Goal: Communication & Community: Answer question/provide support

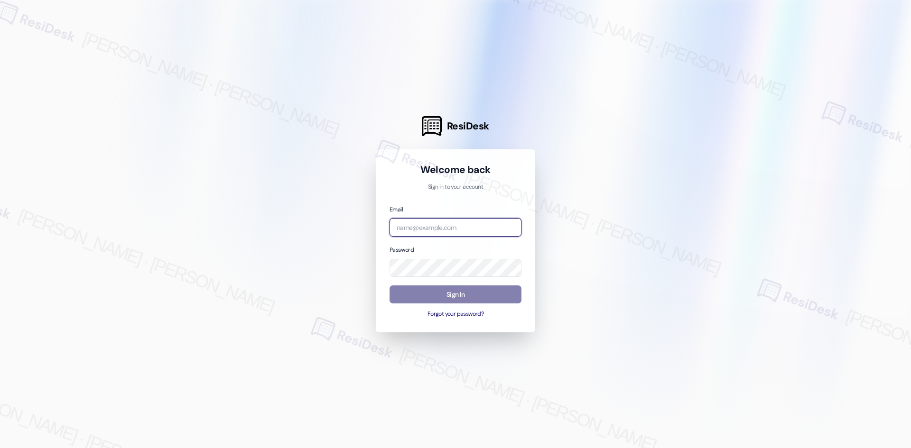
click at [462, 228] on input "email" at bounding box center [455, 227] width 132 height 18
type input "automated-surveys-asset_living-ron.david.dimapilis@asset_living.com"
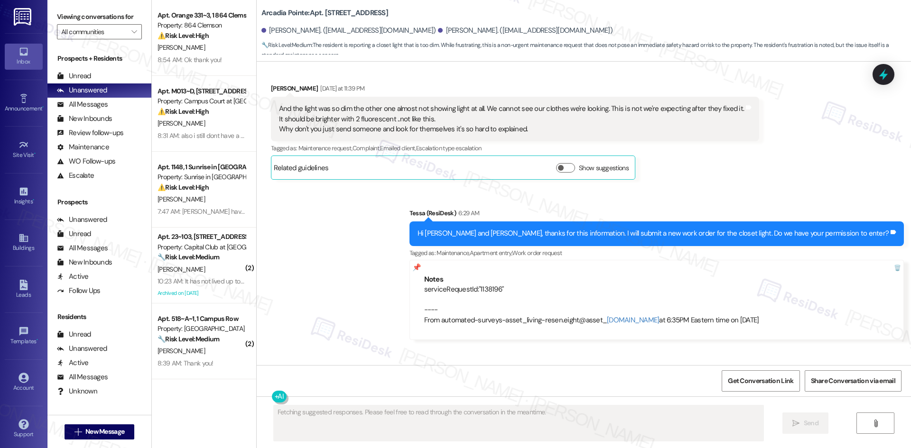
scroll to position [2477, 0]
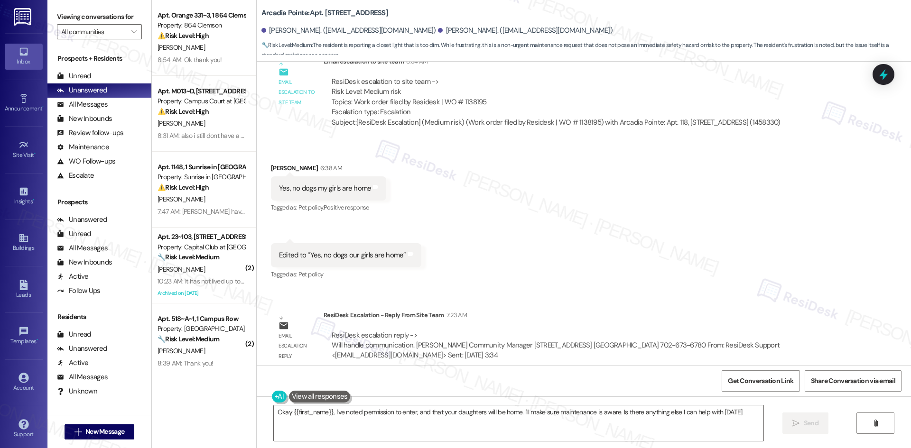
type textarea "Okay {{first_name}}, I've noted permission to enter, and that your daughters wi…"
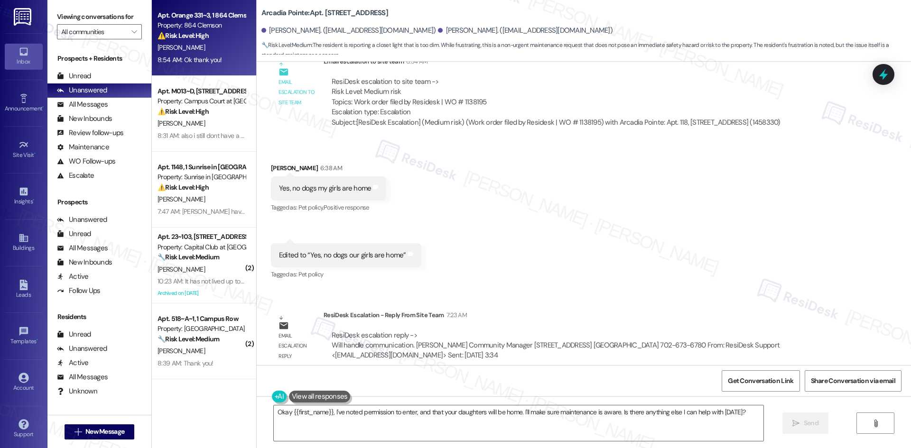
click at [217, 45] on div "O. Shabeldeen" at bounding box center [202, 48] width 90 height 12
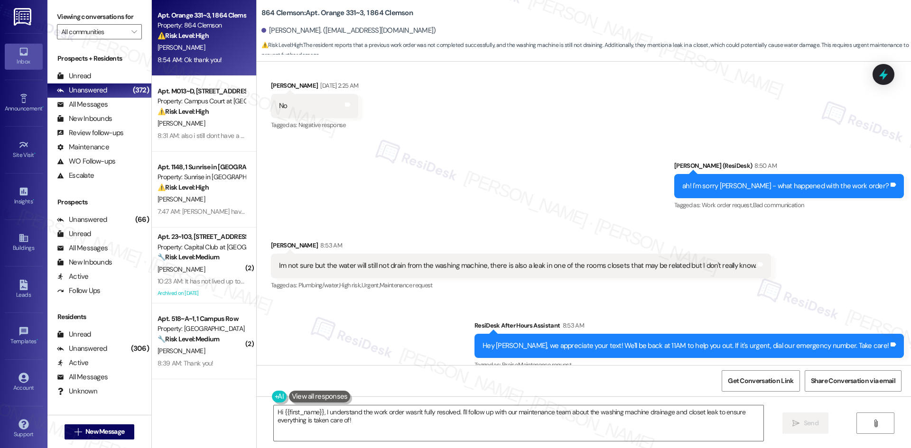
scroll to position [464, 0]
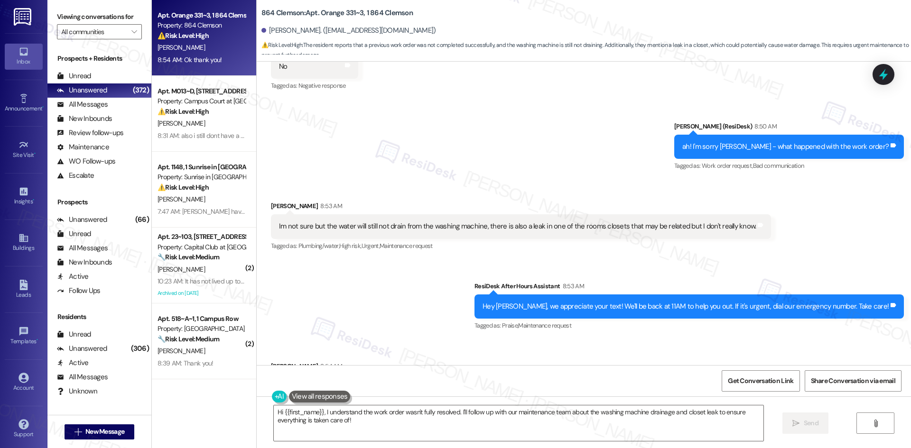
click at [403, 175] on div "Sent via SMS Sarah (ResiDesk) 8:50 AM ah! I'm sorry Omar - what happened with t…" at bounding box center [584, 140] width 654 height 80
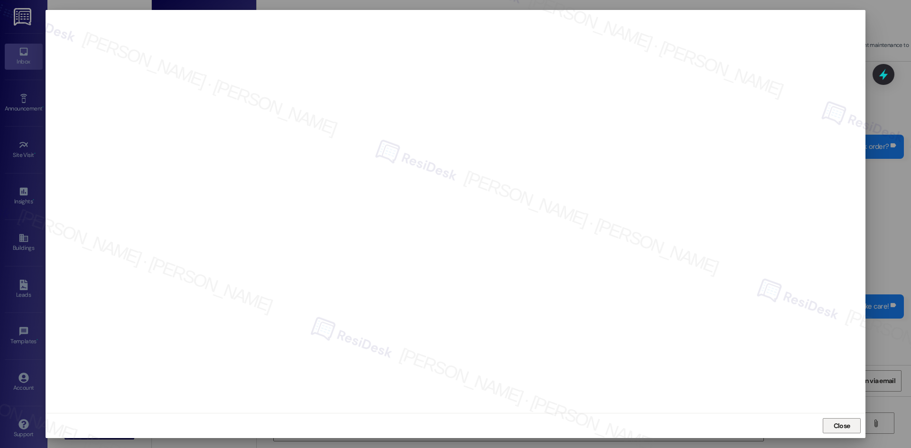
click at [849, 425] on span "Close" at bounding box center [841, 426] width 17 height 10
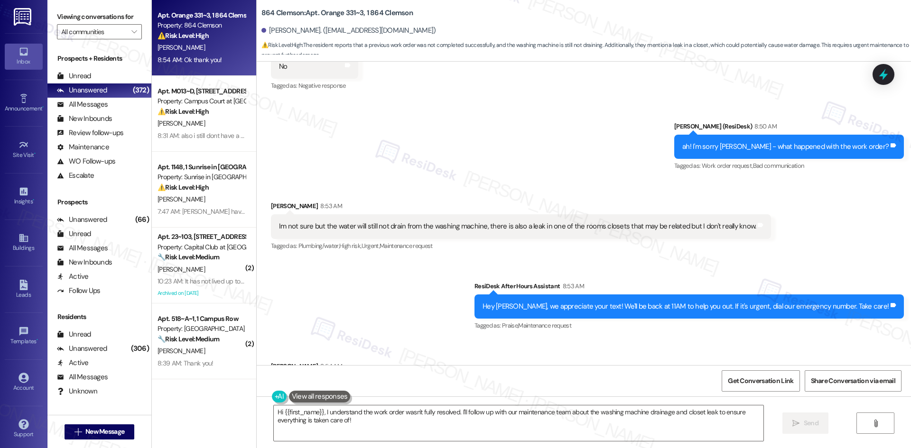
click at [374, 342] on div "Received via SMS Omar Shabeldeen 8:54 AM Ok thank you! Tags and notes Tagged as…" at bounding box center [584, 380] width 654 height 80
click at [482, 167] on div "Sent via SMS Sarah (ResiDesk) 8:50 AM ah! I'm sorry Omar - what happened with t…" at bounding box center [584, 140] width 654 height 80
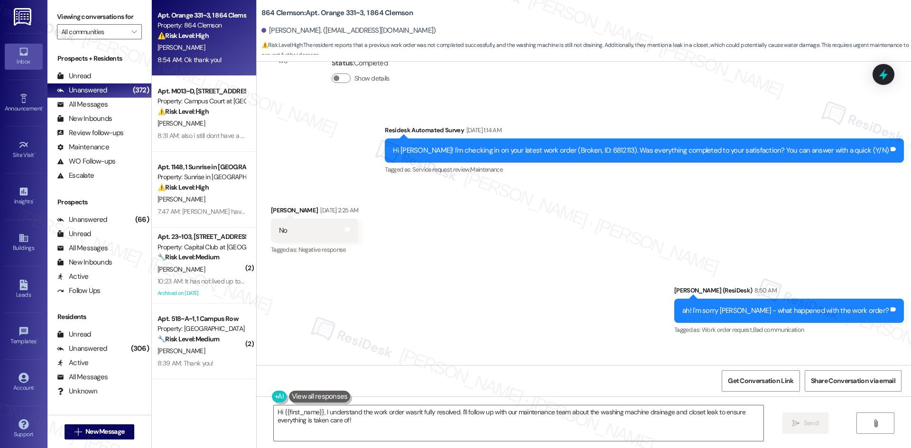
scroll to position [274, 0]
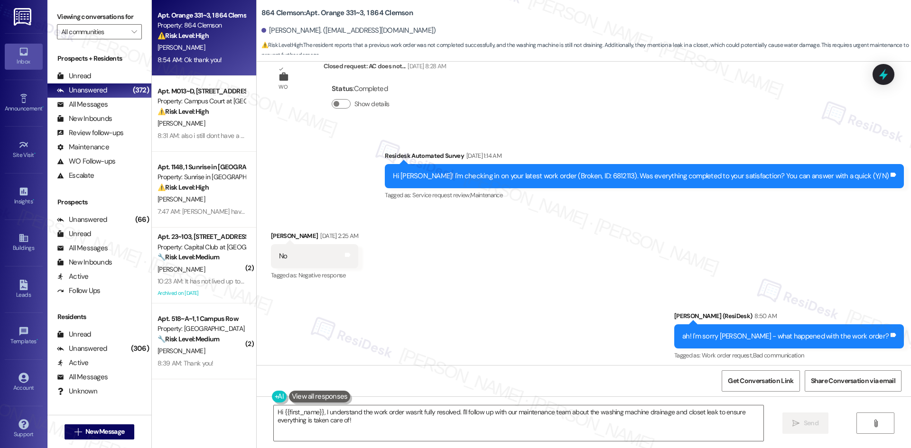
click at [543, 211] on div "Received via SMS Omar Shabeldeen Sep 13, 2025 at 2:25 AM No Tags and notes Tagg…" at bounding box center [584, 250] width 654 height 80
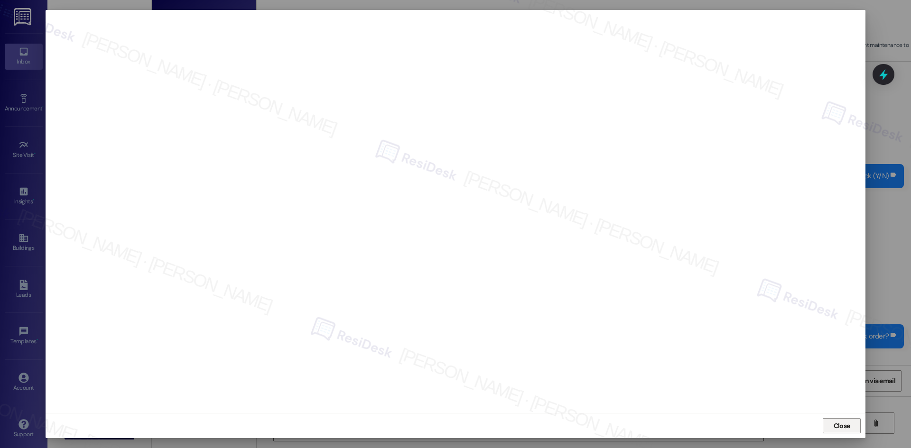
click at [831, 424] on span "Close" at bounding box center [841, 426] width 20 height 10
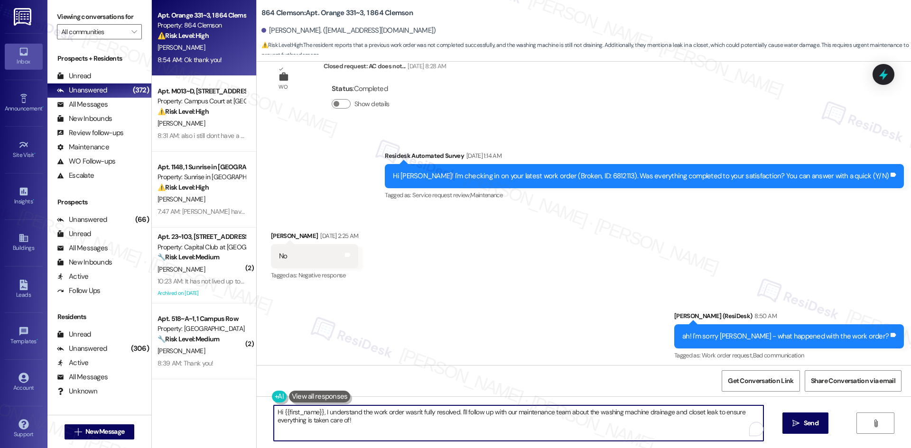
click at [451, 421] on textarea "Hi {{first_name}}, I understand the work order wasn't fully resolved. I'll foll…" at bounding box center [518, 424] width 489 height 36
paste textarea "6814999"
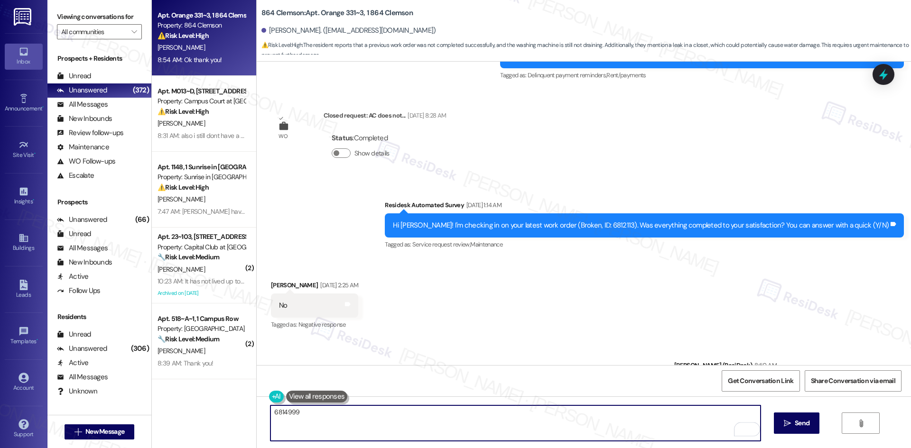
scroll to position [227, 0]
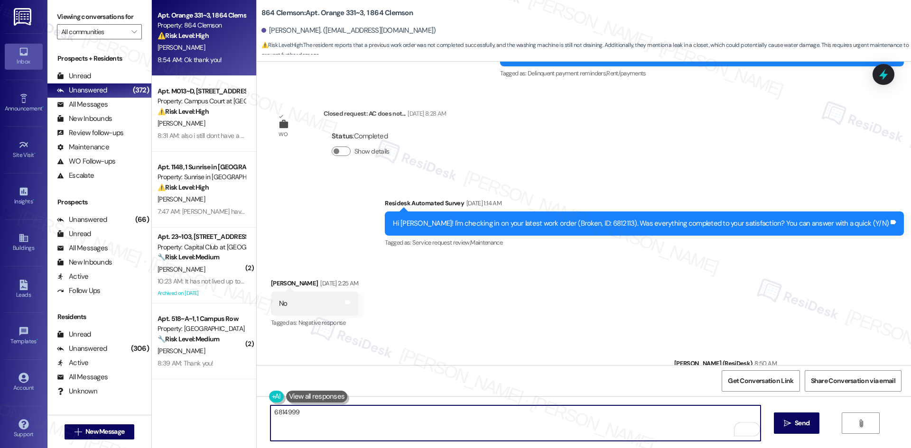
type textarea "6814999"
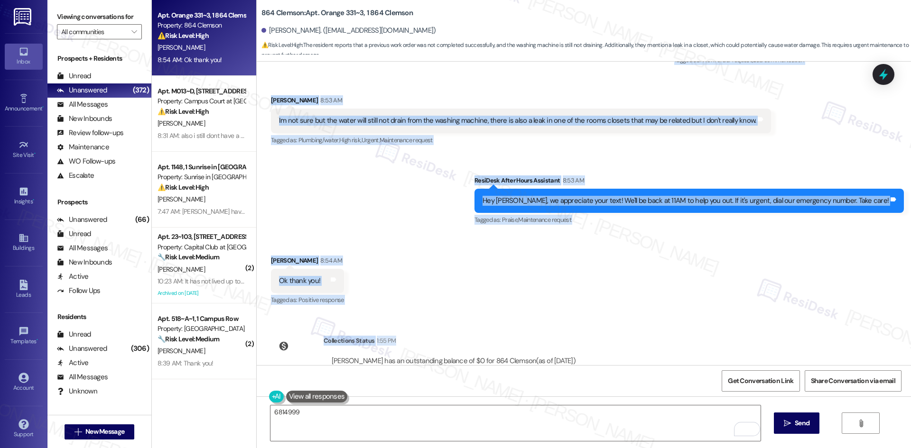
scroll to position [606, 0]
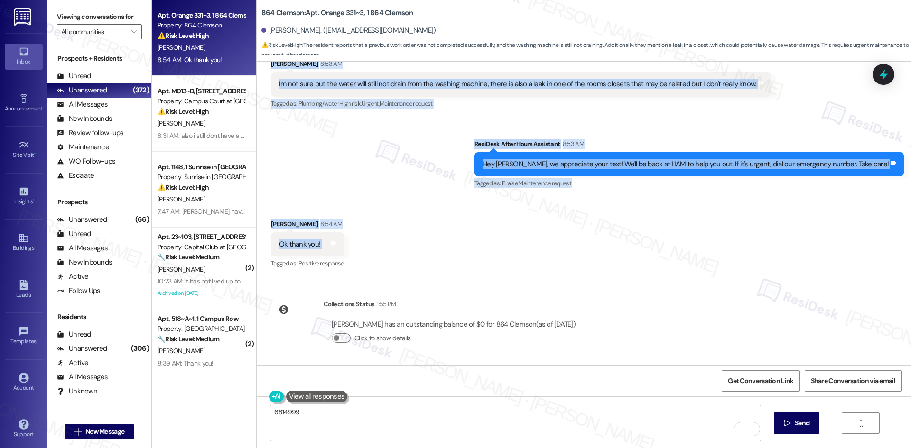
drag, startPoint x: 393, startPoint y: 204, endPoint x: 517, endPoint y: 255, distance: 134.0
click at [517, 255] on div "WO Lease started Aug 15, 2025 at 8:00 AM Show details Survey, sent via SMS Resi…" at bounding box center [584, 214] width 654 height 304
copy div "Residesk Automated Survey Sep 13, 2025 at 1:14 AM Hi Omar! I'm checking in on y…"
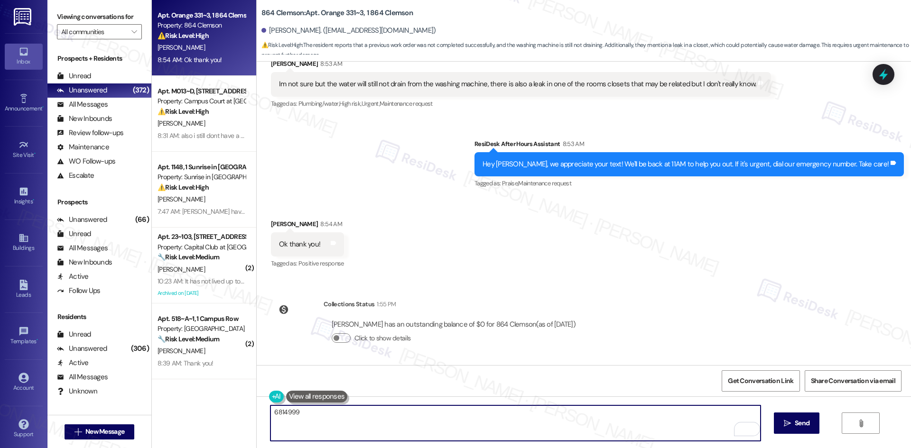
click at [336, 429] on textarea "6814999" at bounding box center [514, 424] width 489 height 36
click at [288, 410] on textarea "6814999" at bounding box center [514, 424] width 489 height 36
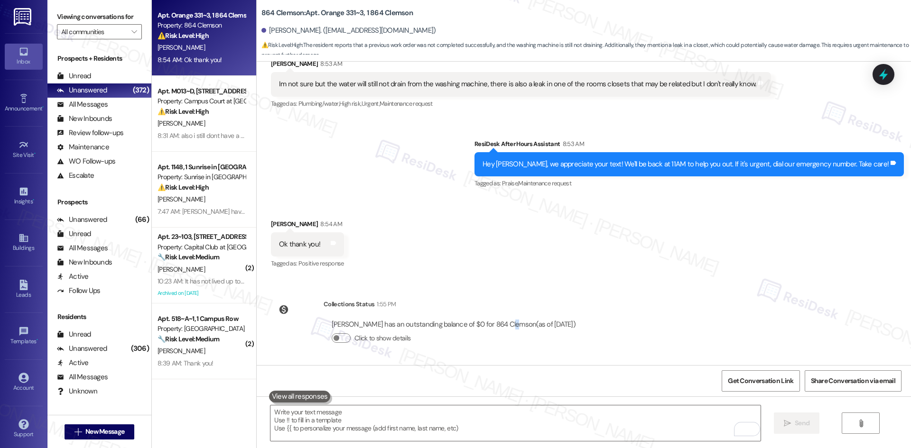
click at [505, 324] on div "Omar Shabeldeen has an outstanding balance of $0 for 864 Clemson (as of Sep 16,…" at bounding box center [454, 325] width 244 height 10
copy div "C"
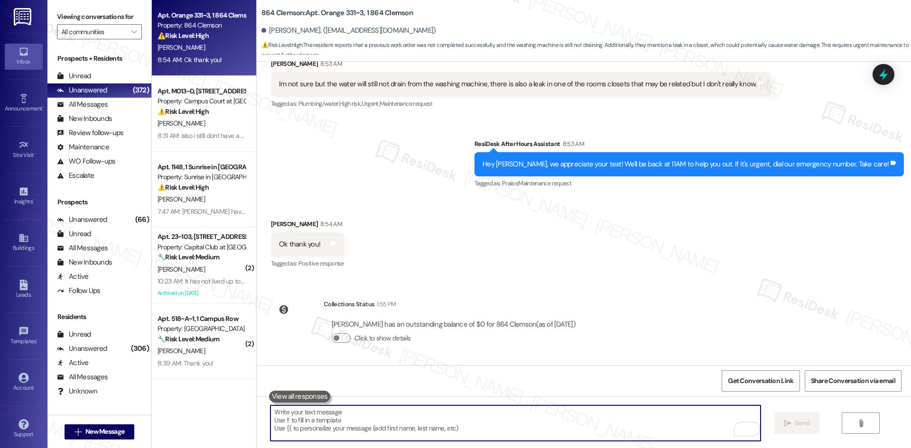
click at [373, 432] on textarea "To enrich screen reader interactions, please activate Accessibility in Grammarl…" at bounding box center [514, 424] width 489 height 36
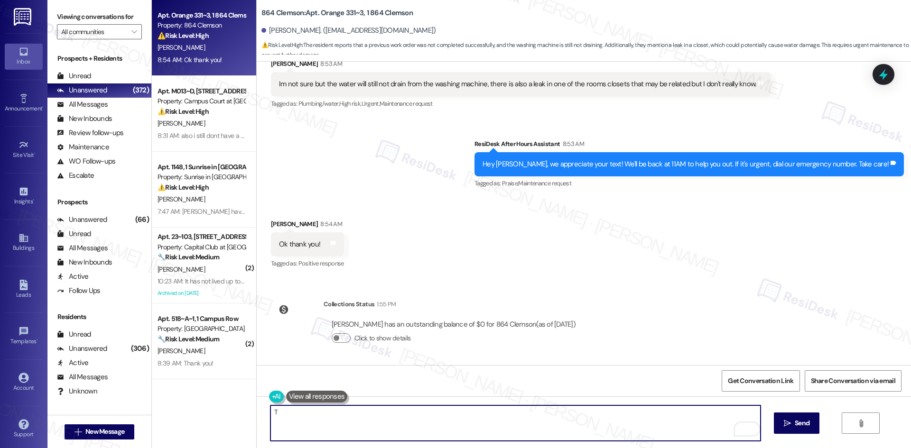
paste textarea "hanks for letting us know. I see parts were on order under Work Order 6814999. …"
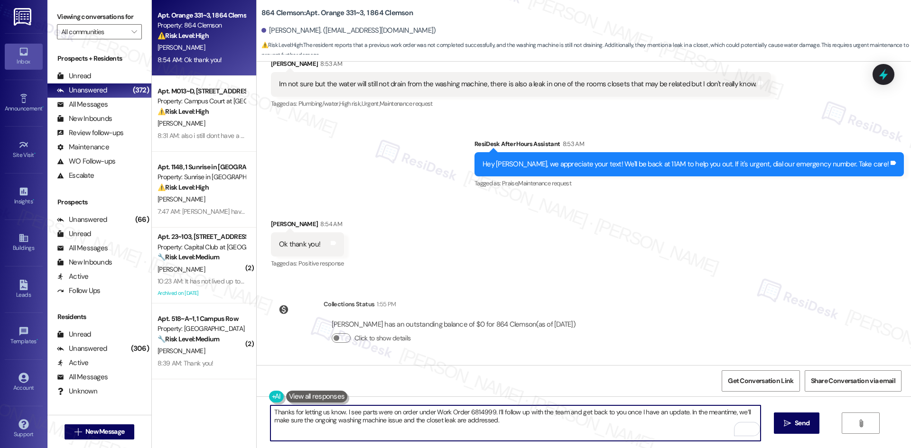
click at [536, 432] on textarea "Thanks for letting us know. I see parts were on order under Work Order 6814999.…" at bounding box center [514, 424] width 489 height 36
type textarea "Thanks for letting us know. I see parts were on order under Work Order 6814999.…"
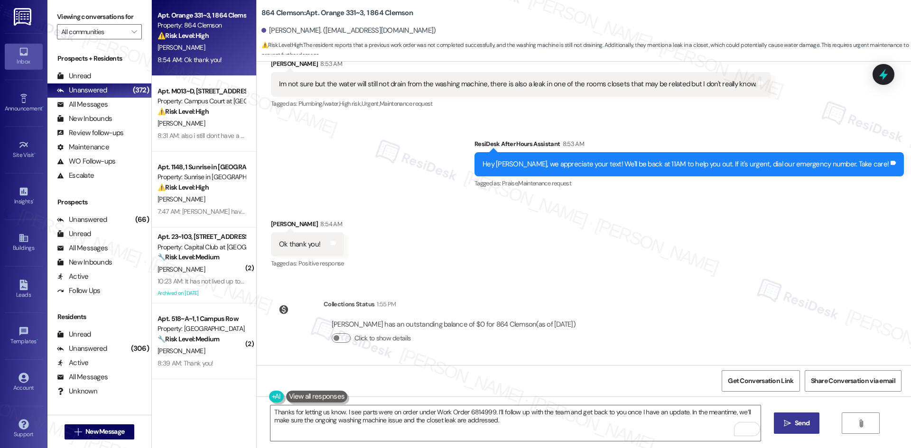
click at [801, 424] on span "Send" at bounding box center [801, 423] width 15 height 10
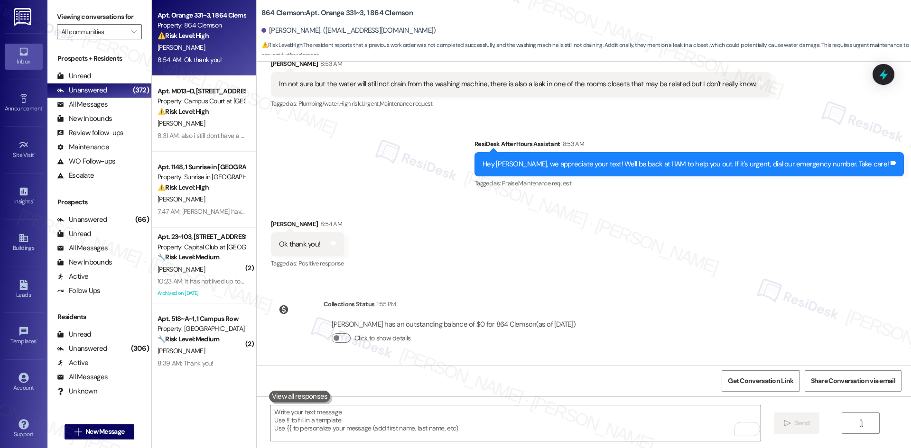
drag, startPoint x: 449, startPoint y: 225, endPoint x: 449, endPoint y: 233, distance: 7.6
click at [449, 225] on div "Received via SMS Omar Shabeldeen 8:54 AM Ok thank you! Tags and notes Tagged as…" at bounding box center [584, 238] width 654 height 80
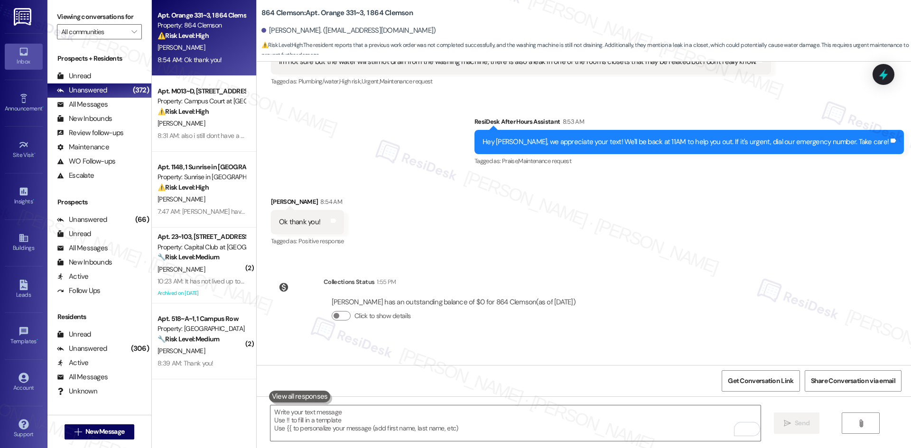
scroll to position [682, 0]
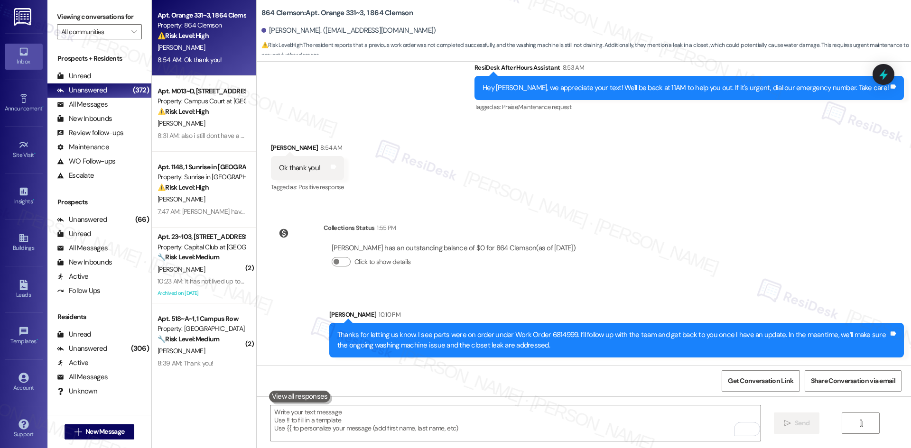
click at [481, 294] on div "Sent via SMS Sarah 10:10 PM Thanks for letting us know. I see parts were on ord…" at bounding box center [584, 326] width 654 height 76
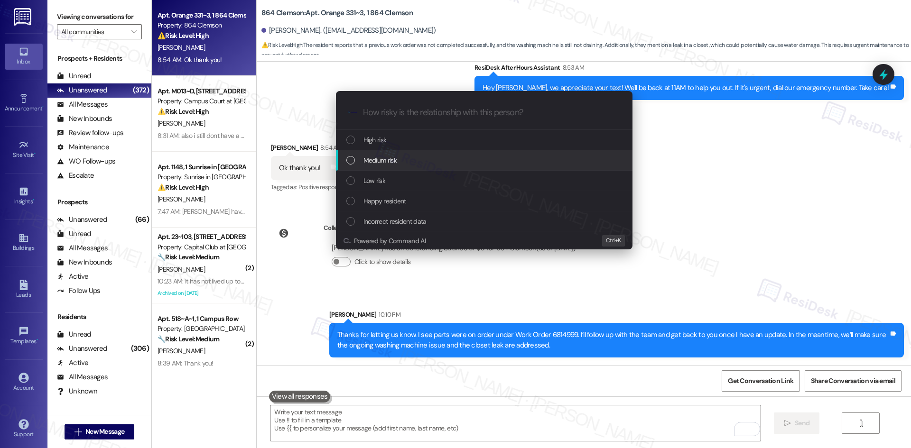
click at [394, 157] on span "Medium risk" at bounding box center [379, 160] width 33 height 10
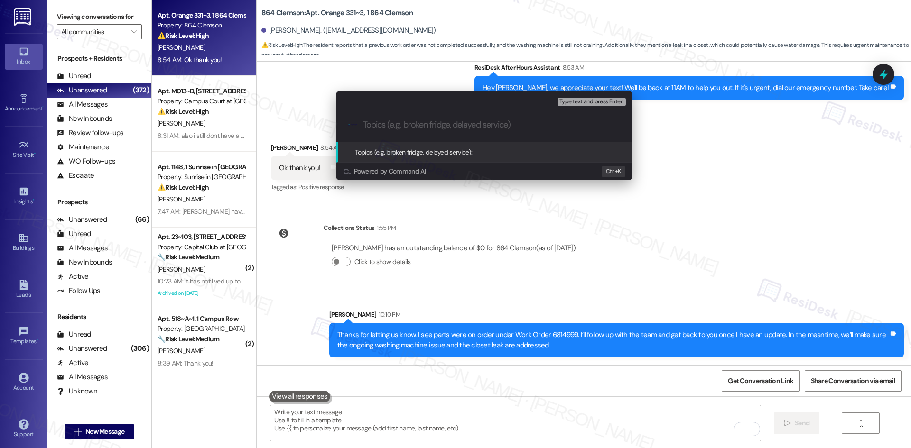
click at [444, 130] on div ".cls-1{fill:#0a055f;}.cls-2{fill:#0cc4c4;} resideskLogoBlueOrange" at bounding box center [484, 125] width 296 height 34
click at [440, 129] on input "Topics (e.g. broken fridge, delayed service)" at bounding box center [492, 125] width 258 height 10
paste input "Follow-Up on Work Order 6812113 – Washing Machine & Closet Leak"
type input "Follow-Up on Work Order 6812113 – Washing Machine & Closet Leak"
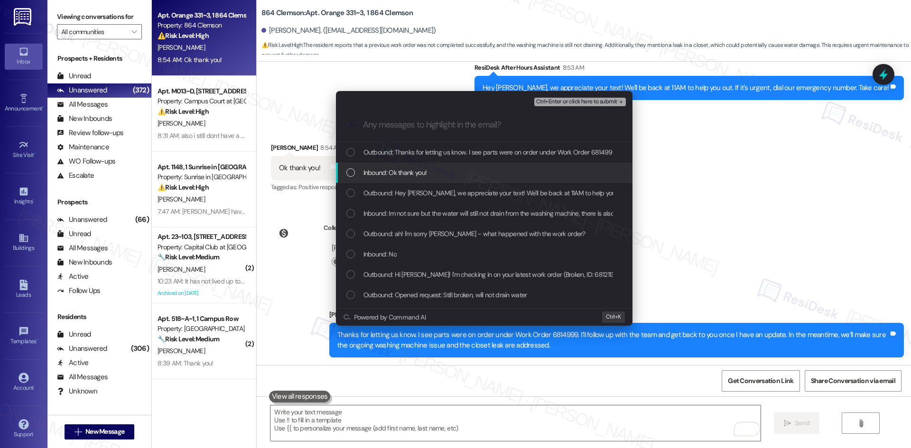
click at [382, 172] on span "Inbound: Ok thank you!" at bounding box center [395, 172] width 64 height 10
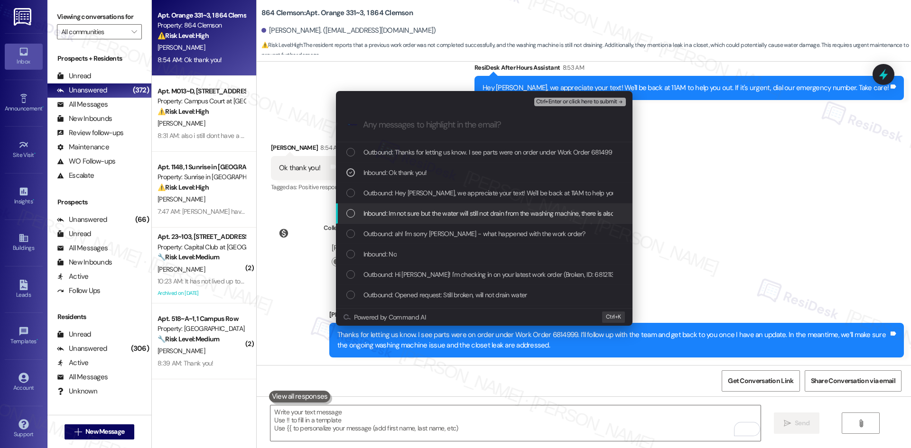
click at [405, 214] on span "Inbound: Im not sure but the water will still not drain from the washing machin…" at bounding box center [594, 213] width 462 height 10
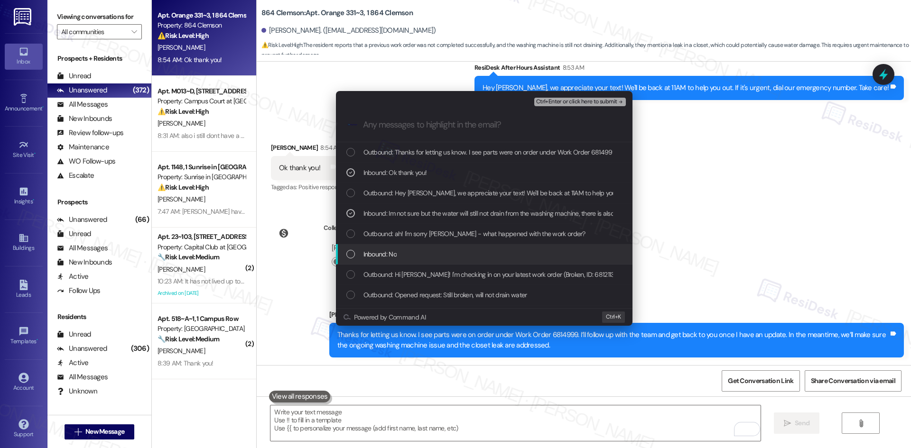
click at [394, 250] on span "Inbound: No" at bounding box center [379, 254] width 33 height 10
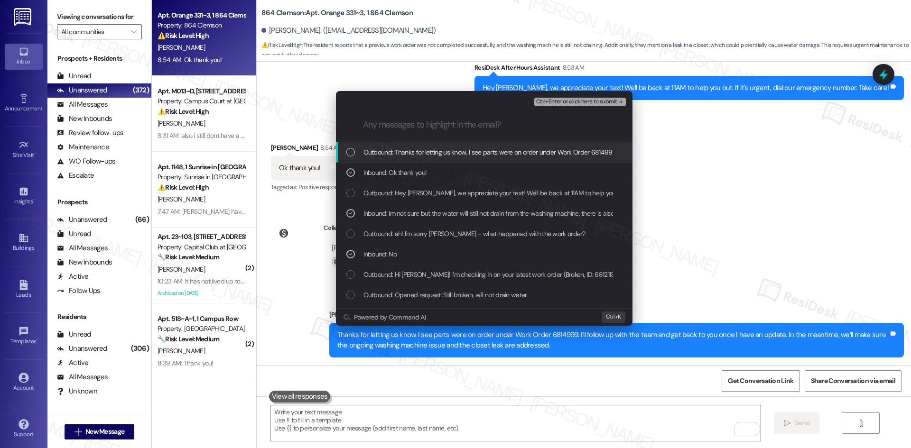
click at [598, 100] on span "Ctrl+Enter or click here to submit" at bounding box center [576, 102] width 81 height 7
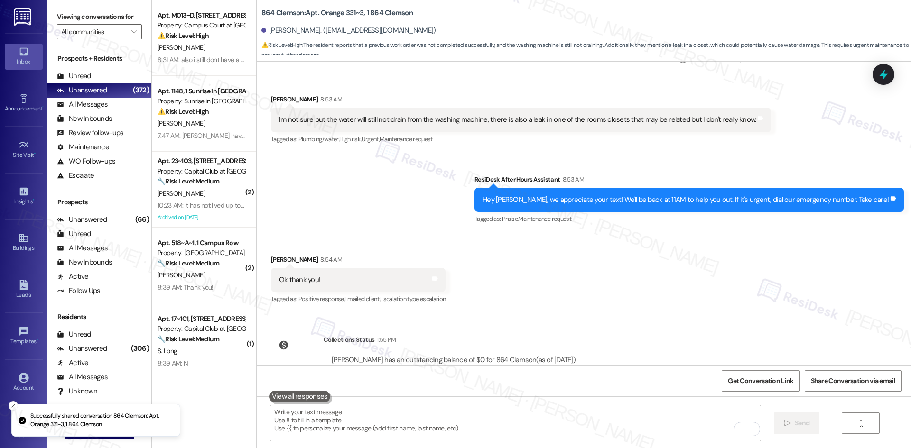
scroll to position [697, 0]
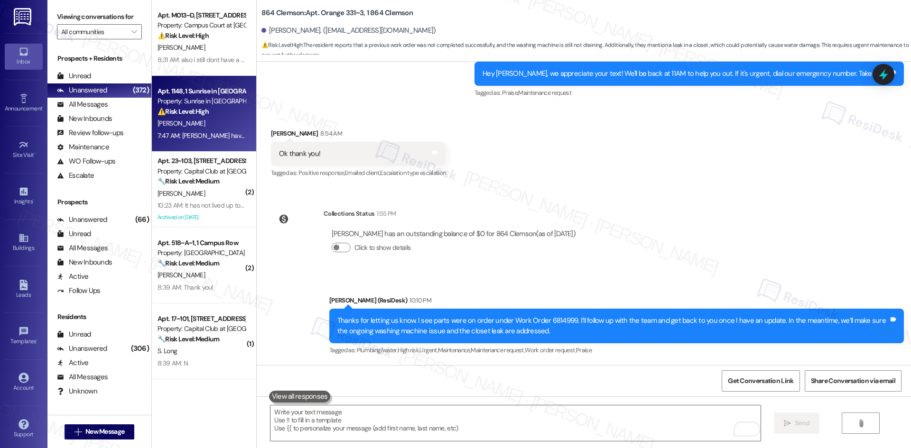
click at [191, 120] on div "[PERSON_NAME]" at bounding box center [202, 124] width 90 height 12
type textarea "Fetching suggested responses. Please feel free to read through the conversation…"
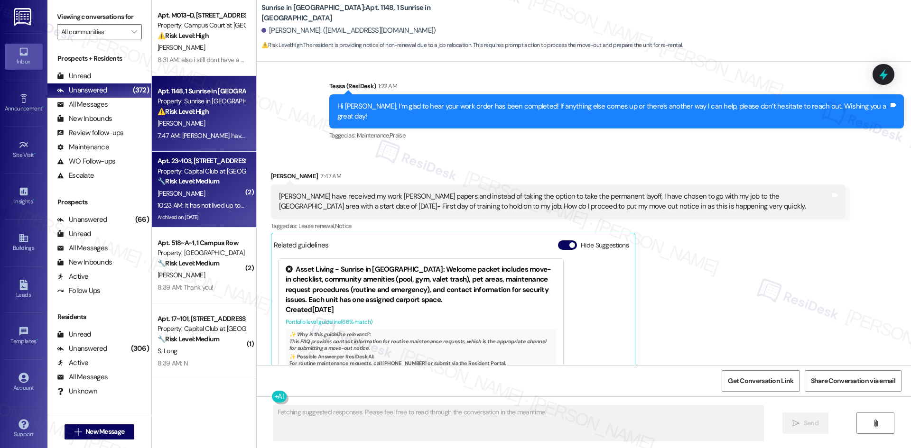
scroll to position [1171, 0]
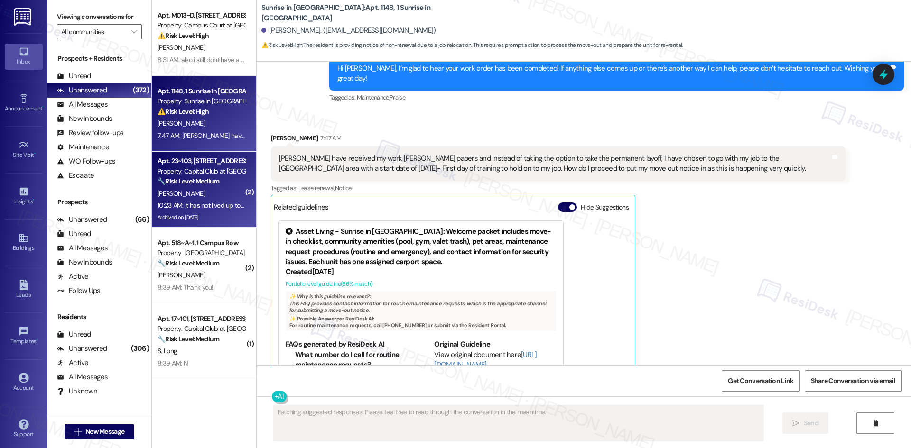
click at [205, 188] on div "K. Wright" at bounding box center [202, 194] width 90 height 12
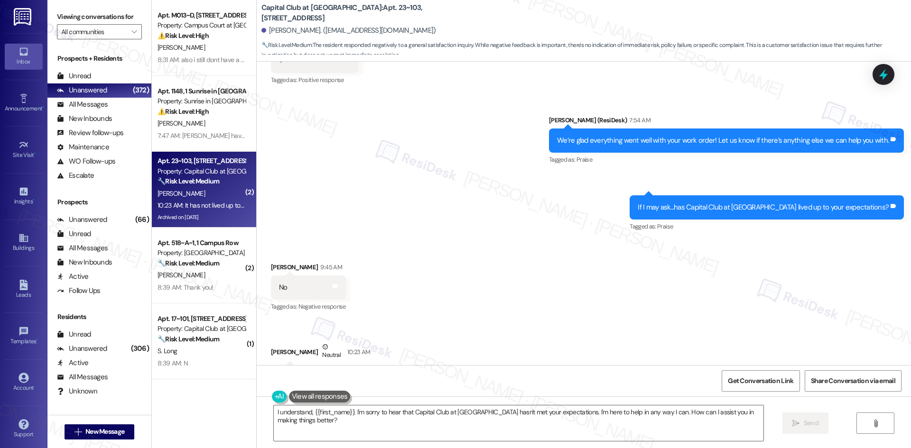
scroll to position [13668, 0]
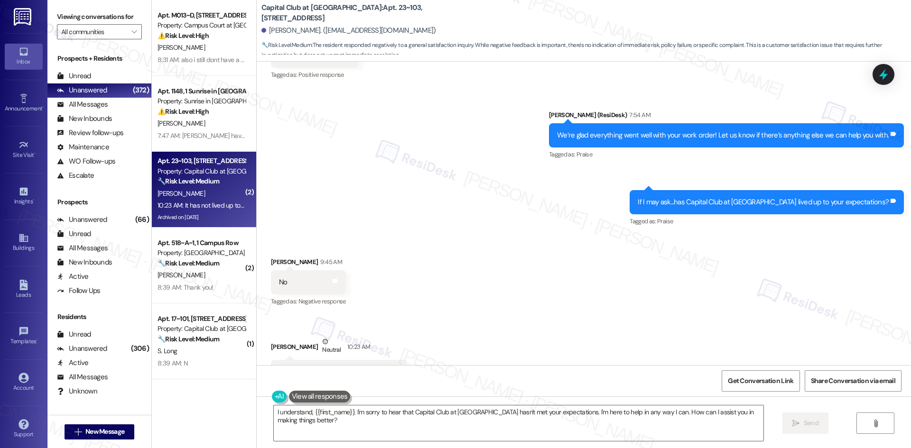
click at [506, 250] on div "Received via SMS Kristian Wright 9:45 AM No Tags and notes Tagged as: Negative …" at bounding box center [584, 321] width 654 height 170
click at [470, 421] on textarea "I understand, {{first_name}}. I'm sorry to hear that Capital Club at Indian Lan…" at bounding box center [518, 424] width 489 height 36
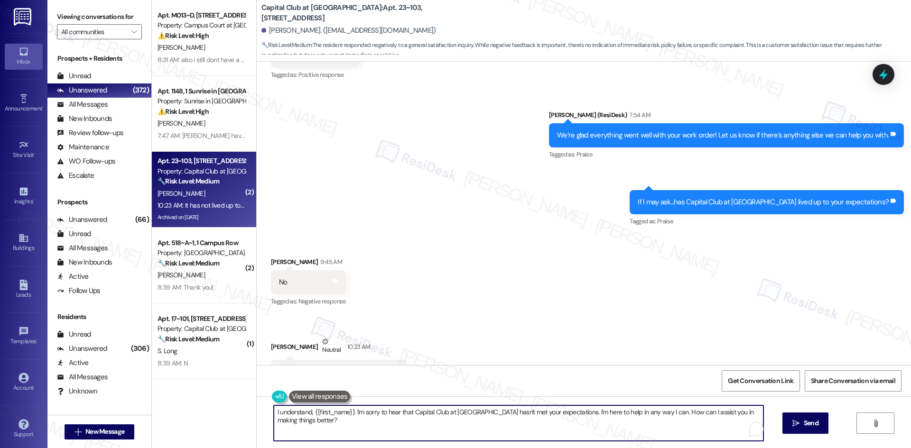
paste textarea "'m sorry to hear that you're not satisfied with your home. Is there anything sp…"
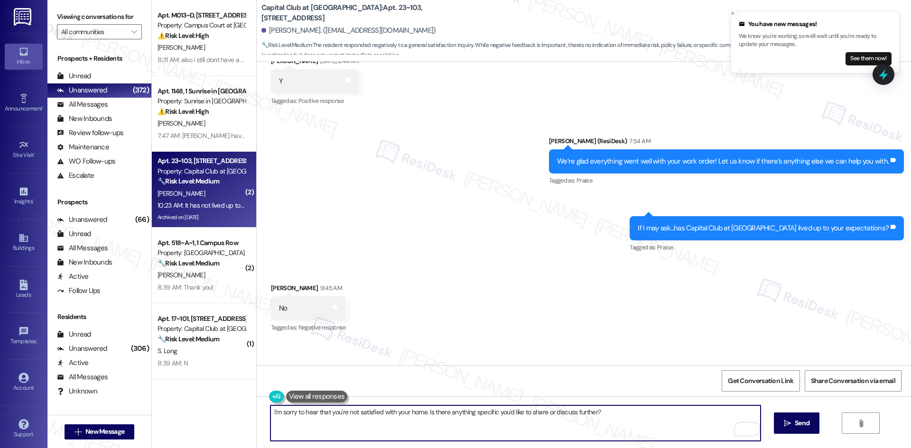
scroll to position [13573, 0]
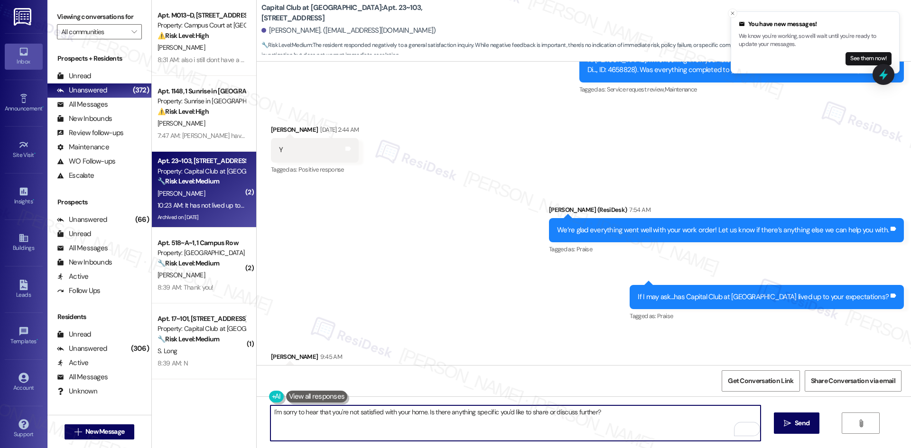
type textarea "I'm sorry to hear that you're not satisfied with your home. Is there anything s…"
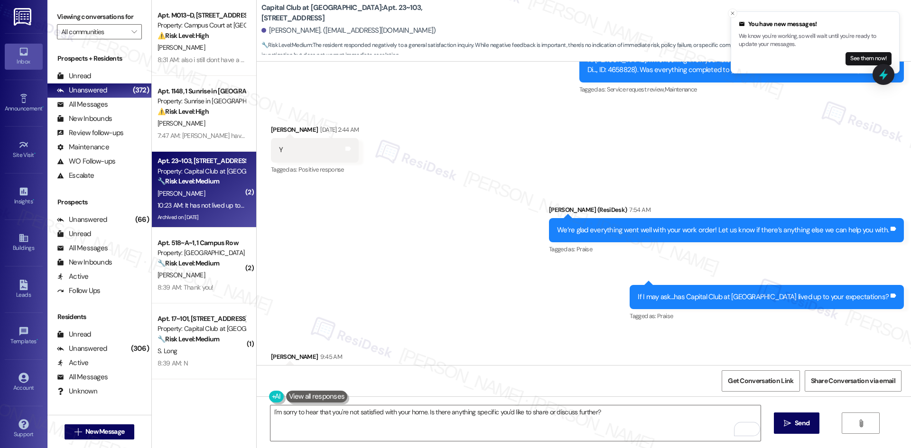
click at [504, 336] on div "Received via SMS Kristian Wright 9:45 AM No Tags and notes Tagged as: Negative …" at bounding box center [584, 416] width 654 height 170
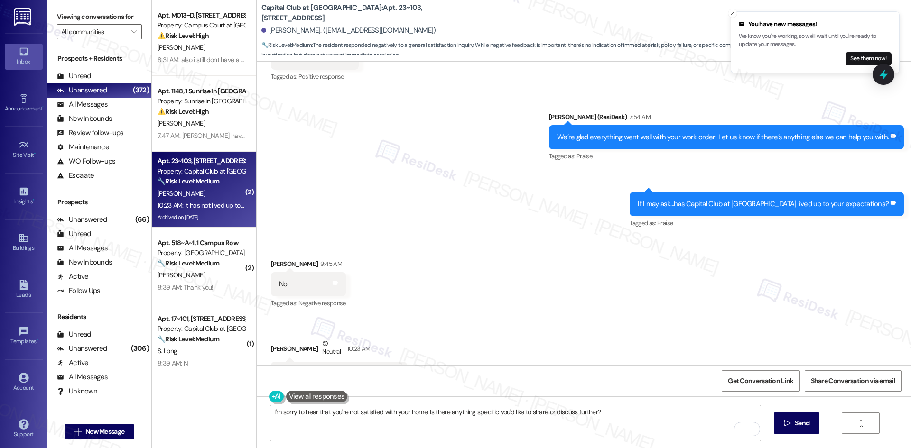
scroll to position [13668, 0]
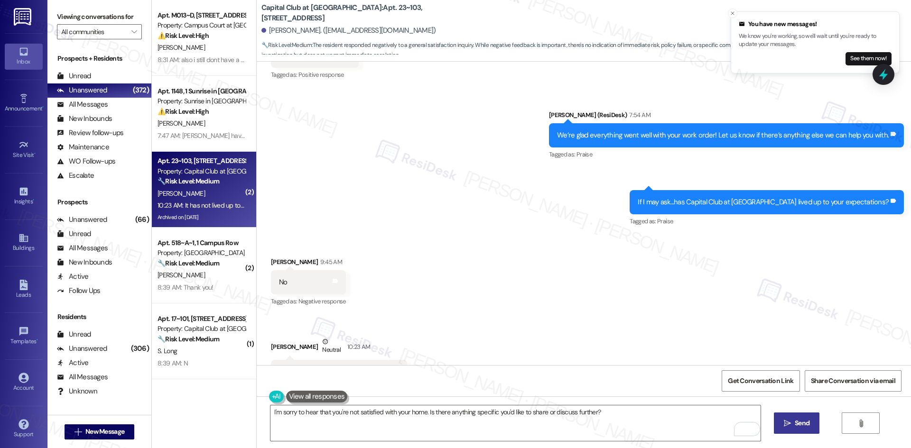
drag, startPoint x: 796, startPoint y: 426, endPoint x: 764, endPoint y: 433, distance: 33.5
click at [795, 426] on span "Send" at bounding box center [801, 423] width 15 height 10
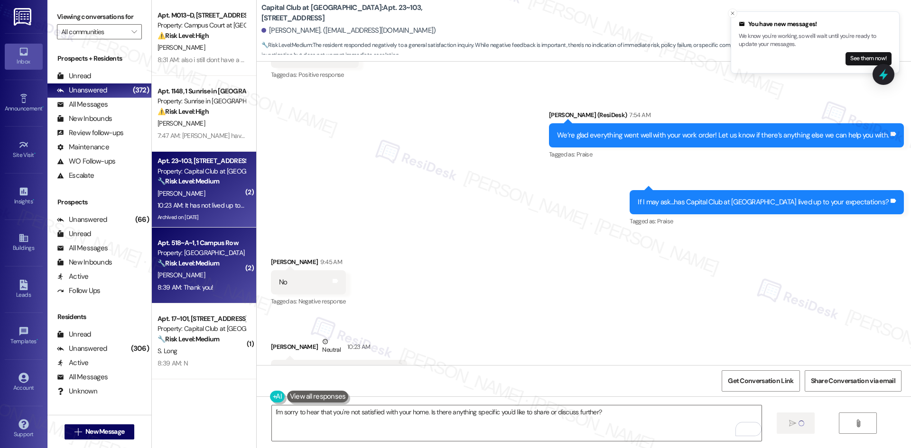
click at [195, 272] on div "D. Frew" at bounding box center [202, 275] width 90 height 12
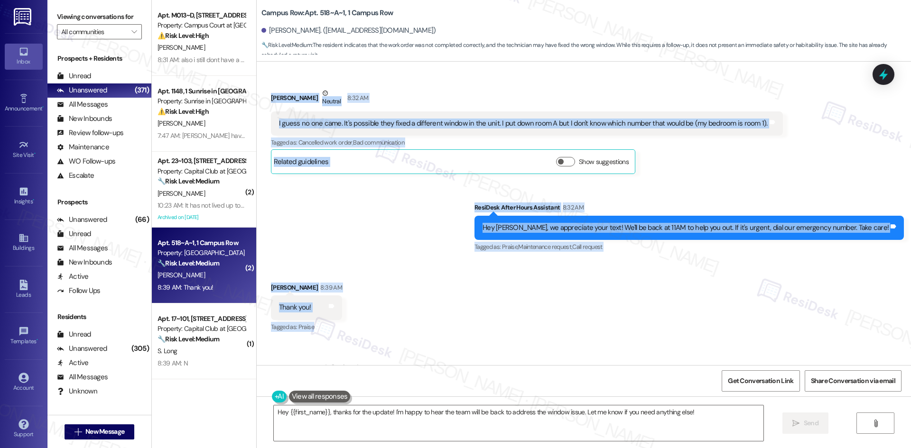
scroll to position [542, 0]
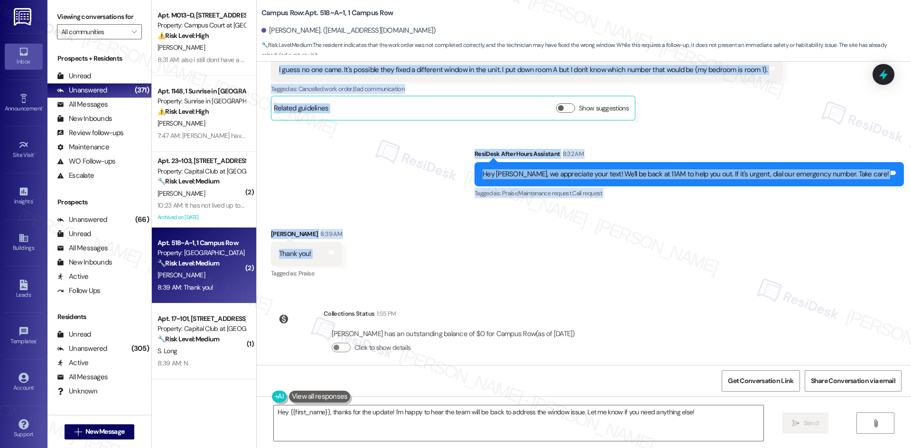
drag, startPoint x: 329, startPoint y: 166, endPoint x: 320, endPoint y: 249, distance: 84.4
click at [320, 249] on div "Lease started Aug 16, 2025 at 8:00 AM Survey, sent via SMS Residesk Automated S…" at bounding box center [584, 214] width 654 height 304
copy div "Residesk Automated Survey 12:50 AM Hi Dylan! I'm checking in on your latest wor…"
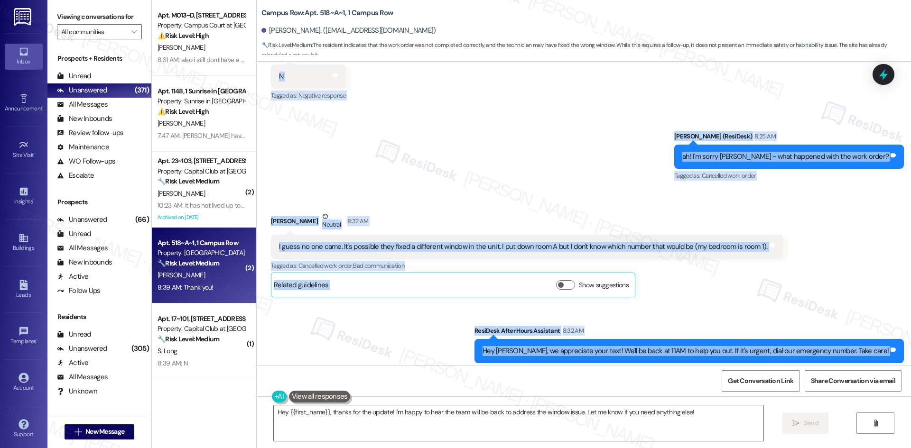
scroll to position [352, 0]
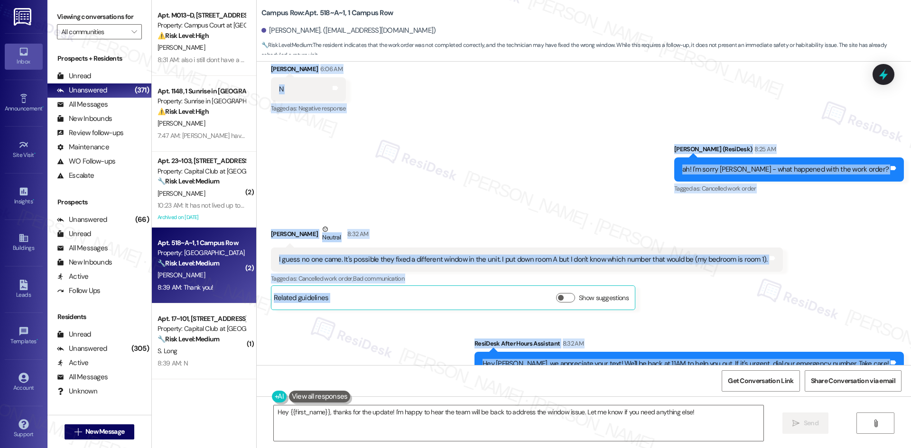
click at [574, 224] on div "Dylan Frew Neutral 8:32 AM" at bounding box center [527, 235] width 512 height 23
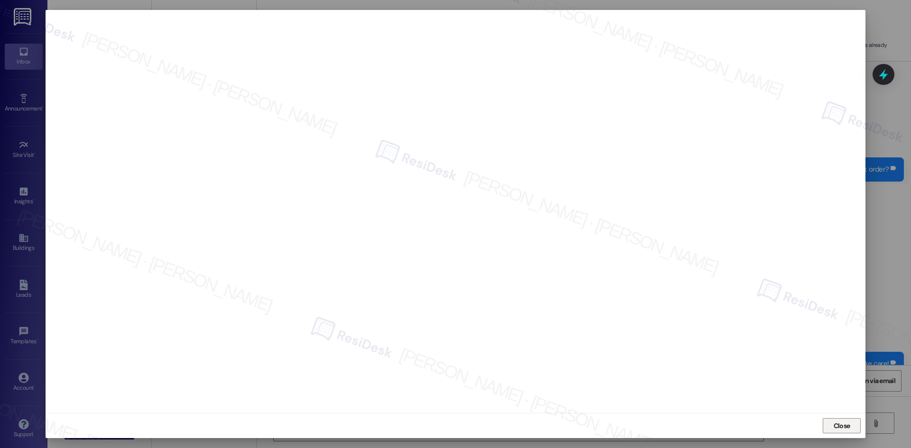
click at [850, 432] on span "Close" at bounding box center [841, 426] width 20 height 14
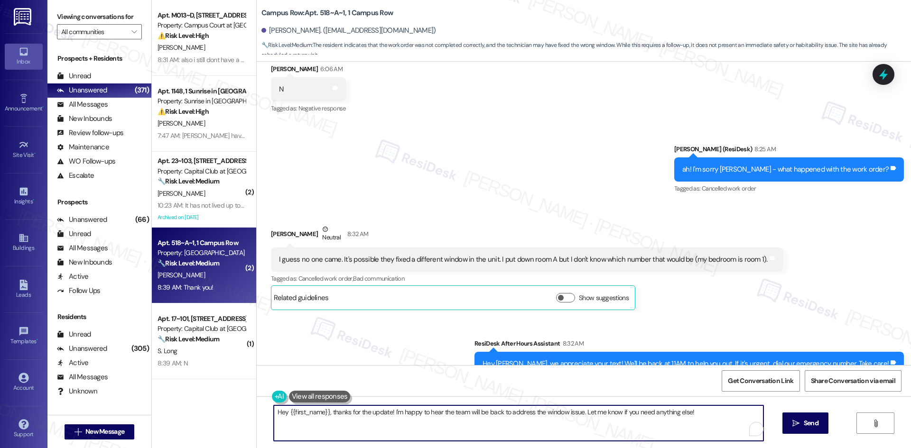
click at [588, 435] on textarea "Hey {{first_name}}, thanks for the update! I'm happy to hear the team will be b…" at bounding box center [518, 424] width 489 height 36
paste textarea "Closing Notes Made sure all windows screens was secure from outside."
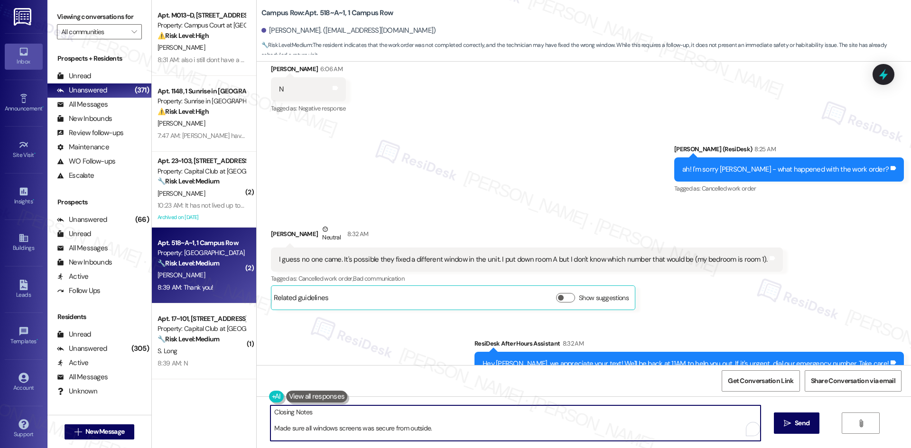
type textarea "Closing Notes Made sure all windows screens was secure from outside."
click at [525, 140] on div "Sent via SMS Sarah (ResiDesk) 8:25 AM ah! I'm sorry Dylan - what happened with …" at bounding box center [584, 163] width 654 height 80
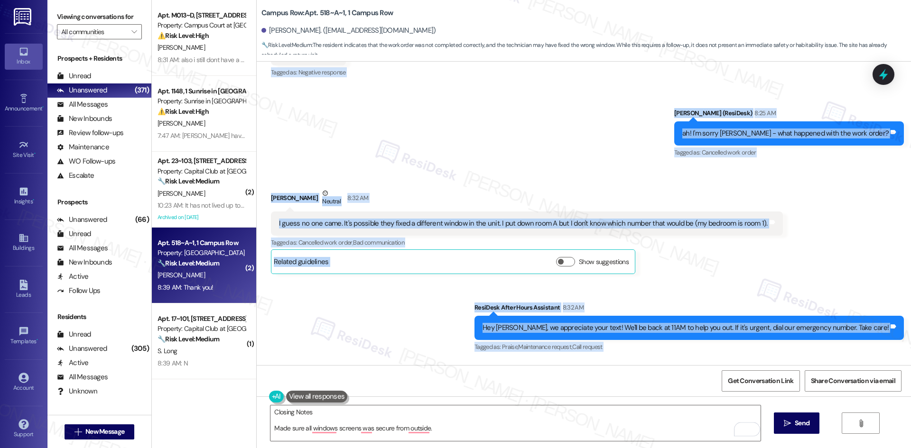
scroll to position [495, 0]
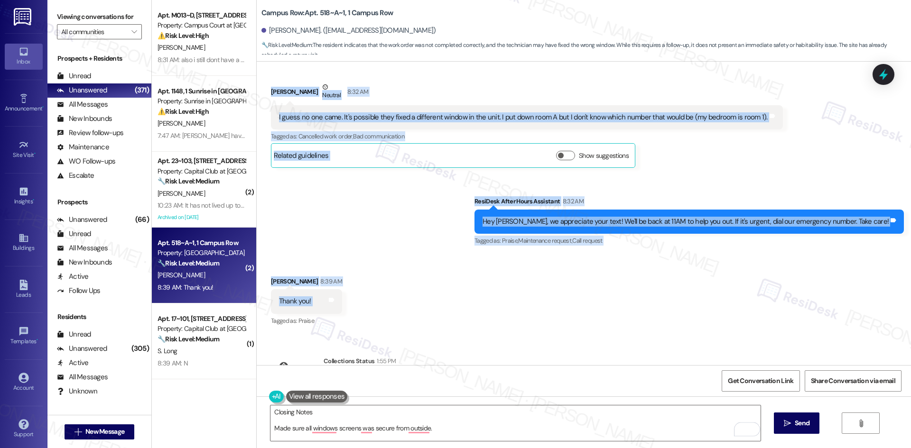
drag, startPoint x: 340, startPoint y: 254, endPoint x: 334, endPoint y: 290, distance: 36.9
click at [334, 290] on div "Lease started Aug 16, 2025 at 8:00 AM Survey, sent via SMS Residesk Automated S…" at bounding box center [584, 214] width 654 height 304
copy div "Residesk Automated Survey 12:50 AM Hi Dylan! I'm checking in on your latest wor…"
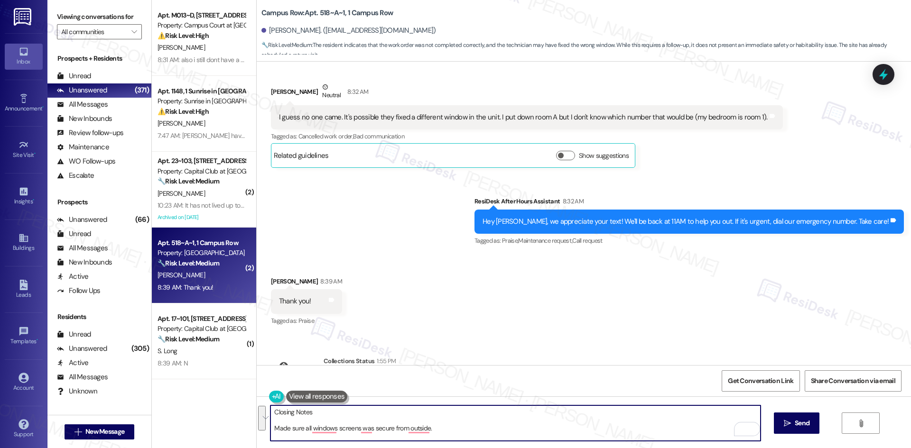
drag, startPoint x: 442, startPoint y: 428, endPoint x: 267, endPoint y: 414, distance: 175.6
click at [270, 414] on textarea "Closing Notes Made sure all windows screens was secure from outside." at bounding box center [514, 424] width 489 height 36
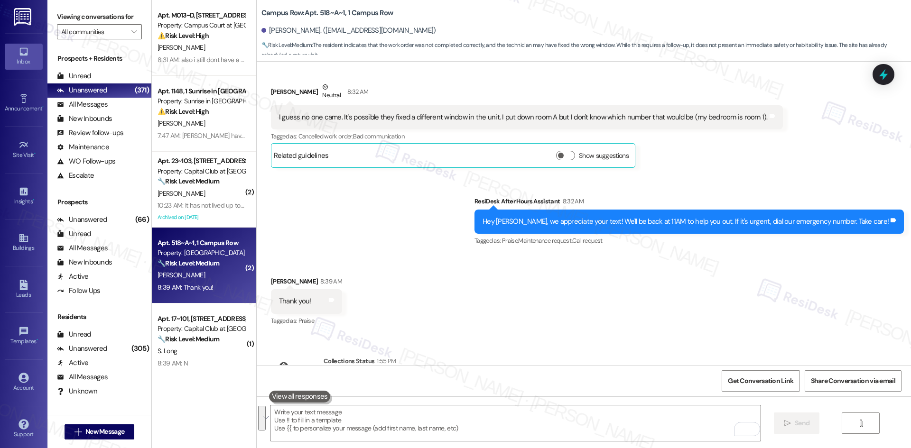
click at [410, 255] on div "Received via SMS Dylan Frew 8:39 AM Thank you! Tags and notes Tagged as: Praise…" at bounding box center [584, 295] width 654 height 80
click at [467, 279] on div "Received via SMS Dylan Frew 8:39 AM Thank you! Tags and notes Tagged as: Praise…" at bounding box center [584, 295] width 654 height 80
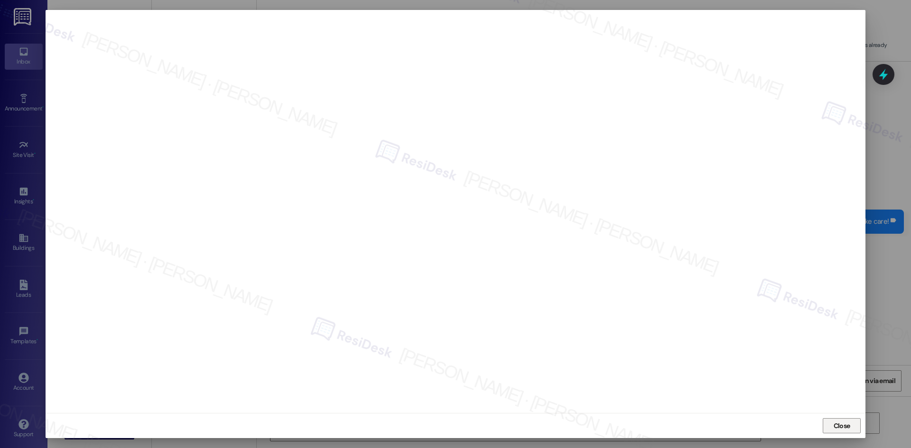
click at [840, 426] on span "Close" at bounding box center [841, 426] width 17 height 10
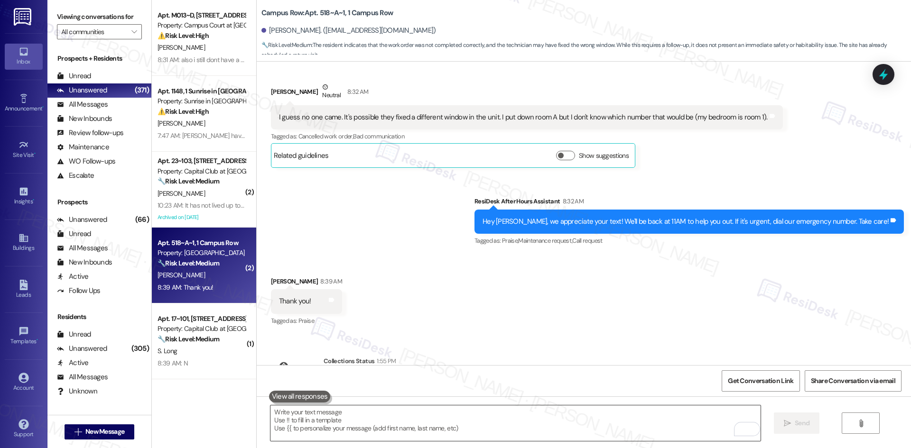
click at [415, 419] on textarea "To enrich screen reader interactions, please activate Accessibility in Grammarl…" at bounding box center [514, 424] width 489 height 36
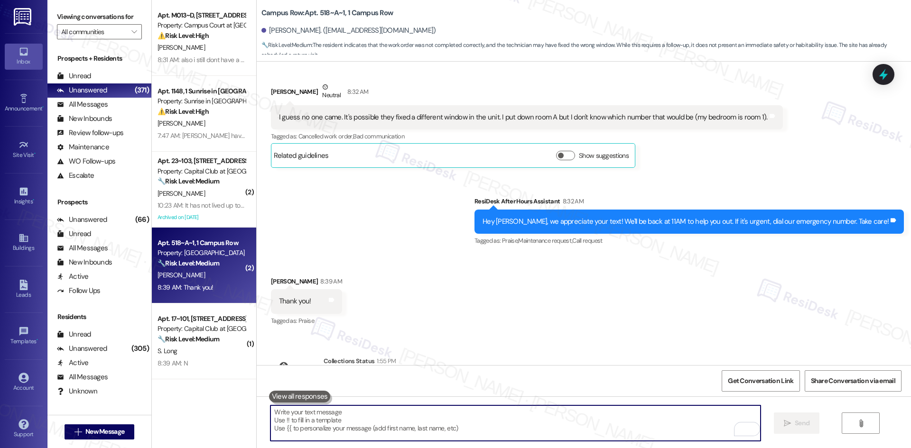
paste textarea "Hi Dylan, I checked the notes and the maintenance team secured all of the windo…"
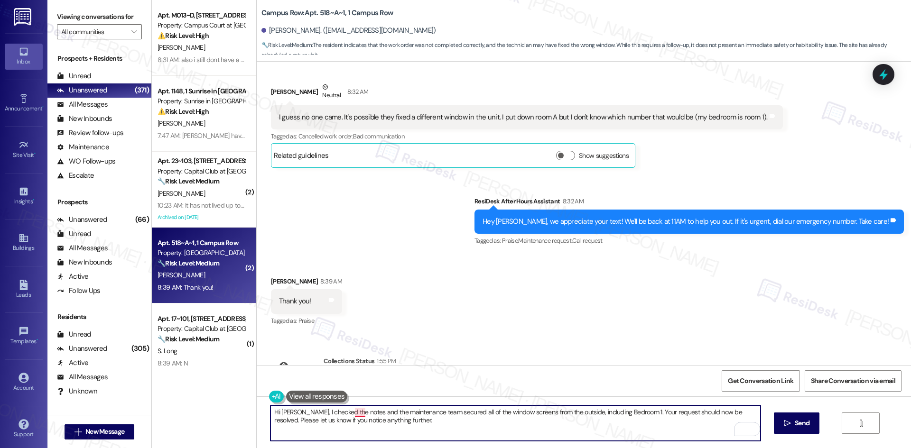
click at [355, 413] on textarea "Hi Dylan, I checked the notes and the maintenance team secured all of the windo…" at bounding box center [514, 424] width 489 height 36
type textarea "Hi Dylan, I checked the notes, and the maintenance team secured all of the wind…"
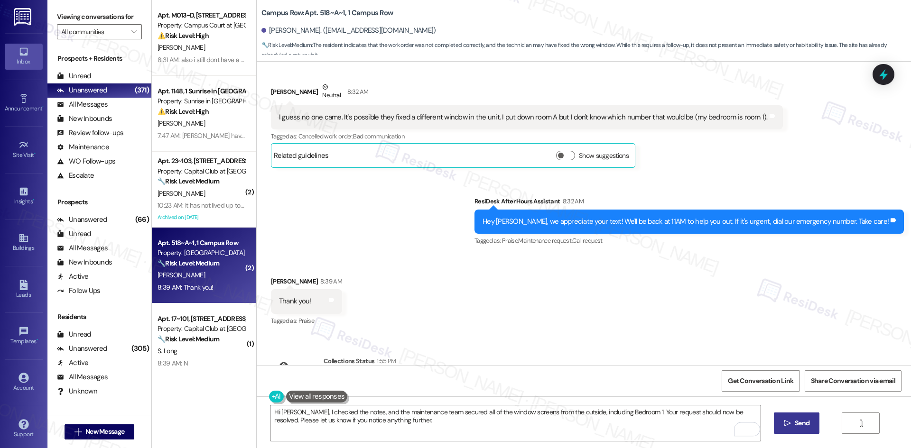
click at [796, 428] on span "Send" at bounding box center [801, 423] width 15 height 10
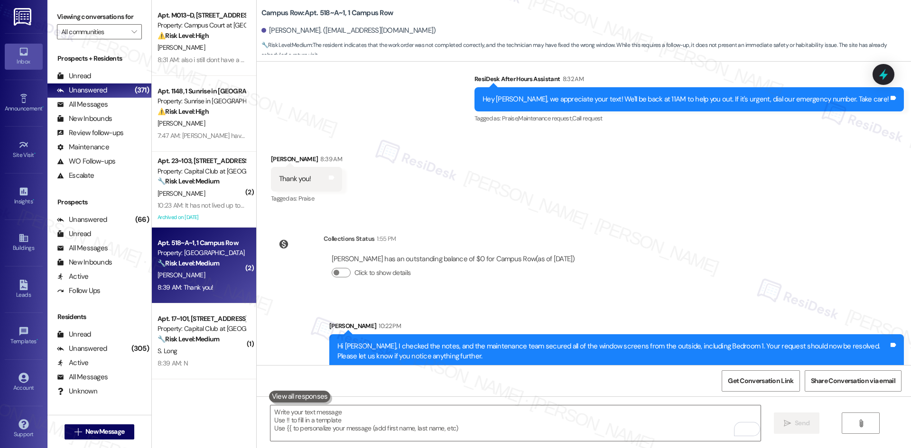
scroll to position [618, 0]
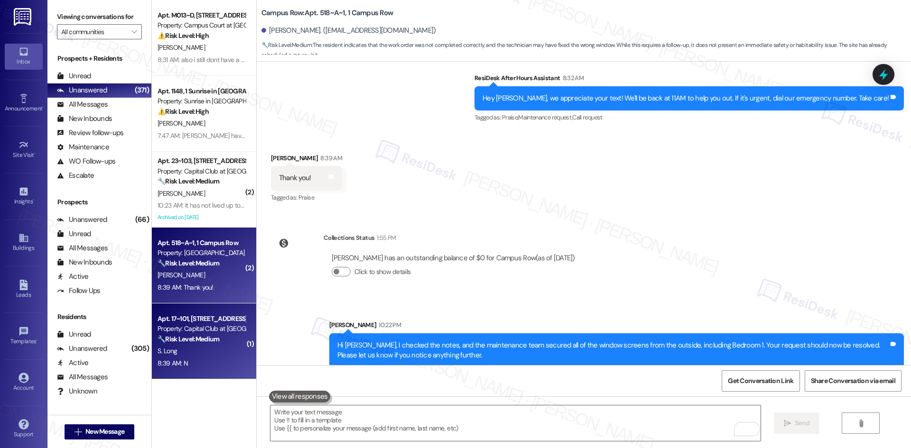
click at [214, 337] on strong "🔧 Risk Level: Medium" at bounding box center [188, 339] width 62 height 9
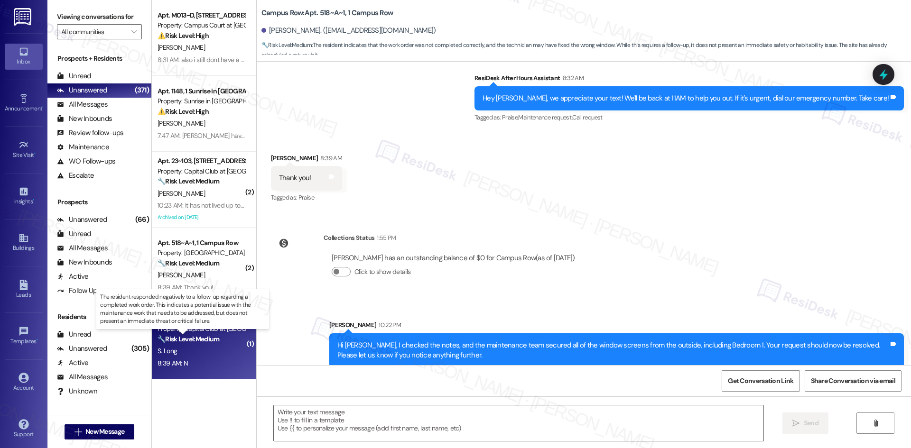
type textarea "Fetching suggested responses. Please feel free to read through the conversation…"
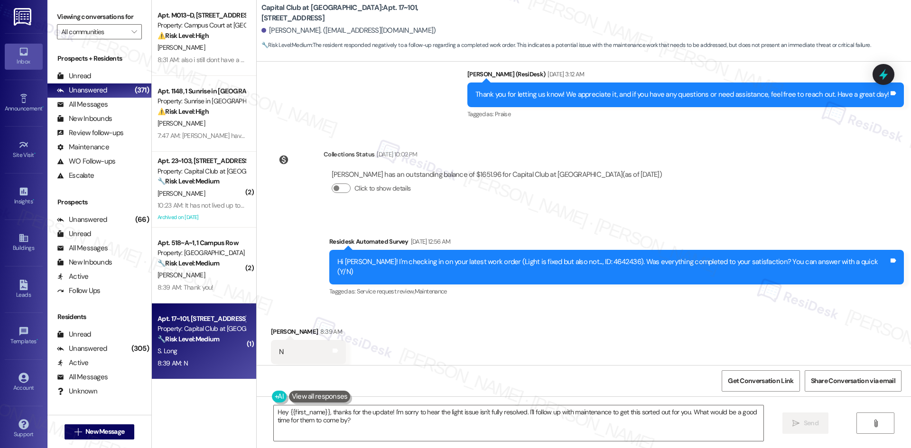
scroll to position [709, 0]
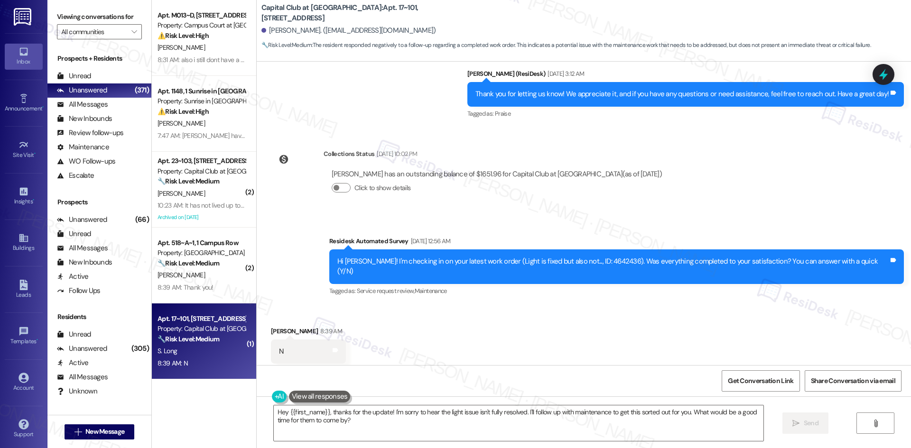
click at [672, 179] on div "Lease started Feb 22, 2025 at 8:00 AM Survey, sent via SMS Residesk Automated S…" at bounding box center [584, 214] width 654 height 304
click at [619, 183] on div "Click to show details" at bounding box center [497, 188] width 330 height 10
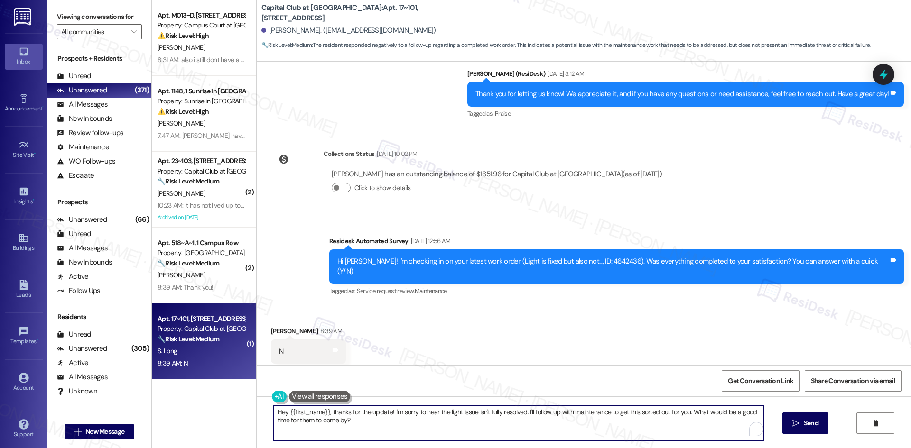
click at [520, 425] on textarea "Hey {{first_name}}, thanks for the update! I'm sorry to hear the light issue is…" at bounding box center [518, 424] width 489 height 36
paste textarea "I'm sorry to hear that. Could you let me know what happened or what part of the…"
type textarea "I'm sorry to hear that. Could you let me know what happened or what part of the…"
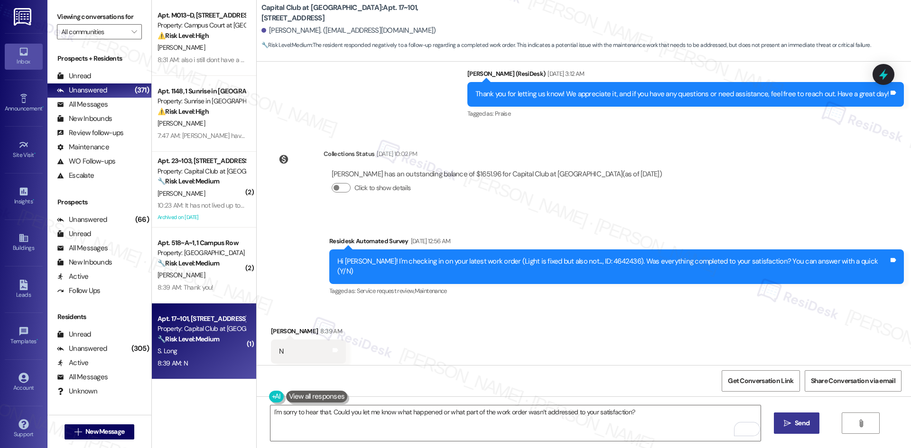
click at [791, 415] on button " Send" at bounding box center [797, 423] width 46 height 21
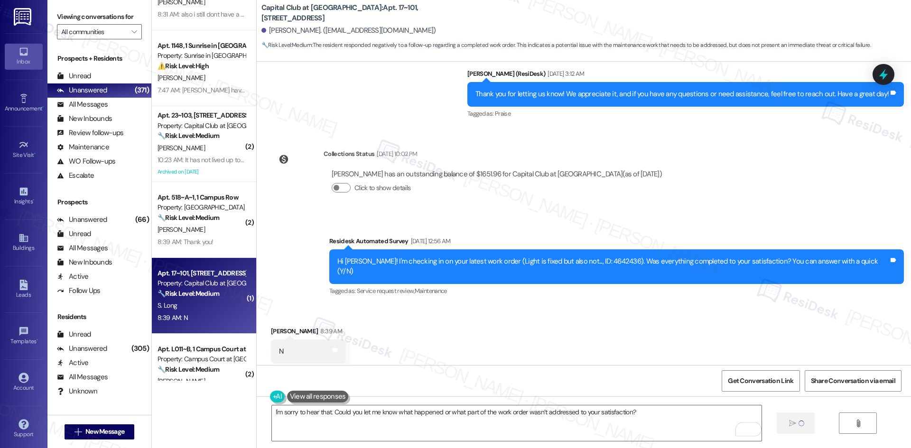
scroll to position [142, 0]
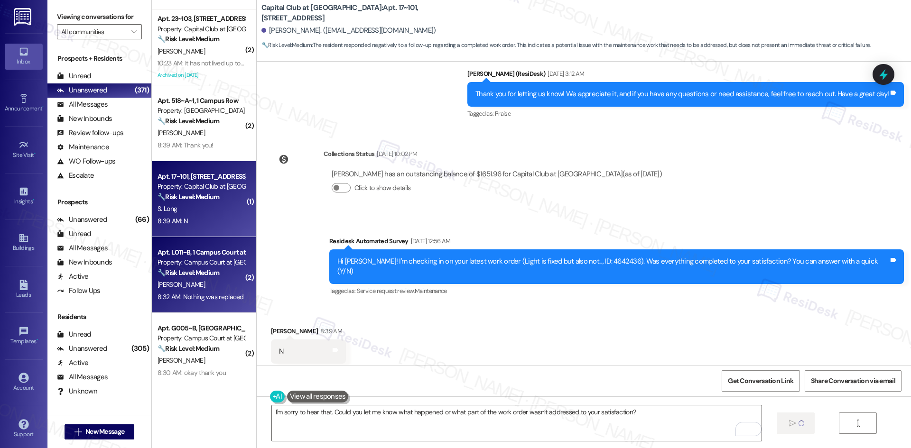
click at [192, 285] on div "K. Barbarino" at bounding box center [202, 285] width 90 height 12
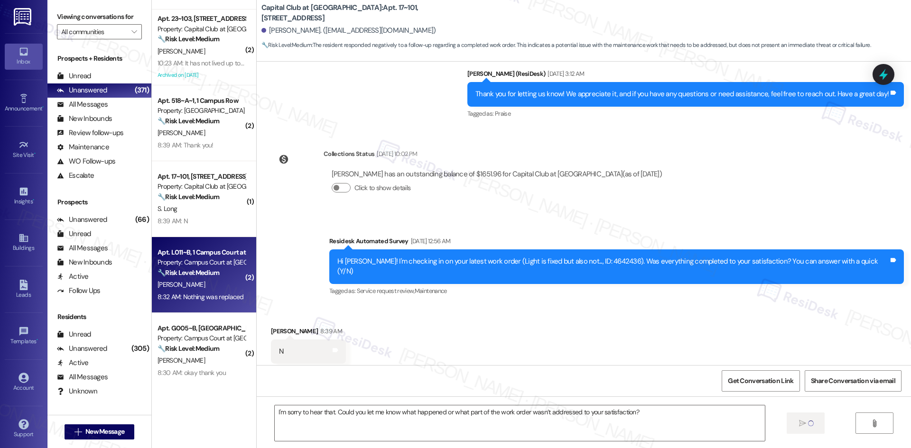
type textarea "Fetching suggested responses. Please feel free to read through the conversation…"
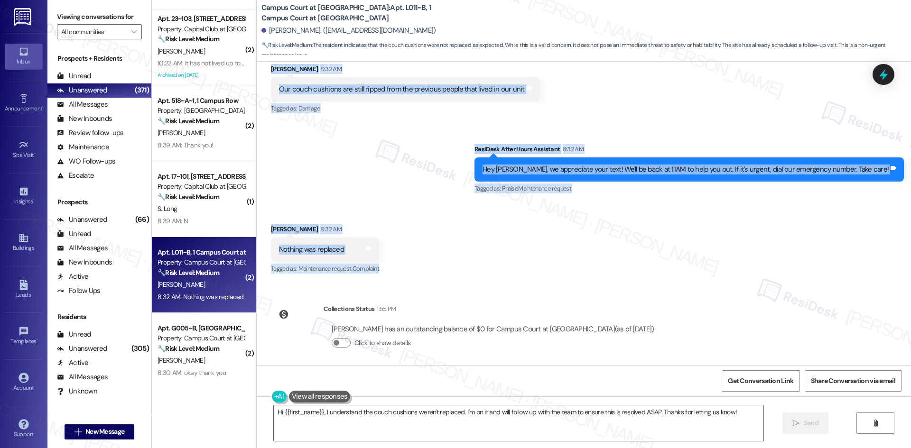
scroll to position [357, 0]
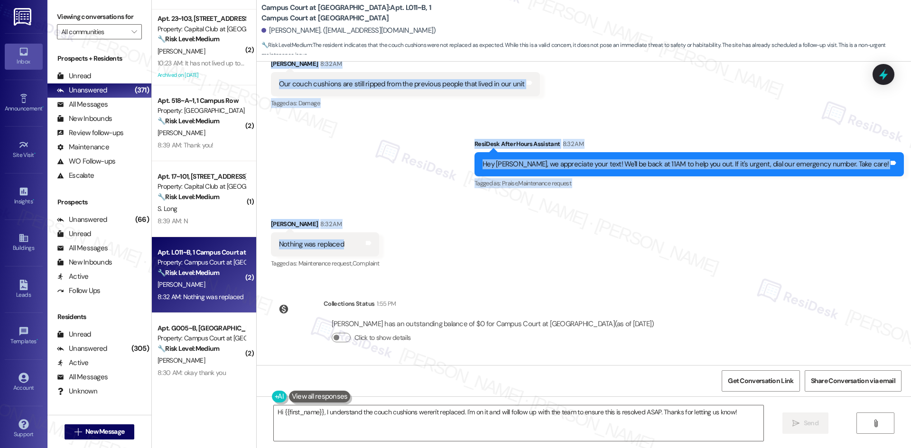
drag, startPoint x: 307, startPoint y: 143, endPoint x: 340, endPoint y: 246, distance: 108.0
click at [340, 246] on div "WO Lease started Aug 22, 2025 at 8:00 AM Show details Survey, sent via SMS Resi…" at bounding box center [584, 214] width 654 height 304
copy div "Residesk Automated Survey Sep 13, 2025 at 1:05 AM Hi Kyle! I'm checking in on y…"
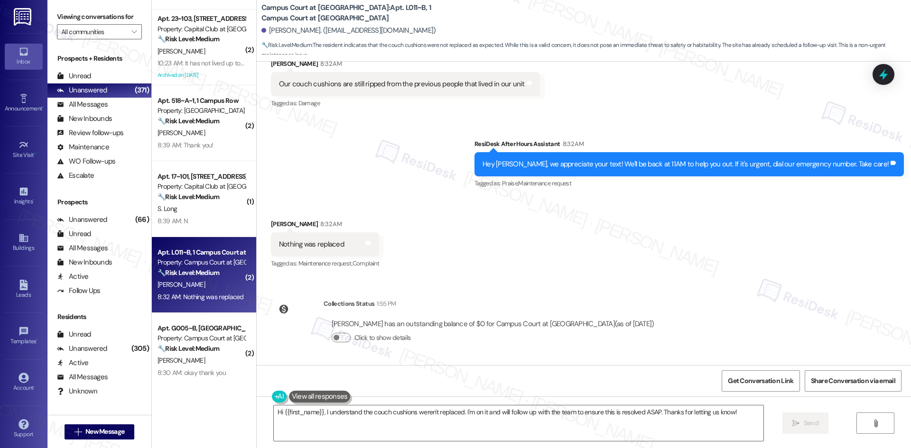
click at [563, 239] on div "Received via SMS Kyle Barbarino 8:32 AM Nothing was replaced Tags and notes Tag…" at bounding box center [584, 238] width 654 height 80
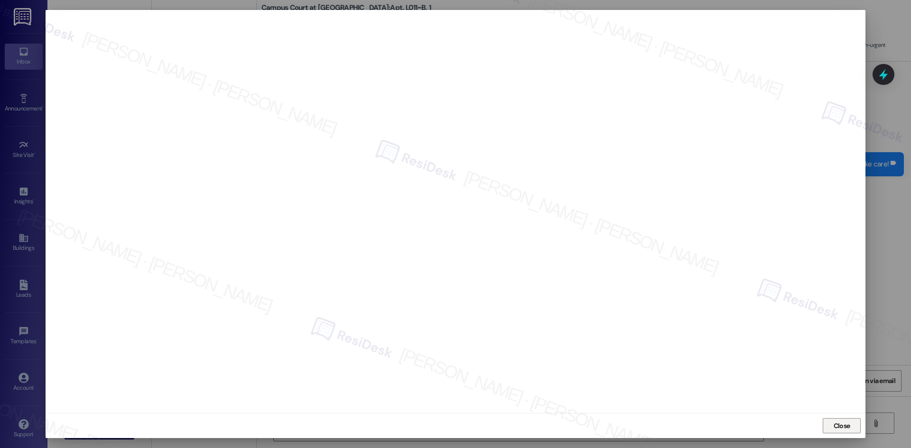
click at [852, 425] on button "Close" at bounding box center [841, 425] width 38 height 15
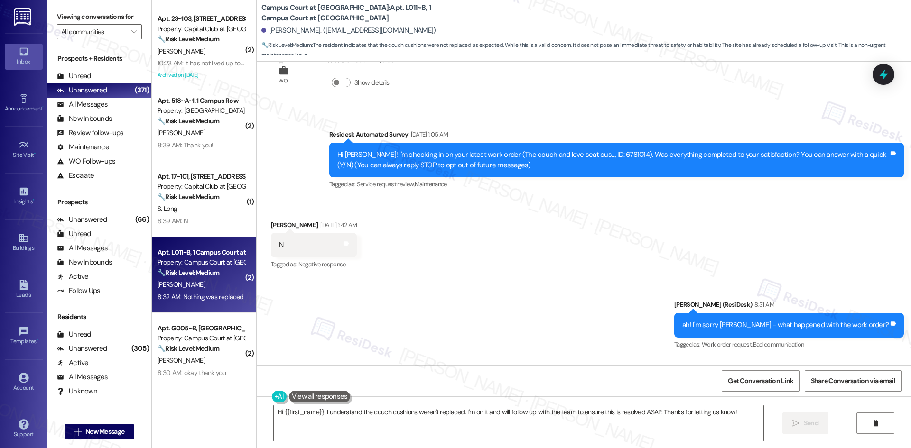
scroll to position [25, 0]
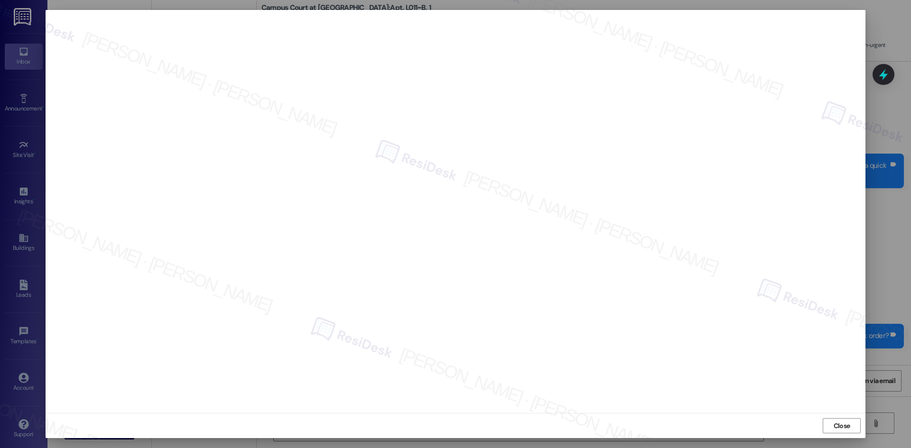
click at [824, 428] on button "Close" at bounding box center [841, 425] width 38 height 15
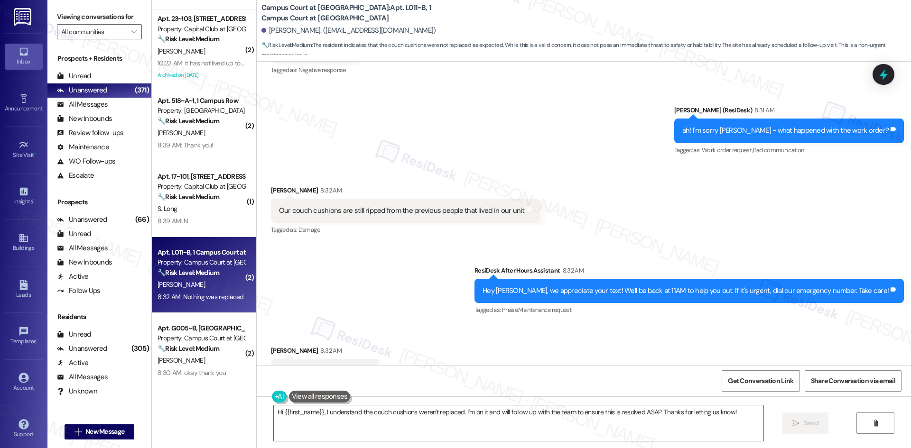
scroll to position [357, 0]
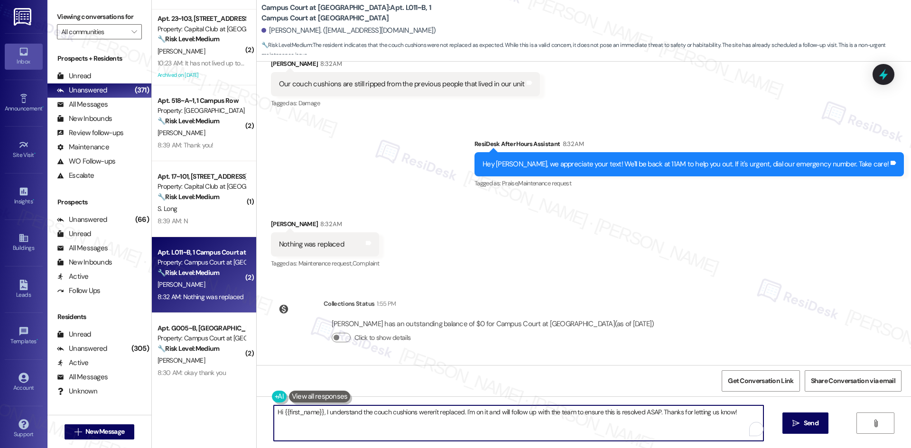
click at [466, 433] on textarea "Hi {{first_name}}, I understand the couch cushions weren't replaced. I'm on it …" at bounding box center [518, 424] width 489 height 36
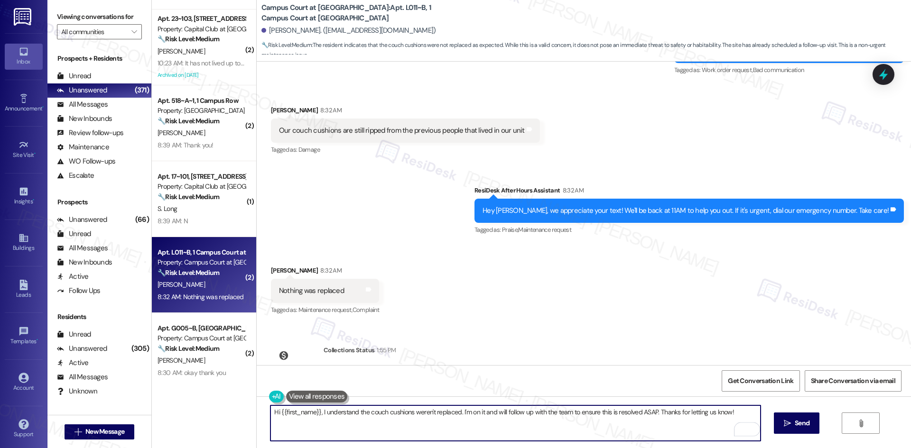
scroll to position [309, 0]
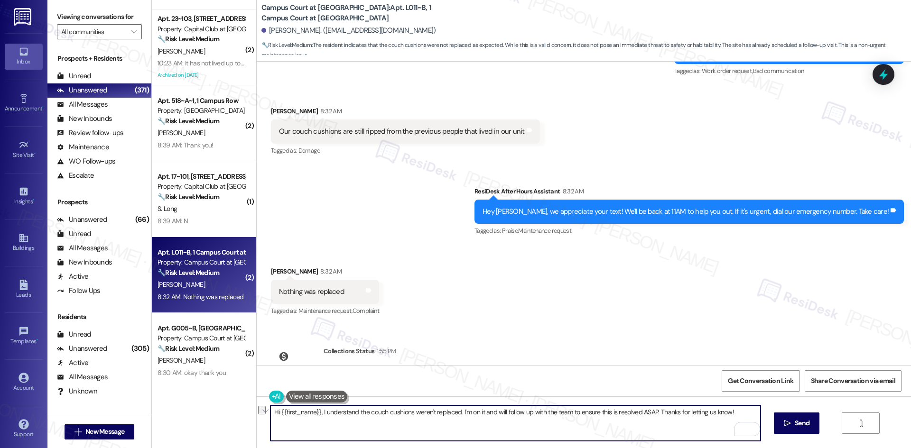
paste textarea "new couch cushions"
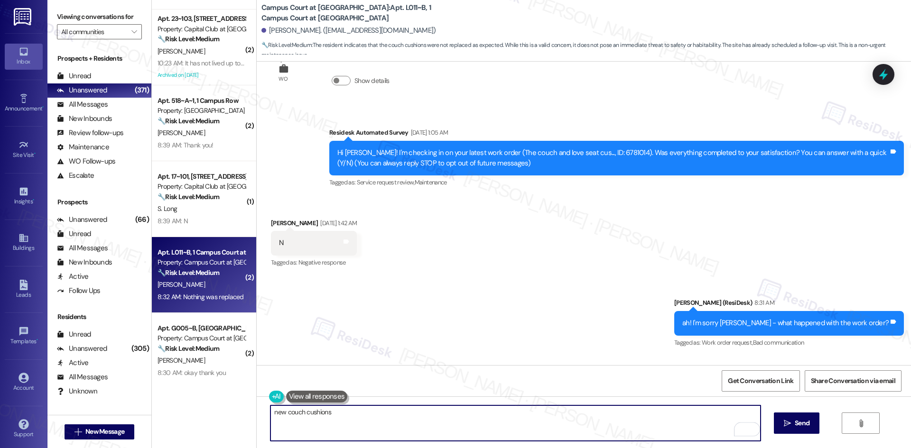
scroll to position [25, 0]
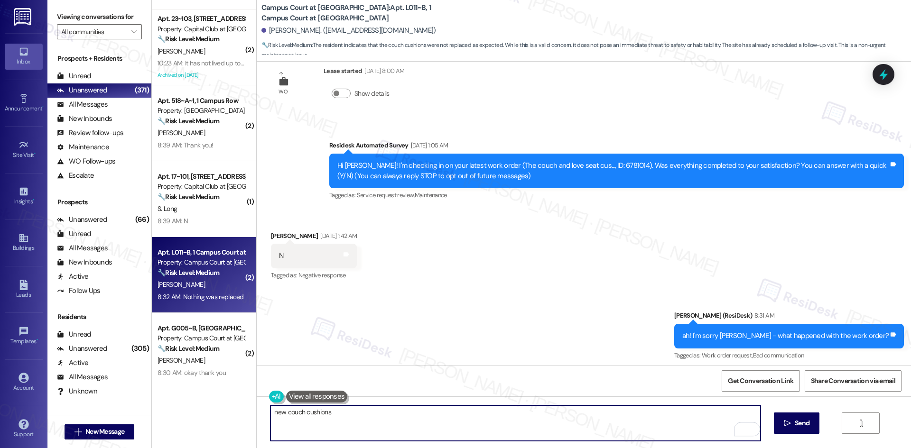
type textarea "new couch cushions"
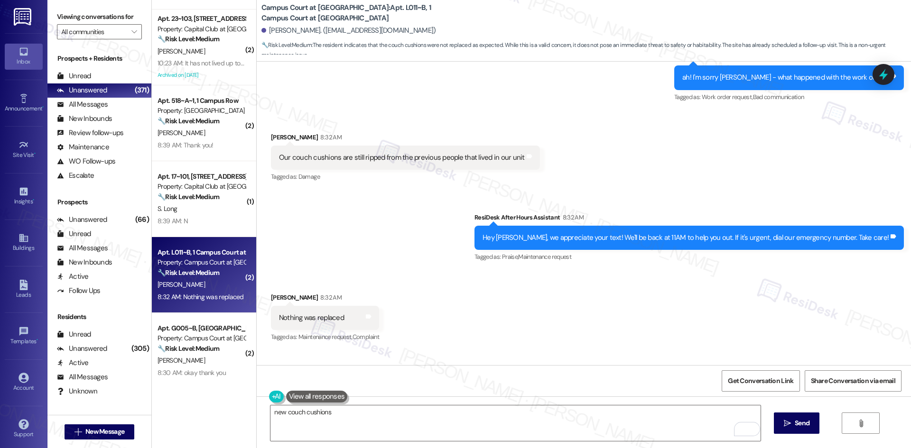
scroll to position [357, 0]
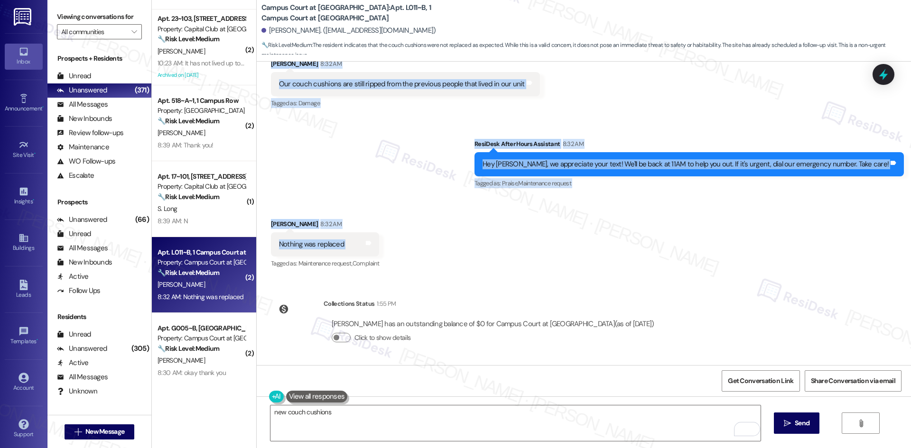
drag, startPoint x: 345, startPoint y: 157, endPoint x: 350, endPoint y: 249, distance: 92.6
click at [350, 249] on div "WO Lease started Aug 22, 2025 at 8:00 AM Show details Survey, sent via SMS Resi…" at bounding box center [584, 214] width 654 height 304
copy div "Residesk Automated Survey Sep 13, 2025 at 1:05 AM Hi Kyle! I'm checking in on y…"
click at [470, 171] on div "Sent via SMS ResiDesk After Hours Assistant 8:32 AM Hey Kyle, we appreciate you…" at bounding box center [584, 158] width 654 height 80
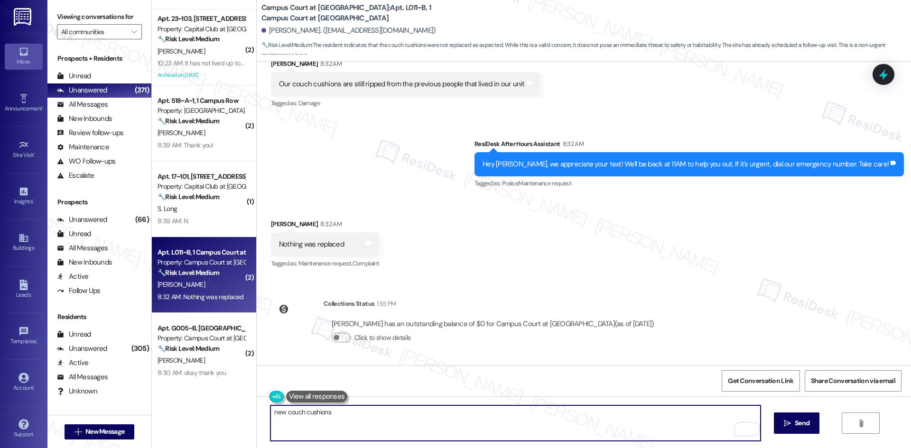
drag, startPoint x: 329, startPoint y: 415, endPoint x: 233, endPoint y: 415, distance: 95.8
click at [234, 415] on div "Apt. M013~D, 1 Campus Court at Knollwood Property: Campus Court at Knollwood ⚠️…" at bounding box center [531, 224] width 759 height 448
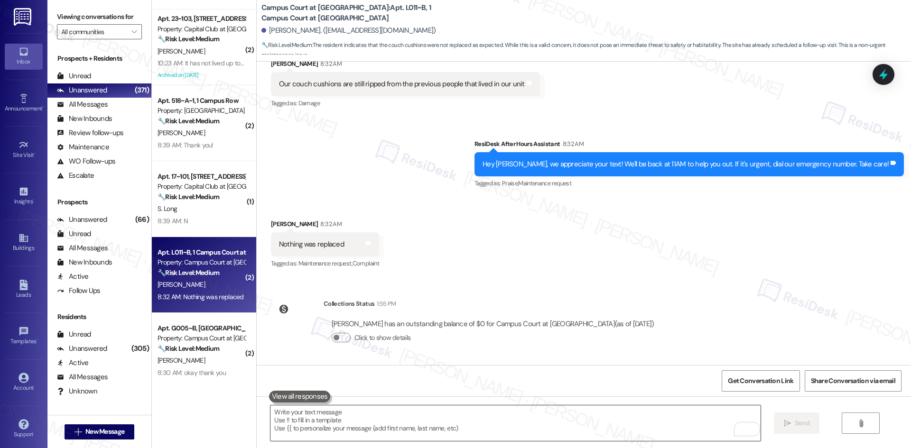
click at [403, 425] on textarea "To enrich screen reader interactions, please activate Accessibility in Grammarl…" at bounding box center [514, 424] width 489 height 36
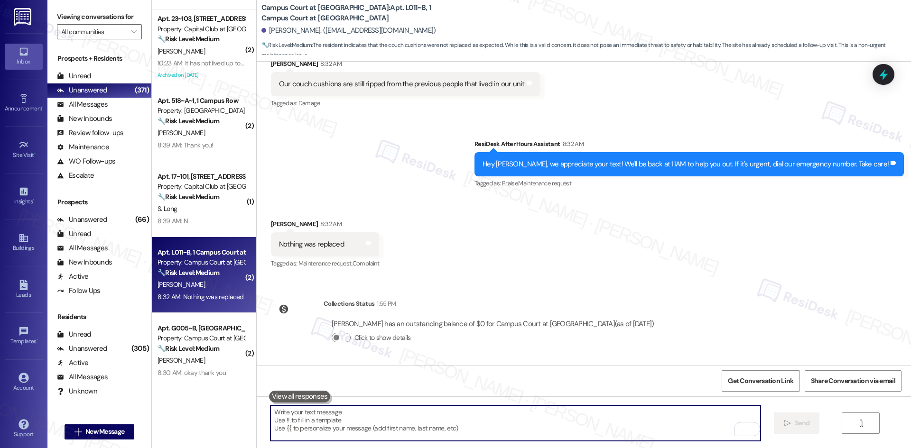
paste textarea "Hi Kyle, according to the closing notes, new couch cushions have been provided …"
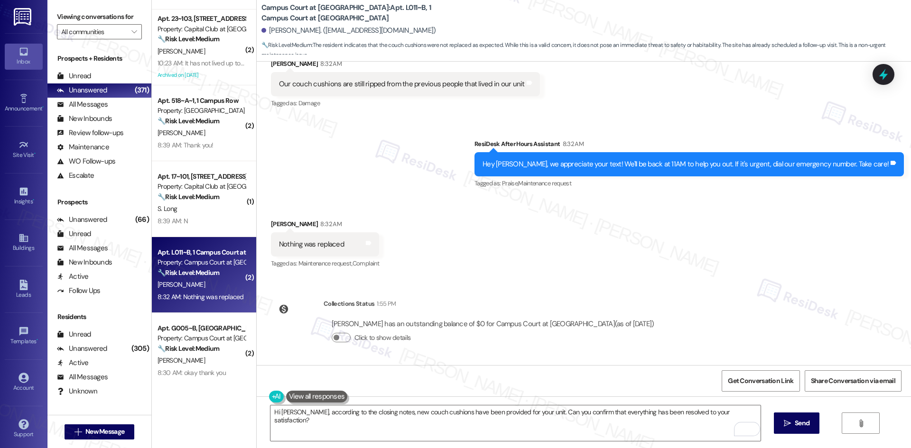
click at [357, 165] on div "Sent via SMS ResiDesk After Hours Assistant 8:32 AM Hey Kyle, we appreciate you…" at bounding box center [584, 158] width 654 height 80
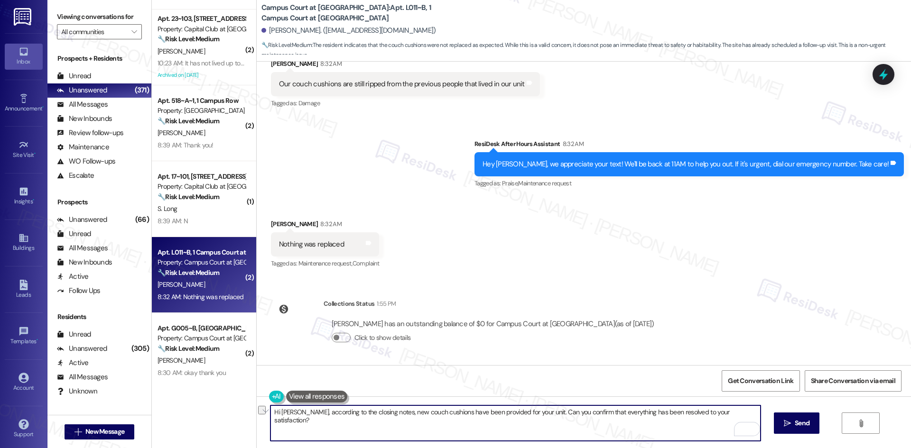
drag, startPoint x: 724, startPoint y: 409, endPoint x: 262, endPoint y: 407, distance: 462.4
click at [265, 407] on div "Hi Kyle, according to the closing notes, new couch cushions have been provided …" at bounding box center [510, 423] width 490 height 37
paste textarea "the notes show new couch cushions were provided. Can you confirm everything’s g…"
click at [333, 416] on textarea "Hi Kyle, the notes show new couch cushions were provided. Can you confirm every…" at bounding box center [514, 424] width 489 height 36
click at [583, 413] on textarea "Hi Kyle, the notes show that new couch cushions were provided. Can you confirm …" at bounding box center [514, 424] width 489 height 36
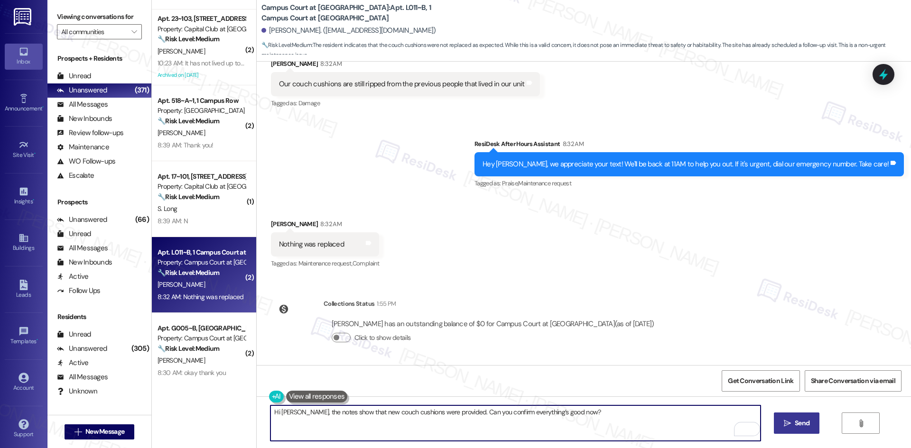
type textarea "Hi Kyle, the notes show that new couch cushions were provided. Can you confirm …"
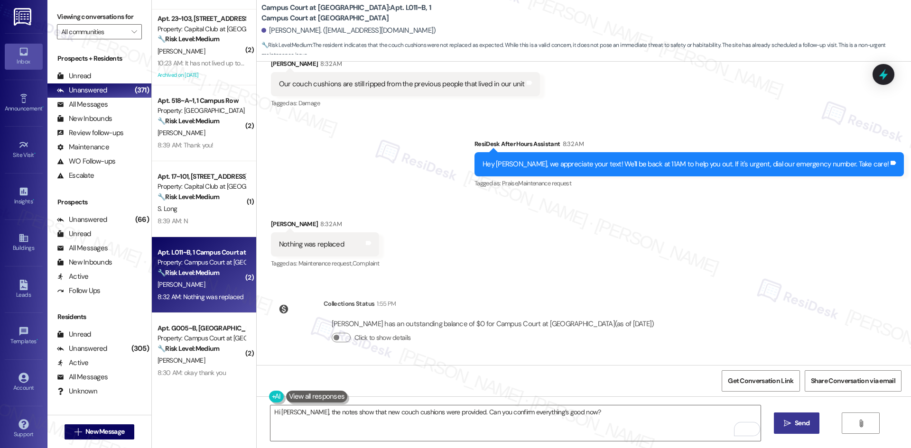
click at [795, 424] on span "Send" at bounding box center [801, 423] width 15 height 10
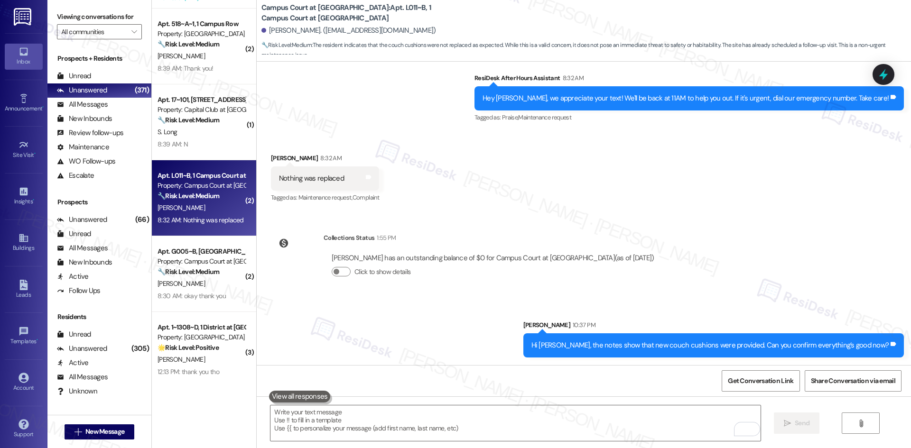
scroll to position [237, 0]
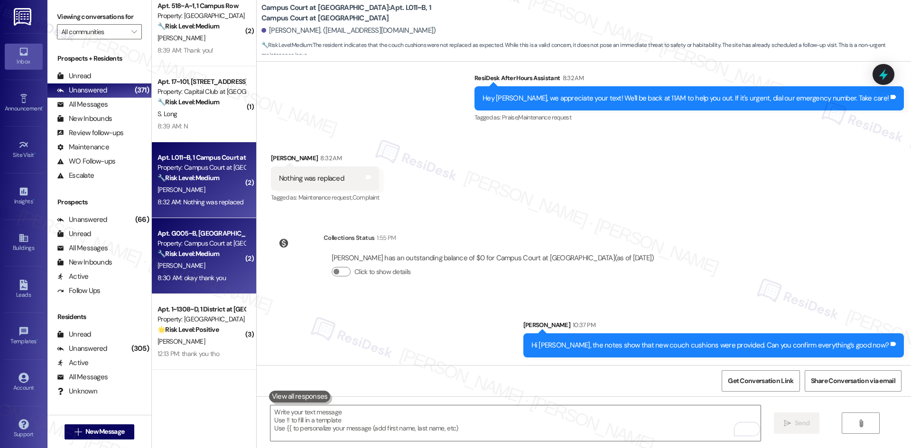
click at [211, 268] on div "H. Lynch" at bounding box center [202, 266] width 90 height 12
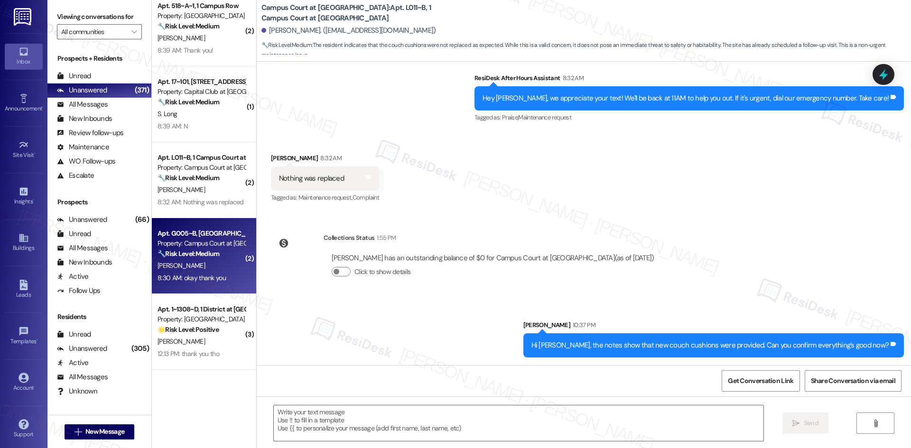
type textarea "Fetching suggested responses. Please feel free to read through the conversation…"
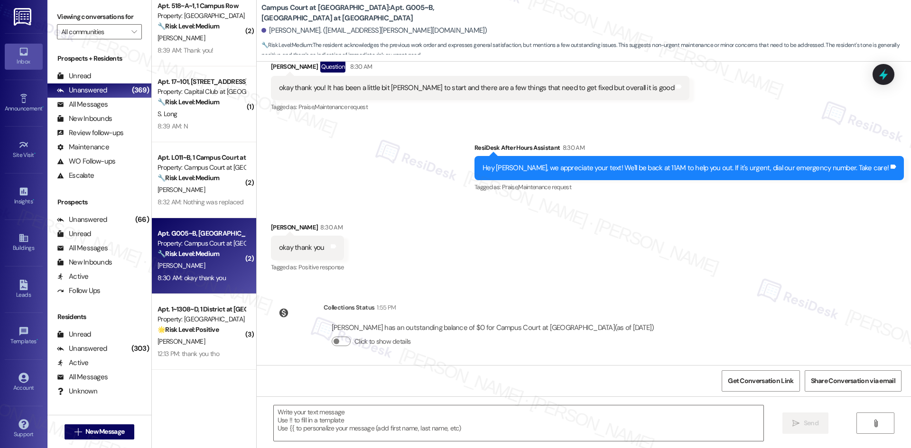
scroll to position [425, 0]
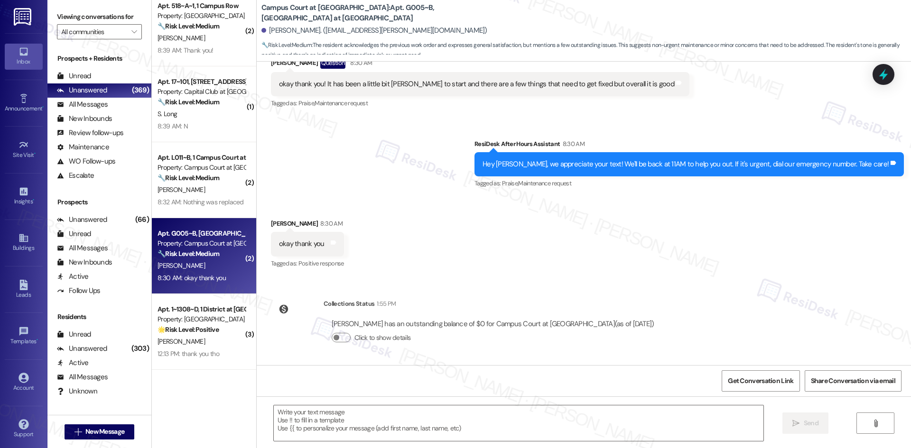
drag, startPoint x: 443, startPoint y: 163, endPoint x: 443, endPoint y: 170, distance: 6.7
click at [443, 163] on div "Sent via SMS ResiDesk After Hours Assistant 8:30 AM Hey Hanah, we appreciate yo…" at bounding box center [584, 158] width 654 height 80
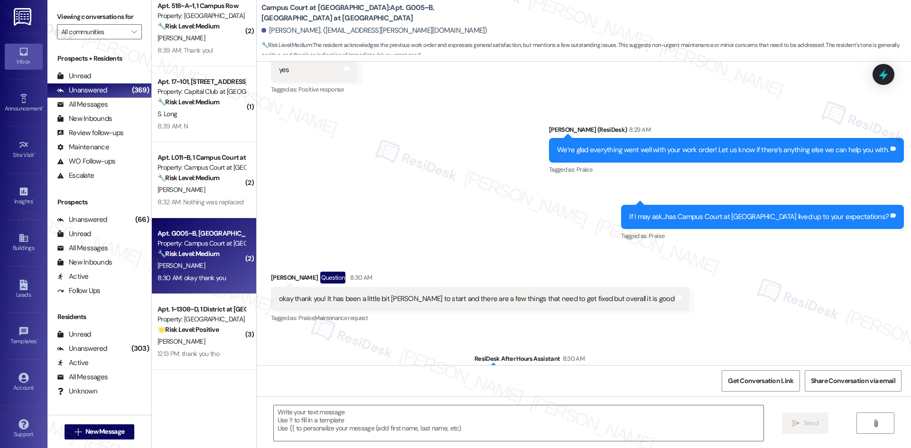
scroll to position [188, 0]
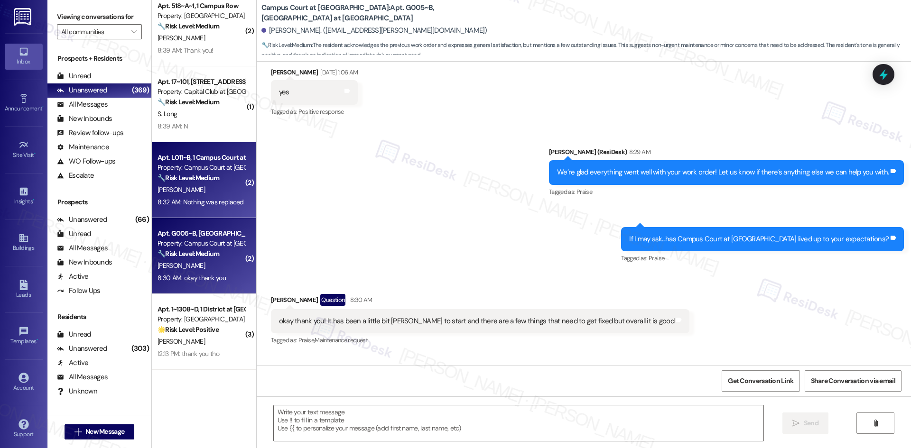
click at [226, 199] on div "8:32 AM: Nothing was replaced 8:32 AM: Nothing was replaced" at bounding box center [200, 202] width 86 height 9
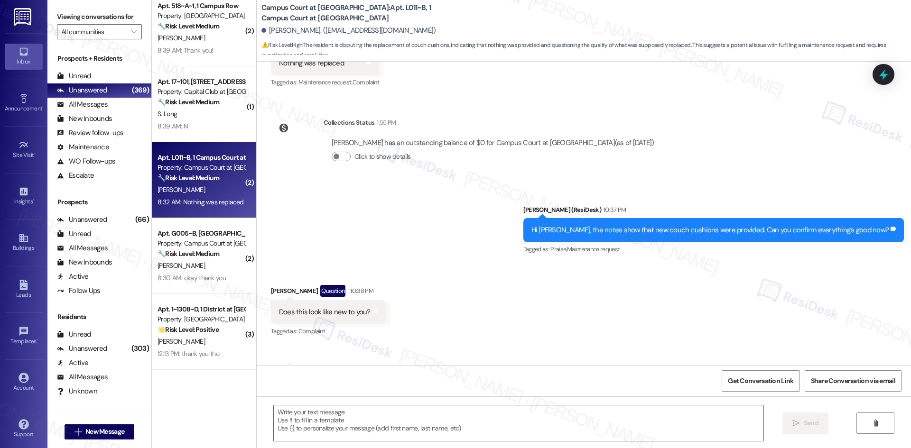
type textarea "Fetching suggested responses. Please feel free to read through the conversation…"
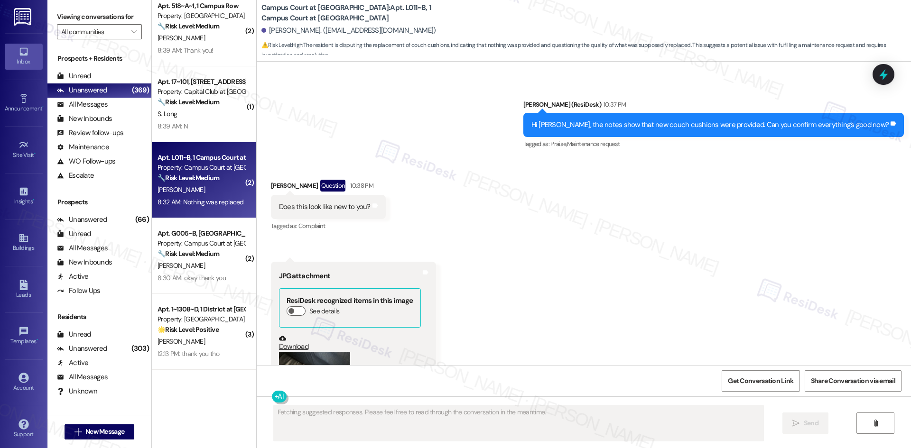
scroll to position [616, 0]
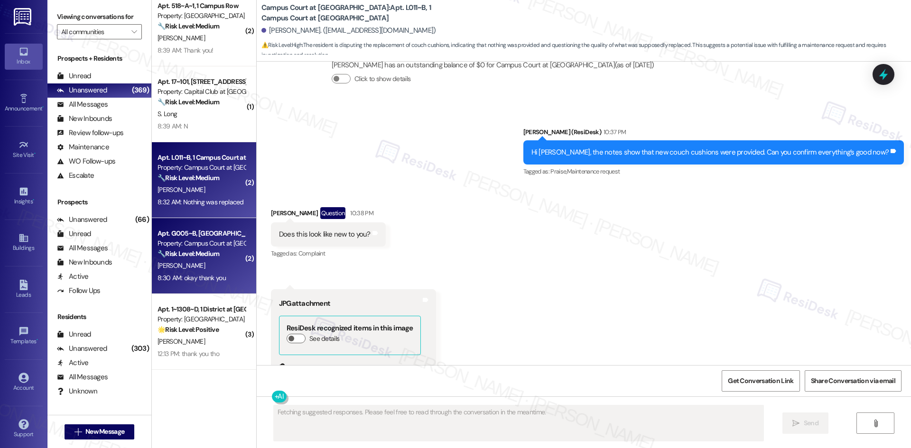
click at [204, 249] on div "🔧 Risk Level: Medium The resident acknowledges the previous work order and expr…" at bounding box center [201, 254] width 88 height 10
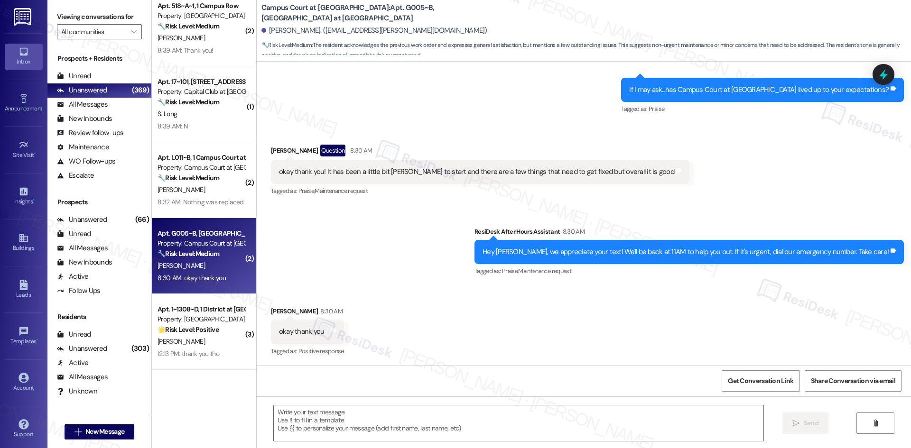
type textarea "Fetching suggested responses. Please feel free to read through the conversation…"
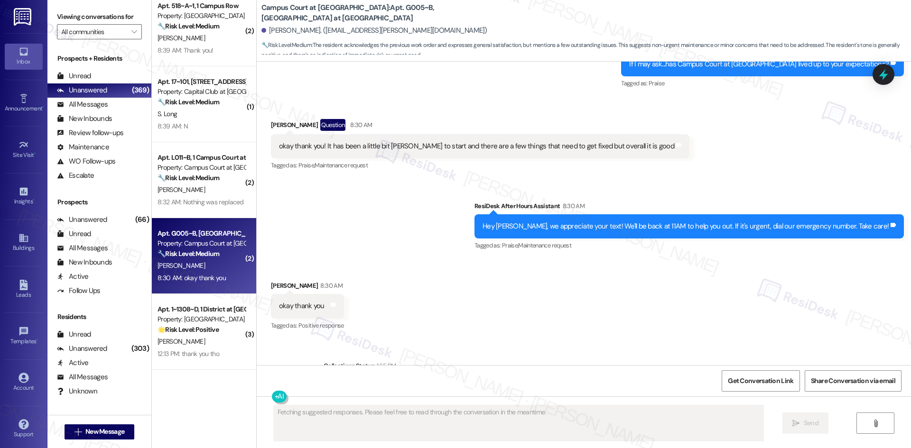
scroll to position [425, 0]
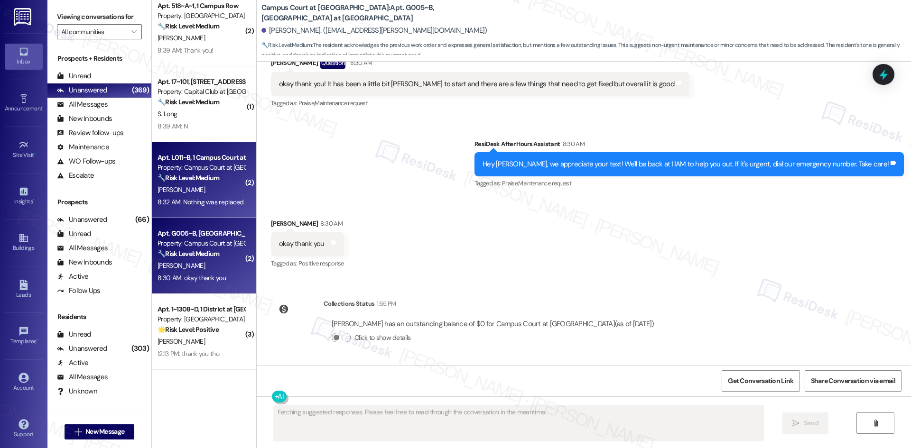
click at [197, 180] on strong "🔧 Risk Level: Medium" at bounding box center [188, 178] width 62 height 9
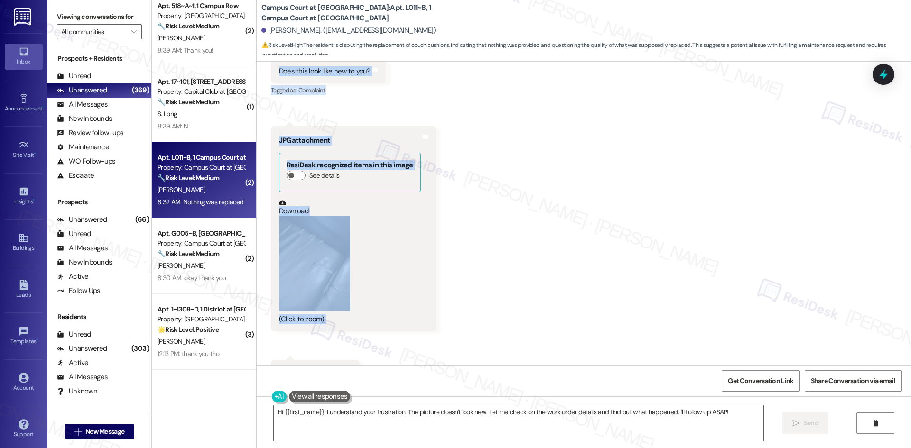
scroll to position [805, 0]
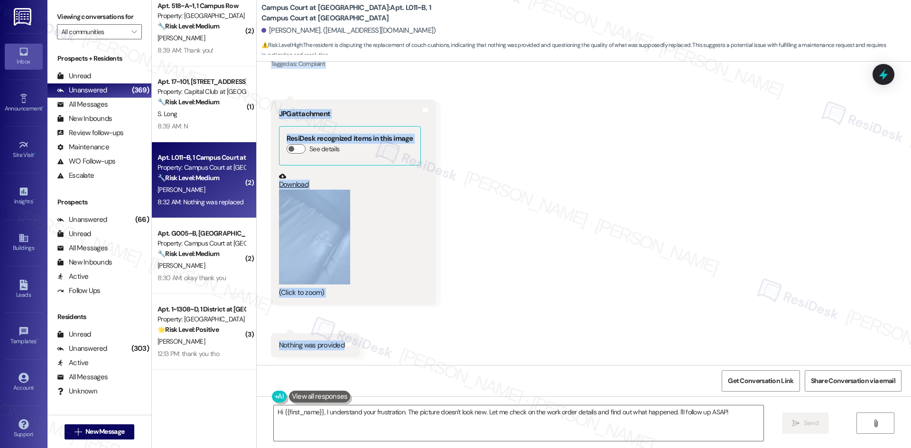
drag, startPoint x: 304, startPoint y: 120, endPoint x: 355, endPoint y: 349, distance: 234.3
click at [355, 349] on div "WO Lease started Aug 22, 2025 at 8:00 AM Show details Survey, sent via SMS Resi…" at bounding box center [584, 214] width 654 height 304
copy div "Residesk Automated Survey Sep 13, 2025 at 1:05 AM Hi Kyle! I'm checking in on y…"
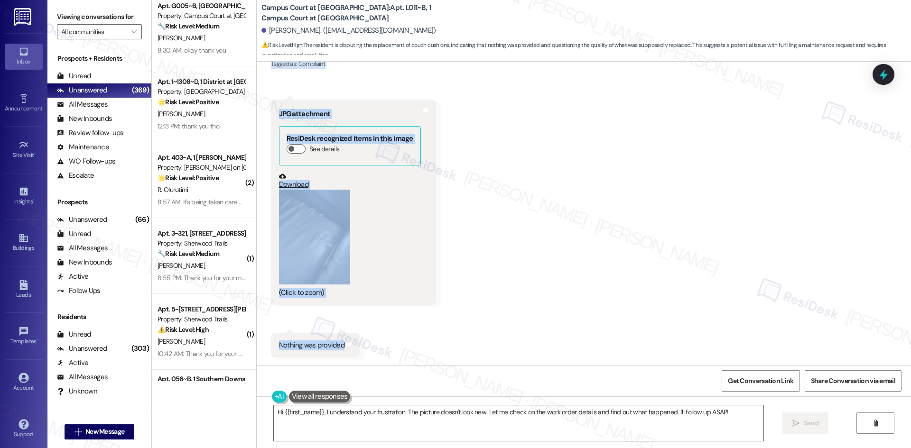
drag, startPoint x: 534, startPoint y: 213, endPoint x: 517, endPoint y: 215, distance: 16.7
click at [534, 213] on div "Received via SMS Kyle Barbarino Question 10:38 PM Does this look like new to yo…" at bounding box center [584, 180] width 654 height 369
click at [290, 270] on button "Zoom image" at bounding box center [314, 237] width 71 height 95
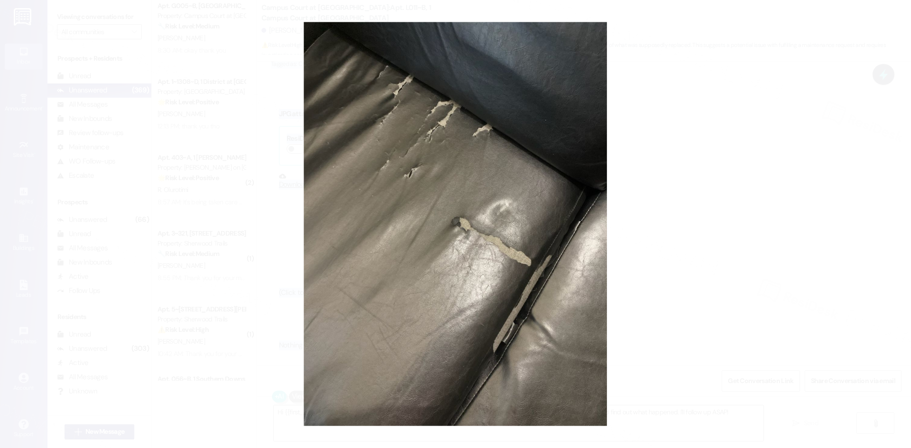
click at [895, 175] on button "Unzoom image" at bounding box center [455, 224] width 911 height 448
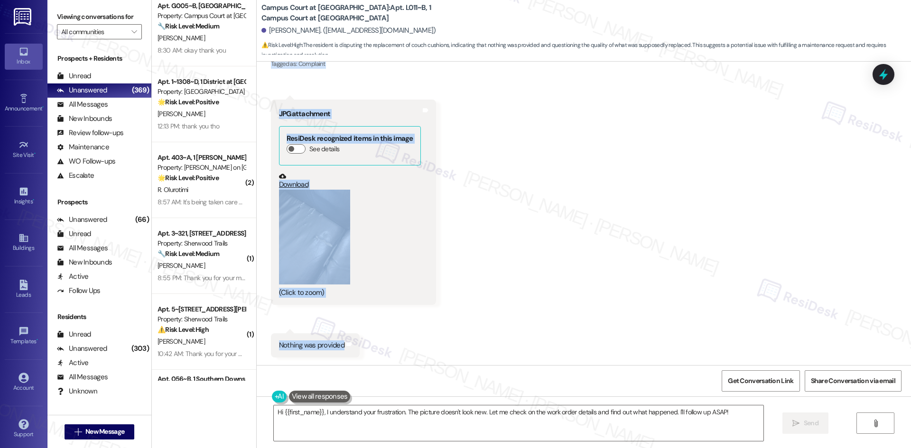
click at [513, 245] on div "Received via SMS Kyle Barbarino Question 10:38 PM Does this look like new to yo…" at bounding box center [584, 180] width 654 height 369
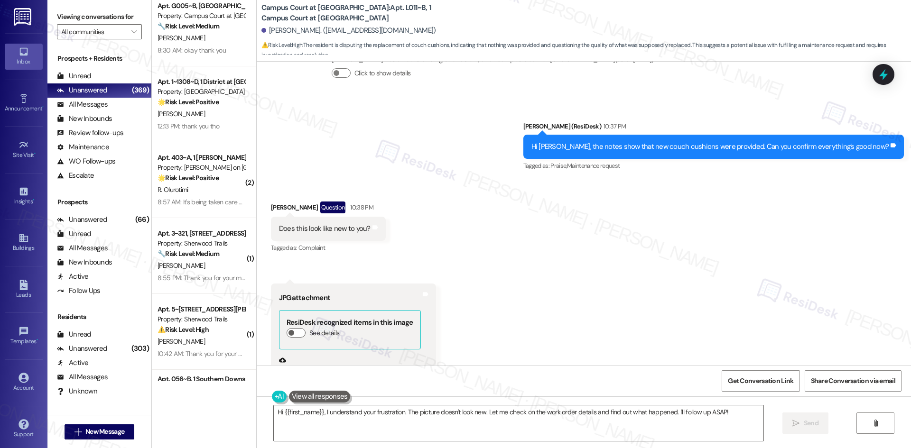
scroll to position [616, 0]
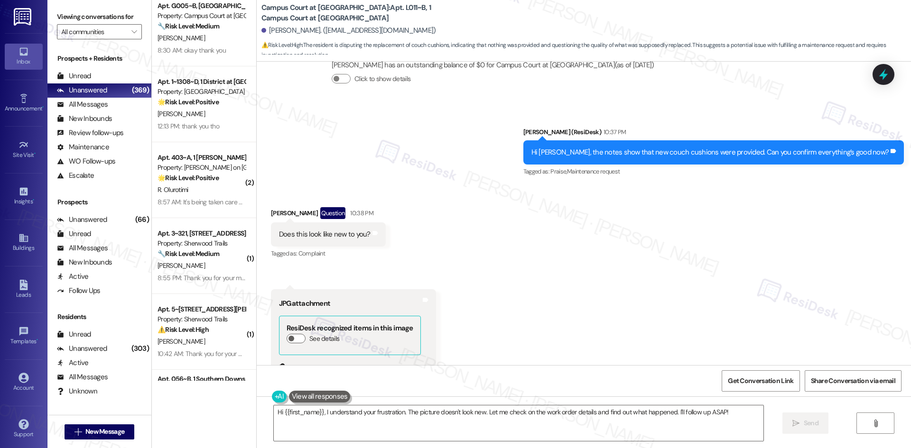
click at [470, 221] on div "Received via SMS Kyle Barbarino Question 10:38 PM Does this look like new to yo…" at bounding box center [584, 370] width 654 height 369
click at [414, 433] on textarea "Hi {{first_name}}, I understand your frustration. The picture doesn't look new.…" at bounding box center [518, 424] width 489 height 36
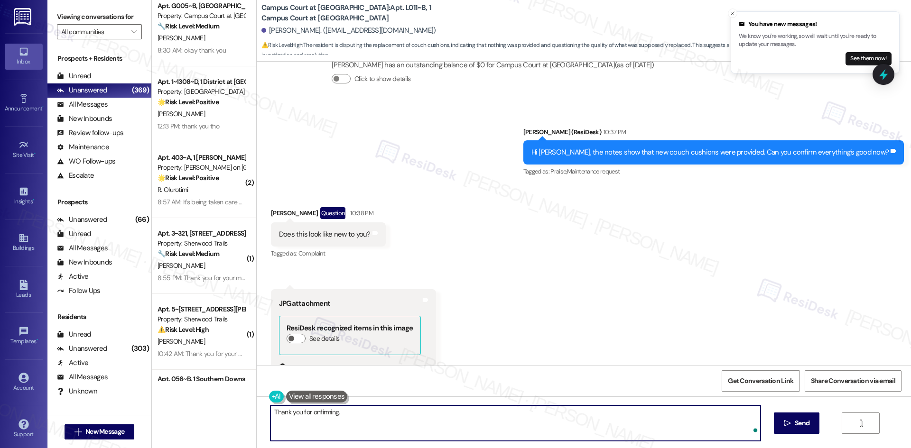
paste textarea "I’ll check in with the site team about this and get back to you once I have mor…"
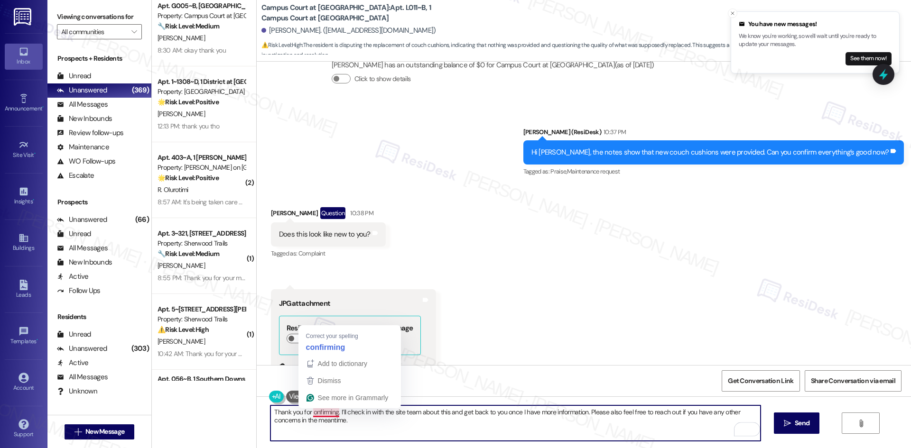
click at [324, 410] on textarea "Thank you for onfirming. I’ll check in with the site team about this and get ba…" at bounding box center [514, 424] width 489 height 36
type textarea "Thank you for confirming. I’ll check in with the site team about this and get b…"
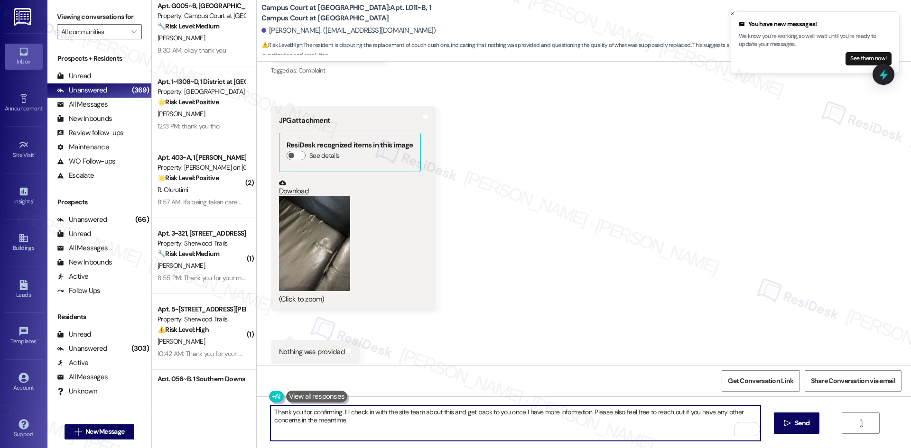
scroll to position [805, 0]
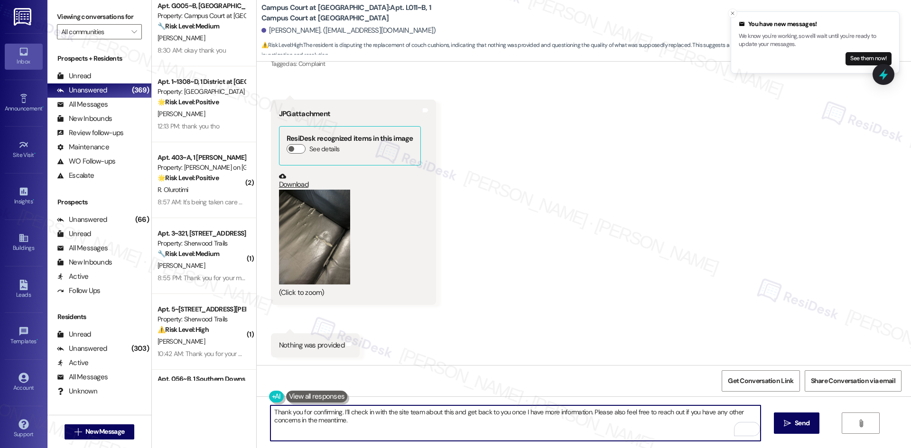
type textarea "Thank you for confirming. I’ll check in with the site team about this and get b…"
drag, startPoint x: 348, startPoint y: 420, endPoint x: 338, endPoint y: 411, distance: 14.1
click at [338, 411] on textarea "Thank you for confirming. I’ll check in with the site team about this and get b…" at bounding box center [514, 424] width 489 height 36
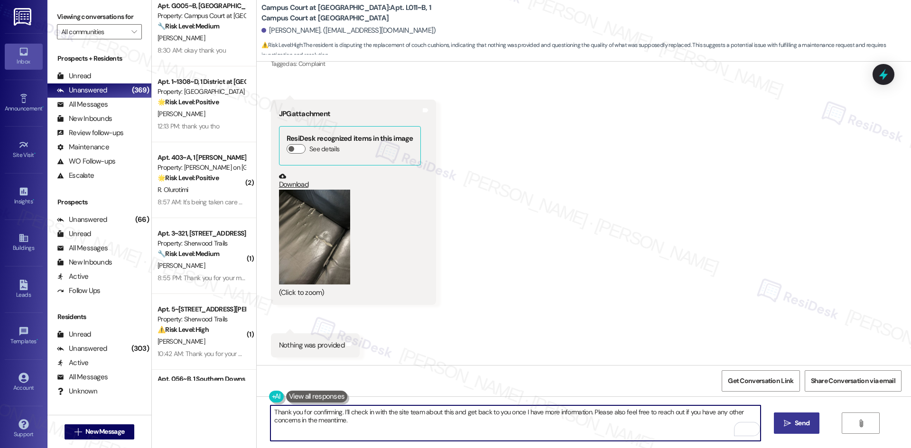
click at [793, 418] on button " Send" at bounding box center [797, 423] width 46 height 21
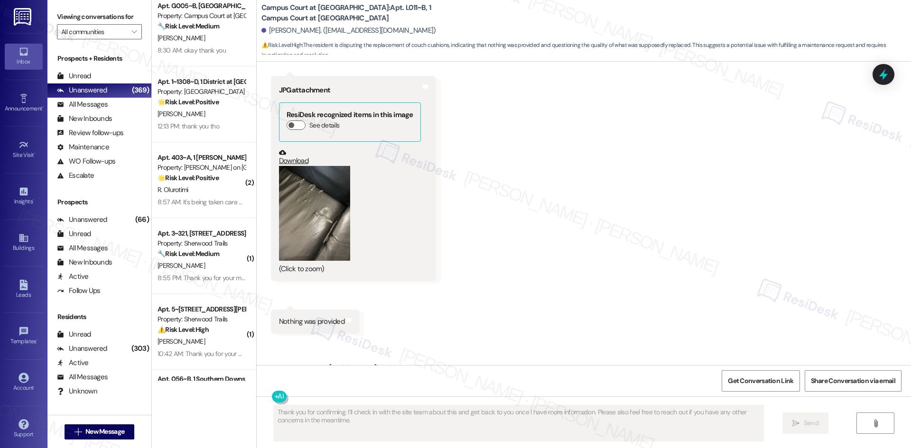
scroll to position [882, 0]
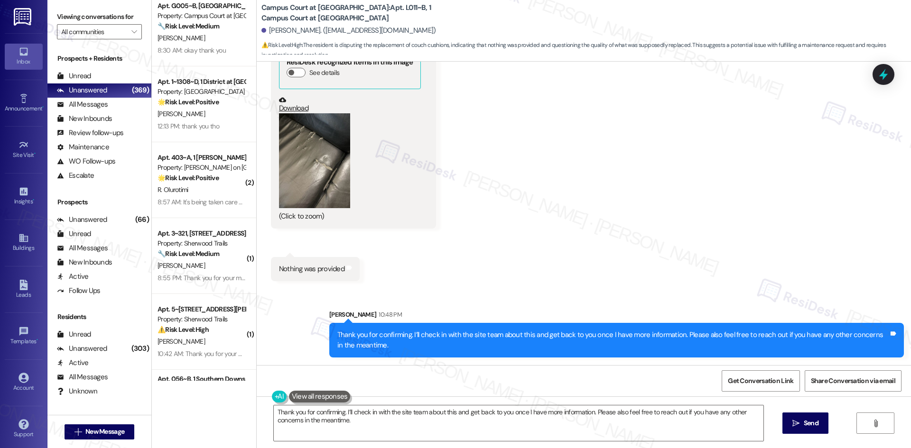
click at [603, 182] on div "Received via SMS [PERSON_NAME] Question 10:38 PM Does this look like new to you…" at bounding box center [584, 104] width 654 height 369
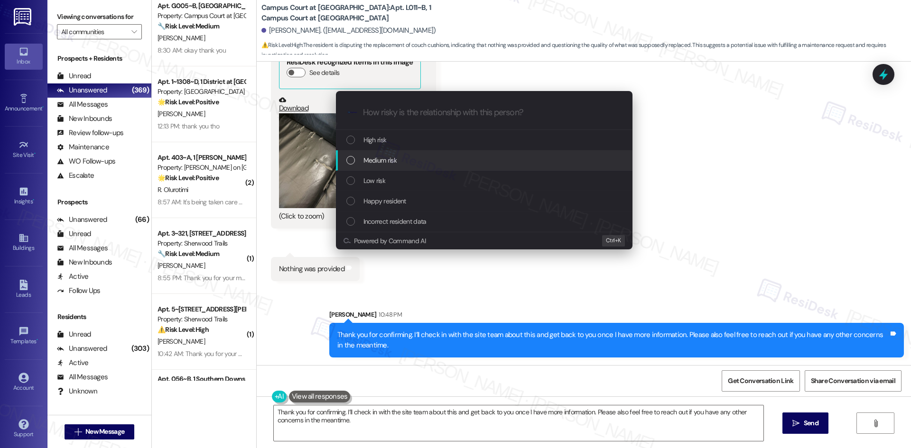
click at [397, 159] on div "Medium risk" at bounding box center [484, 160] width 277 height 10
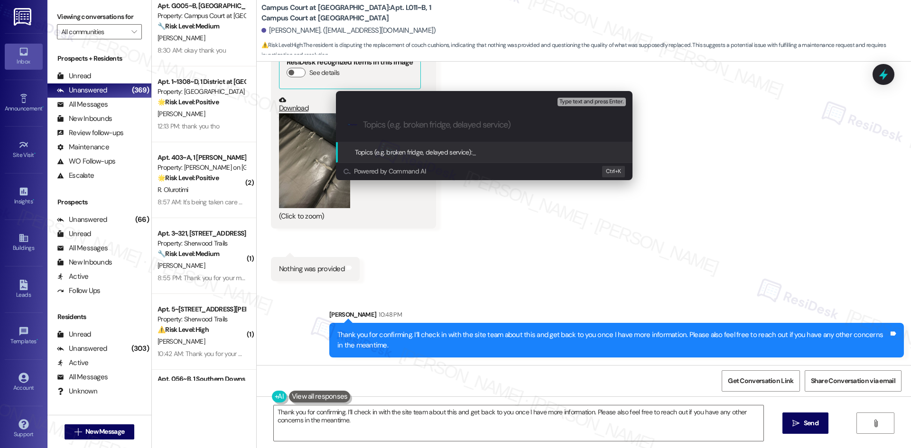
click at [391, 125] on input "Topics (e.g. broken fridge, delayed service)" at bounding box center [492, 125] width 258 height 10
paste input "Work Order 6781014 – Couch Cushions Not Replaced"
type input "Work Order 6781014 – Couch Cushions Not Replaced"
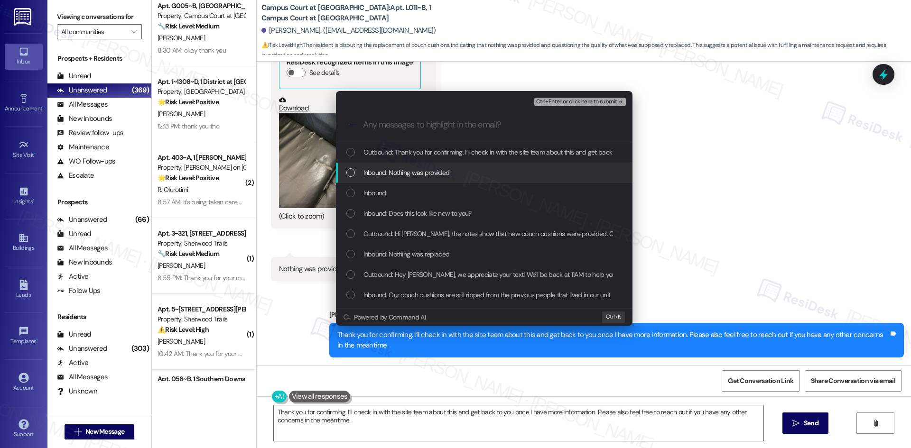
click at [457, 172] on div "Inbound: Nothing was provided" at bounding box center [484, 172] width 277 height 10
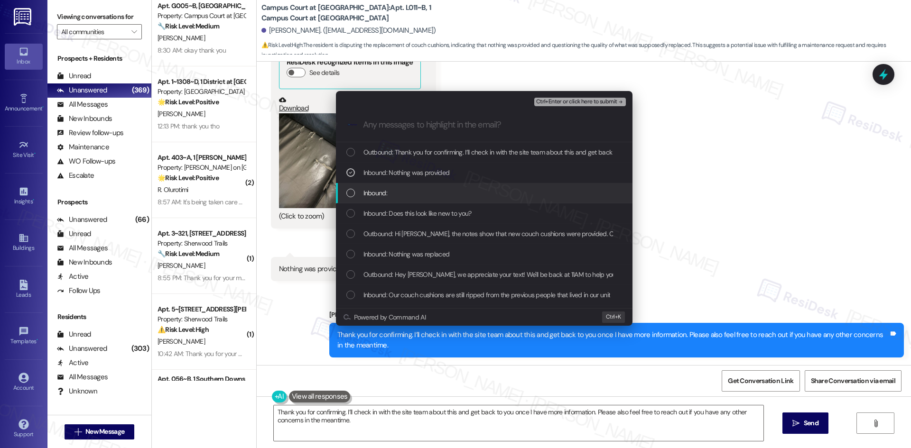
click at [450, 190] on div "Inbound:" at bounding box center [484, 193] width 277 height 10
click at [485, 214] on div "Inbound: Does this look like new to you?" at bounding box center [484, 213] width 277 height 10
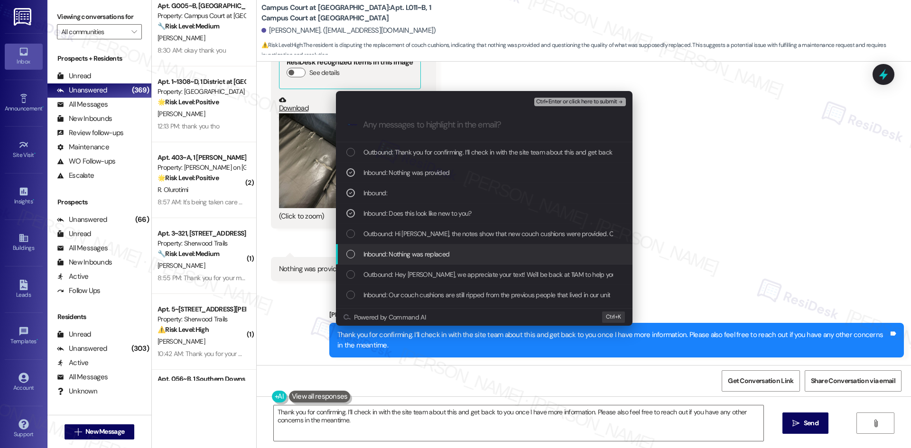
click at [461, 254] on div "Inbound: Nothing was replaced" at bounding box center [484, 254] width 277 height 10
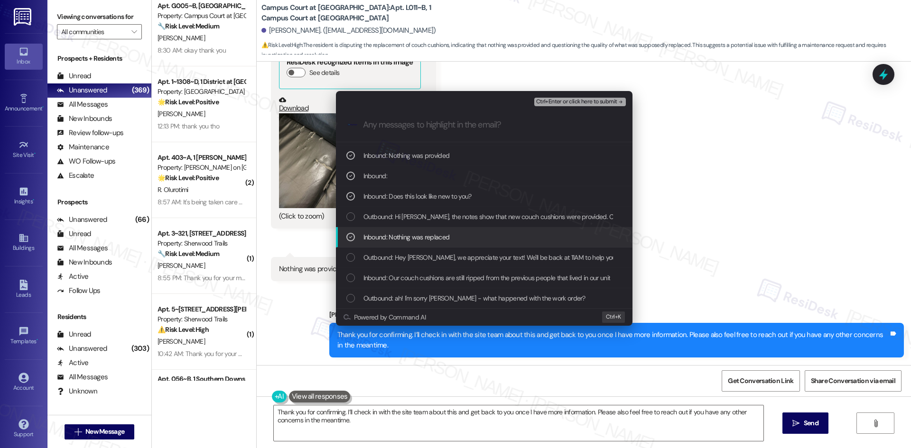
scroll to position [47, 0]
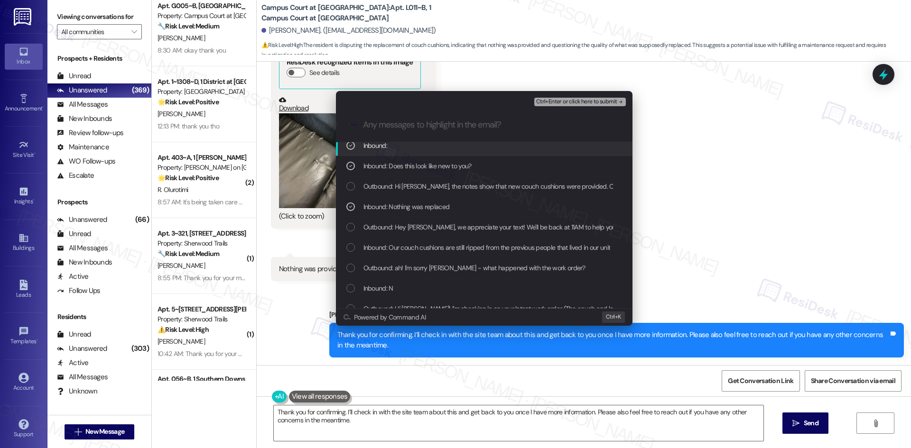
click at [615, 102] on span "Ctrl+Enter or click here to submit" at bounding box center [576, 102] width 81 height 7
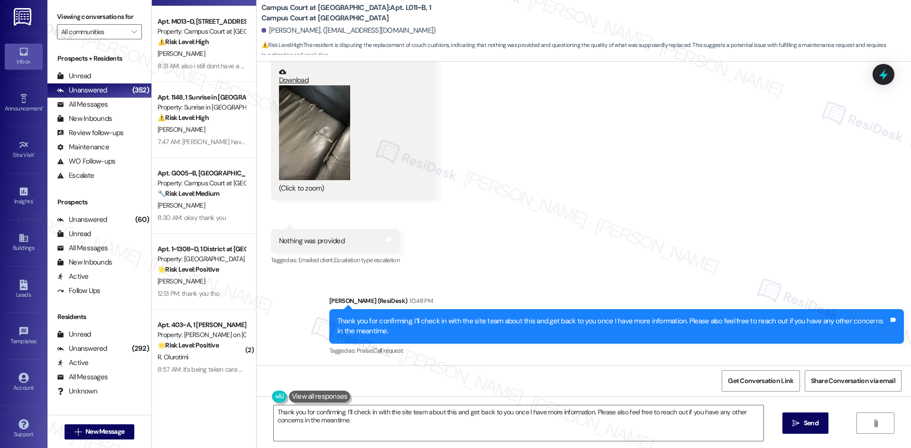
scroll to position [0, 0]
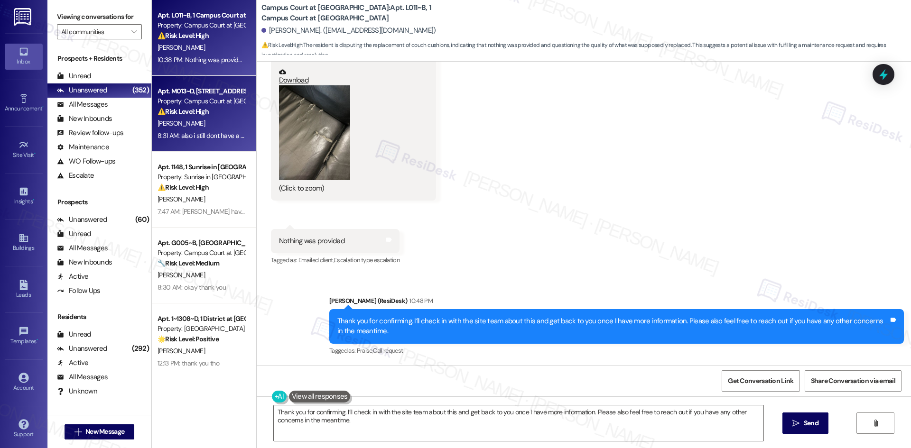
click at [163, 130] on div "8:31 AM: also i still dont have a dresser, can i get some compensation 8:31 AM:…" at bounding box center [202, 136] width 90 height 12
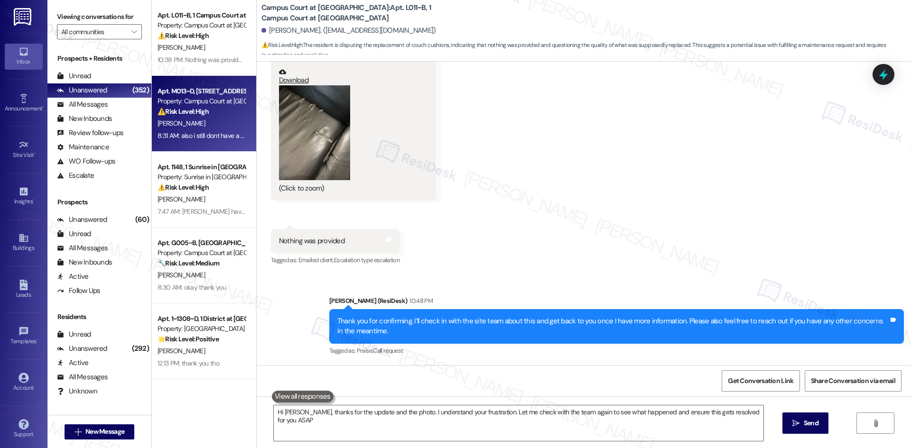
type textarea "Hi Kyle, thanks for the update and the photo. I understand your frustration. Le…"
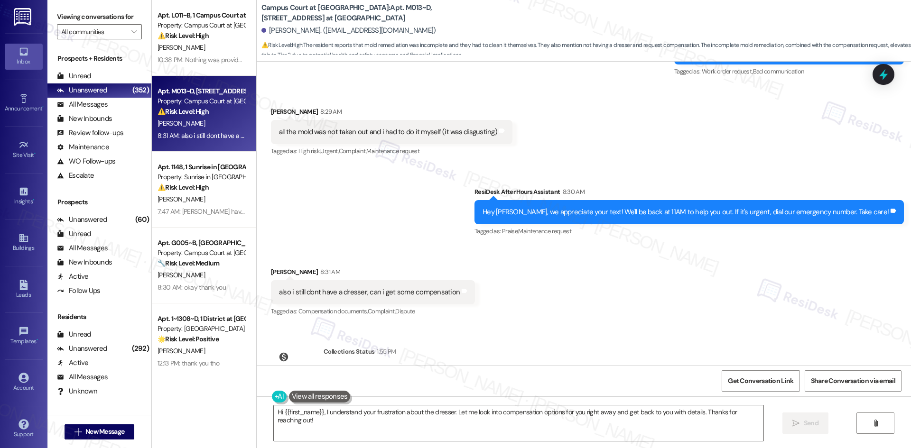
scroll to position [357, 0]
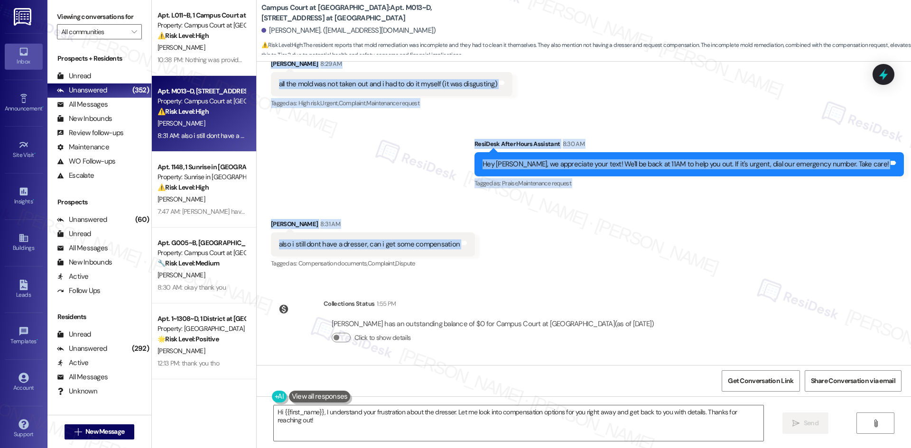
drag, startPoint x: 328, startPoint y: 148, endPoint x: 467, endPoint y: 248, distance: 170.6
click at [467, 248] on div "WO Lease started Aug 22, 2025 at 8:00 AM Show details Survey, sent via SMS Resi…" at bounding box center [584, 214] width 654 height 304
copy div "Residesk Automated Survey Sep 13, 2025 at 1:05 AM Hi Alexis! I'm checking in on…"
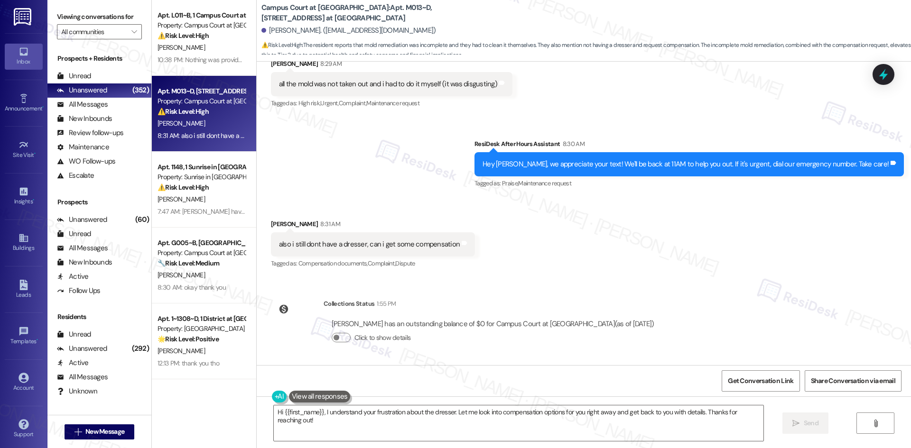
click at [652, 283] on div "WO Lease started Aug 22, 2025 at 8:00 AM Show details Survey, sent via SMS Resi…" at bounding box center [584, 214] width 654 height 304
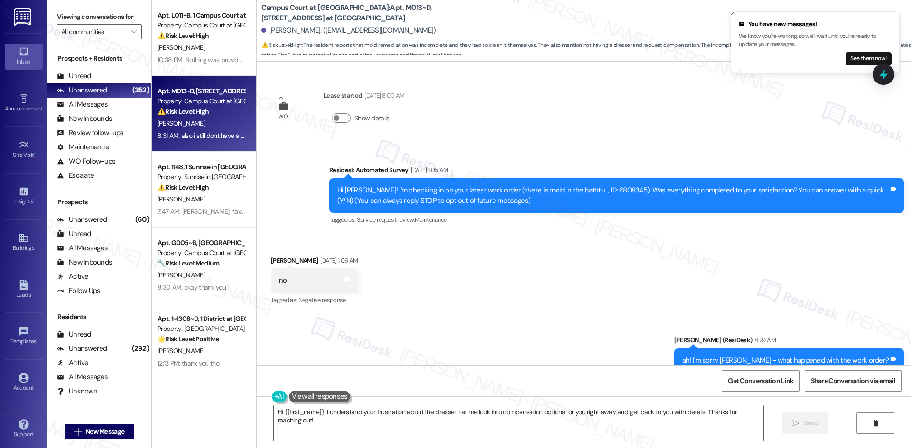
scroll to position [237, 0]
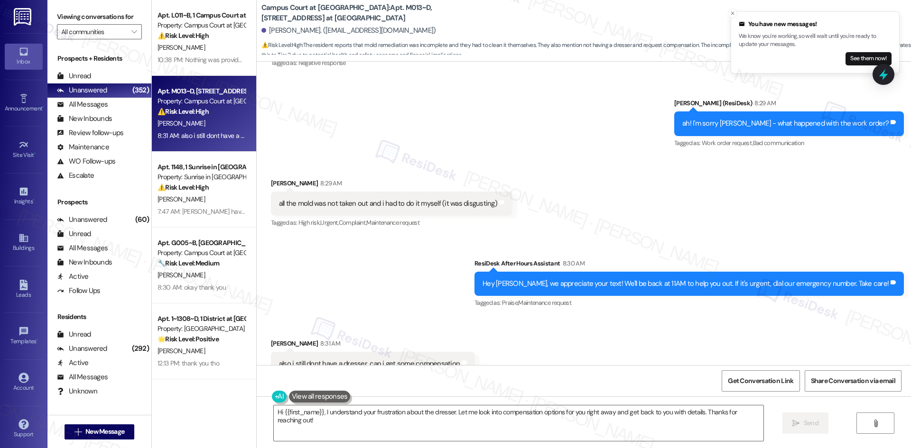
click at [431, 279] on div "Sent via SMS ResiDesk After Hours Assistant 8:30 AM Hey Alexis, we appreciate y…" at bounding box center [584, 277] width 654 height 80
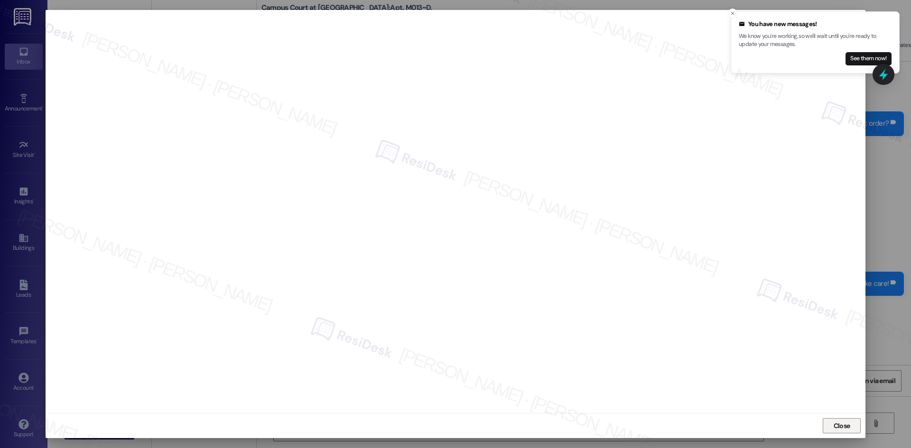
click at [835, 423] on span "Close" at bounding box center [841, 426] width 17 height 10
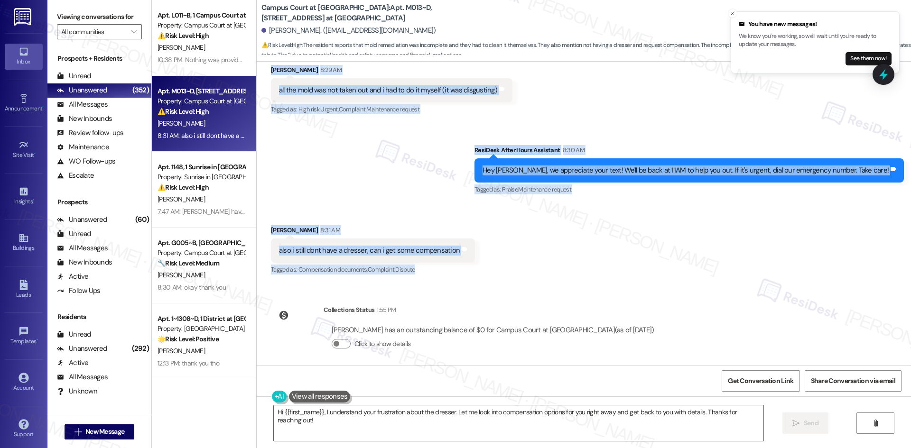
scroll to position [357, 0]
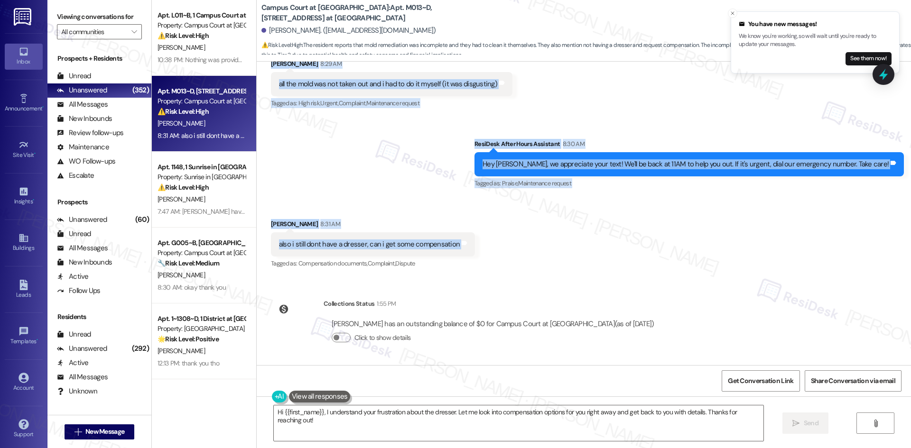
drag, startPoint x: 304, startPoint y: 132, endPoint x: 491, endPoint y: 243, distance: 217.7
click at [491, 243] on div "WO Lease started Aug 22, 2025 at 8:00 AM Show details Survey, sent via SMS Resi…" at bounding box center [584, 214] width 654 height 304
copy div "Residesk Automated Survey Sep 13, 2025 at 1:05 AM Hi Alexis! I'm checking in on…"
click at [539, 251] on div "Received via SMS Alexis Rininger 8:31 AM also i still dont have a dresser, can …" at bounding box center [584, 238] width 654 height 80
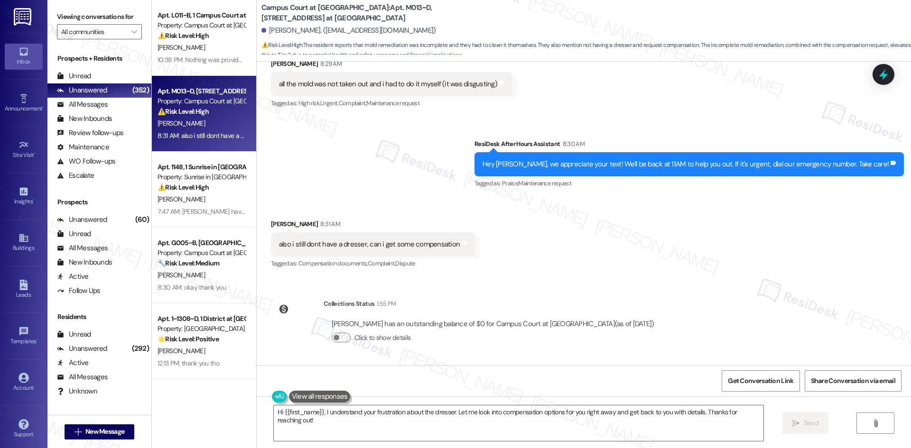
click at [564, 254] on div "Received via SMS Alexis Rininger 8:31 AM also i still dont have a dresser, can …" at bounding box center [584, 238] width 654 height 80
click at [449, 219] on div "Alexis Rininger 8:31 AM" at bounding box center [373, 225] width 204 height 13
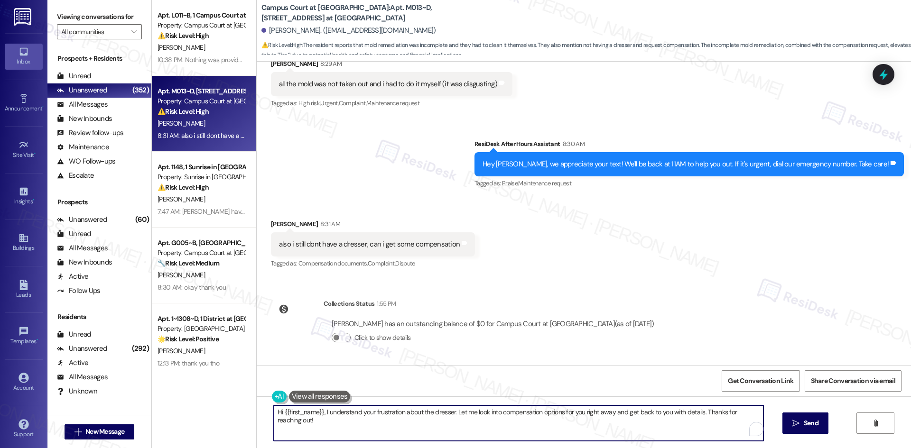
click at [478, 428] on textarea "Hi {{first_name}}, I understand your frustration about the dresser. Let me look…" at bounding box center [518, 424] width 489 height 36
paste textarea "I’m sorry to hear this. I’ll check in with the site team about the concerns you…"
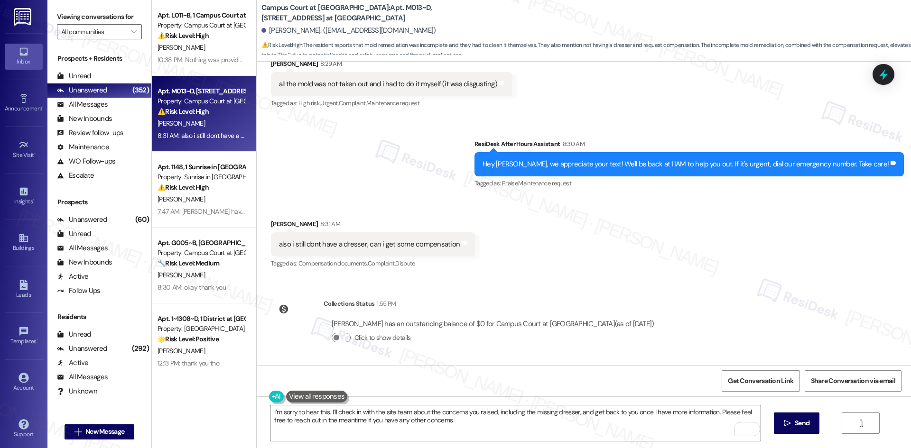
click at [706, 326] on div "WO Lease started Aug 22, 2025 at 8:00 AM Show details Survey, sent via SMS Resi…" at bounding box center [584, 214] width 654 height 304
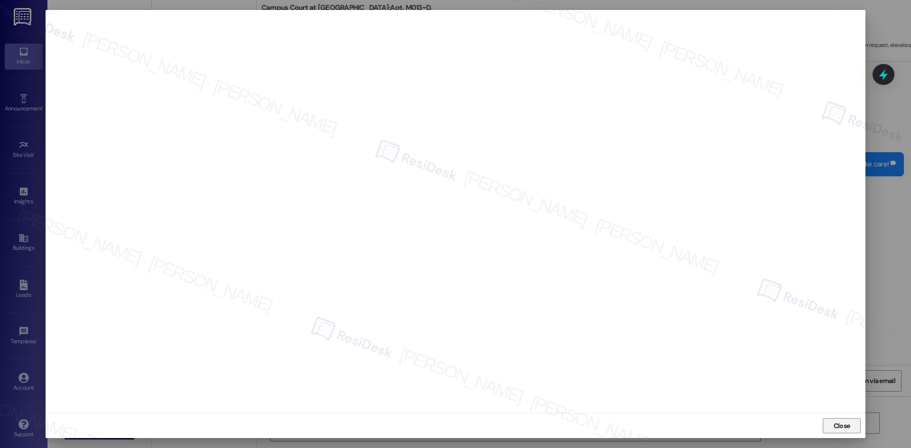
click at [850, 426] on span "Close" at bounding box center [841, 426] width 20 height 10
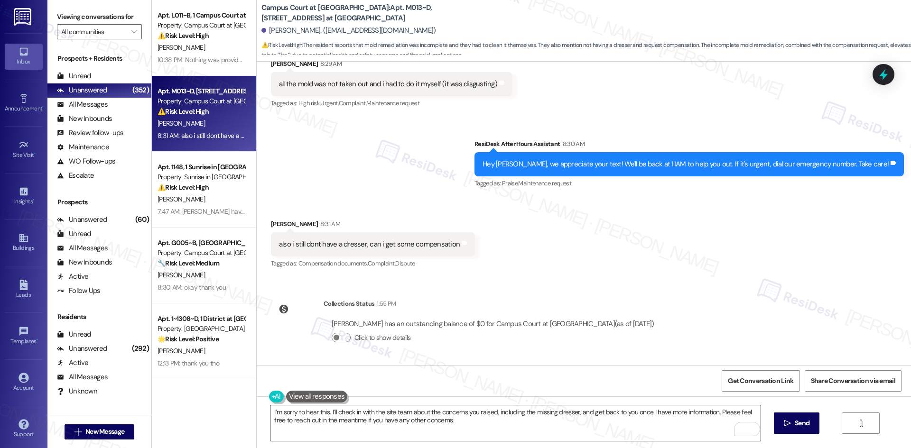
click at [463, 422] on textarea "I’m sorry to hear this. I’ll check in with the site team about the concerns you…" at bounding box center [514, 424] width 489 height 36
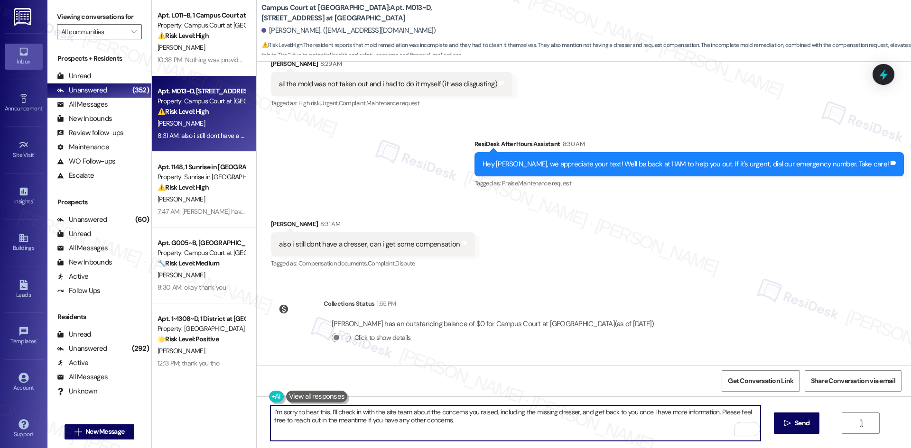
paste textarea "The notes show that the team removed the old caulk and cleaned the tub. These a…"
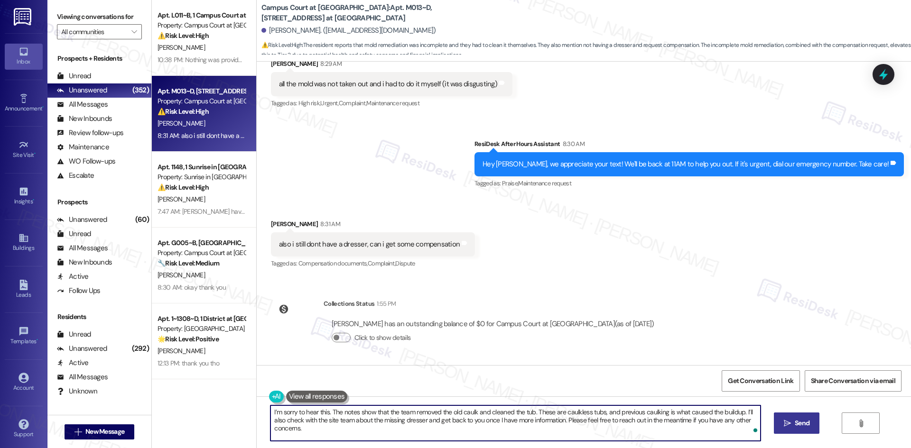
type textarea "I’m sorry to hear this. The notes show that the team removed the old caulk and …"
click at [800, 429] on button " Send" at bounding box center [797, 423] width 46 height 21
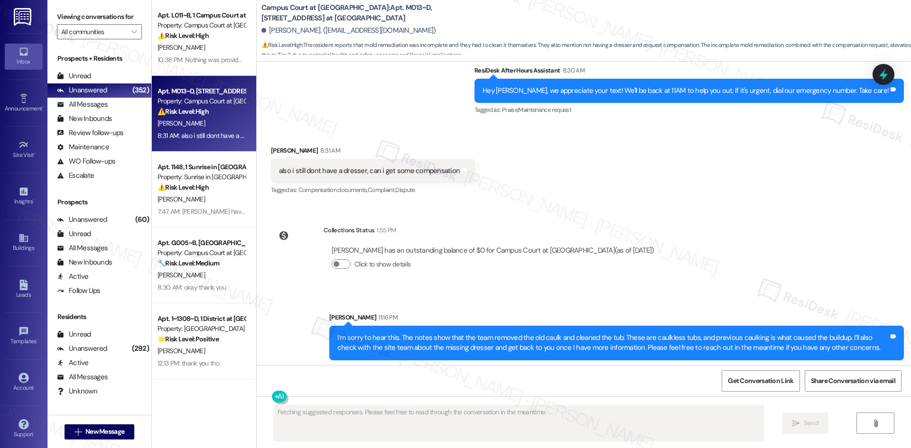
scroll to position [433, 0]
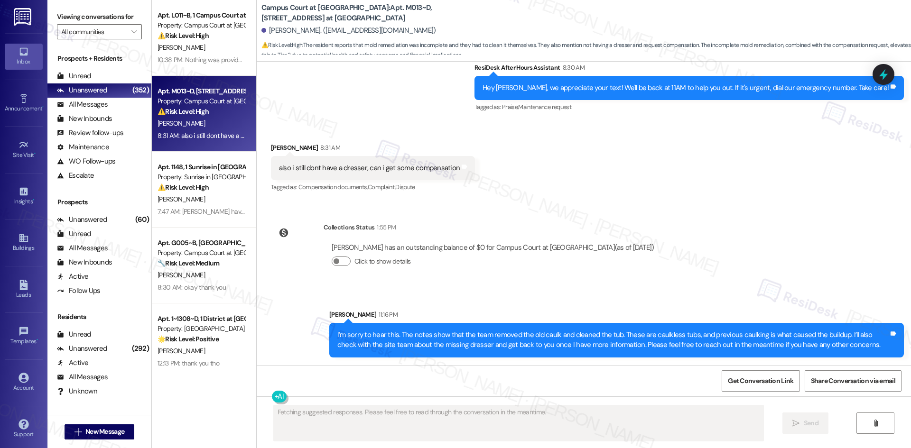
click at [652, 238] on div "WO Lease started Aug 22, 2025 at 8:00 AM Show details Survey, sent via SMS Resi…" at bounding box center [584, 214] width 654 height 304
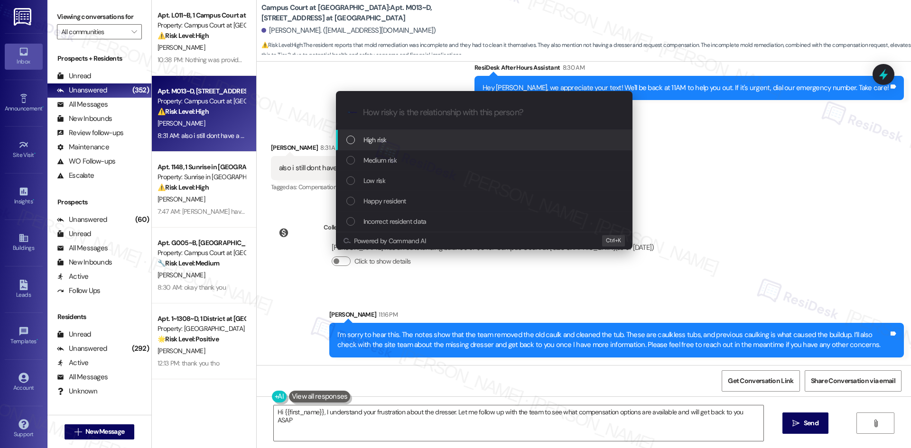
type textarea "Hi {{first_name}}, I understand your frustration about the dresser. Let me foll…"
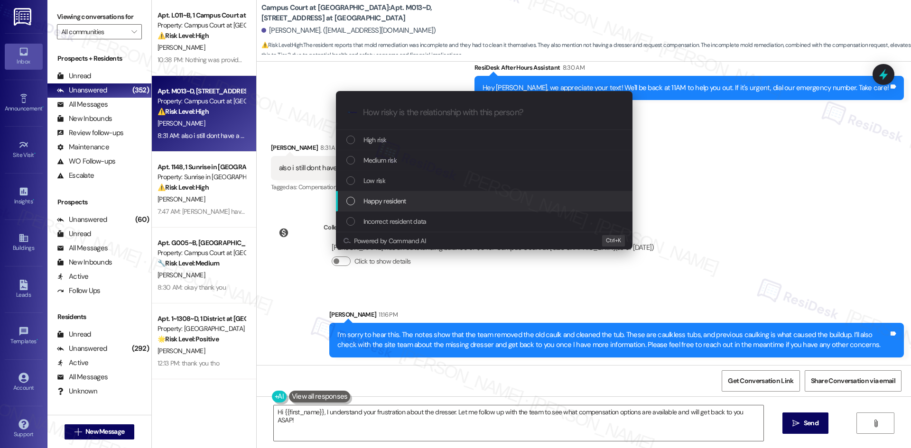
click at [779, 186] on div "Escalate Conversation How risky is the relationship with this person? Topics (e…" at bounding box center [455, 224] width 911 height 448
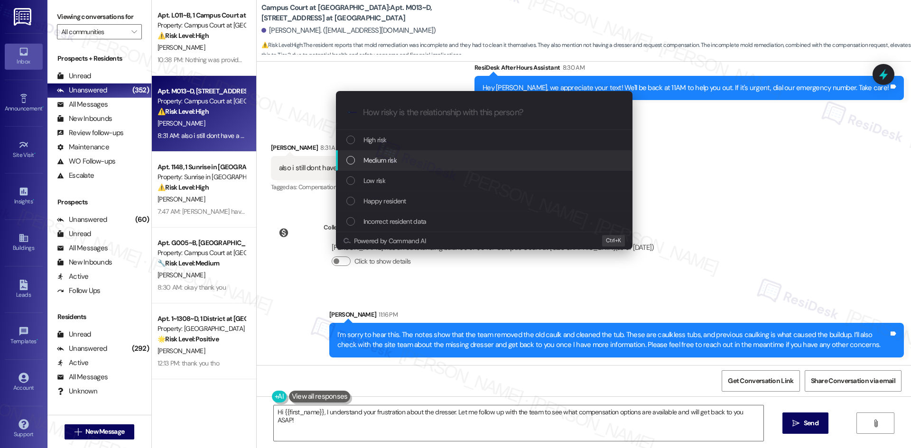
click at [415, 163] on div "Medium risk" at bounding box center [484, 160] width 277 height 10
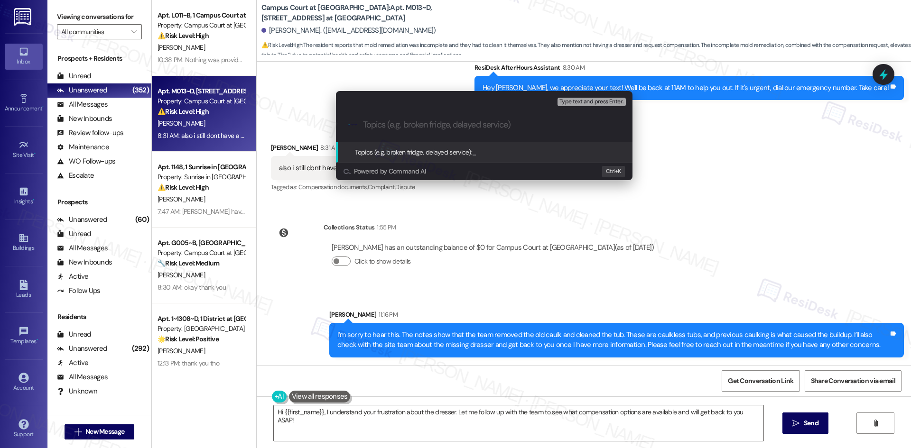
click at [443, 129] on input "Topics (e.g. broken fridge, delayed service)" at bounding box center [492, 125] width 258 height 10
paste input "Work Order 6808345 – Tub Cleaning & Missing Dresser"
type input "Work Order 6808345 – Tub Cleaning & Missing Dresser"
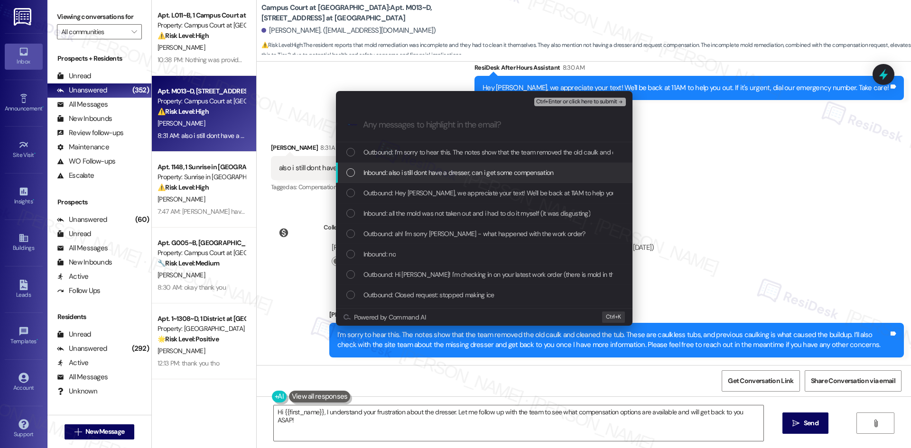
click at [464, 180] on div "Inbound: also i still dont have a dresser, can i get some compensation" at bounding box center [484, 173] width 296 height 20
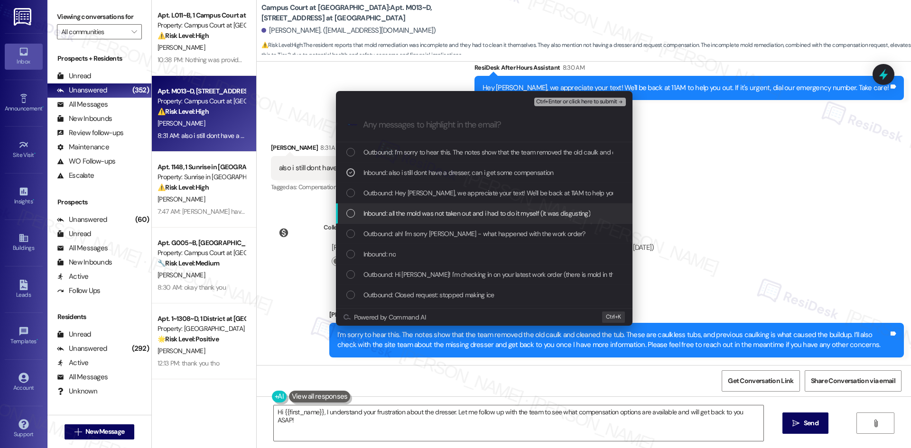
click at [508, 212] on span "Inbound: all the mold was not taken out and i had to do it myself (it was disgu…" at bounding box center [476, 213] width 227 height 10
click at [506, 248] on div "Inbound: no" at bounding box center [484, 254] width 296 height 20
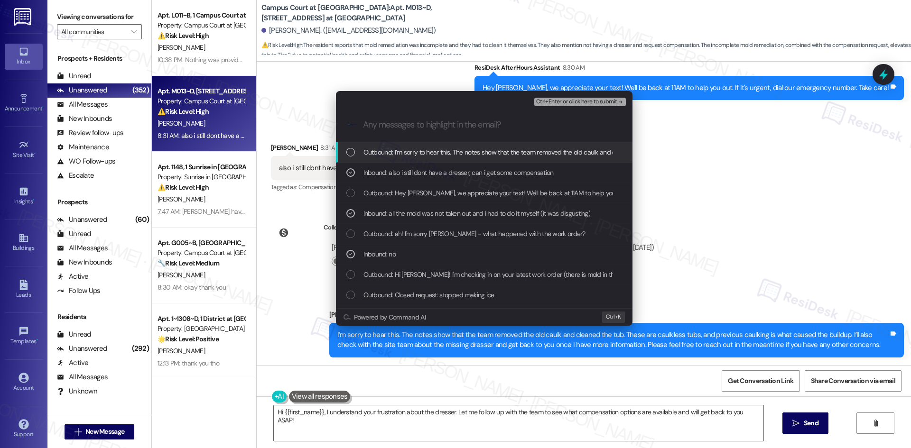
click at [596, 99] on span "Ctrl+Enter or click here to submit" at bounding box center [576, 102] width 81 height 7
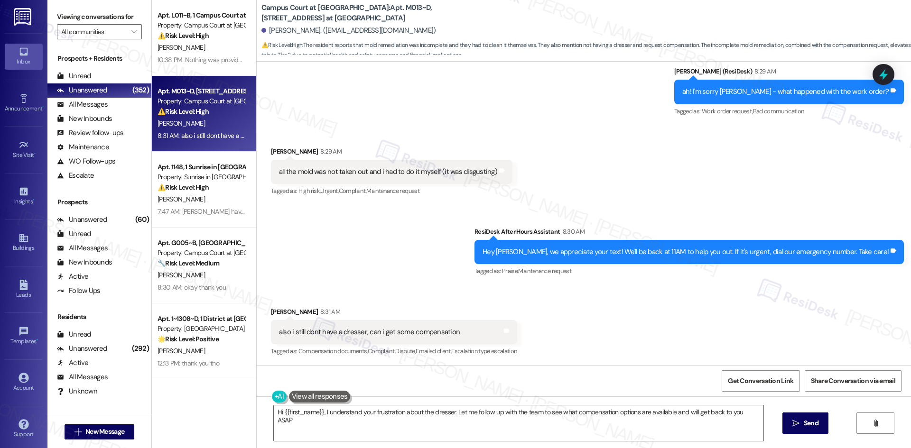
type textarea "Hi {{first_name}}, I understand your frustration about the dresser. Let me foll…"
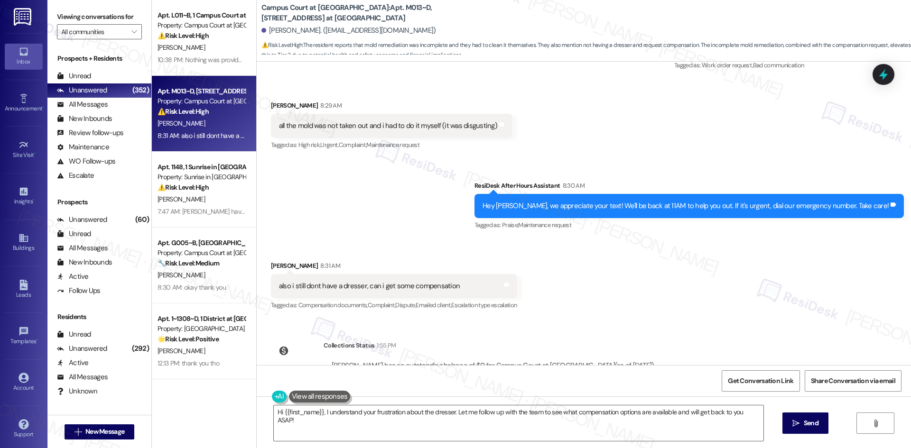
scroll to position [447, 0]
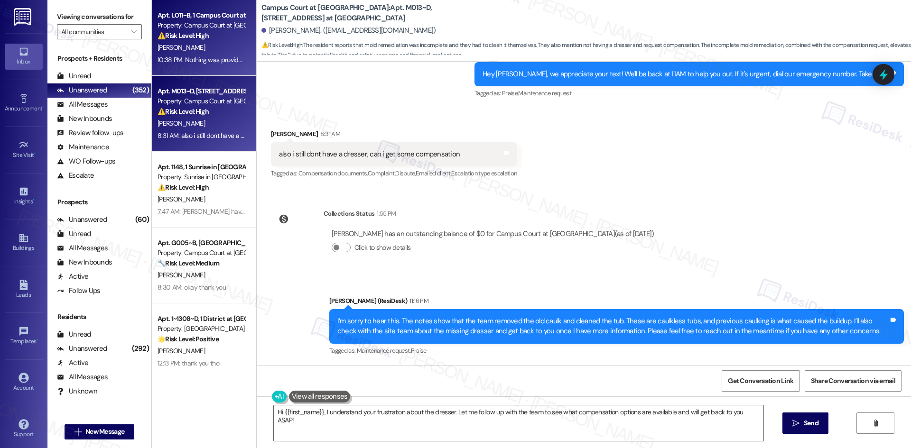
click at [208, 48] on div "K. Barbarino" at bounding box center [202, 48] width 90 height 12
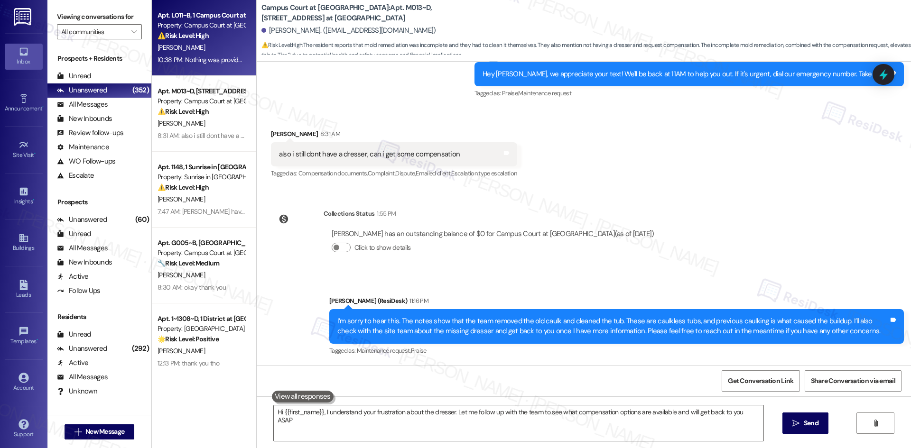
type textarea "Hi {{first_name}}, I understand your frustration about the dresser. Let me foll…"
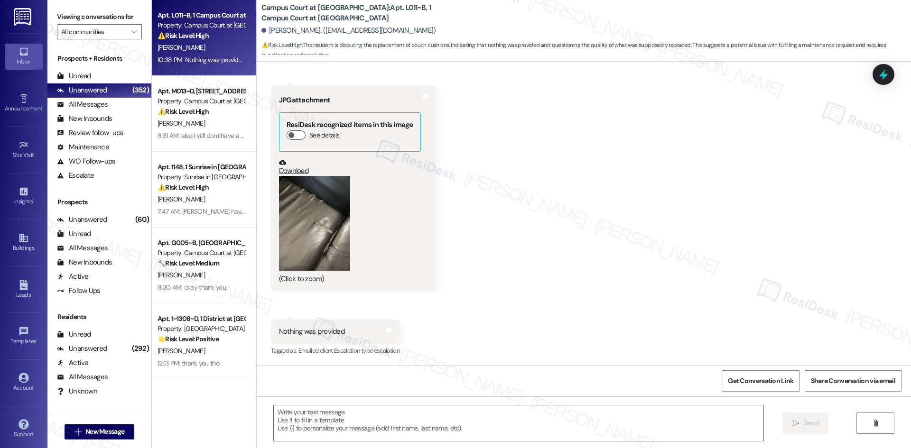
type textarea "Fetching suggested responses. Please feel free to read through the conversation…"
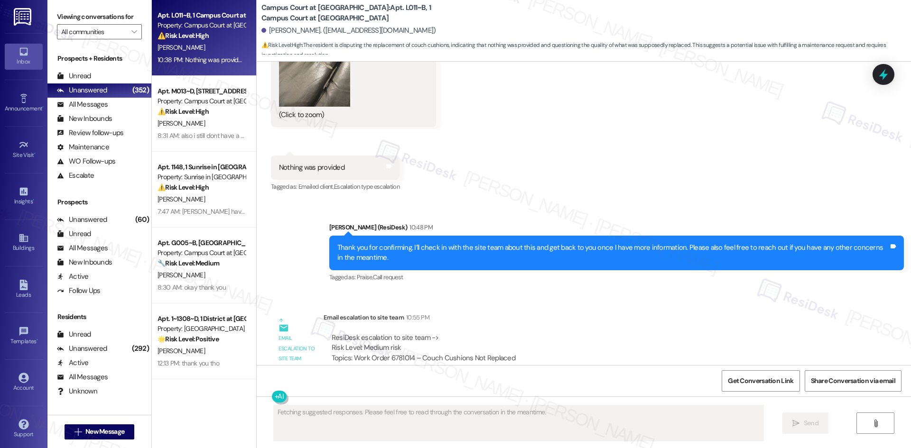
scroll to position [1027, 0]
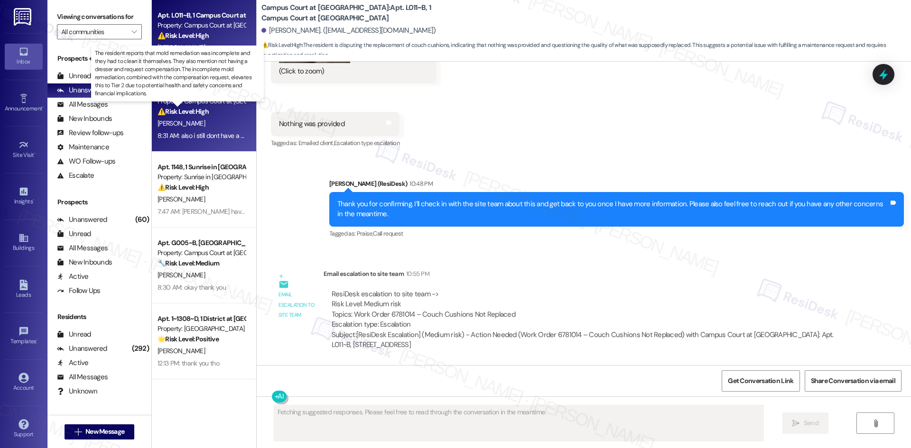
click at [168, 109] on strong "⚠️ Risk Level: High" at bounding box center [182, 111] width 51 height 9
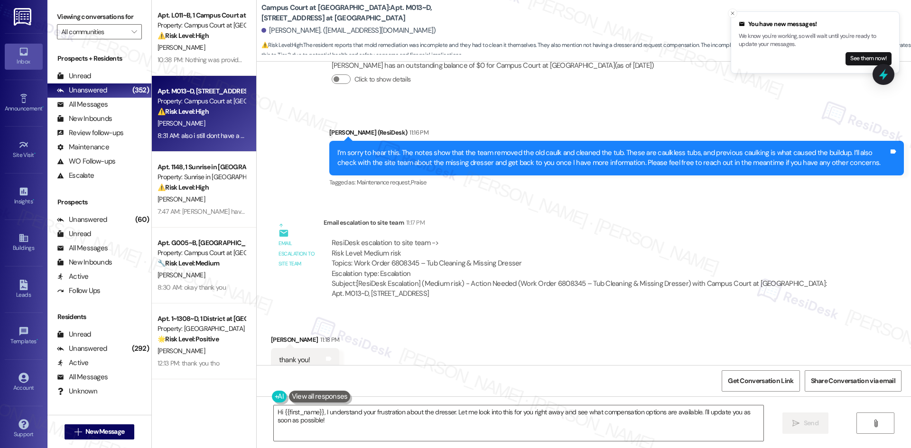
scroll to position [629, 0]
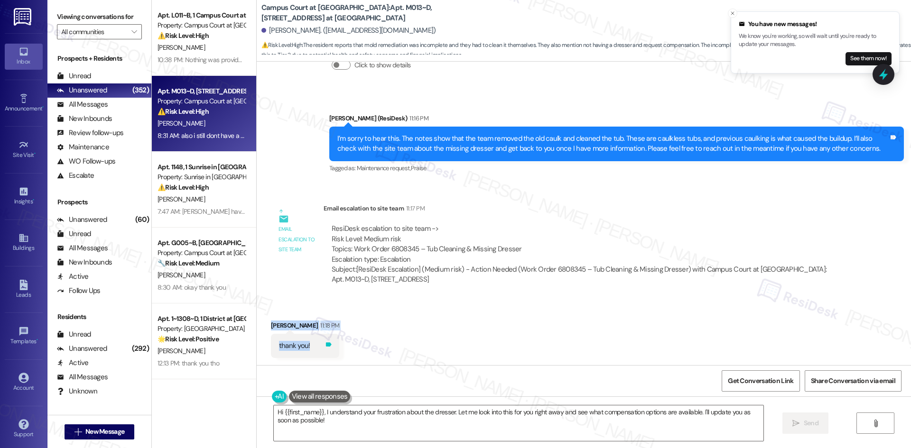
drag, startPoint x: 267, startPoint y: 325, endPoint x: 309, endPoint y: 349, distance: 48.8
click at [309, 349] on div "Received via SMS Alexis Rininger 11:18 PM thank you! Tags and notes" at bounding box center [305, 340] width 83 height 52
copy div "Alexis Rininger 11:18 PM thank you! Tags and notes"
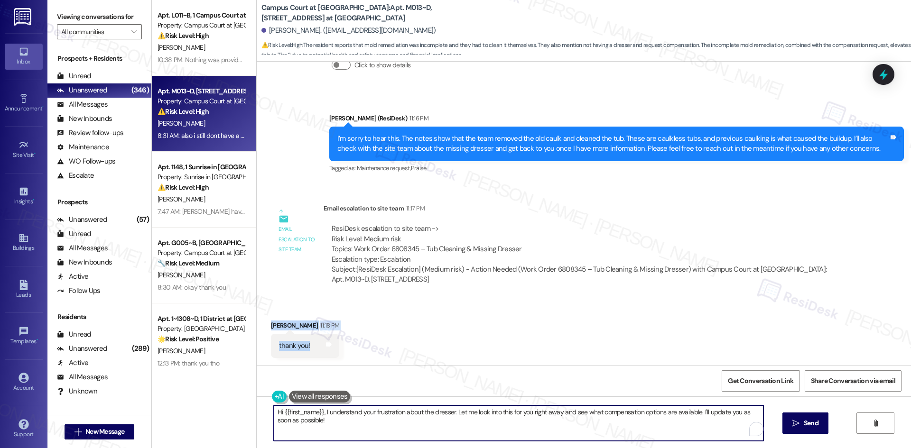
click at [359, 435] on textarea "Hi {{first_name}}, I understand your frustration about the dresser. Let me look…" at bounding box center [518, 424] width 489 height 36
drag, startPoint x: 335, startPoint y: 429, endPoint x: 267, endPoint y: 412, distance: 70.5
click at [257, 411] on div "Hi {{first_name}}, I understand your frustration about the dresser. Let me look…" at bounding box center [584, 432] width 654 height 71
paste textarea "You’re welcome, Alexis"
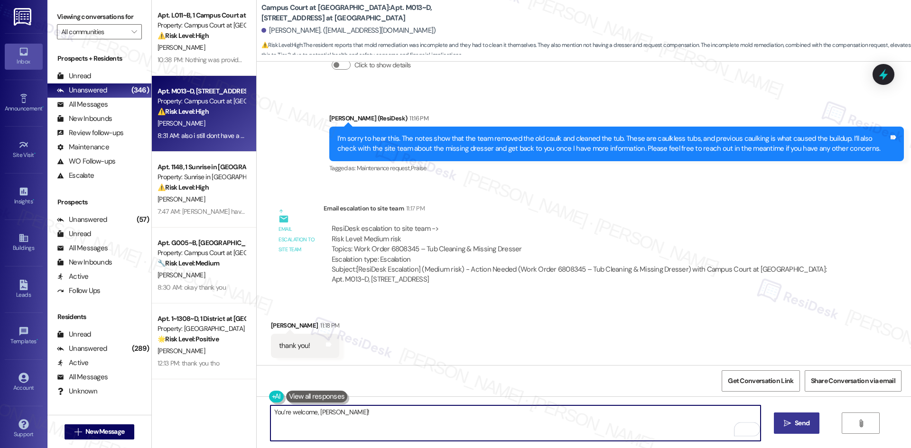
type textarea "You’re welcome, Alexis!"
click at [794, 426] on span "Send" at bounding box center [801, 423] width 15 height 10
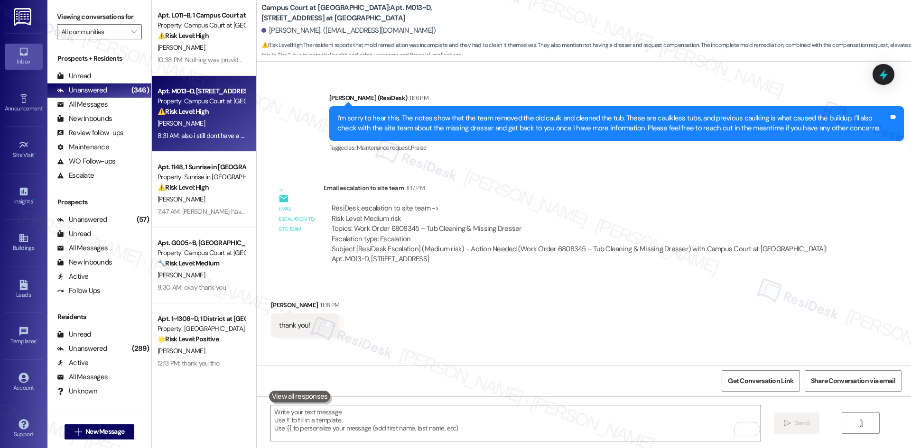
scroll to position [696, 0]
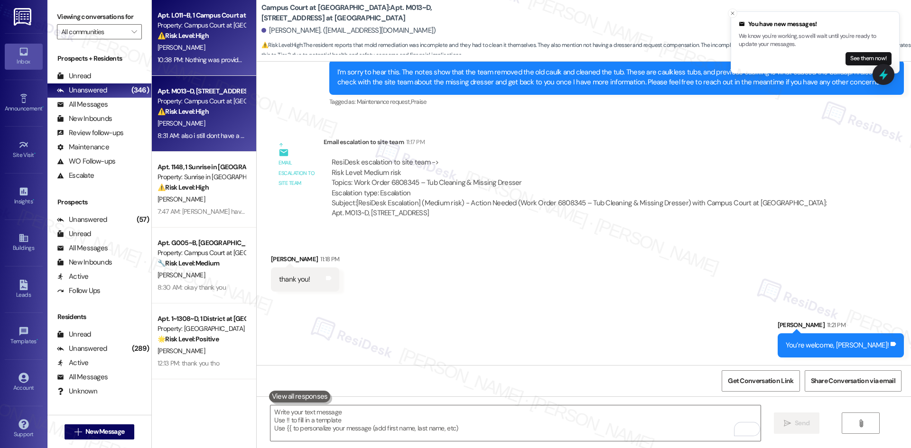
click at [196, 67] on div "Apt. L011~B, 1 Campus Court at Knollwood Property: Campus Court at Knollwood ⚠️…" at bounding box center [204, 38] width 104 height 76
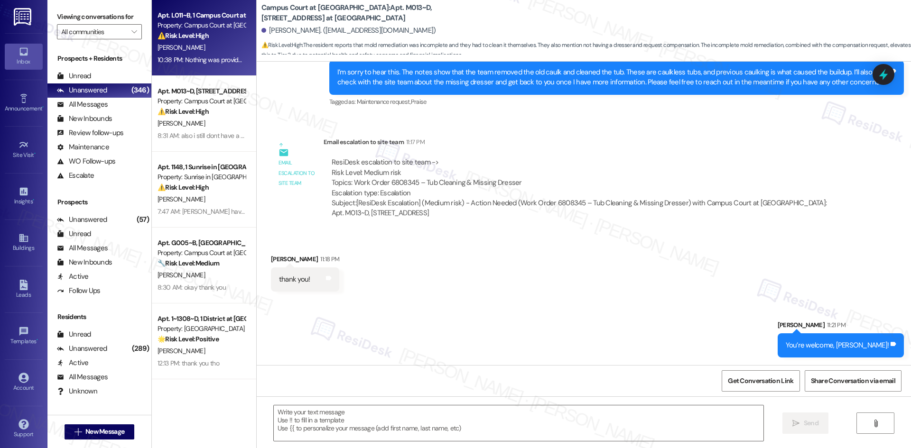
type textarea "Fetching suggested responses. Please feel free to read through the conversation…"
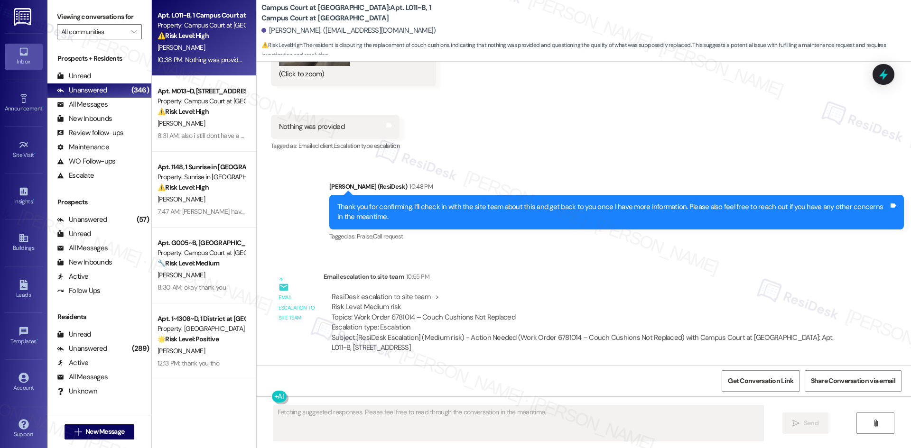
scroll to position [1027, 0]
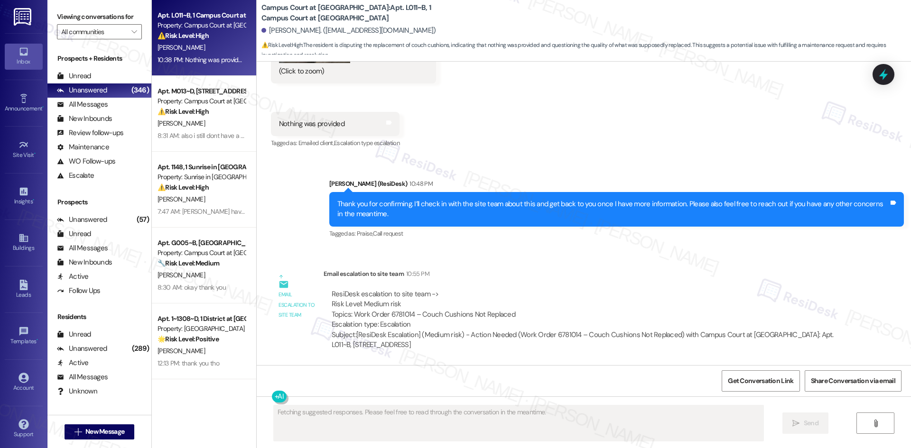
click at [187, 62] on div "10:38 PM: Nothing was provided 10:38 PM: Nothing was provided" at bounding box center [201, 59] width 88 height 9
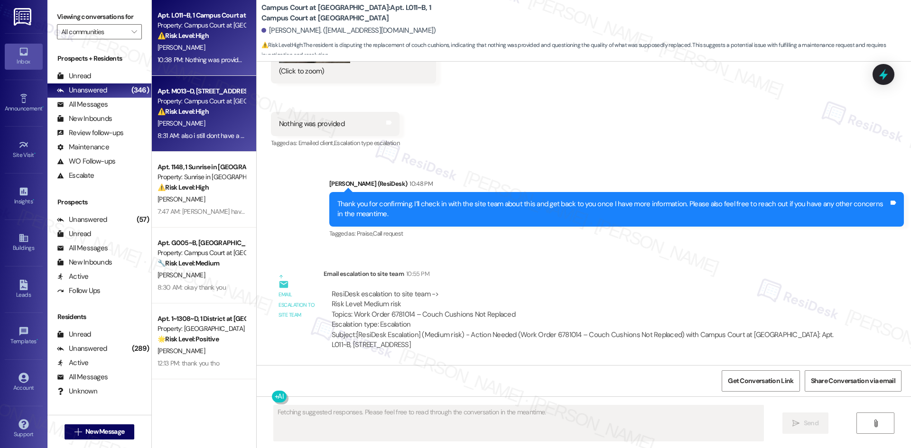
click at [192, 94] on div "Apt. M013~D, [STREET_ADDRESS] at [GEOGRAPHIC_DATA]" at bounding box center [201, 91] width 88 height 10
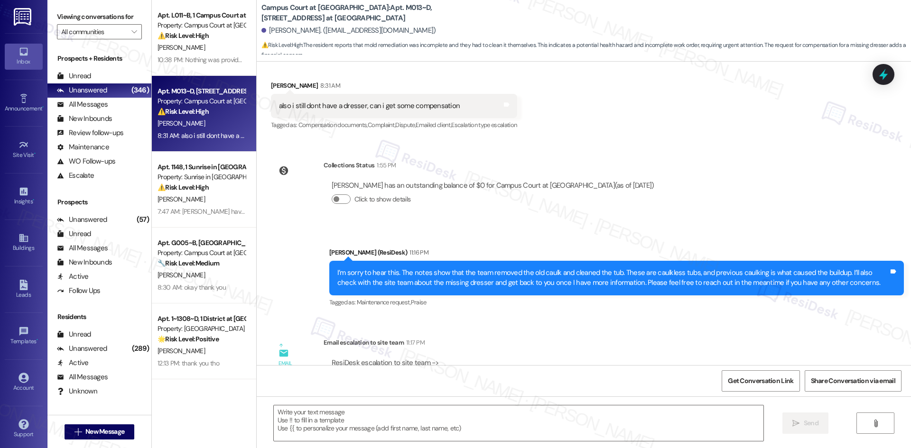
type textarea "Fetching suggested responses. Please feel free to read through the conversation…"
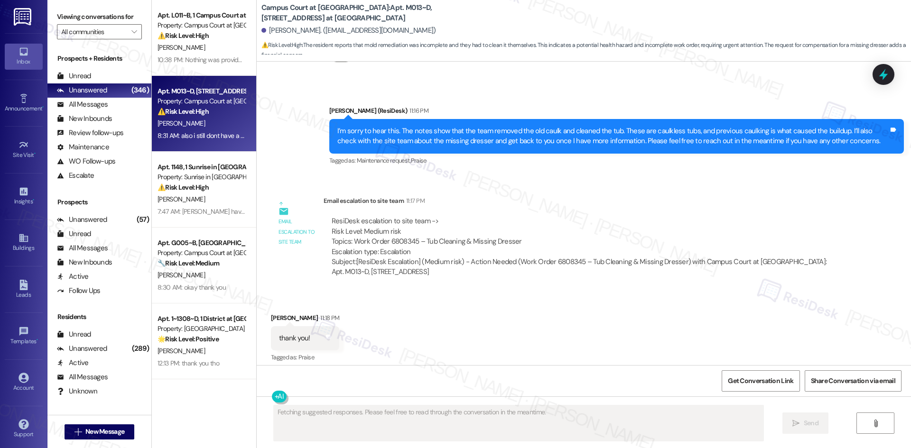
scroll to position [724, 0]
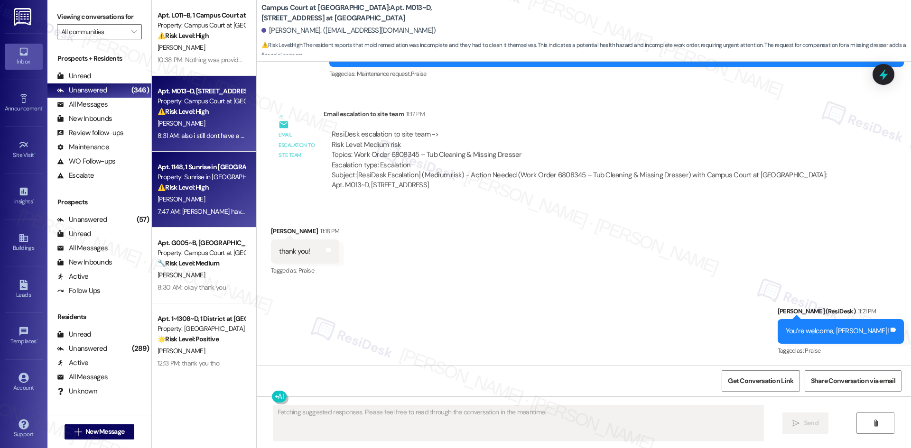
click at [188, 193] on div "⚠️ Risk Level: High The resident is providing notice of non-renewal due to a jo…" at bounding box center [201, 188] width 88 height 10
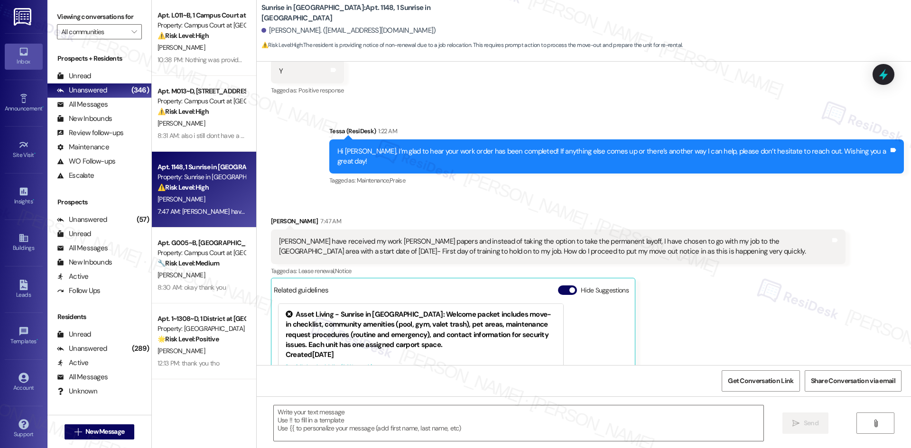
scroll to position [1171, 0]
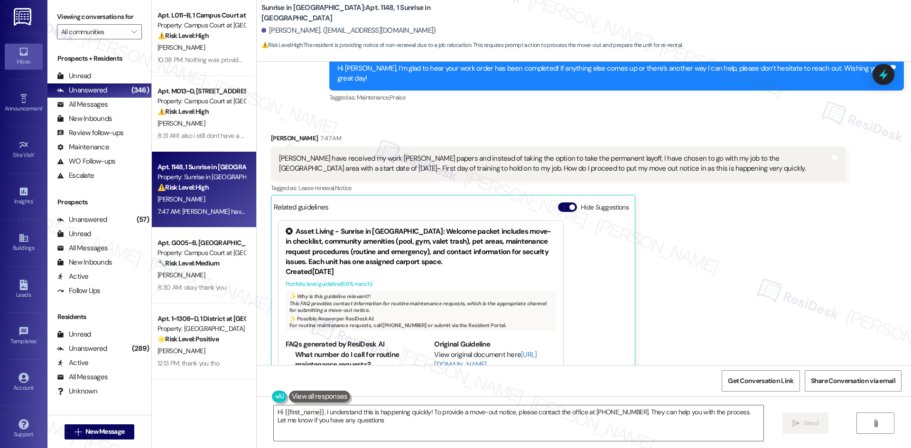
type textarea "Hi {{first_name}}, I understand this is happening quickly! To provide a move-ou…"
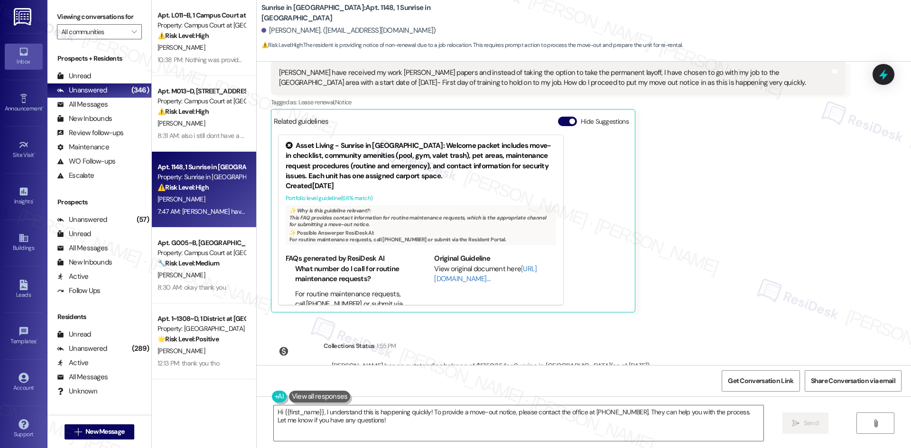
scroll to position [1259, 0]
click at [710, 237] on div "Paula Hester 7:47 AM Tessa I have received my work farlow papers and instead of…" at bounding box center [558, 179] width 574 height 266
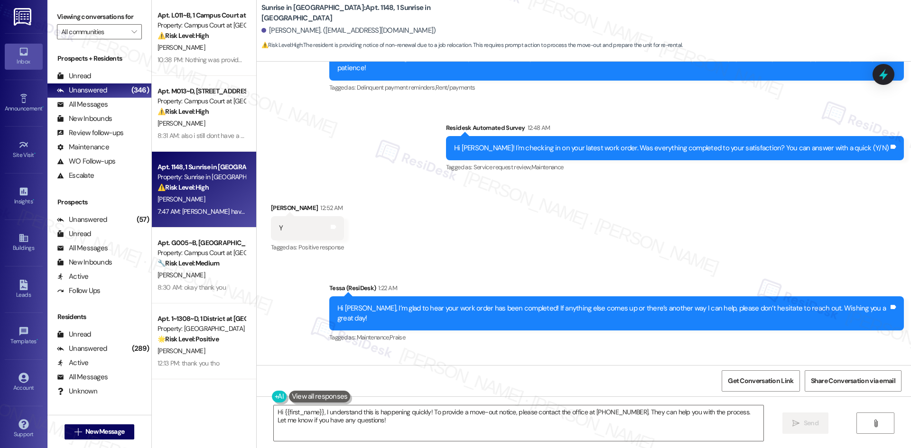
scroll to position [927, 0]
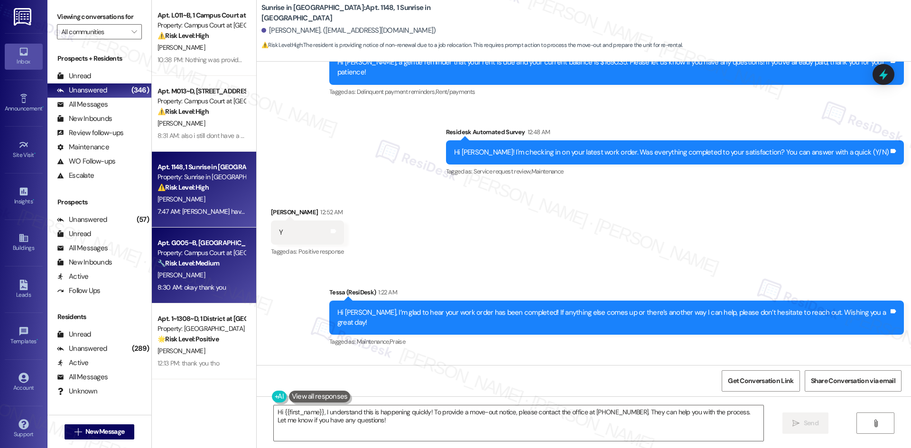
click at [200, 259] on strong "🔧 Risk Level: Medium" at bounding box center [188, 263] width 62 height 9
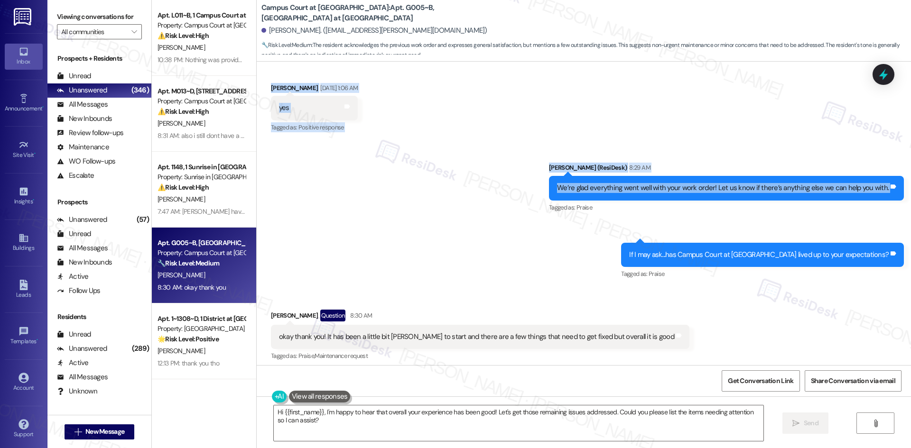
scroll to position [331, 0]
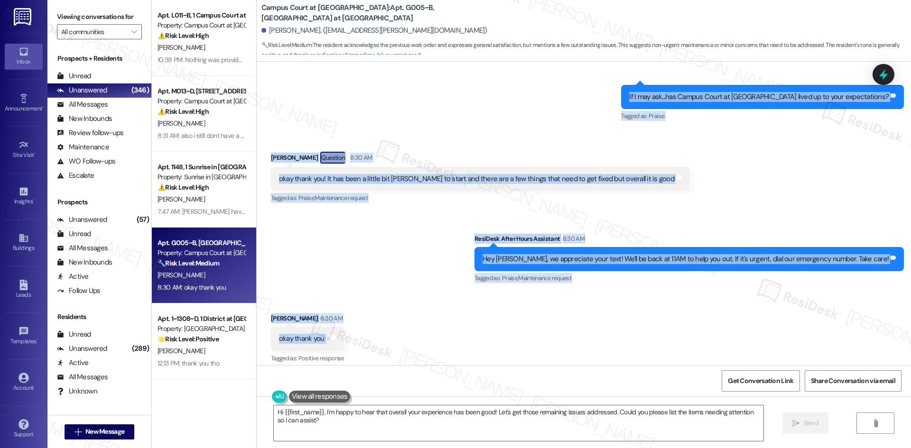
drag, startPoint x: 322, startPoint y: 132, endPoint x: 367, endPoint y: 337, distance: 209.3
click at [371, 338] on div "WO Lease started Aug 22, 2025 at 8:00 AM Show details Survey, sent via SMS Resi…" at bounding box center [584, 214] width 654 height 304
click at [462, 252] on div "Sent via SMS ResiDesk After Hours Assistant 8:30 AM Hey Hanah, we appreciate yo…" at bounding box center [584, 252] width 654 height 80
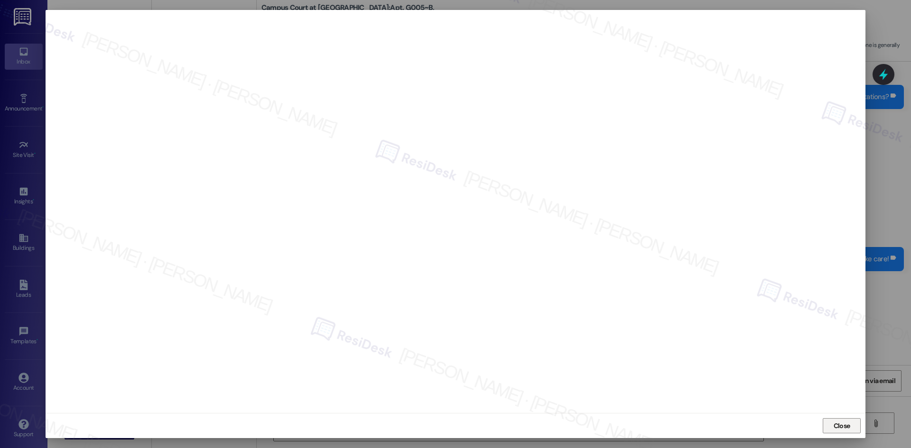
click at [843, 431] on span "Close" at bounding box center [841, 426] width 17 height 10
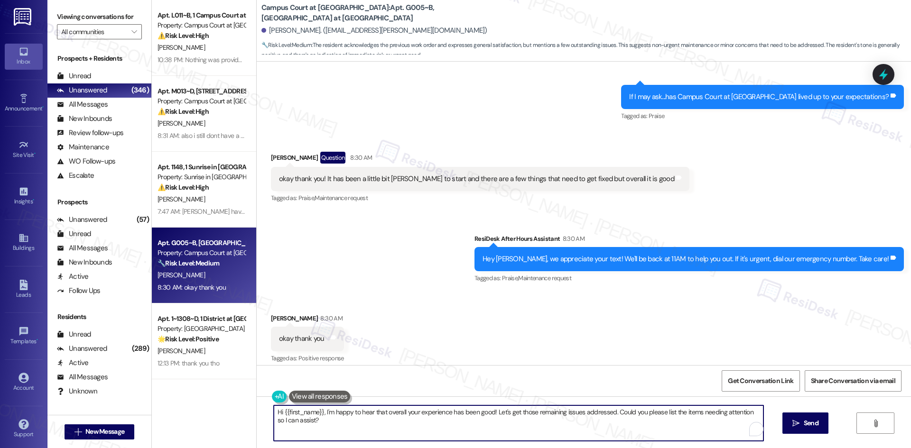
drag, startPoint x: 319, startPoint y: 413, endPoint x: 206, endPoint y: 414, distance: 113.4
click at [206, 414] on div "Apt. L011~B, 1 Campus Court at Knollwood Property: Campus Court at Knollwood ⚠️…" at bounding box center [531, 224] width 759 height 448
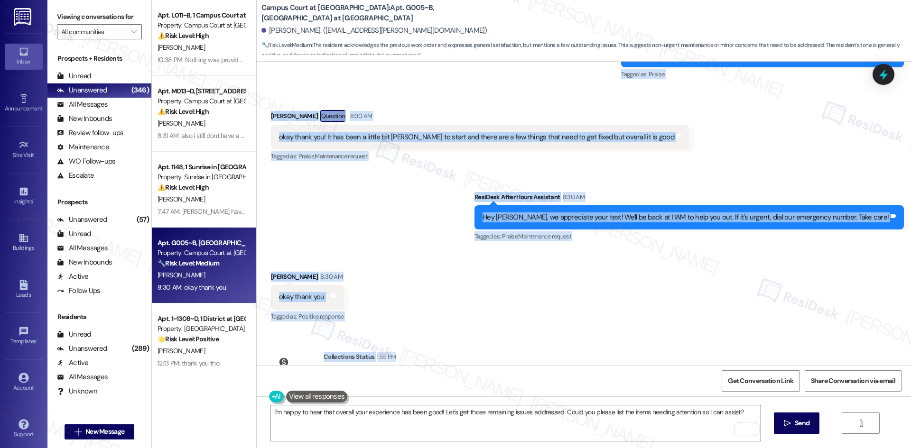
scroll to position [378, 0]
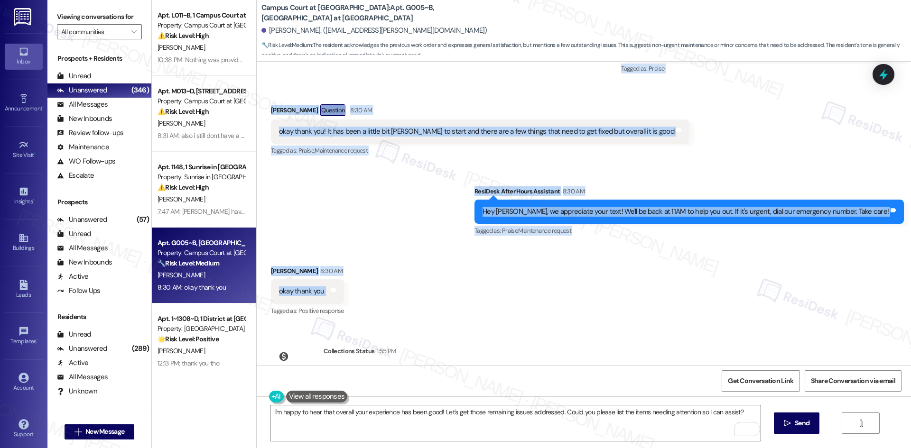
drag, startPoint x: 306, startPoint y: 70, endPoint x: 340, endPoint y: 293, distance: 225.4
click at [340, 293] on div "WO Lease started Aug 22, 2025 at 8:00 AM Show details Survey, sent via SMS Resi…" at bounding box center [584, 214] width 654 height 304
copy div "Residesk Automated Survey Sep 13, 2025 at 1:04 AM Hi Hanah! I'm checking in on …"
drag, startPoint x: 479, startPoint y: 286, endPoint x: 433, endPoint y: 321, distance: 58.2
click at [479, 286] on div "Received via SMS Hanah Lynch 8:30 AM okay thank you Tags and notes Tagged as: P…" at bounding box center [584, 285] width 654 height 80
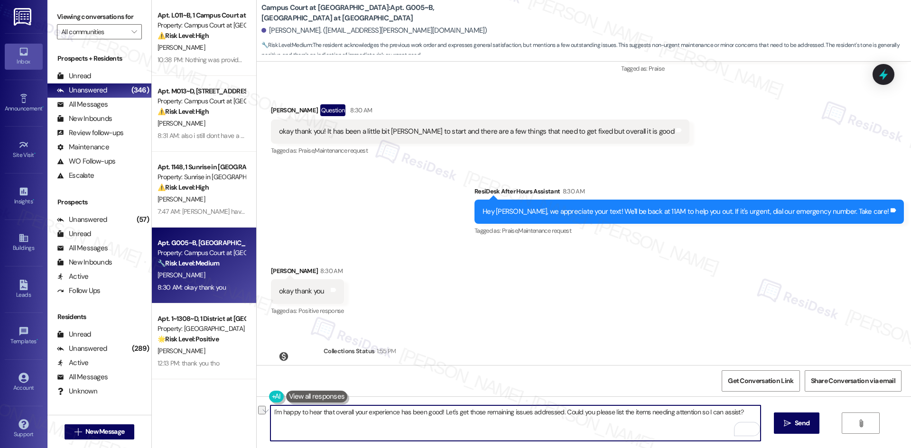
drag, startPoint x: 266, startPoint y: 412, endPoint x: 551, endPoint y: 421, distance: 285.2
click at [558, 421] on textarea "I'm happy to hear that overall your experience has been good! Let's get those r…" at bounding box center [514, 424] width 489 height 36
drag, startPoint x: 741, startPoint y: 412, endPoint x: 224, endPoint y: 414, distance: 517.5
click at [207, 412] on div "Apt. L011~B, 1 Campus Court at Knollwood Property: Campus Court at Knollwood ⚠️…" at bounding box center [531, 224] width 759 height 448
paste textarea "’m happy to hear that overall your experience has been good! Let’s work on gett…"
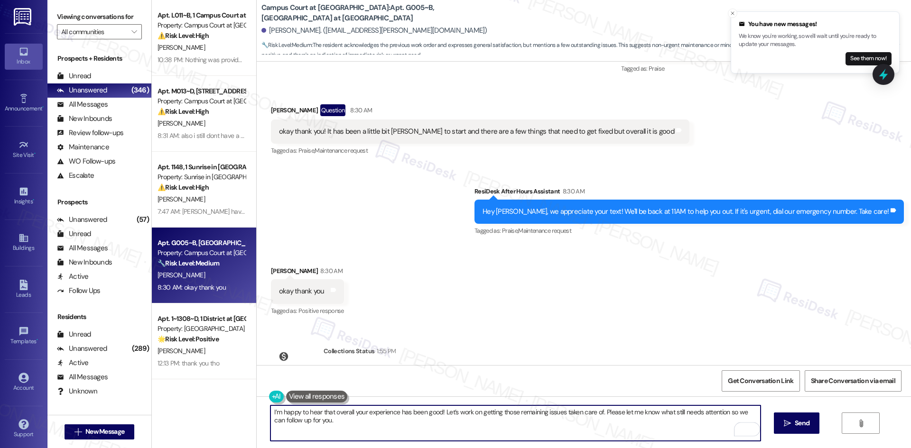
click at [655, 426] on textarea "I’m happy to hear that overall your experience has been good! Let’s work on get…" at bounding box center [514, 424] width 489 height 36
type textarea "I’m happy to hear that overall your experience has been good! Let’s work on get…"
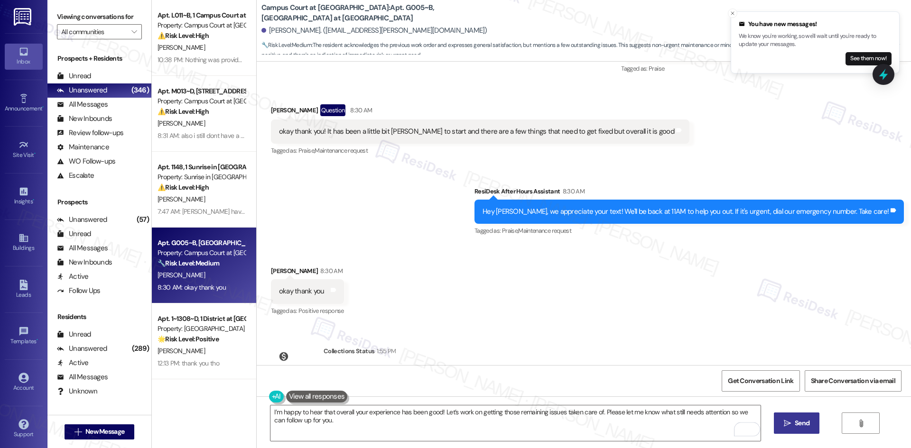
click at [797, 424] on span "Send" at bounding box center [801, 423] width 15 height 10
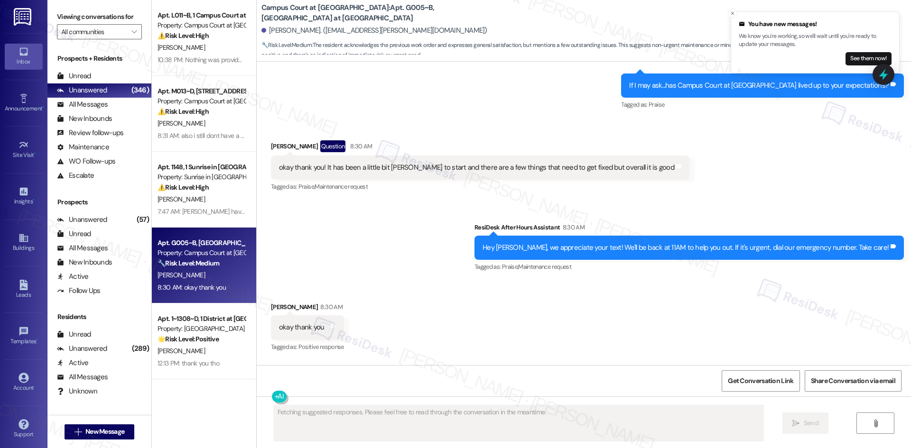
scroll to position [338, 0]
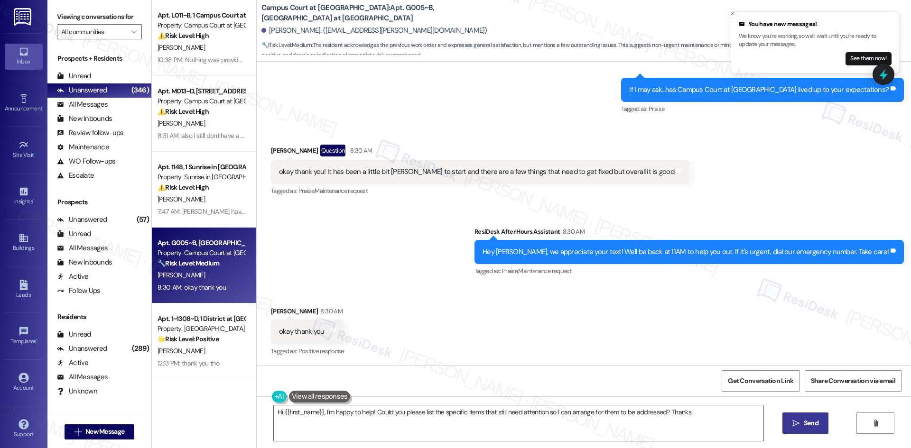
type textarea "Hi {{first_name}}, I'm happy to help! Could you please list the specific items …"
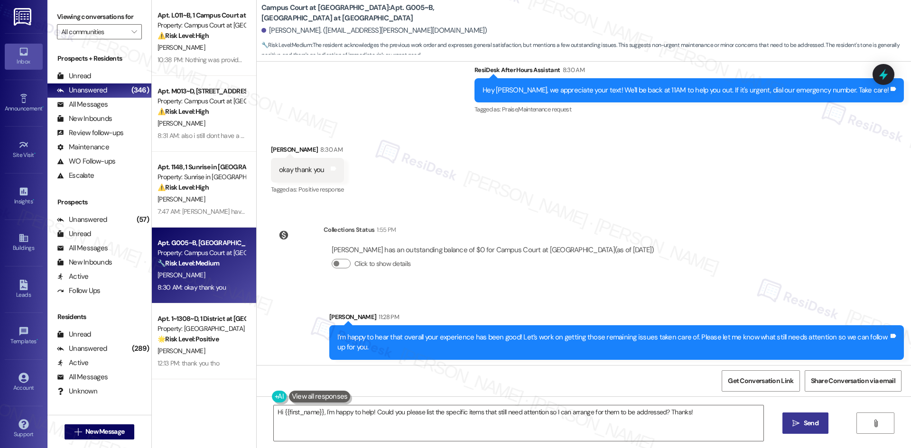
scroll to position [502, 0]
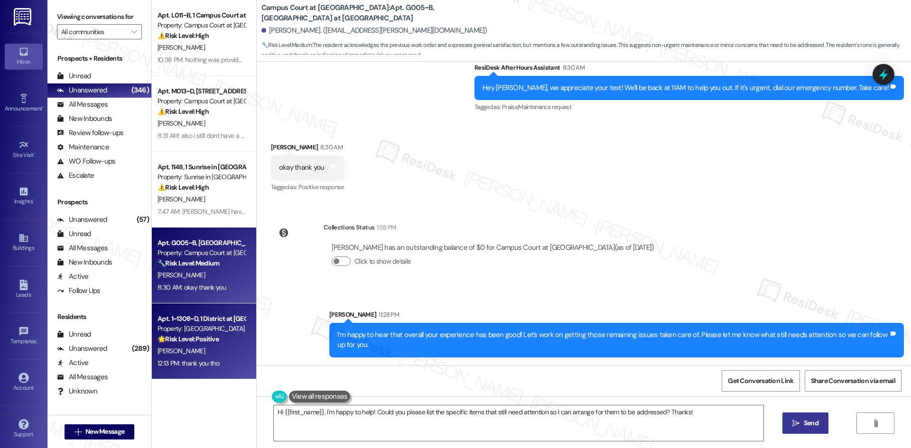
click at [207, 359] on div "12:13 PM: thank you tho 12:13 PM: thank you tho" at bounding box center [188, 363] width 62 height 9
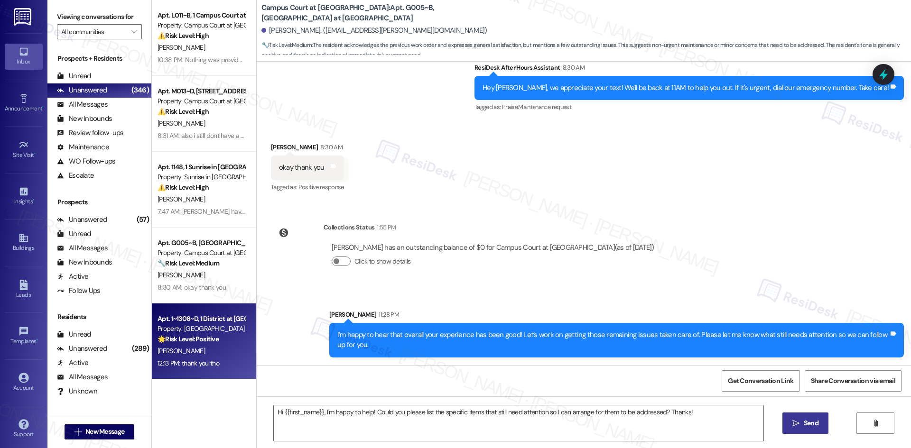
type textarea "Fetching suggested responses. Please feel free to read through the conversation…"
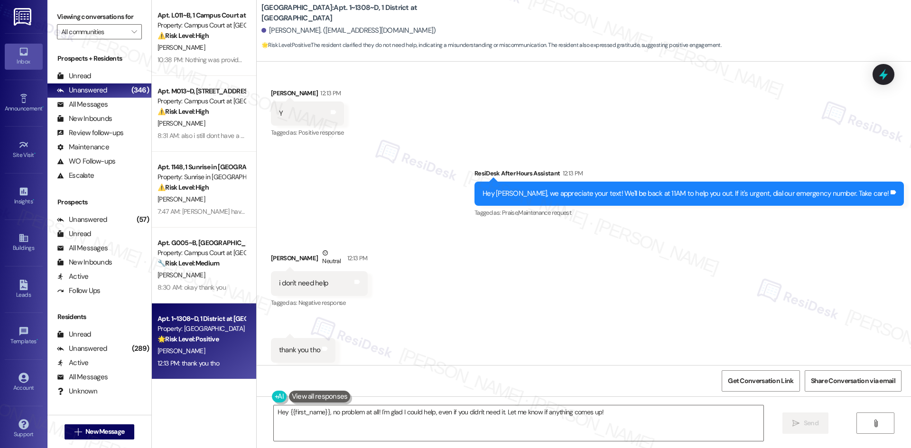
scroll to position [406, 0]
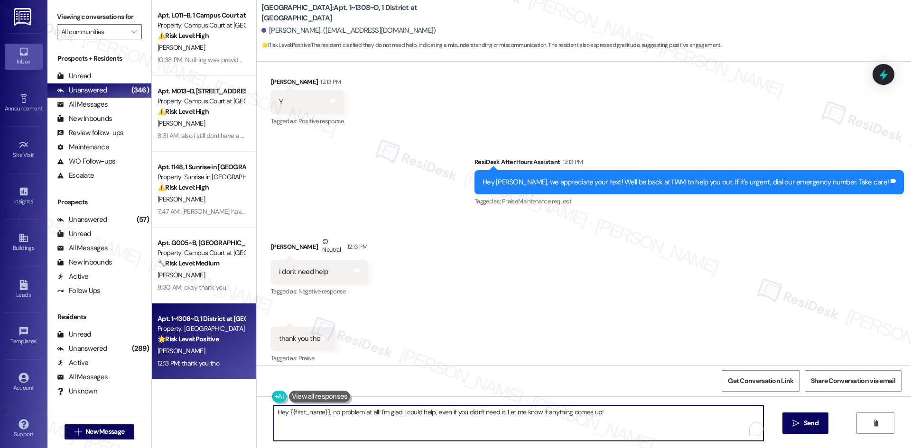
click at [287, 434] on textarea "Hey {{first_name}}, no problem at all! I'm glad I could help, even if you didn'…" at bounding box center [518, 424] width 489 height 36
drag, startPoint x: 325, startPoint y: 413, endPoint x: 224, endPoint y: 414, distance: 101.0
click at [224, 414] on div "Apt. L011~B, 1 Campus Court at Knollwood Property: Campus Court at Knollwood ⚠️…" at bounding box center [531, 224] width 759 height 448
drag, startPoint x: 440, startPoint y: 413, endPoint x: 316, endPoint y: 415, distance: 123.8
click at [316, 415] on textarea "No problem at all! I'm glad I could help, even if you didn't need it. Let me kn…" at bounding box center [514, 424] width 489 height 36
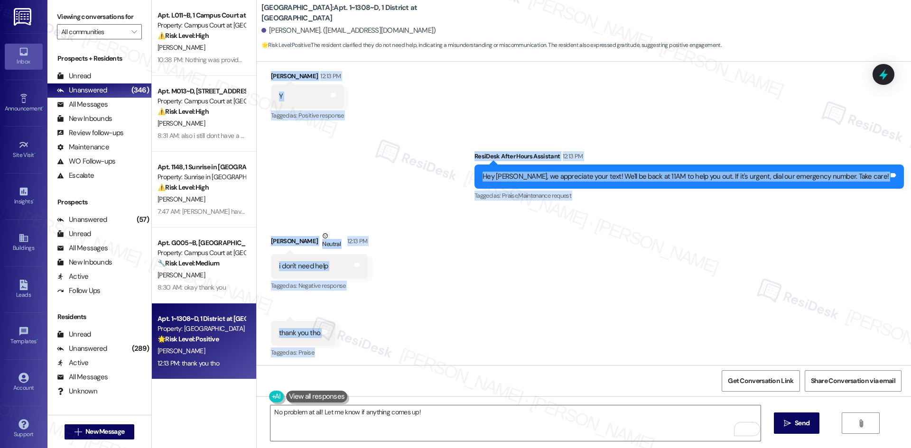
scroll to position [500, 0]
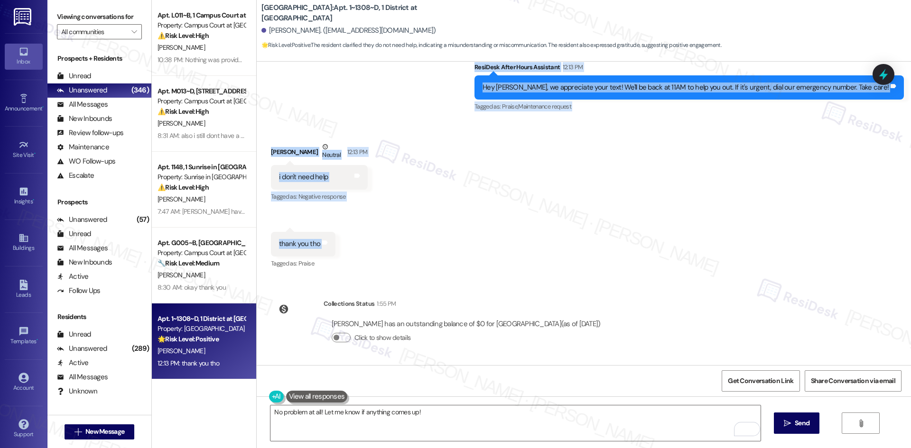
drag, startPoint x: 308, startPoint y: 138, endPoint x: 341, endPoint y: 246, distance: 112.7
click at [341, 246] on div "WO Lease started Aug 22, 2025 at 8:00 AM Show details Survey, sent via SMS Resi…" at bounding box center [584, 214] width 654 height 304
copy div "Residesk Automated Survey 12:49 AM Hi Madison! I'm checking in on your latest w…"
click at [494, 233] on div "Received via SMS Madison Busch Neutral 12:13 PM i don't need help Tags and note…" at bounding box center [584, 198] width 654 height 157
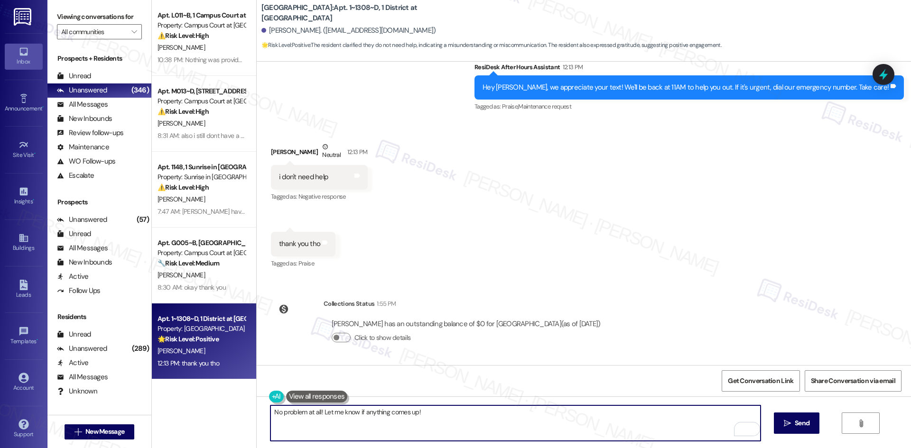
drag, startPoint x: 395, startPoint y: 424, endPoint x: 398, endPoint y: 417, distance: 7.6
click at [395, 424] on textarea "No problem at all! Let me know if anything comes up!" at bounding box center [514, 424] width 489 height 36
paste textarea "hank you for letting us know! We’re glad everything is taken care of, and we’re…"
type textarea "Thank you for letting us know! We’re glad everything is taken care of, and we’r…"
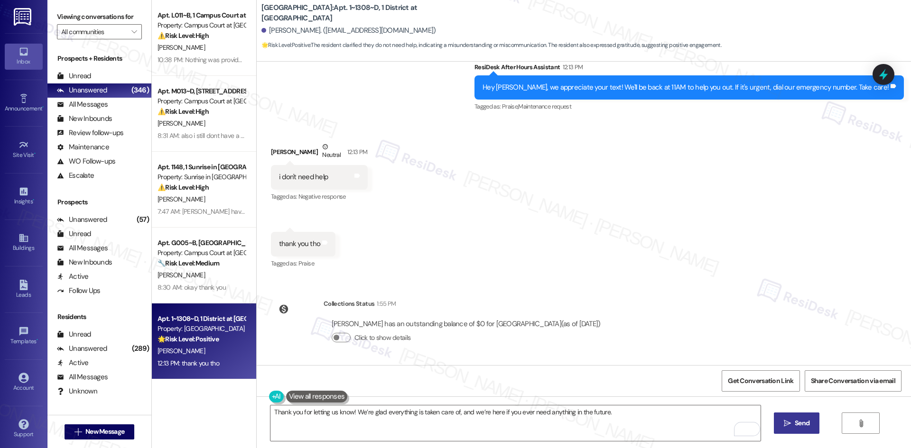
click at [794, 422] on span "Send" at bounding box center [801, 423] width 15 height 10
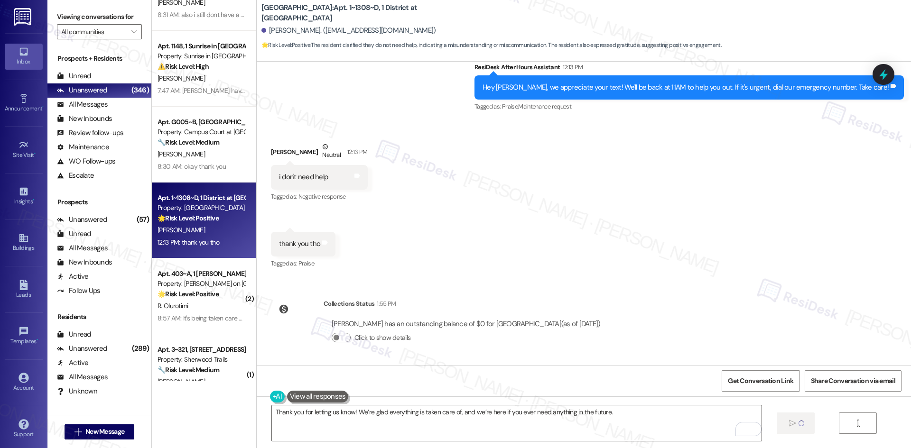
scroll to position [142, 0]
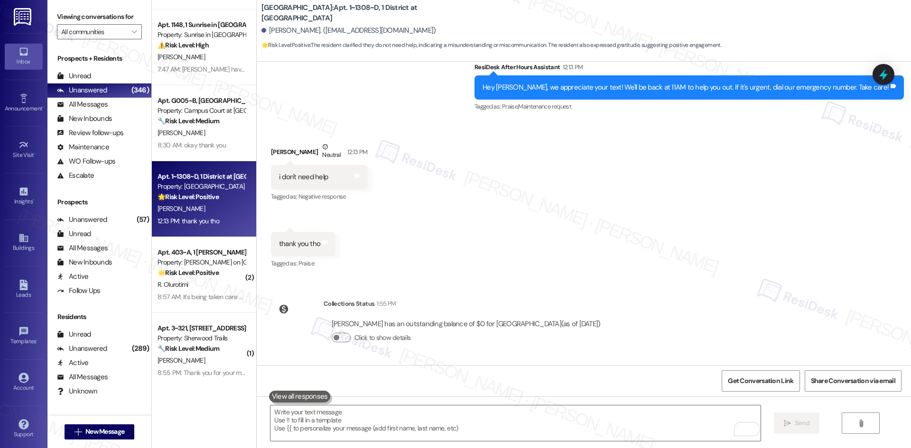
type textarea "Fetching suggested responses. Please feel free to read through the conversation…"
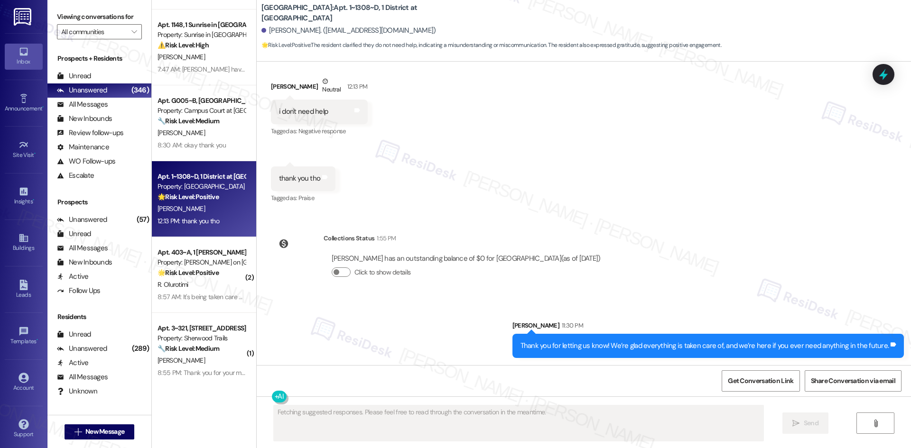
scroll to position [566, 0]
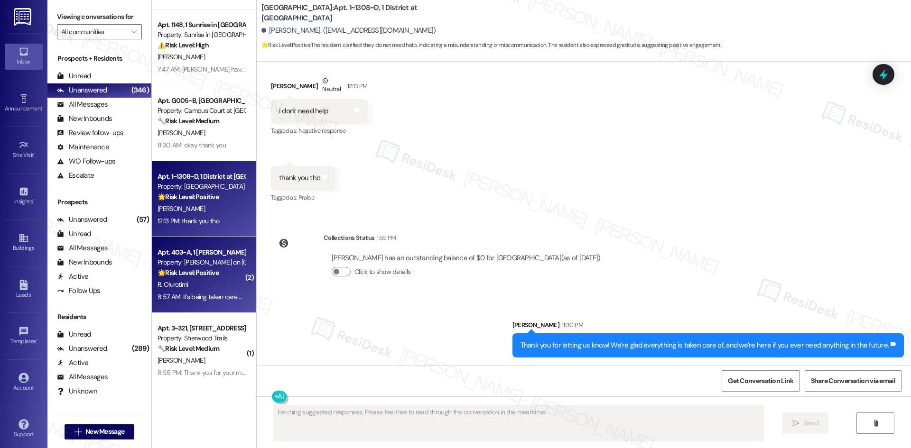
click at [217, 290] on div "R. Olurotimi" at bounding box center [202, 285] width 90 height 12
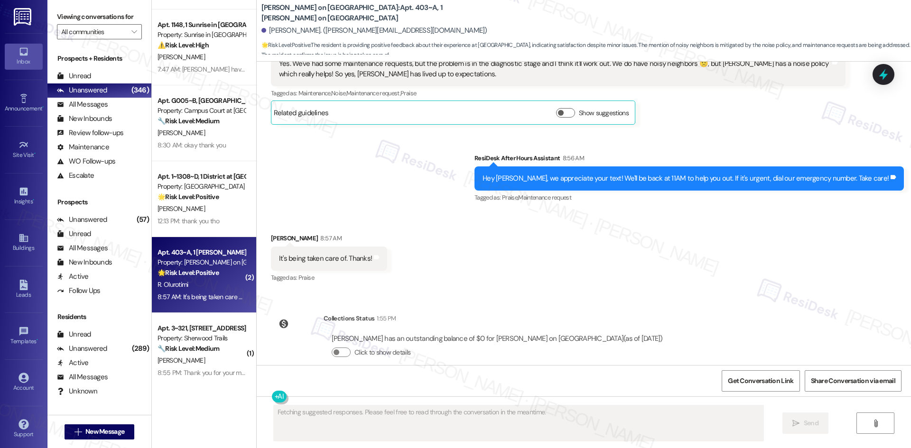
scroll to position [956, 0]
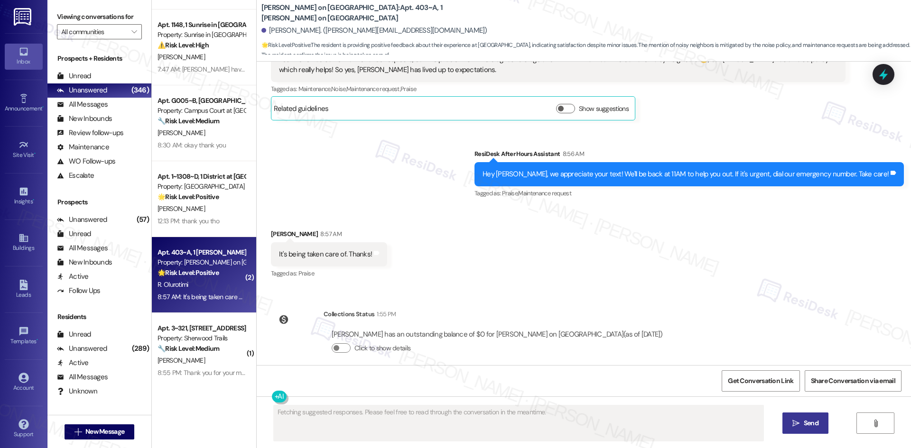
click at [650, 296] on div "WO Lease started Aug 15, 2025 at 8:00 AM Show details Survey, sent via SMS Resi…" at bounding box center [584, 214] width 654 height 304
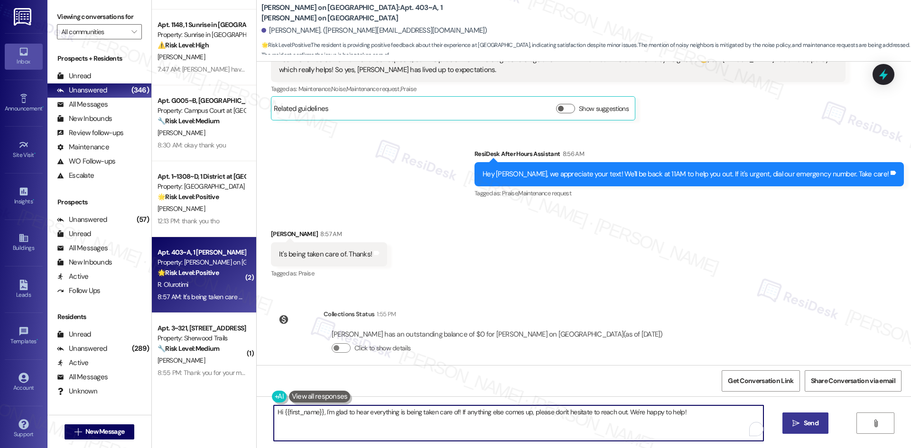
drag, startPoint x: 319, startPoint y: 414, endPoint x: 224, endPoint y: 409, distance: 95.4
click at [224, 409] on div "Apt. L011~B, 1 Campus Court at Knollwood Property: Campus Court at Knollwood ⚠️…" at bounding box center [531, 224] width 759 height 448
click at [618, 428] on textarea "I'm glad to hear everything is being taken care of! If anything else comes up, …" at bounding box center [514, 424] width 489 height 36
type textarea "I'm glad to hear everything is being taken care of! If anything else comes up, …"
drag, startPoint x: 800, startPoint y: 424, endPoint x: 738, endPoint y: 432, distance: 62.1
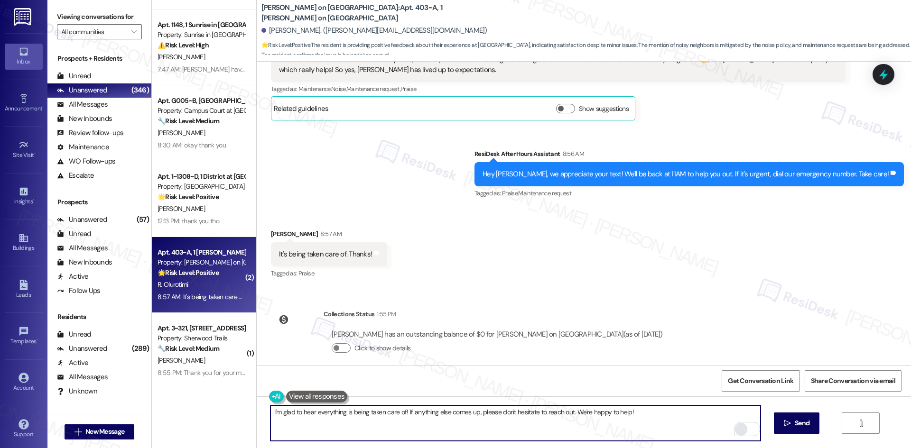
click at [800, 423] on span "Send" at bounding box center [801, 423] width 15 height 10
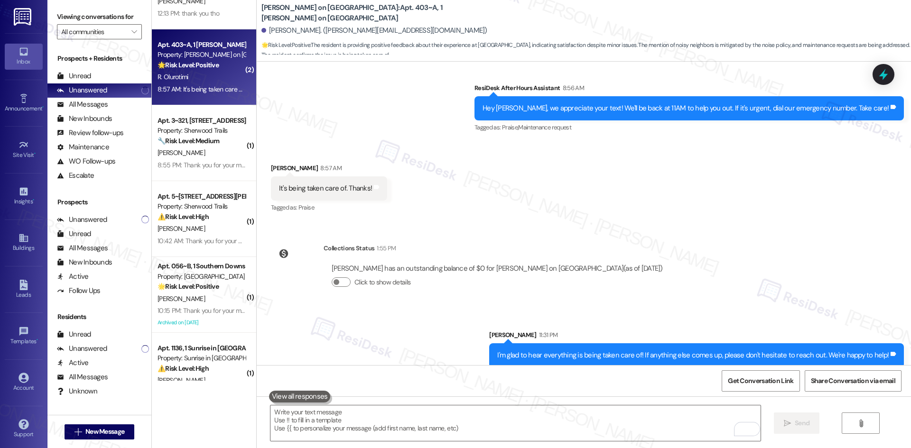
scroll to position [379, 0]
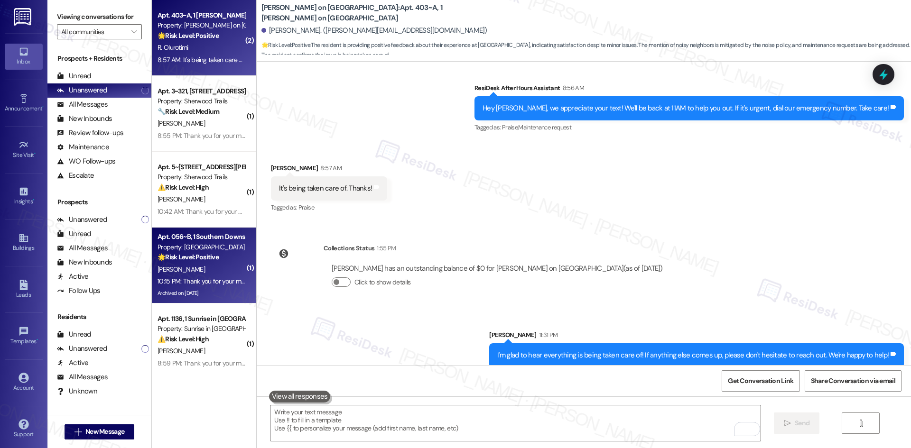
click at [192, 264] on div "D. Carr" at bounding box center [202, 270] width 90 height 12
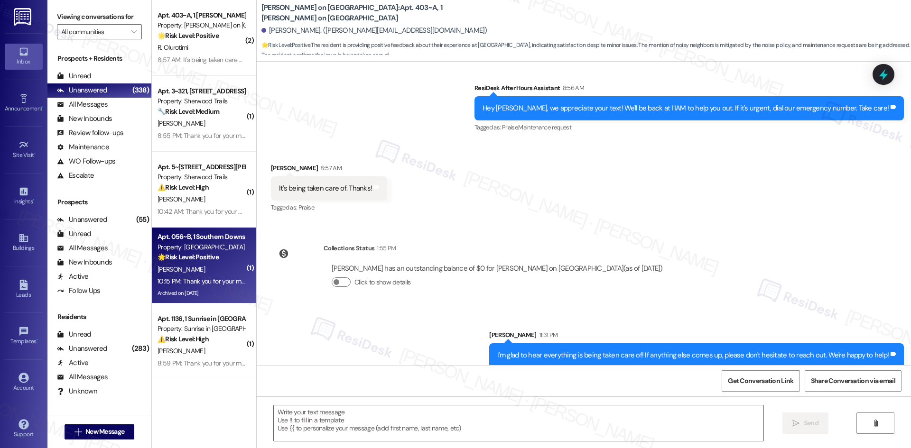
type textarea "Fetching suggested responses. Please feel free to read through the conversation…"
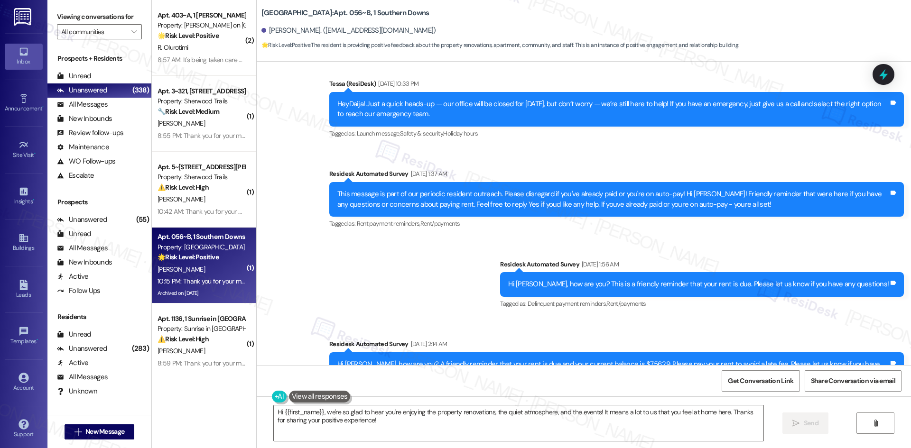
scroll to position [4986, 0]
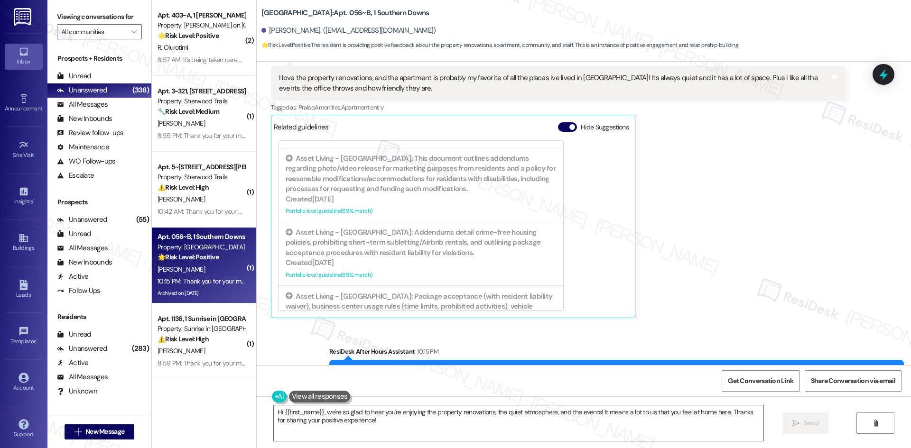
click at [751, 284] on div "Received via SMS Daija Carr 10:15 PM I love the property renovations, and the a…" at bounding box center [558, 186] width 589 height 280
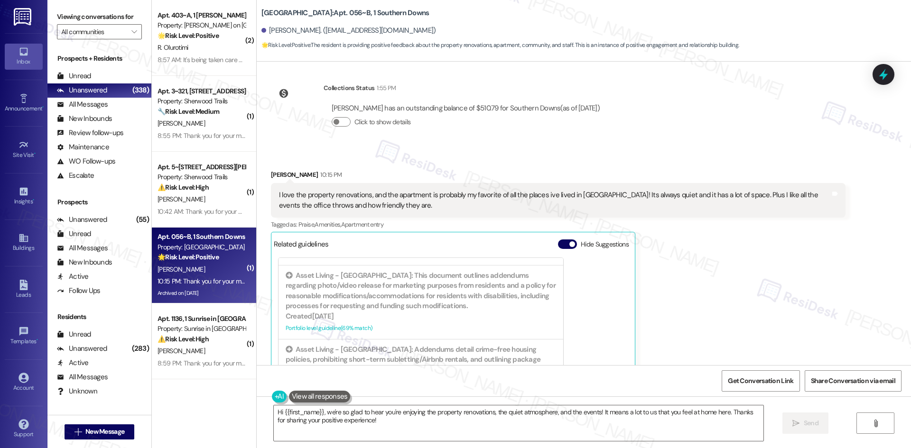
scroll to position [4844, 0]
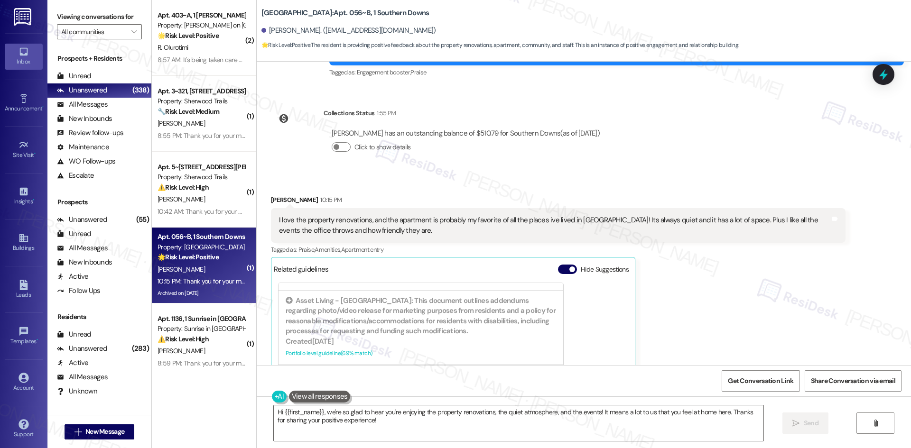
click at [750, 286] on div "Daija Carr 10:15 PM I love the property renovations, and the apartment is proba…" at bounding box center [558, 328] width 574 height 266
click at [693, 254] on div "Daija Carr 10:15 PM I love the property renovations, and the apartment is proba…" at bounding box center [558, 328] width 574 height 266
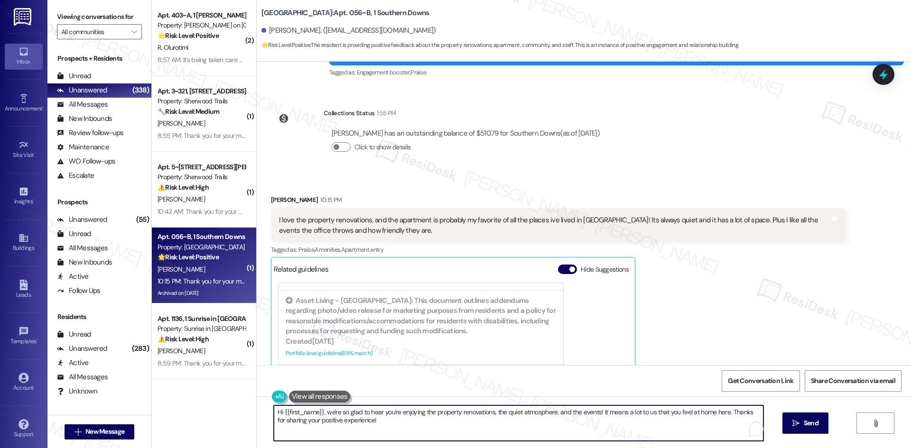
drag, startPoint x: 405, startPoint y: 427, endPoint x: 249, endPoint y: 413, distance: 156.7
click at [256, 413] on div "Southern Downs: Apt. 056~B, 1 Southern Downs Daija Carr. (dc20725@georgiasouthe…" at bounding box center [583, 224] width 655 height 448
paste textarea "I’m so happy to hear you’re enjoying your home, {{first_name}}! We’d really app…"
type textarea "I’m so happy to hear you’re enjoying your home, {{first_name}}! We’d really app…"
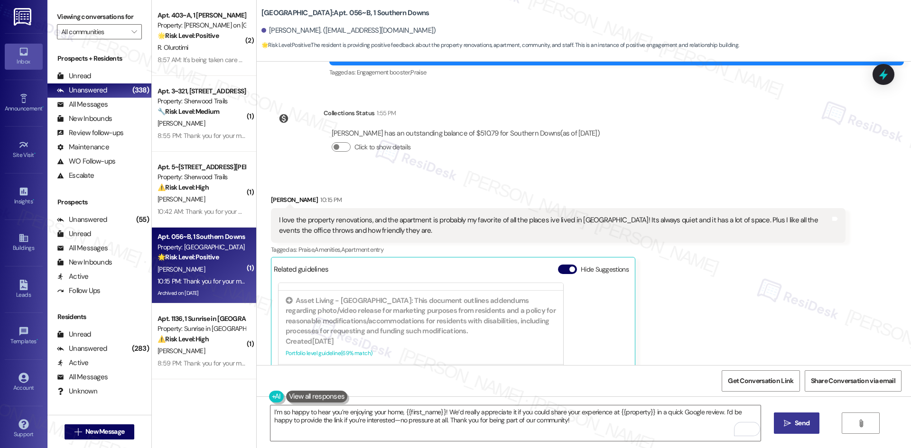
click at [803, 424] on span "Send" at bounding box center [801, 423] width 15 height 10
click at [832, 217] on icon at bounding box center [835, 219] width 6 height 4
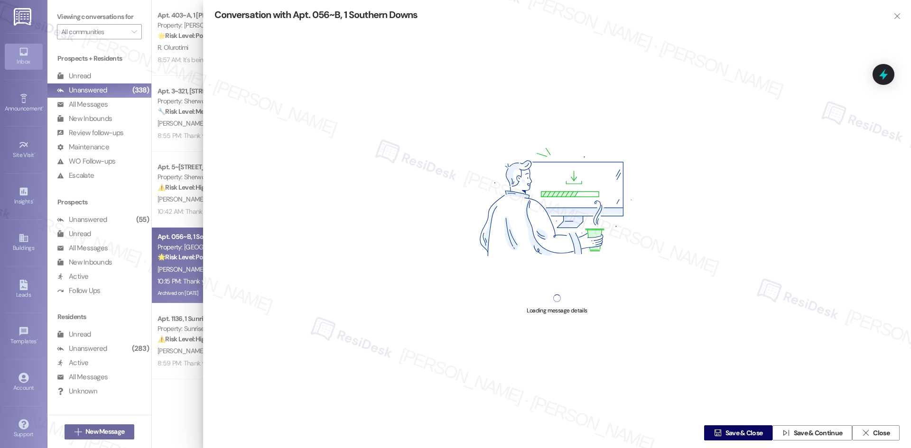
scroll to position [4906, 0]
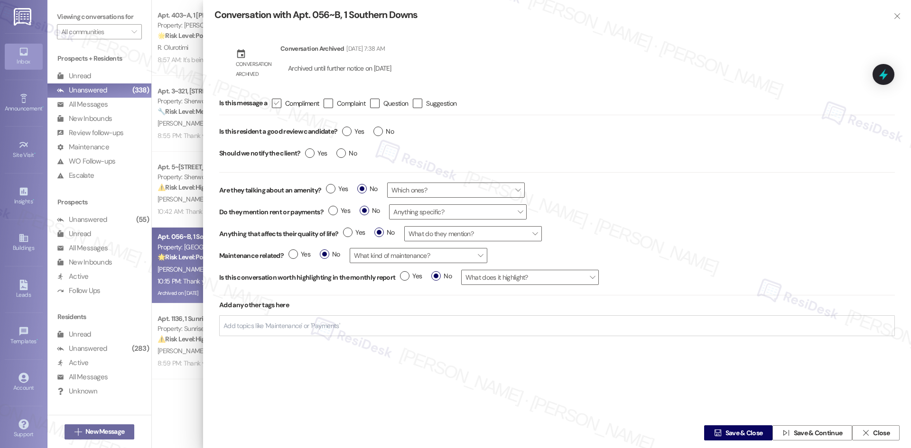
click at [279, 100] on icon "" at bounding box center [276, 103] width 6 height 10
click at [273, 100] on input " Compliment" at bounding box center [270, 103] width 6 height 6
checkbox input "true"
click at [348, 131] on label "Yes" at bounding box center [353, 132] width 22 height 10
click at [348, 131] on input "Yes" at bounding box center [353, 133] width 22 height 12
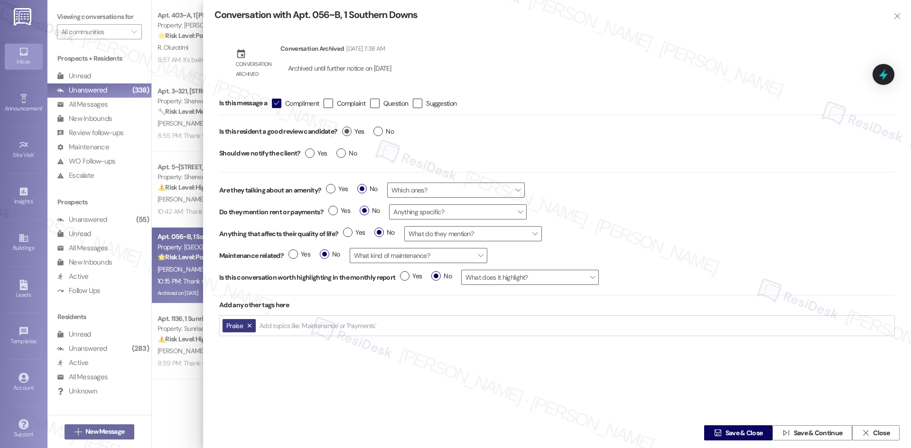
radio input "true"
click at [311, 152] on label "Yes" at bounding box center [316, 153] width 22 height 10
click at [311, 152] on input "Yes" at bounding box center [316, 154] width 22 height 12
radio input "true"
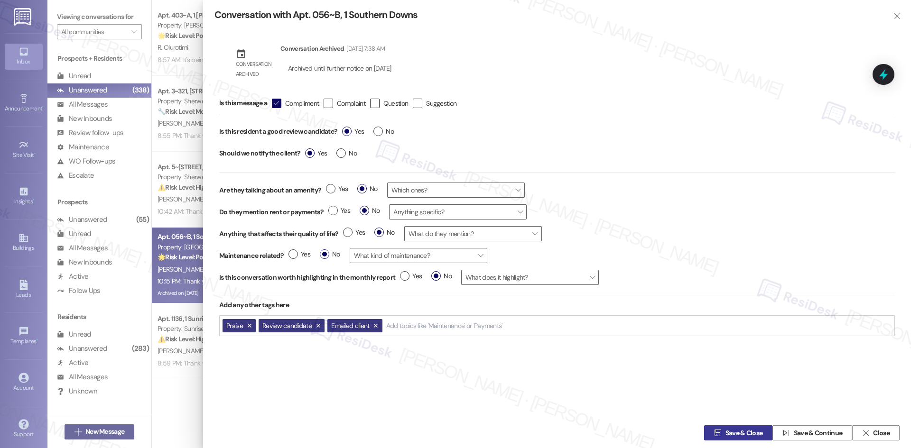
click at [727, 432] on span "Save & Close" at bounding box center [743, 433] width 37 height 10
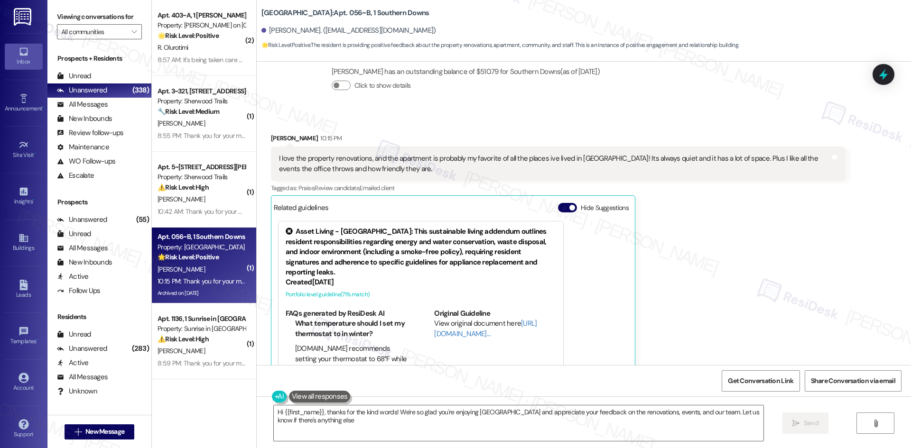
type textarea "Hi {{first_name}}, thanks for the kind words! We're so glad you're enjoying Sou…"
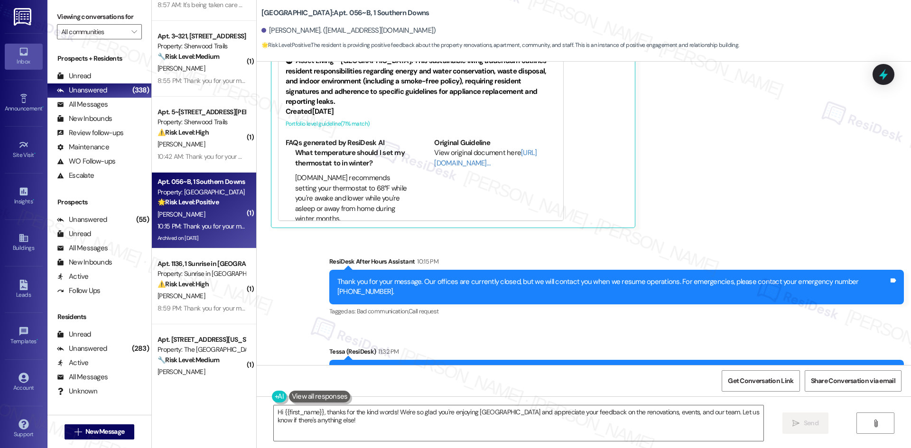
scroll to position [522, 0]
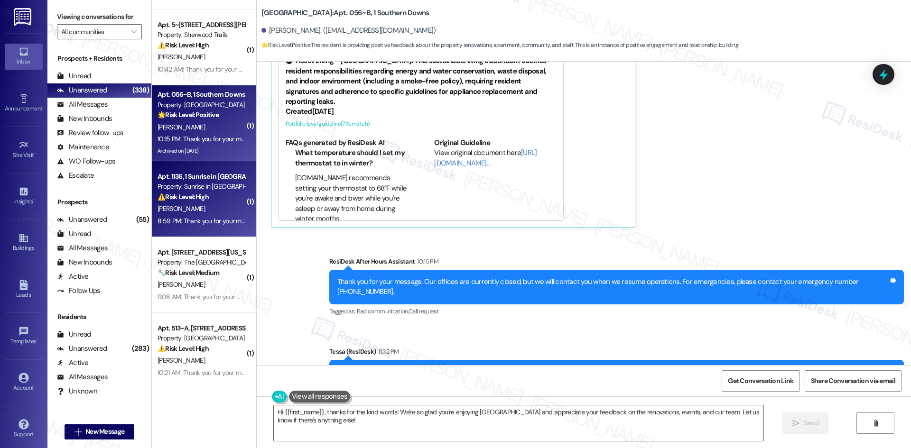
click at [194, 206] on div "[PERSON_NAME]" at bounding box center [202, 209] width 90 height 12
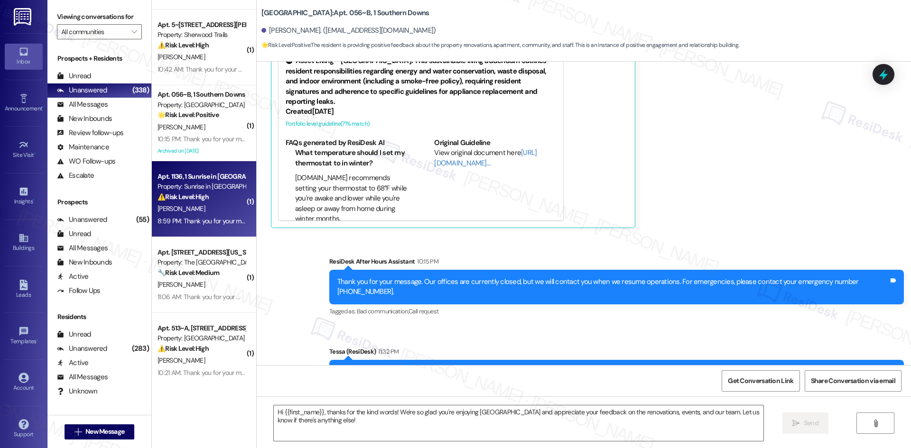
type textarea "Fetching suggested responses. Please feel free to read through the conversation…"
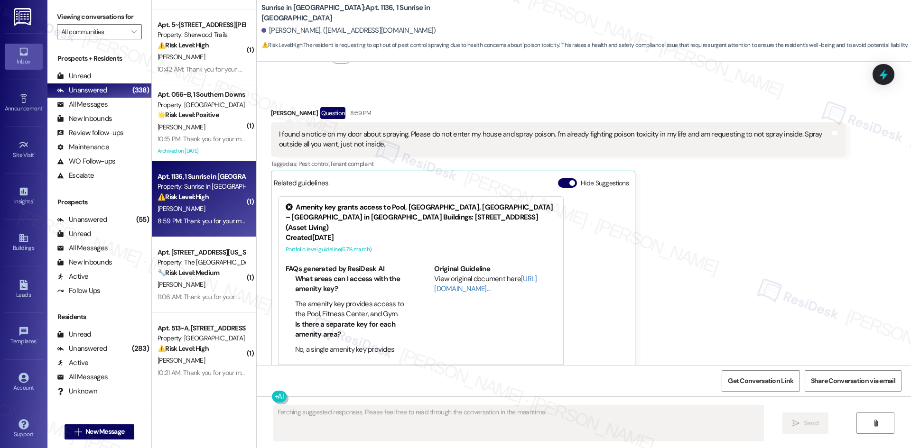
scroll to position [393, 0]
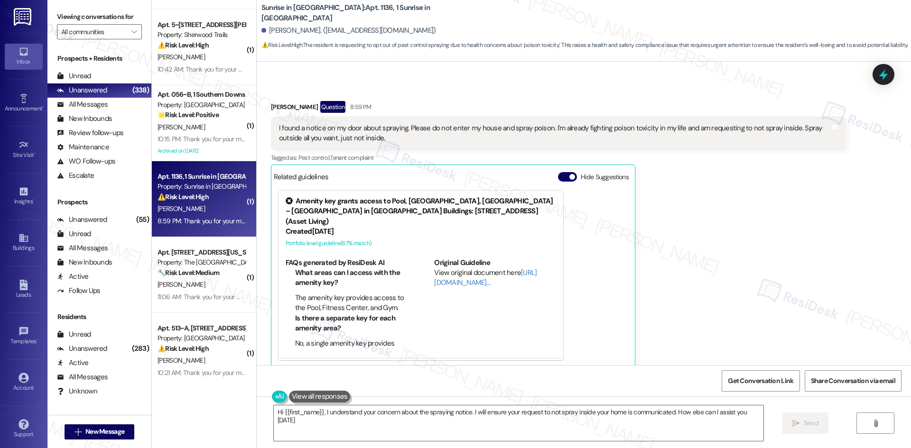
type textarea "Hi {{first_name}}, I understand your concern about the spraying notice. I will …"
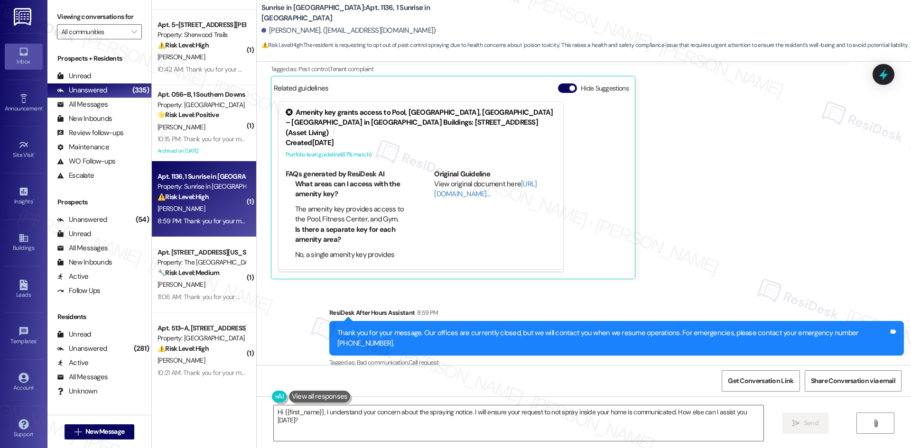
scroll to position [484, 0]
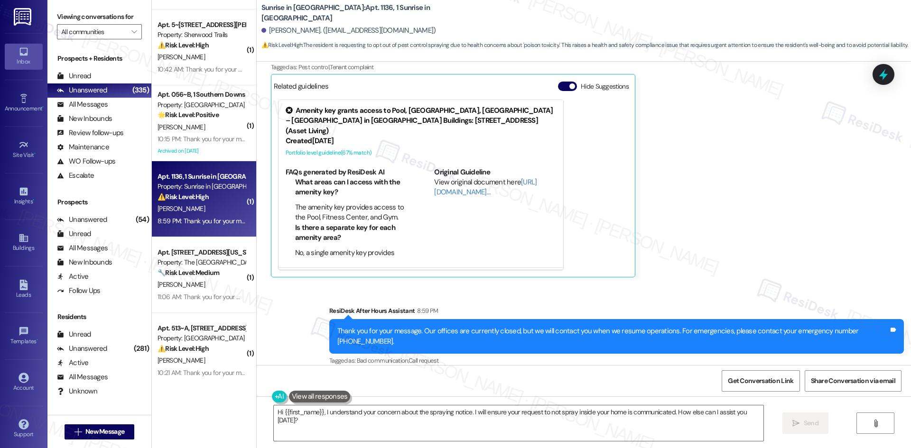
click at [703, 151] on div "[PERSON_NAME] Question 8:59 PM I found a notice on my door about spraying. Plea…" at bounding box center [558, 143] width 574 height 267
click at [773, 198] on div "[PERSON_NAME] Question 8:59 PM I found a notice on my door about spraying. Plea…" at bounding box center [558, 143] width 574 height 267
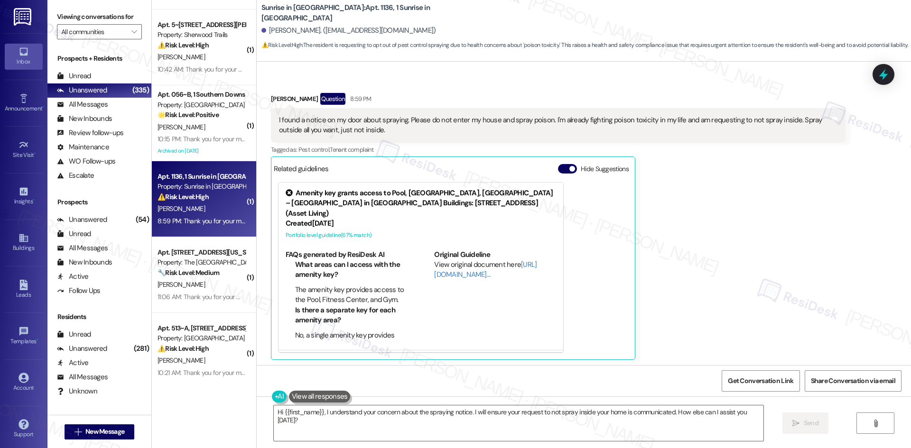
scroll to position [341, 0]
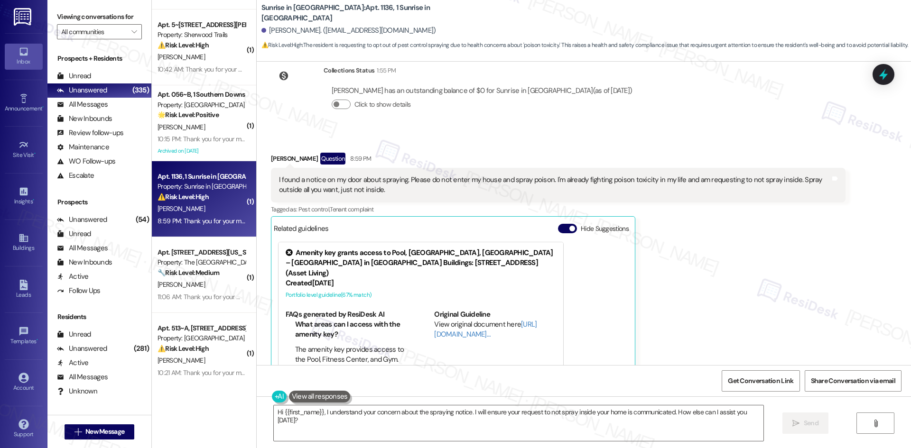
click at [761, 325] on div "Barry Brown Question 8:59 PM I found a notice on my door about spraying. Please…" at bounding box center [558, 286] width 574 height 267
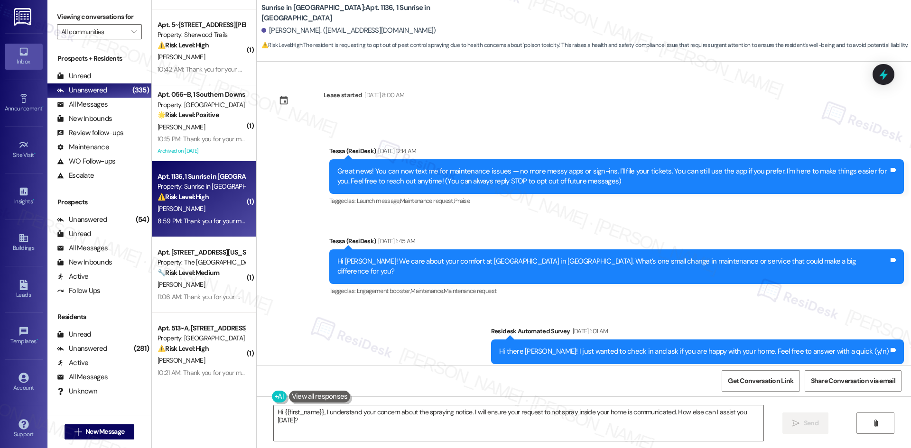
scroll to position [0, 0]
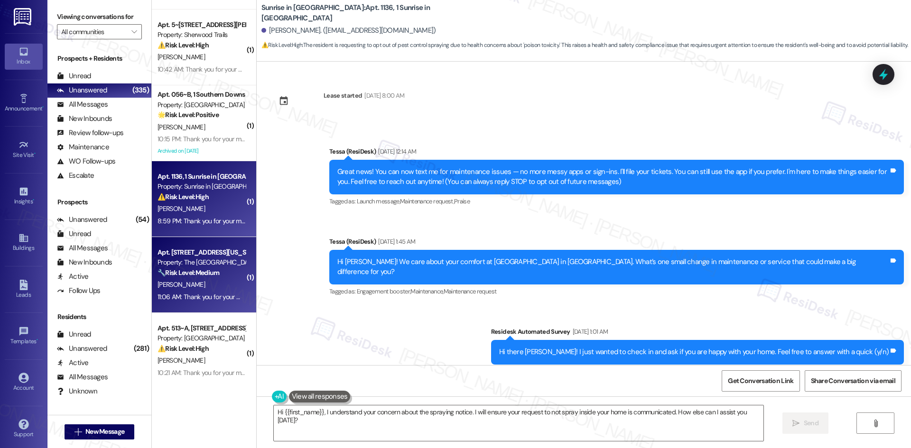
click at [193, 277] on div "🔧 Risk Level: Medium The resident responded positively to a follow-up regarding…" at bounding box center [201, 273] width 88 height 10
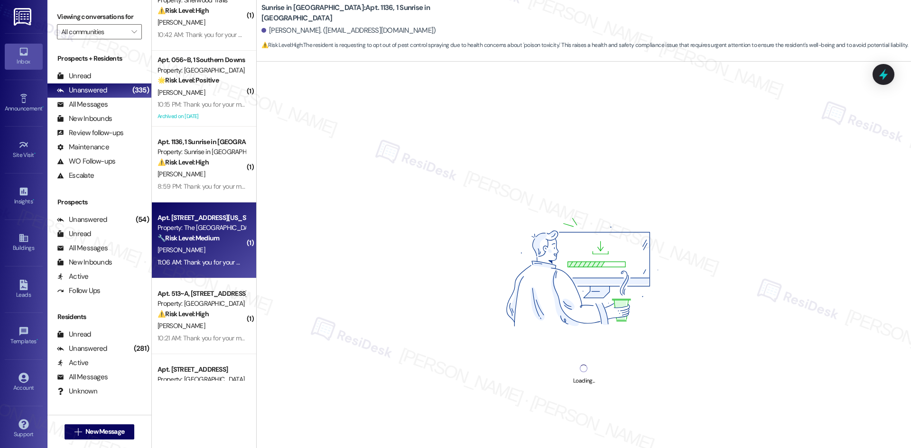
scroll to position [664, 0]
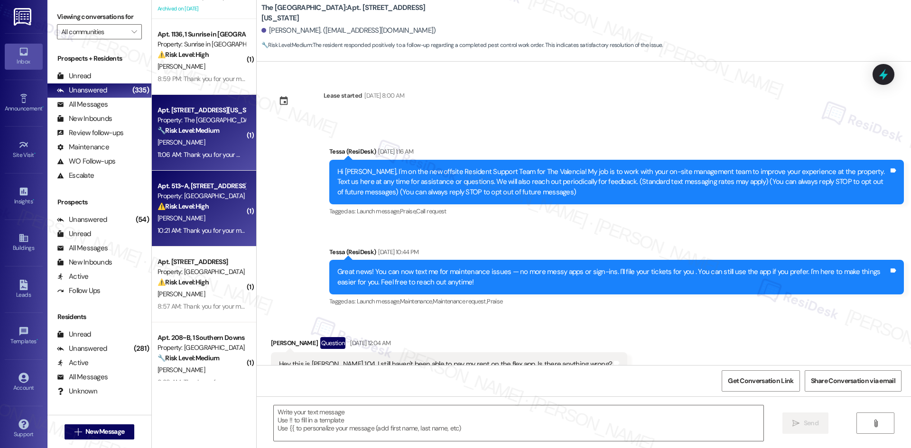
click at [200, 230] on div "10:21 AM: Thank you for your message. Our offices are currently closed, but we …" at bounding box center [468, 230] width 622 height 9
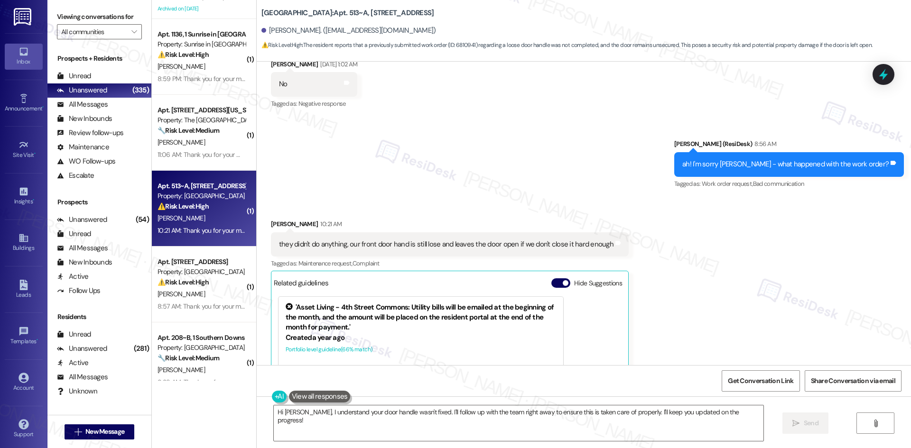
scroll to position [251, 0]
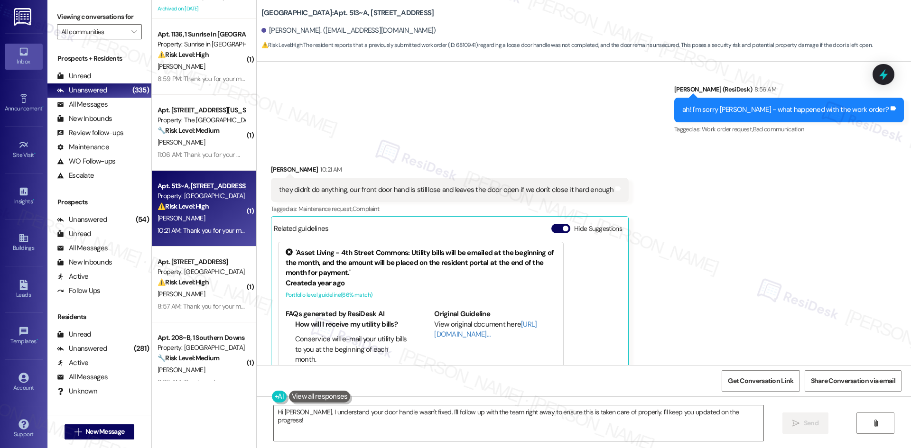
click at [703, 275] on div "Received via SMS Natalie Wilson 10:21 AM they didn't do anything, our front doo…" at bounding box center [584, 283] width 654 height 281
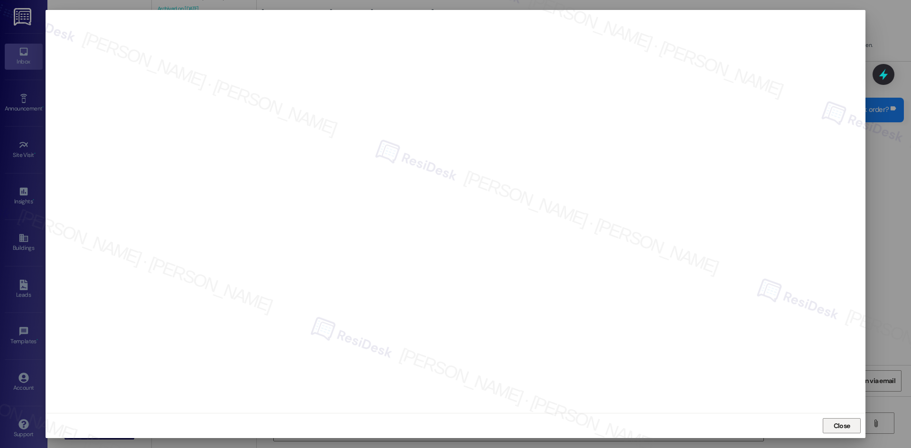
click at [842, 424] on span "Close" at bounding box center [841, 426] width 17 height 10
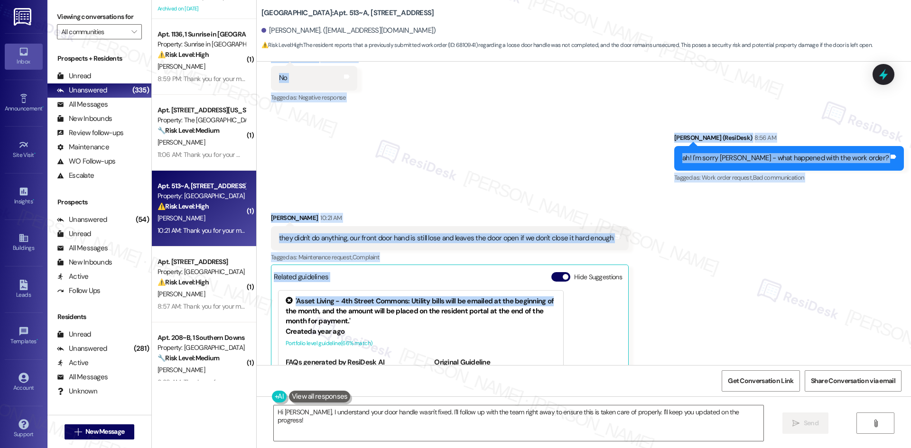
scroll to position [203, 0]
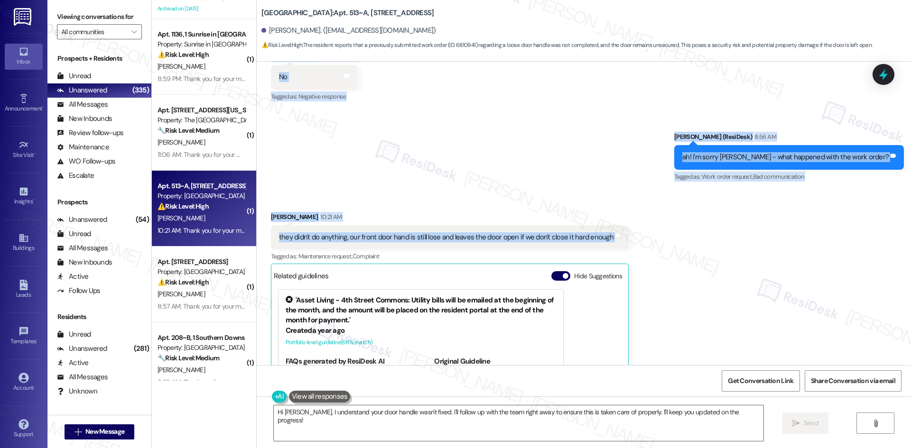
drag, startPoint x: 354, startPoint y: 186, endPoint x: 615, endPoint y: 234, distance: 264.7
click at [615, 234] on div "WO Lease started Aug 22, 2025 at 8:00 AM Show details Survey, sent via SMS Resi…" at bounding box center [584, 214] width 654 height 304
copy div "Residesk Automated Survey Sep 13, 2025 at 1:01 AM Hi Natalie! I'm checking in o…"
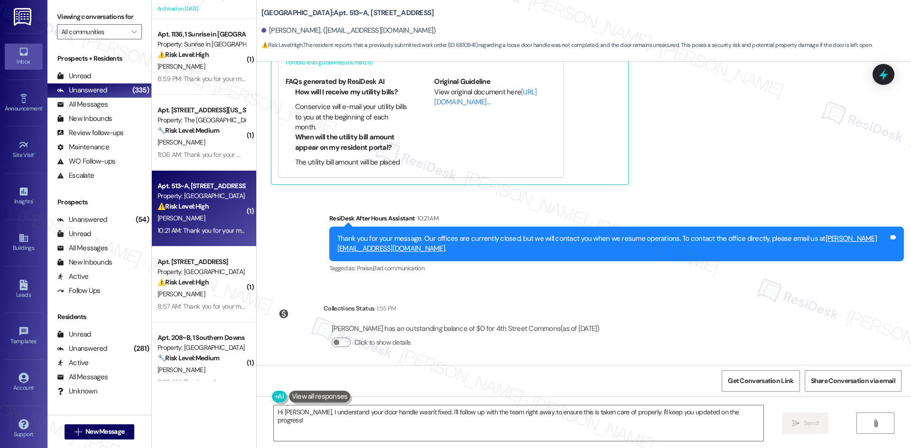
scroll to position [488, 0]
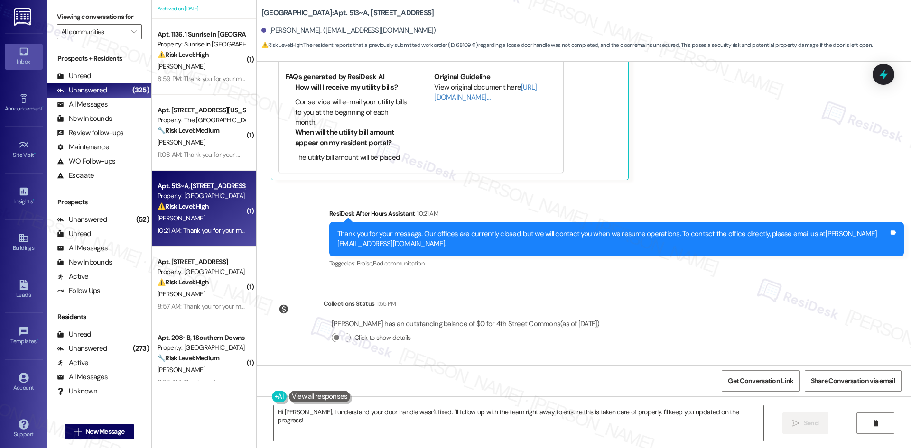
click at [658, 141] on div "Received via SMS Natalie Wilson 10:21 AM they didn't do anything, our front doo…" at bounding box center [584, 46] width 654 height 281
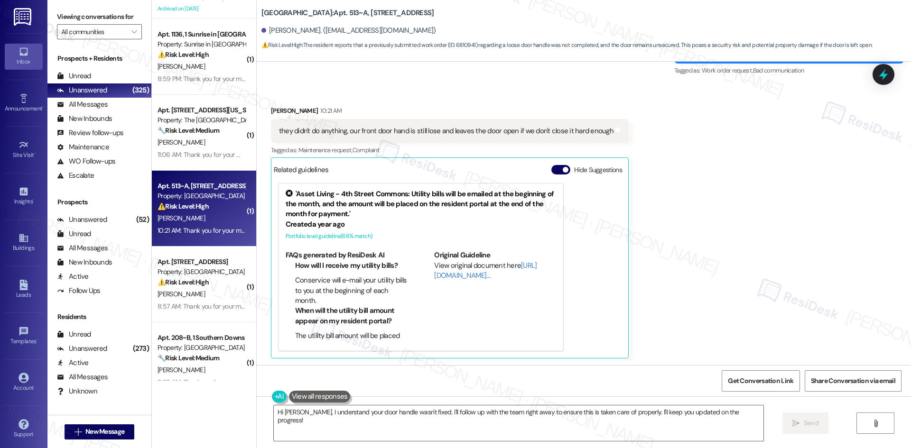
scroll to position [298, 0]
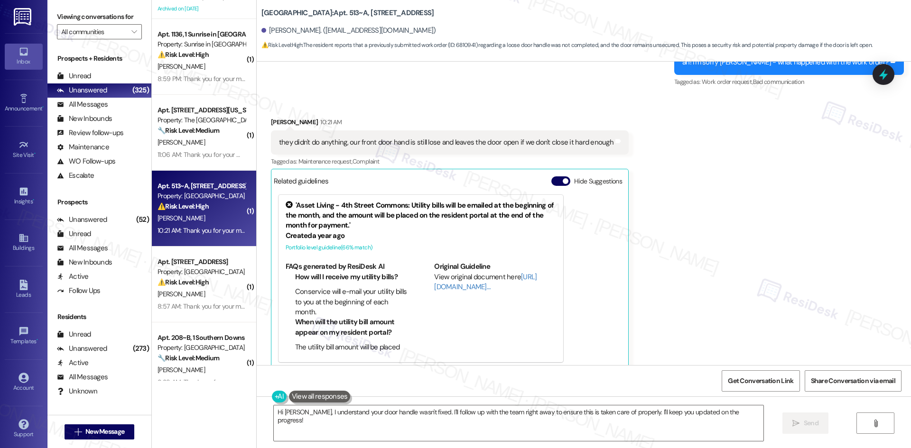
click at [713, 238] on div "Received via SMS Natalie Wilson 10:21 AM they didn't do anything, our front doo…" at bounding box center [584, 236] width 654 height 281
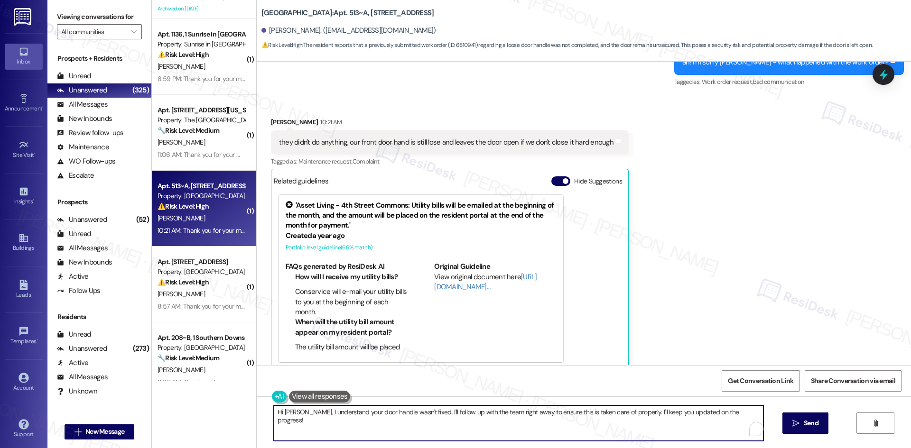
drag, startPoint x: 741, startPoint y: 412, endPoint x: 239, endPoint y: 417, distance: 502.8
click at [210, 412] on div "( 1 ) Apt. 3~321, 10401 Brockington Road Property: Sherwood Trails 🔧 Risk Level…" at bounding box center [531, 224] width 759 height 448
paste textarea "I’m sorry about this. I’ll check in with the site team about the front door han…"
type textarea "I’m sorry about this. I’ll check in with the site team about the front door han…"
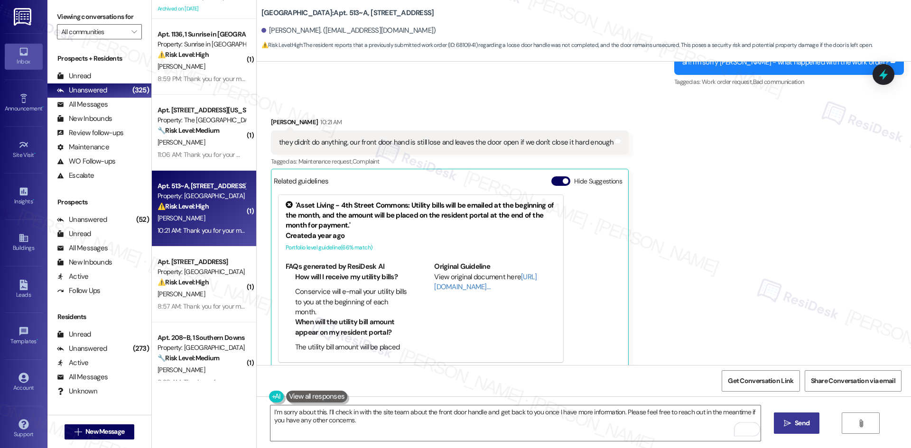
click at [798, 431] on button " Send" at bounding box center [797, 423] width 46 height 21
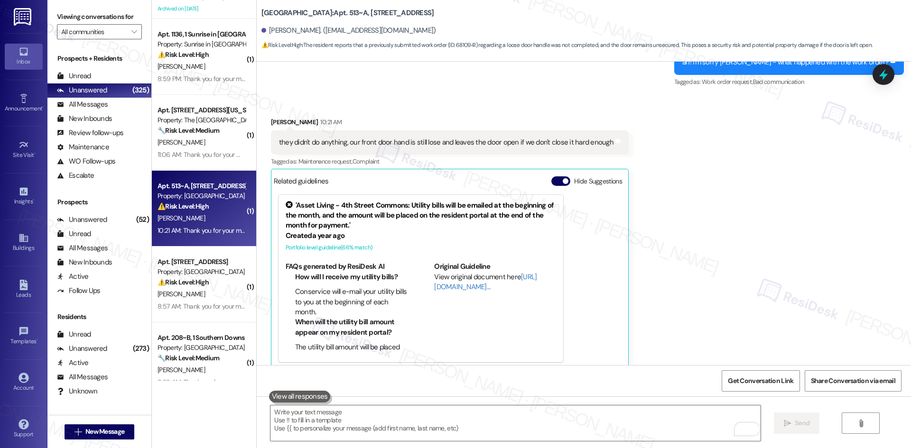
scroll to position [310, 0]
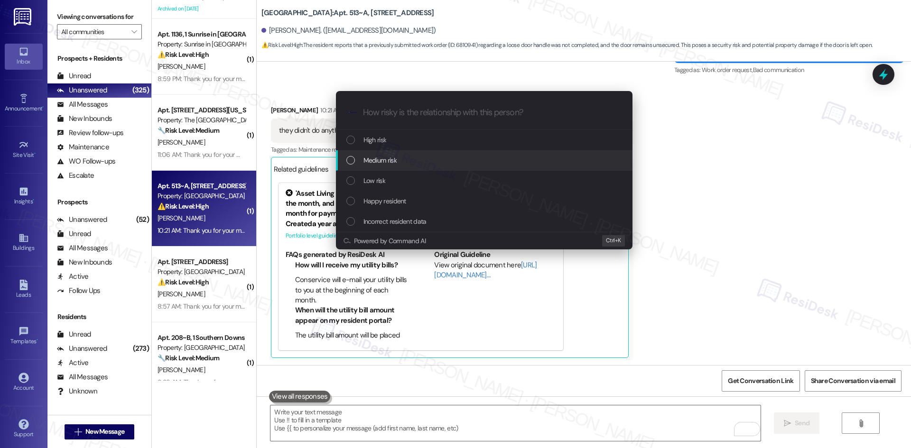
click at [375, 163] on span "Medium risk" at bounding box center [379, 160] width 33 height 10
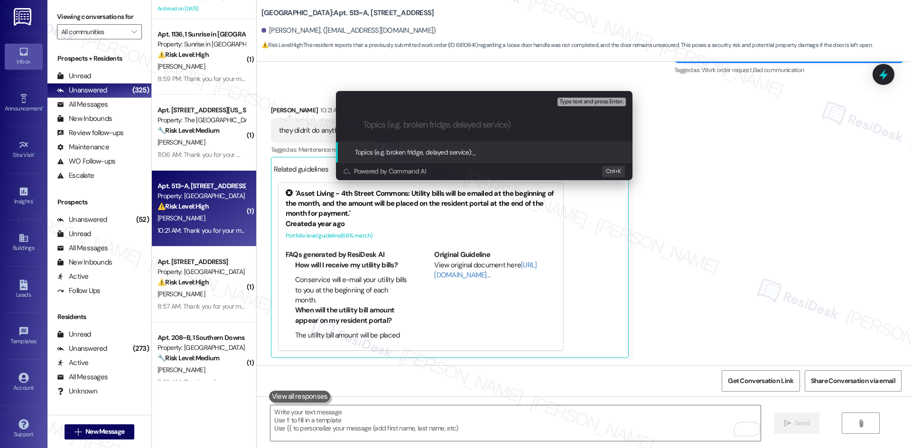
click at [454, 121] on input "Topics (e.g. broken fridge, delayed service)" at bounding box center [492, 125] width 258 height 10
paste input "Work Order 6810941 – Front Door Handle Still Loose"
type input "Work Order 6810941 – Front Door Handle Still Loose"
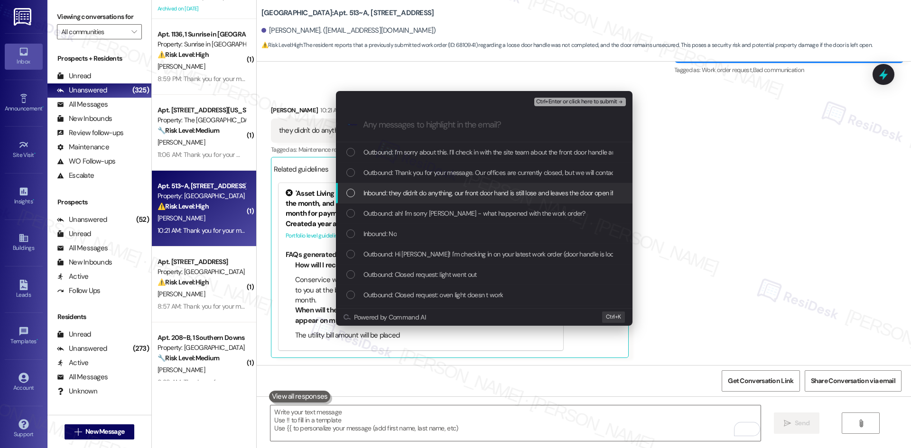
click at [453, 192] on span "Inbound: they didn't do anything, our front door hand is still lose and leaves …" at bounding box center [529, 193] width 332 height 10
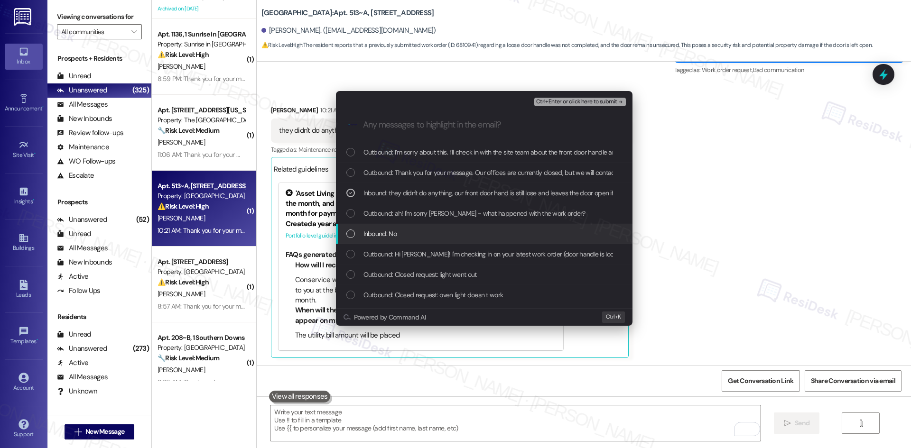
click at [444, 230] on div "Inbound: No" at bounding box center [484, 234] width 277 height 10
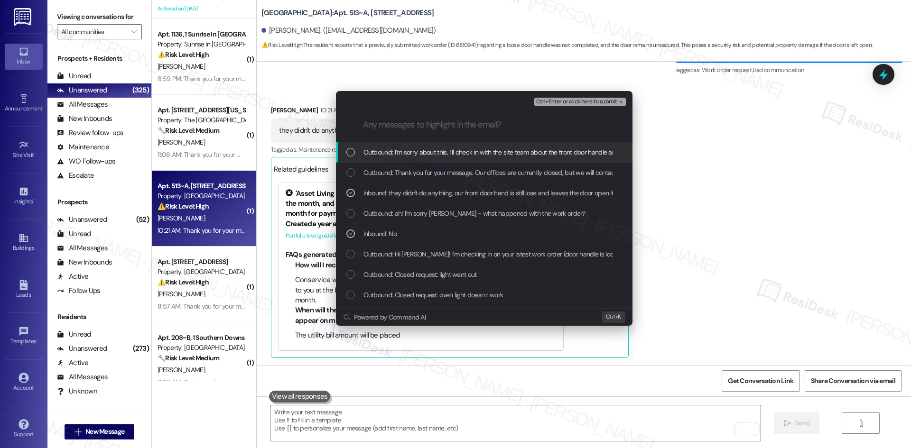
click at [615, 99] on span "Ctrl+Enter or click here to submit" at bounding box center [576, 102] width 81 height 7
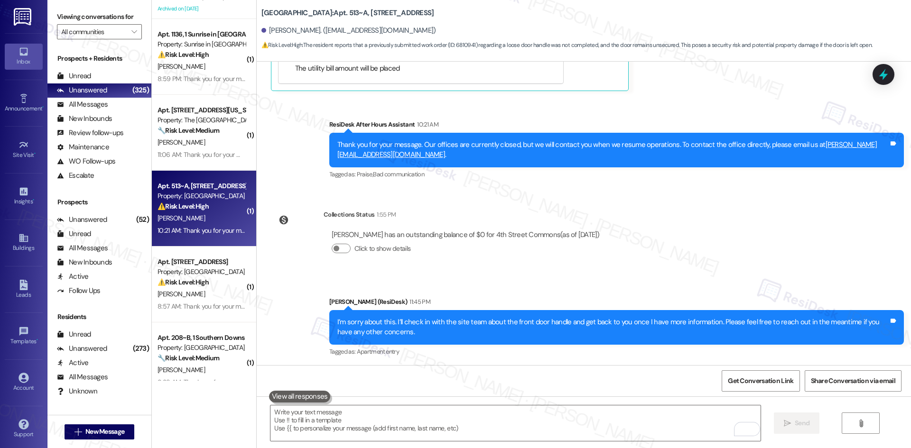
scroll to position [578, 0]
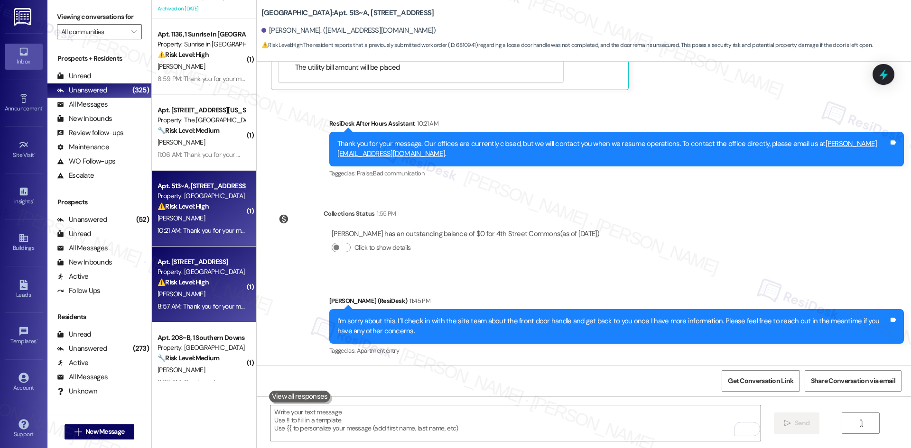
click at [195, 304] on div "8:57 AM: Thank you for your message. Our offices are currently closed, but we w…" at bounding box center [468, 306] width 622 height 9
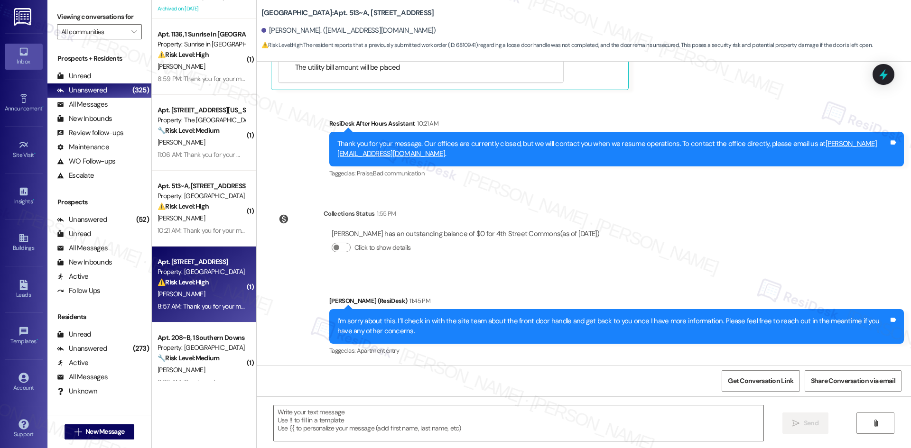
type textarea "Fetching suggested responses. Please feel free to read through the conversation…"
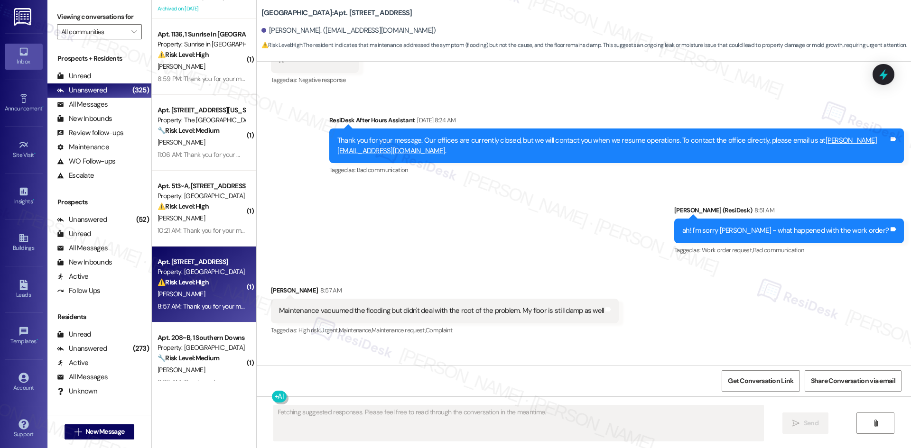
scroll to position [187, 0]
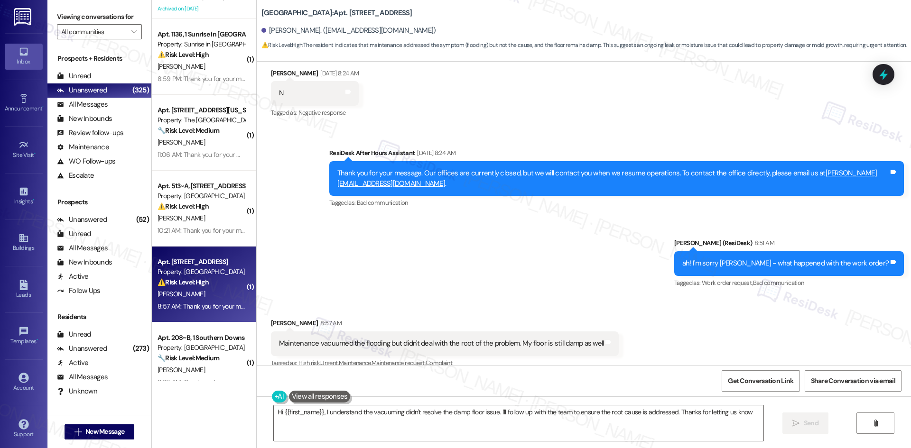
type textarea "Hi {{first_name}}, I understand the vacuuming didn't resolve the damp floor iss…"
click at [495, 284] on div "Sent via SMS ResiDesk After Hours Assistant Sep 13, 2025 at 8:24 AM Thank you f…" at bounding box center [584, 212] width 654 height 170
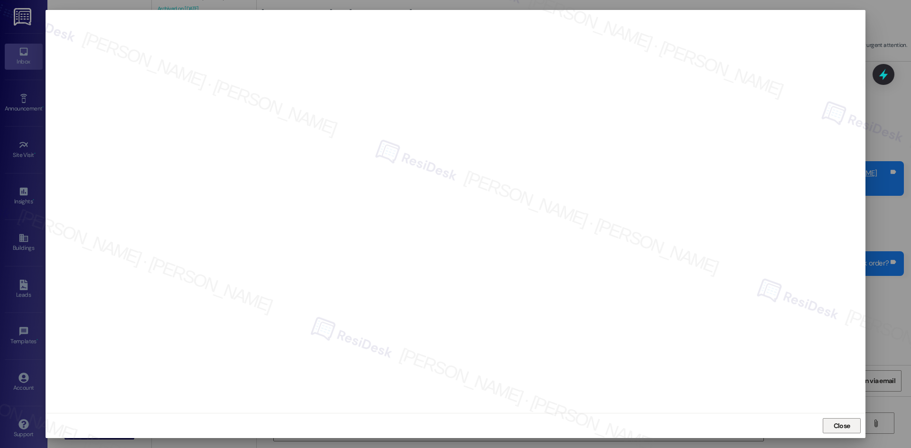
click at [825, 424] on button "Close" at bounding box center [841, 425] width 38 height 15
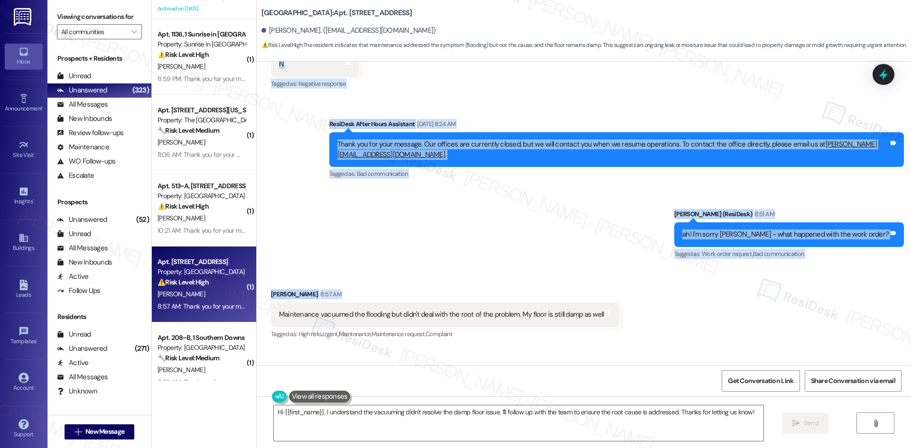
scroll to position [235, 0]
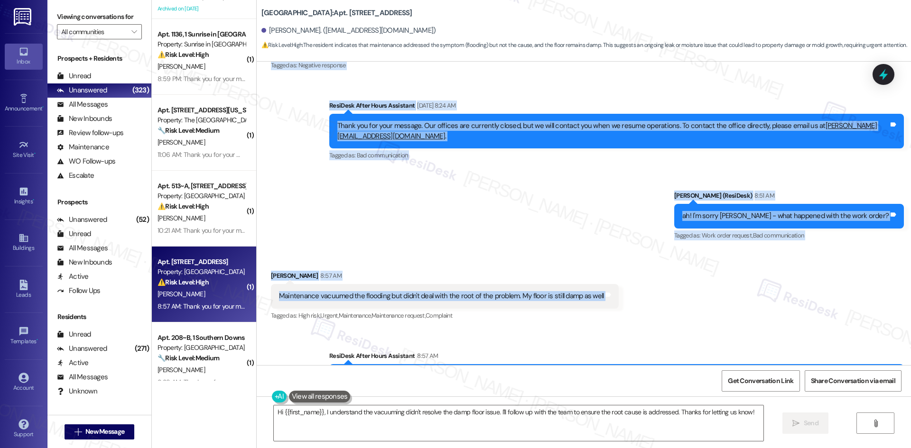
drag, startPoint x: 307, startPoint y: 74, endPoint x: 623, endPoint y: 298, distance: 386.9
click at [623, 298] on div "WO Lease started Aug 22, 2025 at 8:00 AM Show details Survey, sent via SMS Resi…" at bounding box center [584, 214] width 654 height 304
copy div "Residesk Automated Survey Sep 13, 2025 at 1:00 AM Hi Salu! I'm checking in on y…"
click at [773, 286] on div "Received via SMS Salu Conteh 8:57 AM Maintenance vacuumed the flooding but didn…" at bounding box center [584, 289] width 654 height 80
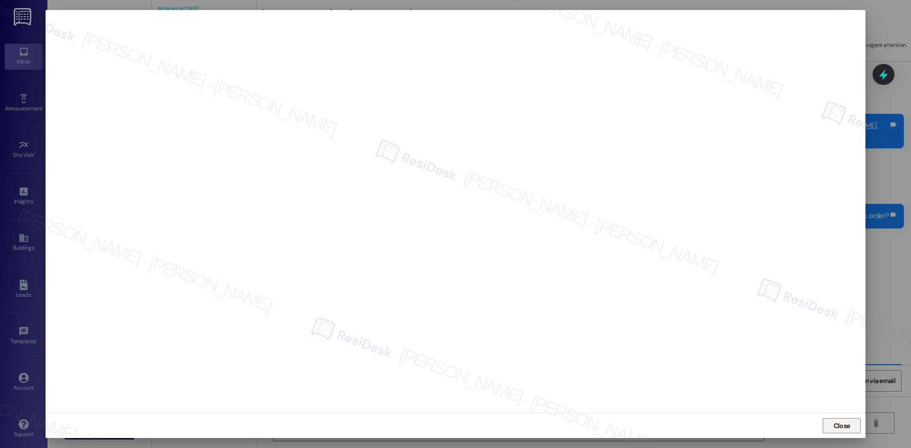
click at [851, 426] on span "Close" at bounding box center [841, 426] width 20 height 10
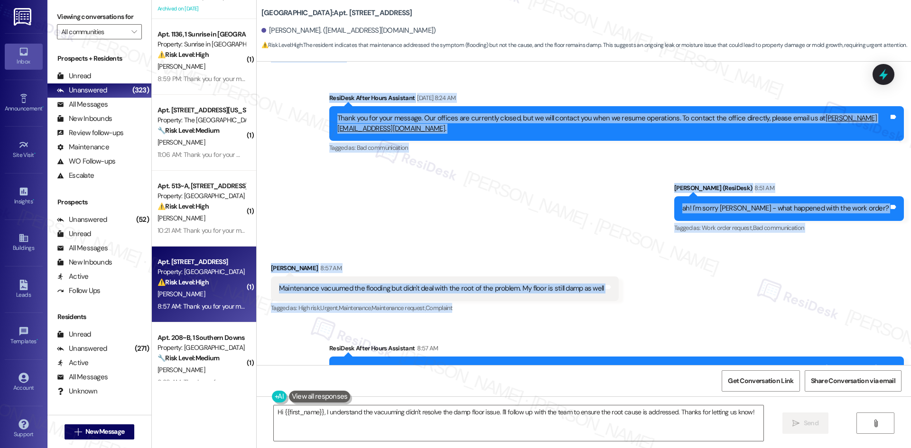
scroll to position [332, 0]
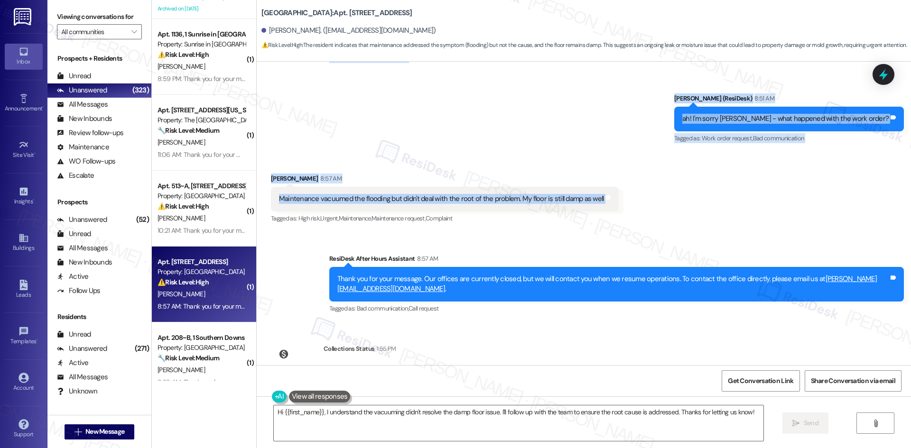
drag, startPoint x: 315, startPoint y: 160, endPoint x: 617, endPoint y: 202, distance: 304.0
click at [617, 202] on div "WO Lease started Aug 22, 2025 at 8:00 AM Show details Survey, sent via SMS Resi…" at bounding box center [584, 214] width 654 height 304
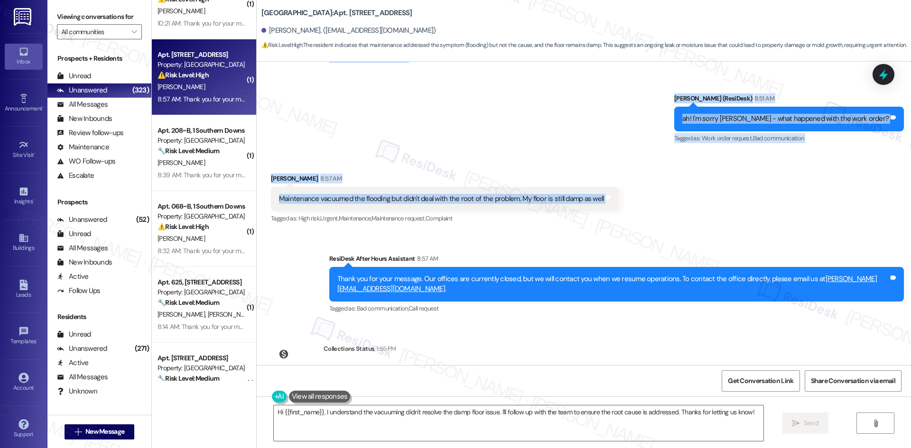
scroll to position [901, 0]
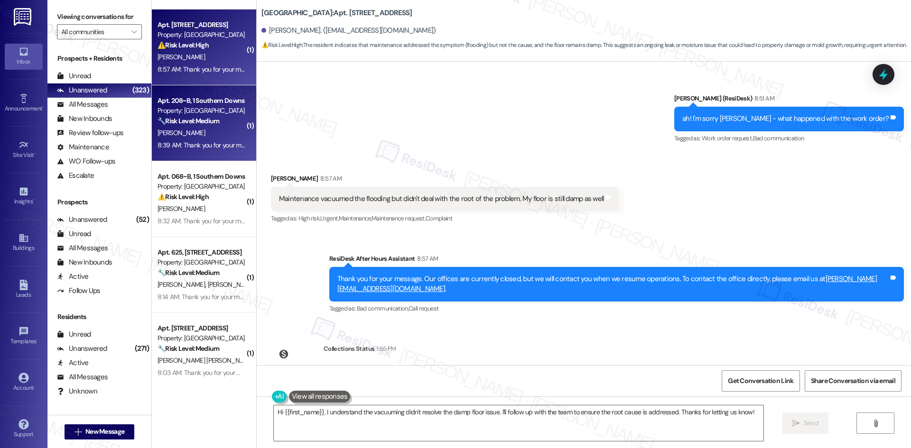
click at [202, 137] on div "K. Scott" at bounding box center [202, 133] width 90 height 12
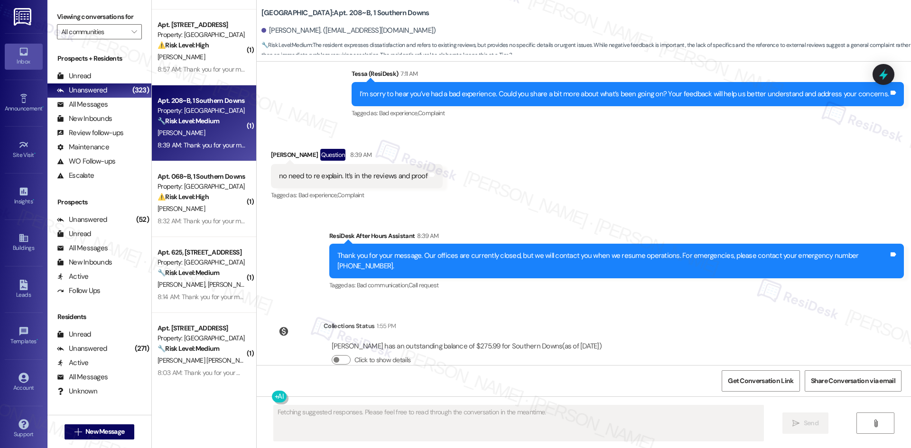
scroll to position [1033, 0]
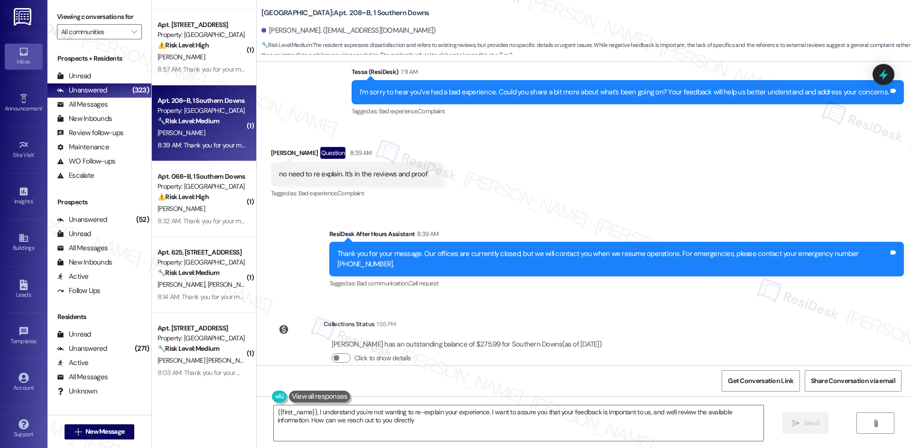
type textarea "{{first_name}}, I understand you're not wanting to re-explain your experience. …"
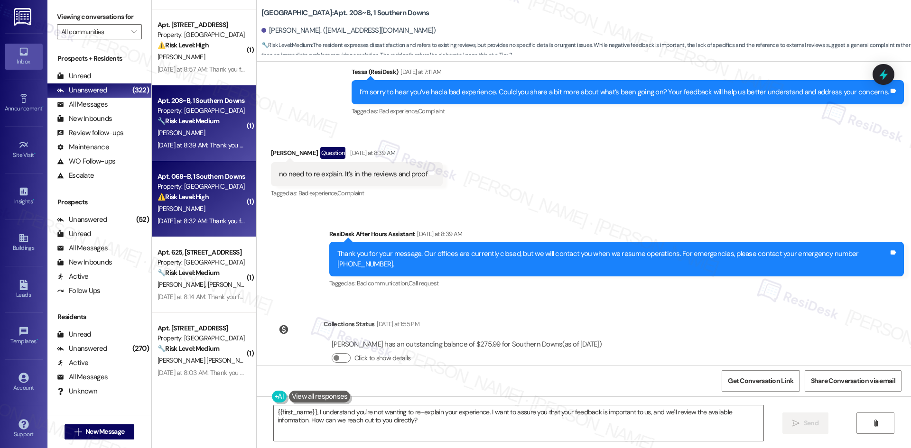
click at [187, 208] on div "J. Zelt" at bounding box center [202, 209] width 90 height 12
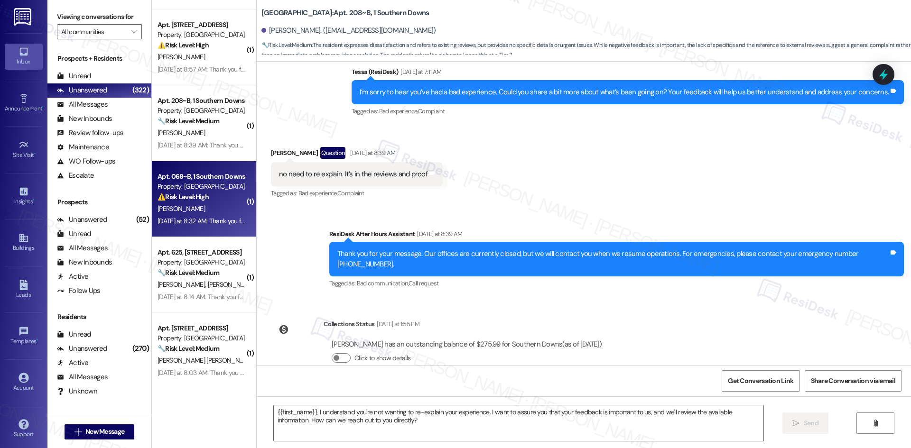
type textarea "Fetching suggested responses. Please feel free to read through the conversation…"
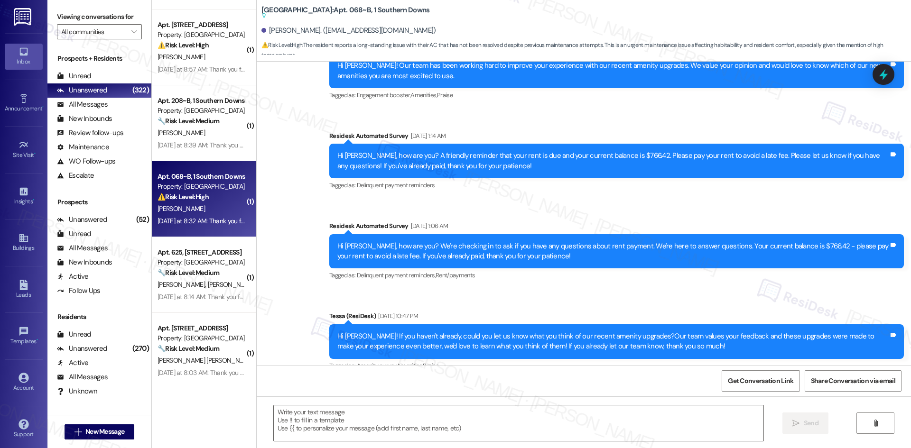
type textarea "Fetching suggested responses. Please feel free to read through the conversation…"
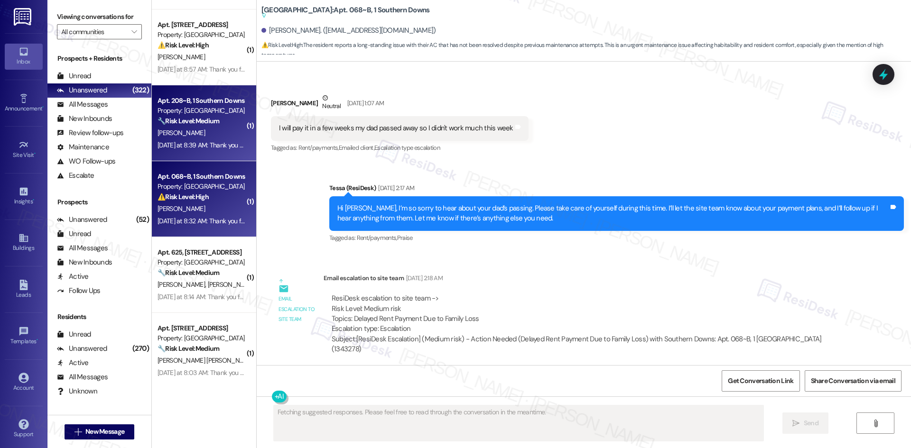
click at [190, 148] on div "Yesterday at 8:39 AM: Thank you for your message. Our offices are currently clo…" at bounding box center [448, 145] width 582 height 9
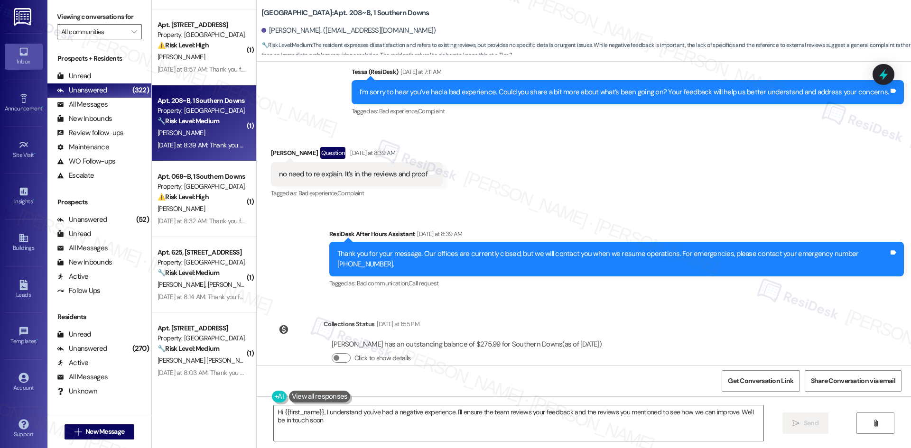
type textarea "Hi {{first_name}}, I understand you've had a negative experience. I'll ensure t…"
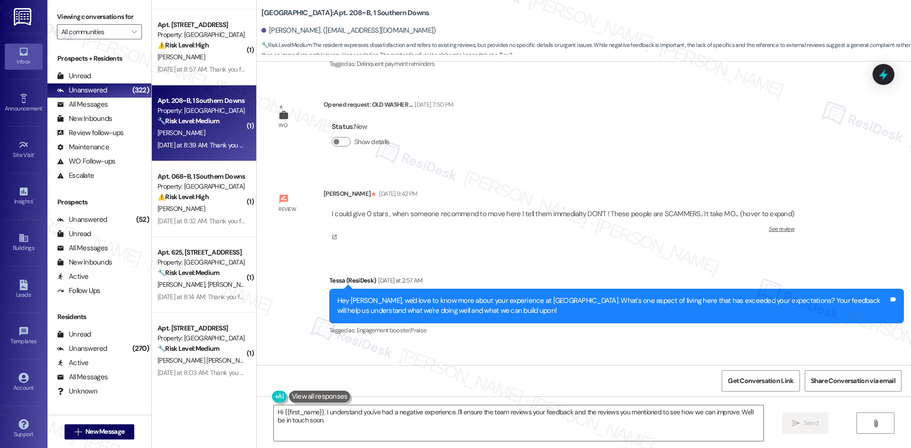
scroll to position [607, 0]
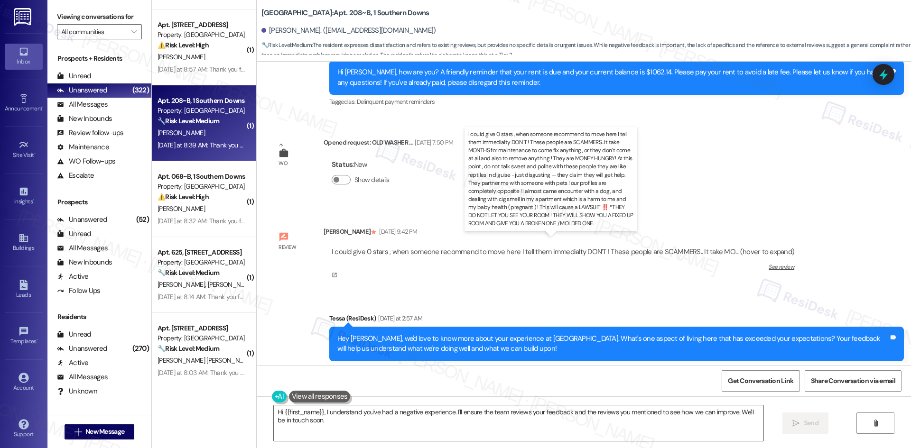
drag, startPoint x: 743, startPoint y: 240, endPoint x: 675, endPoint y: 190, distance: 84.1
click at [675, 190] on div "WO Feb 14, 2025 at 5:14 AM Show details Survey, sent via SMS Residesk Automated…" at bounding box center [584, 214] width 654 height 304
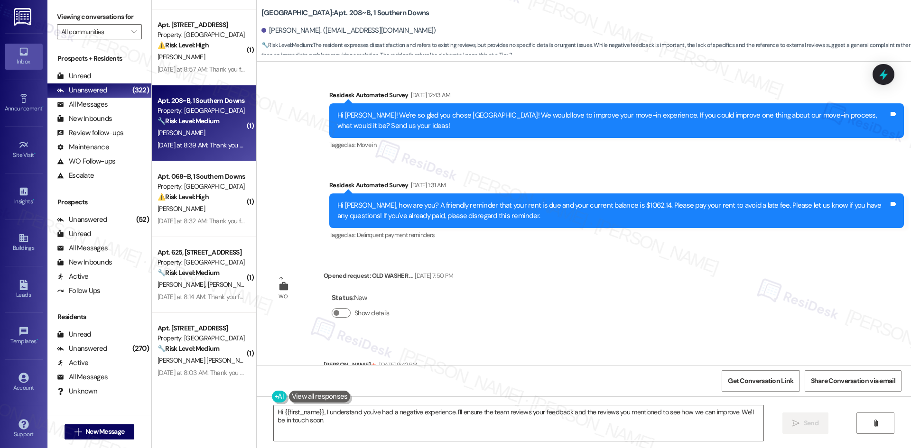
scroll to position [474, 0]
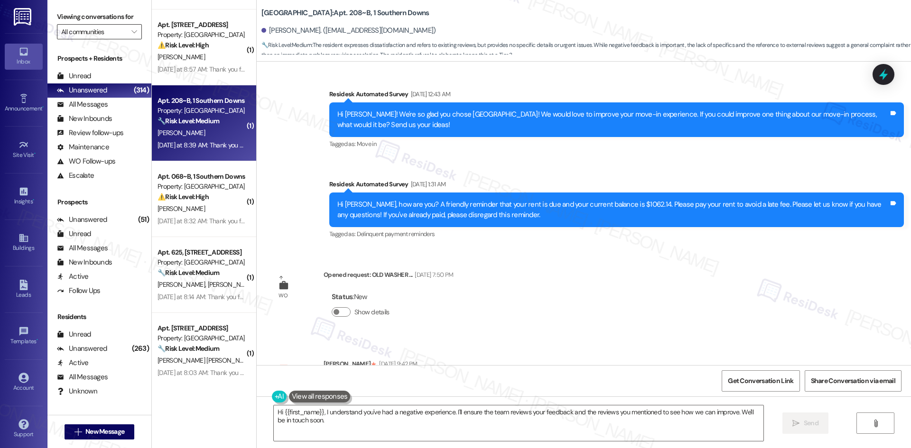
click at [107, 32] on input "All communities" at bounding box center [93, 31] width 65 height 15
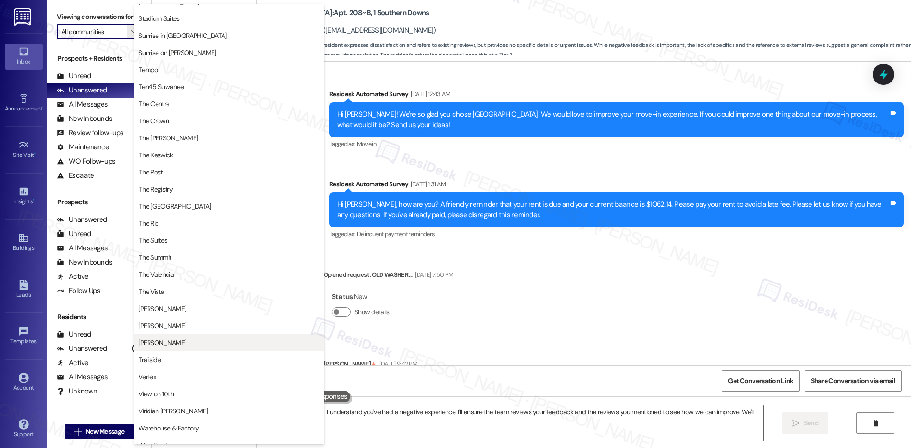
scroll to position [823, 0]
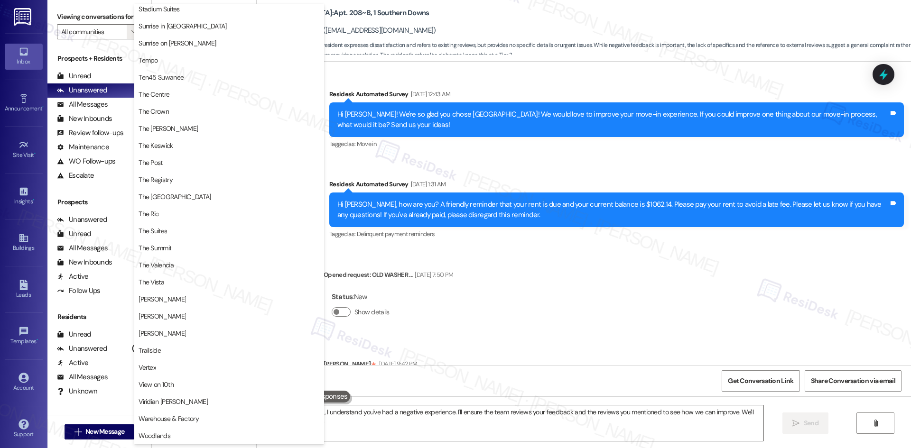
drag, startPoint x: 585, startPoint y: 304, endPoint x: 540, endPoint y: 291, distance: 47.1
click at [585, 304] on div "WO Feb 14, 2025 at 5:14 AM Show details Survey, sent via SMS Residesk Automated…" at bounding box center [584, 214] width 654 height 304
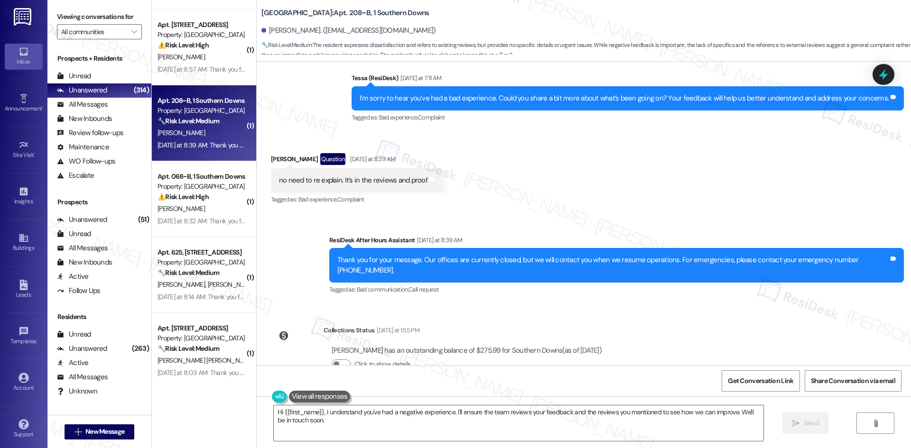
scroll to position [1033, 0]
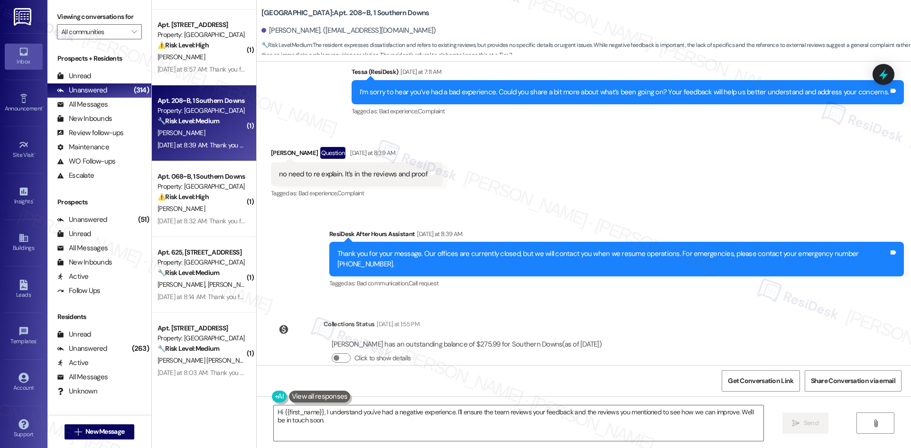
click at [186, 91] on div "Apt. 208~B, 1 Southern Downs Property: Southern Downs 🔧 Risk Level: Medium The …" at bounding box center [204, 123] width 104 height 76
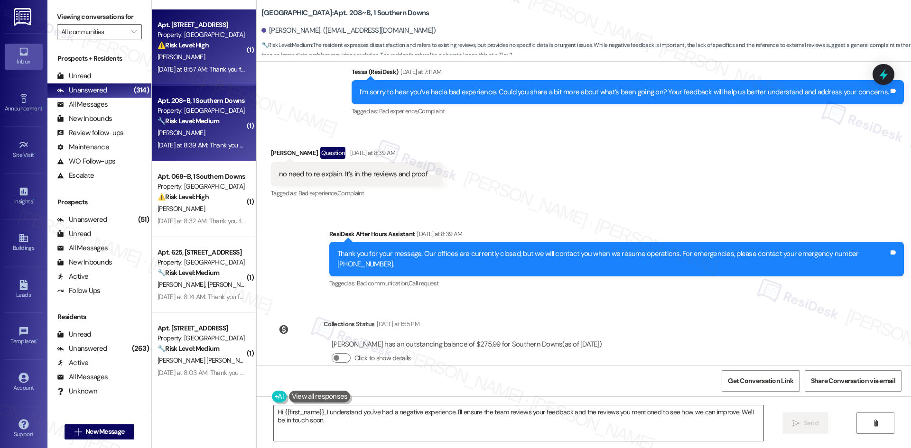
click at [196, 69] on div "Yesterday at 8:57 AM: Thank you for your message. Our offices are currently clo…" at bounding box center [481, 69] width 648 height 9
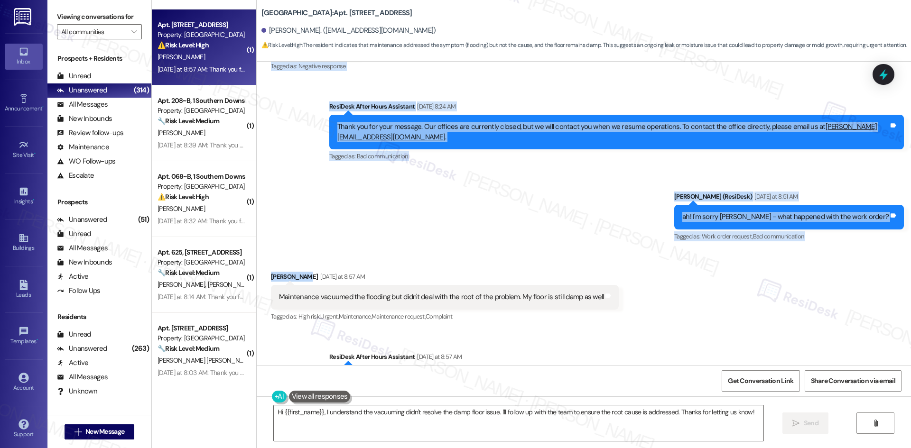
scroll to position [235, 0]
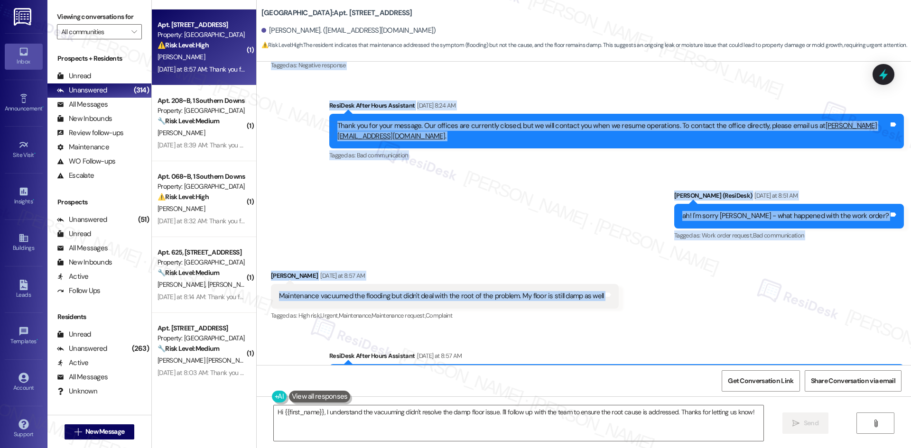
drag, startPoint x: 318, startPoint y: 119, endPoint x: 618, endPoint y: 305, distance: 353.2
click at [618, 305] on div "WO Lease started Aug 22, 2025 at 8:00 AM Show details Survey, sent via SMS Resi…" at bounding box center [584, 214] width 654 height 304
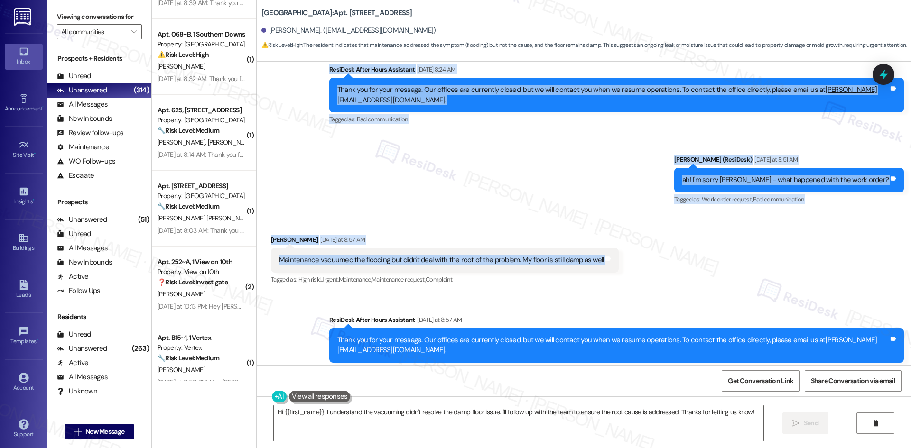
scroll to position [377, 0]
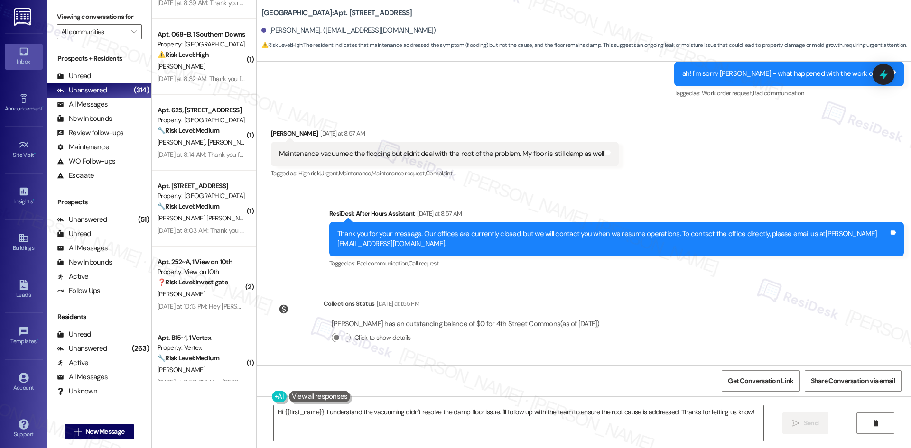
click at [619, 289] on div "WO Lease started Aug 22, 2025 at 8:00 AM Show details Survey, sent via SMS Resi…" at bounding box center [584, 214] width 654 height 304
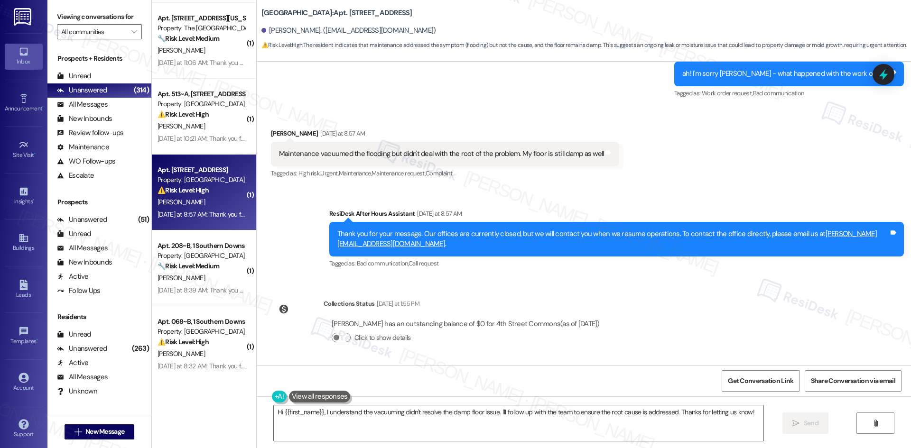
scroll to position [759, 0]
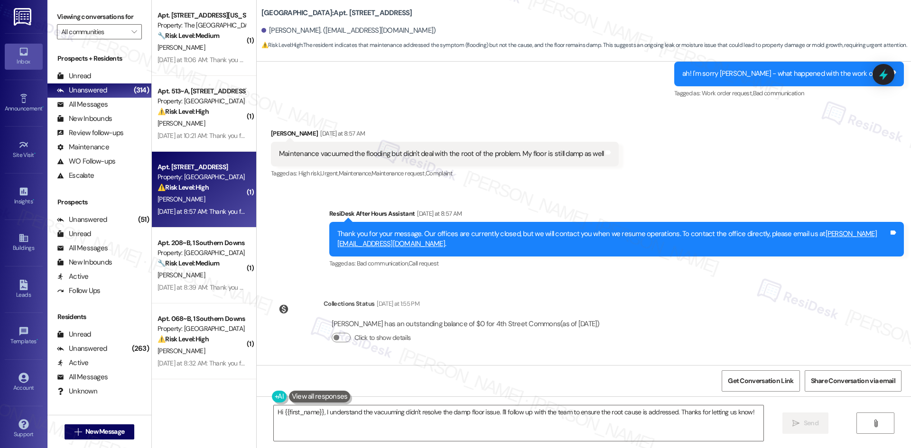
click at [728, 171] on div "Received via SMS Salu Conteh Yesterday at 8:57 AM Maintenance vacuumed the floo…" at bounding box center [584, 147] width 654 height 80
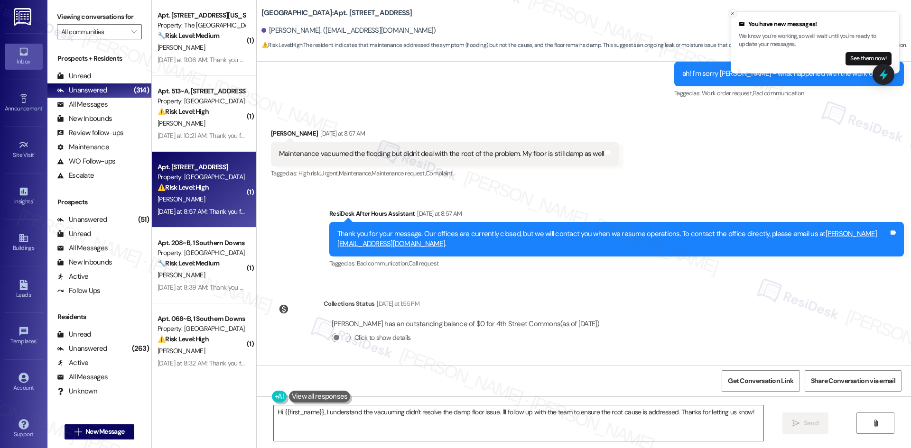
click at [729, 13] on button "Close toast" at bounding box center [732, 13] width 9 height 9
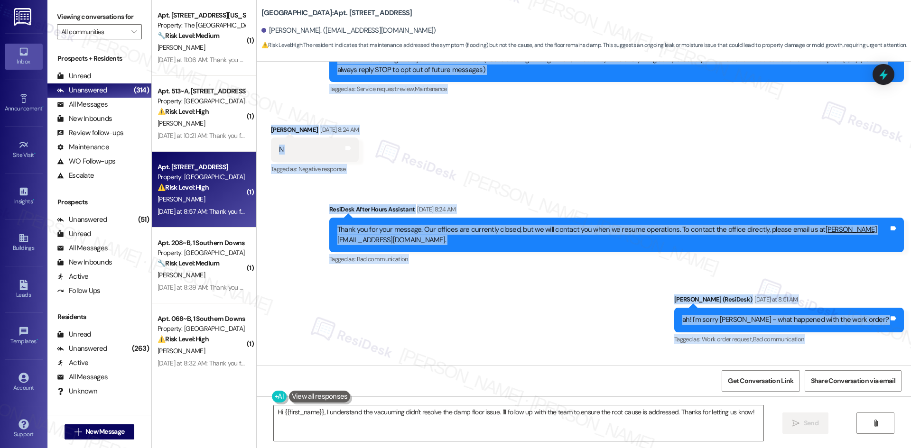
scroll to position [285, 0]
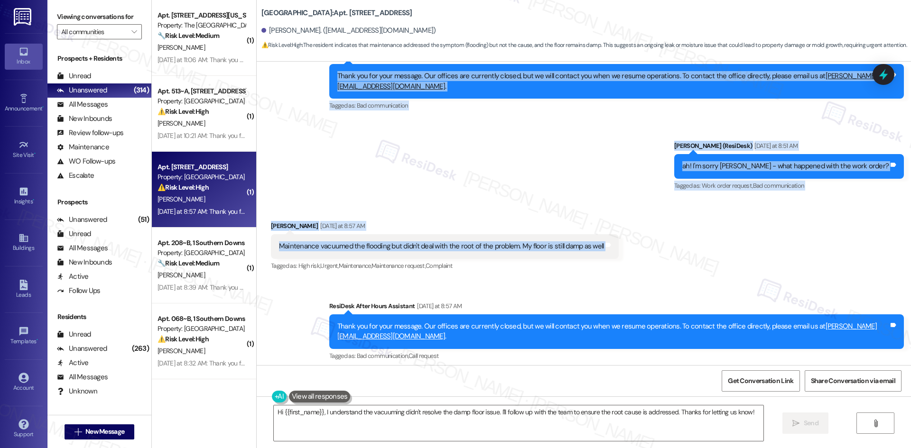
drag, startPoint x: 310, startPoint y: 156, endPoint x: 615, endPoint y: 249, distance: 318.8
click at [615, 249] on div "WO Lease started Aug 22, 2025 at 8:00 AM Show details Survey, sent via SMS Resi…" at bounding box center [584, 214] width 654 height 304
copy div "Residesk Automated Survey Sep 13, 2025 at 1:00 AM Hi Salu! I'm checking in on y…"
click at [503, 206] on div "Received via SMS Salu Conteh Yesterday at 8:57 AM Maintenance vacuumed the floo…" at bounding box center [584, 240] width 654 height 80
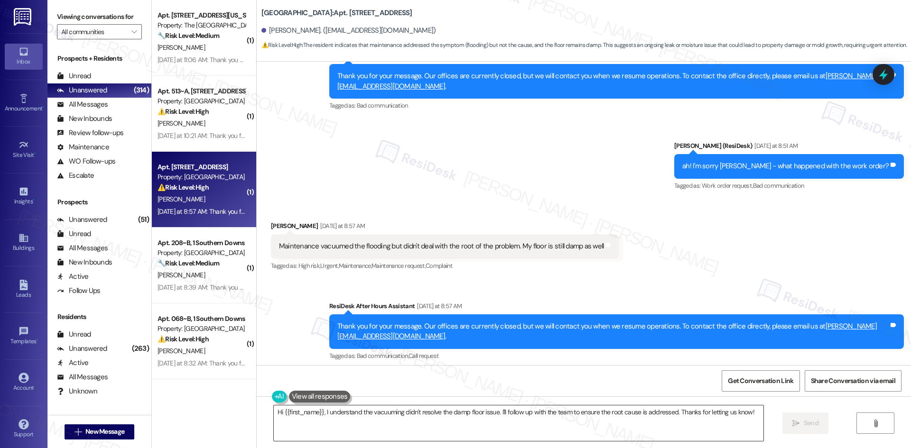
click at [508, 427] on textarea "Hi {{first_name}}, I understand the vacuuming didn't resolve the damp floor iss…" at bounding box center [518, 424] width 489 height 36
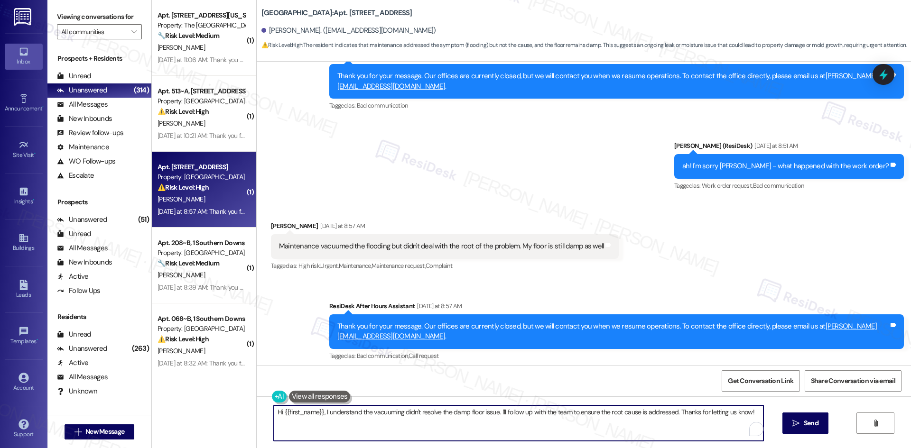
paste textarea "I’m sorry the issue wasn’t fully resolved. I’ll submit a work order to the site…"
type textarea "I’m sorry the issue wasn’t fully resolved. I’ll submit a work order to the site…"
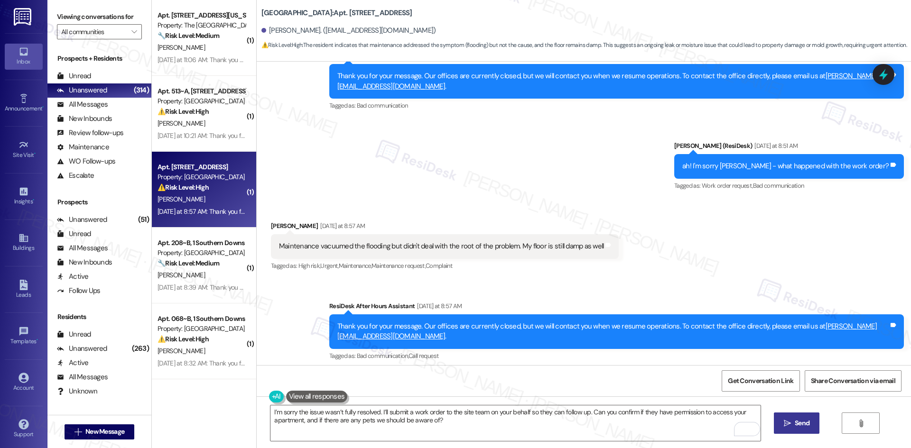
click at [815, 425] on button " Send" at bounding box center [797, 423] width 46 height 21
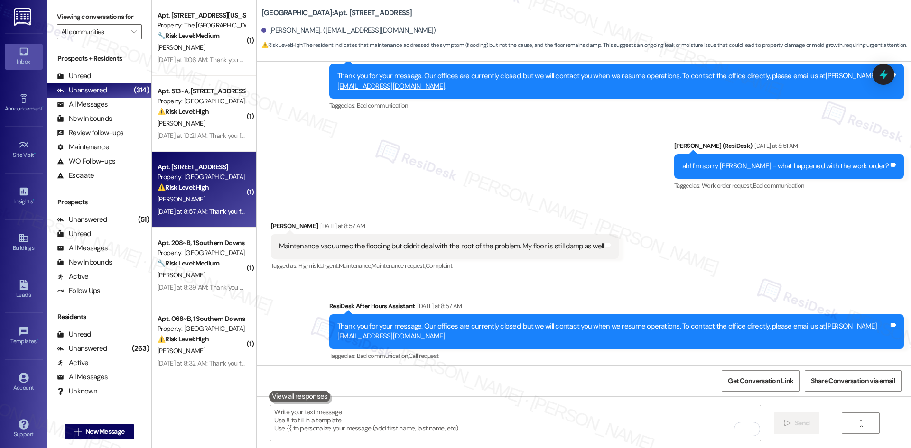
type textarea "Fetching suggested responses. Please feel free to read through the conversation…"
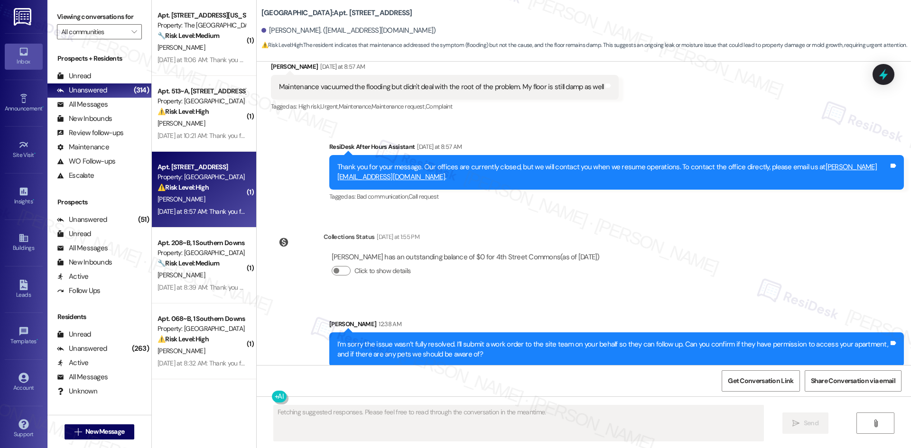
scroll to position [453, 0]
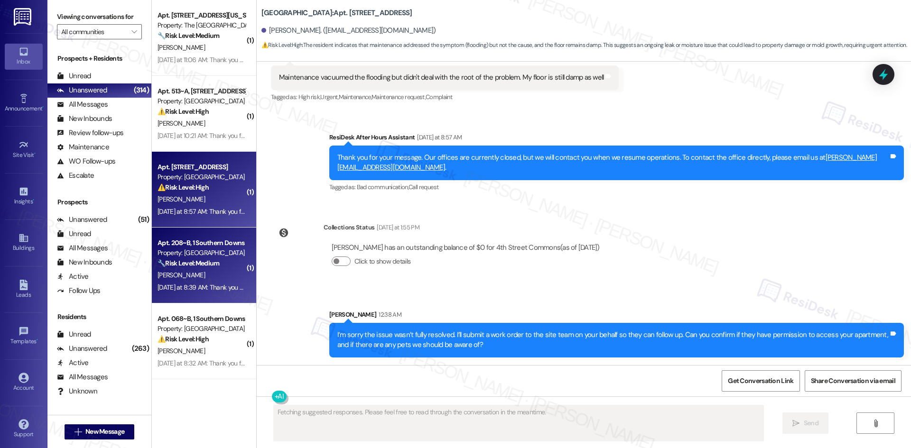
click at [174, 277] on div "K. Scott" at bounding box center [202, 275] width 90 height 12
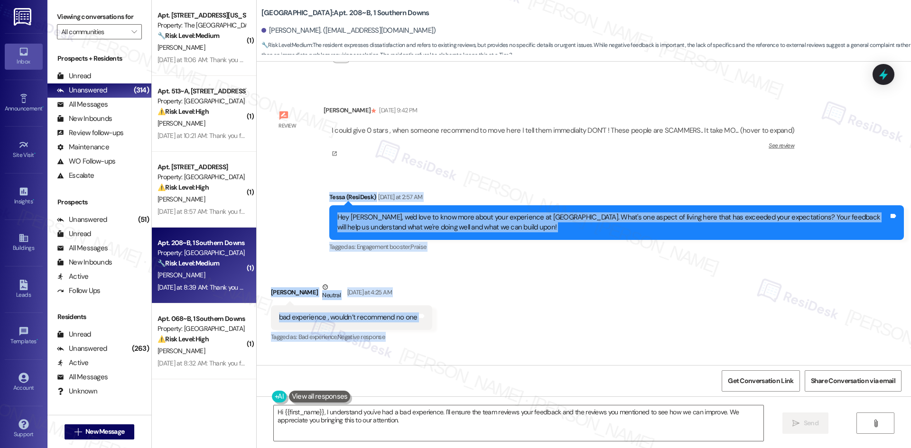
scroll to position [986, 0]
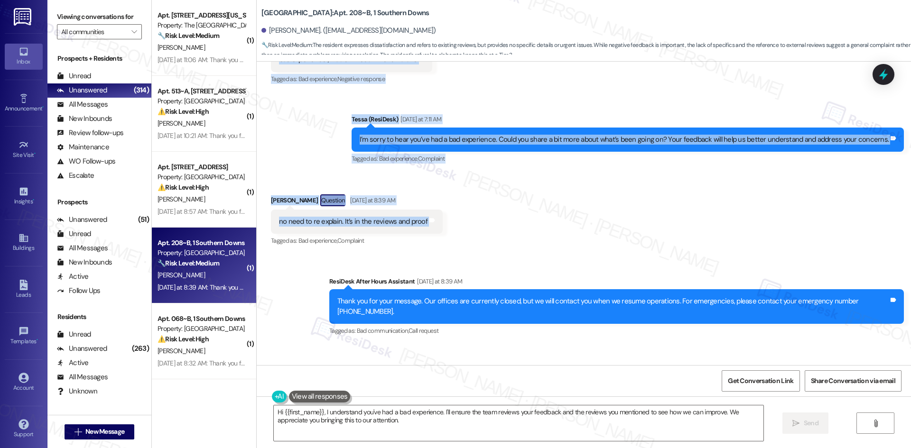
drag, startPoint x: 305, startPoint y: 211, endPoint x: 454, endPoint y: 212, distance: 148.9
click at [454, 212] on div "WO Feb 14, 2025 at 5:14 AM Show details Survey, sent via SMS Residesk Automated…" at bounding box center [584, 214] width 654 height 304
copy div "Tessa (ResiDesk) Yesterday at 2:57 AM Hey Kameron, we'd love to know more about…"
click at [485, 175] on div "Received via SMS Kameron Scott Question Yesterday at 8:39 AM no need to re expl…" at bounding box center [584, 214] width 654 height 82
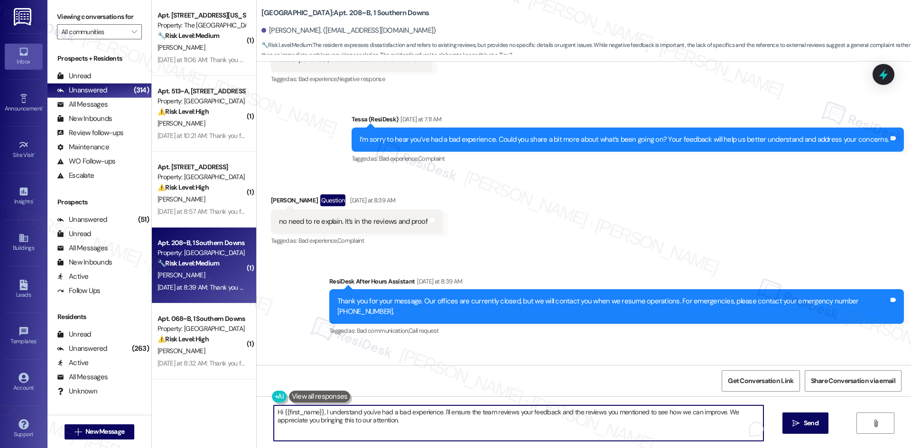
click at [438, 435] on textarea "Hi {{first_name}}, I understand you've had a bad experience. I'll ensure the te…" at bounding box center [518, 424] width 489 height 36
paste textarea "I understand — thank you for pointing that out. I’m sorry again for your experi…"
click at [353, 416] on textarea "I understand — thank you for pointing that out. I’m sorry again for your experi…" at bounding box center [514, 424] width 489 height 36
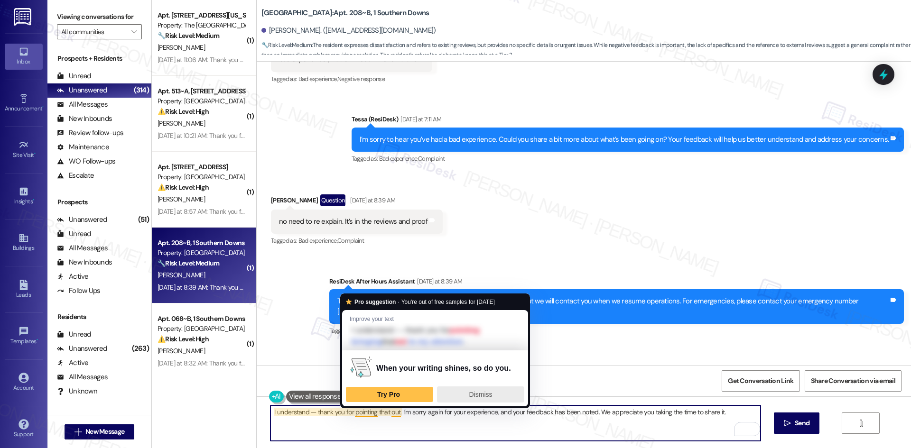
click at [494, 394] on div "Dismiss" at bounding box center [480, 394] width 79 height 15
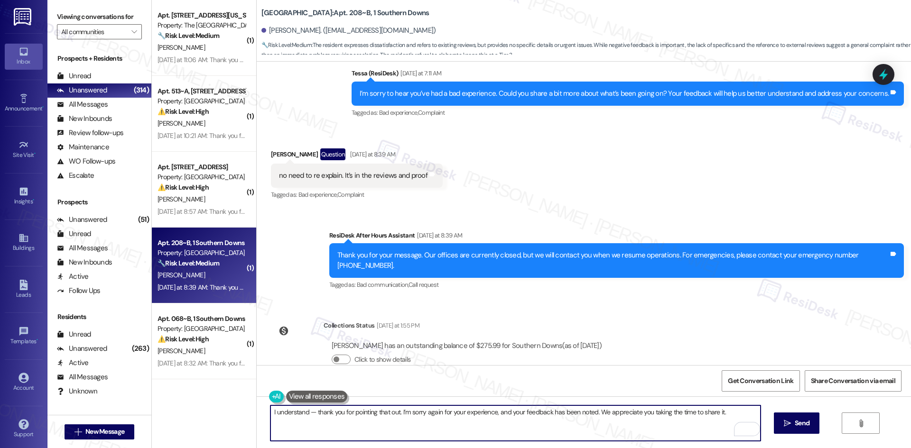
scroll to position [1033, 0]
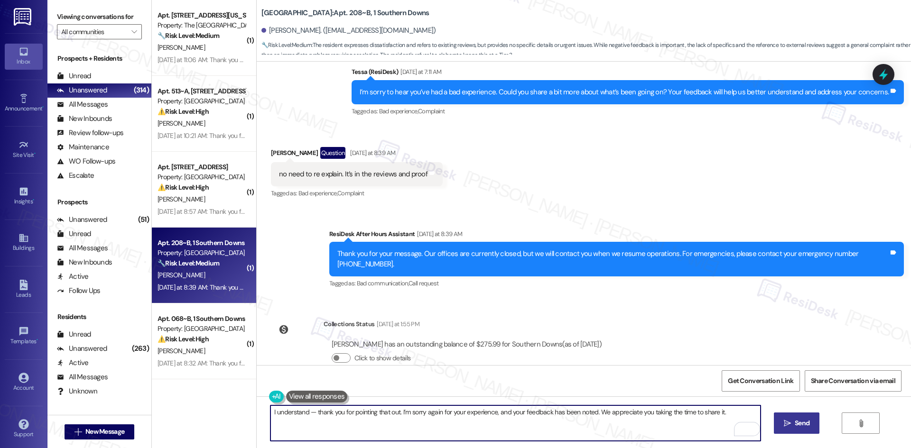
type textarea "I understand — thank you for pointing that out. I’m sorry again for your experi…"
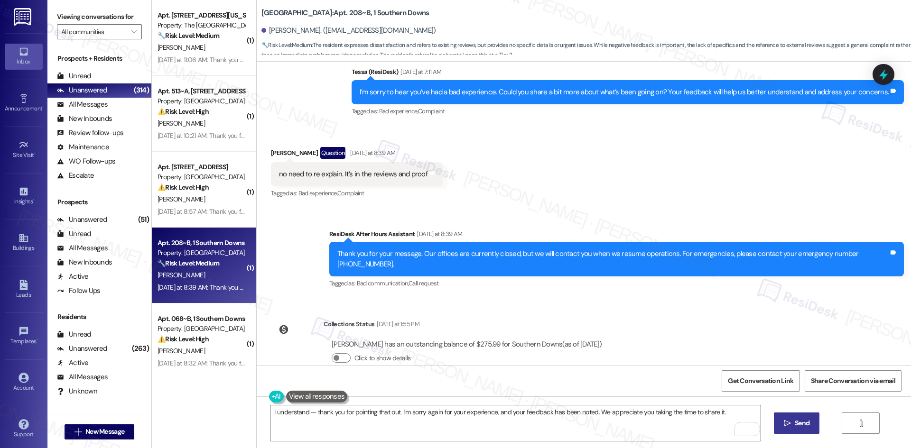
click at [790, 423] on span " Send" at bounding box center [797, 423] width 30 height 10
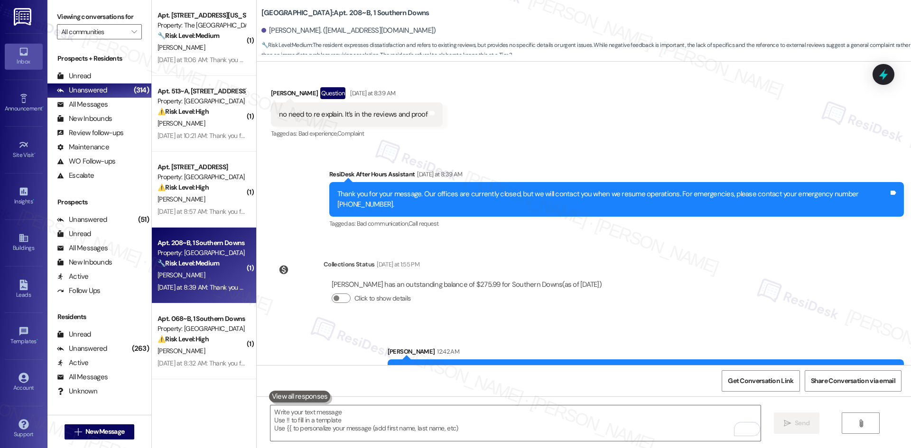
scroll to position [1099, 0]
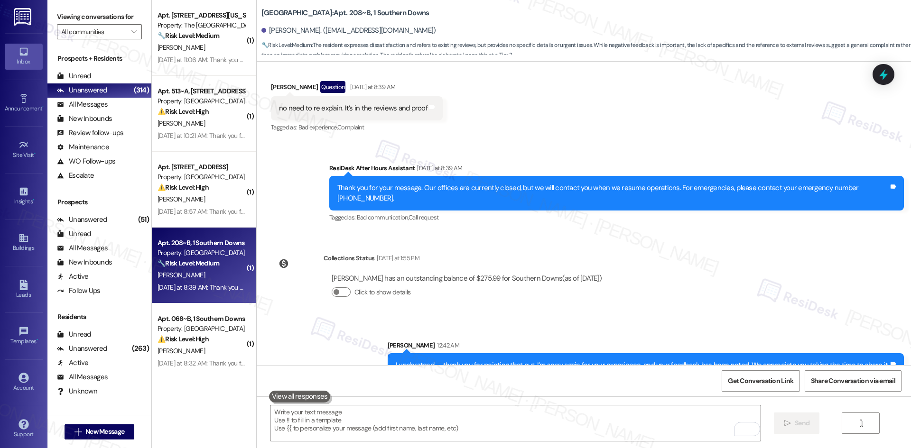
click at [591, 287] on div "Click to show details" at bounding box center [467, 292] width 270 height 10
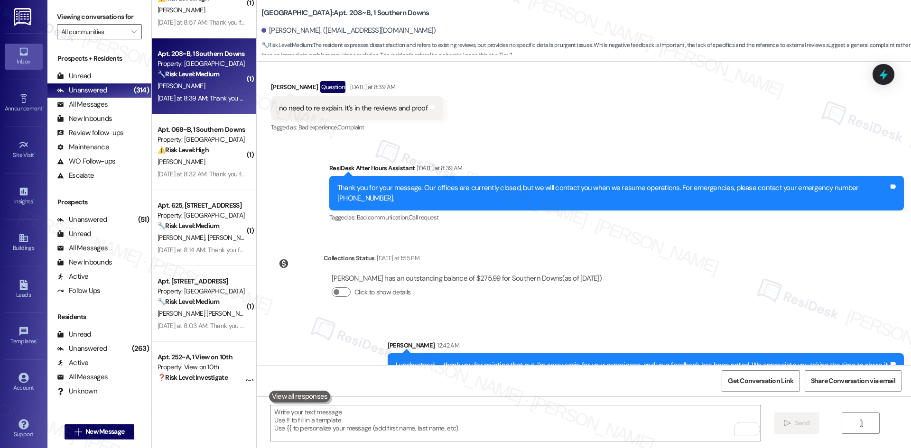
scroll to position [949, 0]
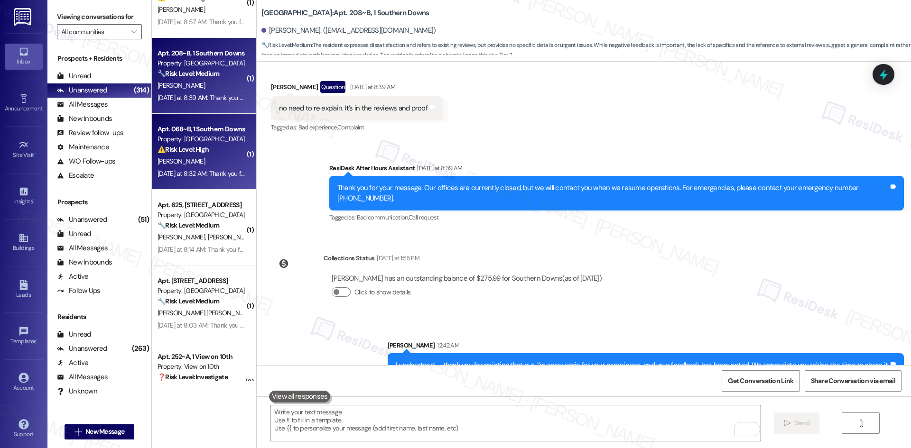
click at [209, 160] on div "J. Zelt" at bounding box center [202, 162] width 90 height 12
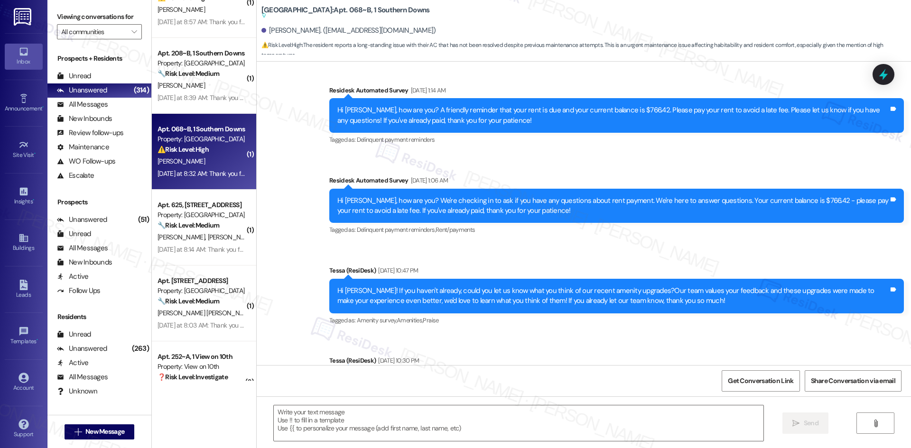
type textarea "Fetching suggested responses. Please feel free to read through the conversation…"
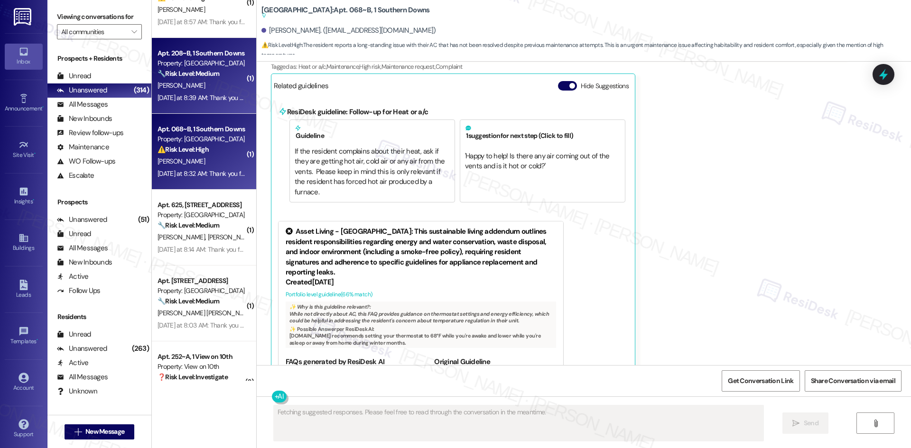
click at [203, 92] on div "Yesterday at 8:39 AM: Thank you for your message. Our offices are currently clo…" at bounding box center [202, 98] width 90 height 12
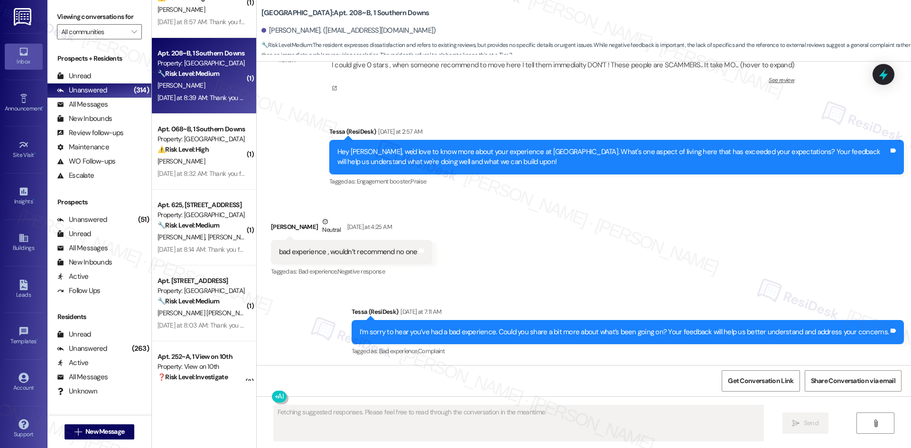
scroll to position [686, 0]
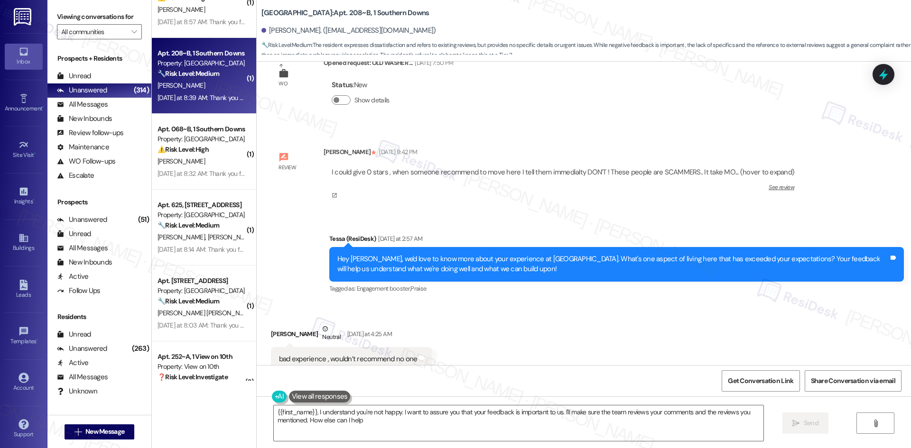
type textarea "{{first_name}}, I understand you're not happy. I want to assure you that your f…"
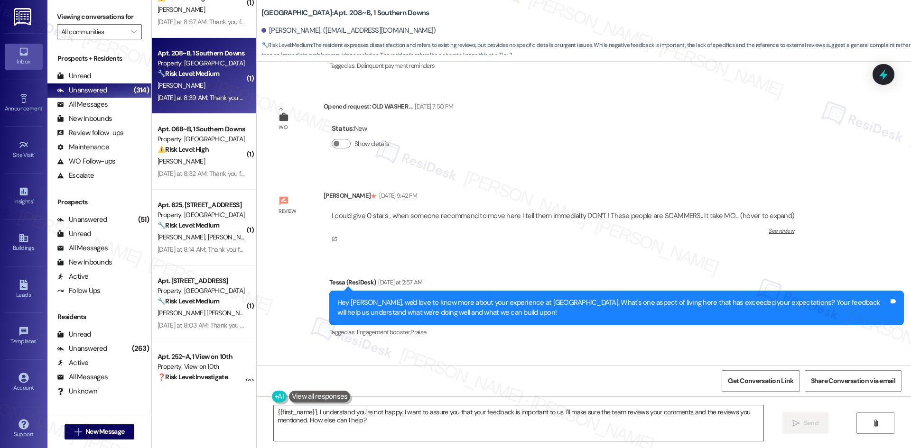
scroll to position [639, 0]
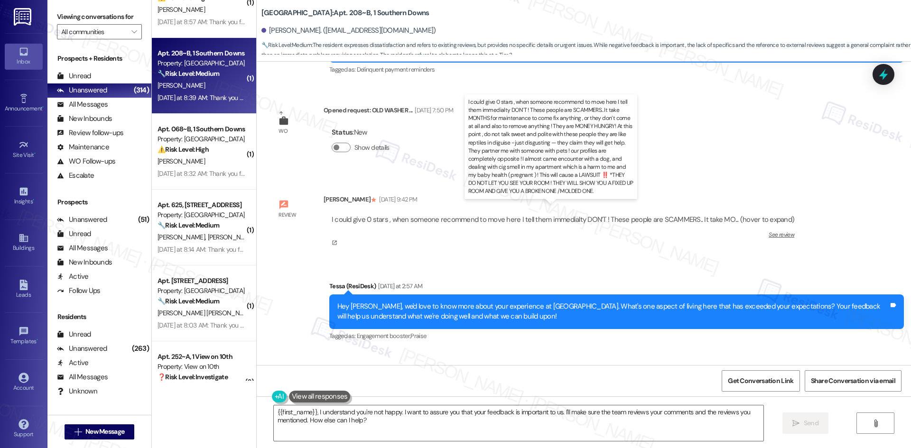
drag, startPoint x: 591, startPoint y: 204, endPoint x: 557, endPoint y: 172, distance: 47.3
click at [557, 172] on p "I could give 0 stars , when someone recommend to move here I tell them immedial…" at bounding box center [550, 147] width 165 height 98
drag, startPoint x: 578, startPoint y: 186, endPoint x: 547, endPoint y: 189, distance: 30.5
click at [573, 187] on p "I could give 0 stars , when someone recommend to move here I tell them immedial…" at bounding box center [550, 147] width 165 height 98
click at [571, 190] on p "I could give 0 stars , when someone recommend to move here I tell them immedial…" at bounding box center [550, 147] width 165 height 98
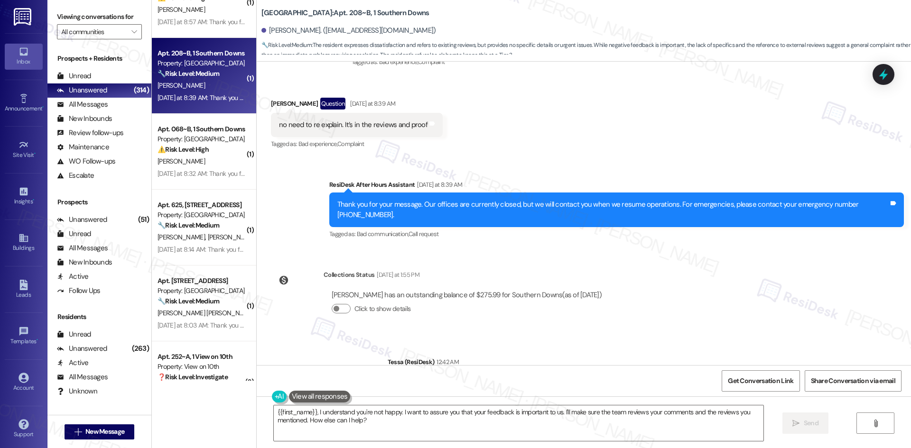
scroll to position [1113, 0]
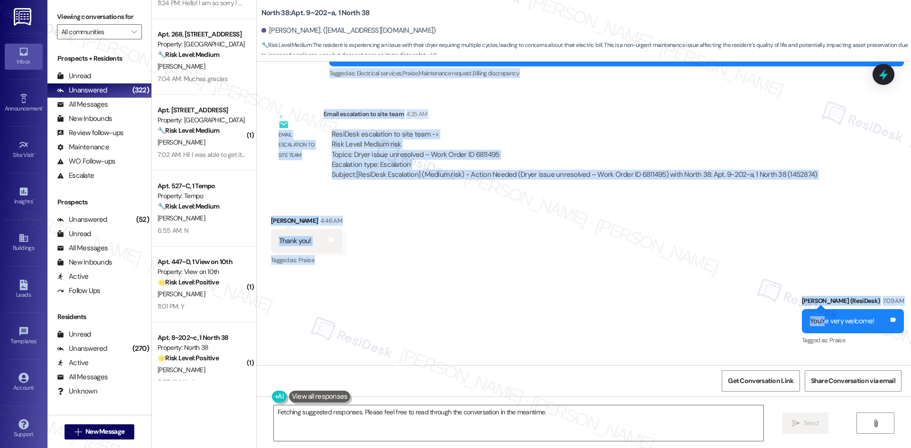
scroll to position [1290, 0]
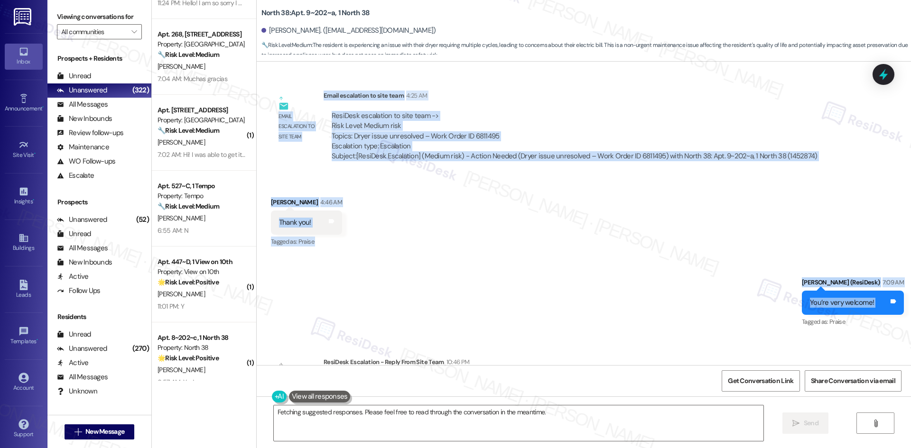
drag, startPoint x: 258, startPoint y: 160, endPoint x: 870, endPoint y: 297, distance: 627.6
click at [897, 302] on div "WO Lease started Aug 16, 2025 at 8:00 AM Show details Survey, sent via SMS Resi…" at bounding box center [584, 214] width 654 height 304
copy div "Megan Mann Question 1:45 AM They checked to make sure the temperature was corre…"
click at [523, 245] on div "Received via SMS Megan Mann 4:46 AM Thank you! Tags and notes Tagged as: Praise…" at bounding box center [584, 216] width 654 height 80
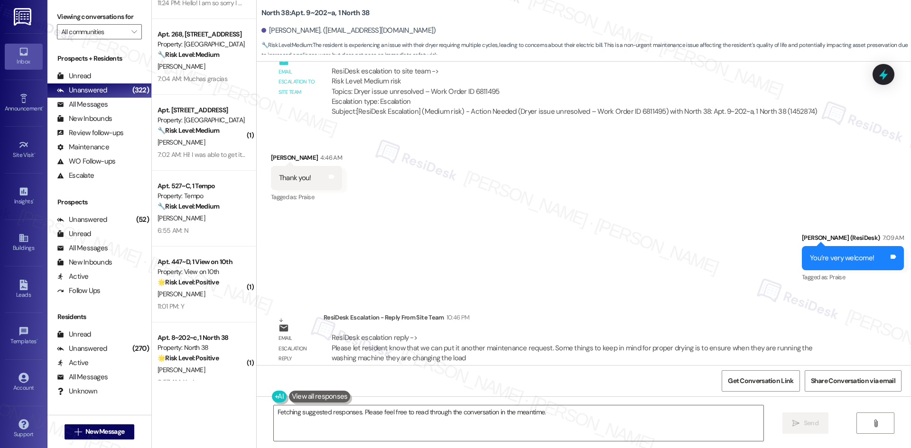
scroll to position [1337, 0]
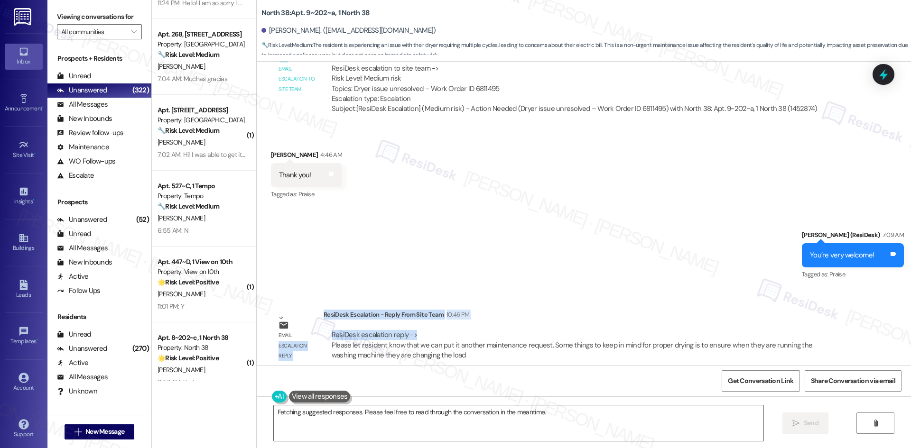
drag, startPoint x: 318, startPoint y: 304, endPoint x: 433, endPoint y: 312, distance: 115.1
click at [433, 313] on div "Email escalation reply ResiDesk Escalation - Reply From Site Team 10:46 PM Resi…" at bounding box center [558, 339] width 589 height 72
click at [379, 330] on div "ResiDesk escalation reply -> Please let resident know that we can put it anothe…" at bounding box center [572, 345] width 480 height 30
drag, startPoint x: 316, startPoint y: 303, endPoint x: 423, endPoint y: 323, distance: 108.6
click at [423, 323] on div "ResiDesk Escalation - Reply From Site Team 10:46 PM ResiDesk escalation reply -…" at bounding box center [584, 339] width 522 height 58
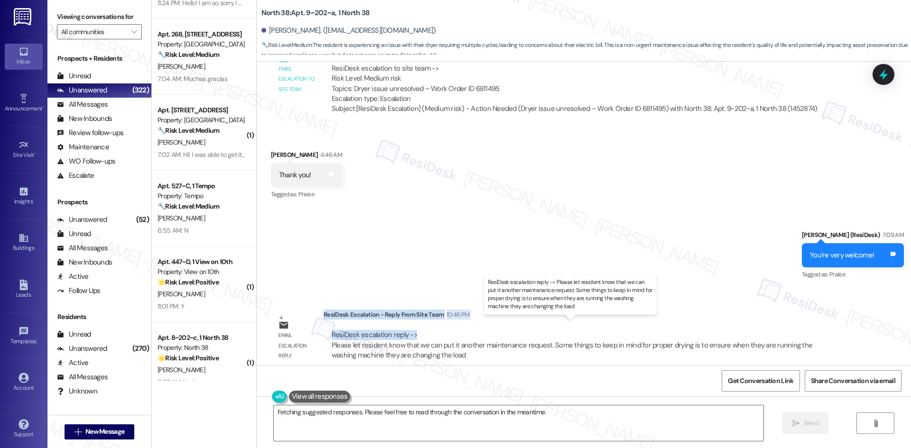
copy div "ResiDesk Escalation - Reply From Site Team 10:46 PM ResiDesk escalation reply ->"
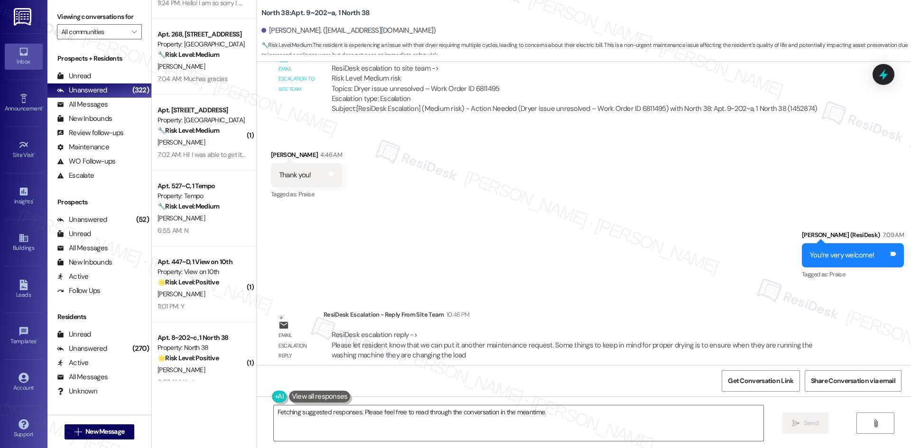
click at [552, 259] on div "Sent via SMS Sarah (ResiDesk) 7:09 AM You’re very welcome! Tags and notes Tagge…" at bounding box center [584, 249] width 654 height 80
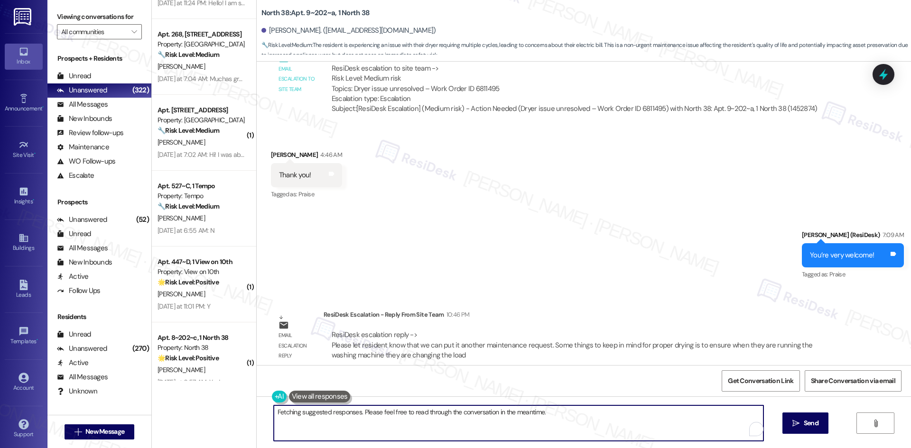
drag, startPoint x: 338, startPoint y: 416, endPoint x: 285, endPoint y: 412, distance: 53.8
click at [285, 412] on textarea "Hi {{first_name}}, I understand your concern about the dryer needing multiple c…" at bounding box center [518, 424] width 489 height 36
click at [384, 422] on textarea "Hi {{first_name}}, I understand your concern about the dryer needing multiple c…" at bounding box center [514, 424] width 489 height 36
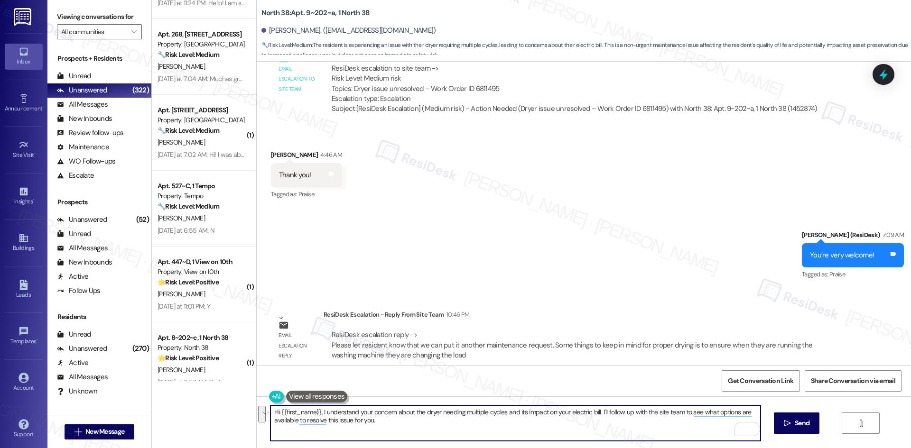
paste textarea "Megan, thank you again for your patience. The site team advised that another ma…"
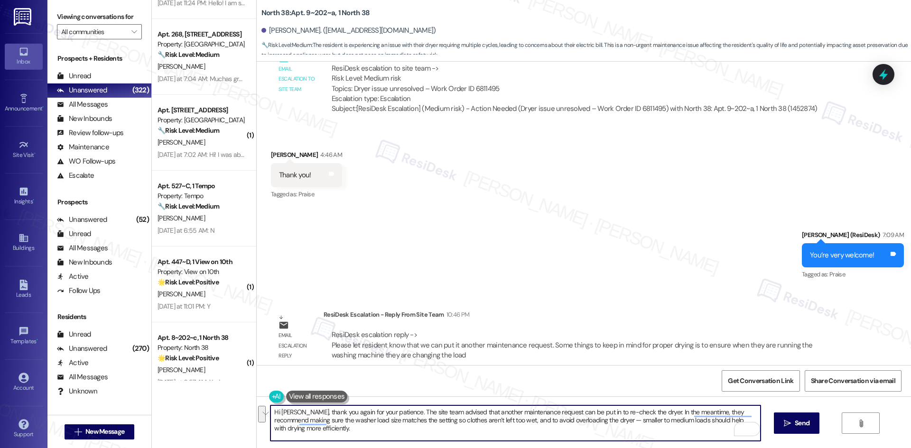
scroll to position [8, 0]
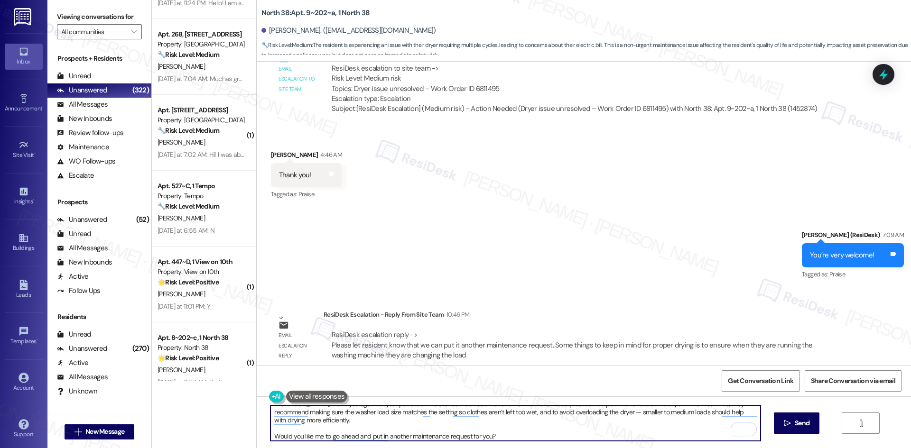
click at [270, 437] on textarea "Hi Megan, thank you again for your patience. The site team advised that another…" at bounding box center [514, 424] width 489 height 36
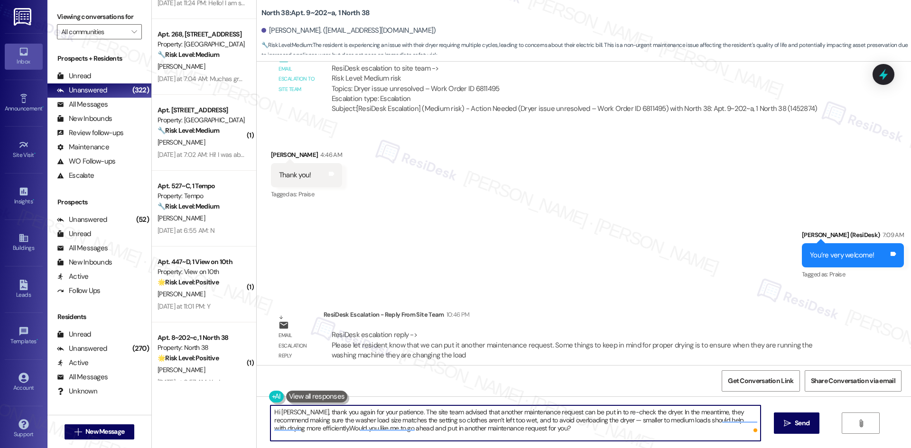
scroll to position [0, 0]
click at [365, 426] on textarea "Hi Megan, thank you again for your patience. The site team advised that another…" at bounding box center [514, 424] width 489 height 36
click at [394, 430] on textarea "Hi Megan, thank you again for your patience. The site team advised that another…" at bounding box center [514, 424] width 489 height 36
click at [526, 421] on textarea "Hi Megan, thank you again for your patience. The site team advised that another…" at bounding box center [514, 424] width 489 height 36
type textarea "Hi Megan, thank you again for your patience. The site team advised that another…"
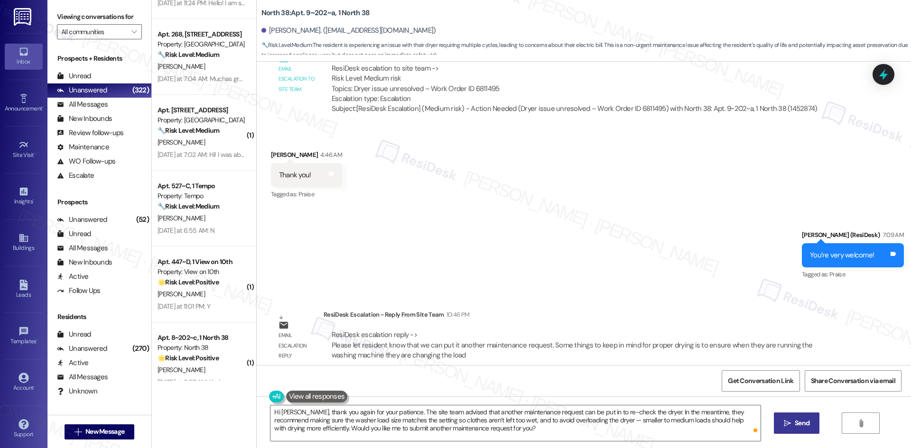
click at [791, 428] on span " Send" at bounding box center [797, 423] width 30 height 10
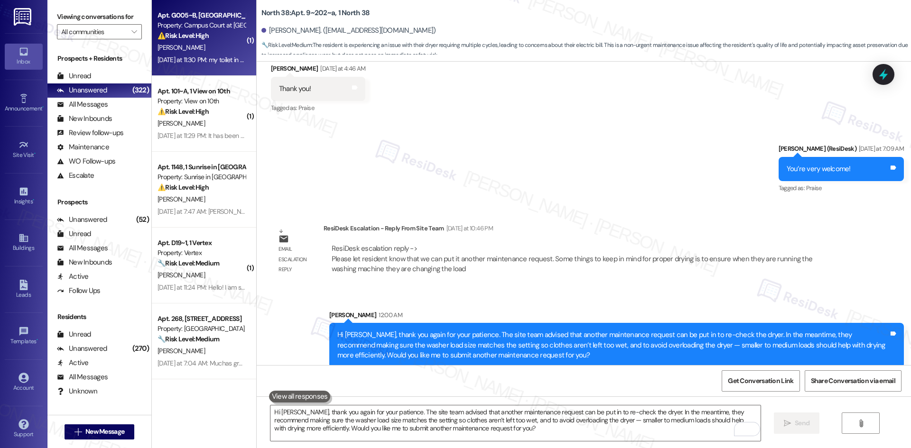
click at [203, 55] on div "Yesterday at 11:30 PM: my toilet in bedroom B needs to be re sealed to the grou…" at bounding box center [202, 60] width 90 height 12
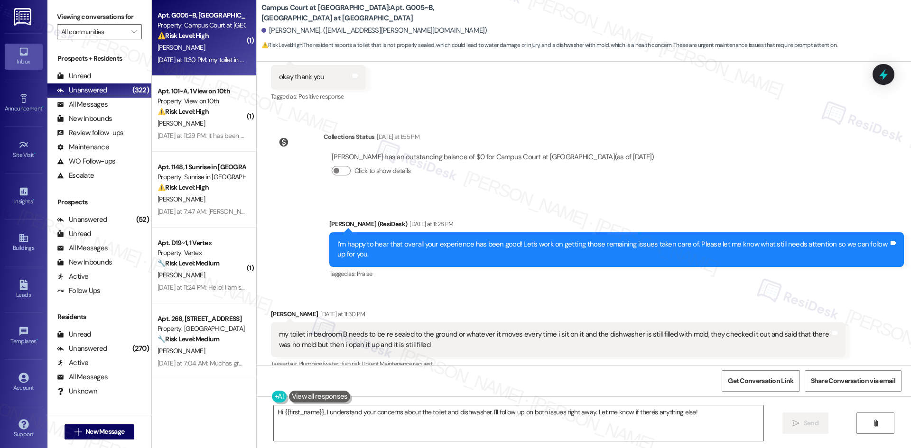
scroll to position [606, 0]
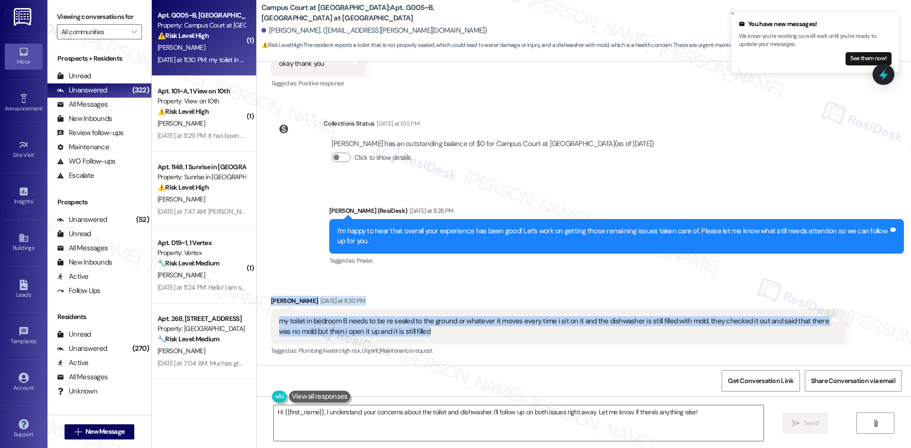
drag, startPoint x: 288, startPoint y: 307, endPoint x: 444, endPoint y: 343, distance: 160.1
click at [444, 343] on div "Received via SMS Hanah Lynch Yesterday at 11:30 PM my toilet in bedroom B needs…" at bounding box center [584, 320] width 654 height 90
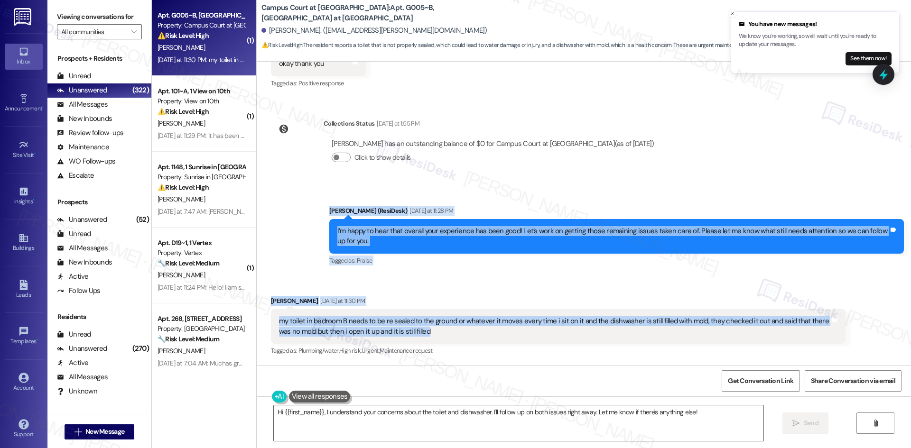
drag, startPoint x: 308, startPoint y: 204, endPoint x: 528, endPoint y: 338, distance: 257.9
click at [528, 338] on div "WO Lease started Aug 22, 2025 at 8:00 AM Show details Survey, sent via SMS Resi…" at bounding box center [584, 214] width 654 height 304
copy div "Sarah (ResiDesk) Yesterday at 11:28 PM I’m happy to hear that overall your expe…"
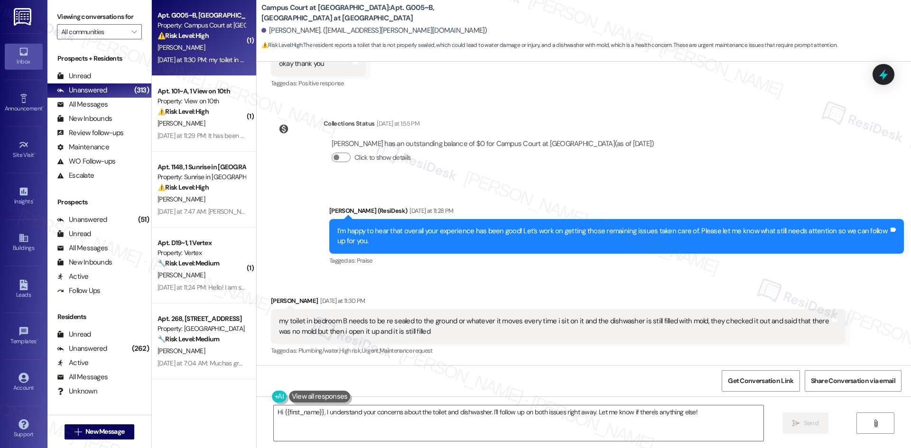
click at [500, 175] on div "Hanah Lynch has an outstanding balance of $0 for Campus Court at Knollwood (as …" at bounding box center [492, 155] width 339 height 46
click at [422, 432] on textarea "Hi {{first_name}}, I understand your concerns about the toilet and dishwasher. …" at bounding box center [518, 424] width 489 height 36
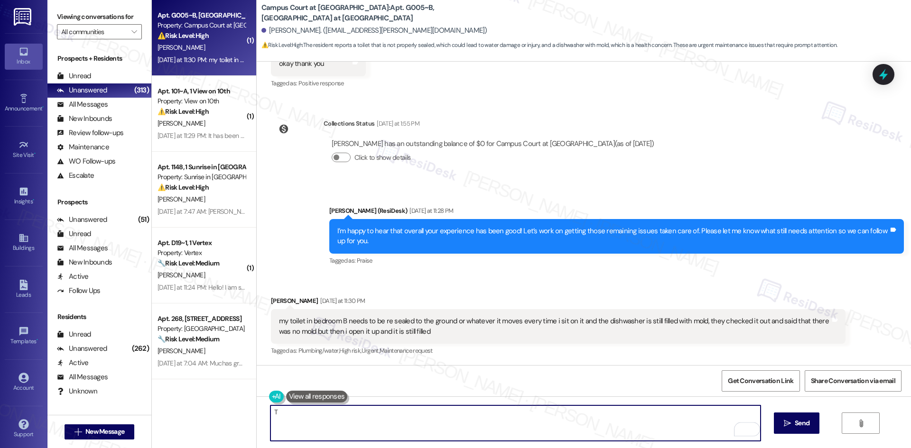
paste textarea "hank you for letting me know. I’ll submit a work order for the toilet in Bedroo…"
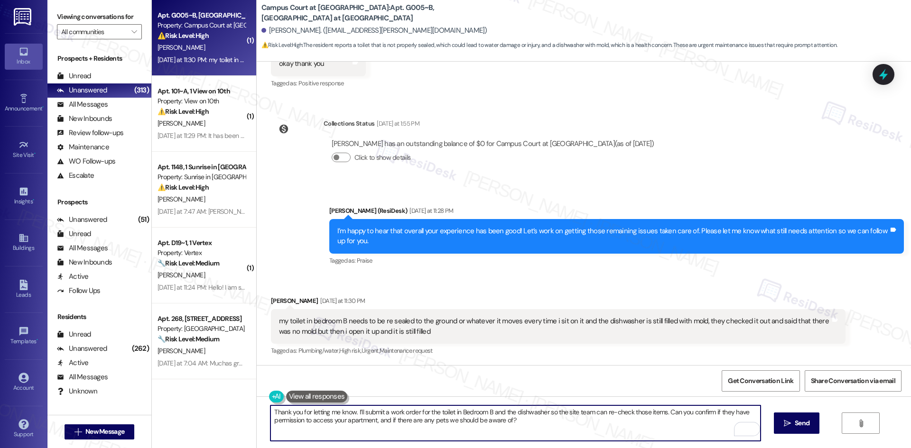
click at [442, 419] on textarea "Thank you for letting me know. I’ll submit a work order for the toilet in Bedro…" at bounding box center [514, 424] width 489 height 36
paste textarea "To enrich screen reader interactions, please activate Accessibility in Grammarl…"
click at [270, 411] on textarea "hank you for letting me know. I’ll submit a work order for the toilet in Bedroo…" at bounding box center [514, 424] width 489 height 36
click at [275, 412] on textarea "hank you for letting me know. I’ll submit a work order for the toilet in Bedroo…" at bounding box center [514, 424] width 489 height 36
type textarea "Thank you for letting me know. I’ll submit a work order for the toilet in Bedro…"
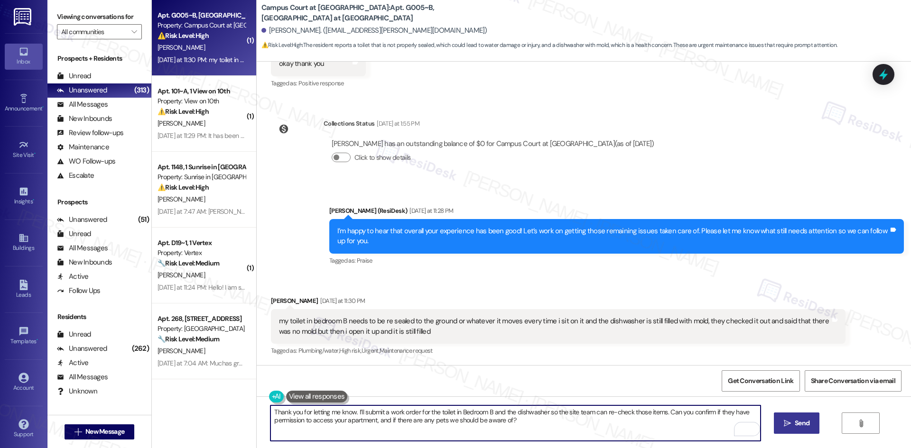
click at [775, 423] on button " Send" at bounding box center [797, 423] width 46 height 21
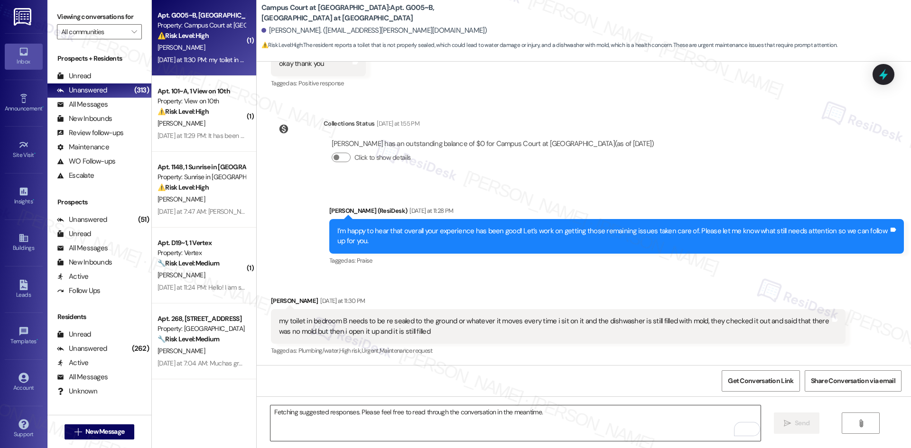
scroll to position [605, 0]
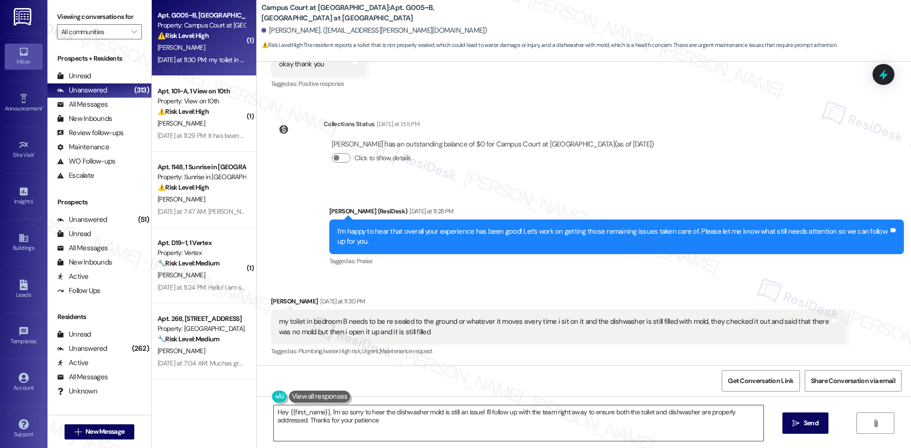
type textarea "Hey {{first_name}}, I'm so sorry to hear the dishwasher mold is still an issue!…"
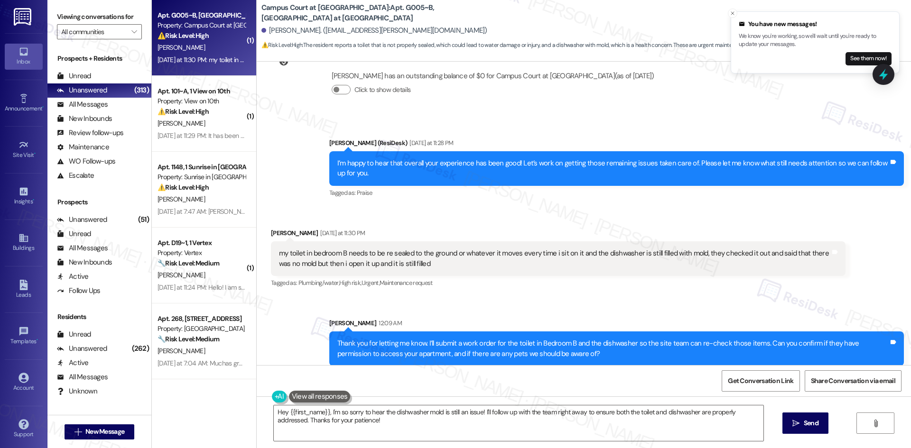
scroll to position [682, 0]
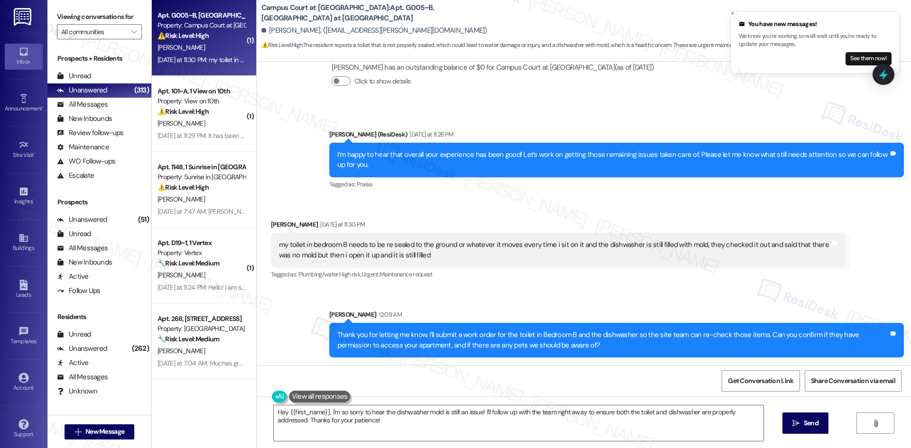
click at [287, 186] on div "Sent via SMS Sarah (ResiDesk) Yesterday at 11:28 PM I’m happy to hear that over…" at bounding box center [584, 153] width 654 height 90
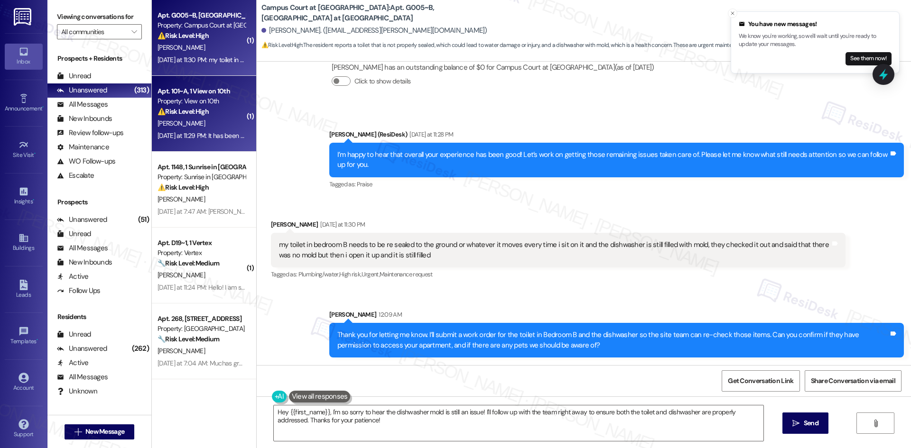
click at [206, 127] on div "M. Wong" at bounding box center [202, 124] width 90 height 12
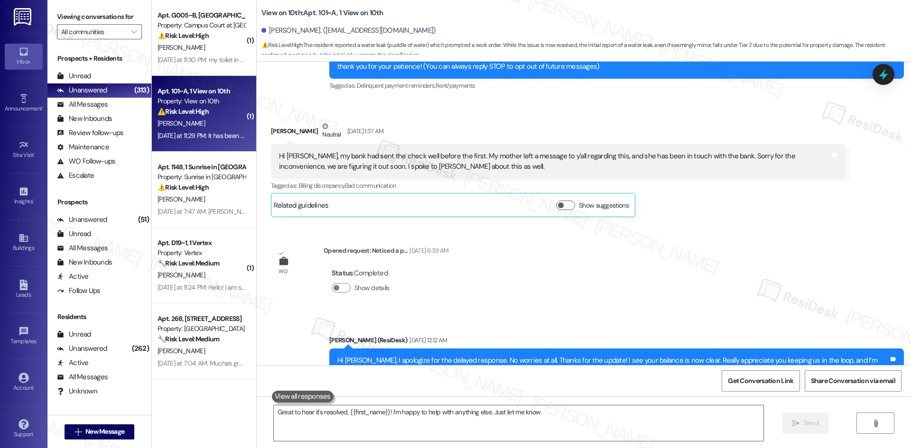
type textarea "Great to hear it's resolved, {{first_name}}! I'm happy to help with anything el…"
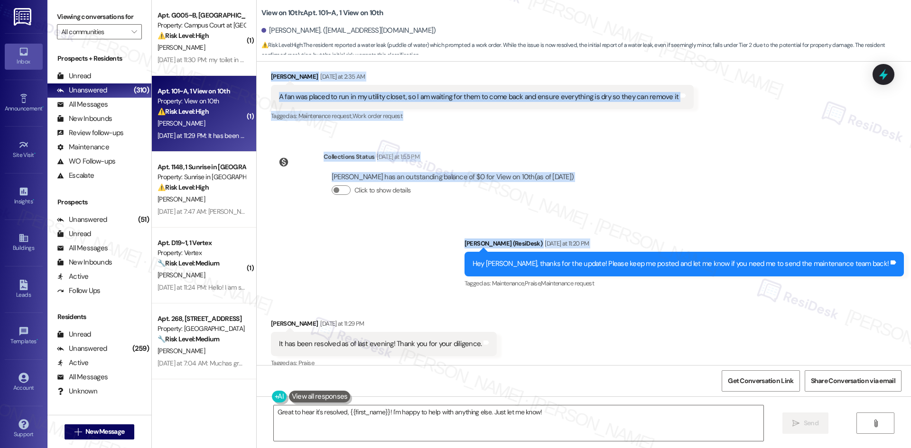
scroll to position [750, 0]
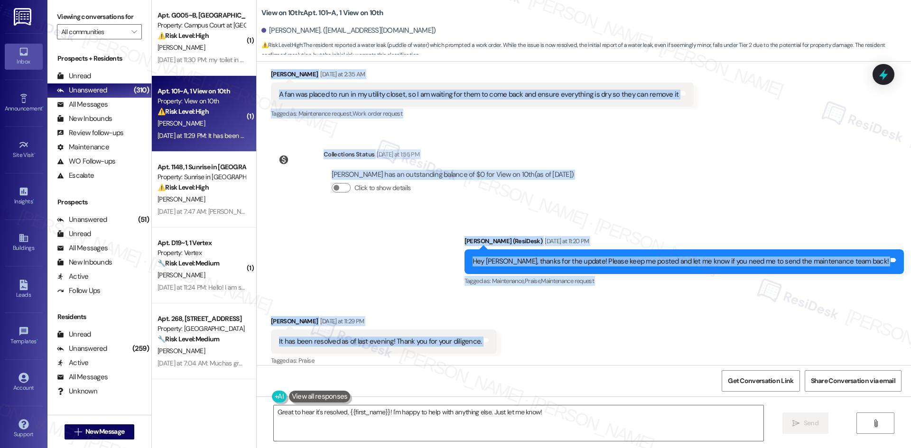
drag, startPoint x: 354, startPoint y: 171, endPoint x: 480, endPoint y: 338, distance: 209.3
click at [495, 337] on div "WO Lease started Aug 22, 2025 at 8:00 AM Show details Survey, sent via SMS Resi…" at bounding box center [584, 214] width 654 height 304
drag, startPoint x: 432, startPoint y: 339, endPoint x: 397, endPoint y: 331, distance: 35.9
copy div "Residesk Automated Survey Yesterday at 12:49 AM Hi Michaela! I'm checking in on…"
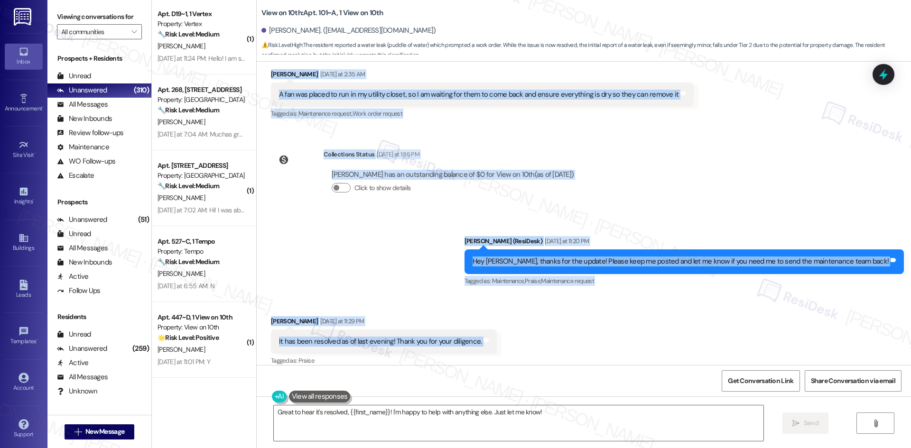
scroll to position [237, 0]
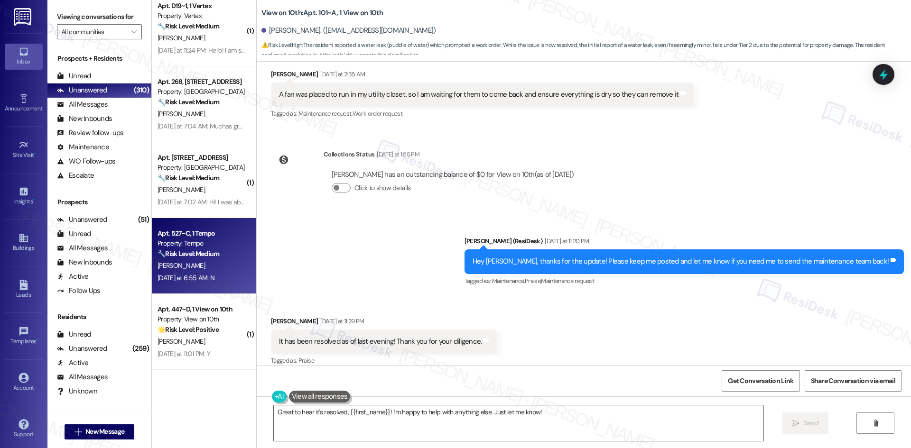
click at [209, 262] on div "A. Barrett" at bounding box center [202, 266] width 90 height 12
type textarea "Great to hear it's resolved, {{first_name}}! I'm happy to help with anything el…"
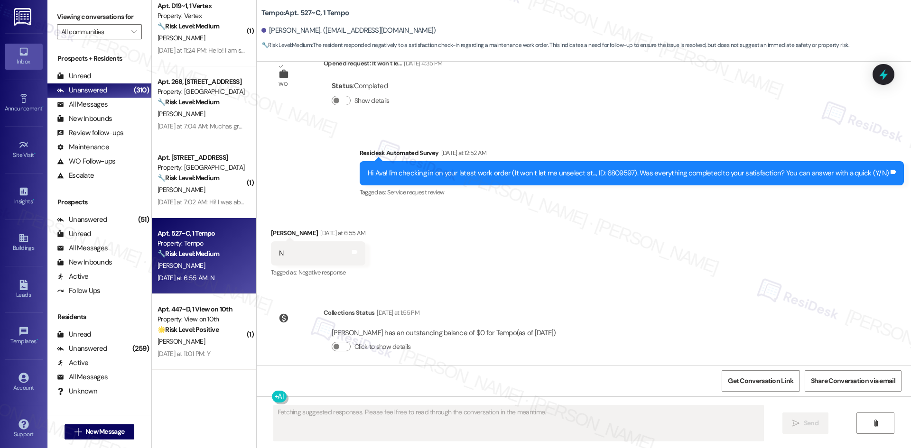
scroll to position [187, 0]
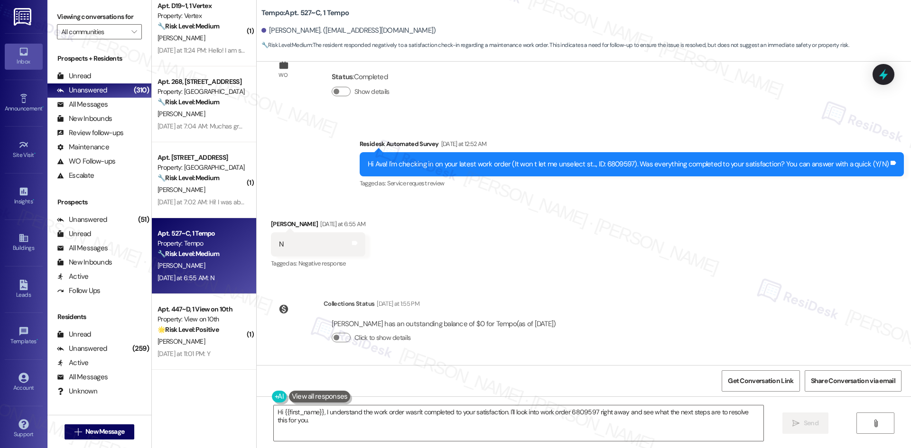
click at [413, 237] on div "Received via SMS Ava Barrett Yesterday at 6:55 AM N Tags and notes Tagged as: N…" at bounding box center [584, 238] width 654 height 80
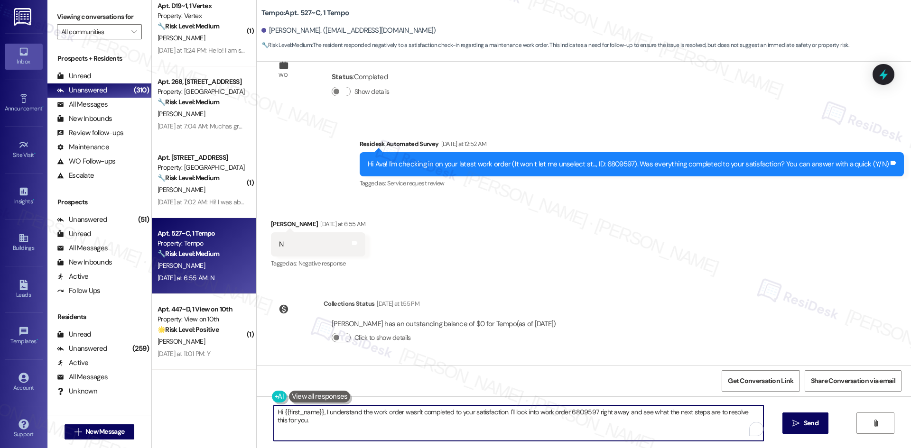
drag, startPoint x: 303, startPoint y: 424, endPoint x: 256, endPoint y: 412, distance: 48.4
click at [257, 412] on div "Hi {{first_name}}, I understand the work order wasn't completed to your satisfa…" at bounding box center [584, 432] width 654 height 71
paste textarea "I'm sorry to hear that. Could you let me know what happened or what part of the…"
type textarea "I'm sorry to hear that. Could you let me know what happened or what part of the…"
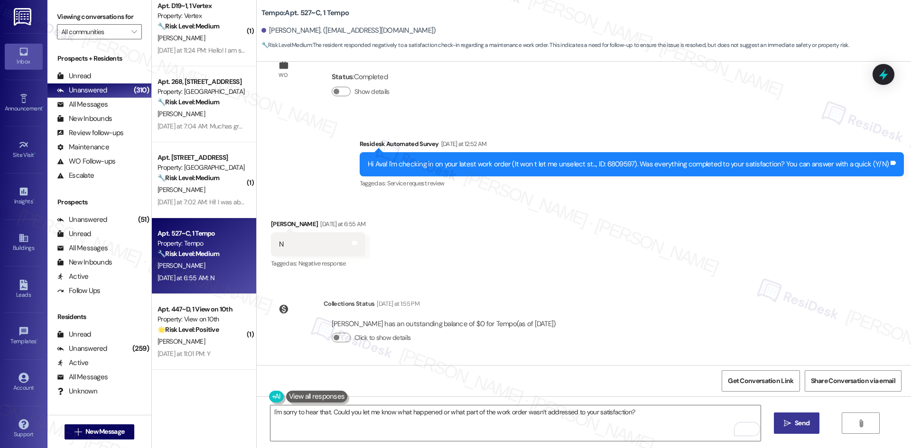
click at [805, 426] on span "Send" at bounding box center [801, 423] width 15 height 10
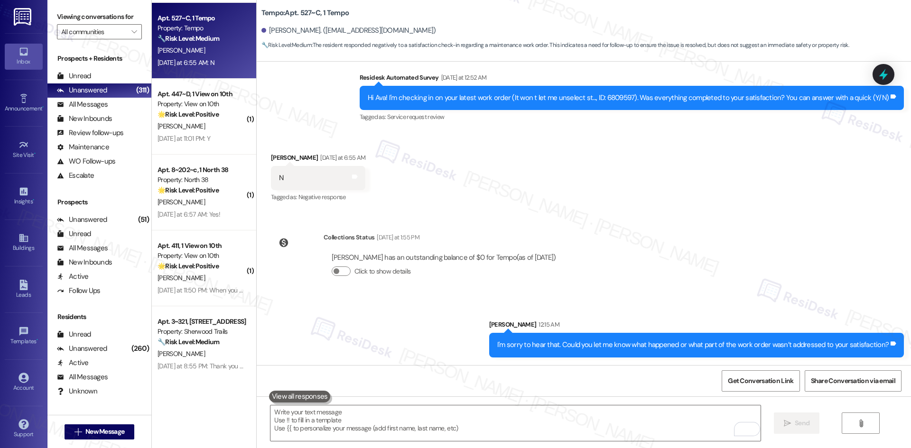
scroll to position [474, 0]
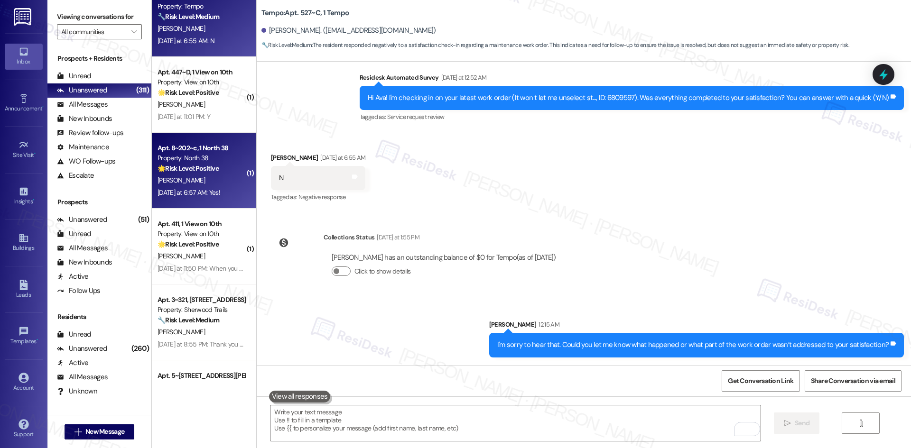
click at [210, 182] on div "A. Wallace" at bounding box center [202, 181] width 90 height 12
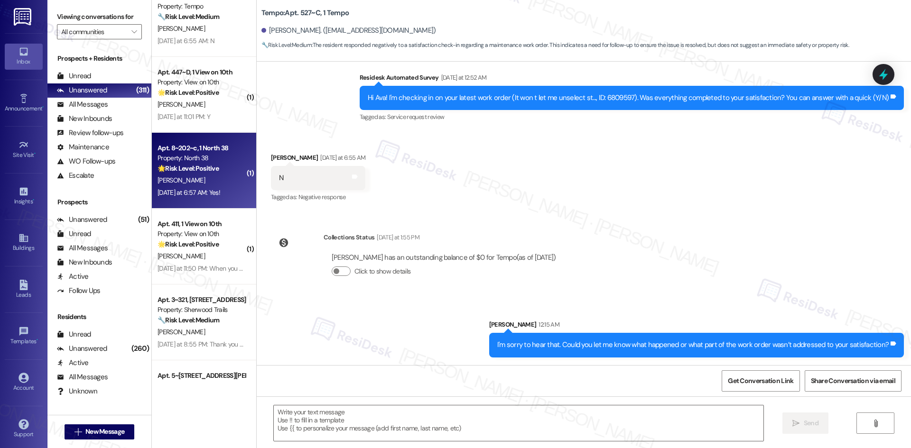
type textarea "Fetching suggested responses. Please feel free to read through the conversation…"
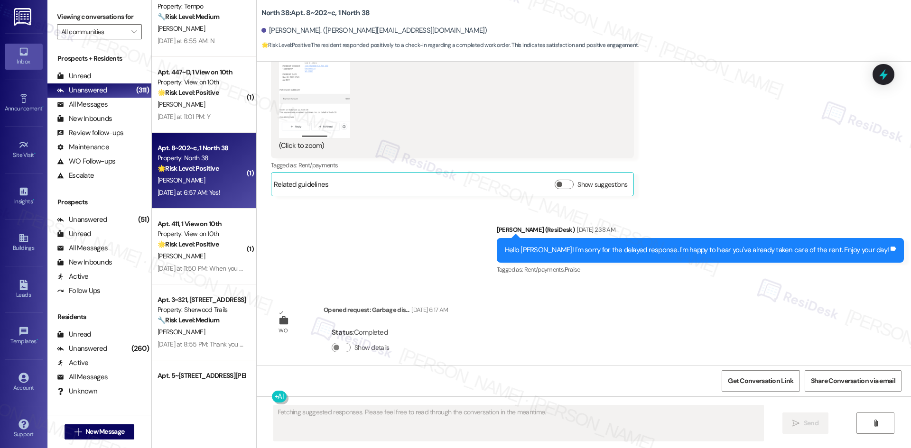
scroll to position [2448, 0]
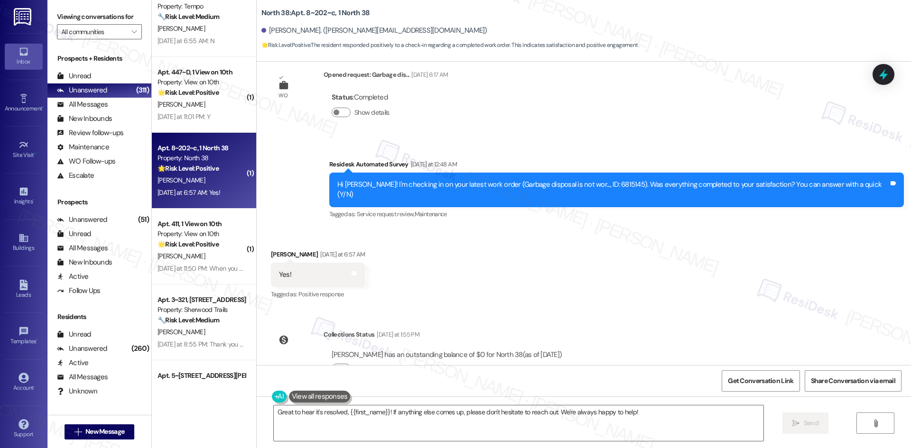
click at [511, 231] on div "Received via SMS Amanda Wallace Yesterday at 6:57 AM Yes! Tags and notes Tagged…" at bounding box center [584, 268] width 654 height 80
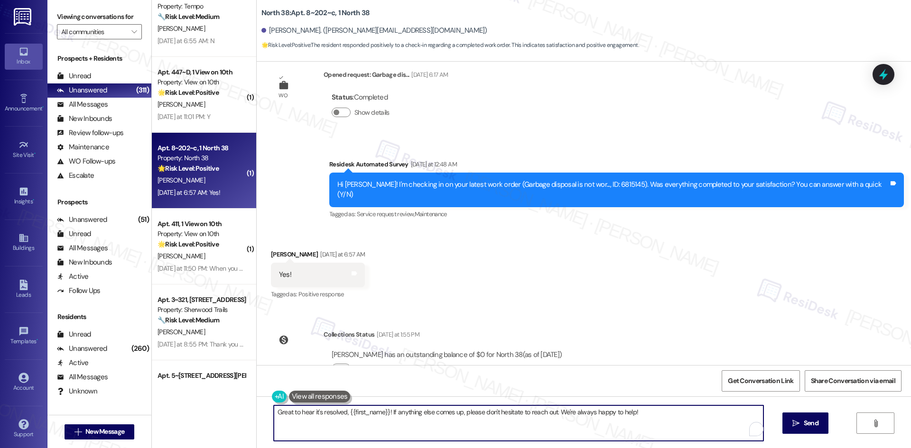
drag, startPoint x: 657, startPoint y: 413, endPoint x: 236, endPoint y: 412, distance: 421.6
click at [236, 412] on div "Apt. 268, 4330 S Eastern Ave Property: Arcadia Pointe 🔧 Risk Level: Medium The …" at bounding box center [531, 224] width 759 height 448
paste textarea "Thank you for confirming! I’m glad to hear everything was completed to your sat…"
type textarea "Thank you for confirming! I’m glad to hear everything was completed to your sat…"
click at [785, 420] on icon "" at bounding box center [787, 424] width 7 height 8
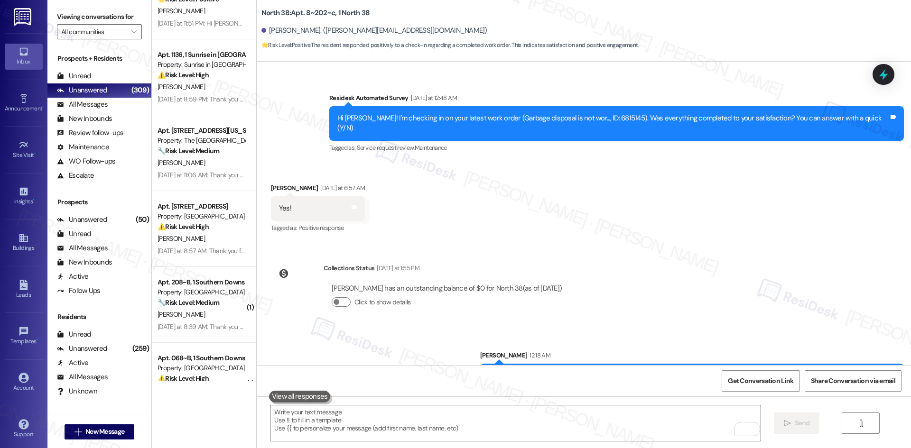
scroll to position [949, 0]
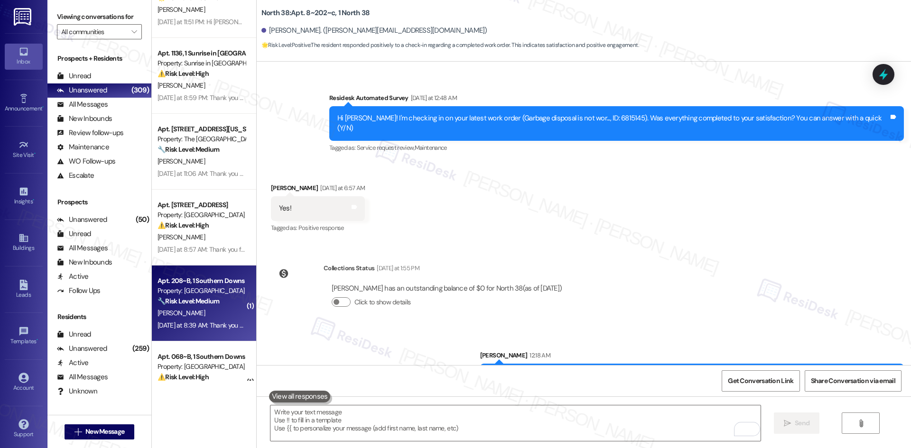
click at [207, 306] on div "🔧 Risk Level: Medium The resident expresses dissatisfaction and refers to exist…" at bounding box center [201, 301] width 88 height 10
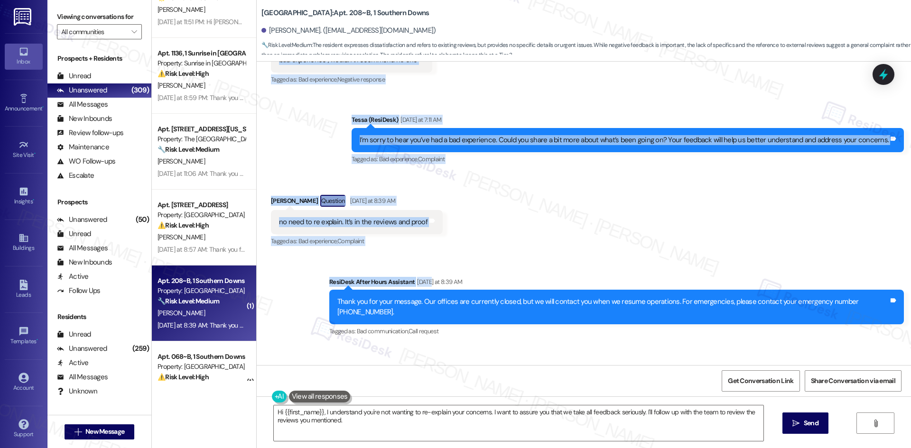
scroll to position [986, 0]
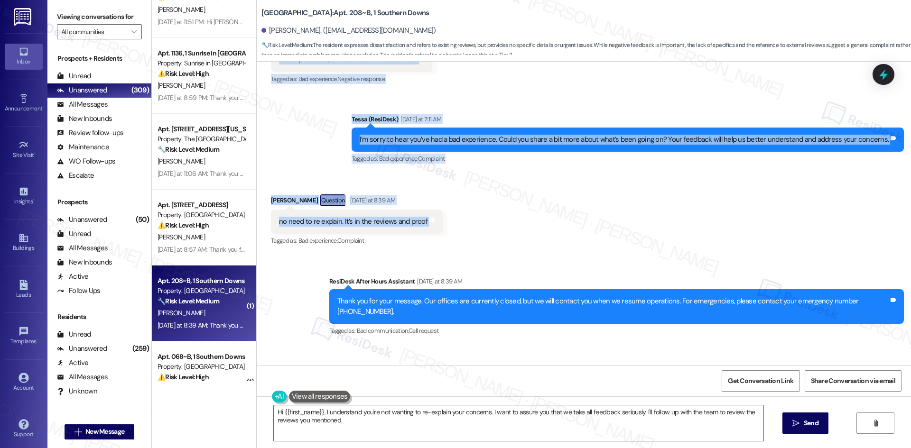
drag, startPoint x: 311, startPoint y: 212, endPoint x: 466, endPoint y: 210, distance: 155.1
click at [466, 210] on div "WO [DATE] 5:14 AM Show details Survey, sent via SMS Residesk Automated Survey […" at bounding box center [584, 214] width 654 height 304
copy div "Lorem (IpsuMdol) Sitametco ad 0:03 EL Sed Doeiusm, te'i utla et dolo magn aliqu…"
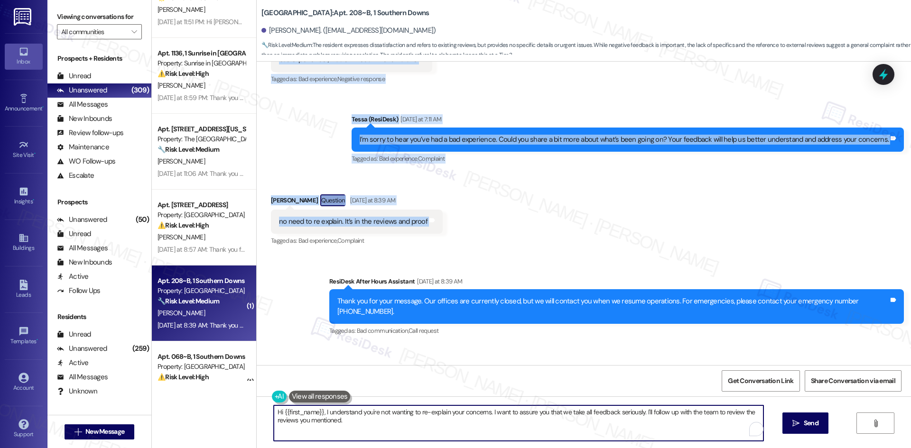
click at [498, 427] on textarea "Hi {{first_name}}, I understand you're not wanting to re-explain your concerns.…" at bounding box center [518, 424] width 489 height 36
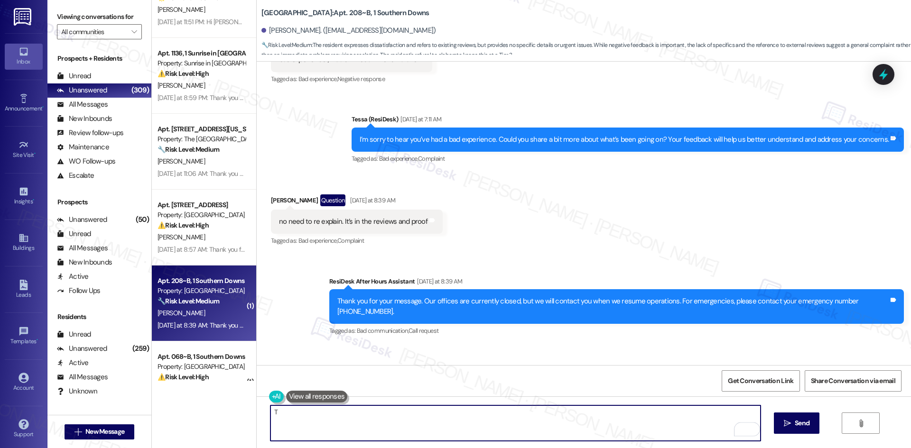
paste textarea "hank you for clarifying. I understand, and I’ll make sure your feedback is note…"
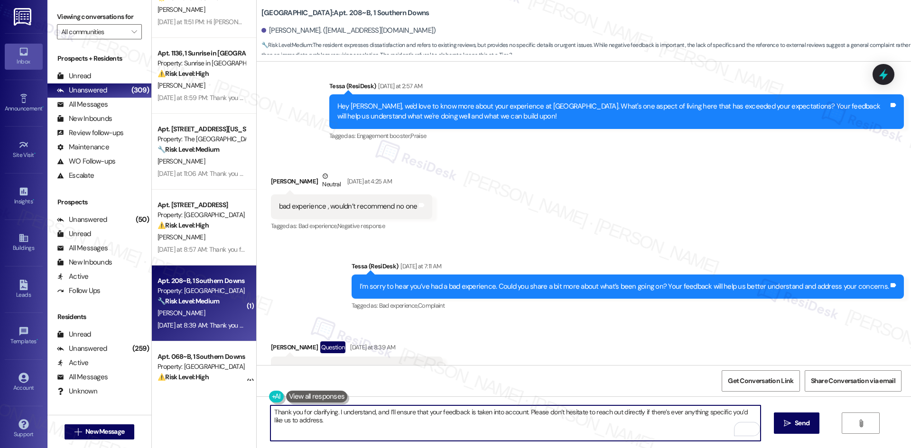
scroll to position [844, 0]
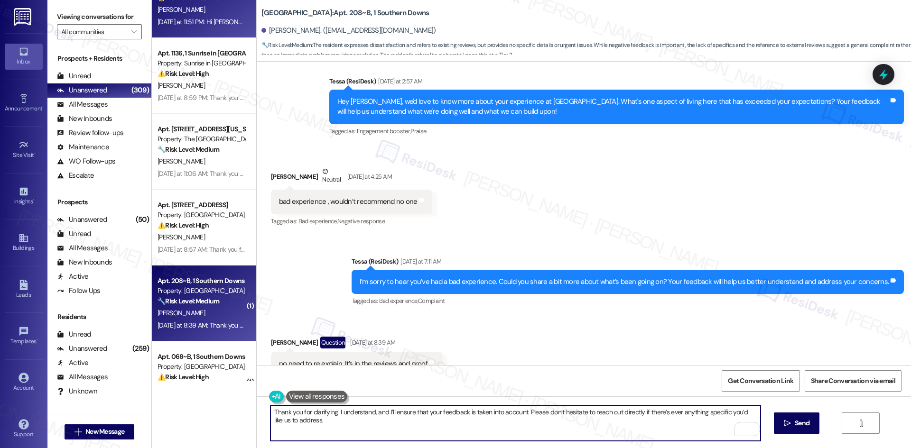
type textarea "Thank you for clarifying. I understand, and I’ll ensure that your feedback is t…"
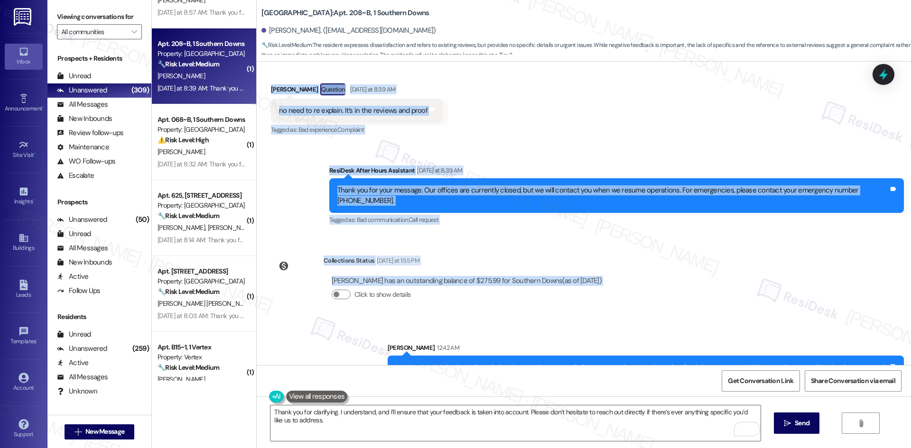
scroll to position [1099, 0]
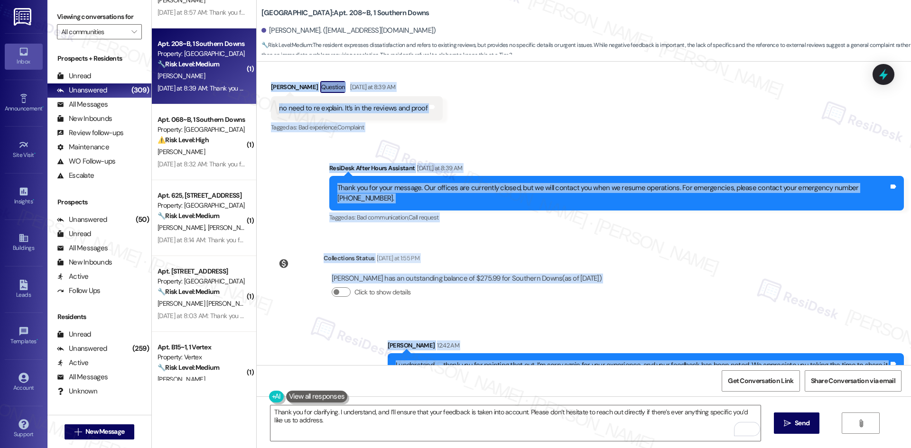
drag, startPoint x: 313, startPoint y: 97, endPoint x: 896, endPoint y: 346, distance: 634.5
click at [896, 346] on div "WO [DATE] 5:14 AM Show details Survey, sent via SMS Residesk Automated Survey […" at bounding box center [584, 214] width 654 height 304
copy div "Lorem (IpsuMdol) Sitametco ad 0:03 EL Sed Doeiusm, te'i utla et dolo magn aliqu…"
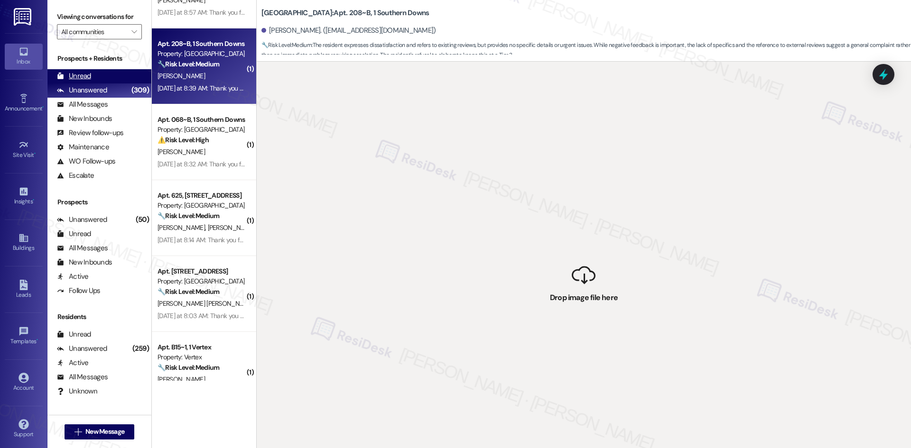
click at [101, 74] on div "Unread (0)" at bounding box center [99, 76] width 104 height 14
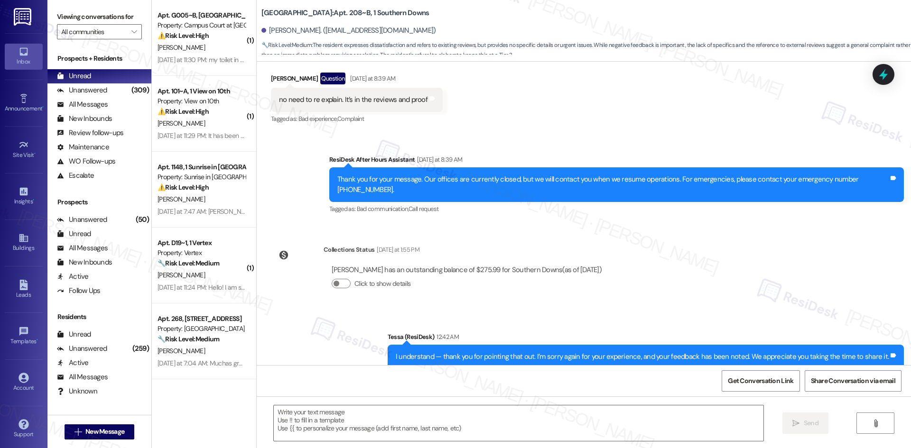
scroll to position [1113, 0]
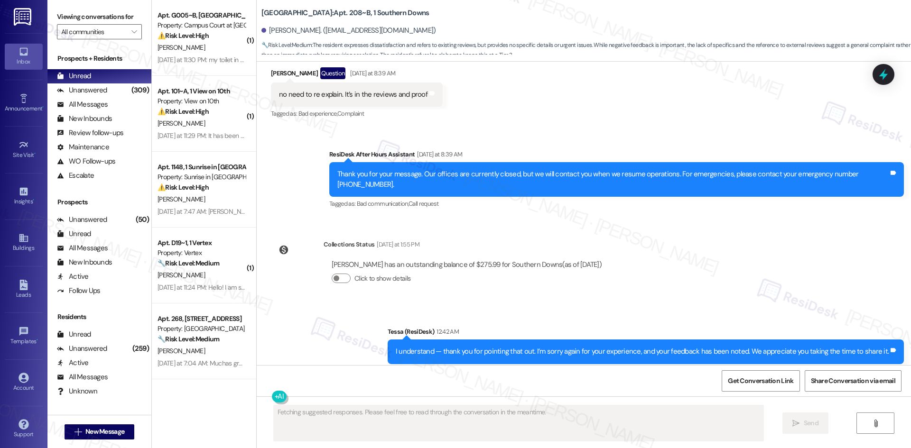
click at [699, 235] on div "WO [DATE] 5:14 AM Show details Survey, sent via SMS Residesk Automated Survey […" at bounding box center [584, 214] width 654 height 304
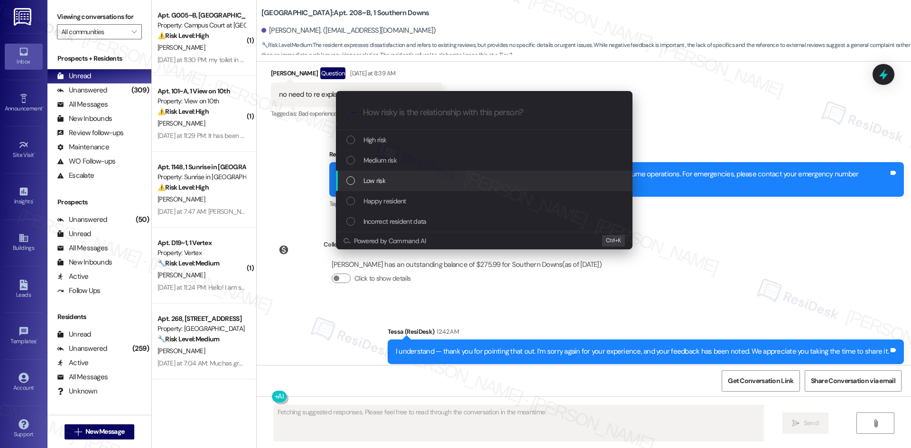
click at [407, 180] on div "Low risk" at bounding box center [484, 180] width 277 height 10
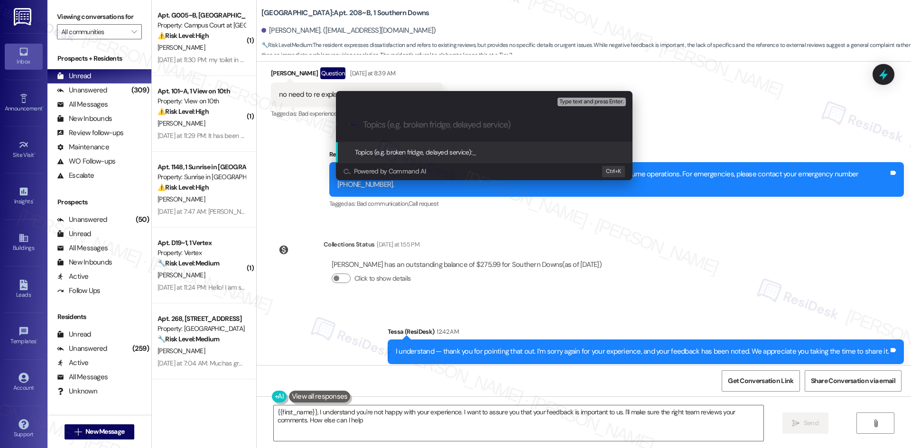
type textarea "{{first_name}}, I understand you're not happy with your experience. I want to a…"
click at [422, 125] on input "Topics (e.g. broken fridge, delayed service)" at bounding box center [492, 125] width 258 height 10
paste input "Resident Feedback – Negative Experience"
type input "Resident Feedback – Negative Experience"
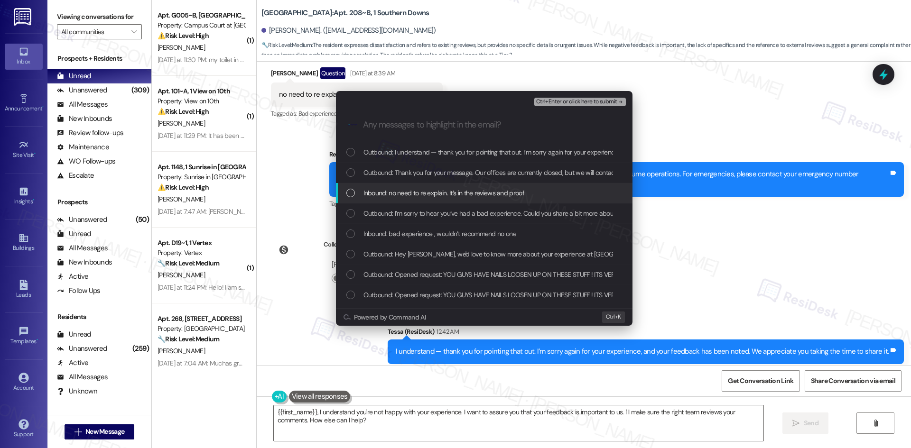
click at [454, 199] on div "Inbound: no need to re explain. It’s in the reviews and proof" at bounding box center [484, 193] width 296 height 20
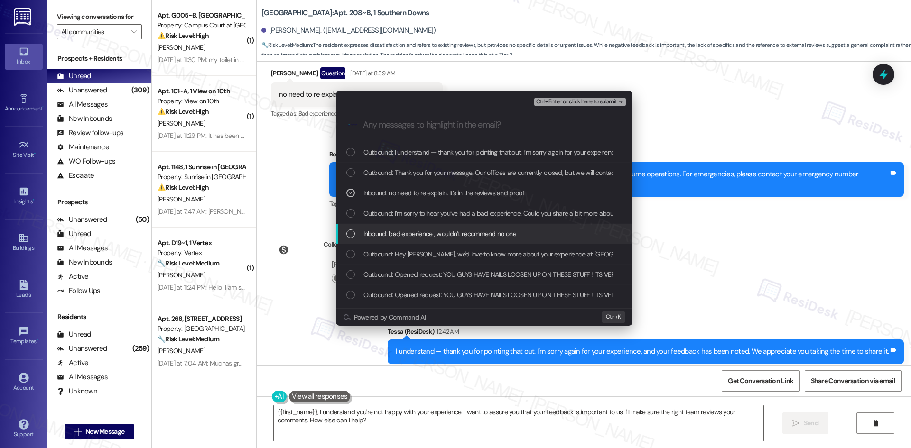
click at [455, 235] on span "Inbound: bad experience , wouldn’t recommend no one" at bounding box center [439, 234] width 153 height 10
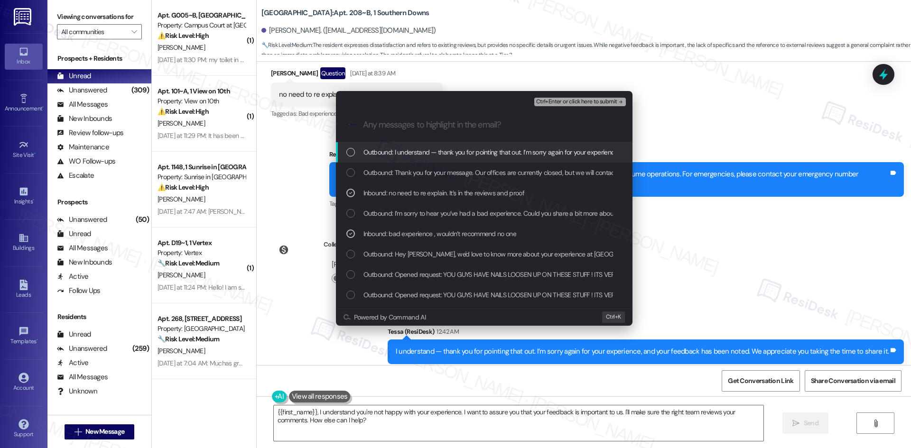
click at [621, 100] on icon "remove-block-ctrl+enter-or click here to submit" at bounding box center [620, 102] width 7 height 7
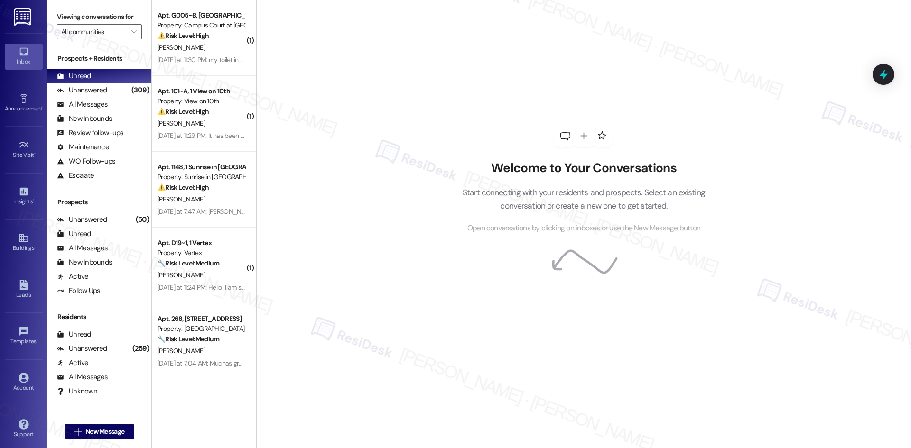
click at [478, 134] on div "Welcome to Your Conversations Start connecting with your residents and prospect…" at bounding box center [583, 179] width 285 height 359
click at [92, 90] on div "Unanswered" at bounding box center [82, 90] width 50 height 10
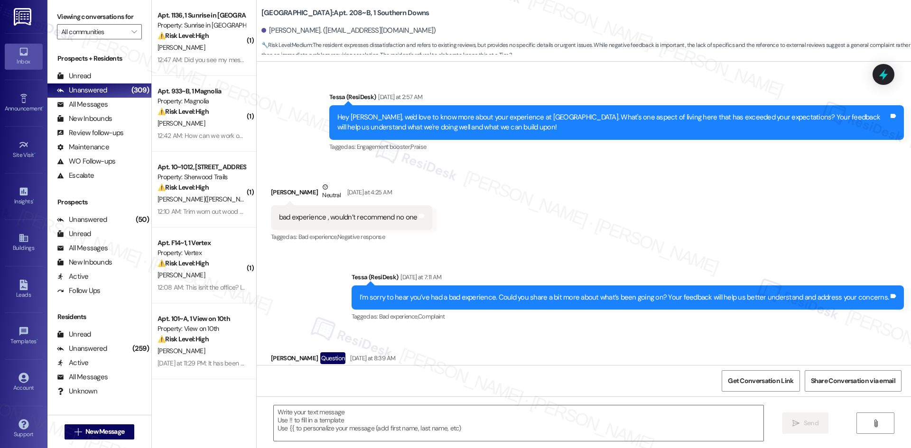
scroll to position [866, 0]
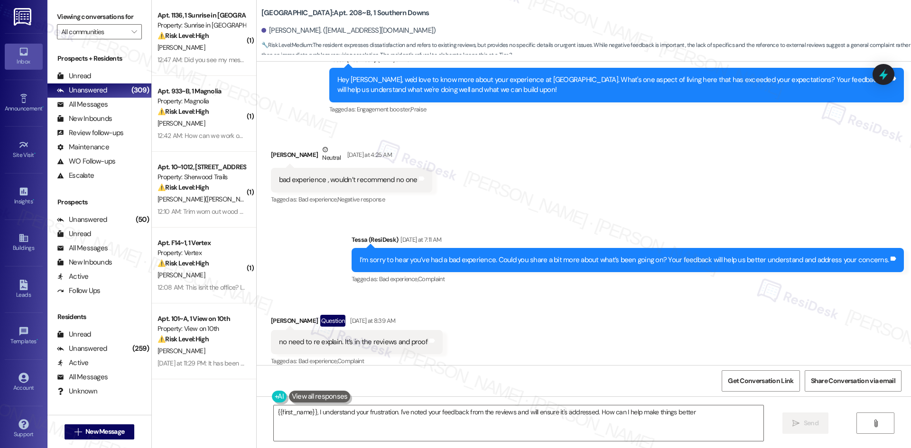
type textarea "{{first_name}}, I understand your frustration. I've noted your feedback from th…"
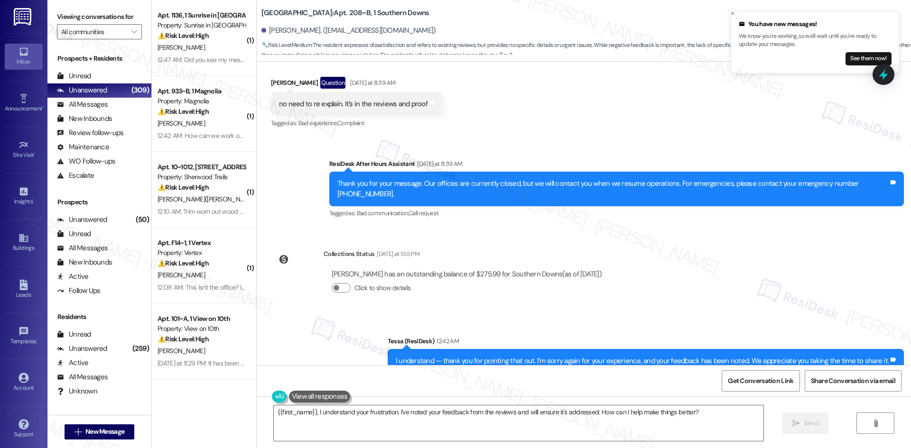
scroll to position [1113, 0]
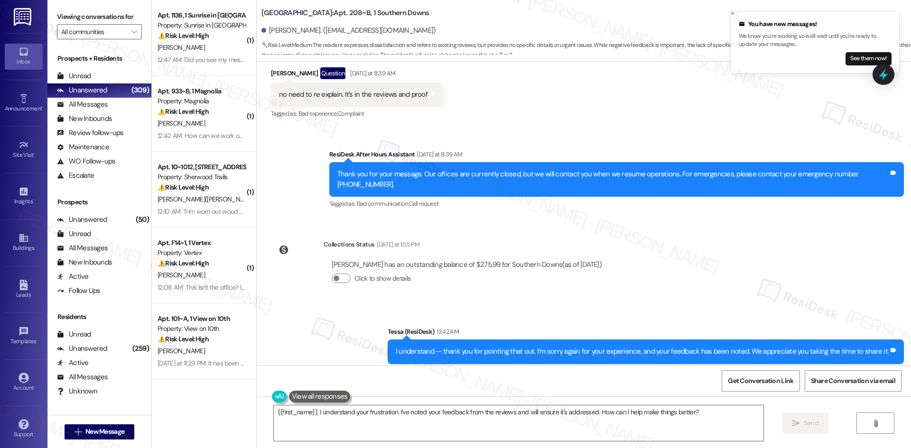
click at [632, 305] on div "Sent via SMS Tessa (ResiDesk) 12:42 AM I understand — thank you for pointing th…" at bounding box center [584, 345] width 654 height 80
click at [628, 305] on div "Sent via SMS Tessa (ResiDesk) 12:42 AM I understand — thank you for pointing th…" at bounding box center [584, 345] width 654 height 80
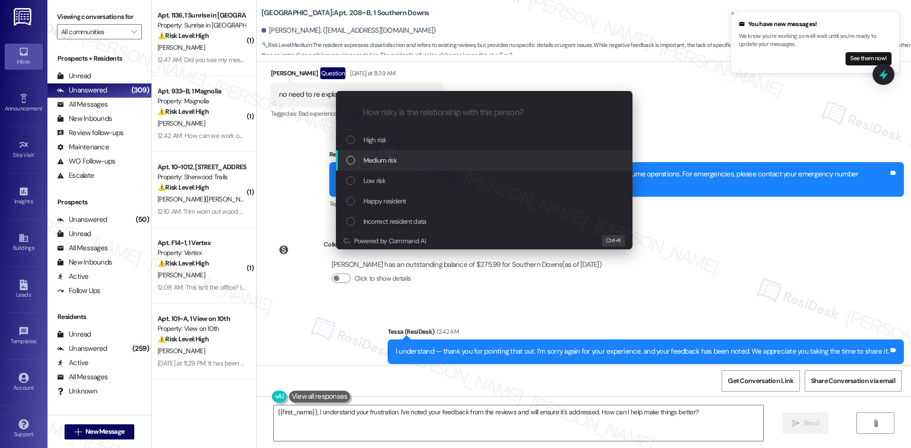
click at [386, 154] on div "Medium risk" at bounding box center [484, 160] width 296 height 20
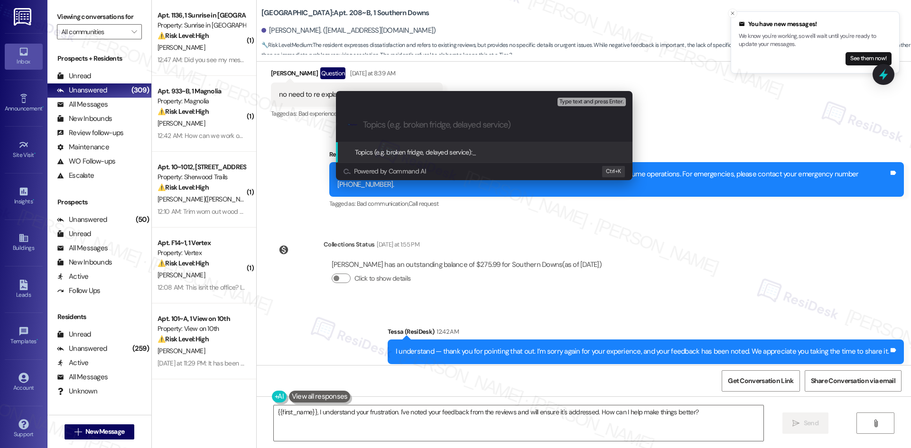
click at [631, 208] on div "Escalate Conversation Medium risk Topics (e.g. broken fridge, delayed service) …" at bounding box center [455, 224] width 911 height 448
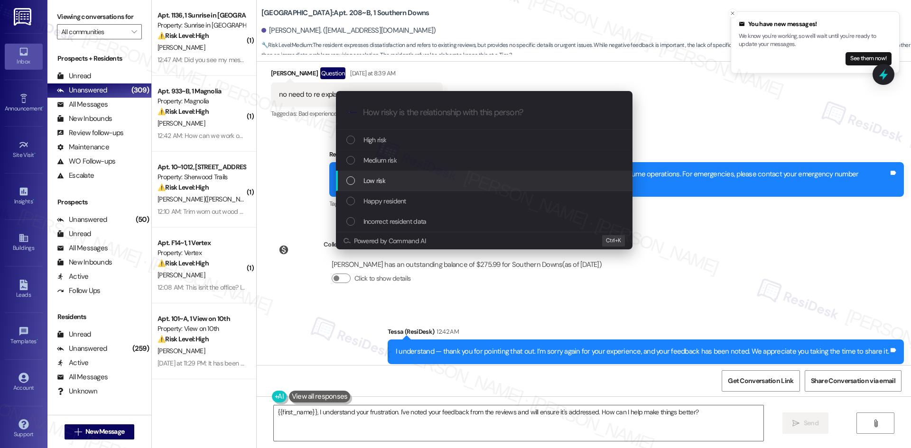
click at [397, 180] on div "Low risk" at bounding box center [484, 180] width 277 height 10
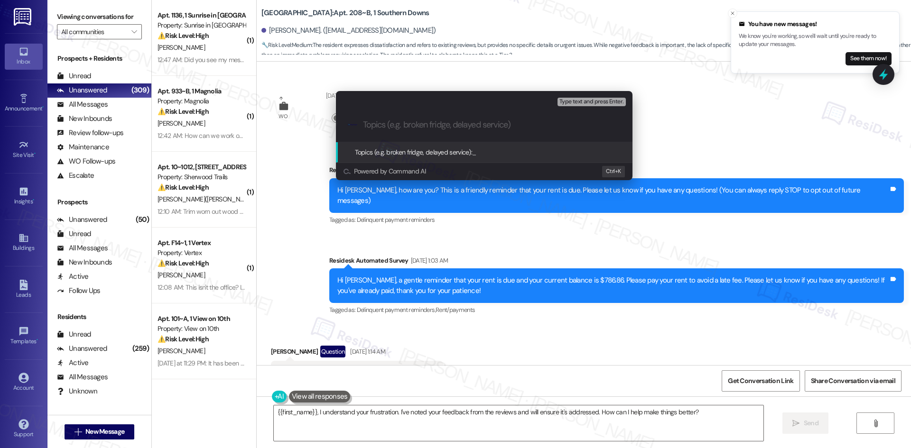
scroll to position [1113, 0]
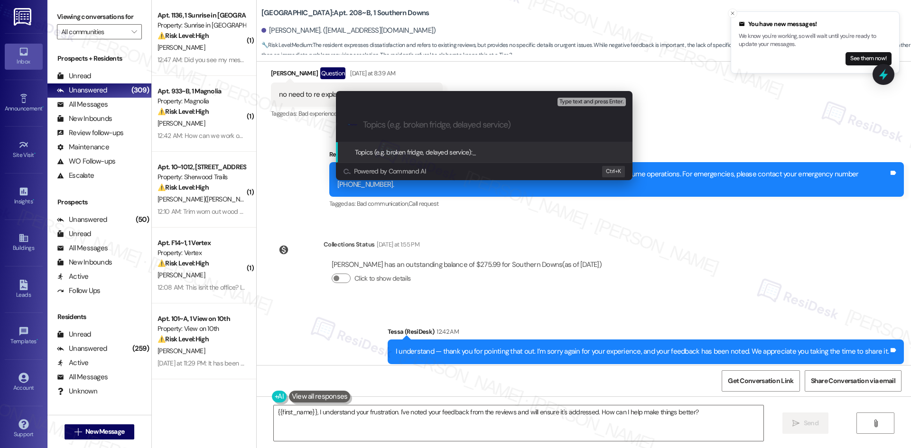
click at [441, 123] on input "Topics (e.g. broken fridge, delayed service)" at bounding box center [492, 125] width 258 height 10
paste input "Resident Feedback – Negative Experience at Southern Downs"
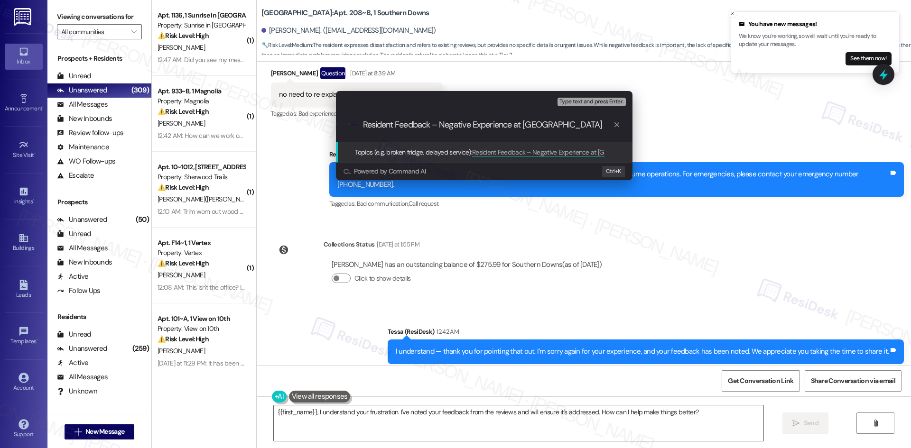
drag, startPoint x: 514, startPoint y: 125, endPoint x: 649, endPoint y: 125, distance: 135.2
click at [649, 125] on div "Escalate Conversation Low risk Topics (e.g. broken fridge, delayed service) Any…" at bounding box center [455, 224] width 911 height 448
type input "Resident Feedback – Negative Experience"
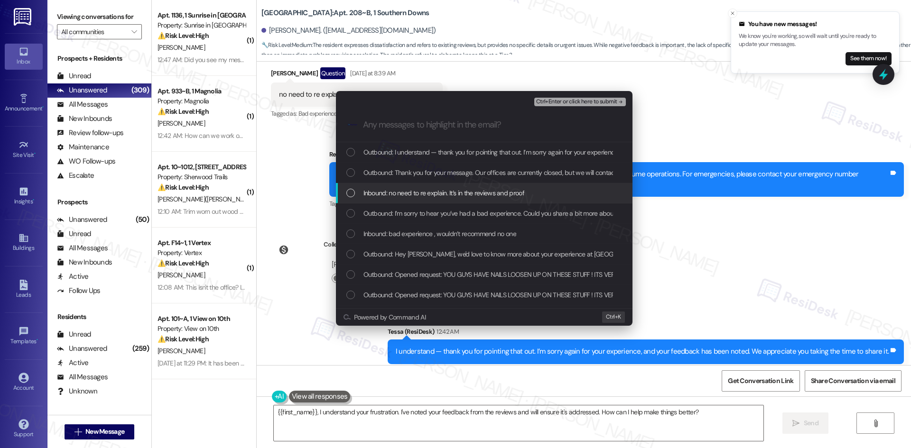
click at [503, 190] on span "Inbound: no need to re explain. It’s in the reviews and proof" at bounding box center [443, 193] width 161 height 10
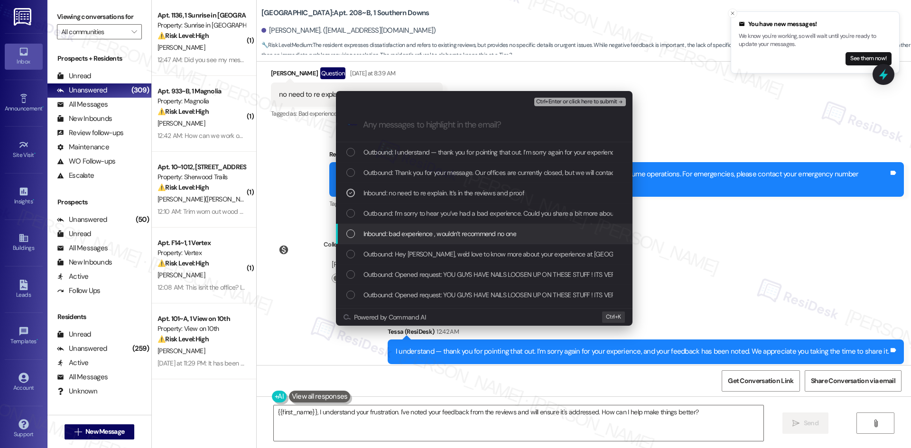
click at [485, 239] on span "Inbound: bad experience , wouldn’t recommend no one" at bounding box center [439, 234] width 153 height 10
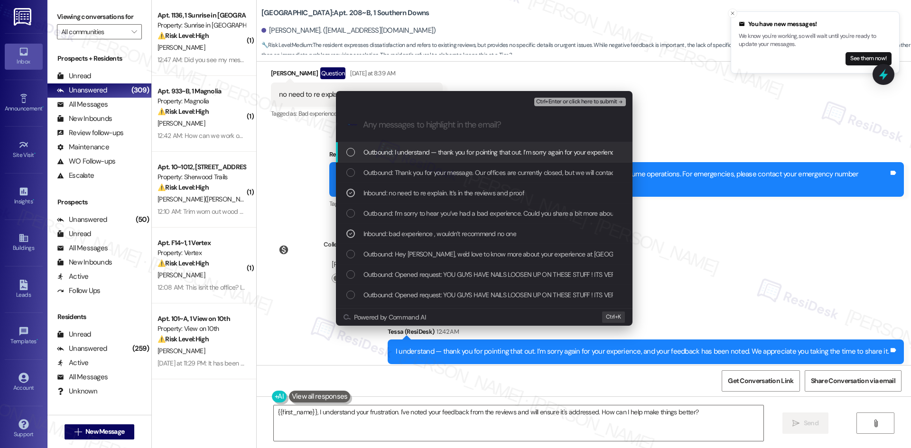
click at [610, 101] on span "Ctrl+Enter or click here to submit" at bounding box center [576, 102] width 81 height 7
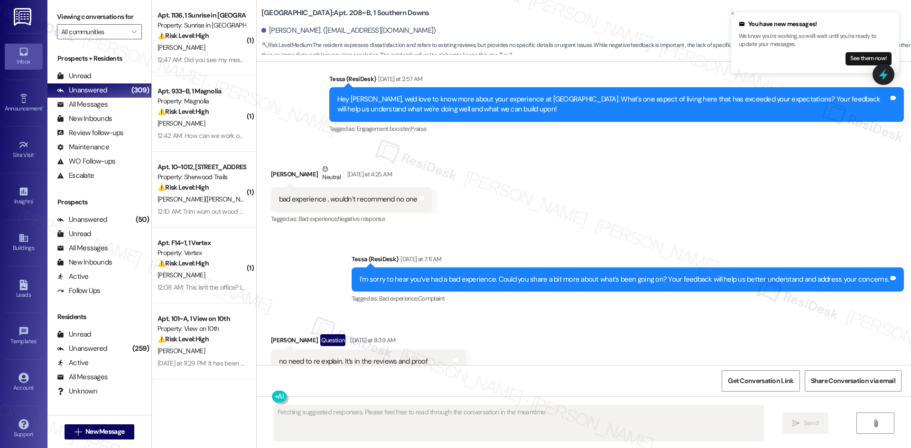
scroll to position [866, 0]
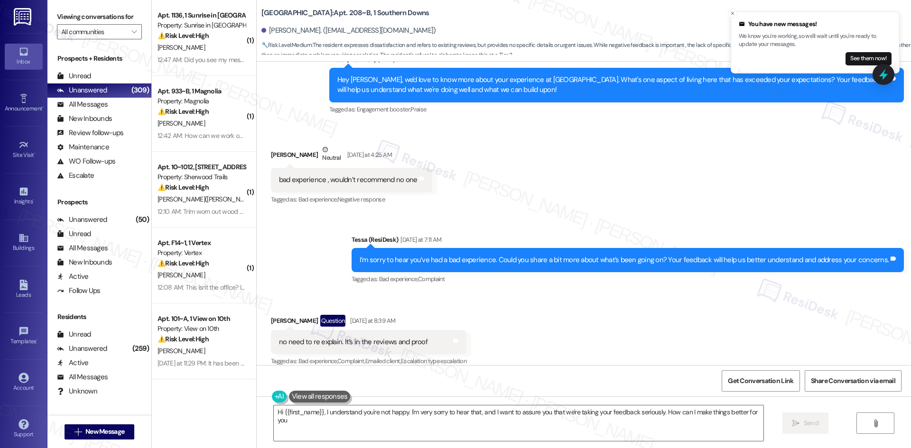
type textarea "Hi {{first_name}}, I understand you're not happy. I'm very sorry to hear that, …"
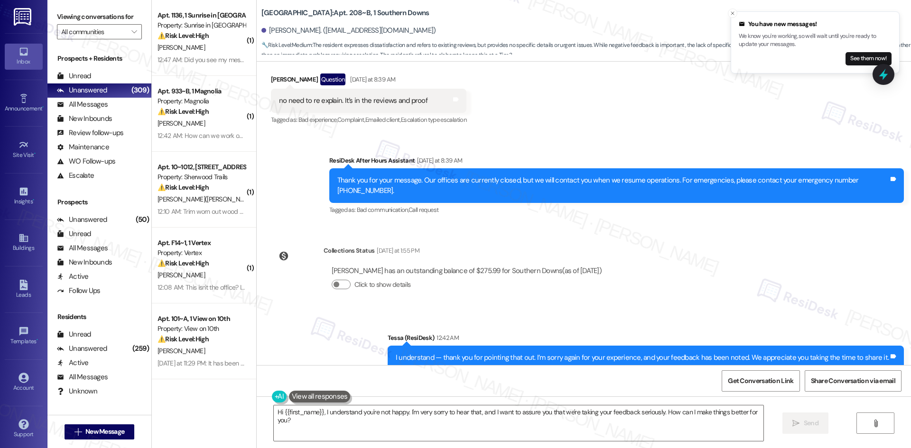
scroll to position [1113, 0]
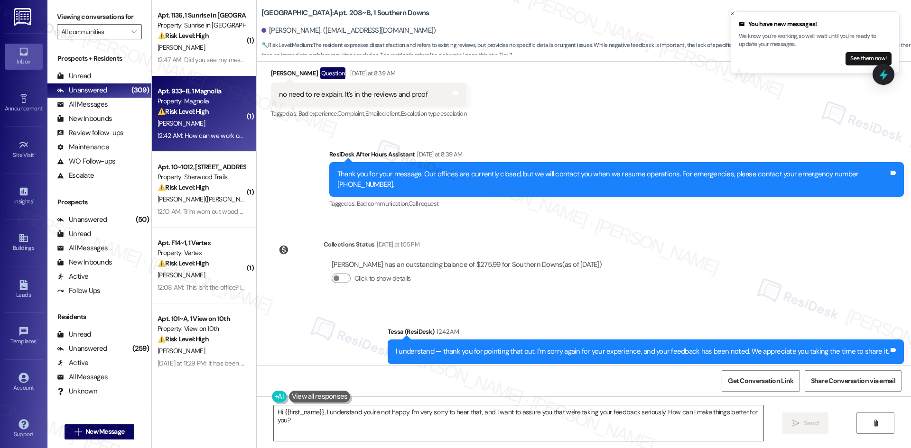
click at [210, 113] on div "⚠️ Risk Level: High The resident is requesting to delay payment until the end o…" at bounding box center [201, 112] width 88 height 10
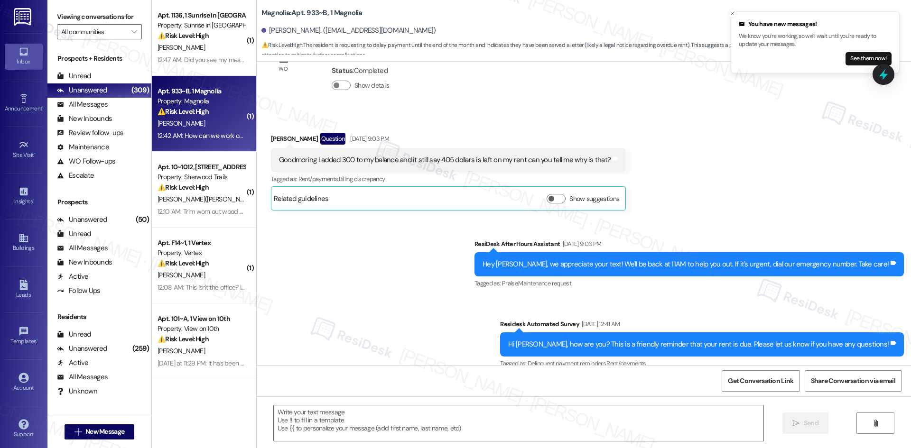
scroll to position [8089, 0]
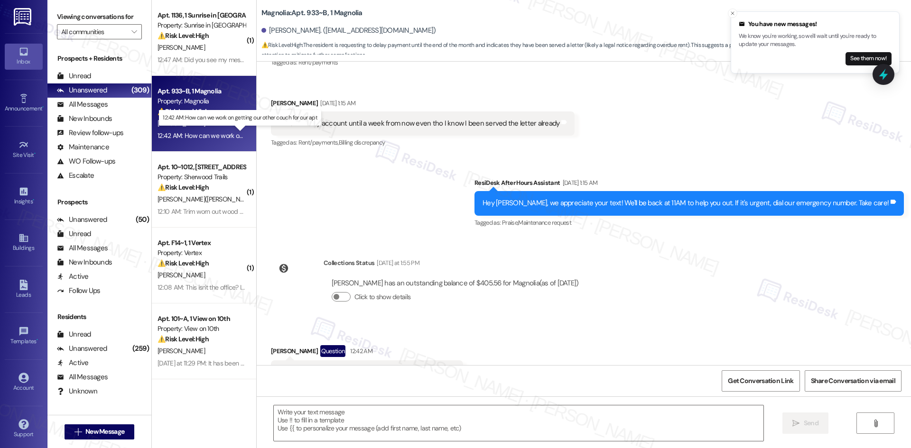
click at [200, 132] on div "12:42 AM: How can we work on getting our other couch for our apt 12:42 AM: How …" at bounding box center [248, 135] width 182 height 9
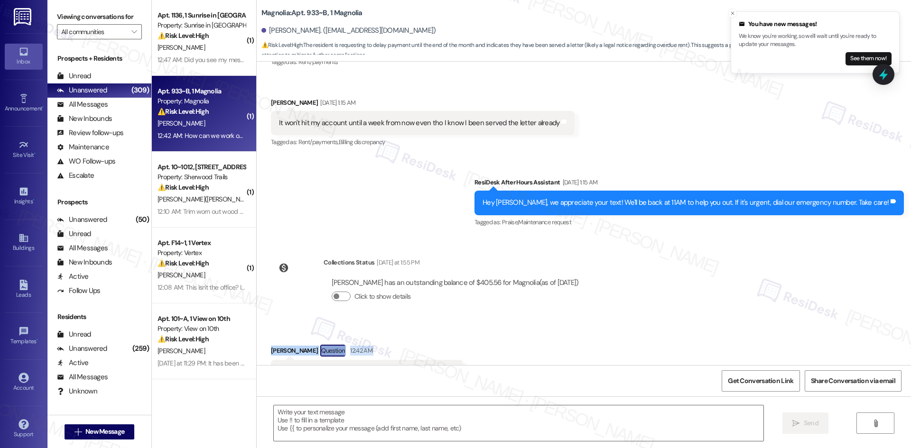
drag, startPoint x: 252, startPoint y: 305, endPoint x: 465, endPoint y: 329, distance: 214.3
click at [465, 329] on div "Received via SMS Dewayne Porter Question 12:42 AM How can we work on getting ou…" at bounding box center [584, 364] width 654 height 82
drag, startPoint x: 403, startPoint y: 335, endPoint x: 387, endPoint y: 304, distance: 35.0
click at [387, 345] on div "Dewayne Porter Question 12:42 AM" at bounding box center [367, 352] width 193 height 15
click at [385, 338] on div "Received via SMS Dewayne Porter Question 12:42 AM How can we work on getting ou…" at bounding box center [367, 372] width 207 height 68
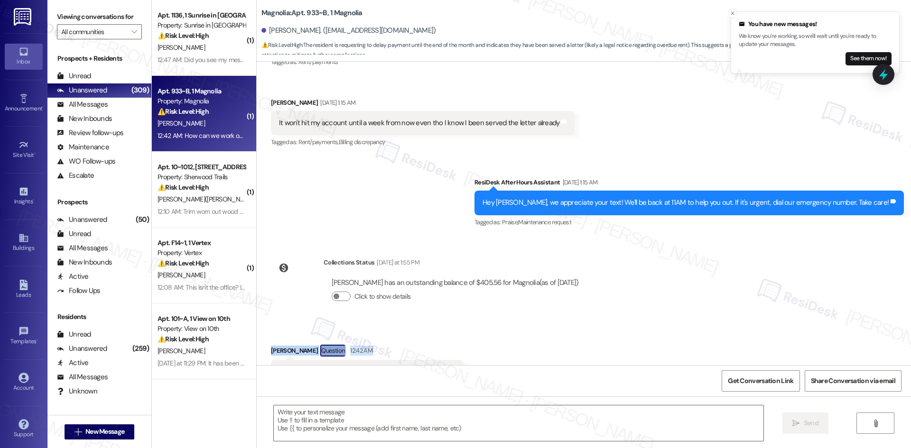
drag, startPoint x: 256, startPoint y: 305, endPoint x: 499, endPoint y: 333, distance: 244.9
click at [499, 333] on div "Received via SMS Dewayne Porter Question 12:42 AM How can we work on getting ou…" at bounding box center [584, 364] width 654 height 82
copy div "Dewayne Porter Question 12:42 AM How can we work on getting our other couch for…"
drag, startPoint x: 262, startPoint y: 358, endPoint x: 267, endPoint y: 345, distance: 14.1
click at [264, 358] on div "Received via SMS Dewayne Porter Question 12:42 AM How can we work on getting ou…" at bounding box center [367, 372] width 207 height 68
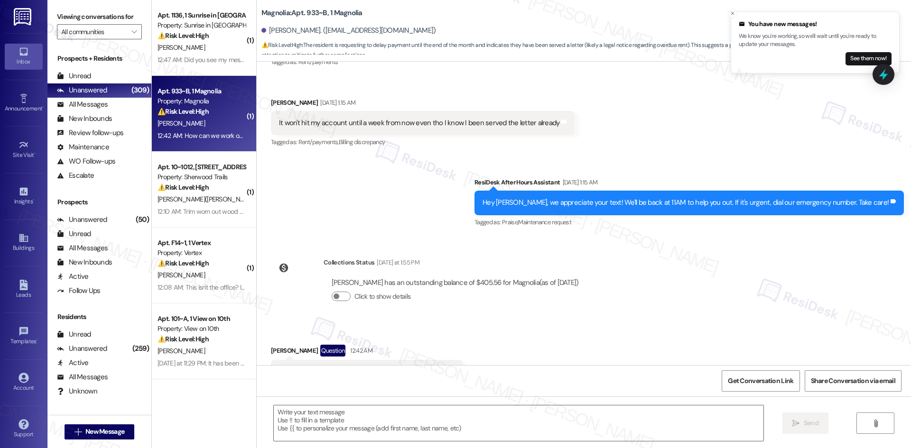
drag, startPoint x: 270, startPoint y: 330, endPoint x: 412, endPoint y: 332, distance: 141.8
click at [446, 360] on div "How can we work on getting our other couch for our apt Tags and notes" at bounding box center [367, 372] width 193 height 24
copy div "How can we work on getting our other couch for our apt Tags and notes"
click at [457, 250] on div "Collections Status Yesterday at 1:55 PM Dewayne Porter has an outstanding balan…" at bounding box center [429, 286] width 330 height 73
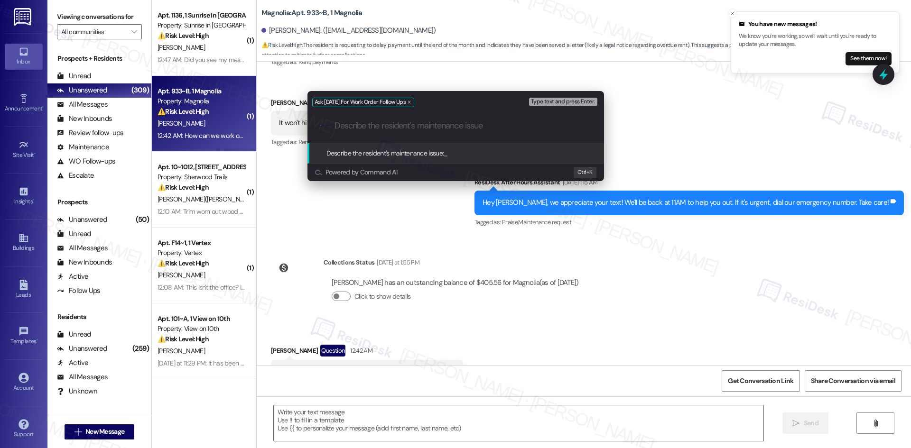
paste input "How can we work on getting our other couch for our apt"
type input "How can we work on getting our other couch for our apt"
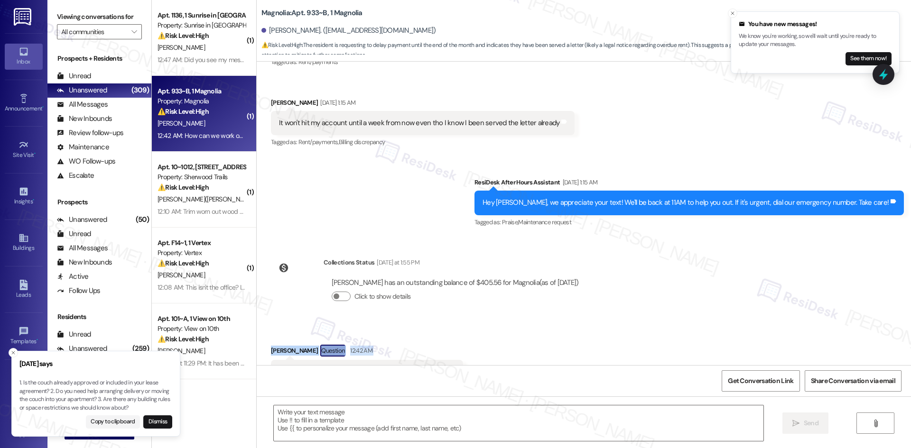
drag, startPoint x: 258, startPoint y: 303, endPoint x: 472, endPoint y: 327, distance: 214.8
click at [472, 327] on div "Received via SMS Dewayne Porter Question 12:42 AM How can we work on getting ou…" at bounding box center [584, 364] width 654 height 82
copy div "Dewayne Porter Question 12:42 AM How can we work on getting our other couch for…"
click at [583, 328] on div "Received via SMS Dewayne Porter Question 12:42 AM How can we work on getting ou…" at bounding box center [584, 364] width 654 height 82
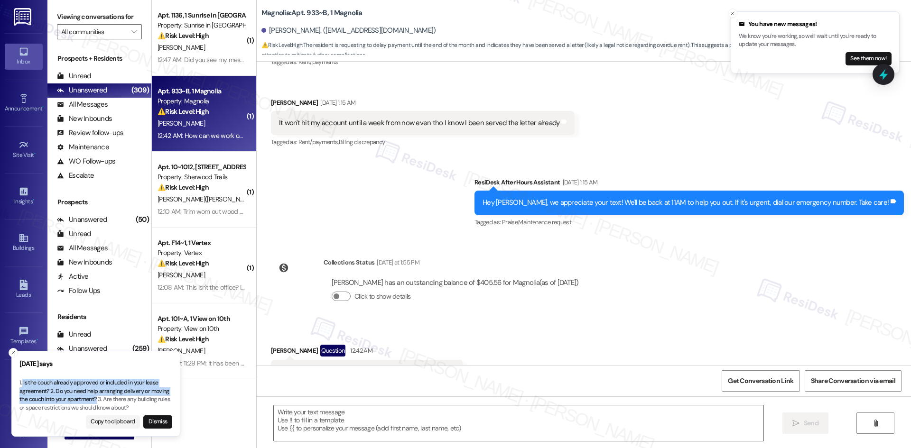
drag, startPoint x: 97, startPoint y: 399, endPoint x: 22, endPoint y: 383, distance: 76.7
click at [22, 383] on p "1. Is the couch already approved or included in your lease agreement? 2. Do you…" at bounding box center [95, 395] width 153 height 33
copy p "Is the couch already approved or included in your lease agreement? 2. Do you ne…"
click at [382, 423] on textarea at bounding box center [518, 424] width 489 height 36
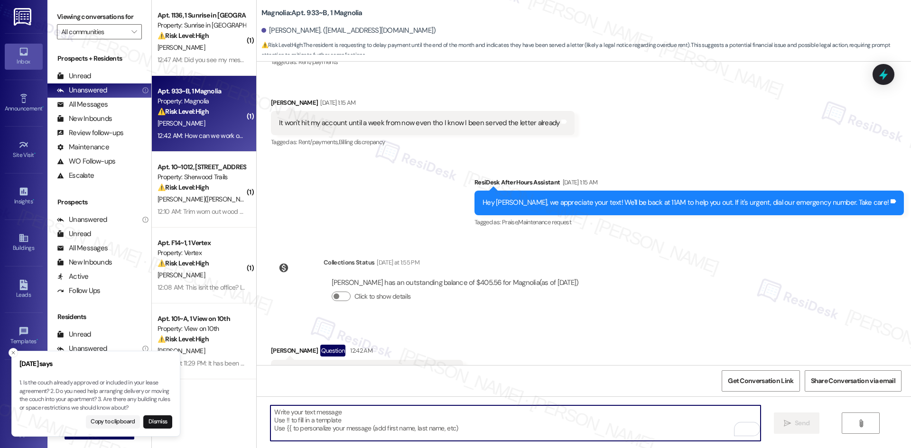
paste textarea "Hi Dewayne, thanks for reaching out. Can you confirm if the additional couch wa…"
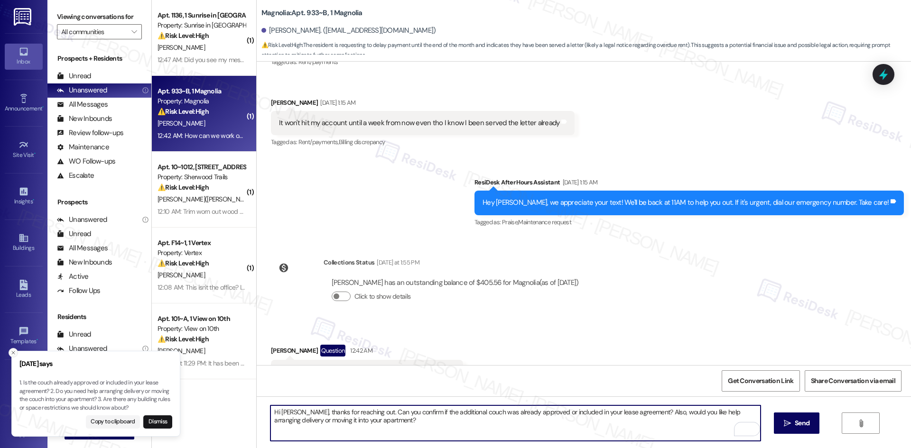
type textarea "Hi Dewayne, thanks for reaching out. Can you confirm if the additional couch wa…"
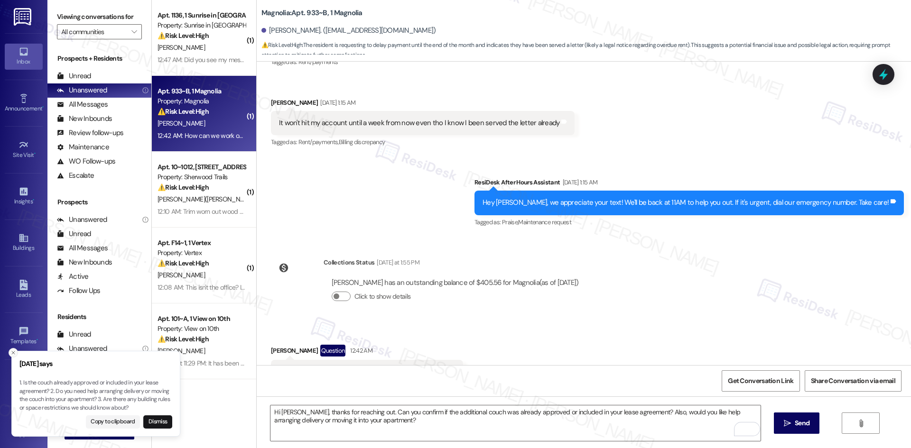
click at [11, 352] on icon "Close toast" at bounding box center [13, 353] width 6 height 6
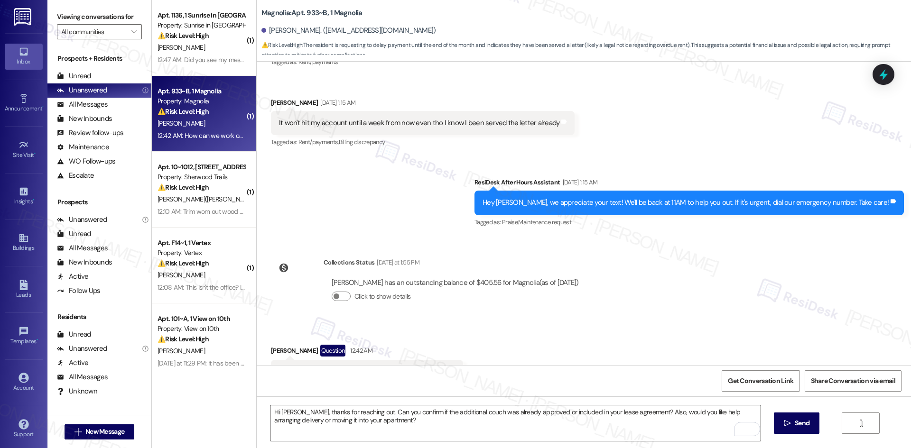
click at [461, 417] on textarea "Hi Dewayne, thanks for reaching out. Can you confirm if the additional couch wa…" at bounding box center [514, 424] width 489 height 36
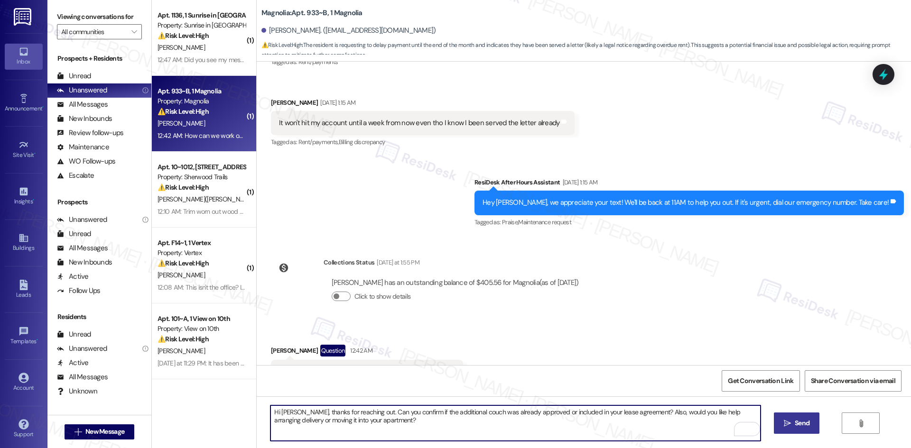
click at [804, 424] on span "Send" at bounding box center [801, 423] width 15 height 10
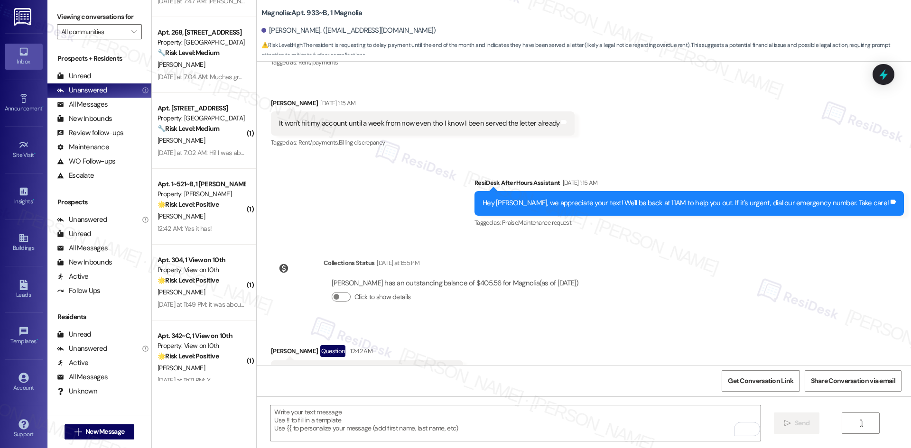
scroll to position [474, 0]
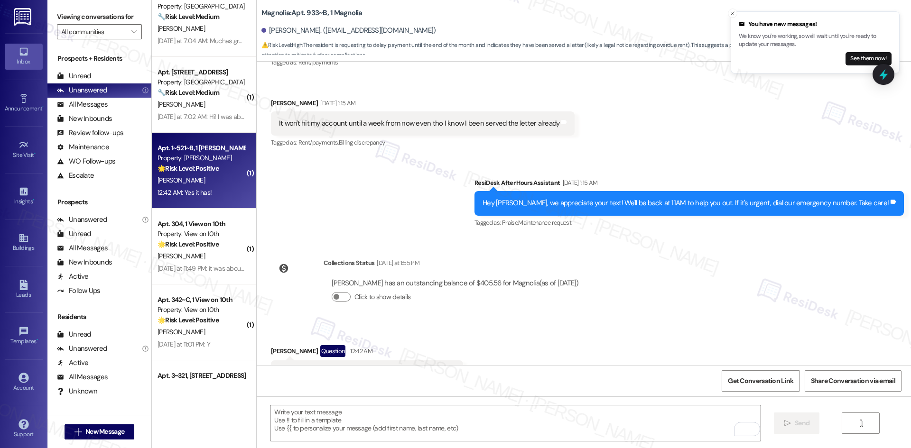
click at [224, 194] on div "12:42 AM: Yes it has! 12:42 AM: Yes it has!" at bounding box center [202, 193] width 90 height 12
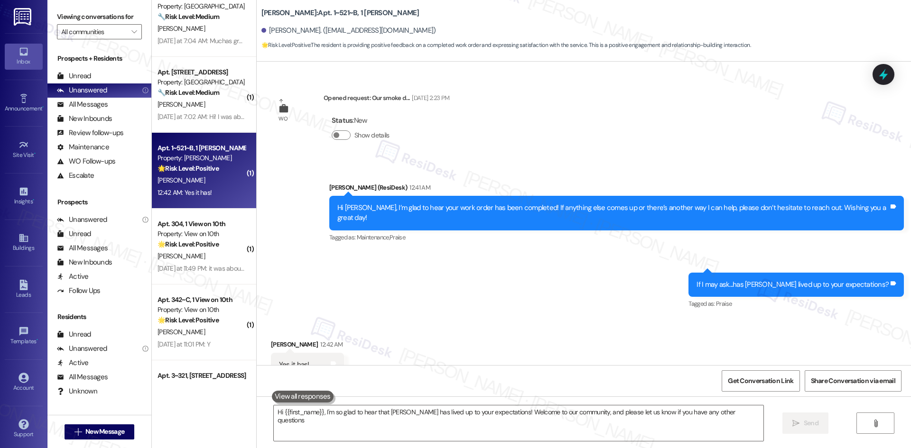
type textarea "Hi {{first_name}}, I'm so glad to hear that TODD has lived up to your expectati…"
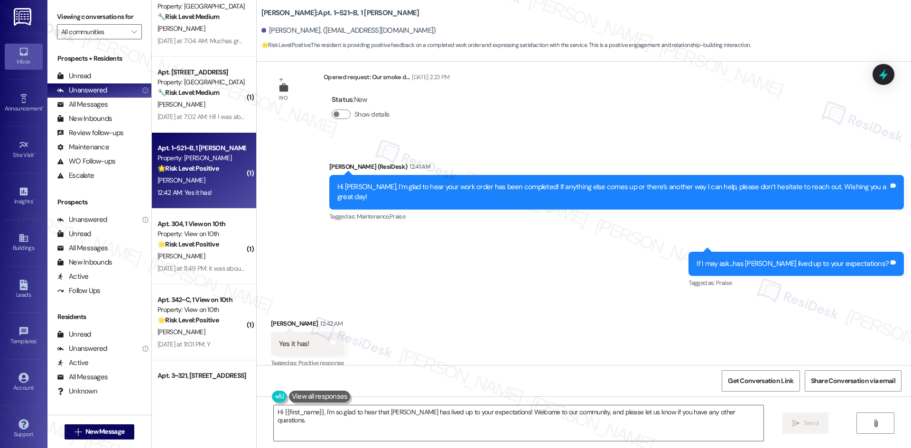
scroll to position [355, 0]
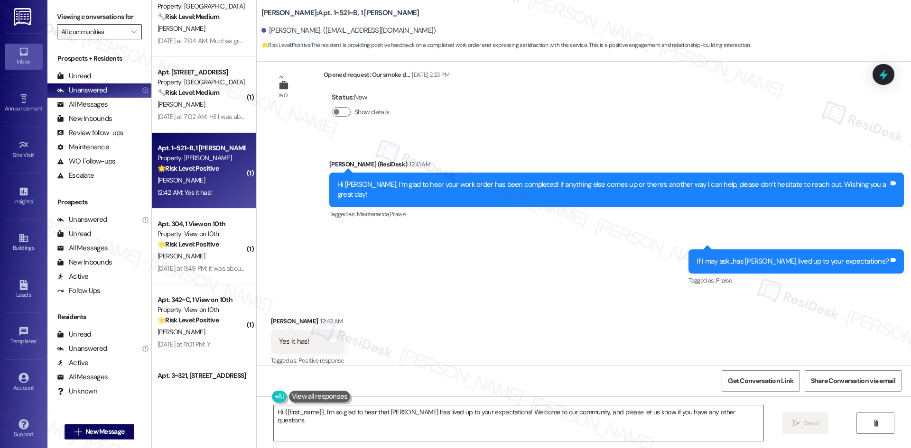
click at [118, 34] on input "All communities" at bounding box center [93, 31] width 65 height 15
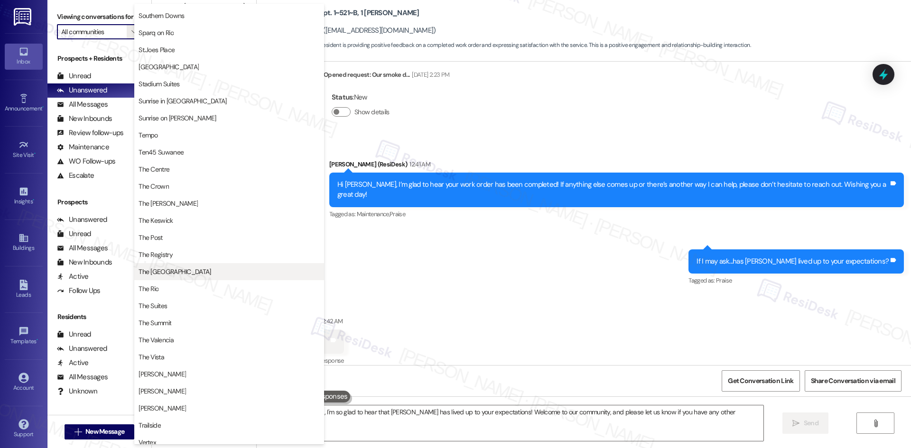
scroll to position [759, 0]
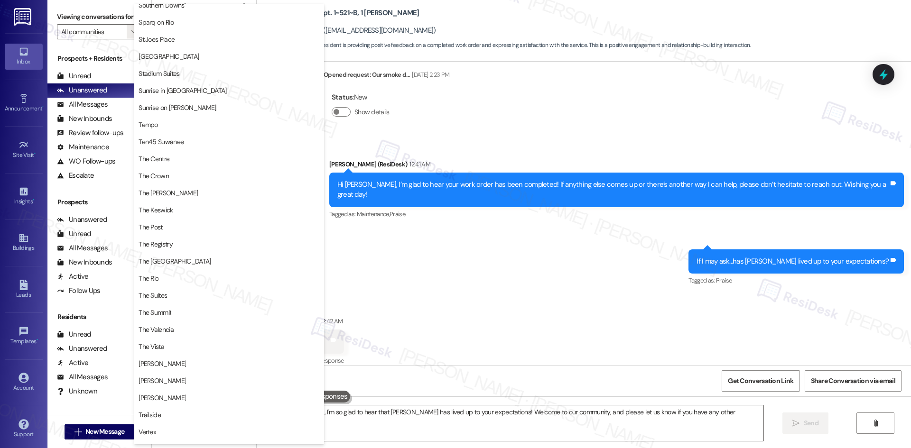
click at [507, 264] on div "Sent via SMS Sarah (ResiDesk) 12:41 AM Hi Nicole, I’m glad to hear your work or…" at bounding box center [584, 216] width 654 height 157
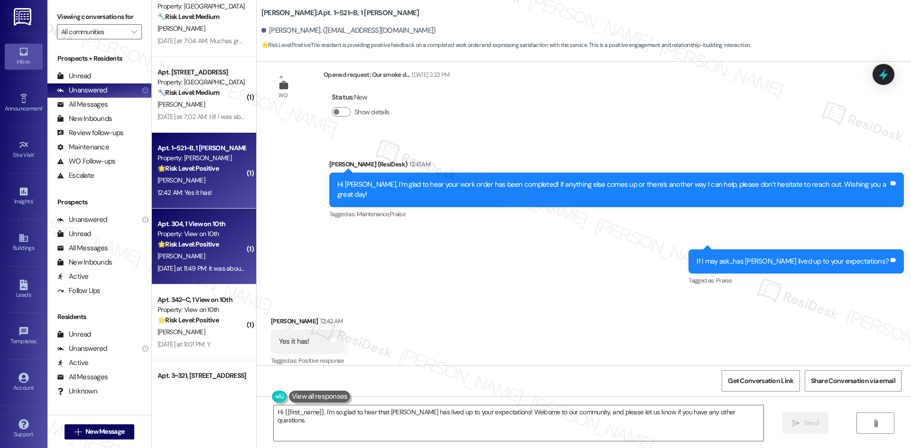
click at [181, 242] on strong "🌟 Risk Level: Positive" at bounding box center [187, 244] width 61 height 9
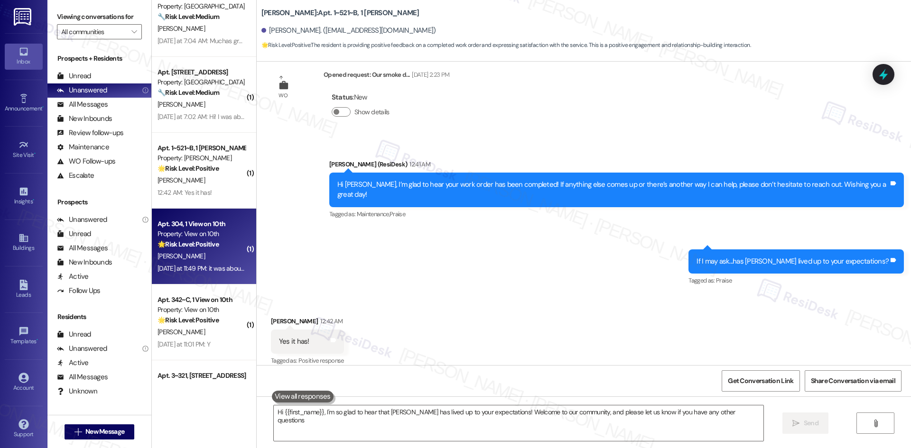
type textarea "Hi {{first_name}}, I'm so glad to hear that TODD has lived up to your expectati…"
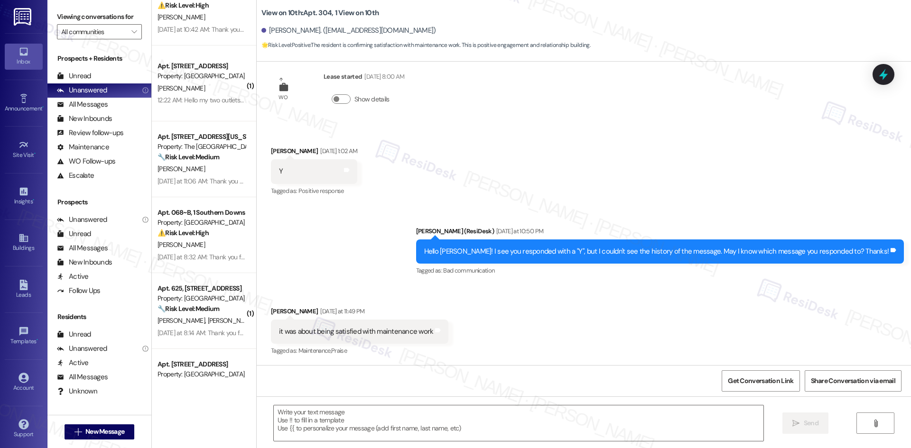
scroll to position [949, 0]
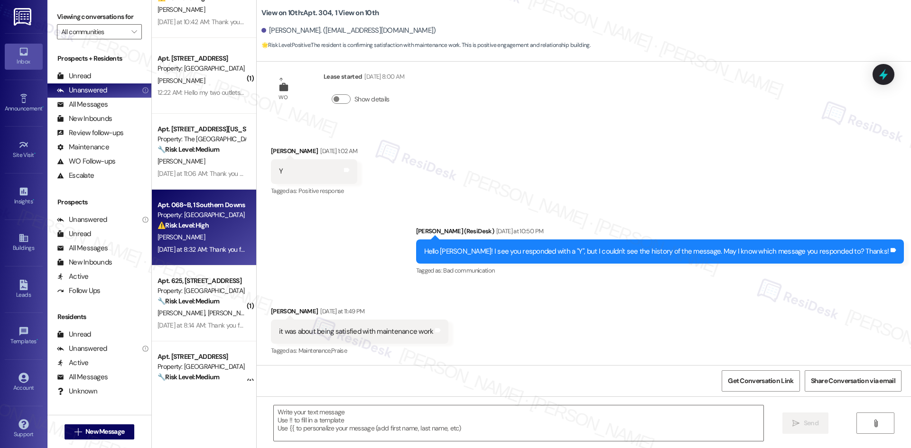
click at [200, 231] on div "Apt. 068~B, 1 Southern Downs Property: Southern Downs ⚠️ Risk Level: High The r…" at bounding box center [202, 215] width 90 height 32
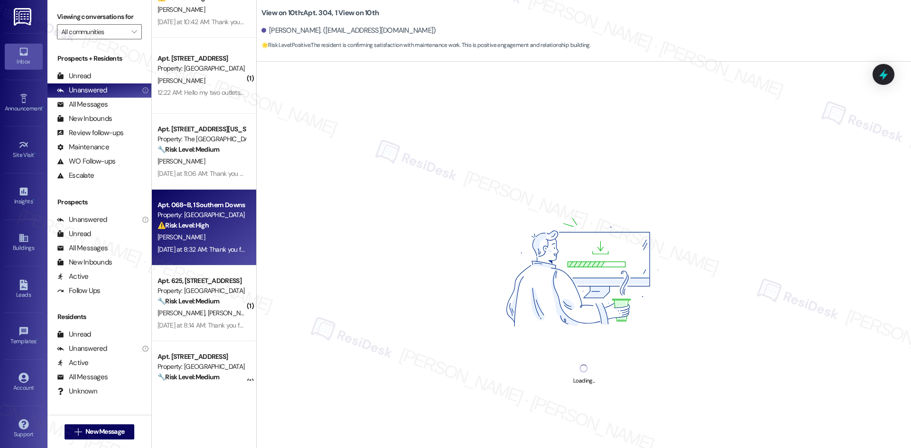
click at [199, 232] on div "J. Zelt" at bounding box center [202, 237] width 90 height 12
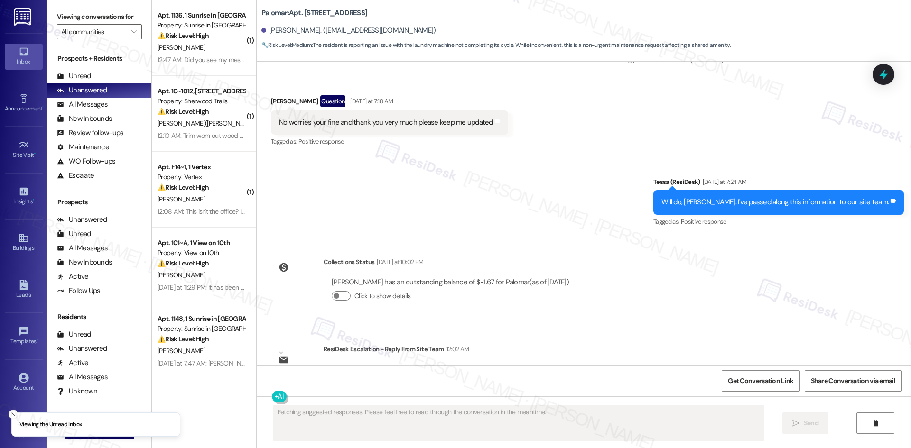
scroll to position [2695, 0]
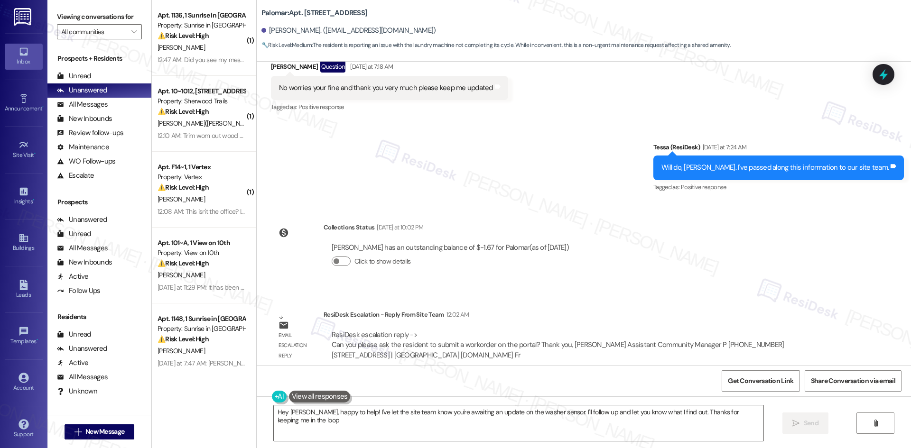
type textarea "Hey [PERSON_NAME], happy to help! I've let the site team know you're awaiting a…"
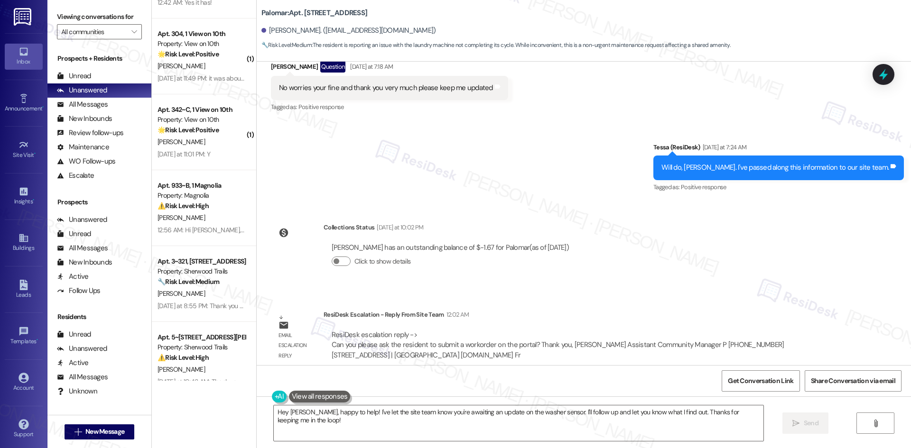
scroll to position [569, 0]
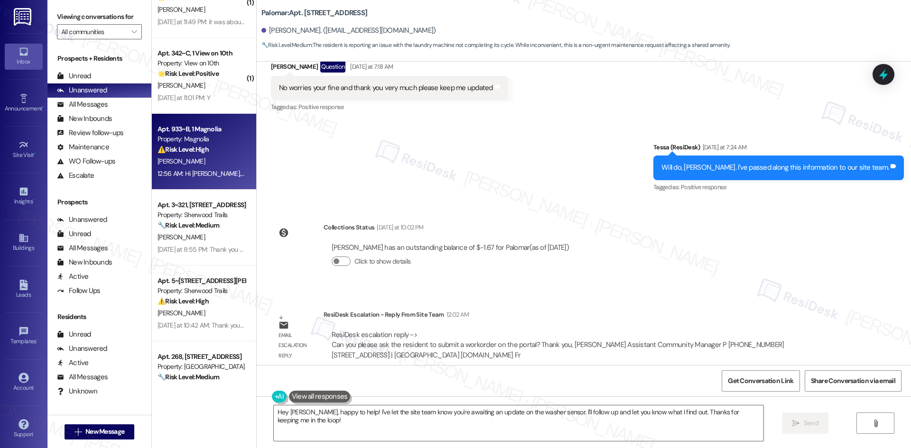
click at [222, 147] on div "⚠️ Risk Level: High The resident is requesting to delay payment until the end o…" at bounding box center [201, 150] width 88 height 10
type textarea "Fetching suggested responses. Please feel free to read through the conversation…"
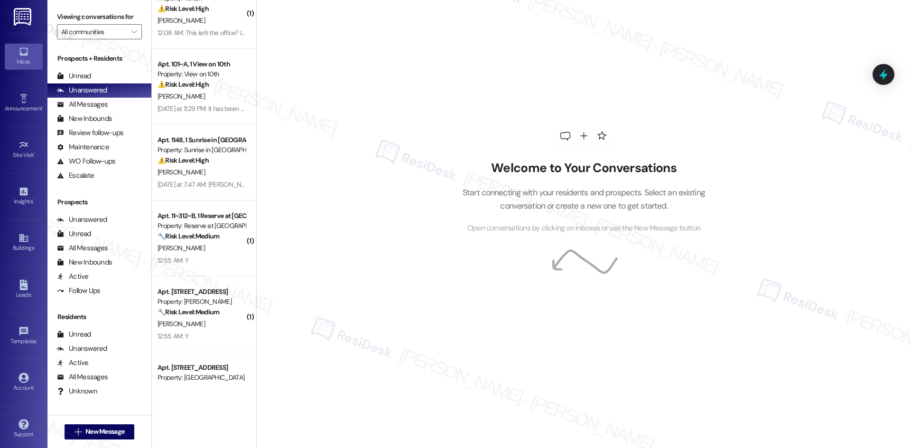
scroll to position [285, 0]
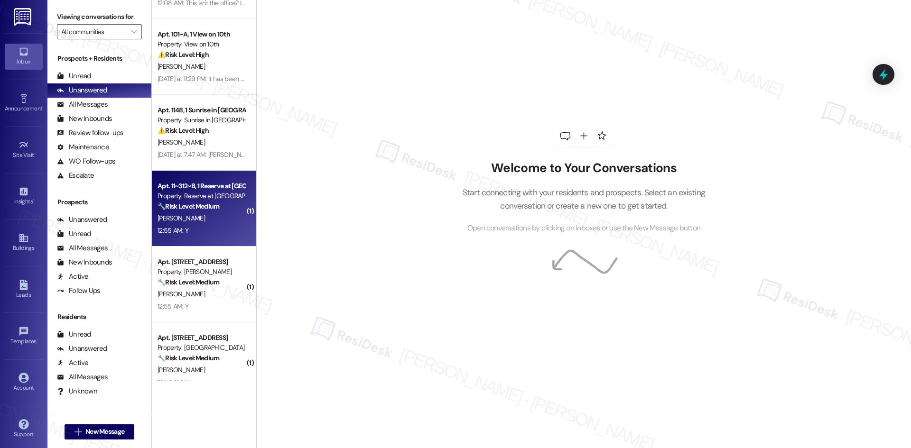
click at [217, 213] on div "[PERSON_NAME]" at bounding box center [202, 218] width 90 height 12
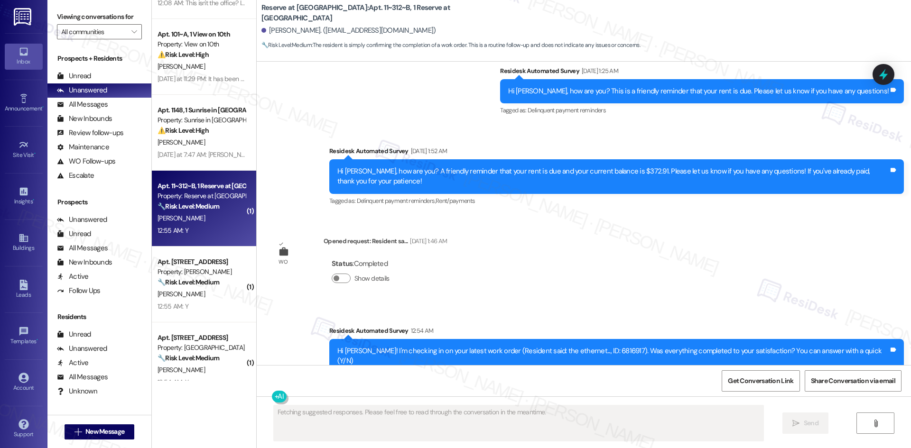
scroll to position [1569, 0]
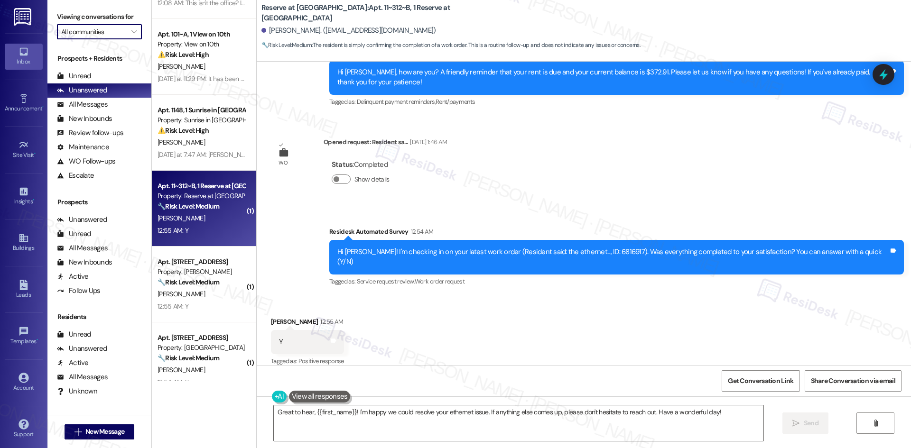
click at [76, 29] on input "All communities" at bounding box center [93, 31] width 65 height 15
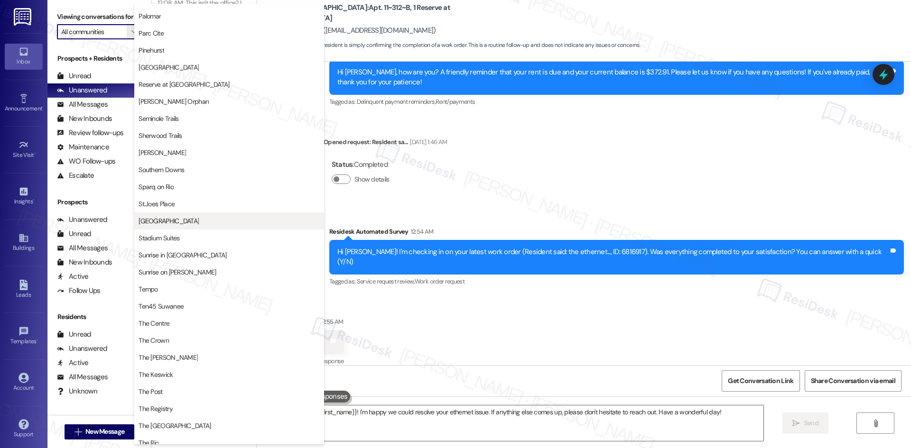
scroll to position [664, 0]
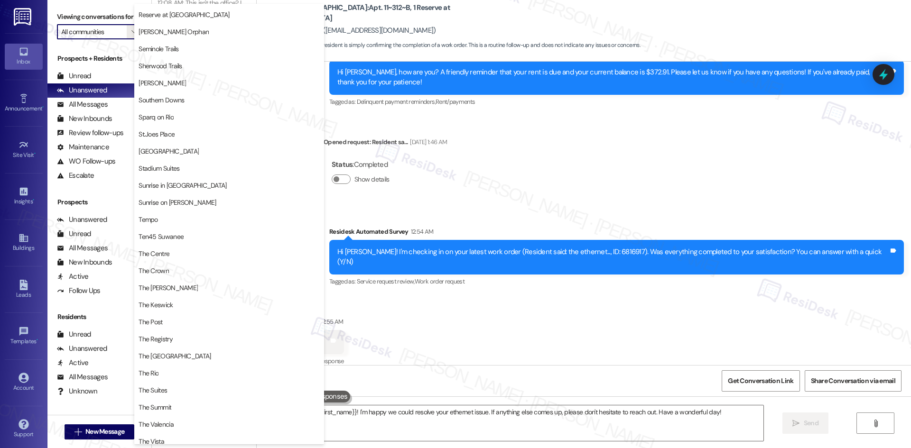
click at [504, 189] on div "WO Opened request: [PERSON_NAME] Reques... [DATE] 9:14 PM Status : Completed Sh…" at bounding box center [584, 214] width 654 height 304
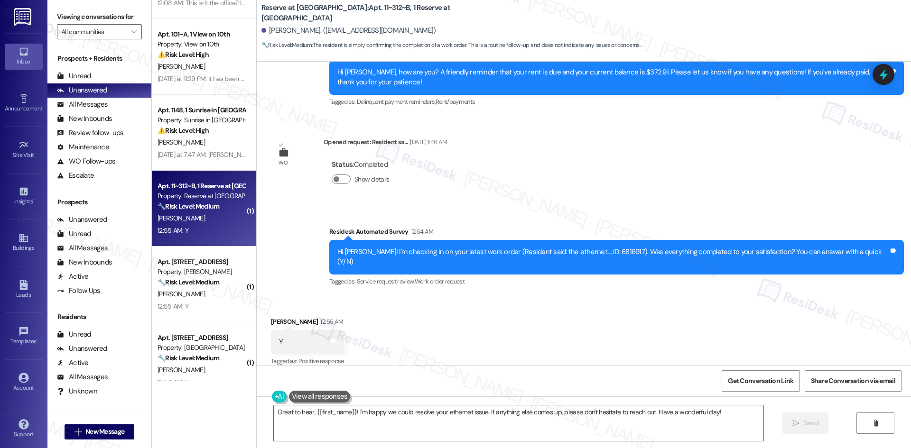
scroll to position [1570, 0]
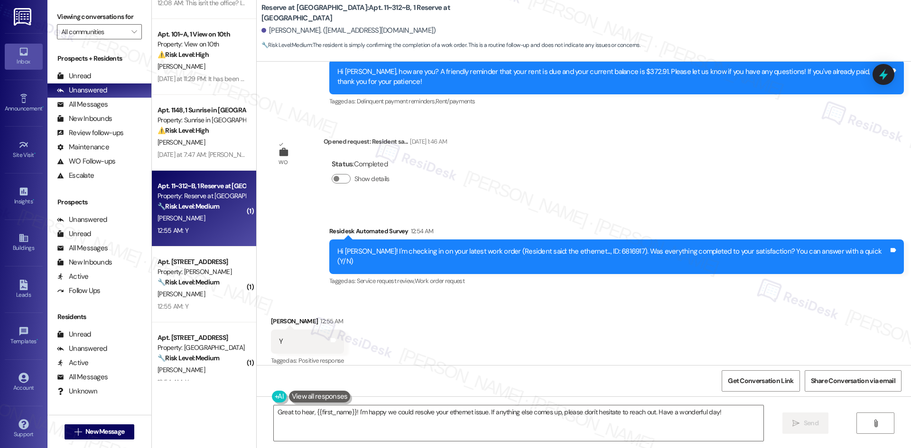
click at [476, 214] on div "Survey, sent via SMS Residesk Automated Survey 12:54 AM Hi [PERSON_NAME]! I'm c…" at bounding box center [584, 250] width 654 height 90
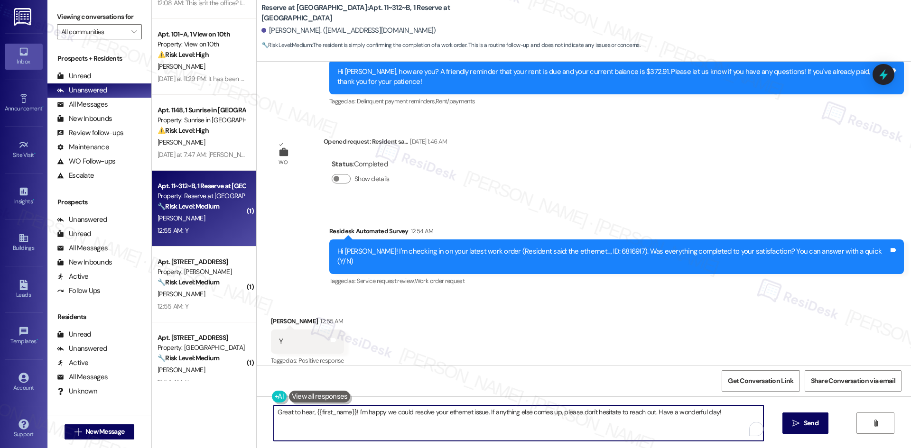
drag, startPoint x: 730, startPoint y: 412, endPoint x: 283, endPoint y: 413, distance: 446.8
click at [227, 411] on div "( 1 ) Apt. 1136, 1 Sunrise in [GEOGRAPHIC_DATA] Property: Sunrise in [GEOGRAPHI…" at bounding box center [531, 224] width 759 height 448
paste textarea "Thank you for confirming! I’m glad to hear everything was completed to your sat…"
type textarea "Thank you for confirming! I’m glad to hear everything was completed to your sat…"
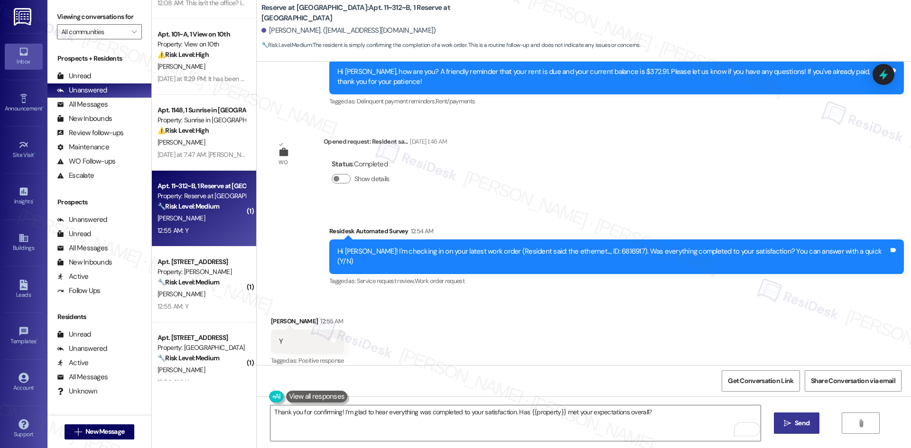
click at [796, 423] on span "Send" at bounding box center [801, 423] width 15 height 10
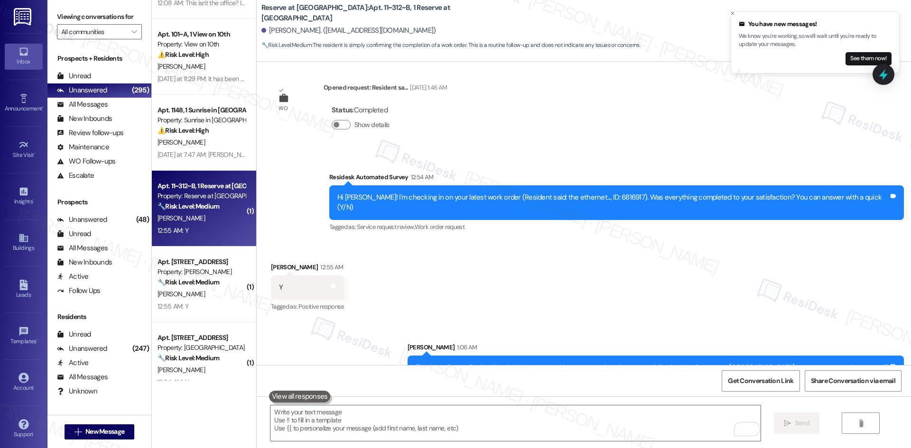
scroll to position [1636, 0]
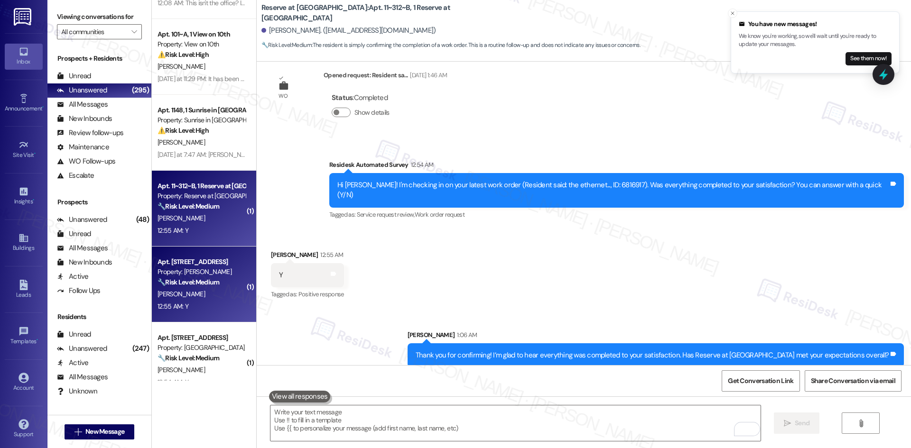
click at [202, 289] on div "[PERSON_NAME]" at bounding box center [202, 294] width 90 height 12
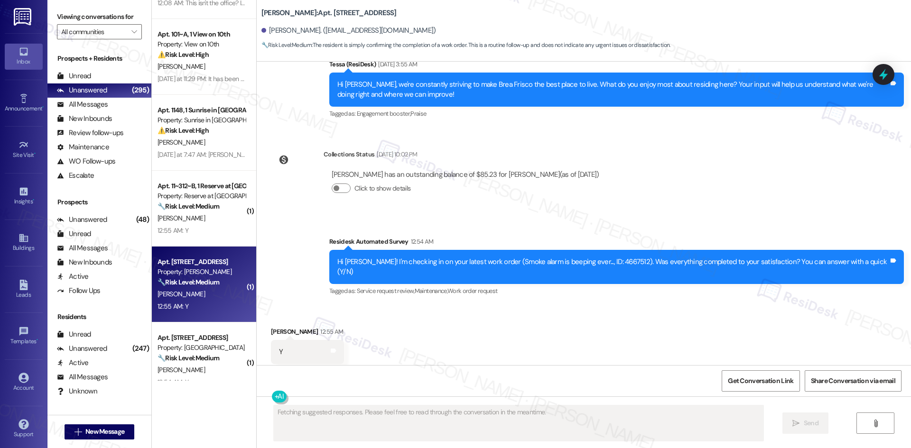
scroll to position [278, 0]
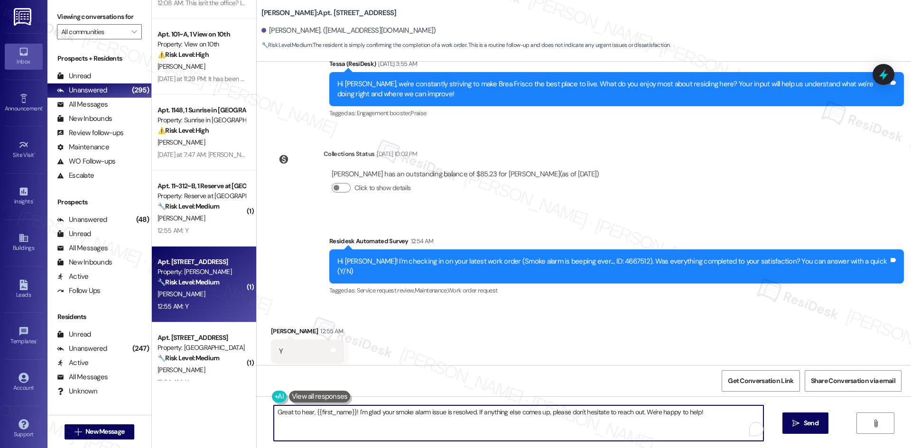
drag, startPoint x: 709, startPoint y: 407, endPoint x: 243, endPoint y: 408, distance: 465.8
click at [243, 408] on div "( 1 ) Apt. 1136, 1 Sunrise in [GEOGRAPHIC_DATA] Property: Sunrise in [GEOGRAPHI…" at bounding box center [531, 224] width 759 height 448
paste textarea "Thank you for confirming! I’m glad to hear everything was completed to your sat…"
type textarea "Thank you for confirming! I’m glad to hear everything was completed to your sat…"
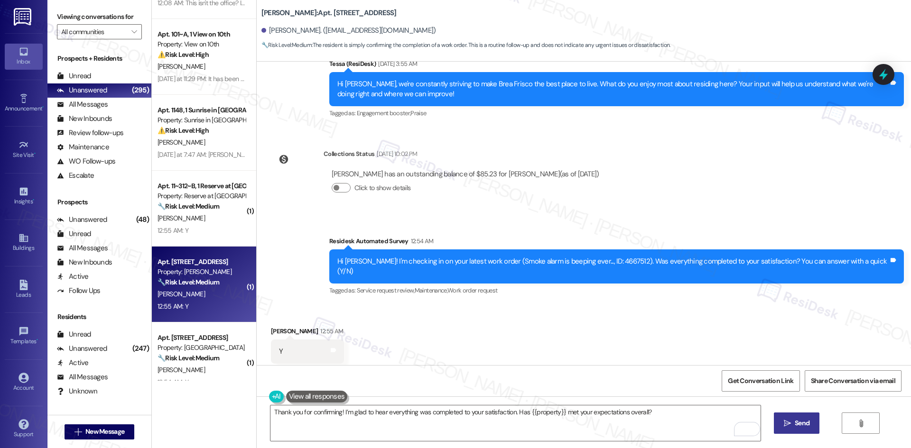
click at [804, 424] on span "Send" at bounding box center [801, 423] width 15 height 10
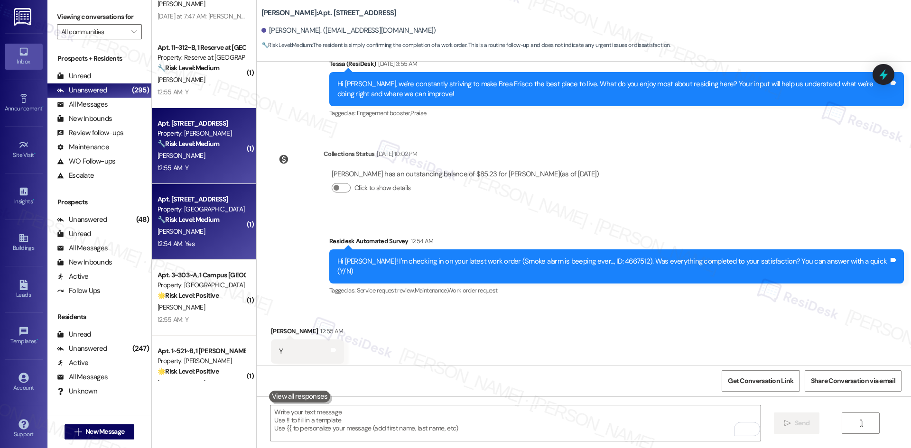
scroll to position [278, 0]
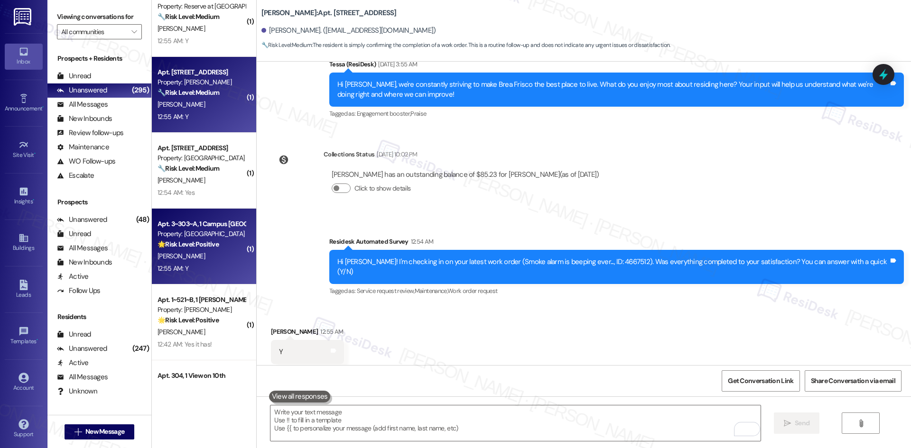
click at [204, 269] on div "12:55 AM: Y 12:55 AM: Y" at bounding box center [202, 269] width 90 height 12
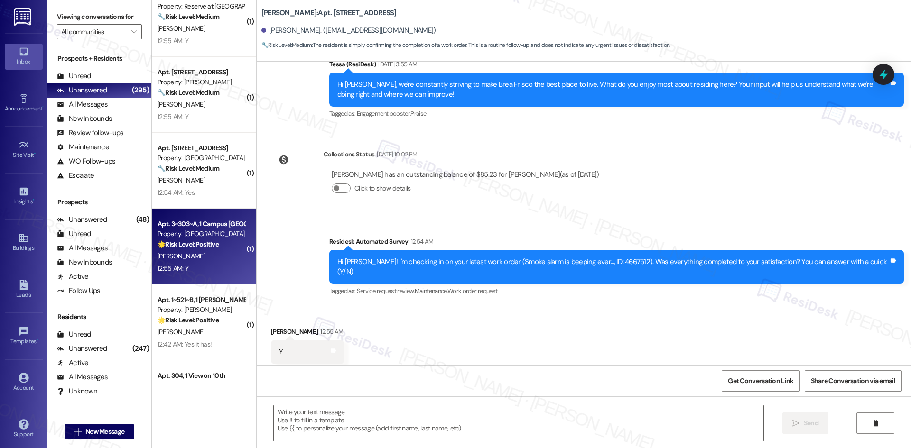
type textarea "Fetching suggested responses. Please feel free to read through the conversation…"
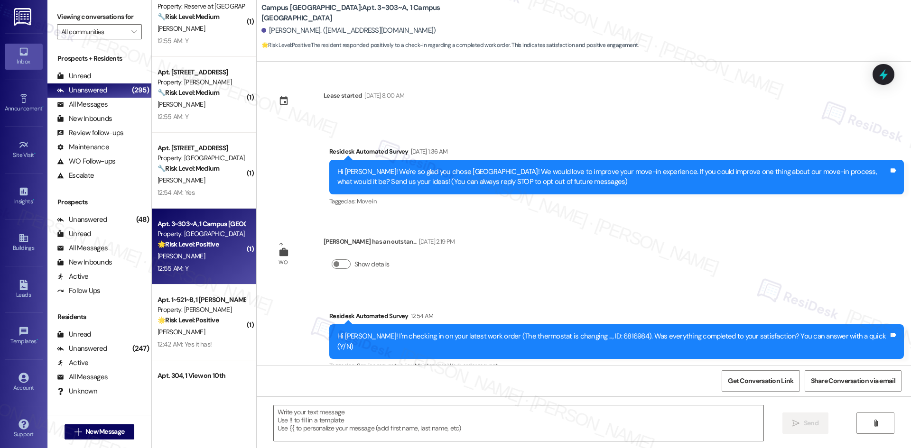
scroll to position [85, 0]
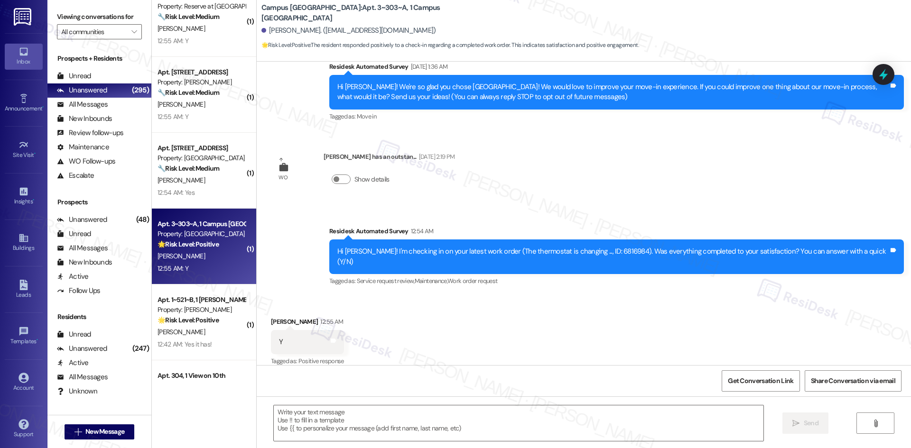
type textarea "Fetching suggested responses. Please feel free to read through the conversation…"
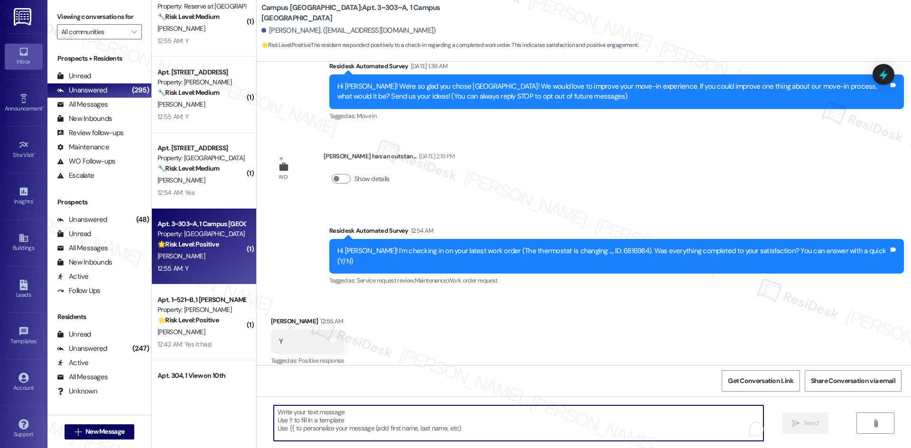
click at [337, 416] on textarea "To enrich screen reader interactions, please activate Accessibility in Grammarl…" at bounding box center [518, 424] width 489 height 36
paste textarea "Thank you for confirming! I’m glad to hear everything was completed to your sat…"
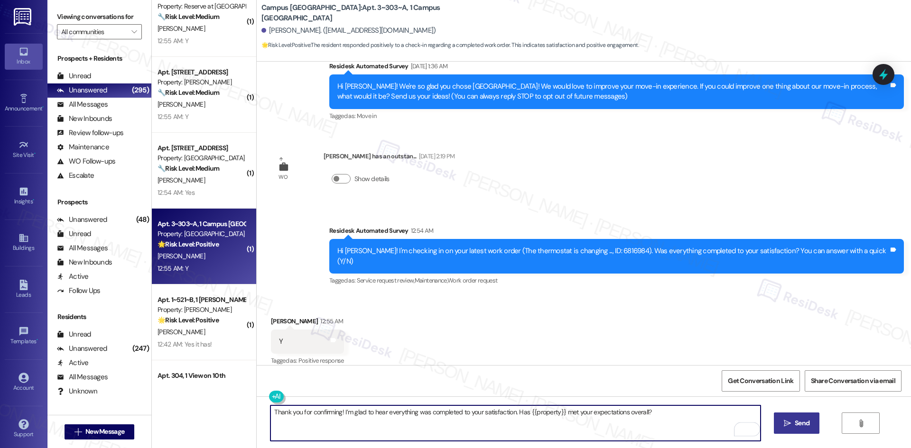
type textarea "Thank you for confirming! I’m glad to hear everything was completed to your sat…"
click at [794, 427] on span "Send" at bounding box center [801, 423] width 15 height 10
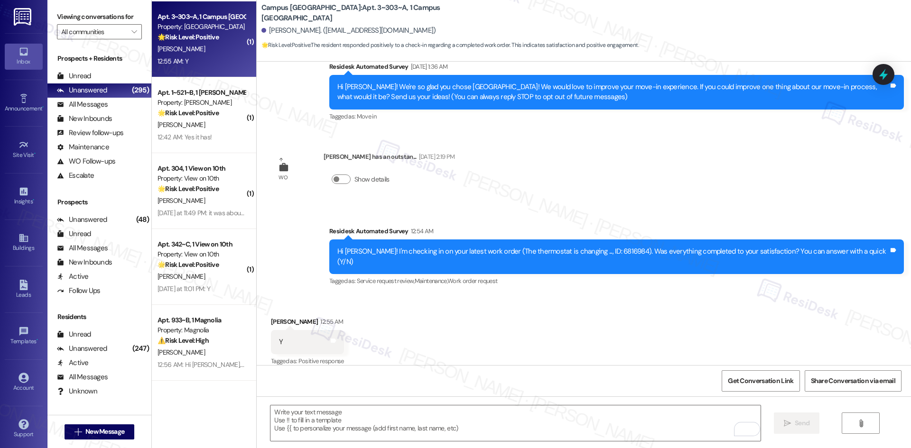
scroll to position [711, 0]
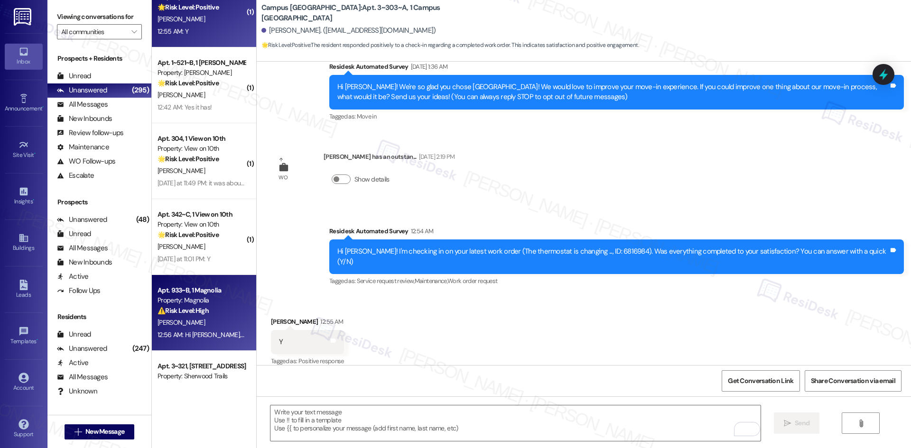
click at [205, 323] on div "D. Porter" at bounding box center [202, 323] width 90 height 12
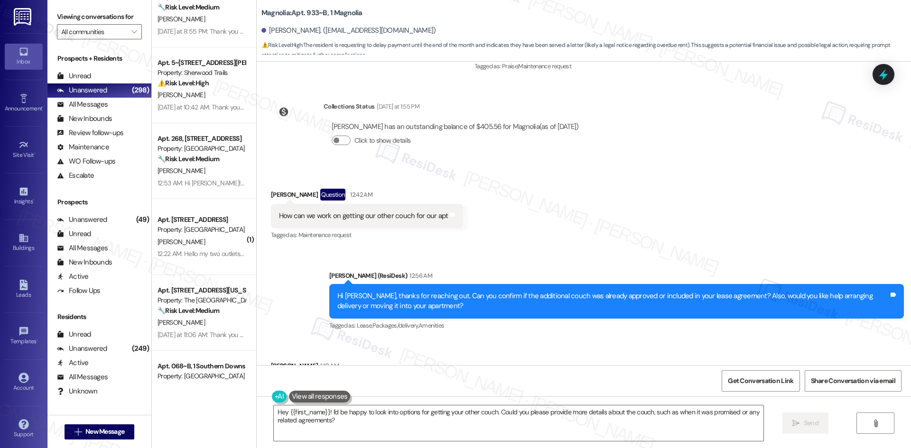
scroll to position [8246, 0]
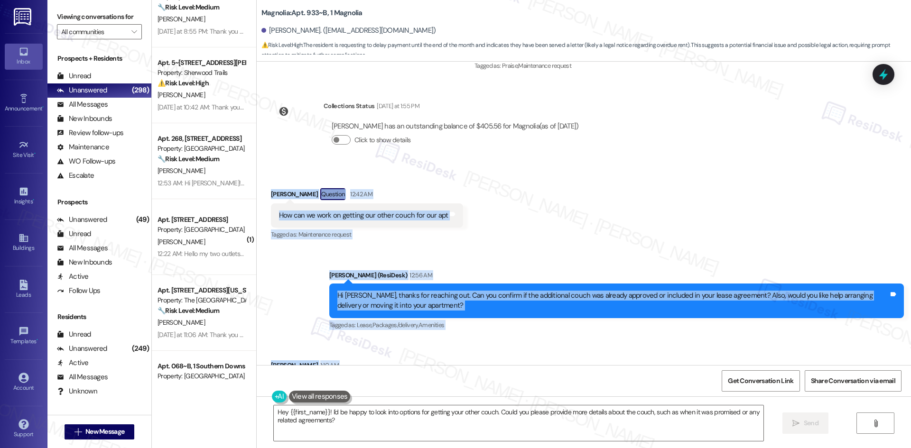
drag, startPoint x: 263, startPoint y: 150, endPoint x: 599, endPoint y: 350, distance: 391.3
click div "WO Lease started May 05, 2025 at 8:00 AM Show details Survey, sent via SMS Resi…"
copy div "Dewayne Porter Question 12:42 AM How can we work on getting our other couch for…"
click div "Hey {{first_name}}! I'd be happy to look into options for getting your other co…"
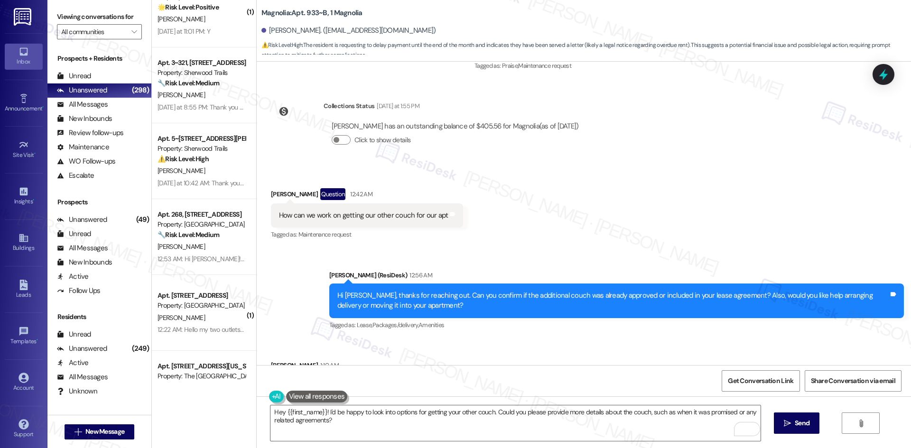
click div "Received via SMS Dewayne Porter Question 12:42 AM How can we work on getting ou…"
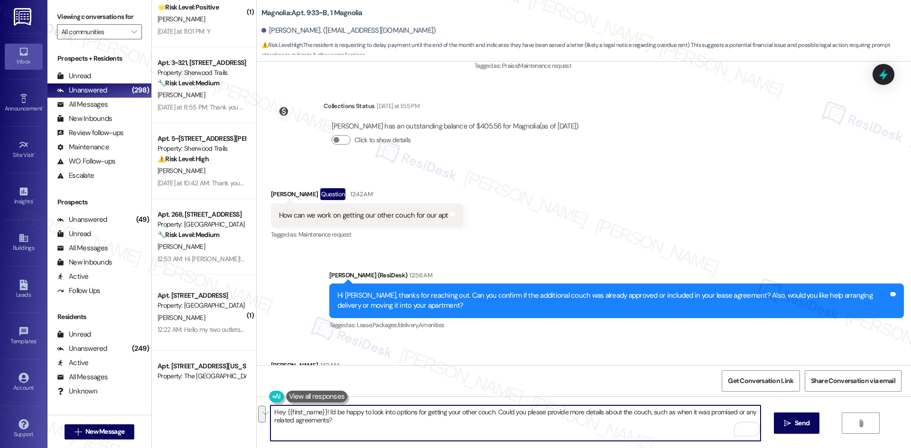
drag, startPoint x: 333, startPoint y: 428, endPoint x: 261, endPoint y: 408, distance: 74.8
click div "Hey {{first_name}}! I'd be happy to look into options for getting your other co…"
paste textarea "thanks for clarifying. I’ll check with the site team about the missing couch an…"
click textarea "thanks for clarifying. I’ll check with the site team about the missing couch an…"
type textarea "Thanks for clarifying. I’ll check with the site team about the missing couch an…"
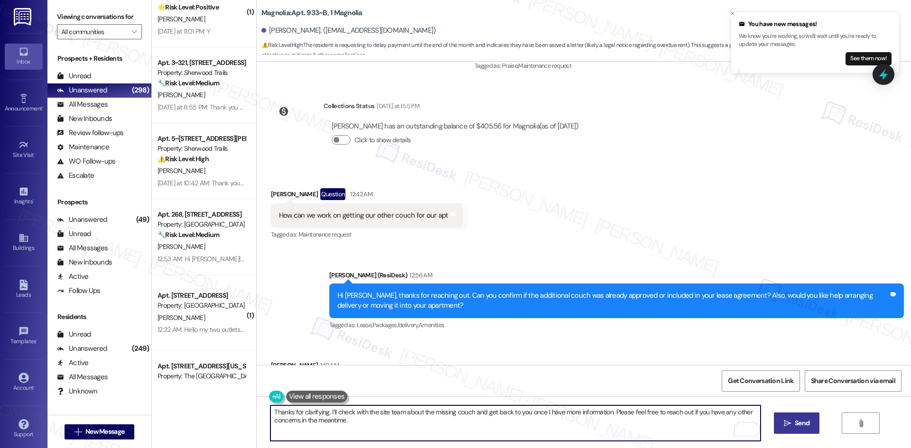
click span "Send"
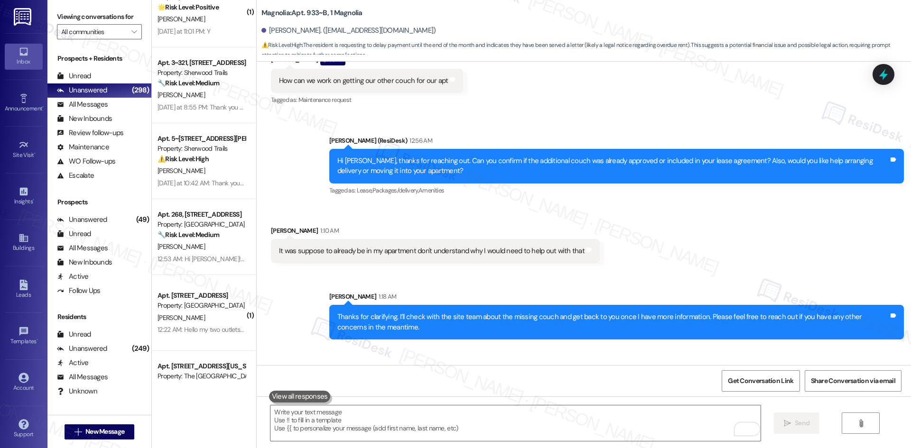
scroll to position [8388, 0]
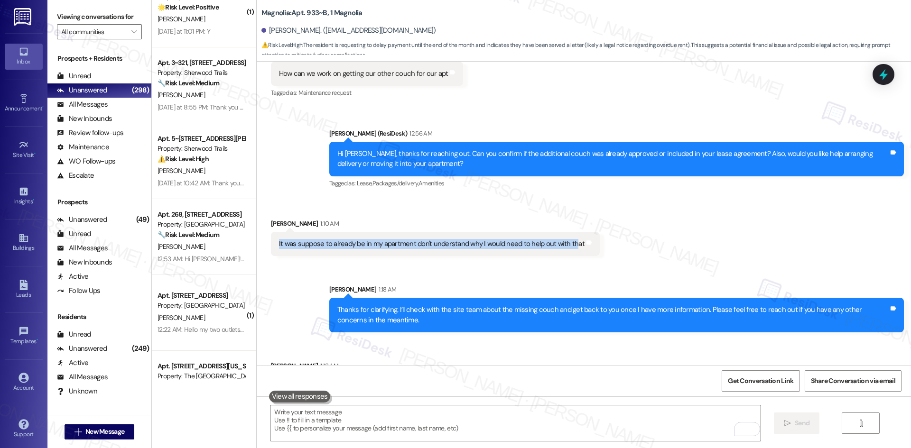
drag, startPoint x: 567, startPoint y: 191, endPoint x: 560, endPoint y: 198, distance: 9.7
click div "Dewayne Porter 1:10 AM It was suppose to already be in my apartment don't under…"
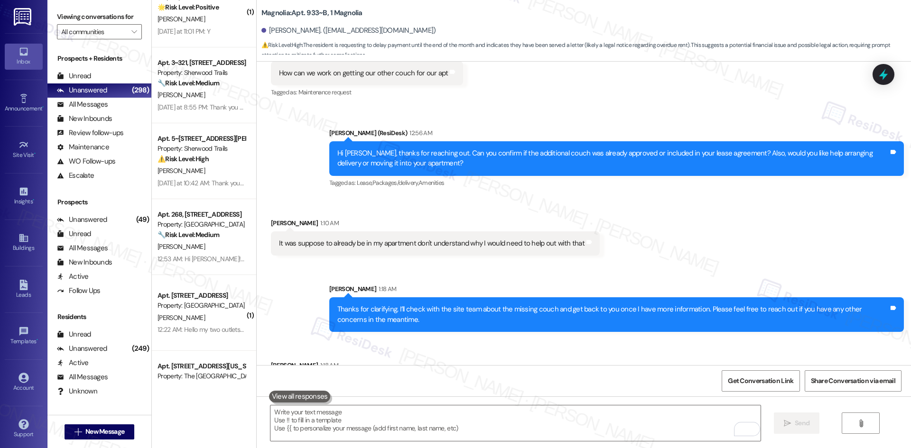
drag, startPoint x: 399, startPoint y: 332, endPoint x: 394, endPoint y: 330, distance: 5.1
click div "Received via SMS Dewayne Porter 1:18 AM Ok thank you. Tags and notes"
drag, startPoint x: 255, startPoint y: 316, endPoint x: 315, endPoint y: 348, distance: 67.5
click div "Received via SMS Dewayne Porter 1:18 AM Ok thank you. Tags and notes"
drag, startPoint x: 306, startPoint y: 349, endPoint x: 272, endPoint y: 320, distance: 44.8
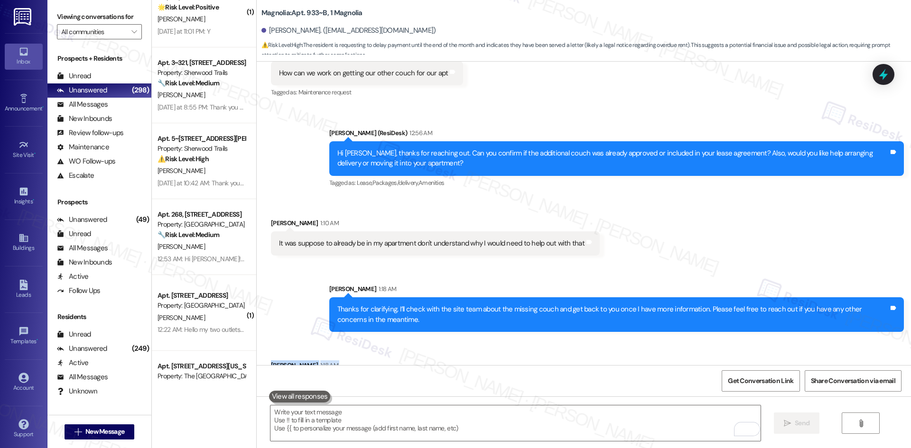
click div "Dewayne Porter 1:18 AM"
drag, startPoint x: 257, startPoint y: 322, endPoint x: 353, endPoint y: 349, distance: 100.6
click div "Received via SMS Dewayne Porter 1:18 AM Ok thank you. Tags and notes"
copy div "Dewayne Porter 1:18 AM Ok thank you. Tags and notes"
click textarea "To enrich screen reader interactions, please activate Accessibility in Grammarl…"
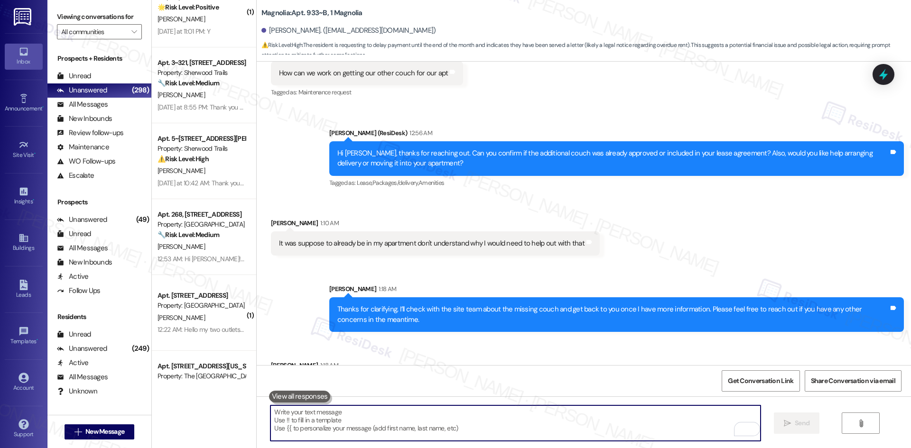
paste textarea "You’re welcome, Dewayne!"
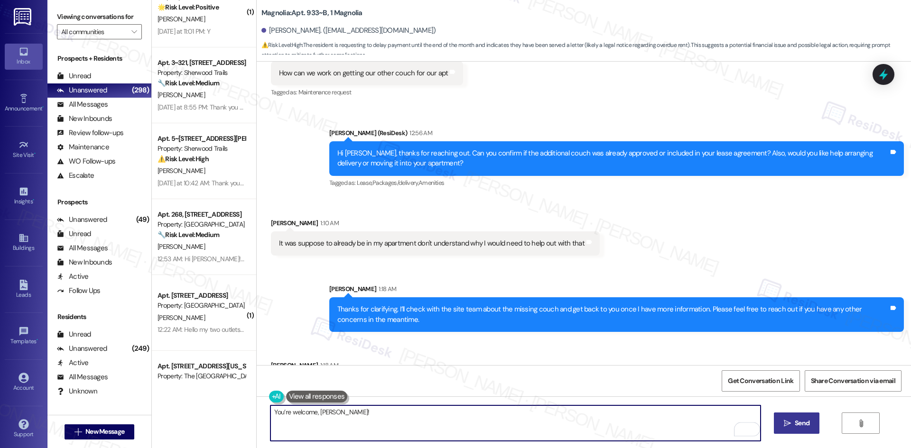
type textarea "You’re welcome, Dewayne!"
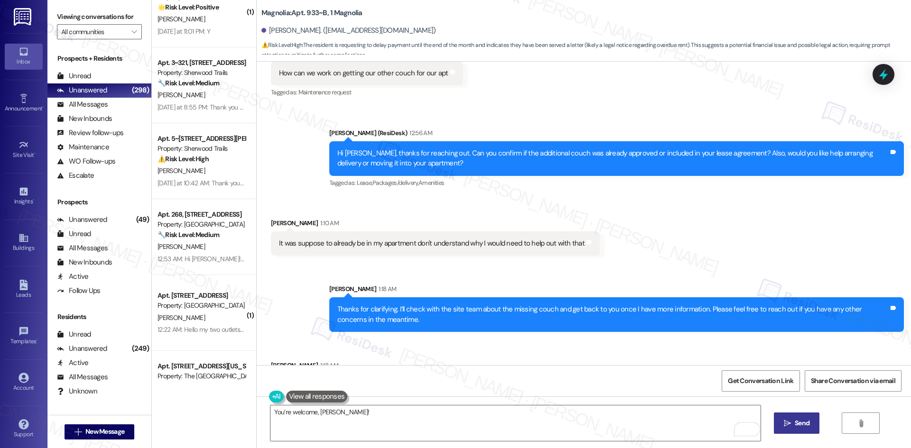
click button " Send"
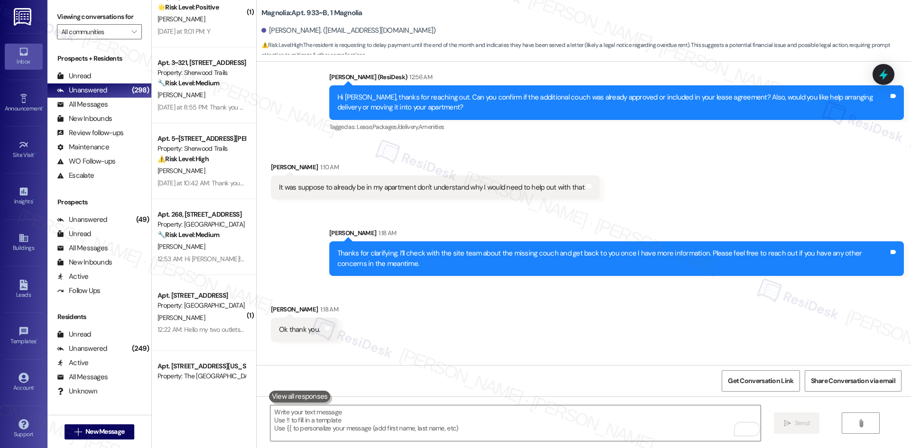
scroll to position [8455, 0]
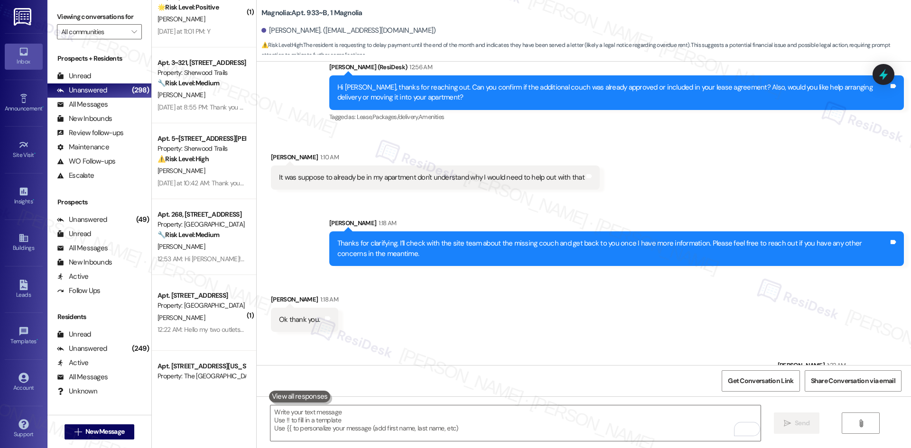
click div "Received via SMS Dewayne Porter 1:18 AM Ok thank you. Tags and notes"
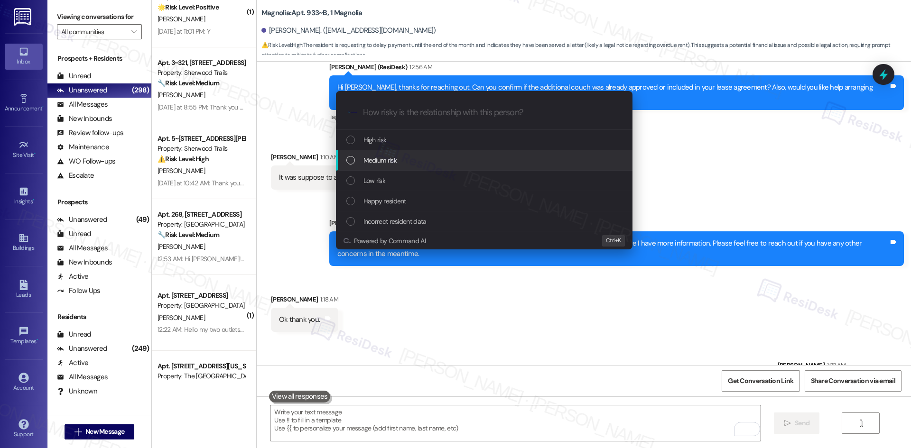
click div "Medium risk"
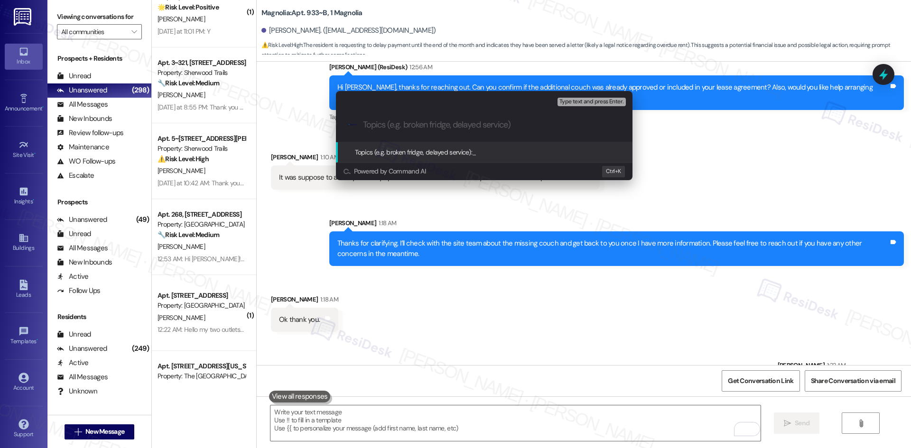
click input "Topics (e.g. broken fridge, delayed service)"
paste input "Missing Couch in Apartment"
type input "Missing Couch in Apartment"
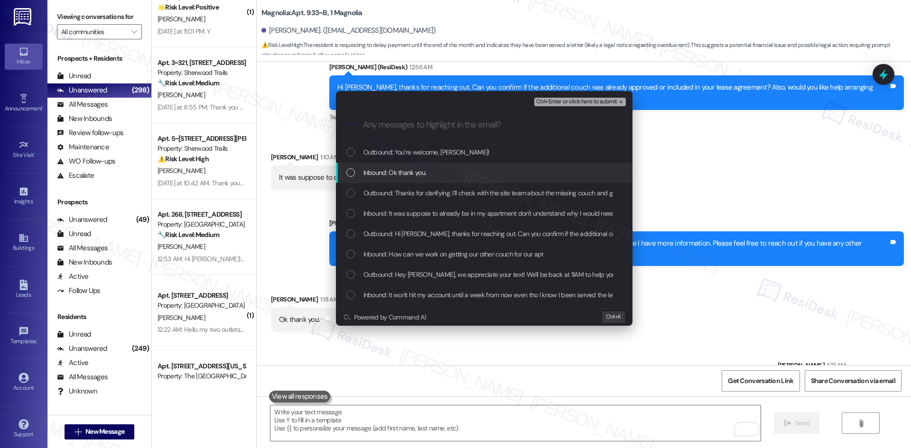
click div "Inbound: Ok thank you."
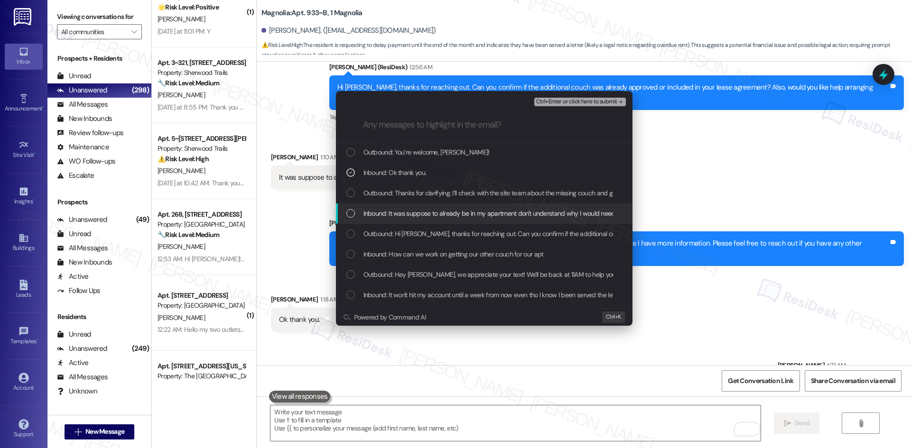
click span "Inbound: It was suppose to already be in my apartment don't understand why I wo…"
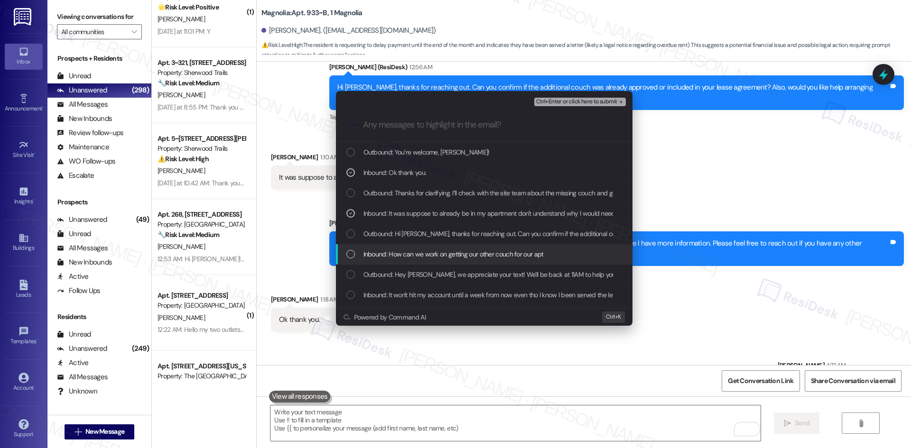
click span "Inbound: How can we work on getting our other couch for our apt"
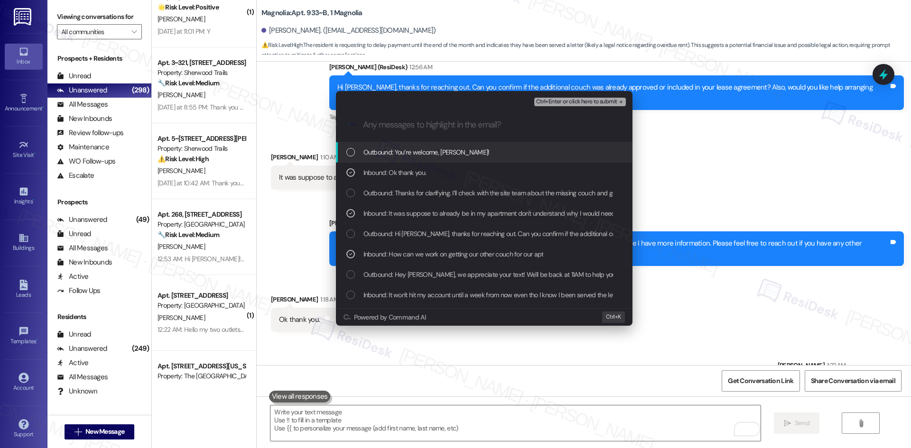
click span "Ctrl+Enter or click here to submit"
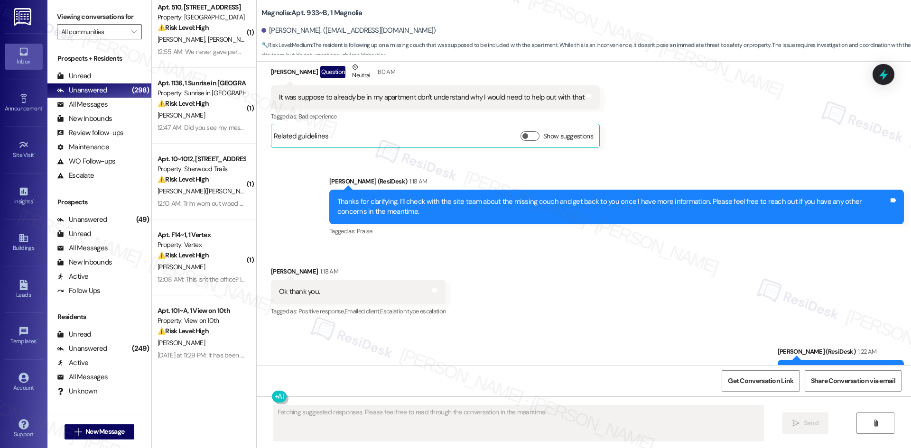
scroll to position [0, 0]
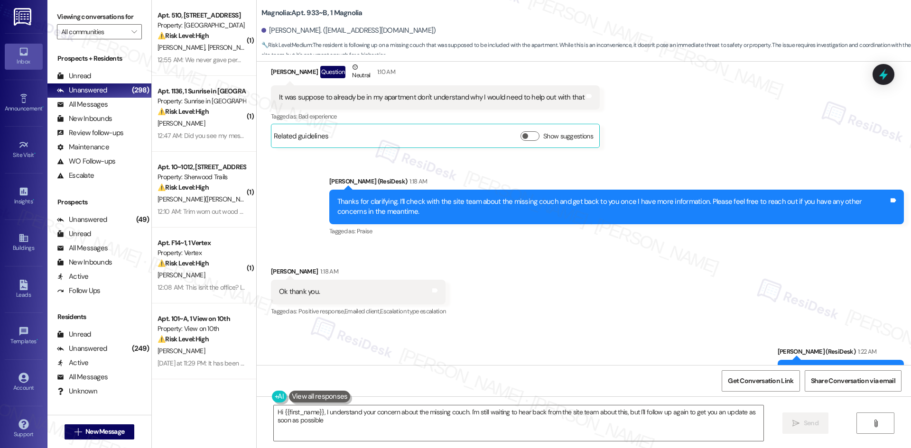
type textarea "Hi {{first_name}}, I understand your concern about the missing couch. I'm still…"
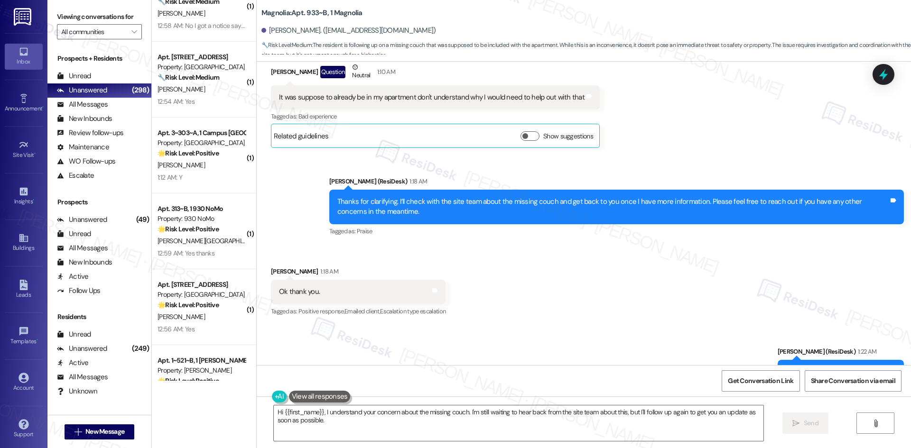
scroll to position [617, 0]
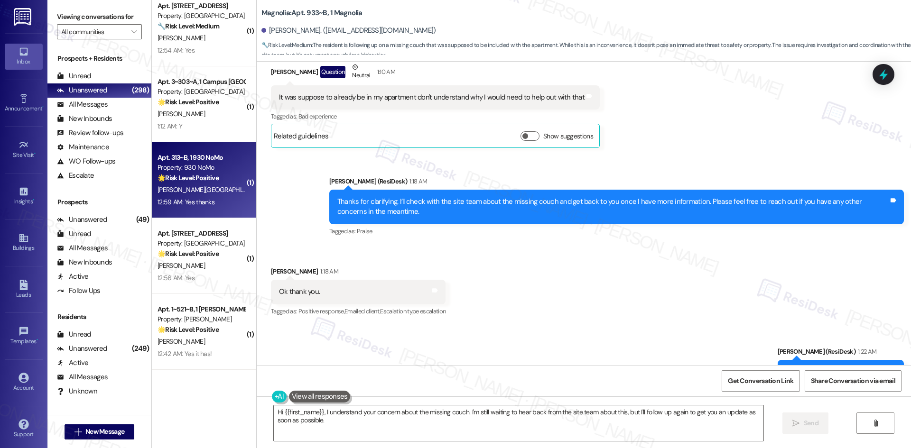
click strong "🌟 Risk Level: Positive"
type textarea "Fetching suggested responses. Please feel free to read through the conversation…"
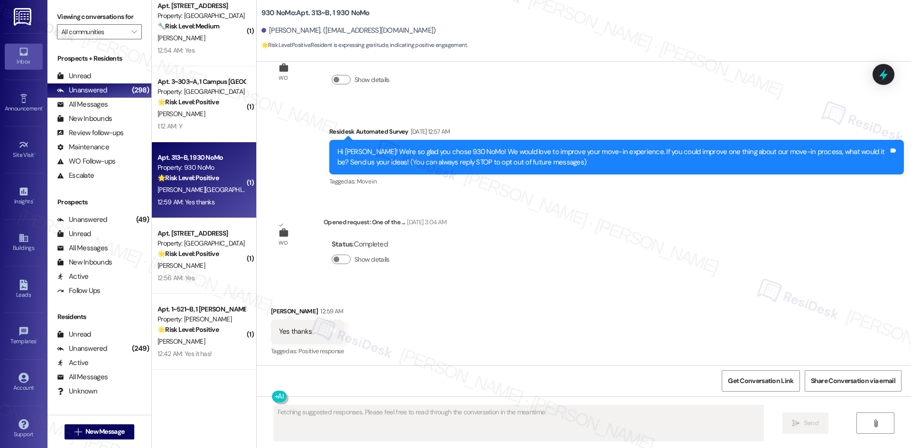
scroll to position [39, 0]
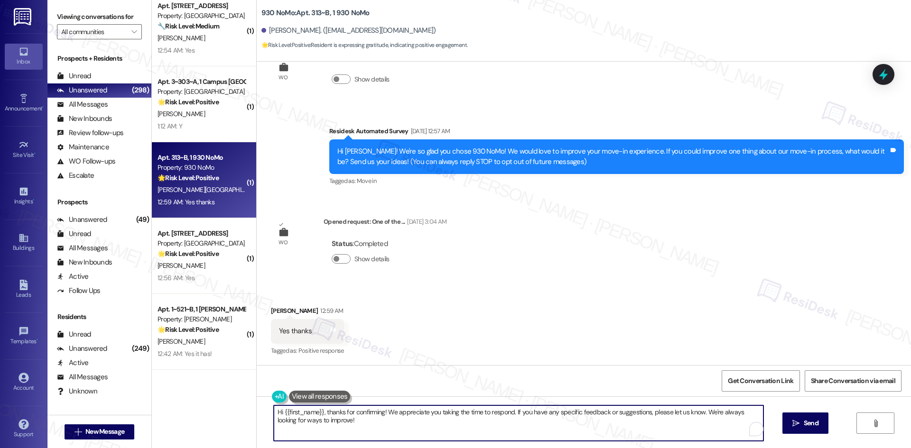
drag, startPoint x: 323, startPoint y: 413, endPoint x: 233, endPoint y: 413, distance: 90.1
click div "( 2 ) Apt. 518~D, 1 Bixby on College Ave Property: Bixby on College Avenue 🔧 Ri…"
type textarea "Thanks for confirming! We appreciate you taking the time to respond. If you hav…"
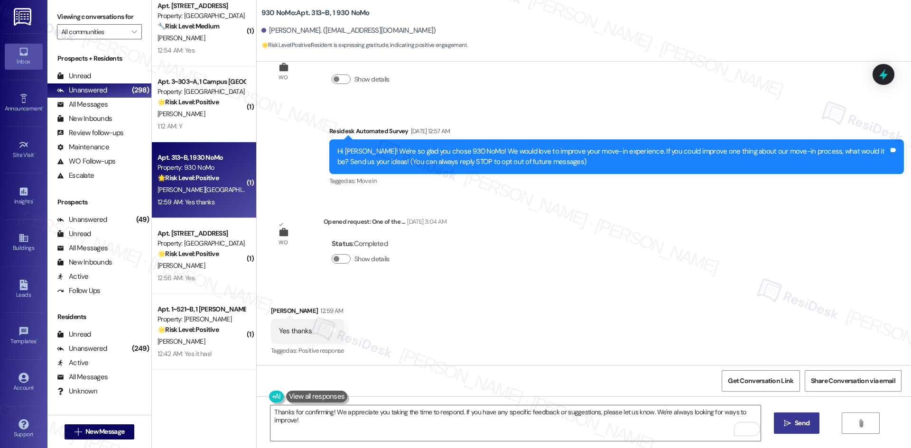
drag, startPoint x: 794, startPoint y: 423, endPoint x: 715, endPoint y: 411, distance: 80.2
click span "Send"
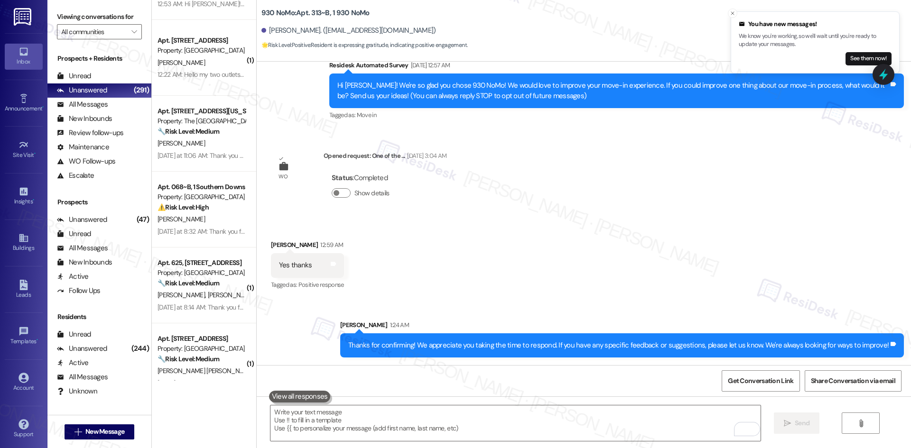
scroll to position [1375, 0]
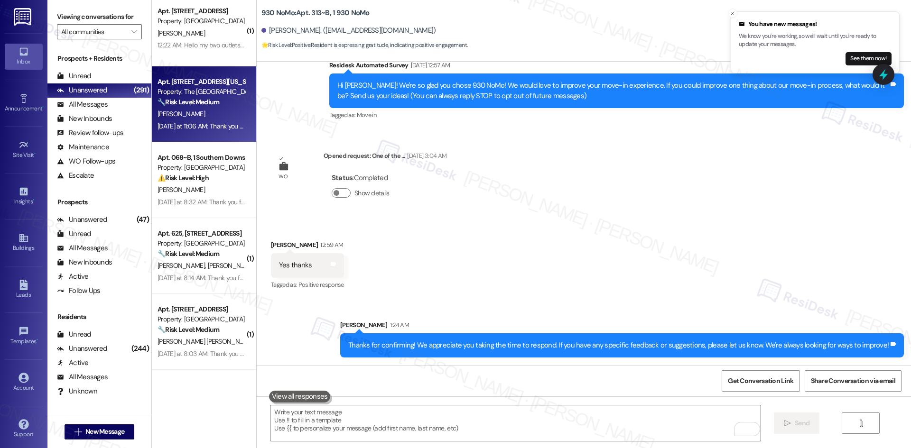
click div "J. Johnson"
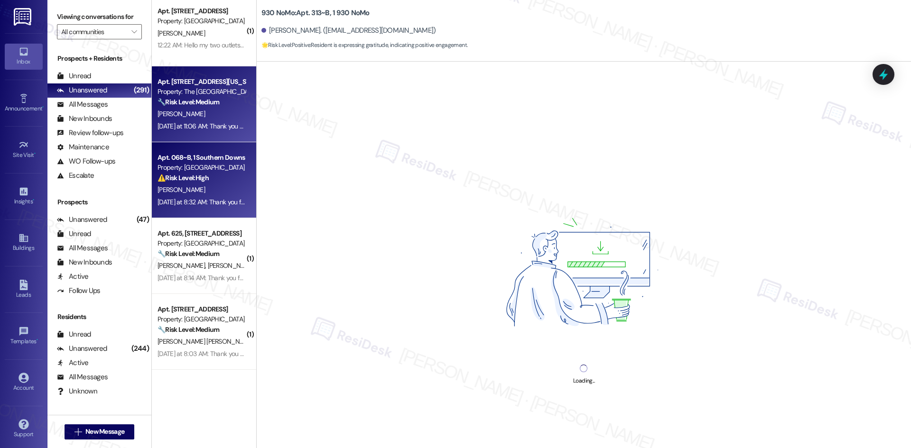
click div "Property: [GEOGRAPHIC_DATA]"
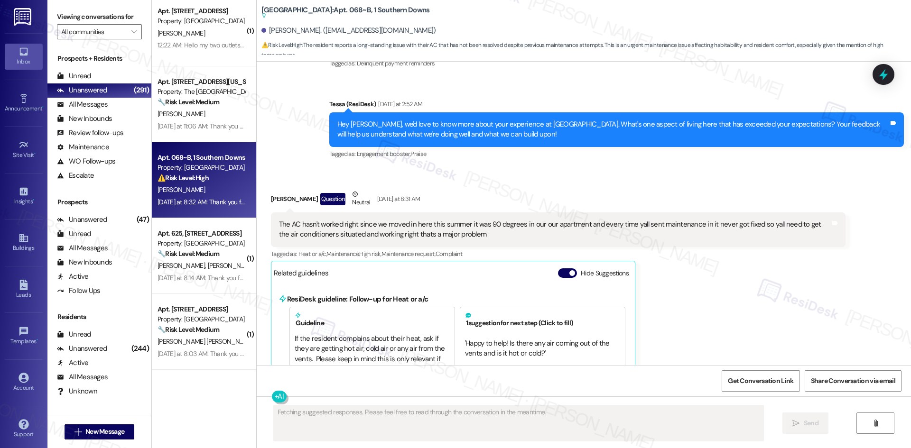
scroll to position [2961, 0]
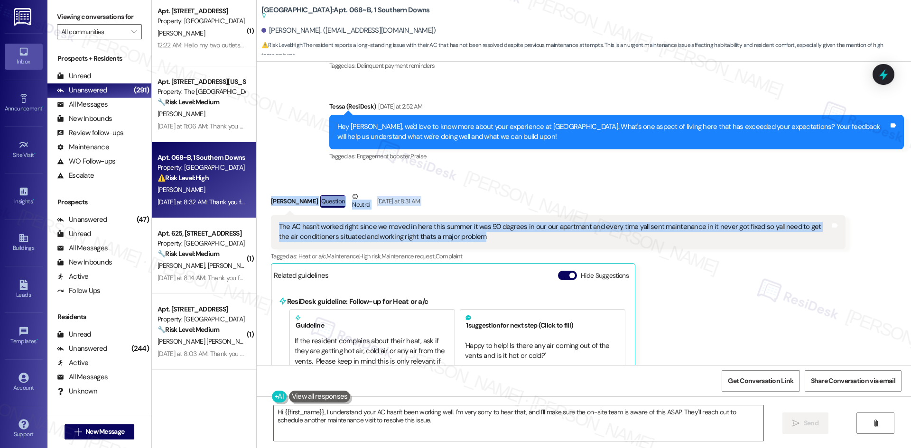
drag, startPoint x: 259, startPoint y: 161, endPoint x: 511, endPoint y: 210, distance: 256.5
click div "Received via SMS Jacob Zelt Question Neutral Yesterday at 8:31 AM The AC hasn't…"
click div "The AC hasn't worked right since we moved in here this summer it was 90 degrees…"
drag, startPoint x: 475, startPoint y: 204, endPoint x: 262, endPoint y: 170, distance: 215.2
click div "Received via SMS Jacob Zelt Question Neutral Yesterday at 8:31 AM The AC hasn't…"
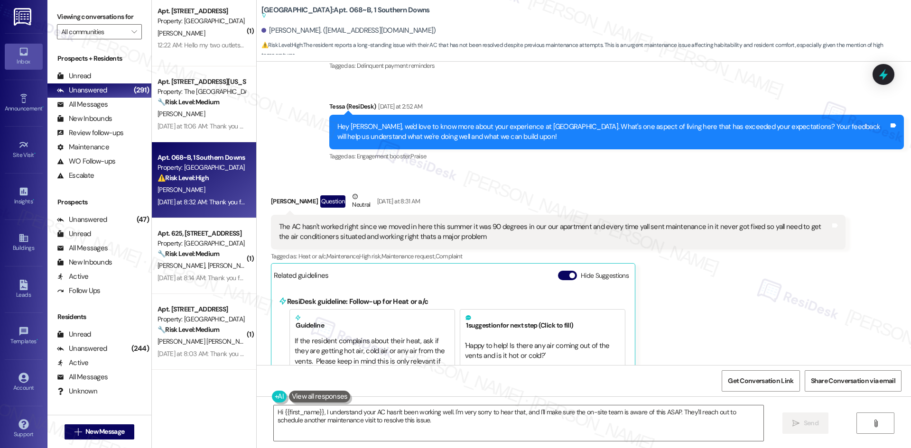
drag, startPoint x: 291, startPoint y: 184, endPoint x: 258, endPoint y: 156, distance: 43.4
click div "Received via SMS Jacob Zelt Question Neutral Yesterday at 8:31 AM The AC hasn't…"
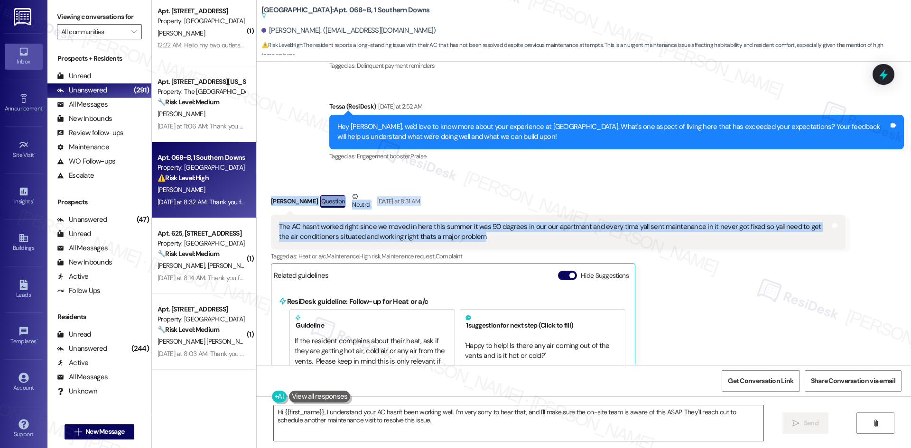
drag, startPoint x: 272, startPoint y: 176, endPoint x: 444, endPoint y: 206, distance: 174.7
click div "Received via SMS Jacob Zelt Question Neutral Yesterday at 8:31 AM The AC hasn't…"
copy div "Jacob Zelt Question Neutral Yesterday at 8:31 AM The AC hasn't worked right sin…"
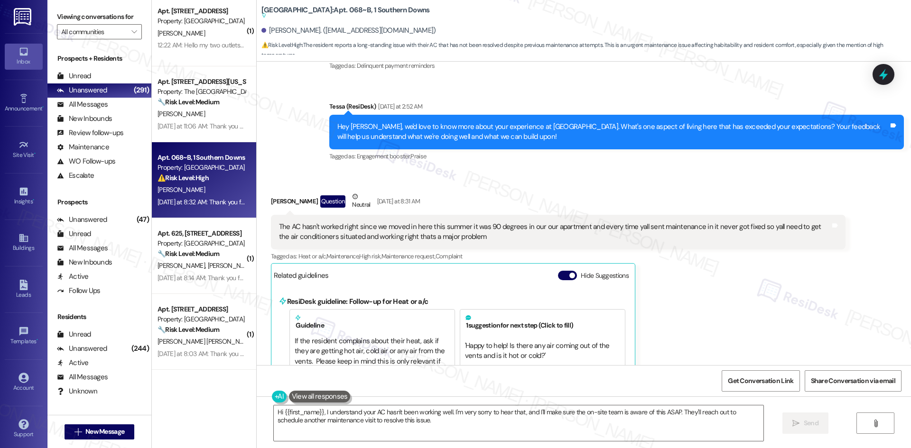
click div "Tagged as: Heat or a/c , Click to highlight conversations about Heat or a/c Mai…"
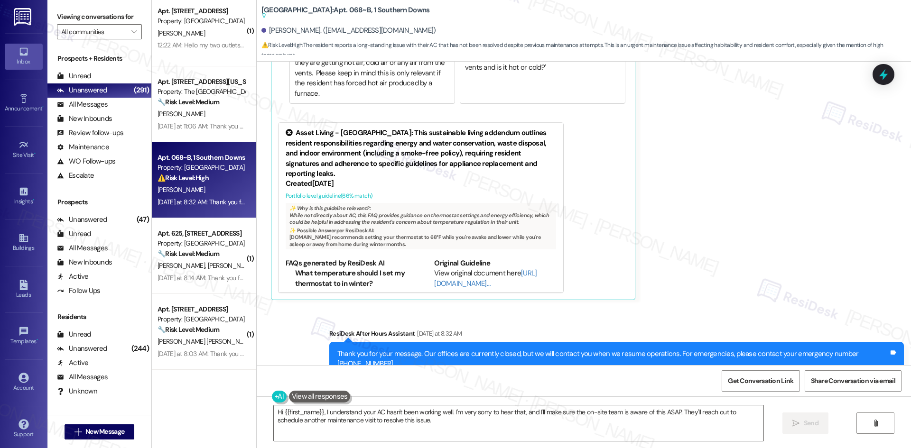
scroll to position [3318, 0]
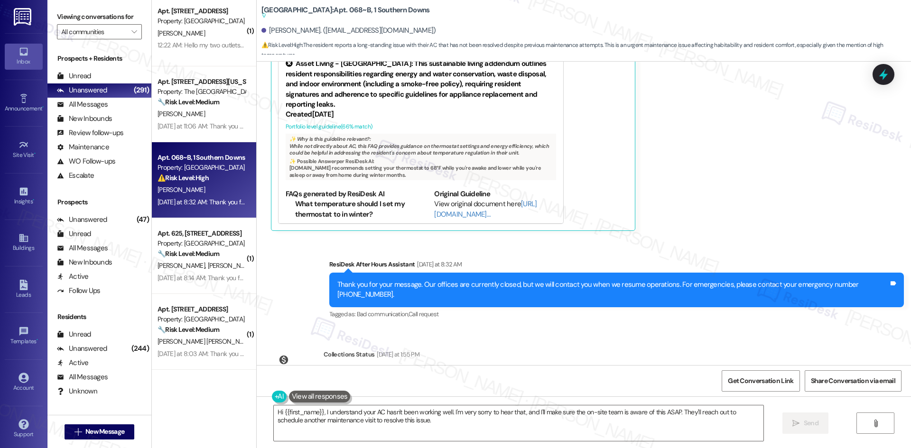
click div "Sent via SMS ResiDesk After Hours Assistant Yesterday at 8:32 AM Thank you for …"
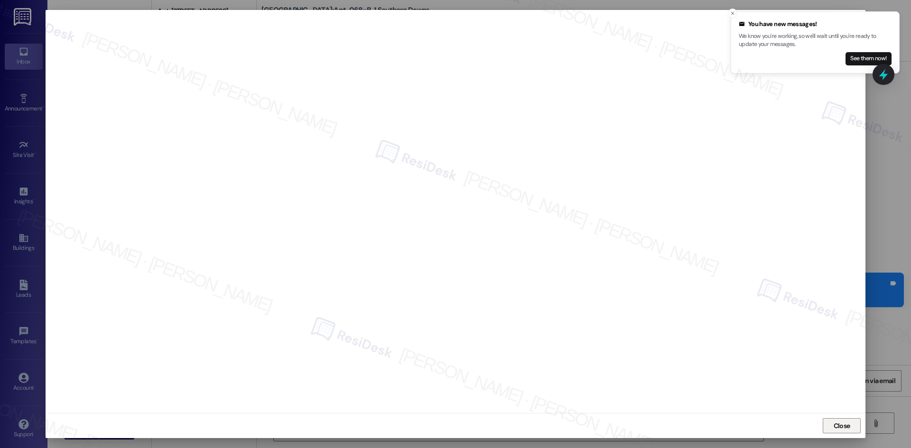
click span "Close"
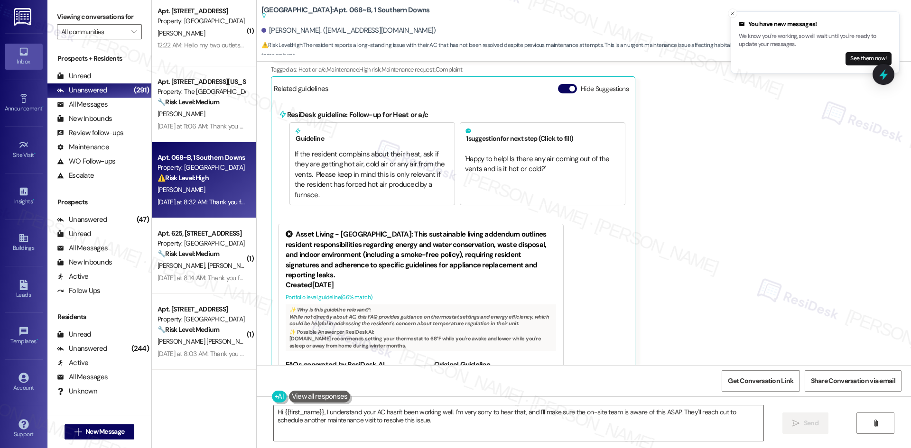
scroll to position [2986, 0]
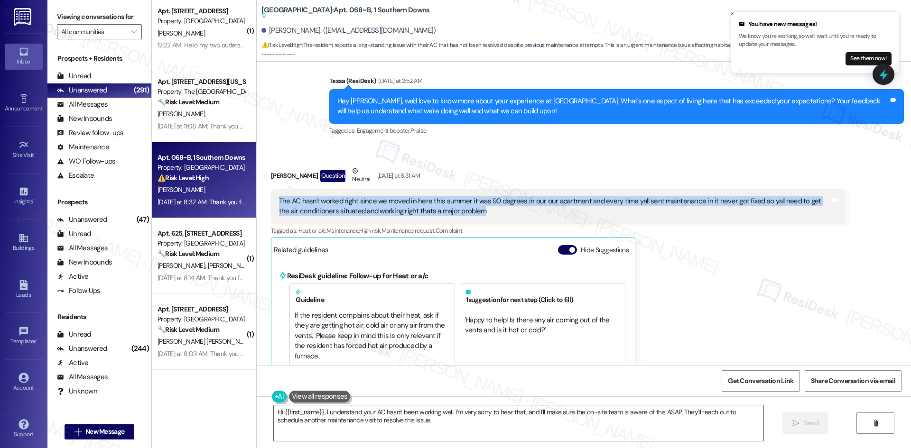
drag, startPoint x: 271, startPoint y: 167, endPoint x: 753, endPoint y: 183, distance: 482.6
click div "The AC hasn't worked right since we moved in here this summer it was 90 degrees…"
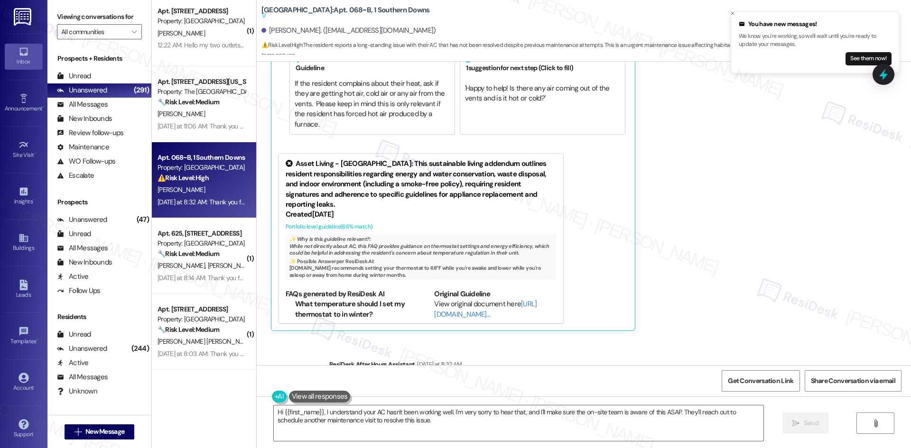
scroll to position [3318, 0]
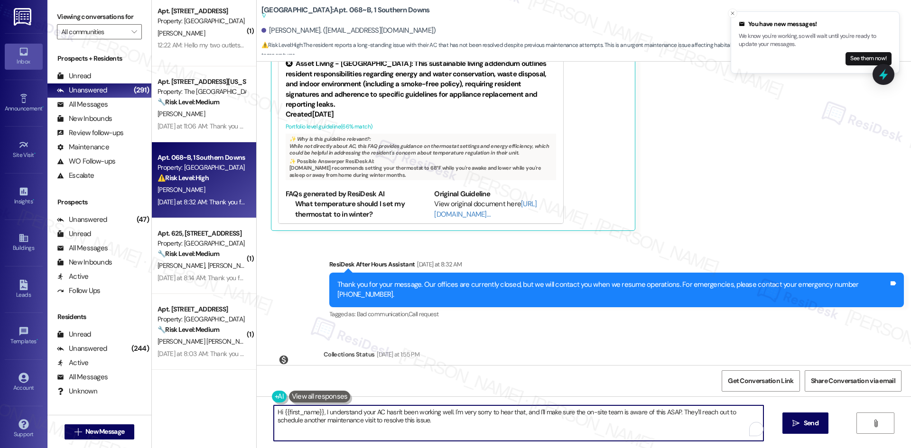
drag, startPoint x: 408, startPoint y: 423, endPoint x: 210, endPoint y: 406, distance: 199.5
click div "Apt. 5~531, 10401 Brockington Road Property: Sherwood Trails ⚠️ Risk Level: Hig…"
paste textarea "I’m sorry to hear the AC still isn’t working properly. I’ll submit a work order…"
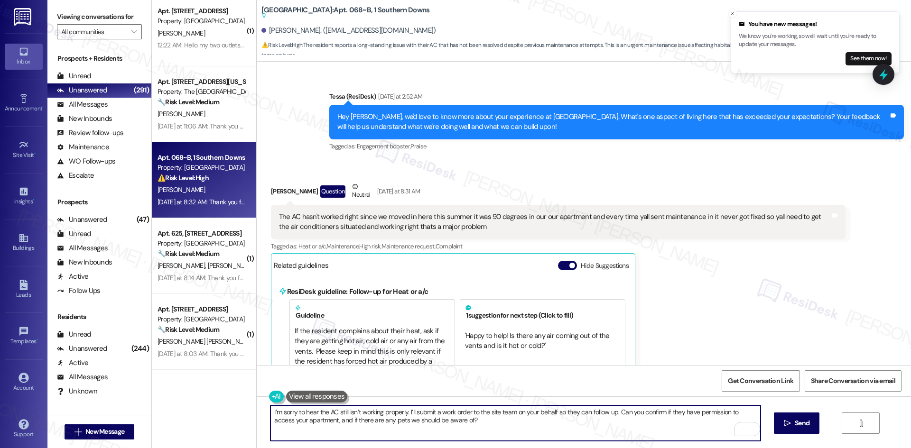
scroll to position [2939, 0]
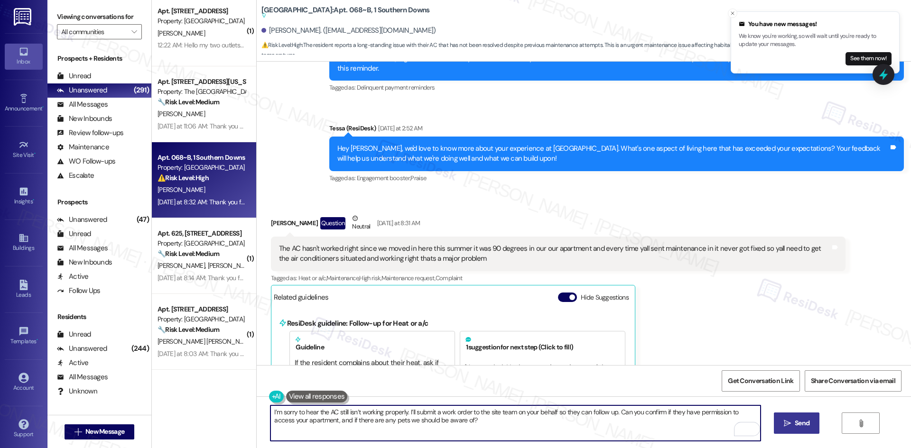
type textarea "I’m sorry to hear the AC still isn’t working properly. I’ll submit a work order…"
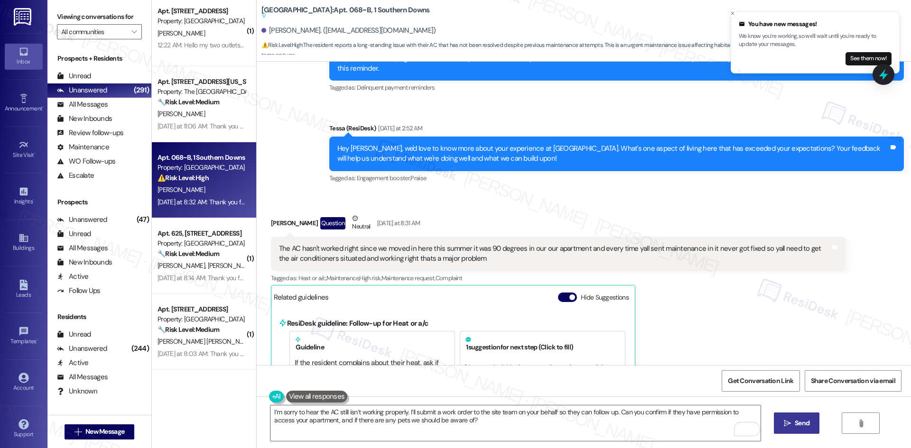
click span "Send"
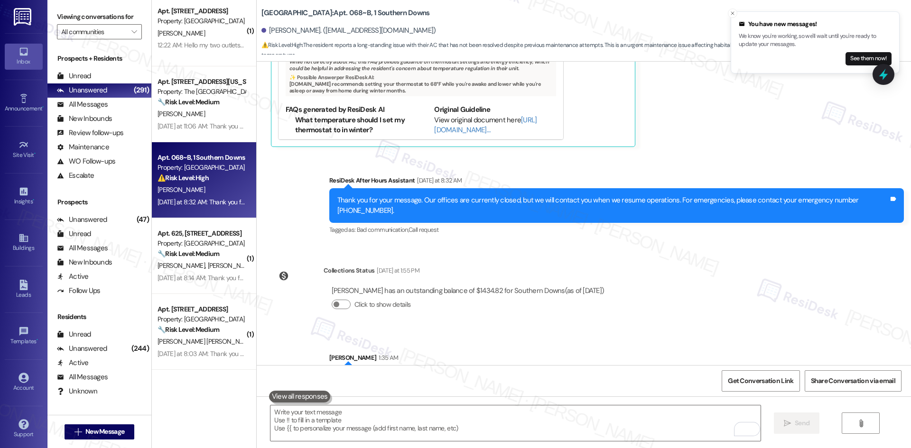
scroll to position [3283, 0]
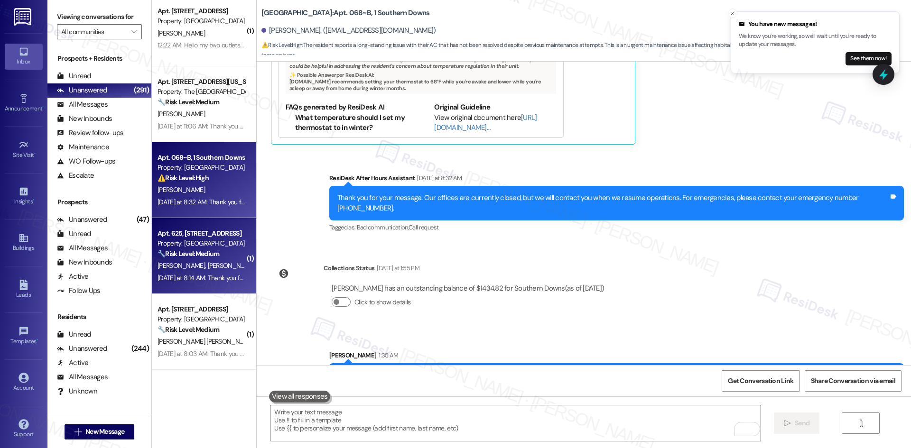
click span "M. Morales Rivas"
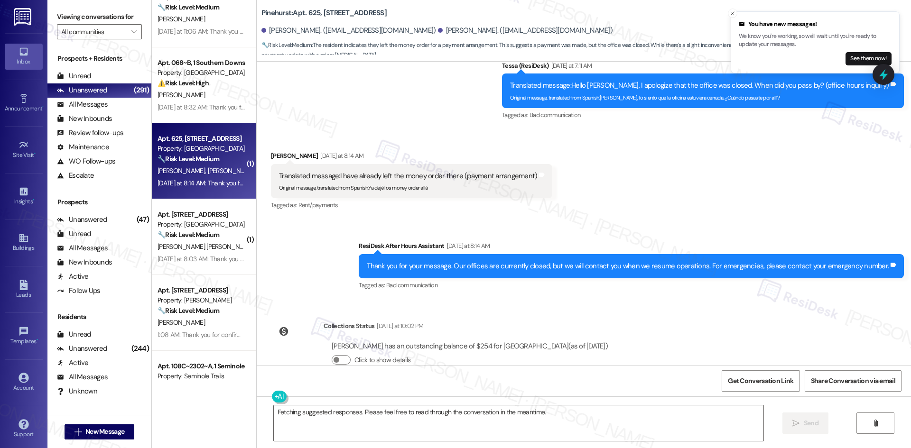
scroll to position [867, 0]
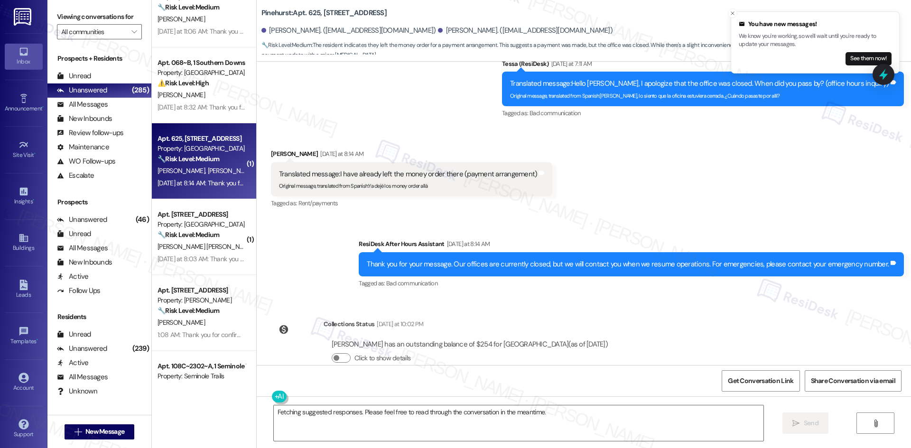
click div "Sent via SMS ResiDesk After Hours Assistant Yesterday at 8:14 AM Thank you for …"
click textarea "Fetching suggested responses. Please feel free to read through the conversation…"
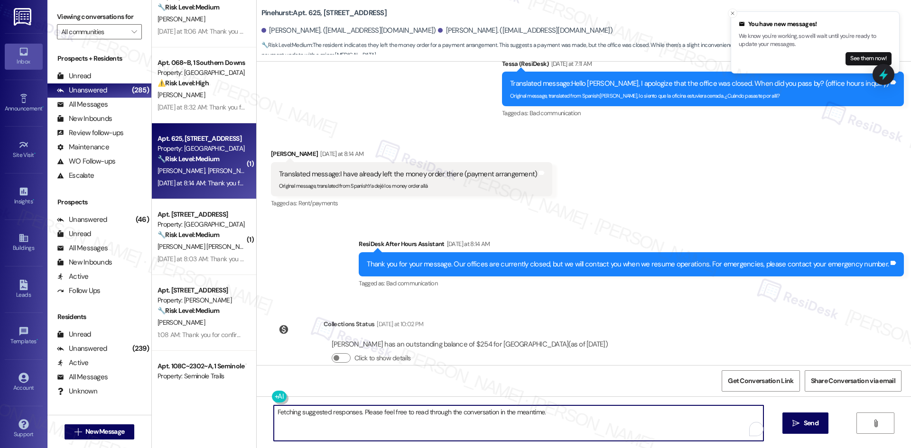
paste textarea "Thank you for keeping us informed! We truly appreciate it. If you have any ques…"
type textarea "Thank you for keeping us informed! We truly appreciate it. If you have any ques…"
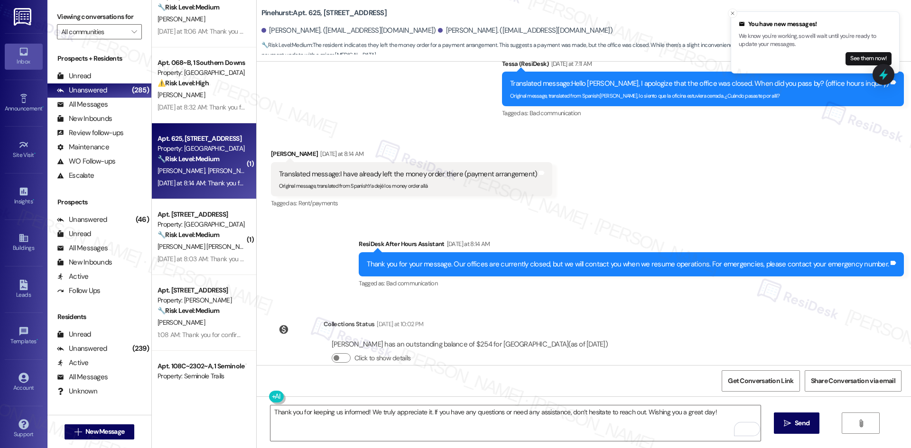
drag, startPoint x: 635, startPoint y: 319, endPoint x: 603, endPoint y: 325, distance: 32.8
click div "Lease started Oct 11, 2024 at 8:00 AM Announcement, sent via SMS Tessa (ResiDes…"
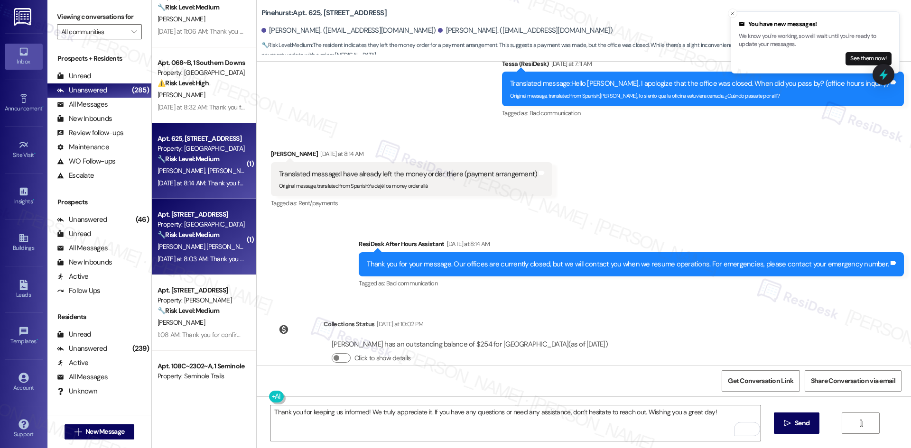
click div "Property: Crescent Ridge"
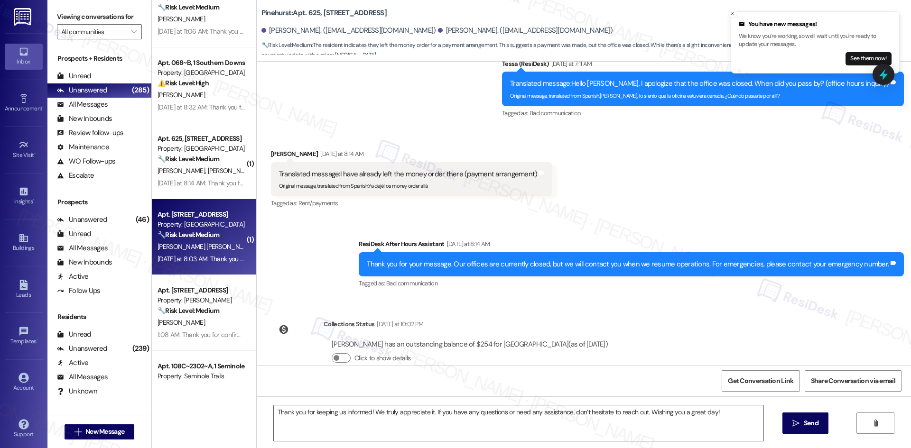
type textarea "Fetching suggested responses. Please feel free to read through the conversation…"
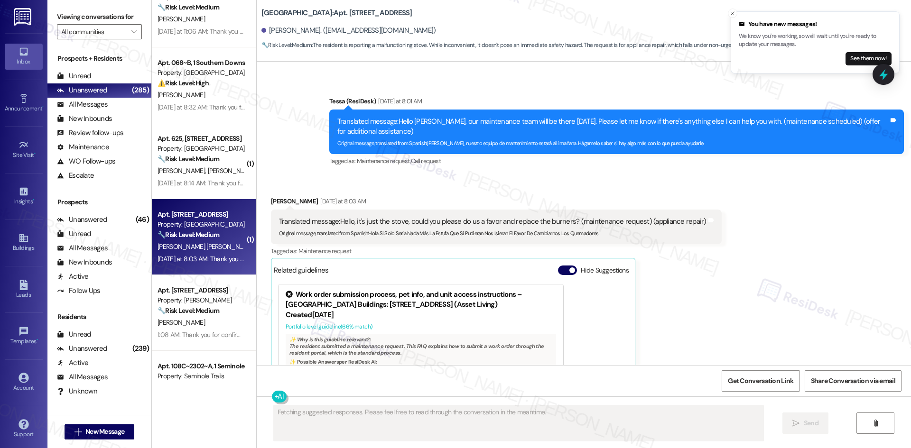
scroll to position [1197, 0]
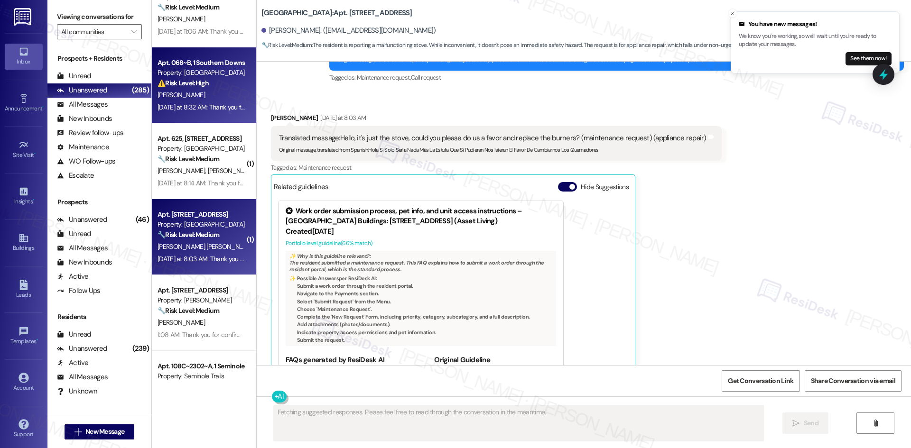
click div "J. Zelt"
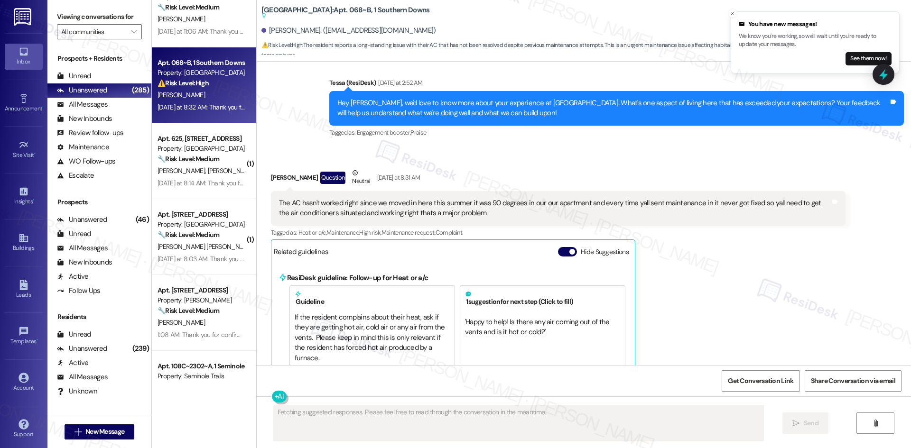
scroll to position [2961, 0]
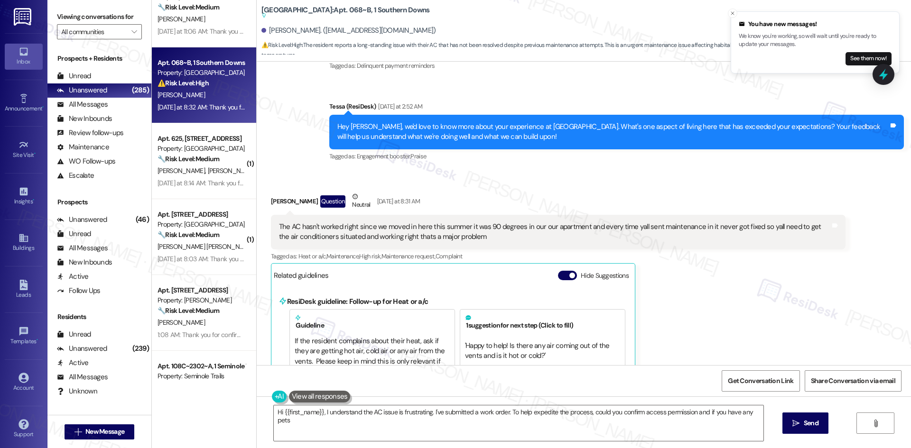
type textarea "Hi {{first_name}}, I understand the AC issue is frustrating. I've submitted a w…"
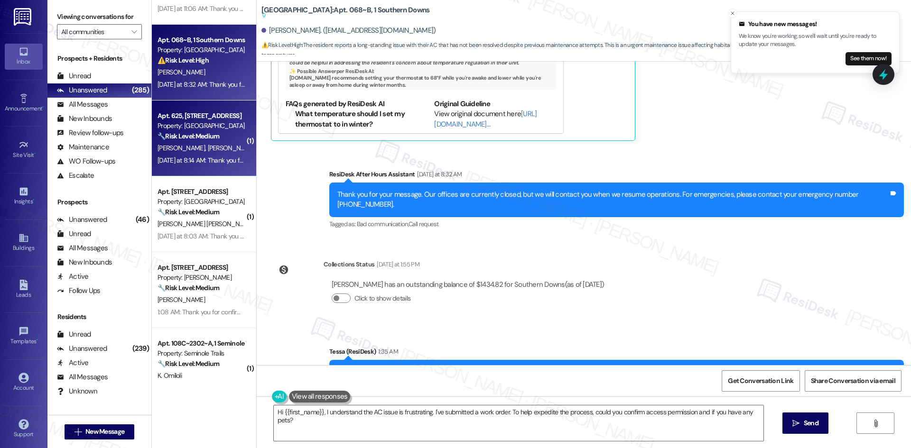
scroll to position [1565, 0]
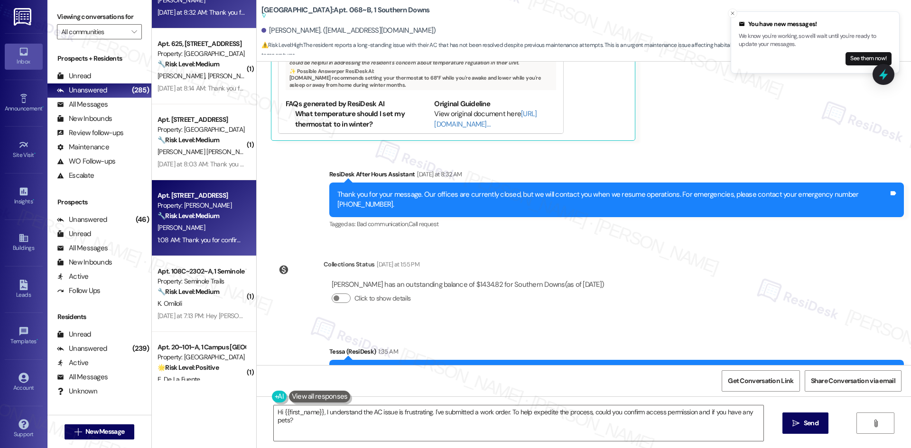
click div "K. Newberry"
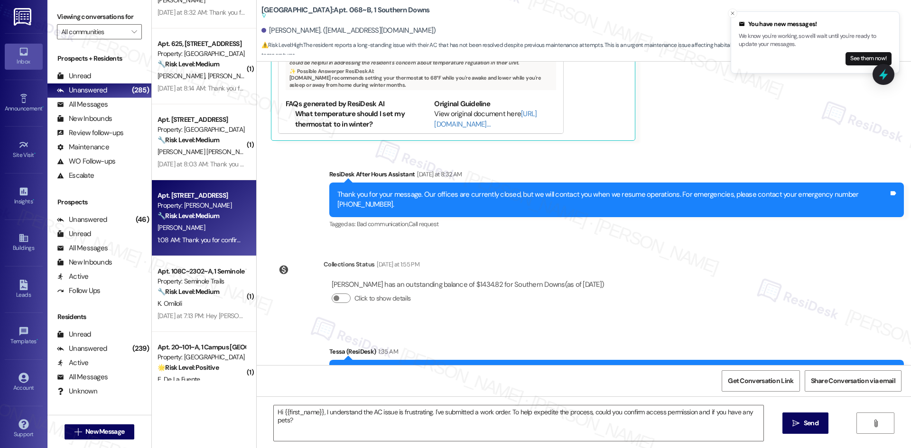
type textarea "Fetching suggested responses. Please feel free to read through the conversation…"
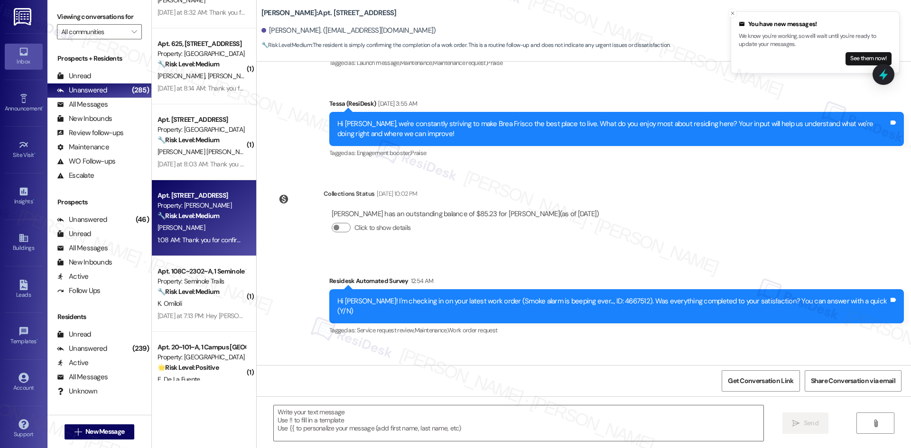
type textarea "Fetching suggested responses. Please feel free to read through the conversation…"
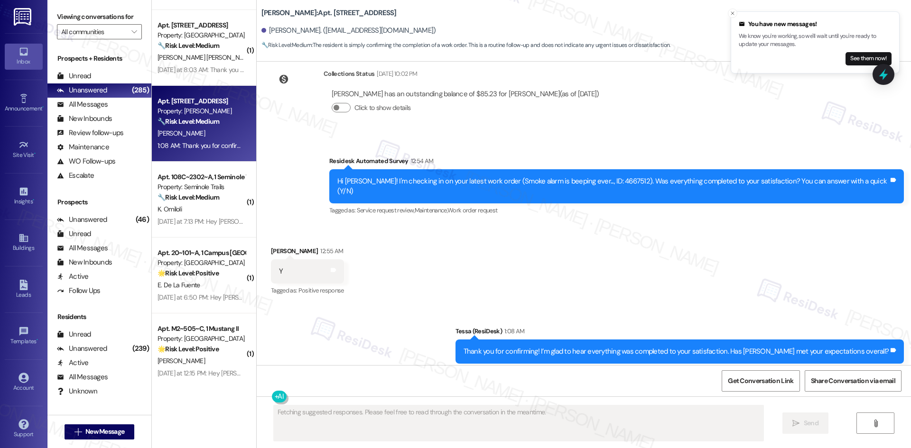
scroll to position [1660, 0]
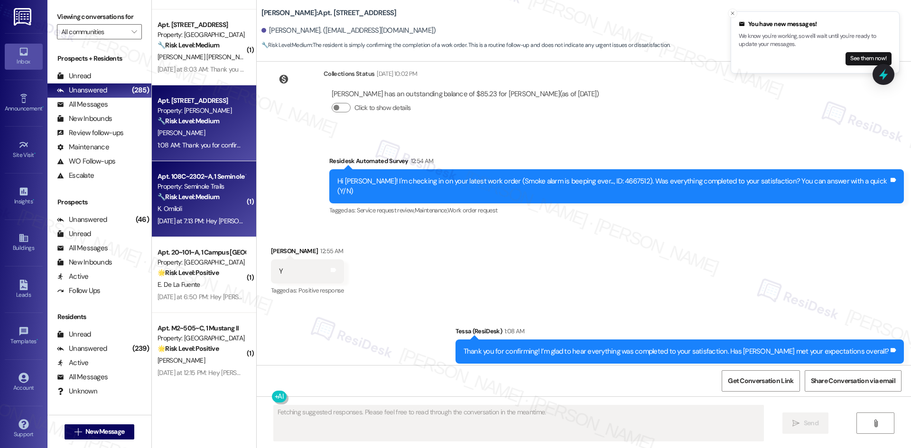
click div "K. Omiloli"
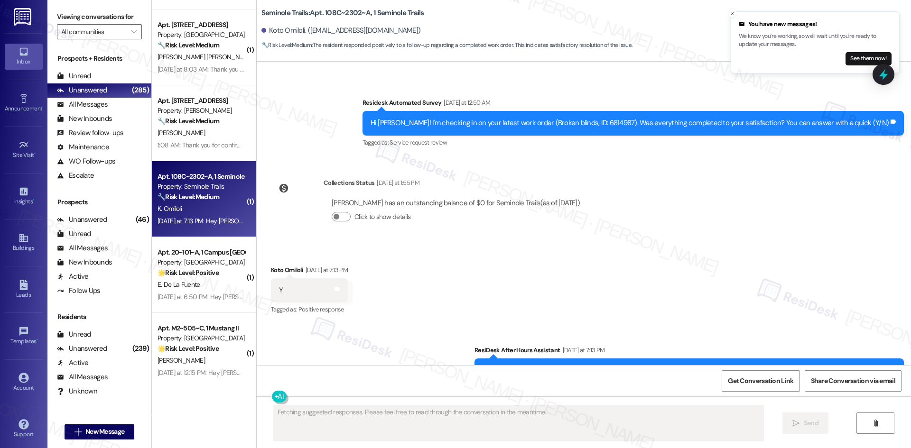
scroll to position [2843, 0]
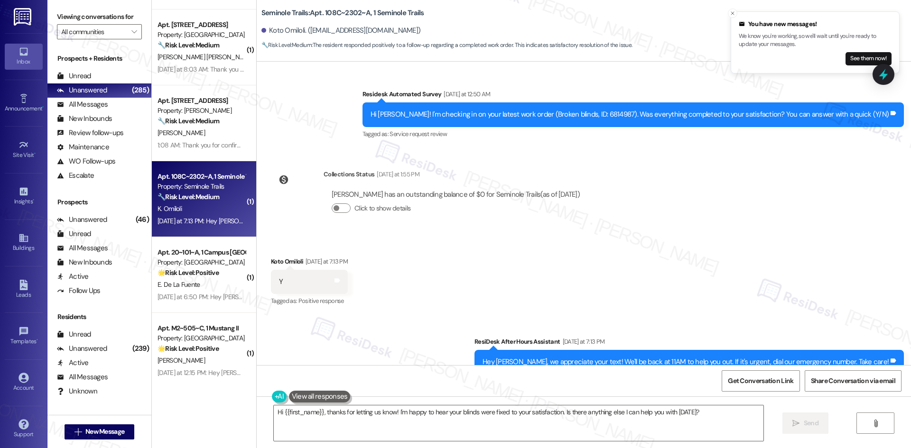
drag, startPoint x: 532, startPoint y: 231, endPoint x: 524, endPoint y: 249, distance: 19.5
click div "Received via SMS Koto Omiloli Yesterday at 7:13 PM Y Tags and notes Tagged as: …"
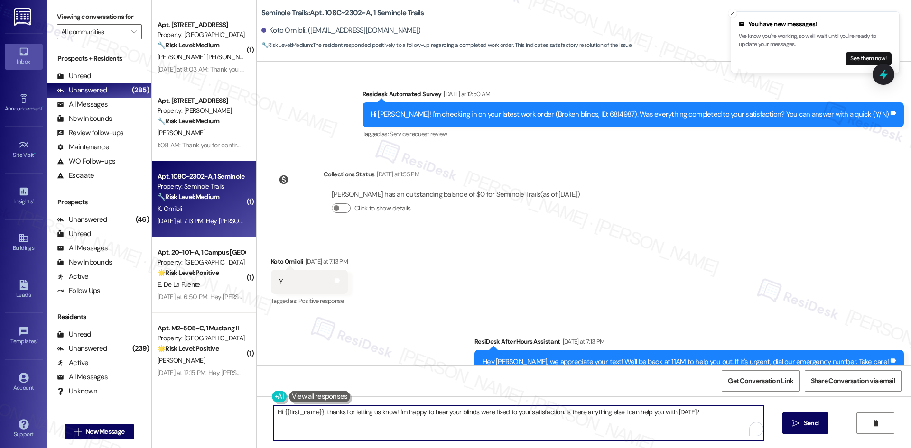
click textarea "Hi {{first_name}}, thanks for letting us know! I'm happy to hear your blinds we…"
paste textarea "Thank you for keeping us informed! We truly appreciate it. If you have any ques…"
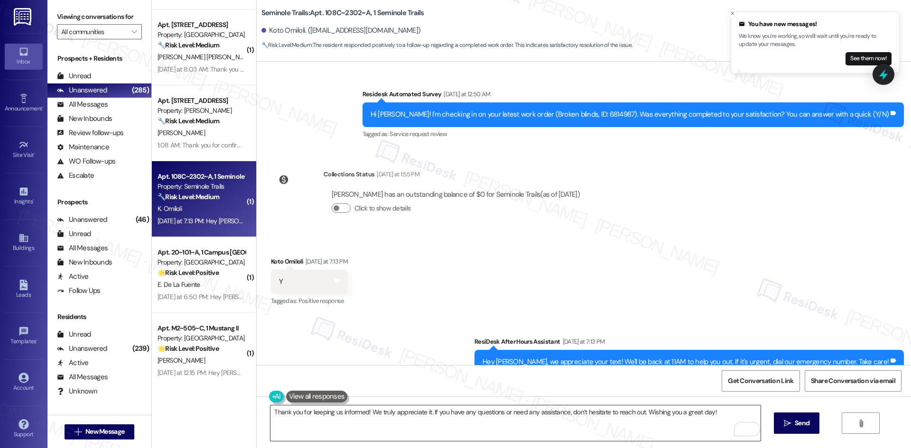
click textarea "Thank you for keeping us informed! We truly appreciate it. If you have any ques…"
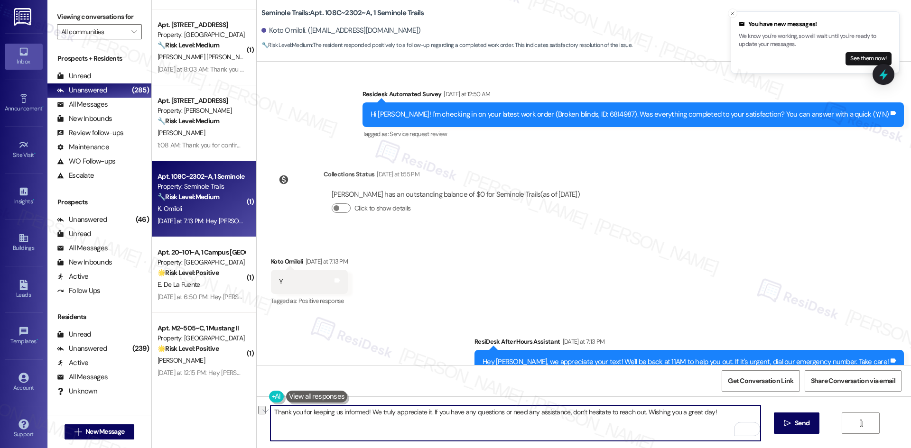
paste textarea "confirming! I’m glad to hear everything was completed to your satisfaction. Has…"
type textarea "Thank you for confirming! I’m glad to hear everything was completed to your sat…"
click span "Send"
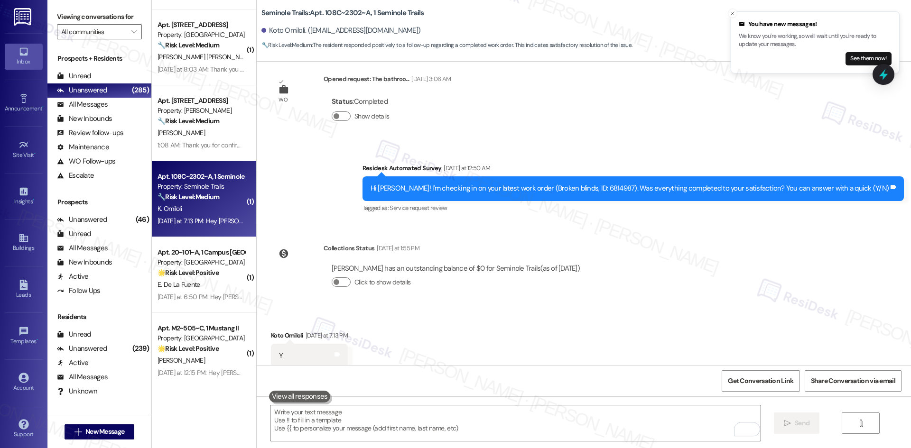
scroll to position [2762, 0]
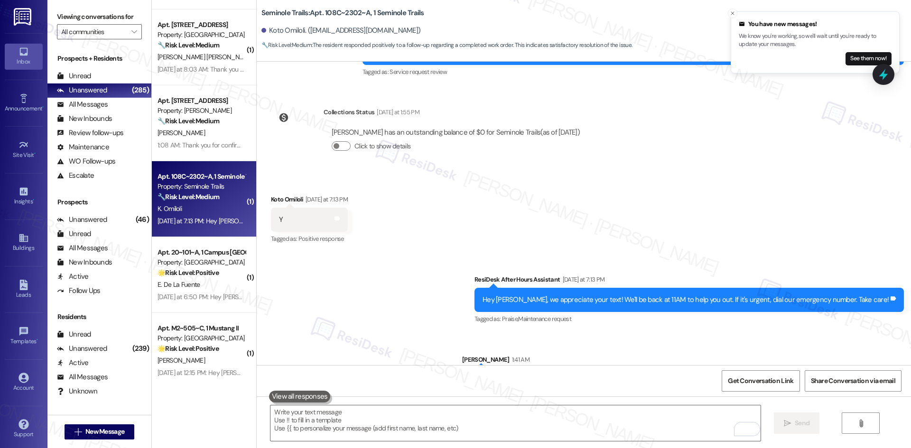
scroll to position [2909, 0]
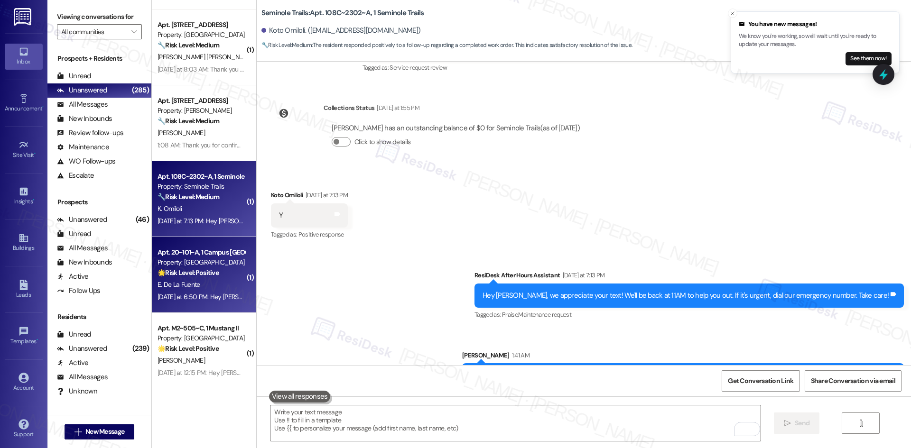
click at [195, 283] on div "E. De La Fuente" at bounding box center [202, 285] width 90 height 12
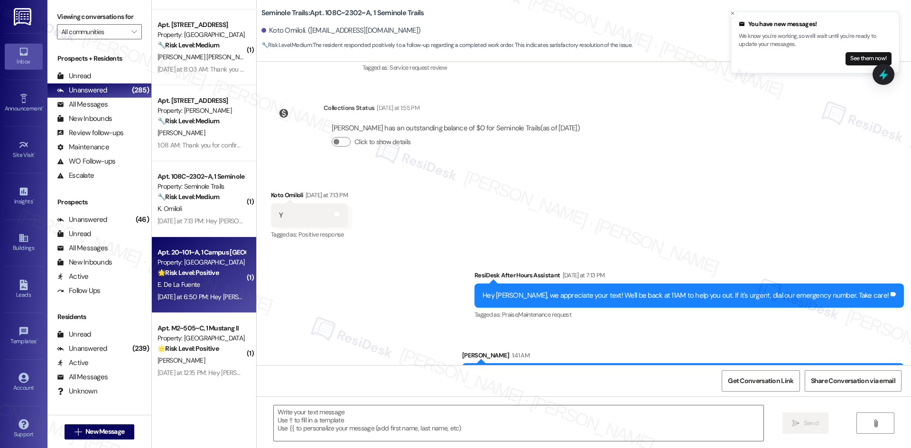
type textarea "Fetching suggested responses. Please feel free to read through the conversation…"
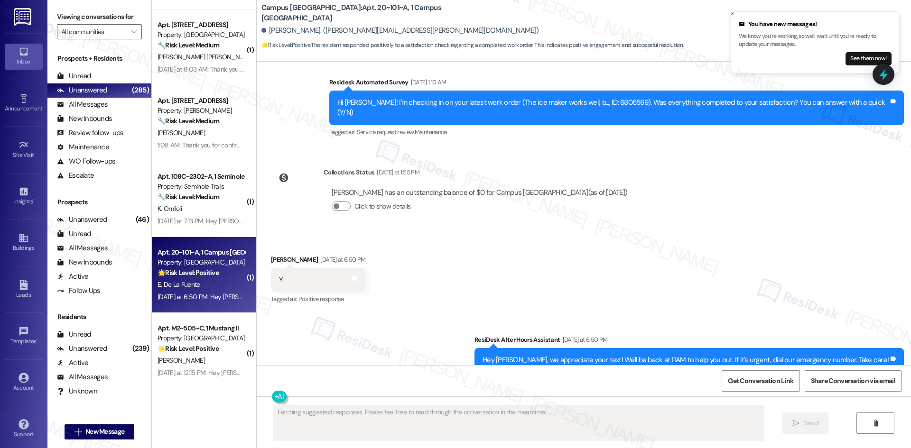
scroll to position [1817, 0]
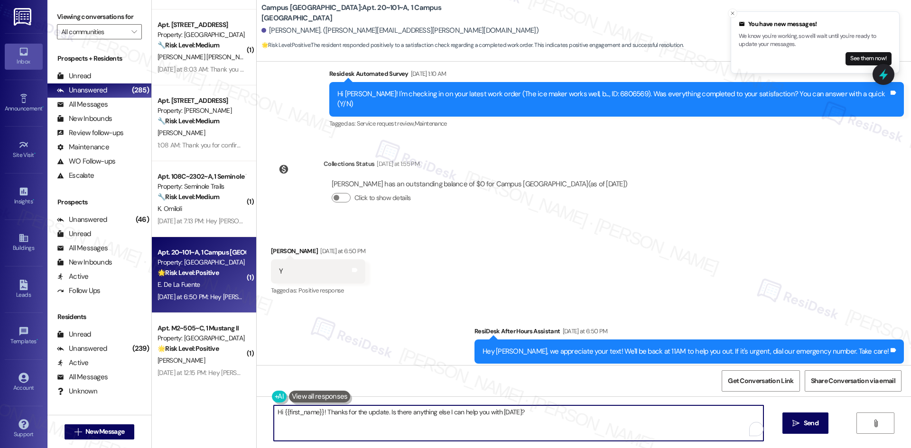
drag, startPoint x: 542, startPoint y: 414, endPoint x: 201, endPoint y: 412, distance: 341.0
click at [195, 412] on div "Apt. 104, 3450 W Missouri Ave Property: The Valencia 🔧 Risk Level: Medium The r…" at bounding box center [531, 224] width 759 height 448
paste textarea "Thank you for confirming! I’m glad to hear everything was completed to your sat…"
type textarea "Thank you for confirming! I’m glad to hear everything was completed to your sat…"
click at [805, 423] on span "Send" at bounding box center [801, 423] width 15 height 10
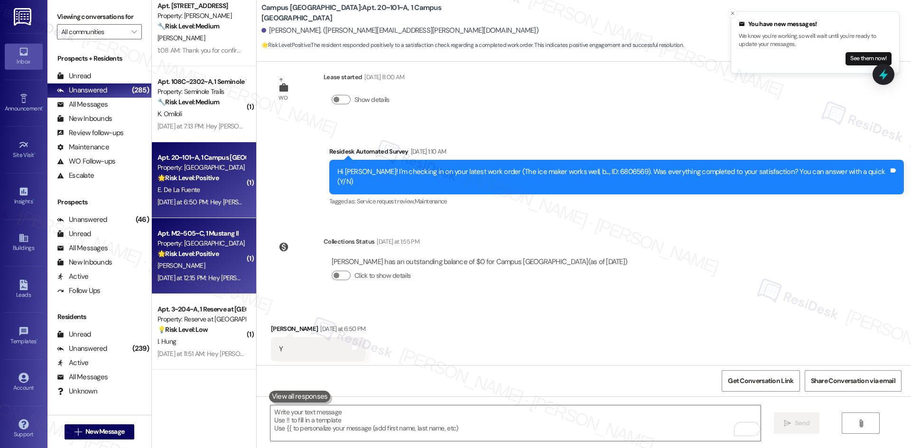
scroll to position [1737, 0]
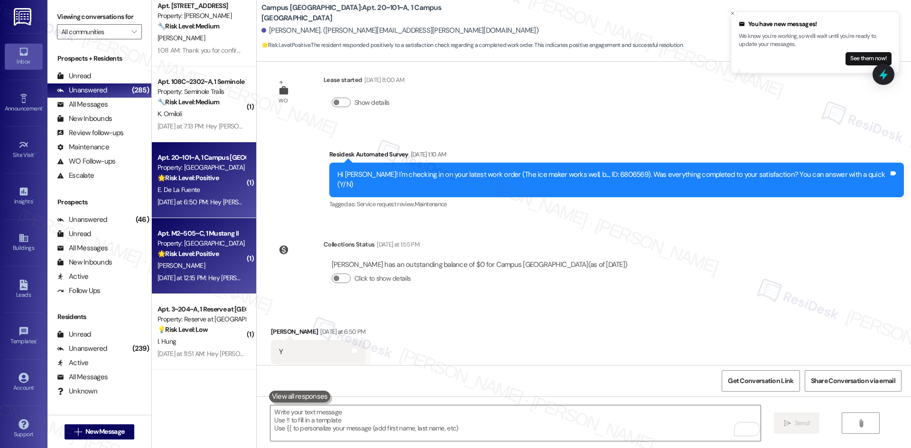
click at [181, 260] on div "[PERSON_NAME]" at bounding box center [202, 266] width 90 height 12
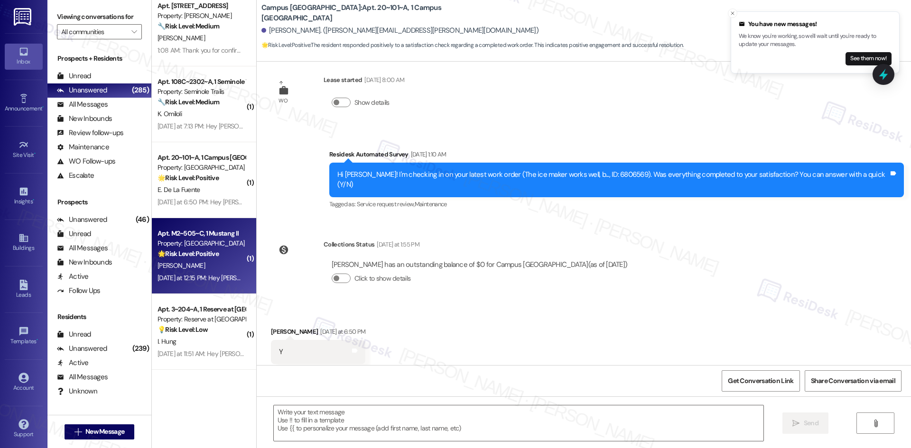
type textarea "Fetching suggested responses. Please feel free to read through the conversation…"
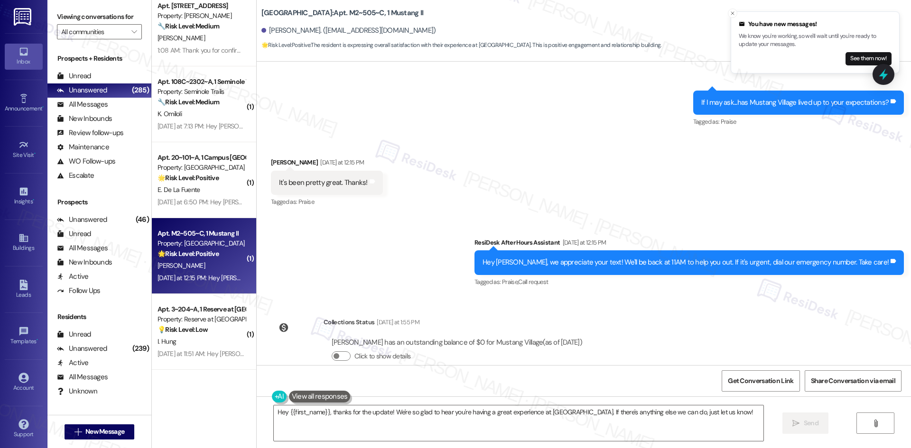
scroll to position [735, 0]
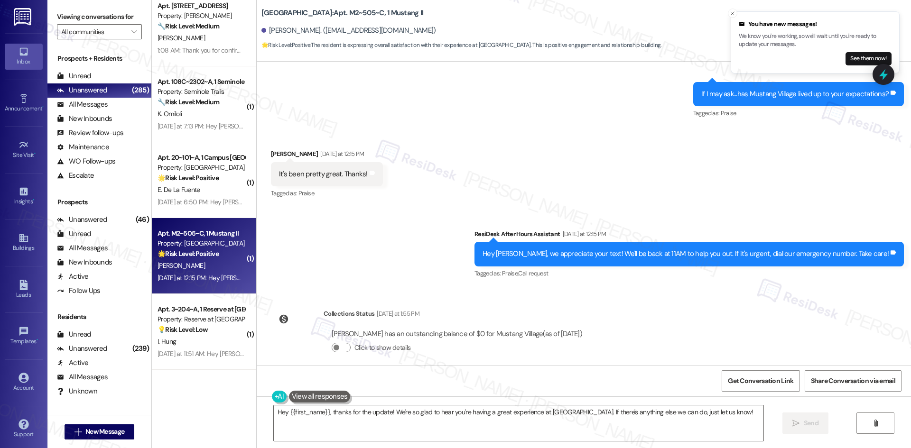
click at [397, 240] on div "Sent via SMS ResiDesk After Hours Assistant Yesterday at 12:15 PM Hey Angelina,…" at bounding box center [584, 248] width 654 height 80
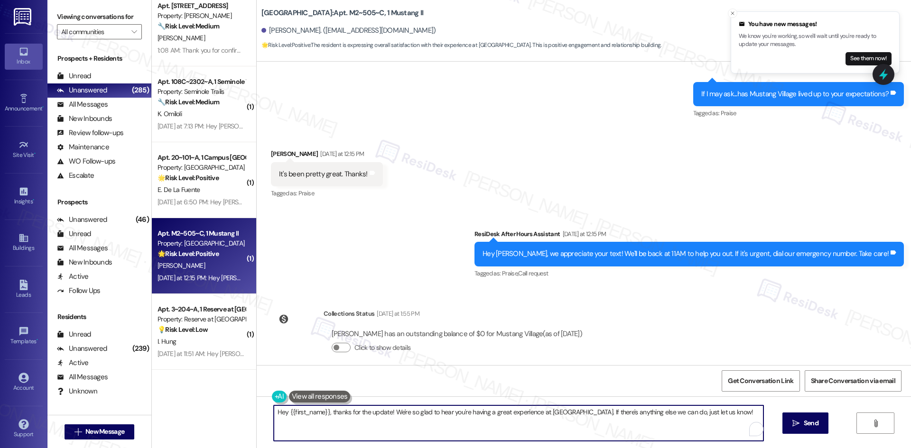
drag, startPoint x: 678, startPoint y: 415, endPoint x: 252, endPoint y: 414, distance: 425.9
click at [241, 413] on div "( 1 ) Apt. 625, 500 NW 63rd Street Property: Pinehurst 🔧 Risk Level: Medium The…" at bounding box center [531, 224] width 759 height 448
paste textarea "I’m so happy to hear you’re enjoying your home, {{first_name}}! We’d really app…"
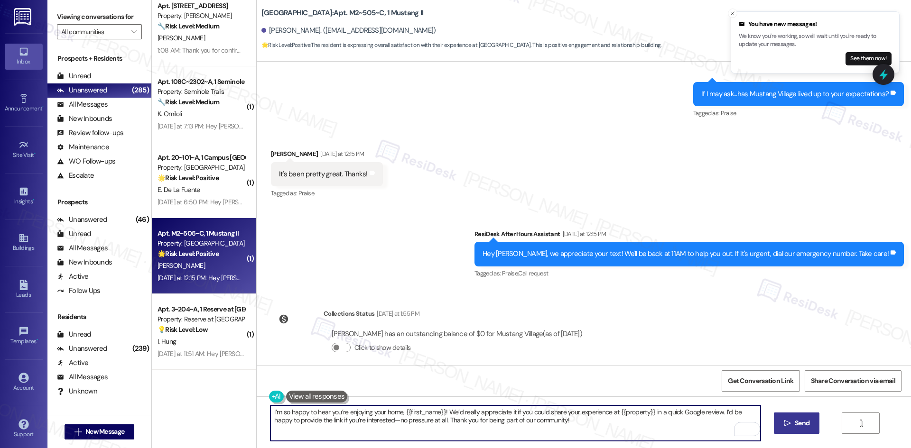
type textarea "I’m so happy to hear you’re enjoying your home, {{first_name}}! We’d really app…"
click at [803, 427] on span "Send" at bounding box center [801, 423] width 15 height 10
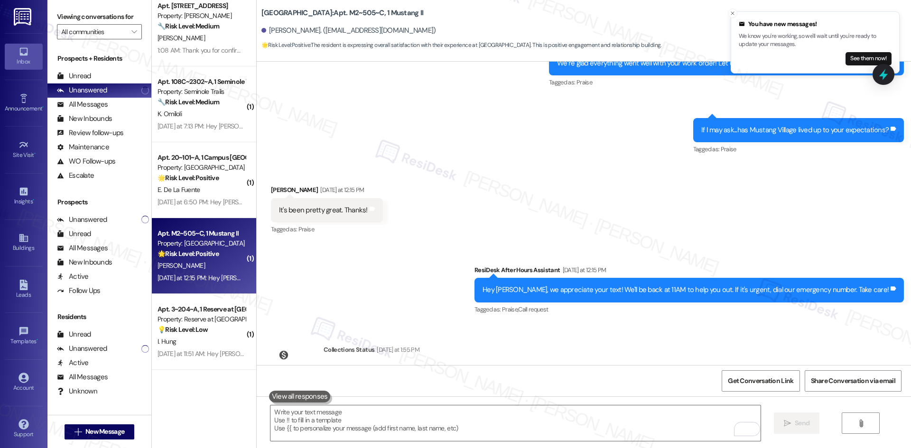
scroll to position [709, 0]
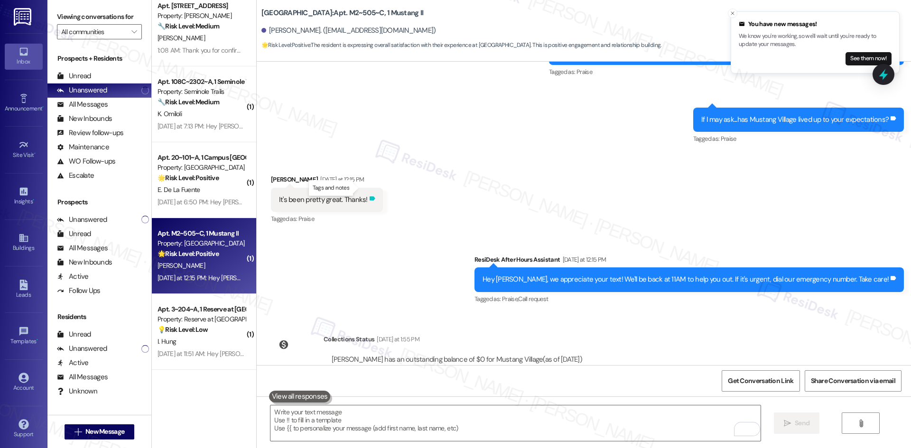
click at [369, 196] on icon at bounding box center [372, 198] width 6 height 4
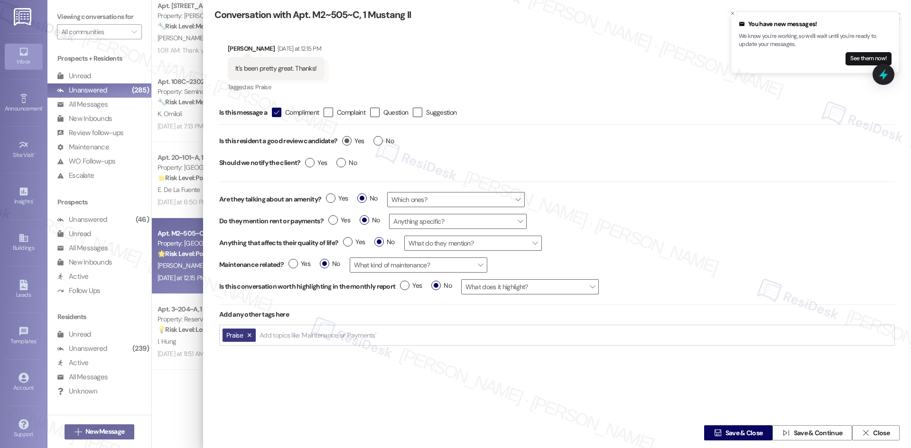
click at [345, 142] on label "Yes" at bounding box center [353, 141] width 22 height 10
click at [345, 142] on input "Yes" at bounding box center [353, 142] width 22 height 12
radio input "true"
click at [314, 160] on label "Yes" at bounding box center [316, 163] width 22 height 10
click at [314, 160] on input "Yes" at bounding box center [316, 164] width 22 height 12
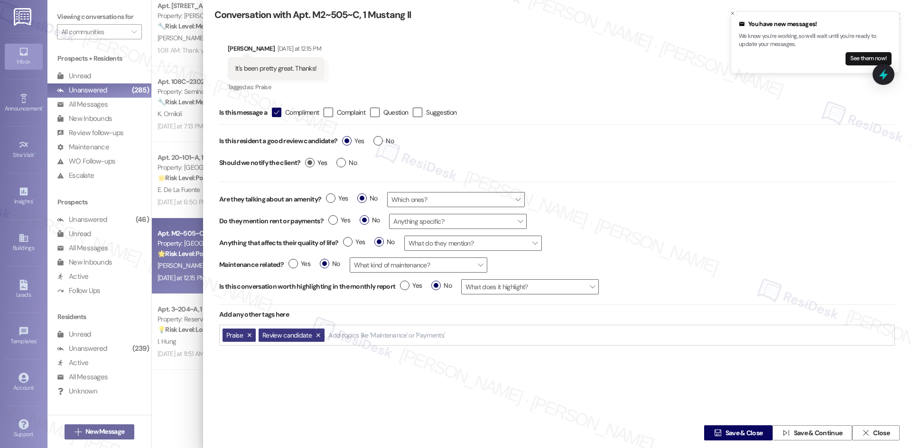
radio input "true"
click at [730, 433] on span "Save & Close" at bounding box center [743, 433] width 37 height 10
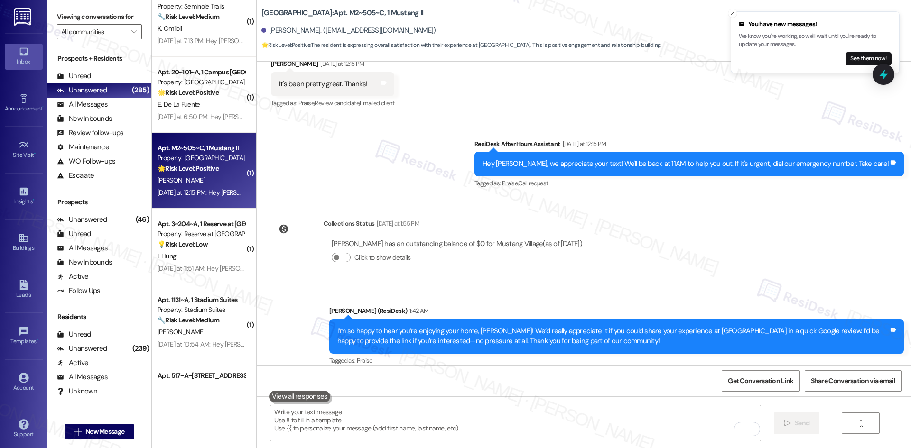
scroll to position [1850, 0]
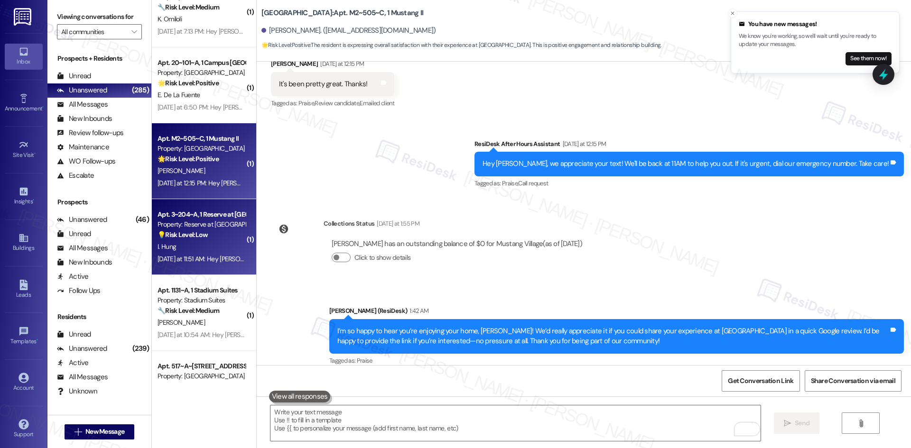
click at [197, 237] on strong "💡 Risk Level: Low" at bounding box center [182, 235] width 50 height 9
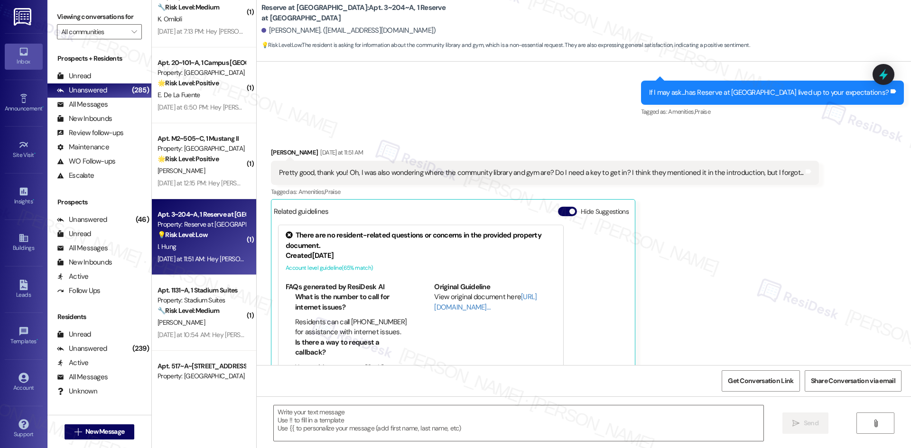
type textarea "Fetching suggested responses. Please feel free to read through the conversation…"
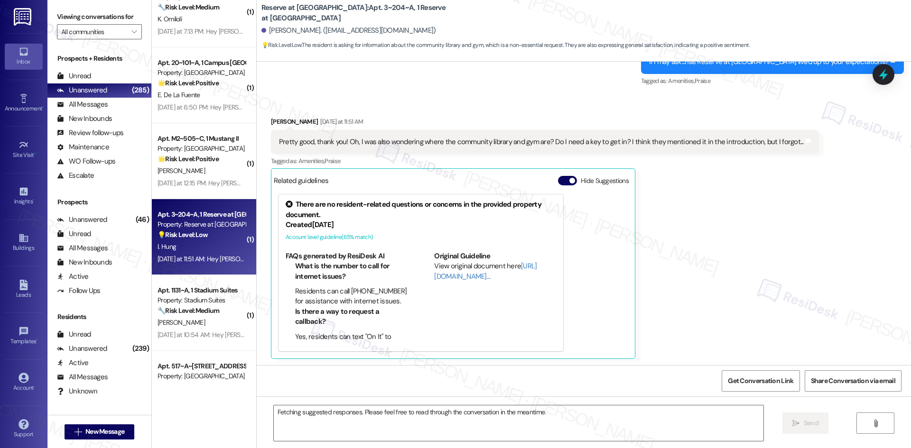
scroll to position [367, 0]
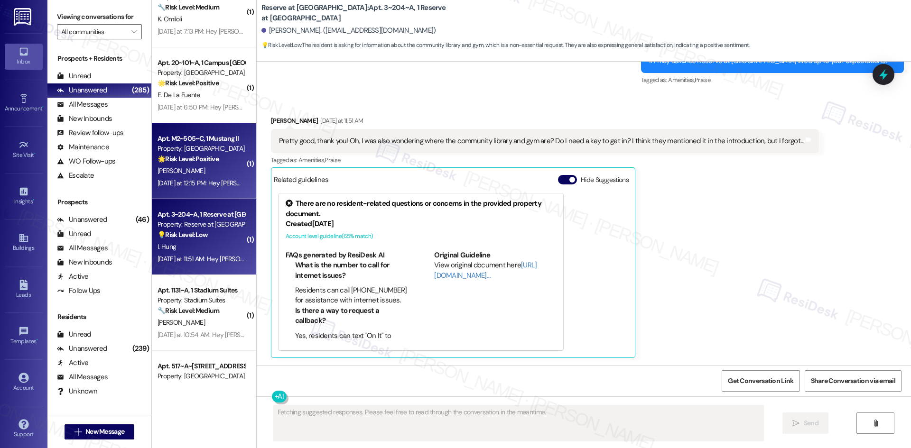
click at [189, 181] on div "Yesterday at 12:15 PM: Hey Angelina, we appreciate your text! We'll be back at …" at bounding box center [370, 183] width 426 height 9
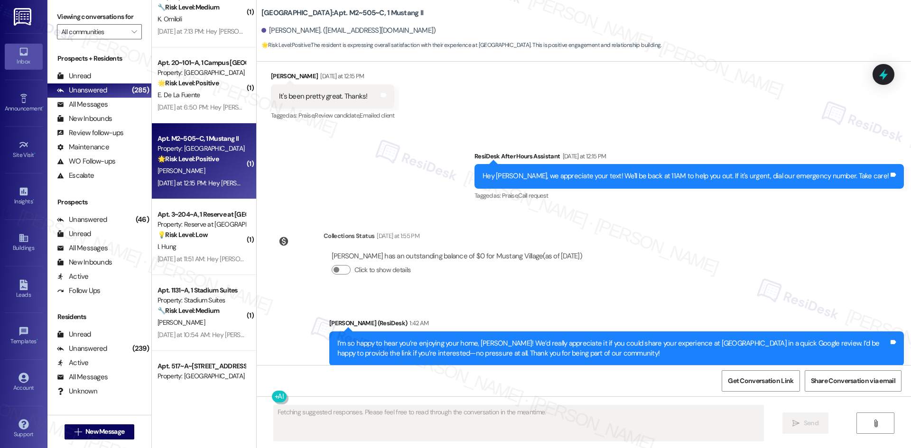
scroll to position [825, 0]
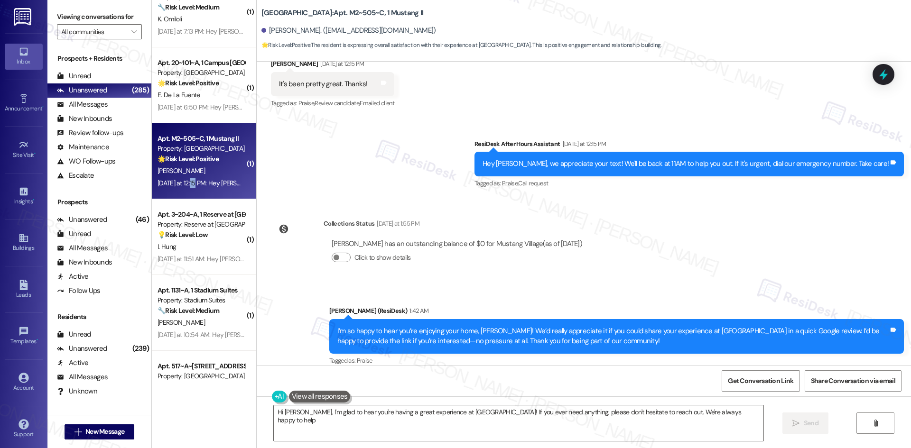
type textarea "Hi Angelina, I'm glad to hear you're having a great experience at Mustang Villa…"
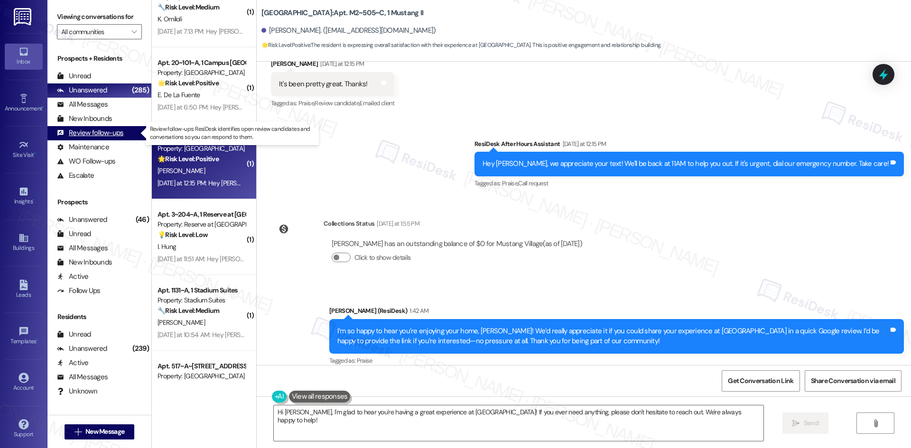
click at [109, 129] on div "Review follow-ups" at bounding box center [90, 133] width 66 height 10
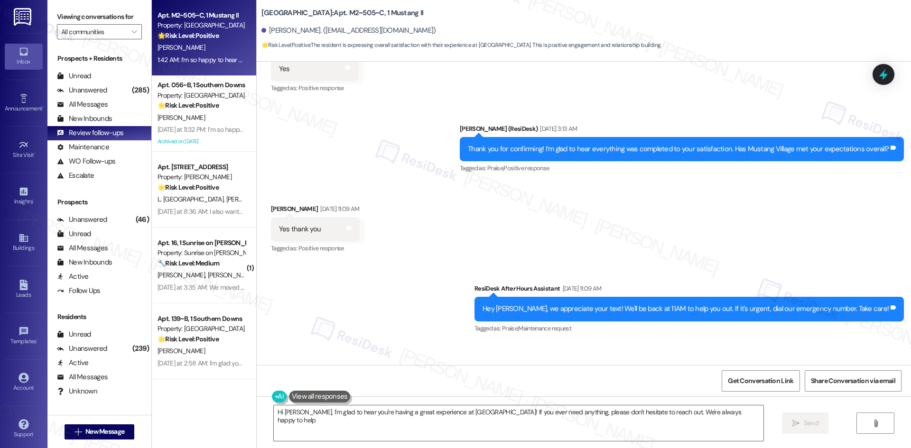
type textarea "Hi Angelina, I'm glad to hear you're having a great experience at Mustang Villa…"
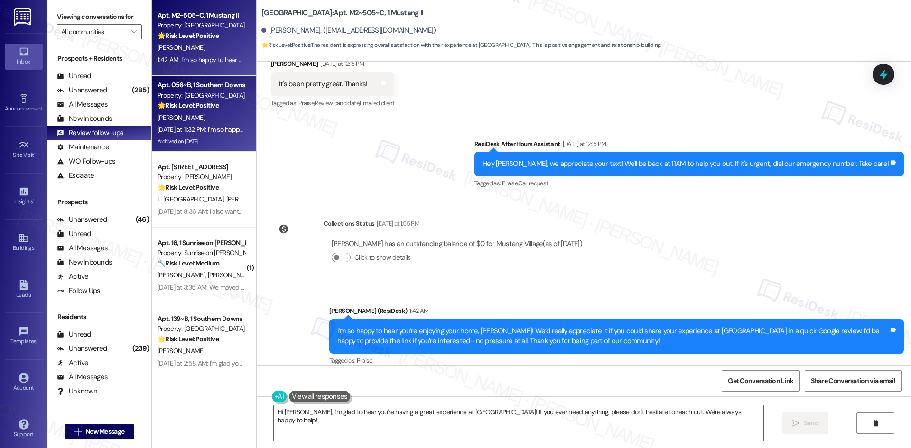
click at [202, 129] on div "Yesterday at 11:32 PM: I’m so happy to hear you’re enjoying your home, Daija! W…" at bounding box center [580, 129] width 847 height 9
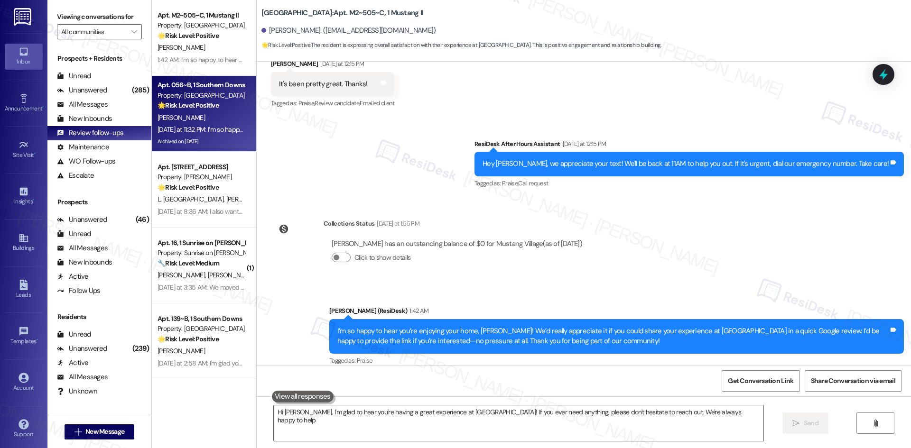
type textarea "Hi Angelina, I'm glad to hear you're having a great experience at Mustang Villa…"
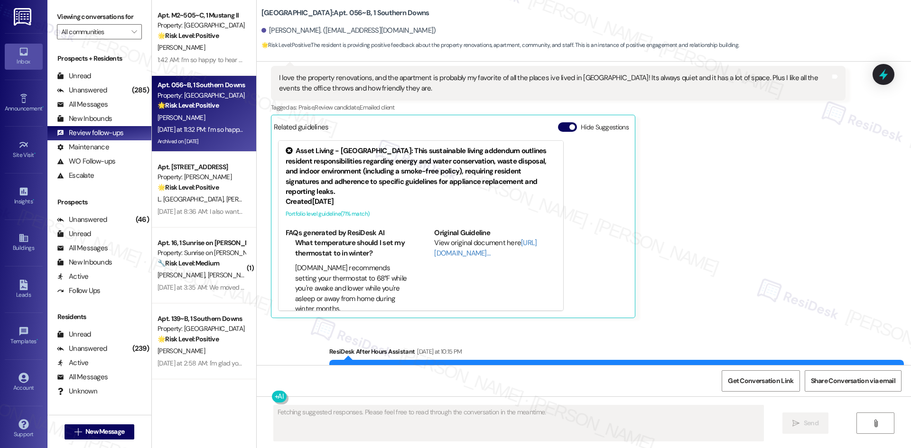
scroll to position [5076, 0]
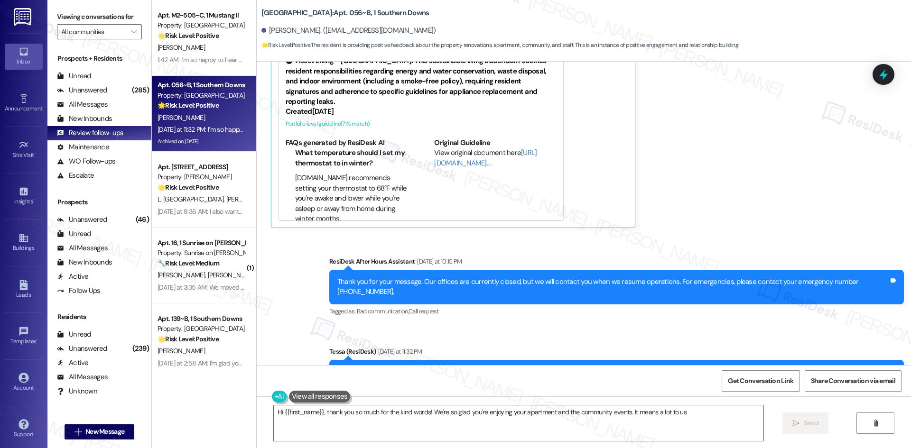
type textarea "Hi {{first_name}}, thank you so much for the kind words! We're so glad you're e…"
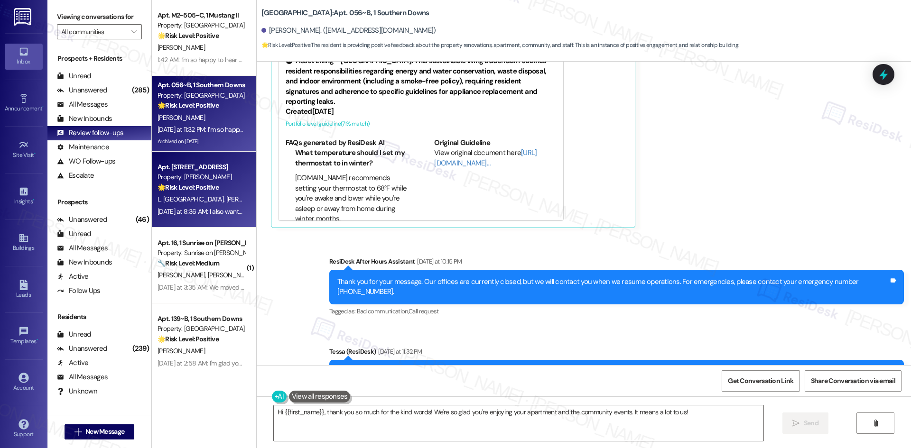
click at [233, 195] on div "L. Lisboa E. Baez" at bounding box center [202, 200] width 90 height 12
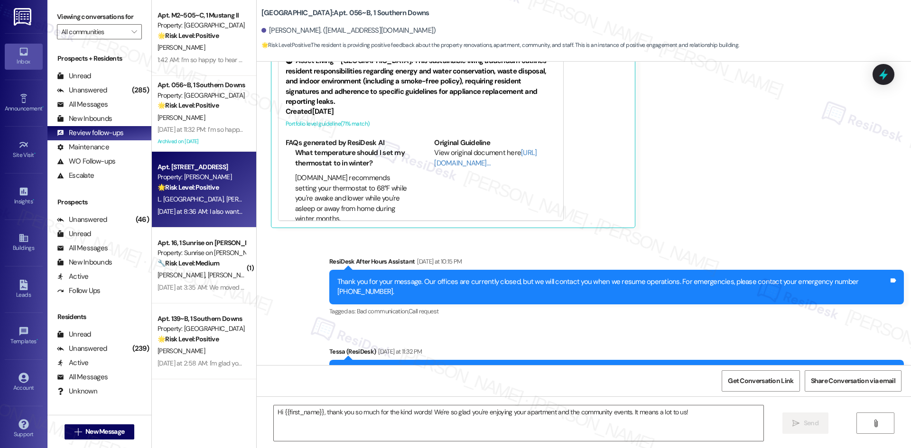
type textarea "Fetching suggested responses. Please feel free to read through the conversation…"
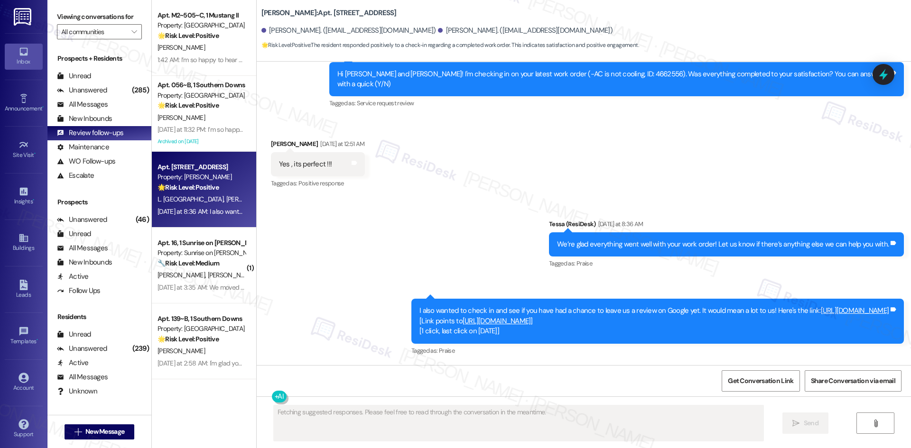
scroll to position [626, 0]
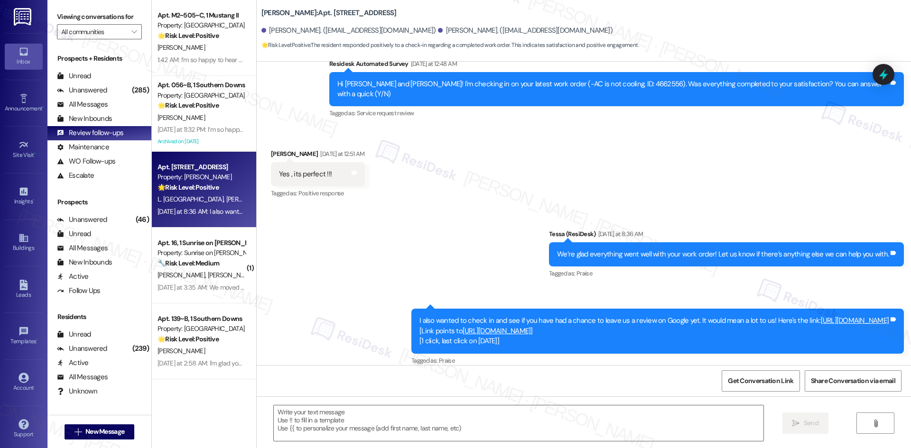
click at [531, 326] on link "https://search.google.com/local/writereview?placeid=ChIJl9vxajs_TIYRvRy01Td2Gkk" at bounding box center [496, 330] width 68 height 9
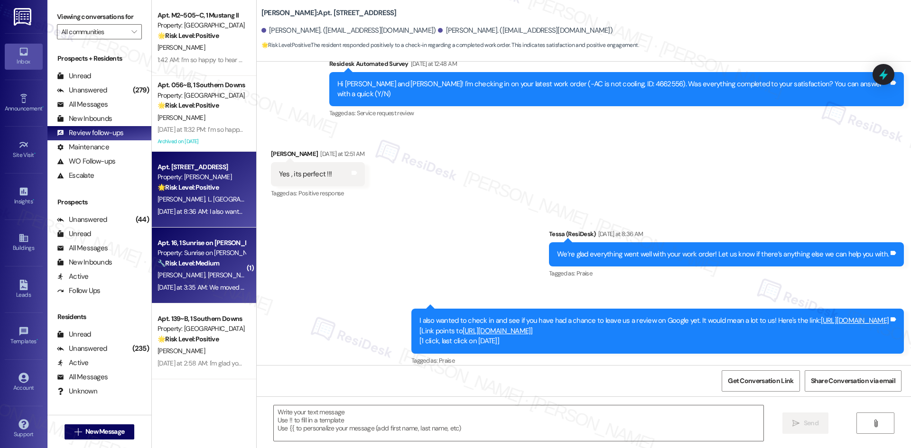
click at [182, 270] on div "S. Rangel N. Cervantes M. Rangel L. Rangel" at bounding box center [202, 275] width 90 height 12
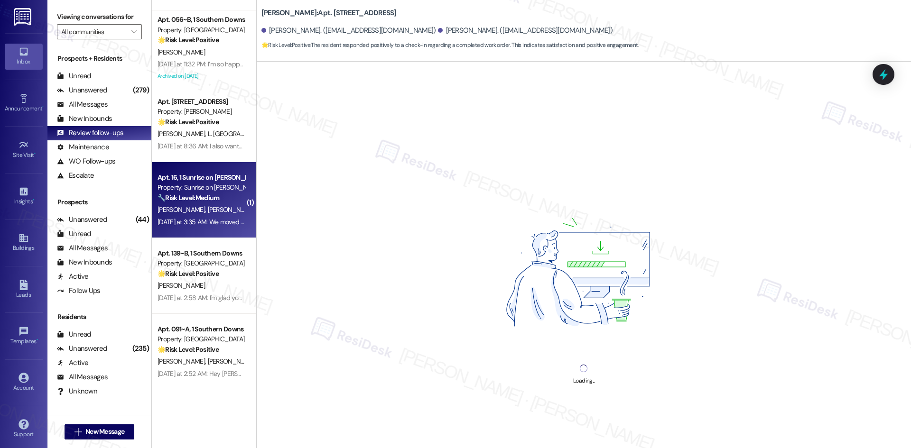
scroll to position [95, 0]
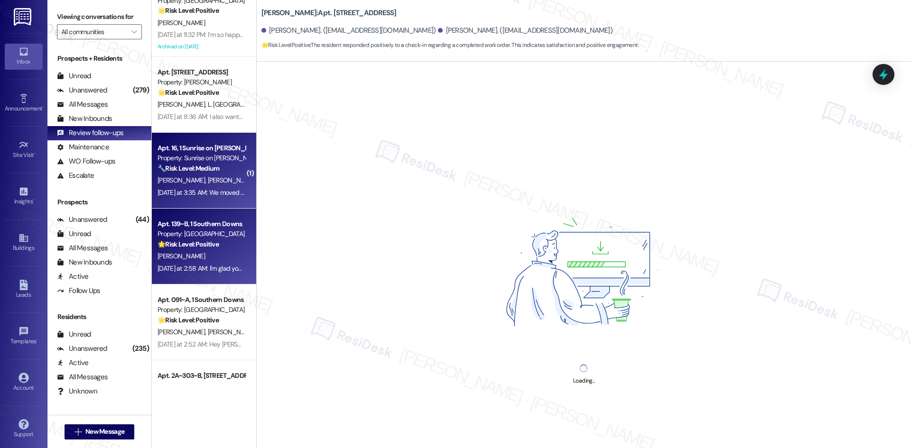
click at [210, 263] on div "Yesterday at 2:58 AM: I'm glad you are satisfied with your home, Branden! We’d …" at bounding box center [202, 269] width 90 height 12
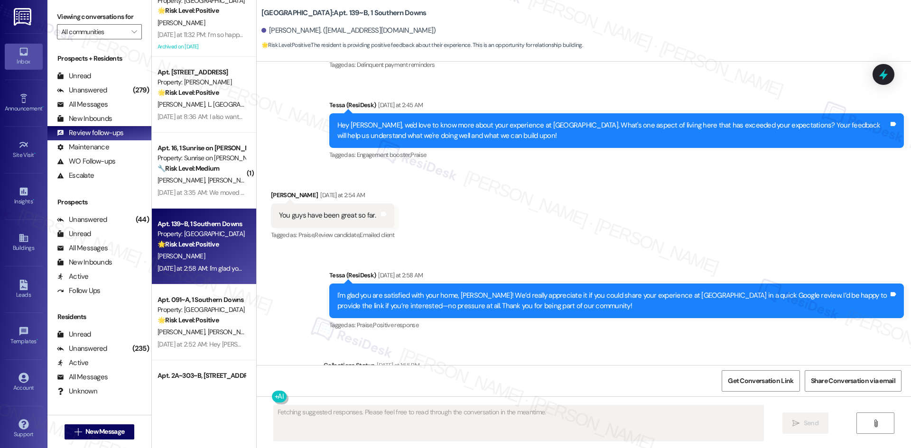
scroll to position [449, 0]
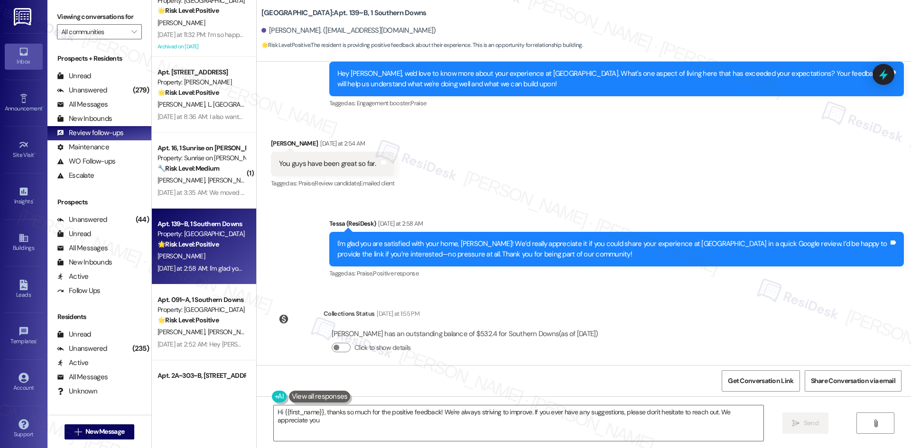
type textarea "Hi {{first_name}}, thanks so much for the positive feedback! We're always striv…"
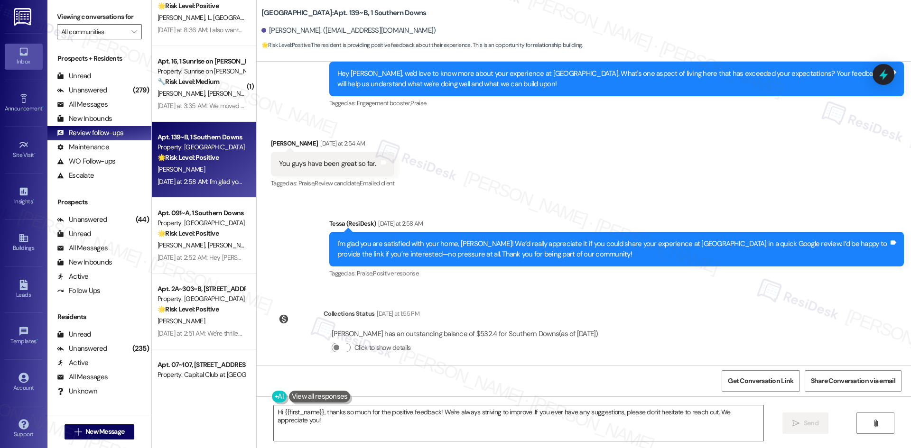
scroll to position [190, 0]
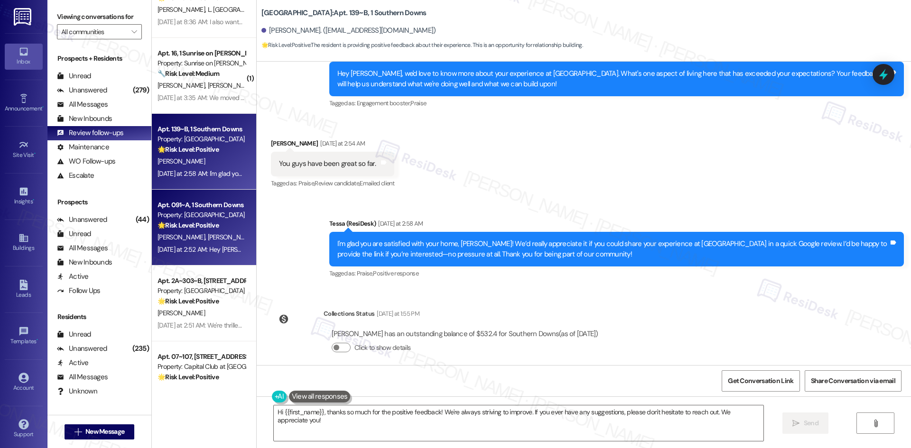
click at [205, 241] on div "C. Walton J. Byrd" at bounding box center [202, 237] width 90 height 12
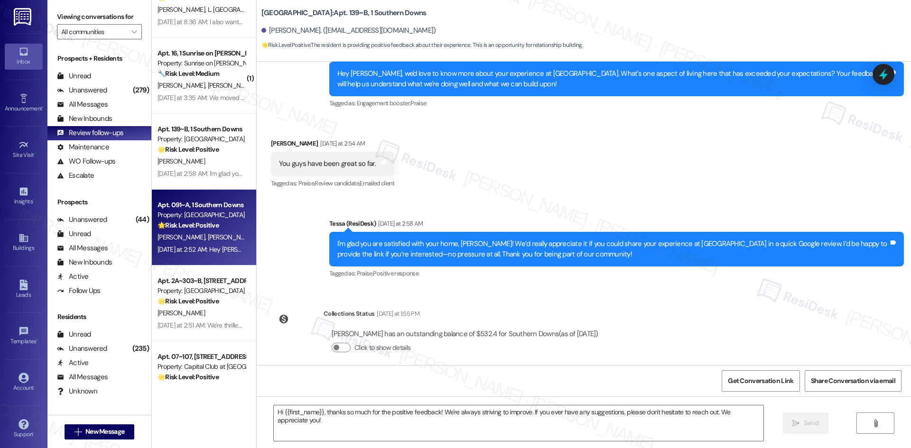
type textarea "Fetching suggested responses. Please feel free to read through the conversation…"
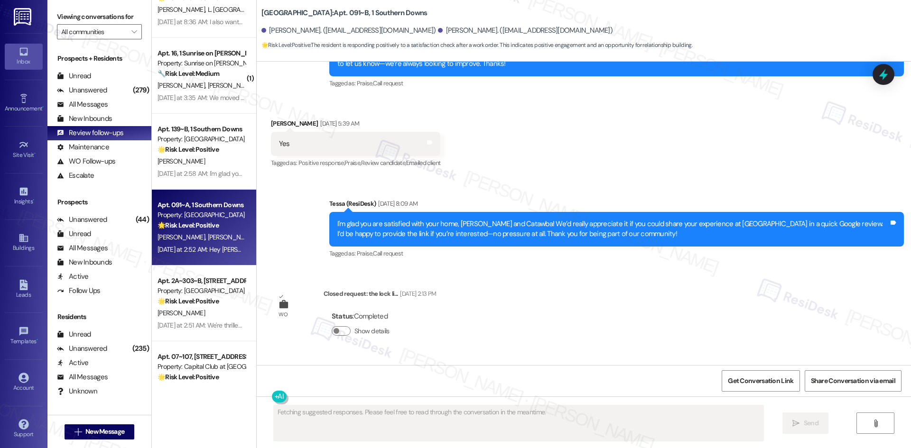
scroll to position [5335, 0]
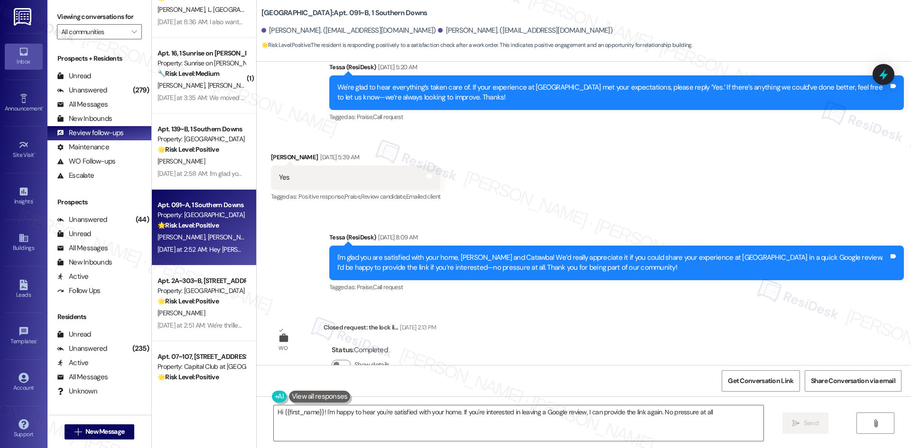
type textarea "Hi {{first_name}}! I'm happy to hear you're satisfied with your home. If you're…"
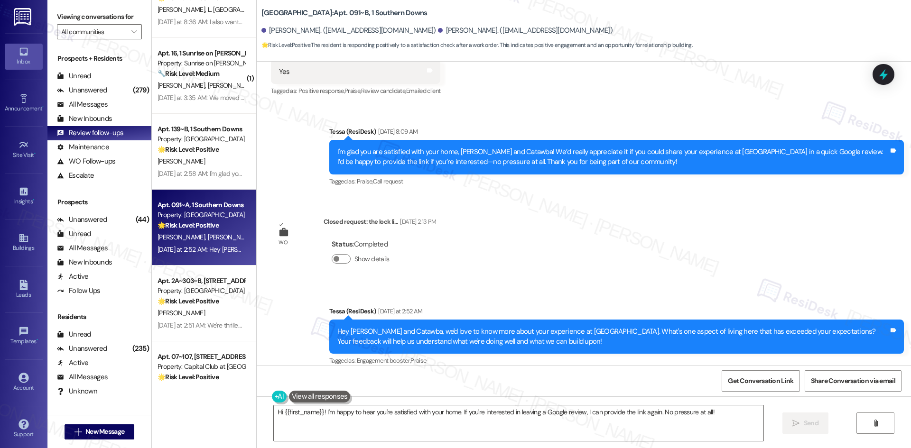
scroll to position [5477, 0]
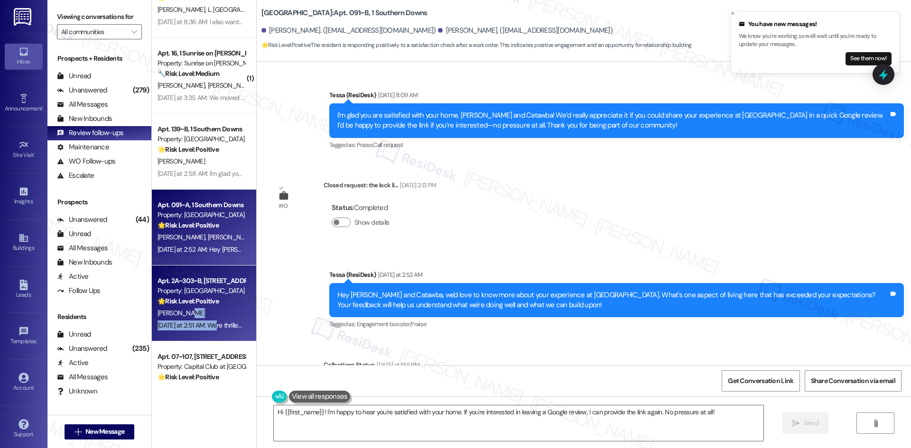
click at [209, 319] on div "Apt. 2A~303~B, 1 St Joe Place Property: St.Joes Place 🌟 Risk Level: Positive Th…" at bounding box center [204, 304] width 104 height 76
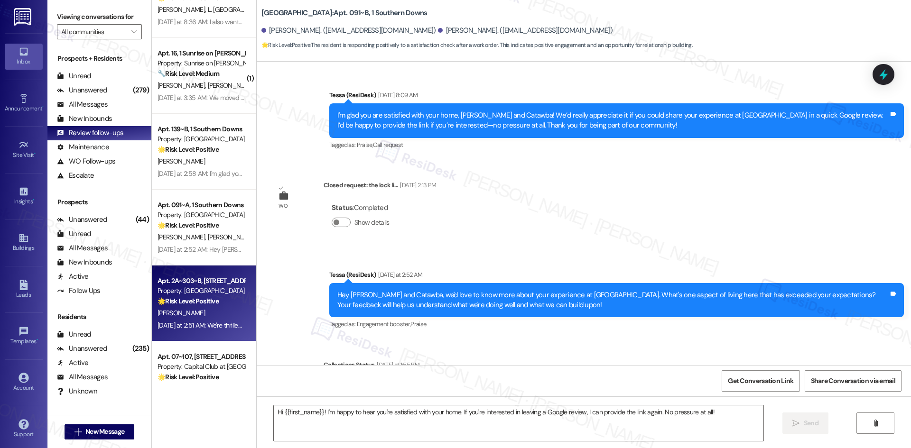
type textarea "Fetching suggested responses. Please feel free to read through the conversation…"
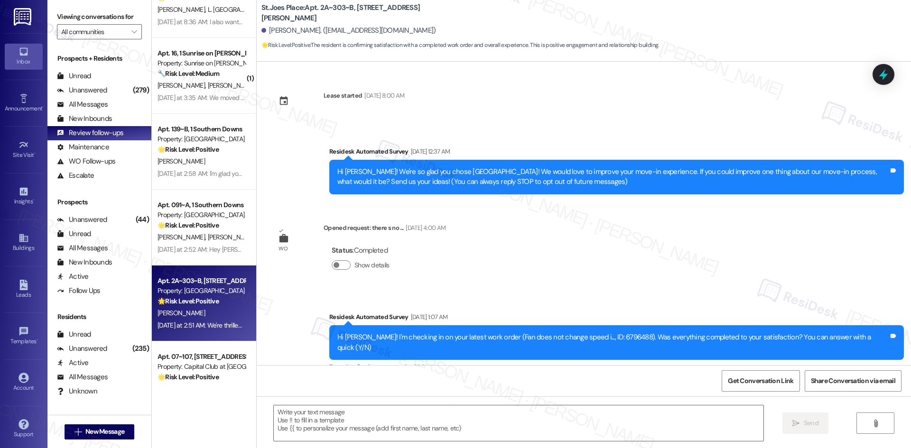
scroll to position [246, 0]
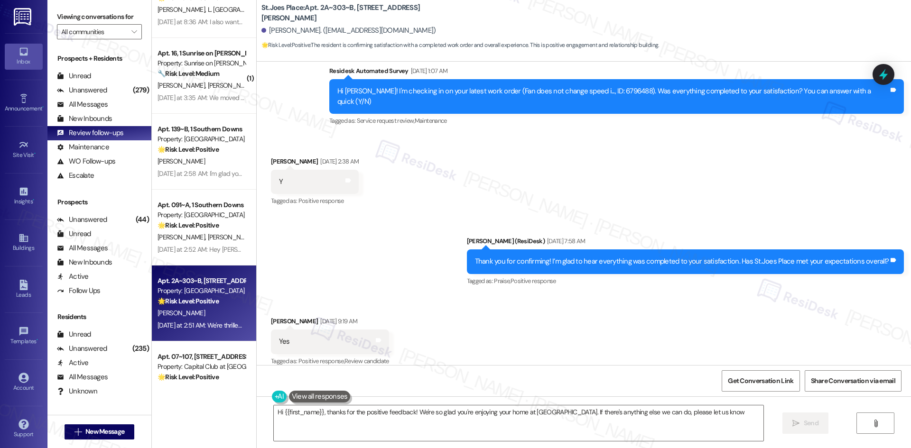
type textarea "Hi {{first_name}}, thanks for the positive feedback! We're so glad you're enjoy…"
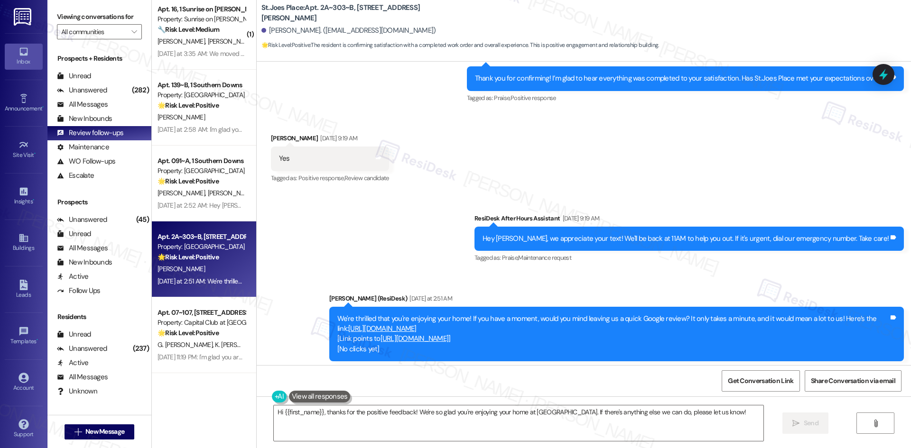
scroll to position [237, 0]
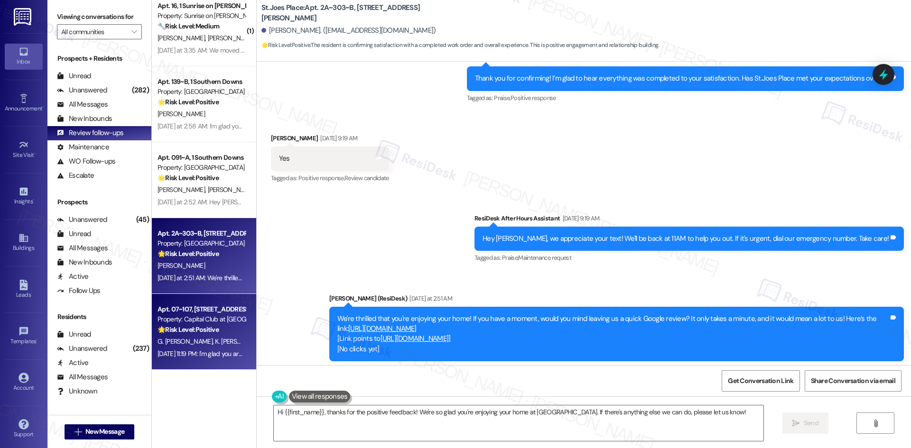
click at [209, 318] on div "Property: Capital Club at Indian Land" at bounding box center [201, 319] width 88 height 10
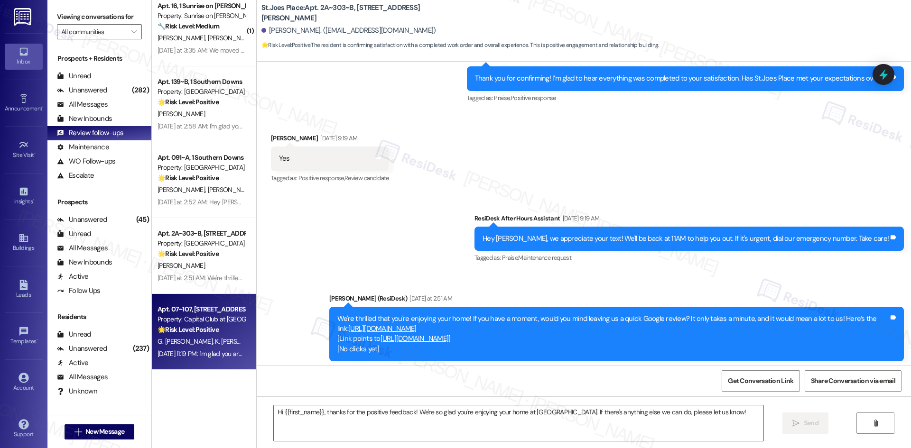
type textarea "Fetching suggested responses. Please feel free to read through the conversation…"
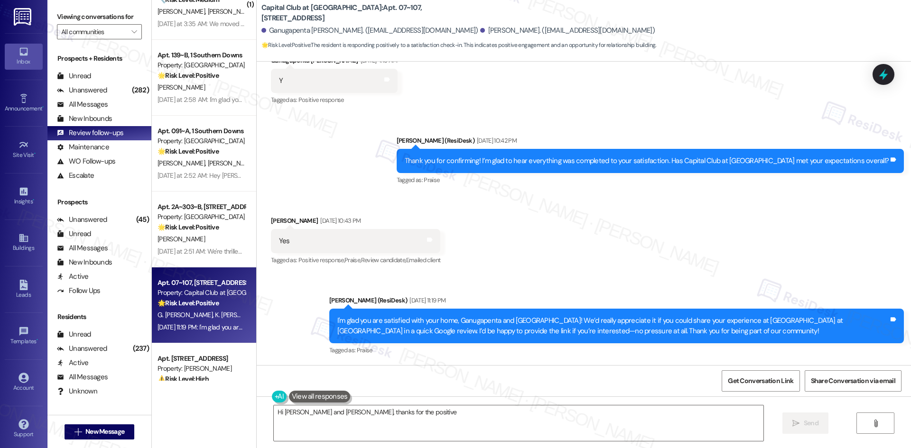
scroll to position [332, 0]
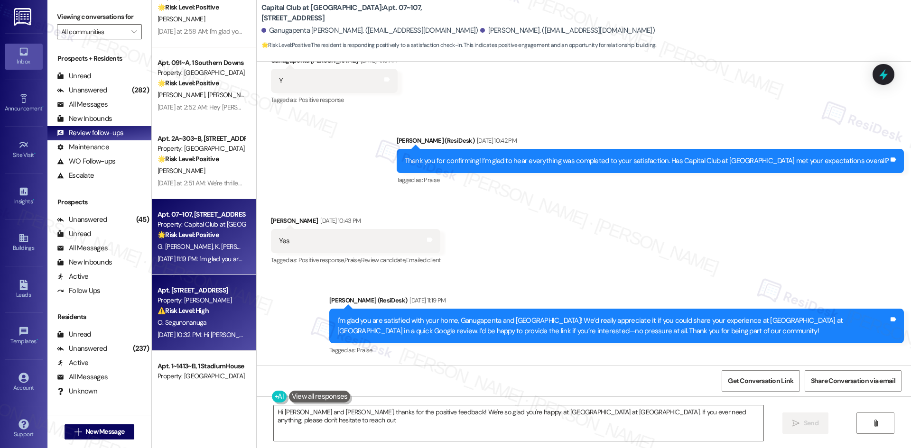
type textarea "Hi Ganugapenta and Katasani, thanks for the positive feedback! We're so glad yo…"
click at [214, 312] on div "⚠️ Risk Level: High The resident confirms that the wasp nest issue has not been…" at bounding box center [201, 311] width 88 height 10
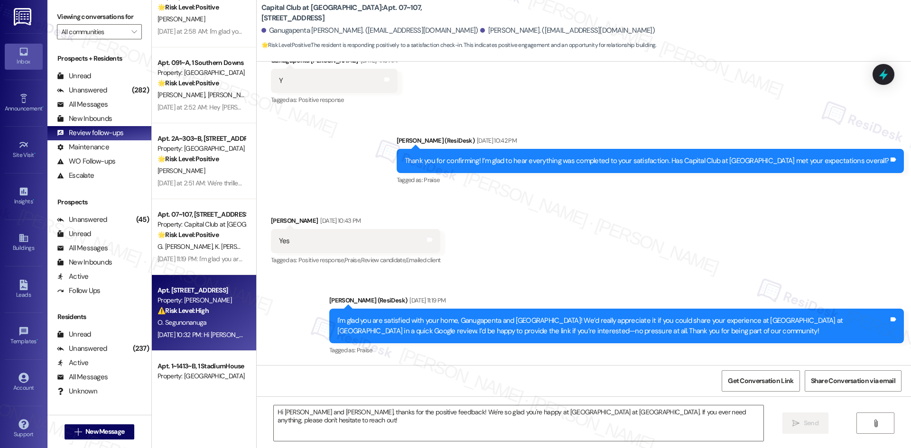
type textarea "Fetching suggested responses. Please feel free to read through the conversation…"
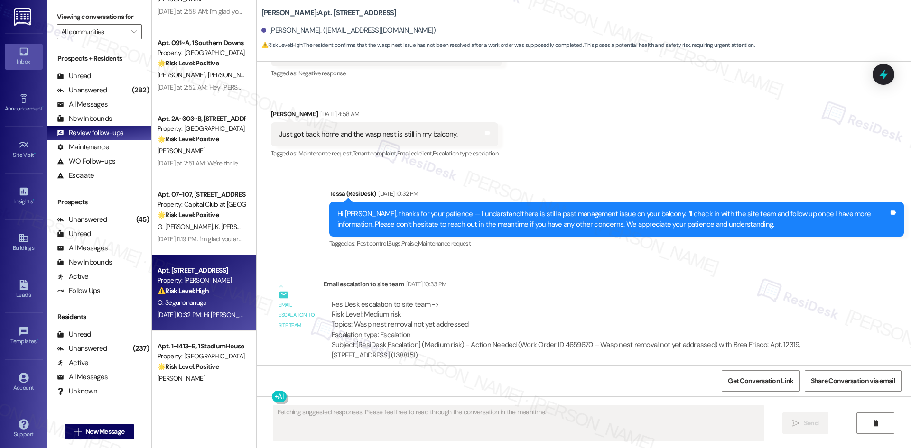
scroll to position [379, 0]
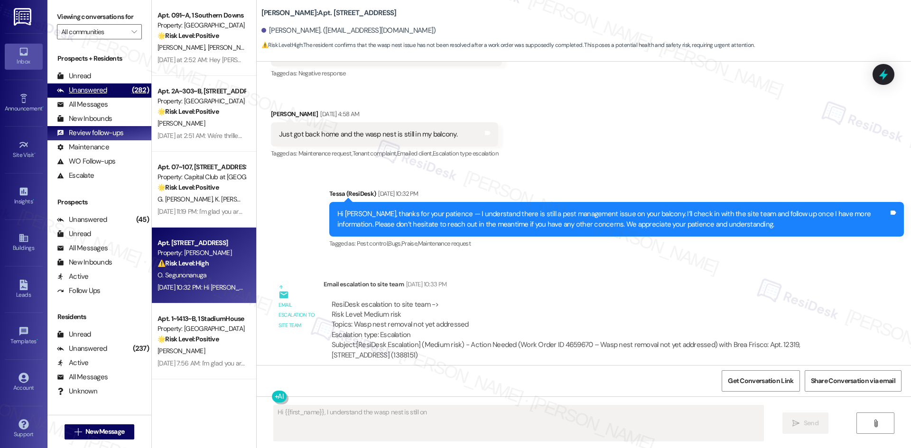
click at [93, 92] on div "Unanswered" at bounding box center [82, 90] width 50 height 10
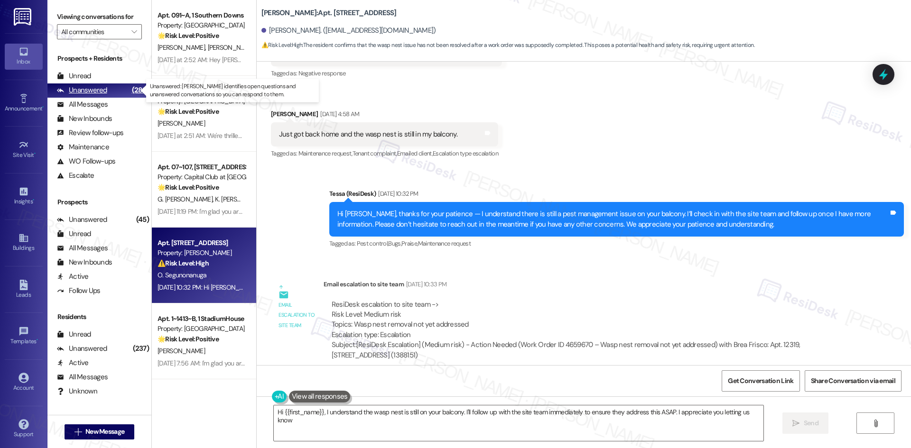
type textarea "Hi {{first_name}}, I understand the wasp nest is still on your balcony. I'll fo…"
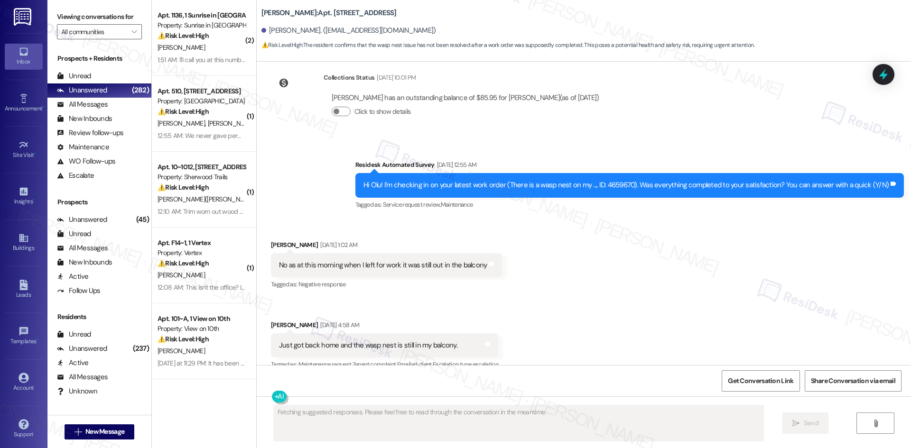
scroll to position [799, 0]
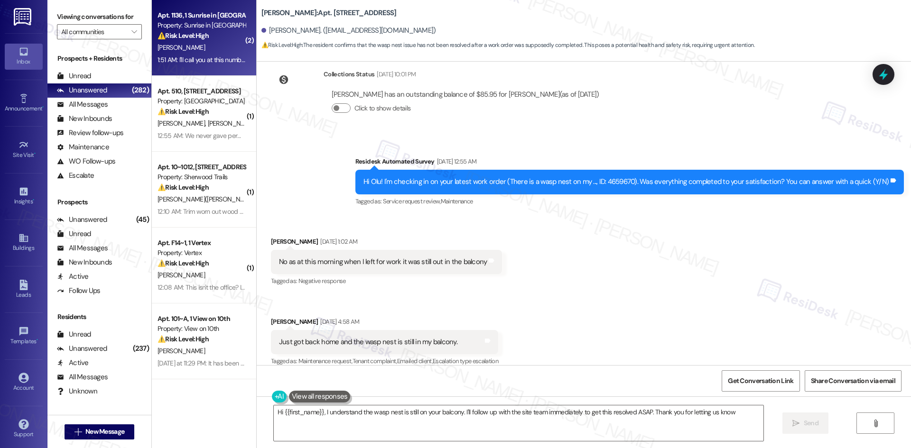
type textarea "Hi {{first_name}}, I understand the wasp nest is still on your balcony. I'll fo…"
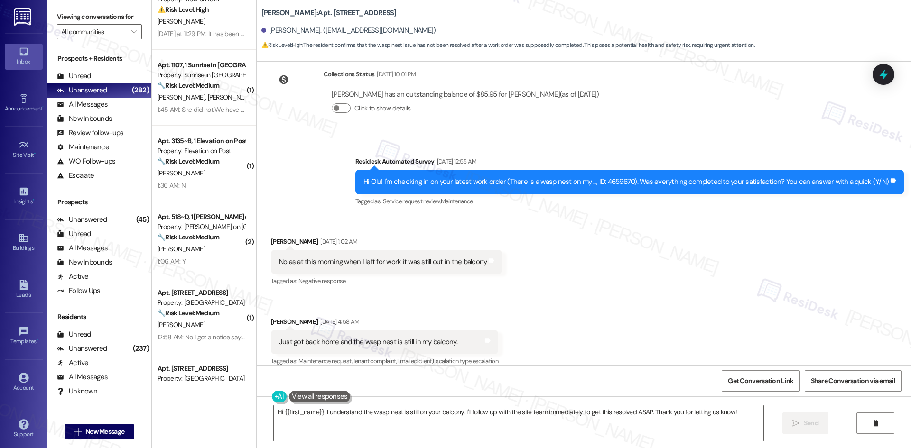
scroll to position [332, 0]
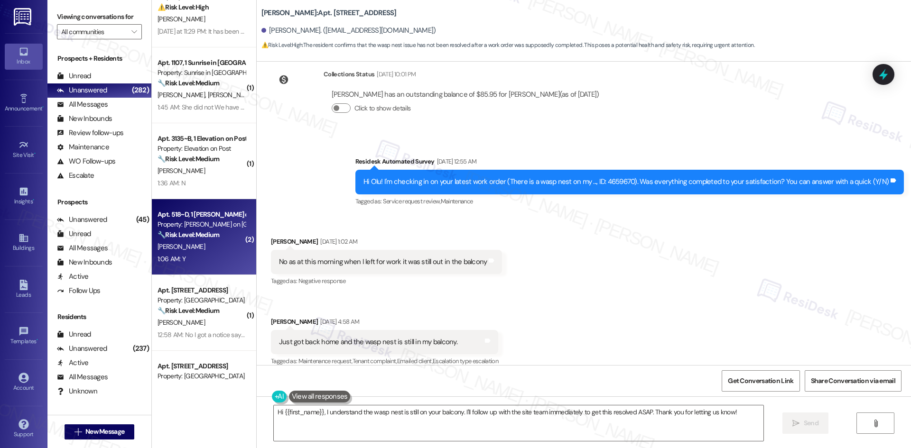
click at [206, 241] on div "[PERSON_NAME]" at bounding box center [202, 247] width 90 height 12
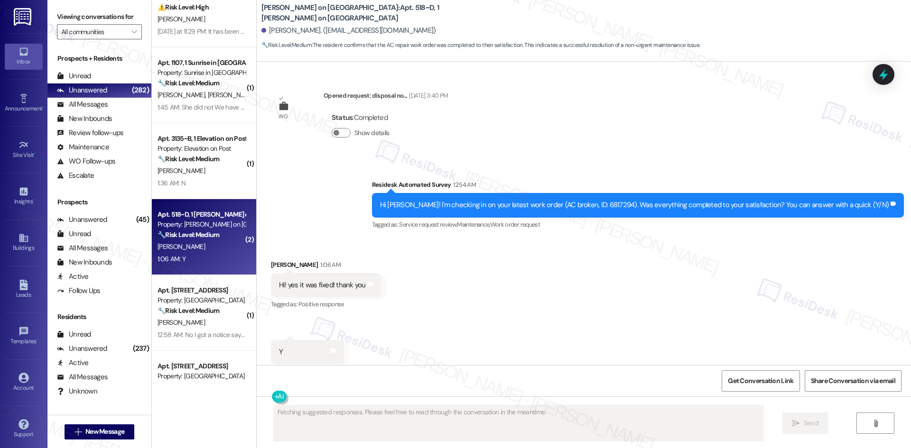
scroll to position [1428, 0]
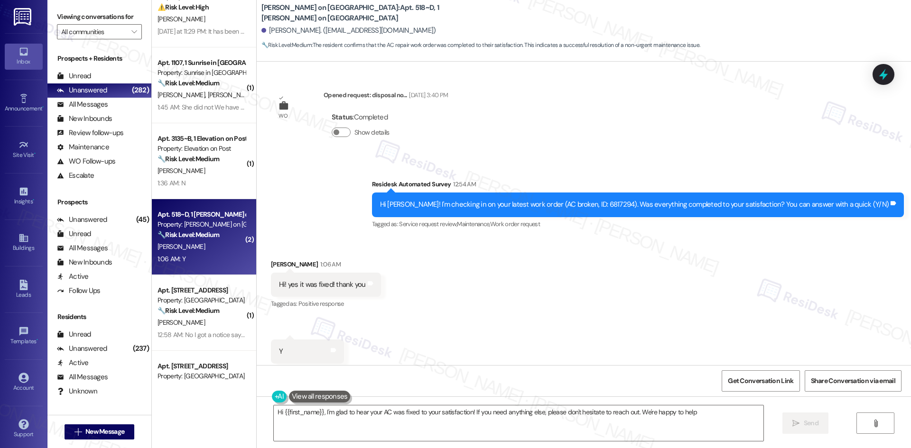
type textarea "Hi {{first_name}}, I'm glad to hear your AC was fixed to your satisfaction! If …"
drag, startPoint x: 490, startPoint y: 241, endPoint x: 506, endPoint y: 248, distance: 16.6
click at [491, 241] on div "Received via SMS Elizabeth Weinheimer 1:06 AM Hi! yes it was fixed! thank you T…" at bounding box center [584, 311] width 654 height 147
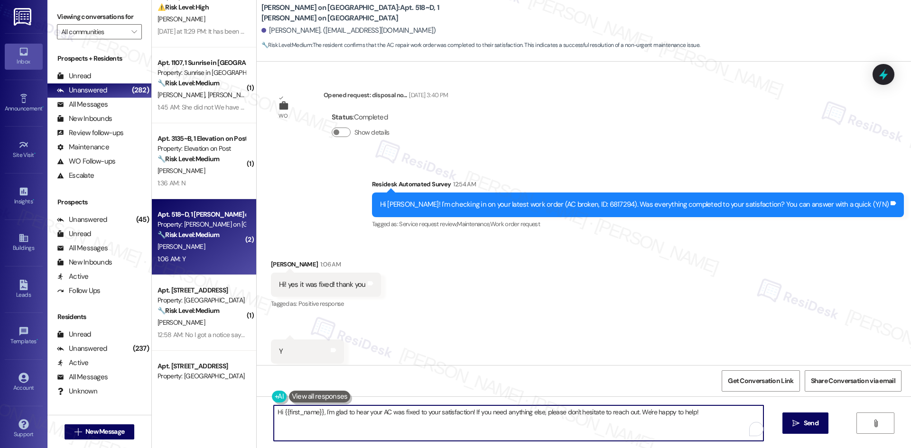
drag, startPoint x: 665, startPoint y: 412, endPoint x: 281, endPoint y: 411, distance: 384.6
click at [284, 411] on textarea "Hi {{first_name}}, I'm glad to hear your AC was fixed to your satisfaction! If …" at bounding box center [518, 424] width 489 height 36
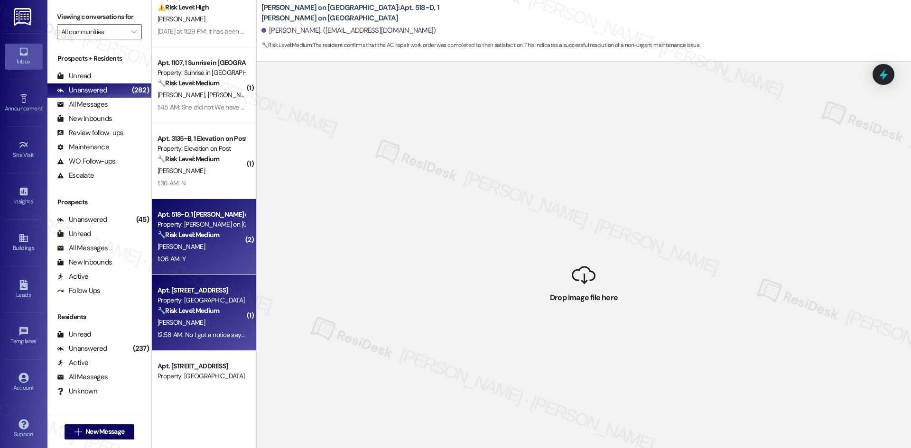
click at [199, 313] on strong "🔧 Risk Level: Medium" at bounding box center [188, 310] width 62 height 9
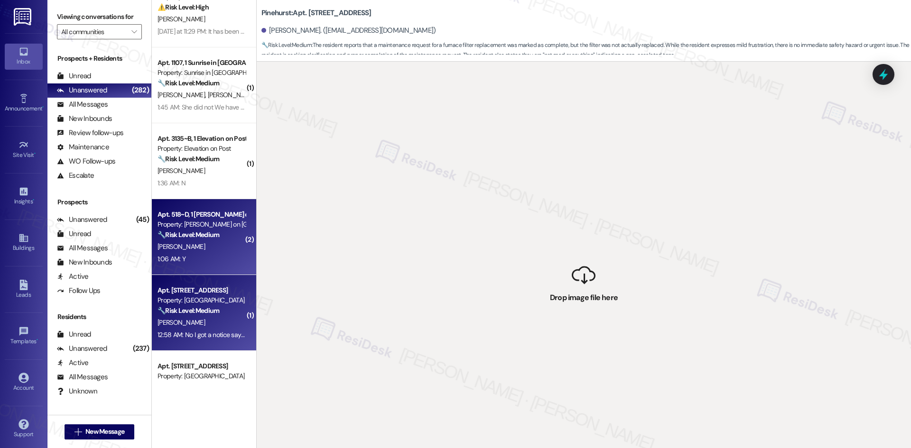
click at [200, 249] on div "[PERSON_NAME]" at bounding box center [202, 247] width 90 height 12
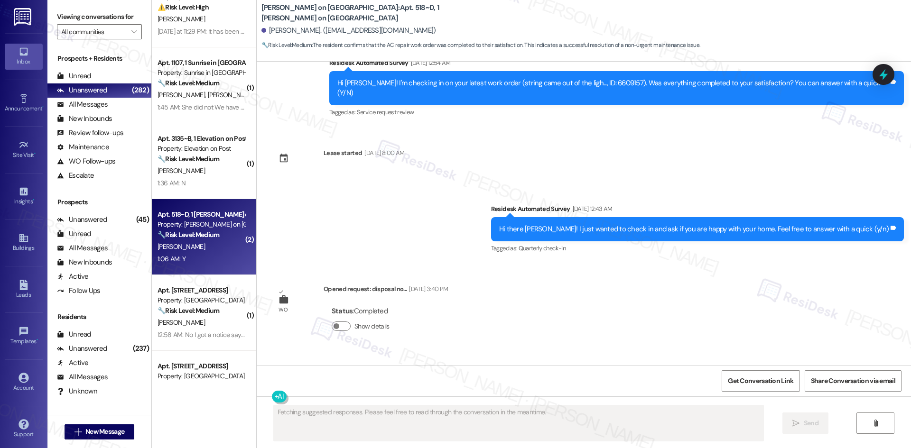
scroll to position [1427, 0]
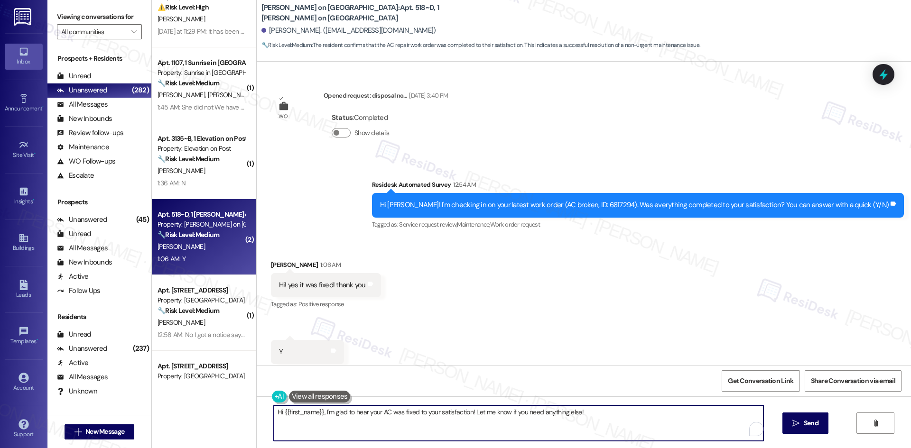
drag, startPoint x: 578, startPoint y: 411, endPoint x: 231, endPoint y: 412, distance: 346.7
click at [215, 411] on div "( 1 ) Apt. 10~1012, 10401 Brockington Road Property: Sherwood Trails ⚠️ Risk Le…" at bounding box center [531, 224] width 759 height 448
paste textarea "Thank you for confirming! I’m glad to hear everything was completed to your sat…"
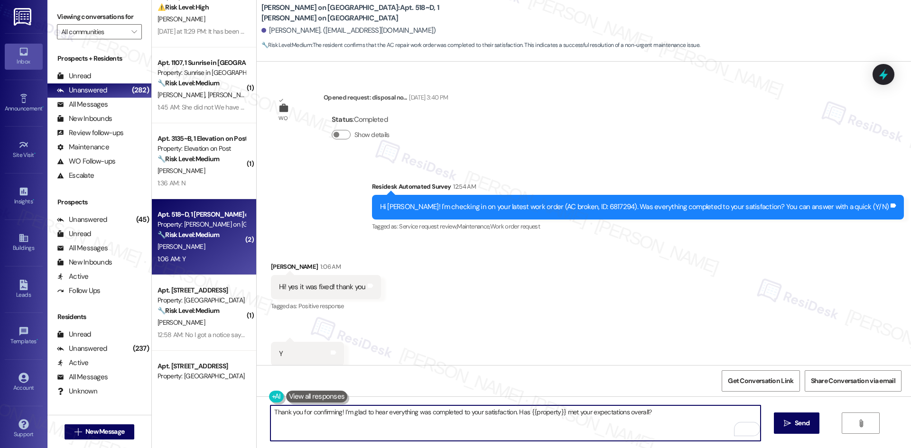
scroll to position [1428, 0]
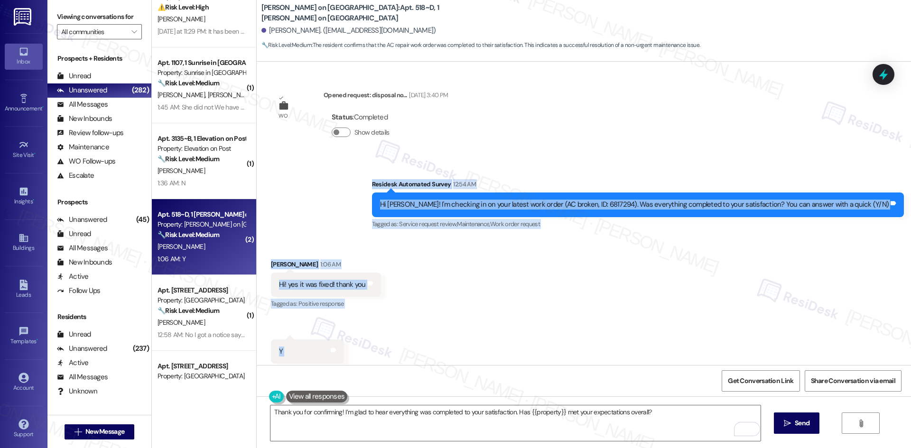
drag, startPoint x: 378, startPoint y: 151, endPoint x: 381, endPoint y: 331, distance: 179.8
click at [379, 339] on div "WO Opened request: This bathro... Sep 08, 2024 at 4:48 PM Status : Completed Sh…" at bounding box center [584, 214] width 654 height 304
copy div "Residesk Automated Survey 12:54 AM Hi Elizabeth! I'm checking in on your latest…"
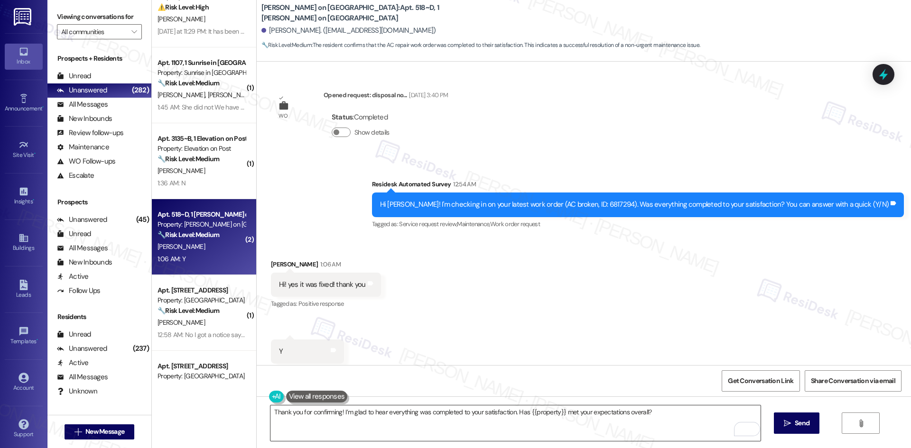
click at [426, 429] on textarea "Thank you for confirming! I’m glad to hear everything was completed to your sat…" at bounding box center [514, 424] width 489 height 36
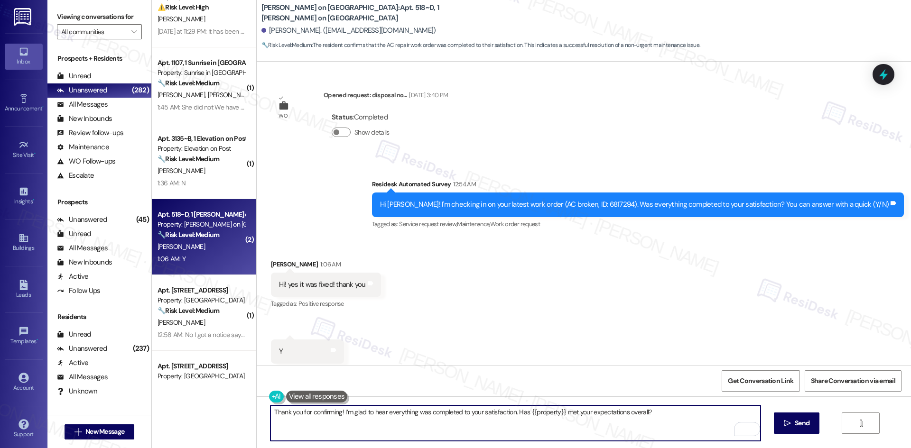
paste textarea "I’m glad to hear that, Elizabeth! Please don’t hesitate to reach out if you nee…"
type textarea "I’m glad to hear that, Elizabeth! Please don’t hesitate to reach out if you nee…"
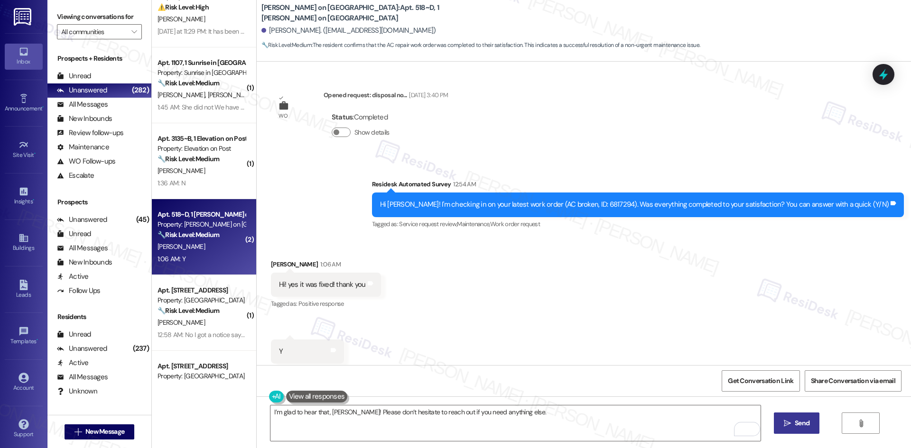
drag, startPoint x: 790, startPoint y: 425, endPoint x: 796, endPoint y: 424, distance: 6.0
click at [793, 424] on span " Send" at bounding box center [797, 423] width 30 height 10
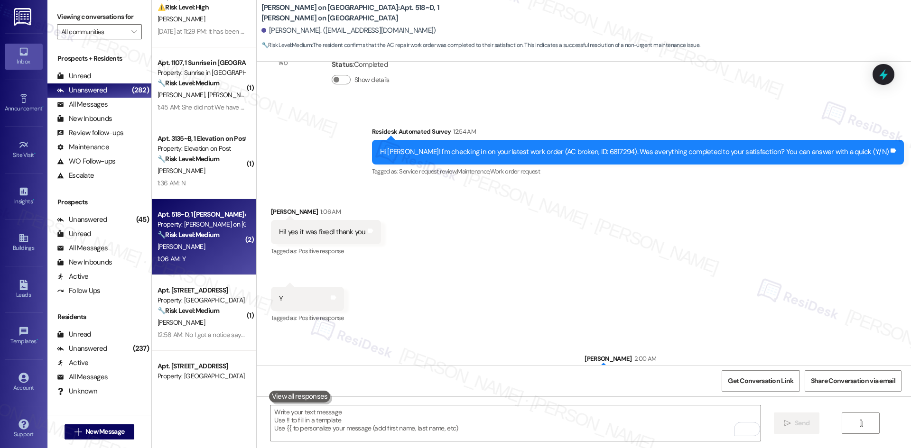
scroll to position [1494, 0]
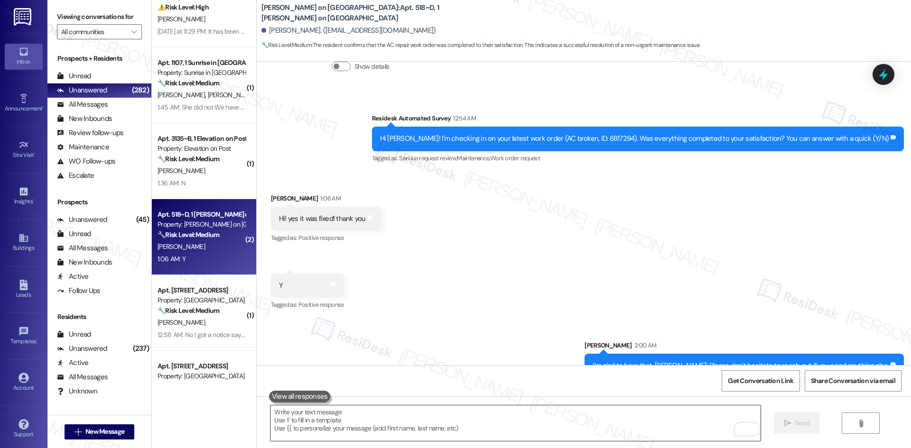
click at [421, 423] on textarea "To enrich screen reader interactions, please activate Accessibility in Grammarl…" at bounding box center [514, 424] width 489 height 36
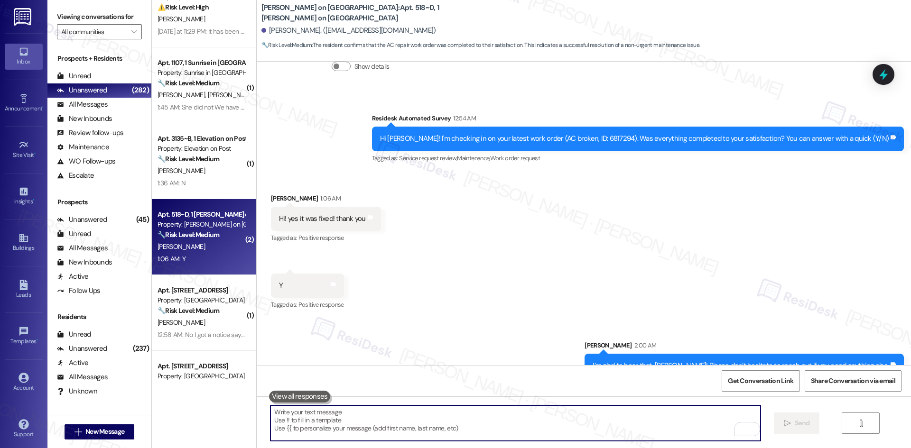
paste textarea "I also wanted to check in and see if you have had a chance to leave us a review…"
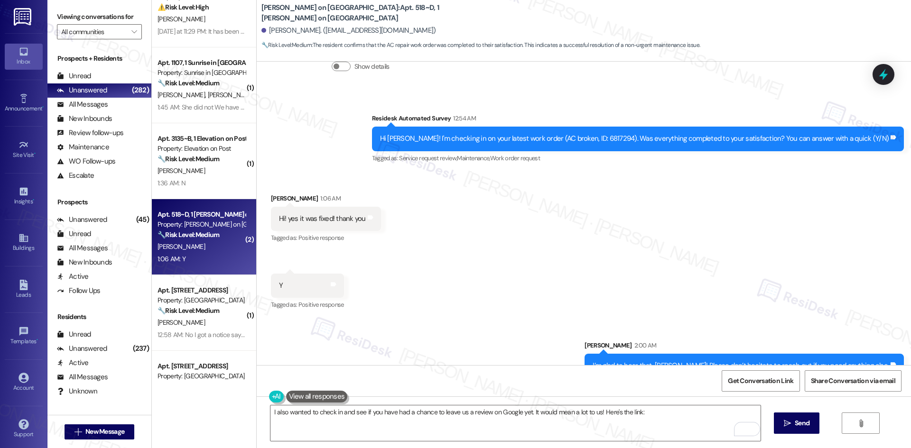
click at [556, 226] on div "Received via SMS Elizabeth Weinheimer 1:06 AM Hi! yes it was fixed! thank you T…" at bounding box center [584, 245] width 654 height 147
click at [669, 412] on textarea "I also wanted to check in and see if you have had a chance to leave us a review…" at bounding box center [514, 424] width 489 height 36
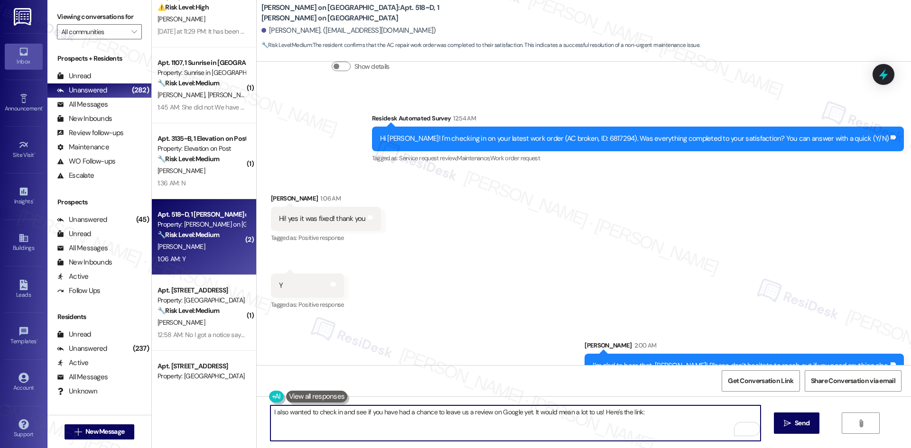
paste textarea "{{google_review_link}}"
type textarea "I also wanted to check in and see if you have had a chance to leave us a review…"
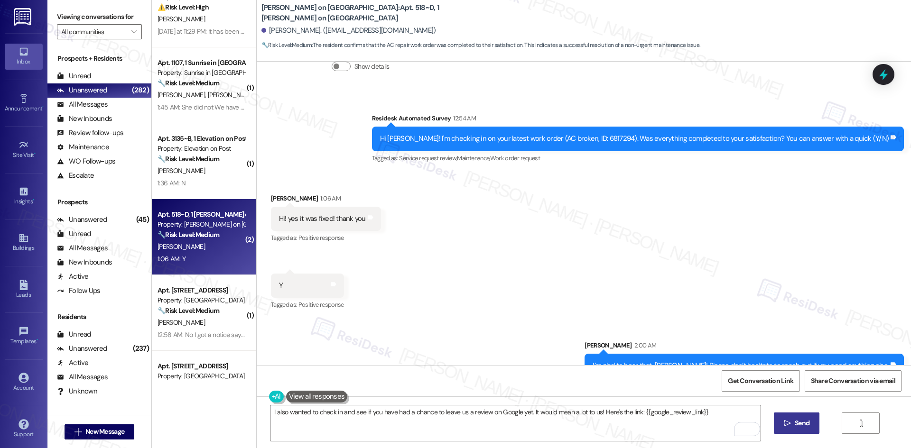
click at [795, 425] on span "Send" at bounding box center [801, 423] width 15 height 10
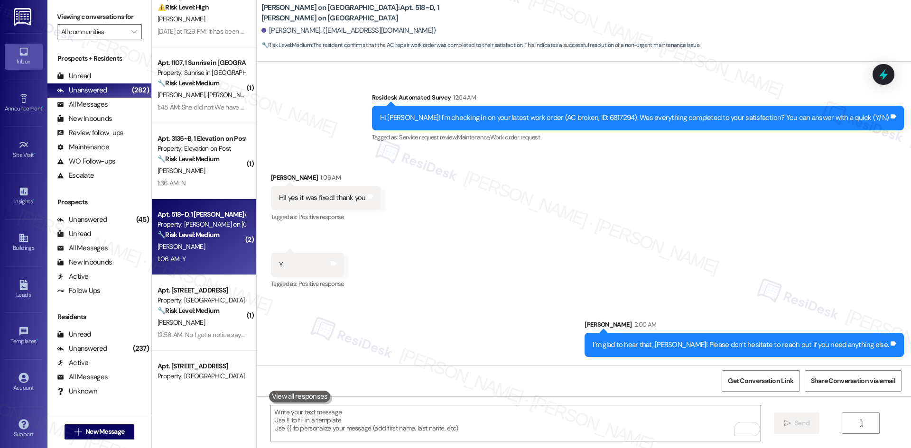
scroll to position [1522, 0]
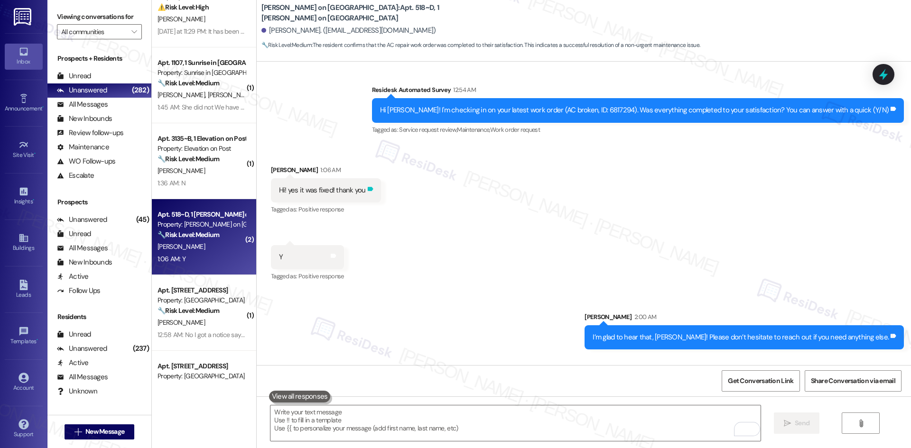
click at [368, 187] on icon at bounding box center [371, 189] width 6 height 4
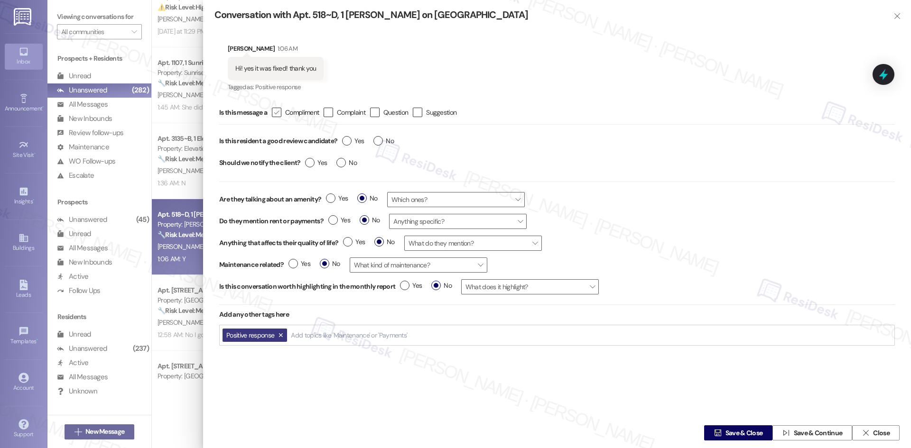
click at [279, 111] on icon "" at bounding box center [276, 113] width 6 height 10
click at [273, 111] on input " Compliment" at bounding box center [270, 113] width 6 height 6
checkbox input "true"
click at [347, 141] on label "Yes" at bounding box center [353, 141] width 22 height 10
click at [347, 141] on input "Yes" at bounding box center [353, 142] width 22 height 12
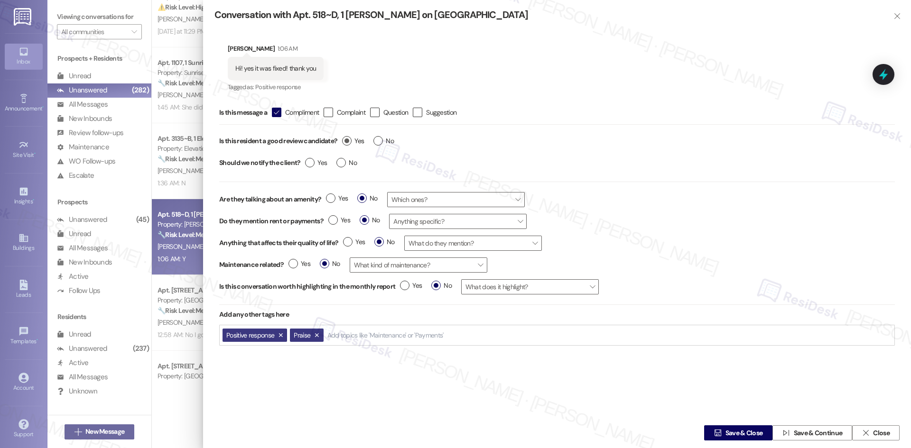
radio input "true"
click at [310, 162] on label "Yes" at bounding box center [316, 163] width 22 height 10
click at [310, 162] on input "Yes" at bounding box center [316, 164] width 22 height 12
radio input "true"
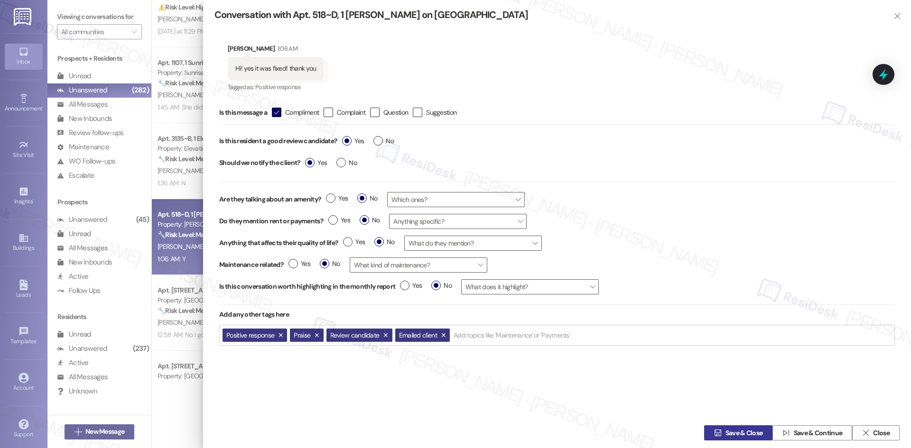
click at [715, 425] on button " Save & Close" at bounding box center [738, 432] width 68 height 15
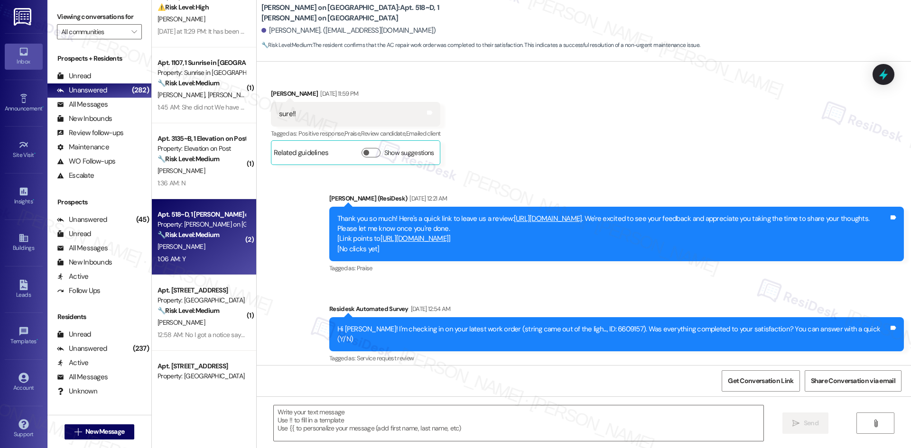
type textarea "Fetching suggested responses. Please feel free to read through the conversation…"
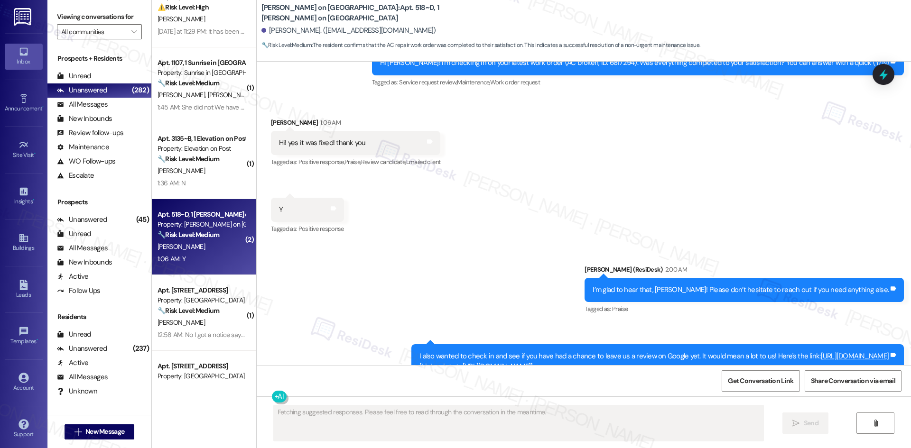
scroll to position [1595, 0]
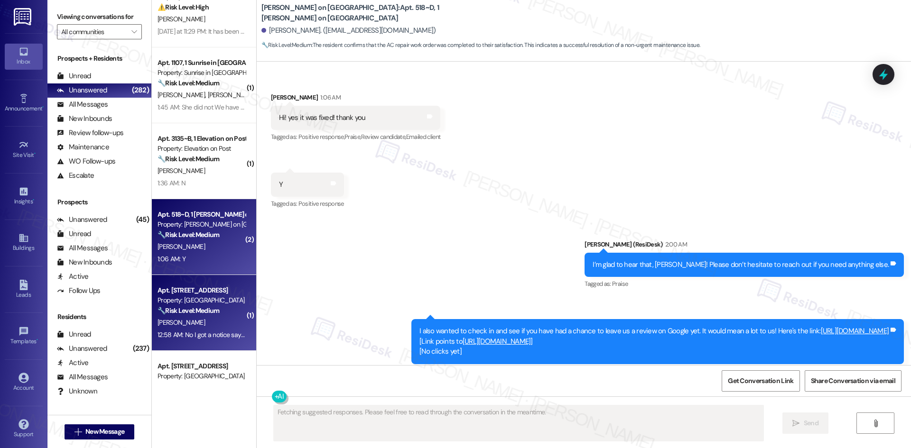
click at [193, 320] on div "[PERSON_NAME]" at bounding box center [202, 323] width 90 height 12
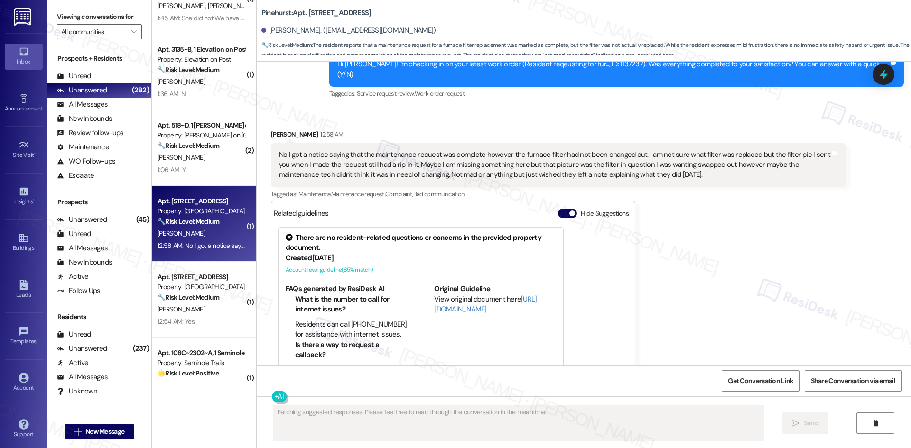
scroll to position [427, 0]
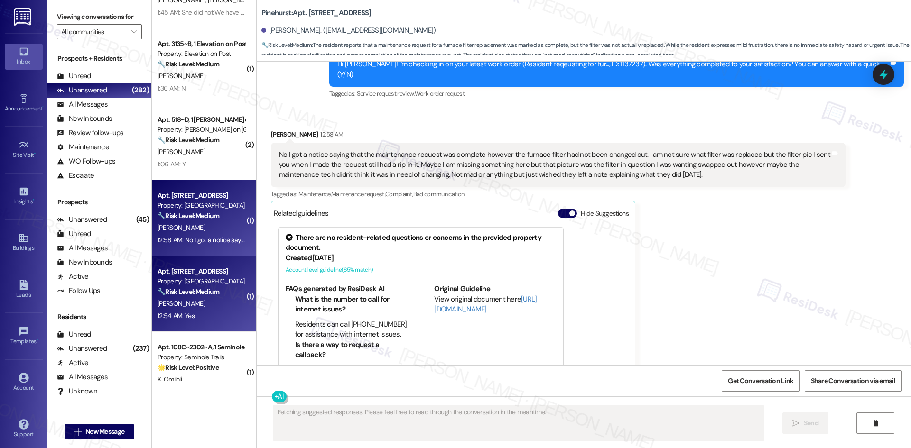
click at [215, 301] on div "[PERSON_NAME]" at bounding box center [202, 304] width 90 height 12
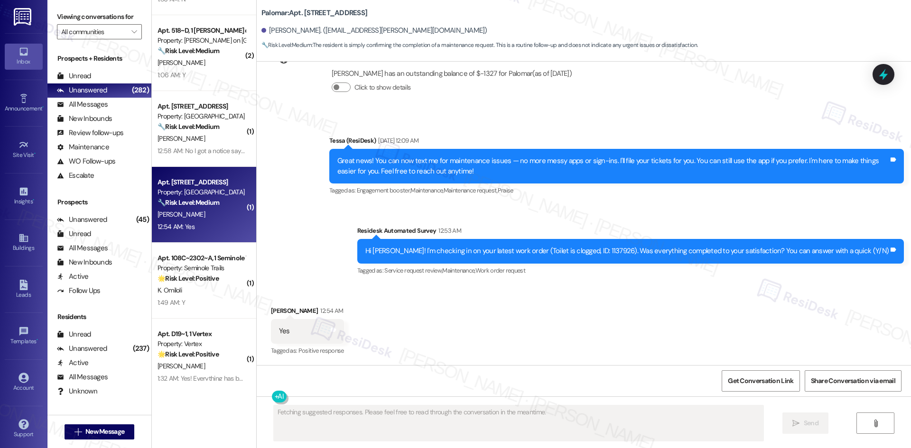
scroll to position [569, 0]
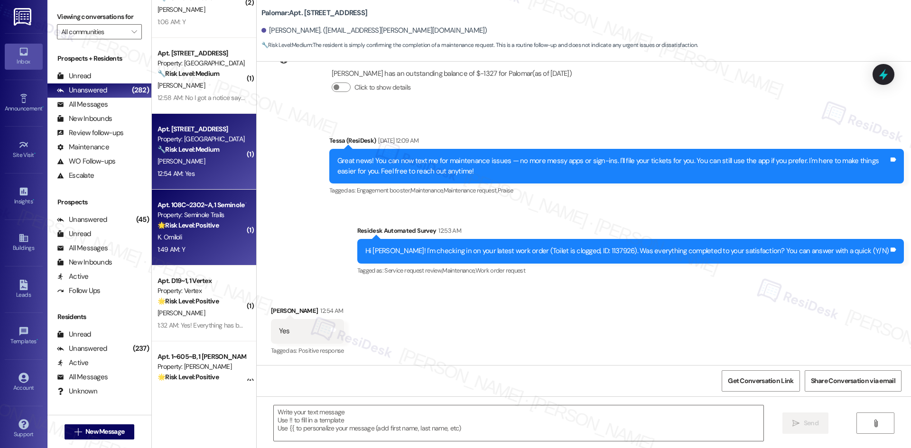
click at [220, 229] on div "🌟 Risk Level: Positive The conversation is centered around confirming the compl…" at bounding box center [201, 226] width 88 height 10
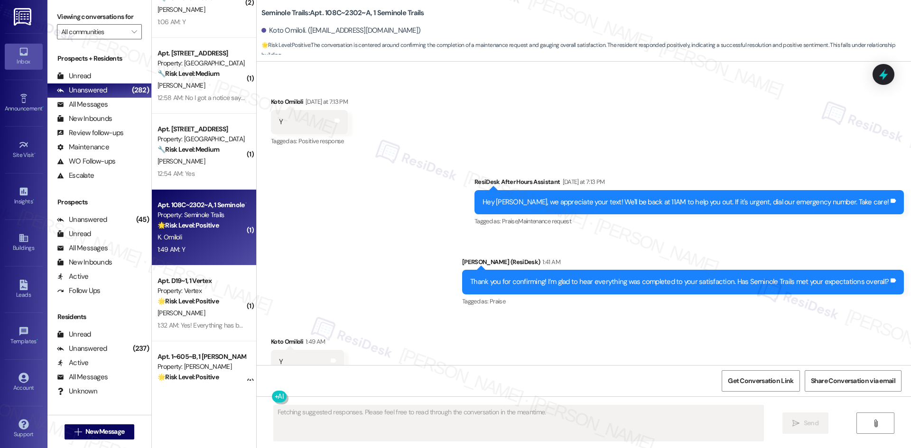
scroll to position [3003, 0]
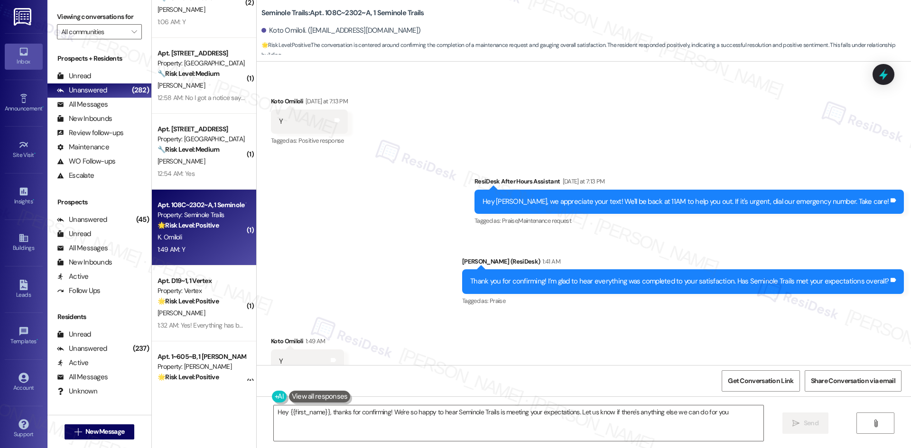
type textarea "Hey {{first_name}}, thanks for confirming! We're so happy to hear Seminole Trai…"
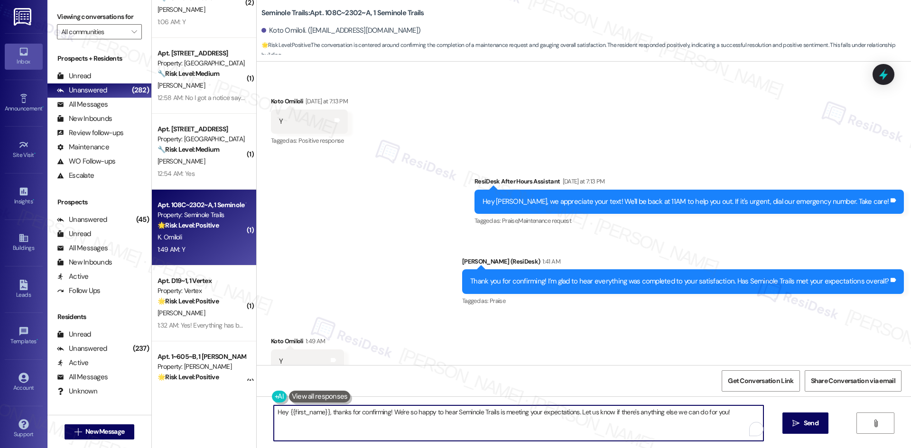
drag, startPoint x: 729, startPoint y: 412, endPoint x: 222, endPoint y: 410, distance: 507.5
click at [222, 410] on div "( 1 ) Apt. 1107, 1 Sunrise in Chandler Property: Sunrise in Chandler 🔧 Risk Lev…" at bounding box center [531, 224] width 759 height 448
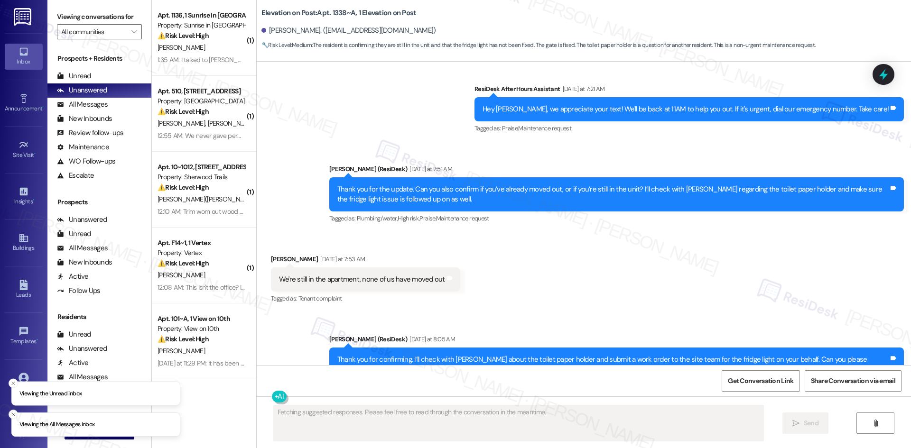
scroll to position [1420, 0]
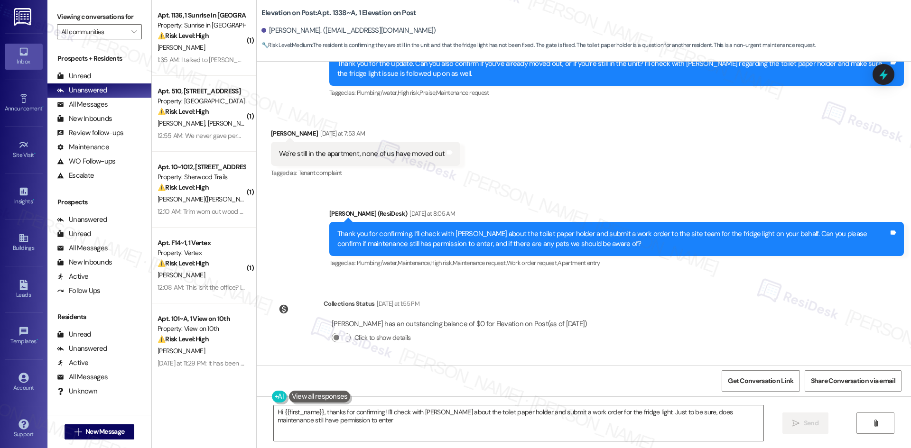
type textarea "Hi {{first_name}}, thanks for confirming! I'll check with [PERSON_NAME] about t…"
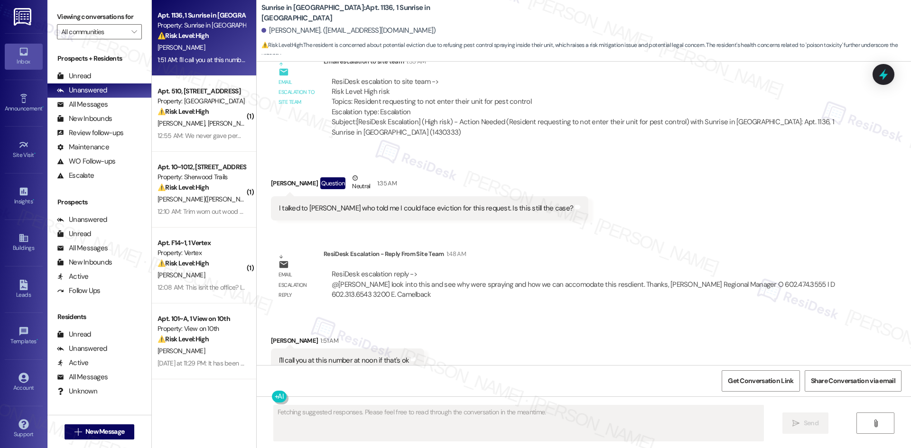
scroll to position [836, 0]
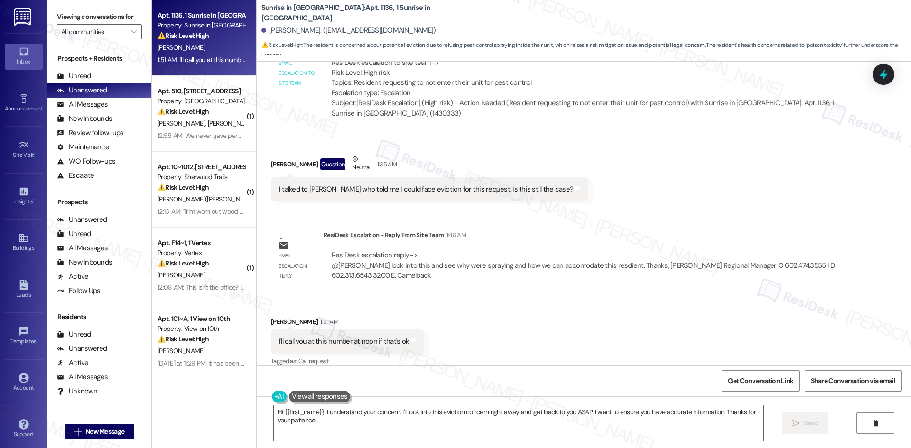
type textarea "Hi {{first_name}}, I understand your concern. I'll look into this eviction conc…"
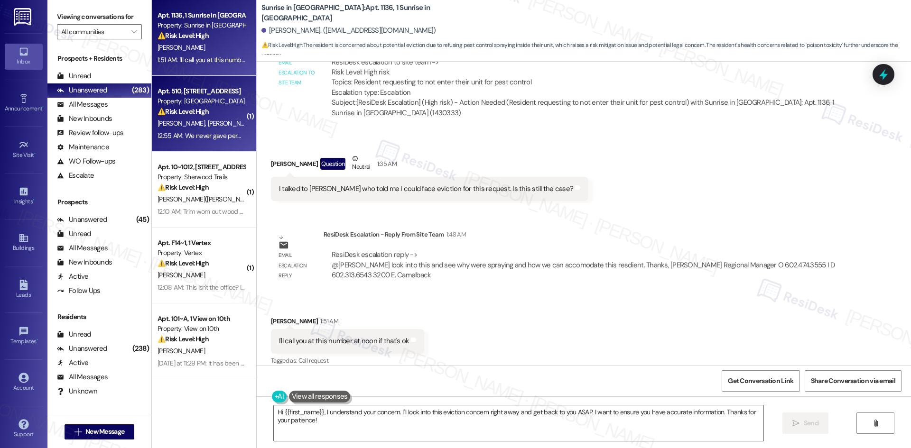
click at [189, 130] on div "12:55 AM: We never gave permission to enter, so I wanna know why somebody had c…" at bounding box center [202, 136] width 90 height 12
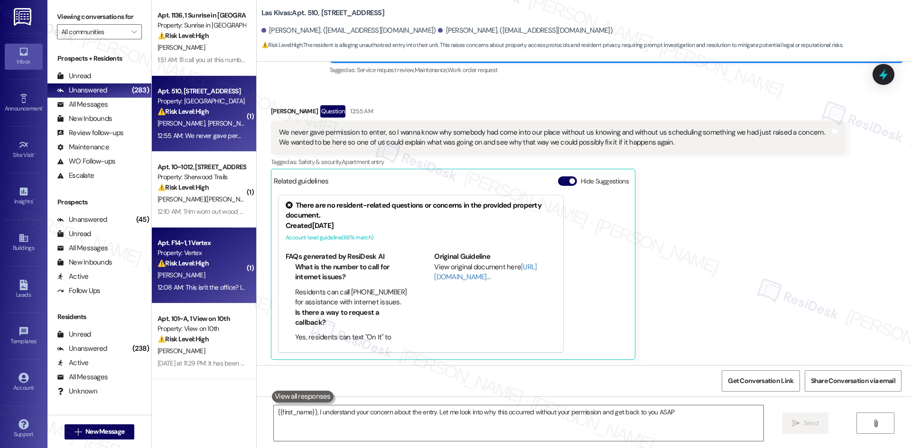
type textarea "{{first_name}}, I understand your concern about the entry. Let me look into why…"
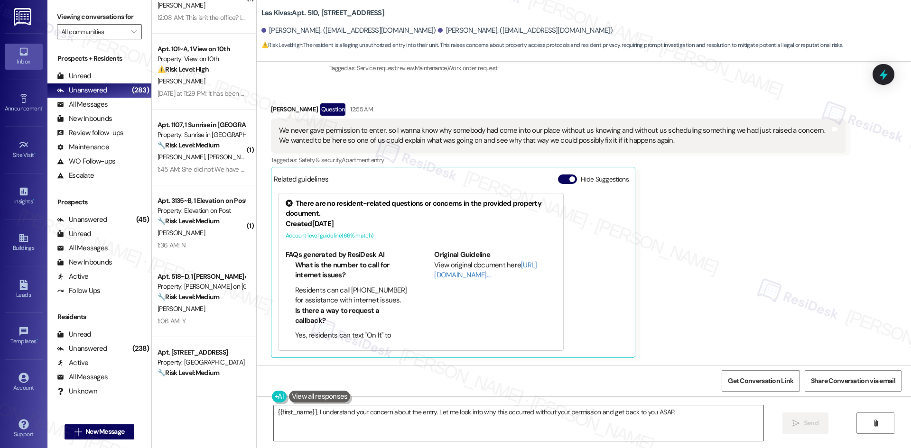
scroll to position [285, 0]
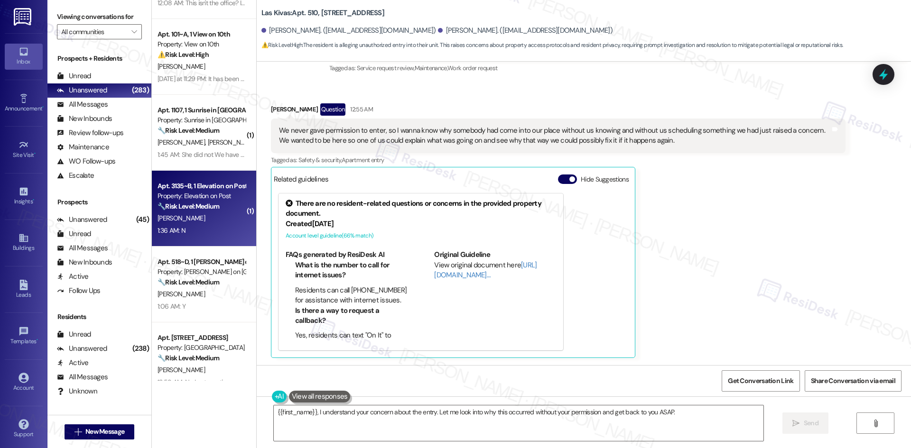
click at [208, 223] on div "[PERSON_NAME]" at bounding box center [202, 218] width 90 height 12
type textarea "{{first_name}}, I understand your concern about the entry. Let me look into why…"
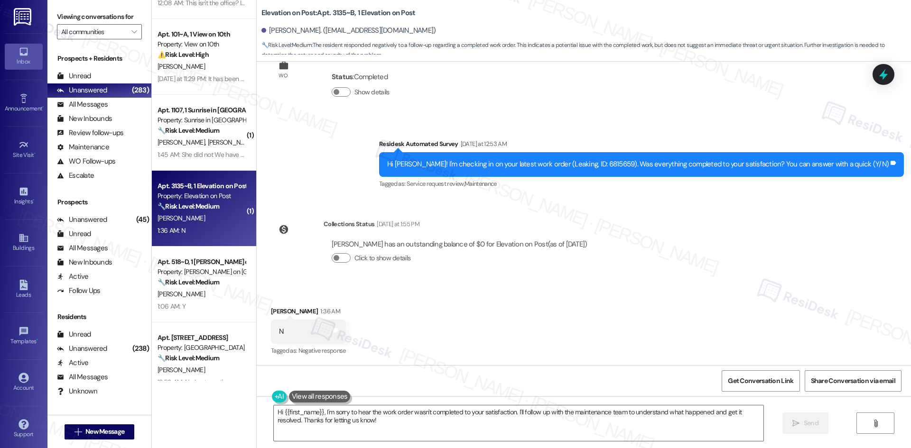
scroll to position [206, 0]
drag, startPoint x: 434, startPoint y: 241, endPoint x: 446, endPoint y: 244, distance: 12.1
click at [434, 241] on div "[PERSON_NAME] has an outstanding balance of $0 for Elevation on Post (as of [DA…" at bounding box center [460, 244] width 256 height 10
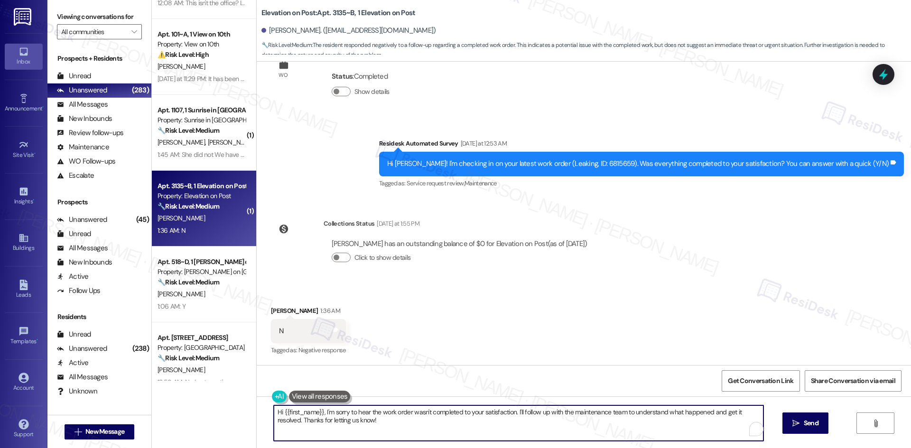
drag, startPoint x: 332, startPoint y: 417, endPoint x: 247, endPoint y: 409, distance: 84.9
click at [247, 409] on div "( 1 ) Apt. 510, [STREET_ADDRESS] Property: Las Kivas ⚠️ Risk Level: High The re…" at bounding box center [531, 224] width 759 height 448
paste textarea "I'm sorry to hear that. Could you let me know what happened or what part of the…"
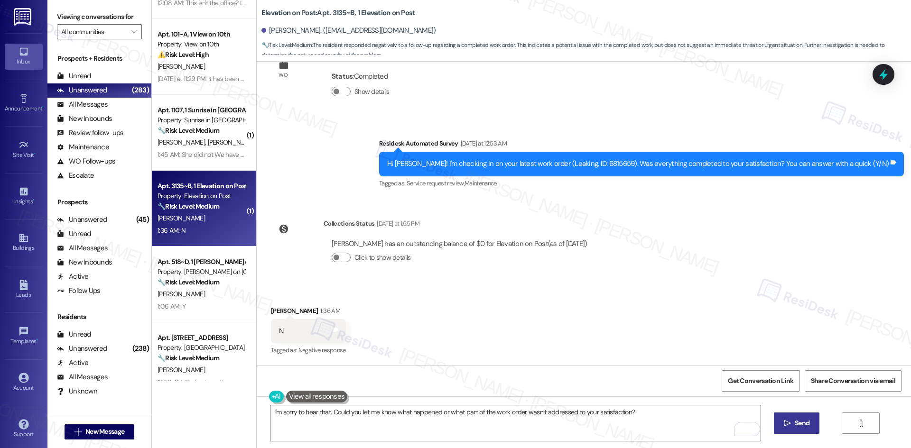
click at [797, 425] on span "Send" at bounding box center [801, 423] width 15 height 10
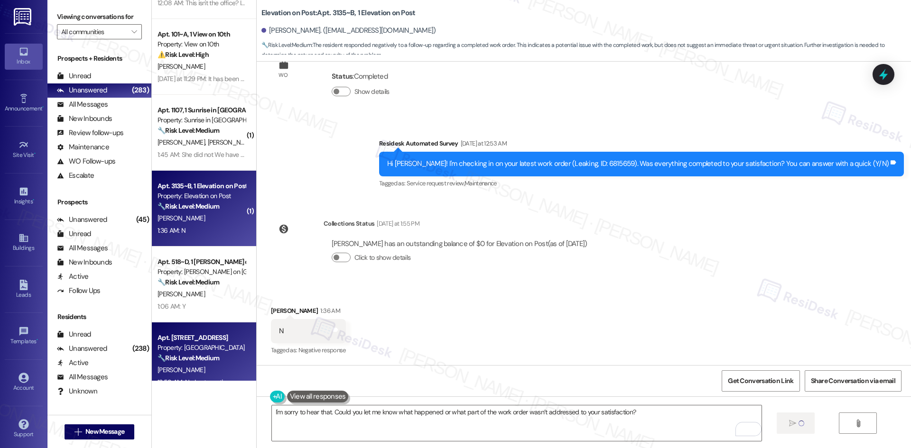
type textarea "Fetching suggested responses. Please feel free to read through the conversation…"
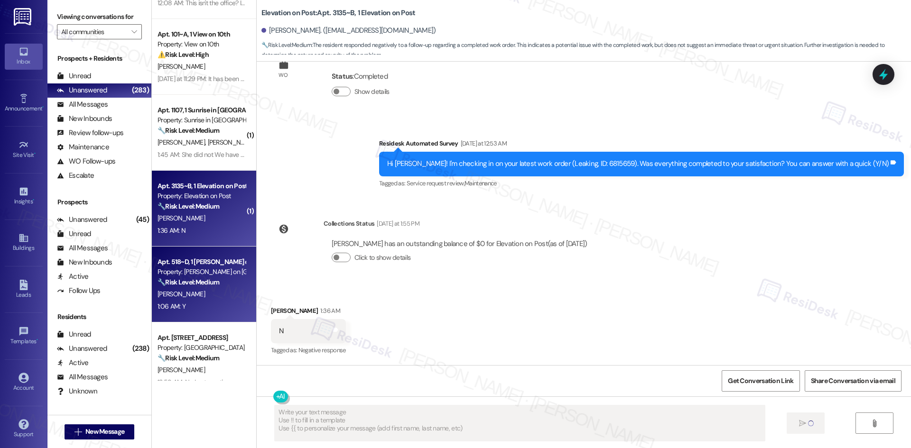
scroll to position [206, 0]
click at [196, 299] on div "[PERSON_NAME]" at bounding box center [202, 294] width 90 height 12
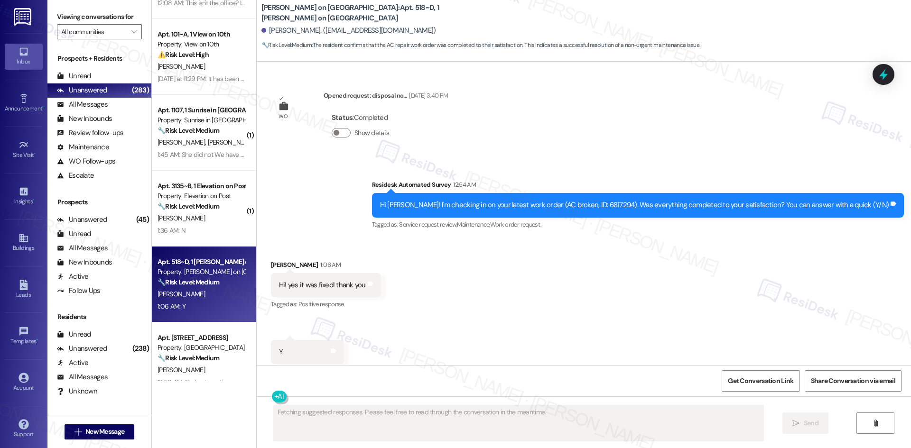
scroll to position [1428, 0]
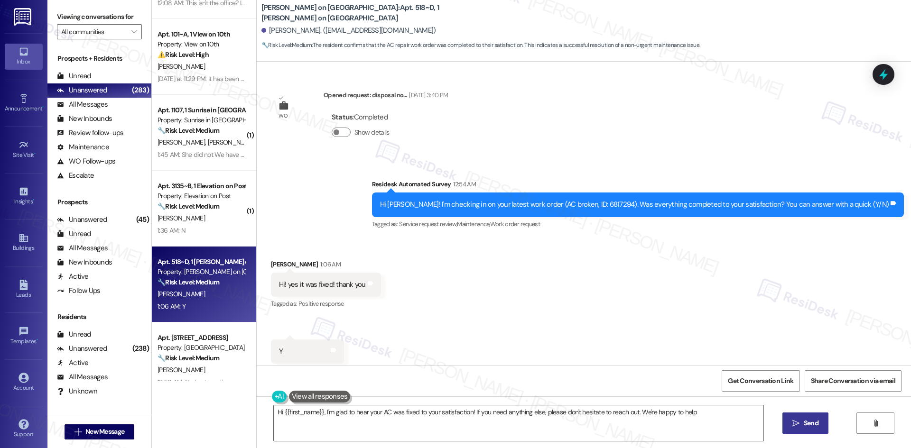
type textarea "Hi {{first_name}}, I'm glad to hear your AC was fixed to your satisfaction! If …"
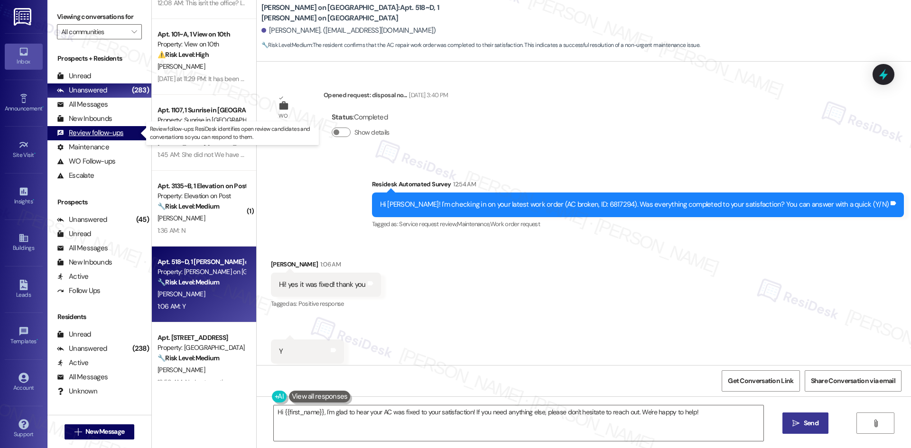
click at [100, 138] on div "Review follow-ups (undefined)" at bounding box center [99, 133] width 104 height 14
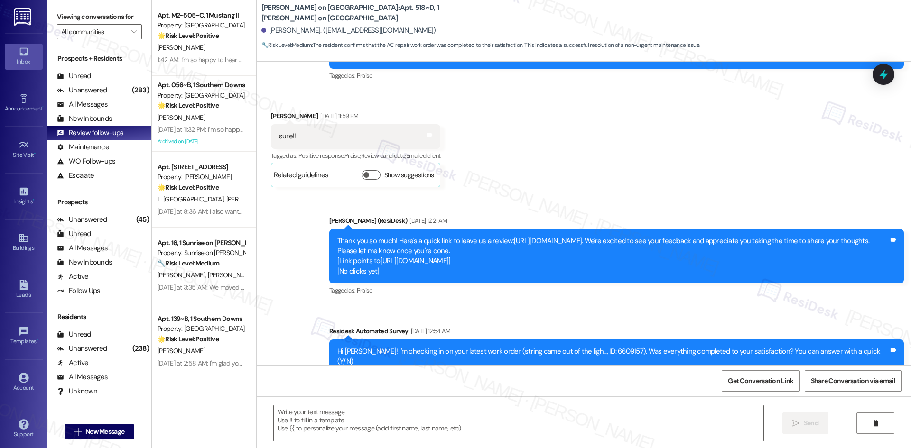
type textarea "Fetching suggested responses. Please feel free to read through the conversation…"
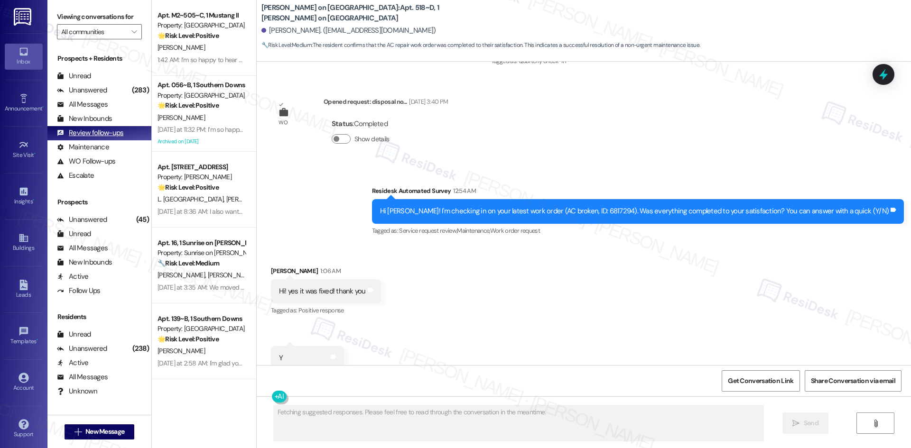
scroll to position [1427, 0]
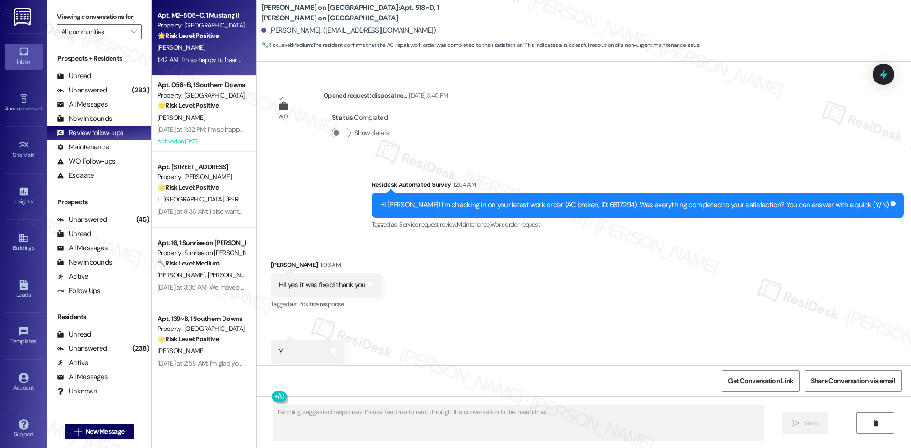
click at [193, 45] on div "A. Ahrendt" at bounding box center [202, 48] width 90 height 12
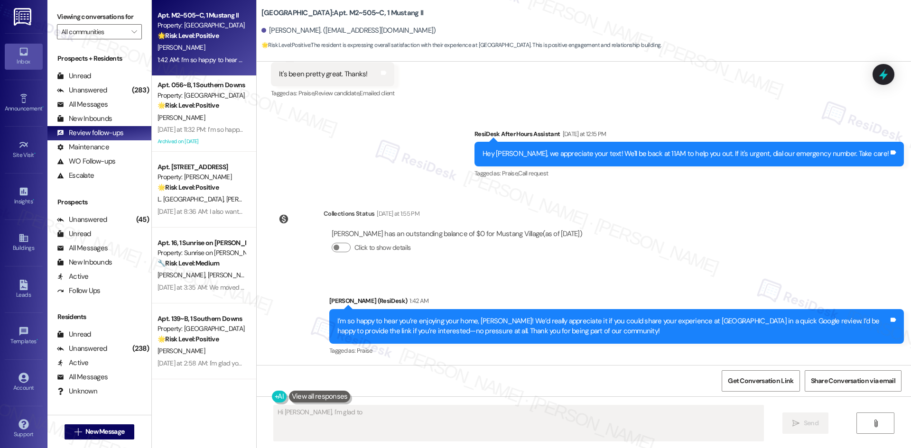
scroll to position [825, 0]
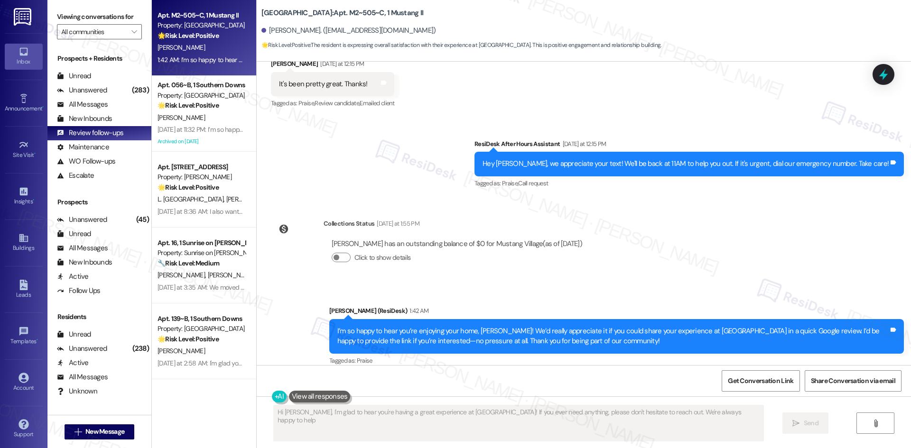
type textarea "Hi Angelina, I'm glad to hear you're having a great experience at Mustang Villa…"
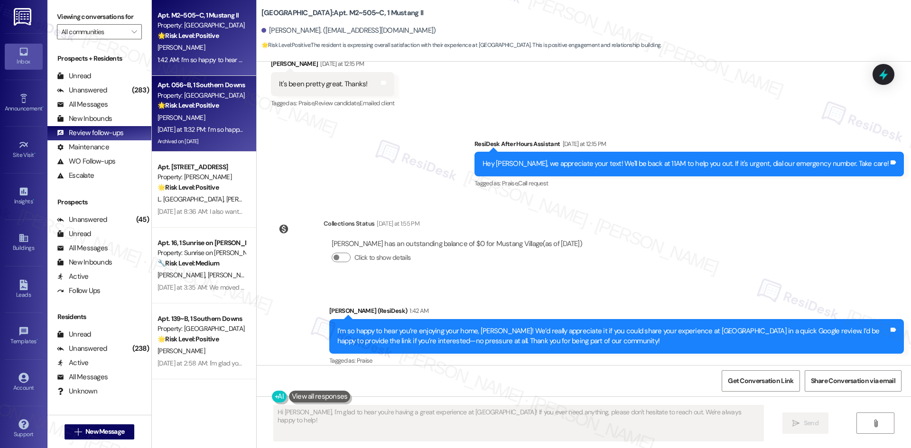
click at [198, 115] on div "D. Carr" at bounding box center [202, 118] width 90 height 12
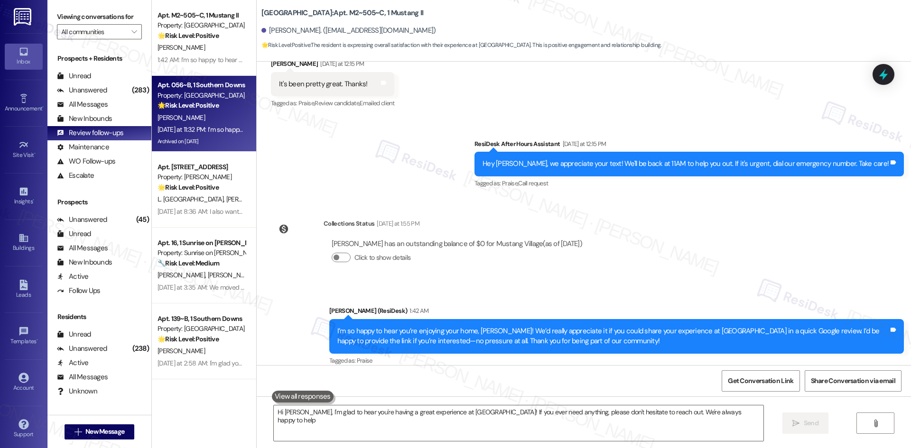
type textarea "Hi Angelina, I'm glad to hear you're having a great experience at Mustang Villa…"
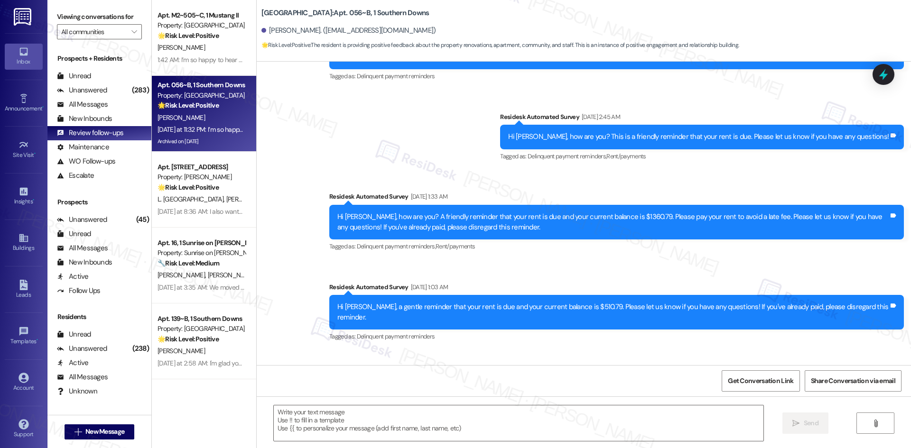
type textarea "Fetching suggested responses. Please feel free to read through the conversation…"
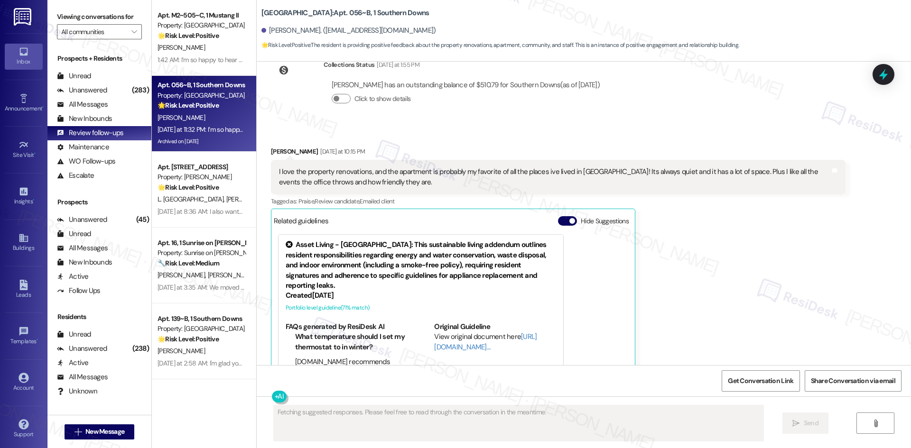
scroll to position [4906, 0]
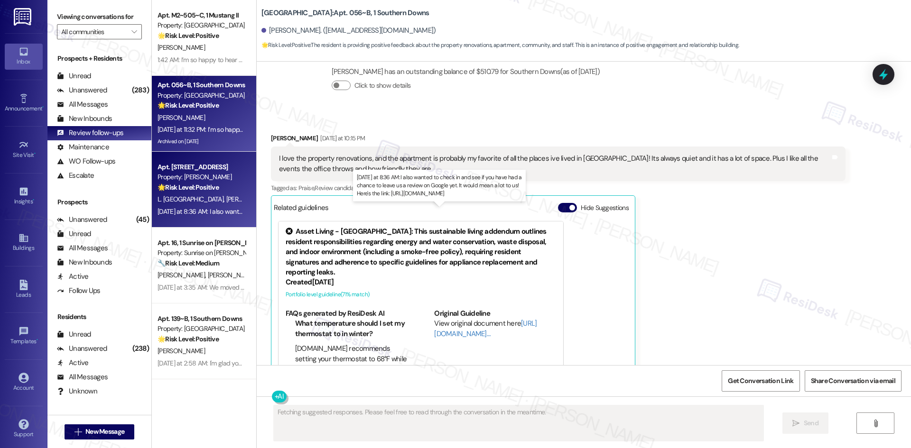
click at [226, 212] on div "Yesterday at 8:36 AM: I also wanted to check in and see if you have had a chanc…" at bounding box center [399, 211] width 485 height 9
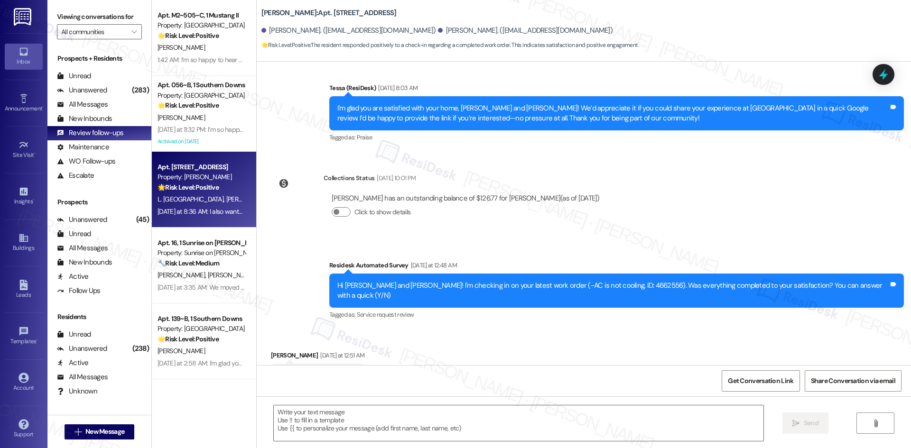
type textarea "Fetching suggested responses. Please feel free to read through the conversation…"
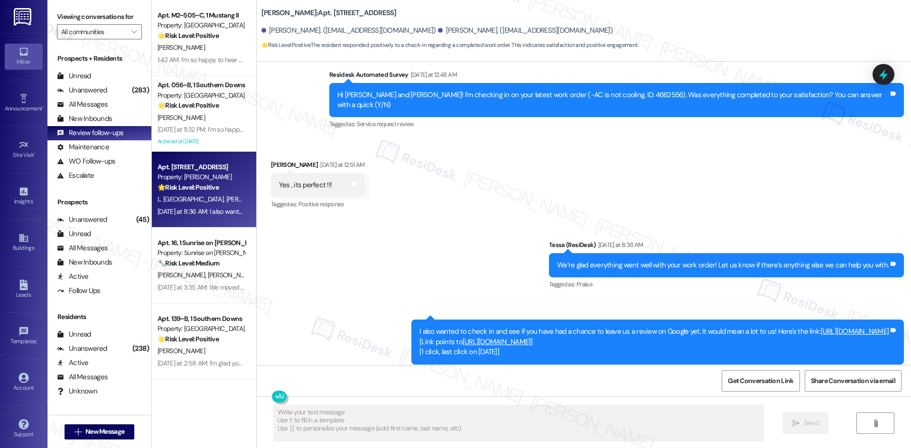
scroll to position [626, 0]
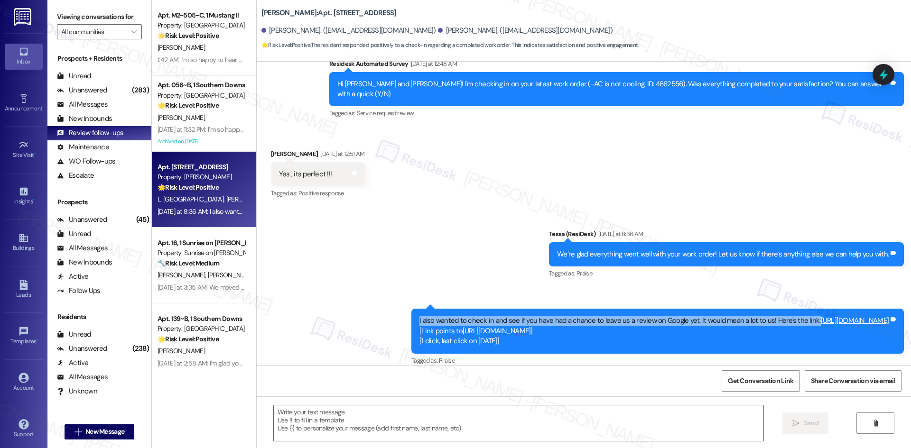
drag, startPoint x: 346, startPoint y: 308, endPoint x: 723, endPoint y: 310, distance: 376.6
click at [723, 310] on div "I also wanted to check in and see if you have had a chance to leave us a review…" at bounding box center [657, 331] width 492 height 45
copy div "I also wanted to check in and see if you have had a chance to leave us a review…"
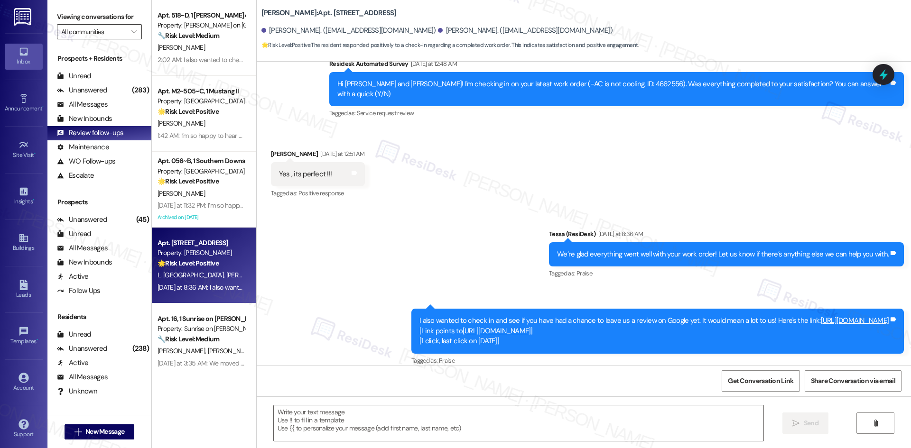
click at [96, 33] on input "All communities" at bounding box center [93, 31] width 65 height 15
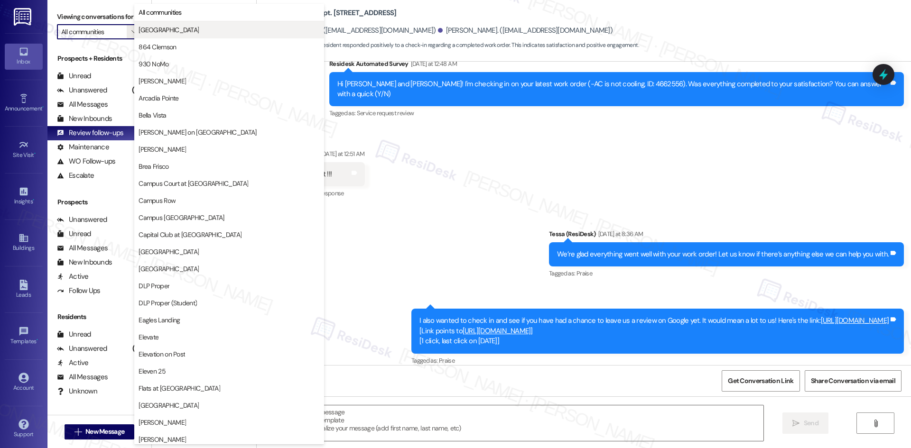
click at [171, 34] on span "4th Street Commons" at bounding box center [168, 29] width 60 height 9
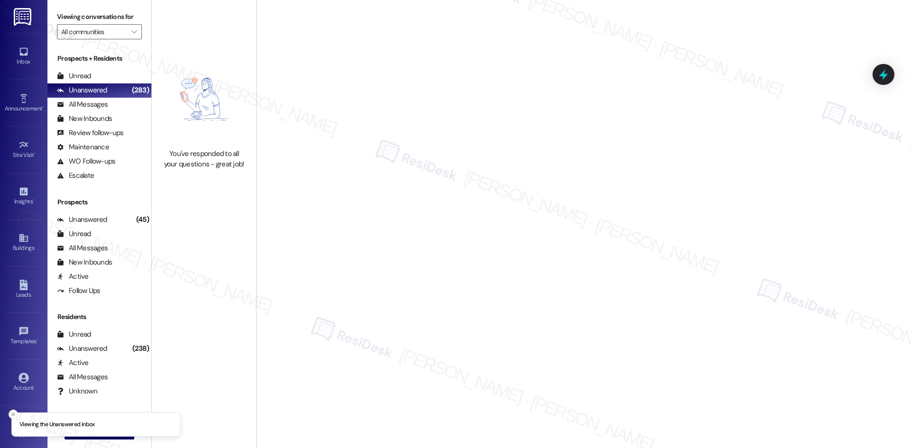
type input "4th Street Commons"
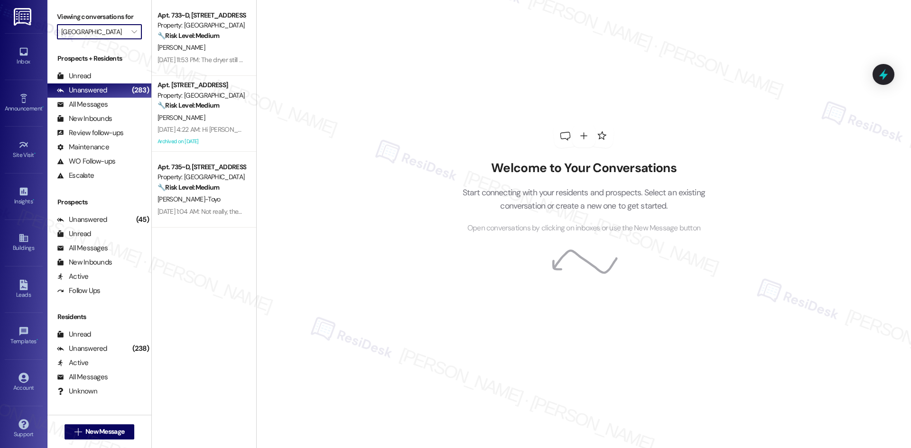
click at [108, 29] on input "4th Street Commons" at bounding box center [93, 31] width 65 height 15
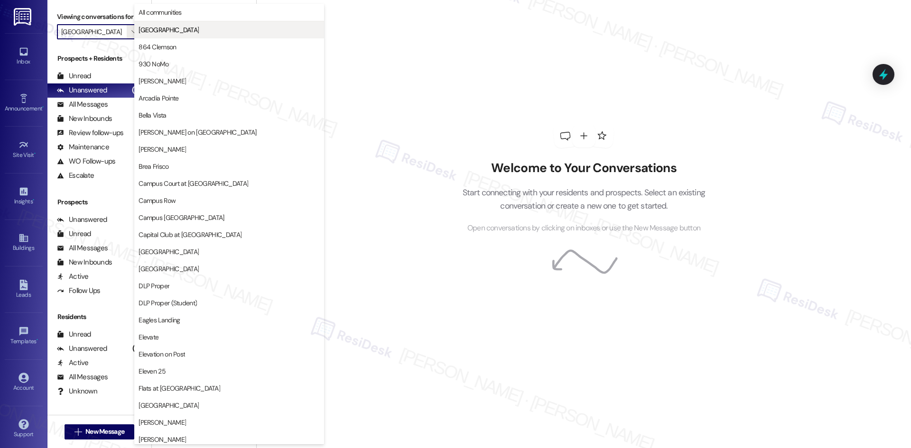
click at [182, 32] on span "4th Street Commons" at bounding box center [168, 29] width 60 height 9
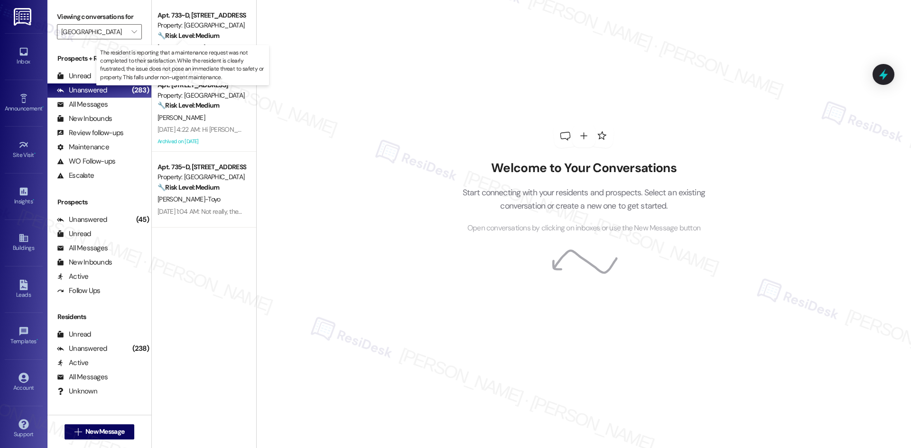
click at [182, 32] on strong "🔧 Risk Level: Medium" at bounding box center [188, 35] width 62 height 9
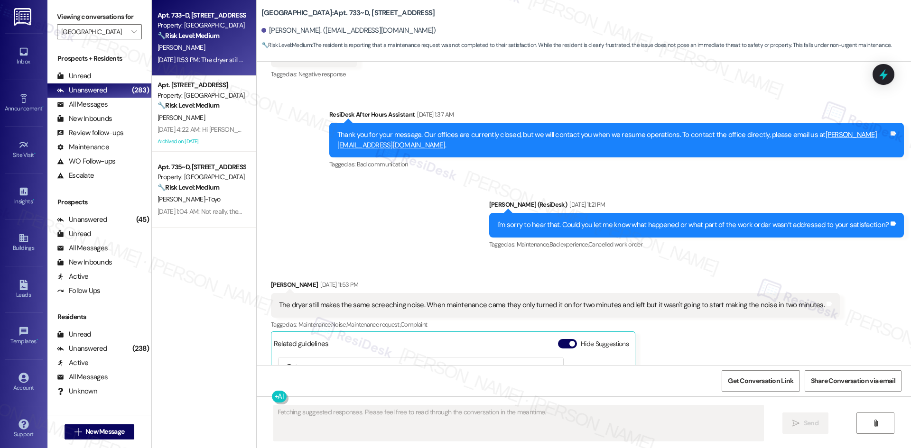
scroll to position [213, 0]
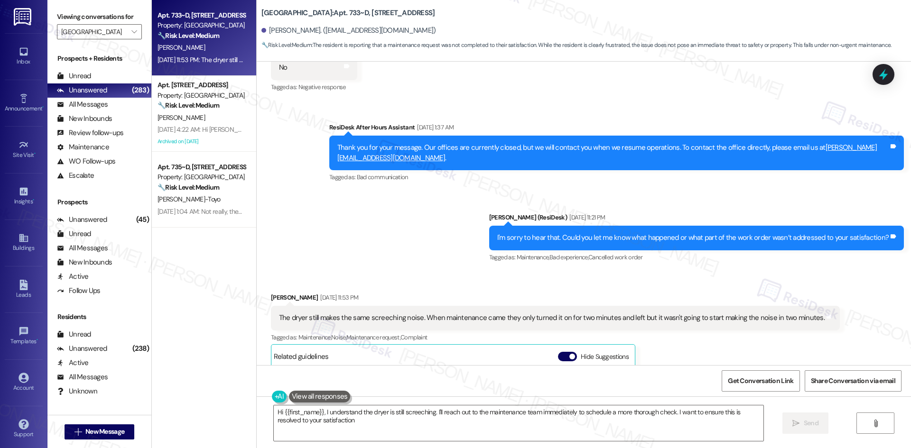
type textarea "Hi {{first_name}}, I understand the dryer is still screeching. I'll reach out t…"
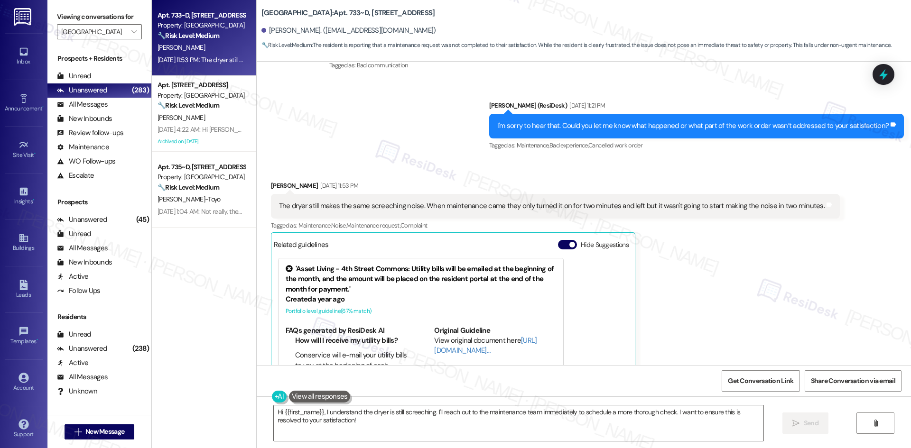
scroll to position [301, 0]
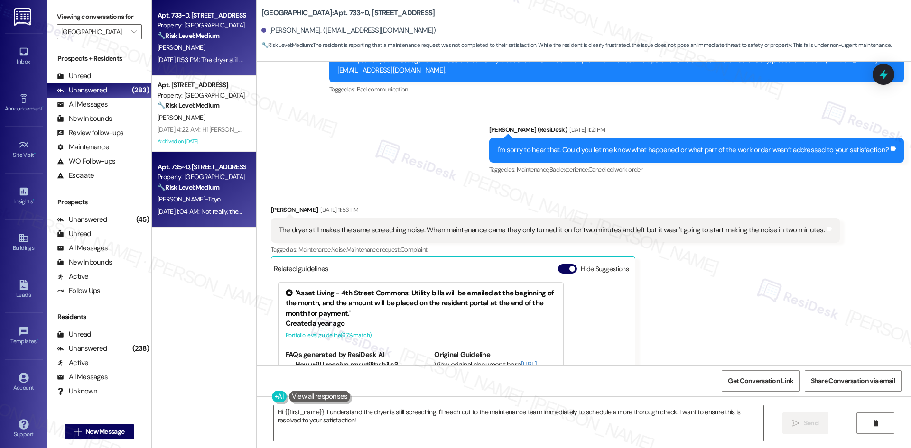
click at [213, 217] on div "Sep 13, 2025 at 1:04 AM: Not really, they had canceled the work order but expla…" at bounding box center [202, 212] width 90 height 12
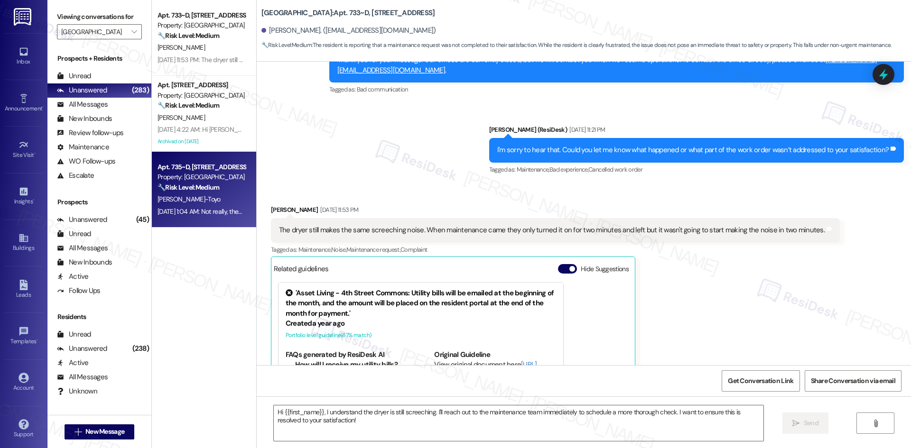
type textarea "Fetching suggested responses. Please feel free to read through the conversation…"
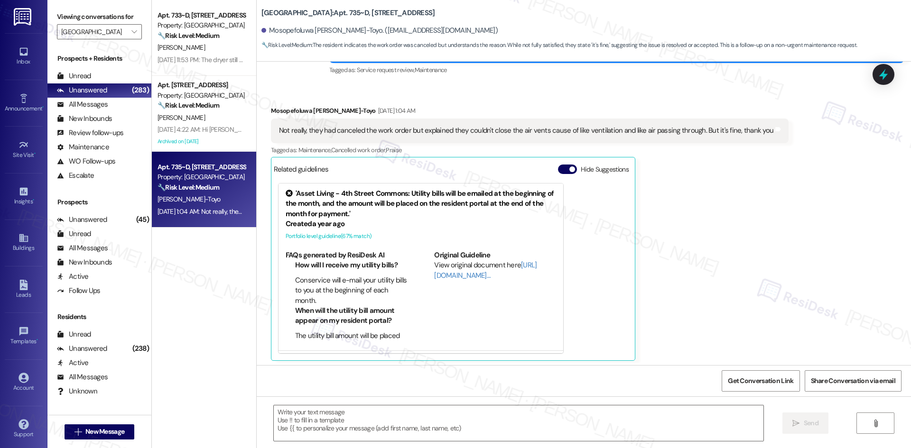
scroll to position [153, 0]
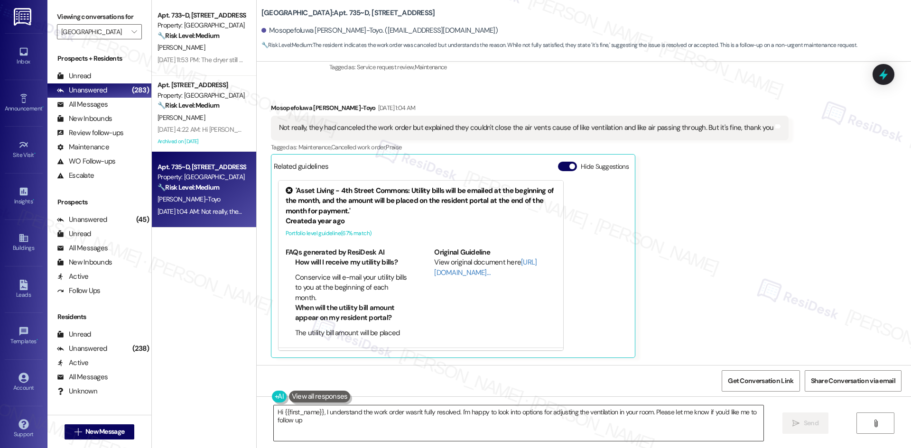
type textarea "Hi {{first_name}}, I understand the work order wasn't fully resolved. I'm happy…"
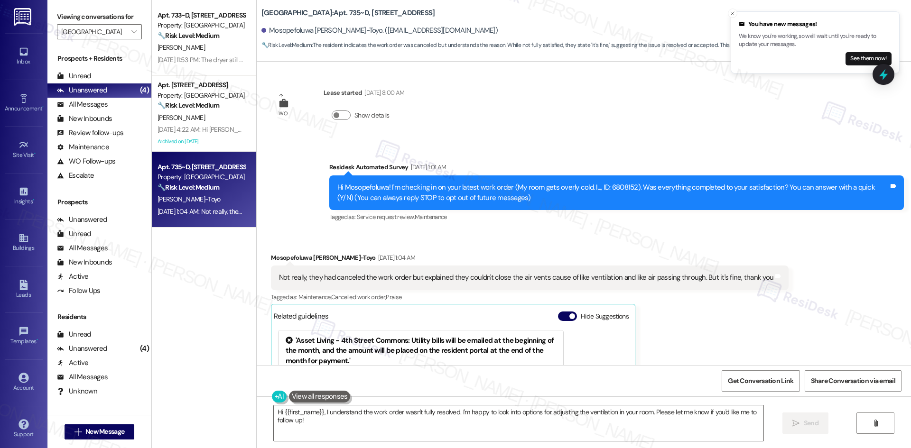
scroll to position [0, 0]
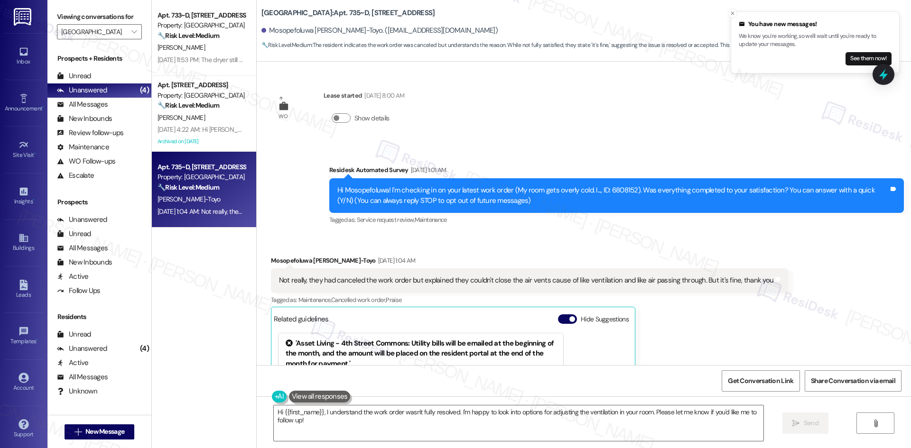
click at [388, 223] on span "Service request review ," at bounding box center [386, 220] width 58 height 8
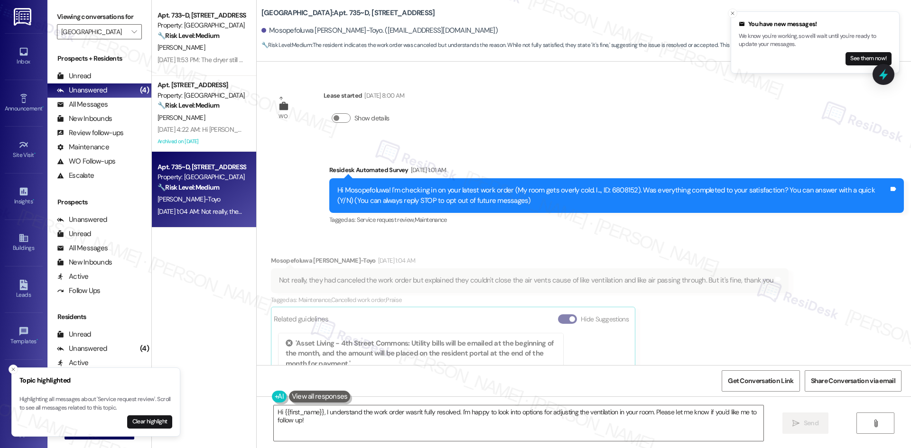
click at [468, 249] on div "Received via SMS Mosopefoluwa Bandy-Toyo Sep 13, 2025 at 1:04 AM Not really, th…" at bounding box center [530, 383] width 532 height 269
click at [138, 420] on button "Clear highlight" at bounding box center [149, 421] width 45 height 13
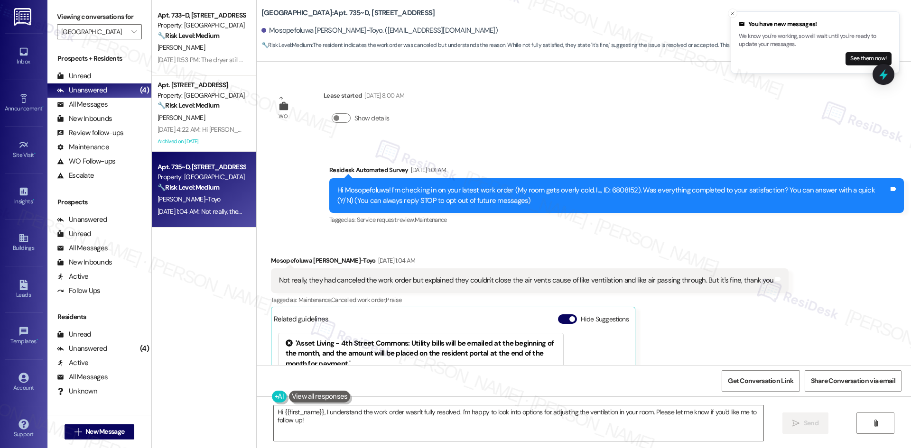
click at [429, 252] on div "Received via SMS Mosopefoluwa Bandy-Toyo Sep 13, 2025 at 1:04 AM Not really, th…" at bounding box center [530, 383] width 532 height 269
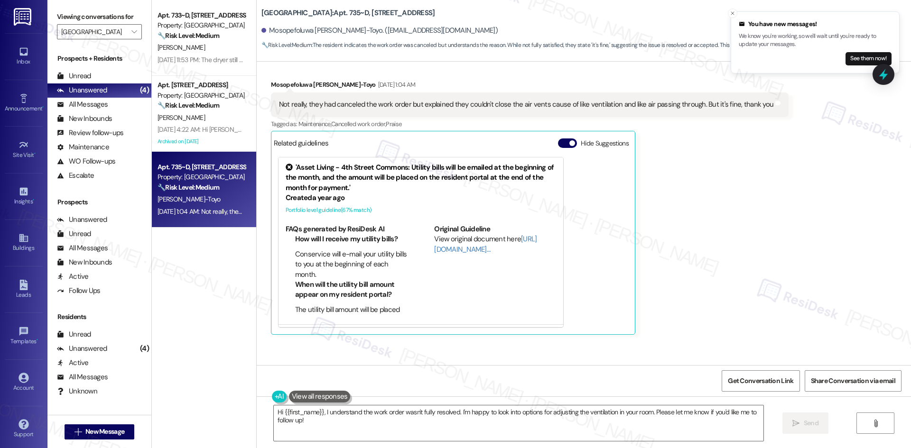
scroll to position [190, 0]
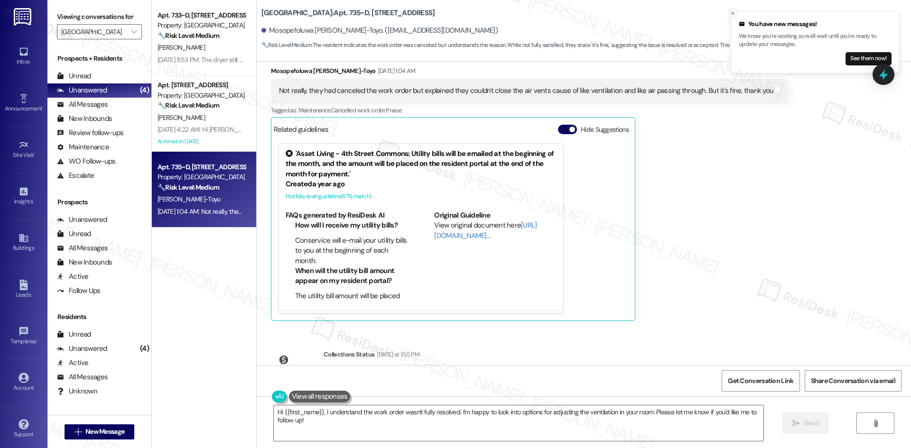
click at [732, 9] on button "Close toast" at bounding box center [732, 13] width 9 height 9
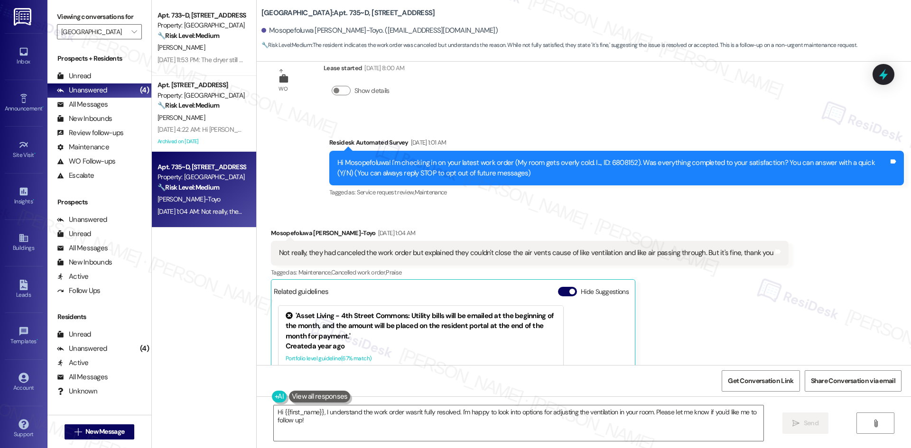
scroll to position [0, 0]
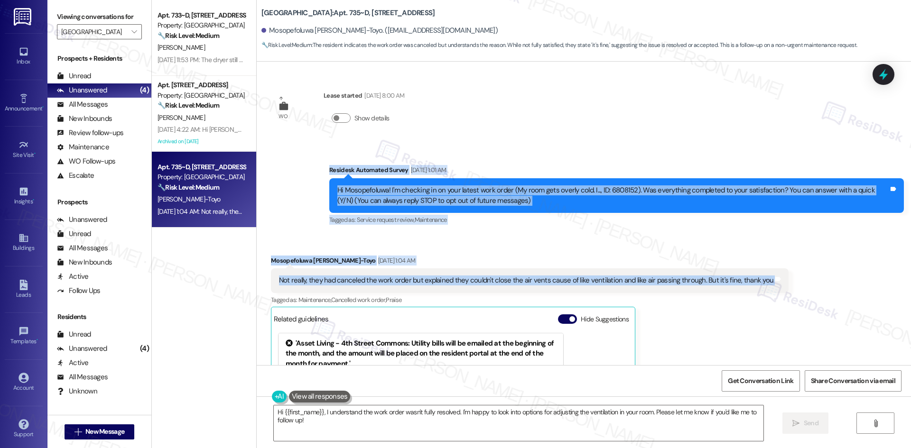
drag, startPoint x: 314, startPoint y: 171, endPoint x: 791, endPoint y: 287, distance: 490.7
click at [797, 289] on div "WO Lease started Aug 22, 2025 at 8:00 AM Show details Survey, sent via SMS Resi…" at bounding box center [584, 214] width 654 height 304
copy div "Residesk Automated Survey Sep 13, 2025 at 1:01 AM Hi Mosopefoluwa! I'm checking…"
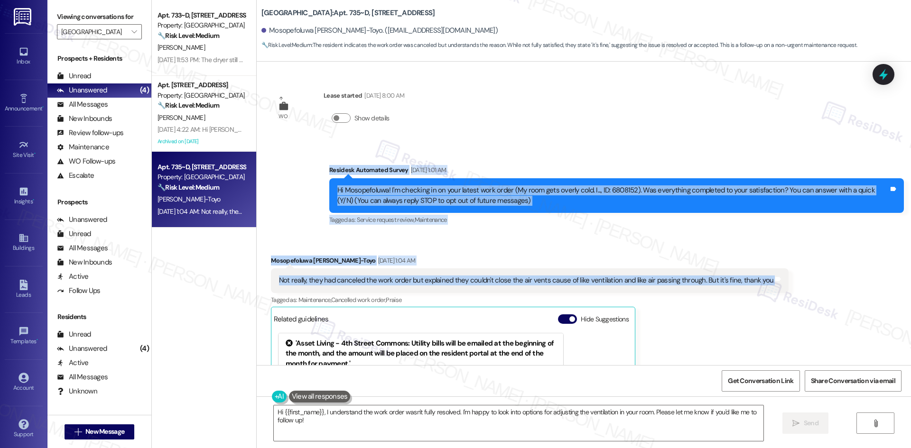
copy div "Residesk Automated Survey Sep 13, 2025 at 1:01 AM Hi Mosopefoluwa! I'm checking…"
click at [305, 165] on div "Survey, sent via SMS Residesk Automated Survey Sep 13, 2025 at 1:01 AM Hi Mosop…" at bounding box center [584, 189] width 654 height 90
drag, startPoint x: 326, startPoint y: 167, endPoint x: 741, endPoint y: 291, distance: 433.1
click at [867, 294] on div "WO Lease started Aug 22, 2025 at 8:00 AM Show details Survey, sent via SMS Resi…" at bounding box center [584, 214] width 654 height 304
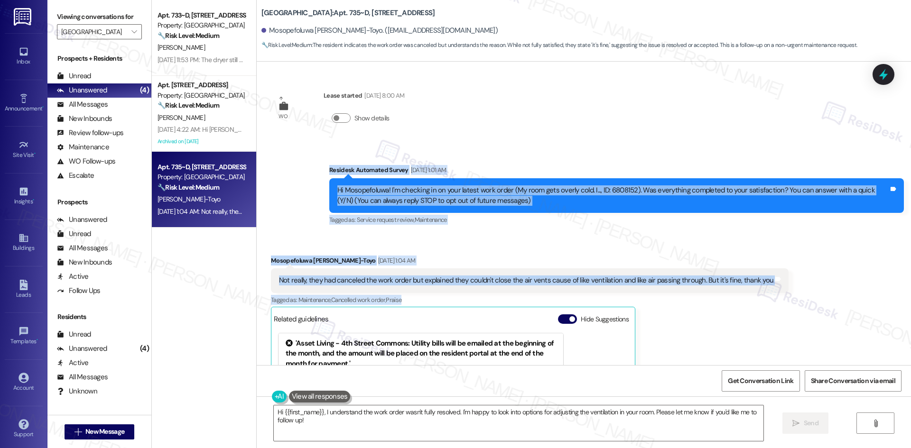
click at [522, 269] on div "Not really, they had canceled the work order but explained they couldn't close …" at bounding box center [529, 280] width 517 height 24
drag, startPoint x: 314, startPoint y: 166, endPoint x: 745, endPoint y: 279, distance: 445.1
click at [808, 276] on div "WO Lease started Aug 22, 2025 at 8:00 AM Show details Survey, sent via SMS Resi…" at bounding box center [584, 214] width 654 height 304
copy div "Residesk Automated Survey Sep 13, 2025 at 1:01 AM Hi Mosopefoluwa! I'm checking…"
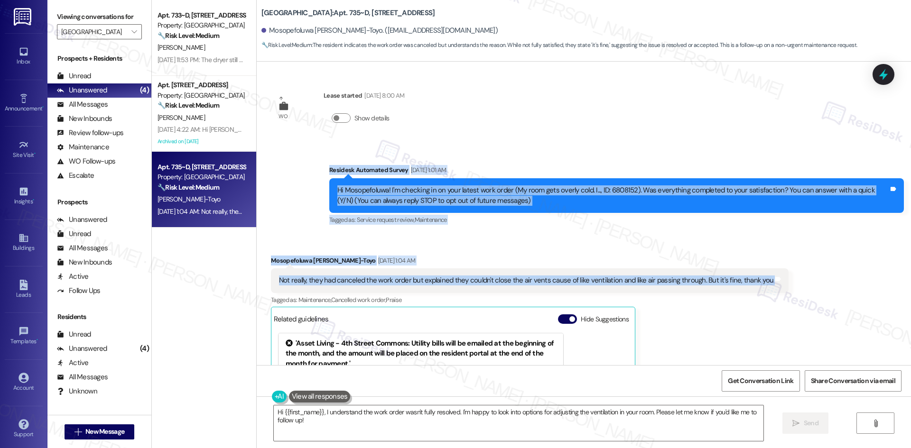
copy div "Residesk Automated Survey Sep 13, 2025 at 1:01 AM Hi Mosopefoluwa! I'm checking…"
click at [289, 164] on div "Survey, sent via SMS Residesk Automated Survey Sep 13, 2025 at 1:01 AM Hi Mosop…" at bounding box center [584, 189] width 654 height 90
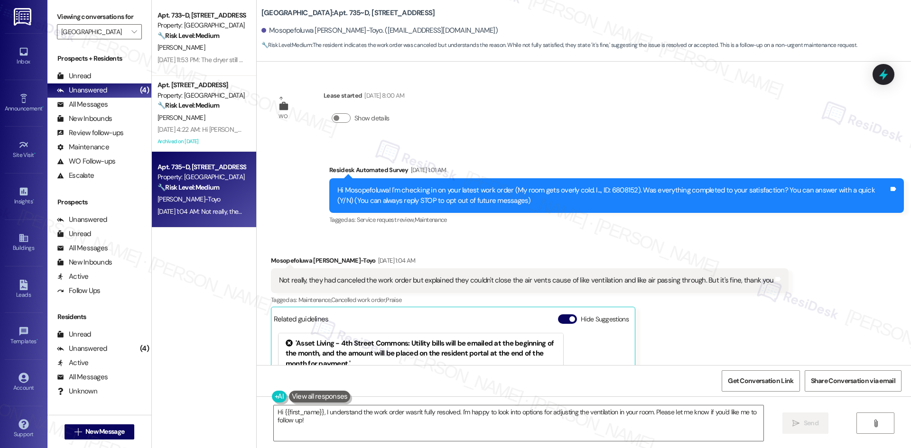
click at [291, 164] on div "Survey, sent via SMS Residesk Automated Survey Sep 13, 2025 at 1:01 AM Hi Mosop…" at bounding box center [584, 189] width 654 height 90
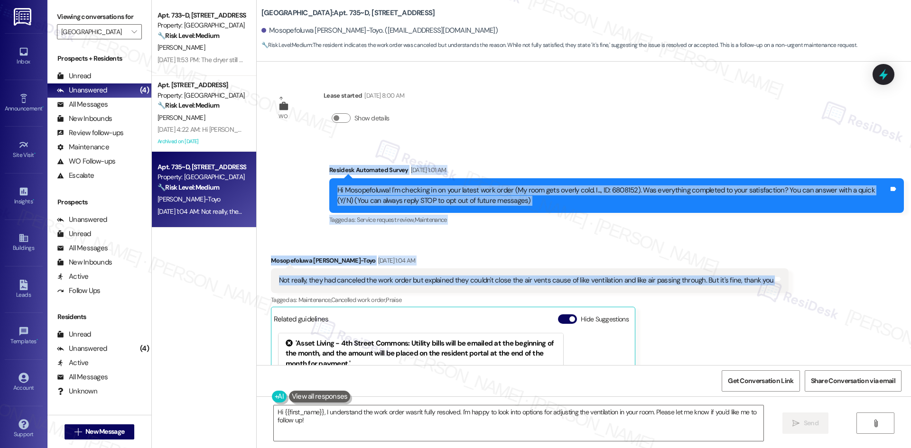
drag, startPoint x: 305, startPoint y: 165, endPoint x: 838, endPoint y: 283, distance: 545.5
click at [838, 283] on div "WO Lease started Aug 22, 2025 at 8:00 AM Show details Survey, sent via SMS Resi…" at bounding box center [584, 214] width 654 height 304
drag, startPoint x: 429, startPoint y: 280, endPoint x: 399, endPoint y: 285, distance: 30.7
drag, startPoint x: 399, startPoint y: 285, endPoint x: 644, endPoint y: 194, distance: 261.1
drag, startPoint x: 644, startPoint y: 194, endPoint x: 615, endPoint y: 208, distance: 32.0
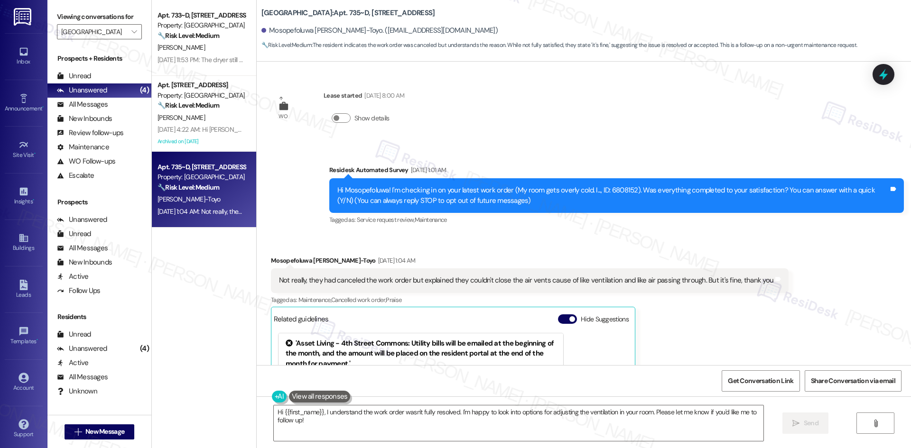
click at [646, 306] on div "Tagged as: Maintenance , Click to highlight conversations about Maintenance Can…" at bounding box center [529, 300] width 517 height 14
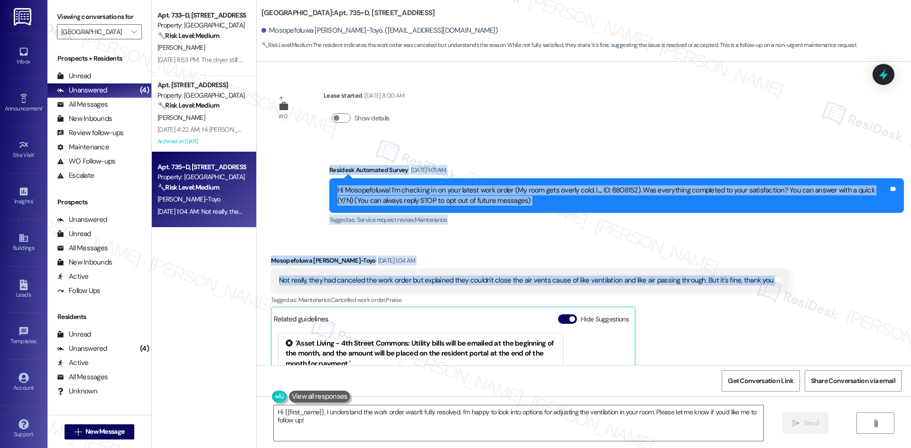
drag, startPoint x: 303, startPoint y: 170, endPoint x: 806, endPoint y: 280, distance: 515.1
click at [806, 280] on div "WO Lease started Aug 22, 2025 at 8:00 AM Show details Survey, sent via SMS Resi…" at bounding box center [584, 214] width 654 height 304
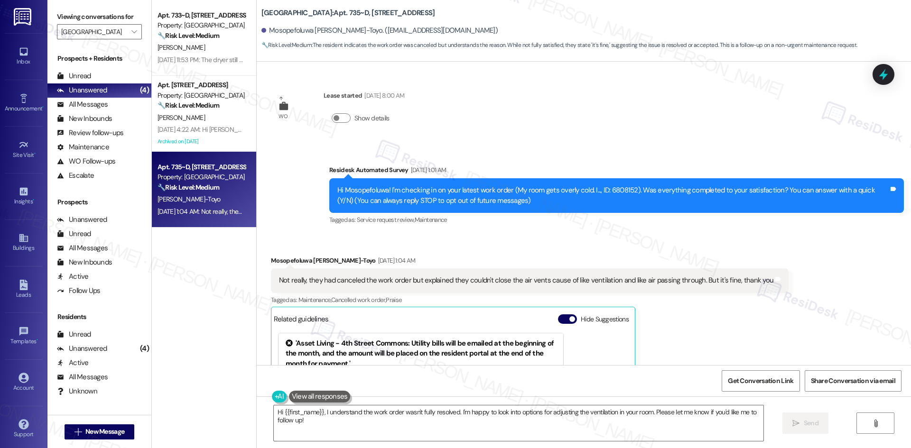
click at [620, 129] on div "WO Lease started Aug 22, 2025 at 8:00 AM Show details Survey, sent via SMS Resi…" at bounding box center [584, 214] width 654 height 304
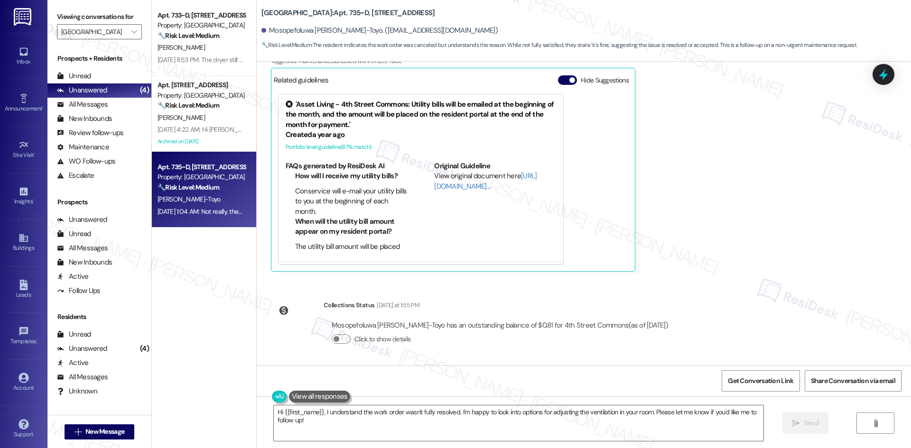
scroll to position [240, 0]
drag, startPoint x: 722, startPoint y: 282, endPoint x: 727, endPoint y: 281, distance: 5.3
click at [722, 281] on div "WO Lease started Aug 22, 2025 at 8:00 AM Show details Survey, sent via SMS Resi…" at bounding box center [584, 214] width 654 height 304
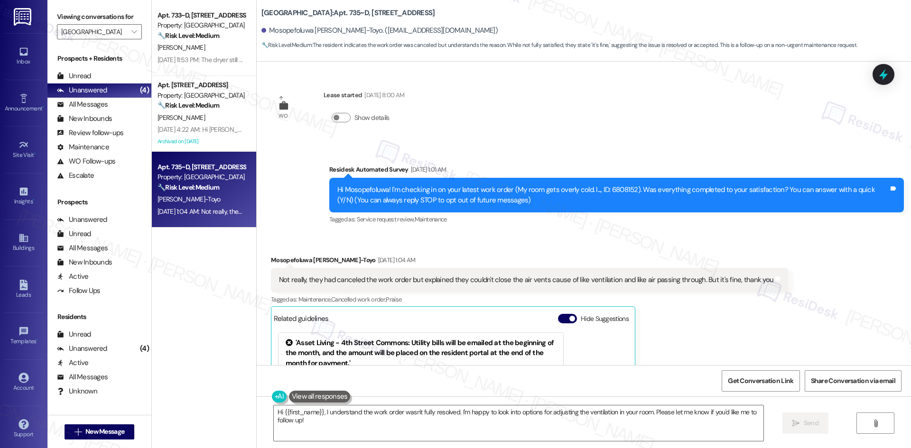
scroll to position [0, 0]
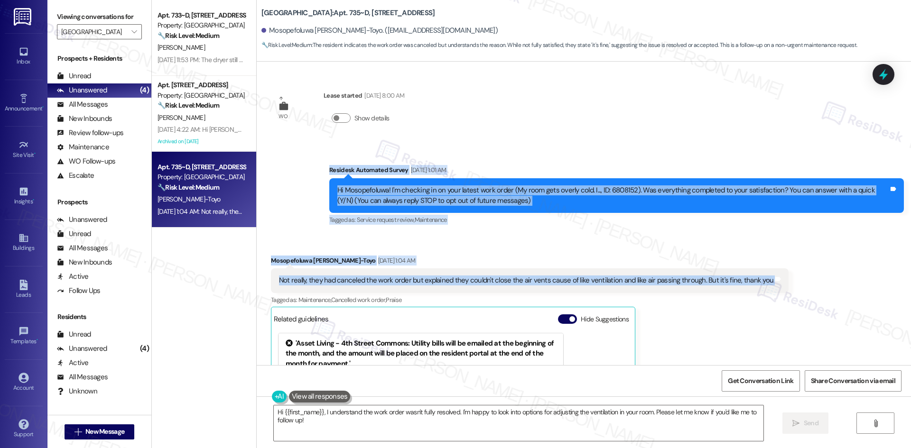
drag, startPoint x: 307, startPoint y: 170, endPoint x: 790, endPoint y: 282, distance: 495.5
click at [790, 282] on div "WO Lease started Aug 22, 2025 at 8:00 AM Show details Survey, sent via SMS Resi…" at bounding box center [584, 214] width 654 height 304
drag, startPoint x: 610, startPoint y: 284, endPoint x: 551, endPoint y: 284, distance: 59.3
drag, startPoint x: 551, startPoint y: 284, endPoint x: 498, endPoint y: 278, distance: 53.4
drag, startPoint x: 498, startPoint y: 278, endPoint x: 431, endPoint y: 258, distance: 69.6
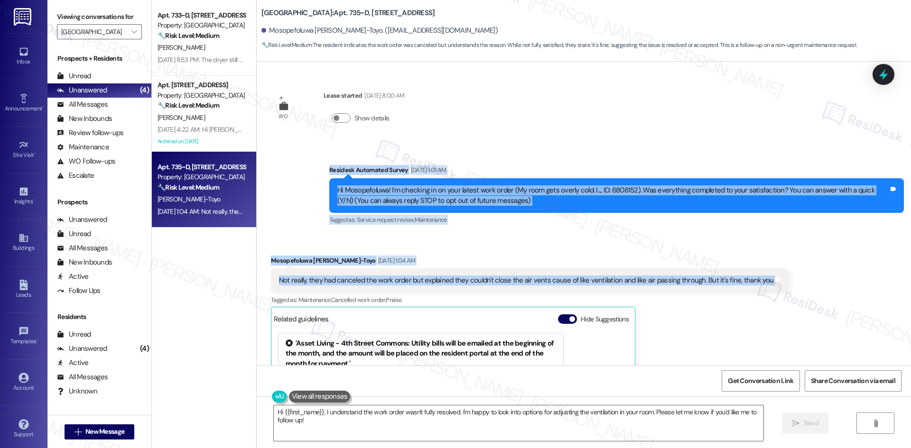
drag, startPoint x: 431, startPoint y: 258, endPoint x: 407, endPoint y: 254, distance: 24.5
drag, startPoint x: 407, startPoint y: 254, endPoint x: 405, endPoint y: 232, distance: 21.9
click at [405, 232] on div "Survey, sent via SMS Residesk Automated Survey Sep 13, 2025 at 1:01 AM Hi Mosop…" at bounding box center [616, 196] width 589 height 76
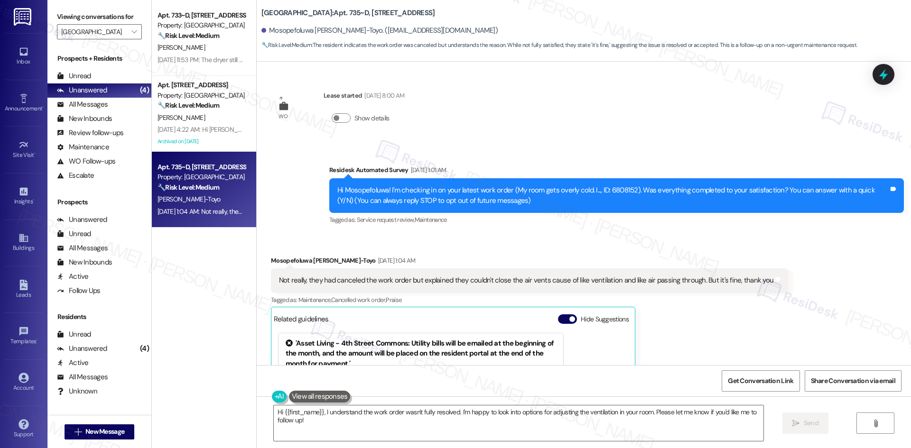
click at [534, 128] on div "WO Lease started Aug 22, 2025 at 8:00 AM Show details Survey, sent via SMS Resi…" at bounding box center [584, 214] width 654 height 304
click at [131, 29] on icon "" at bounding box center [133, 32] width 5 height 8
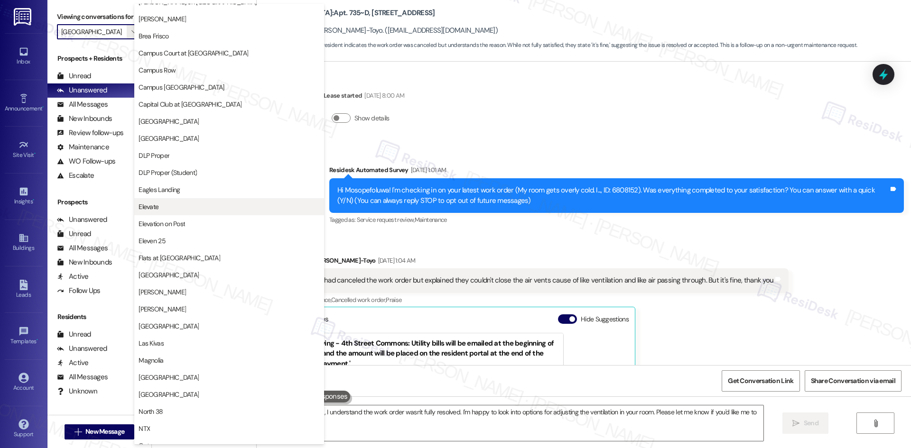
scroll to position [95, 0]
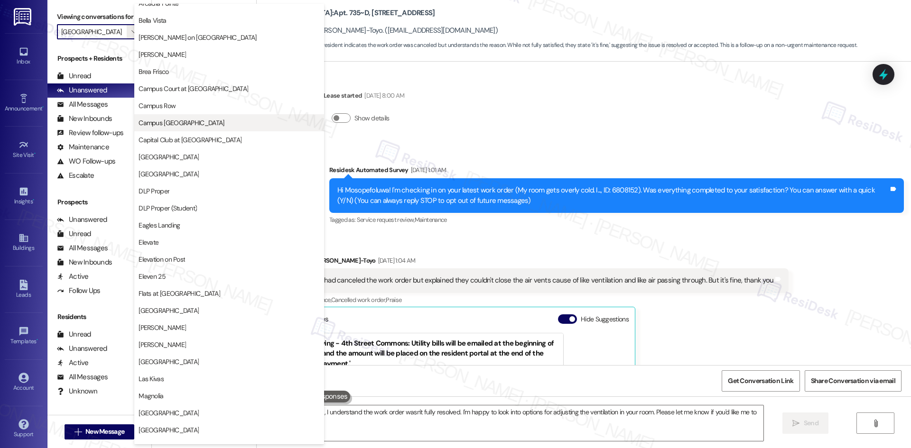
click at [256, 121] on span "Campus Village College Station" at bounding box center [228, 122] width 181 height 9
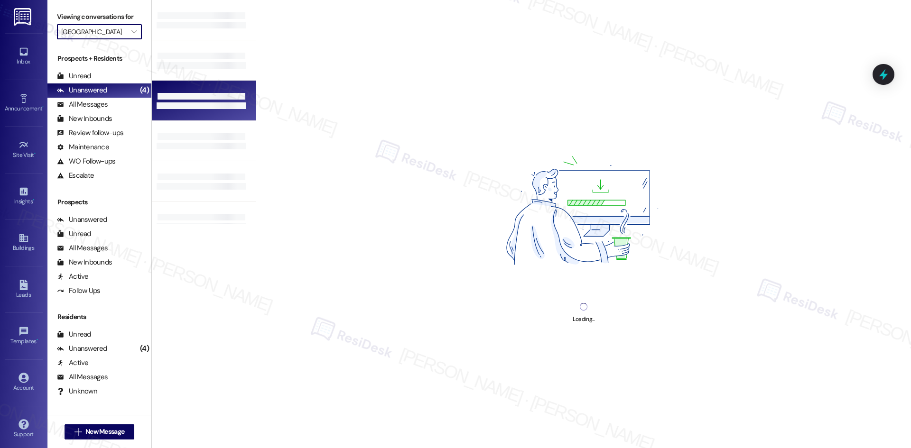
type input "Campus Village College Station"
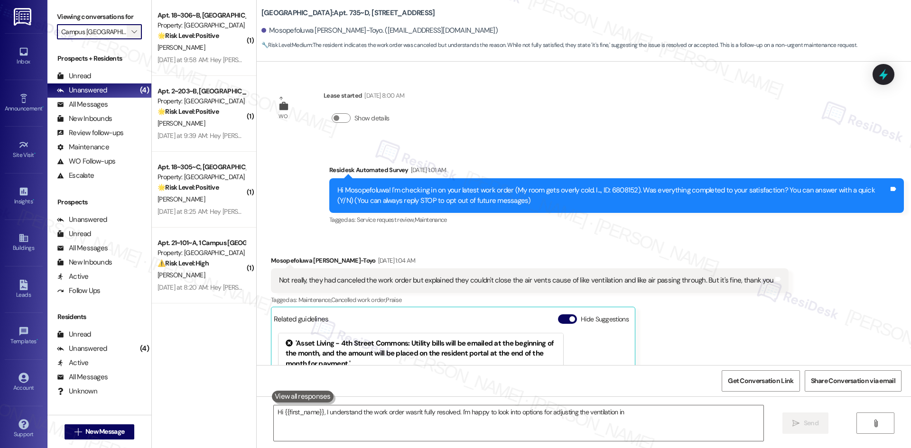
scroll to position [153, 0]
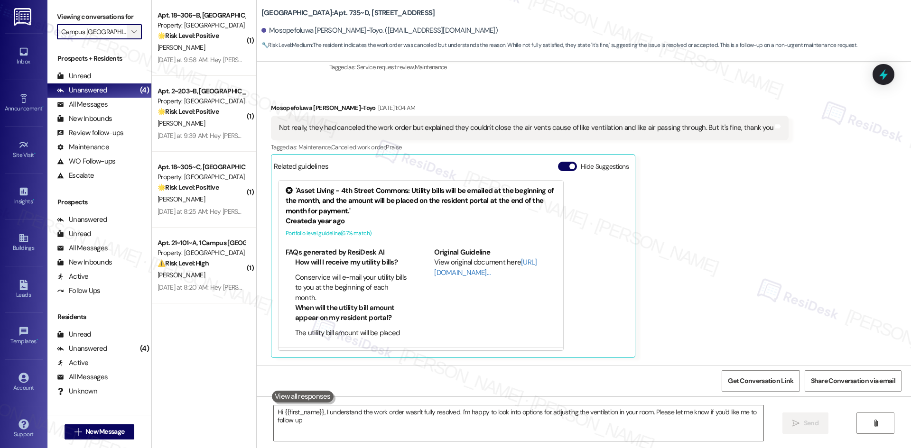
type textarea "Hi {{first_name}}, I understand the work order wasn't fully resolved. I'm happy…"
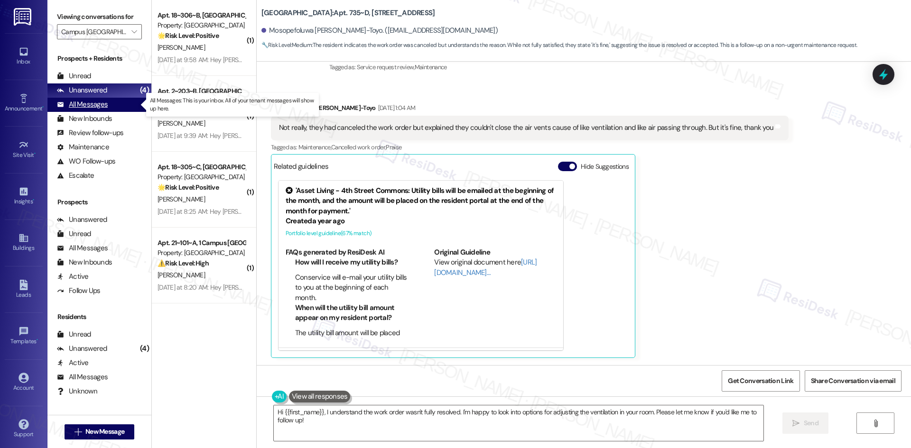
click at [108, 109] on div "All Messages (undefined)" at bounding box center [99, 105] width 104 height 14
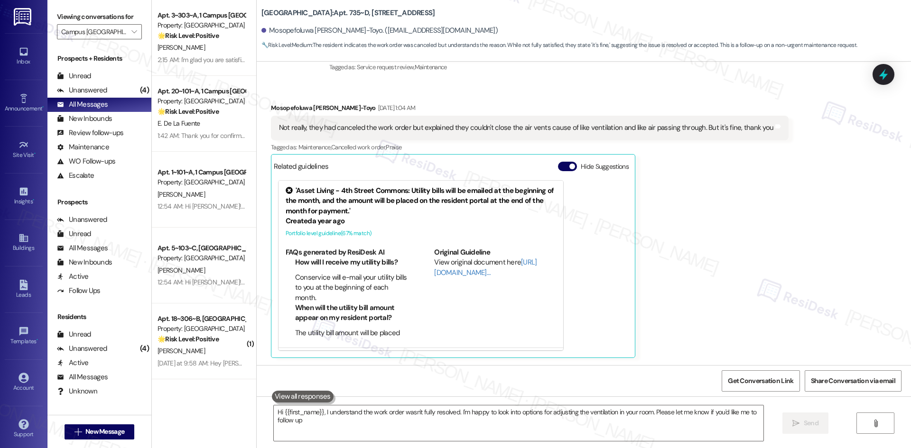
type textarea "Hi {{first_name}}, I understand the work order wasn't fully resolved. I'm happy…"
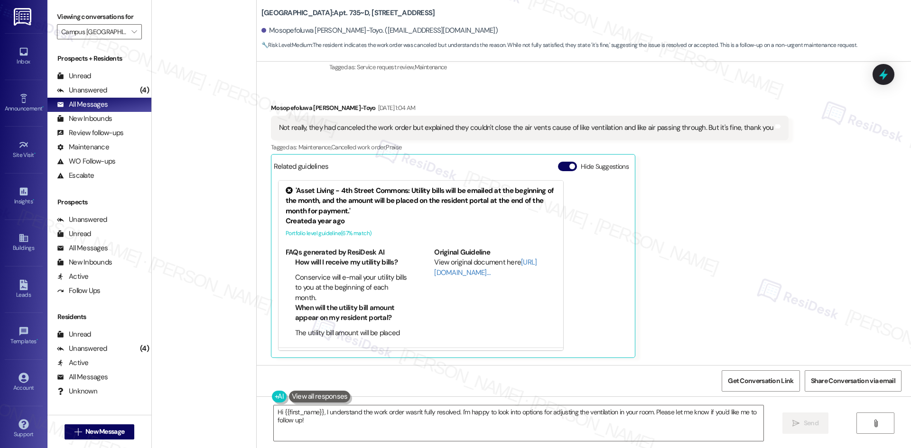
scroll to position [3413, 0]
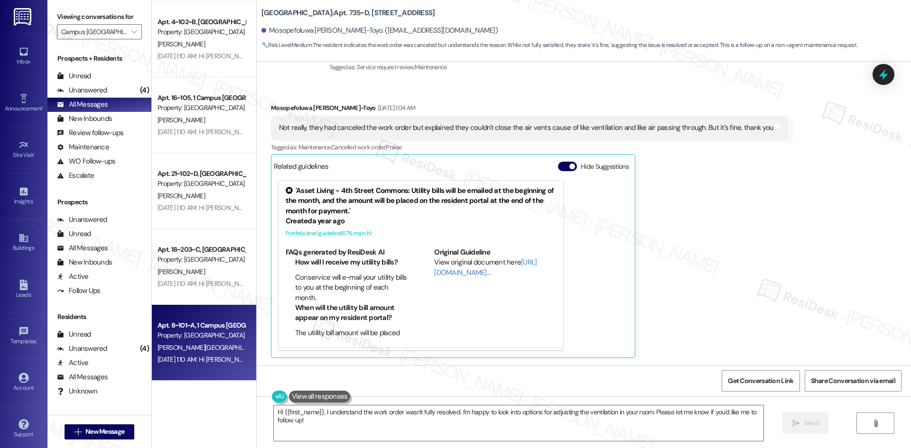
click at [216, 340] on div "Property: [GEOGRAPHIC_DATA]" at bounding box center [201, 336] width 88 height 10
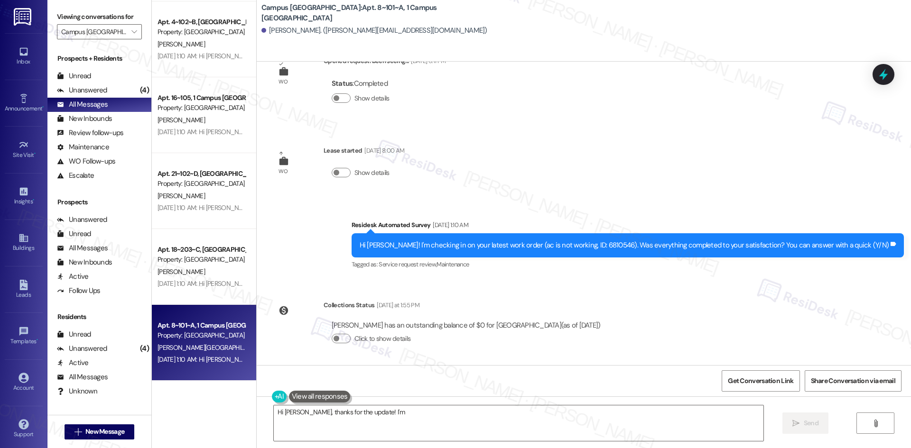
scroll to position [406, 0]
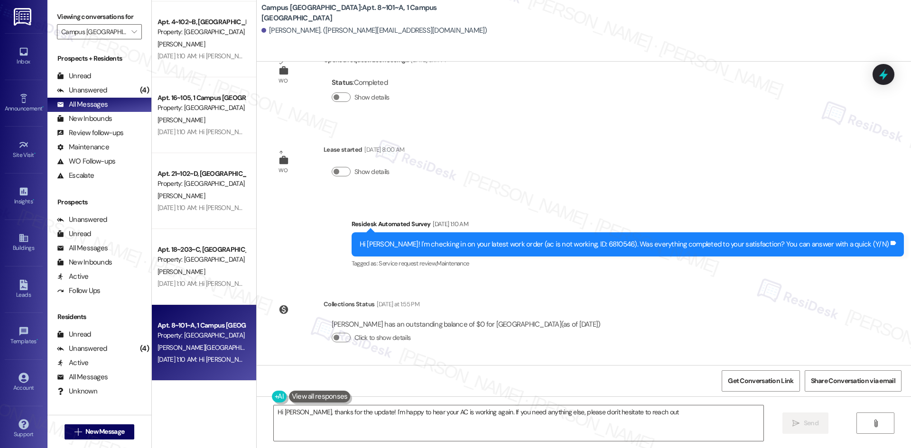
type textarea "Hi Zoe, thanks for the update! I'm happy to hear your AC is working again. If y…"
drag, startPoint x: 241, startPoint y: 356, endPoint x: 240, endPoint y: 378, distance: 22.8
click at [240, 378] on div "Apt. 8~101~A, 1 Campus Village College Station Property: Campus Village College…" at bounding box center [204, 343] width 104 height 76
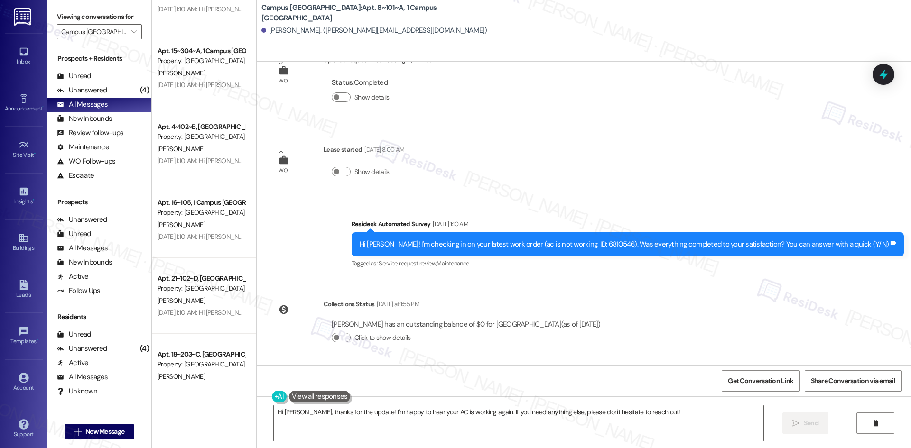
scroll to position [3413, 0]
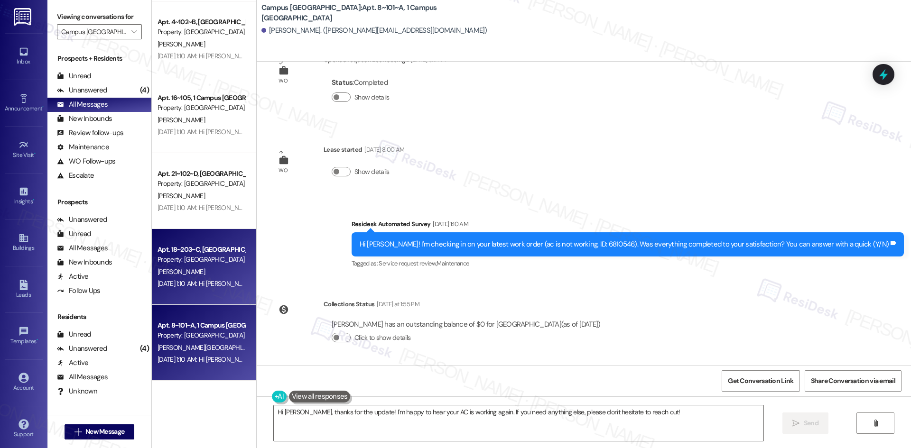
click at [187, 270] on div "L. Guzman" at bounding box center [202, 272] width 90 height 12
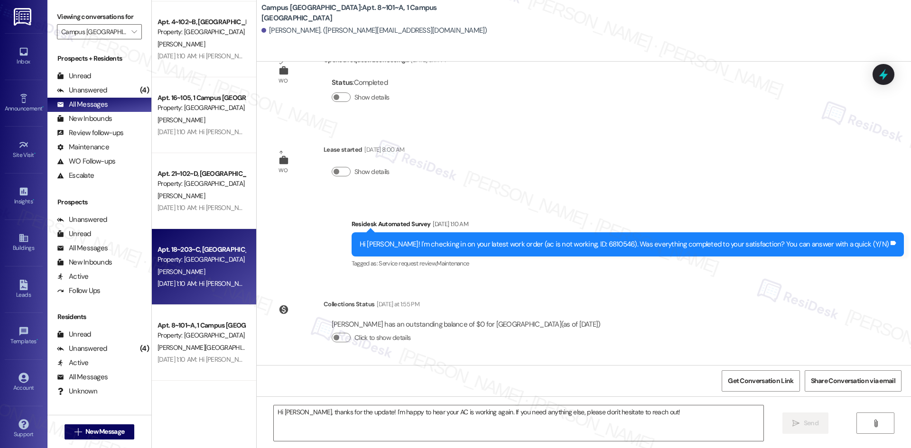
type textarea "Fetching suggested responses. Please feel free to read through the conversation…"
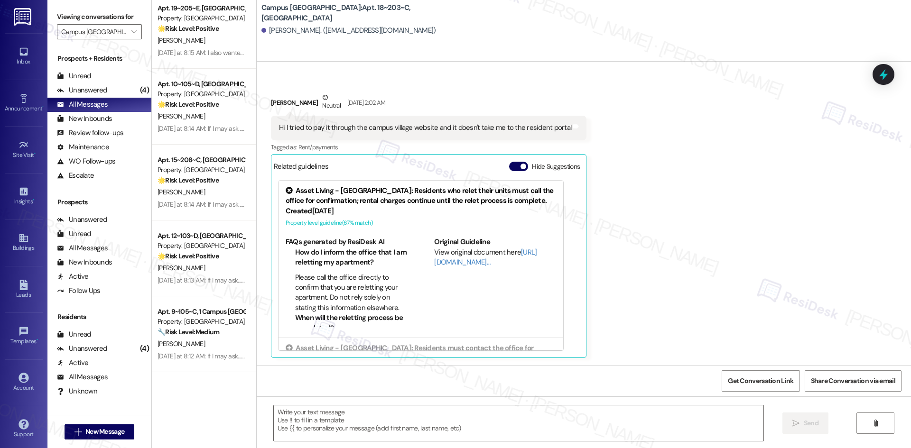
scroll to position [1801, 0]
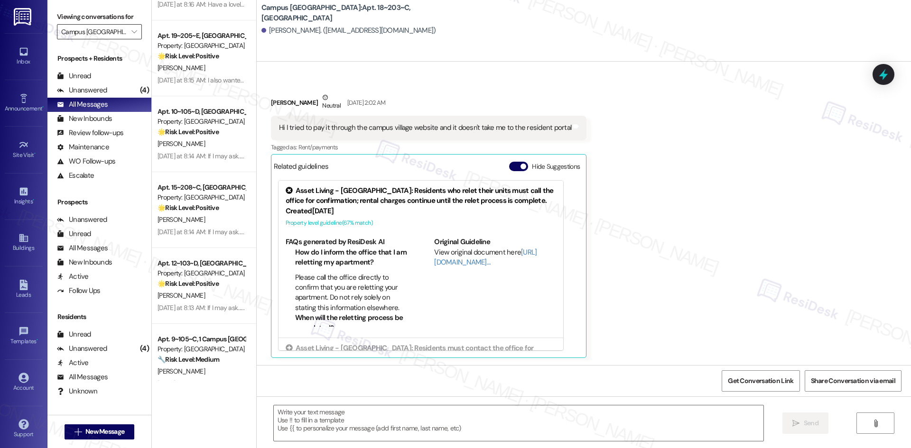
click at [116, 31] on input "Campus Village College Station" at bounding box center [93, 31] width 65 height 15
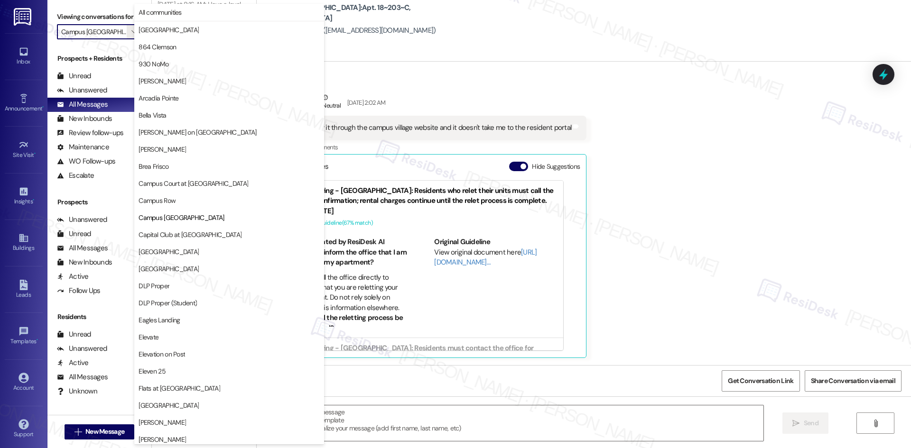
scroll to position [154, 0]
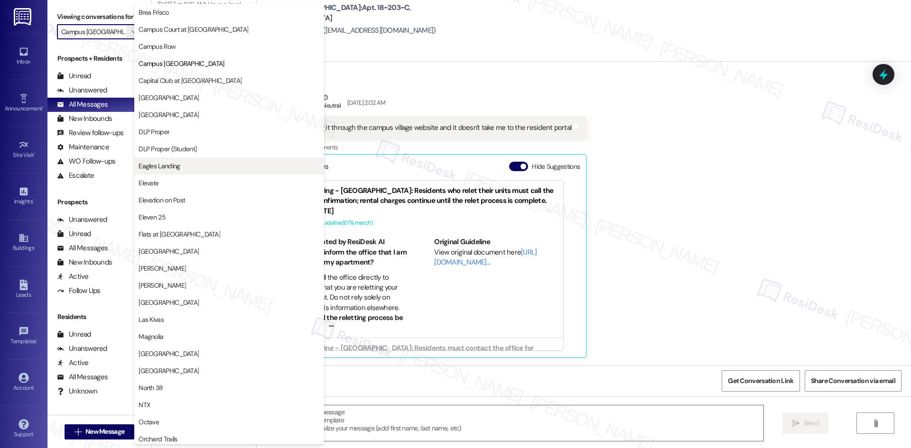
click at [207, 168] on span "Eagles Landing" at bounding box center [228, 165] width 181 height 9
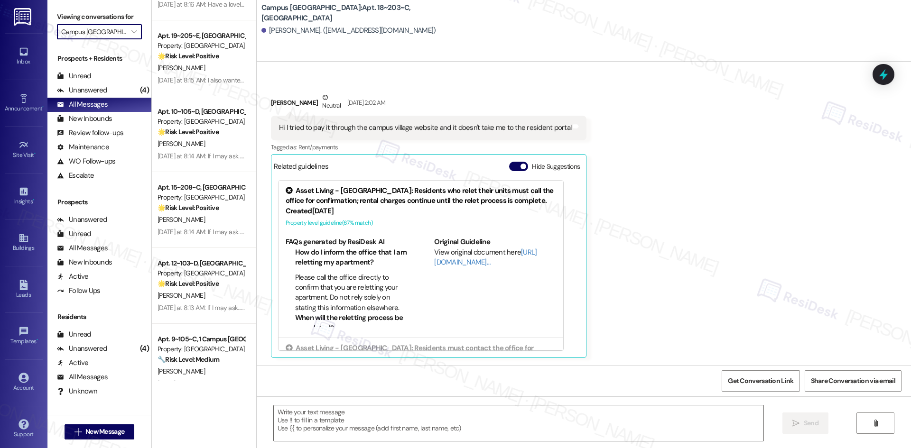
type input "Eagles Landing"
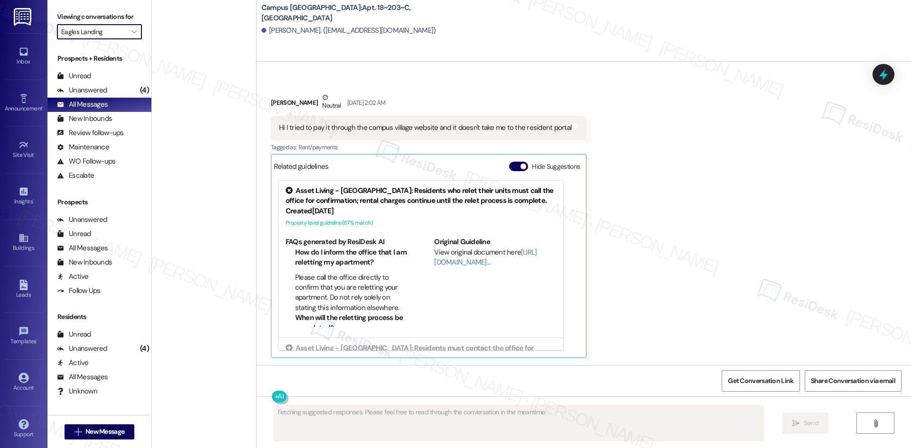
scroll to position [3413, 0]
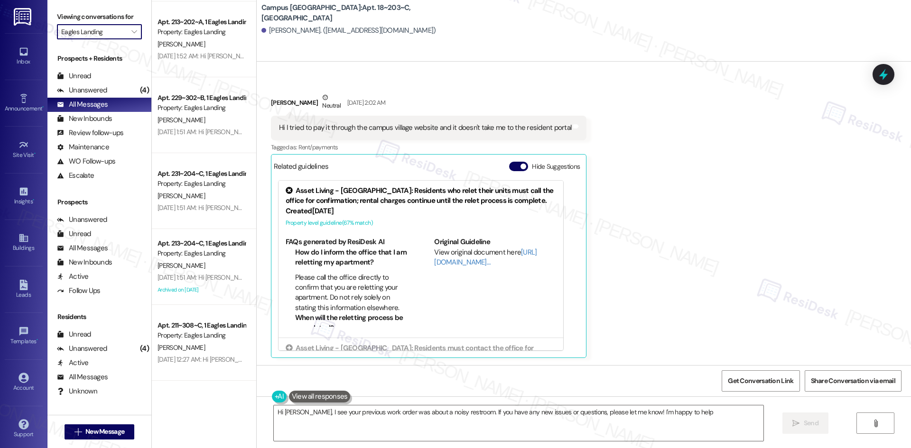
type textarea "Hi Lizette, I see your previous work order was about a noisy restroom. If you h…"
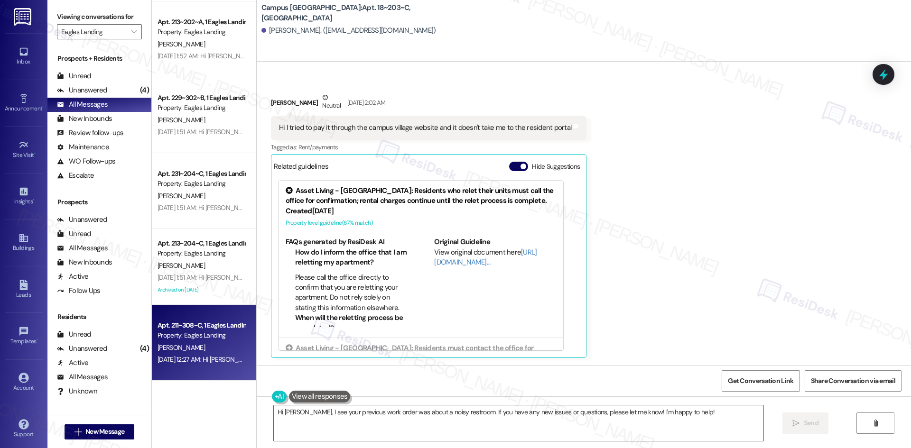
click at [202, 355] on div "Sep 05, 2025 at 12:27 AM: Hi Allison! We're so glad you chose Eagles Landing! W…" at bounding box center [552, 359] width 790 height 9
type textarea "Fetching suggested responses. Please feel free to read through the conversation…"
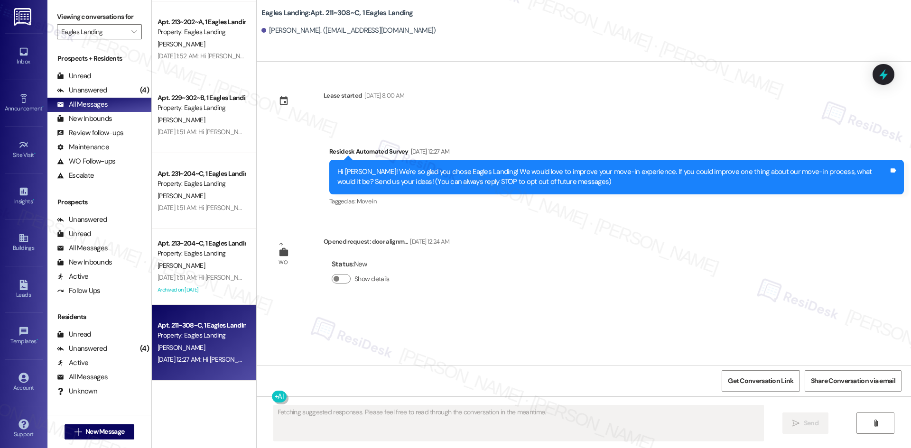
scroll to position [0, 0]
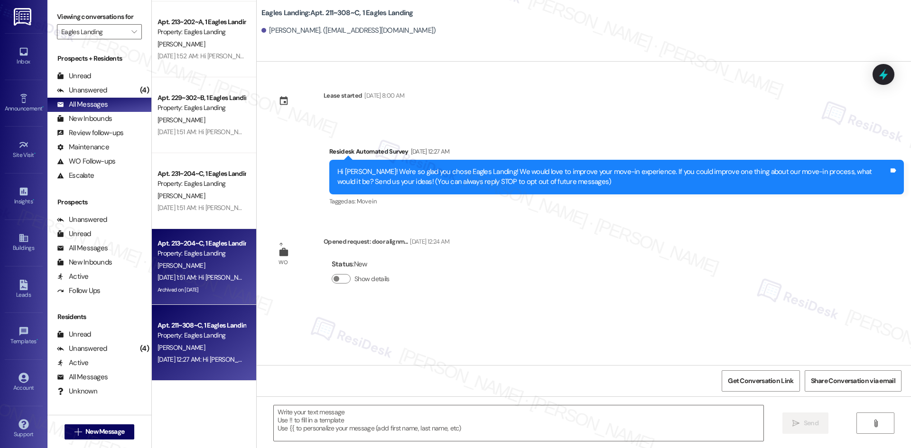
click at [185, 265] on div "K. Powell" at bounding box center [202, 266] width 90 height 12
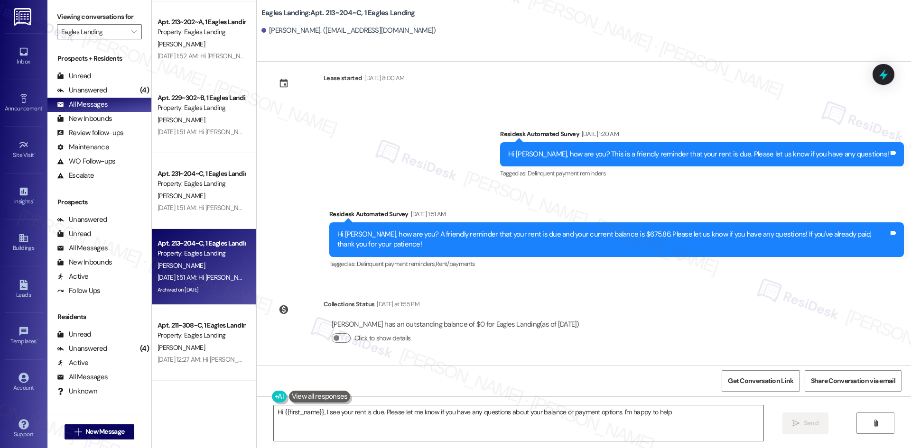
type textarea "Hi {{first_name}}, I see your rent is due. Please let me know if you have any q…"
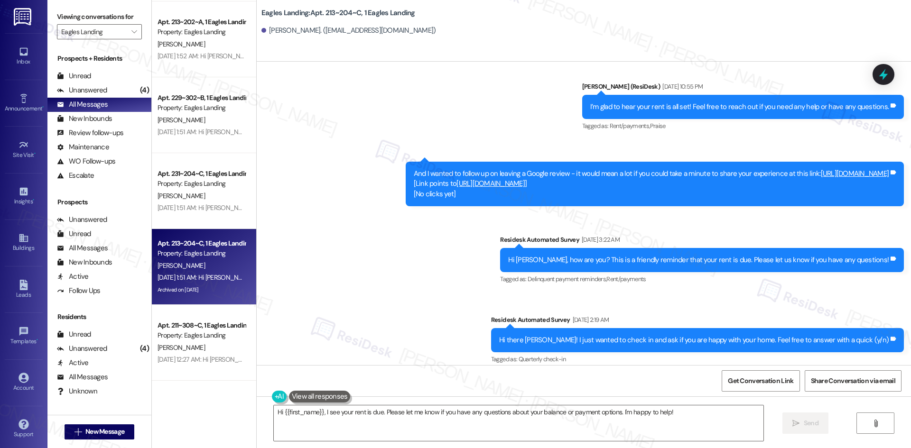
scroll to position [2847, 0]
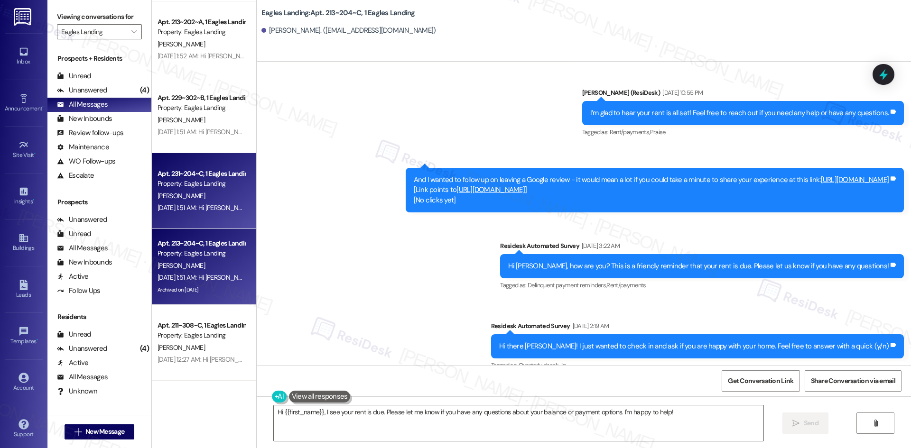
click at [188, 199] on div "M. Carr" at bounding box center [202, 196] width 90 height 12
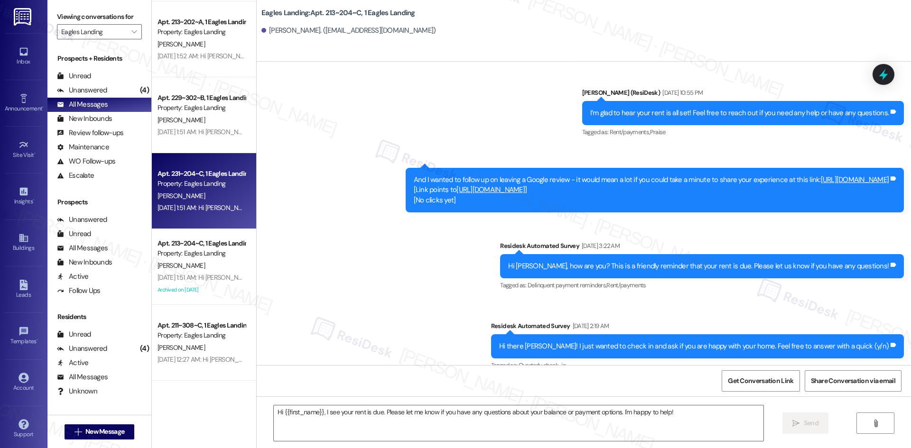
type textarea "Fetching suggested responses. Please feel free to read through the conversation…"
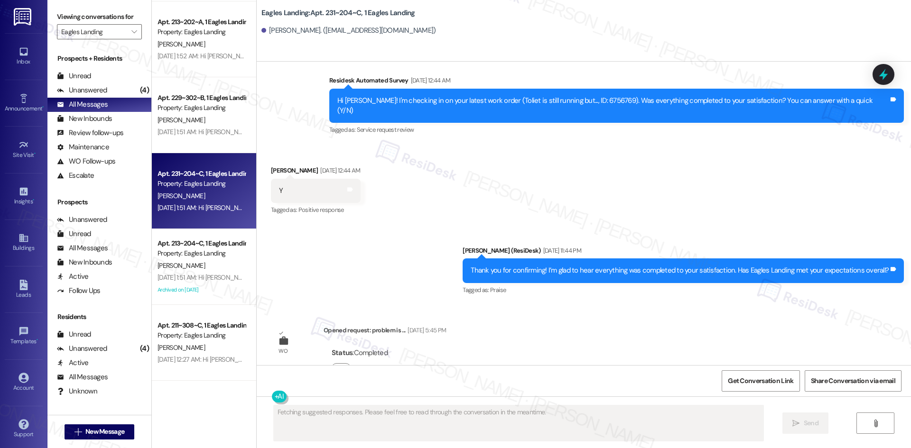
scroll to position [2407, 0]
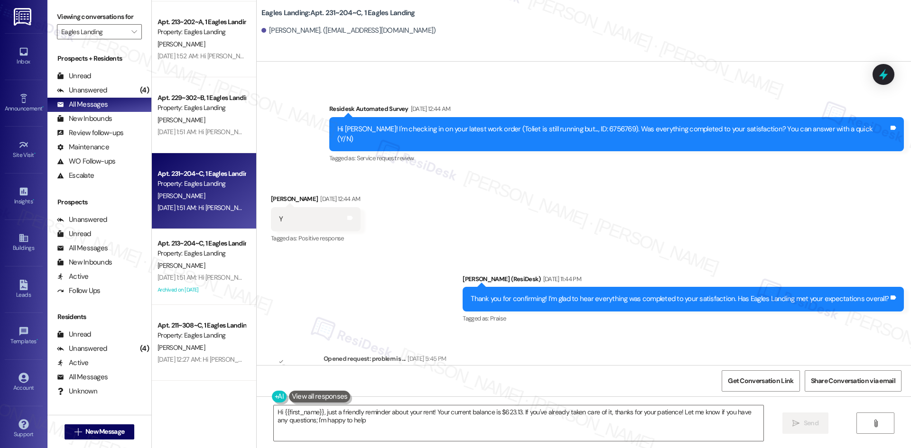
type textarea "Hi {{first_name}}, just a friendly reminder about your rent! Your current balan…"
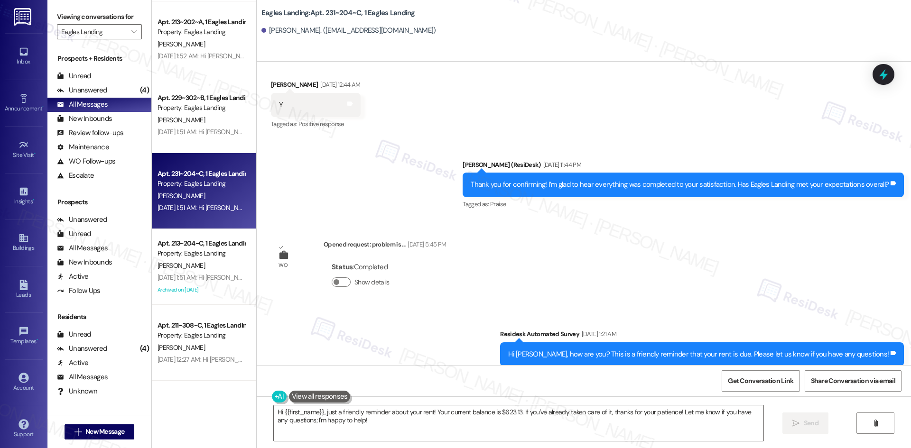
scroll to position [2692, 0]
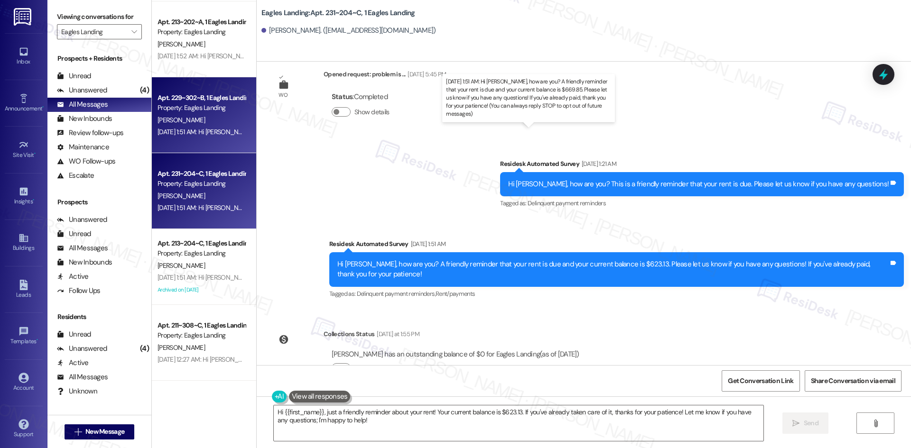
click at [197, 131] on div "Sep 06, 2025 at 1:51 AM: Hi Tyler, how are you? A friendly reminder that your r…" at bounding box center [546, 132] width 778 height 9
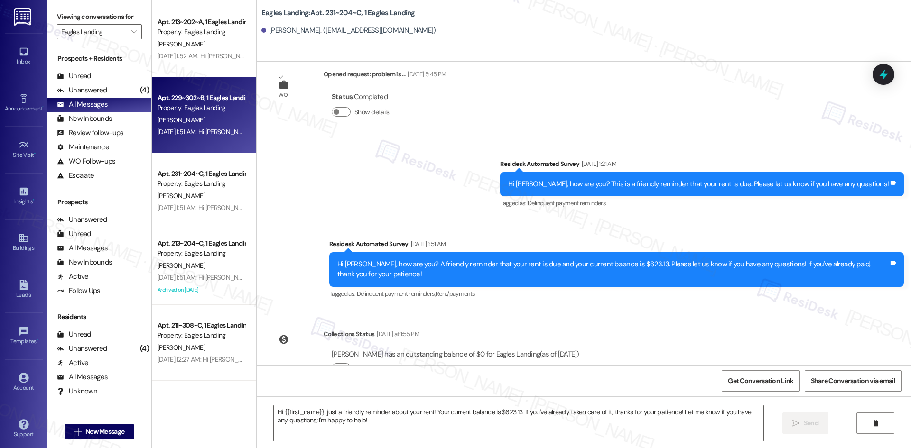
type textarea "Fetching suggested responses. Please feel free to read through the conversation…"
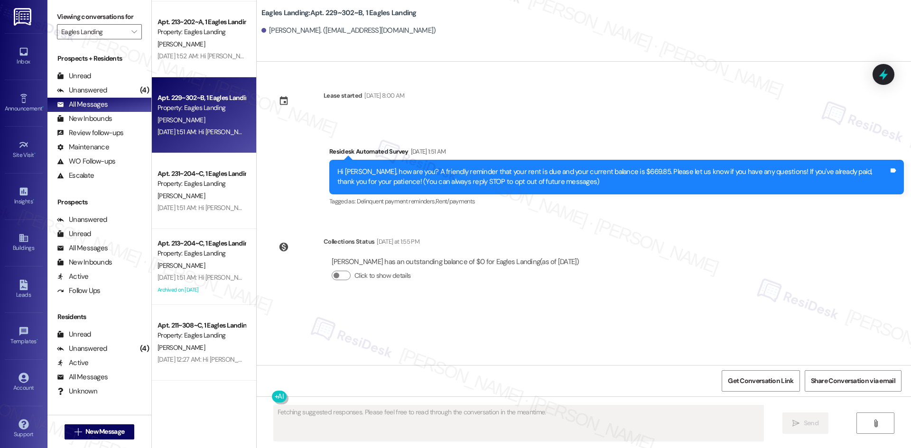
scroll to position [0, 0]
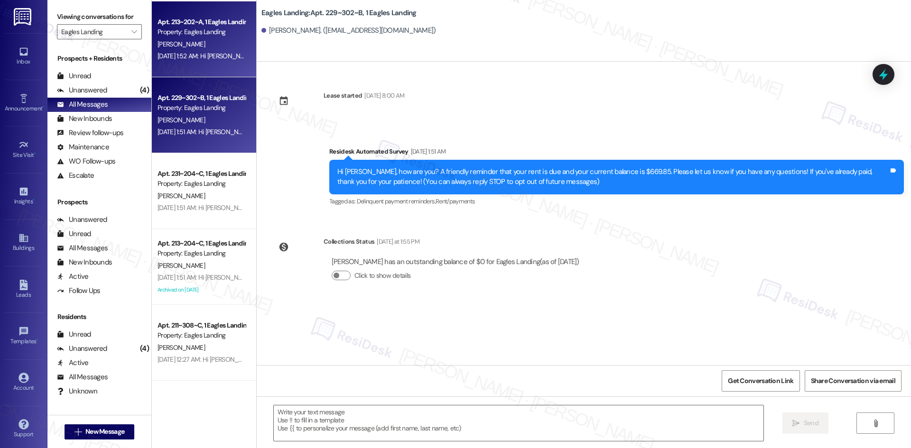
click at [194, 46] on div "V. Hoffmann" at bounding box center [202, 44] width 90 height 12
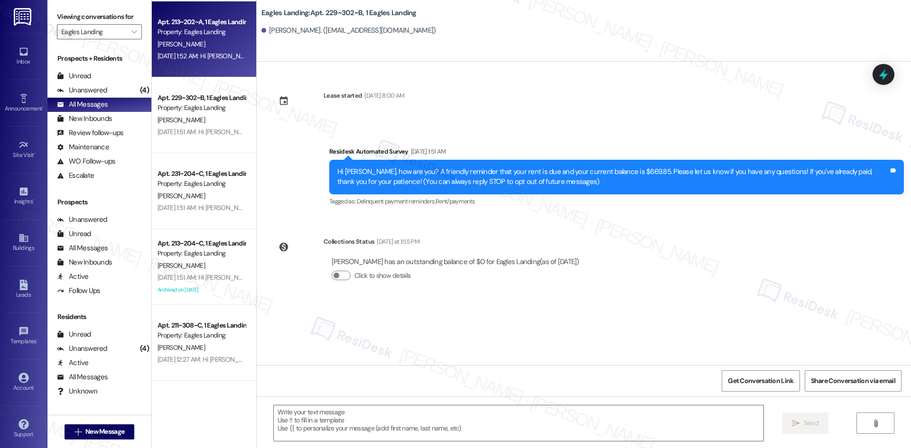
type textarea "Fetching suggested responses. Please feel free to read through the conversation…"
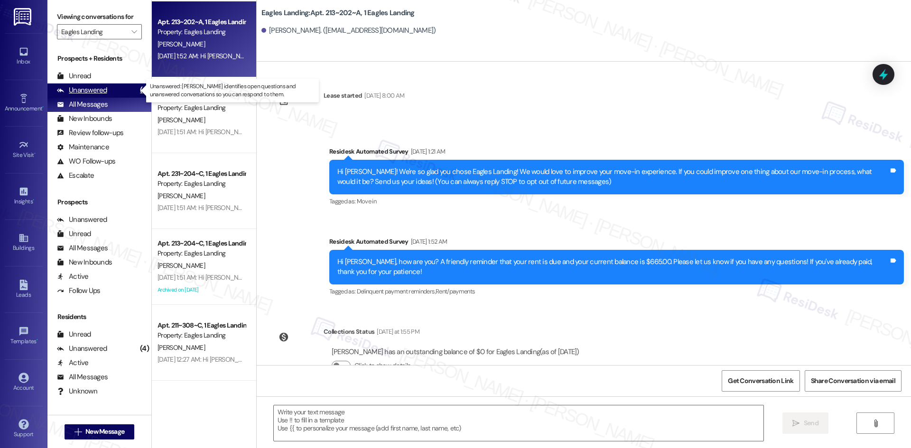
click at [90, 91] on div "Unanswered" at bounding box center [82, 90] width 50 height 10
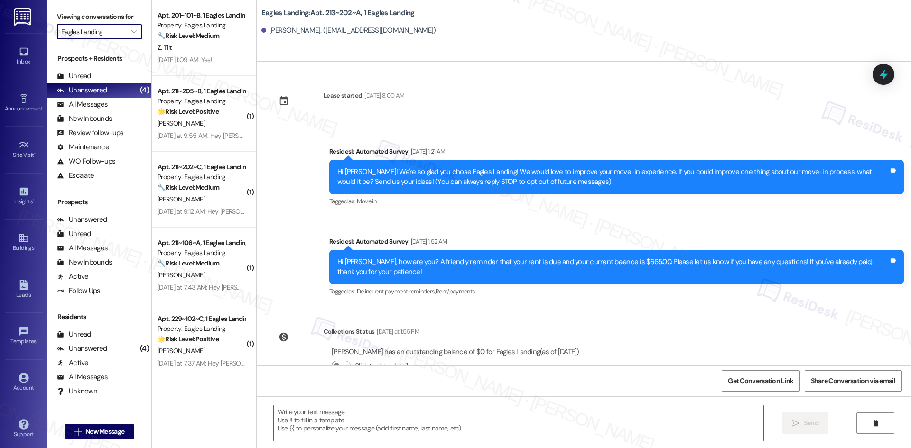
click at [111, 28] on input "Eagles Landing" at bounding box center [93, 31] width 65 height 15
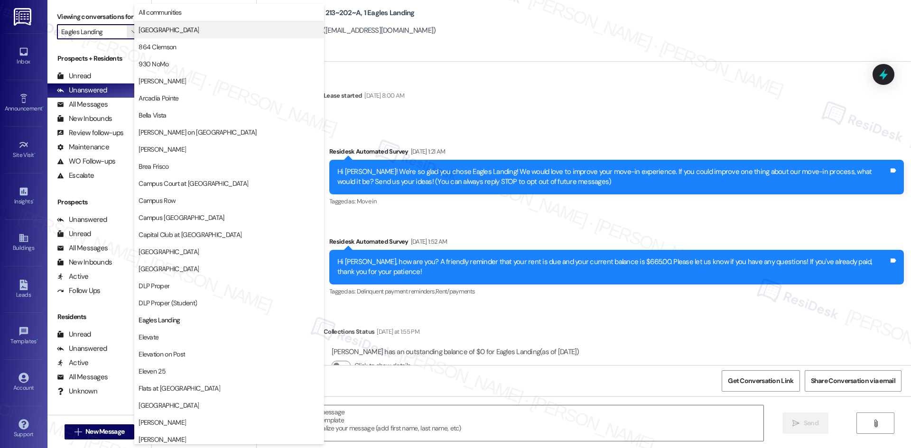
click at [196, 27] on span "4th Street Commons" at bounding box center [168, 29] width 60 height 9
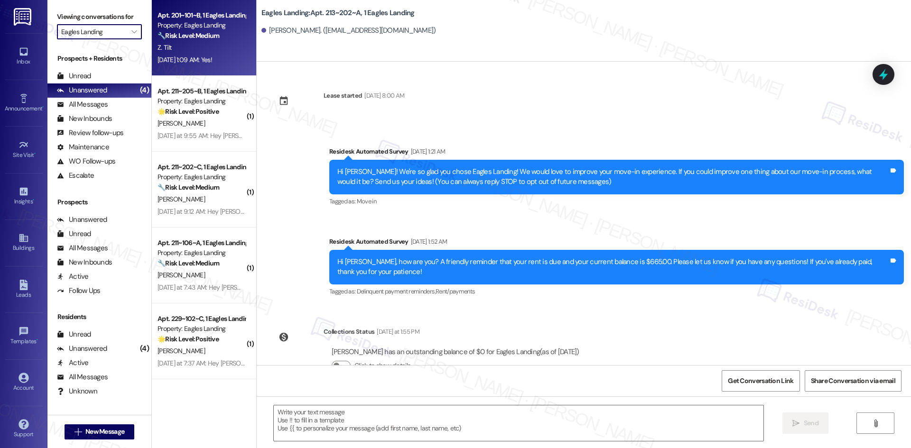
type input "4th Street Commons"
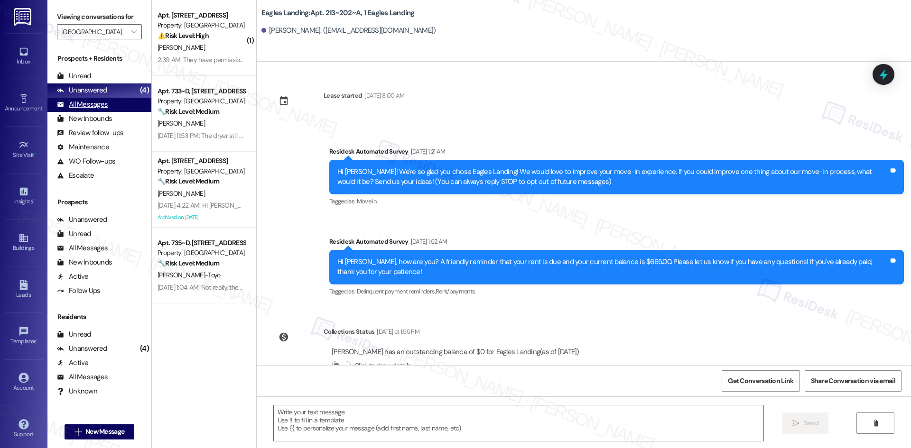
click at [120, 105] on div "All Messages (undefined)" at bounding box center [99, 105] width 104 height 14
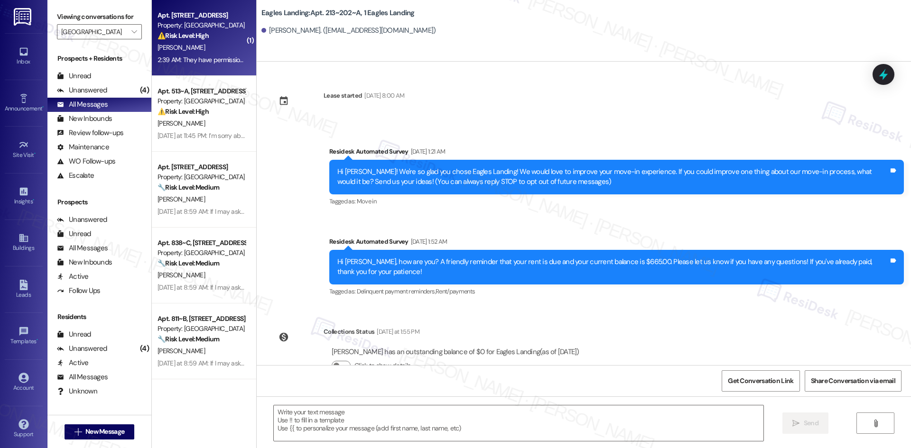
type textarea "Fetching suggested responses. Please feel free to read through the conversation…"
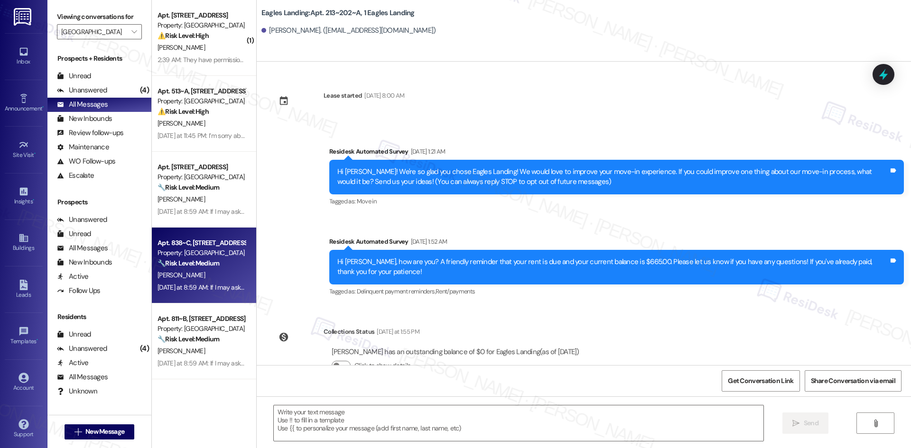
drag, startPoint x: 244, startPoint y: 22, endPoint x: 240, endPoint y: 284, distance: 262.3
click at [249, 335] on div "( 1 ) Apt. 818~B, 1 4th Street Commons Property: 4th Street Commons ⚠️ Risk Lev…" at bounding box center [531, 224] width 759 height 448
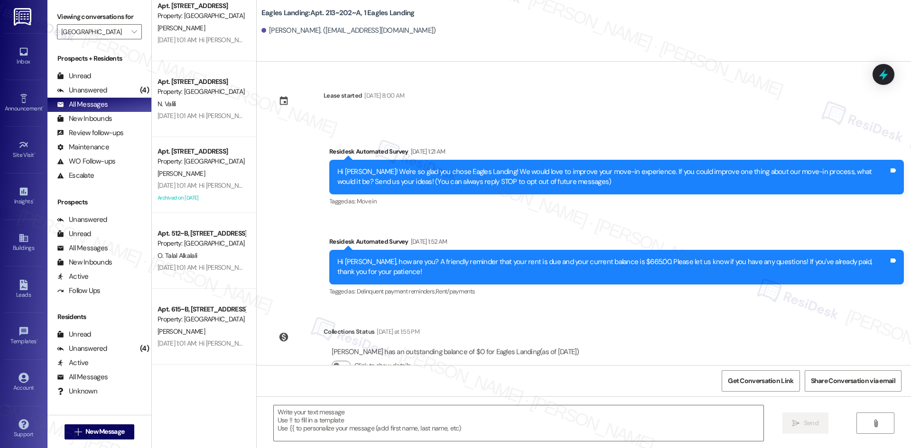
scroll to position [3565, 0]
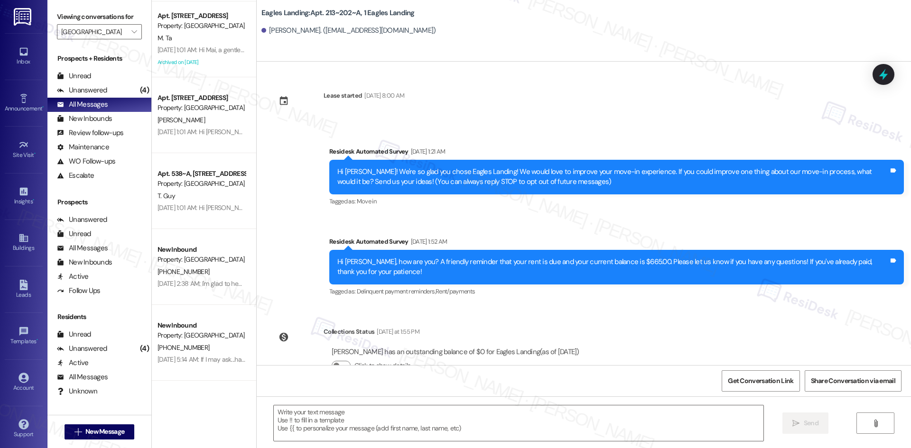
click at [191, 407] on div "Apt. 816~C, 1 4th Street Commons Property: 4th Street Commons I. Ibanga Sep 13,…" at bounding box center [204, 224] width 104 height 448
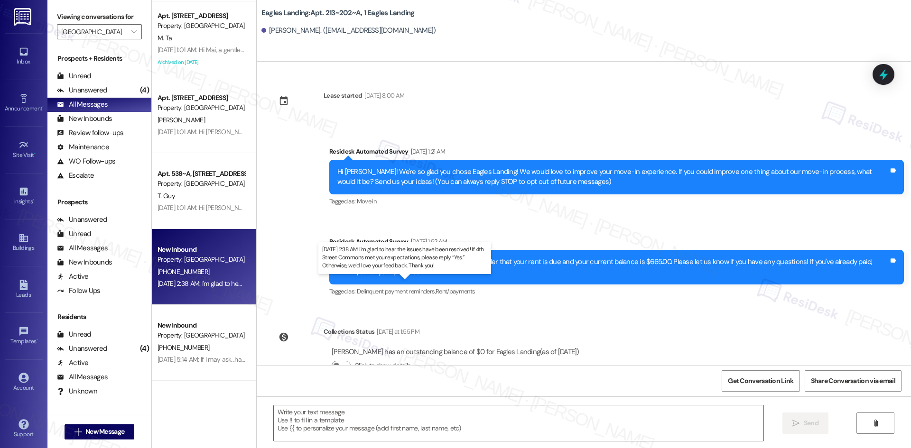
click at [192, 285] on div "May 20, 2025 at 2:38 AM: I'm glad to hear the issues have been resolved! If 4th…" at bounding box center [400, 283] width 486 height 9
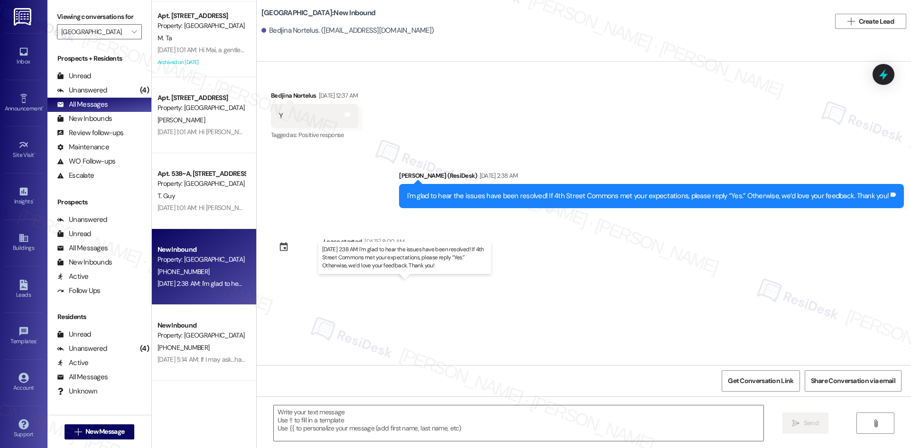
type textarea "Fetching suggested responses. Please feel free to read through the conversation…"
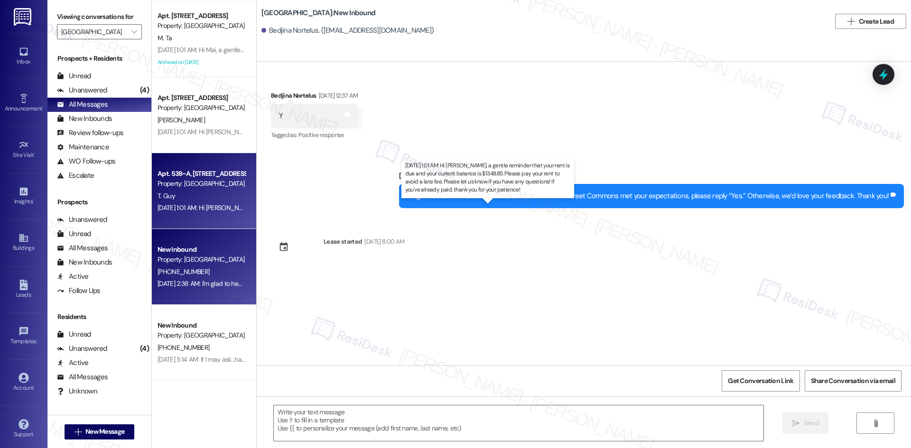
click at [195, 211] on div "Sep 13, 2025 at 1:01 AM: Hi Thomas, a gentle reminder that your rent is due and…" at bounding box center [498, 207] width 683 height 9
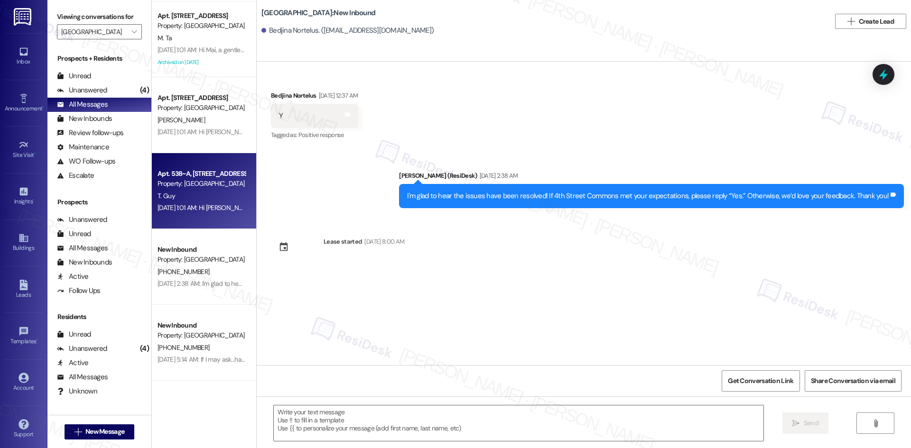
type textarea "Fetching suggested responses. Please feel free to read through the conversation…"
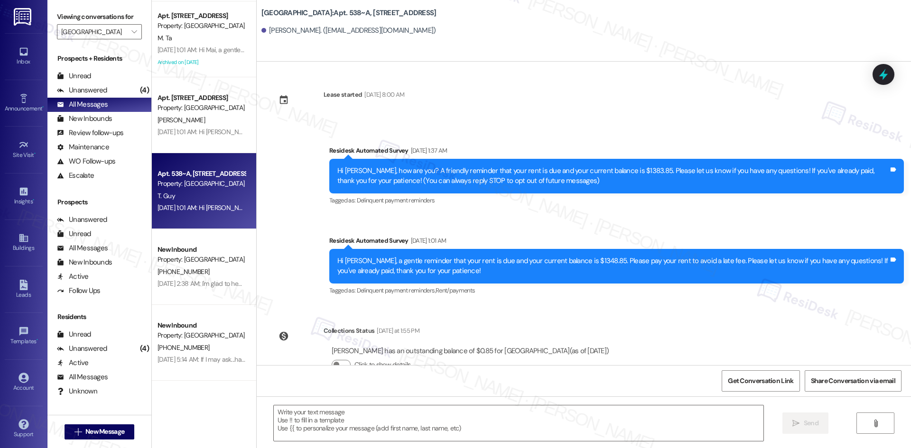
scroll to position [0, 0]
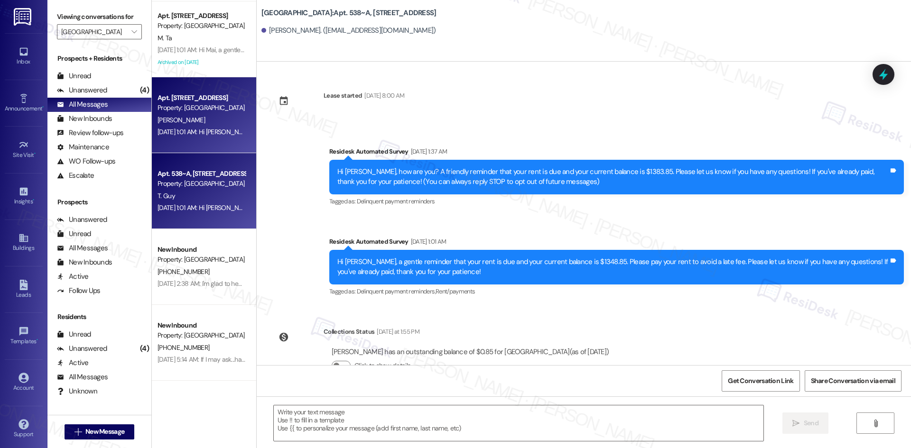
click at [207, 132] on div "Sep 13, 2025 at 1:01 AM: Hi Ousman! I'm checking in on your latest work order (…" at bounding box center [496, 132] width 679 height 9
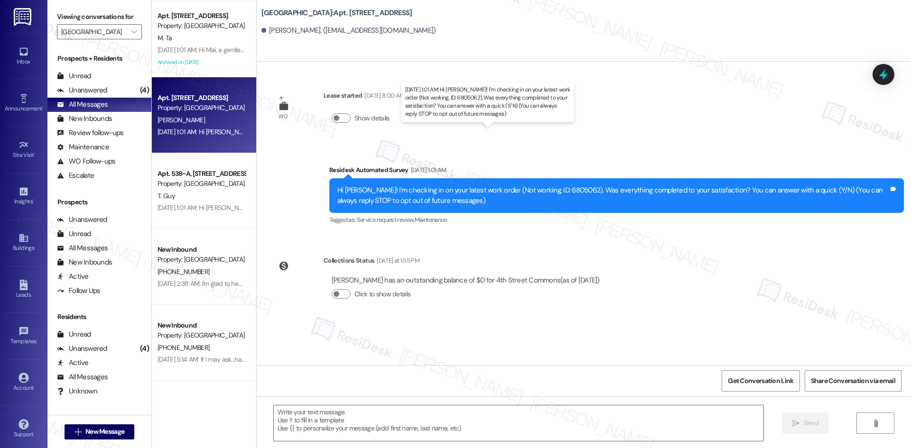
type textarea "Fetching suggested responses. Please feel free to read through the conversation…"
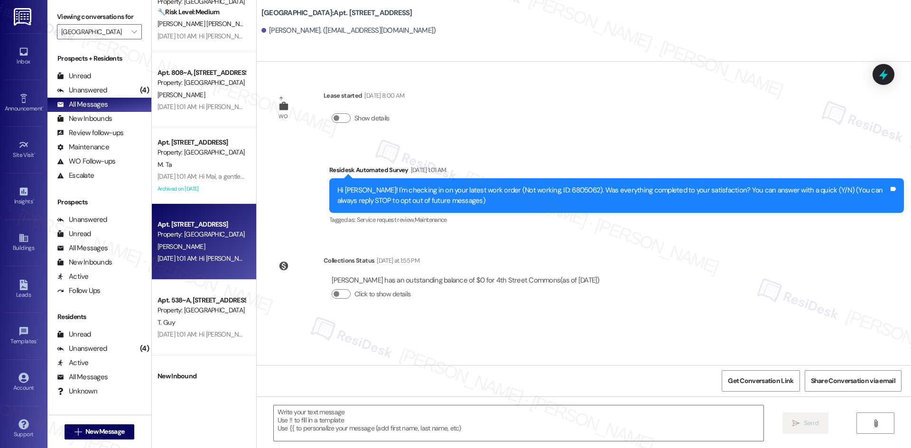
scroll to position [3423, 0]
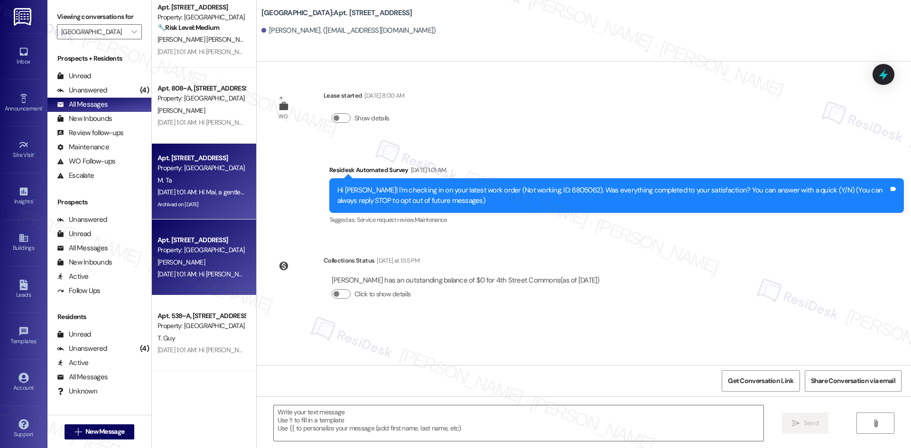
click at [198, 212] on div "Apt. 830~C, 1 4th Street Commons Property: 4th Street Commons M. Ta Sep 13, 202…" at bounding box center [204, 182] width 104 height 76
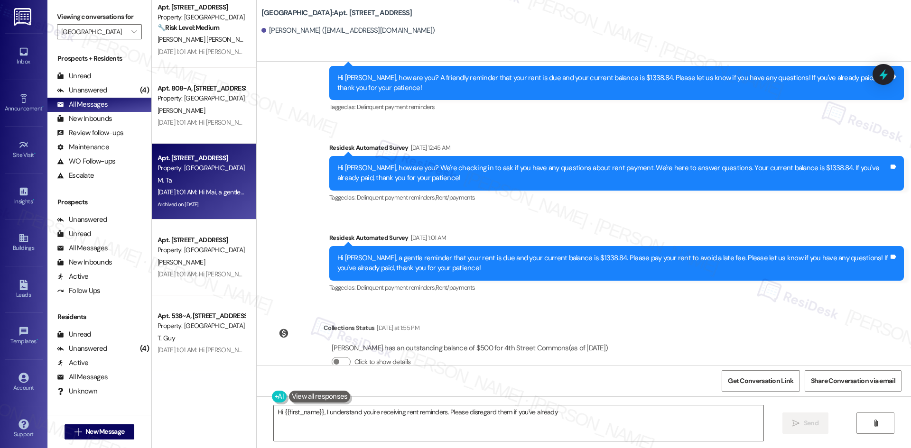
scroll to position [3127, 0]
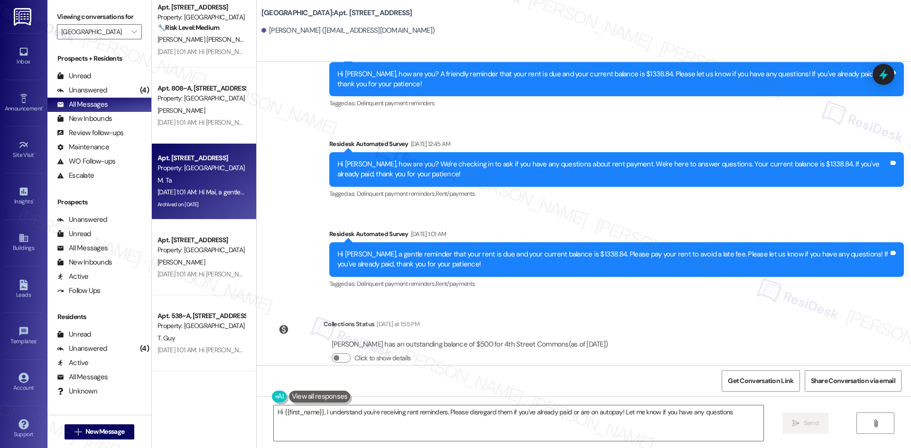
type textarea "Hi {{first_name}}, I understand you're receiving rent reminders. Please disrega…"
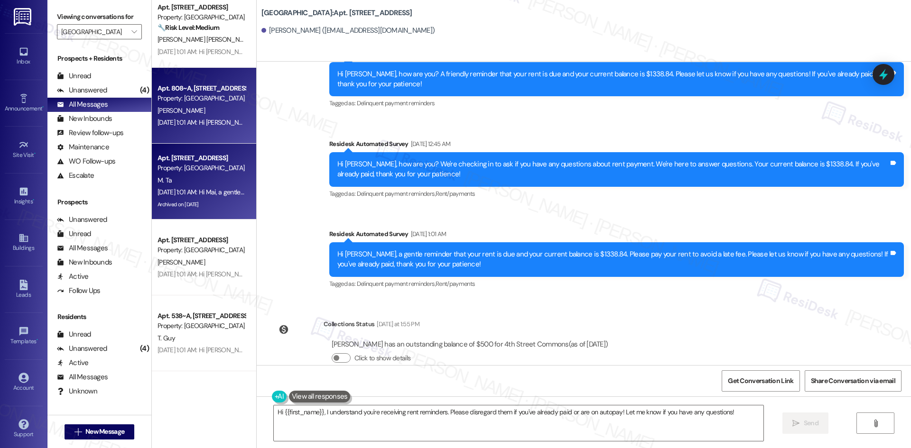
click at [192, 113] on div "C. Austrie" at bounding box center [202, 111] width 90 height 12
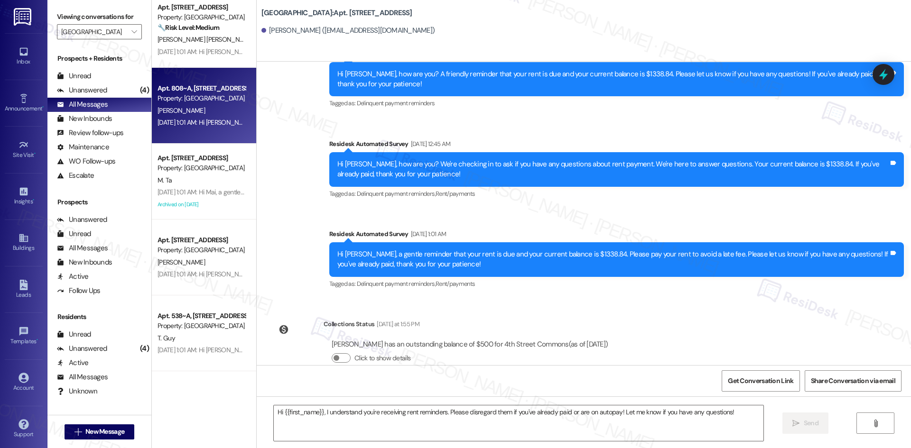
type textarea "Fetching suggested responses. Please feel free to read through the conversation…"
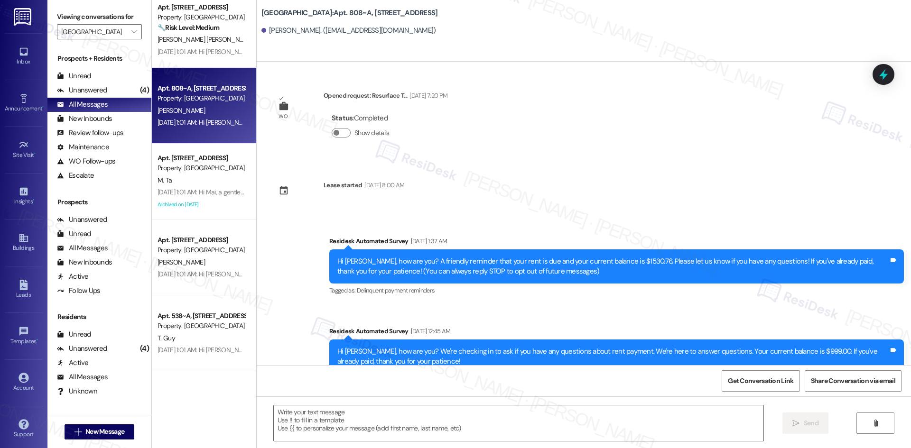
type textarea "Fetching suggested responses. Please feel free to read through the conversation…"
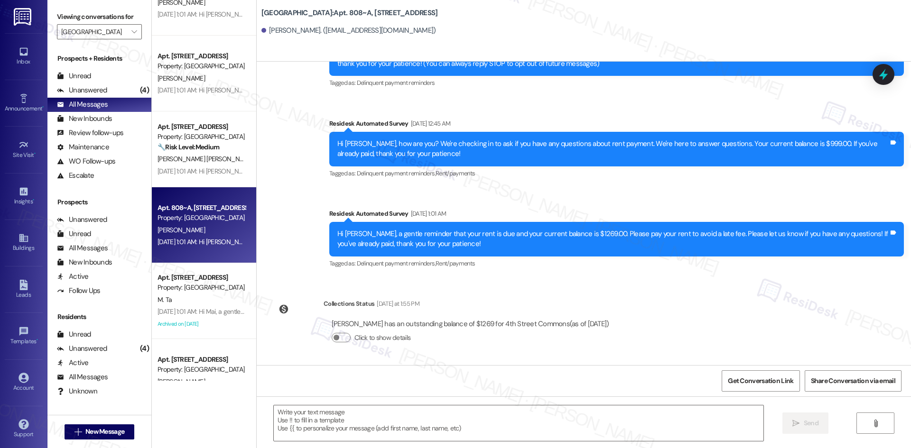
scroll to position [3281, 0]
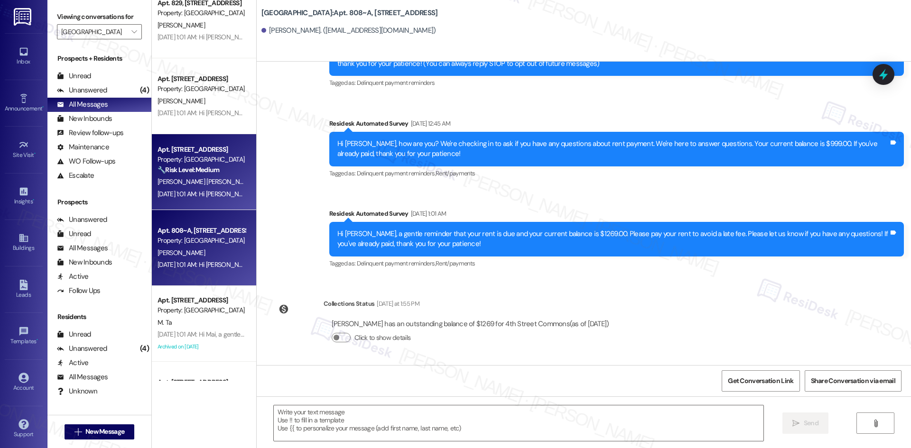
click at [218, 187] on div "J. Perez Pimentel" at bounding box center [202, 182] width 90 height 12
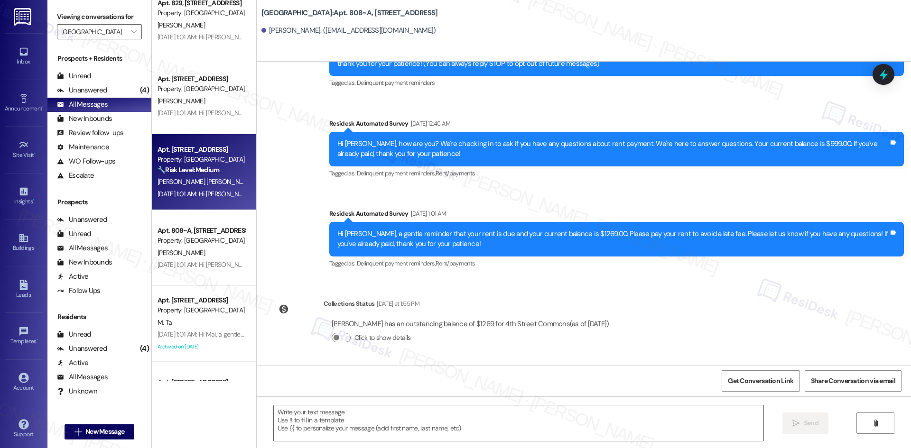
type textarea "Fetching suggested responses. Please feel free to read through the conversation…"
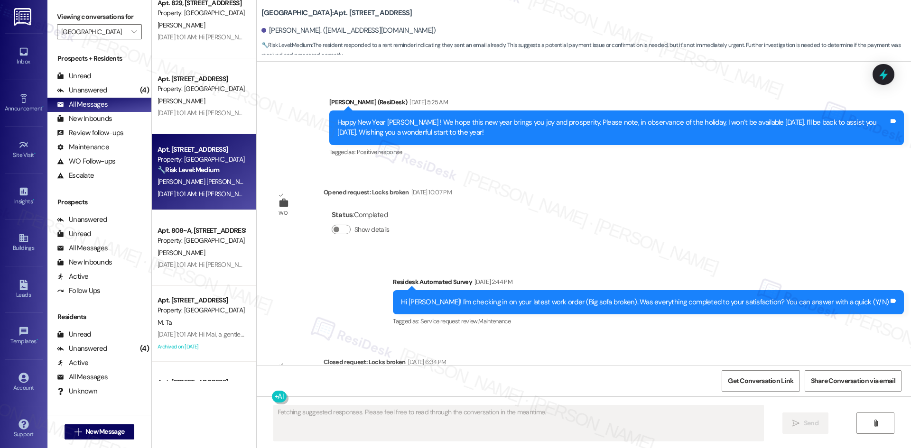
type textarea "Fetching suggested responses. Please feel free to read through the conversation…"
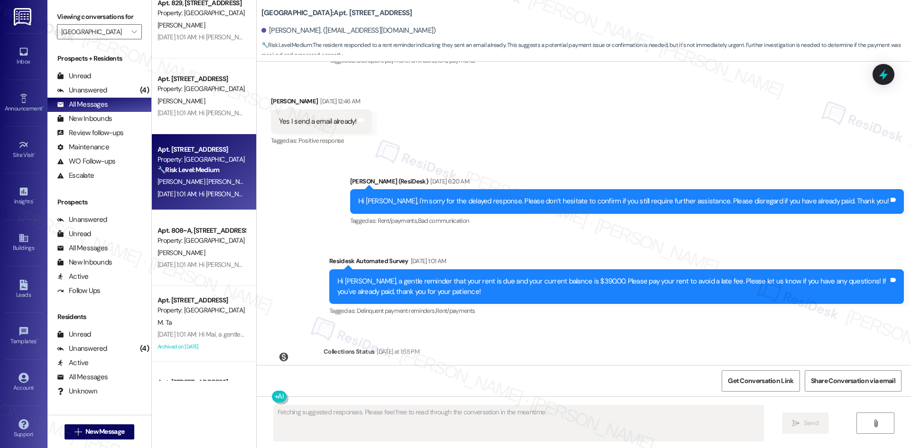
scroll to position [6698, 0]
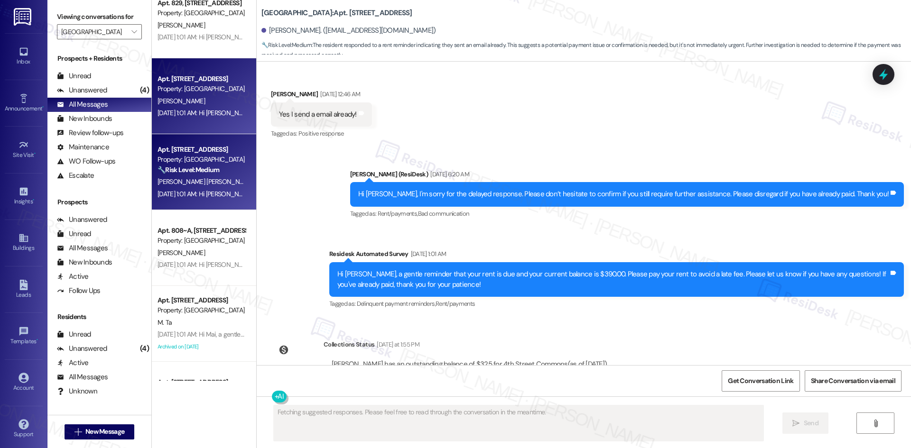
click at [203, 107] on div "Sep 13, 2025 at 1:01 AM: Hi Idara, a gentle reminder that your rent is due and …" at bounding box center [202, 113] width 90 height 12
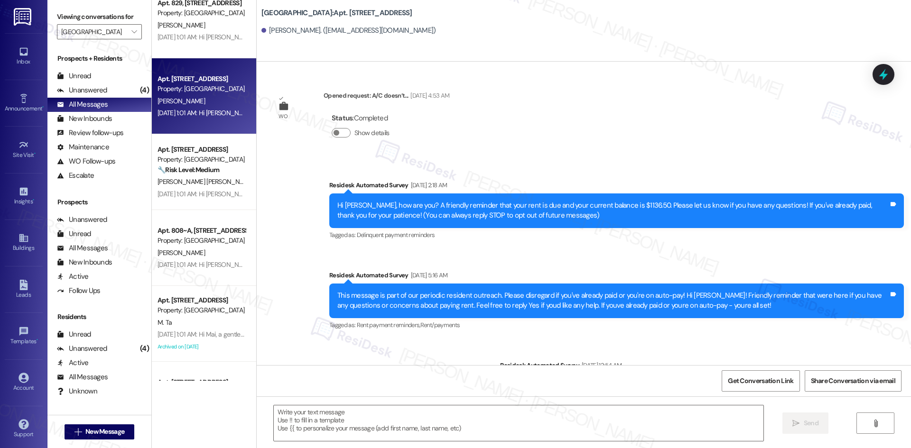
type textarea "Fetching suggested responses. Please feel free to read through the conversation…"
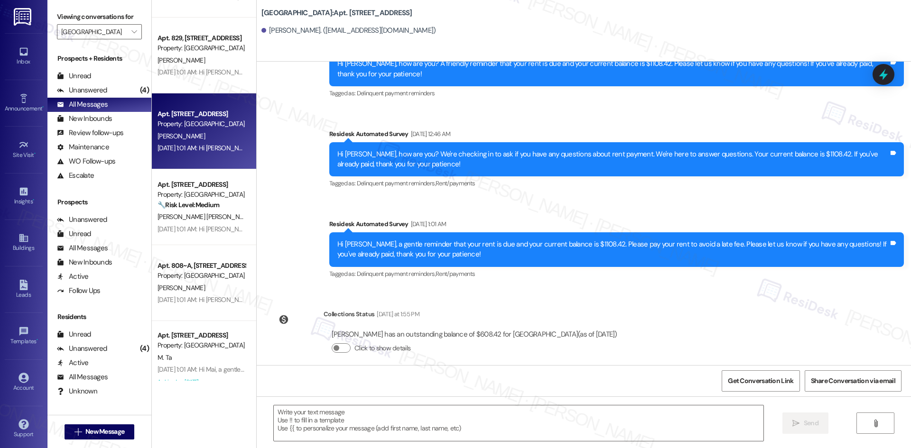
scroll to position [3138, 0]
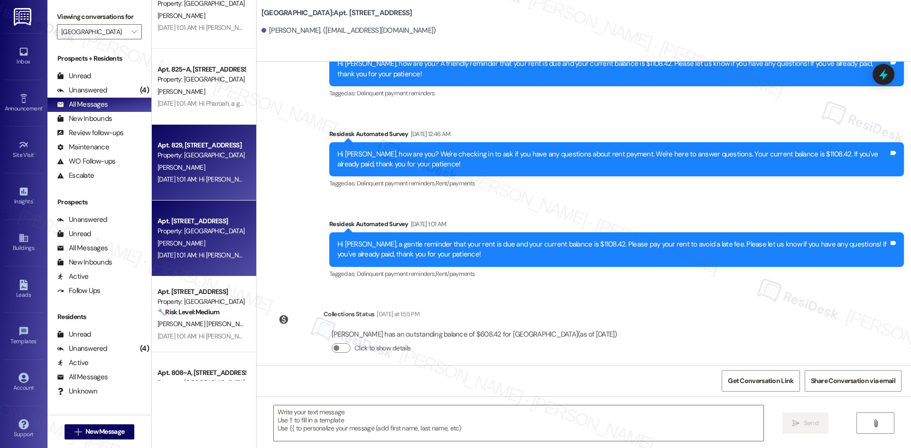
click at [203, 180] on div "Sep 13, 2025 at 1:01 AM: Hi Shanae, a gentle reminder that your rent is due and…" at bounding box center [498, 179] width 683 height 9
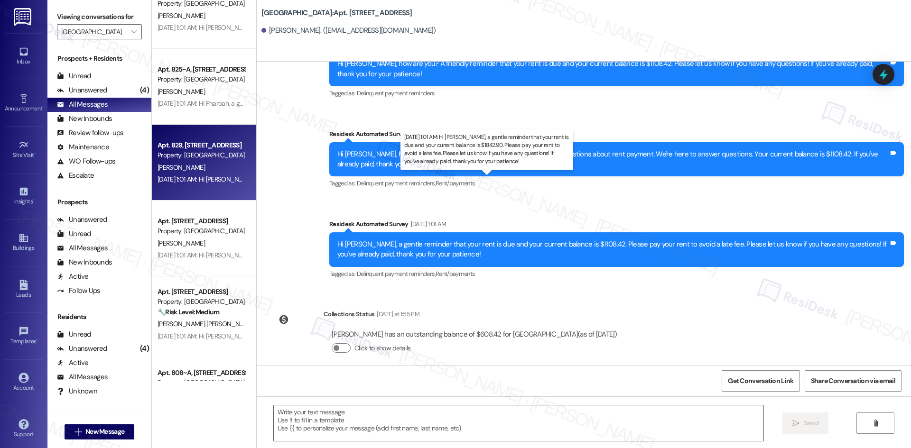
type textarea "Fetching suggested responses. Please feel free to read through the conversation…"
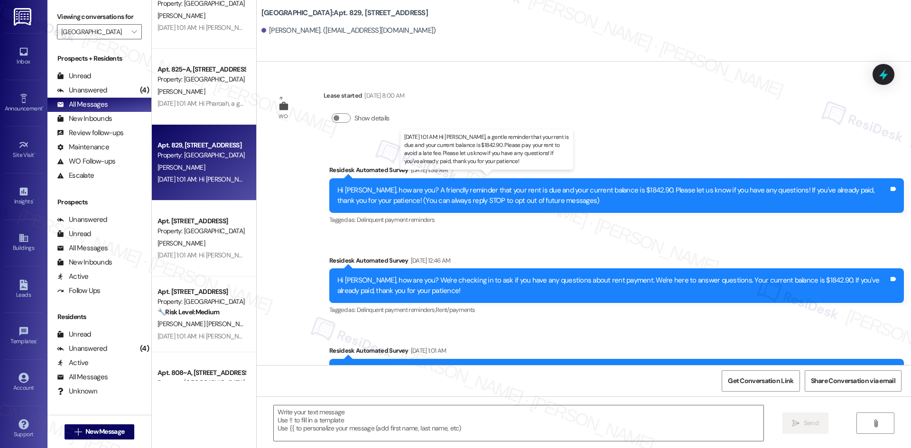
type textarea "Fetching suggested responses. Please feel free to read through the conversation…"
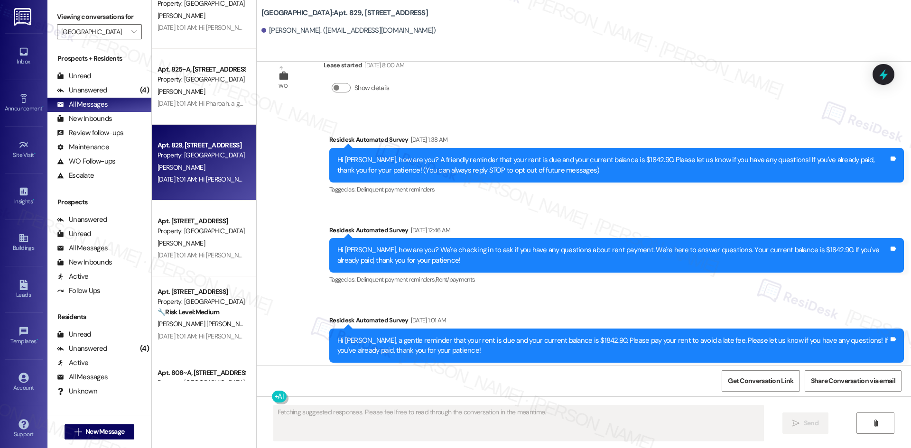
scroll to position [137, 0]
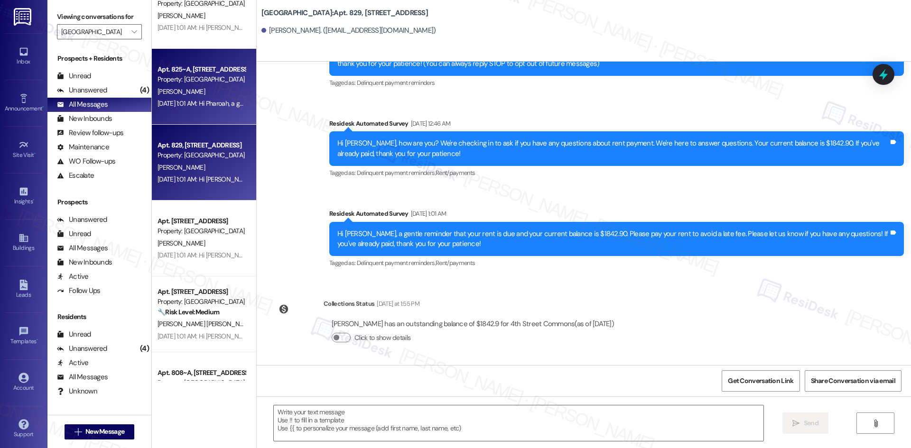
click at [193, 84] on div "Property: 4th Street Commons" at bounding box center [201, 79] width 88 height 10
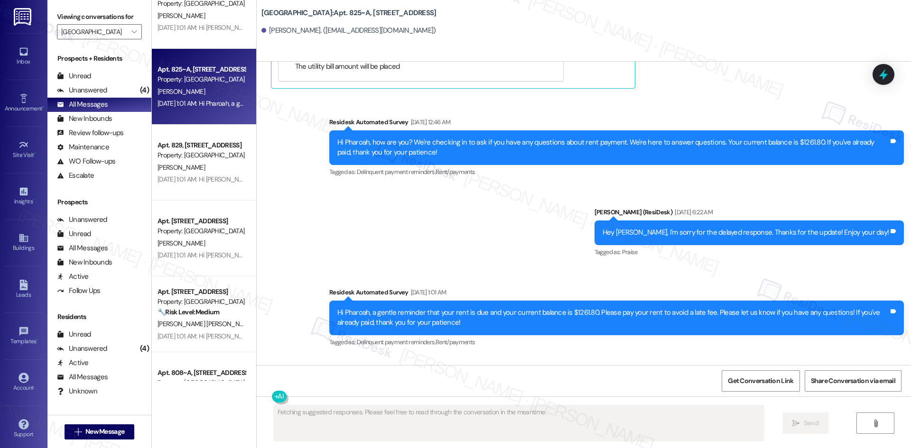
scroll to position [3737, 0]
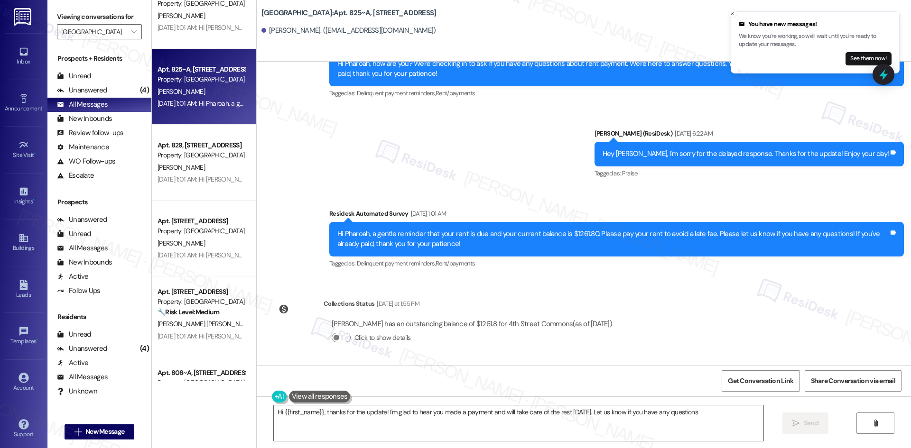
type textarea "Hi {{first_name}}, thanks for the update! I'm glad to hear you made a payment a…"
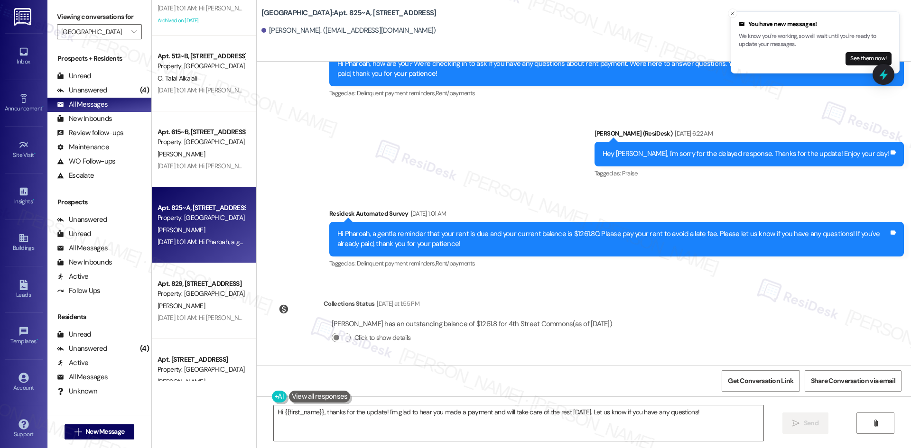
scroll to position [2996, 0]
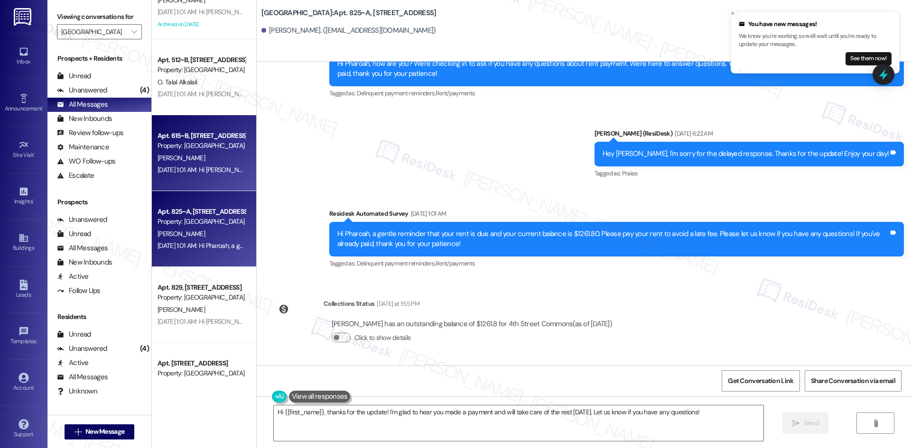
click at [193, 170] on div "Sep 13, 2025 at 1:01 AM: Hi Elise! I'm checking in on your latest work order (T…" at bounding box center [520, 170] width 727 height 9
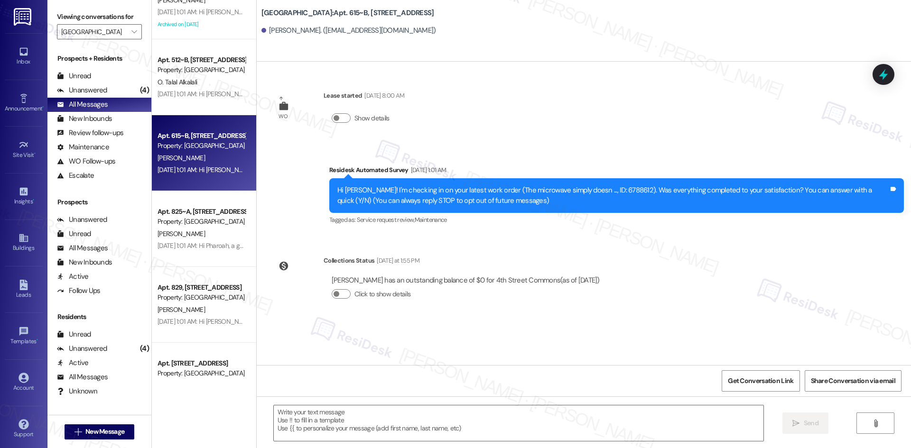
type textarea "Fetching suggested responses. Please feel free to read through the conversation…"
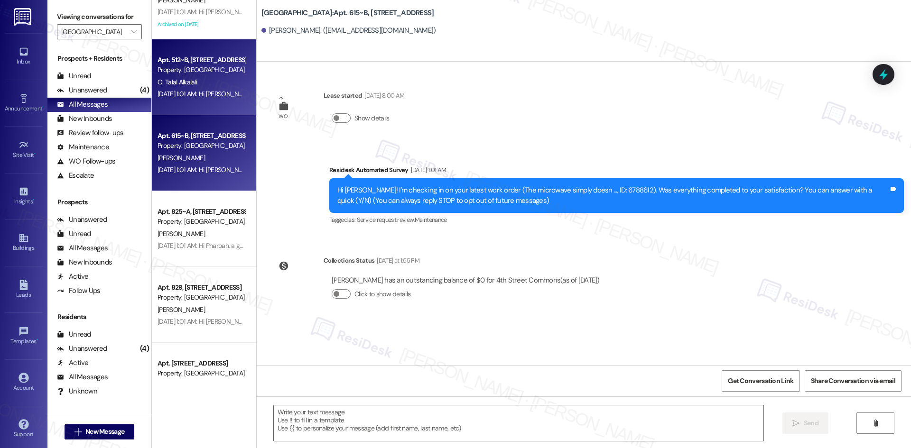
click at [185, 108] on div "Apt. 512~B, 1 4th Street Commons Property: 4th Street Commons O. Talal Alkalali…" at bounding box center [204, 77] width 104 height 76
type textarea "Fetching suggested responses. Please feel free to read through the conversation…"
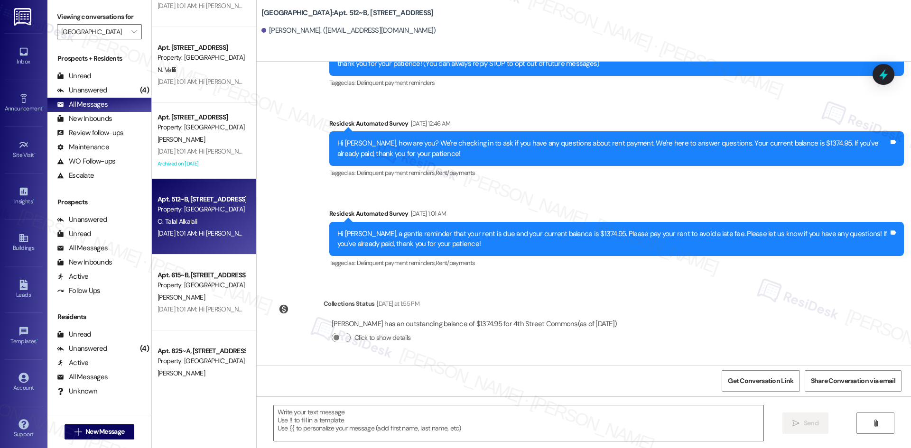
scroll to position [2806, 0]
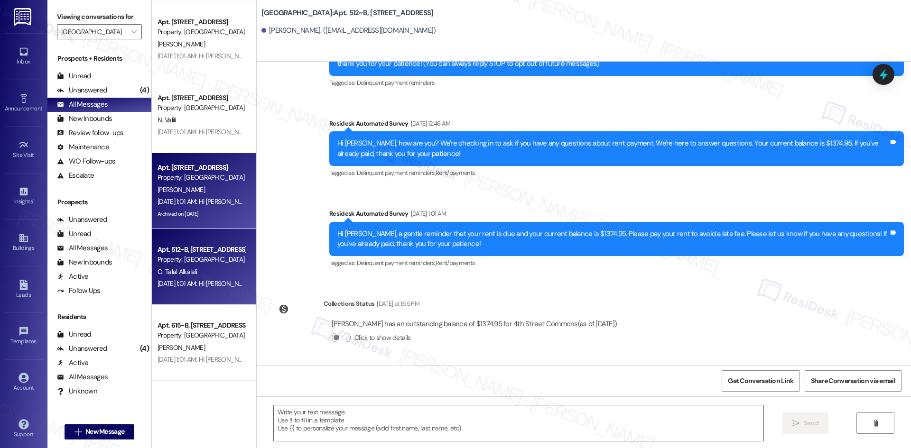
click at [204, 189] on div "T. Williams" at bounding box center [202, 190] width 90 height 12
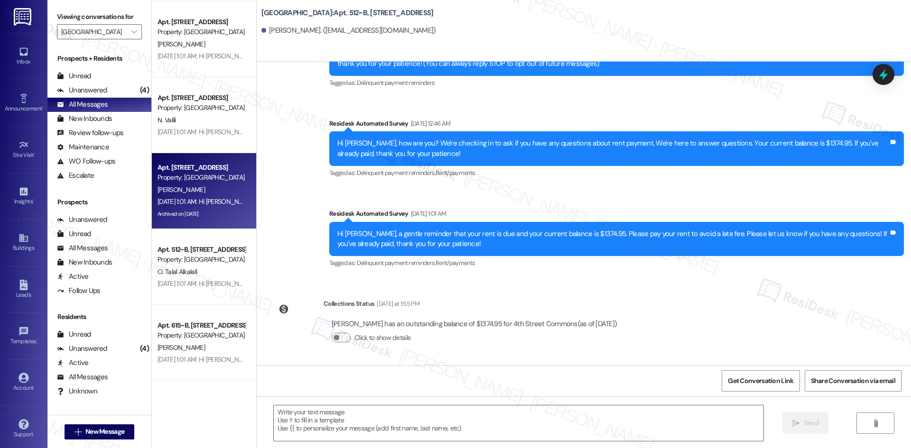
type textarea "Fetching suggested responses. Please feel free to read through the conversation…"
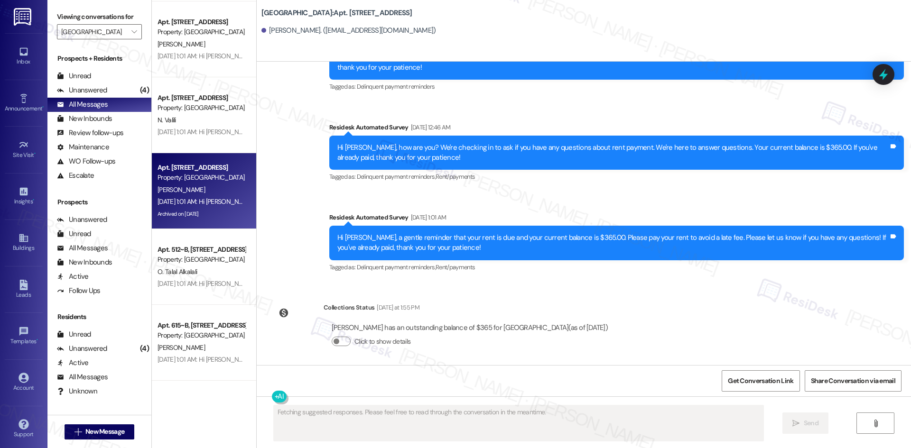
scroll to position [2557, 0]
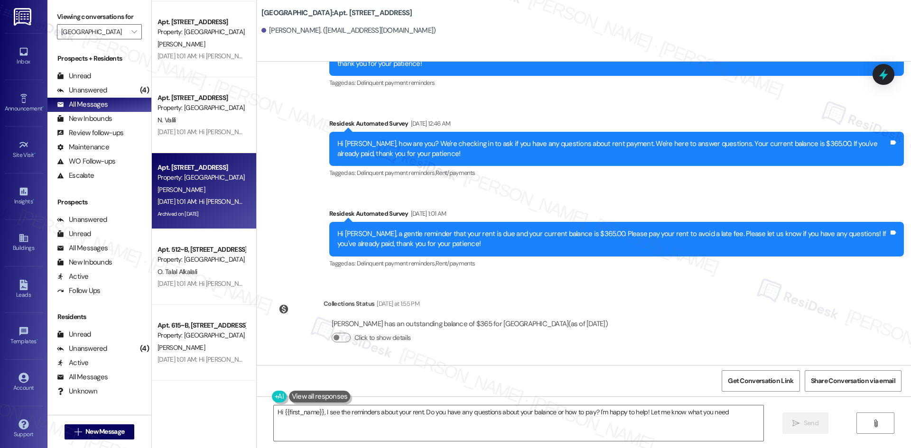
type textarea "Hi {{first_name}}, I see the reminders about your rent. Do you have any questio…"
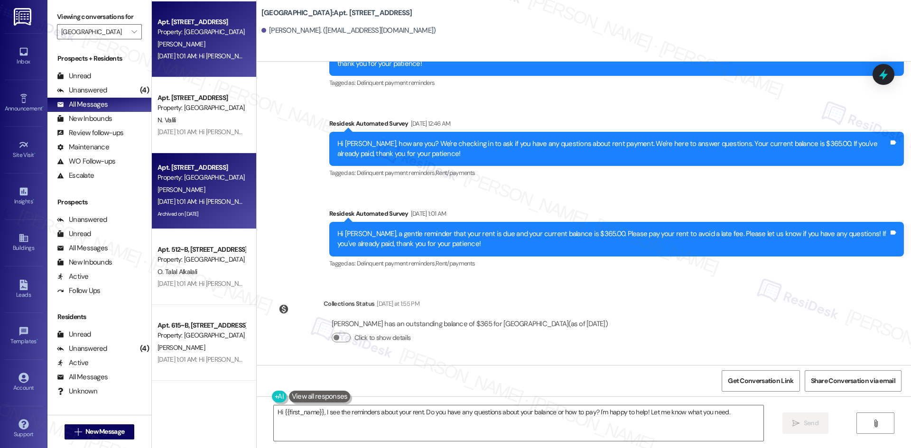
click at [185, 59] on div "Sep 13, 2025 at 1:01 AM: Hi Beatrice, a gentle reminder that your rent is due a…" at bounding box center [497, 56] width 680 height 9
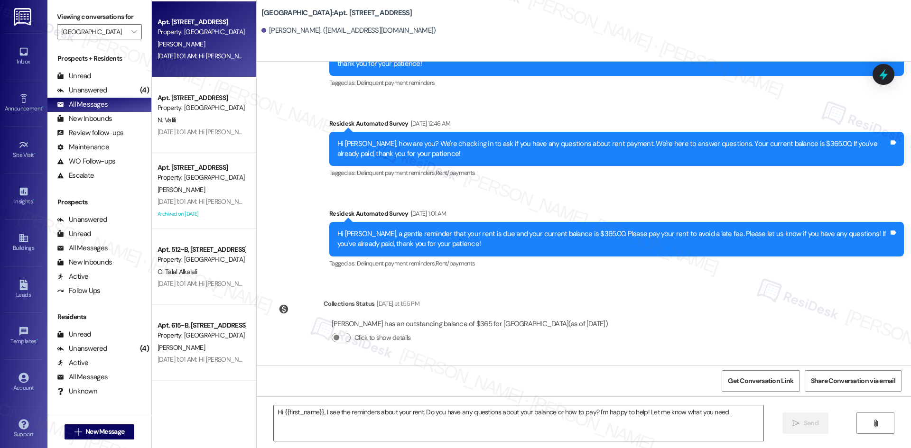
type textarea "Fetching suggested responses. Please feel free to read through the conversation…"
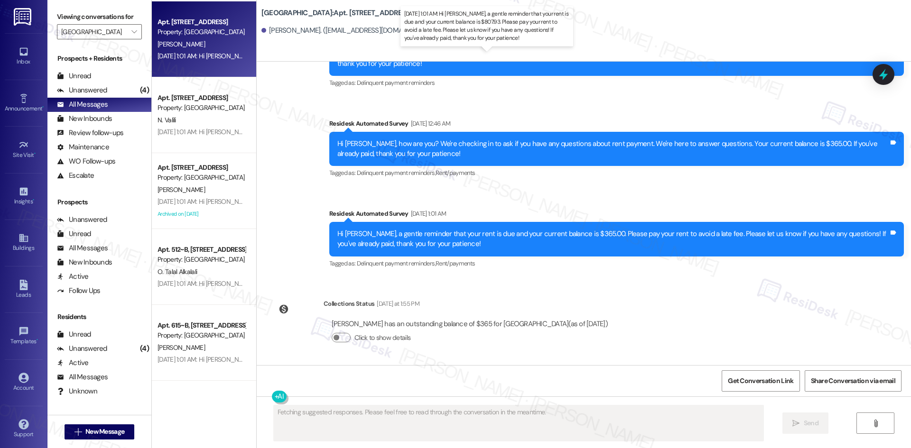
scroll to position [118, 0]
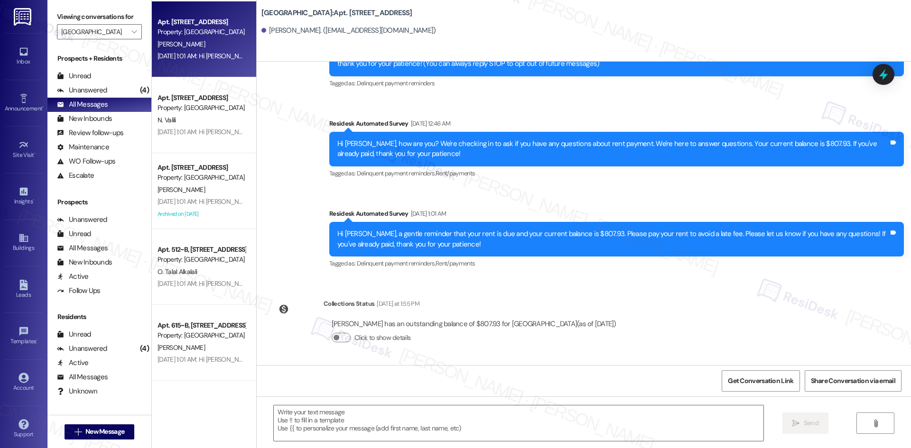
click at [205, 122] on div "N. Valili" at bounding box center [202, 120] width 90 height 12
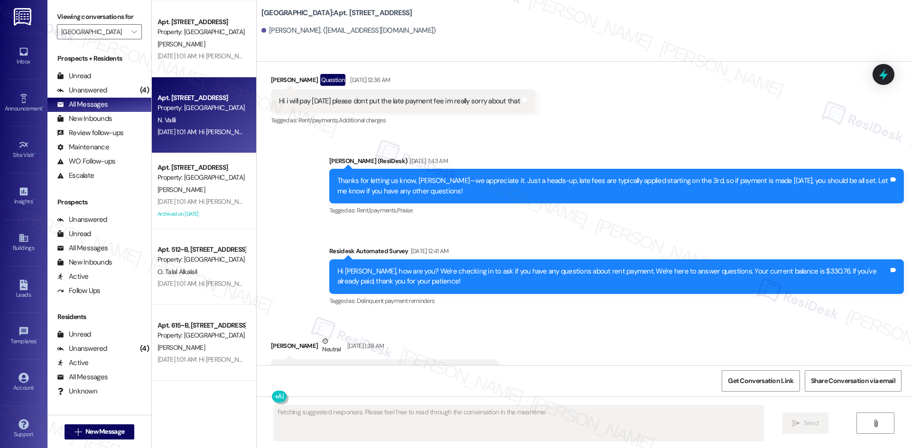
scroll to position [1455, 0]
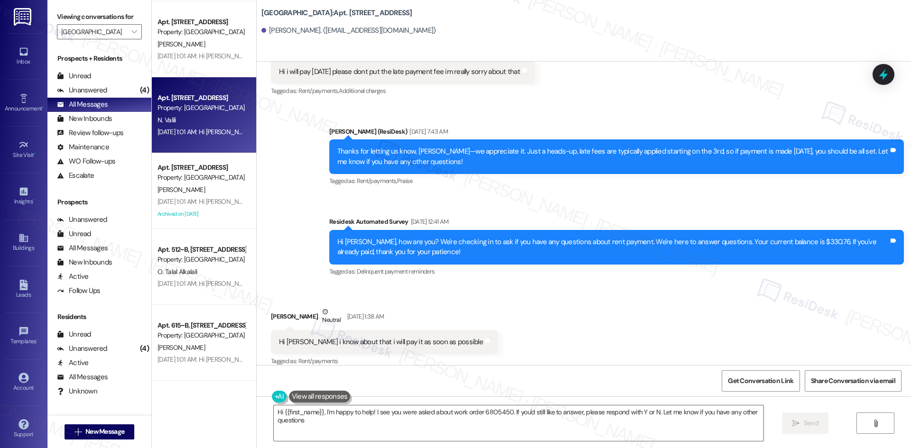
type textarea "Hi {{first_name}}, I'm happy to help! I see you were asked about work order 680…"
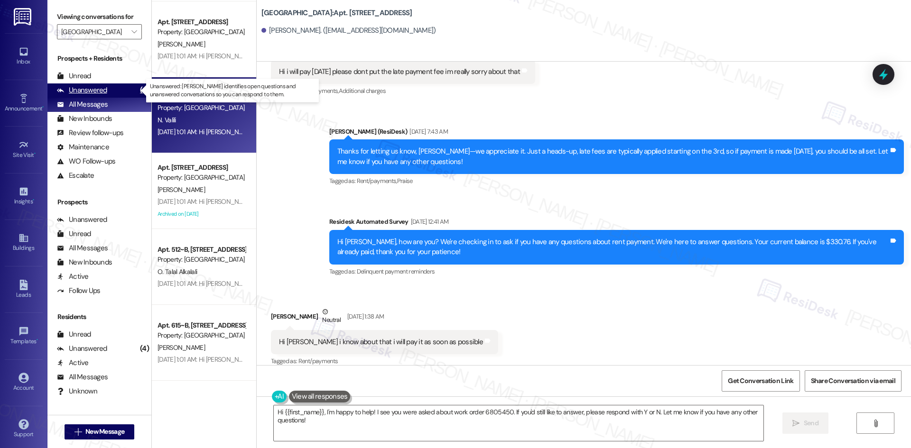
click at [95, 91] on div "Unanswered" at bounding box center [82, 90] width 50 height 10
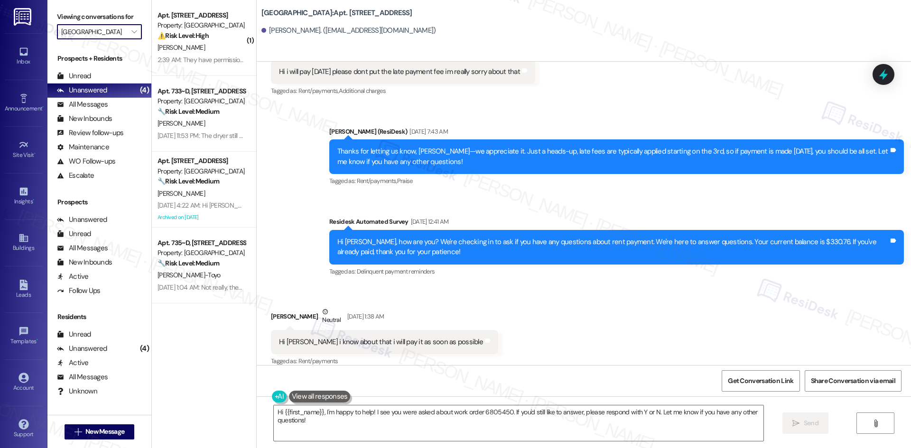
click at [112, 33] on input "4th Street Commons" at bounding box center [93, 31] width 65 height 15
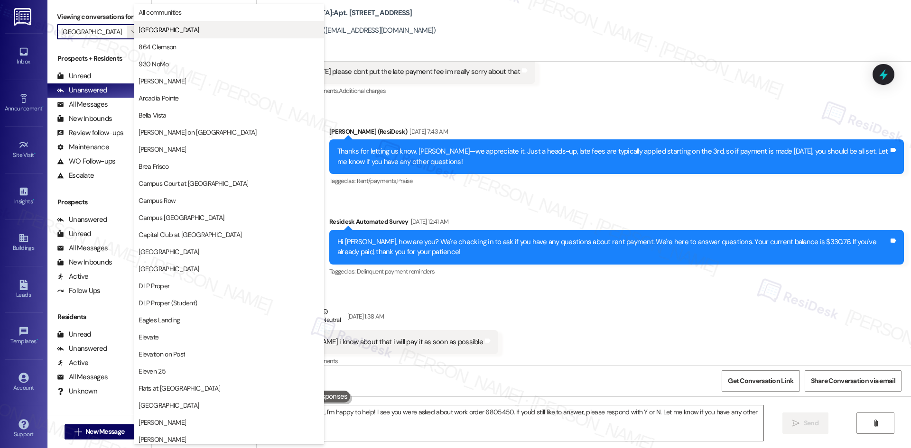
click at [197, 33] on span "4th Street Commons" at bounding box center [228, 29] width 181 height 9
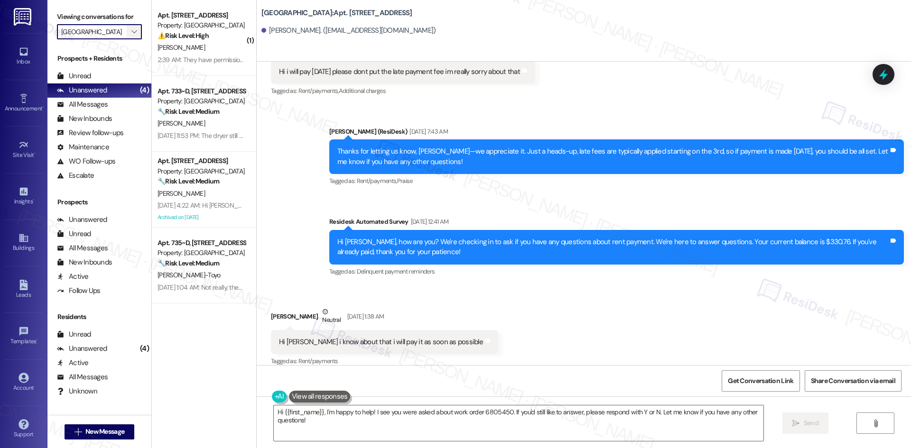
click at [131, 29] on icon "" at bounding box center [133, 32] width 5 height 8
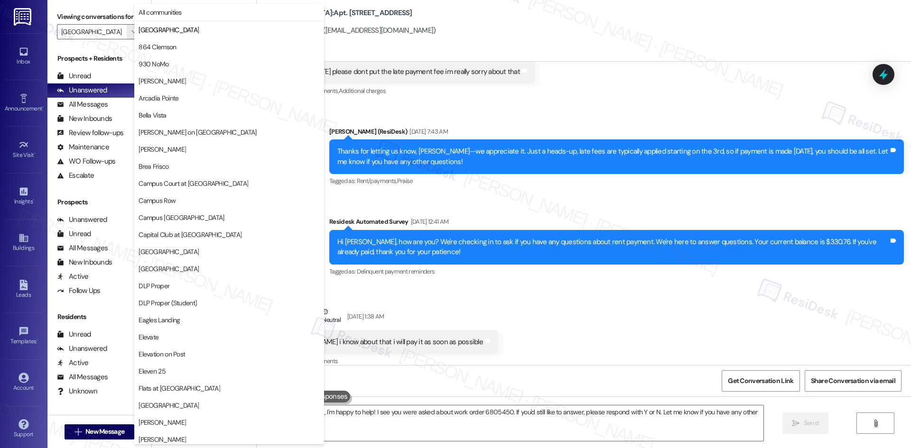
drag, startPoint x: 516, startPoint y: 91, endPoint x: 479, endPoint y: 94, distance: 37.6
click at [516, 91] on div "Received via SMS Nihad Valili Question Jul 03, 2025 at 12:36 AM Hi i will pay t…" at bounding box center [403, 71] width 278 height 68
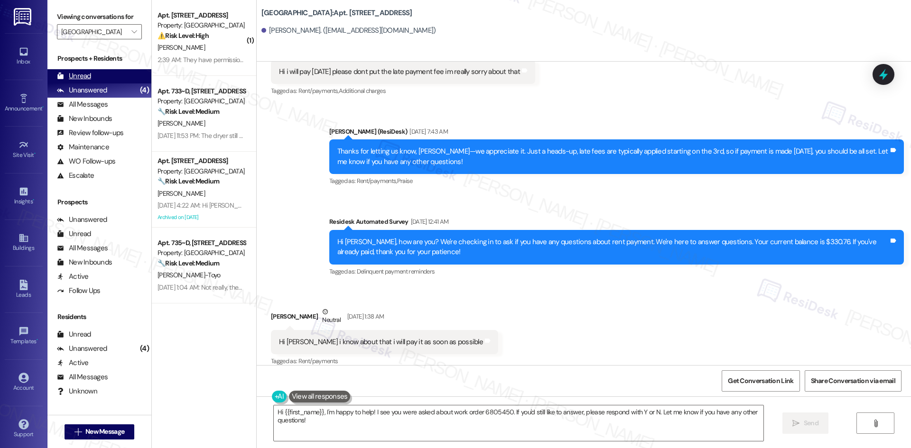
click at [88, 78] on div "Unread" at bounding box center [74, 76] width 34 height 10
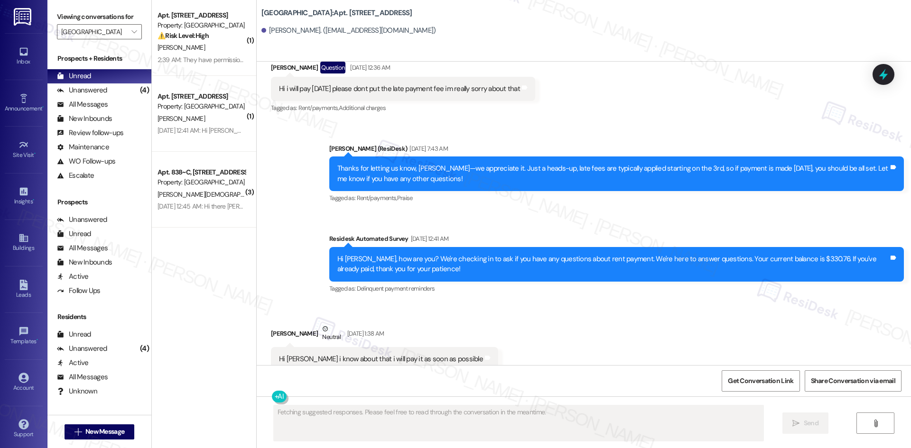
scroll to position [1455, 0]
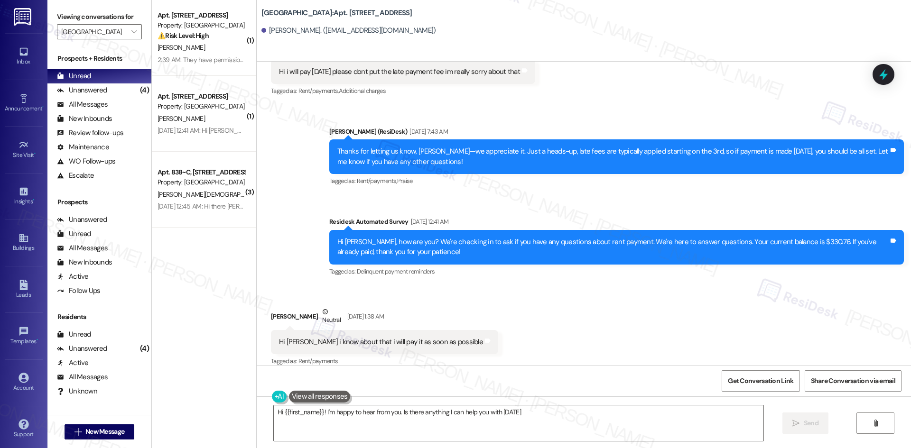
type textarea "Hi {{first_name}}! I'm happy to hear from you. Is there anything I can help you…"
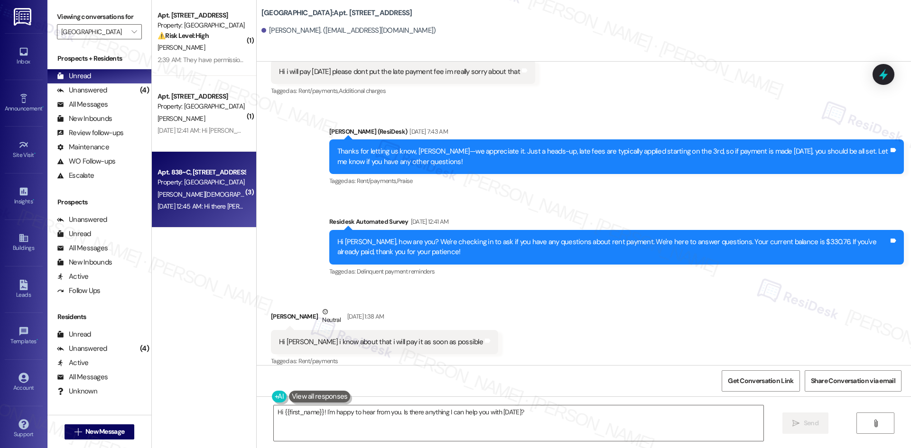
click at [184, 176] on div "Apt. 838~C, 1 4th Street Commons" at bounding box center [201, 172] width 88 height 10
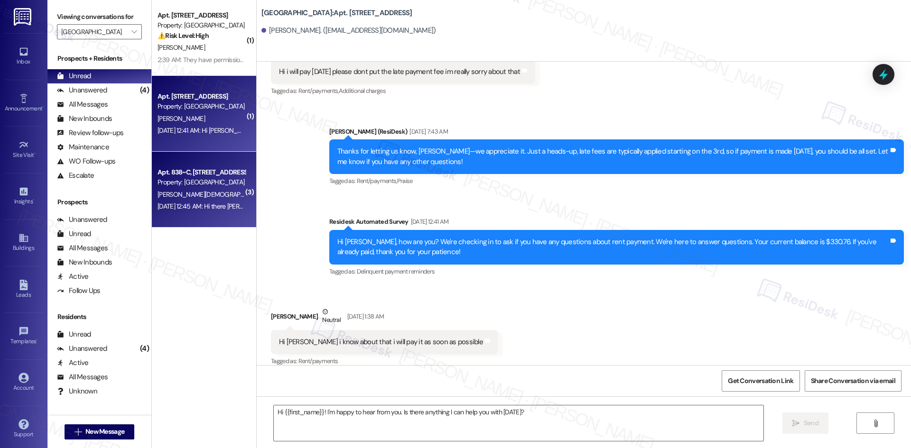
type textarea "Fetching suggested responses. Please feel free to read through the conversation…"
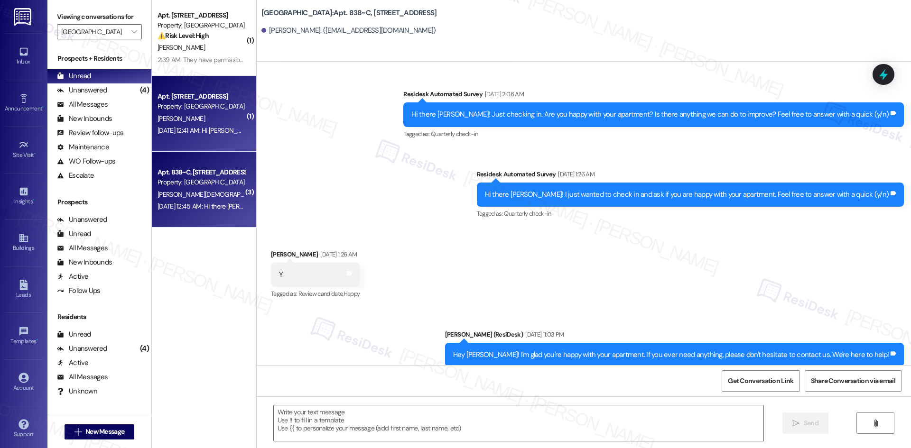
click at [200, 126] on div "Jul 09, 2025 at 12:41 AM: Hi Hamad, how are you? We're checking in to ask if yo…" at bounding box center [485, 130] width 657 height 9
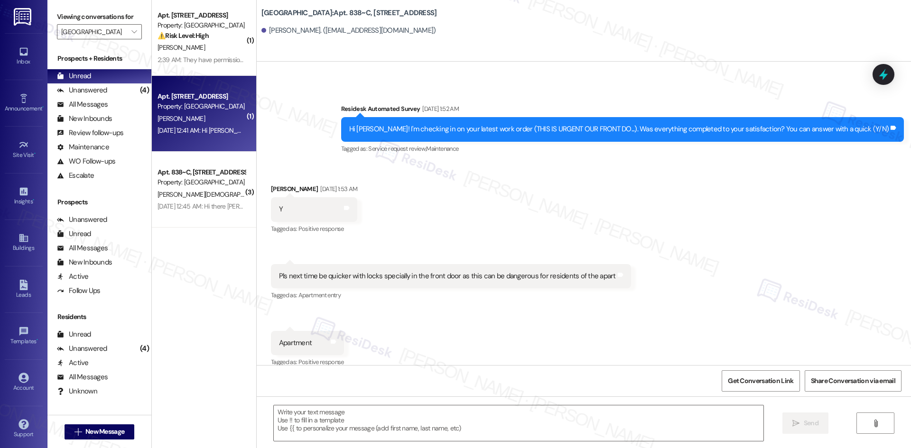
type textarea "Fetching suggested responses. Please feel free to read through the conversation…"
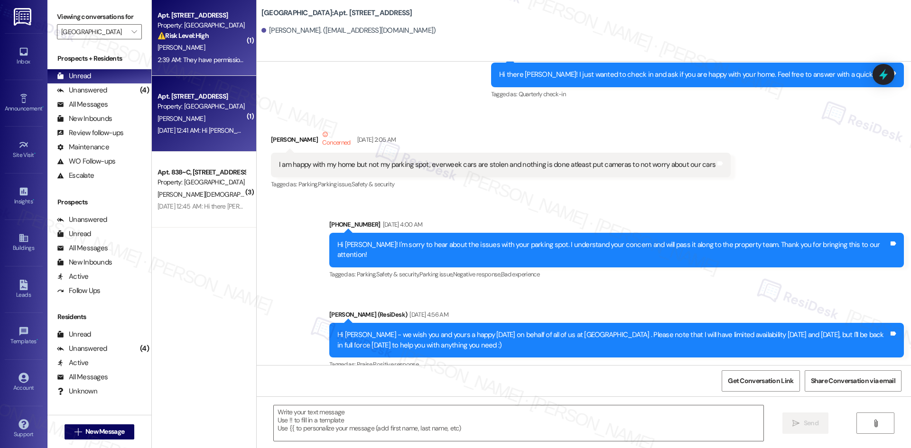
click at [192, 60] on div "2:39 AM: They have permission but I would like to know what time period they ma…" at bounding box center [341, 59] width 368 height 9
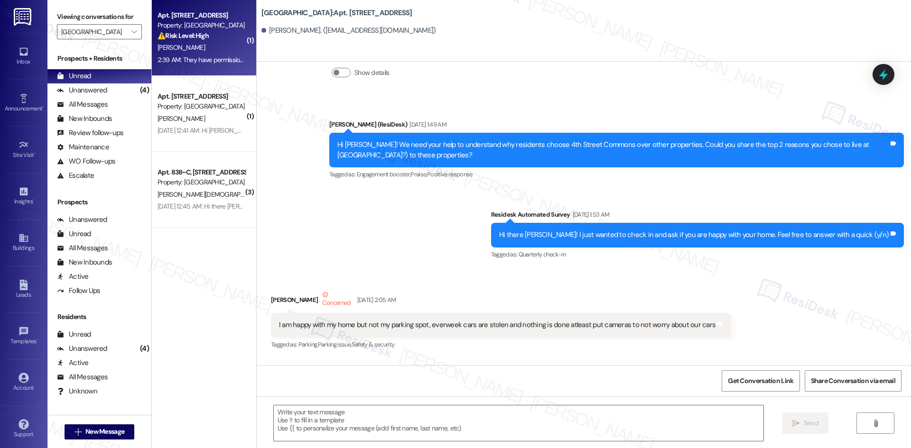
scroll to position [967, 0]
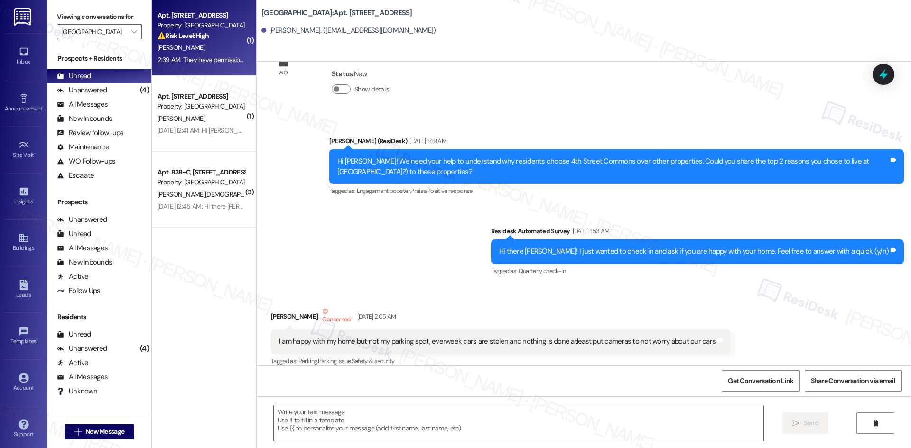
type textarea "Fetching suggested responses. Please feel free to read through the conversation…"
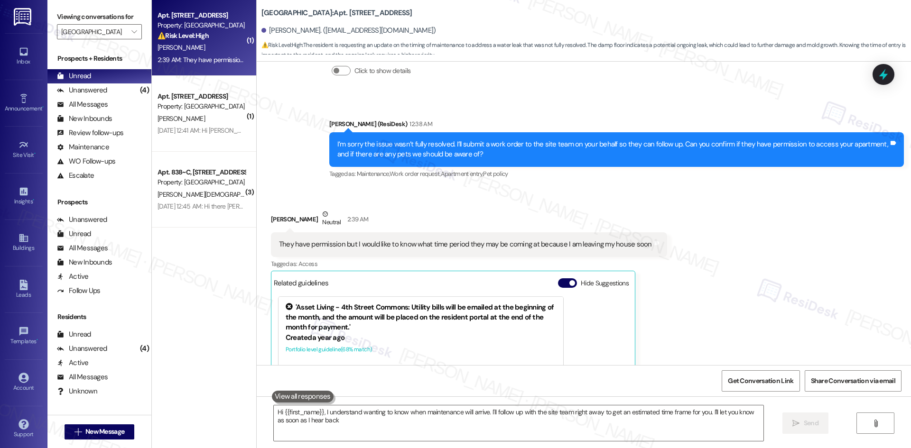
type textarea "Hi {{first_name}}, I understand wanting to know when maintenance will arrive. I…"
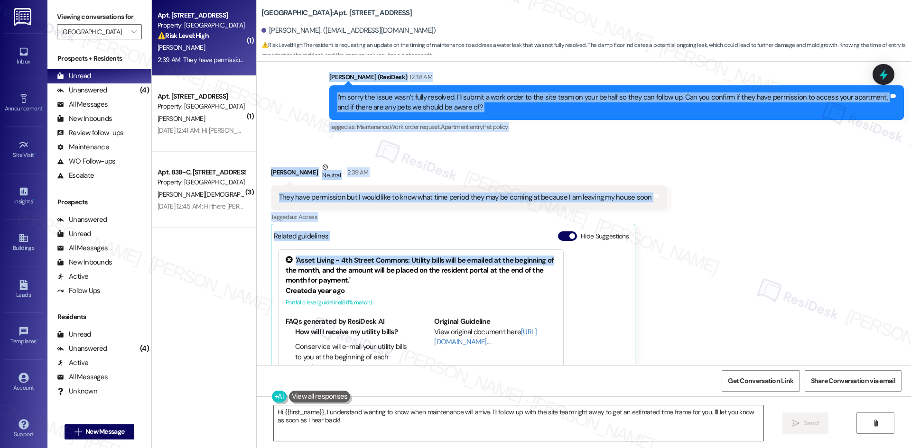
scroll to position [713, 0]
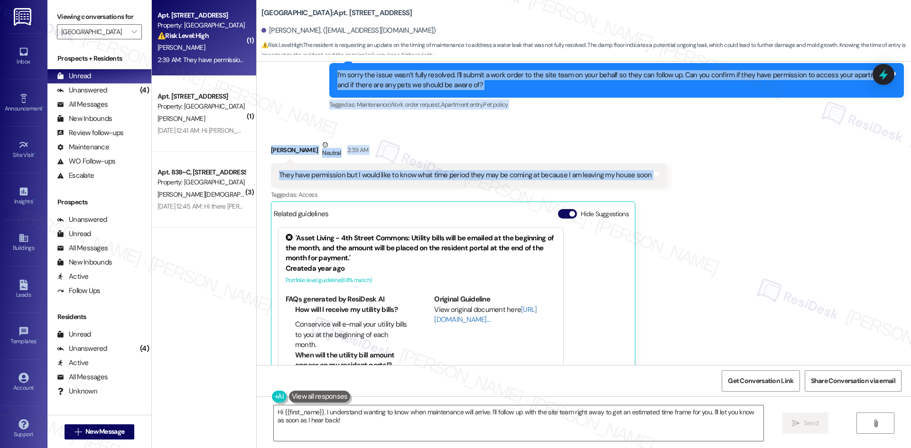
drag, startPoint x: 301, startPoint y: 166, endPoint x: 657, endPoint y: 177, distance: 356.4
click at [657, 177] on div "WO Lease started Aug 22, 2025 at 8:00 AM Show details Survey, sent via SMS Resi…" at bounding box center [584, 214] width 654 height 304
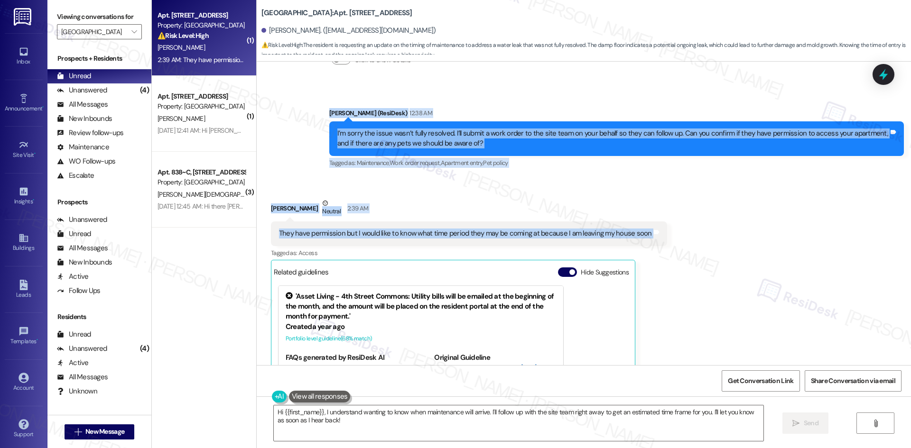
scroll to position [666, 0]
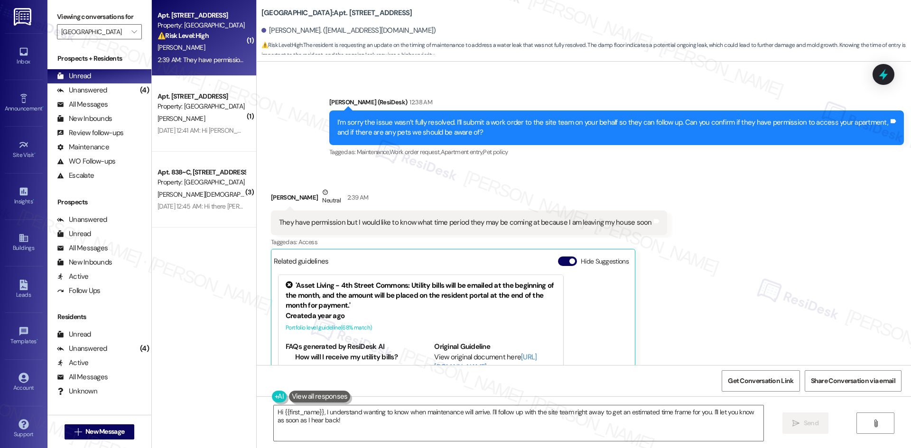
click at [721, 247] on div "Received via SMS Salu Conteh Neutral 2:39 AM They have permission but I would l…" at bounding box center [584, 313] width 654 height 294
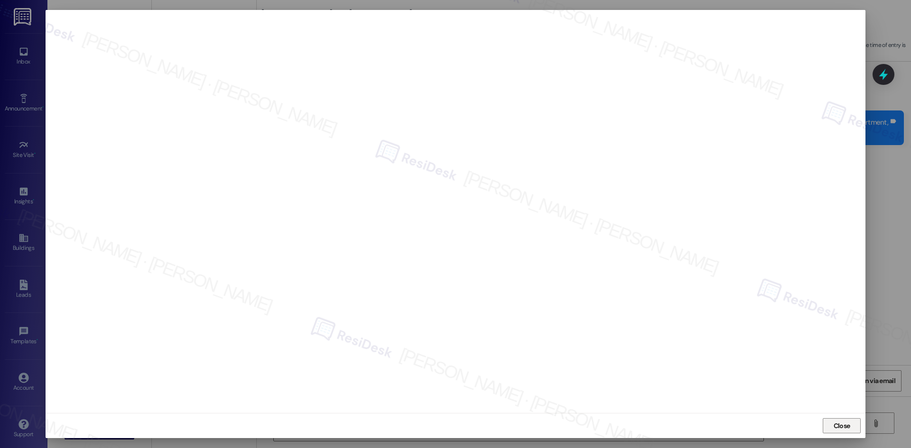
click at [853, 429] on button "Close" at bounding box center [841, 425] width 38 height 15
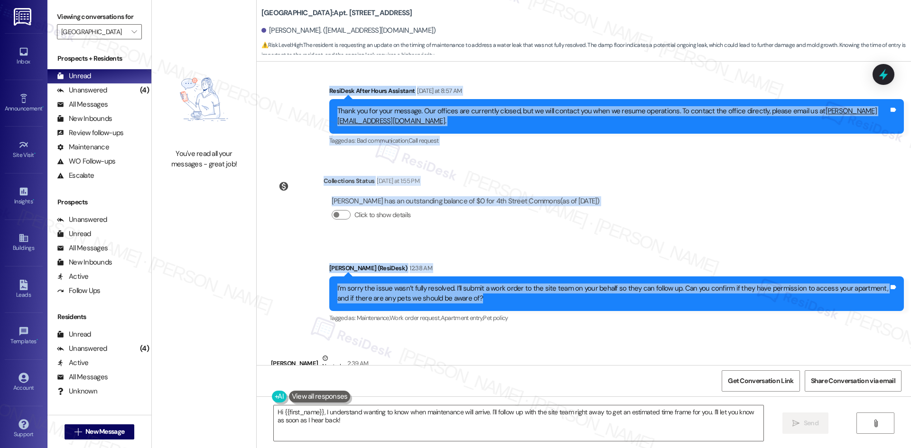
scroll to position [618, 0]
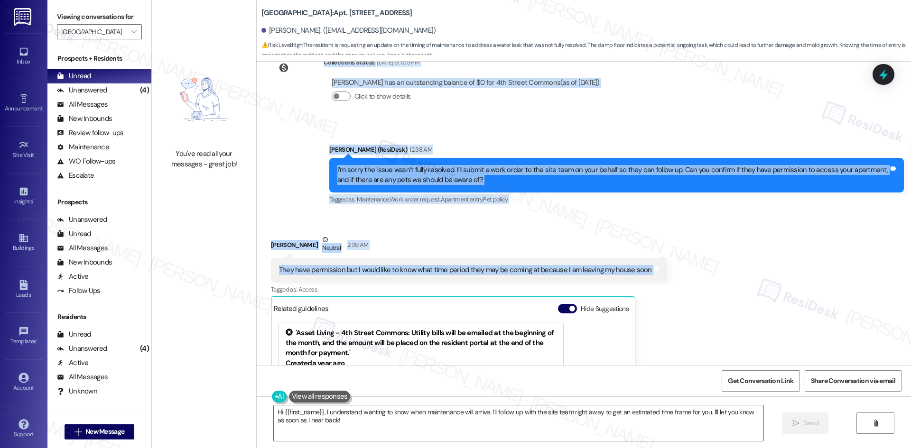
drag, startPoint x: 304, startPoint y: 66, endPoint x: 647, endPoint y: 272, distance: 399.9
click at [646, 276] on div "WO Lease started Aug 22, 2025 at 8:00 AM Show details Survey, sent via SMS Resi…" at bounding box center [584, 214] width 654 height 304
click at [430, 231] on div "Received via SMS Salu Conteh Neutral 2:39 AM They have permission but I would l…" at bounding box center [469, 367] width 410 height 279
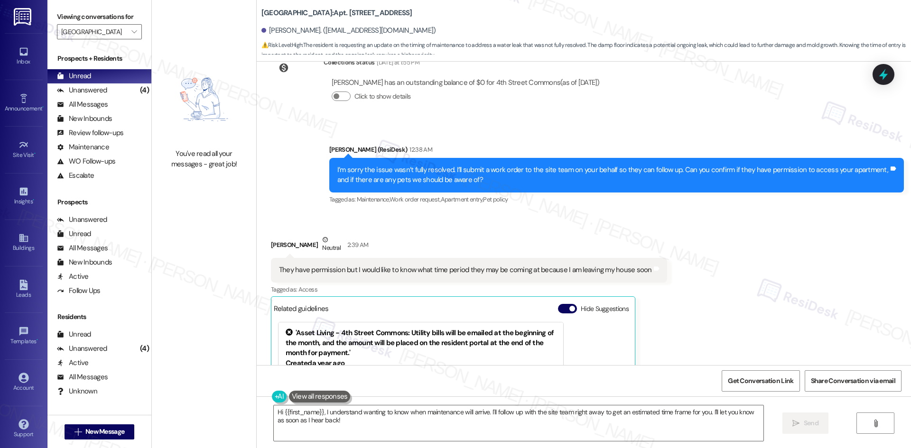
drag, startPoint x: 559, startPoint y: 229, endPoint x: 556, endPoint y: 222, distance: 7.2
click at [559, 228] on div "Received via SMS Salu Conteh Neutral 2:39 AM They have permission but I would l…" at bounding box center [469, 367] width 410 height 279
click at [104, 92] on div "Unanswered" at bounding box center [82, 90] width 50 height 10
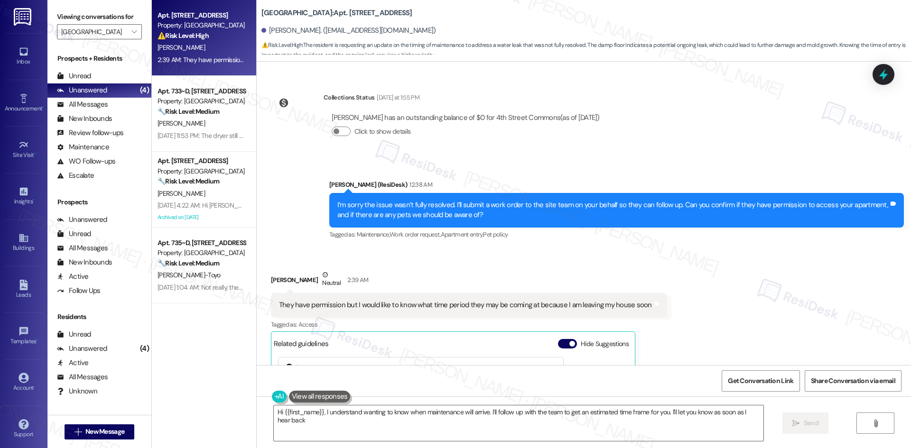
type textarea "Hi {{first_name}}, I understand wanting to know when maintenance will arrive. I…"
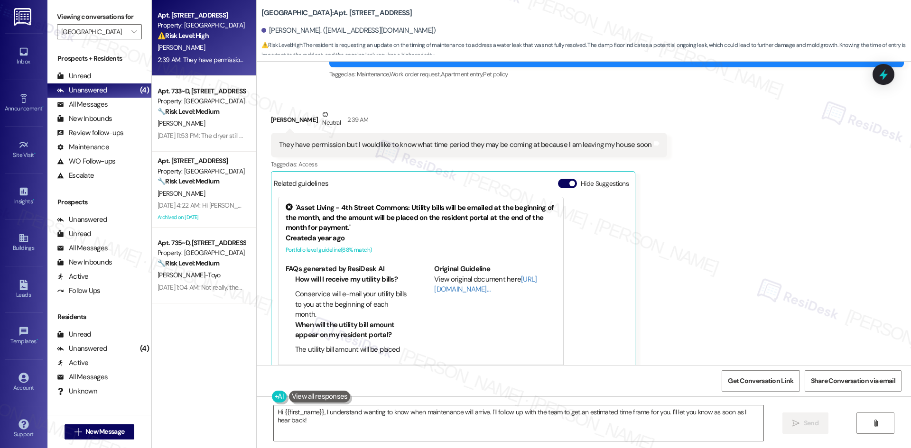
scroll to position [760, 0]
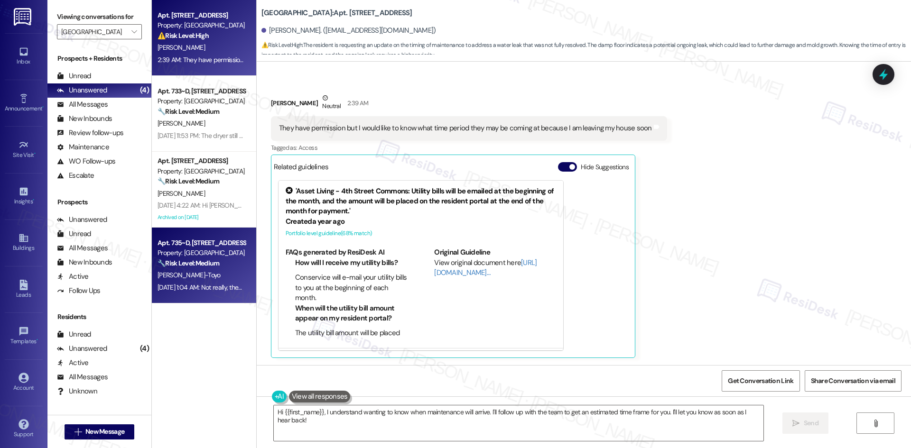
click at [221, 277] on div "M. Bandy-Toyo" at bounding box center [202, 275] width 90 height 12
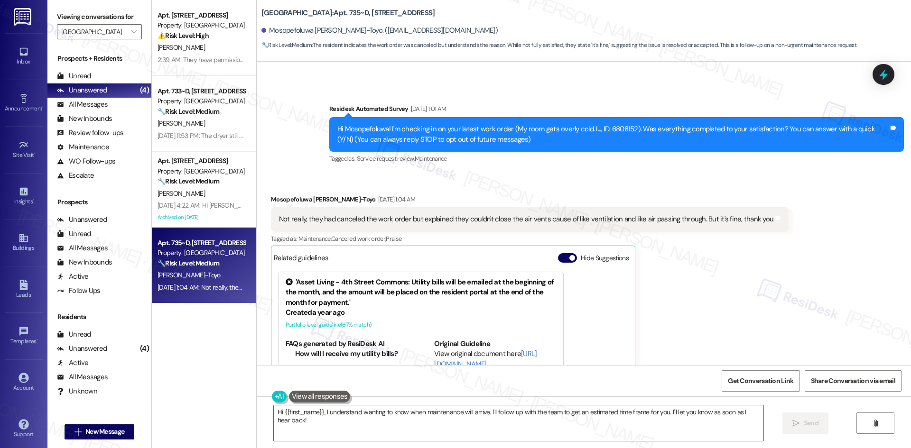
scroll to position [50, 0]
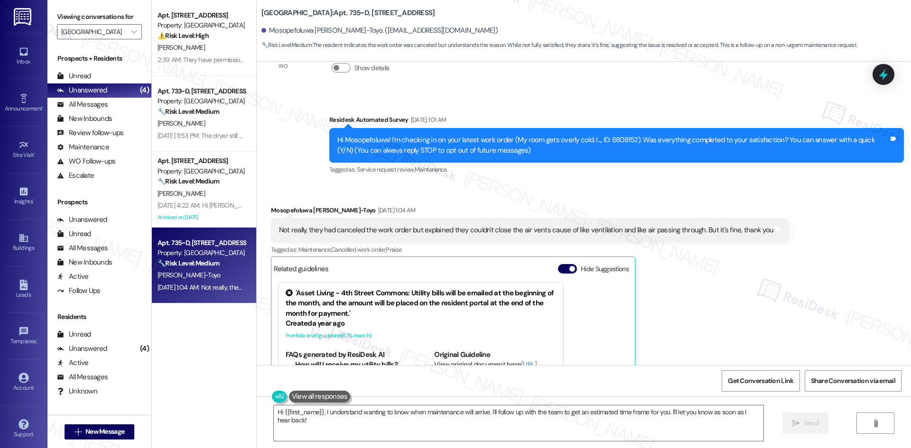
click at [513, 218] on div "Mosopefoluwa Bandy-Toyo Sep 13, 2025 at 1:04 AM" at bounding box center [529, 211] width 517 height 13
click at [492, 430] on textarea "Hi {{first_name}}, I understand wanting to know when maintenance will arrive. I…" at bounding box center [518, 424] width 489 height 36
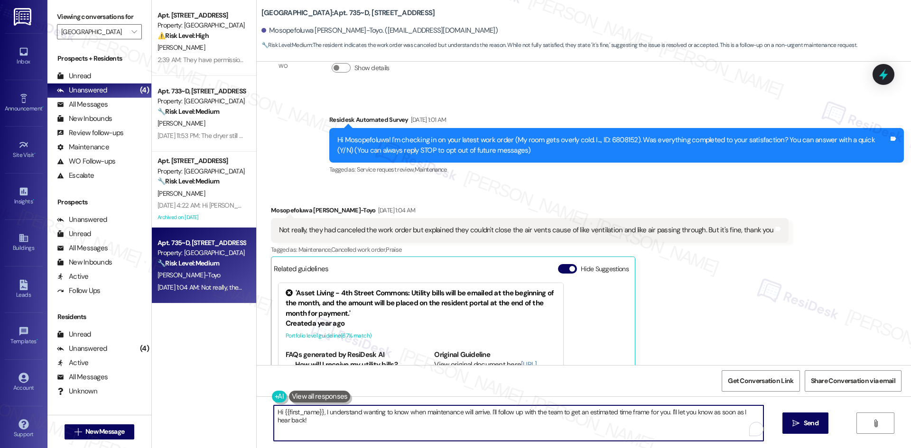
paste textarea "apologize for the late response. Let me know if you need further assistance. Th…"
type textarea "Hi {{first_name}}, I apologize for the late response. Let me know if you need f…"
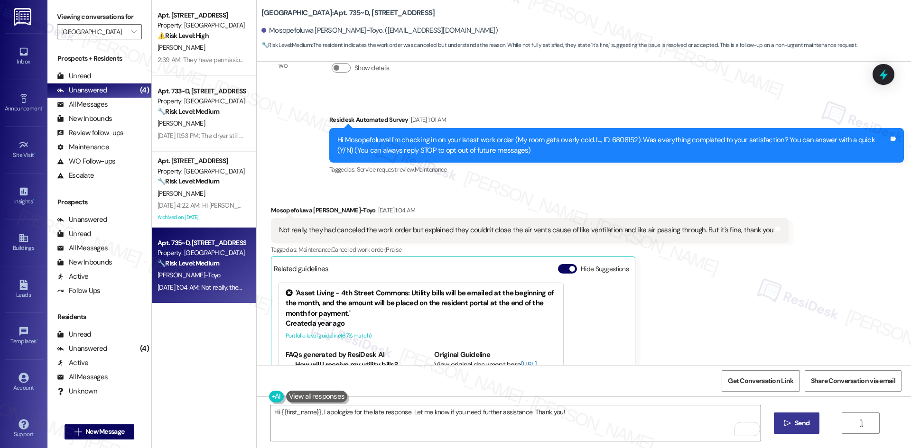
click at [810, 419] on span "Send" at bounding box center [802, 423] width 18 height 10
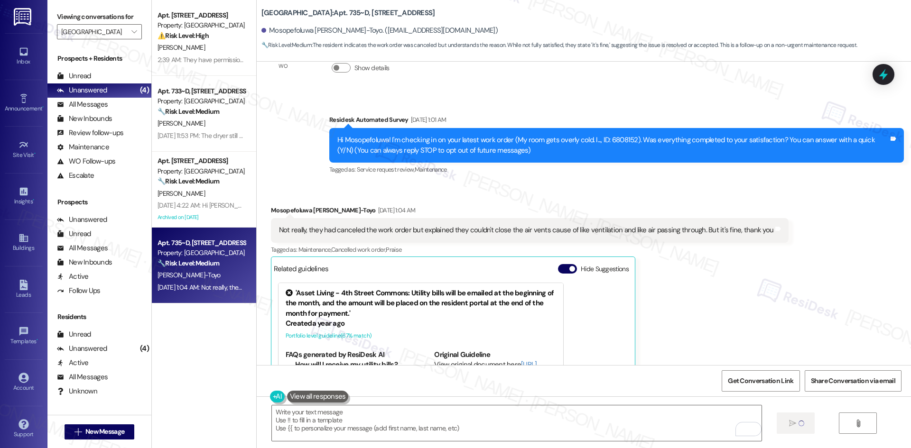
type textarea "Fetching suggested responses. Please feel free to read through the conversation…"
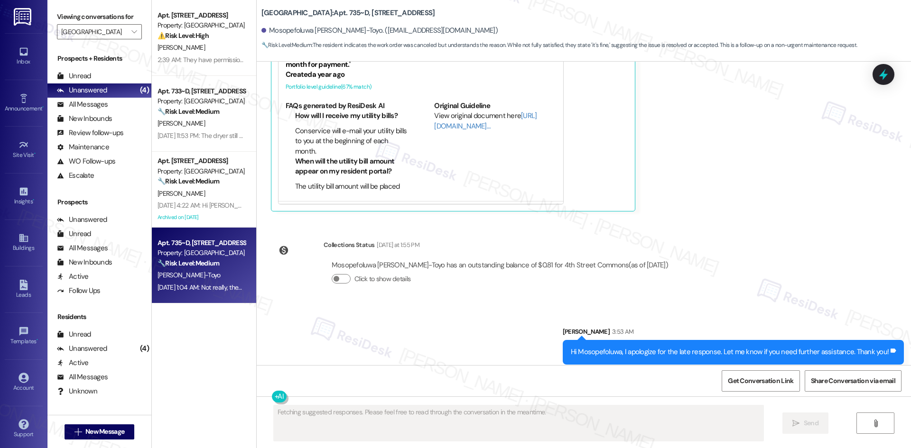
scroll to position [306, 0]
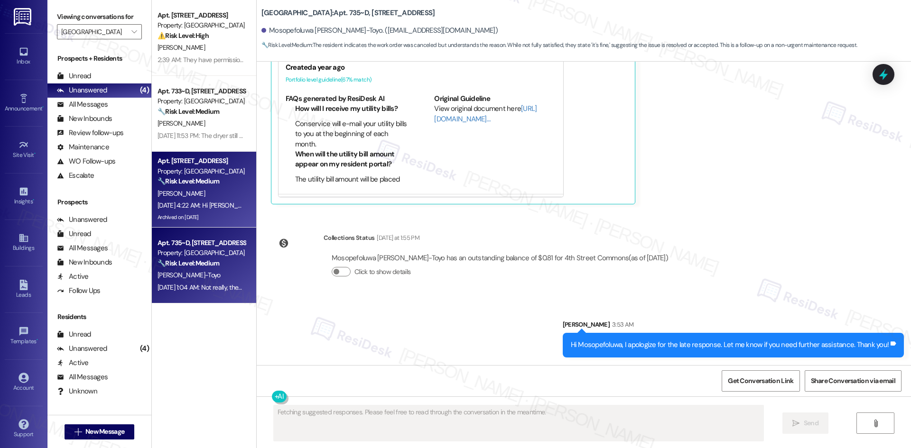
click at [209, 194] on div "N. Lopez" at bounding box center [202, 194] width 90 height 12
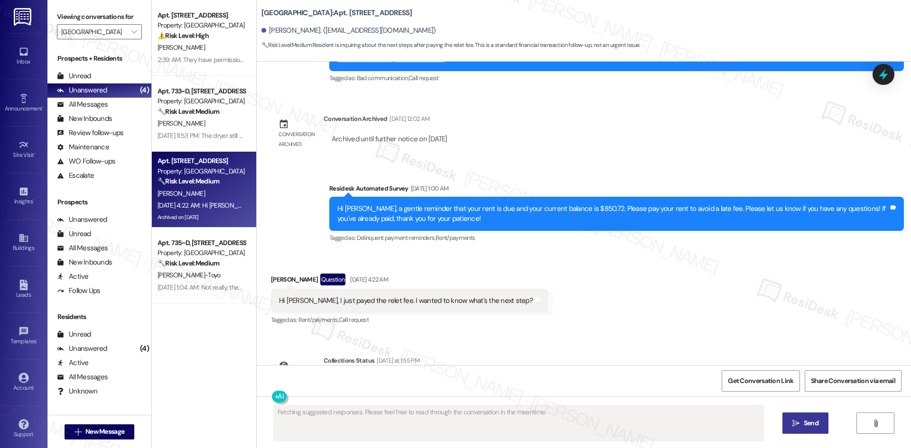
scroll to position [1763, 0]
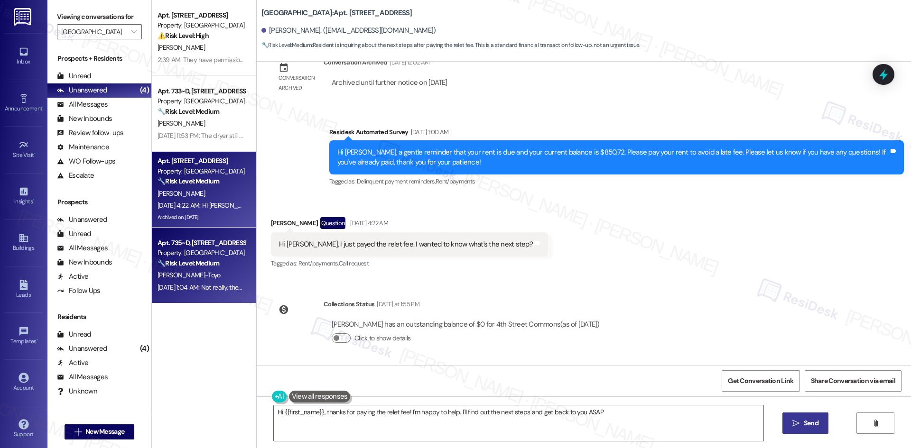
type textarea "Hi {{first_name}}, thanks for paying the relet fee! I'm happy to help. I'll fin…"
click at [177, 277] on span "M. Bandy-Toyo" at bounding box center [188, 275] width 63 height 9
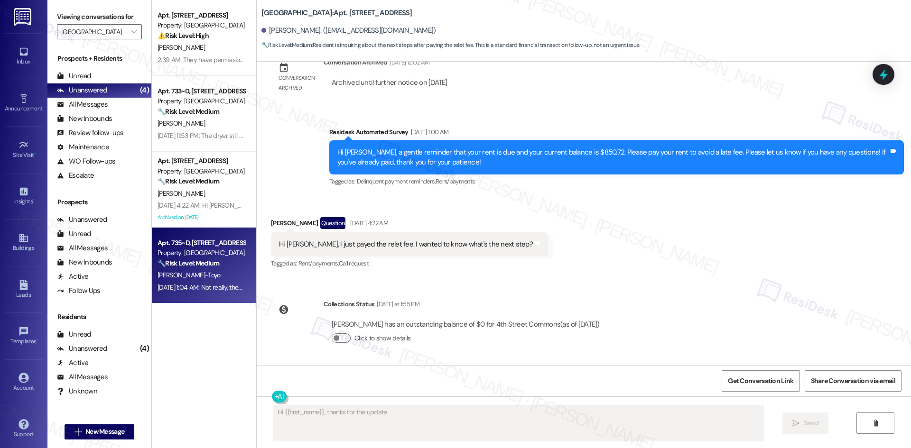
scroll to position [320, 0]
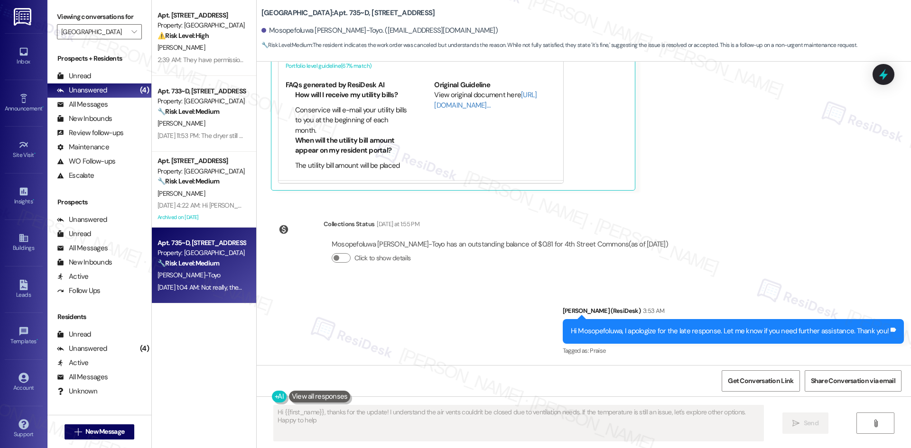
type textarea "Hi {{first_name}}, thanks for the update! I understand the air vents couldn't b…"
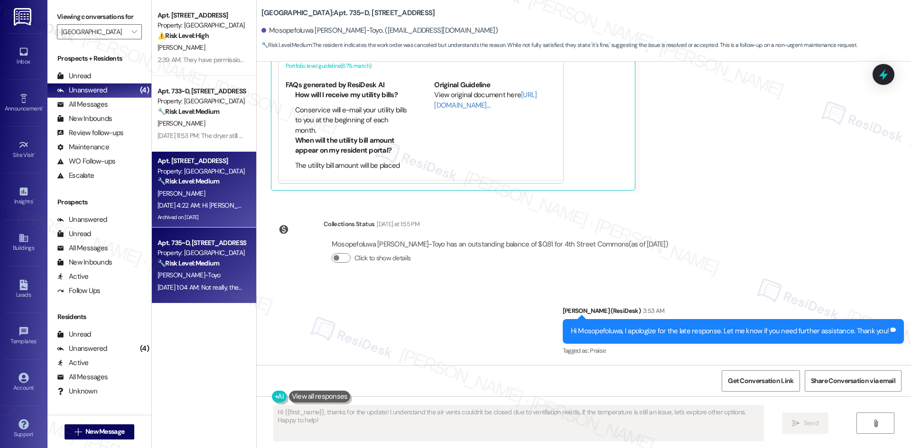
click at [198, 202] on div "Sep 13, 2025 at 4:22 AM: Hi Sarah, I just payed the relet fee. I wanted to know…" at bounding box center [296, 205] width 278 height 9
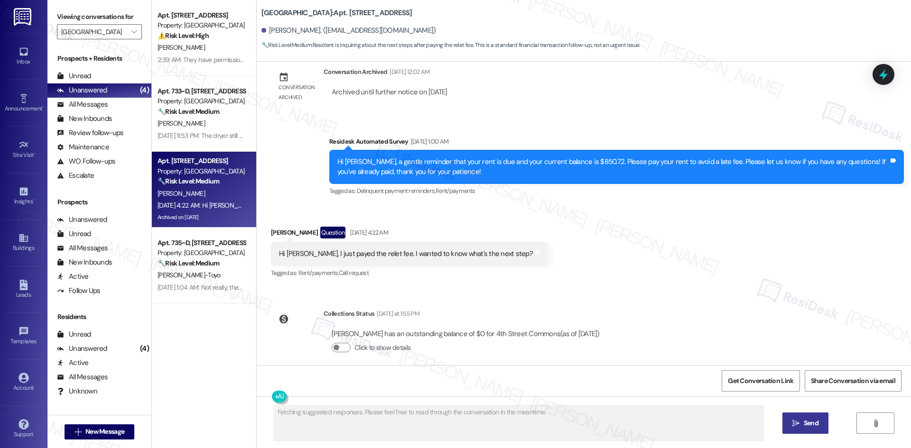
scroll to position [1763, 0]
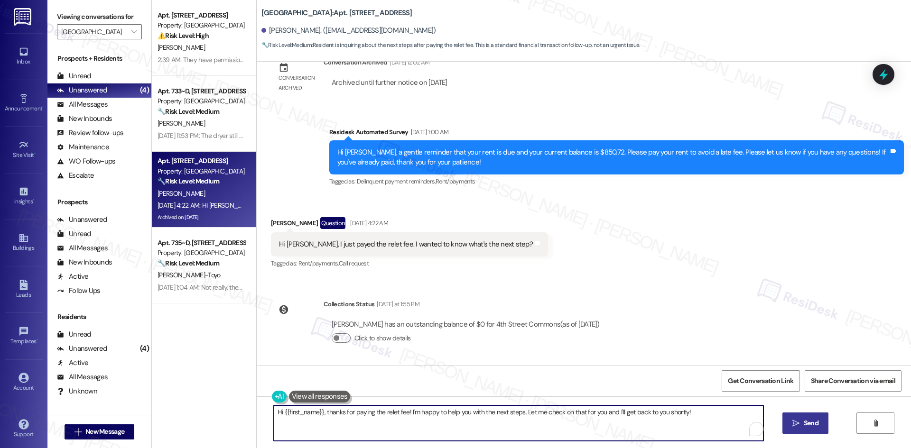
click at [471, 410] on textarea "Hi {{first_name}}, thanks for paying the relet fee! I'm happy to help you with …" at bounding box center [518, 424] width 489 height 36
paste textarea "I apologize for the late response. Let me know if you need further assistance. …"
type textarea "Hi {{first_name}}, I apologize for the late response. Let me know if you need f…"
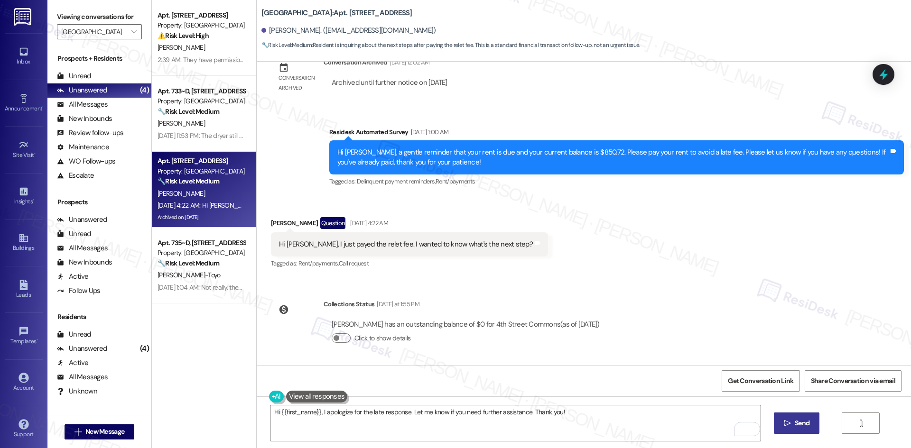
click at [802, 423] on span "Send" at bounding box center [801, 423] width 15 height 10
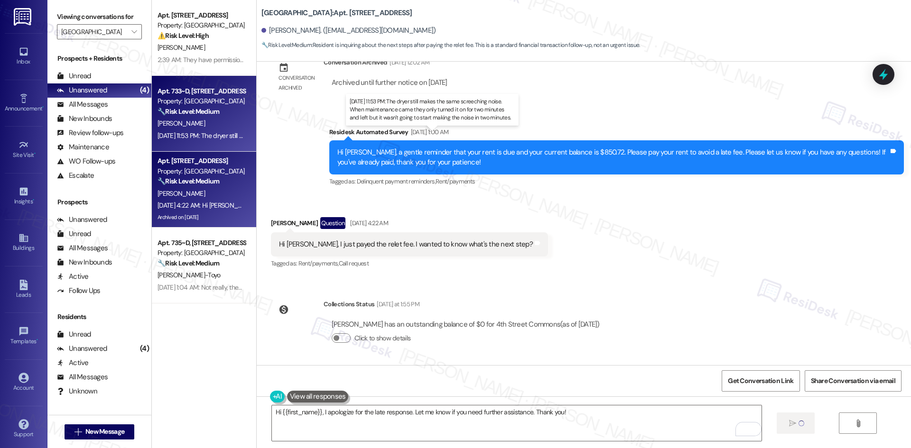
click at [213, 133] on div "Sep 15, 2025 at 11:53 PM: The dryer still makes the same screeching noise. When…" at bounding box center [426, 135] width 539 height 9
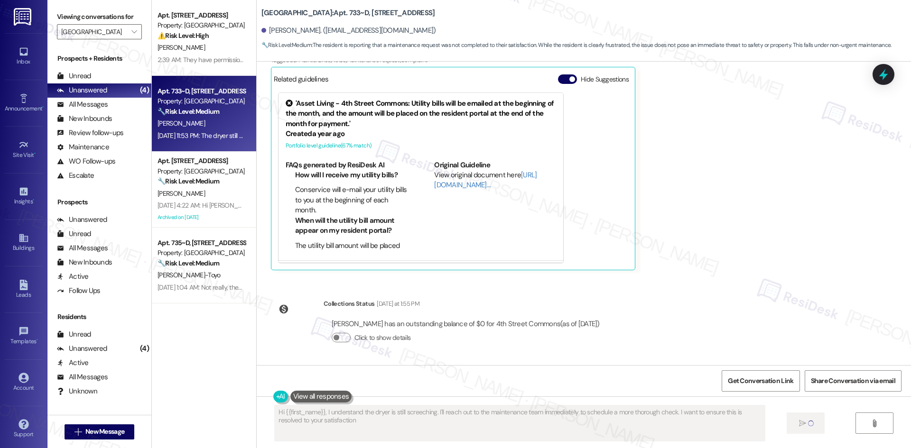
type textarea "Hi {{first_name}}, I understand the dryer is still screeching. I'll reach out t…"
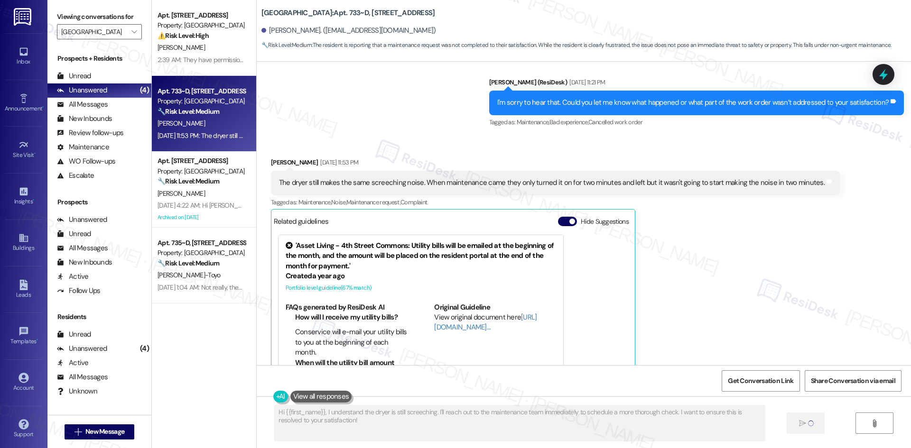
scroll to position [253, 0]
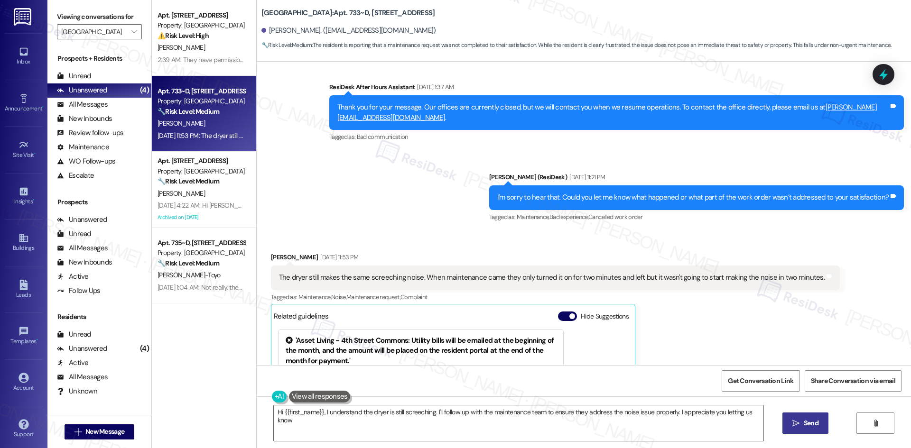
type textarea "Hi {{first_name}}, I understand the dryer is still screeching. I'll follow up w…"
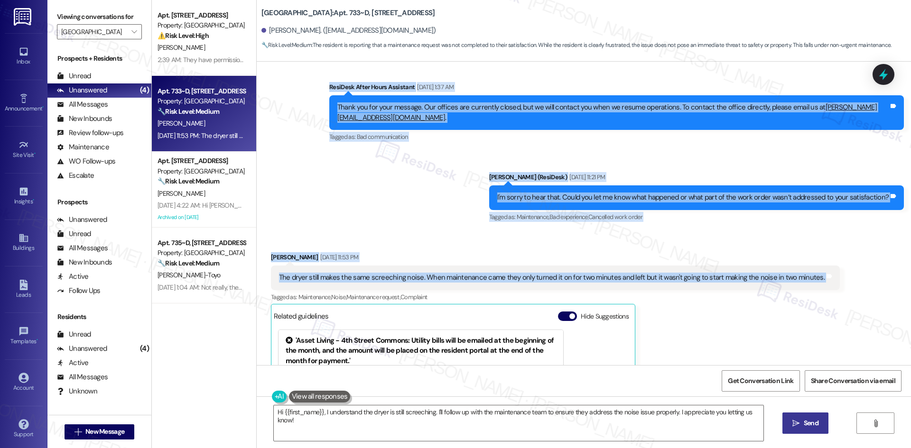
drag, startPoint x: 314, startPoint y: 101, endPoint x: 847, endPoint y: 284, distance: 563.5
click at [847, 284] on div "WO Lease started Aug 22, 2025 at 8:00 AM Show details Survey, sent via SMS Resi…" at bounding box center [584, 214] width 654 height 304
click at [695, 240] on div "Received via SMS Ashley Perez-Ventura Sep 15, 2025 at 11:53 PM The dryer still …" at bounding box center [584, 373] width 654 height 284
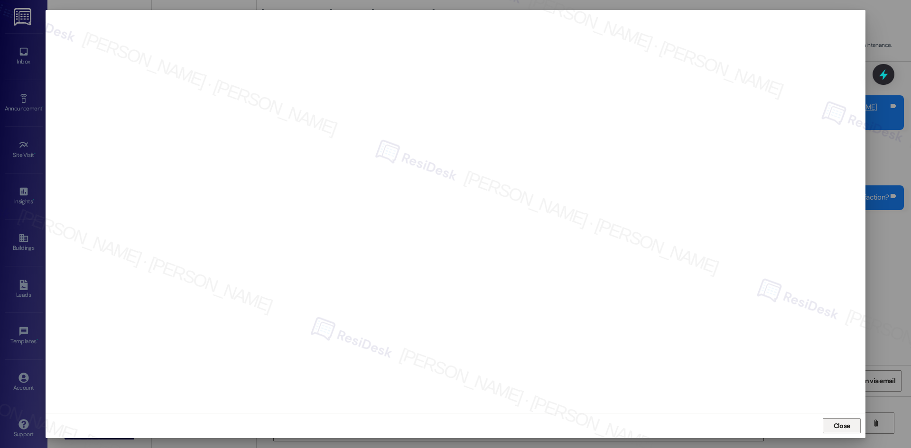
click at [843, 424] on span "Close" at bounding box center [841, 426] width 17 height 10
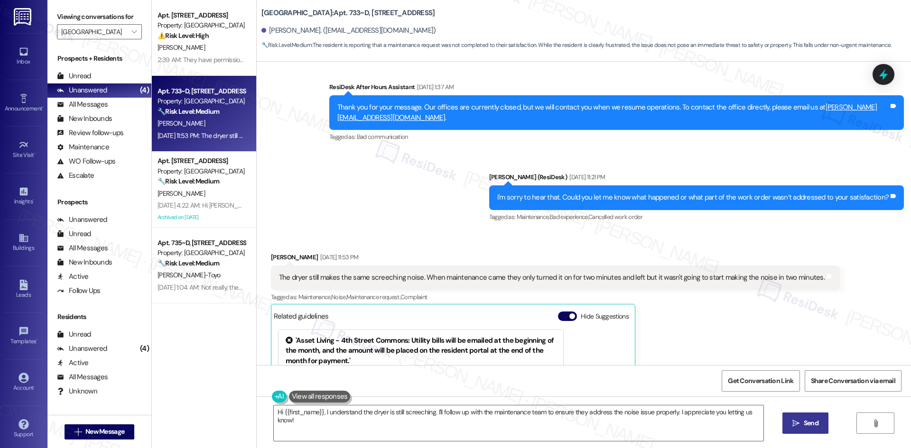
click at [313, 166] on div "Sent via SMS ResiDesk After Hours Assistant Sep 14, 2025 at 1:37 AM Thank you f…" at bounding box center [584, 146] width 654 height 170
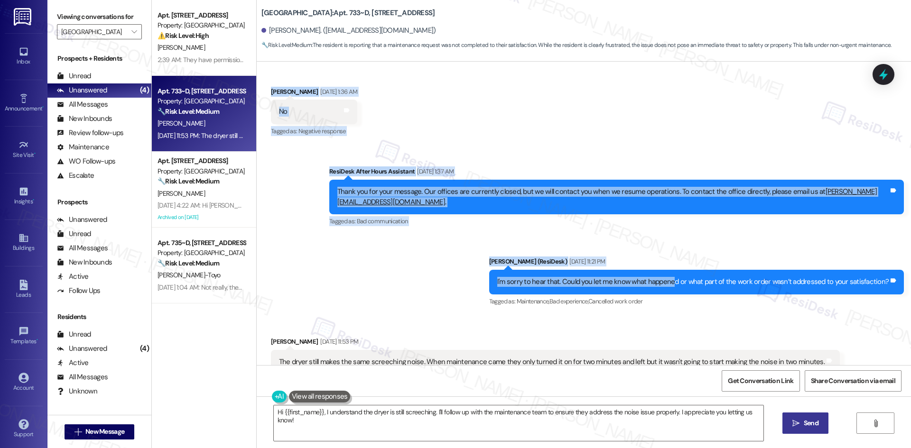
scroll to position [190, 0]
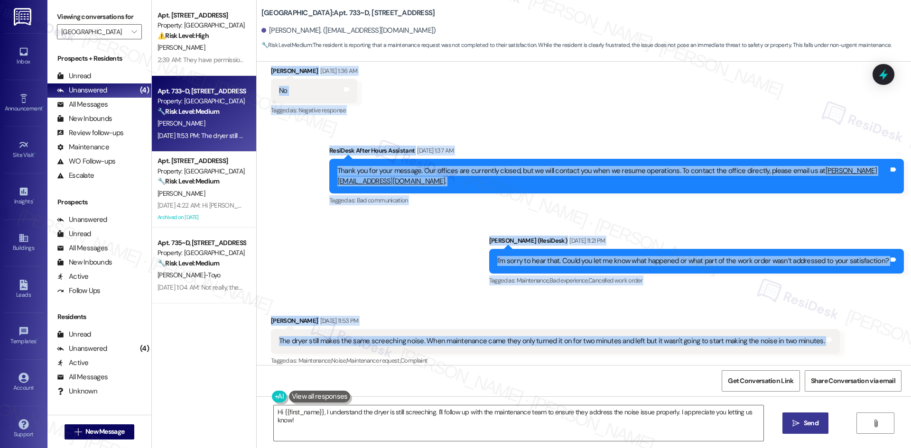
drag, startPoint x: 312, startPoint y: 167, endPoint x: 708, endPoint y: 345, distance: 434.4
click at [842, 342] on div "WO Lease started Aug 22, 2025 at 8:00 AM Show details Survey, sent via SMS Resi…" at bounding box center [584, 214] width 654 height 304
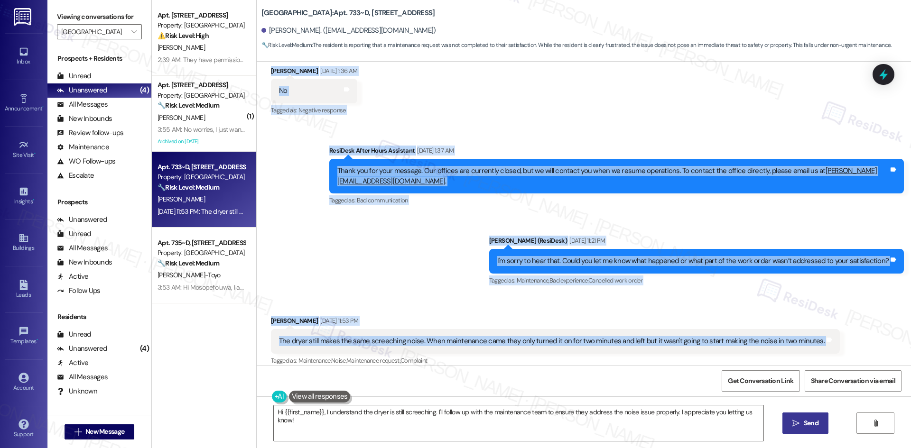
click at [427, 230] on div "Sent via SMS ResiDesk After Hours Assistant Sep 14, 2025 at 1:37 AM Thank you f…" at bounding box center [584, 209] width 654 height 170
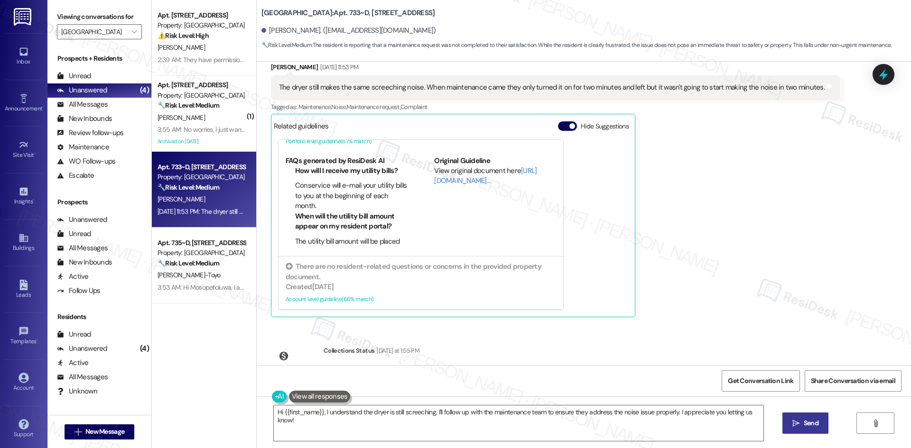
scroll to position [490, 0]
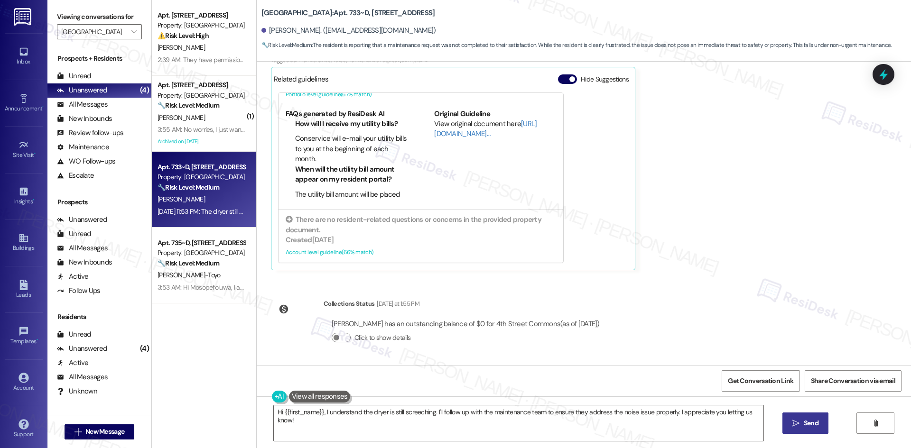
click at [599, 311] on div "Collections Status Yesterday at 1:55 PM" at bounding box center [465, 305] width 284 height 13
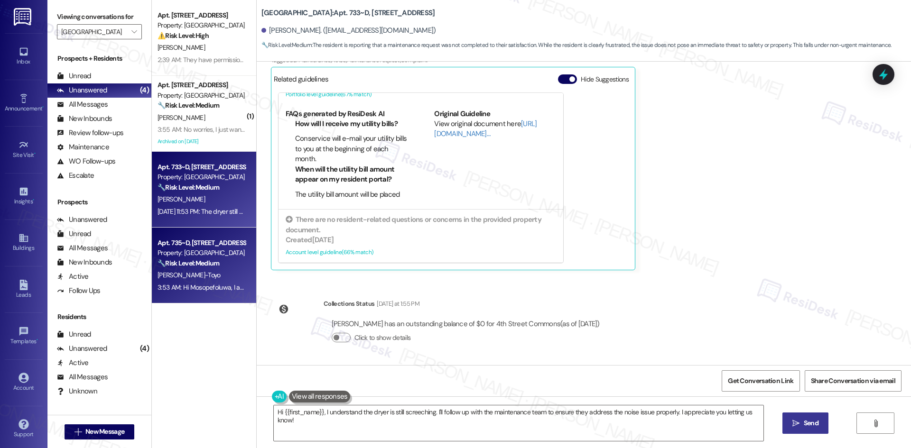
click at [208, 265] on strong "🔧 Risk Level: Medium" at bounding box center [188, 263] width 62 height 9
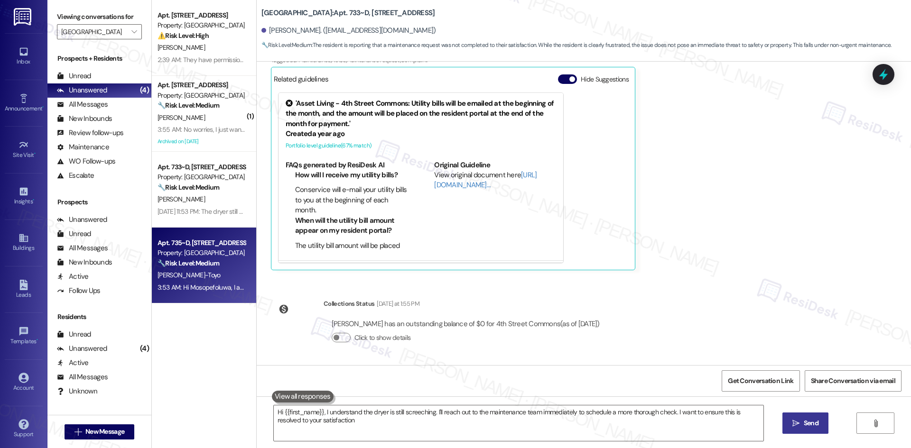
type textarea "Hi {{first_name}}, I understand the dryer is still screeching. I'll reach out t…"
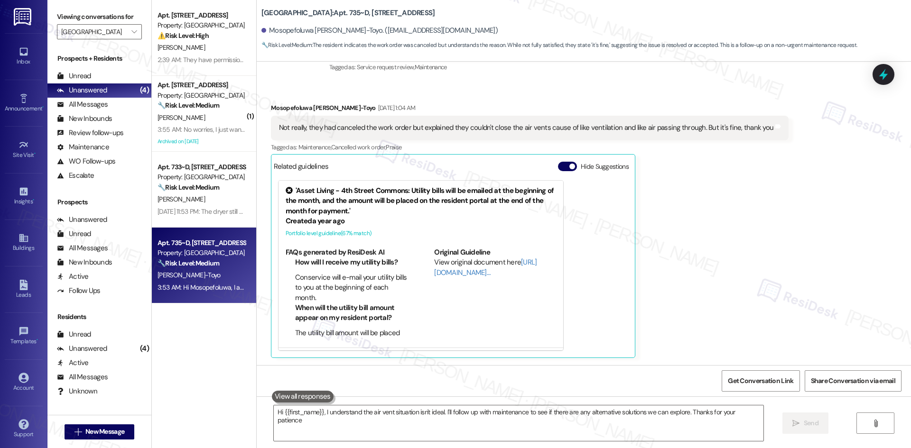
type textarea "Hi {{first_name}}, I understand the air vent situation isn't ideal. I'll follow…"
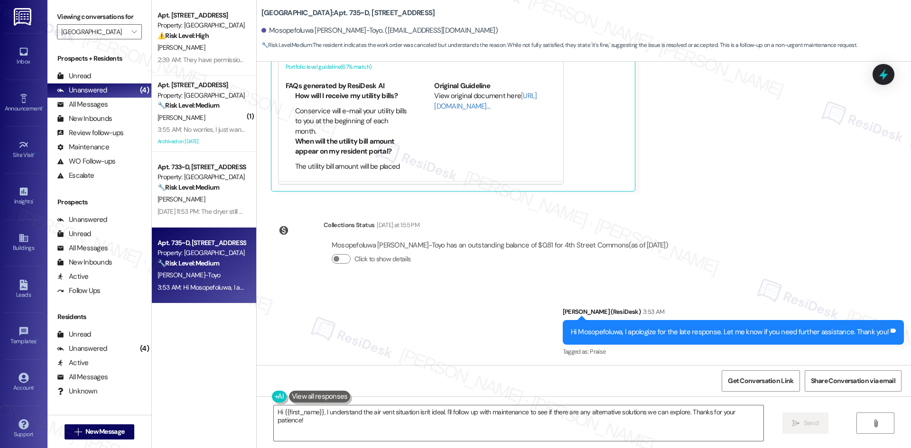
scroll to position [320, 0]
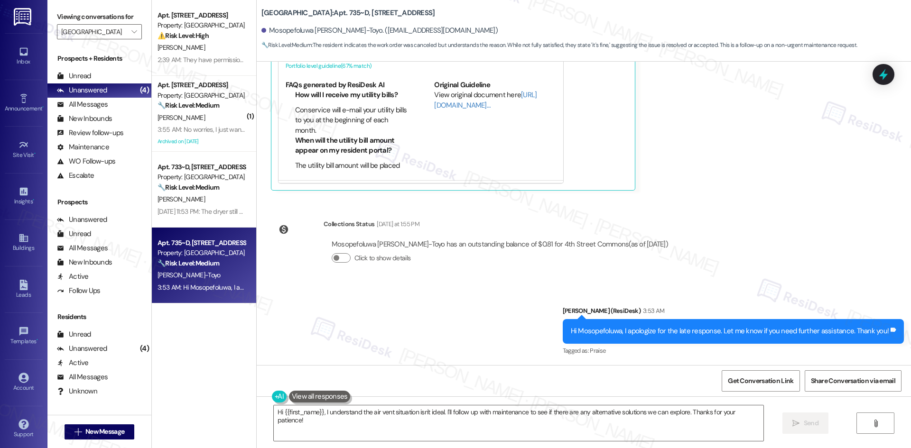
click at [557, 311] on div "Sent via SMS Sarah (ResiDesk) 3:53 AM Hi Mosopefoluwa, I apologize for the late…" at bounding box center [584, 325] width 654 height 80
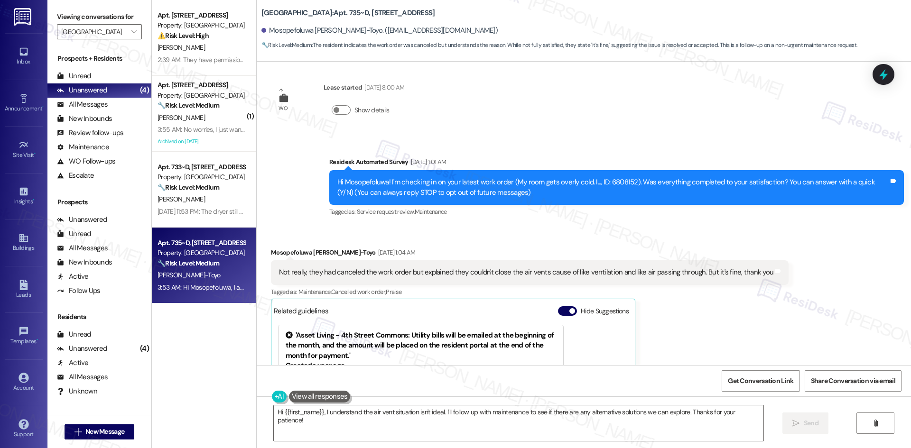
scroll to position [0, 0]
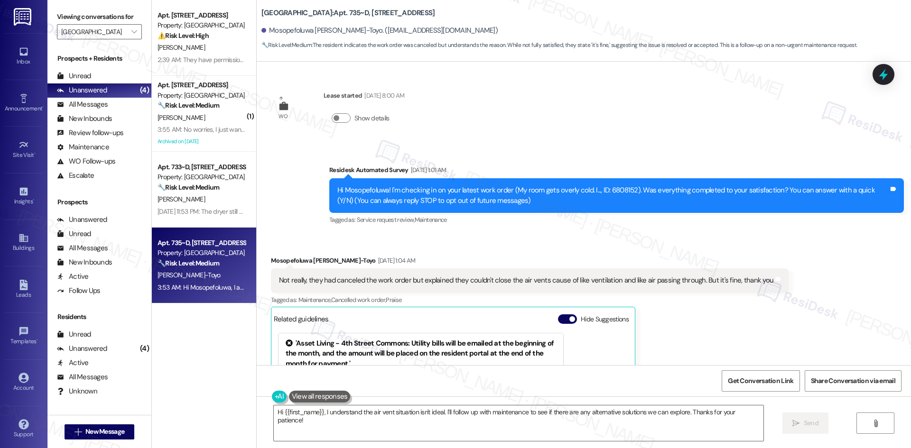
drag, startPoint x: 521, startPoint y: 250, endPoint x: 516, endPoint y: 250, distance: 5.7
click at [521, 250] on div "Received via SMS Mosopefoluwa Bandy-Toyo Sep 13, 2025 at 1:04 AM Not really, th…" at bounding box center [530, 383] width 532 height 269
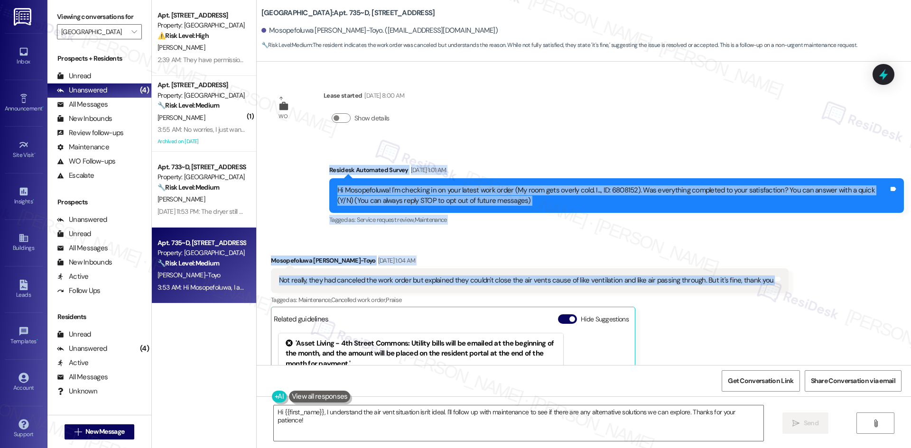
drag, startPoint x: 313, startPoint y: 169, endPoint x: 809, endPoint y: 286, distance: 509.3
click at [809, 286] on div "WO Lease started Aug 22, 2025 at 8:00 AM Show details Survey, sent via SMS Resi…" at bounding box center [584, 214] width 654 height 304
drag, startPoint x: 639, startPoint y: 282, endPoint x: 661, endPoint y: 240, distance: 46.9
click at [661, 240] on div "Received via SMS Mosopefoluwa Bandy-Toyo Sep 13, 2025 at 1:04 AM Not really, th…" at bounding box center [584, 376] width 654 height 284
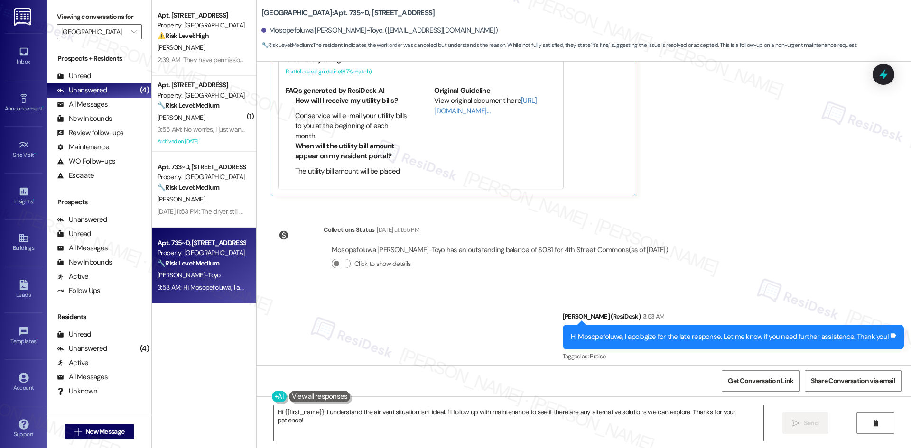
scroll to position [320, 0]
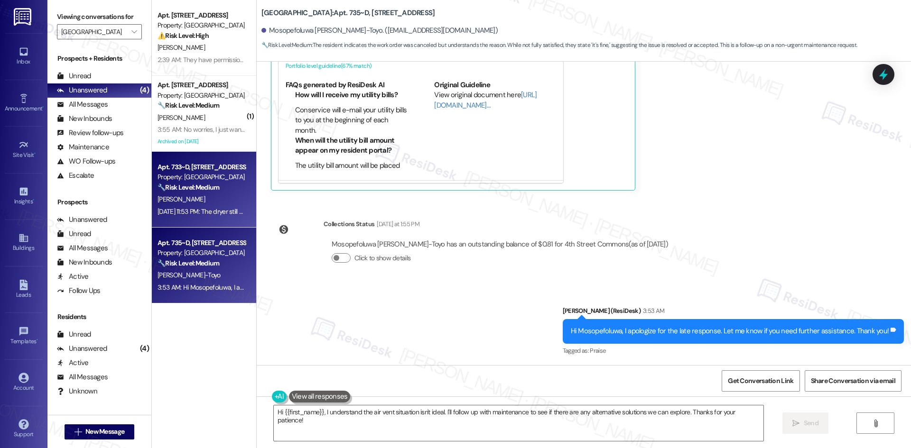
click at [194, 196] on span "A. Perez-Ventura" at bounding box center [180, 199] width 47 height 9
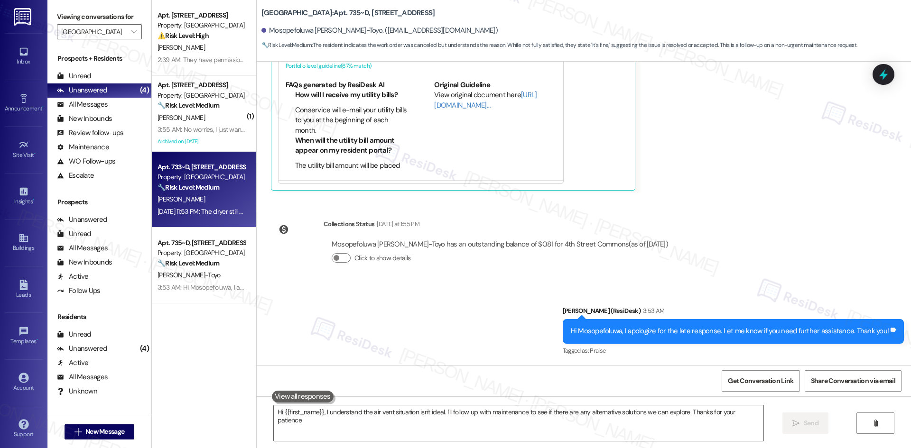
type textarea "Hi {{first_name}}, I understand the air vent situation isn't ideal. I'll follow…"
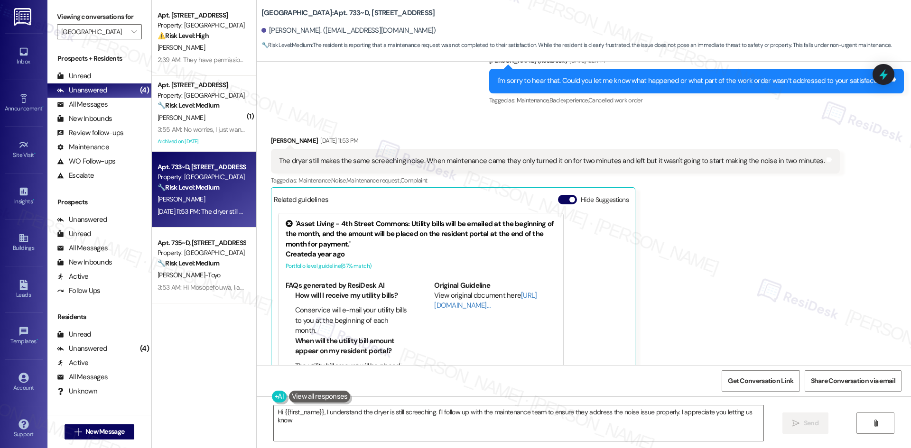
type textarea "Hi {{first_name}}, I understand the dryer is still screeching. I'll follow up w…"
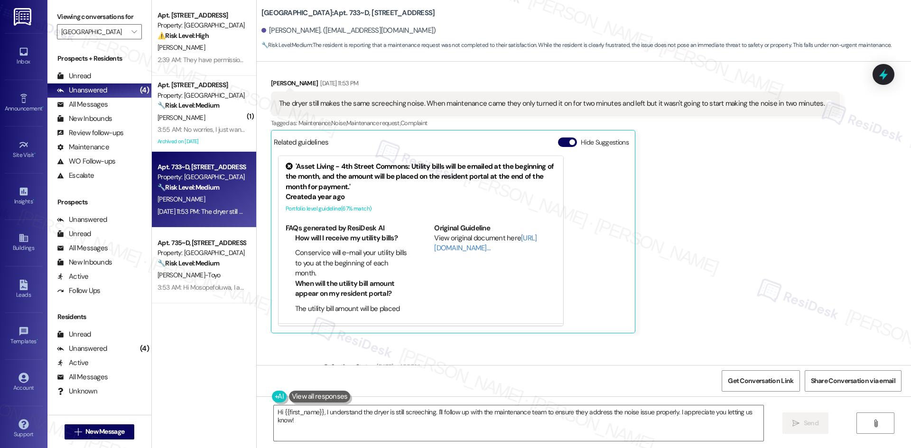
scroll to position [253, 0]
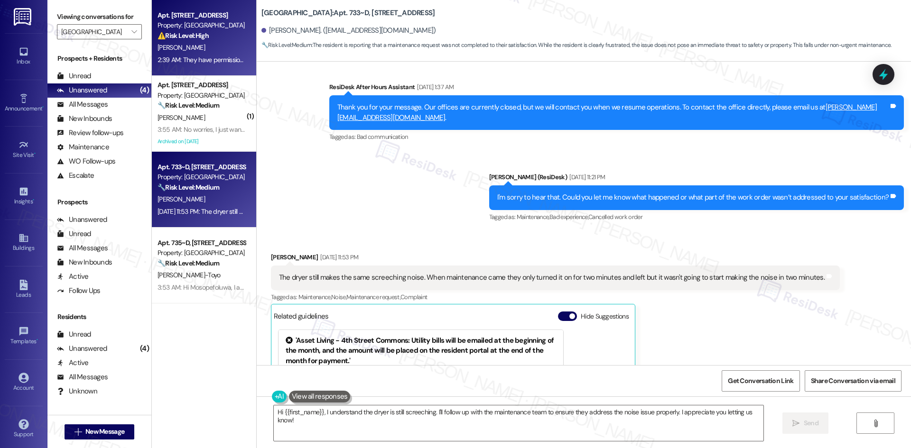
click at [227, 45] on div "S. Conteh" at bounding box center [202, 48] width 90 height 12
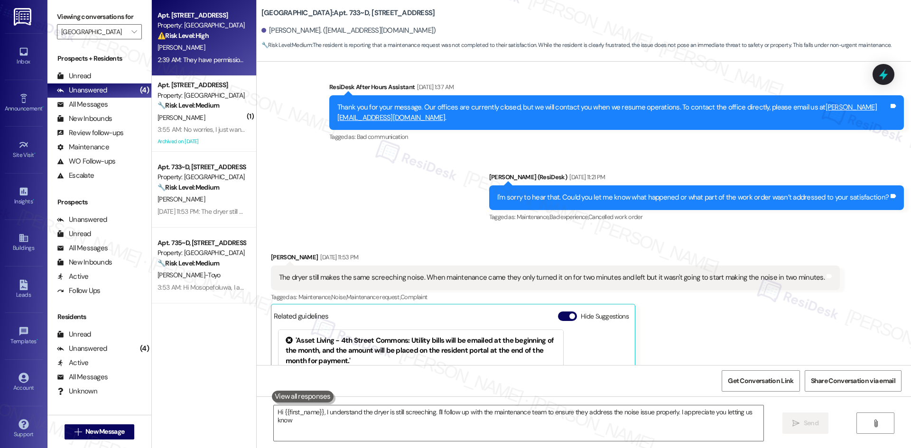
type textarea "Hi {{first_name}}, I understand the dryer is still screeching. I'll follow up w…"
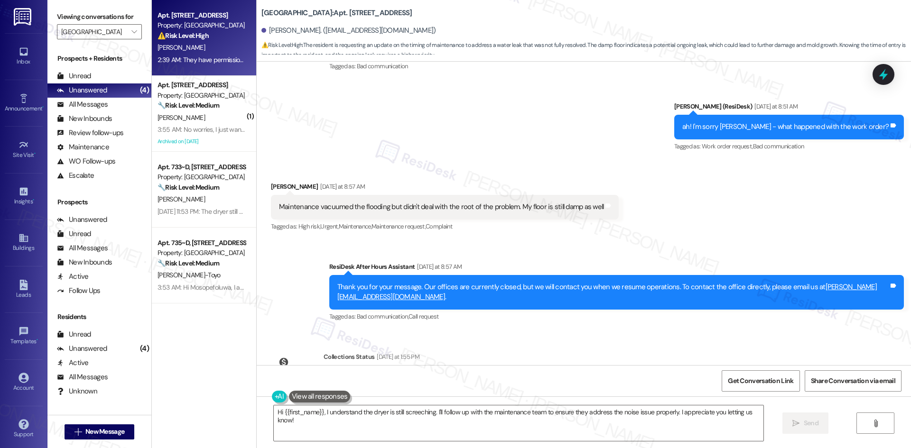
scroll to position [286, 0]
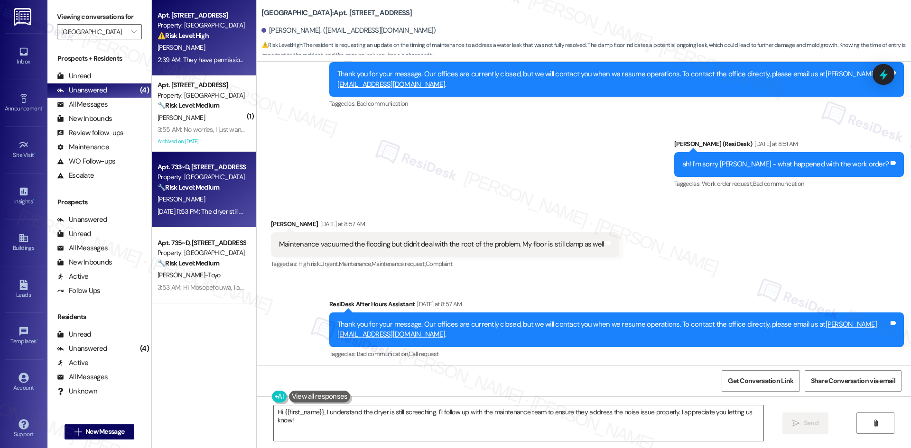
click at [221, 157] on div "Apt. 733~D, 1 4th Street Commons Property: 4th Street Commons 🔧 Risk Level: Med…" at bounding box center [204, 190] width 104 height 76
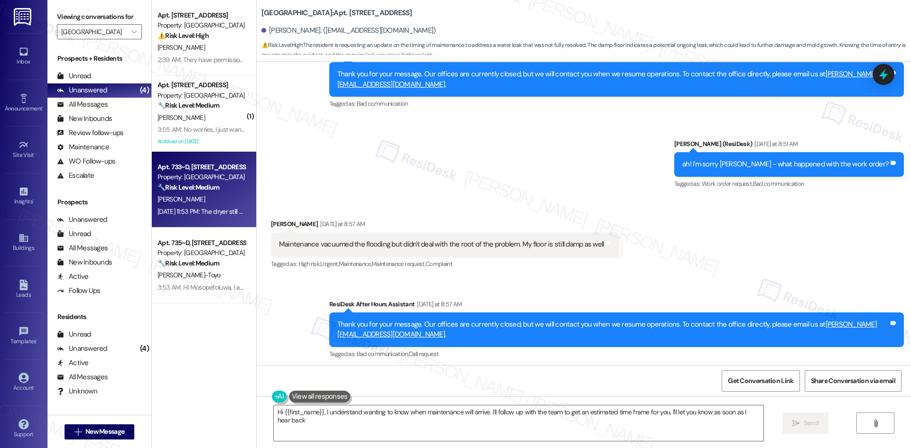
type textarea "Hi {{first_name}}, I understand wanting to know when maintenance will arrive. I…"
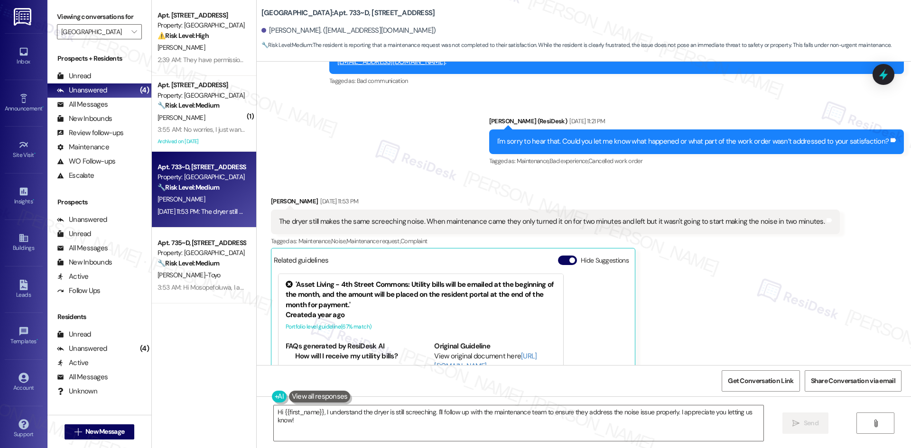
scroll to position [301, 0]
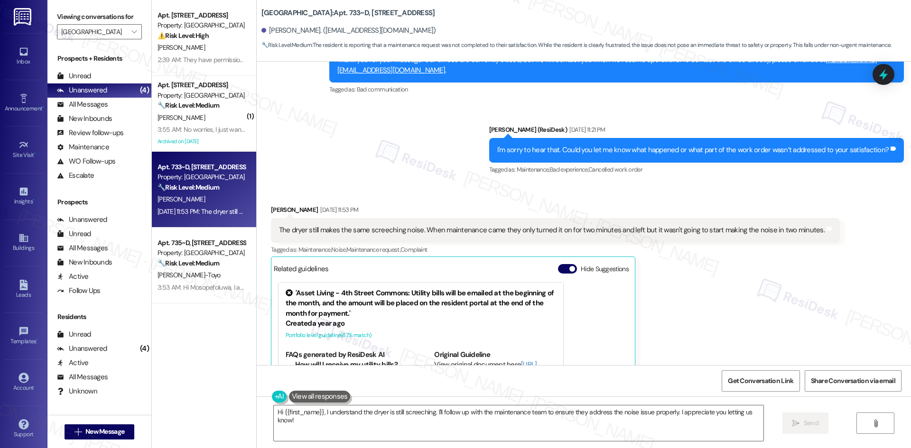
click at [729, 350] on div "Ashley Perez-Ventura Sep 15, 2025 at 11:53 PM The dryer still makes the same sc…" at bounding box center [555, 332] width 569 height 255
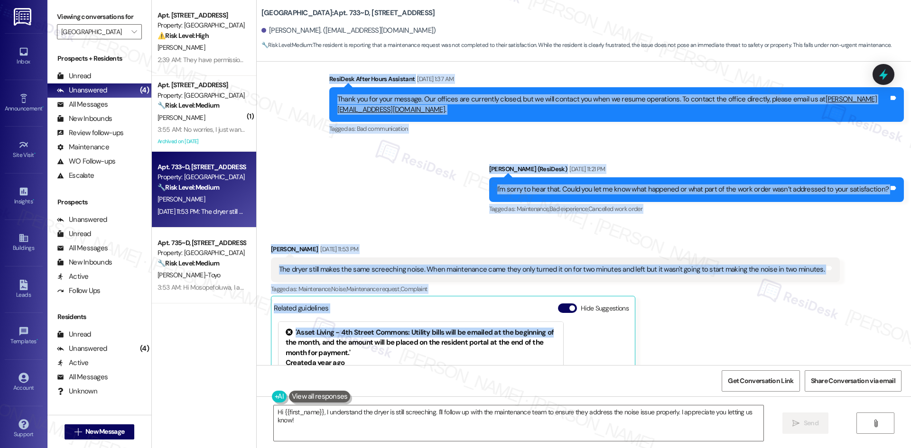
scroll to position [285, 0]
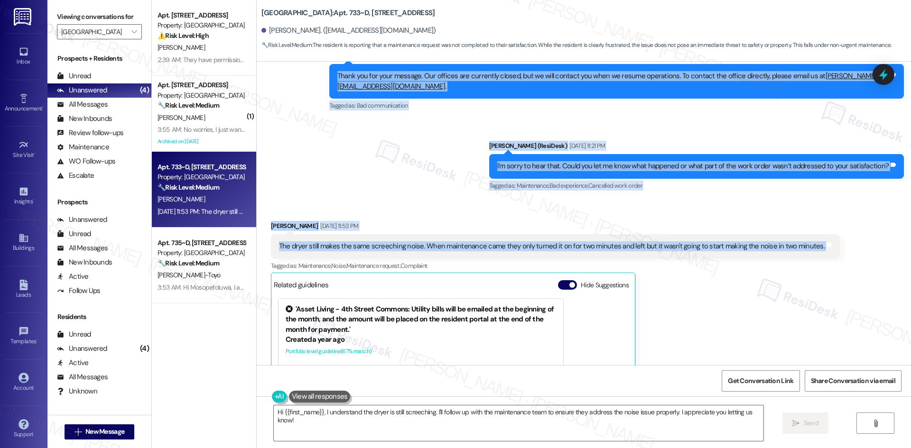
drag, startPoint x: 303, startPoint y: 163, endPoint x: 759, endPoint y: 240, distance: 462.8
click at [833, 250] on div "WO Lease started Aug 22, 2025 at 8:00 AM Show details Survey, sent via SMS Resi…" at bounding box center [584, 214] width 654 height 304
click at [401, 161] on div "Sent via SMS ResiDesk After Hours Assistant Sep 14, 2025 at 1:37 AM Thank you f…" at bounding box center [584, 114] width 654 height 170
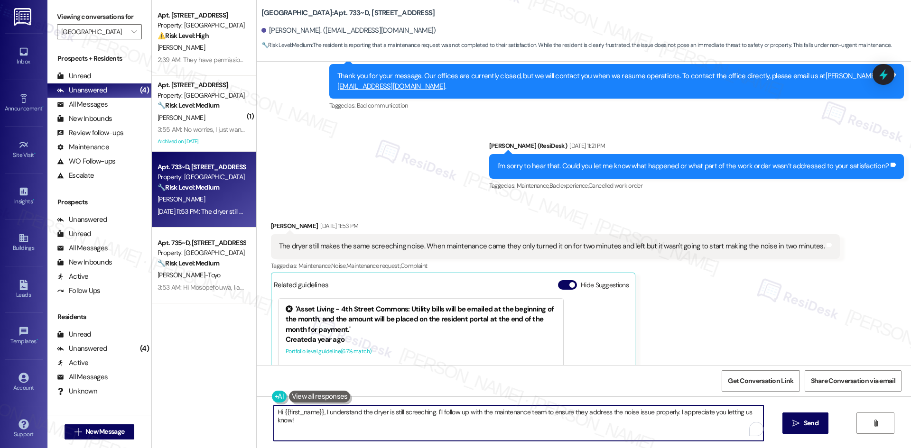
drag, startPoint x: 505, startPoint y: 416, endPoint x: 519, endPoint y: 415, distance: 13.8
click at [507, 416] on textarea "Hi {{first_name}}, I understand the dryer is still screeching. I'll follow up w…" at bounding box center [518, 424] width 489 height 36
paste textarea "Ashley, I’m sorry to hear the dryer is still making that noise. I understand yo…"
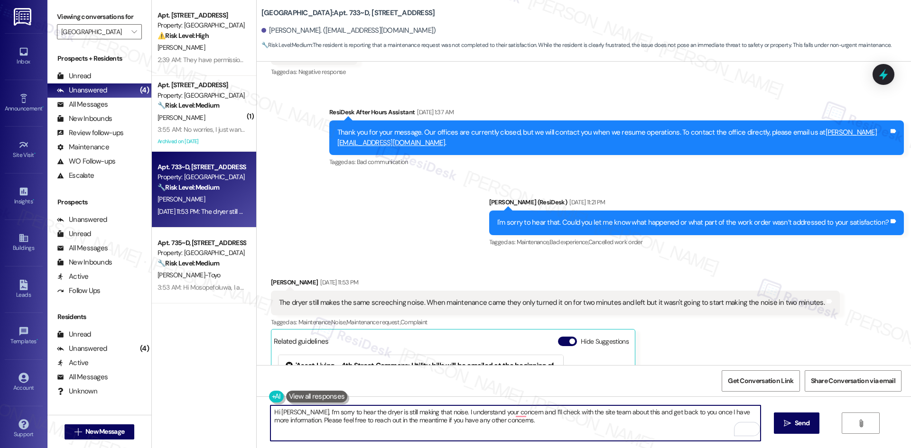
scroll to position [253, 0]
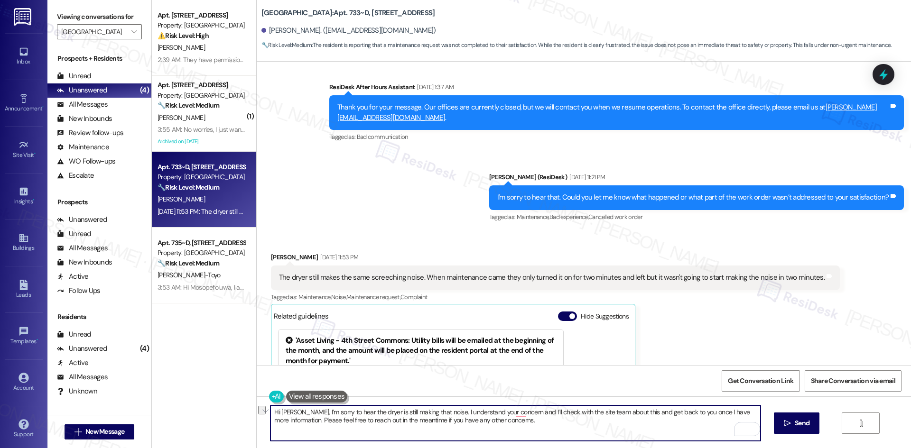
drag, startPoint x: 295, startPoint y: 413, endPoint x: 198, endPoint y: 413, distance: 96.3
click at [198, 413] on div "Apt. 818~B, 1 4th Street Commons Property: 4th Street Commons ⚠️ Risk Level: Hi…" at bounding box center [531, 224] width 759 height 448
click at [484, 412] on textarea "I’m sorry to hear the dryer is still making that noise. I understand your conce…" at bounding box center [514, 424] width 489 height 36
click at [485, 424] on textarea "I’m sorry to hear the dryer is still making that noise. I understand your conce…" at bounding box center [514, 424] width 489 height 36
type textarea "I’m sorry to hear the dryer is still making that noise. I understand your conce…"
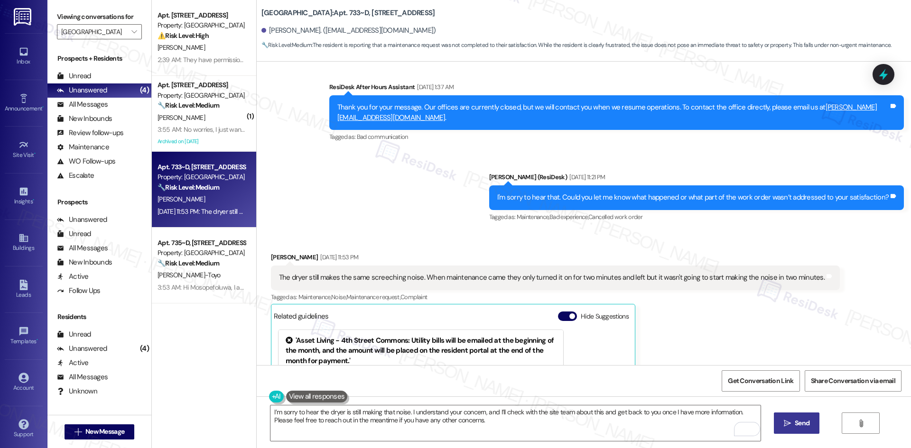
click at [788, 421] on icon "" at bounding box center [787, 424] width 7 height 8
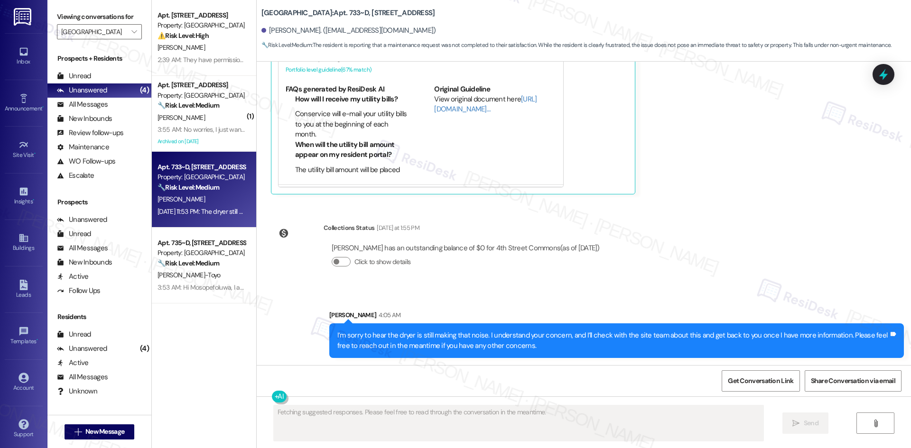
scroll to position [567, 0]
click at [738, 277] on div "WO Lease started Aug 22, 2025 at 8:00 AM Show details Survey, sent via SMS Resi…" at bounding box center [584, 214] width 654 height 304
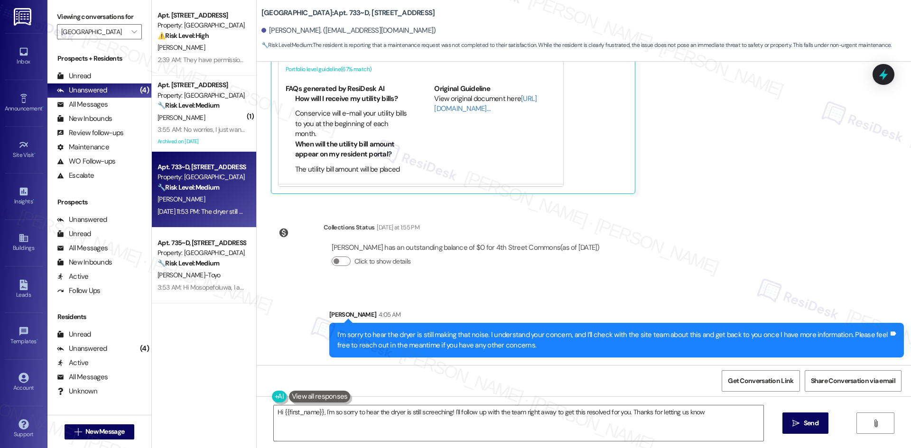
type textarea "Hi {{first_name}}, I'm so sorry to hear the dryer is still screeching! I'll fol…"
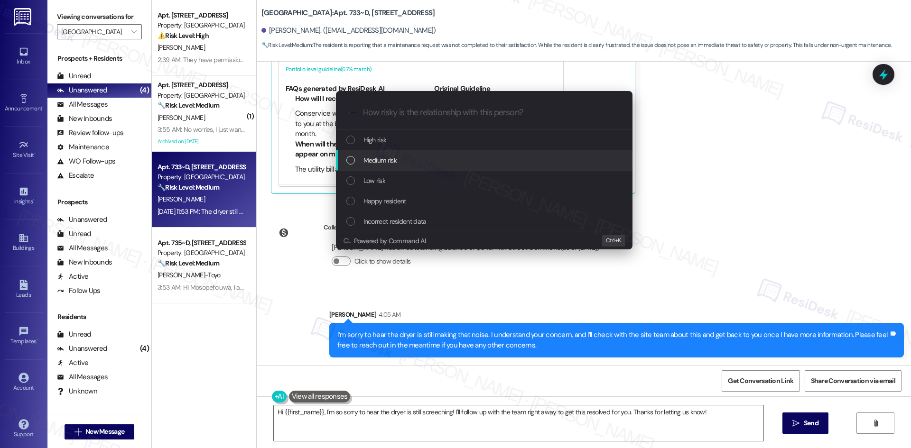
click at [495, 157] on div "Medium risk" at bounding box center [484, 160] width 277 height 10
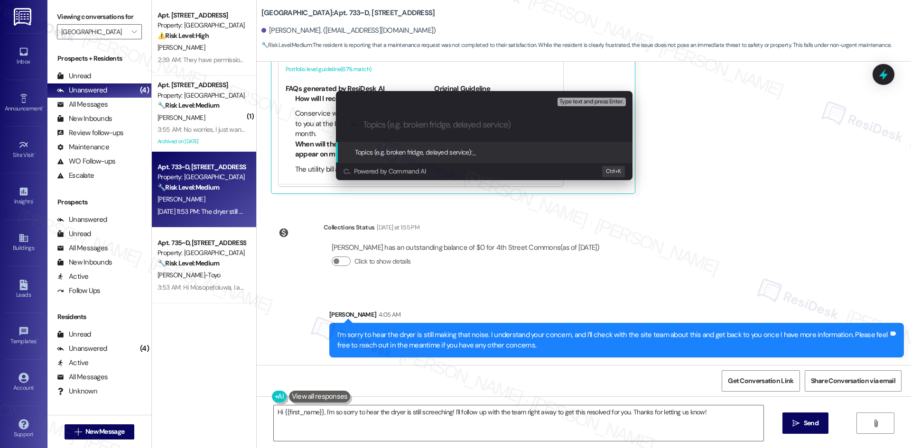
click at [424, 124] on input "Topics (e.g. broken fridge, delayed service)" at bounding box center [492, 125] width 258 height 10
paste input "Work Order 6806052 – Dryer Noise Issue Unresolved"
type input "Work Order 6806052 – Dryer Noise Issue Unresolved"
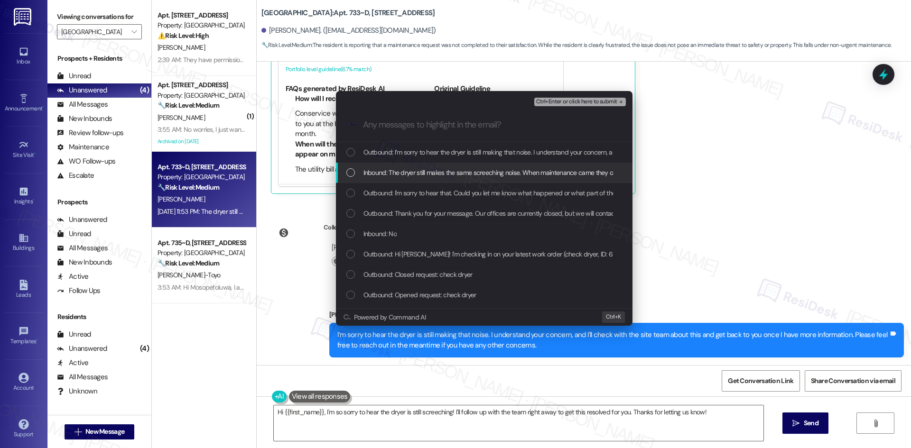
click at [469, 175] on span "Inbound: The dryer still makes the same screeching noise. When maintenance came…" at bounding box center [623, 172] width 521 height 10
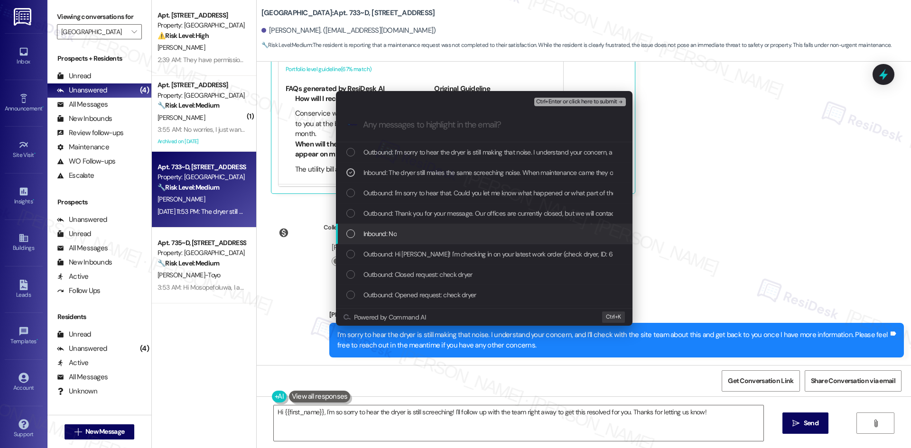
click at [503, 237] on div "Inbound: No" at bounding box center [484, 234] width 277 height 10
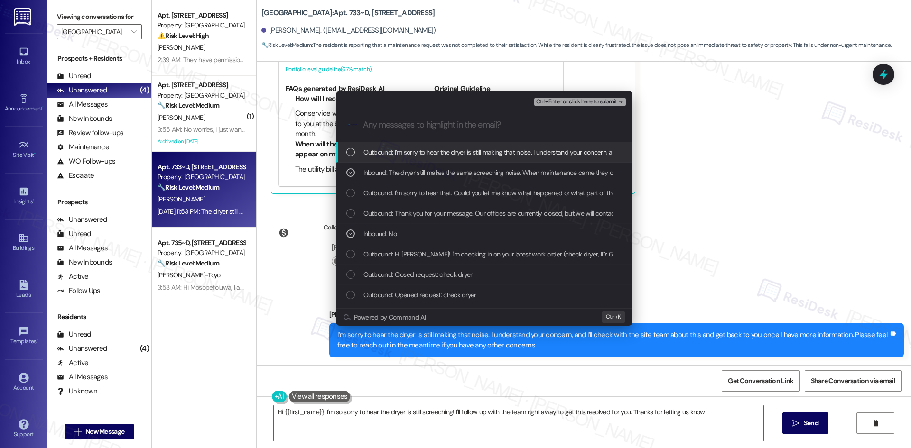
click at [616, 101] on span "Ctrl+Enter or click here to submit" at bounding box center [576, 102] width 81 height 7
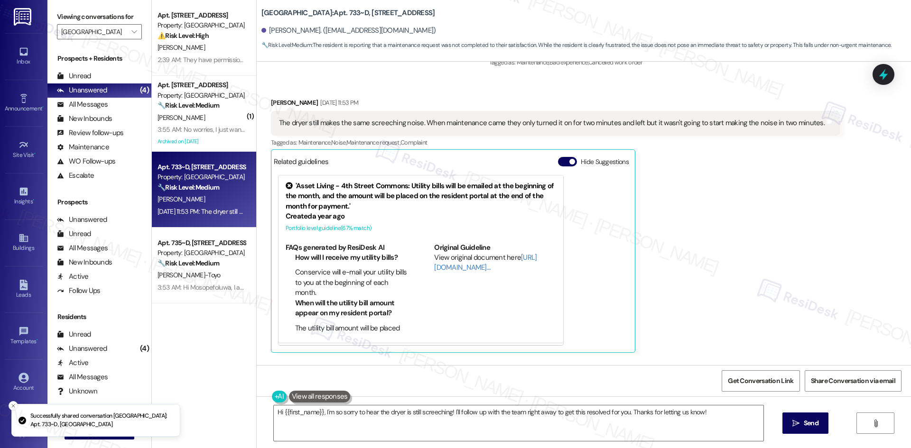
scroll to position [403, 0]
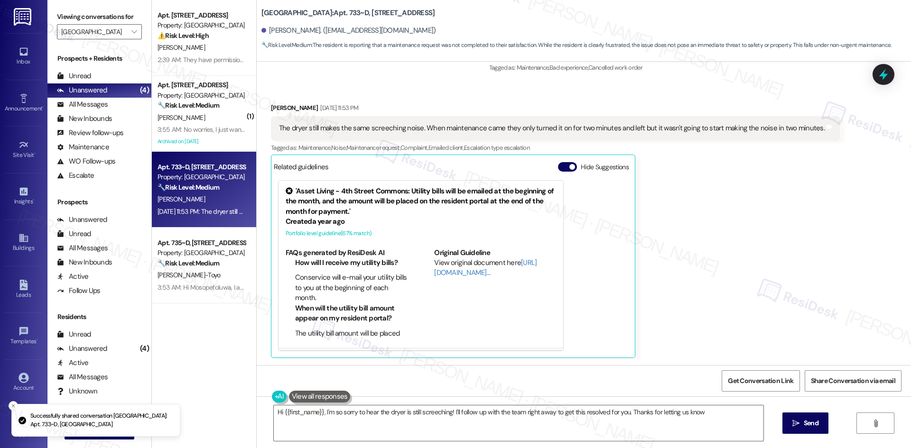
type textarea "Hi {{first_name}}, I'm so sorry to hear the dryer is still screeching! I'll fol…"
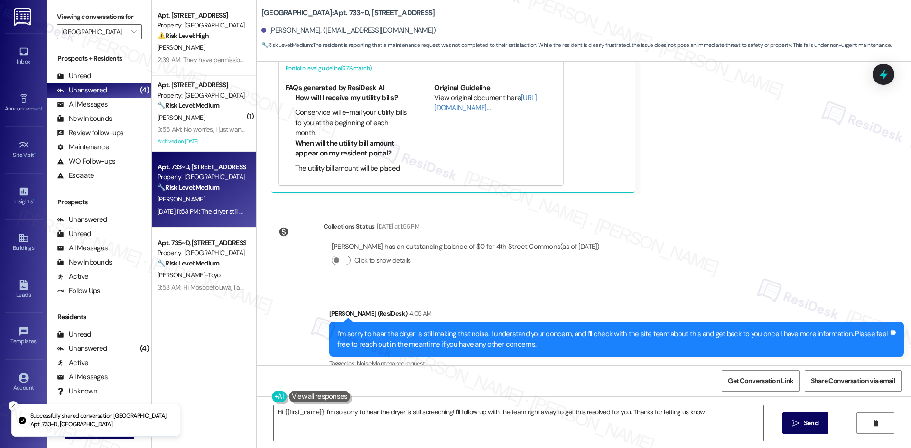
scroll to position [581, 0]
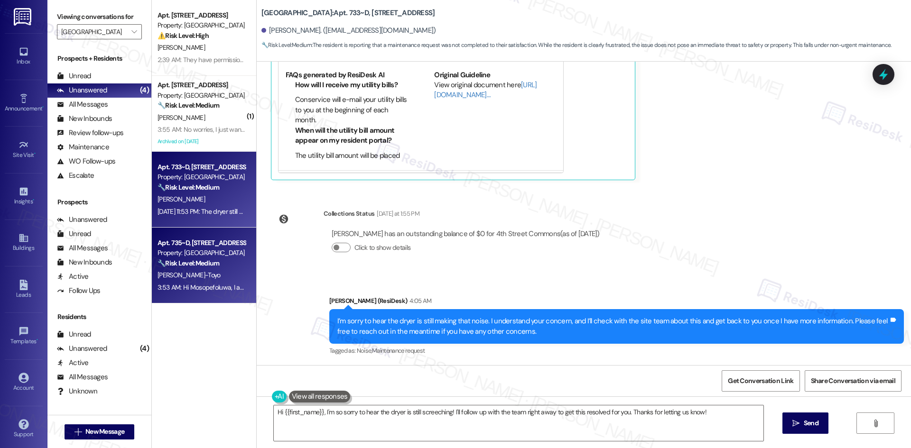
click at [218, 274] on div "M. Bandy-Toyo" at bounding box center [202, 275] width 90 height 12
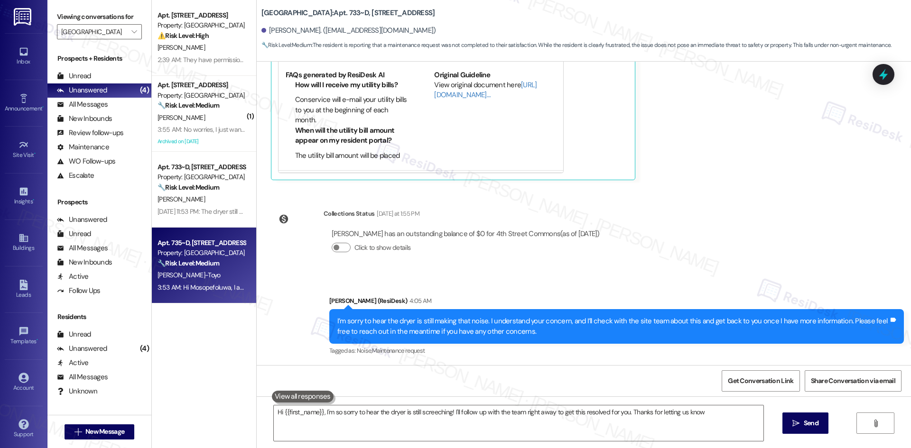
type textarea "Hi {{first_name}}, I'm so sorry to hear the dryer is still screeching! I'll fol…"
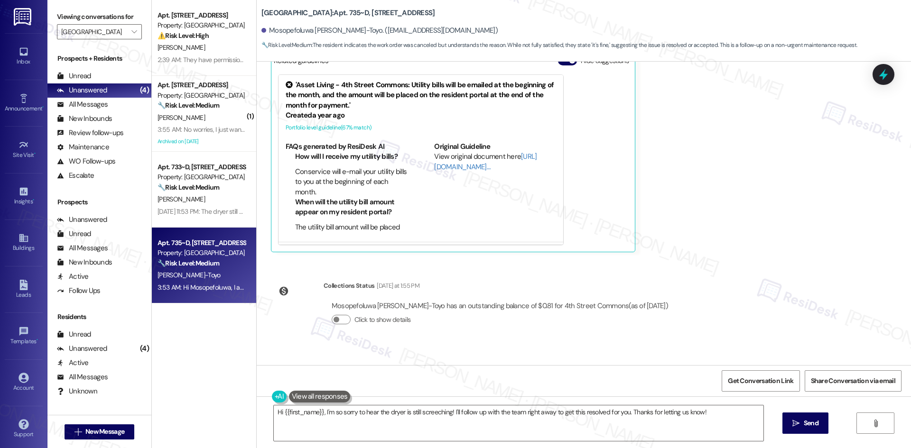
scroll to position [225, 0]
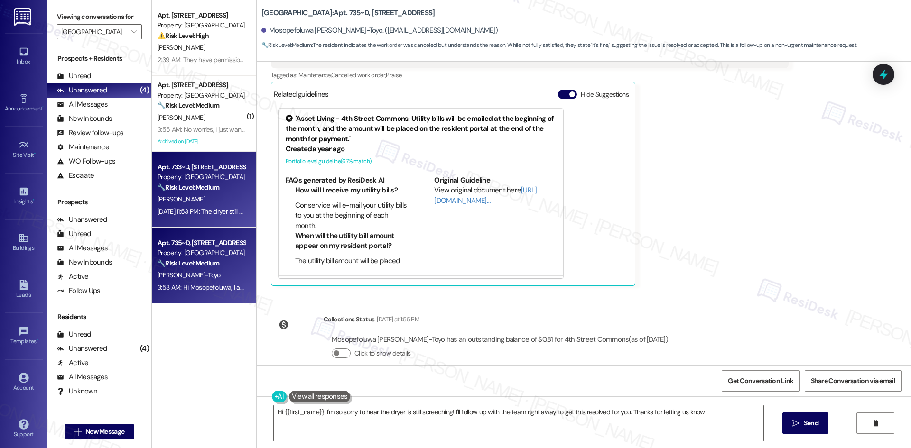
click at [193, 193] on div "Apt. 733~D, 1 4th Street Commons Property: 4th Street Commons 🔧 Risk Level: Med…" at bounding box center [202, 177] width 90 height 32
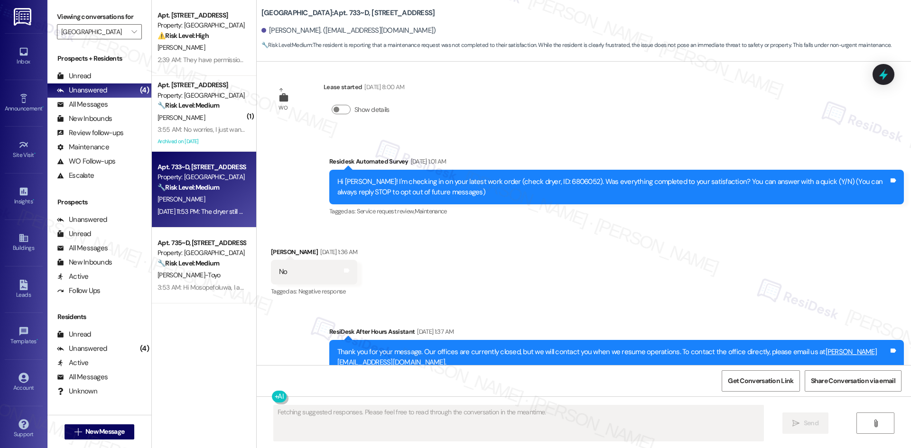
scroll to position [0, 0]
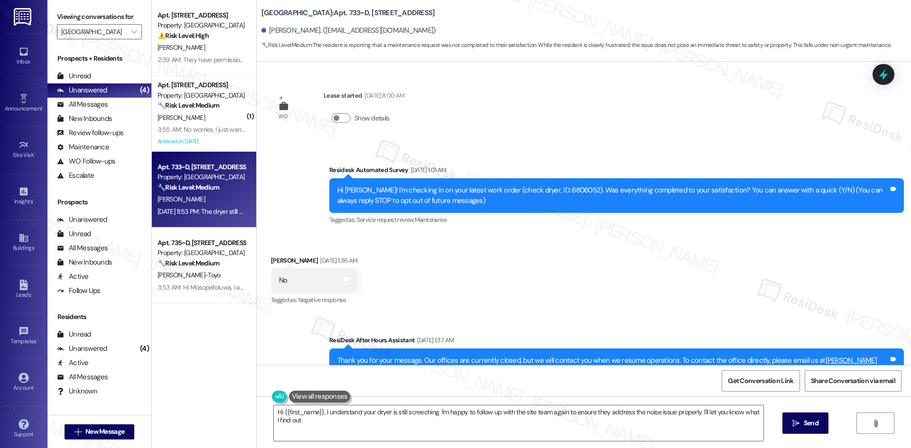
type textarea "Hi {{first_name}}, I understand your dryer is still screeching. I'm happy to fo…"
drag, startPoint x: 530, startPoint y: 294, endPoint x: 529, endPoint y: 298, distance: 4.8
click at [529, 298] on div "Received via SMS Ashley Perez-Ventura Sep 14, 2025 at 1:36 AM No Tags and notes…" at bounding box center [584, 274] width 654 height 80
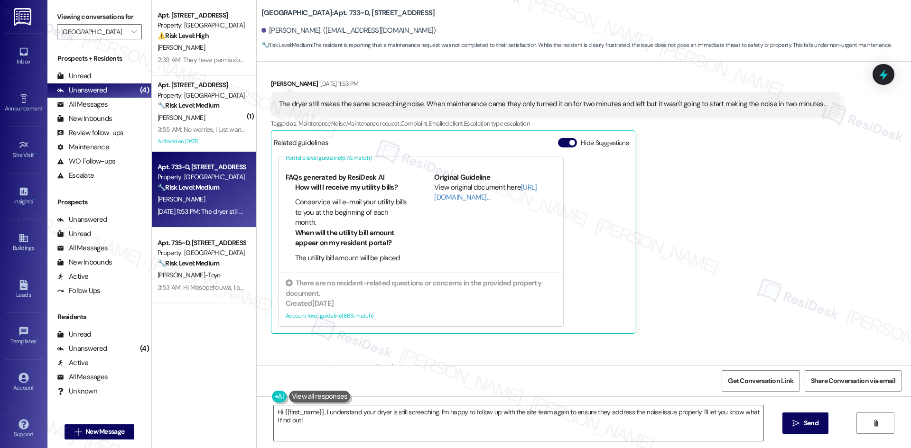
scroll to position [698, 0]
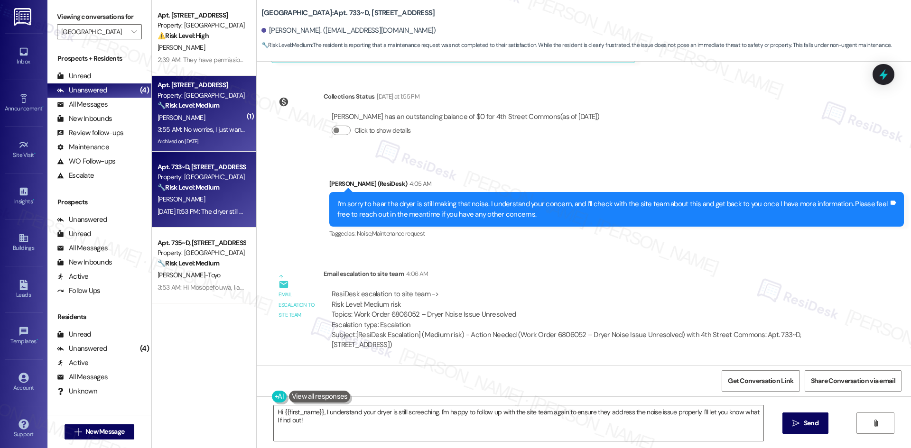
click at [207, 125] on div "3:55 AM: No worries, I just wanted to know what do I do after my relet fee has …" at bounding box center [280, 129] width 246 height 9
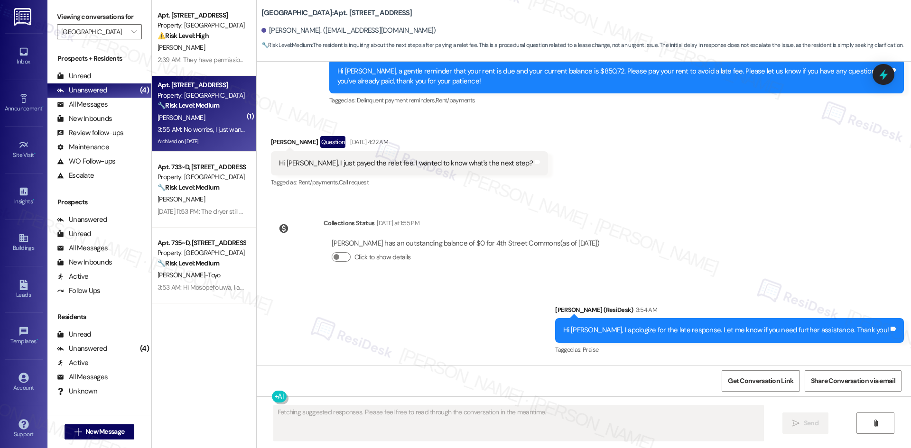
scroll to position [1925, 0]
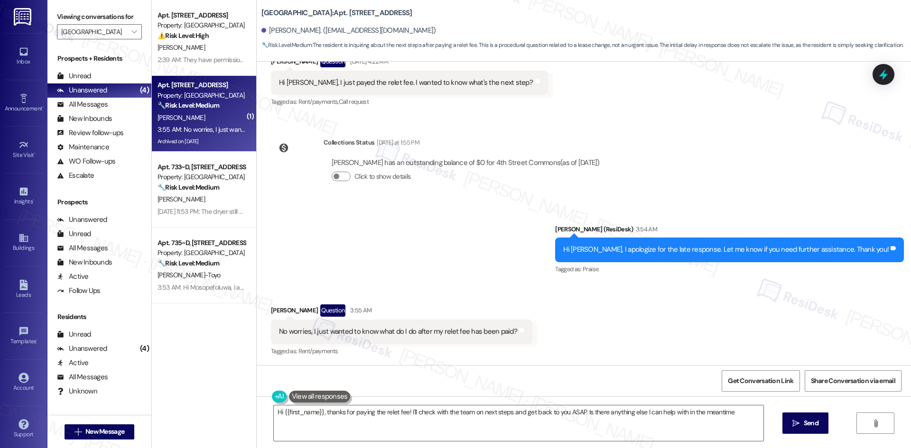
type textarea "Hi {{first_name}}, thanks for paying the relet fee! I'll check with the team on…"
click at [503, 265] on div "Sent via SMS Sarah (ResiDesk) 3:54 AM Hi Nelson, I apologize for the late respo…" at bounding box center [584, 243] width 654 height 80
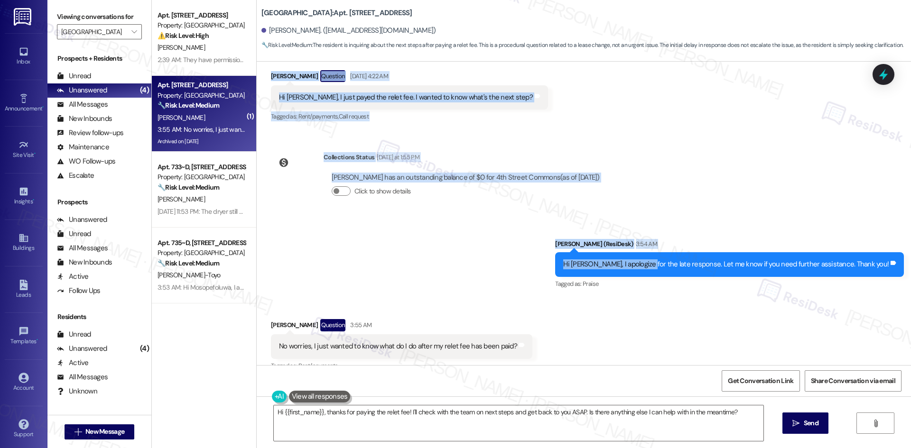
scroll to position [1925, 0]
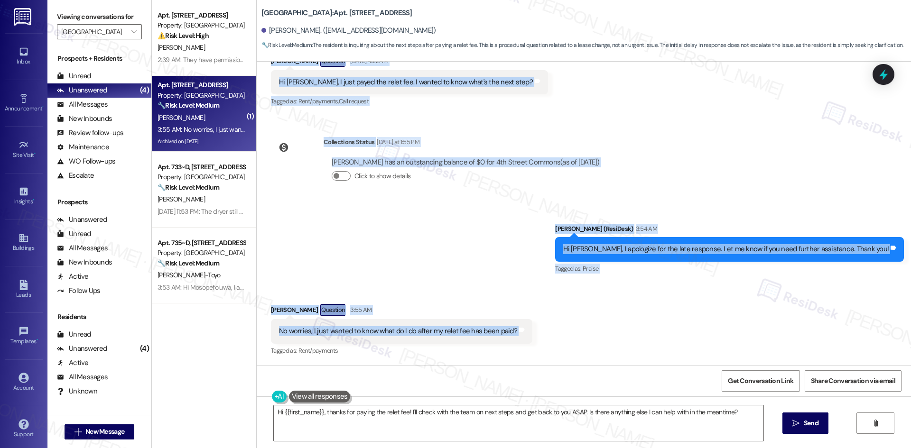
drag, startPoint x: 309, startPoint y: 157, endPoint x: 526, endPoint y: 334, distance: 280.4
click at [526, 334] on div "Announcement, sent via SMS Sarah (ResiDesk) Feb 15, 2025 at 12:38 AM Hey Nelson…" at bounding box center [584, 214] width 654 height 304
click at [525, 264] on div "Sent via SMS Sarah (ResiDesk) 3:54 AM Hi Nelson, I apologize for the late respo…" at bounding box center [584, 243] width 654 height 80
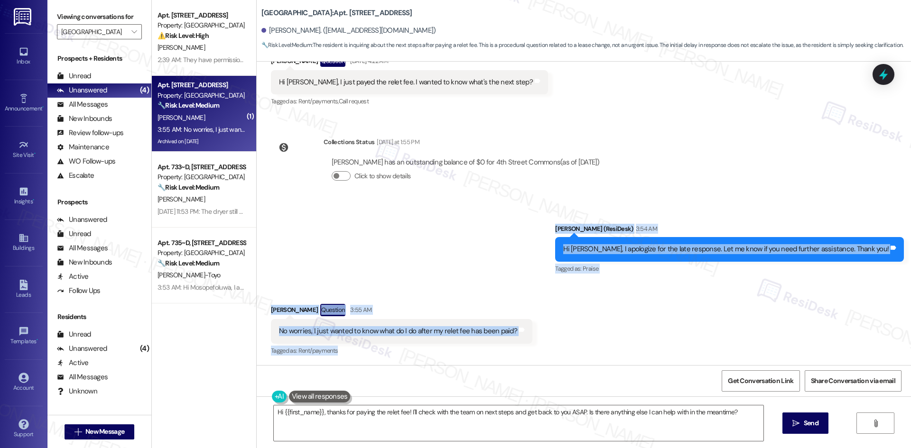
drag, startPoint x: 562, startPoint y: 221, endPoint x: 677, endPoint y: 347, distance: 169.9
click at [680, 347] on div "Announcement, sent via SMS Sarah (ResiDesk) Feb 15, 2025 at 12:38 AM Hey Nelson…" at bounding box center [584, 214] width 654 height 304
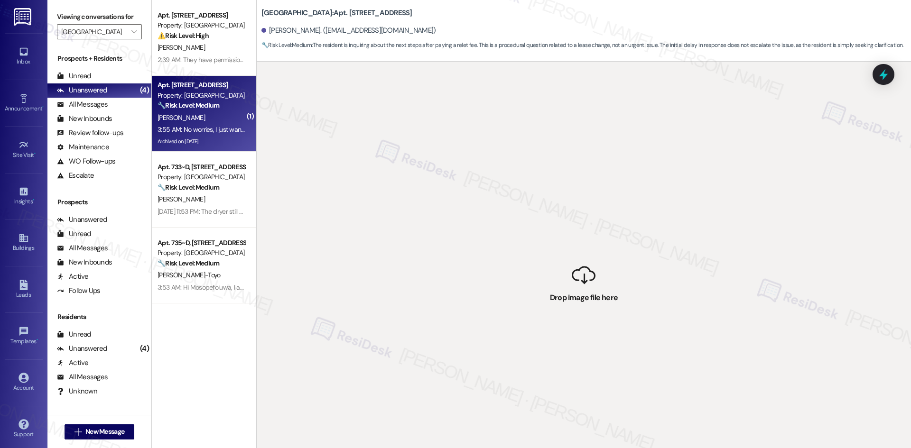
click at [526, 236] on div " Drop image file here" at bounding box center [584, 286] width 654 height 448
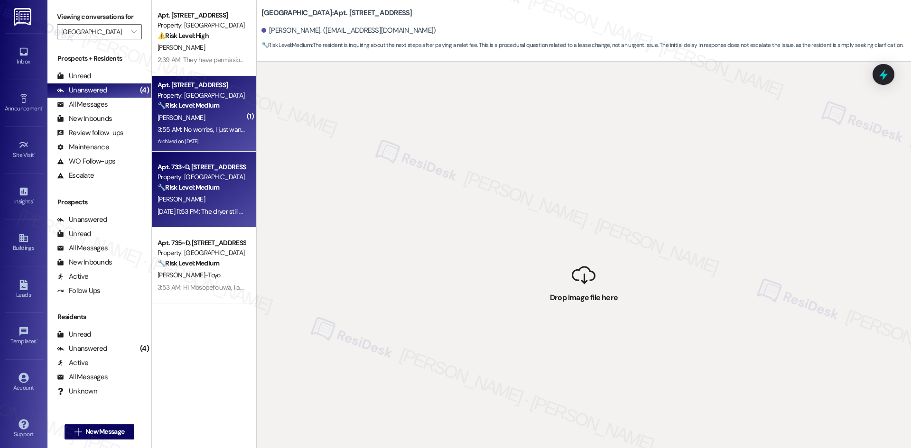
click at [211, 191] on strong "🔧 Risk Level: Medium" at bounding box center [188, 187] width 62 height 9
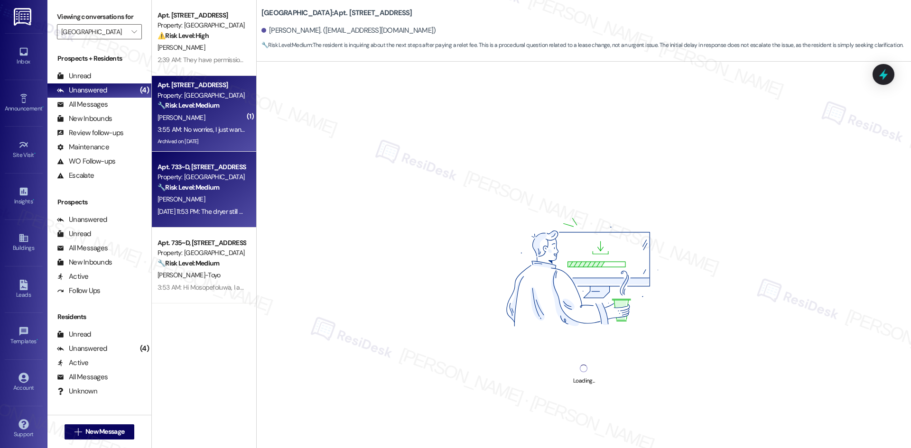
click at [218, 130] on div "3:55 AM: No worries, I just wanted to know what do I do after my relet fee has …" at bounding box center [280, 129] width 246 height 9
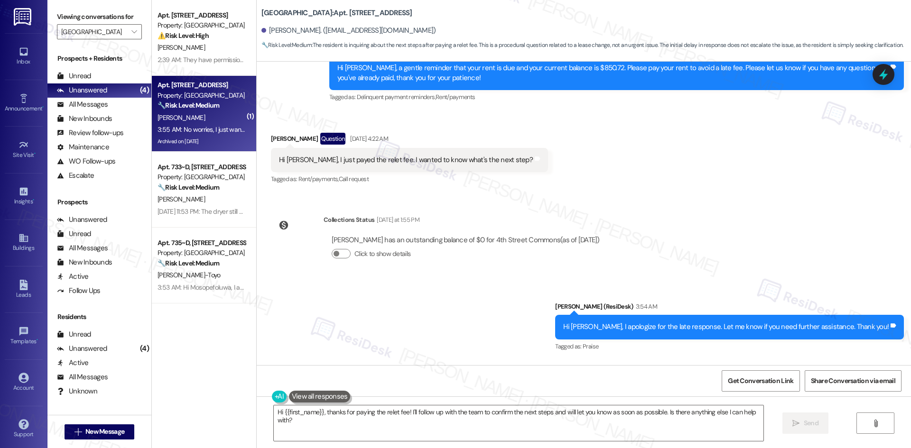
scroll to position [1830, 0]
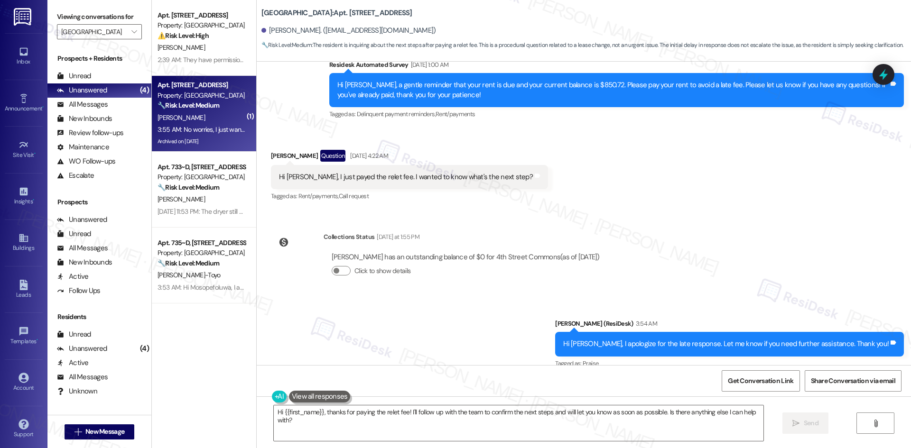
click at [284, 94] on div "Survey, sent via SMS Residesk Automated Survey Sep 13, 2025 at 1:00 AM Hi Nelso…" at bounding box center [584, 83] width 654 height 90
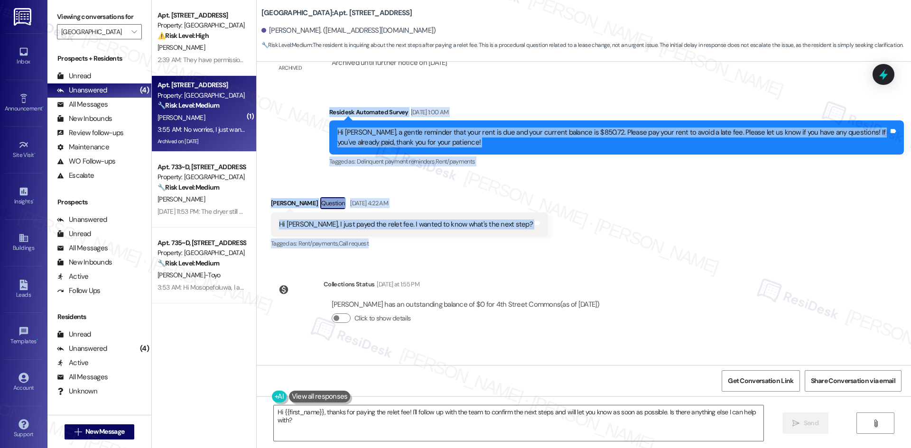
scroll to position [1925, 0]
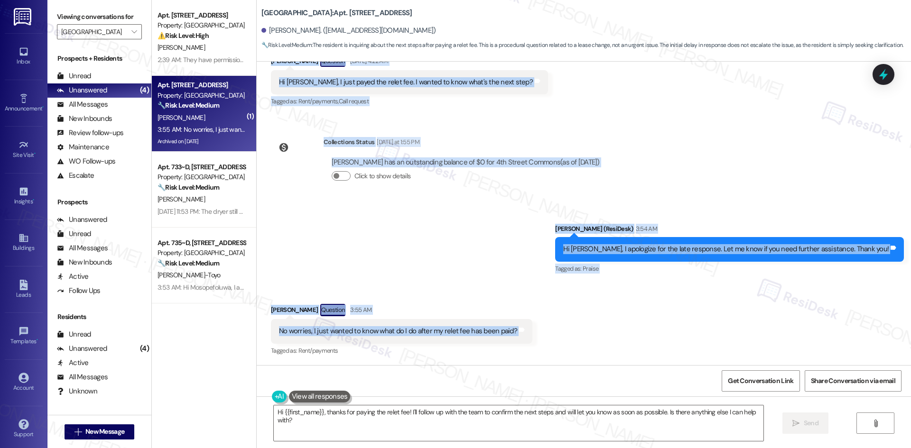
drag, startPoint x: 312, startPoint y: 107, endPoint x: 481, endPoint y: 341, distance: 289.1
click at [520, 335] on div "Announcement, sent via SMS Sarah (ResiDesk) Feb 15, 2025 at 12:38 AM Hey Nelson…" at bounding box center [584, 214] width 654 height 304
click at [500, 228] on div "Sent via SMS Sarah (ResiDesk) 3:54 AM Hi Nelson, I apologize for the late respo…" at bounding box center [584, 243] width 654 height 80
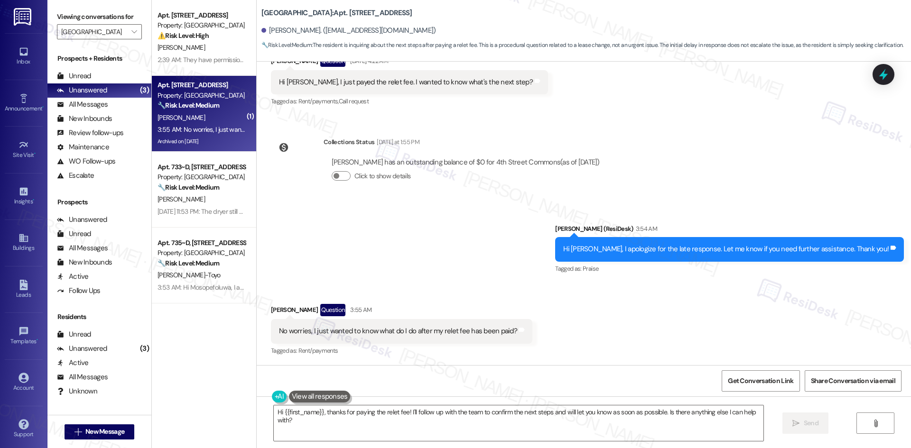
click at [467, 234] on div "Sent via SMS Sarah (ResiDesk) 3:54 AM Hi Nelson, I apologize for the late respo…" at bounding box center [584, 243] width 654 height 80
click at [463, 240] on div "Sent via SMS Sarah (ResiDesk) 3:54 AM Hi Nelson, I apologize for the late respo…" at bounding box center [584, 243] width 654 height 80
drag, startPoint x: 430, startPoint y: 225, endPoint x: 436, endPoint y: 231, distance: 8.7
click at [431, 225] on div "Sent via SMS Sarah (ResiDesk) 3:54 AM Hi Nelson, I apologize for the late respo…" at bounding box center [584, 243] width 654 height 80
click at [449, 422] on textarea "Hi {{first_name}}, thanks for paying the relet fee! I'll follow up with the tea…" at bounding box center [518, 424] width 489 height 36
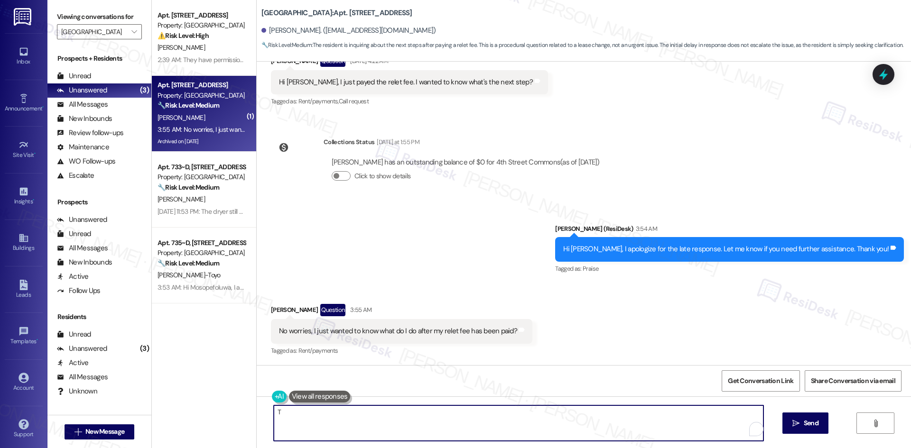
paste textarea "hank you for following up. I’ll check with the site team about the next steps a…"
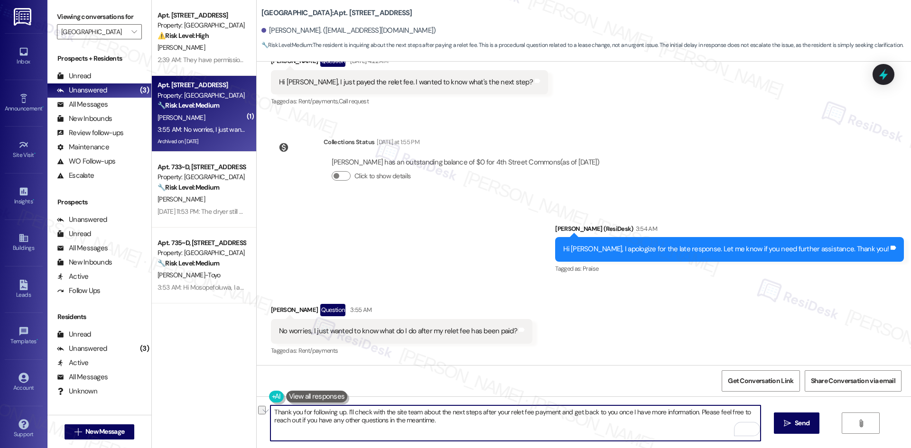
drag, startPoint x: 341, startPoint y: 413, endPoint x: 211, endPoint y: 413, distance: 130.4
click at [211, 413] on div "Apt. 818~B, 1 4th Street Commons Property: 4th Street Commons ⚠️ Risk Level: Hi…" at bounding box center [531, 224] width 759 height 448
type textarea "I’ll check with the site team about the next steps after your relet fee payment…"
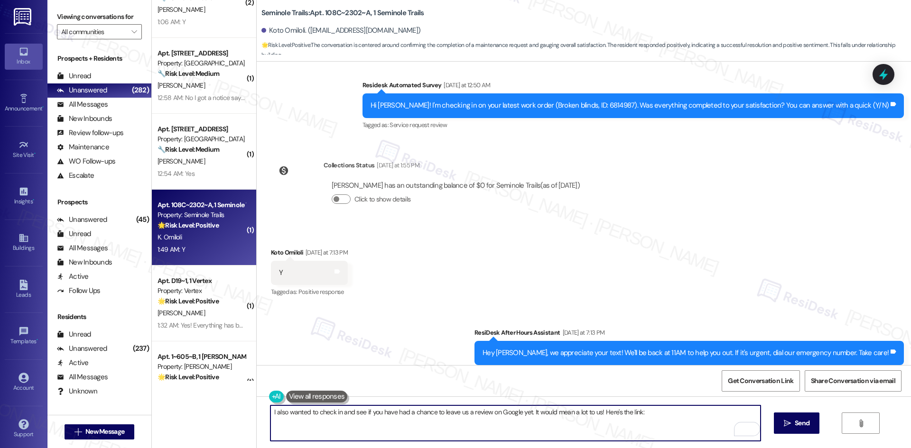
scroll to position [3003, 0]
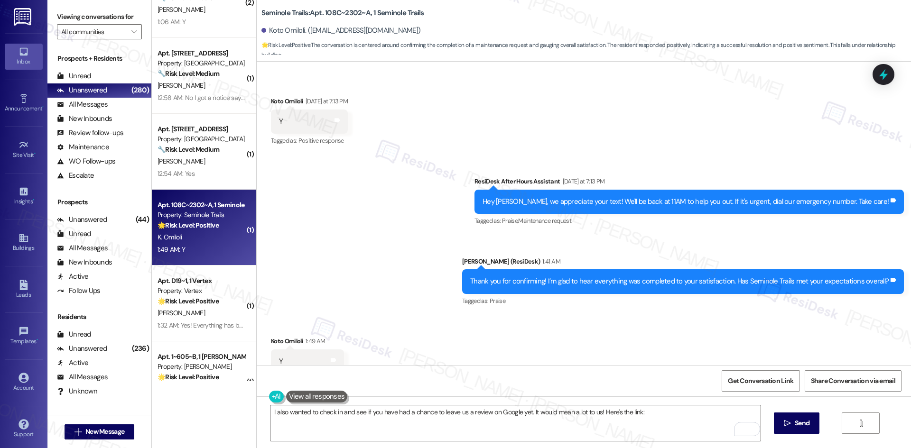
click at [375, 193] on div "Sent via SMS ResiDesk After Hours Assistant [DATE] at 7:13 PM Hey [PERSON_NAME]…" at bounding box center [584, 235] width 654 height 160
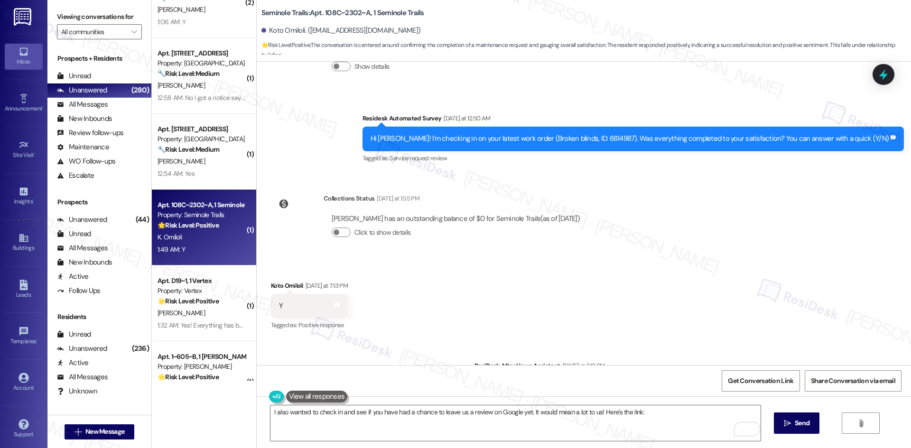
scroll to position [2908, 0]
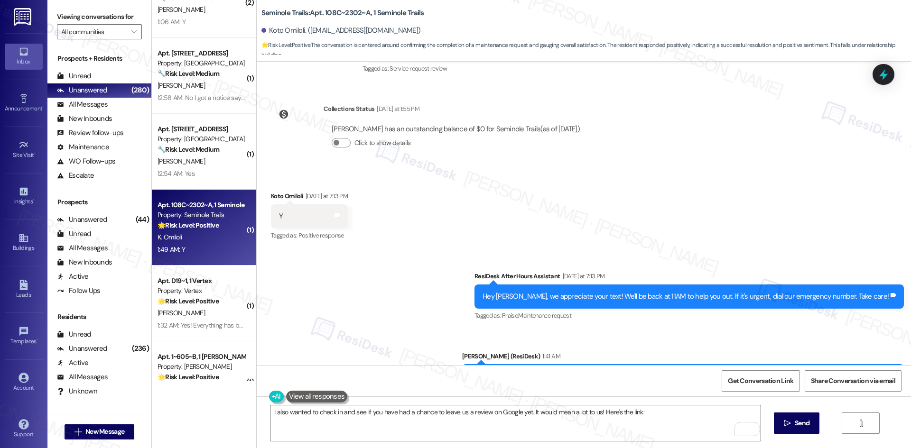
click at [440, 250] on div "Sent via SMS ResiDesk After Hours Assistant [DATE] at 7:13 PM Hey [PERSON_NAME]…" at bounding box center [584, 330] width 654 height 160
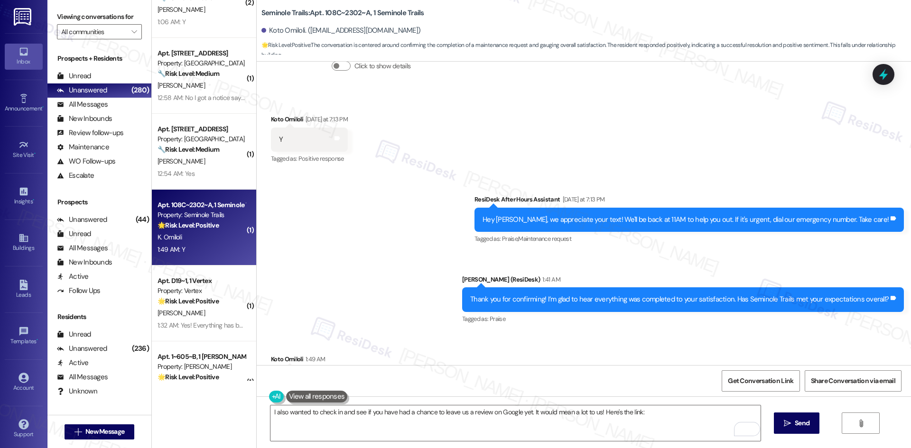
scroll to position [3003, 0]
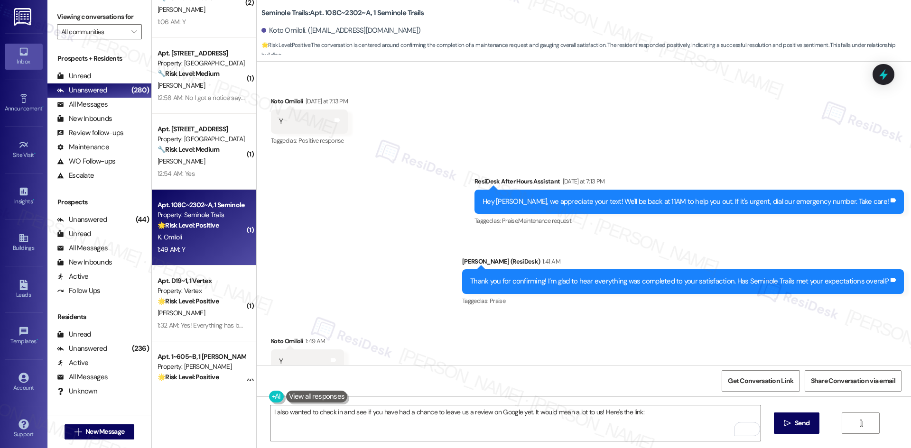
drag, startPoint x: 398, startPoint y: 225, endPoint x: 402, endPoint y: 239, distance: 14.3
click at [398, 225] on div "Sent via SMS ResiDesk After Hours Assistant [DATE] at 7:13 PM Hey [PERSON_NAME]…" at bounding box center [584, 235] width 654 height 160
click at [435, 416] on textarea "I also wanted to check in and see if you have had a chance to leave us a review…" at bounding box center [514, 424] width 489 height 36
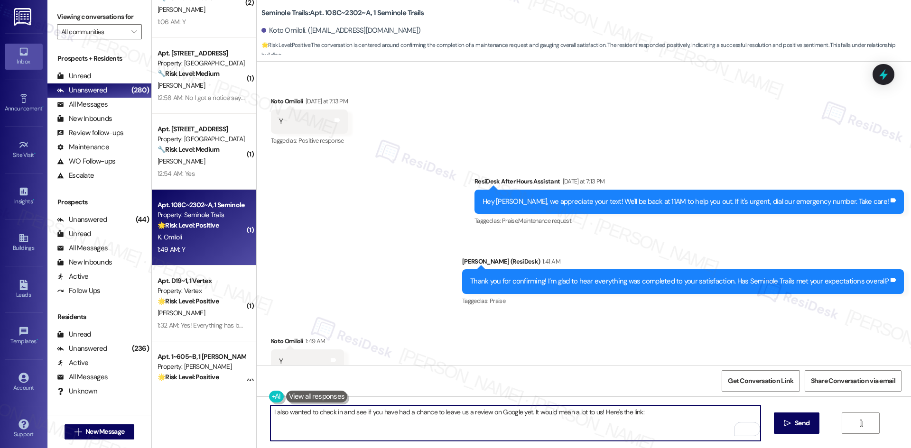
paste textarea "'m glad you are satisfied with your home, {{first_name}}! We’d really appreciat…"
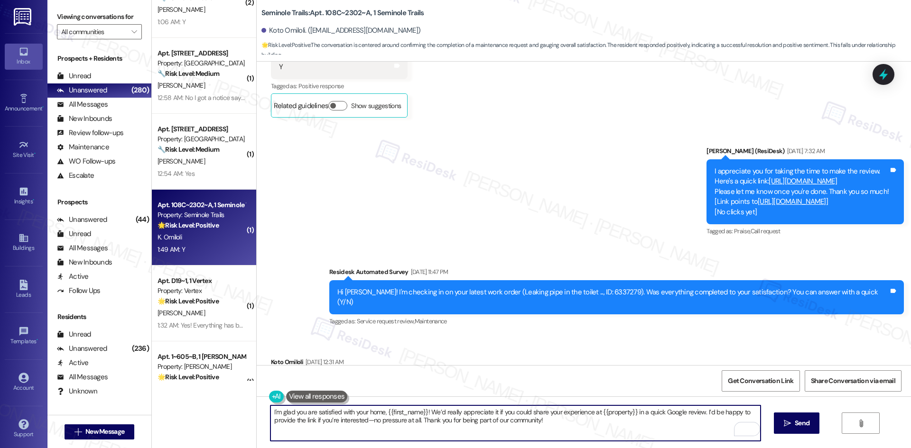
scroll to position [1343, 0]
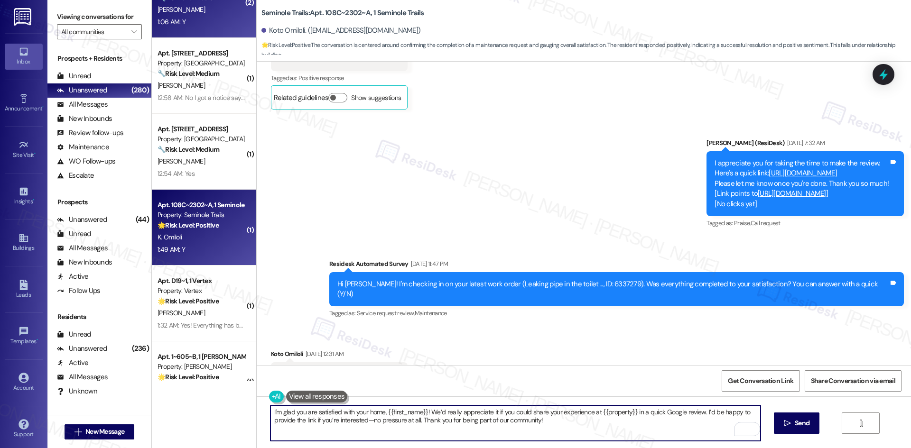
type textarea "I'm glad you are satisfied with your home, {{first_name}}! We’d really apprecia…"
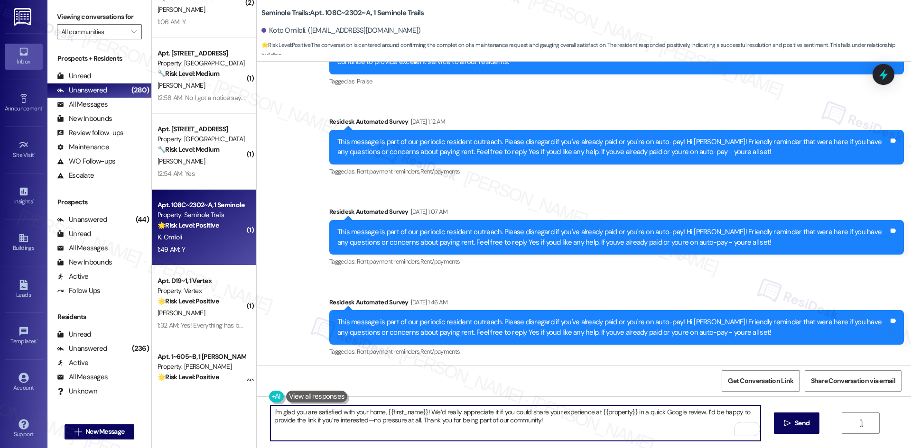
scroll to position [2007, 0]
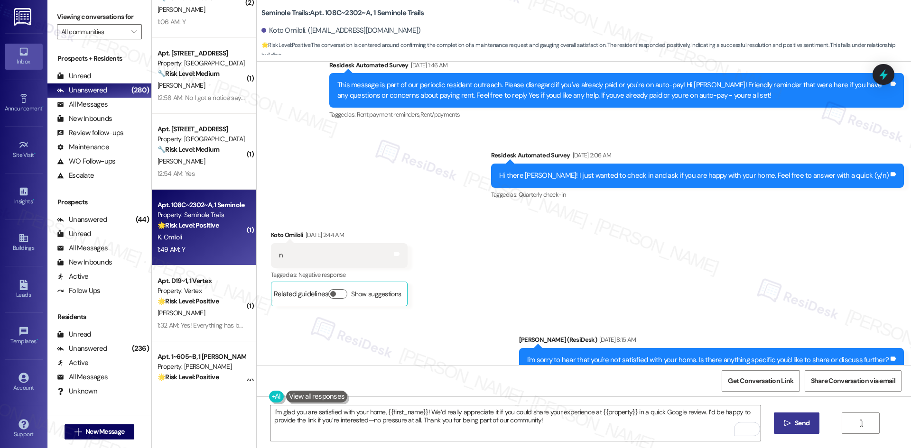
click at [795, 422] on span "Send" at bounding box center [801, 423] width 15 height 10
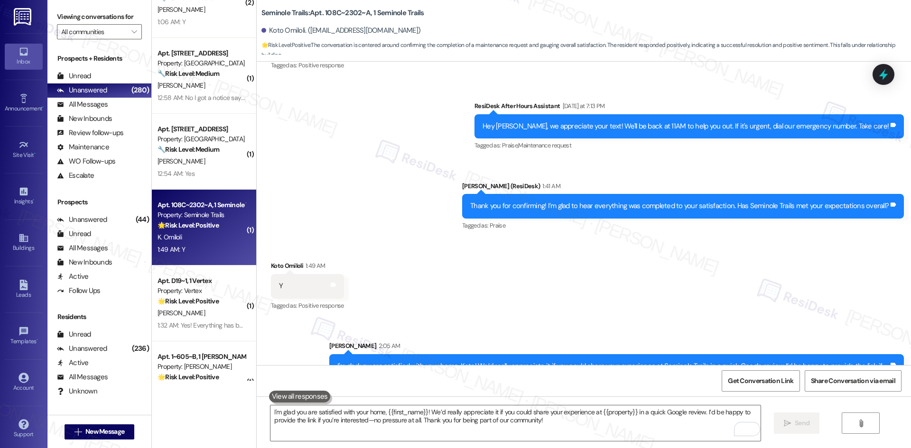
scroll to position [3080, 0]
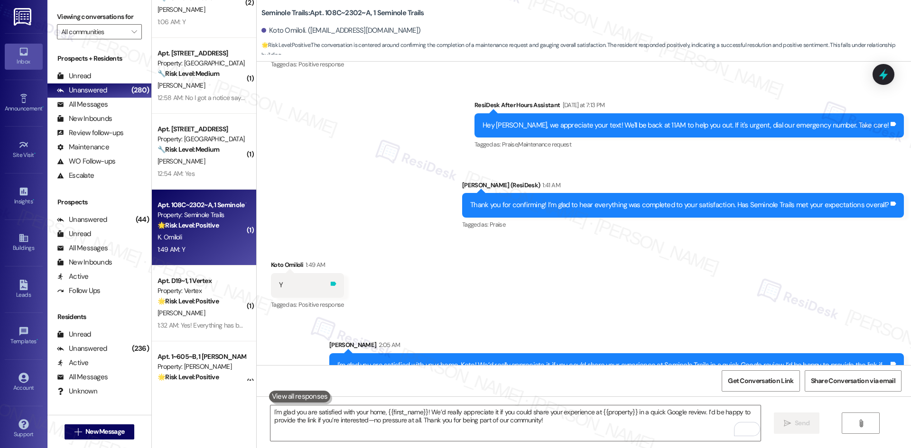
click at [330, 280] on icon at bounding box center [333, 283] width 7 height 7
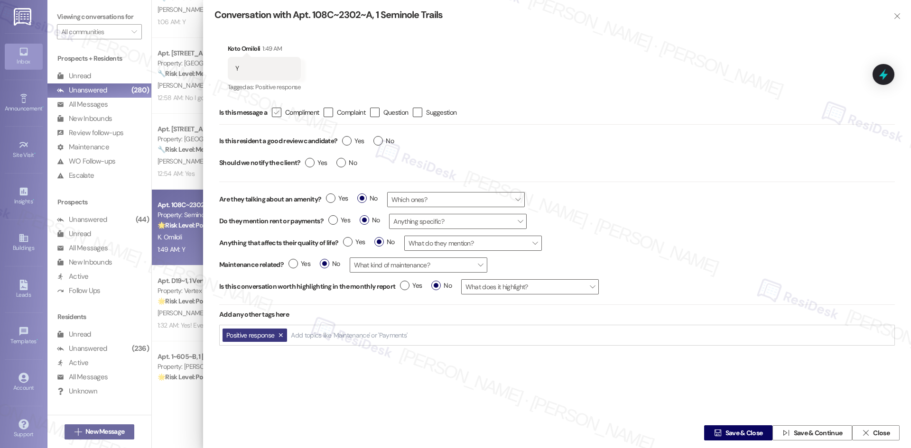
click at [279, 111] on icon "" at bounding box center [276, 113] width 6 height 10
click at [273, 111] on input " Compliment" at bounding box center [270, 113] width 6 height 6
checkbox input "true"
click at [345, 136] on div "Yes No" at bounding box center [367, 142] width 61 height 22
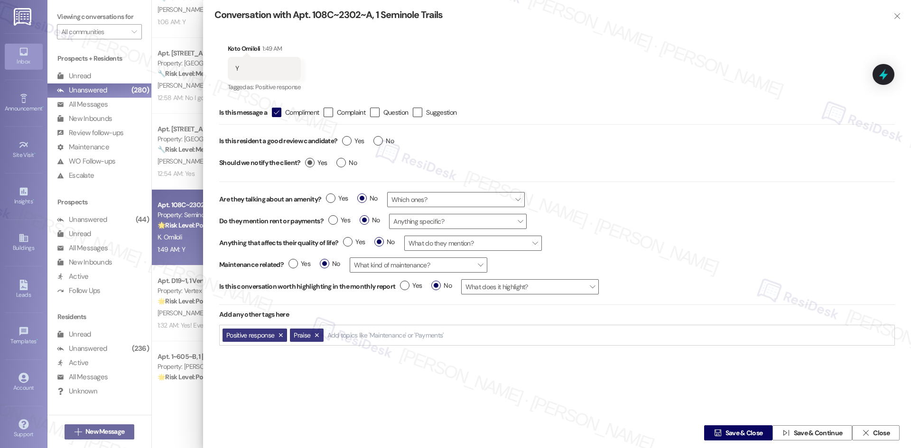
click at [316, 158] on span "Yes" at bounding box center [316, 163] width 22 height 10
click at [316, 158] on input "Yes" at bounding box center [316, 164] width 22 height 12
radio input "true"
click at [359, 143] on span "Yes" at bounding box center [353, 141] width 22 height 10
click at [359, 143] on input "Yes" at bounding box center [353, 142] width 22 height 12
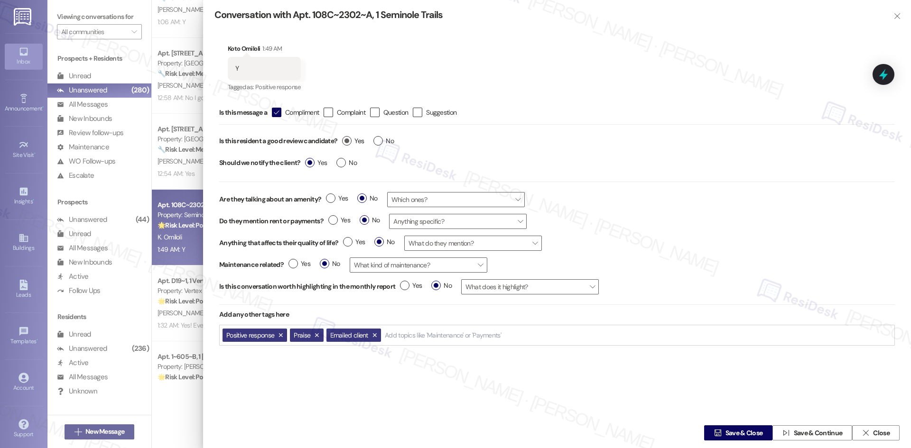
radio input "true"
click at [730, 430] on span "Save & Close" at bounding box center [743, 433] width 37 height 10
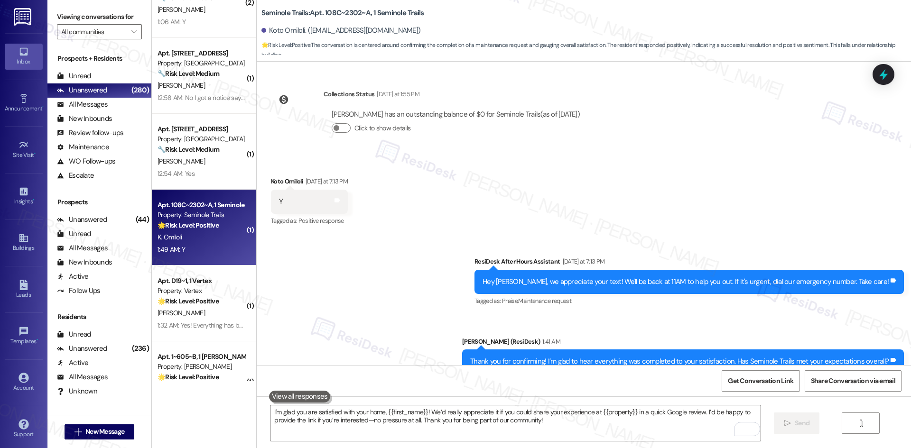
scroll to position [2904, 0]
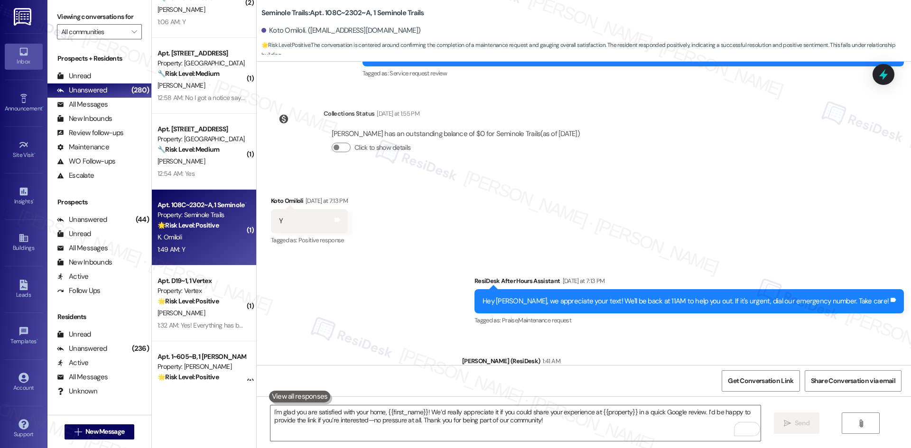
click at [448, 201] on div "Received via SMS Koto Omiloli [DATE] at 7:13 PM Y Tags and notes Tagged as: Pos…" at bounding box center [584, 215] width 654 height 80
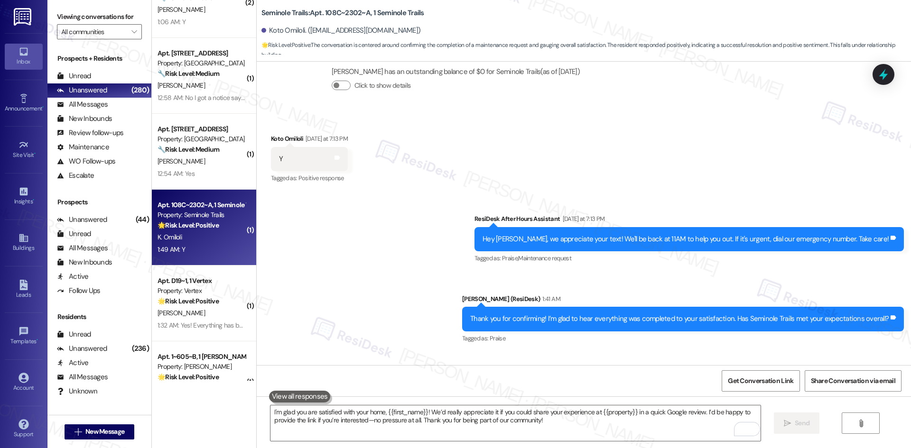
scroll to position [3093, 0]
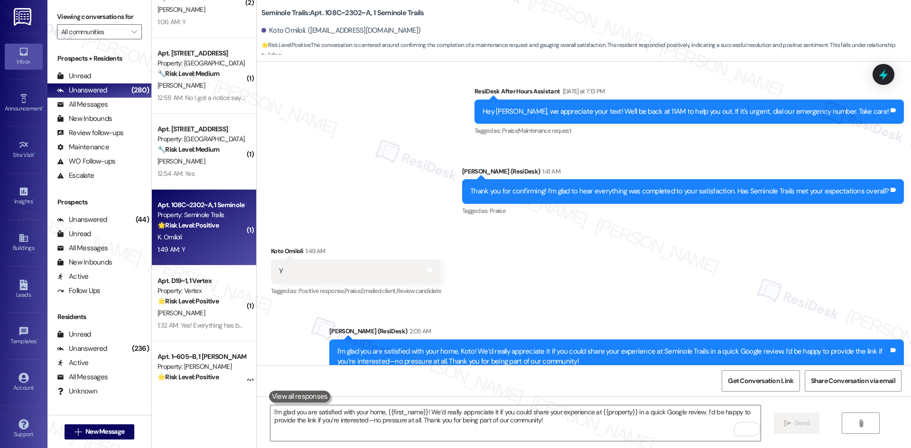
click at [538, 238] on div "Received via SMS Koto Omiloli 1:49 AM Y Tags and notes Tagged as: Positive resp…" at bounding box center [584, 265] width 654 height 80
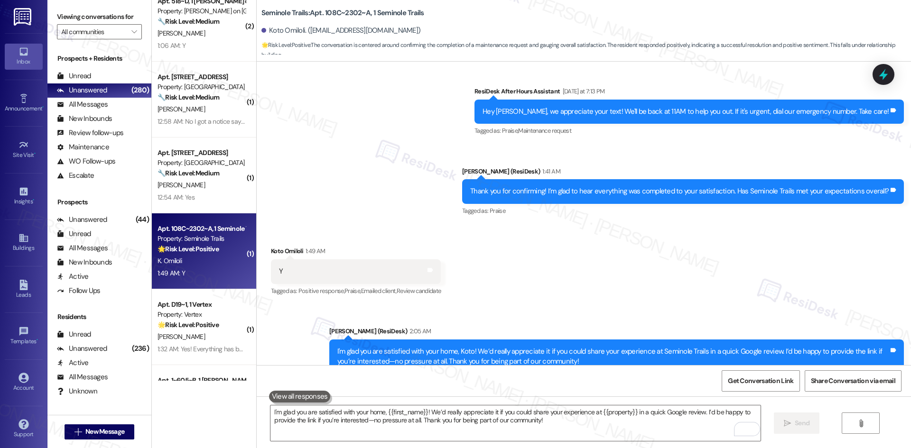
scroll to position [474, 0]
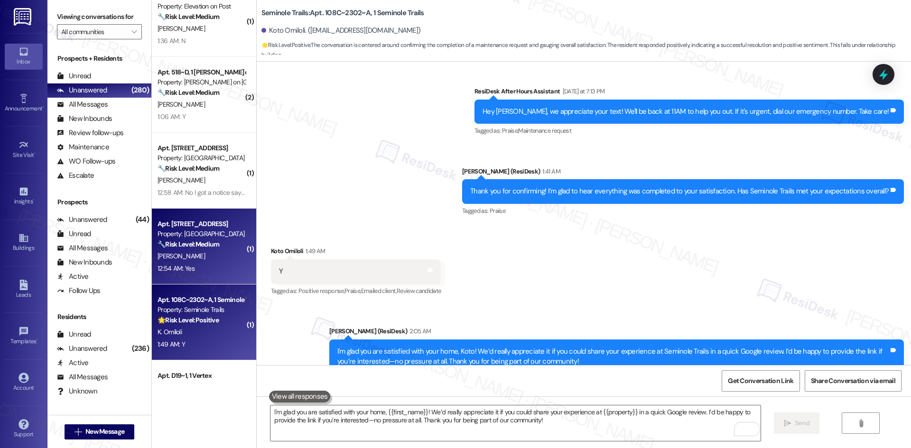
click at [208, 258] on div "[PERSON_NAME]" at bounding box center [202, 256] width 90 height 12
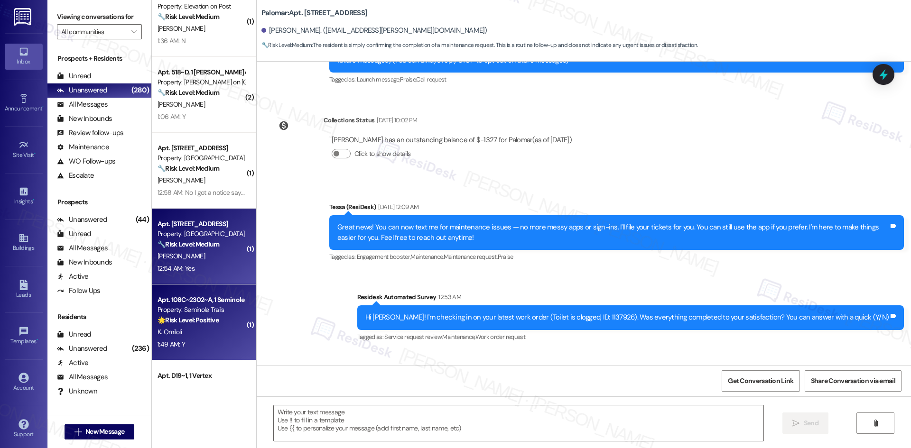
click at [200, 299] on div "Apt. 108C~2302~A, 1 Seminole Trails" at bounding box center [201, 300] width 88 height 10
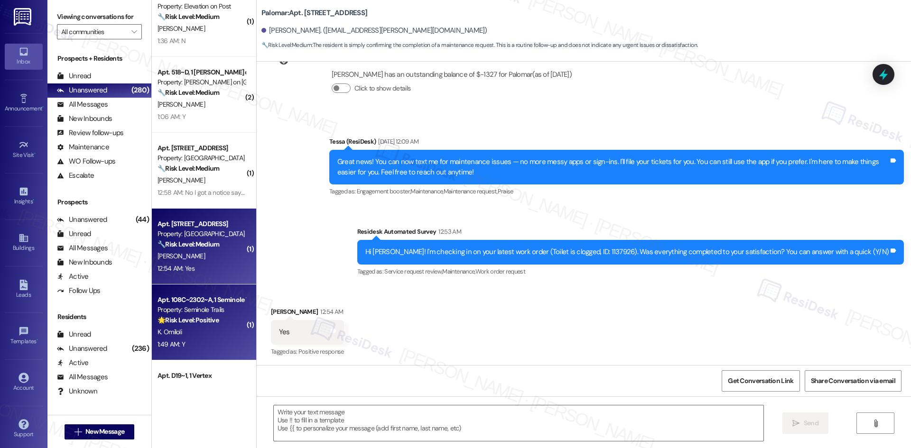
scroll to position [198, 0]
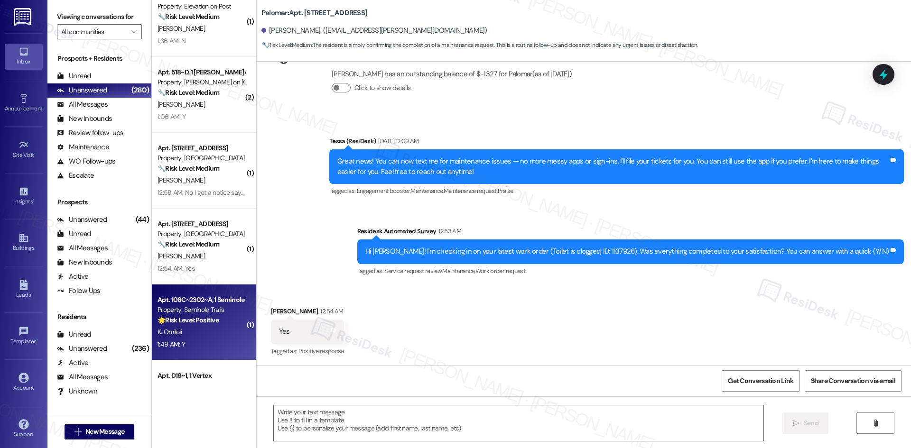
type textarea "Fetching suggested responses. Please feel free to read through the conversation…"
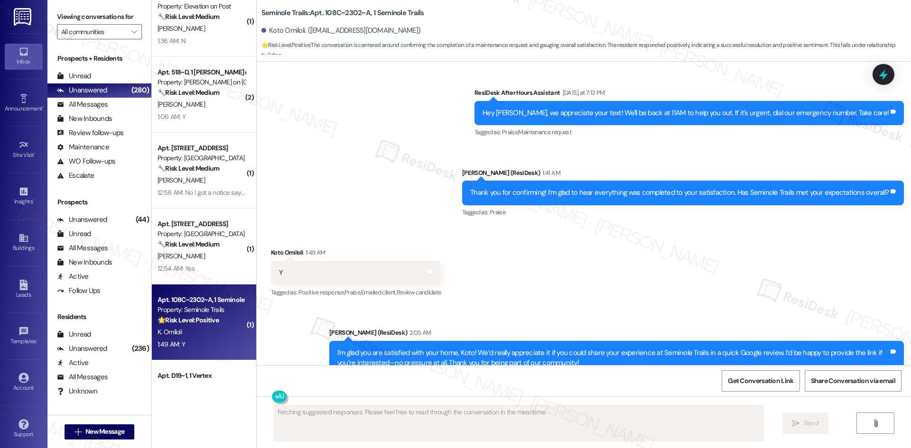
scroll to position [3093, 0]
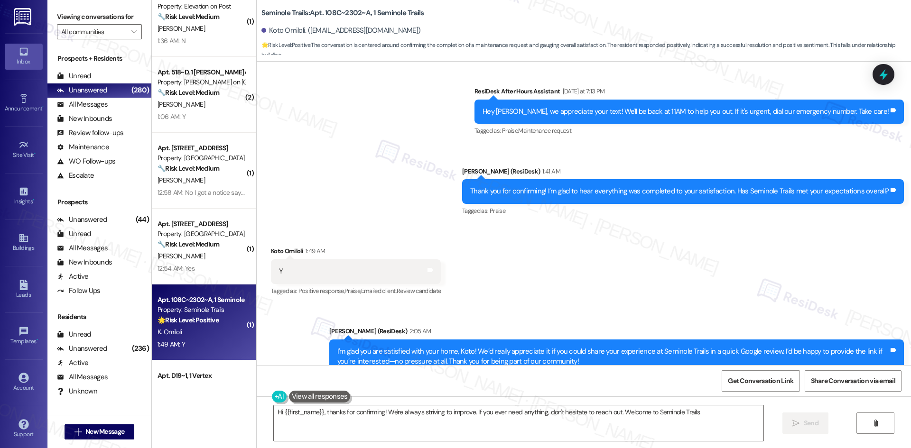
type textarea "Hi {{first_name}}, thanks for confirming! We're always striving to improve. If …"
click at [426, 267] on icon at bounding box center [429, 270] width 7 height 7
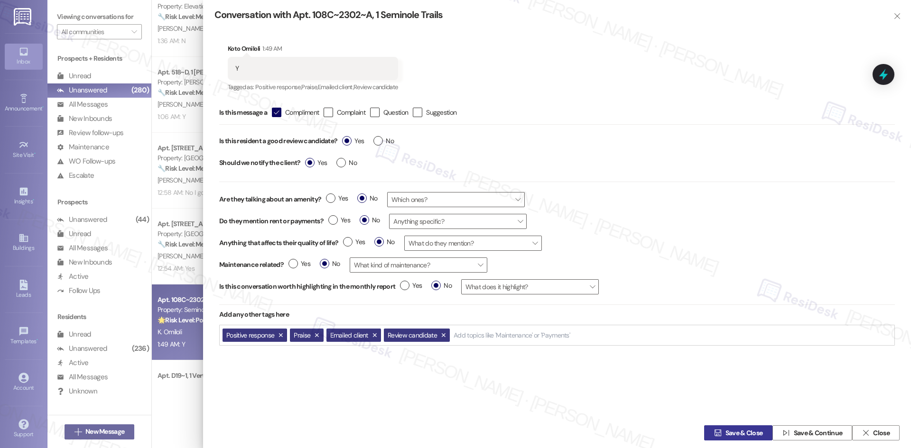
click at [715, 438] on span " Save & Close" at bounding box center [738, 433] width 52 height 14
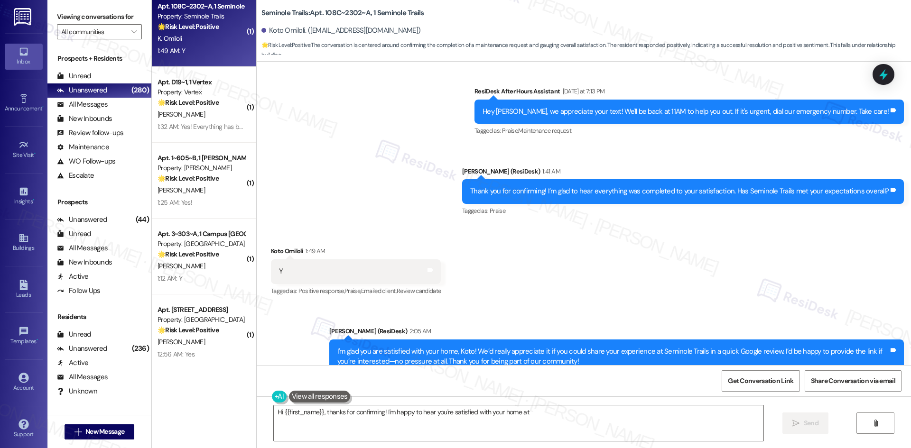
scroll to position [806, 0]
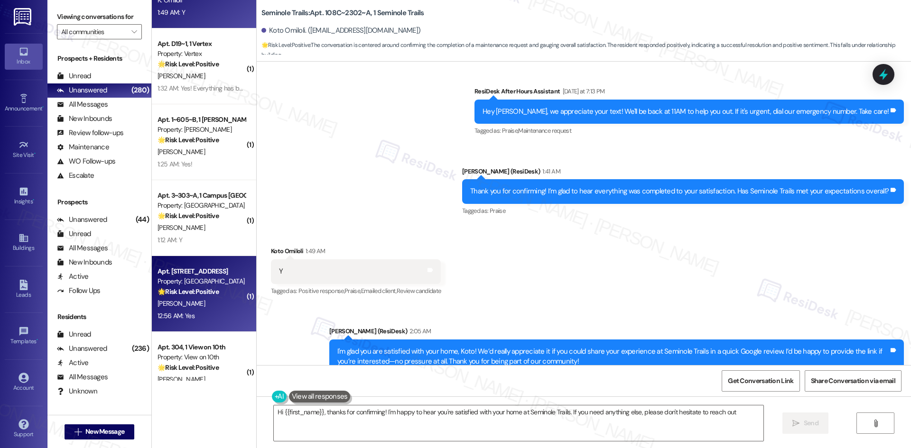
type textarea "Hi {{first_name}}, thanks for confirming! I'm happy to hear you're satisfied wi…"
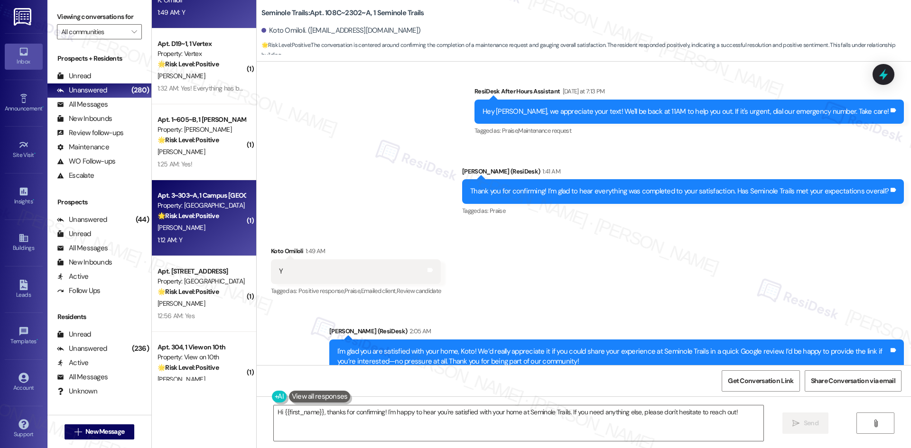
click at [199, 242] on div "1:12 AM: Y 1:12 AM: Y" at bounding box center [202, 240] width 90 height 12
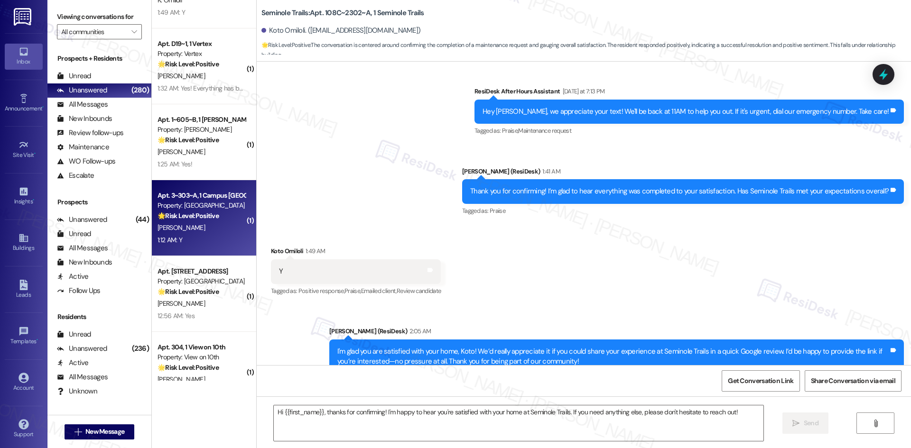
type textarea "Fetching suggested responses. Please feel free to read through the conversation…"
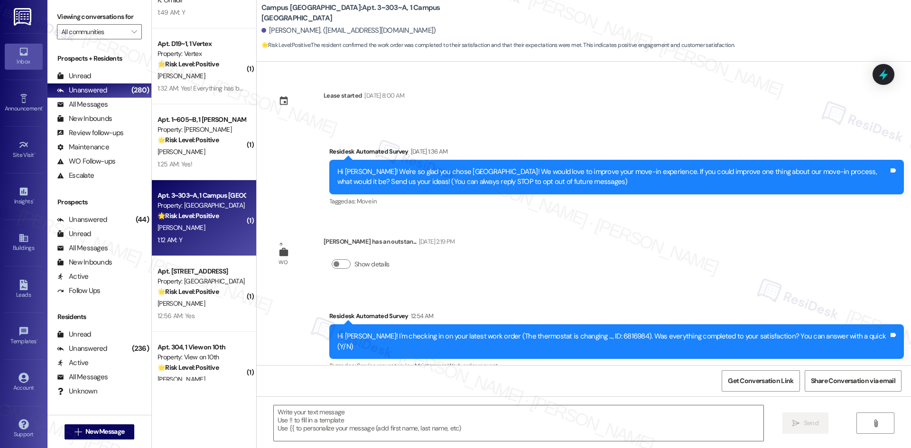
scroll to position [190, 0]
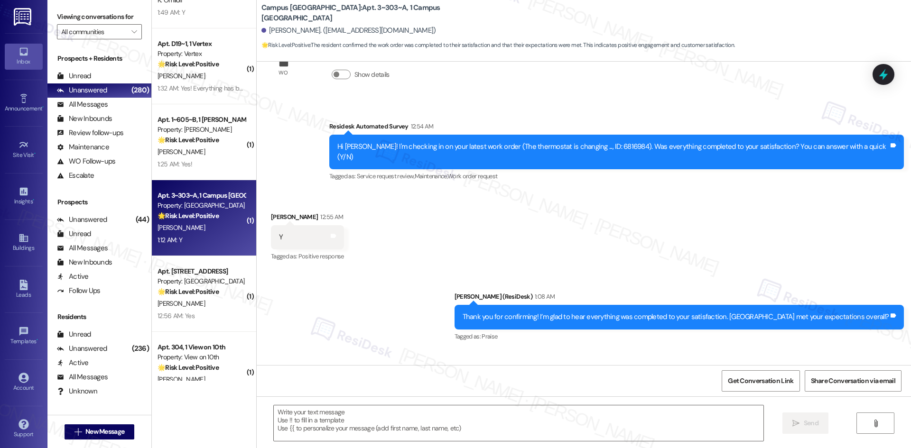
click at [274, 281] on div "Sent via SMS [PERSON_NAME] (ResiDesk) 1:08 AM Thank you for confirming! I’m gla…" at bounding box center [584, 310] width 654 height 80
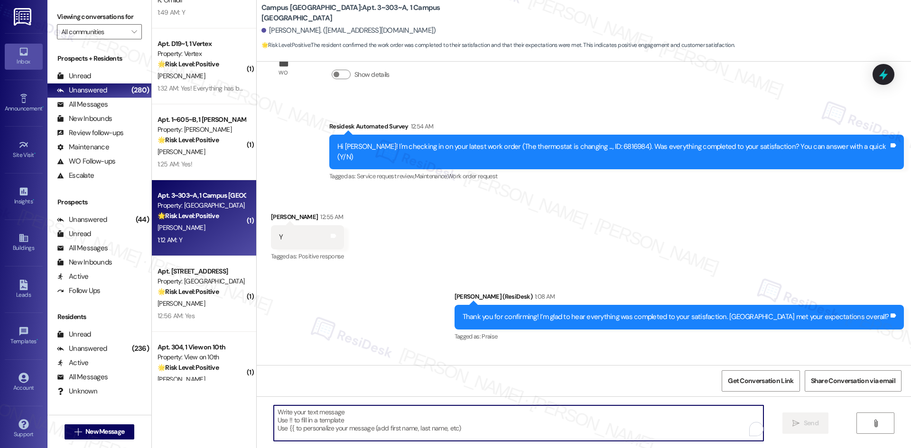
click at [373, 427] on textarea "To enrich screen reader interactions, please activate Accessibility in Grammarl…" at bounding box center [518, 424] width 489 height 36
paste textarea "I'm glad you are satisfied with your home, {{first_name}}! We’d really apprecia…"
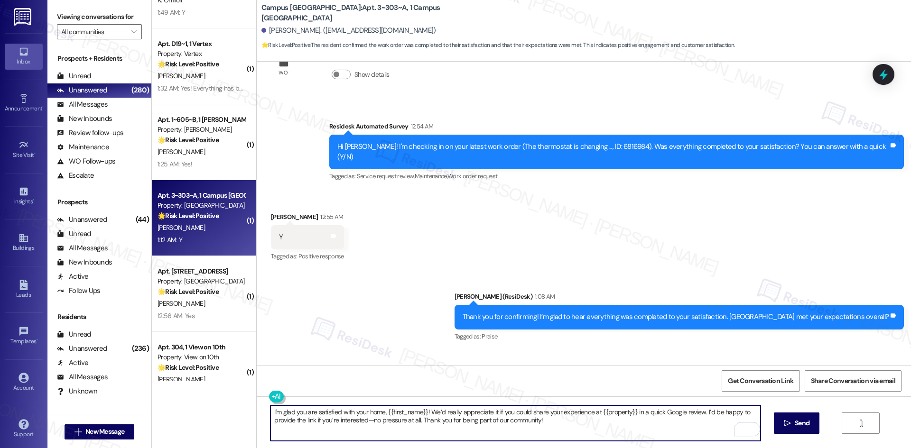
type textarea "I'm glad you are satisfied with your home, {{first_name}}! We’d really apprecia…"
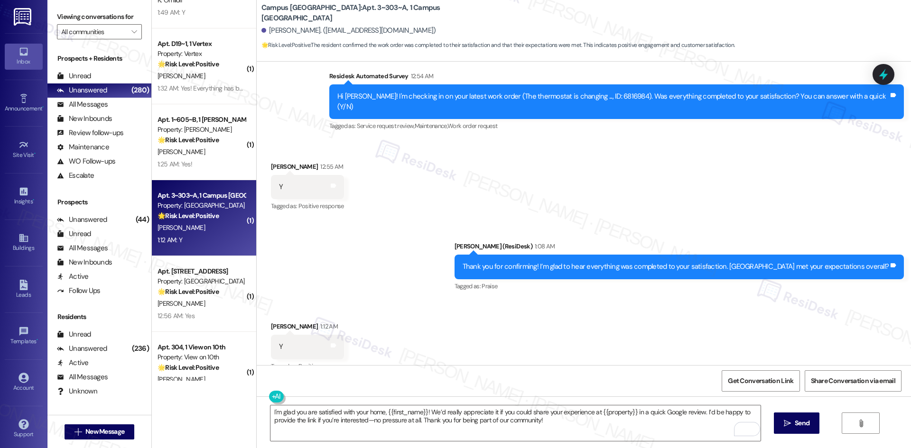
scroll to position [246, 0]
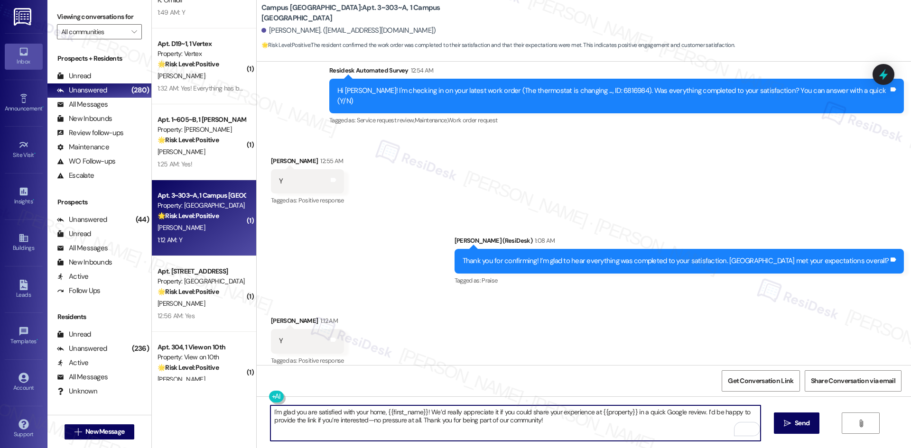
click at [615, 427] on textarea "I'm glad you are satisfied with your home, {{first_name}}! We’d really apprecia…" at bounding box center [514, 424] width 489 height 36
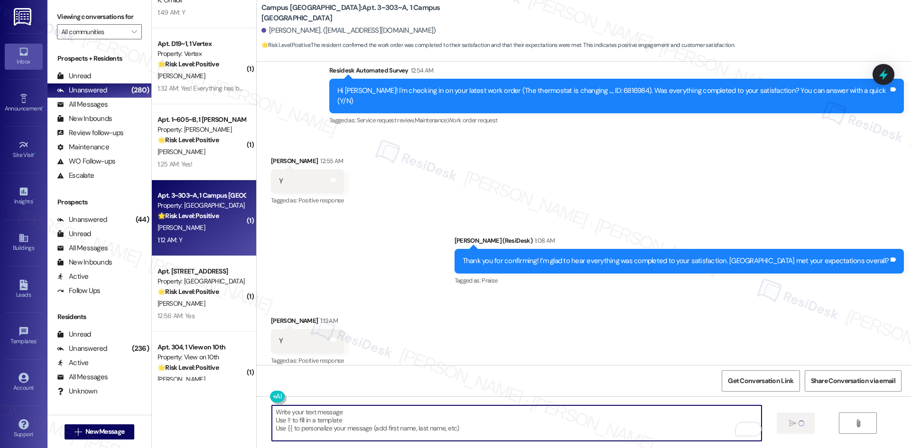
scroll to position [245, 0]
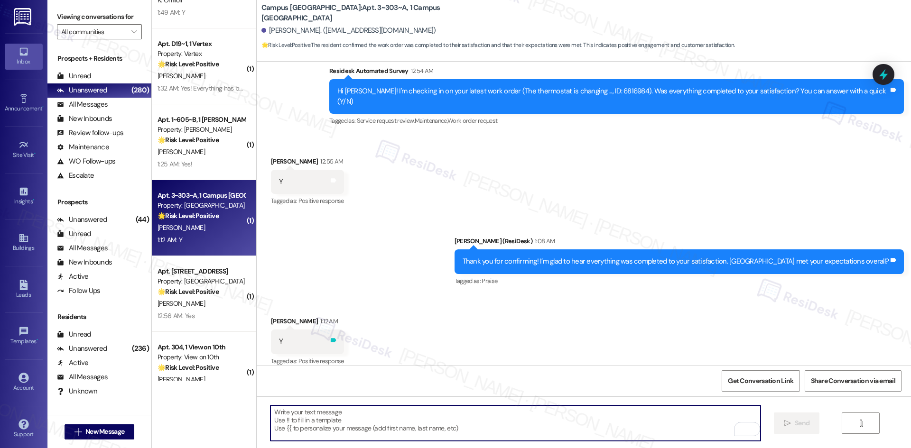
click at [331, 338] on icon at bounding box center [334, 340] width 6 height 4
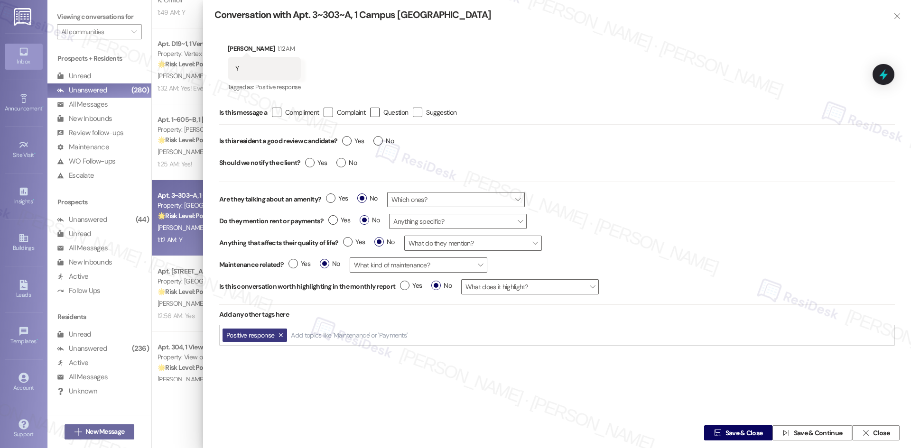
drag, startPoint x: 277, startPoint y: 110, endPoint x: 350, endPoint y: 136, distance: 77.1
click at [277, 109] on icon "" at bounding box center [276, 113] width 6 height 10
click at [273, 110] on input " Compliment" at bounding box center [270, 113] width 6 height 6
checkbox input "true"
click at [345, 140] on label "Yes" at bounding box center [353, 141] width 22 height 10
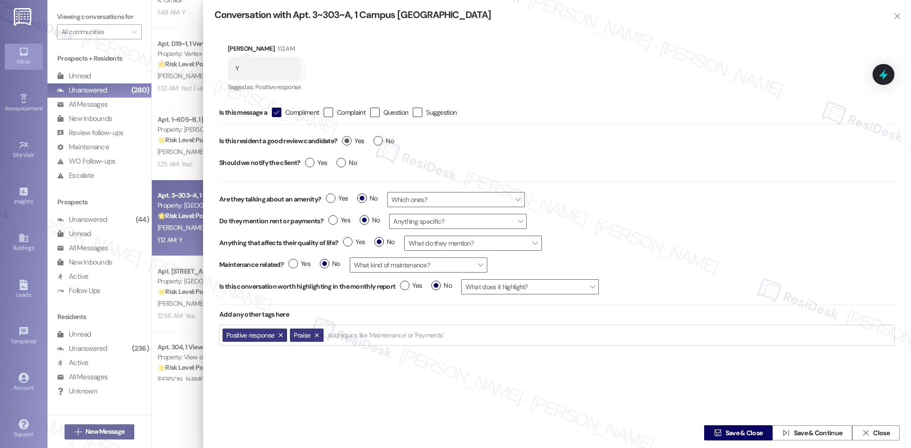
click at [345, 140] on input "Yes" at bounding box center [353, 142] width 22 height 12
radio input "true"
click at [305, 167] on span "Yes" at bounding box center [316, 163] width 22 height 10
click at [305, 167] on input "Yes" at bounding box center [316, 164] width 22 height 12
radio input "true"
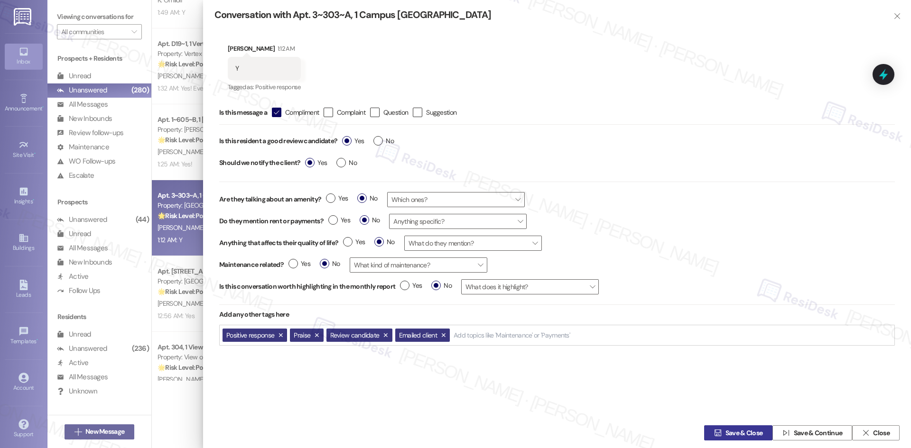
click at [714, 430] on icon "" at bounding box center [717, 433] width 7 height 8
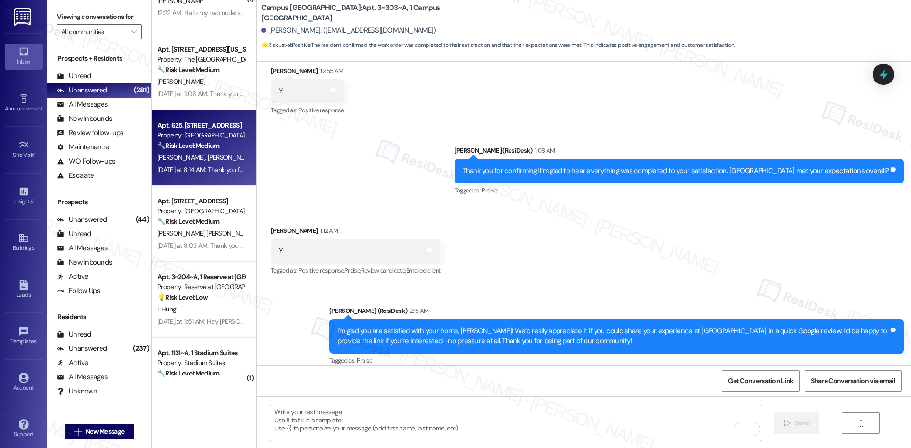
scroll to position [1565, 0]
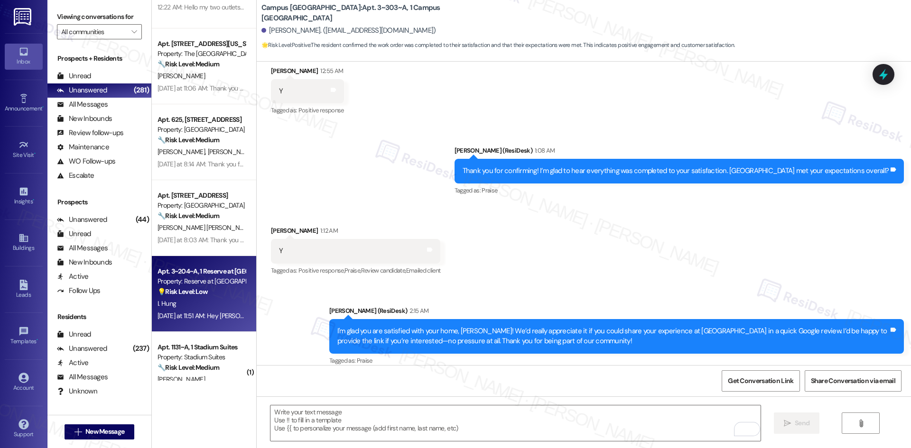
click at [216, 298] on div "I. Hung" at bounding box center [202, 304] width 90 height 12
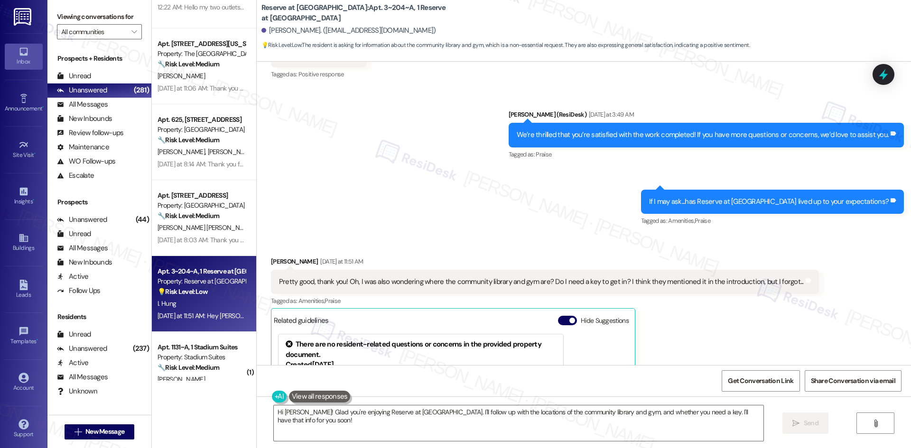
scroll to position [258, 0]
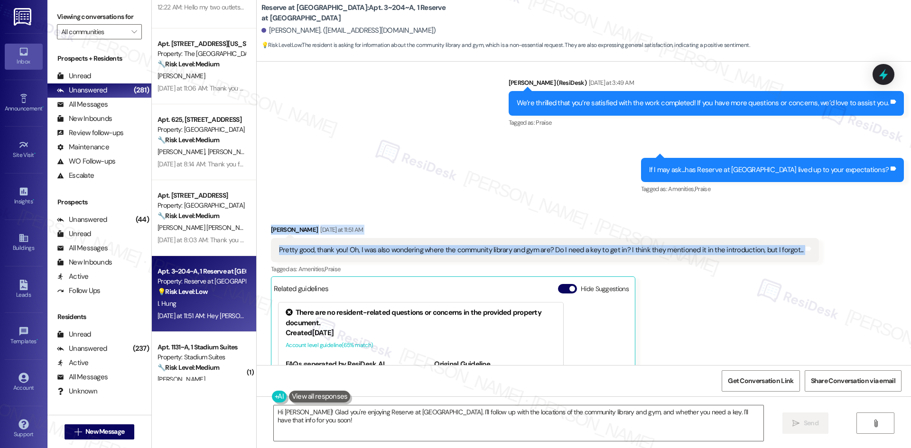
drag, startPoint x: 253, startPoint y: 223, endPoint x: 804, endPoint y: 252, distance: 551.9
click at [804, 252] on div "Received via SMS Iris Hung Yesterday at 11:51 AM Pretty good, thank you! Oh, I …" at bounding box center [584, 338] width 654 height 271
copy div "Iris Hung Yesterday at 11:51 AM Pretty good, thank you! Oh, I was also wonderin…"
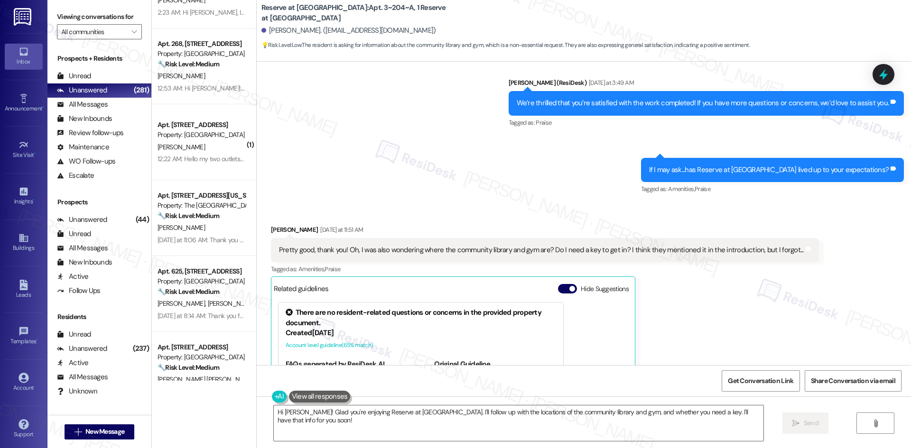
drag, startPoint x: 464, startPoint y: 195, endPoint x: 467, endPoint y: 204, distance: 9.6
click at [464, 195] on div "Sent via SMS Sarah (ResiDesk) Yesterday at 3:49 AM We’re thrilled that you’re s…" at bounding box center [584, 129] width 654 height 147
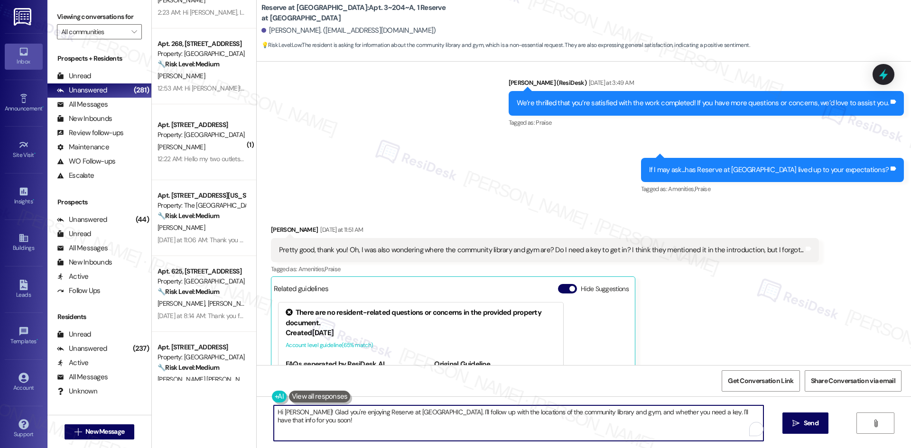
drag, startPoint x: 287, startPoint y: 413, endPoint x: 243, endPoint y: 413, distance: 43.6
click at [243, 413] on div "Apt. 5~531, 10401 Brockington Road Property: Sherwood Trails ⚠️ Risk Level: Hig…" at bounding box center [531, 224] width 759 height 448
drag, startPoint x: 732, startPoint y: 410, endPoint x: 482, endPoint y: 415, distance: 250.0
click at [482, 415] on textarea "Glad you're enjoying Reserve at San Antonio. I'll follow up with the locations …" at bounding box center [514, 424] width 489 height 36
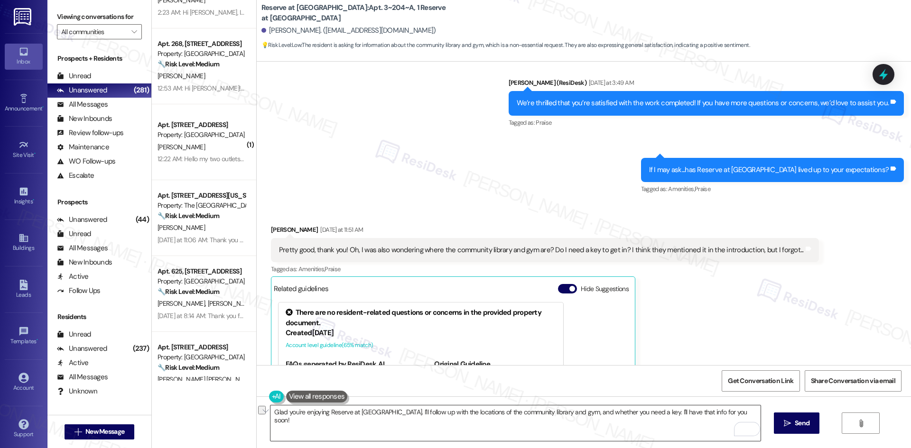
click at [581, 424] on textarea "Glad you're enjoying Reserve at San Antonio. I'll follow up with the locations …" at bounding box center [514, 424] width 489 height 36
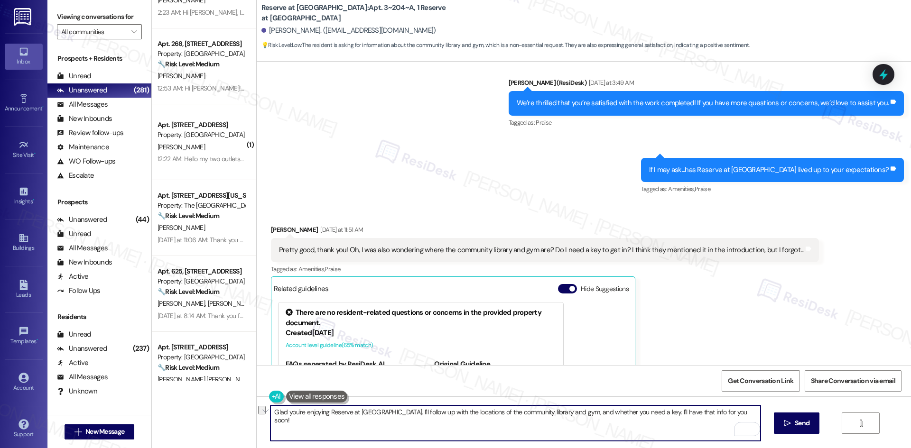
click at [730, 411] on textarea "Glad you're enjoying Reserve at San Antonio. I'll follow up with the locations …" at bounding box center [514, 424] width 489 height 36
drag, startPoint x: 730, startPoint y: 411, endPoint x: 389, endPoint y: 414, distance: 341.0
click at [389, 414] on textarea "Glad you're enjoying Reserve at San Antonio. I'll follow up with the locations …" at bounding box center [514, 424] width 489 height 36
paste textarea "’ll check with the site team about the library and gym access and get back to y…"
type textarea "Glad you're enjoying Reserve at San Antonio. I’ll check with the site team abou…"
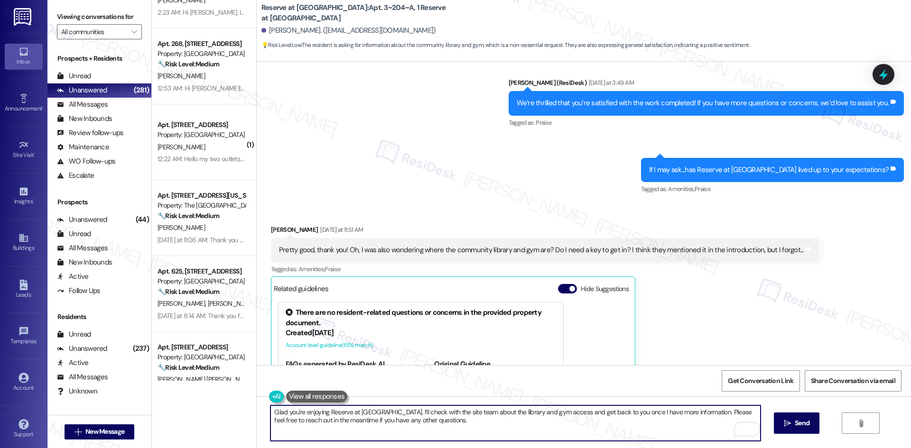
click at [433, 431] on textarea "Glad you're enjoying Reserve at San Antonio. I’ll check with the site team abou…" at bounding box center [514, 424] width 489 height 36
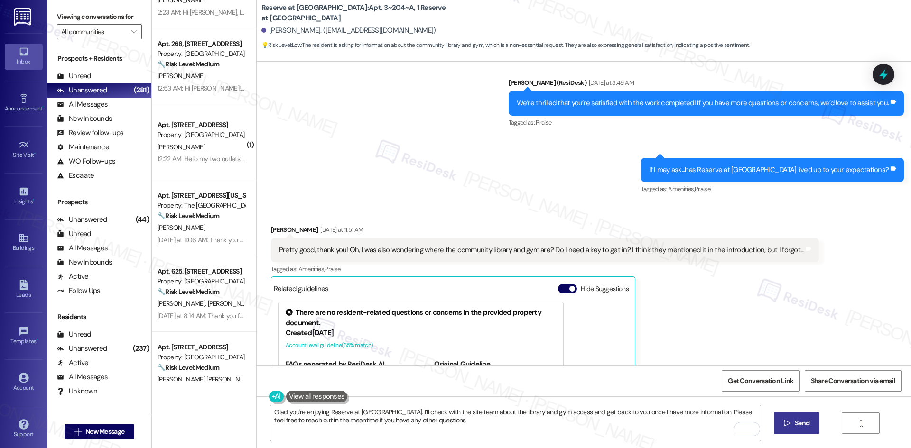
click at [807, 422] on span "Send" at bounding box center [801, 423] width 15 height 10
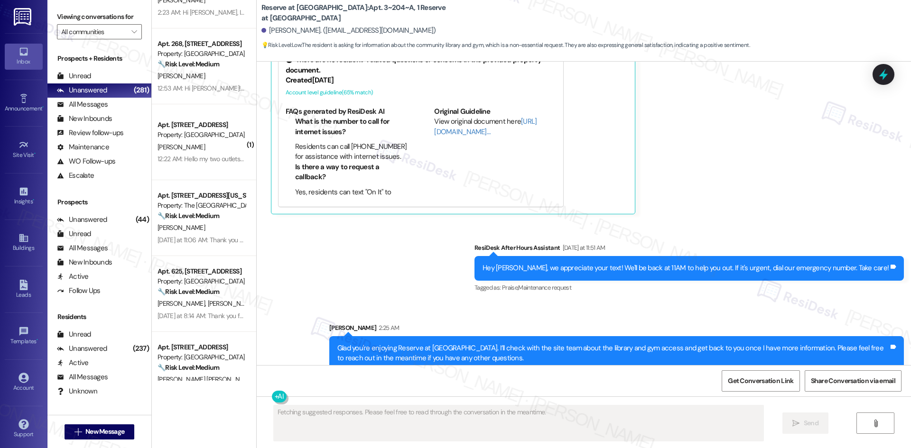
scroll to position [524, 0]
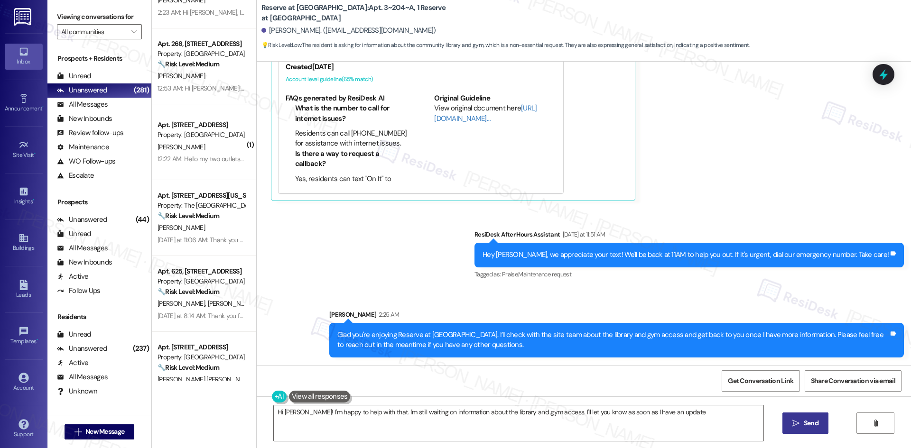
type textarea "Hi Iris! I'm happy to help with that. I'm still waiting on information about th…"
click at [710, 207] on div "Received via SMS Iris Hung Yesterday at 11:51 AM Pretty good, thank you! Oh, I …" at bounding box center [545, 80] width 562 height 257
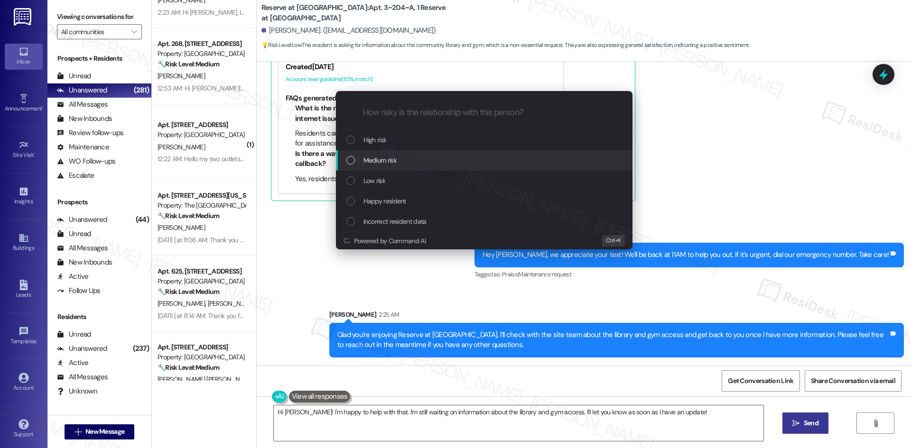
click at [451, 155] on div "Medium risk" at bounding box center [484, 160] width 277 height 10
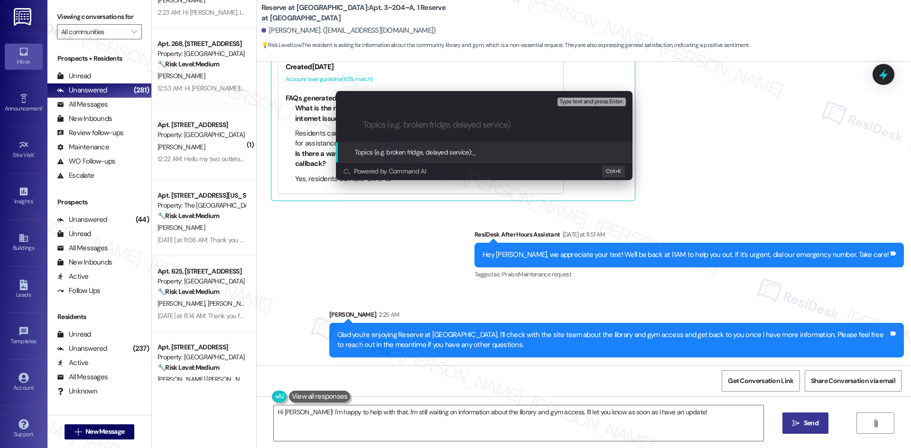
click at [406, 126] on input "Topics (e.g. broken fridge, delayed service)" at bounding box center [492, 125] width 258 height 10
paste input "Community Library & Gym Access Inquiry"
type input "Community Library & Gym Access Inquiry"
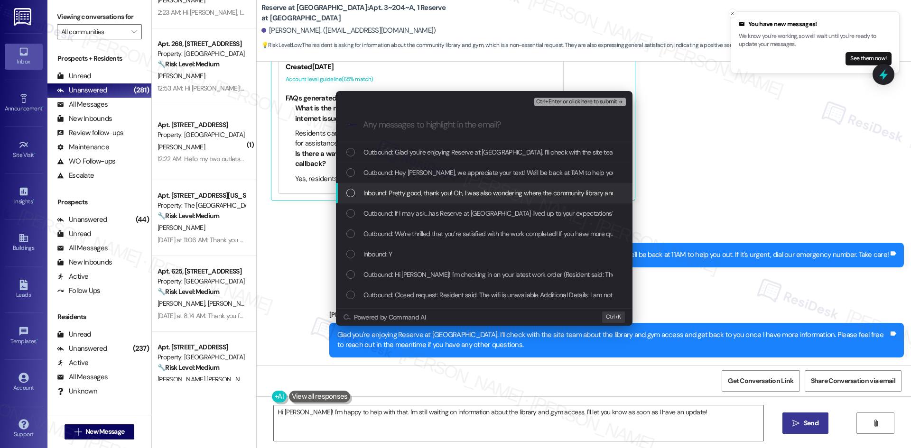
click at [417, 195] on span "Inbound: Pretty good, thank you! Oh, I was also wondering where the community l…" at bounding box center [615, 193] width 505 height 10
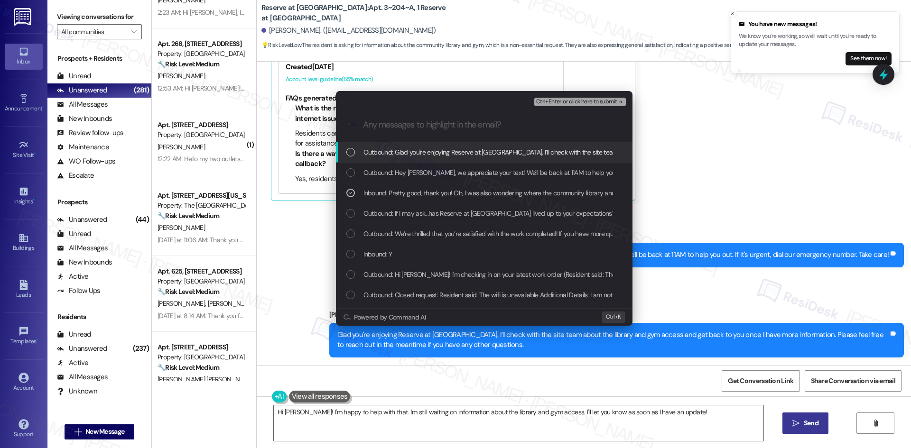
click at [607, 96] on div "Ctrl+Enter or click here to submit" at bounding box center [580, 102] width 93 height 12
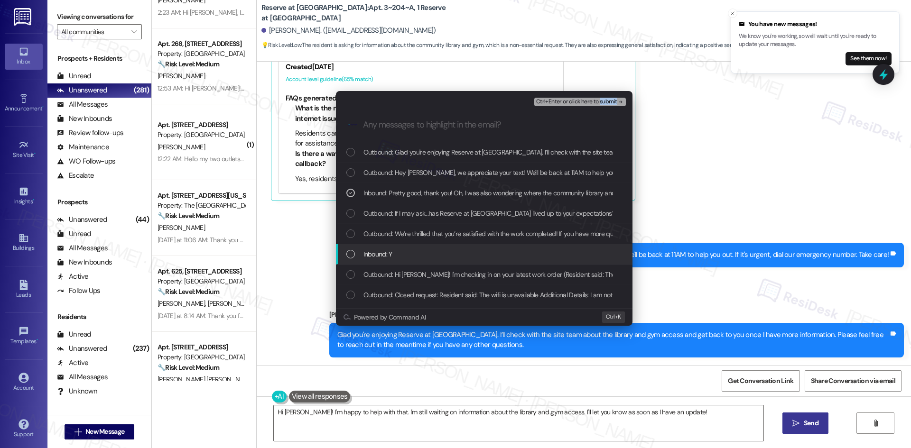
click at [446, 256] on div "Inbound: Y" at bounding box center [484, 254] width 277 height 10
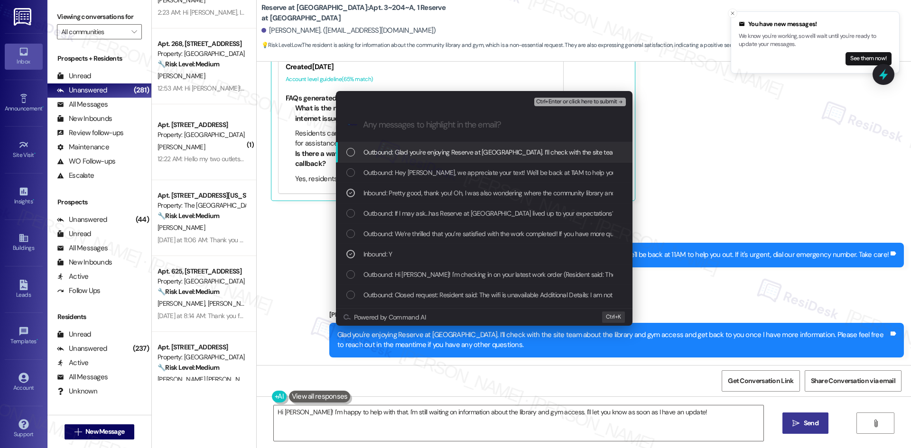
click at [602, 104] on span "Ctrl+Enter or click here to submit" at bounding box center [576, 102] width 81 height 7
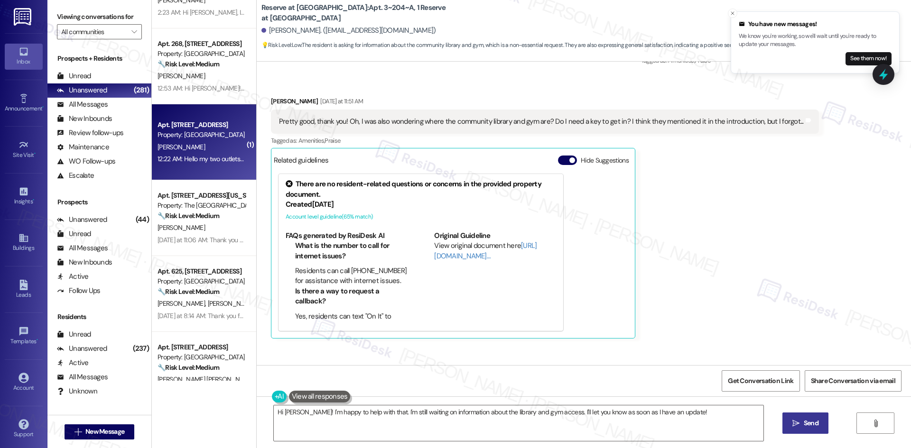
scroll to position [367, 0]
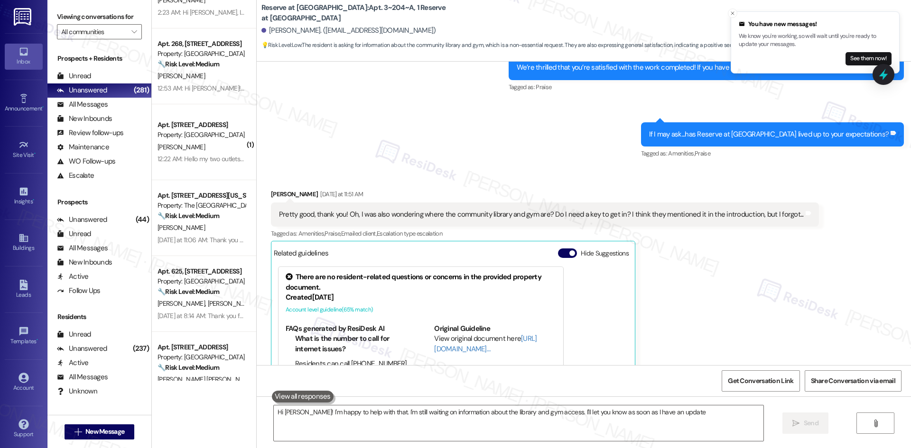
type textarea "Hi Iris! I'm happy to help with that. I'm still waiting on information about th…"
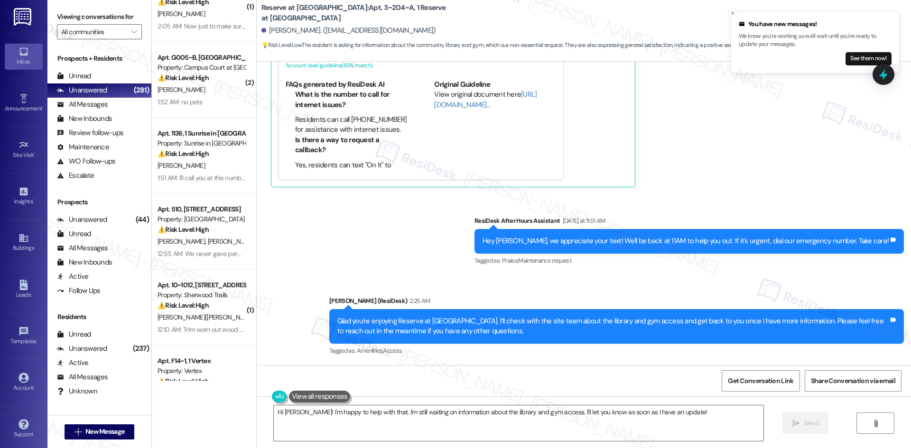
scroll to position [0, 0]
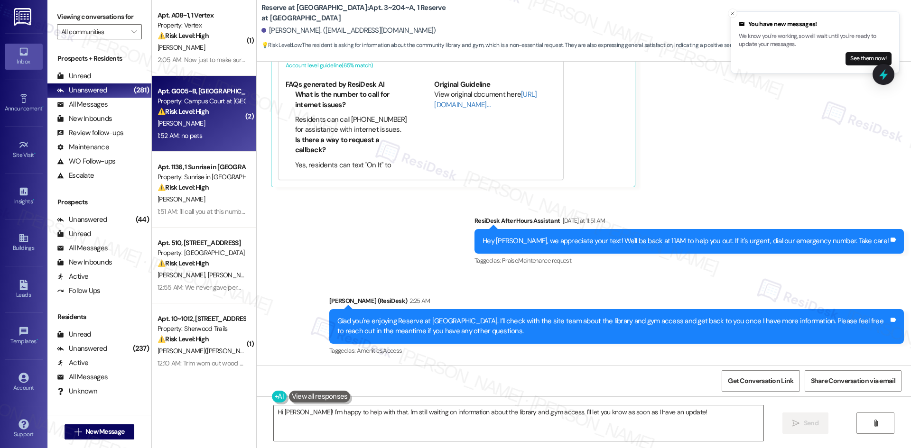
click at [215, 123] on div "H. Lynch" at bounding box center [202, 124] width 90 height 12
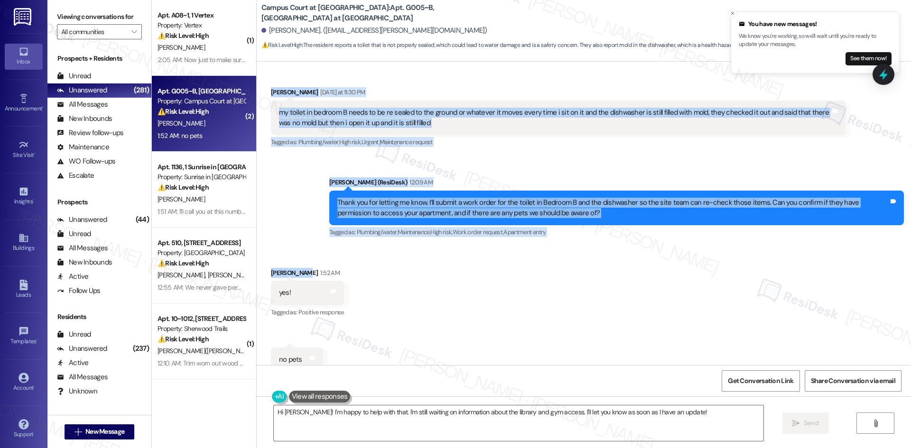
scroll to position [843, 0]
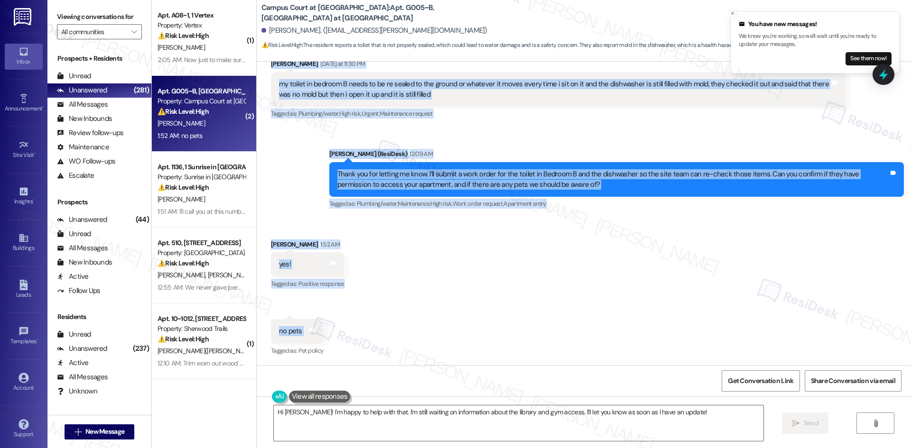
drag, startPoint x: 260, startPoint y: 202, endPoint x: 330, endPoint y: 339, distance: 153.4
click at [330, 340] on div "WO Lease started Aug 22, 2025 at 8:00 AM Show details Survey, sent via SMS Resi…" at bounding box center [584, 214] width 654 height 304
copy div "Hanah Lynch Yesterday at 11:30 PM my toilet in bedroom B needs to be re sealed …"
click at [511, 240] on div "Received via SMS Hanah Lynch 1:52 AM yes! Tags and notes Tagged as: Positive re…" at bounding box center [584, 291] width 654 height 147
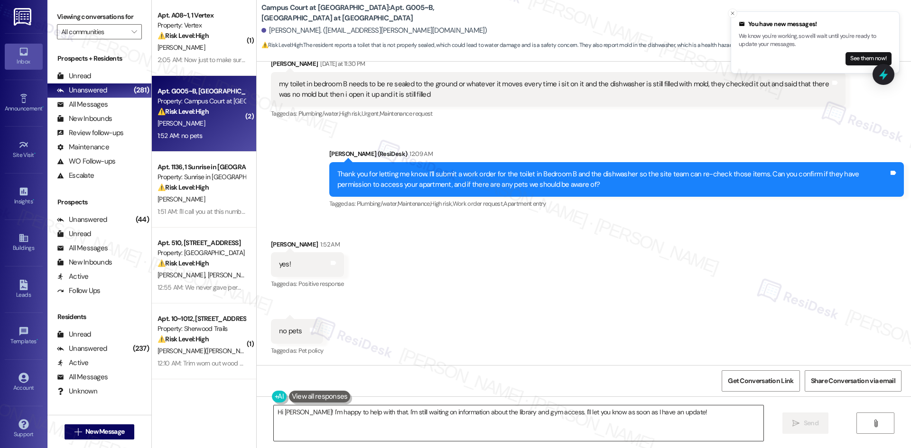
click at [441, 431] on textarea "Hi Iris! I'm happy to help with that. I'm still waiting on information about th…" at bounding box center [518, 424] width 489 height 36
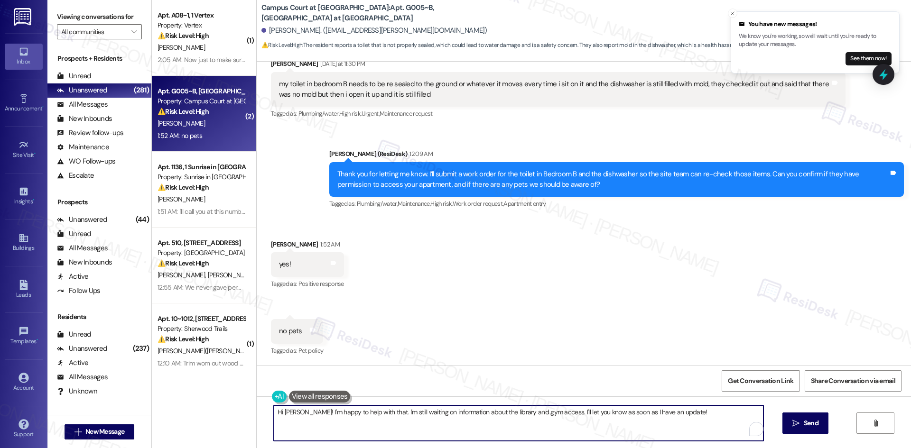
paste textarea "Thank you for confirming, Hanah. I’ll let the site team know and get back to yo…"
click at [463, 426] on textarea "Thank you for confirming, Hanah. I’ll let the site team know and get back to yo…" at bounding box center [514, 424] width 489 height 36
type textarea "Thank you for confirming, Hanah. I’ll let the site team know and get back to yo…"
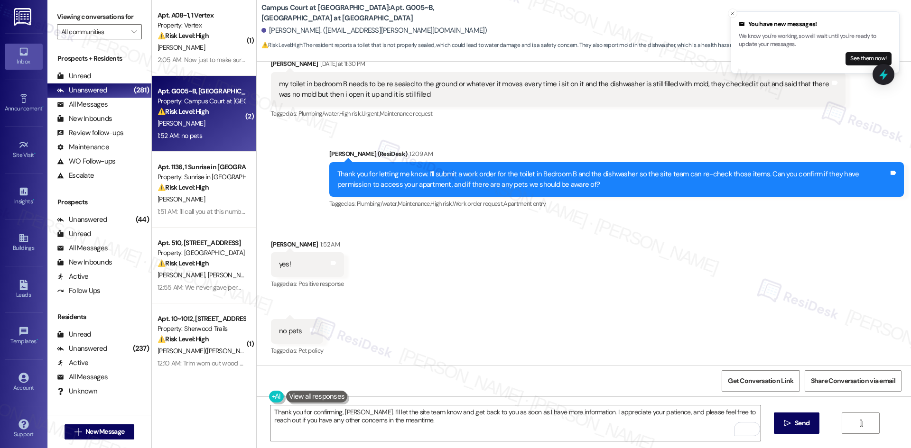
click at [821, 424] on div "Thank you for confirming, Hanah. I’ll let the site team know and get back to yo…" at bounding box center [584, 432] width 654 height 71
click at [799, 428] on span "Send" at bounding box center [801, 423] width 15 height 10
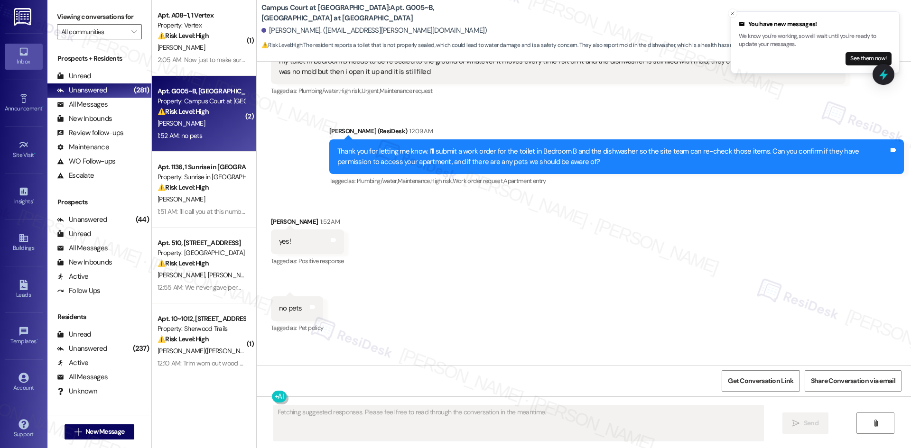
scroll to position [919, 0]
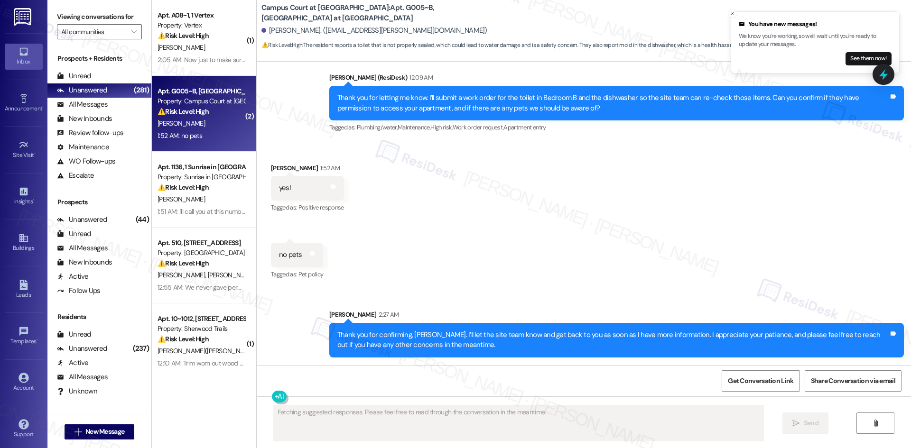
click at [623, 271] on div "Received via SMS Hanah Lynch 1:52 AM yes! Tags and notes Tagged as: Positive re…" at bounding box center [584, 215] width 654 height 147
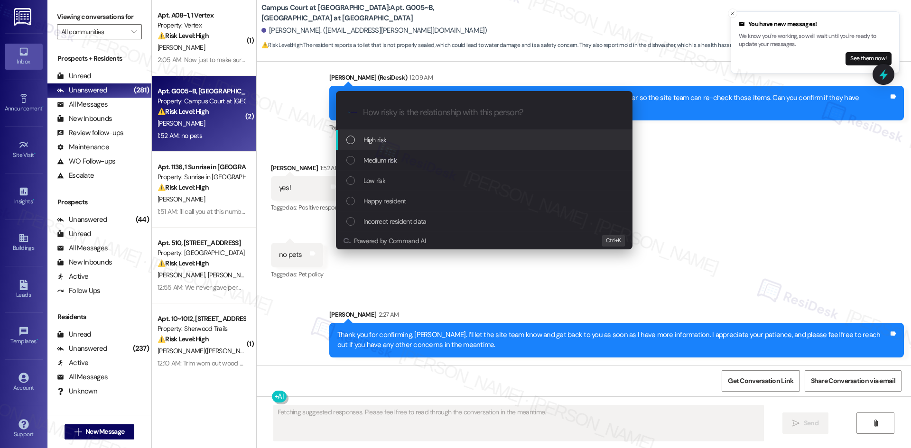
click at [618, 275] on div "Escalate Conversation How risky is the relationship with this person? Topics (e…" at bounding box center [455, 224] width 911 height 448
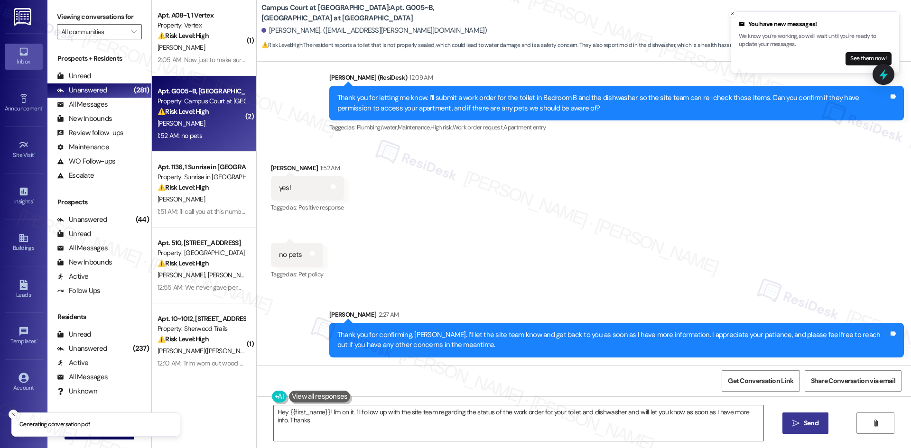
type textarea "Hey {{first_name}}! I'm on it. I'll follow up with the site team regarding the …"
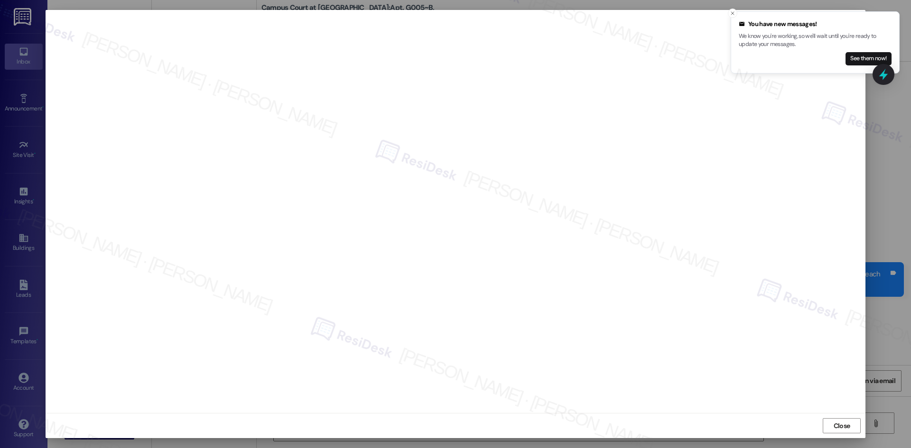
scroll to position [985, 0]
click at [829, 428] on button "Close" at bounding box center [841, 425] width 38 height 15
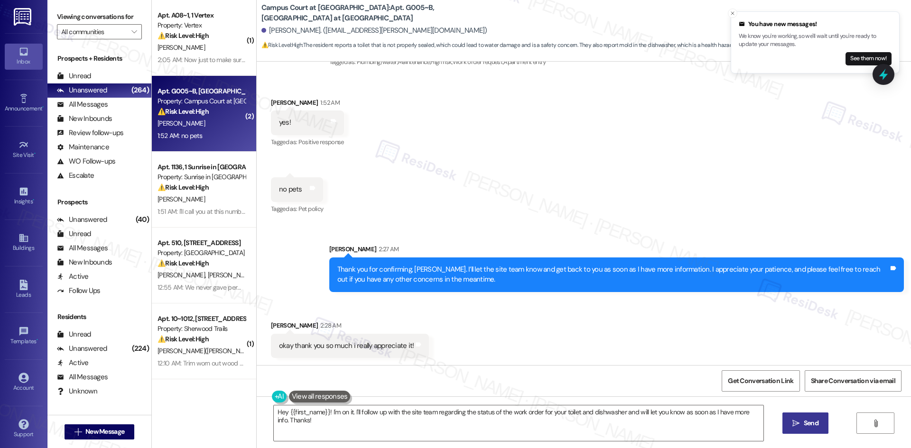
click at [665, 231] on div "Sent via SMS Sarah 2:27 AM Thank you for confirming, Hanah. I’ll let the site t…" at bounding box center [584, 261] width 654 height 76
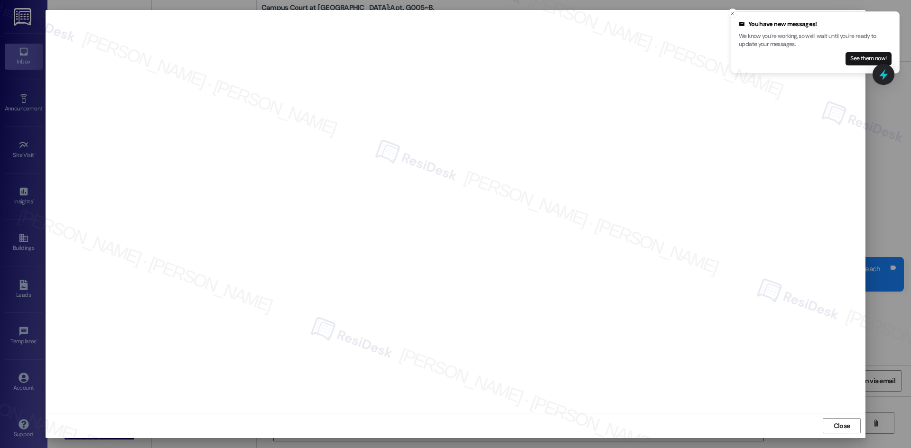
click at [840, 427] on span "Close" at bounding box center [841, 426] width 17 height 10
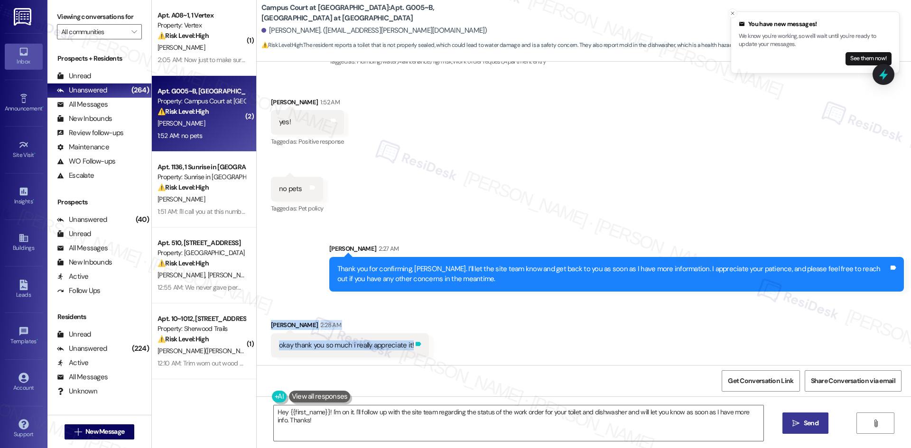
drag, startPoint x: 301, startPoint y: 329, endPoint x: 410, endPoint y: 347, distance: 110.1
click at [481, 350] on div "Received via SMS Hanah Lynch 2:28 AM okay thank you so much i really appreciate…" at bounding box center [584, 332] width 654 height 66
copy div "Hanah Lynch 2:28 AM okay thank you so much i really appreciate it! Tags and not…"
click at [491, 338] on div "Received via SMS Hanah Lynch 2:28 AM okay thank you so much i really appreciate…" at bounding box center [584, 332] width 654 height 66
click at [535, 218] on div "Received via SMS Hanah Lynch 1:52 AM yes! Tags and notes Tagged as: Positive re…" at bounding box center [584, 149] width 654 height 147
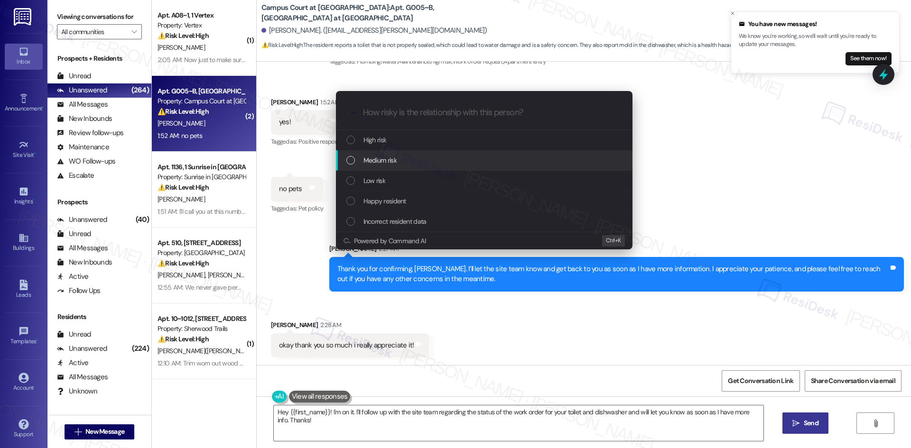
click at [413, 155] on div "Medium risk" at bounding box center [484, 160] width 277 height 10
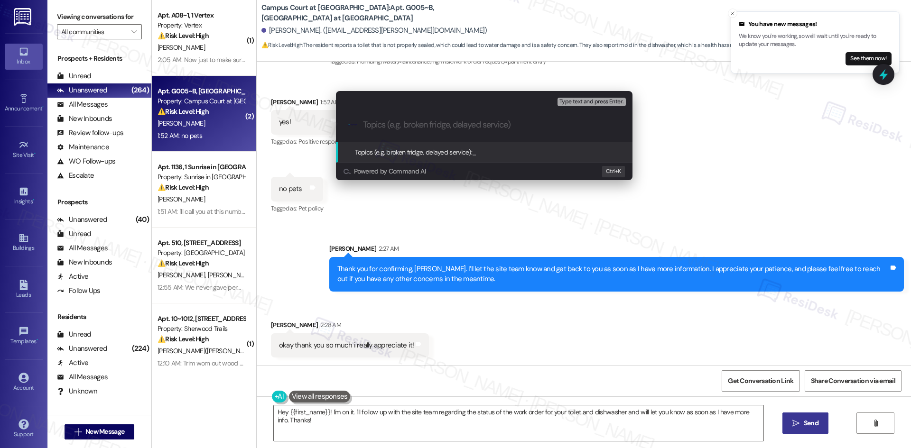
click at [435, 125] on input "Topics (e.g. broken fridge, delayed service)" at bounding box center [492, 125] width 258 height 10
paste input "Work Orders 6820498 & 6820504 – Toilet in Bedroom B & Dishwasher"
type input "Work Orders 6820498 & 6820504 – Toilet in Bedroom B & Dishwasher"
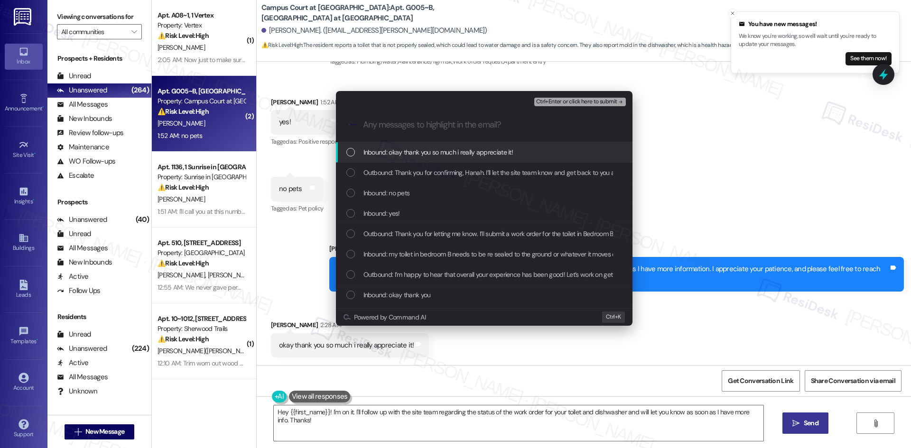
scroll to position [0, 0]
click at [458, 153] on span "Inbound: okay thank you so much i really appreciate it!" at bounding box center [438, 152] width 150 height 10
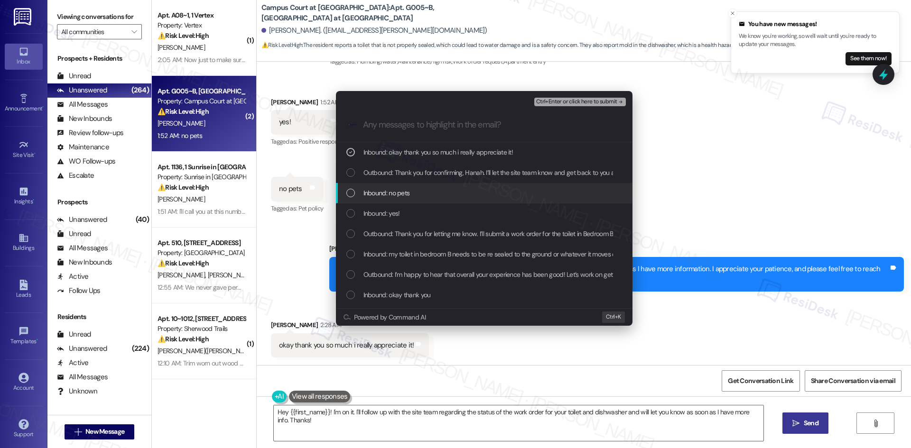
drag, startPoint x: 442, startPoint y: 194, endPoint x: 439, endPoint y: 198, distance: 5.4
click at [442, 194] on div "Inbound: no pets" at bounding box center [484, 193] width 277 height 10
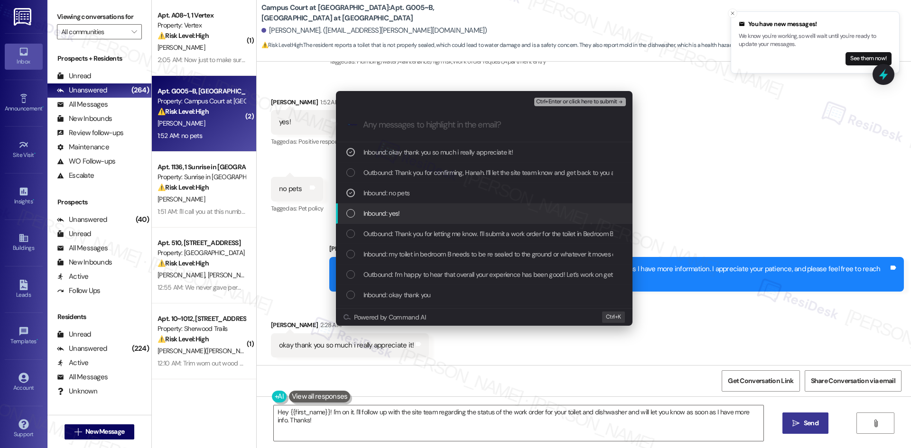
click at [440, 212] on div "Inbound: yes!" at bounding box center [484, 213] width 277 height 10
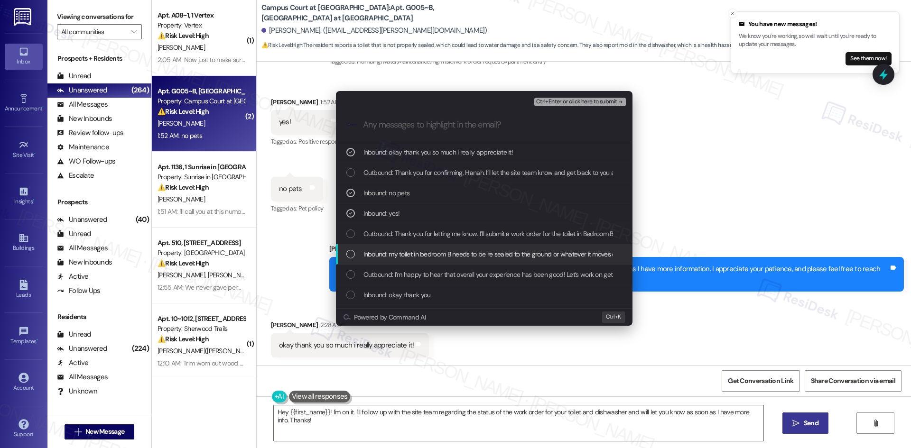
click at [470, 257] on span "Inbound: my toilet in bedroom B needs to be re sealed to the ground or whatever…" at bounding box center [696, 254] width 666 height 10
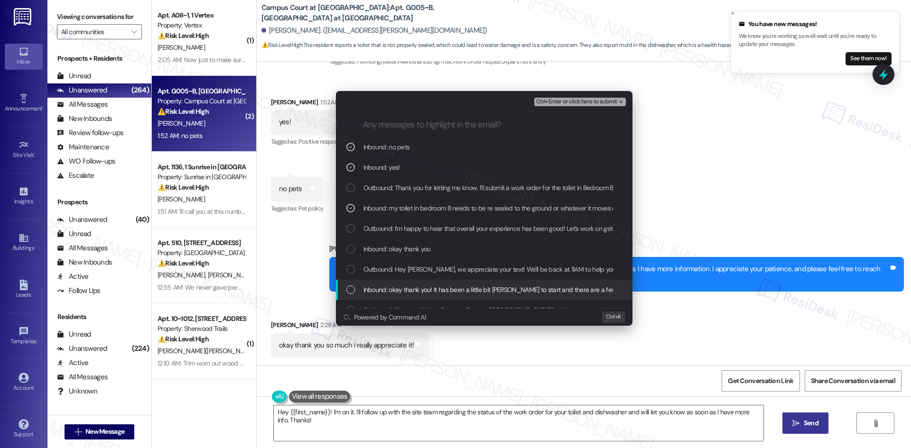
scroll to position [47, 0]
click at [617, 103] on icon "remove-block-ctrl+enter-or click here to submit" at bounding box center [620, 102] width 7 height 7
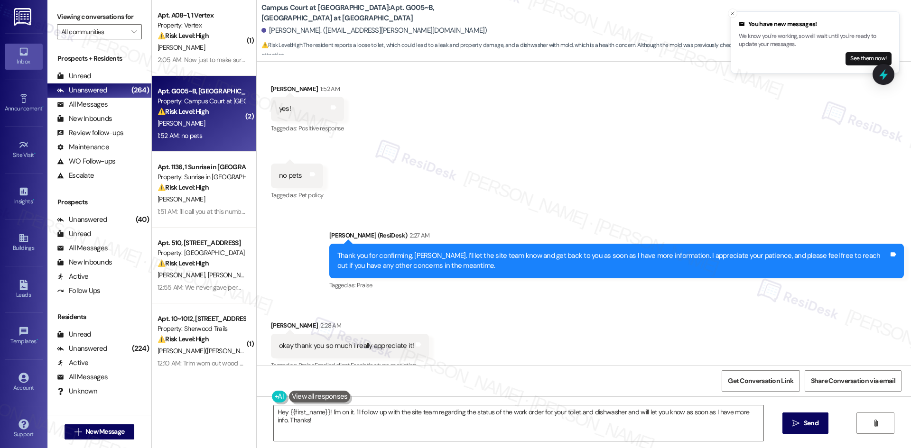
scroll to position [1013, 0]
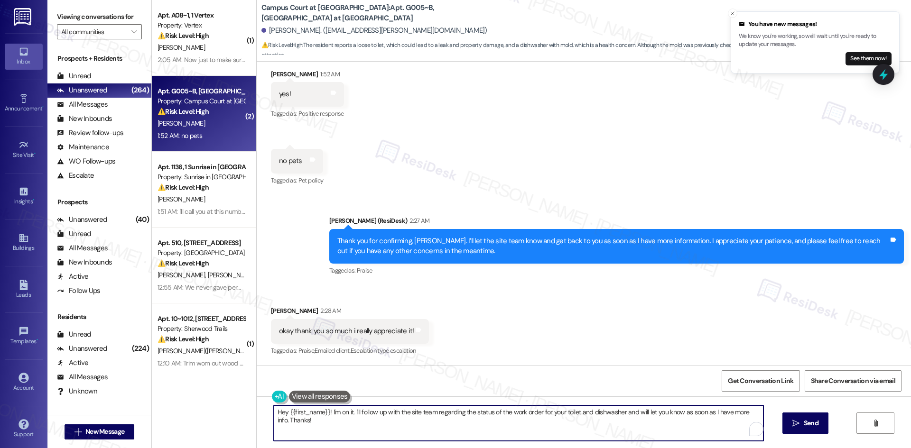
click at [412, 434] on textarea "Hey {{first_name}}! I'm on it. I'll follow up with the site team regarding the …" at bounding box center [518, 424] width 489 height 36
click at [399, 426] on textarea "Hey {{first_name}}! I'm on it. I'll follow up with the site team regarding the …" at bounding box center [514, 424] width 489 height 36
click at [415, 430] on textarea "Hey {{first_name}}! I'm on it. I'll follow up with the site team regarding the …" at bounding box center [514, 424] width 489 height 36
paste textarea "You’re very welcome, [PERSON_NAME]"
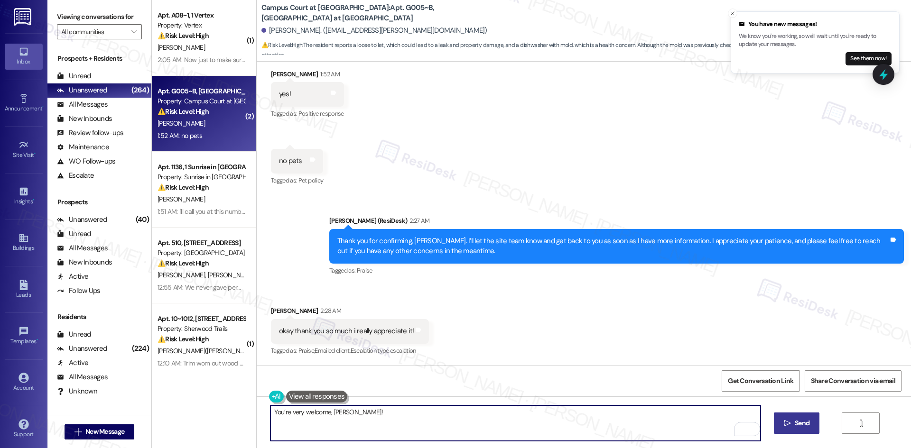
type textarea "You’re very welcome, [PERSON_NAME]!"
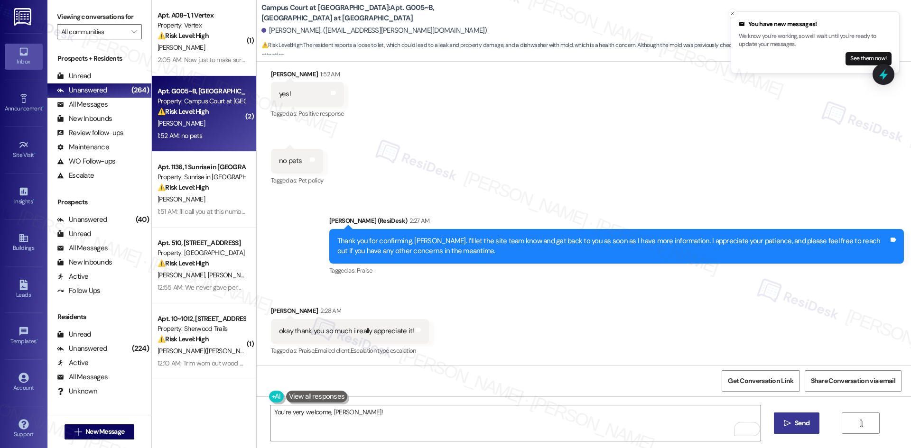
click at [789, 424] on icon "" at bounding box center [787, 424] width 7 height 8
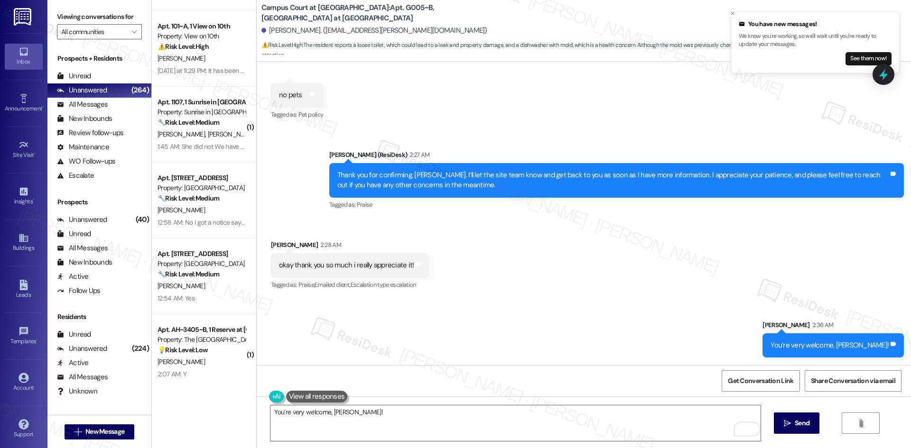
scroll to position [474, 0]
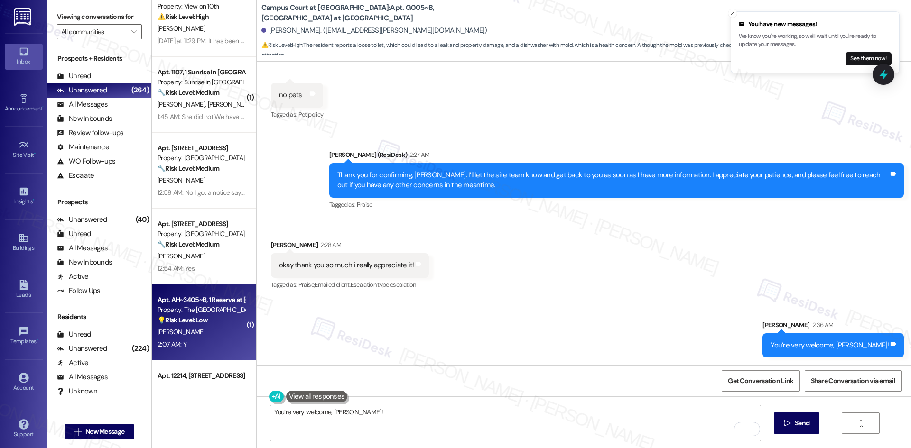
click at [209, 326] on div "[PERSON_NAME]" at bounding box center [202, 332] width 90 height 12
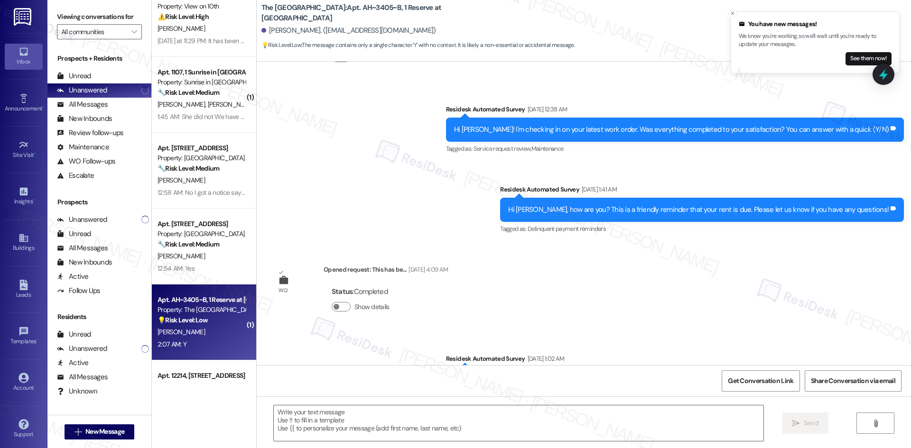
type textarea "Fetching suggested responses. Please feel free to read through the conversation…"
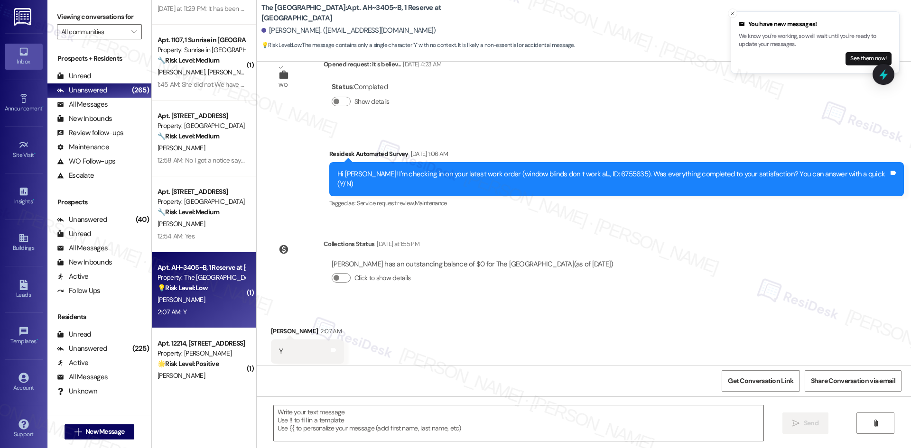
scroll to position [617, 0]
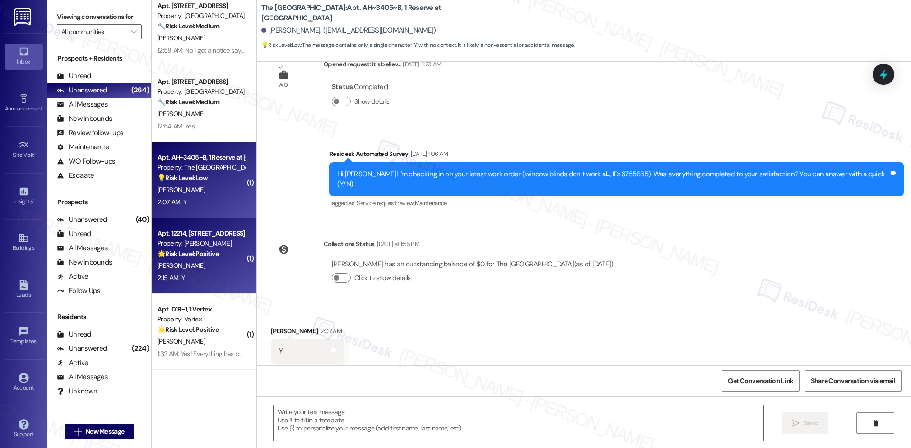
click at [218, 245] on div "Property: [PERSON_NAME]" at bounding box center [201, 244] width 88 height 10
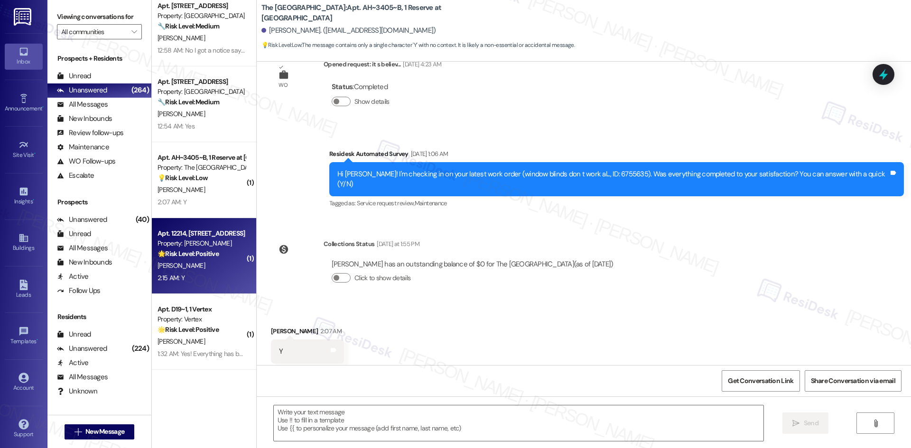
type textarea "Fetching suggested responses. Please feel free to read through the conversation…"
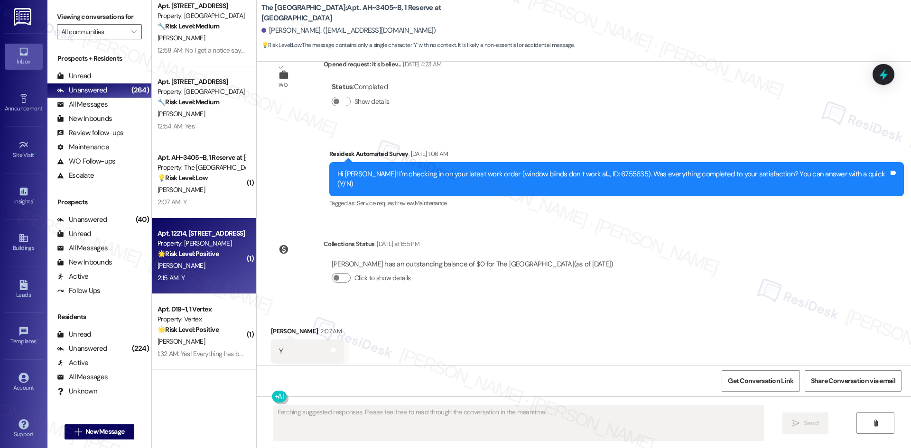
scroll to position [188, 0]
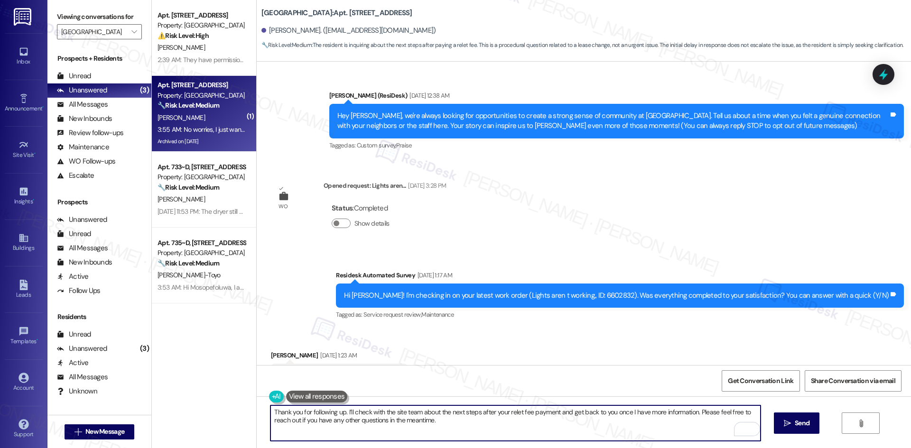
scroll to position [1925, 0]
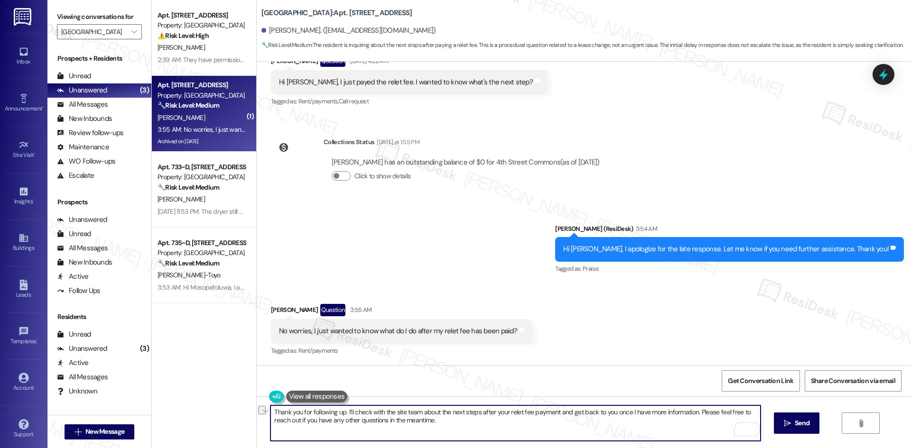
click at [330, 403] on button at bounding box center [317, 397] width 62 height 12
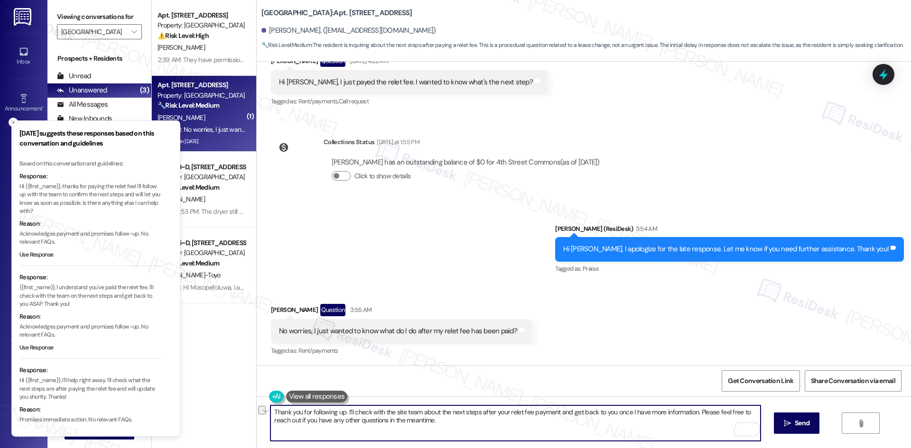
click at [340, 413] on textarea "Thank you for following up. I’ll check with the site team about the next steps …" at bounding box center [514, 424] width 489 height 36
click at [12, 121] on icon "Close toast" at bounding box center [13, 123] width 6 height 6
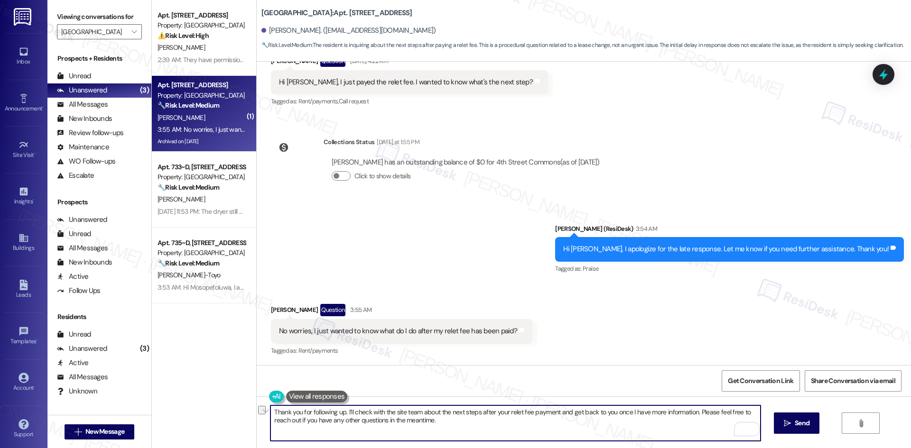
drag, startPoint x: 338, startPoint y: 411, endPoint x: 263, endPoint y: 414, distance: 75.0
click at [262, 414] on div "Thank you for following up. I’ll check with the site team about the next steps …" at bounding box center [584, 432] width 654 height 71
type textarea "I appreciate your patience. I’ll check with the site team about the next steps …"
click at [801, 424] on span "Send" at bounding box center [801, 423] width 15 height 10
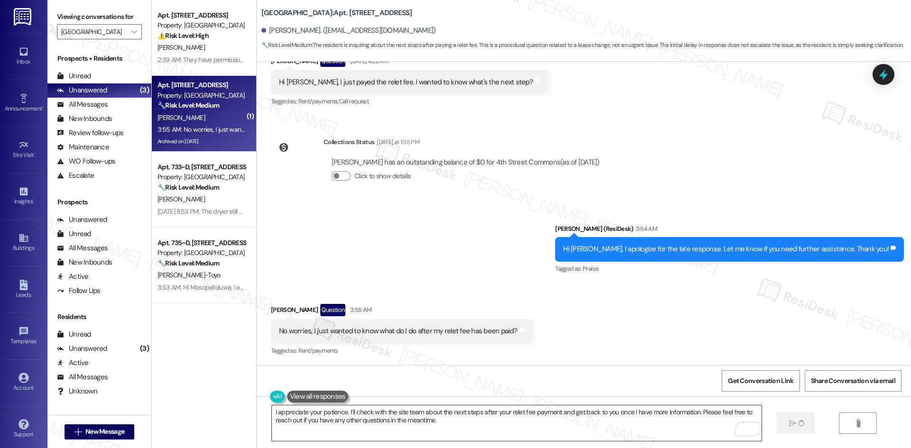
scroll to position [1925, 0]
drag, startPoint x: 543, startPoint y: 320, endPoint x: 556, endPoint y: 317, distance: 14.0
click at [543, 320] on div "Received via SMS [PERSON_NAME] Question 3:55 AM No worries, I just wanted to kn…" at bounding box center [584, 324] width 654 height 82
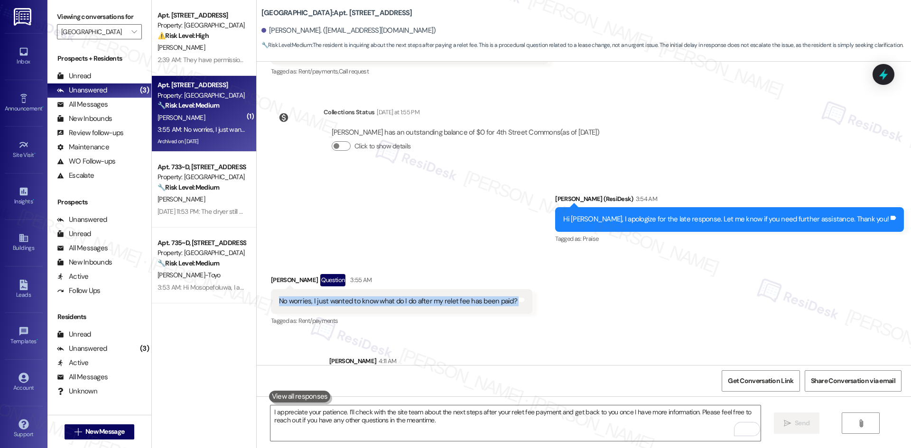
scroll to position [2001, 0]
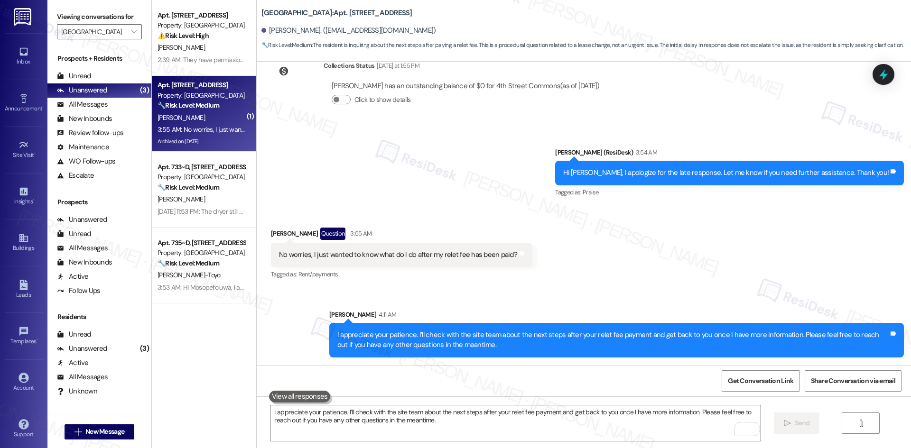
click at [572, 289] on div "Sent via SMS [PERSON_NAME] 4:11 AM I appreciate your patience. I’ll check with …" at bounding box center [584, 326] width 654 height 76
click at [627, 275] on div "Received via SMS [PERSON_NAME] Question 3:55 AM No worries, I just wanted to kn…" at bounding box center [584, 247] width 654 height 82
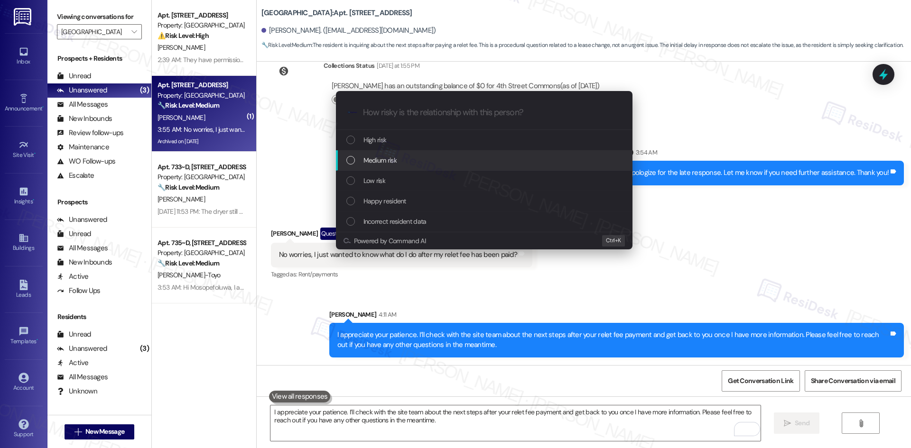
click at [373, 162] on span "Medium risk" at bounding box center [379, 160] width 33 height 10
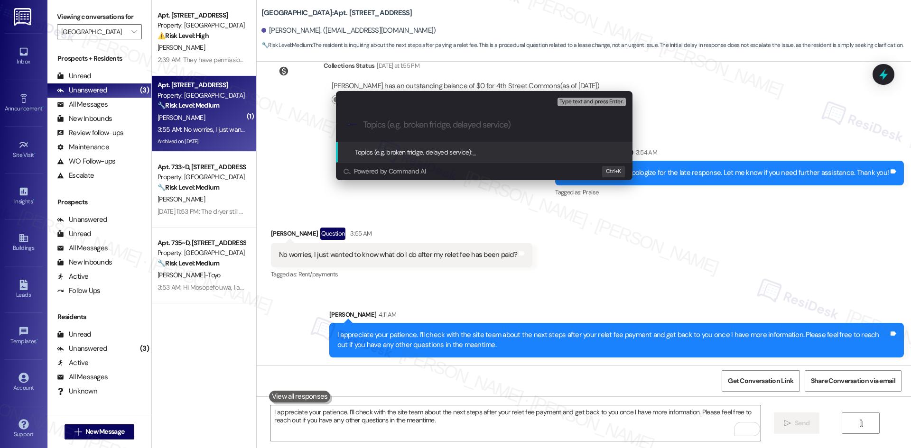
click at [397, 123] on input "Topics (e.g. broken fridge, delayed service)" at bounding box center [492, 125] width 258 height 10
paste input "Next Steps After Relet Fee Payment"
type input "Next Steps After Relet Fee Payment"
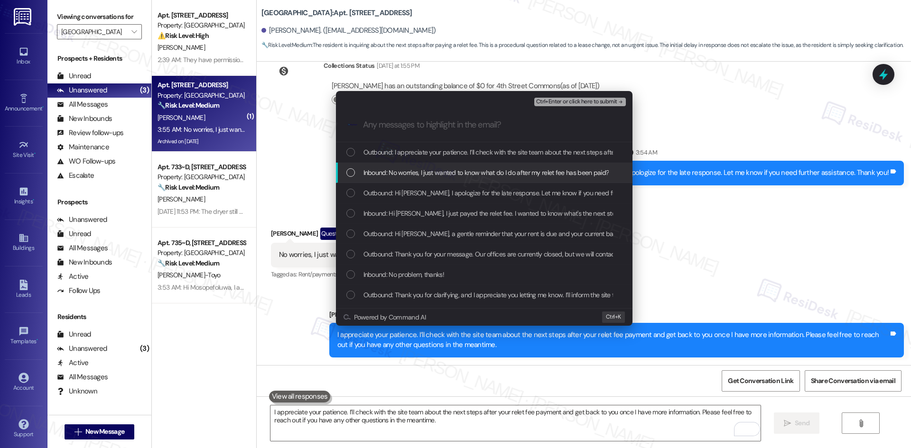
click at [445, 173] on span "Inbound: No worries, I just wanted to know what do I do after my relet fee has …" at bounding box center [486, 172] width 246 height 10
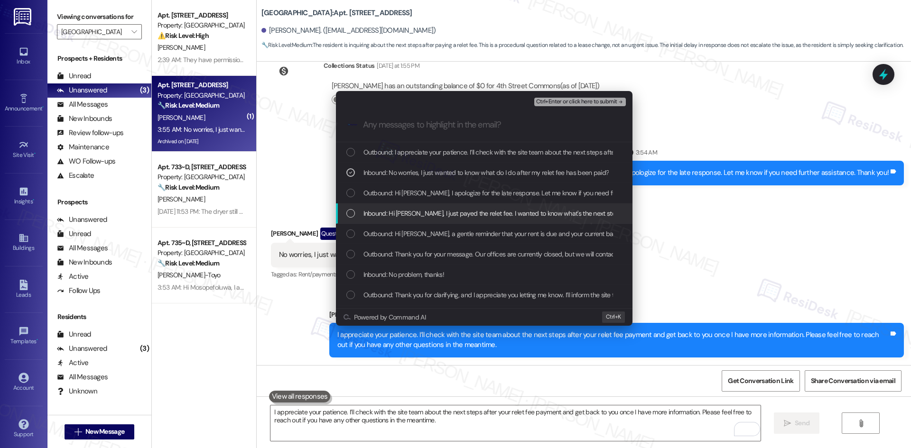
click at [541, 212] on span "Inbound: Hi [PERSON_NAME], I just payed the relet fee. I wanted to know what's …" at bounding box center [492, 213] width 259 height 10
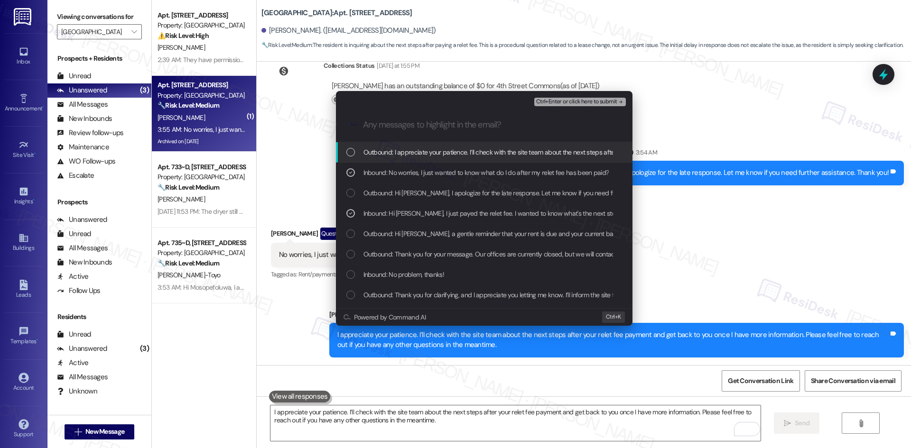
click at [615, 100] on span "Ctrl+Enter or click here to submit" at bounding box center [576, 102] width 81 height 7
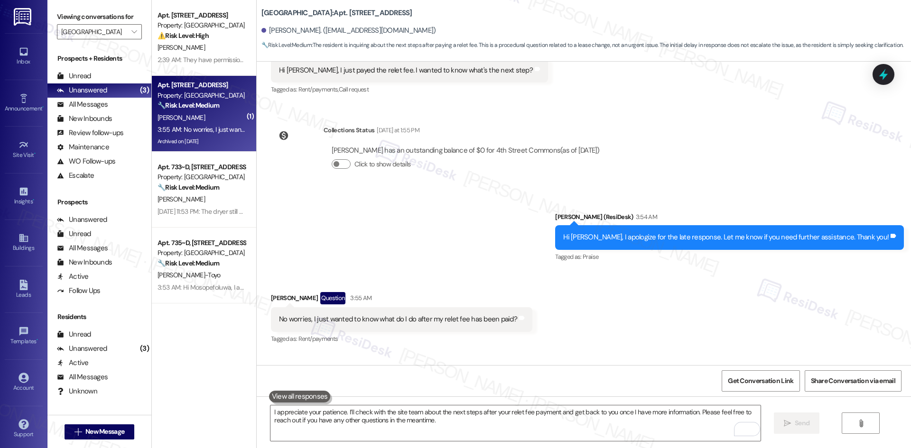
scroll to position [1925, 0]
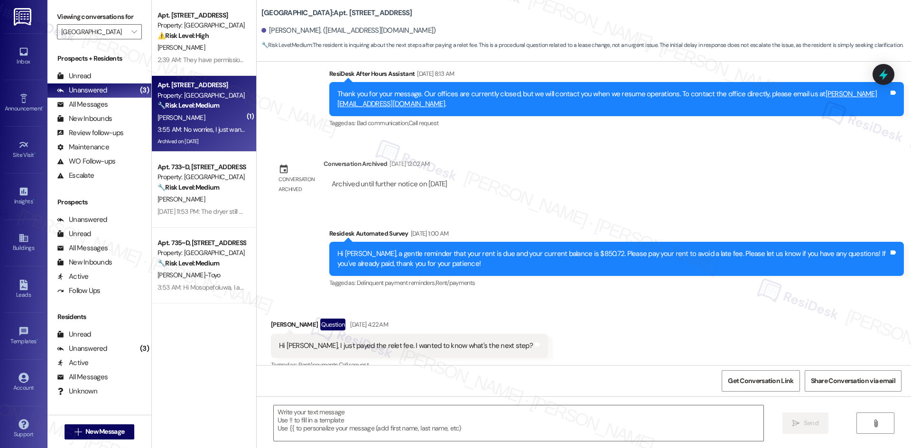
type textarea "Fetching suggested responses. Please feel free to read through the conversation…"
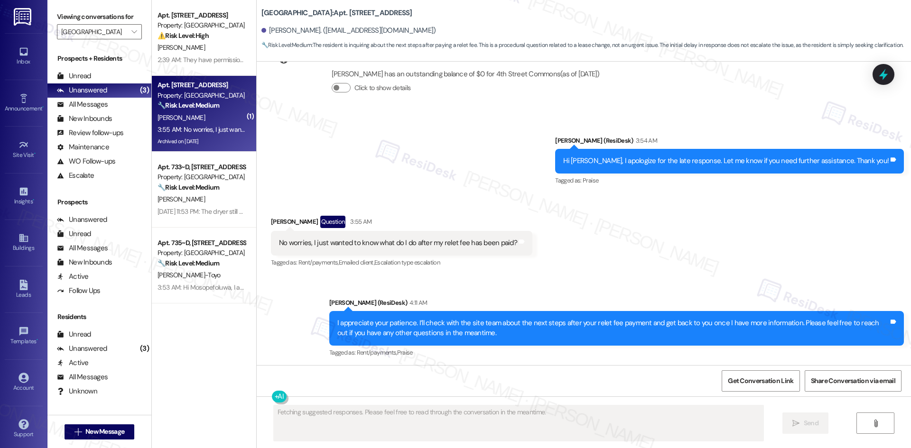
scroll to position [2015, 0]
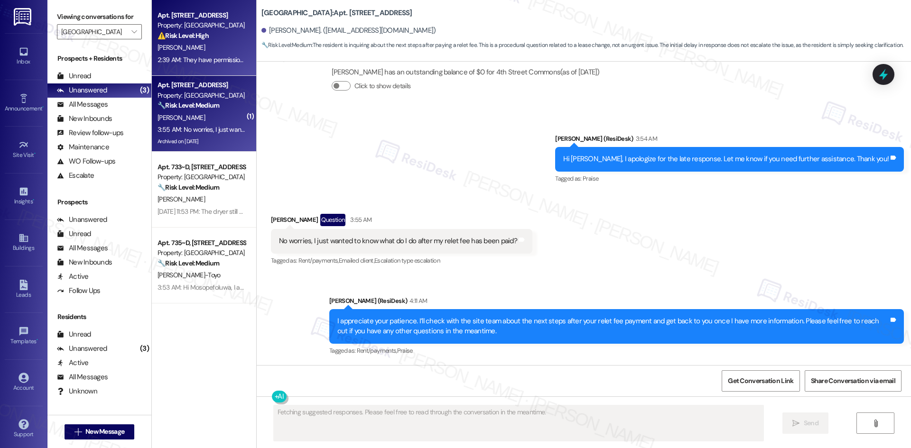
click at [186, 62] on div "2:39 AM: They have permission but I would like to know what time period they ma…" at bounding box center [341, 59] width 368 height 9
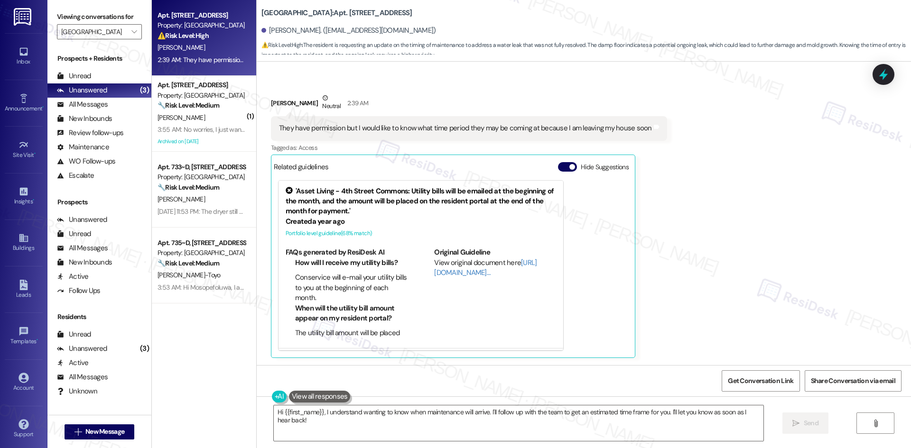
scroll to position [761, 0]
click at [635, 252] on div "[PERSON_NAME] Neutral 2:39 AM They have permission but I would like to know wha…" at bounding box center [469, 224] width 396 height 265
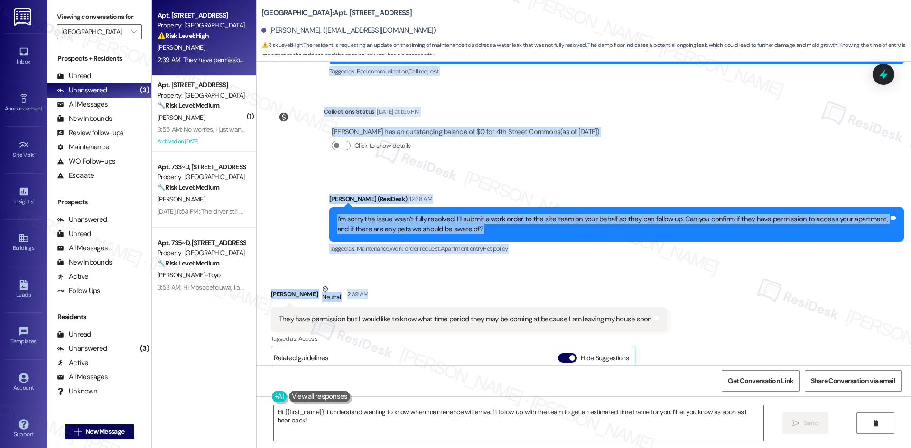
scroll to position [571, 0]
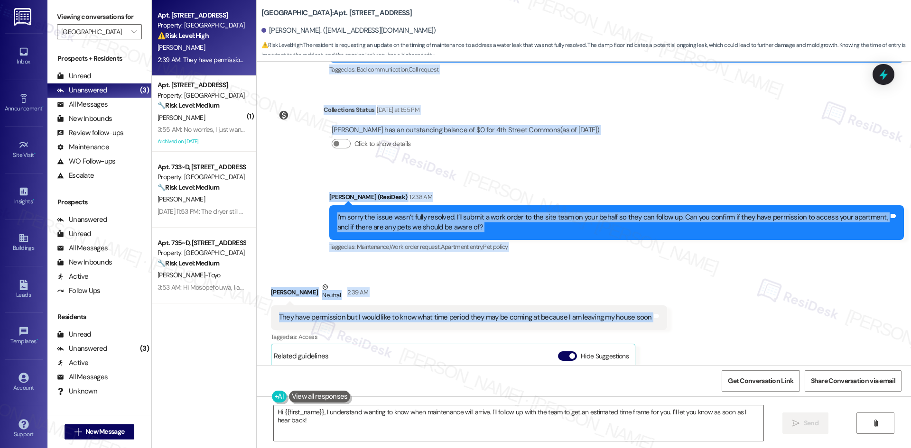
drag, startPoint x: 320, startPoint y: 172, endPoint x: 664, endPoint y: 314, distance: 371.7
click at [677, 317] on div "WO Lease started [DATE] 8:00 AM Show details Survey, sent via SMS Residesk Auto…" at bounding box center [584, 214] width 654 height 304
copy div "Residesk Automated Survey [DATE] 1:00 AM Hi Salu! I'm checking in on your lates…"
drag, startPoint x: 545, startPoint y: 169, endPoint x: 538, endPoint y: 185, distance: 18.3
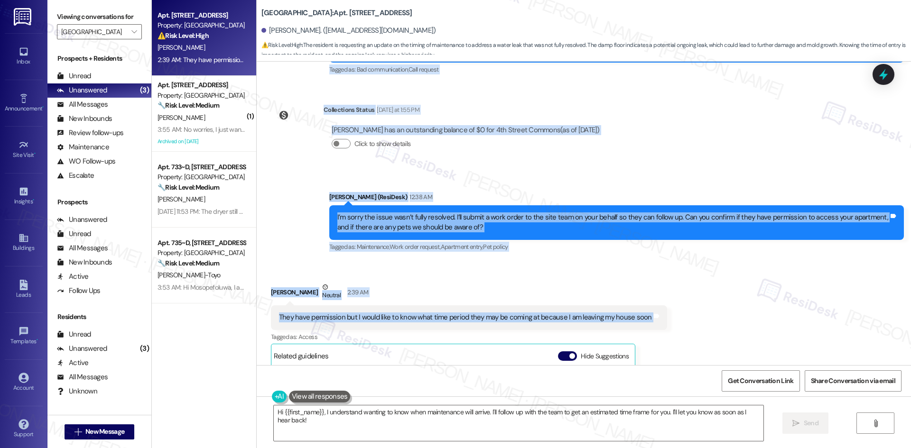
click at [545, 169] on div "Collections Status [DATE] at 1:55 PM [PERSON_NAME] has an outstanding balance o…" at bounding box center [439, 134] width 351 height 73
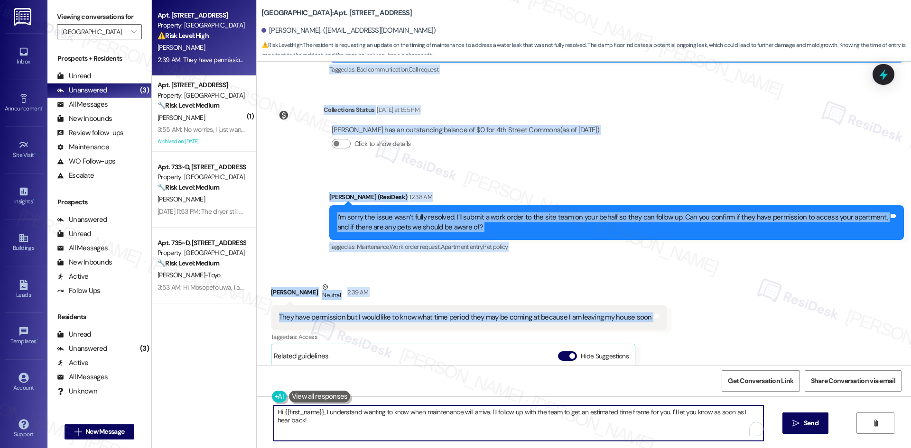
drag, startPoint x: 419, startPoint y: 437, endPoint x: 419, endPoint y: 430, distance: 7.6
click at [419, 436] on textarea "Hi {{first_name}}, I understand wanting to know when maintenance will arrive. I…" at bounding box center [518, 424] width 489 height 36
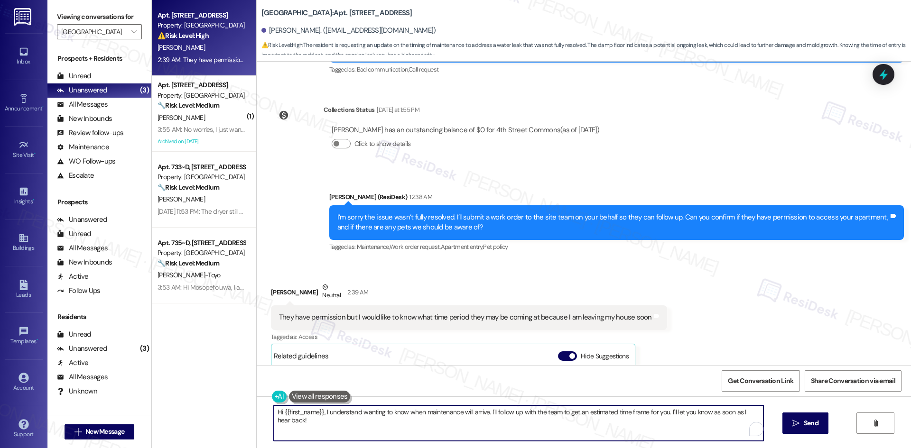
click at [399, 427] on textarea "Hi {{first_name}}, I understand wanting to know when maintenance will arrive. I…" at bounding box center [518, 424] width 489 height 36
paste textarea "Thank you for confirming, Salu. I don’t have the schedule yet, but I’ll let the…"
click at [618, 424] on textarea "Thank you for confirming, Salu. I don’t have the schedule yet, but I’ll let the…" at bounding box center [514, 424] width 489 height 36
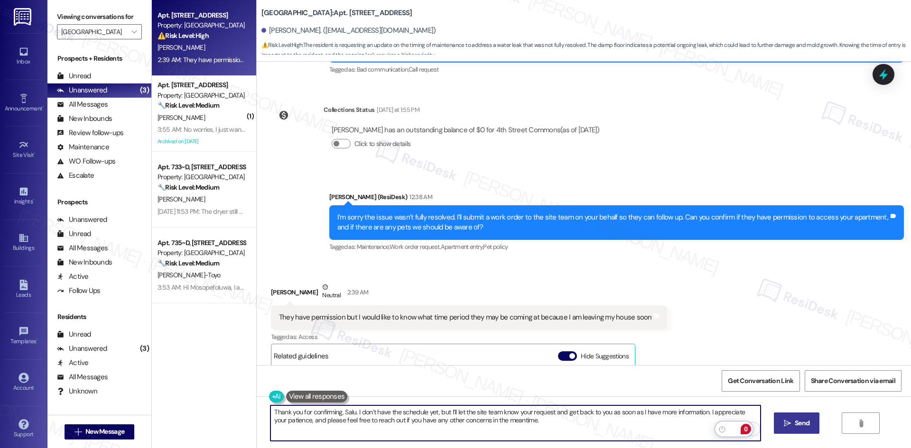
type textarea "Thank you for confirming, Salu. I don’t have the schedule yet, but I’ll let the…"
click at [795, 422] on span "Send" at bounding box center [801, 423] width 15 height 10
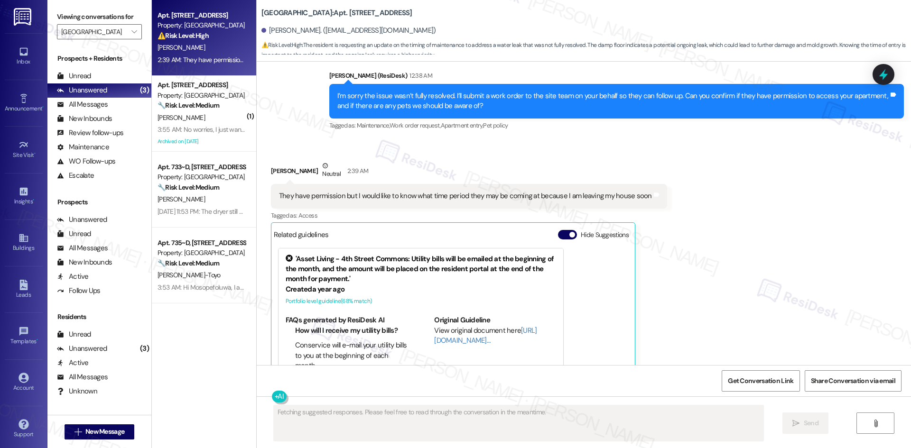
scroll to position [760, 0]
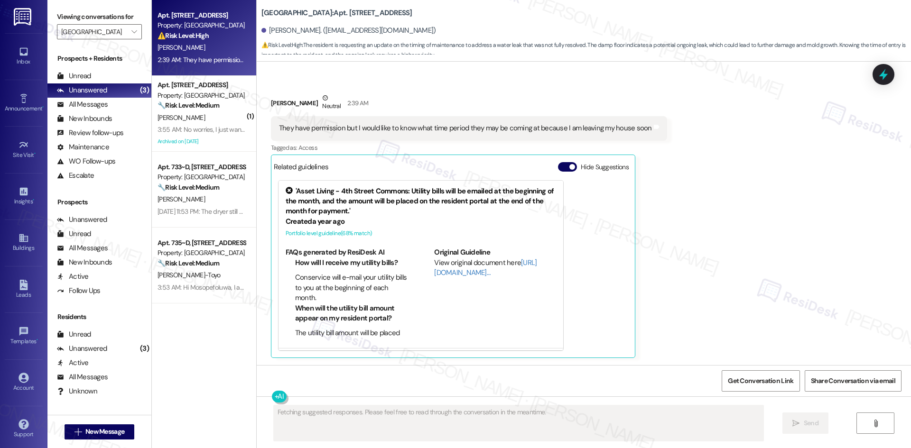
click at [721, 257] on div "Received via SMS [PERSON_NAME] Neutral 2:39 AM They have permission but I would…" at bounding box center [584, 219] width 654 height 294
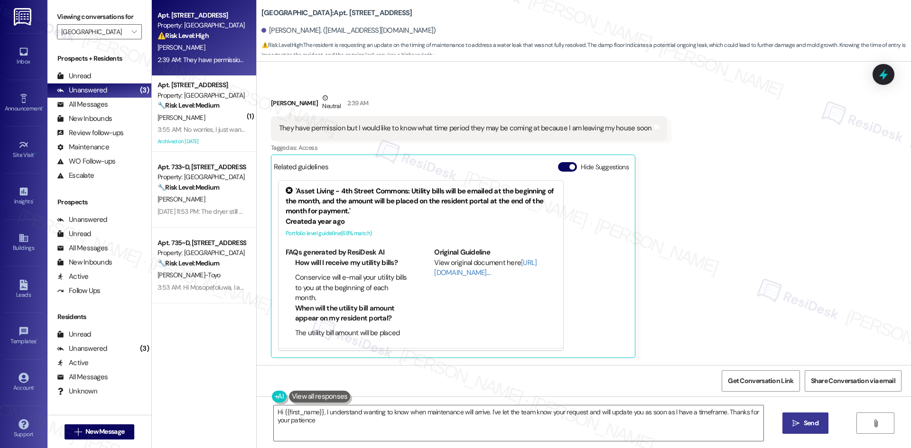
type textarea "Hi {{first_name}}, I understand wanting to know when maintenance will arrive. I…"
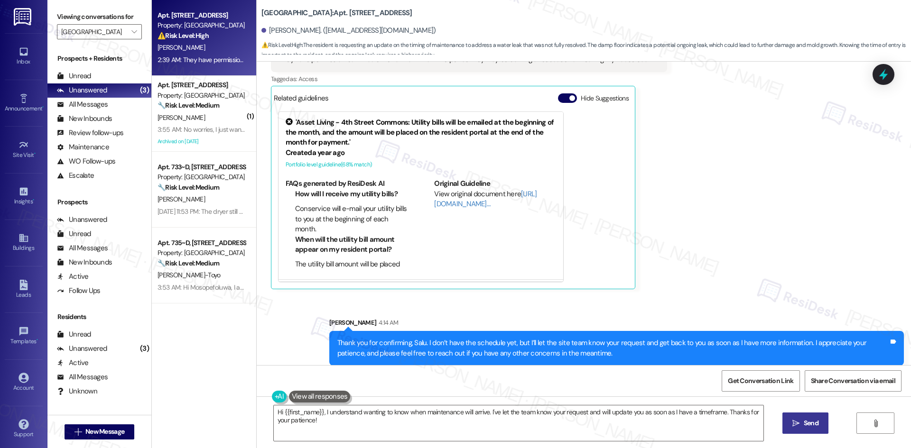
scroll to position [837, 0]
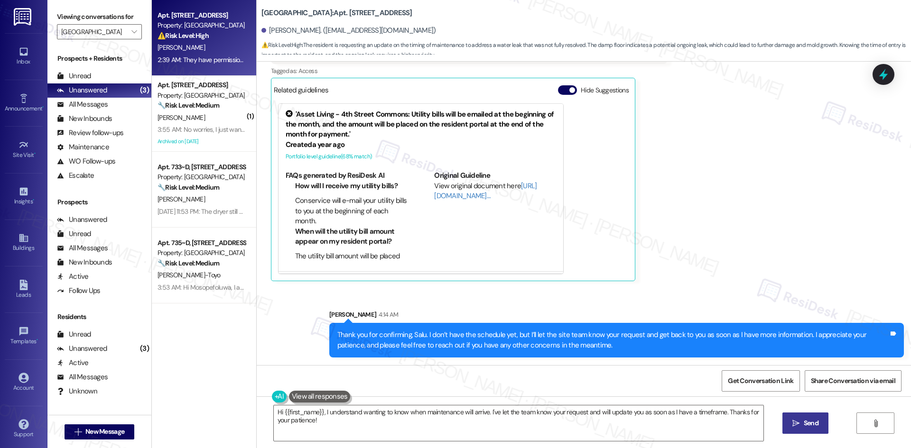
click at [739, 261] on div "Received via SMS [PERSON_NAME] Neutral 2:39 AM They have permission but I would…" at bounding box center [584, 142] width 654 height 294
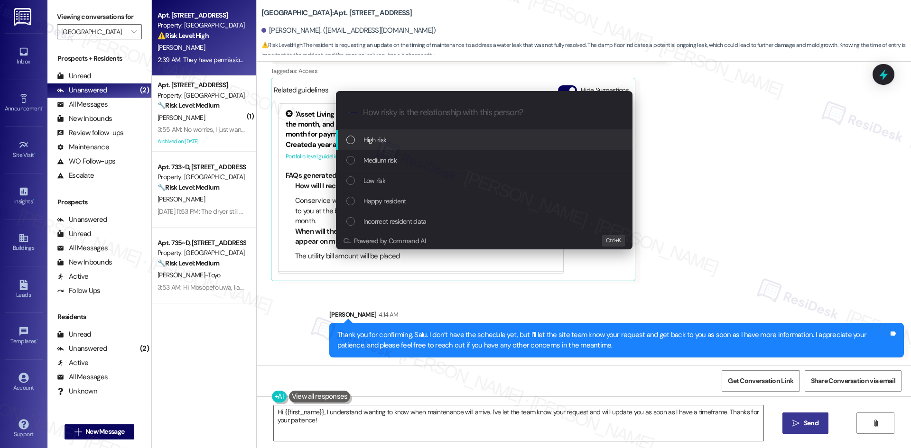
click at [745, 243] on div "Escalate Conversation How risky is the relationship with this person? Topics (e…" at bounding box center [455, 224] width 911 height 448
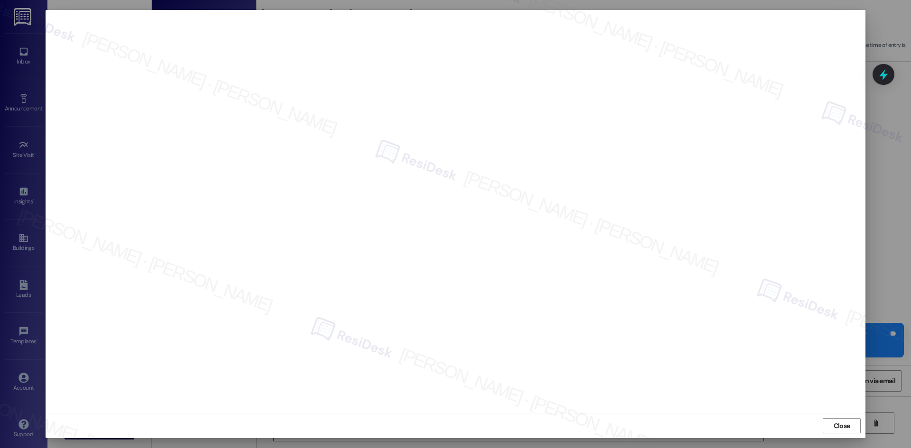
drag, startPoint x: 841, startPoint y: 423, endPoint x: 782, endPoint y: 417, distance: 60.0
click at [841, 423] on span "Close" at bounding box center [841, 426] width 17 height 10
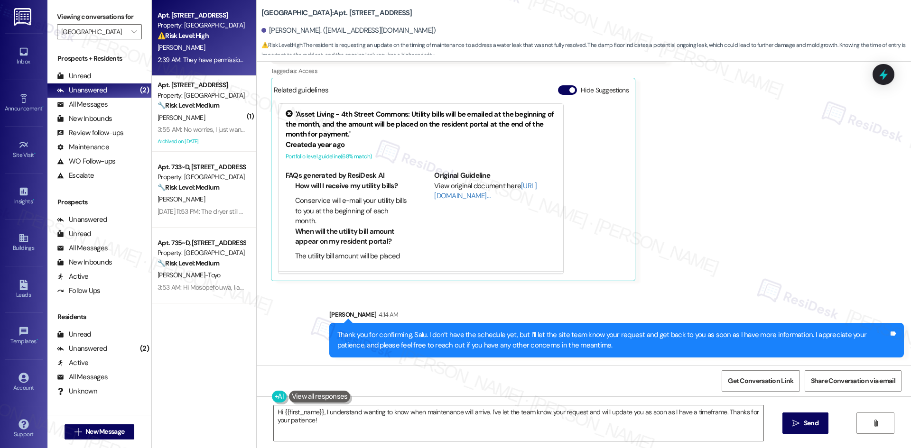
click at [730, 246] on div "Received via SMS [PERSON_NAME] Neutral 2:39 AM They have permission but I would…" at bounding box center [584, 142] width 654 height 294
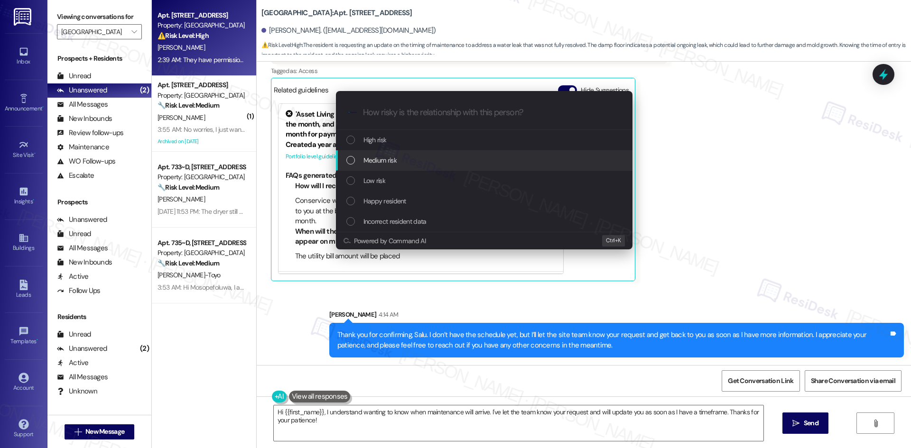
click at [414, 159] on div "Medium risk" at bounding box center [484, 160] width 277 height 10
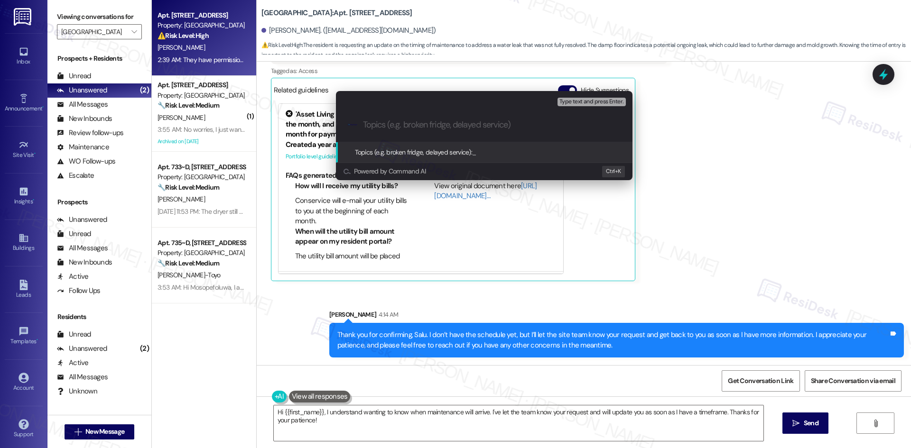
click at [380, 129] on input "Topics (e.g. broken fridge, delayed service)" at bounding box center [492, 125] width 258 height 10
paste input "Work Orders 6811130 & 6820687 – Carpet & Belongings Affected"
type input "Work Orders 6811130 & 6820687 – Carpet & Belongings Affected"
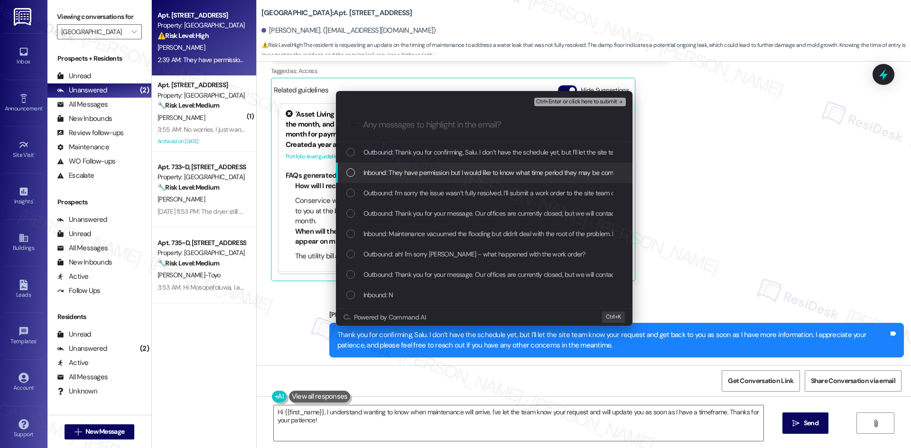
click at [400, 175] on span "Inbound: They have permission but I would like to know what time period they ma…" at bounding box center [547, 172] width 368 height 10
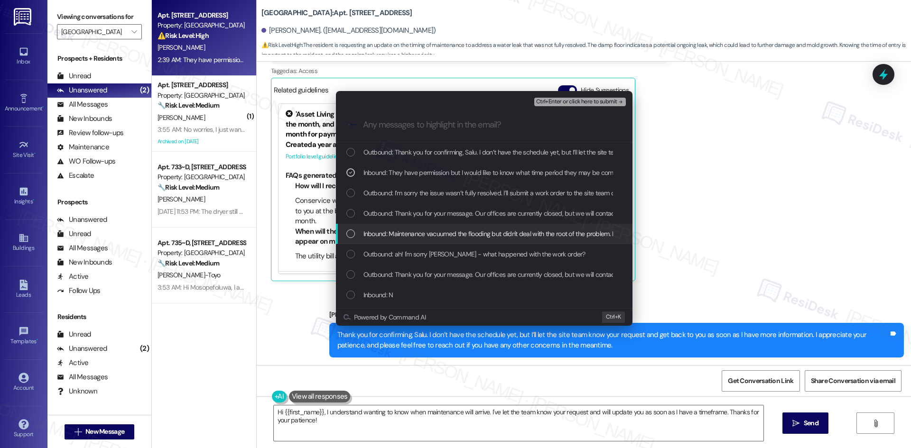
click at [465, 233] on span "Inbound: Maintenance vacuumed the flooding but didn't deal with the root of the…" at bounding box center [525, 234] width 325 height 10
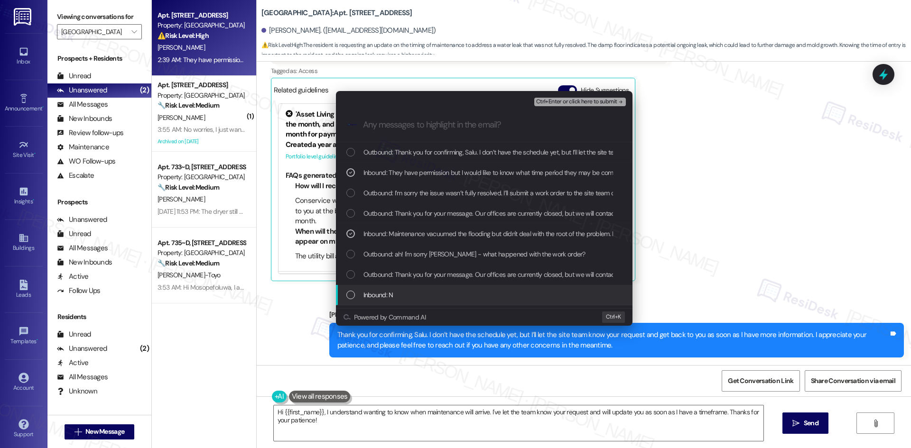
click at [464, 295] on div "Inbound: N" at bounding box center [484, 295] width 277 height 10
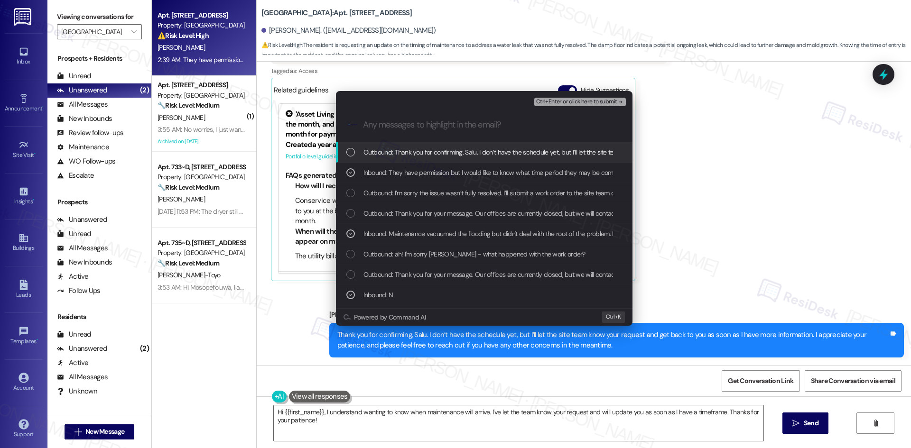
click at [615, 101] on span "Ctrl+Enter or click here to submit" at bounding box center [576, 102] width 81 height 7
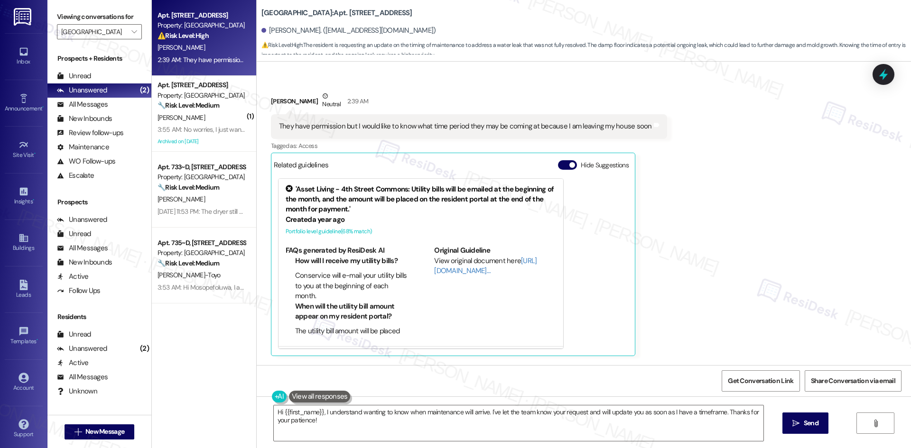
scroll to position [760, 0]
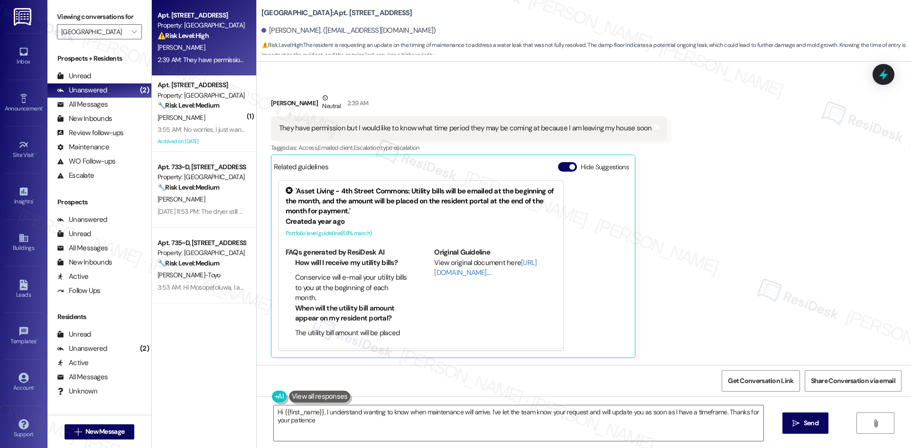
type textarea "Hi {{first_name}}, I understand wanting to know when maintenance will arrive. I…"
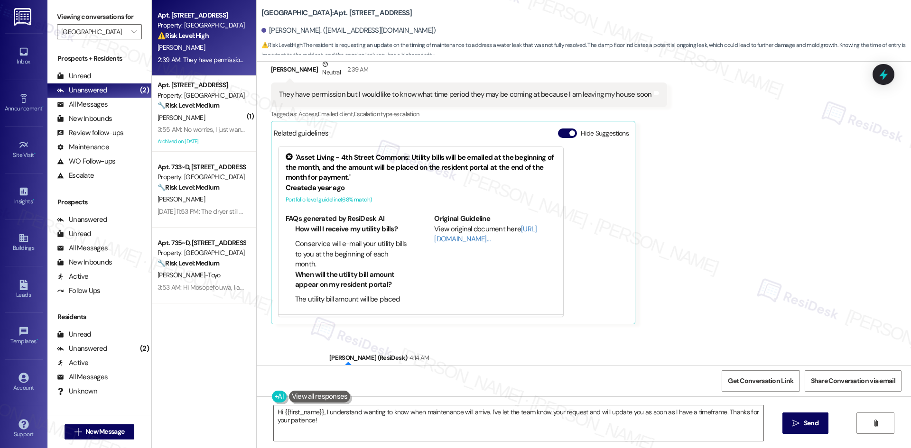
scroll to position [851, 0]
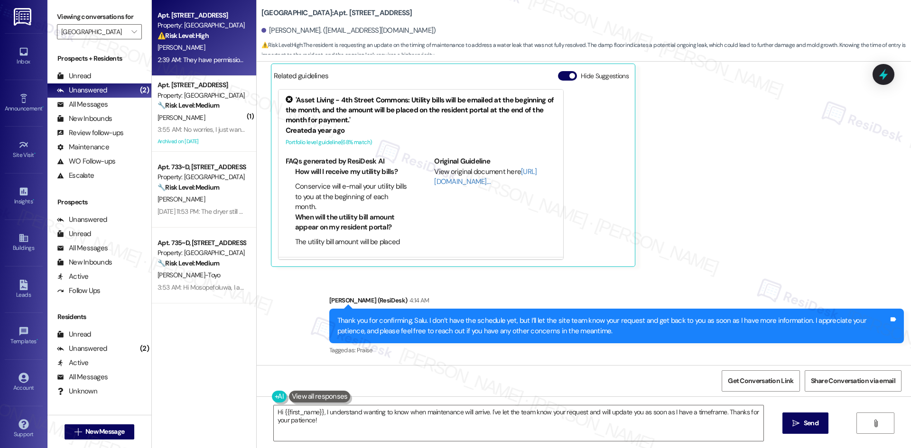
click at [712, 274] on div "Sent via SMS [PERSON_NAME] (ResiDesk) 4:14 AM Thank you for confirming, Salu. I…" at bounding box center [584, 319] width 654 height 90
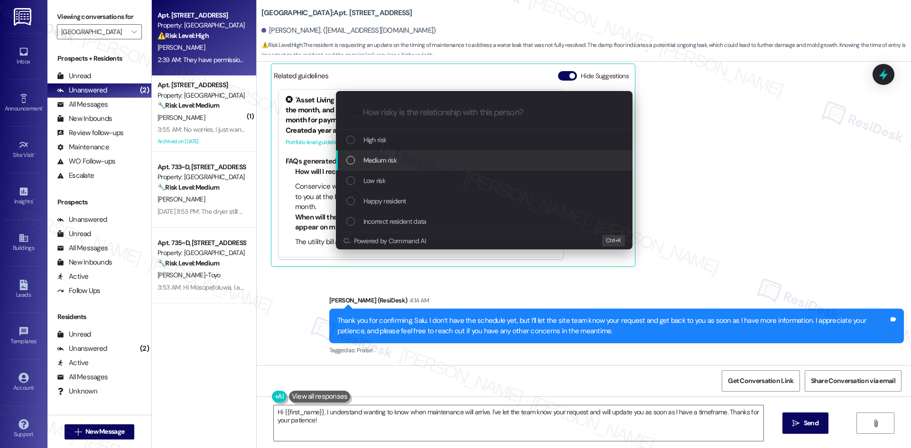
click at [390, 154] on div "Medium risk" at bounding box center [484, 160] width 296 height 20
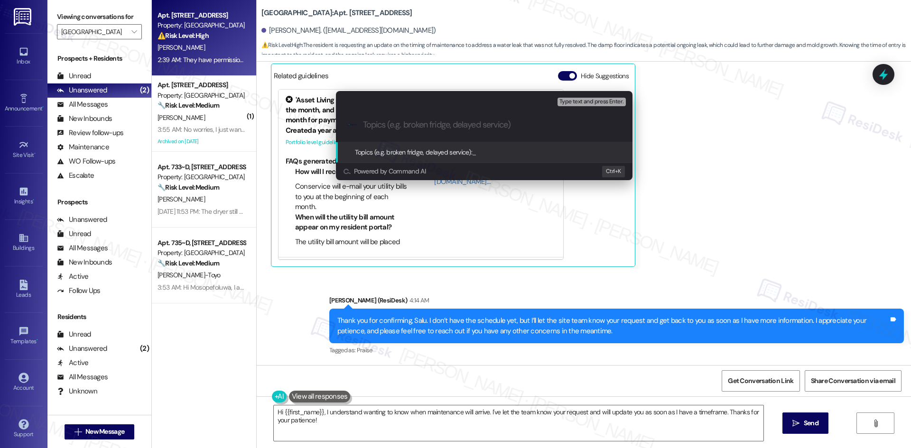
click at [395, 124] on input "Topics (e.g. broken fridge, delayed service)" at bounding box center [492, 125] width 258 height 10
paste input "Work Orders 6811130 & 6820687 – Carpet & Belongings Affected"
type input "Work Orders 6811130 & 6820687 – Carpet & Belongings Affected"
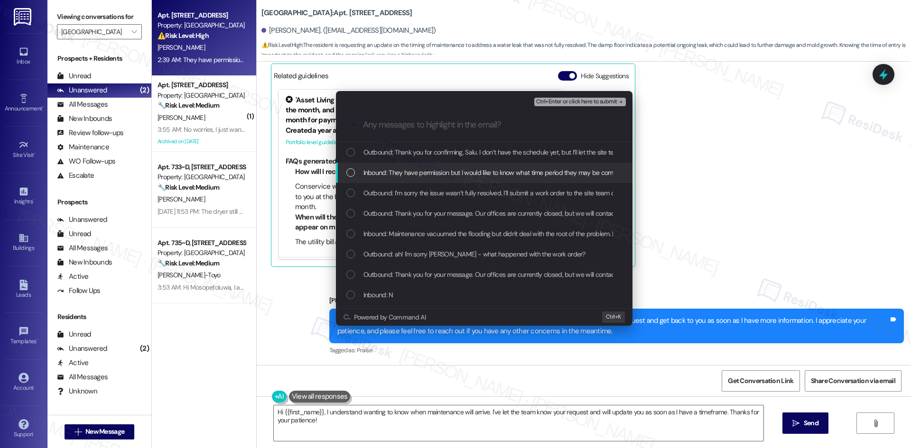
click at [398, 169] on span "Inbound: They have permission but I would like to know what time period they ma…" at bounding box center [547, 172] width 368 height 10
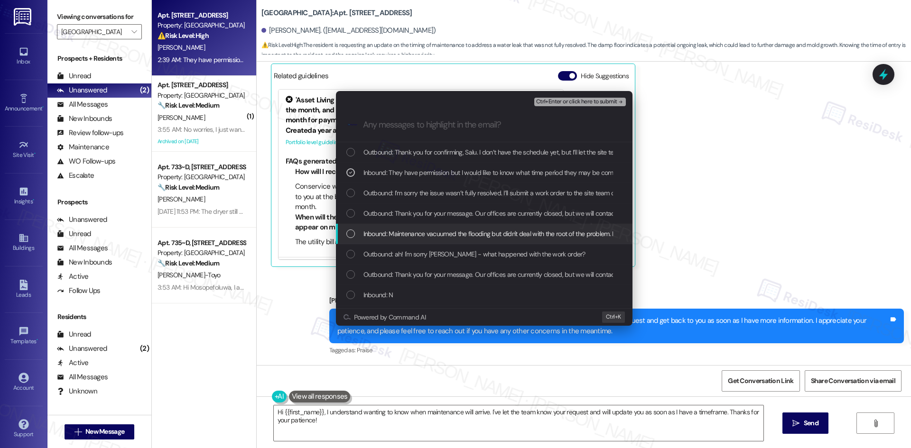
click at [438, 234] on span "Inbound: Maintenance vacuumed the flooding but didn't deal with the root of the…" at bounding box center [525, 234] width 325 height 10
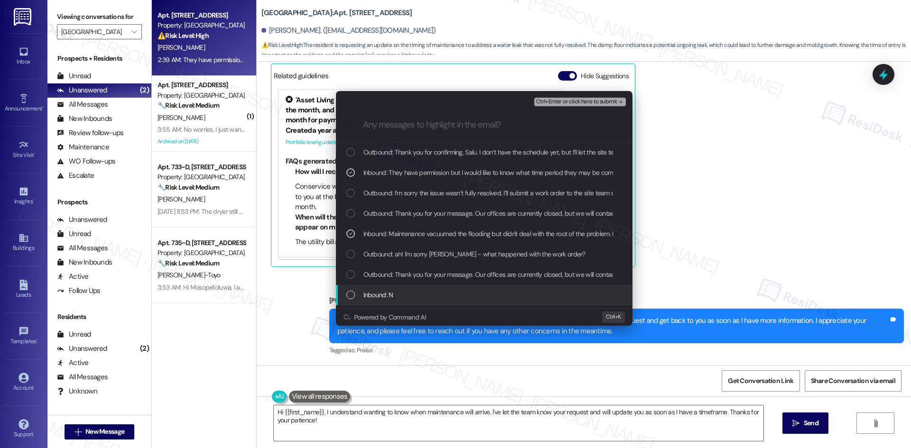
click at [410, 291] on div "Inbound: N" at bounding box center [484, 295] width 277 height 10
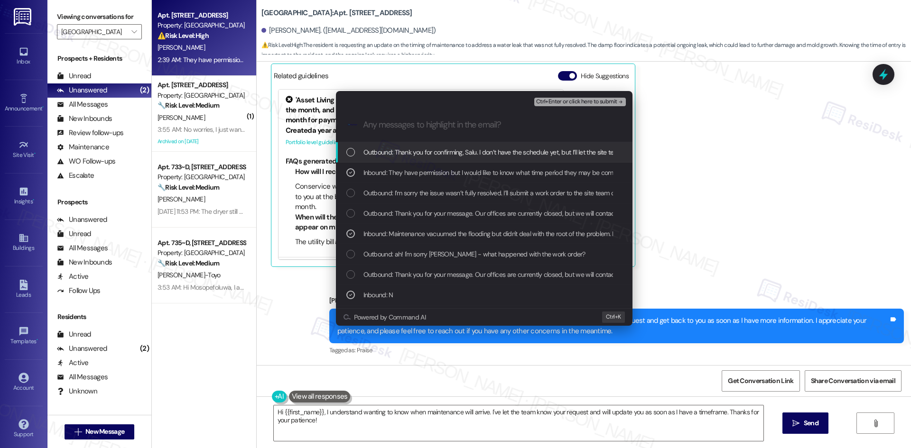
click at [601, 99] on span "Ctrl+Enter or click here to submit" at bounding box center [576, 102] width 81 height 7
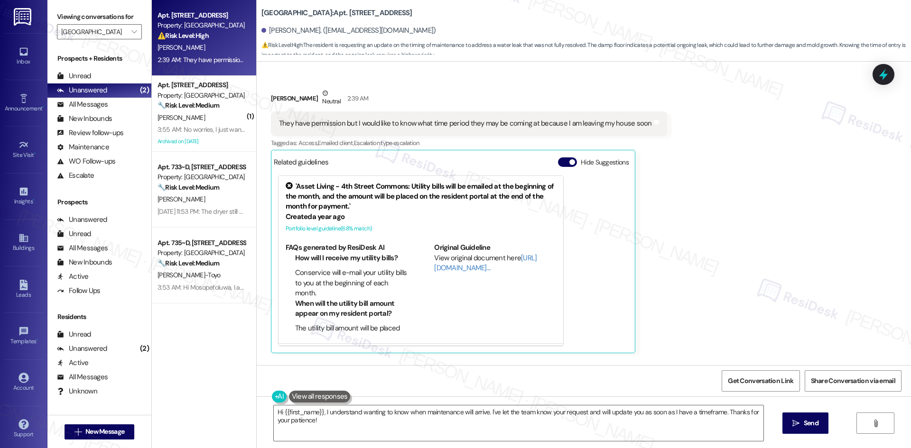
scroll to position [760, 0]
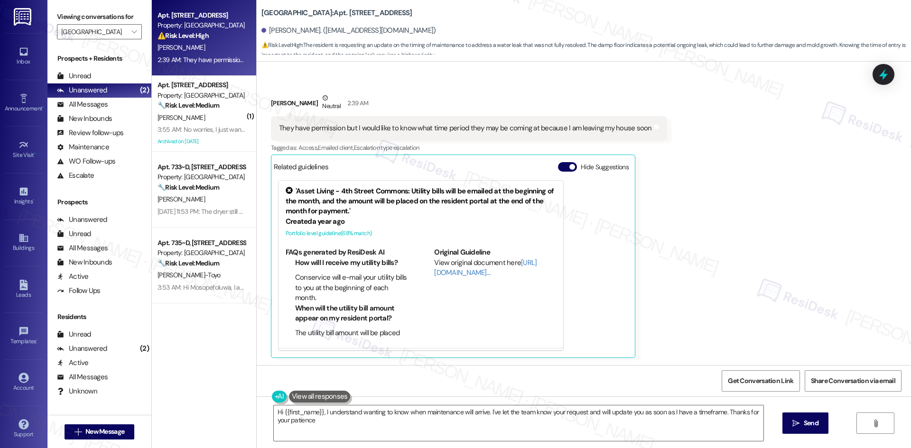
type textarea "Hi {{first_name}}, I understand wanting to know when maintenance will arrive. I…"
click at [725, 191] on div "Received via SMS [PERSON_NAME] Neutral 2:39 AM They have permission but I would…" at bounding box center [584, 219] width 654 height 294
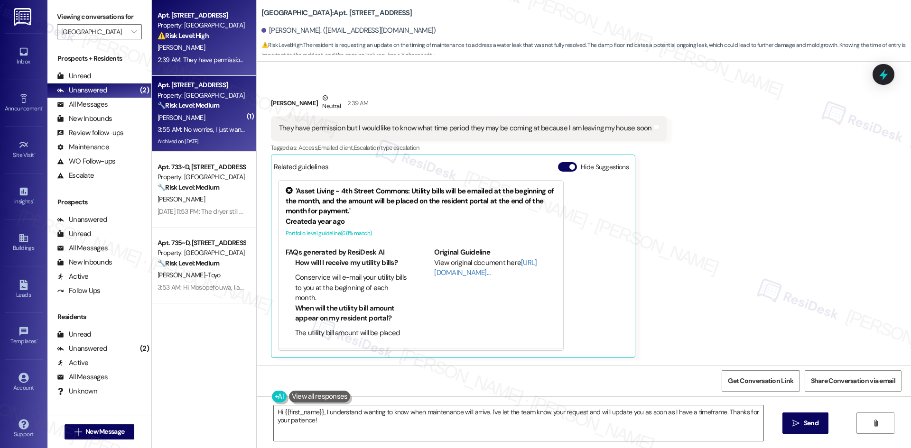
click at [193, 108] on strong "🔧 Risk Level: Medium" at bounding box center [188, 105] width 62 height 9
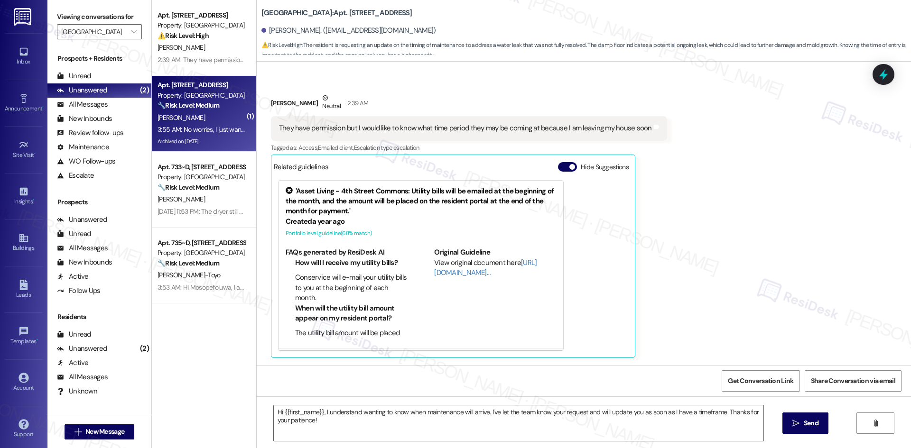
type textarea "Fetching suggested responses. Please feel free to read through the conversation…"
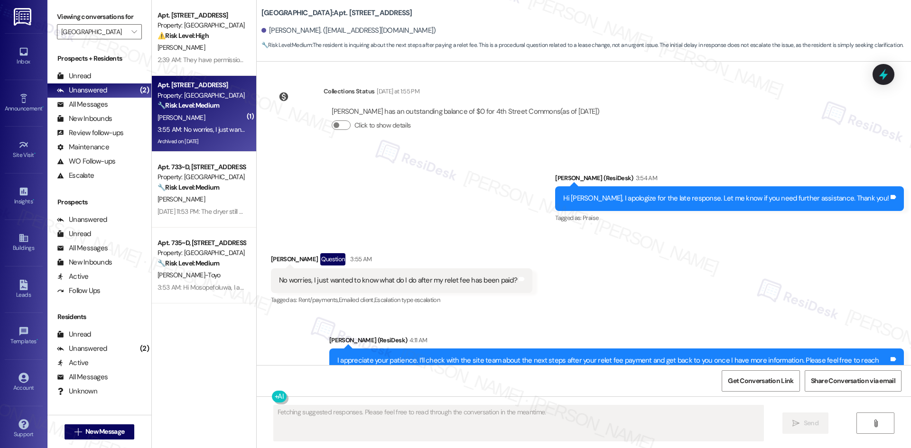
scroll to position [2122, 0]
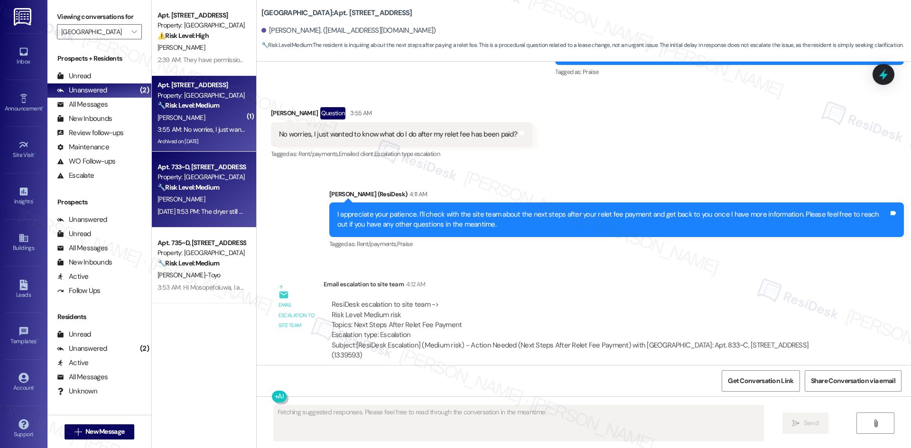
click at [170, 199] on span "[PERSON_NAME]" at bounding box center [180, 199] width 47 height 9
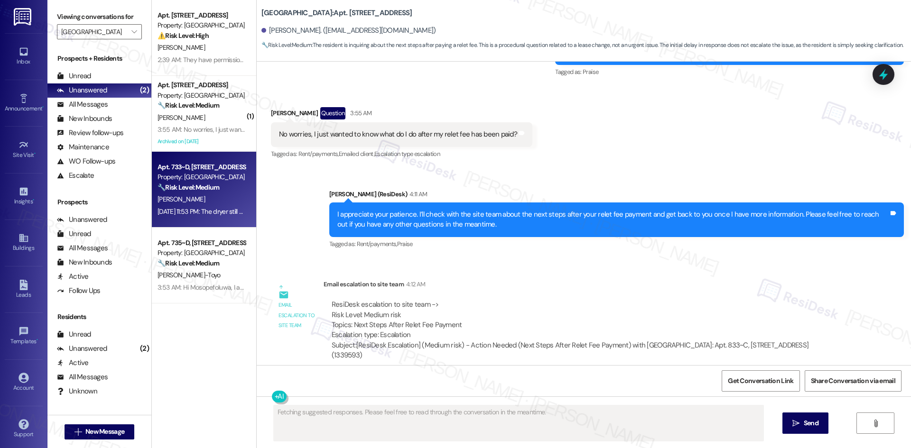
scroll to position [698, 0]
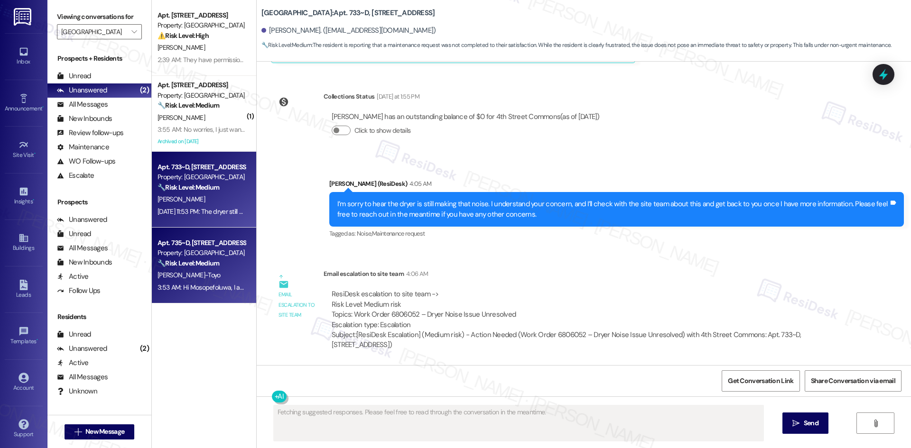
click at [221, 267] on div "🔧 Risk Level: Medium The resident indicates the work order was canceled but und…" at bounding box center [201, 263] width 88 height 10
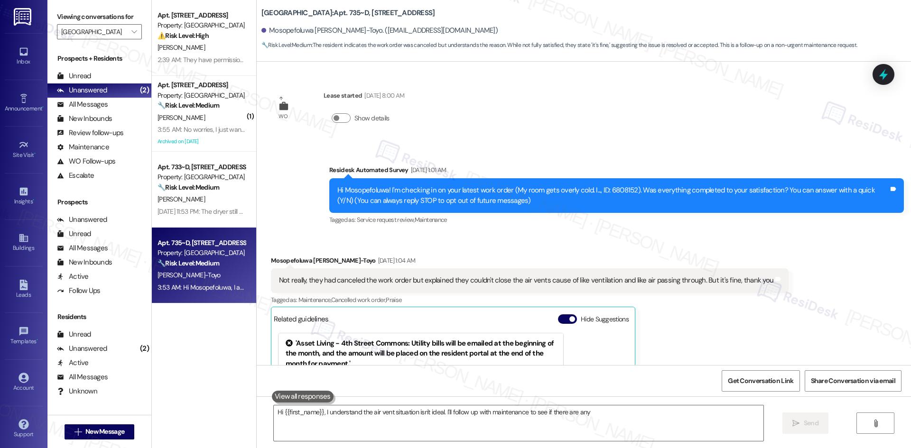
scroll to position [153, 0]
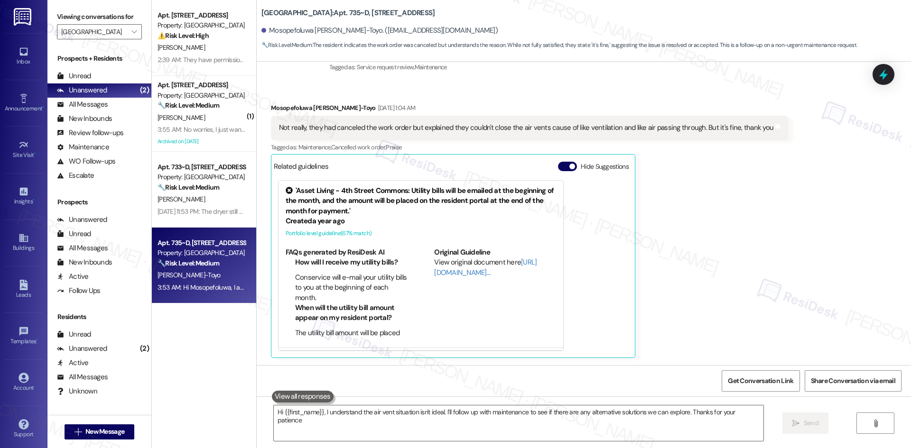
type textarea "Hi {{first_name}}, I understand the air vent situation isn't ideal. I'll follow…"
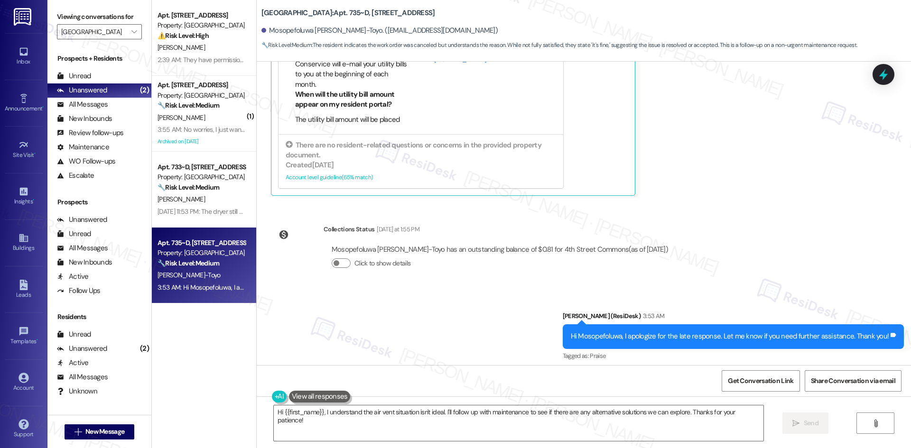
scroll to position [320, 0]
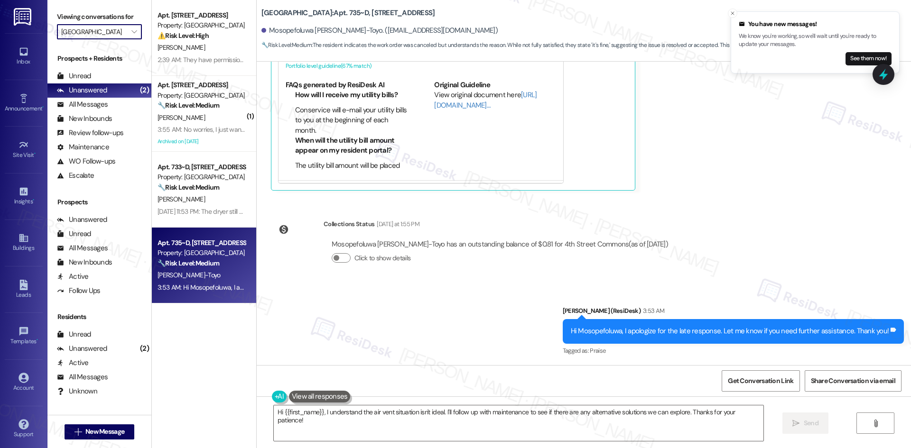
click at [117, 37] on input "[GEOGRAPHIC_DATA]" at bounding box center [93, 31] width 65 height 15
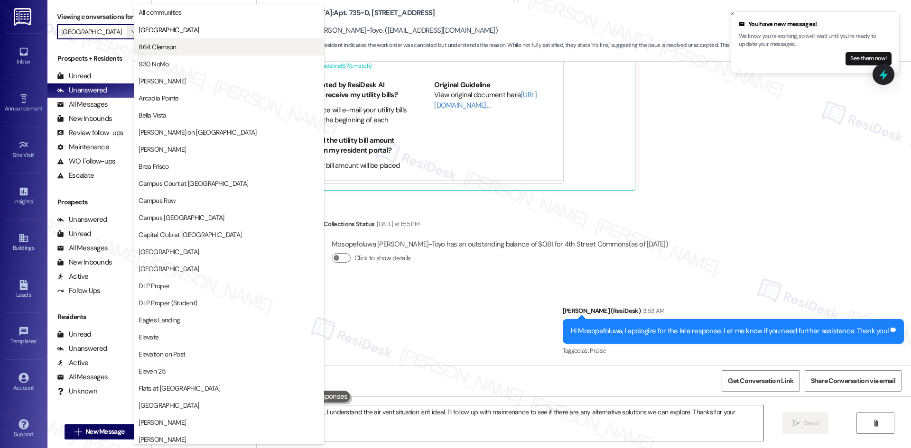
click at [159, 46] on span "864 Clemson" at bounding box center [156, 46] width 37 height 9
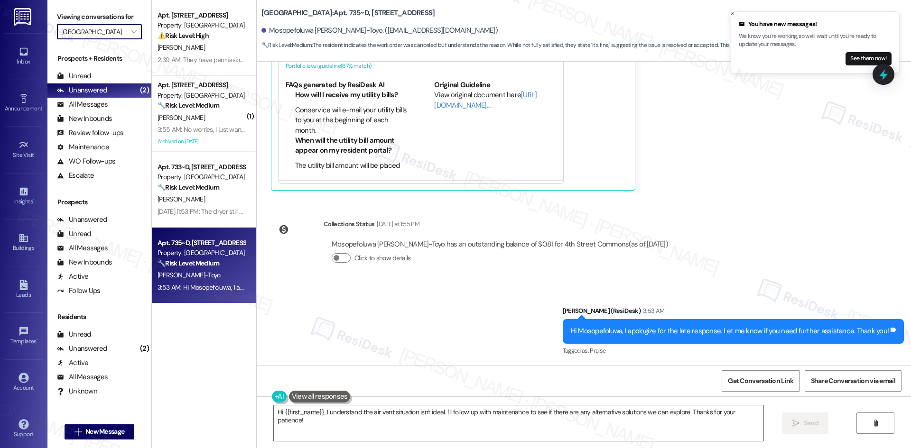
type input "864 Clemson"
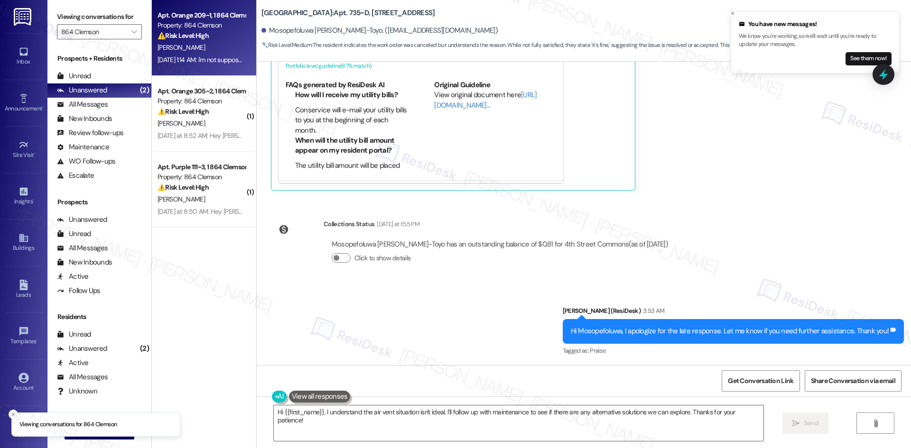
click at [187, 45] on div "[PERSON_NAME]" at bounding box center [202, 48] width 90 height 12
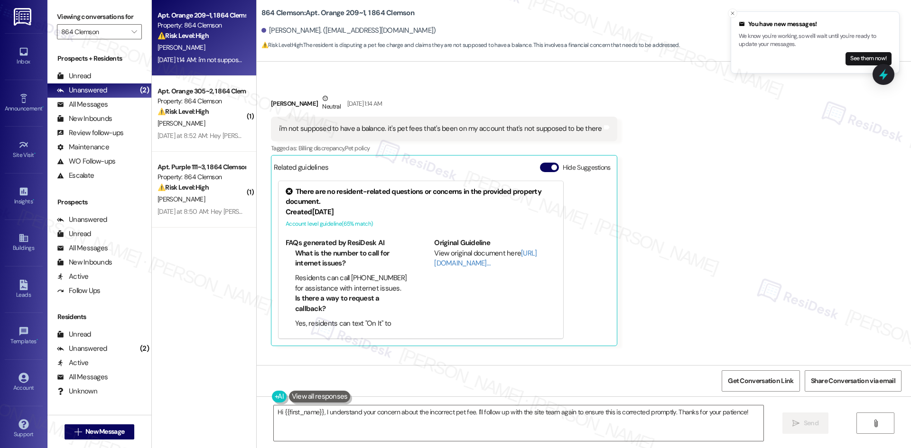
scroll to position [443, 0]
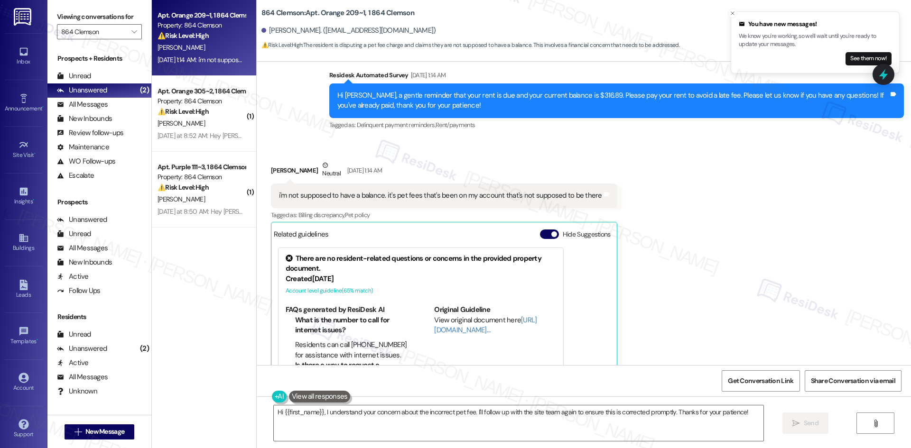
drag, startPoint x: 668, startPoint y: 230, endPoint x: 666, endPoint y: 236, distance: 6.2
click at [668, 230] on div "Received via SMS [PERSON_NAME] Neutral [DATE] 1:14 AM i'm not supposed to have …" at bounding box center [584, 279] width 654 height 281
click at [513, 425] on textarea "Hi {{first_name}}, I understand your concern about the incorrect pet fee. I'll …" at bounding box center [518, 424] width 489 height 36
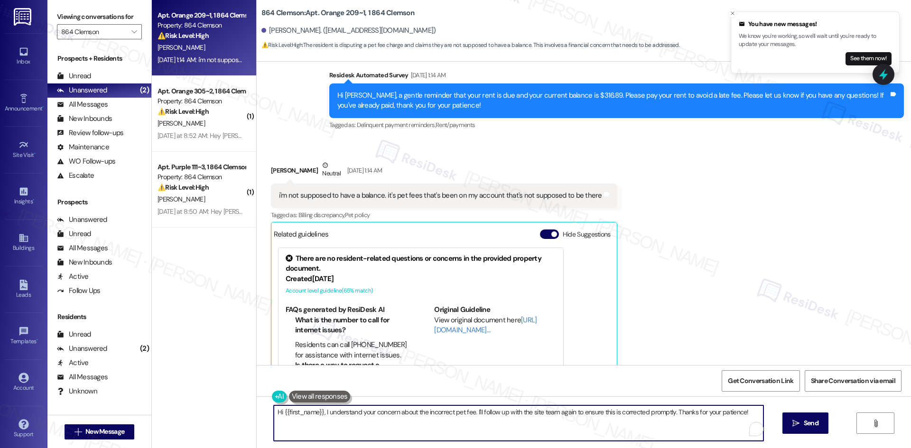
paste textarea "apologize for the late response. Let me know if you need further assistance. Th…"
type textarea "Hi {{first_name}}, I apologize for the late response. Let me know if you need f…"
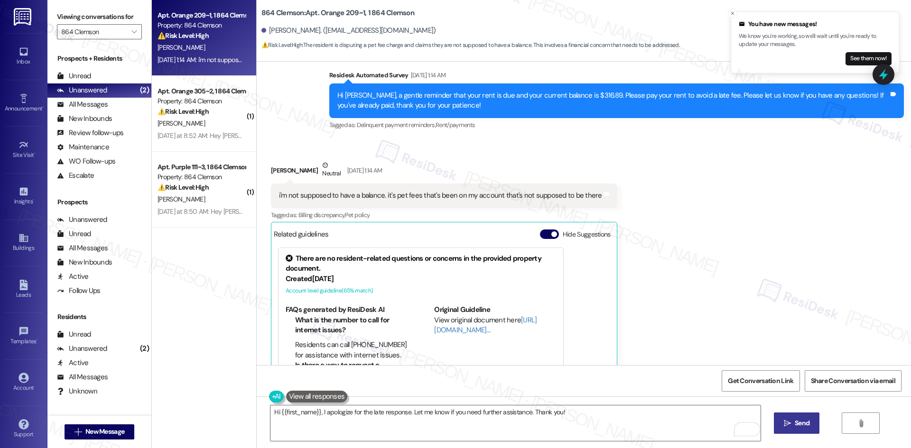
click at [801, 425] on span "Send" at bounding box center [801, 423] width 15 height 10
click at [734, 251] on div "Received via SMS [PERSON_NAME] Neutral [DATE] 1:14 AM i'm not supposed to have …" at bounding box center [584, 279] width 654 height 281
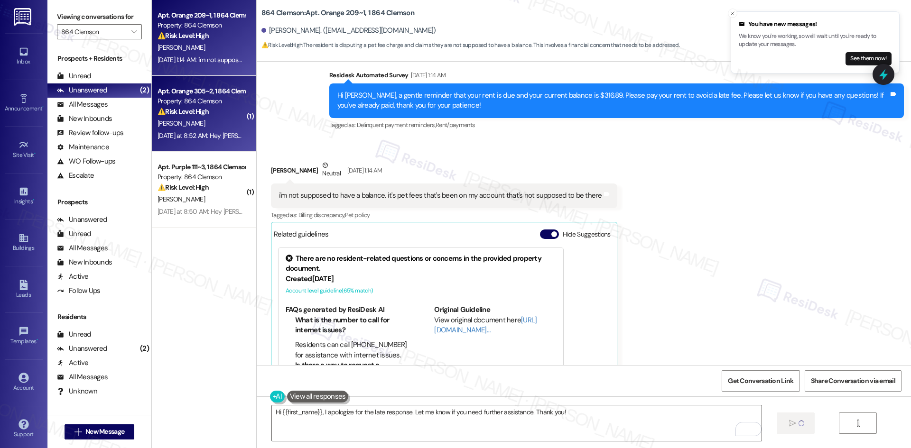
click at [192, 121] on div "[PERSON_NAME]" at bounding box center [202, 124] width 90 height 12
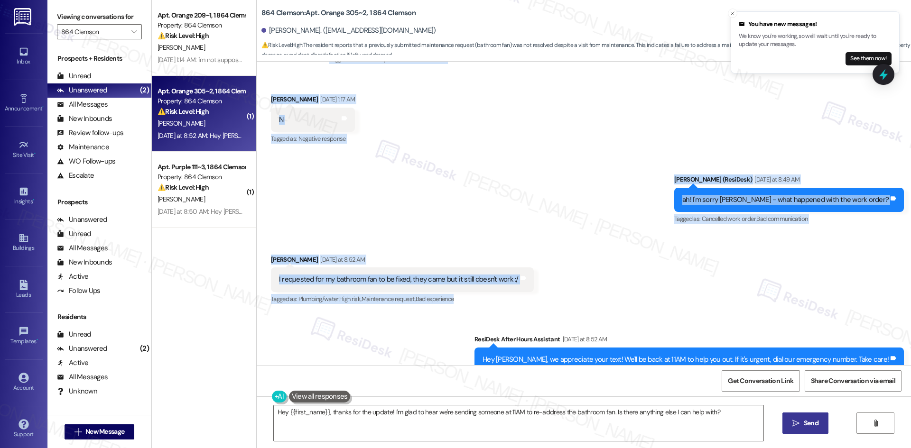
scroll to position [521, 0]
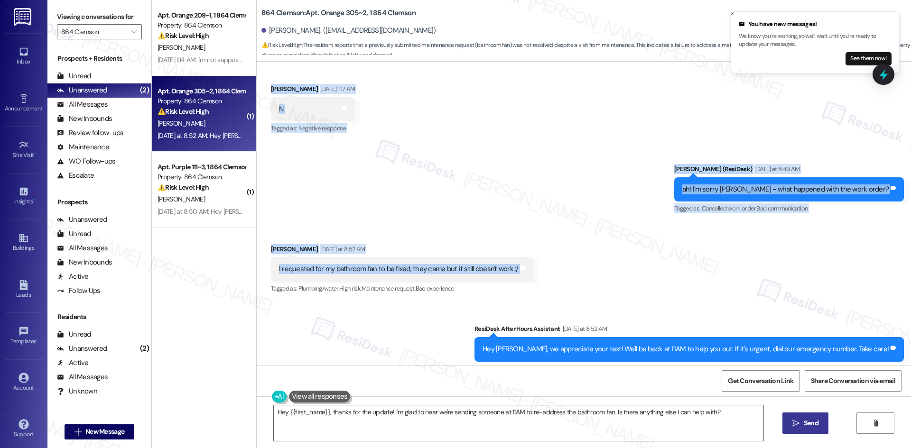
drag, startPoint x: 336, startPoint y: 90, endPoint x: 483, endPoint y: 262, distance: 226.0
click at [536, 263] on div "WO Lease started [DATE] 8:00 AM Show details Survey, sent via SMS Residesk Auto…" at bounding box center [584, 214] width 654 height 304
drag, startPoint x: 460, startPoint y: 260, endPoint x: 395, endPoint y: 259, distance: 64.5
click at [395, 264] on div "I requested for my bathroom fan to be fixed, they came but it still doesn't wor…" at bounding box center [399, 269] width 240 height 10
drag, startPoint x: 341, startPoint y: 180, endPoint x: 543, endPoint y: 258, distance: 216.1
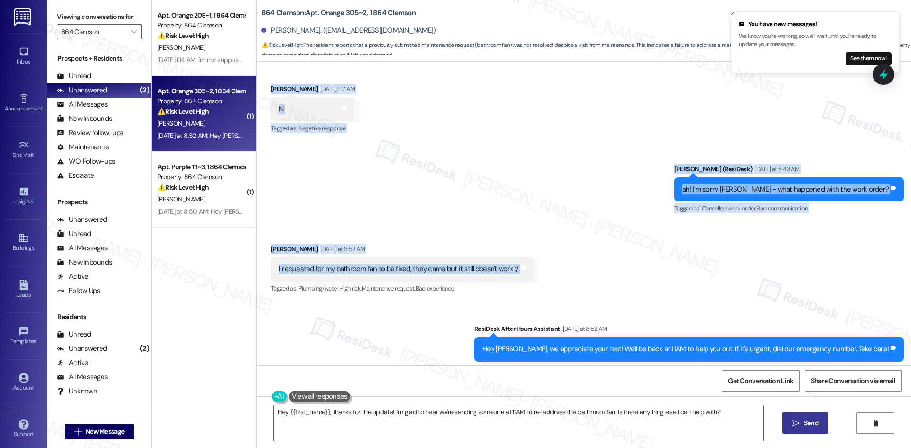
click at [543, 258] on div "WO Lease started [DATE] 8:00 AM Show details Survey, sent via SMS Residesk Auto…" at bounding box center [584, 214] width 654 height 304
copy div "Residesk Automated Survey [DATE] 1:14 AM Hi [PERSON_NAME]! I'm checking in on y…"
click at [590, 223] on div "Received via SMS [PERSON_NAME] [DATE] at 8:52 AM I requested for my bathroom fa…" at bounding box center [584, 263] width 654 height 80
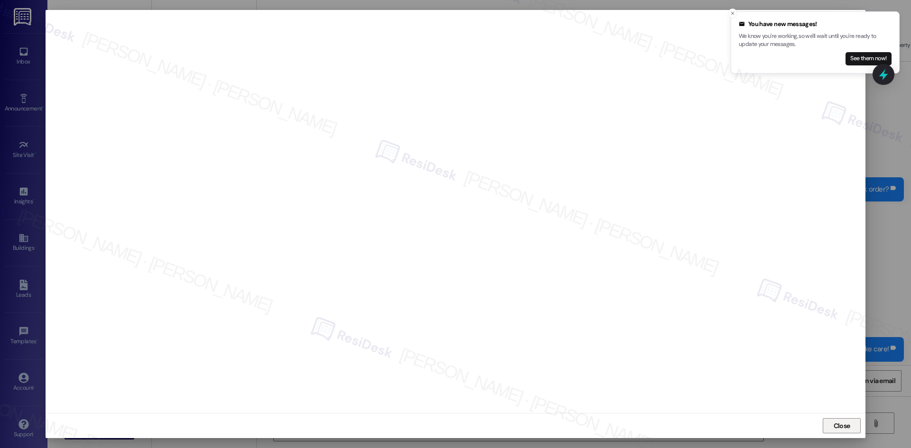
click at [826, 427] on button "Close" at bounding box center [841, 425] width 38 height 15
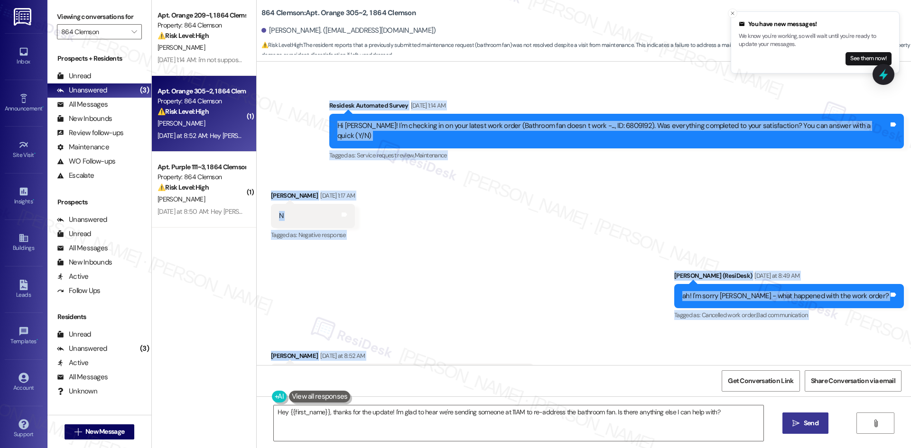
scroll to position [568, 0]
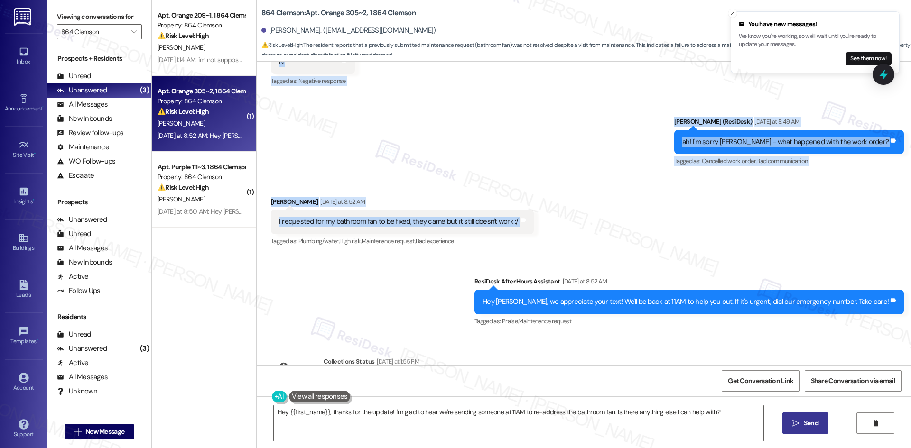
drag, startPoint x: 437, startPoint y: 186, endPoint x: 519, endPoint y: 214, distance: 87.0
click at [519, 214] on div "WO Lease started [DATE] 8:00 AM Show details Survey, sent via SMS Residesk Auto…" at bounding box center [584, 214] width 654 height 304
copy div "Residesk Automated Survey [DATE] 1:14 AM Hi [PERSON_NAME]! I'm checking in on y…"
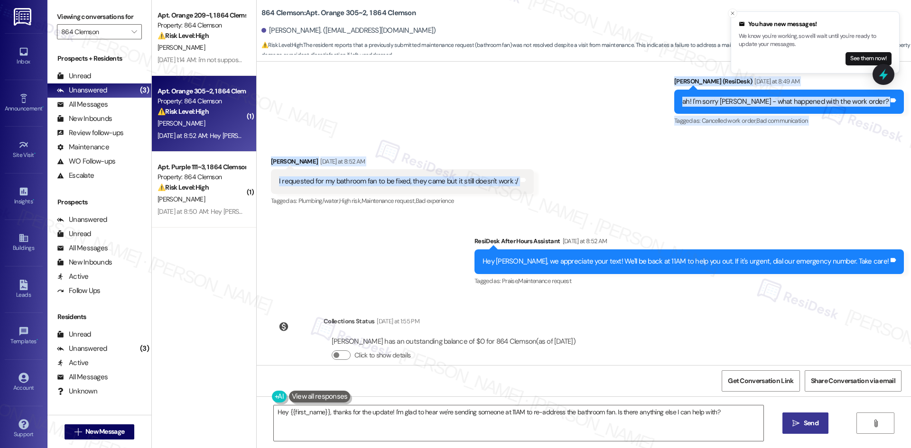
scroll to position [616, 0]
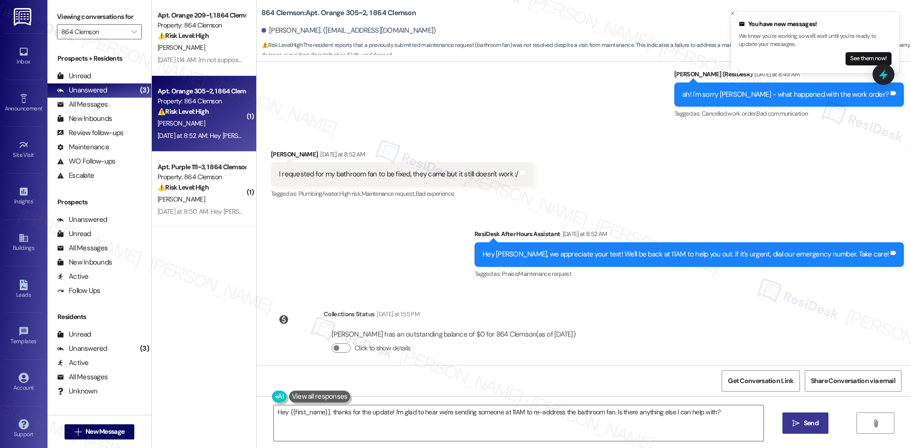
click at [458, 196] on div "Received via SMS [PERSON_NAME] [DATE] at 8:52 AM I requested for my bathroom fa…" at bounding box center [402, 175] width 277 height 66
click at [467, 252] on div "Sent via SMS ResiDesk After Hours Assistant [DATE] at 8:52 AM Hey [PERSON_NAME]…" at bounding box center [584, 248] width 654 height 80
click at [456, 423] on textarea "Hey {{first_name}}, thanks for the update! I'm glad to hear we're sending someo…" at bounding box center [518, 424] width 489 height 36
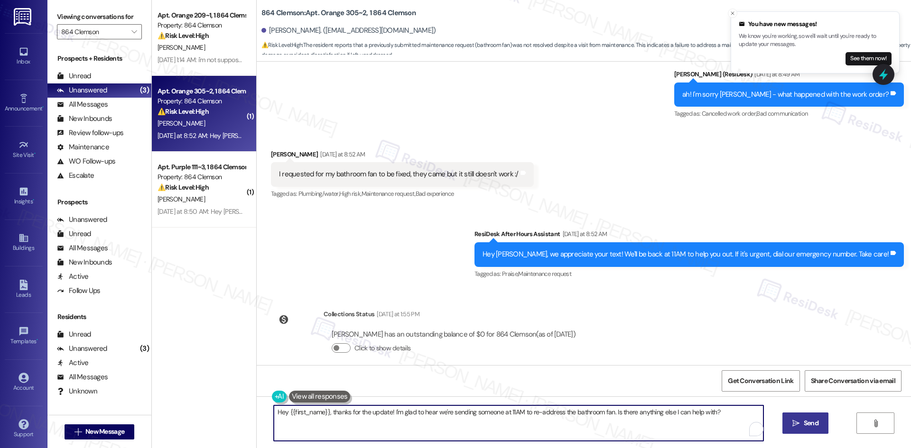
paste textarea "I’m sorry to hear the bathroom fan is still not working. I’ll check with the si…"
type textarea "I’m sorry to hear the bathroom fan is still not working. I’ll check with the si…"
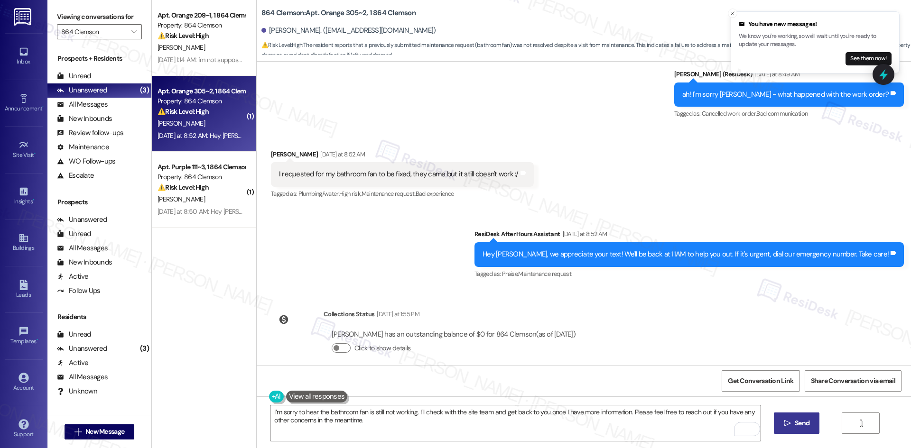
click at [798, 424] on span " Send" at bounding box center [797, 423] width 30 height 10
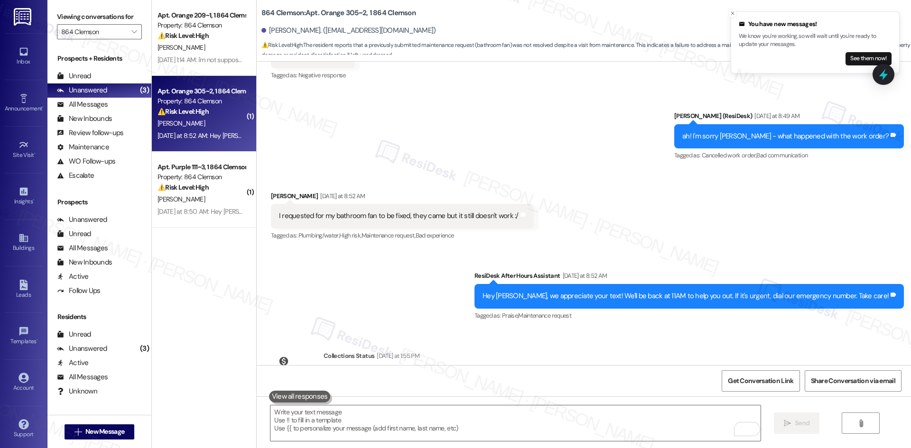
scroll to position [692, 0]
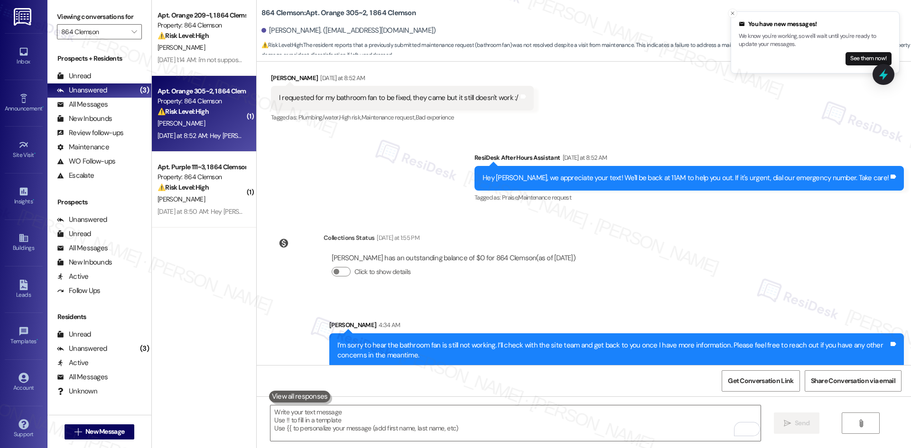
click at [394, 233] on div "[DATE] at 1:55 PM" at bounding box center [396, 238] width 45 height 10
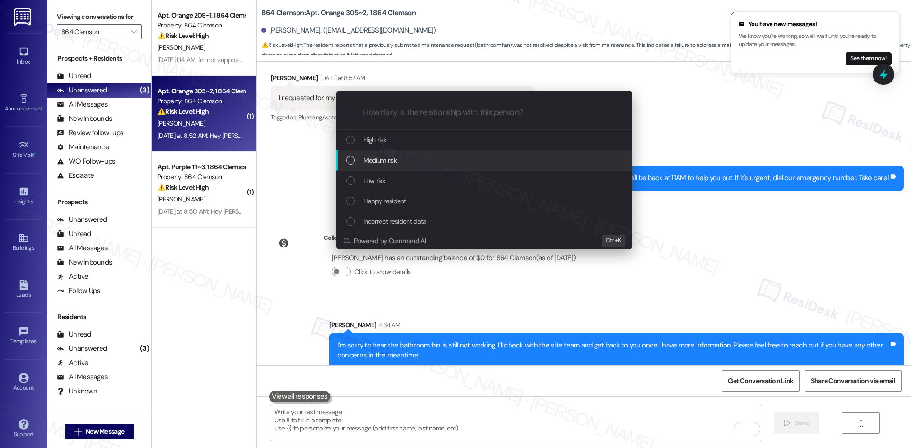
click at [431, 158] on div "Medium risk" at bounding box center [484, 160] width 277 height 10
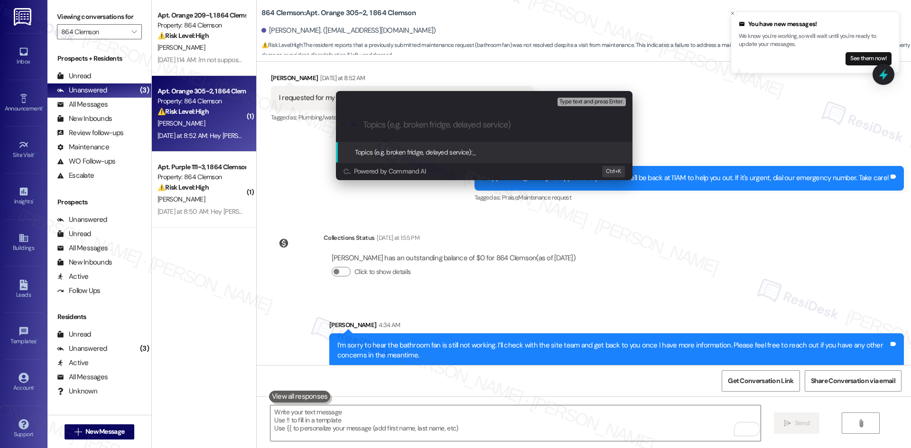
click at [360, 131] on div ".cls-1{fill:#0a055f;}.cls-2{fill:#0cc4c4;} resideskLogoBlueOrange" at bounding box center [484, 125] width 296 height 34
click at [370, 123] on input "Topics (e.g. broken fridge, delayed service)" at bounding box center [492, 125] width 258 height 10
paste input "Work Order 6809192 – Bathroom Fan Still Not Working"
type input "Work Order 6809192 – Bathroom Fan Still Not Working"
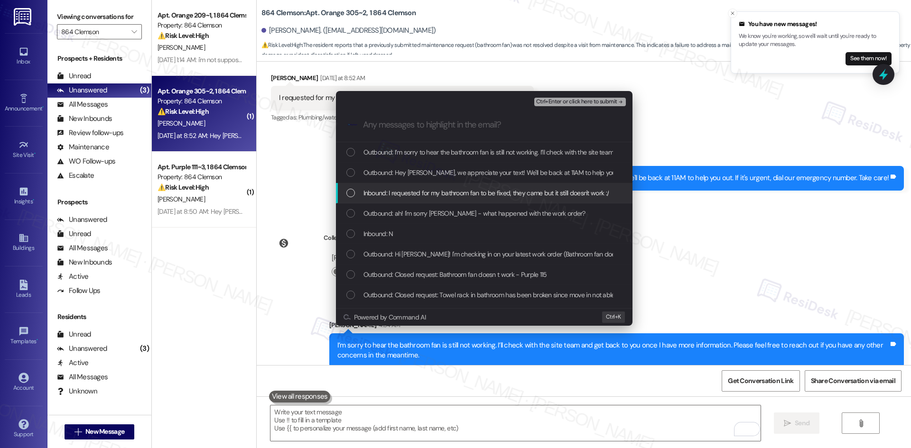
click at [385, 201] on div "Inbound: I requested for my bathroom fan to be fixed, they came but it still do…" at bounding box center [484, 193] width 296 height 20
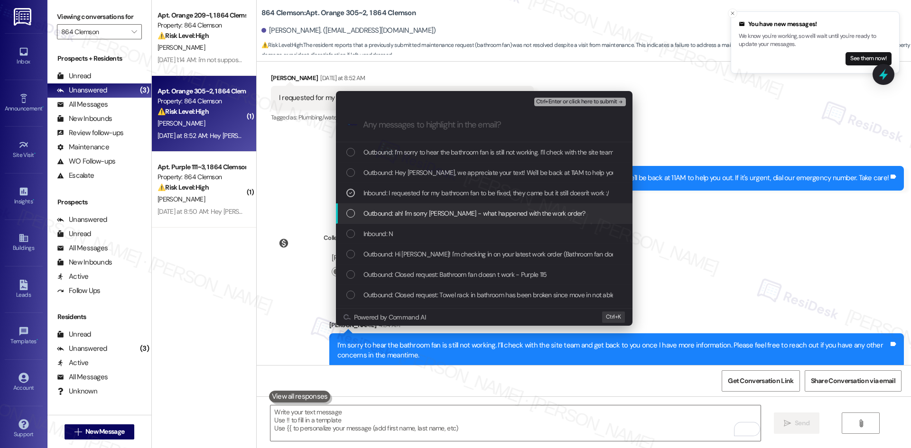
click at [444, 218] on span "Outbound: ah! I'm sorry [PERSON_NAME] - what happened with the work order?" at bounding box center [474, 213] width 222 height 10
click at [437, 237] on div "Inbound: N" at bounding box center [484, 234] width 277 height 10
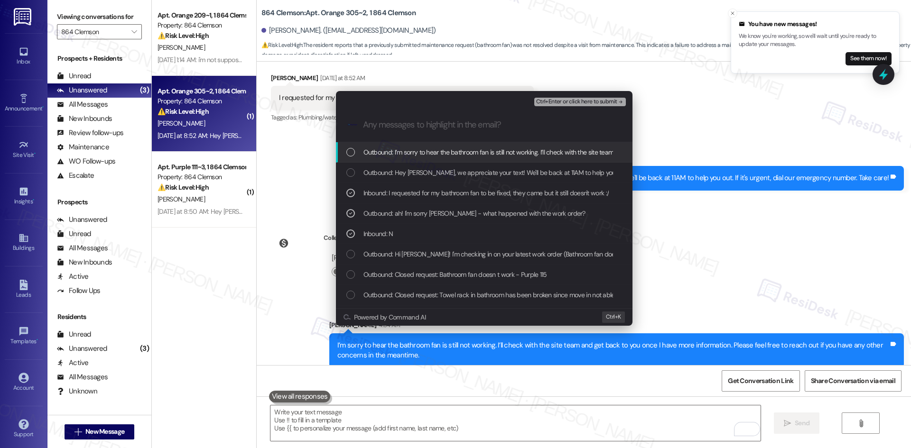
click at [612, 105] on span "Ctrl+Enter or click here to submit" at bounding box center [576, 102] width 81 height 7
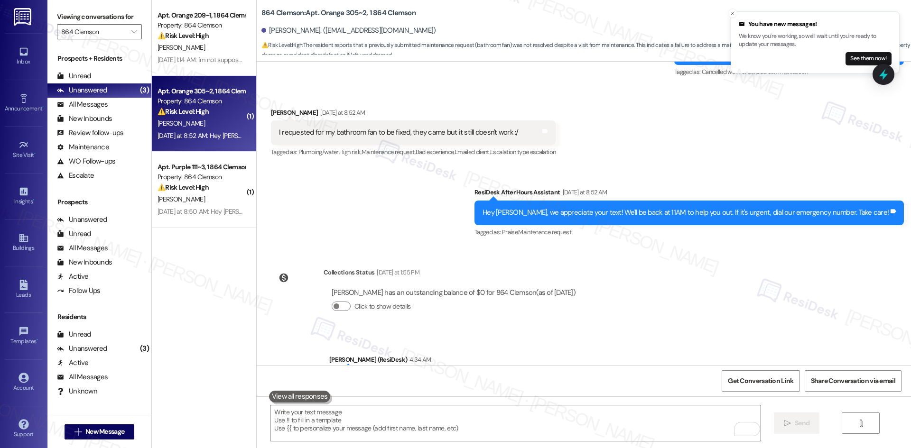
scroll to position [706, 0]
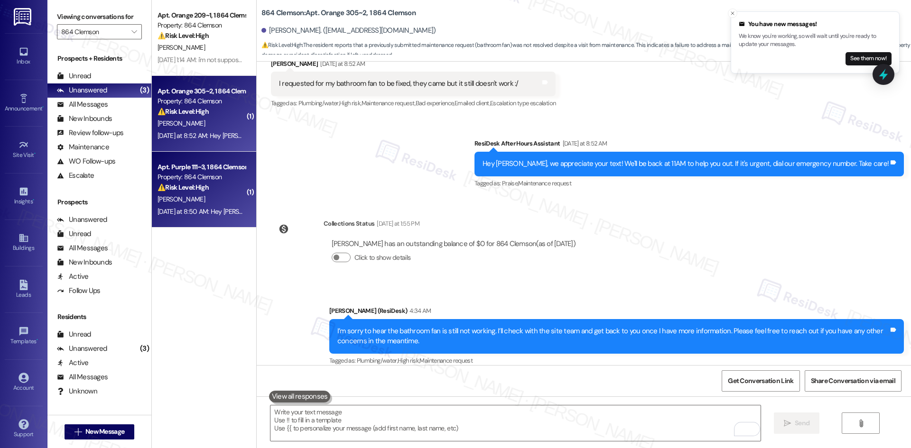
click at [203, 201] on div "[PERSON_NAME]" at bounding box center [202, 200] width 90 height 12
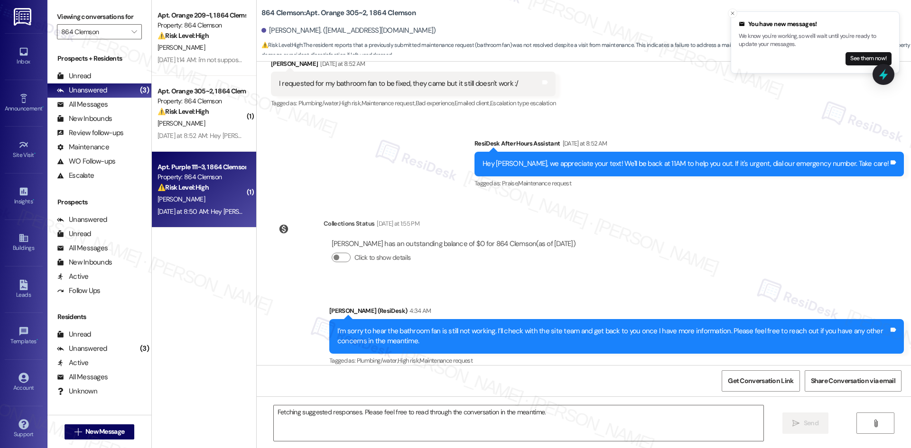
scroll to position [344, 0]
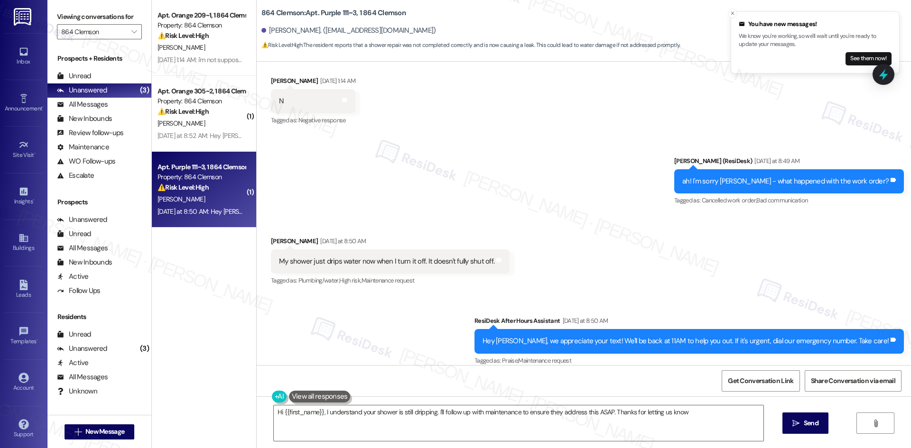
type textarea "Hi {{first_name}}, I understand your shower is still dripping. I'll follow up w…"
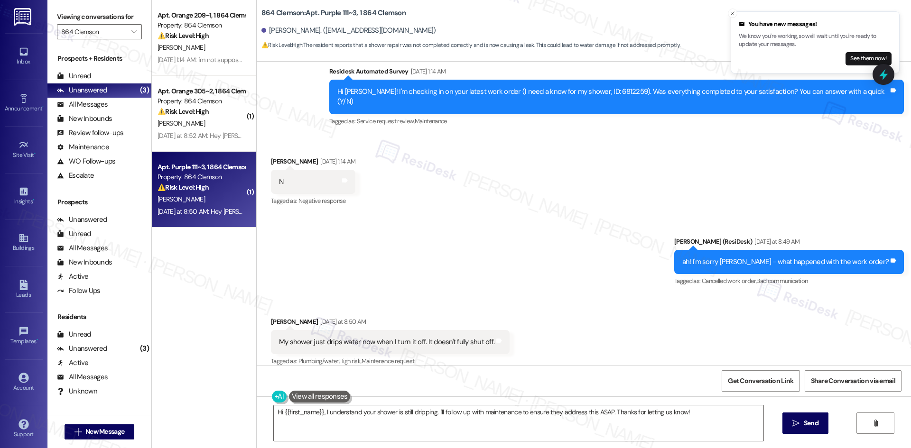
scroll to position [249, 0]
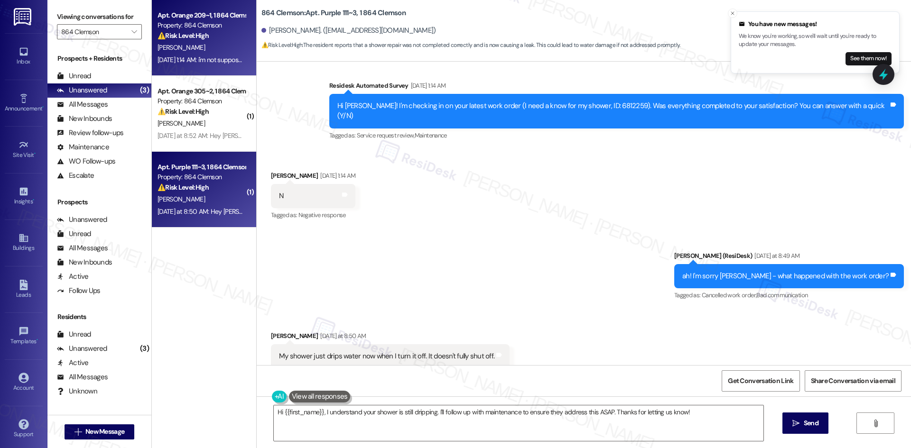
click at [212, 41] on div "Apt. Orange 209~1, 1 864 Clemson Property: 864 Clemson ⚠️ Risk Level: High The …" at bounding box center [202, 25] width 90 height 32
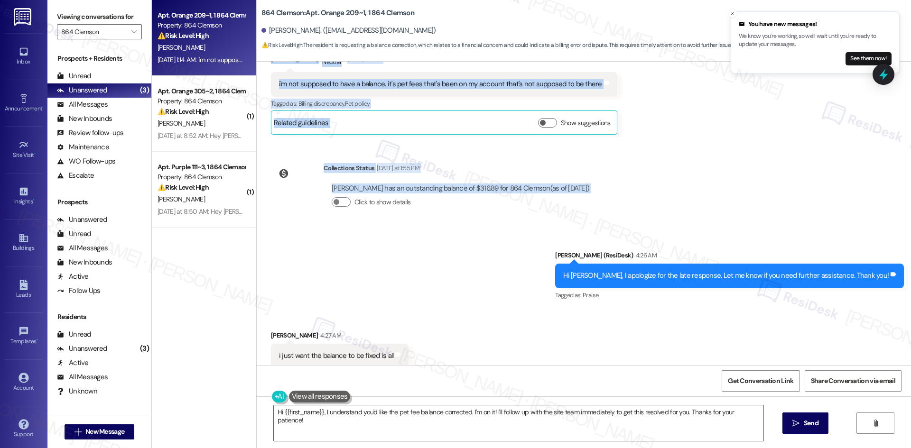
scroll to position [580, 0]
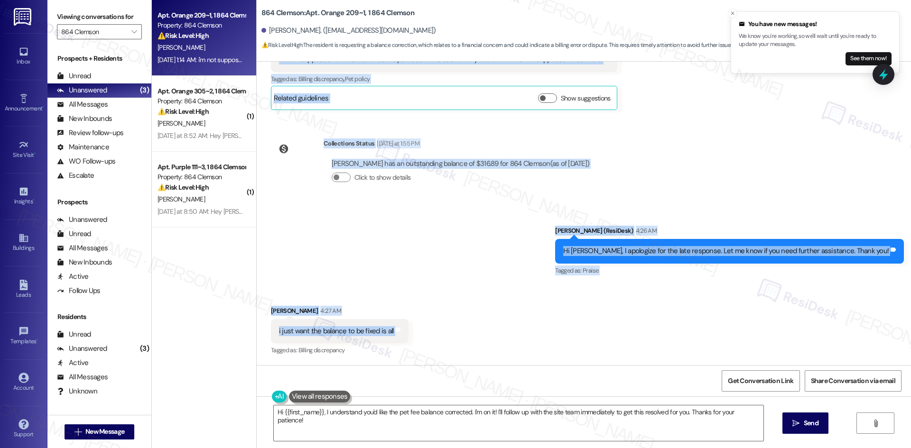
drag, startPoint x: 296, startPoint y: 113, endPoint x: 356, endPoint y: 337, distance: 231.2
click at [408, 332] on div "Lease started [DATE] 8:00 AM Survey, sent via SMS Residesk Automated Survey [DA…" at bounding box center [584, 214] width 654 height 304
copy div "Lorem (IpsuMdol) Sit 22, 9389 am 2:35 CO Adipi eli sed doeiusmo tem, Incidi. U …"
click at [458, 205] on div "Sent via SMS [PERSON_NAME] (ResiDesk) 4:26 AM Hi [PERSON_NAME], I apologize for…" at bounding box center [584, 244] width 654 height 80
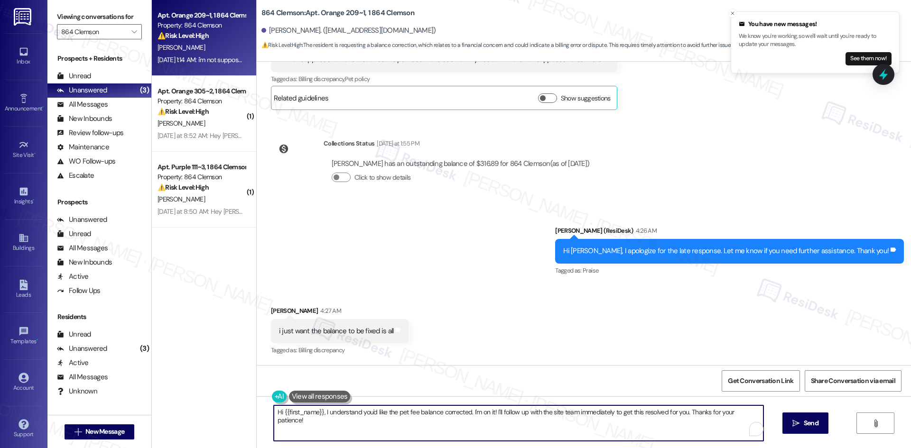
click at [436, 425] on textarea "Hi {{first_name}}, I understand you'd like the pet fee balance corrected. I'm o…" at bounding box center [518, 424] width 489 height 36
paste textarea "I understand your concern. I don’t have an update yet, but I’ll follow up with …"
click at [406, 425] on textarea "I understand your concern. I don’t have an update yet, but I’ll follow up with …" at bounding box center [514, 424] width 489 height 36
paste textarea "Thank you for your patience, and i"
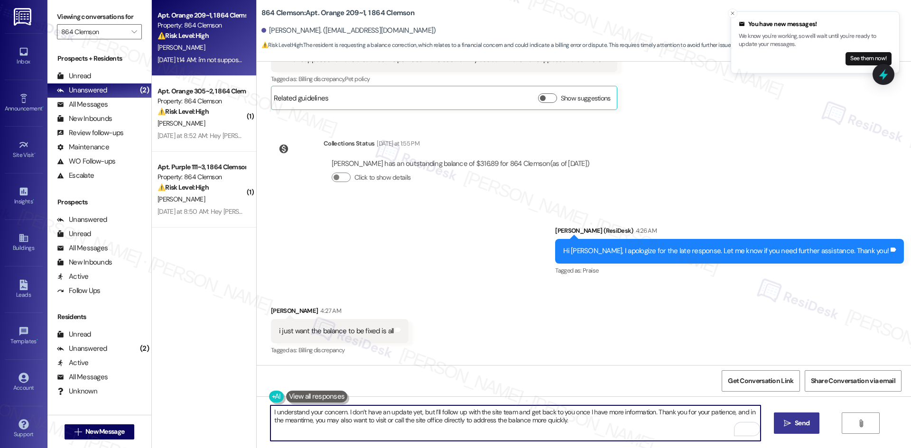
type textarea "I understand your concern. I don’t have an update yet, but I’ll follow up with …"
click at [790, 423] on span " Send" at bounding box center [797, 423] width 30 height 10
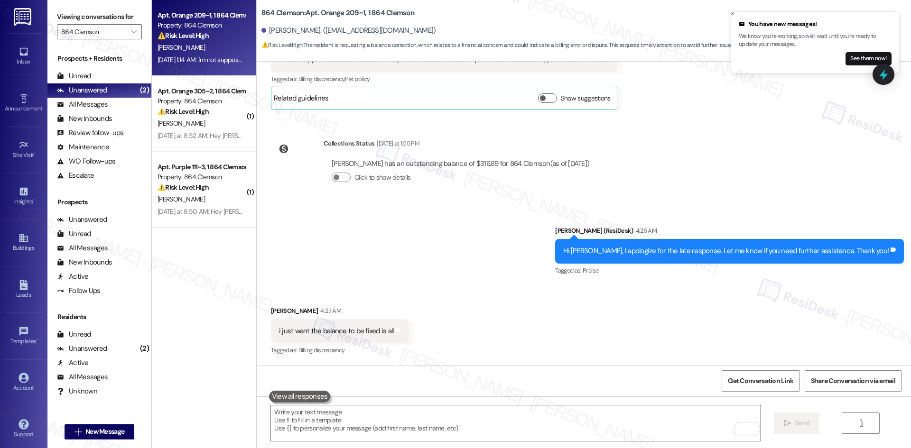
click at [433, 425] on textarea "To enrich screen reader interactions, please activate Accessibility in Grammarl…" at bounding box center [514, 424] width 489 height 36
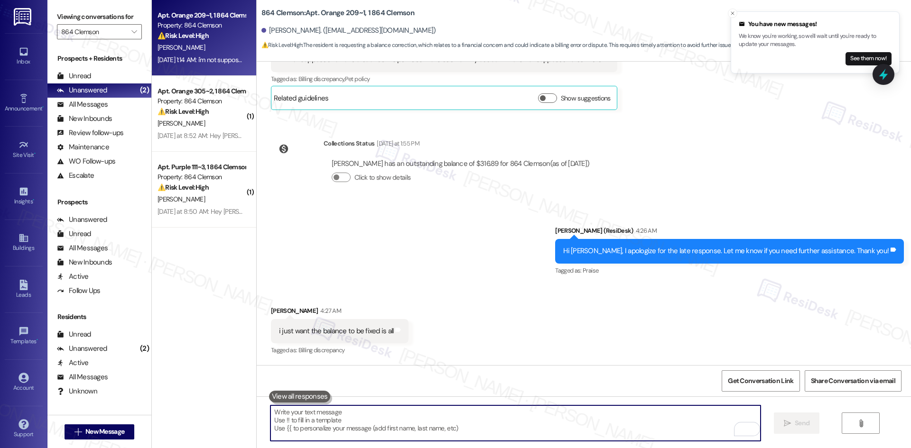
click at [514, 294] on div "Received via SMS [PERSON_NAME] 4:27 AM i just want the balance to be fixed is a…" at bounding box center [584, 325] width 654 height 80
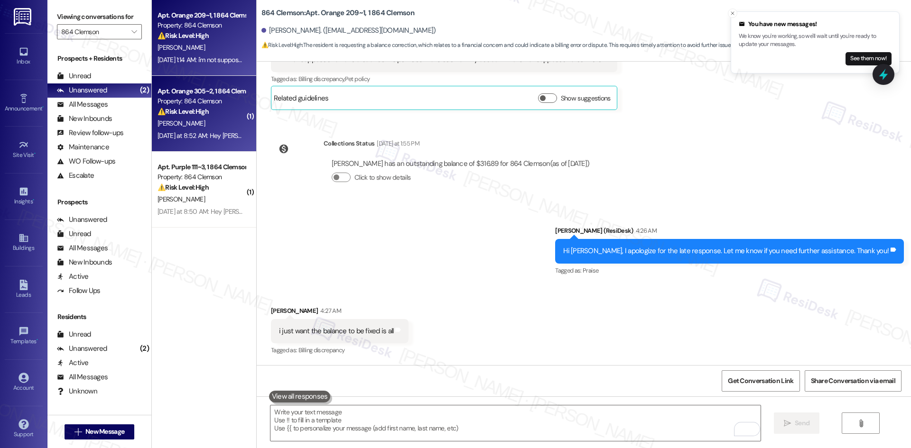
click at [216, 113] on div "⚠️ Risk Level: High The resident reports that a previously submitted maintenanc…" at bounding box center [201, 112] width 88 height 10
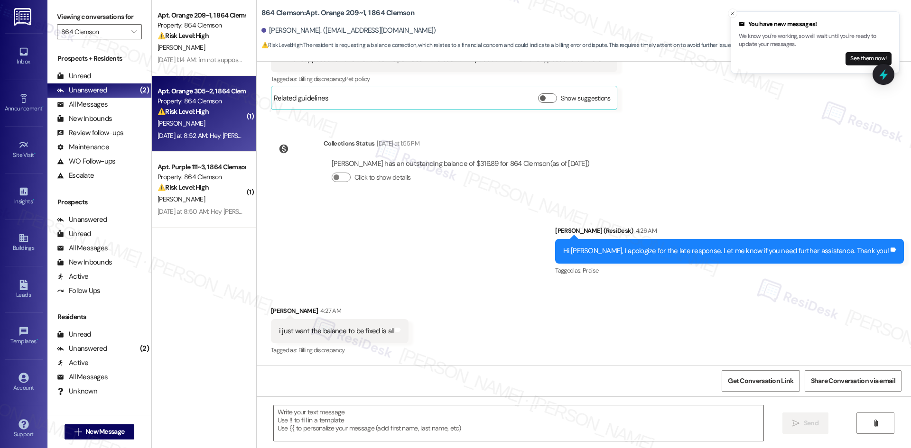
type textarea "Fetching suggested responses. Please feel free to read through the conversation…"
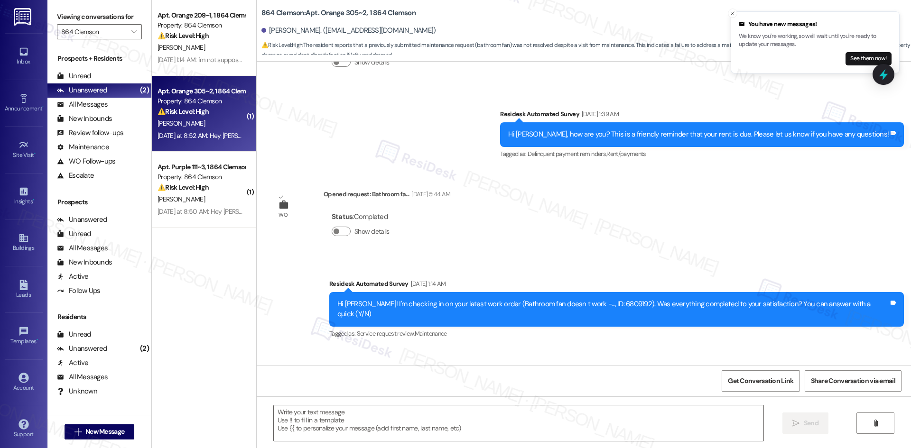
type textarea "Fetching suggested responses. Please feel free to read through the conversation…"
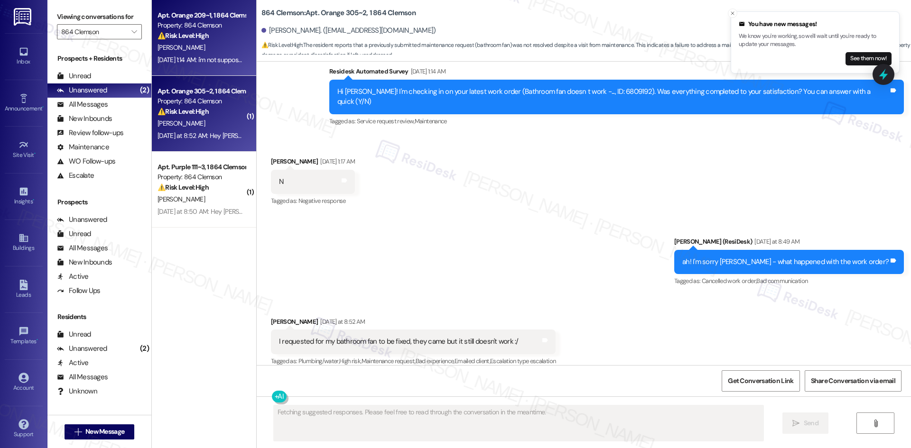
click at [208, 52] on div "[PERSON_NAME]" at bounding box center [202, 48] width 90 height 12
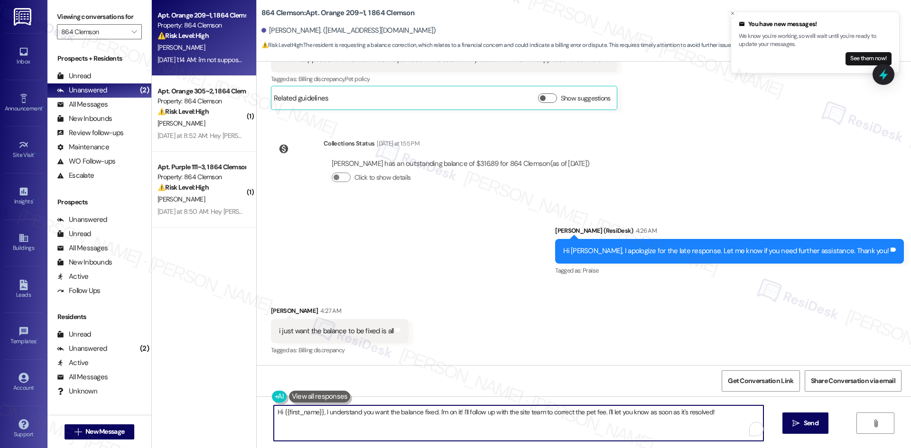
paste textarea "I understand your concern. I don’t have an update yet, but I’ll follow up with …"
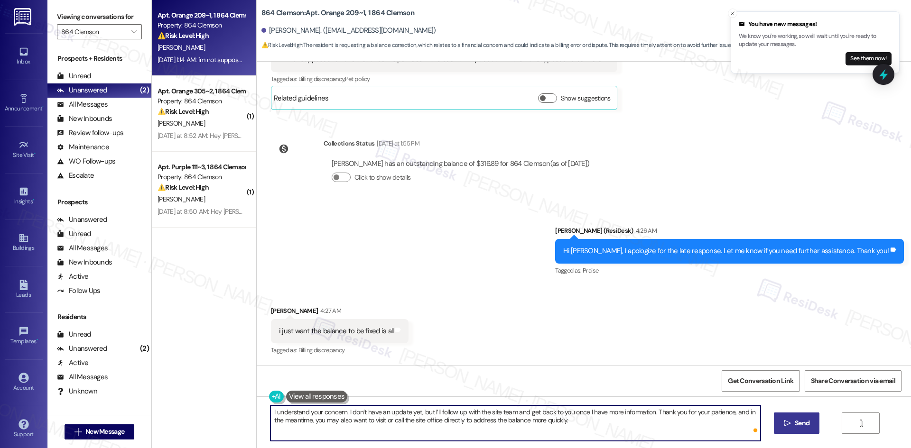
type textarea "I understand your concern. I don’t have an update yet, but I’ll follow up with …"
click at [795, 420] on span "Send" at bounding box center [801, 423] width 15 height 10
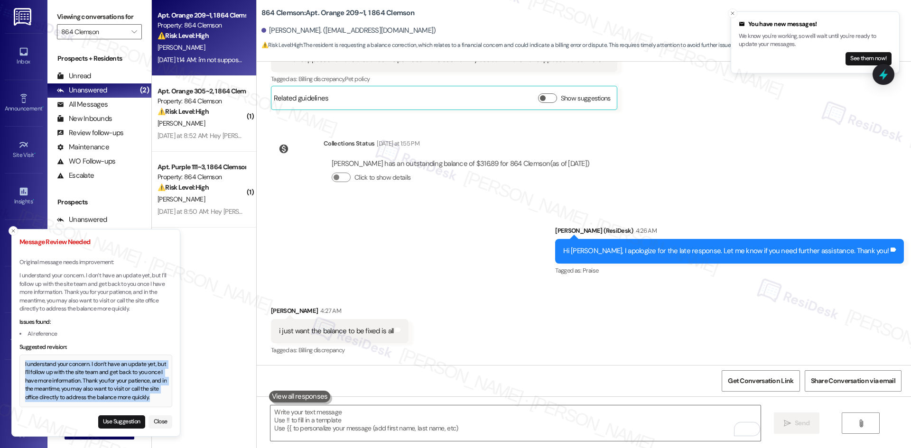
drag, startPoint x: 25, startPoint y: 363, endPoint x: 152, endPoint y: 406, distance: 133.9
click at [152, 402] on div "I understand your concern. I don’t have an update yet, but I’ll follow up with …" at bounding box center [96, 381] width 142 height 42
copy div "I understand your concern. I don’t have an update yet, but I’ll follow up with …"
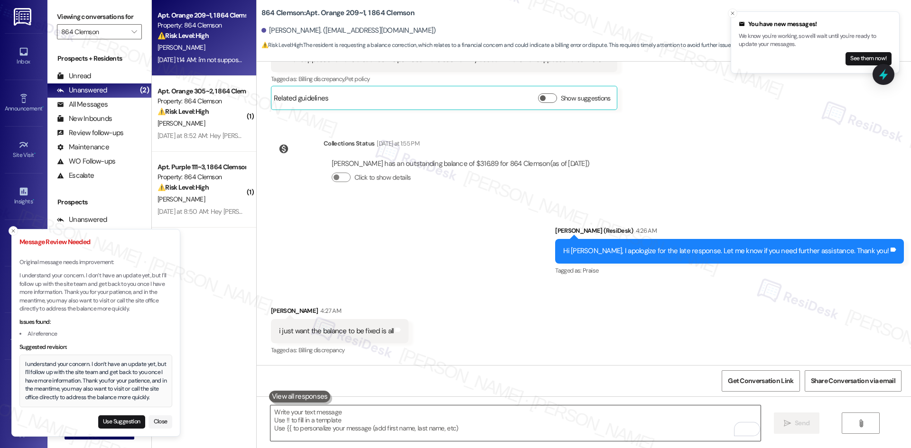
click at [423, 414] on textarea "To enrich screen reader interactions, please activate Accessibility in Grammarl…" at bounding box center [514, 424] width 489 height 36
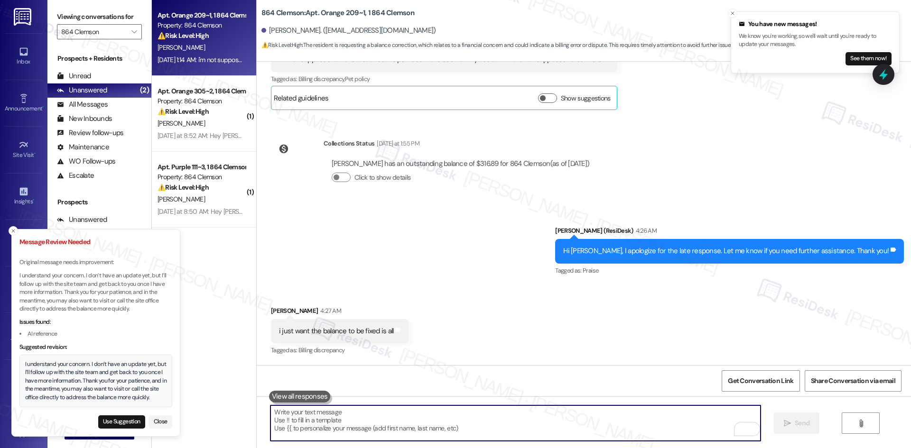
paste textarea "I understand your concern. I don’t have an update yet, but I’ll follow up with …"
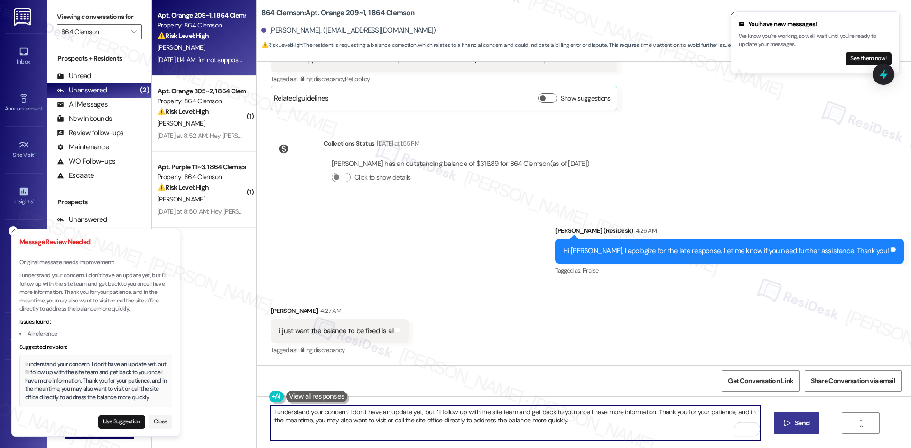
type textarea "I understand your concern. I don’t have an update yet, but I’ll follow up with …"
click at [805, 419] on span "Send" at bounding box center [801, 423] width 15 height 10
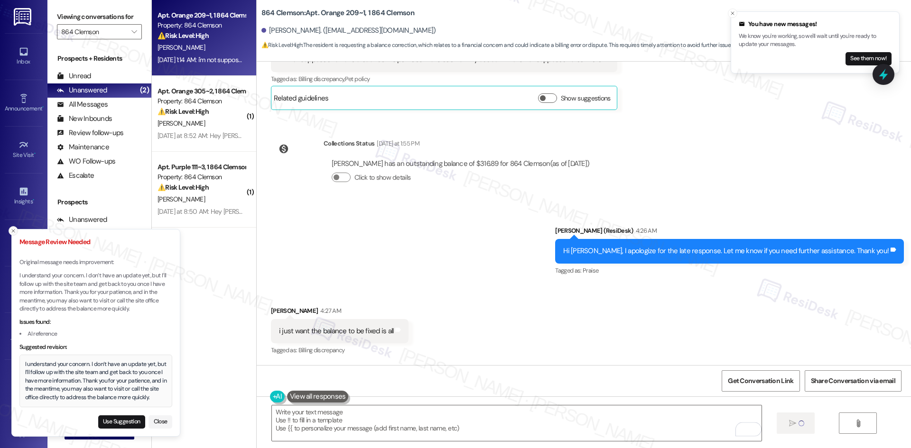
click at [10, 230] on icon "Close toast" at bounding box center [13, 231] width 6 height 6
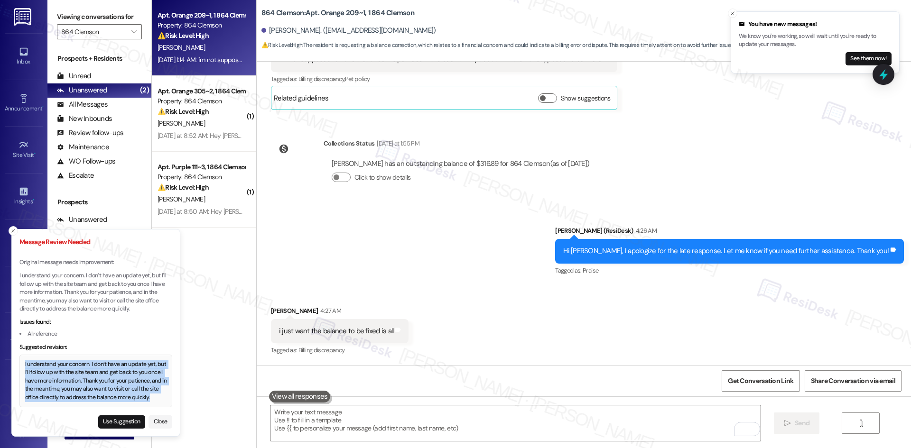
drag, startPoint x: 25, startPoint y: 365, endPoint x: 155, endPoint y: 397, distance: 133.4
click at [155, 397] on div "I understand your concern. I don’t have an update yet, but I’ll follow up with …" at bounding box center [96, 381] width 142 height 42
copy div "I understand your concern. I don’t have an update yet, but I’ll follow up with …"
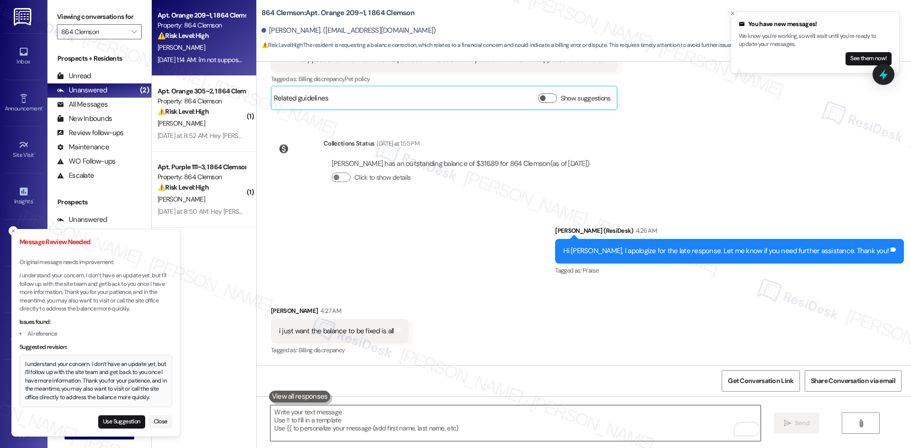
click at [354, 420] on textarea "To enrich screen reader interactions, please activate Accessibility in Grammarl…" at bounding box center [514, 424] width 489 height 36
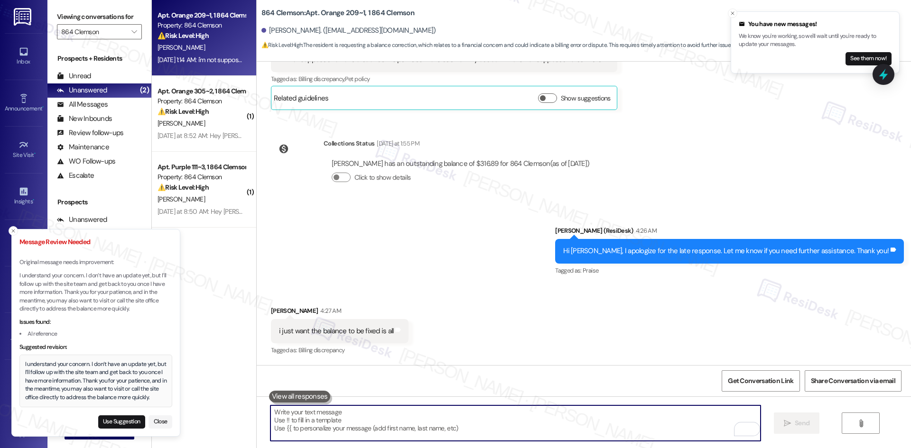
paste textarea "I understand your concern. I don’t have an update yet, but I’ll follow up with …"
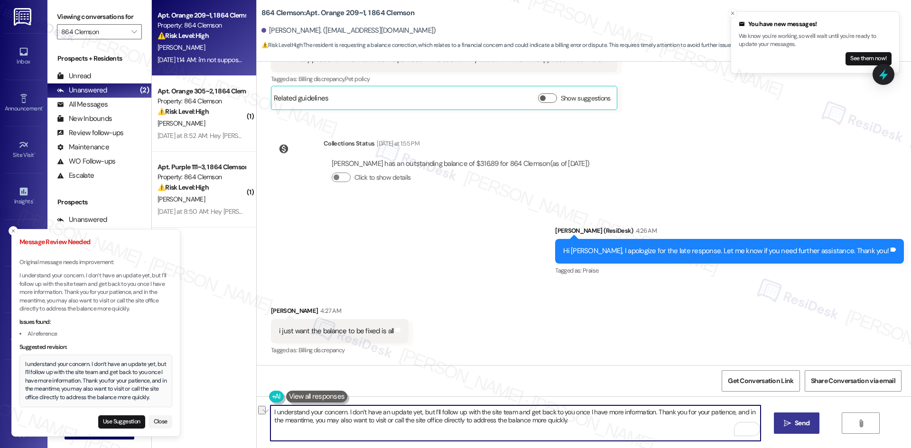
drag, startPoint x: 650, startPoint y: 411, endPoint x: 741, endPoint y: 412, distance: 91.5
click at [741, 412] on textarea "I understand your concern. I don’t have an update yet, but I’ll follow up with …" at bounding box center [514, 424] width 489 height 36
click at [502, 420] on textarea "I understand your concern. I don’t have an update yet, but I’ll follow up with …" at bounding box center [514, 424] width 489 height 36
type textarea "I understand your concern. I don’t have an update yet, but I’ll follow up with …"
click at [793, 424] on span "Send" at bounding box center [802, 423] width 18 height 10
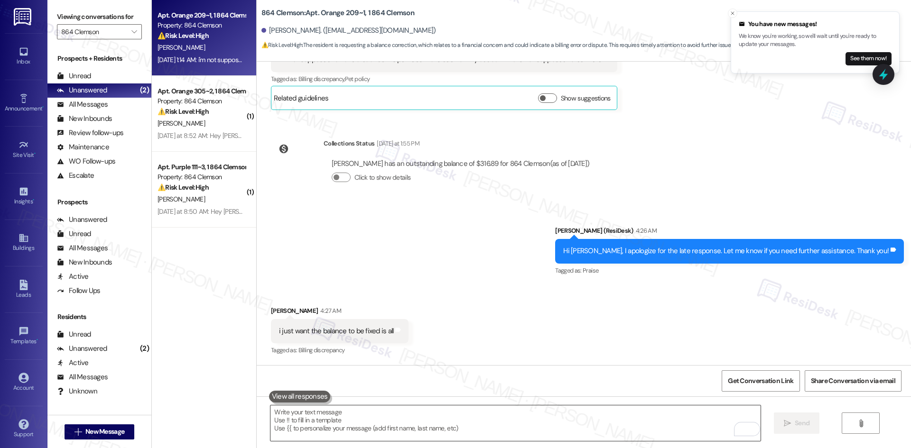
click at [462, 426] on textarea "To enrich screen reader interactions, please activate Accessibility in Grammarl…" at bounding box center [514, 424] width 489 height 36
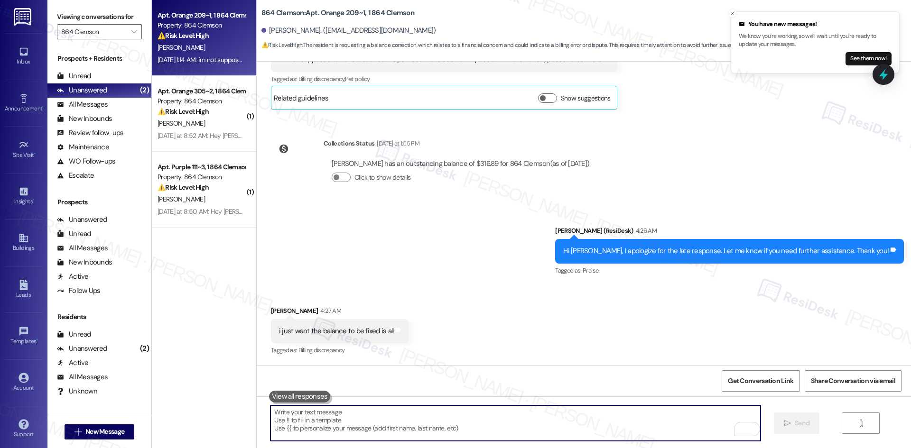
paste textarea "Thank you for your patience, and i"
type textarea "Thank you for your patience, and i"
click at [455, 426] on textarea "To enrich screen reader interactions, please activate Accessibility in Grammarl…" at bounding box center [514, 424] width 489 height 36
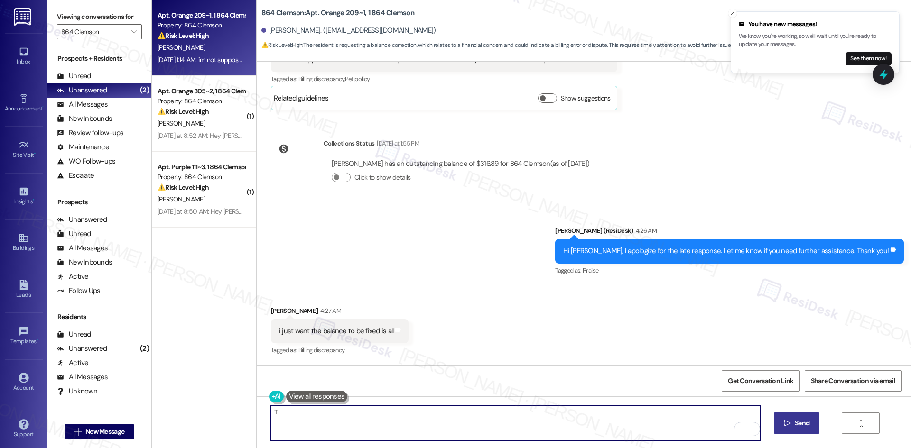
paste textarea "hank you for your patience. No update yet, but the site team will be followed u…"
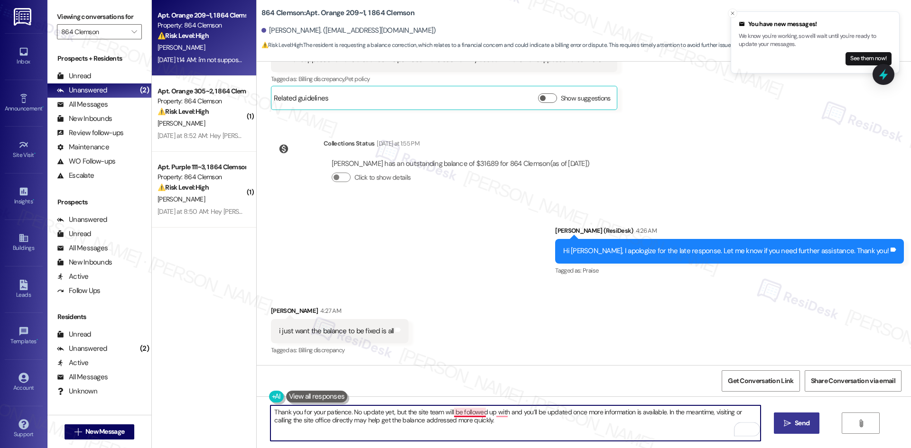
click at [457, 413] on textarea "Thank you for your patience. No update yet, but the site team will be followed …" at bounding box center [514, 424] width 489 height 36
click at [478, 411] on textarea "Thank you for your patience. No update yet, but the site team will follow up wi…" at bounding box center [514, 424] width 489 height 36
click at [495, 415] on textarea "Thank you for your patience. No update yet, but the site team will follow up wi…" at bounding box center [514, 424] width 489 height 36
type textarea "Thank you for your patience. No update yet, but the site team will follow up wi…"
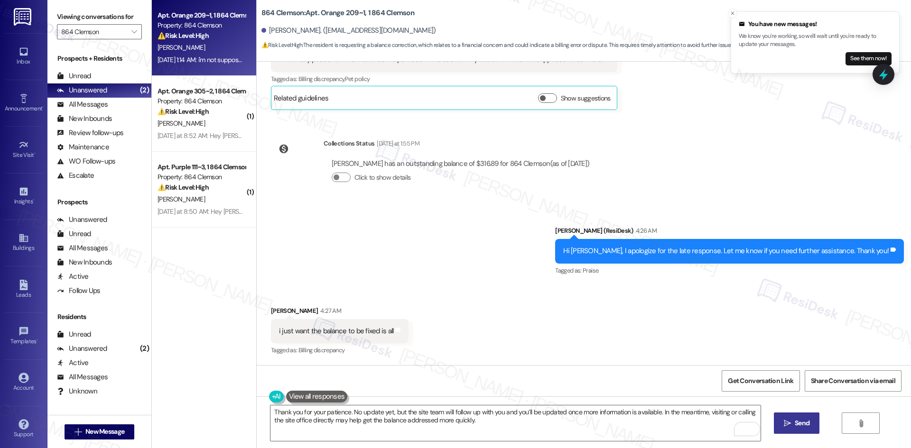
click at [786, 423] on icon "" at bounding box center [787, 424] width 7 height 8
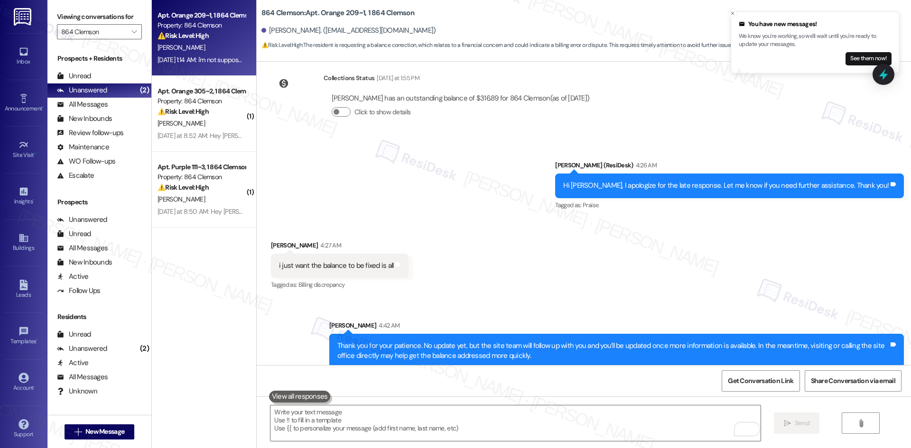
scroll to position [656, 0]
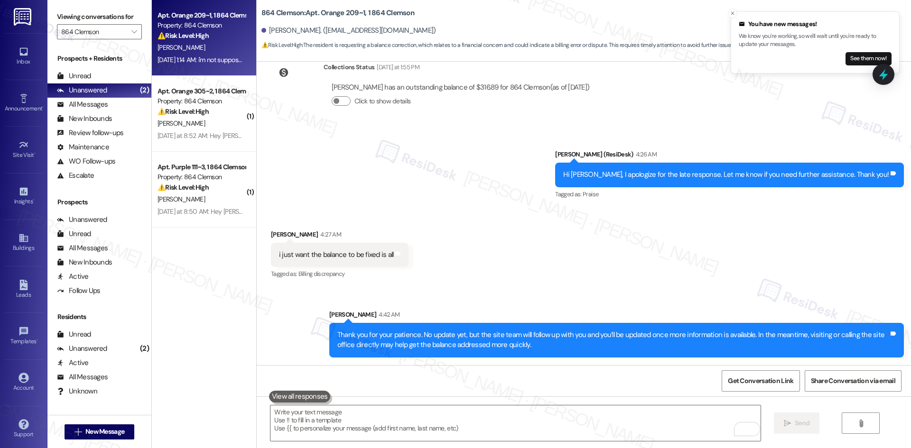
click at [590, 282] on div "Received via SMS Ashley Canaday 4:27 AM i just want the balance to be fixed is …" at bounding box center [584, 248] width 654 height 80
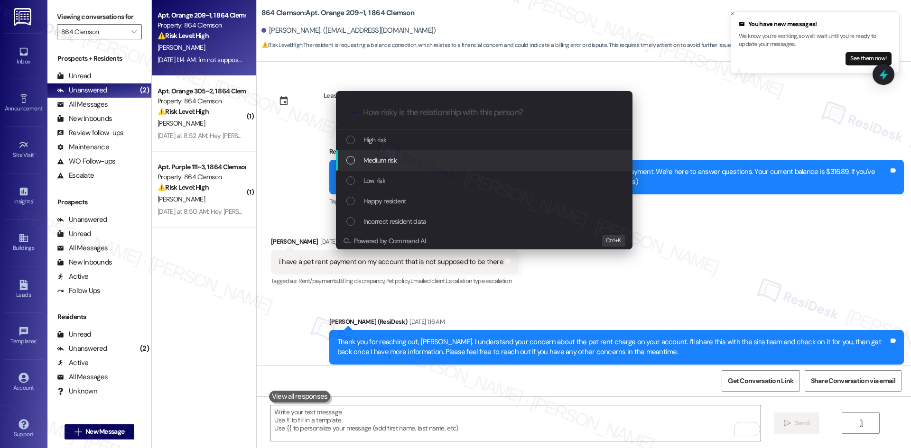
scroll to position [656, 0]
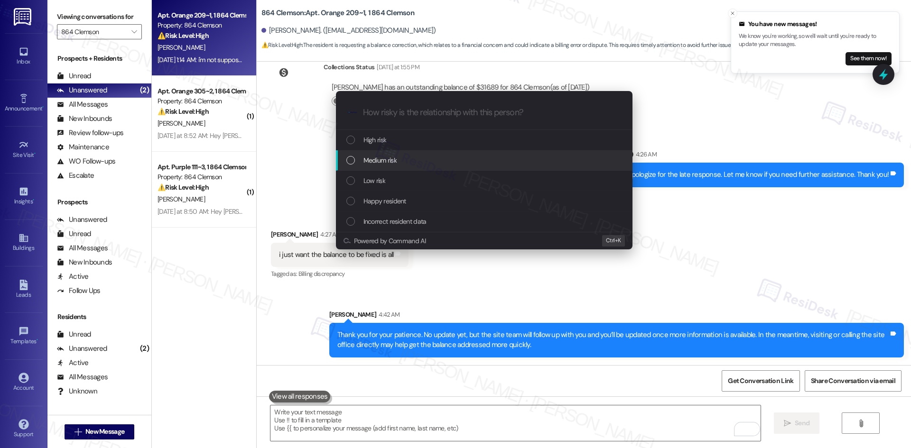
click at [420, 159] on div "Medium risk" at bounding box center [484, 160] width 277 height 10
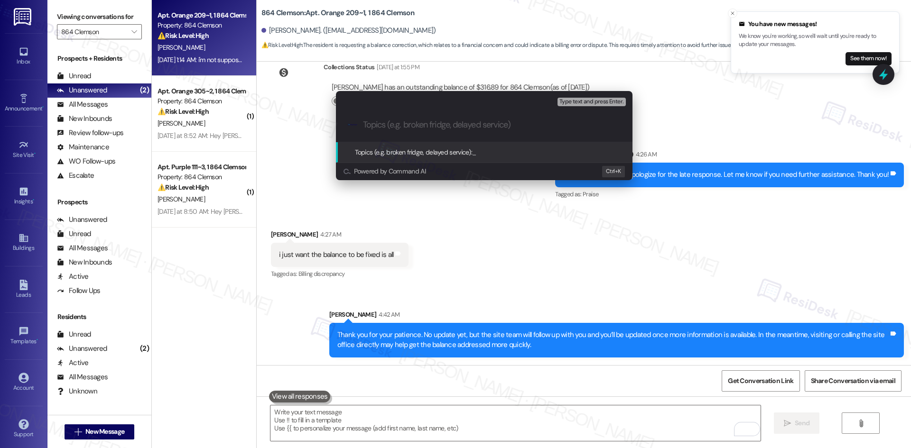
click at [433, 125] on input "Topics (e.g. broken fridge, delayed service)" at bounding box center [492, 125] width 258 height 10
paste input "Incorrect Pet Rent Charge – Balance Discrepancy"
type input "Incorrect Pet Rent Charge – Balance Discrepancy"
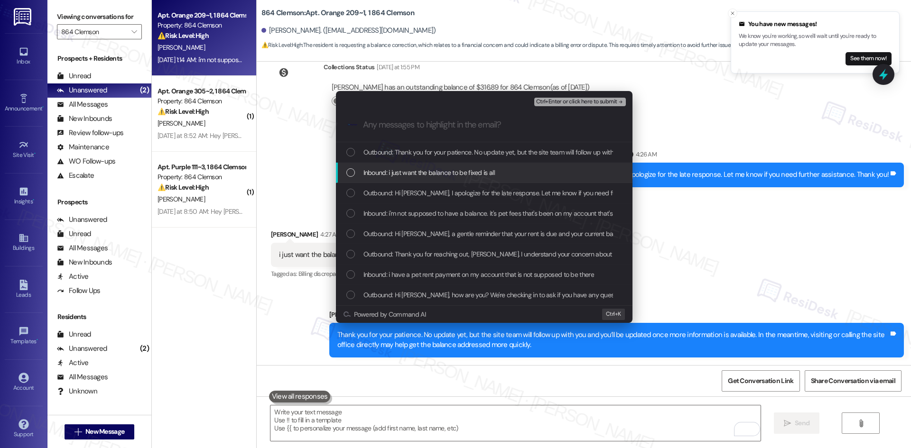
click at [473, 169] on span "Inbound: i just want the balance to be fixed is all" at bounding box center [428, 172] width 131 height 10
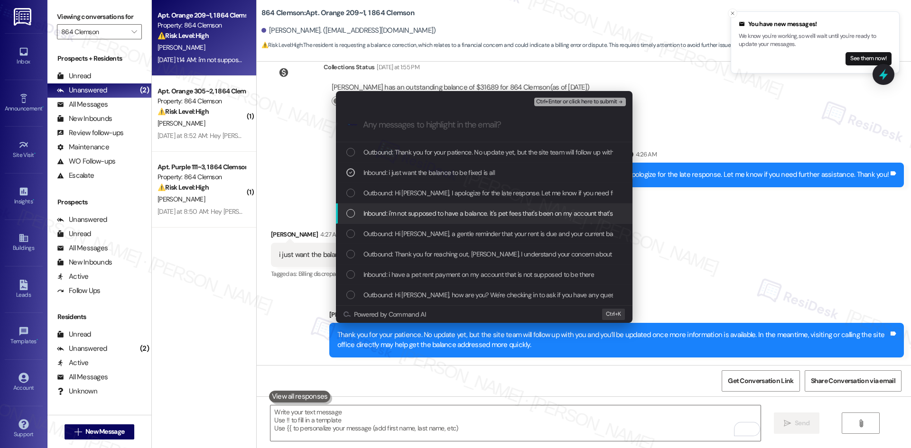
click at [499, 216] on span "Inbound: i'm not supposed to have a balance. it's pet fees that's been on my ac…" at bounding box center [524, 213] width 322 height 10
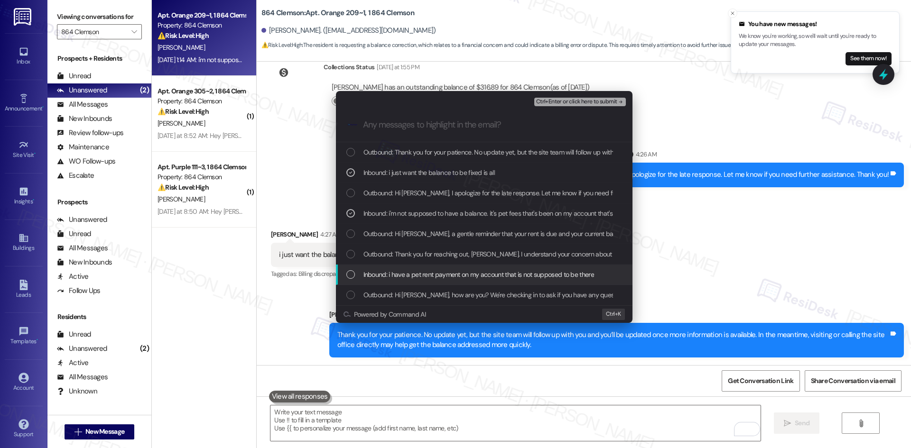
click at [473, 278] on span "Inbound: i have a pet rent payment on my account that is not supposed to be the…" at bounding box center [478, 274] width 231 height 10
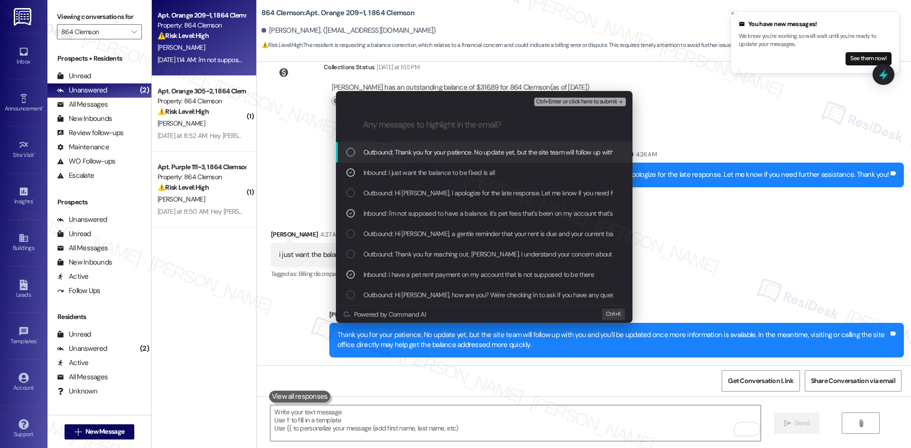
click at [599, 100] on span "Ctrl+Enter or click here to submit" at bounding box center [576, 102] width 81 height 7
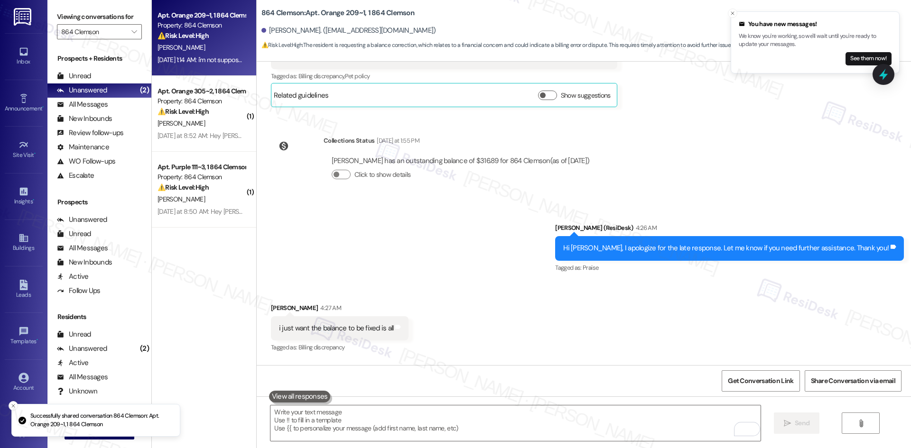
scroll to position [579, 0]
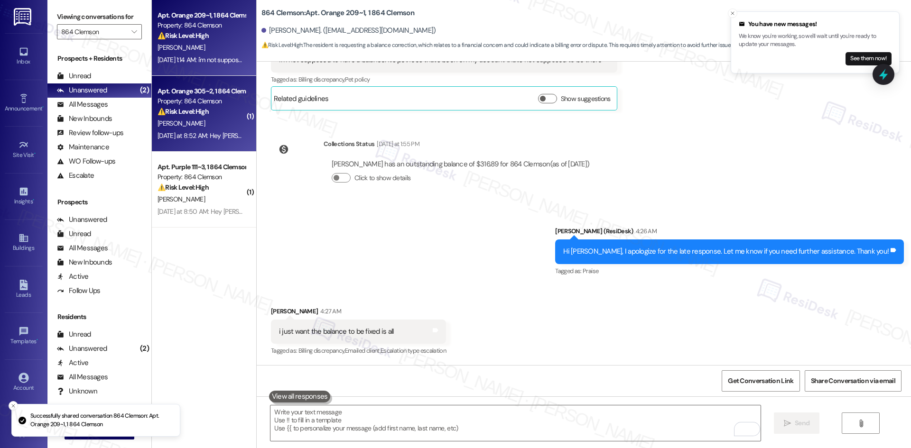
click at [223, 114] on div "⚠️ Risk Level: High The resident reports that a previously submitted maintenanc…" at bounding box center [201, 112] width 88 height 10
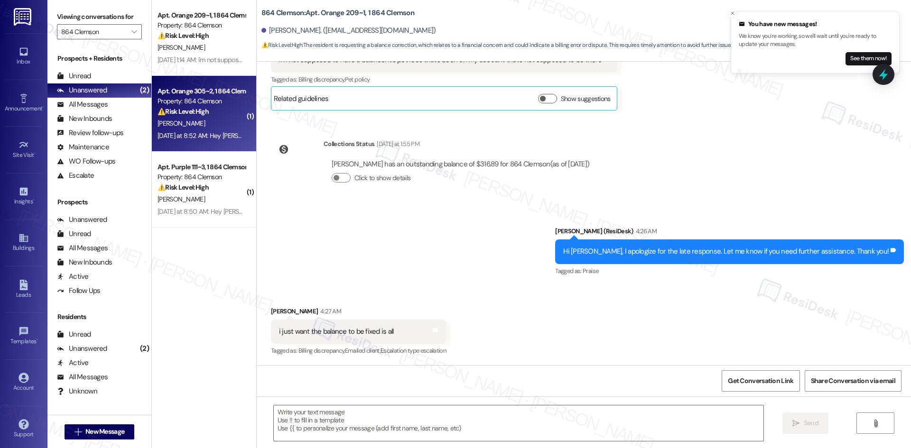
type textarea "Fetching suggested responses. Please feel free to read through the conversation…"
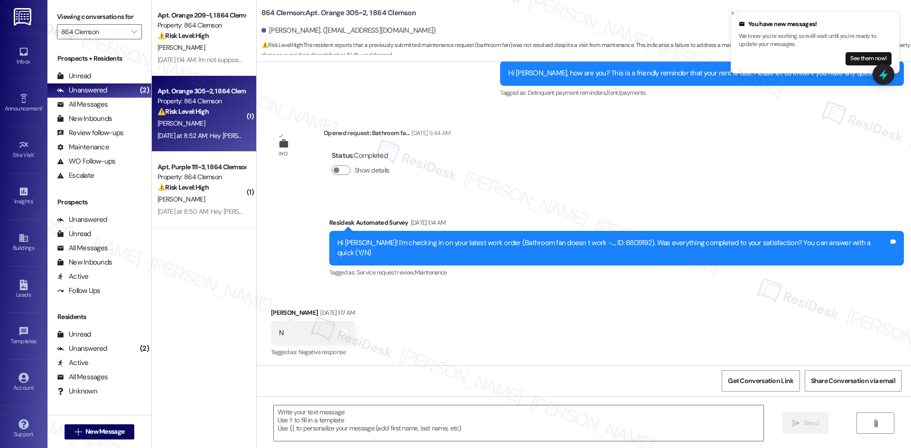
type textarea "Fetching suggested responses. Please feel free to read through the conversation…"
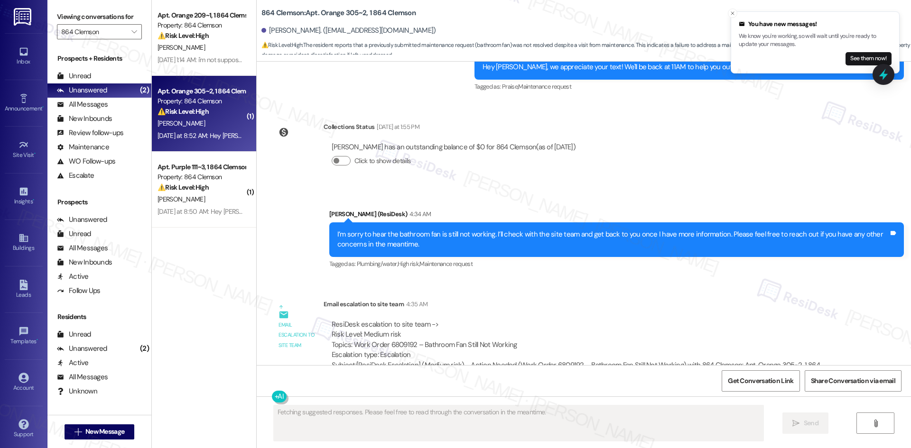
scroll to position [823, 0]
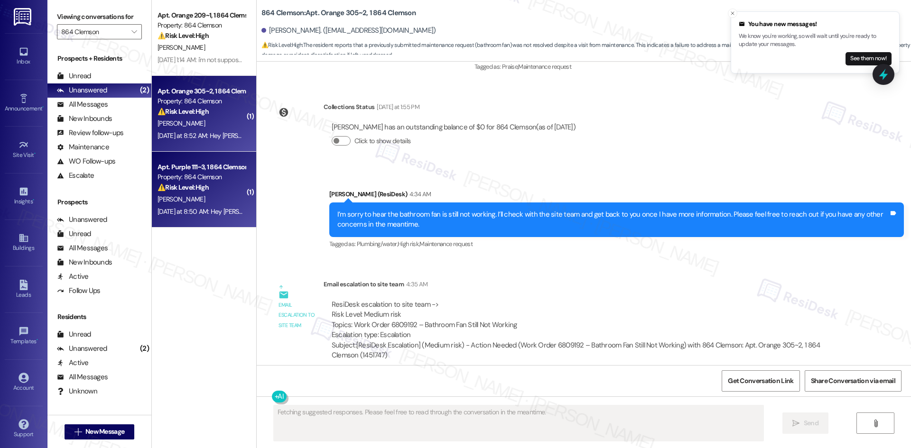
click at [175, 189] on strong "⚠️ Risk Level: High" at bounding box center [182, 187] width 51 height 9
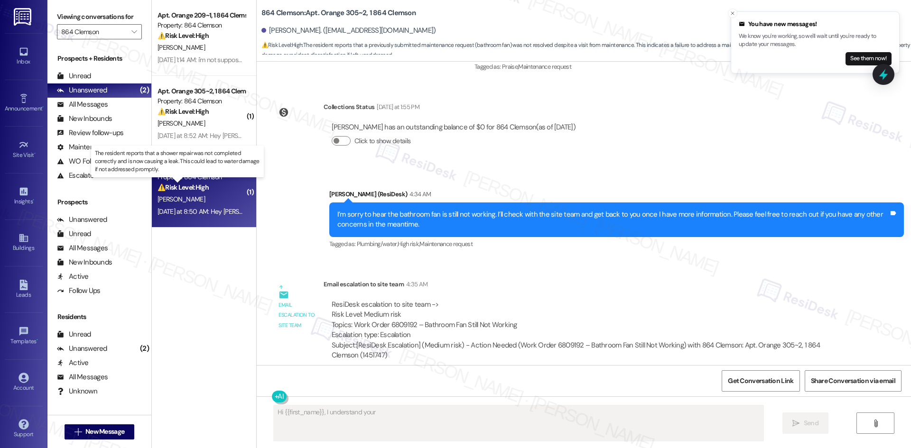
scroll to position [344, 0]
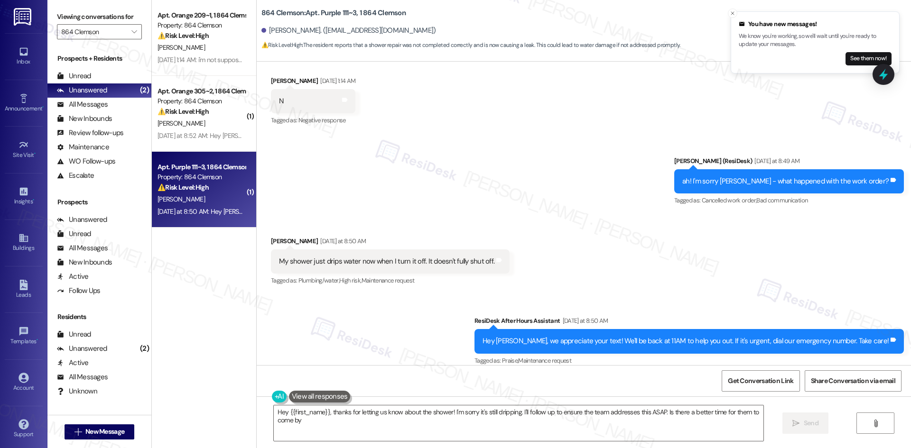
type textarea "Hey {{first_name}}, thanks for letting us know about the shower! I'm sorry it's…"
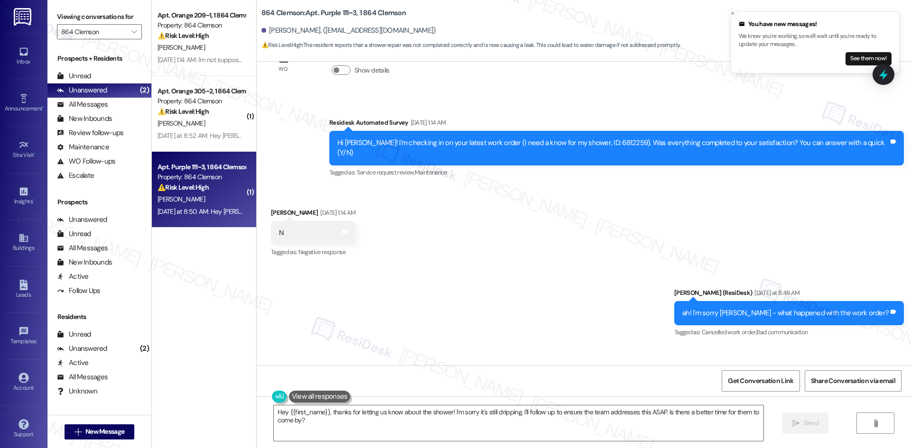
scroll to position [202, 0]
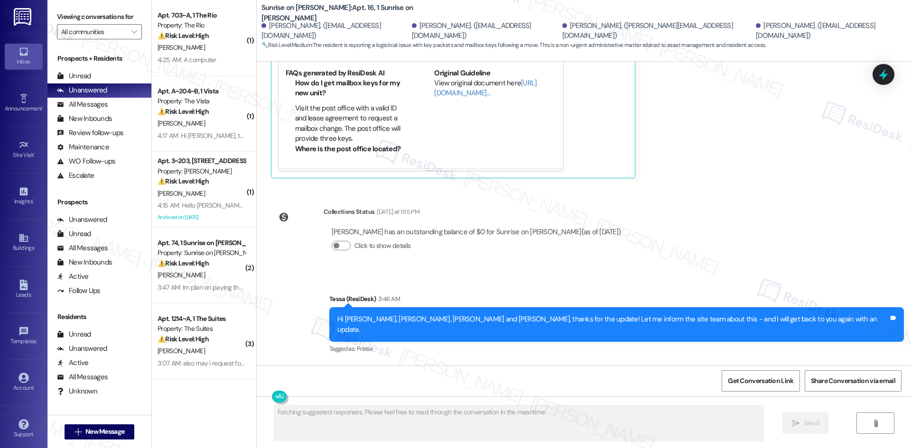
scroll to position [4307, 0]
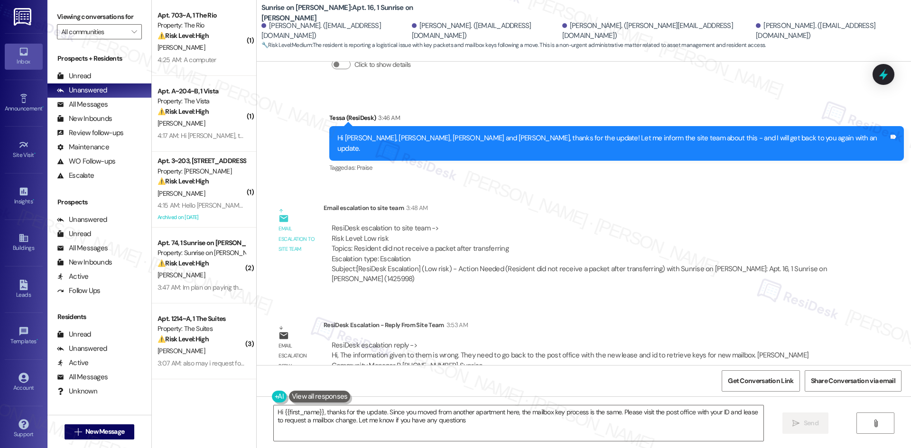
type textarea "Hi {{first_name}}, thanks for the update. Since you moved from another apartmen…"
click at [478, 341] on div "ResiDesk escalation reply -> Hi, The information given to them is wrong. They n…" at bounding box center [570, 356] width 477 height 30
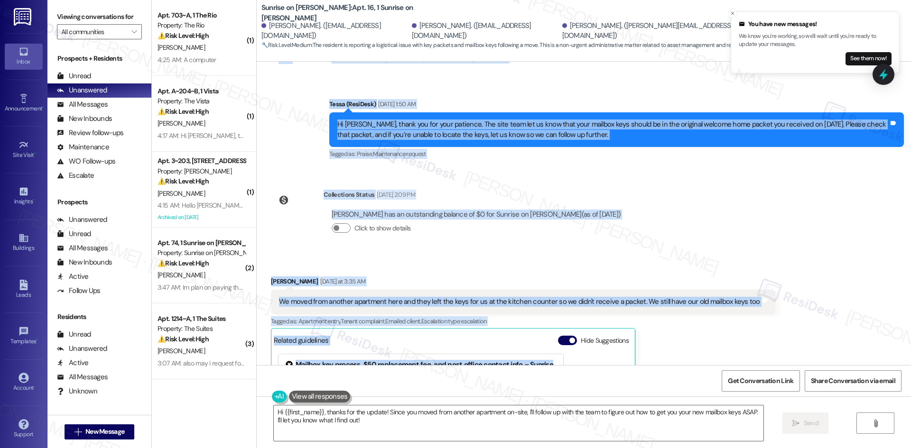
scroll to position [3785, 0]
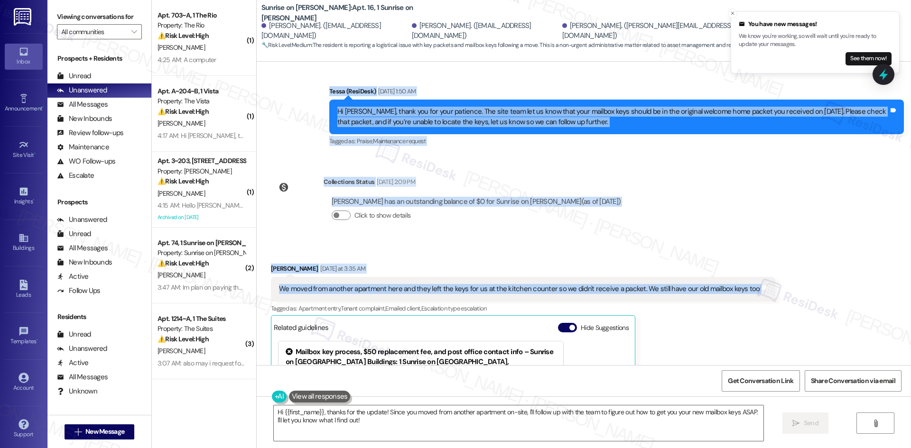
drag, startPoint x: 310, startPoint y: 259, endPoint x: 755, endPoint y: 283, distance: 445.5
click at [755, 283] on div "WO Opened request: Make Ready [DATE] 1:29 AM Status : Open Show details Survey,…" at bounding box center [584, 214] width 654 height 304
copy div "Lorem ipsumdolor sitam ConsEcte Adipiscing - Elits Doei Temp Inci Utl 54, 9075 …"
drag, startPoint x: 711, startPoint y: 245, endPoint x: 664, endPoint y: 246, distance: 47.0
click at [712, 245] on div "Received via SMS [PERSON_NAME] [DATE] at 3:35 AM We moved from another apartmen…" at bounding box center [584, 384] width 654 height 284
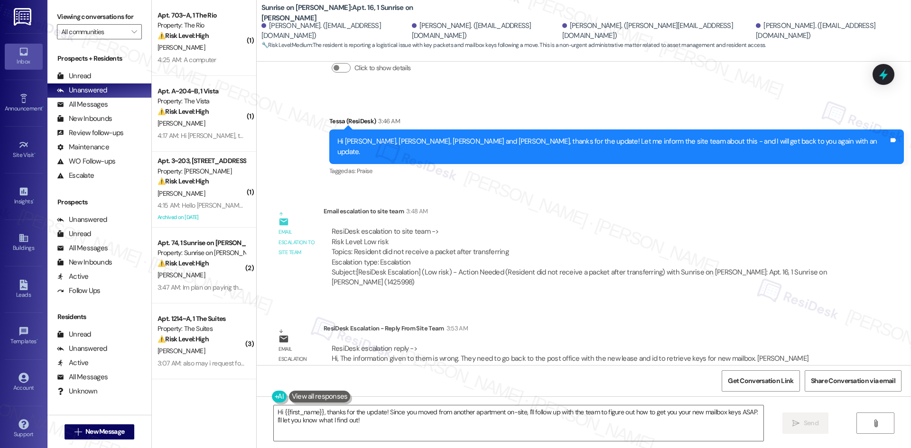
scroll to position [4307, 0]
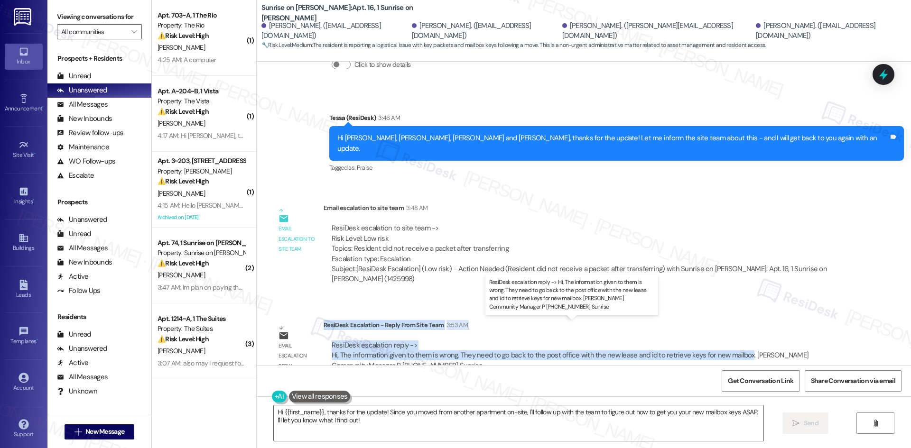
drag, startPoint x: 316, startPoint y: 304, endPoint x: 736, endPoint y: 338, distance: 421.6
click at [736, 338] on div "ResiDesk Escalation - Reply From Site Team 3:53 AM ResiDesk escalation reply ->…" at bounding box center [584, 349] width 522 height 58
copy div "ResiDesk Escalation - Reply From Site Team 3:53 AM ResiDesk escalation reply ->…"
click at [403, 432] on textarea "Hi {{first_name}}, thanks for the update! Since you moved from another apartmen…" at bounding box center [518, 424] width 489 height 36
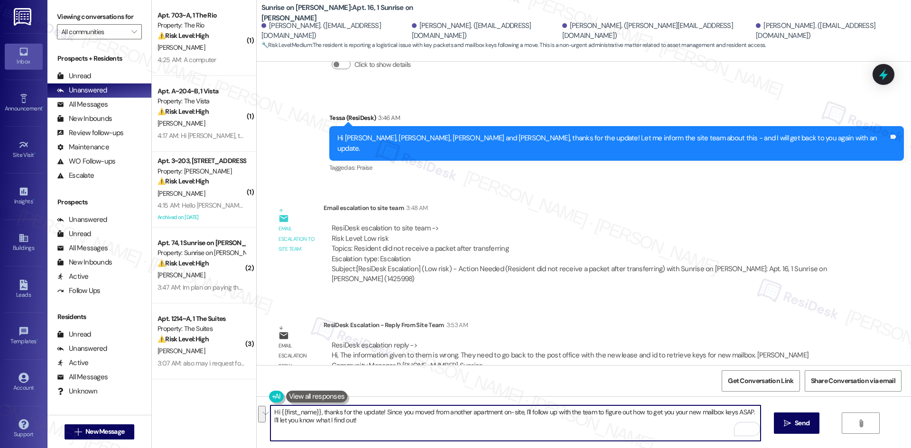
drag, startPoint x: 345, startPoint y: 425, endPoint x: 251, endPoint y: 406, distance: 95.4
click at [257, 406] on div "Hi {{first_name}}, thanks for the update! Since you moved from another apartmen…" at bounding box center [584, 432] width 654 height 71
paste textarea "[PERSON_NAME], I apologize — the information I gave you earlier was incorrect. …"
type textarea "Hi [PERSON_NAME], I apologize — the information I gave you earlier was incorrec…"
click at [354, 429] on textarea "Hi Luis, I apologize — the information I gave you earlier was incorrect. The si…" at bounding box center [514, 424] width 489 height 36
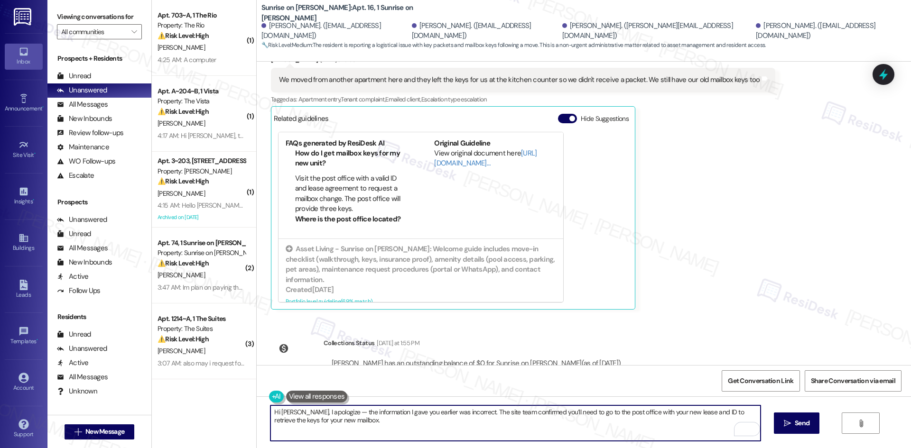
scroll to position [4164, 0]
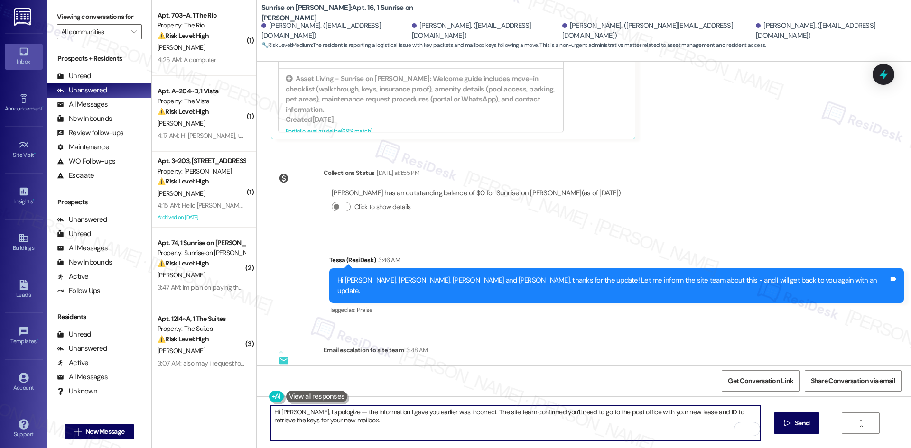
click at [370, 430] on textarea "Hi Luis, I apologize — the information I gave you earlier was incorrect. The si…" at bounding box center [514, 424] width 489 height 36
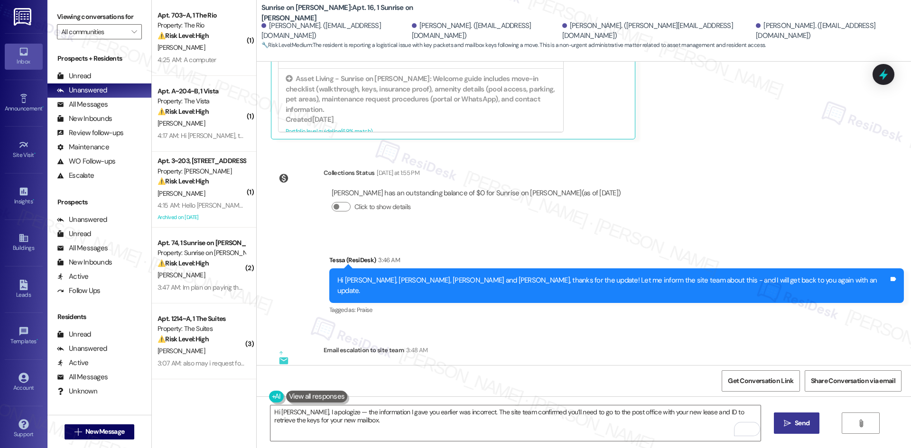
click at [802, 426] on span "Send" at bounding box center [801, 423] width 15 height 10
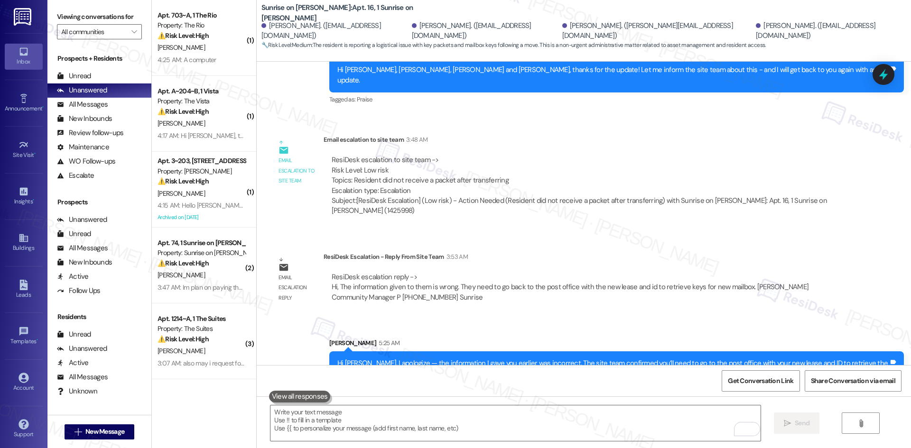
scroll to position [4383, 0]
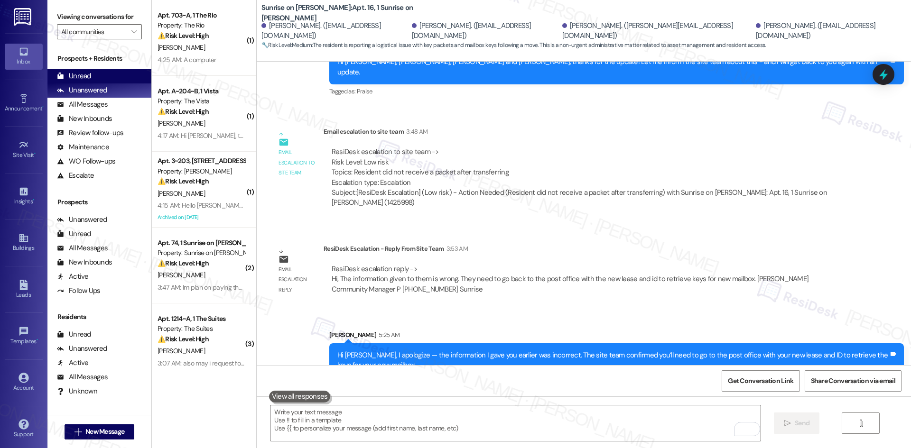
click at [78, 78] on div "Unread" at bounding box center [74, 76] width 34 height 10
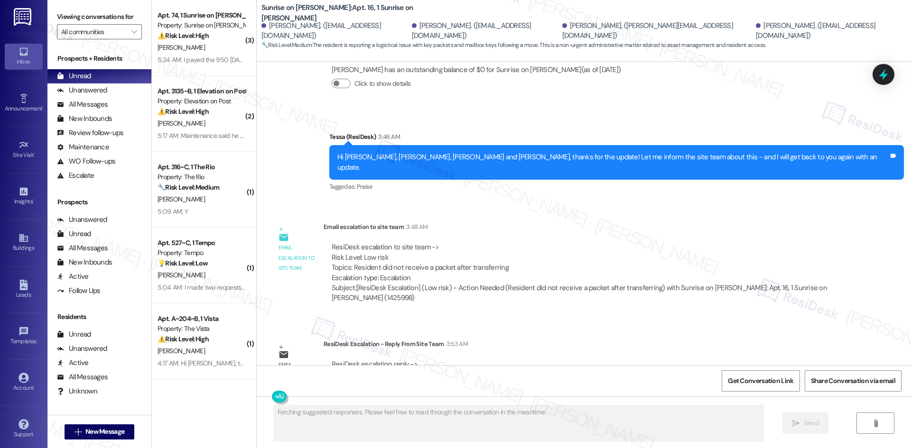
scroll to position [4397, 0]
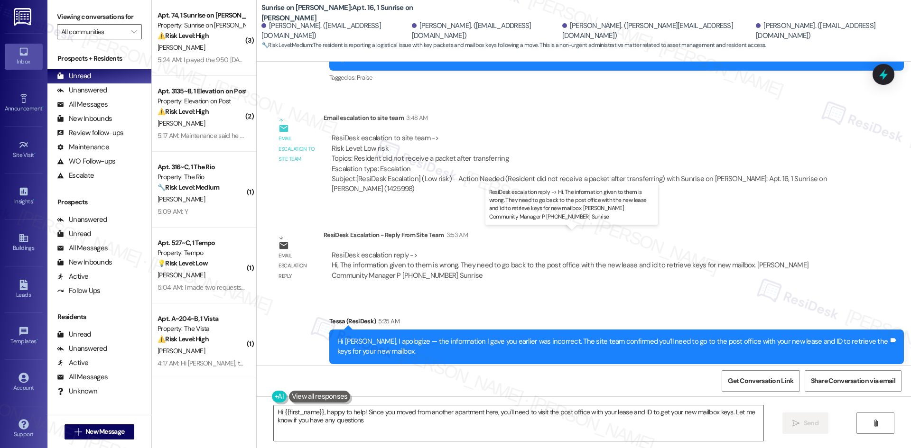
type textarea "Hi {{first_name}}, happy to help! Since you moved from another apartment here, …"
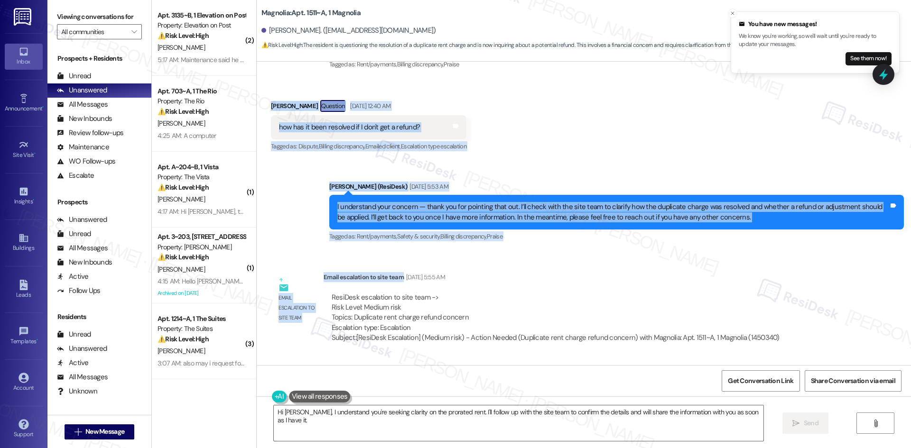
scroll to position [863, 0]
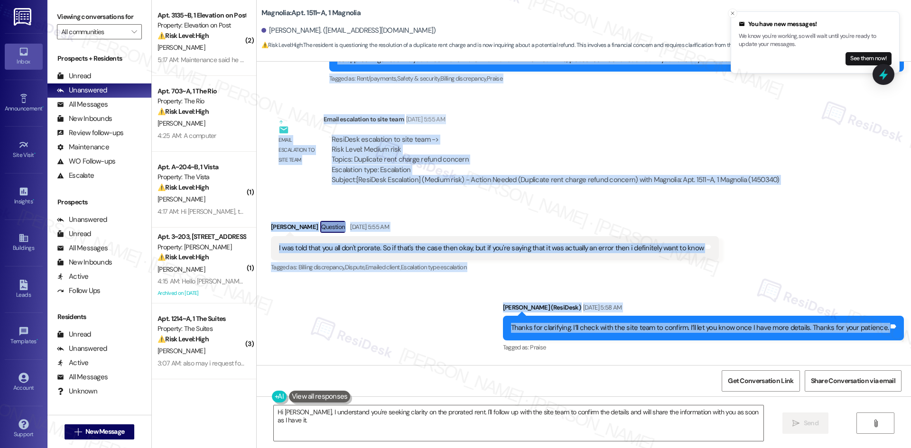
drag, startPoint x: 271, startPoint y: 136, endPoint x: 894, endPoint y: 333, distance: 653.2
click at [894, 333] on div "Lease started Aug 15, 2025 at 8:00 AM Survey, sent via SMS Residesk Automated S…" at bounding box center [584, 214] width 654 height 304
copy div "Dave Young Question Sep 11, 2025 at 12:40 AM how has it been resolved if I don'…"
click at [369, 310] on div "Sent via SMS Sarah (ResiDesk) Sep 11, 2025 at 5:58 AM Thanks for clarifying. I’…" at bounding box center [584, 321] width 654 height 80
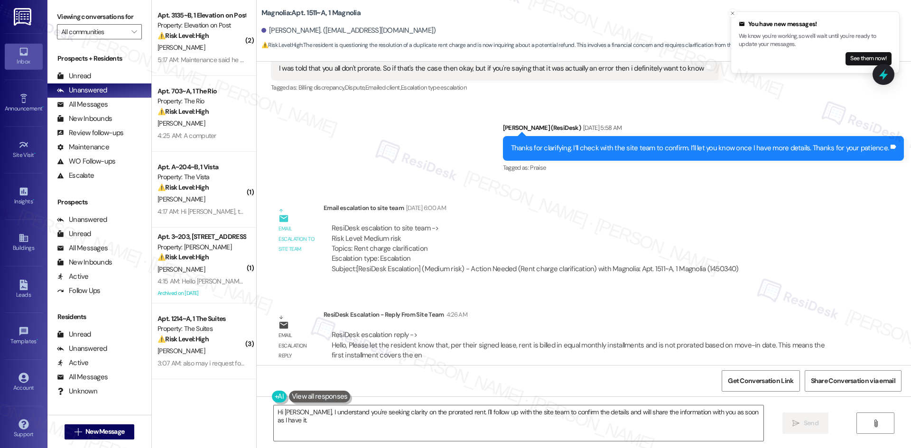
scroll to position [1052, 0]
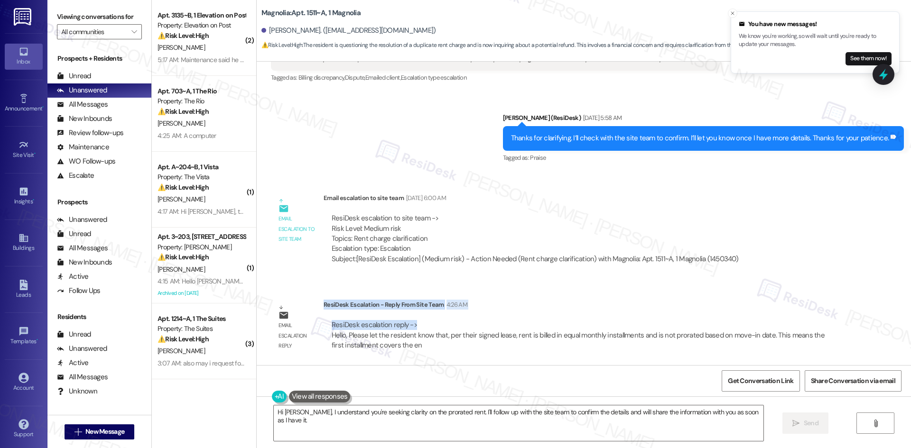
drag, startPoint x: 317, startPoint y: 305, endPoint x: 407, endPoint y: 326, distance: 93.0
click at [407, 326] on div "ResiDesk Escalation - Reply From Site Team 4:26 AM ResiDesk escalation reply ->…" at bounding box center [584, 329] width 522 height 58
copy div "ResiDesk Escalation - Reply From Site Team 4:26 AM ResiDesk escalation reply ->"
drag, startPoint x: 478, startPoint y: 163, endPoint x: 470, endPoint y: 161, distance: 8.3
click at [478, 163] on div "Sent via SMS Sarah (ResiDesk) Sep 11, 2025 at 5:58 AM Thanks for clarifying. I’…" at bounding box center [584, 132] width 654 height 80
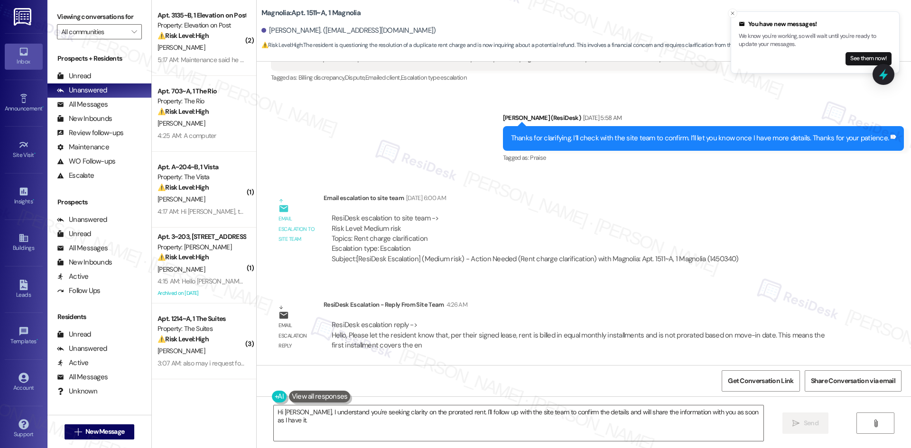
drag, startPoint x: 448, startPoint y: 150, endPoint x: 460, endPoint y: 148, distance: 12.0
click at [449, 149] on div "Sent via SMS Sarah (ResiDesk) Sep 11, 2025 at 5:58 AM Thanks for clarifying. I’…" at bounding box center [584, 132] width 654 height 80
click at [436, 423] on textarea "Hi Dave, I understand you're seeking clarity on the prorated rent. I'll follow …" at bounding box center [518, 424] width 489 height 36
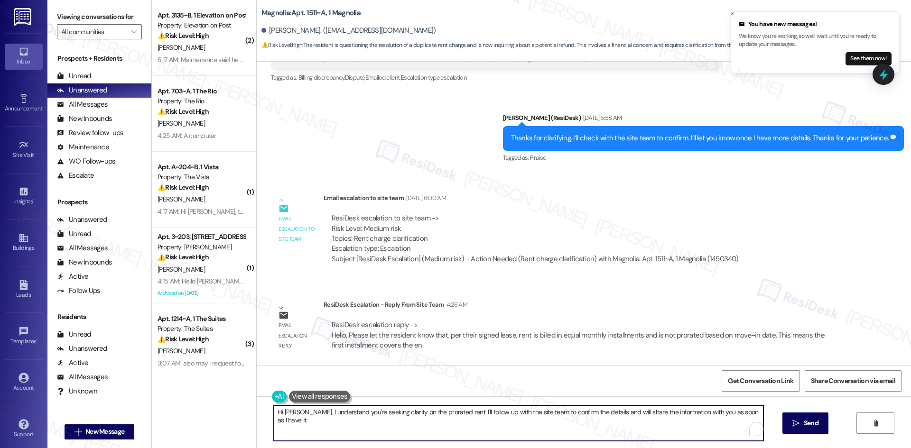
paste textarea "thank you for your patience. The site team confirmed that per your signed lease…"
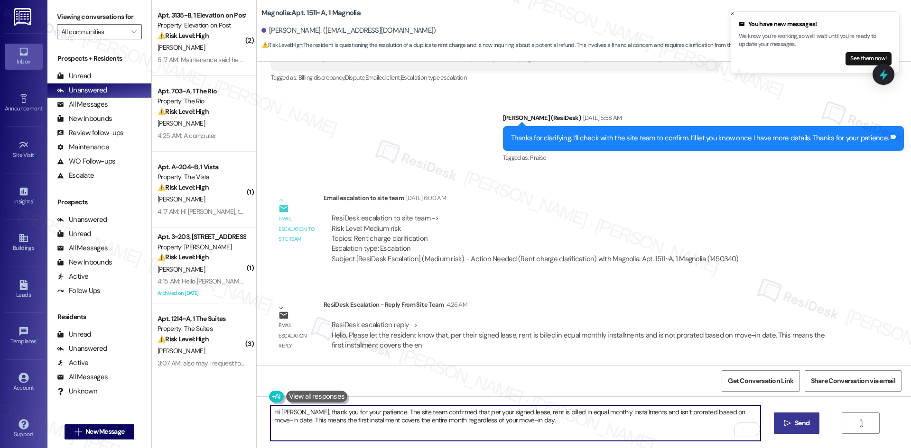
type textarea "Hi Dave, thank you for your patience. The site team confirmed that per your sig…"
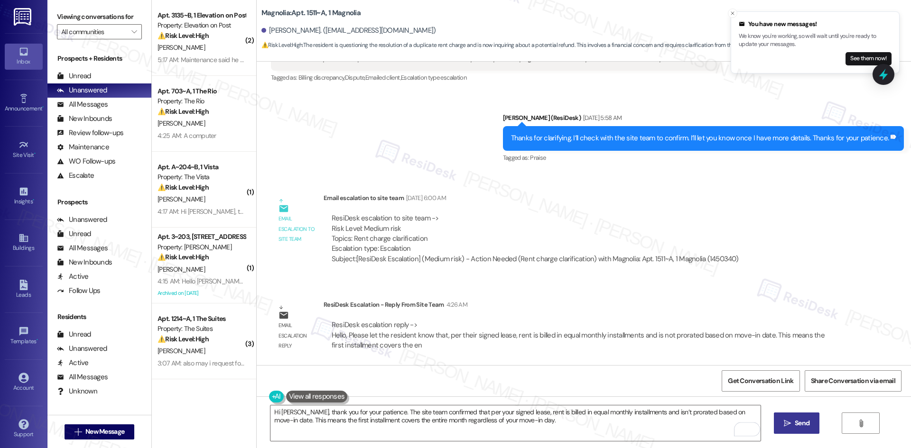
click at [800, 427] on span "Send" at bounding box center [801, 423] width 15 height 10
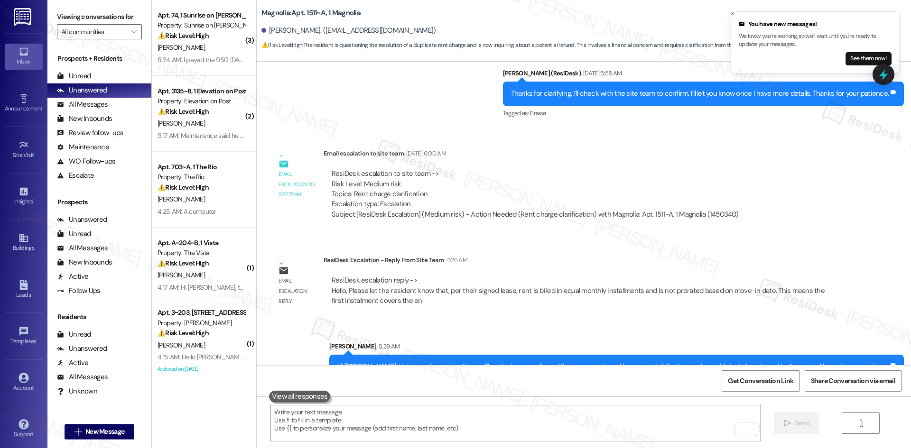
scroll to position [1129, 0]
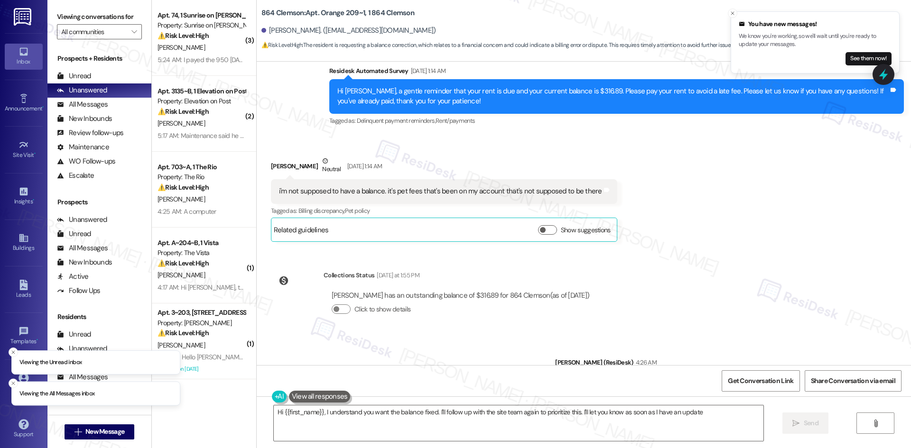
type textarea "Hi {{first_name}}, I understand you want the balance fixed. I'll follow up with…"
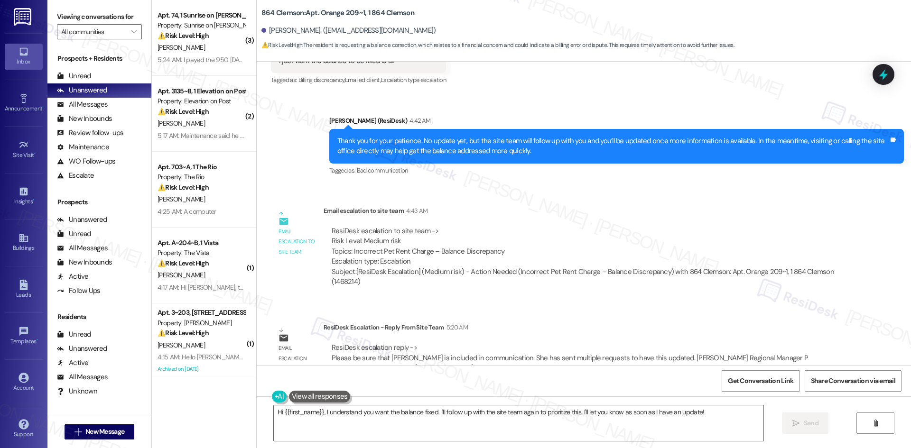
scroll to position [683, 0]
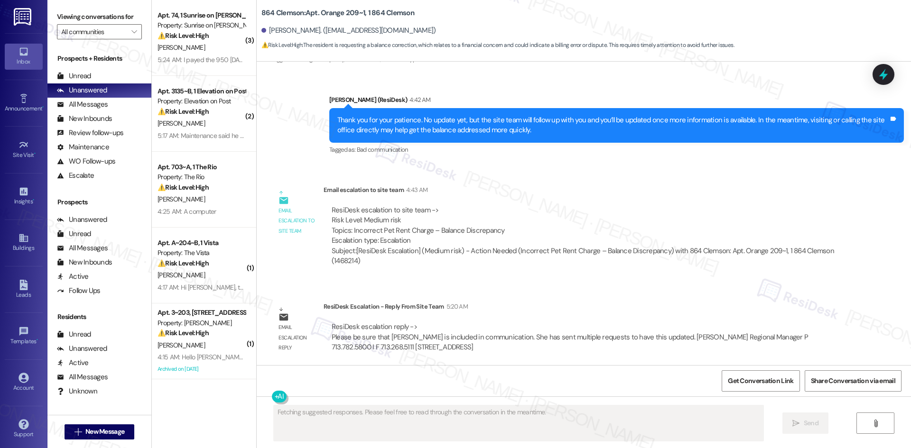
scroll to position [873, 0]
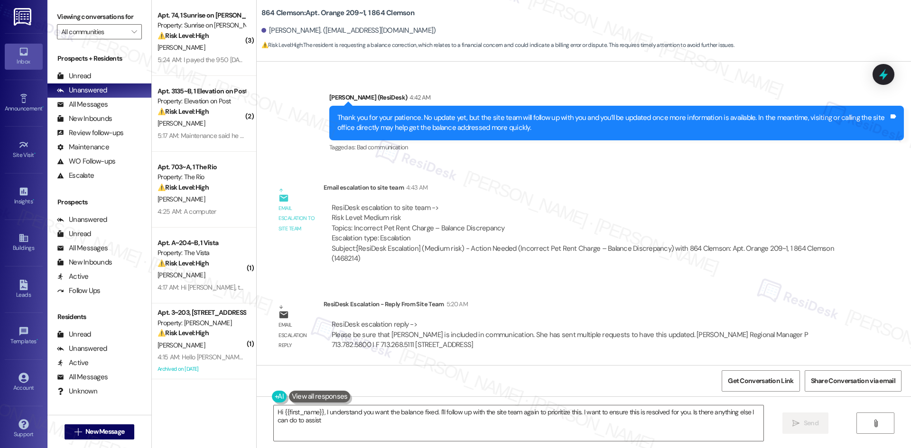
type textarea "Hi {{first_name}}, I understand you want the balance fixed. I'll follow up with…"
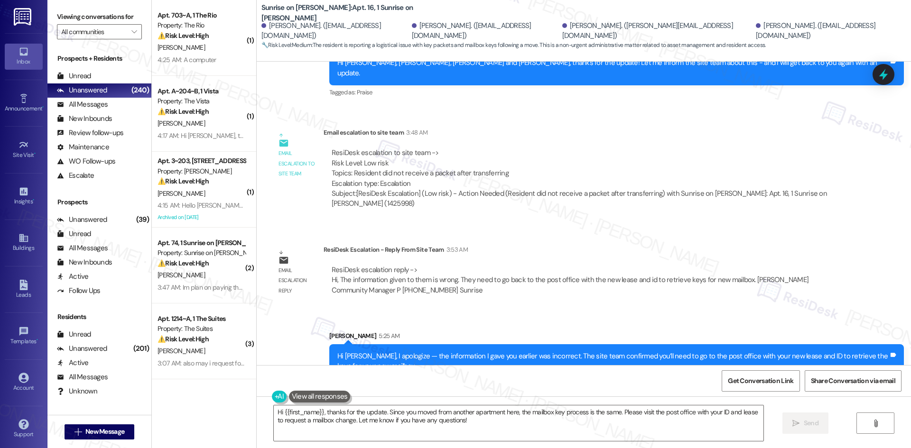
scroll to position [4383, 0]
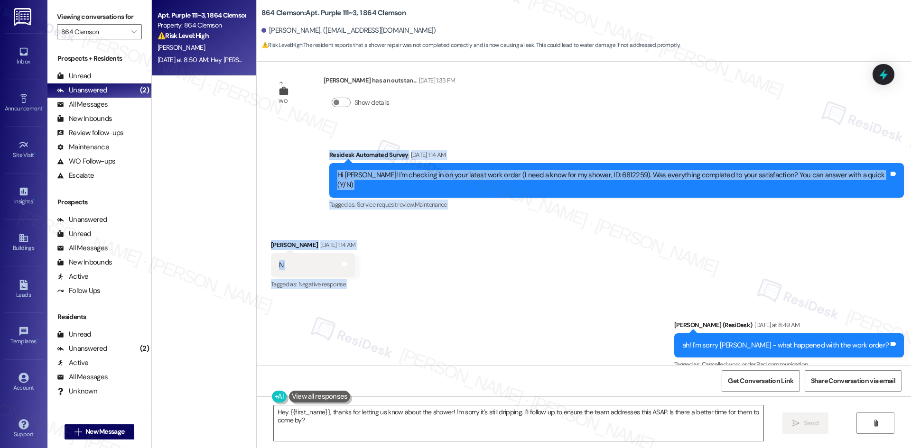
scroll to position [297, 0]
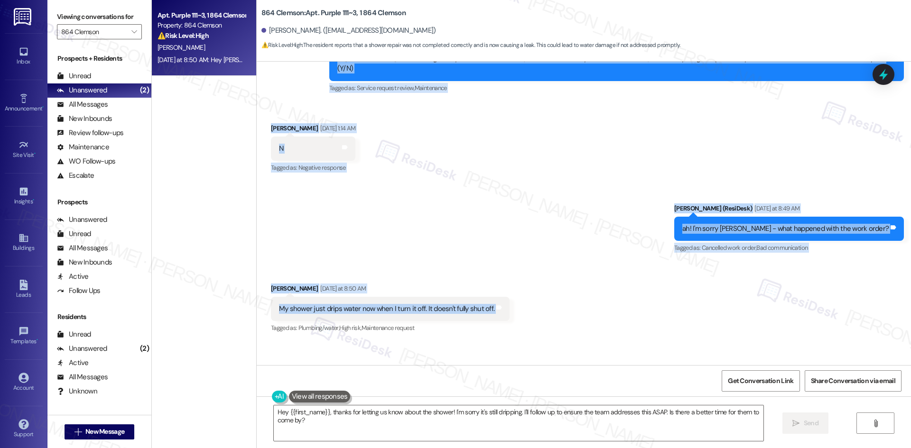
drag, startPoint x: 344, startPoint y: 169, endPoint x: 499, endPoint y: 298, distance: 201.7
click at [499, 298] on div "WO Lease started [DATE] 8:00 AM Show details Survey, sent via SMS Residesk Auto…" at bounding box center [584, 214] width 654 height 304
copy div "Residesk Automated Survey [DATE] 1:14 AM Hi [PERSON_NAME]! I'm checking in on y…"
click at [564, 271] on div "Received via SMS [PERSON_NAME] [DATE] at 8:50 AM My shower just drips water now…" at bounding box center [584, 302] width 654 height 80
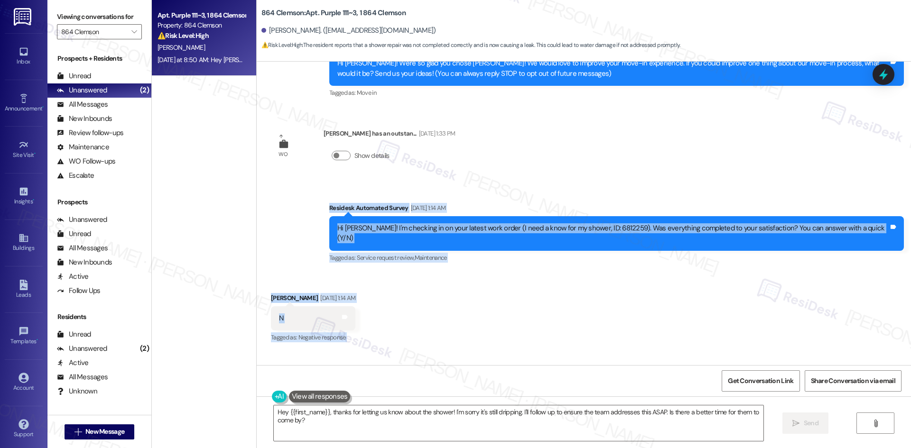
scroll to position [107, 0]
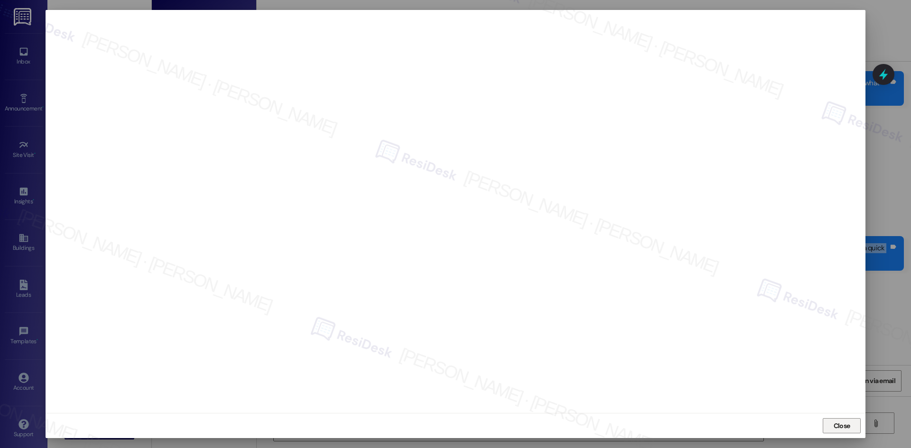
click at [847, 428] on span "Close" at bounding box center [841, 426] width 17 height 10
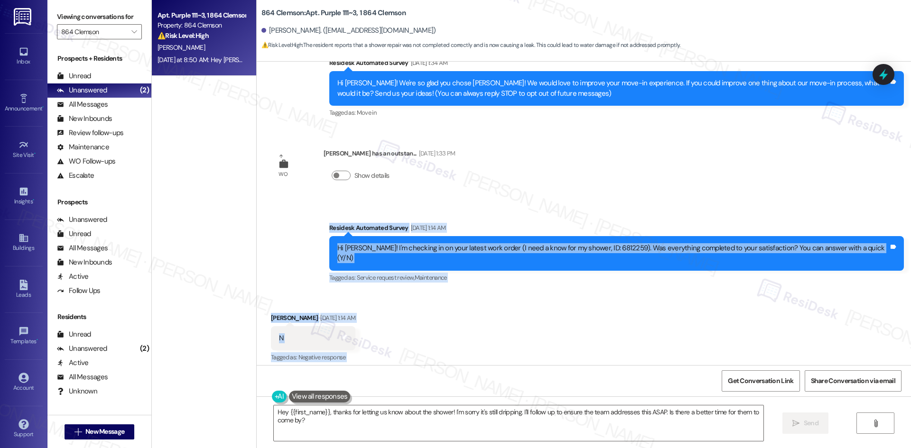
click at [463, 312] on div "Received via SMS [PERSON_NAME] [DATE] 1:14 AM N Tags and notes Tagged as: Negat…" at bounding box center [584, 332] width 654 height 80
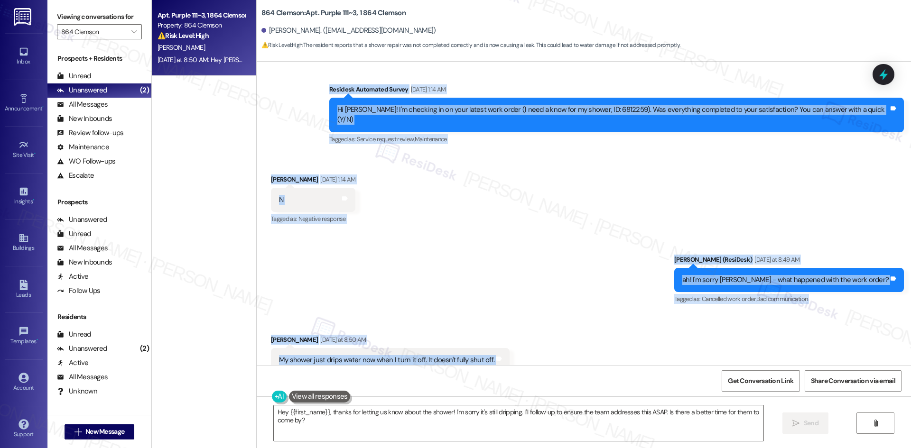
scroll to position [249, 0]
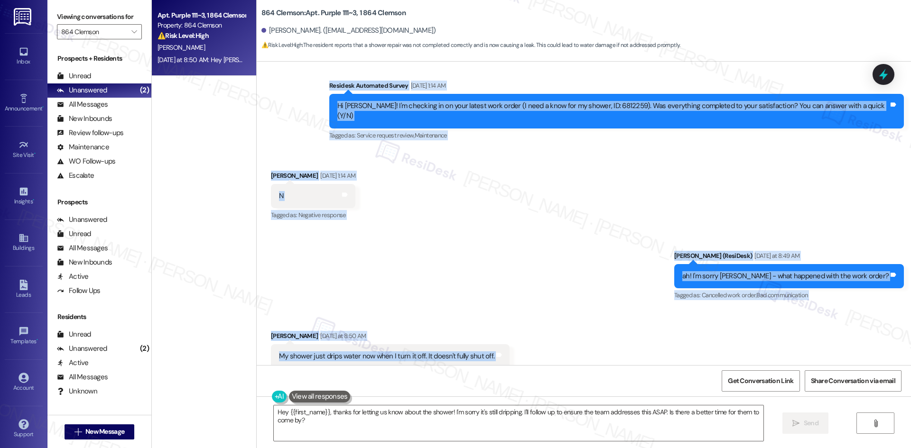
drag, startPoint x: 305, startPoint y: 144, endPoint x: 305, endPoint y: 139, distance: 5.2
click at [305, 149] on div "Received via SMS [PERSON_NAME] [DATE] 1:14 AM N Tags and notes Tagged as: Negat…" at bounding box center [584, 189] width 654 height 80
click at [314, 103] on div "Survey, sent via SMS Residesk Automated Survey [DATE] 1:14 AM Hi Brenden! I'm c…" at bounding box center [584, 104] width 654 height 90
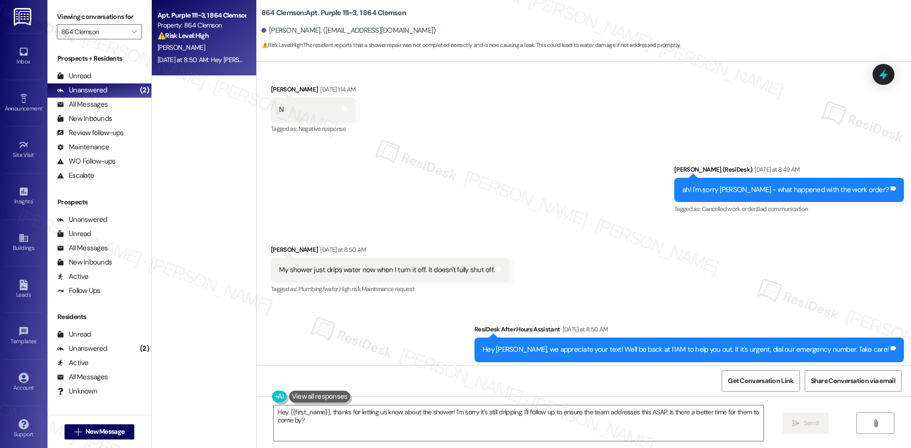
scroll to position [344, 0]
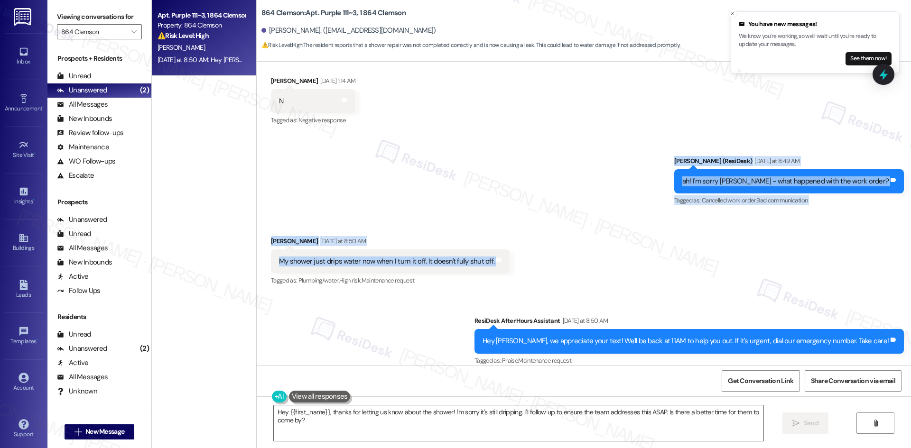
drag, startPoint x: 669, startPoint y: 150, endPoint x: 683, endPoint y: 224, distance: 75.3
click at [716, 246] on div "WO Lease started [DATE] 8:00 AM Show details Survey, sent via SMS Residesk Auto…" at bounding box center [584, 214] width 654 height 304
drag, startPoint x: 329, startPoint y: 133, endPoint x: 442, endPoint y: 254, distance: 165.4
click at [514, 256] on div "WO Lease started [DATE] 8:00 AM Show details Survey, sent via SMS Residesk Auto…" at bounding box center [584, 214] width 654 height 304
copy div "Residesk Automated Survey [DATE] 1:14 AM Hi [PERSON_NAME]! I'm checking in on y…"
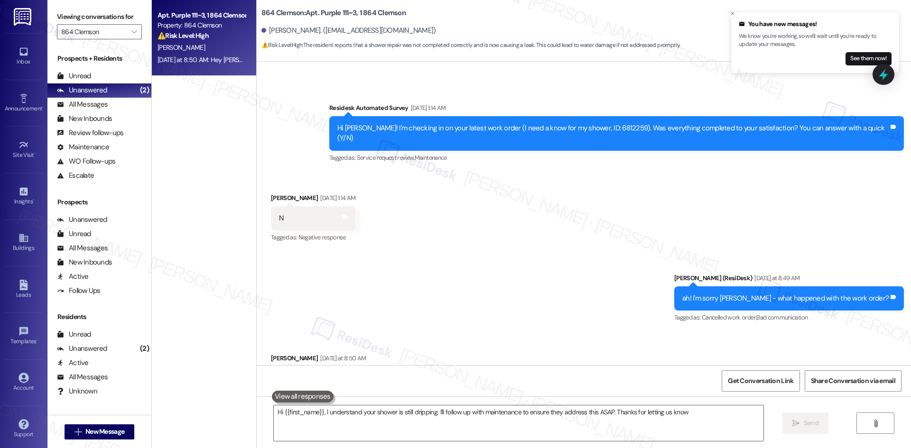
type textarea "Hi {{first_name}}, I understand your shower is still dripping. I'll follow up w…"
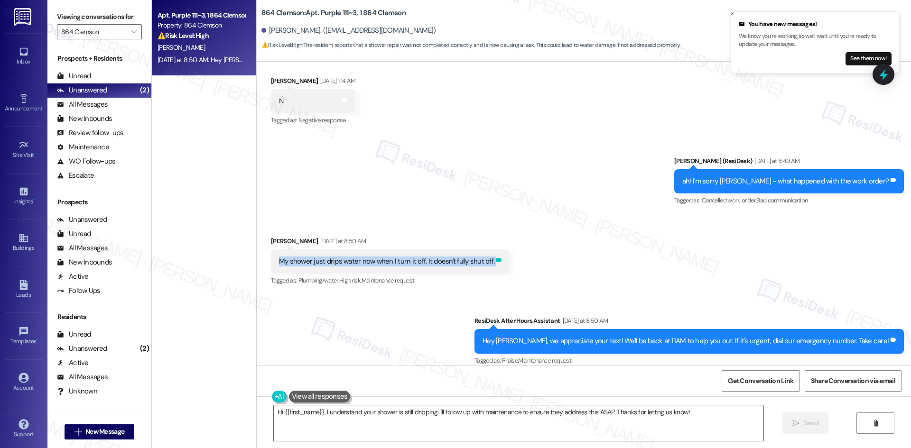
drag, startPoint x: 279, startPoint y: 249, endPoint x: 483, endPoint y: 250, distance: 203.9
click at [483, 250] on div "My shower just drips water now when I turn it off. It doesn't fully shut off. T…" at bounding box center [390, 261] width 239 height 24
copy div "My shower just drips water now when I turn it off. It doesn't fully shut off. T…"
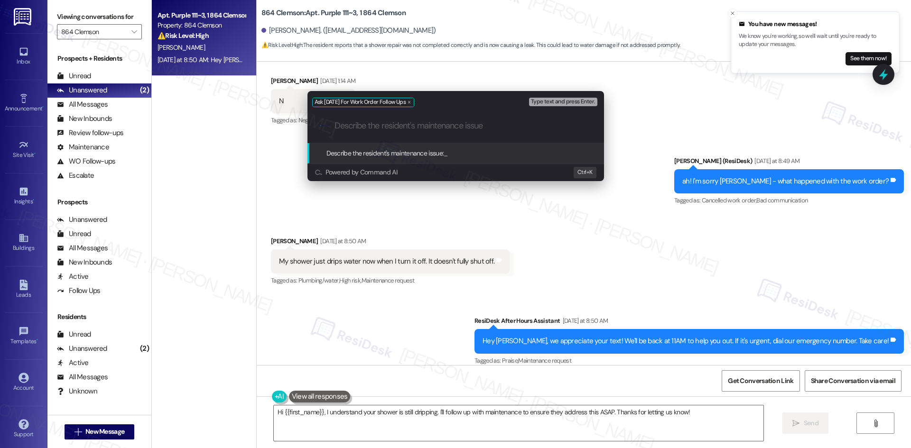
paste input "My shower just drips water now when I turn it off. It doesn't fully shut off."
type input "My shower just drips water now when I turn it off. It doesn't fully shut off."
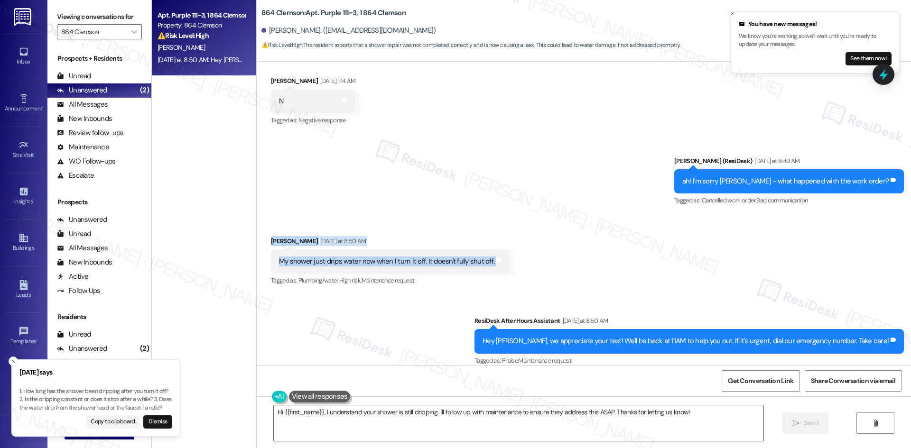
drag, startPoint x: 272, startPoint y: 227, endPoint x: 452, endPoint y: 254, distance: 181.7
click at [540, 241] on div "Received via SMS [PERSON_NAME] [DATE] at 8:50 AM My shower just drips water now…" at bounding box center [584, 255] width 654 height 80
copy div "[PERSON_NAME] [DATE] at 8:50 AM My shower just drips water now when I turn it o…"
click at [387, 317] on div "Sent via SMS ResiDesk After Hours Assistant [DATE] at 8:50 AM Hey [PERSON_NAME]…" at bounding box center [584, 335] width 654 height 80
click at [449, 215] on div "Received via SMS [PERSON_NAME] [DATE] at 8:50 AM My shower just drips water now…" at bounding box center [584, 255] width 654 height 80
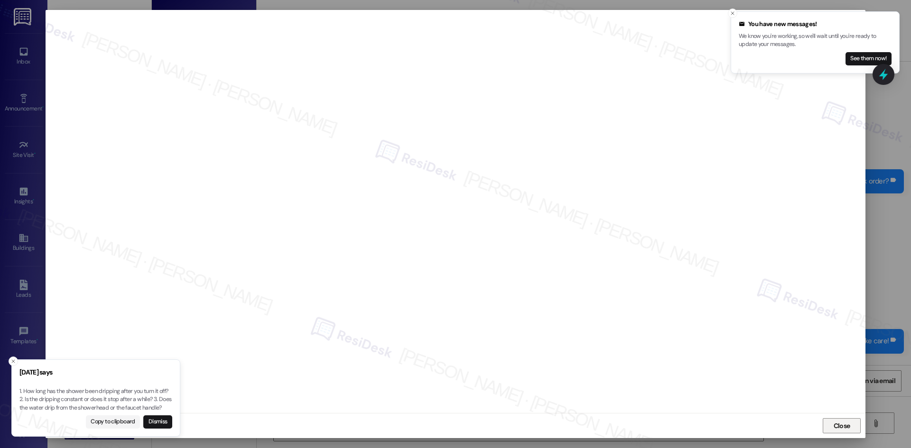
click at [834, 424] on span "Close" at bounding box center [841, 426] width 17 height 10
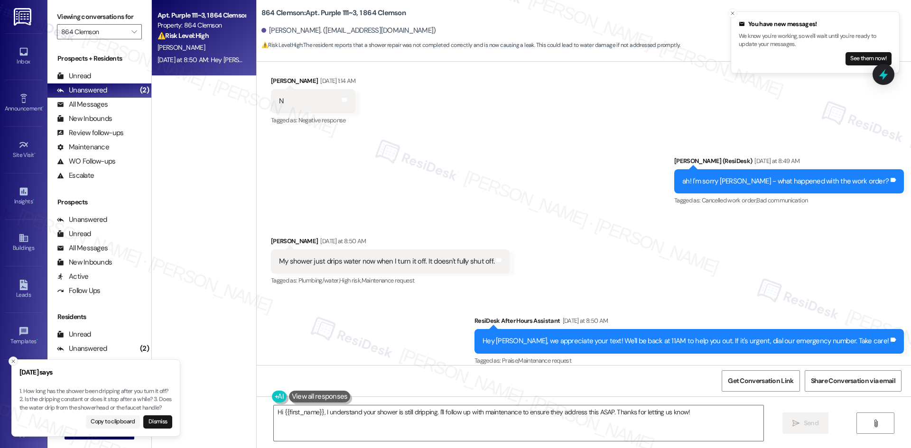
click at [11, 359] on icon "Close toast" at bounding box center [13, 362] width 6 height 6
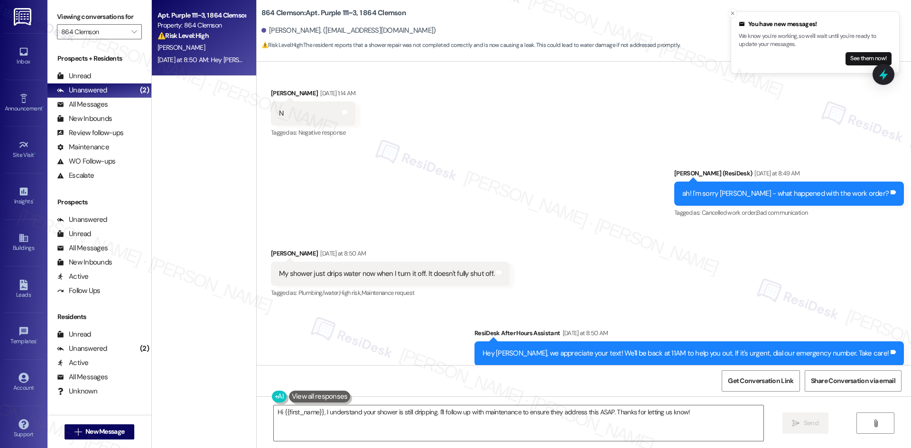
scroll to position [344, 0]
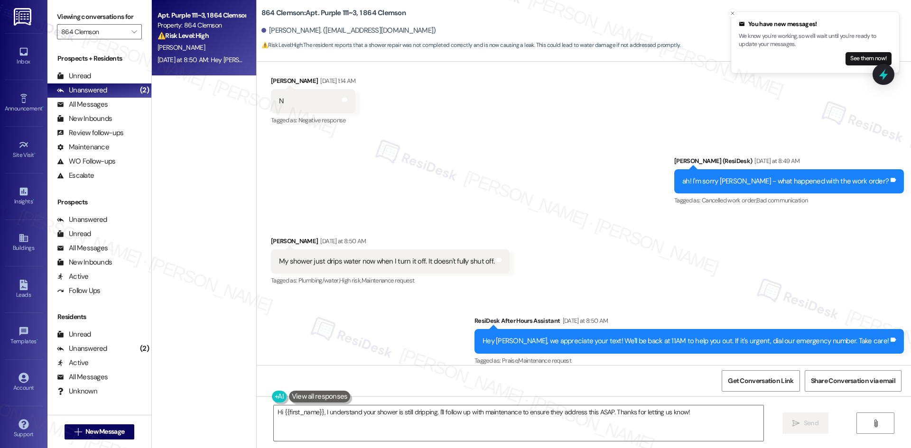
click at [386, 229] on div "Received via SMS [PERSON_NAME] [DATE] at 8:50 AM My shower just drips water now…" at bounding box center [390, 262] width 253 height 66
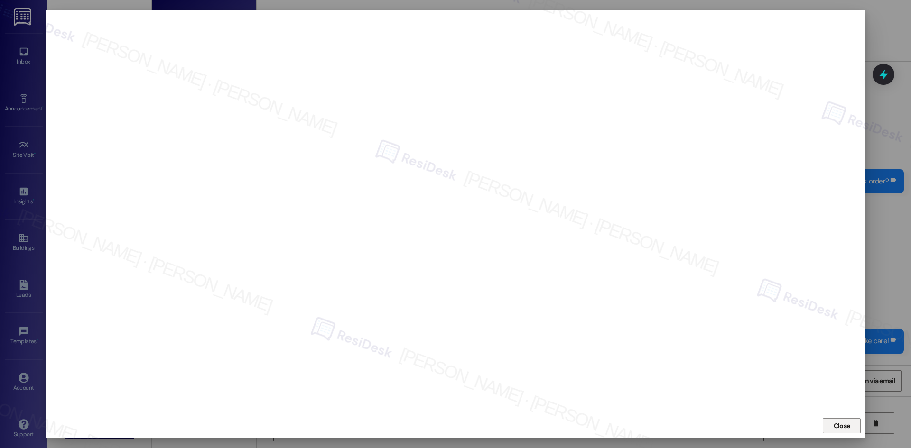
click at [846, 429] on span "Close" at bounding box center [841, 426] width 17 height 10
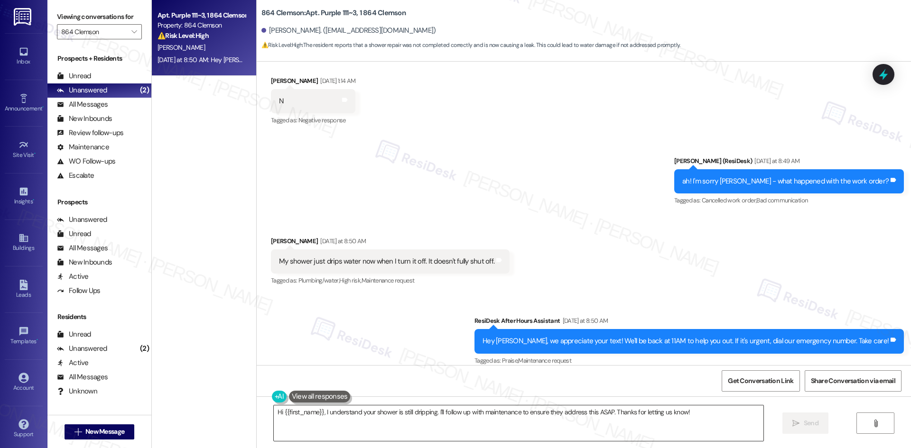
click at [467, 423] on textarea "Hi {{first_name}}, I understand your shower is still dripping. I'll follow up w…" at bounding box center [518, 424] width 489 height 36
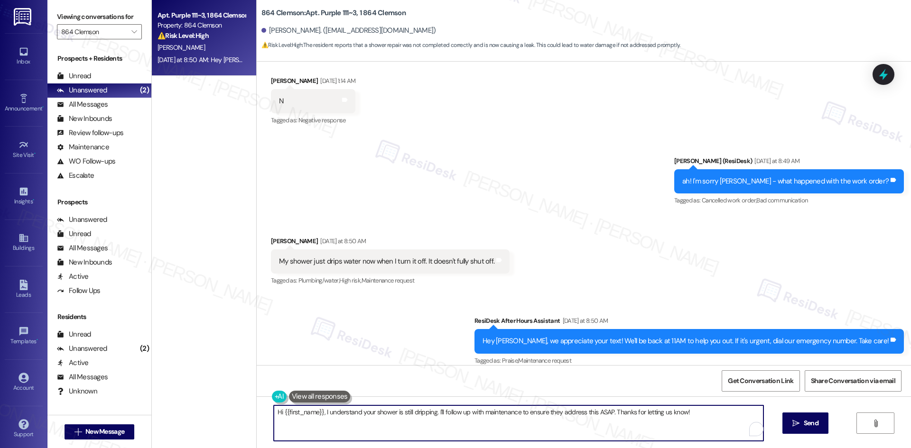
paste textarea "[PERSON_NAME], I’m sorry to hear about the shower still dripping. I’ll submit a…"
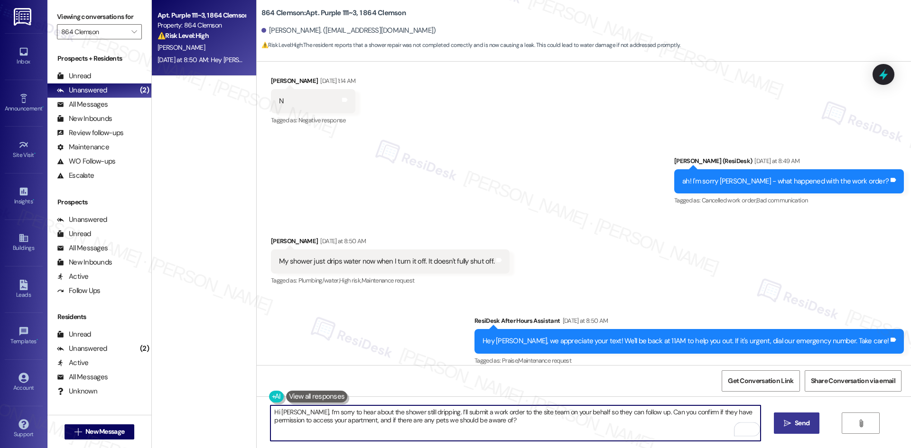
type textarea "Hi [PERSON_NAME], I’m sorry to hear about the shower still dripping. I’ll submi…"
click at [793, 426] on span "Send" at bounding box center [802, 423] width 18 height 10
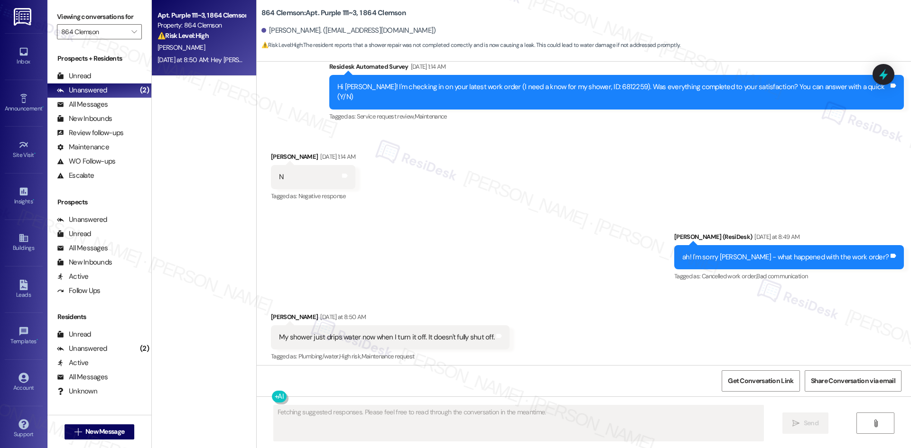
scroll to position [264, 0]
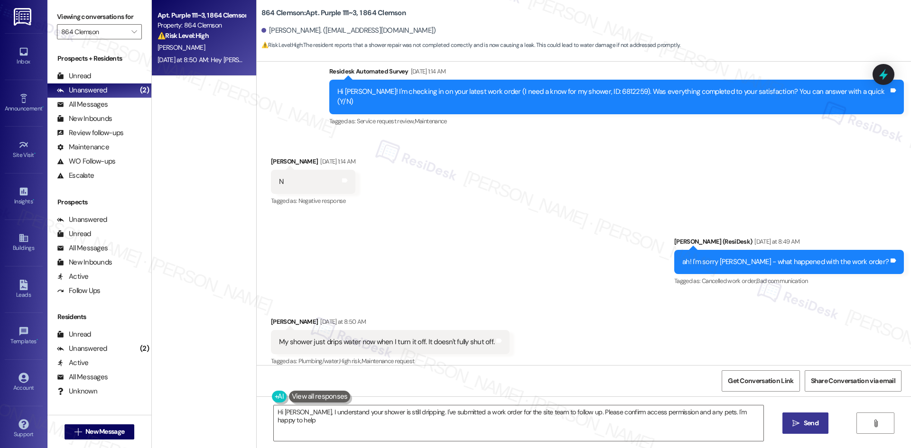
type textarea "Hi [PERSON_NAME], I understand your shower is still dripping. I've submitted a …"
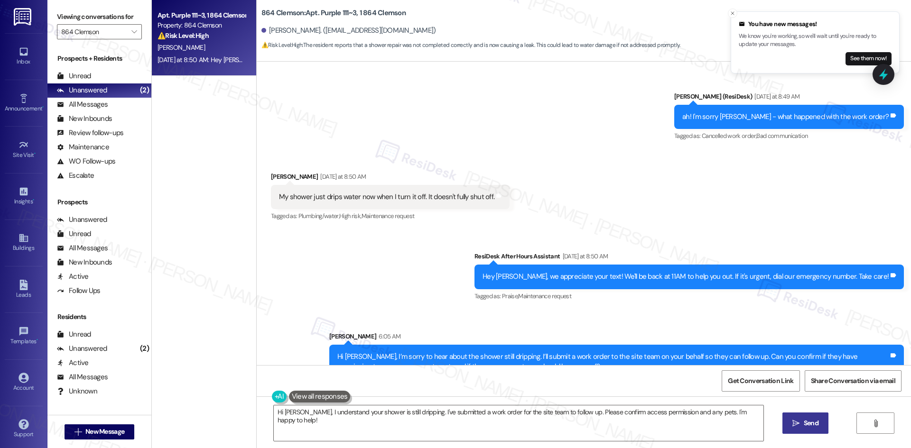
scroll to position [420, 0]
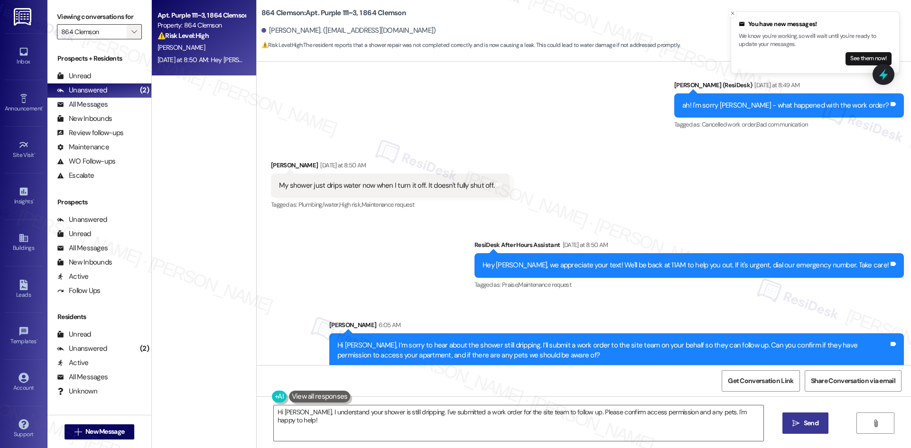
click at [129, 30] on span "" at bounding box center [133, 31] width 9 height 15
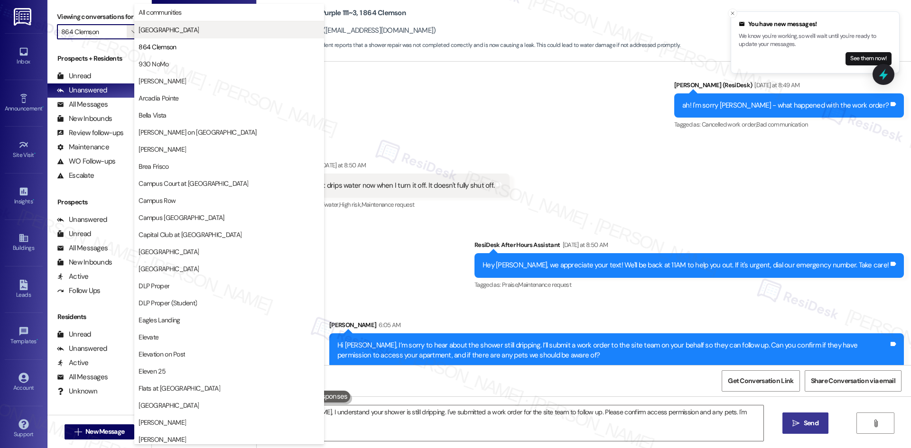
click at [190, 36] on button "[GEOGRAPHIC_DATA]" at bounding box center [229, 29] width 190 height 17
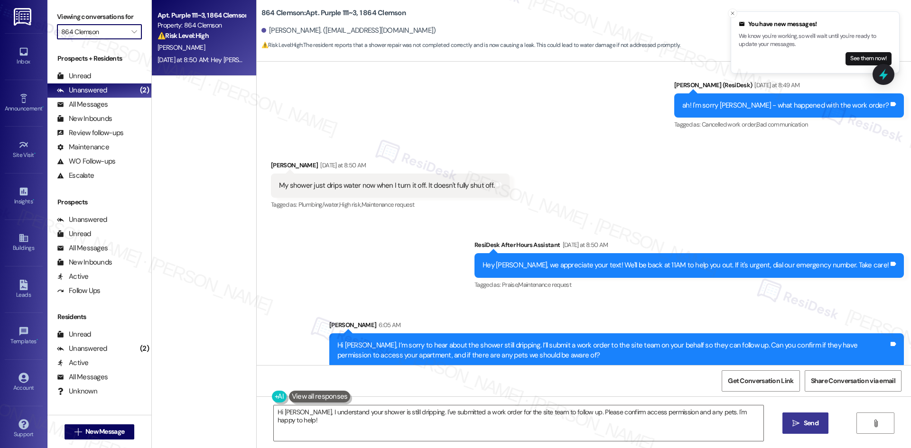
type input "[GEOGRAPHIC_DATA]"
click at [200, 54] on div "5:43 AM: Okay sounds good! 5:43 AM: Okay sounds good!" at bounding box center [202, 60] width 90 height 12
type textarea "Fetching suggested responses. Please feel free to read through the conversation…"
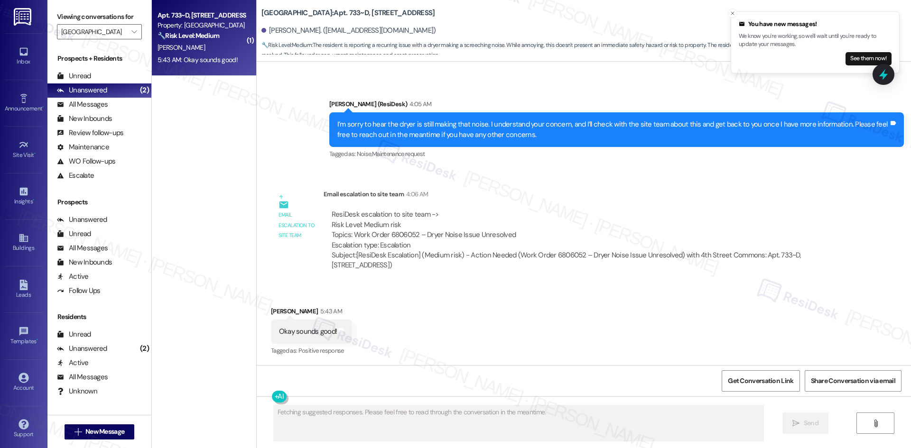
scroll to position [599, 0]
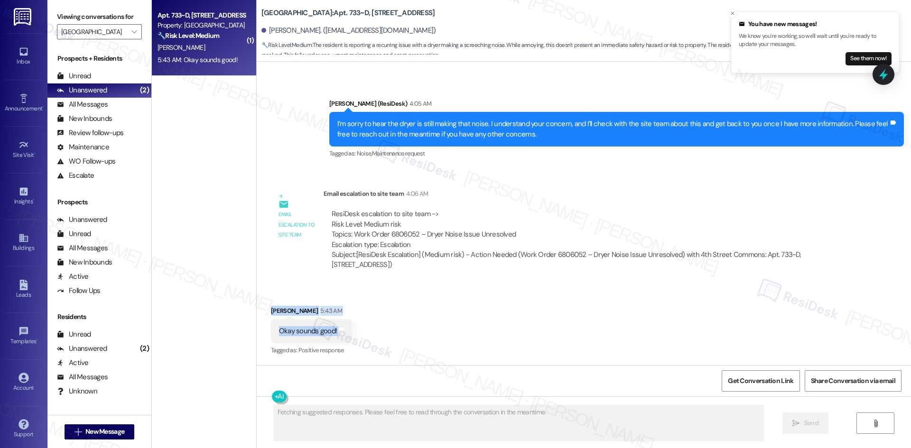
drag, startPoint x: 261, startPoint y: 304, endPoint x: 376, endPoint y: 338, distance: 119.6
click at [376, 338] on div "Received via SMS [PERSON_NAME] 5:43 AM Okay sounds good! Tags and notes Tagged …" at bounding box center [584, 325] width 654 height 80
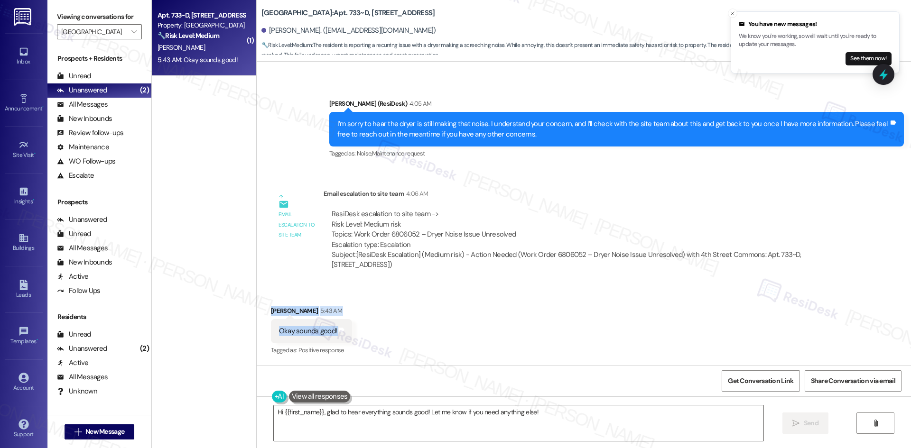
copy div "[PERSON_NAME] 5:43 AM Okay sounds good! Tags and notes"
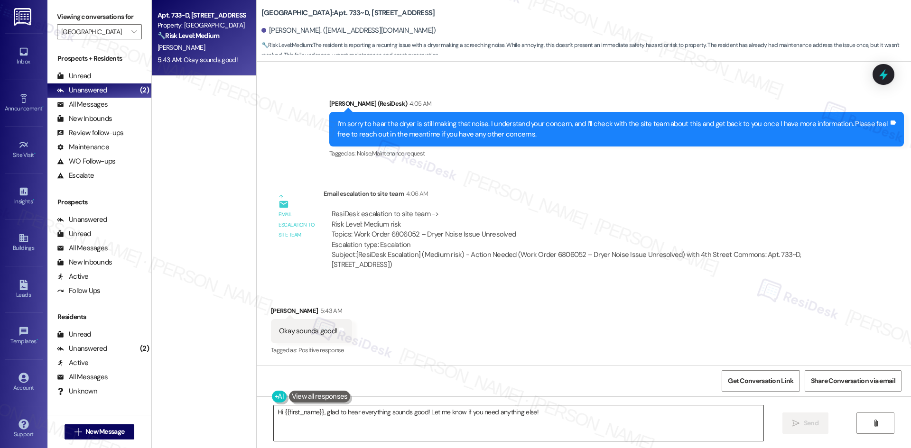
click at [446, 415] on textarea "Hi {{first_name}}, glad to hear everything sounds good! Let me know if you need…" at bounding box center [518, 424] width 489 height 36
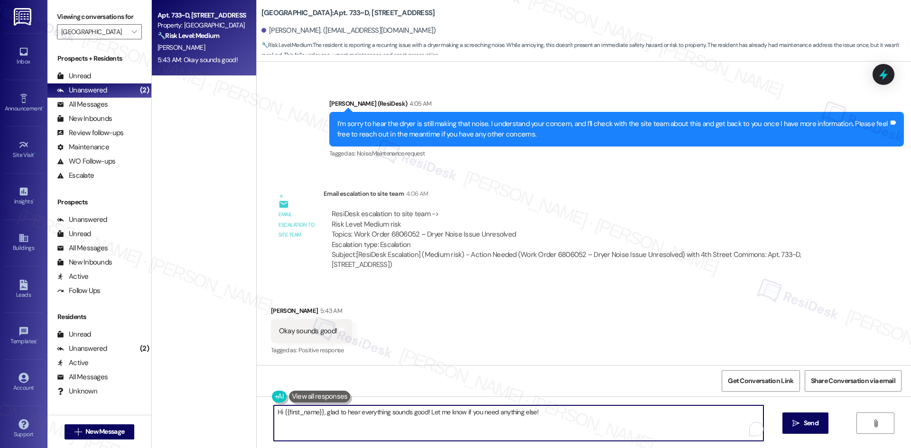
paste textarea "Thanks, [PERSON_NAME]"
type textarea "Thanks, [PERSON_NAME]!"
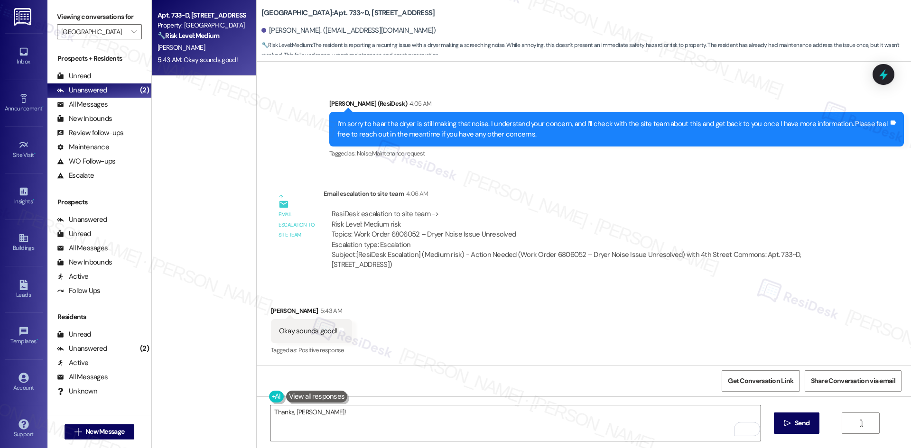
click at [600, 425] on textarea "Thanks, [PERSON_NAME]!" at bounding box center [514, 424] width 489 height 36
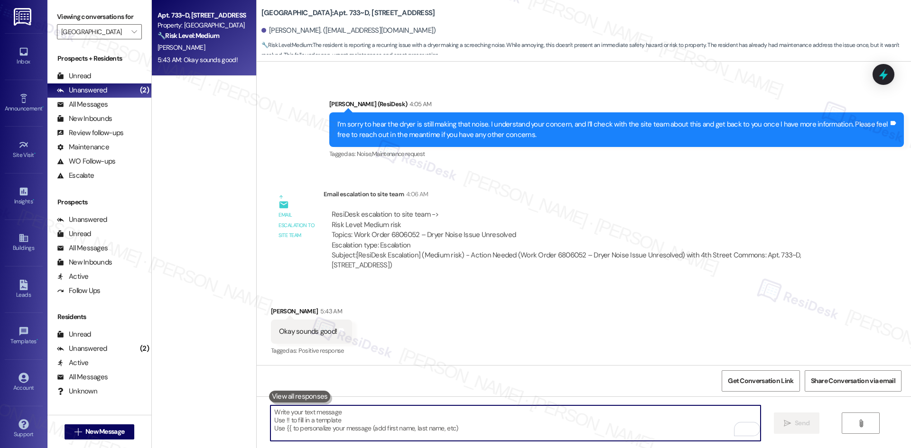
click at [458, 422] on textarea "To enrich screen reader interactions, please activate Accessibility in Grammarl…" at bounding box center [514, 424] width 489 height 36
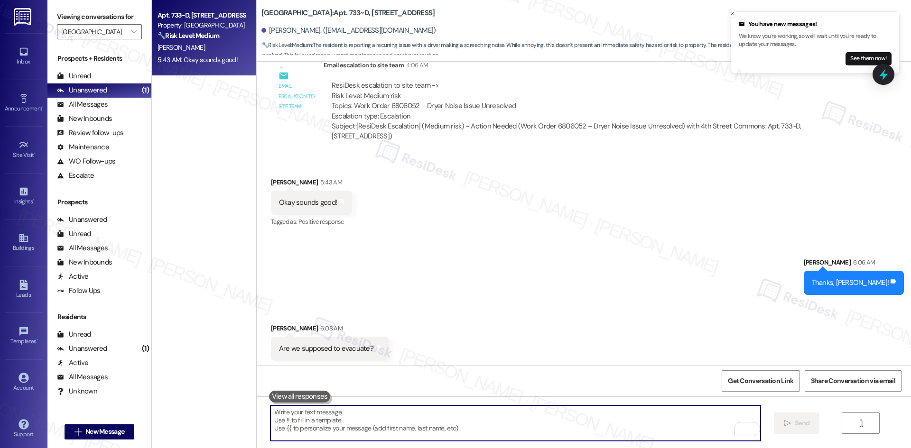
scroll to position [730, 0]
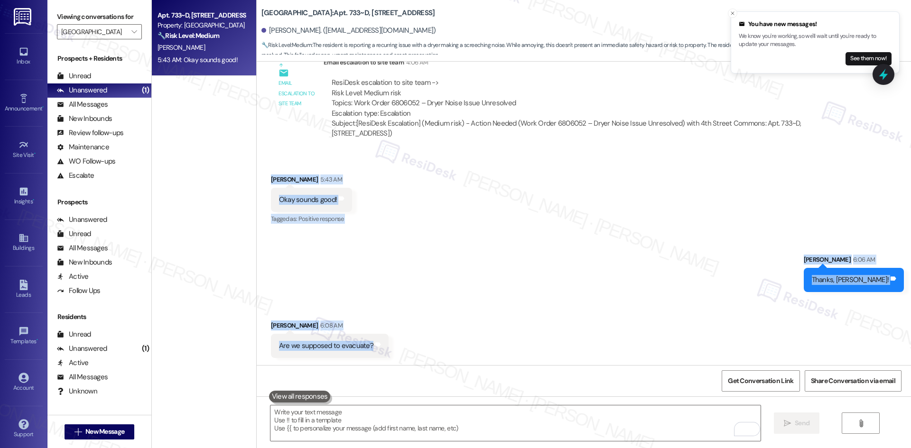
drag, startPoint x: 262, startPoint y: 174, endPoint x: 380, endPoint y: 340, distance: 204.0
click at [380, 340] on div "WO Lease started [DATE] 8:00 AM Show details Survey, sent via SMS Residesk Auto…" at bounding box center [584, 214] width 654 height 304
copy div "[PERSON_NAME] 5:43 AM Okay sounds good! Tags and notes Tagged as: Positive resp…"
drag, startPoint x: 380, startPoint y: 212, endPoint x: 330, endPoint y: 346, distance: 143.9
copy div "[PERSON_NAME] 5:43 AM Okay sounds good! Tags and notes Tagged as: Positive resp…"
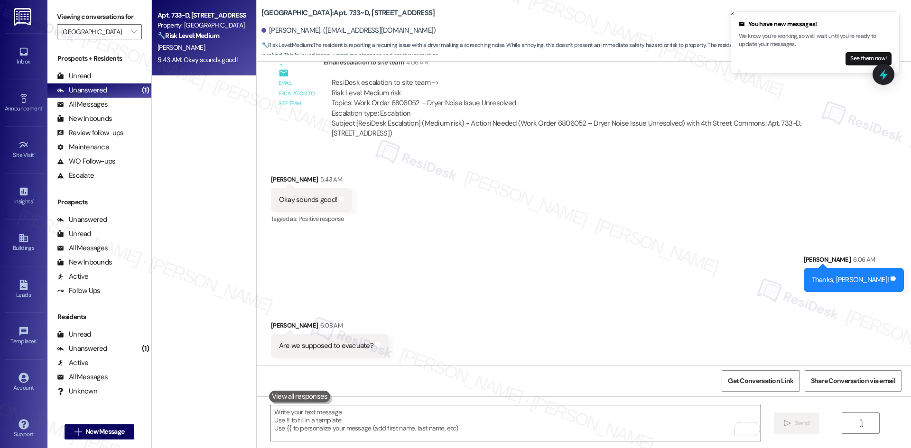
click at [489, 442] on div at bounding box center [515, 423] width 490 height 37
click at [488, 431] on textarea "To enrich screen reader interactions, please activate Accessibility in Grammarl…" at bounding box center [514, 424] width 489 height 36
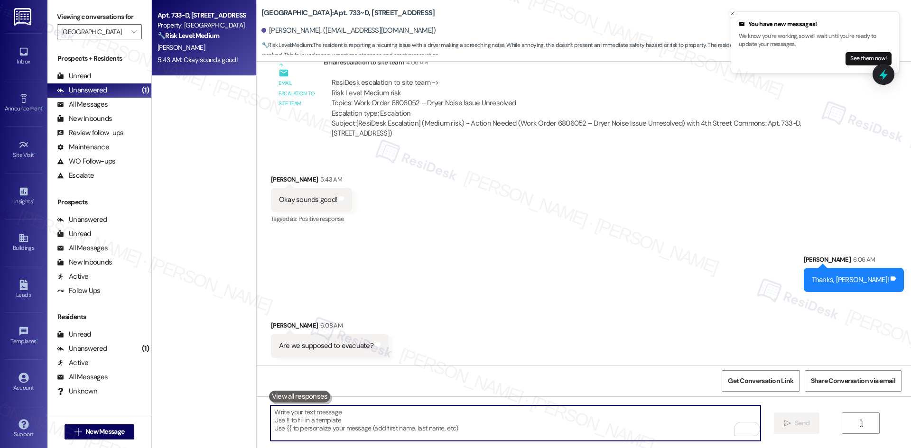
paste textarea "an you tell me a bit more about what you mean — are you asking about evacuating…"
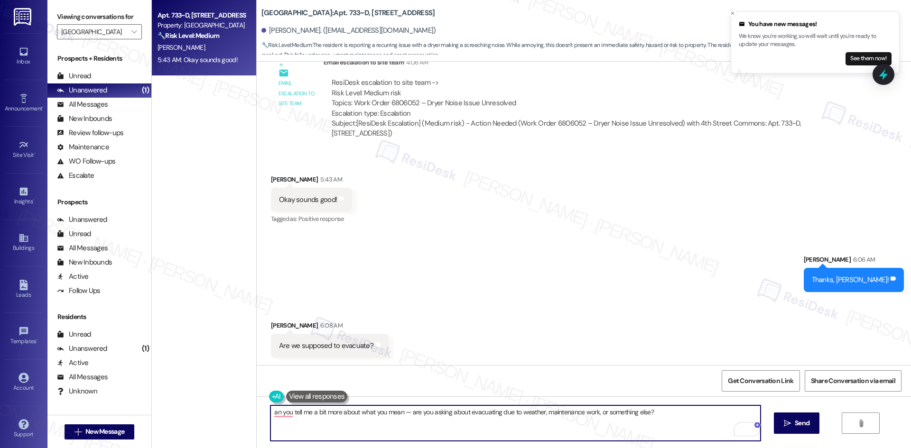
click at [270, 413] on textarea "an you tell me a bit more about what you mean — are you asking about evacuating…" at bounding box center [514, 424] width 489 height 36
click at [277, 411] on textarea "an you tell me a bit more about what you mean — are you asking about evacuating…" at bounding box center [514, 424] width 489 height 36
type textarea "Can you tell me a bit more about what you mean — are you asking about evacuatin…"
click at [807, 425] on span "Send" at bounding box center [801, 423] width 15 height 10
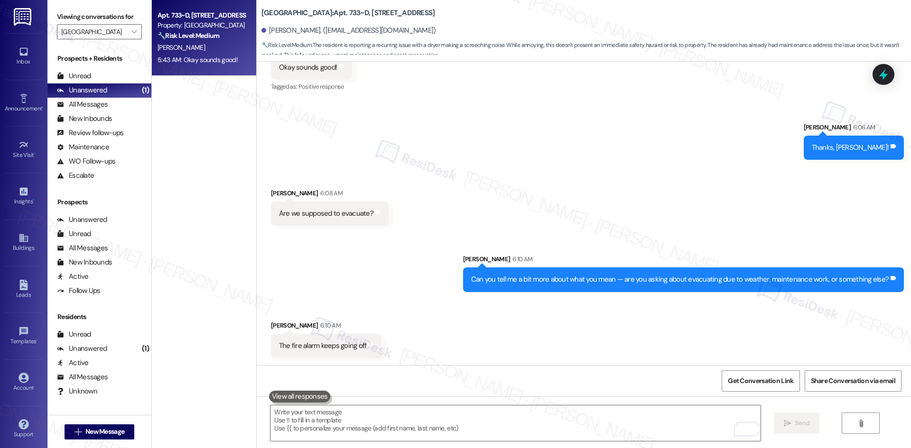
scroll to position [863, 0]
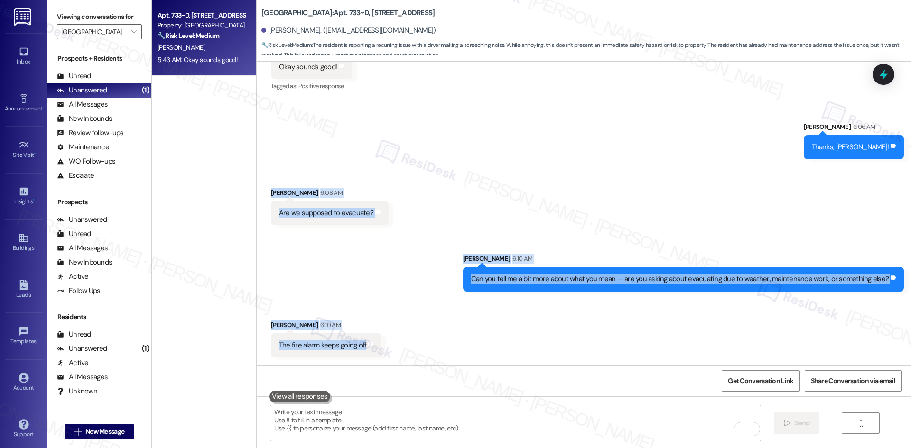
drag, startPoint x: 256, startPoint y: 188, endPoint x: 320, endPoint y: 348, distance: 171.6
click at [400, 350] on div "WO Lease started [DATE] 8:00 AM Show details Survey, sent via SMS Residesk Auto…" at bounding box center [584, 214] width 654 height 304
copy div "[PERSON_NAME] 6:08 AM Are we supposed to evacuate? Tags and notes Sent via SMS …"
click at [460, 171] on div "Received via SMS [PERSON_NAME] 6:08 AM Are we supposed to evacuate? Tags and no…" at bounding box center [584, 199] width 654 height 66
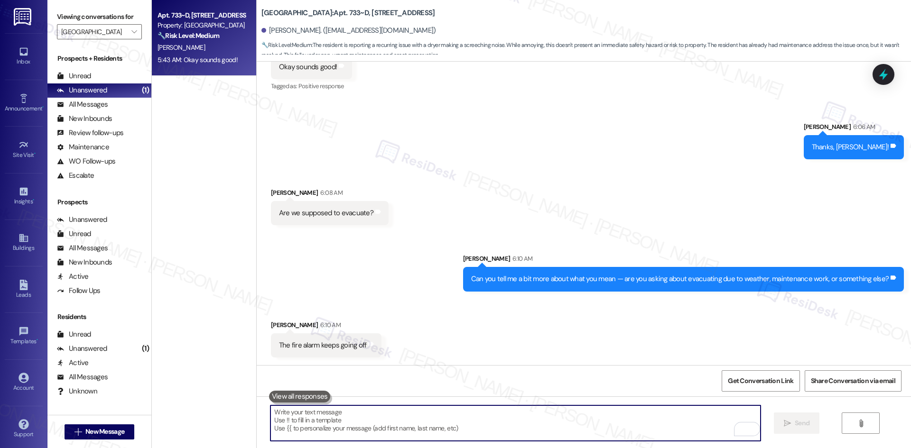
click at [370, 432] on textarea "To enrich screen reader interactions, please activate Accessibility in Grammarl…" at bounding box center [514, 424] width 489 height 36
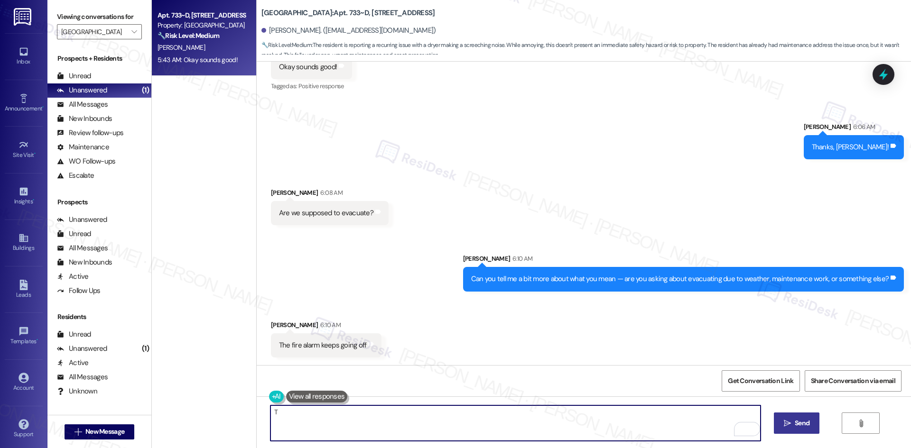
paste textarea "[PERSON_NAME] you for letting me know. I’ll check with the site team about the …"
type textarea "Thank you for letting me know. I’ll check with the site team about the fire ala…"
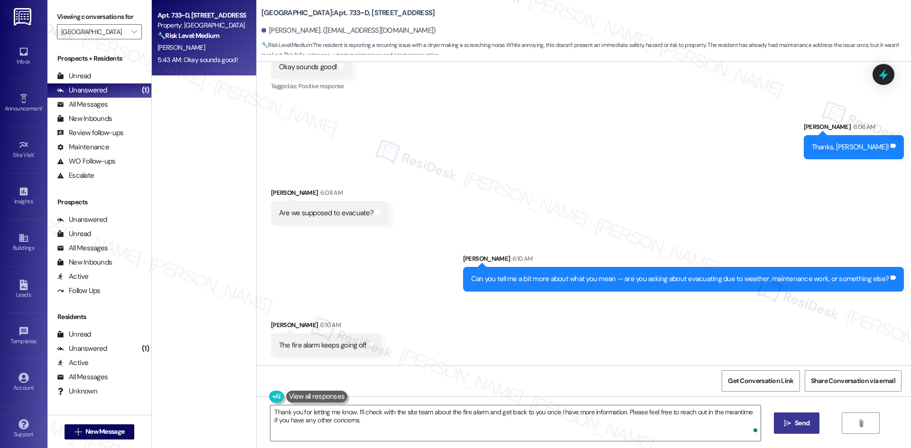
click at [800, 424] on span "Send" at bounding box center [801, 423] width 15 height 10
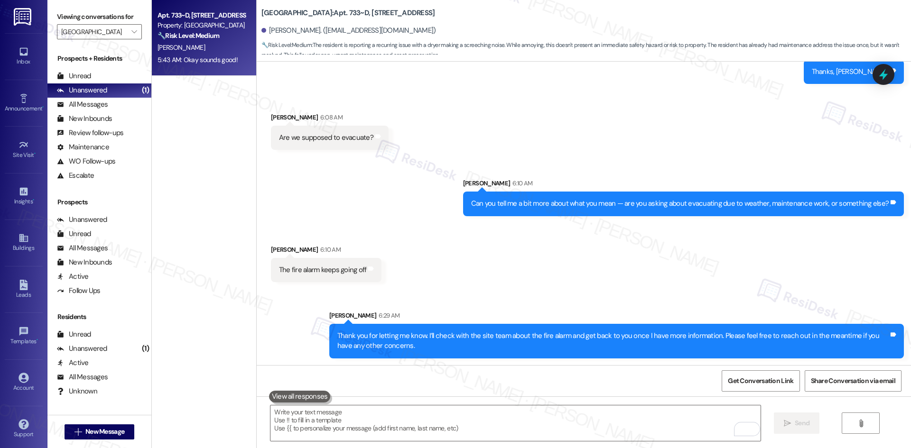
scroll to position [939, 0]
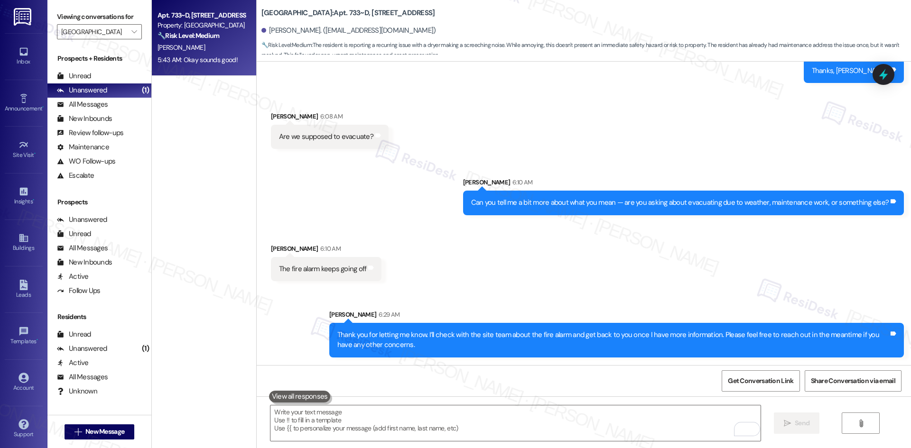
click at [633, 292] on div "Sent via SMS [PERSON_NAME] 6:29 AM Thank you for letting me know. I’ll check wi…" at bounding box center [584, 326] width 654 height 76
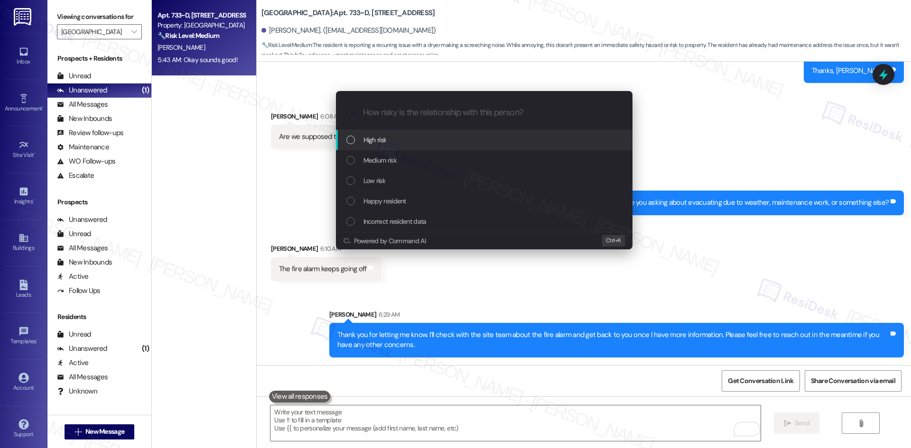
click at [408, 141] on div "High risk" at bounding box center [484, 140] width 277 height 10
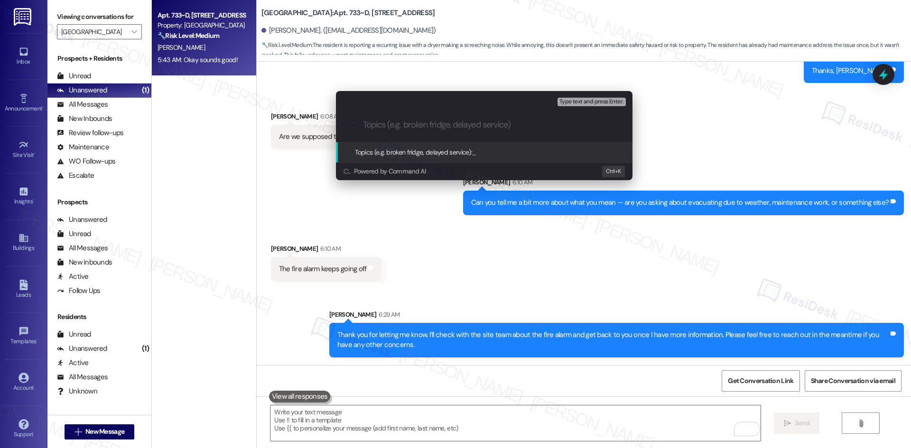
click at [405, 124] on input "Topics (e.g. broken fridge, delayed service)" at bounding box center [492, 125] width 258 height 10
paste input "Fire Alarm Concern – Possible Evacuation Inquiry"
type input "Fire Alarm Concern – Possible Evacuation Inquiry"
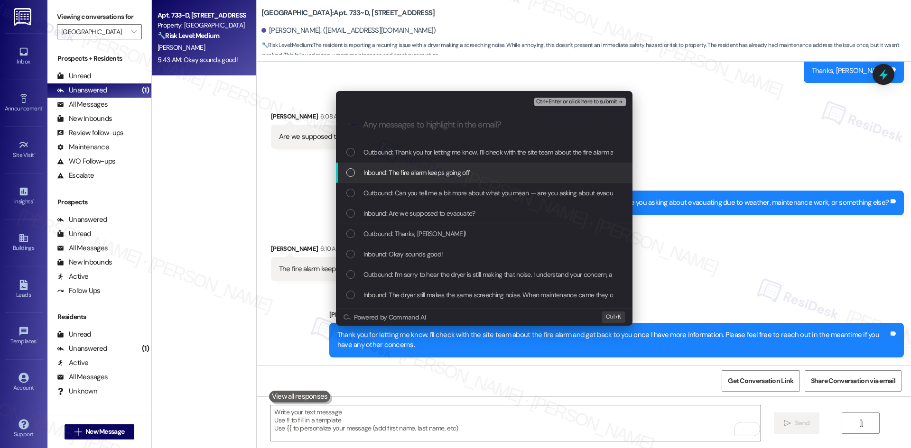
click at [481, 168] on div "Inbound: The fire alarm keeps going off" at bounding box center [484, 172] width 277 height 10
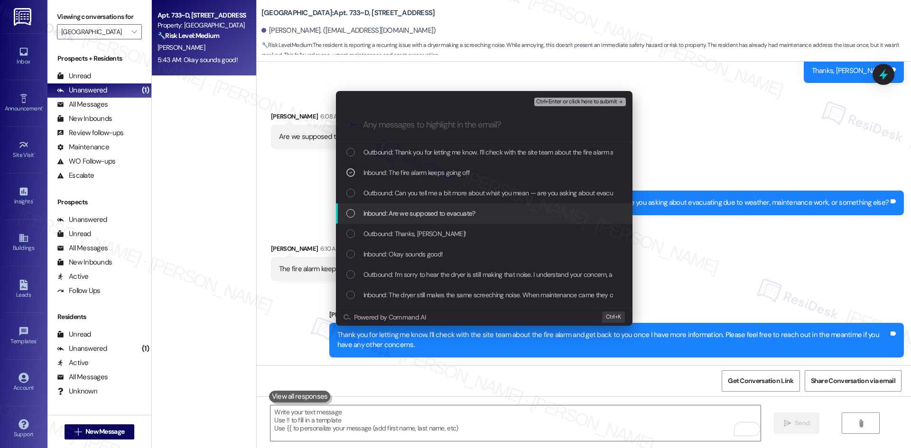
click at [494, 218] on div "Inbound: Are we supposed to evacuate?" at bounding box center [484, 213] width 277 height 10
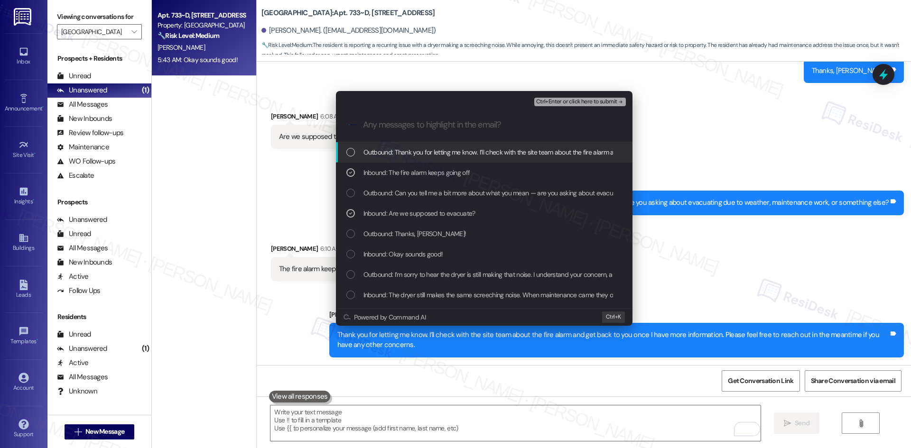
click at [609, 101] on span "Ctrl+Enter or click here to submit" at bounding box center [576, 102] width 81 height 7
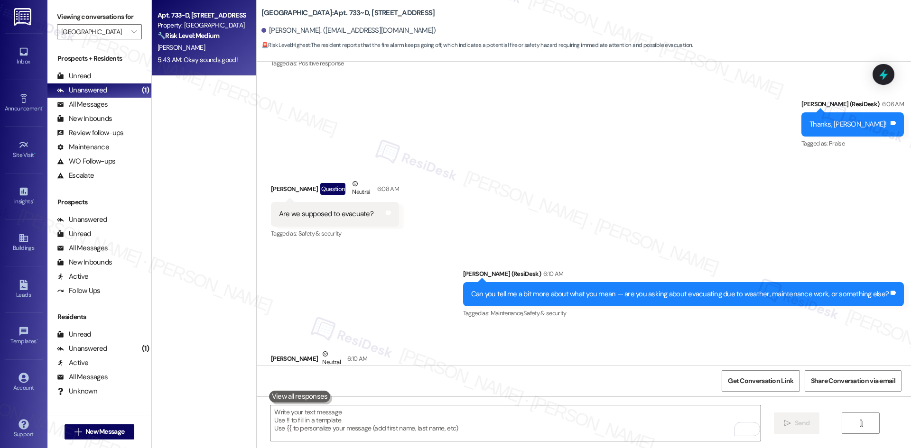
scroll to position [1029, 0]
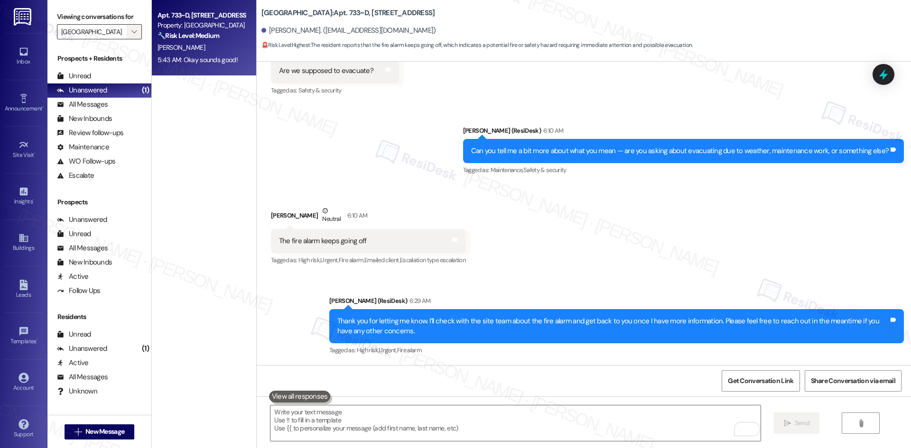
click at [129, 30] on span "" at bounding box center [133, 31] width 9 height 15
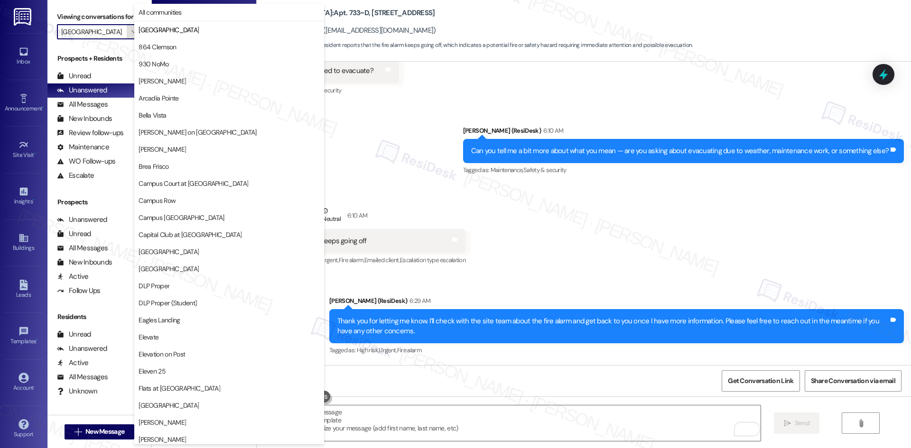
scroll to position [0, 0]
click at [171, 46] on span "864 Clemson" at bounding box center [156, 46] width 37 height 9
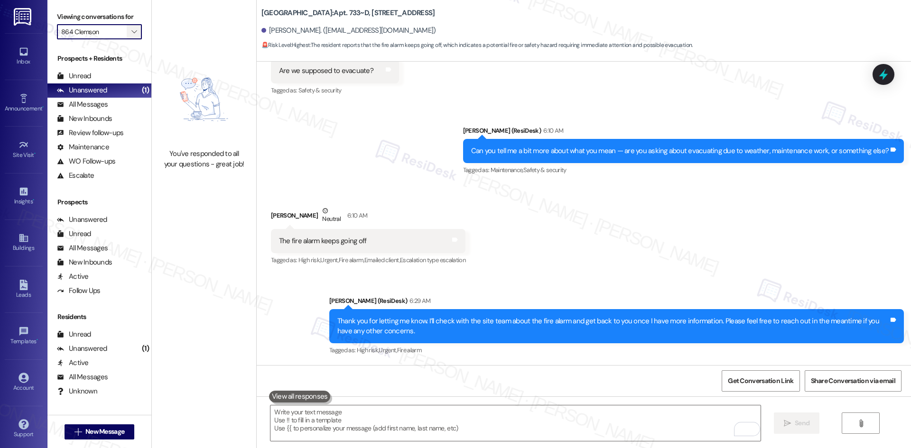
click at [129, 33] on span "" at bounding box center [133, 31] width 9 height 15
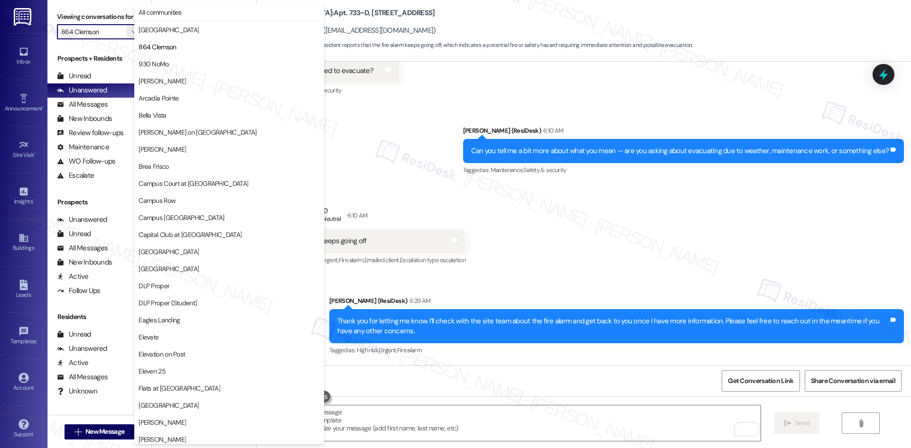
click at [171, 63] on span "930 NoMo" at bounding box center [228, 63] width 181 height 9
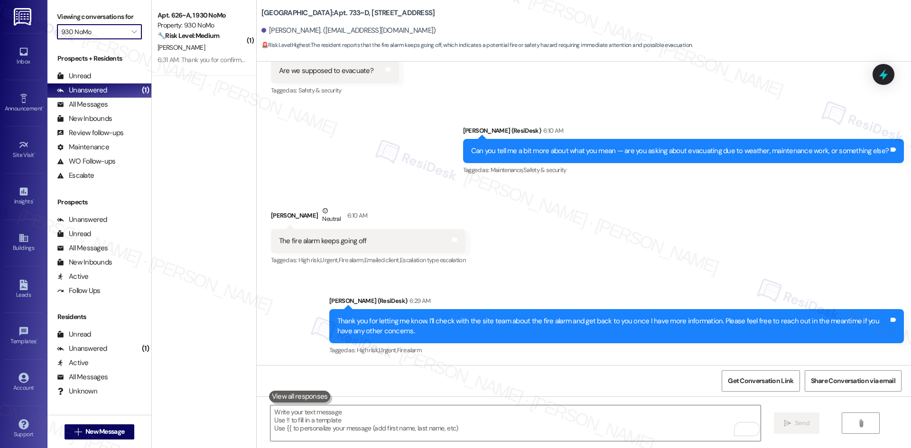
click at [107, 32] on input "930 NoMo" at bounding box center [93, 31] width 65 height 15
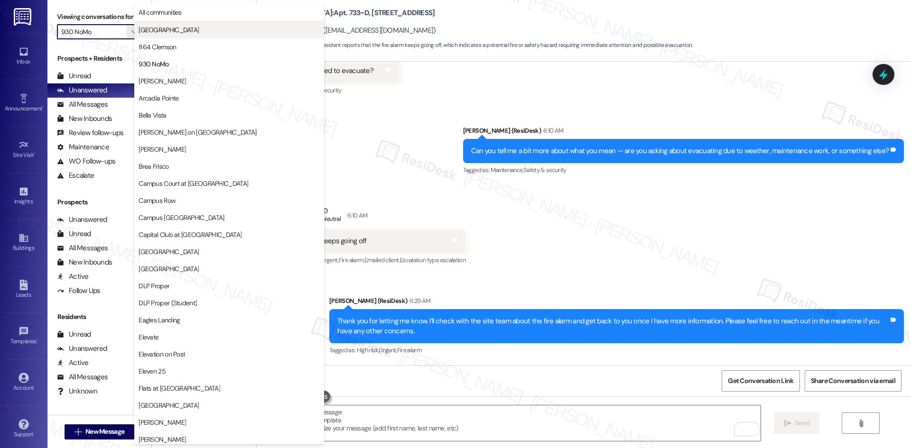
click at [181, 32] on span "[GEOGRAPHIC_DATA]" at bounding box center [168, 29] width 60 height 9
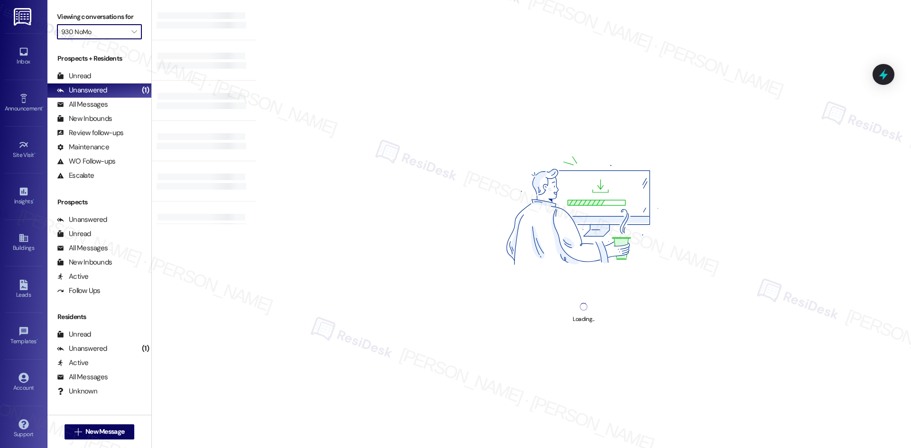
type input "[GEOGRAPHIC_DATA]"
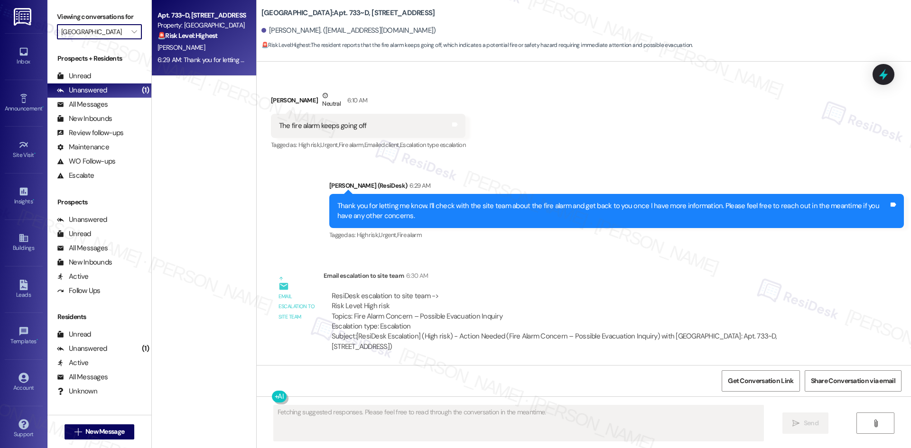
scroll to position [1145, 0]
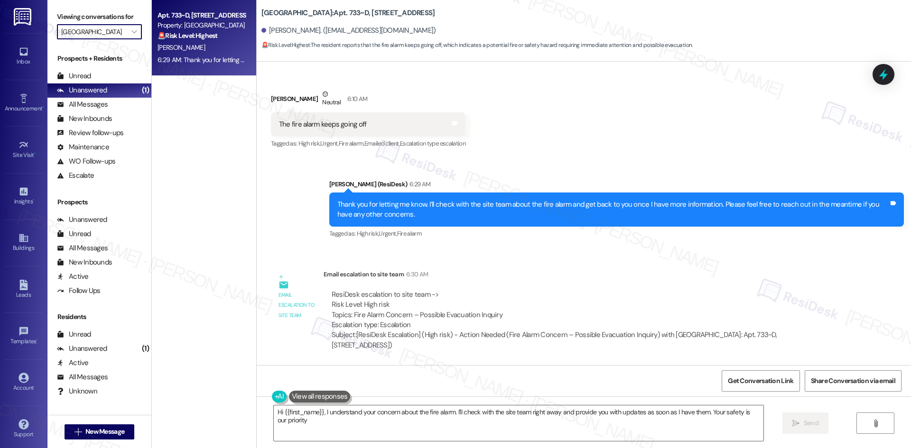
type textarea "Hi {{first_name}}, I understand your concern about the fire alarm. I'll check w…"
click at [109, 32] on input "[GEOGRAPHIC_DATA]" at bounding box center [93, 31] width 65 height 15
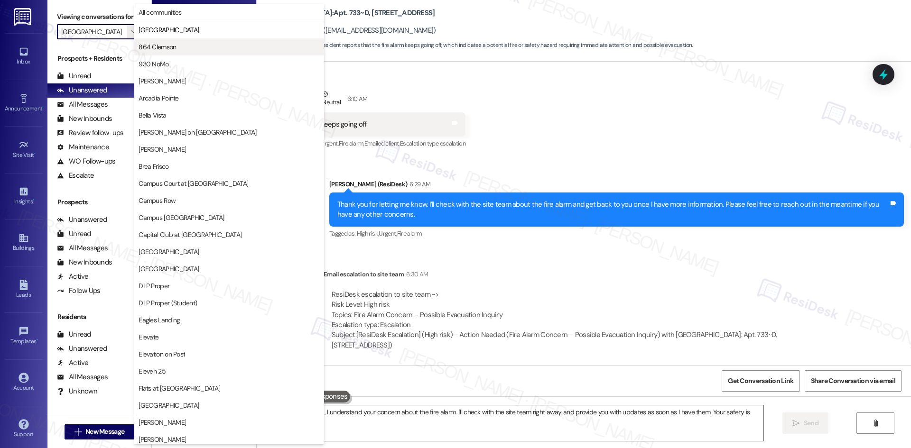
click at [144, 43] on span "864 Clemson" at bounding box center [156, 46] width 37 height 9
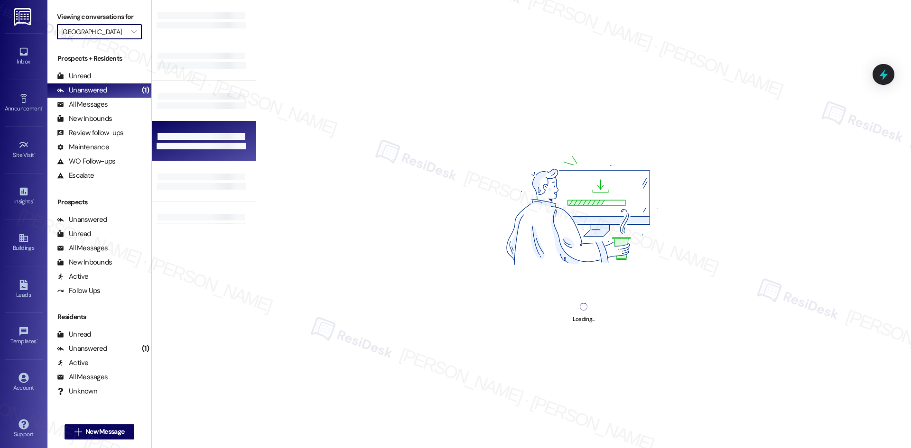
type input "864 Clemson"
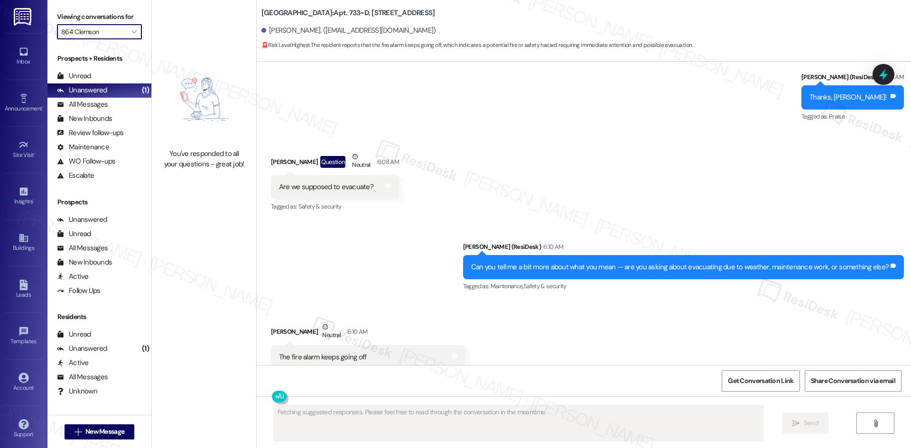
scroll to position [938, 0]
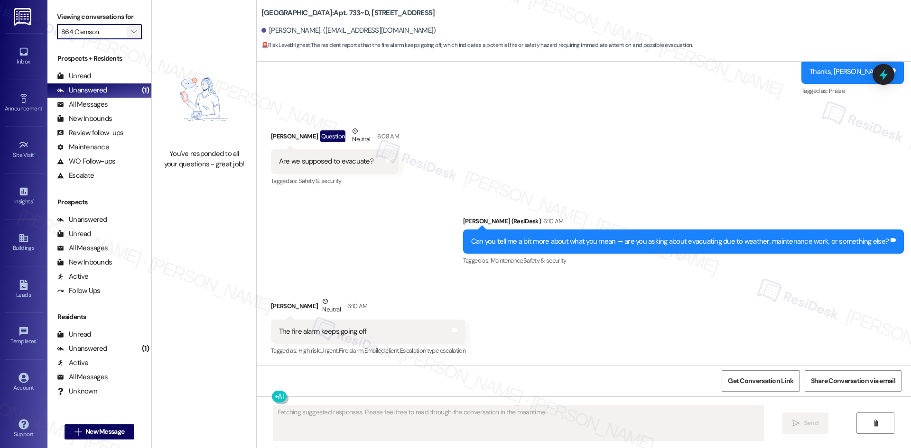
click at [127, 31] on button "" at bounding box center [134, 31] width 15 height 15
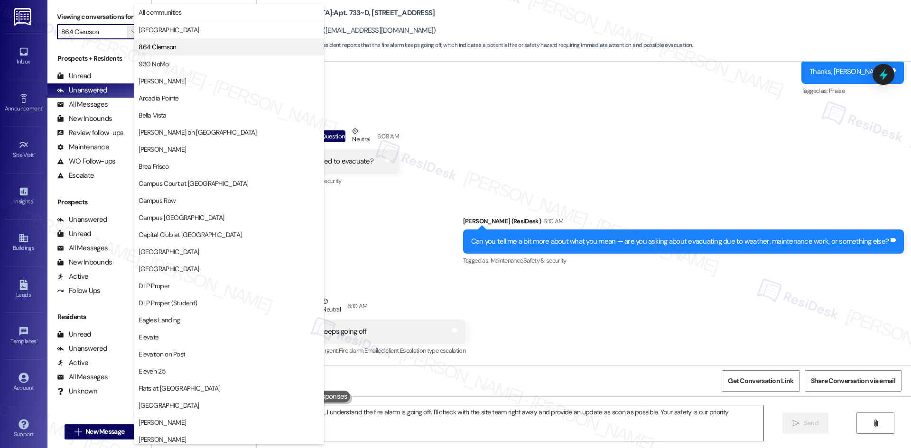
type textarea "Hi {{first_name}}, I understand the fire alarm is going off. I'll check with th…"
click at [178, 64] on span "930 NoMo" at bounding box center [228, 63] width 181 height 9
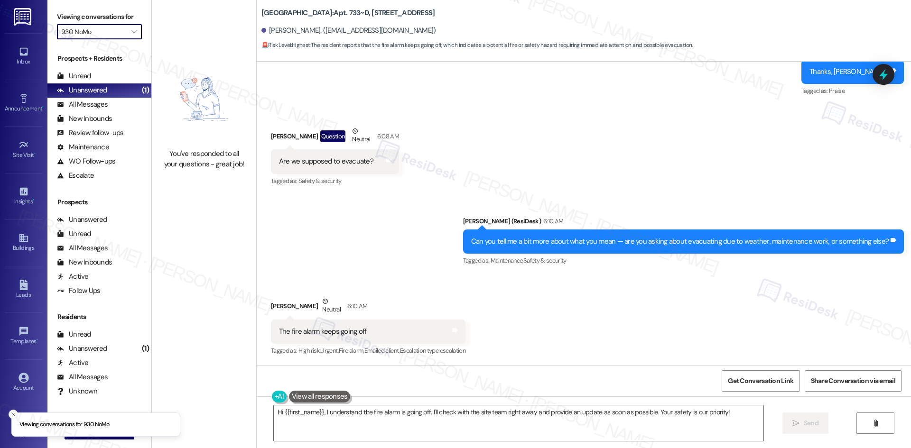
click at [127, 22] on label "Viewing conversations for" at bounding box center [99, 16] width 85 height 15
click at [131, 31] on icon "" at bounding box center [133, 32] width 5 height 8
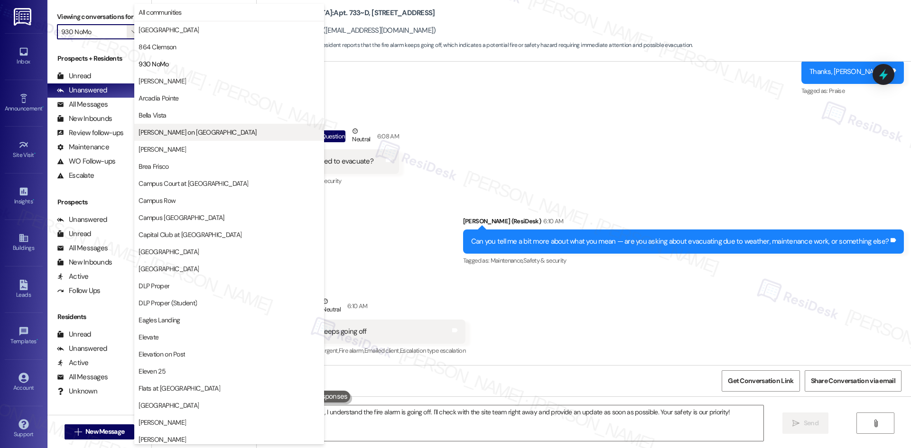
click at [212, 127] on button "[PERSON_NAME] on [GEOGRAPHIC_DATA]" at bounding box center [229, 132] width 190 height 17
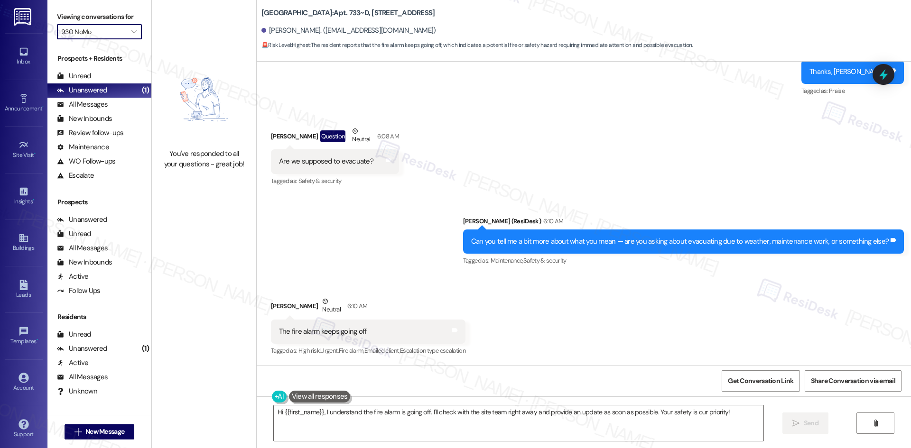
type input "[PERSON_NAME] on [GEOGRAPHIC_DATA]"
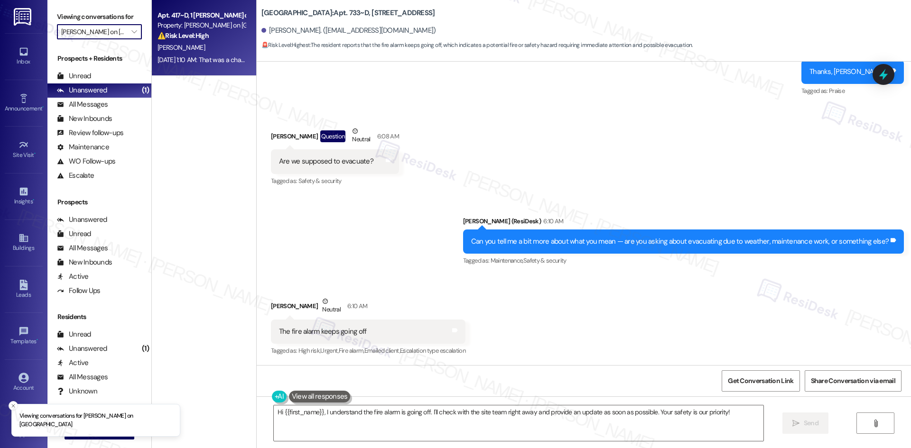
click at [207, 36] on div "⚠️ Risk Level: High The resident is claiming they were overcharged and initiate…" at bounding box center [201, 36] width 88 height 10
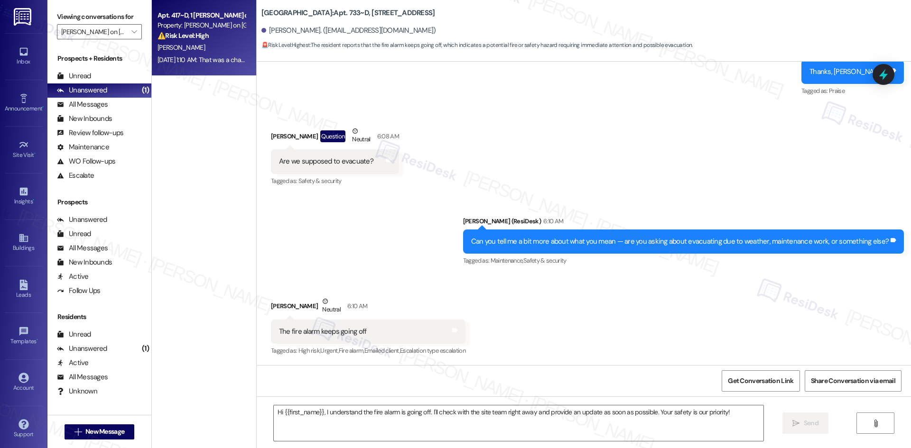
type textarea "Fetching suggested responses. Please feel free to read through the conversation…"
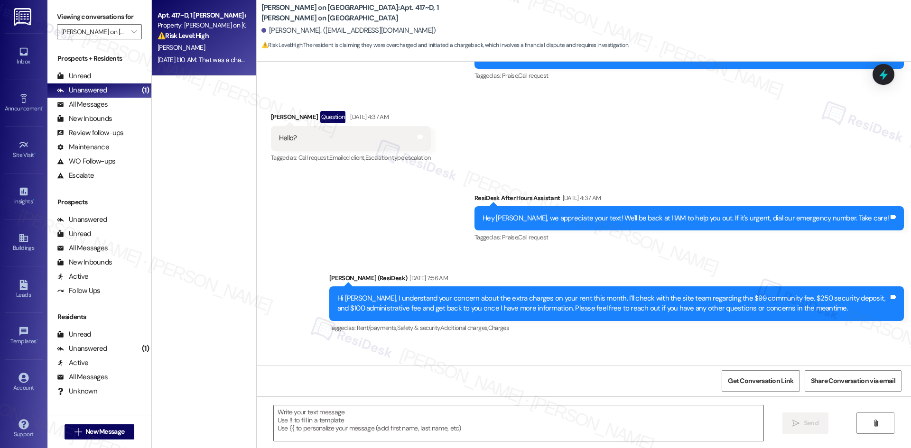
scroll to position [3281, 0]
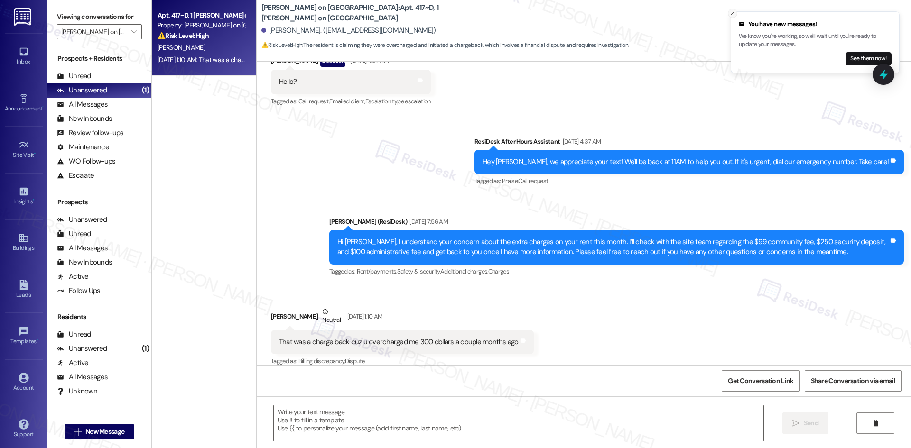
click at [732, 13] on icon "Close toast" at bounding box center [732, 13] width 6 height 6
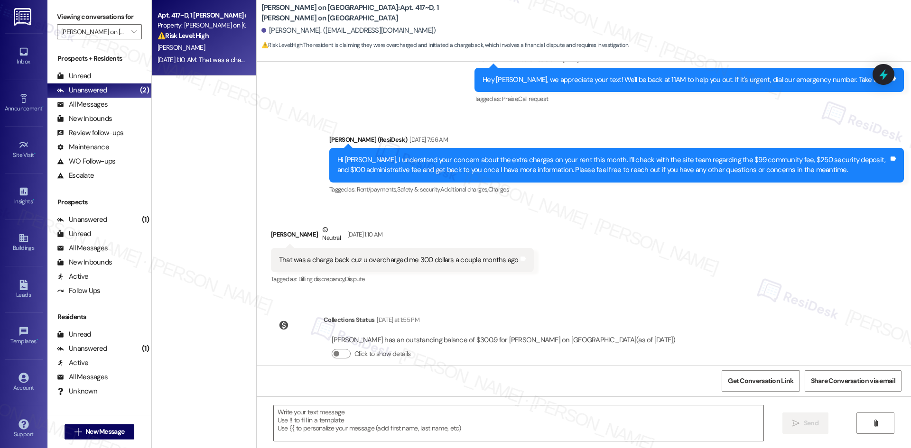
scroll to position [3368, 0]
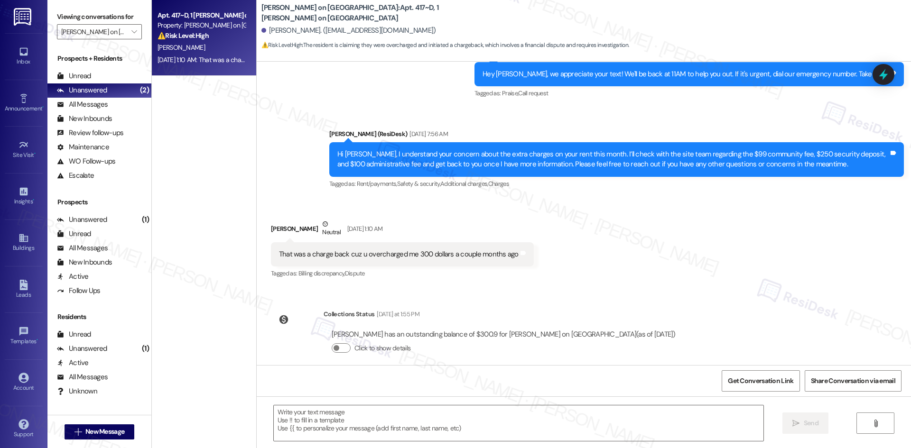
click at [106, 44] on div "Viewing conversations for [PERSON_NAME] on [GEOGRAPHIC_DATA] " at bounding box center [99, 24] width 104 height 49
click at [111, 32] on input "[PERSON_NAME] on [GEOGRAPHIC_DATA]" at bounding box center [93, 31] width 65 height 15
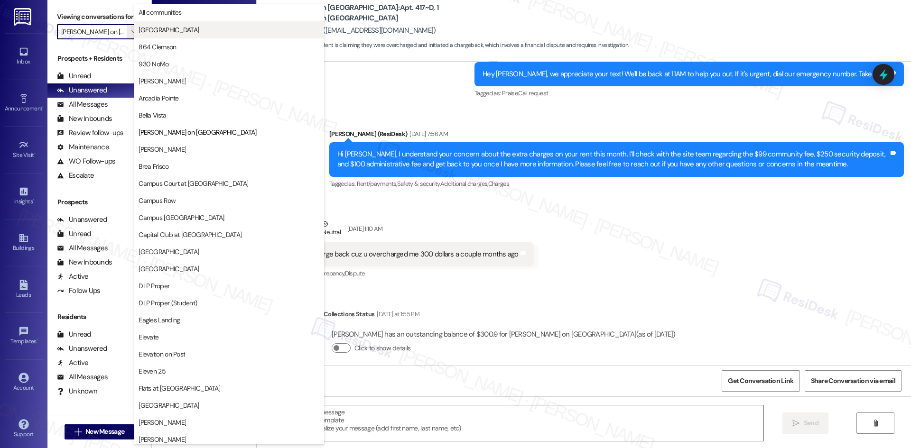
click at [191, 32] on span "[GEOGRAPHIC_DATA]" at bounding box center [168, 29] width 60 height 9
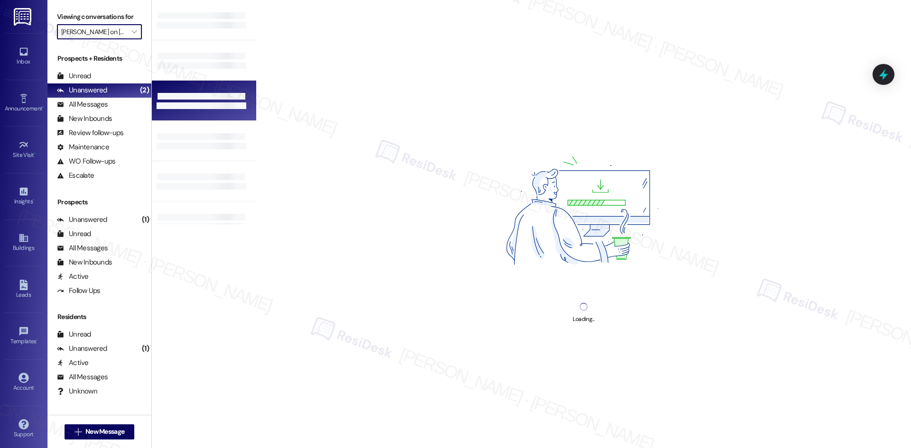
type input "[GEOGRAPHIC_DATA]"
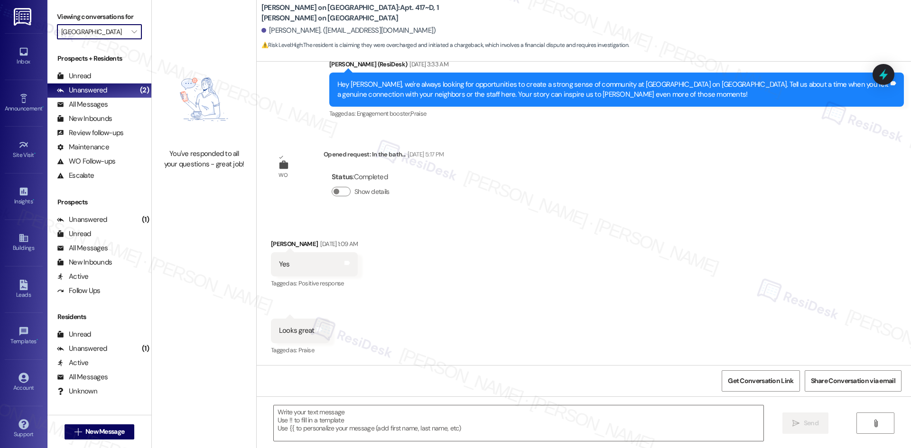
type textarea "Fetching suggested responses. Please feel free to read through the conversation…"
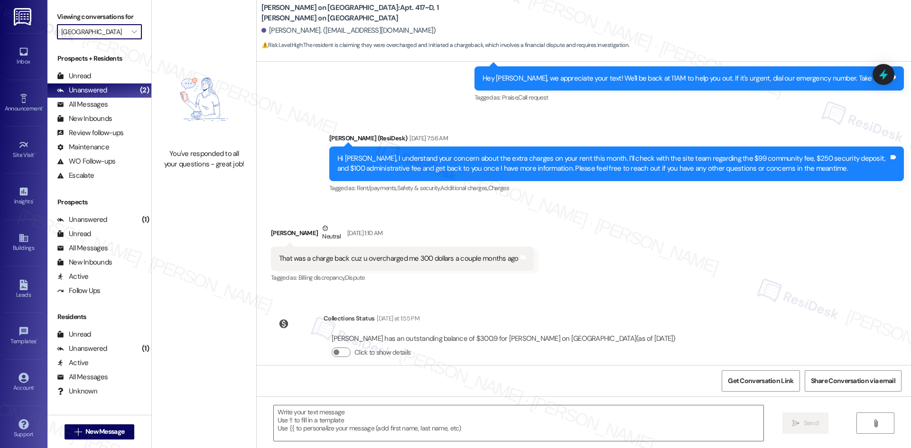
scroll to position [3368, 0]
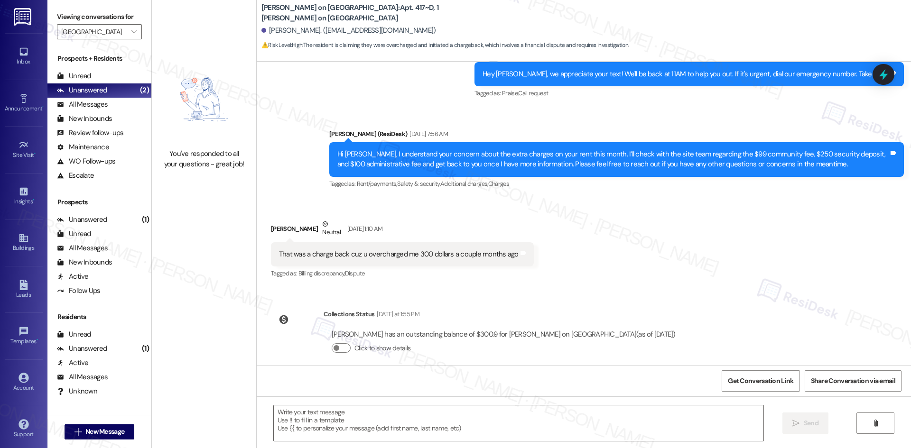
click at [293, 317] on div at bounding box center [296, 319] width 47 height 21
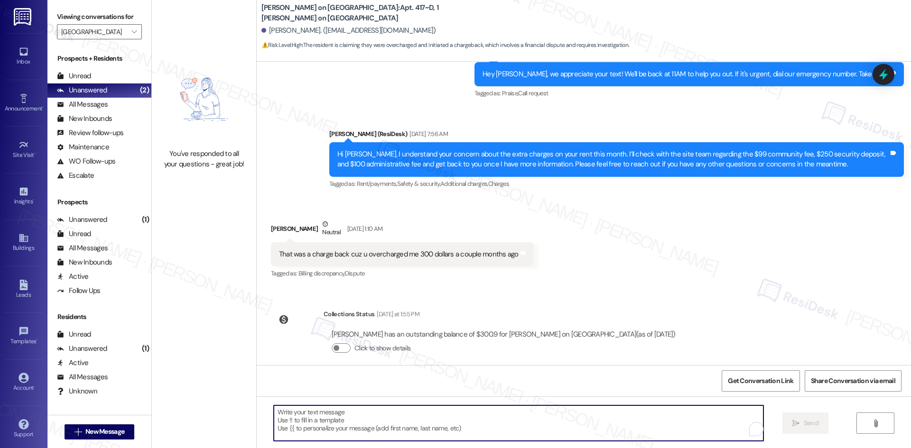
click at [343, 426] on textarea "To enrich screen reader interactions, please activate Accessibility in Grammarl…" at bounding box center [518, 424] width 489 height 36
paste textarea "Hi {{first_name}}, I apologize for the late response. Let me know if you need f…"
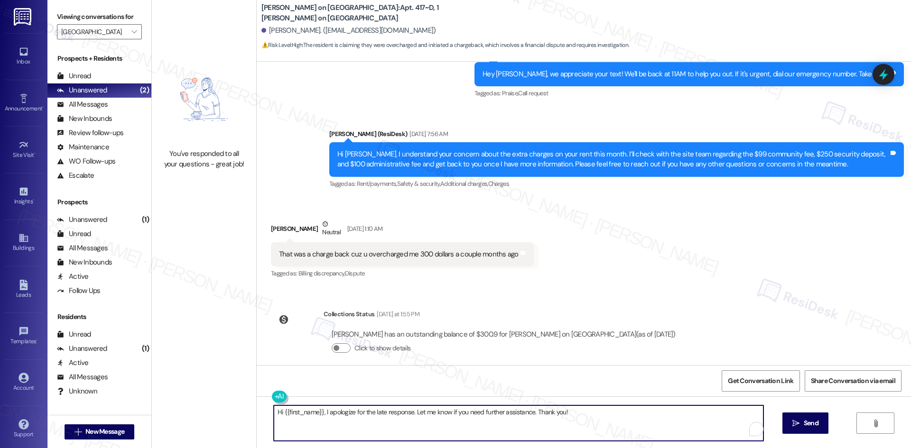
type textarea "Hi {{first_name}}, I apologize for the late response. Let me know if you need f…"
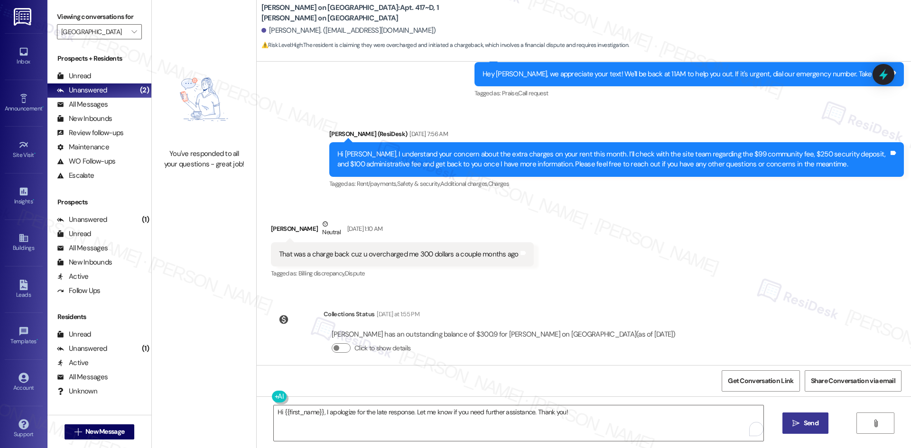
click at [805, 420] on span "Send" at bounding box center [810, 423] width 15 height 10
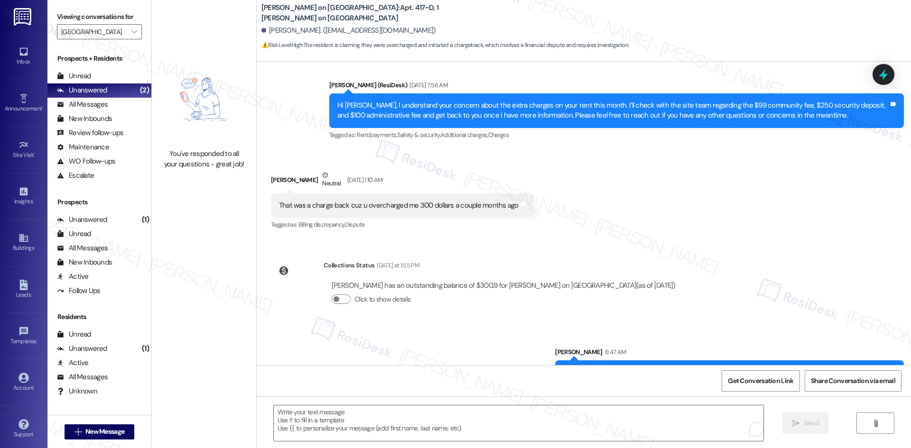
scroll to position [3434, 0]
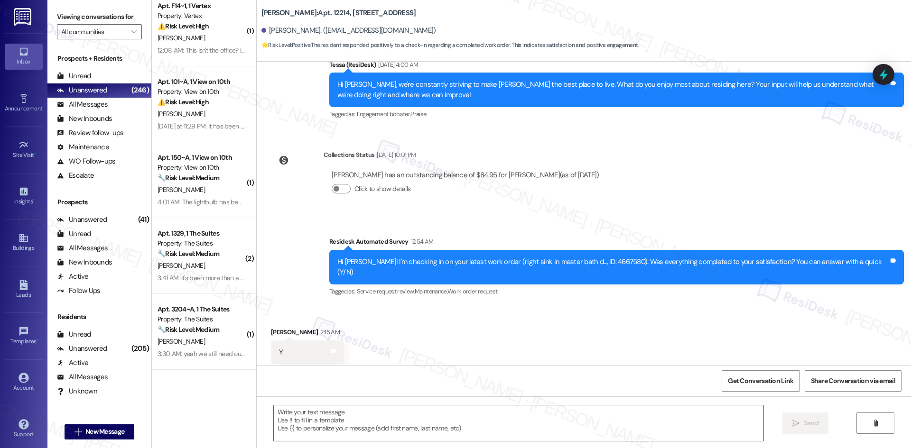
scroll to position [188, 0]
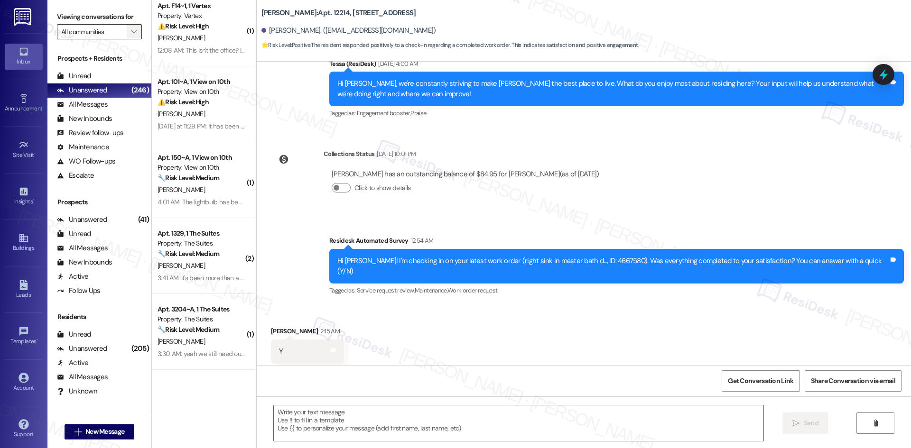
click at [127, 29] on button "" at bounding box center [134, 31] width 15 height 15
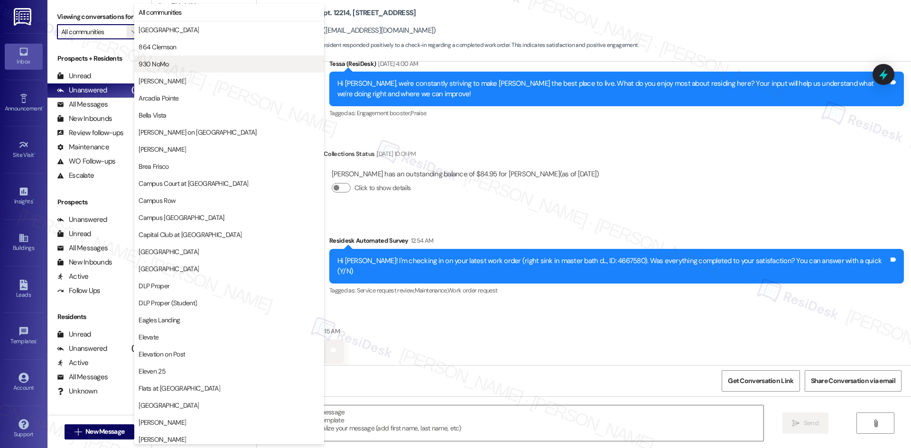
click at [158, 64] on span "930 NoMo" at bounding box center [153, 63] width 30 height 9
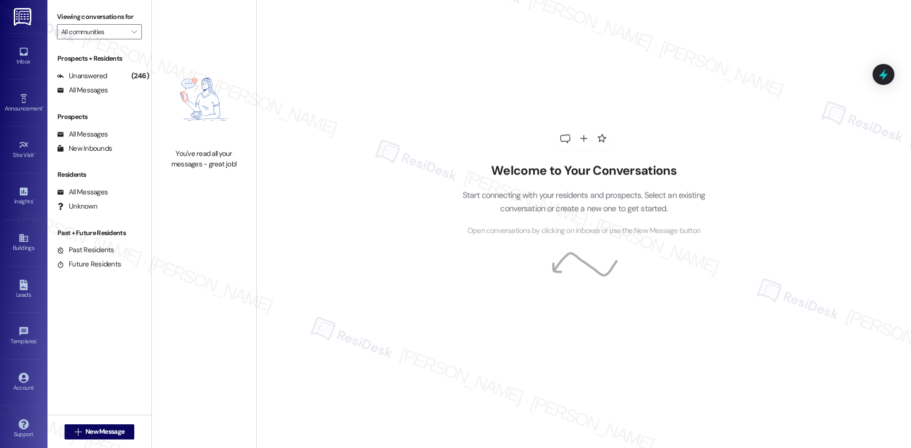
type input "930 NoMo"
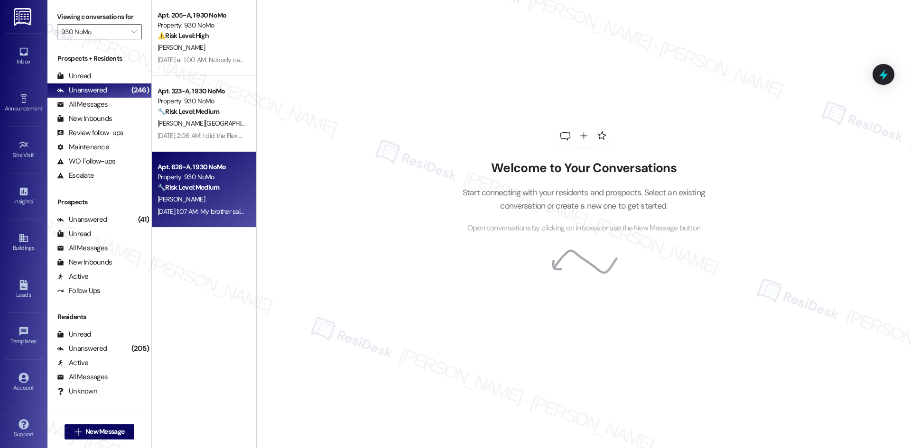
click at [218, 214] on div "Sep 13, 2025 at 1:07 AM: My brother said he had the same problem because his pr…" at bounding box center [289, 211] width 264 height 9
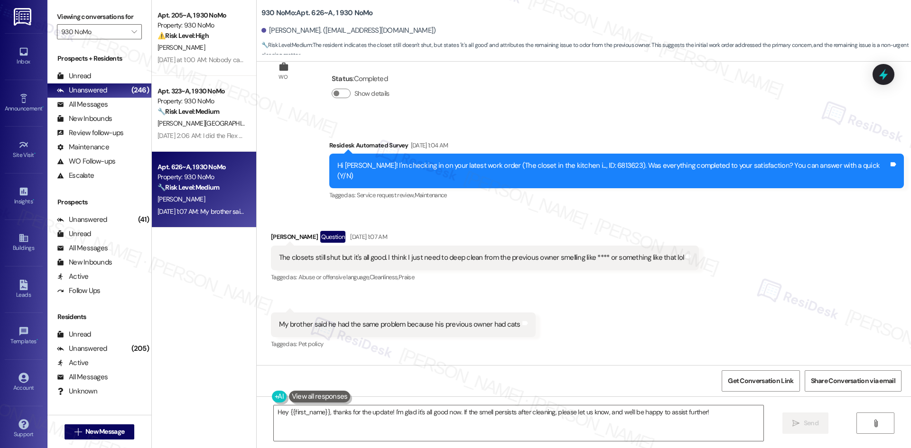
scroll to position [2534, 0]
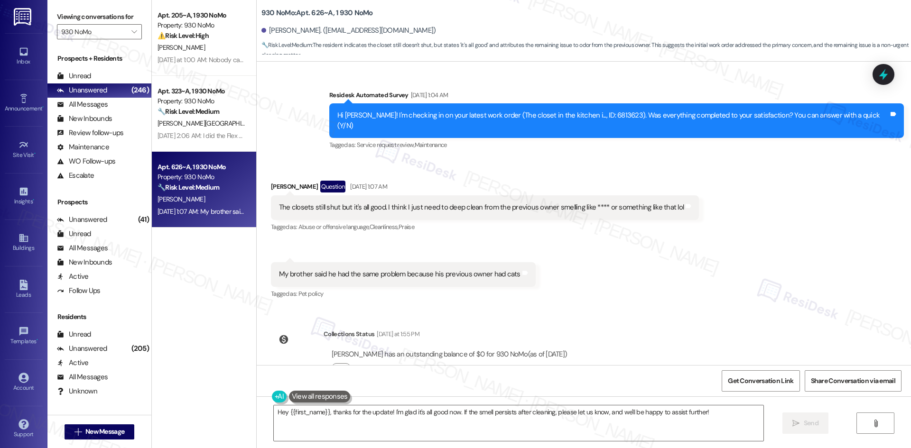
click at [644, 232] on div "Received via SMS Andrew Yohe Question Sep 13, 2025 at 1:07 AM The closets still…" at bounding box center [584, 233] width 654 height 149
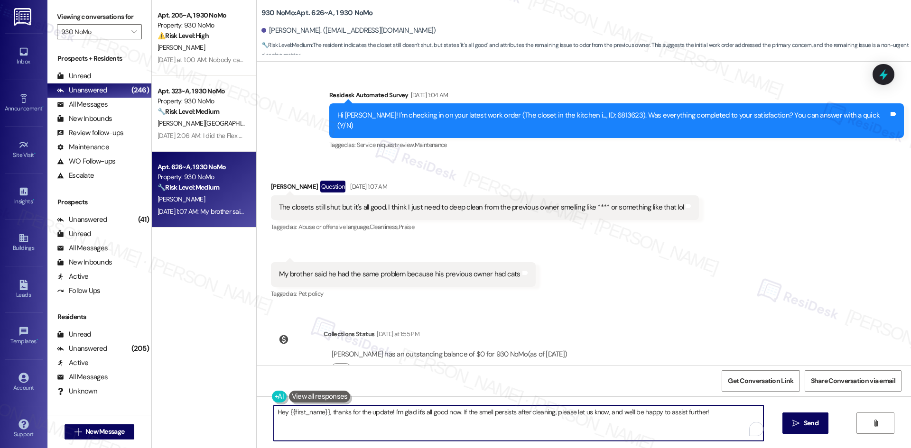
click at [471, 426] on textarea "Hey {{first_name}}, thanks for the update! I'm glad it's all good now. If the s…" at bounding box center [518, 424] width 489 height 36
paste textarea "i {{first_name}}, I apologize for the late response. Let me know if you need fu…"
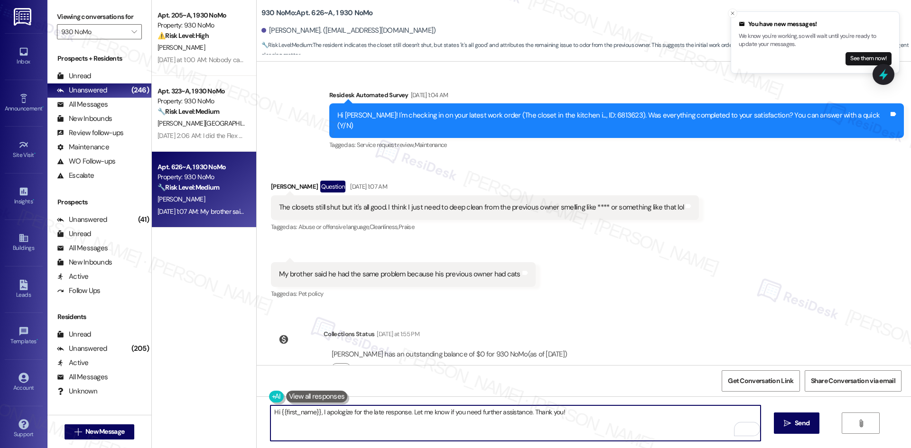
click at [488, 419] on textarea "Hi {{first_name}}, I apologize for the late response. Let me know if you need f…" at bounding box center [514, 424] width 489 height 36
click at [529, 426] on textarea "Hi {{first_name}}, I apologize for the late response. Let me know if you need f…" at bounding box center [514, 424] width 489 height 36
type textarea "Hi {{first_name}}, I apologize for the late response. Let me know if you need f…"
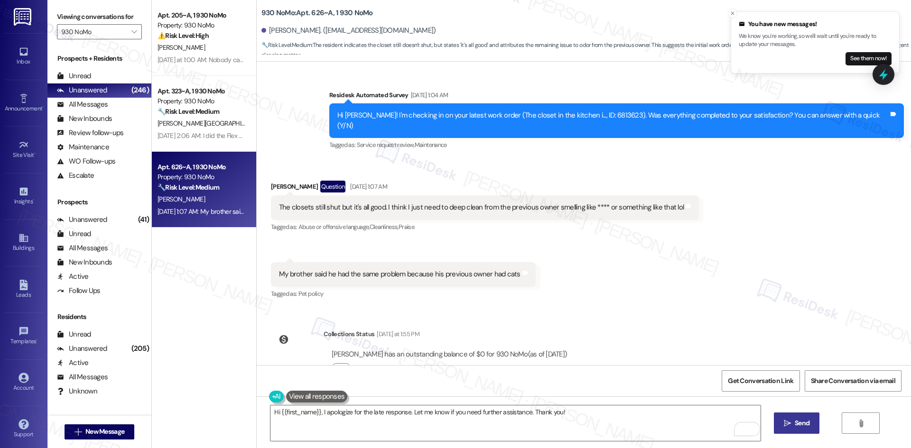
click at [794, 431] on button " Send" at bounding box center [797, 423] width 46 height 21
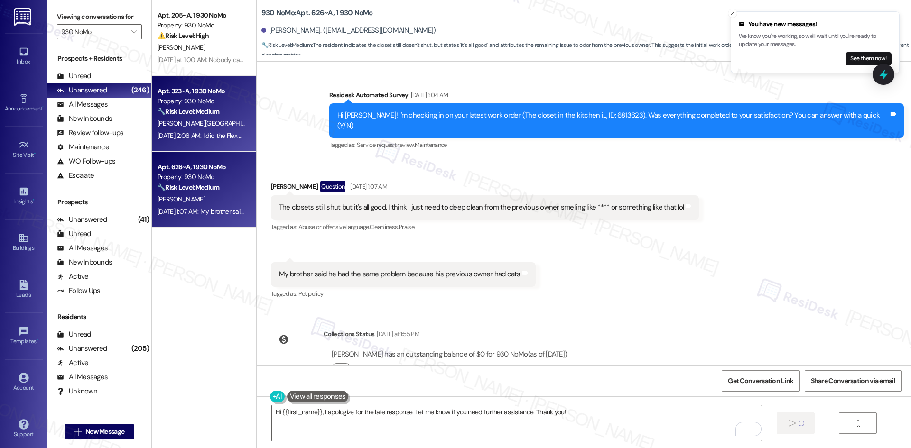
click at [194, 122] on div "S. Lima" at bounding box center [202, 124] width 90 height 12
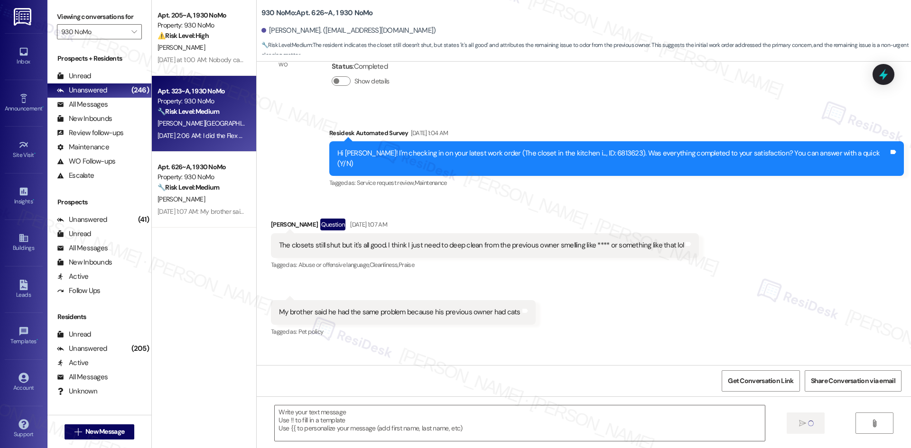
type textarea "Fetching suggested responses. Please feel free to read through the conversation…"
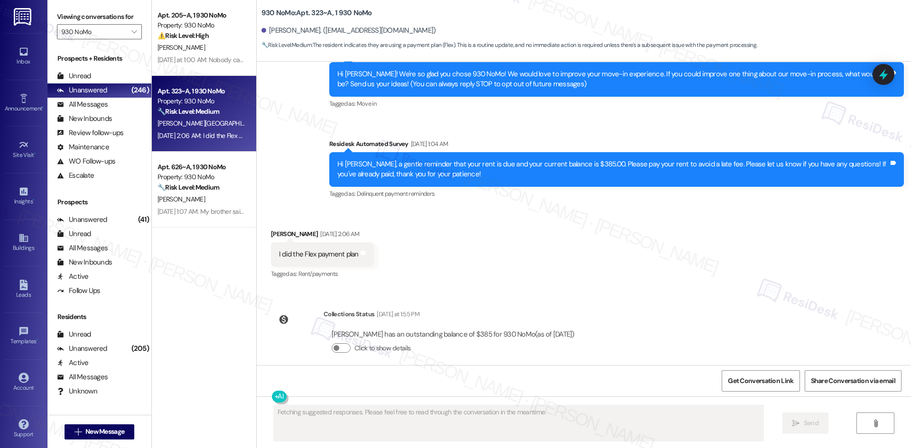
scroll to position [108, 0]
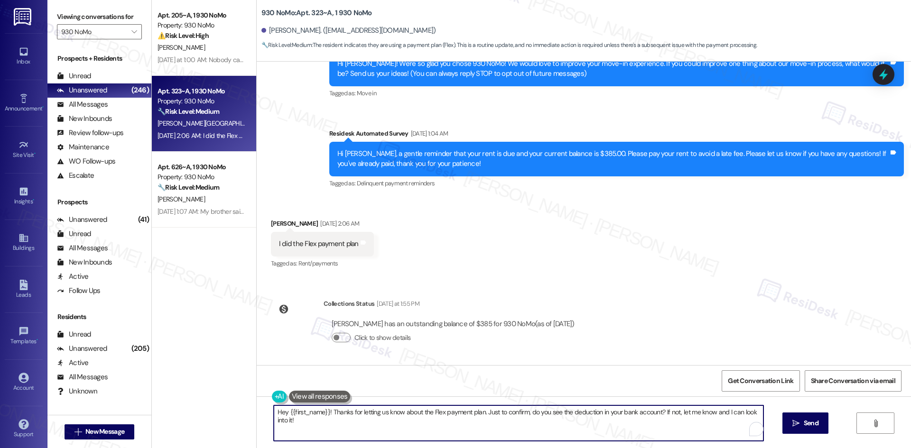
click at [563, 431] on textarea "Hey {{first_name}}! Thanks for letting us know about the Flex payment plan. Jus…" at bounding box center [518, 424] width 489 height 36
paste textarea "i {{first_name}}, I apologize for the late response. Let me know if you need fu…"
type textarea "Hi {{first_name}}, I apologize for the late response. Let me know if you need f…"
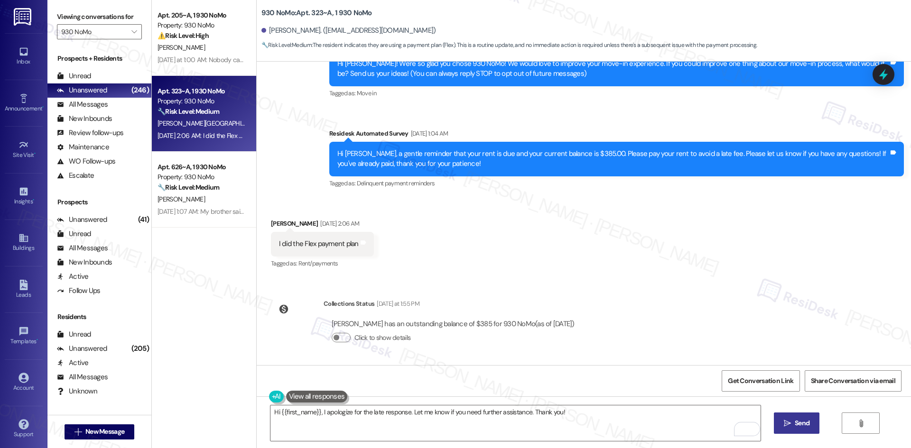
click at [807, 426] on span "Send" at bounding box center [801, 423] width 15 height 10
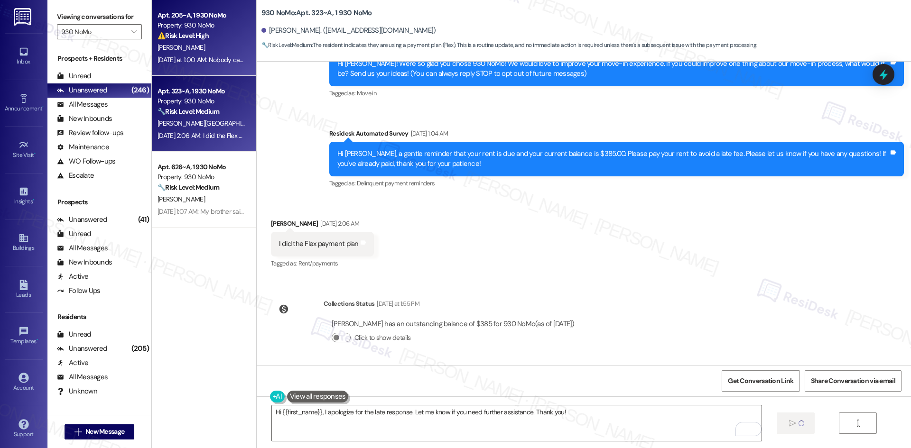
click at [199, 54] on div "Yesterday at 1:00 AM: Nobody came when I put in the work order and it was marke…" at bounding box center [202, 60] width 90 height 12
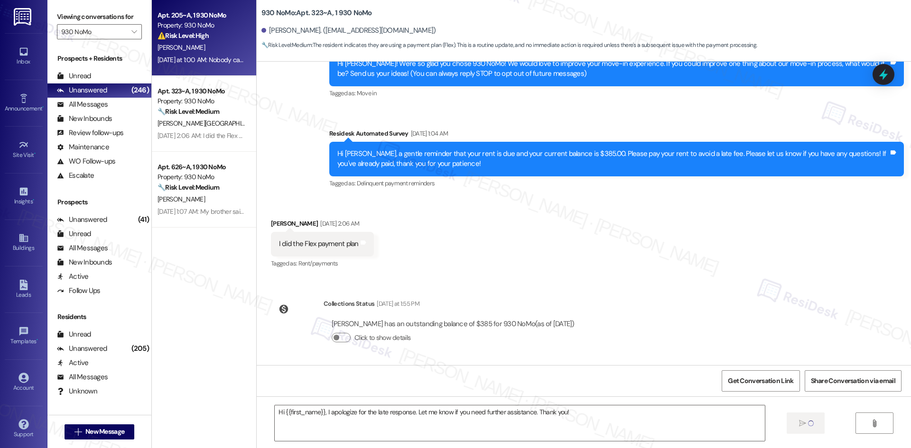
type textarea "Fetching suggested responses. Please feel free to read through the conversation…"
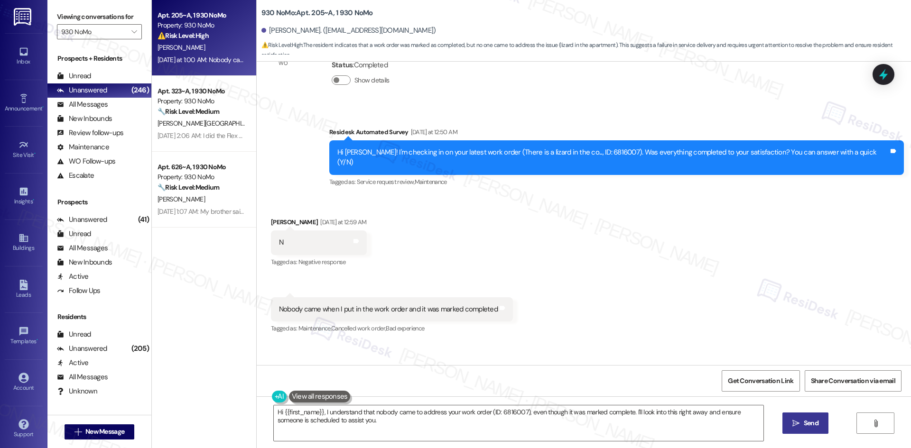
scroll to position [305, 0]
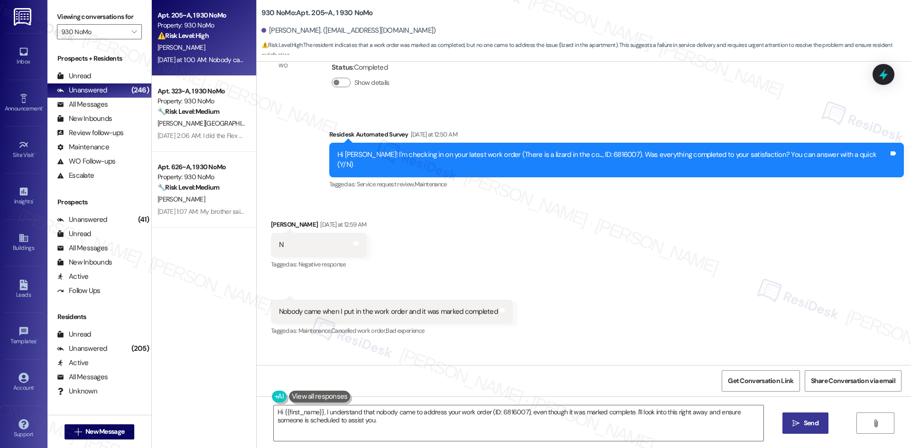
click at [609, 273] on div "Received via SMS Muhammad Abrar Irfan Yesterday at 12:59 AM N Tags and notes Ta…" at bounding box center [584, 271] width 654 height 147
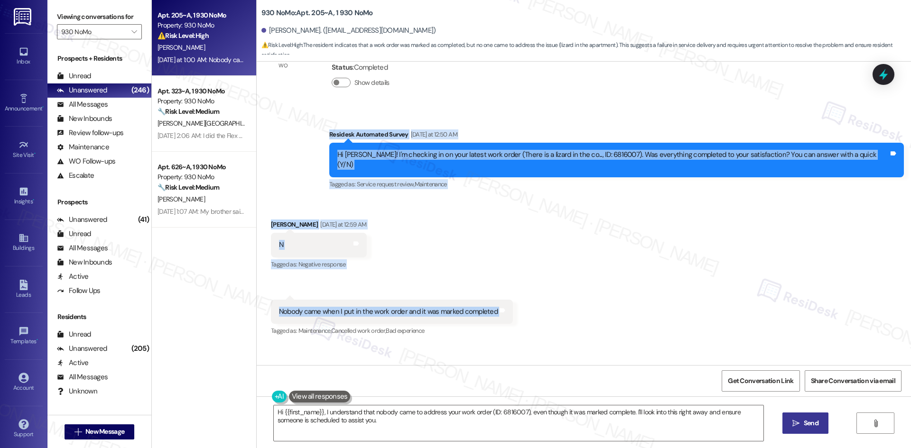
drag, startPoint x: 312, startPoint y: 123, endPoint x: 399, endPoint y: 305, distance: 202.4
click at [520, 278] on div "WO Opened request: The water p... Apr 01, 2025 at 6:41 AM Status : Completed Sh…" at bounding box center [584, 214] width 654 height 304
copy div "Residesk Automated Survey Yesterday at 12:50 AM Hi Muhammad Abrar! I'm checking…"
click at [461, 201] on div "Received via SMS Muhammad Abrar Irfan Yesterday at 12:59 AM N Tags and notes Ta…" at bounding box center [584, 271] width 654 height 147
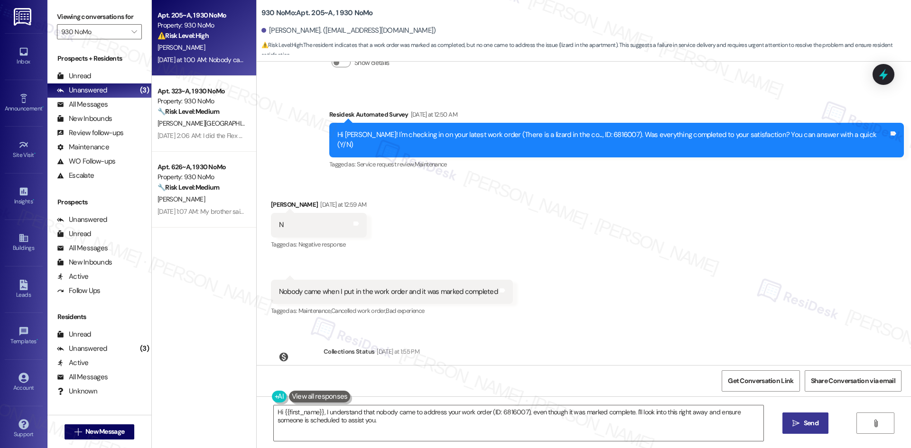
scroll to position [352, 0]
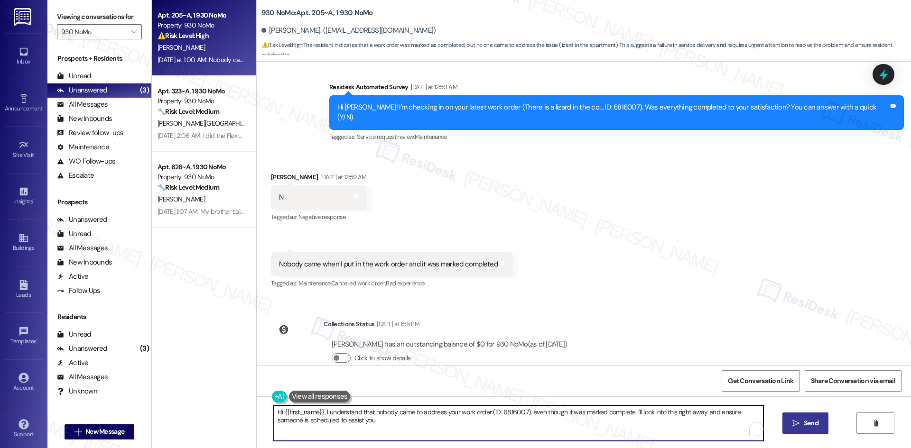
drag, startPoint x: 446, startPoint y: 424, endPoint x: 260, endPoint y: 406, distance: 186.8
click at [260, 406] on div "Hi {{first_name}}, I understand that nobody came to address your work order (ID…" at bounding box center [584, 432] width 654 height 71
paste textarea "I’m sorry no one came even though the work order shows complete. I’ll check wit…"
type textarea "I’m sorry no one came even though the work order shows complete. I’ll check wit…"
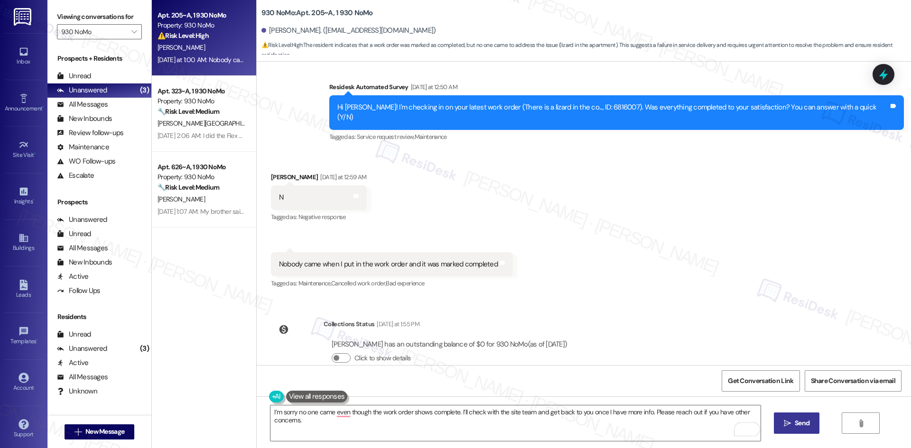
click at [790, 423] on span " Send" at bounding box center [797, 423] width 30 height 10
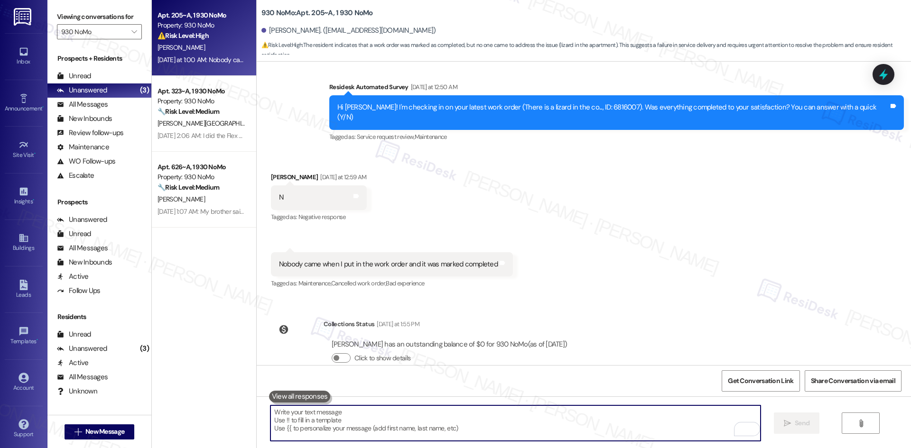
click at [339, 415] on textarea "To enrich screen reader interactions, please activate Accessibility in Grammarl…" at bounding box center [514, 424] width 489 height 36
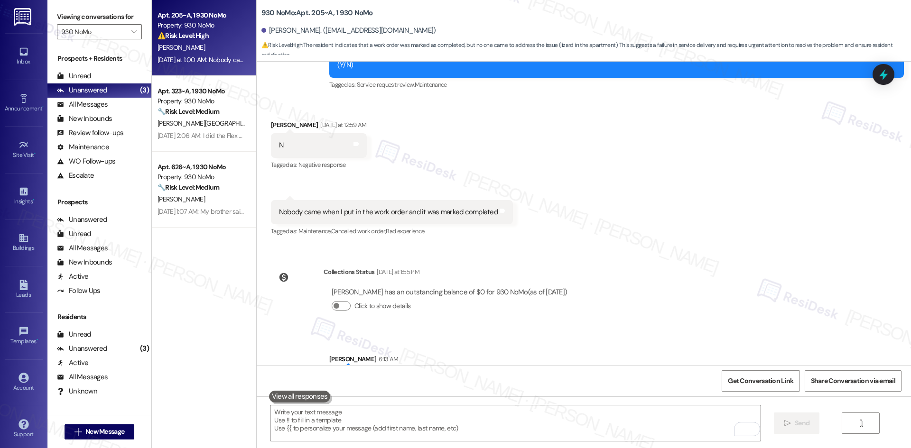
scroll to position [418, 0]
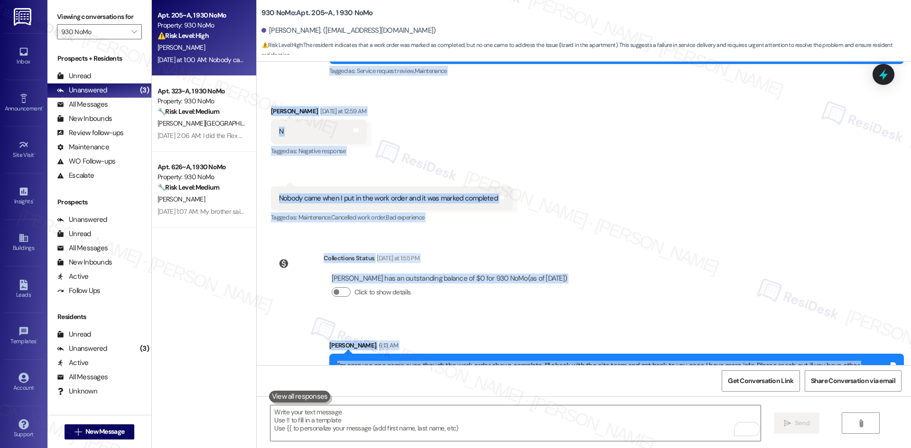
drag, startPoint x: 322, startPoint y: 139, endPoint x: 900, endPoint y: 349, distance: 615.0
click at [900, 349] on div "WO Opened request: The water p... Apr 01, 2025 at 6:41 AM Status : Completed Sh…" at bounding box center [584, 214] width 654 height 304
copy div "Residesk Automated Survey Yesterday at 12:50 AM Hi Muhammad Abrar! I'm checking…"
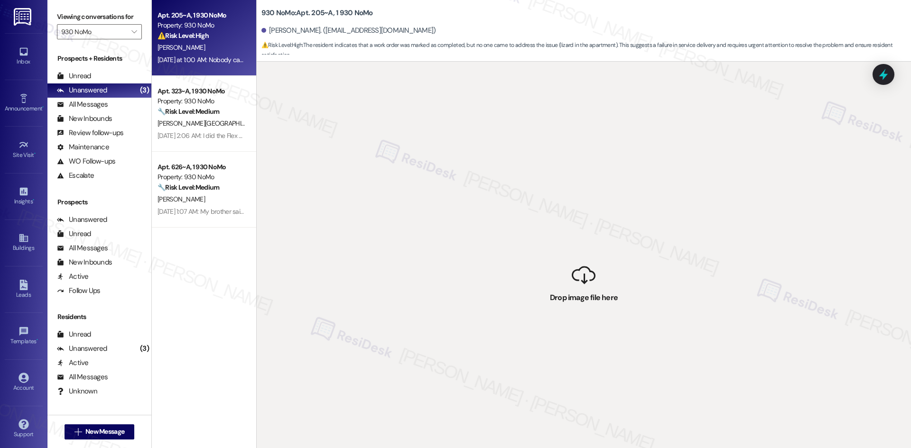
drag, startPoint x: 481, startPoint y: 206, endPoint x: 457, endPoint y: 190, distance: 28.4
click at [481, 206] on div " Drop image file here" at bounding box center [584, 286] width 654 height 448
click at [93, 80] on div "Unread (0)" at bounding box center [99, 76] width 104 height 14
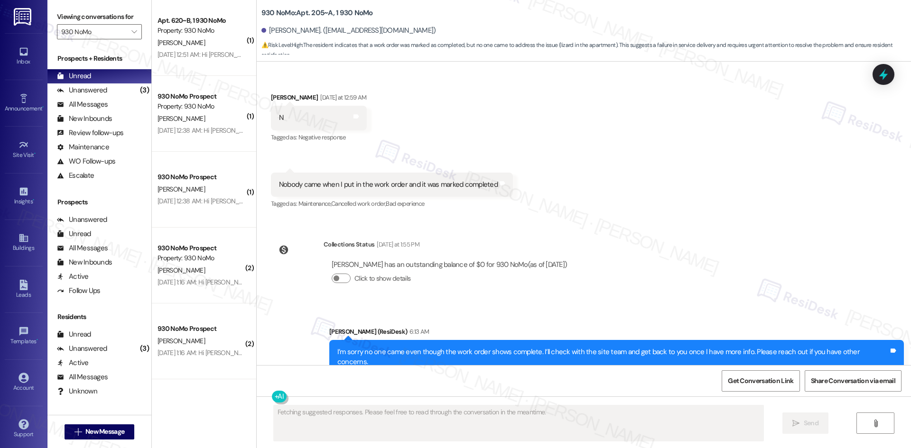
scroll to position [433, 0]
click at [666, 263] on div "WO Opened request: The water p... Apr 01, 2025 at 6:41 AM Status : Completed Sh…" at bounding box center [584, 214] width 654 height 304
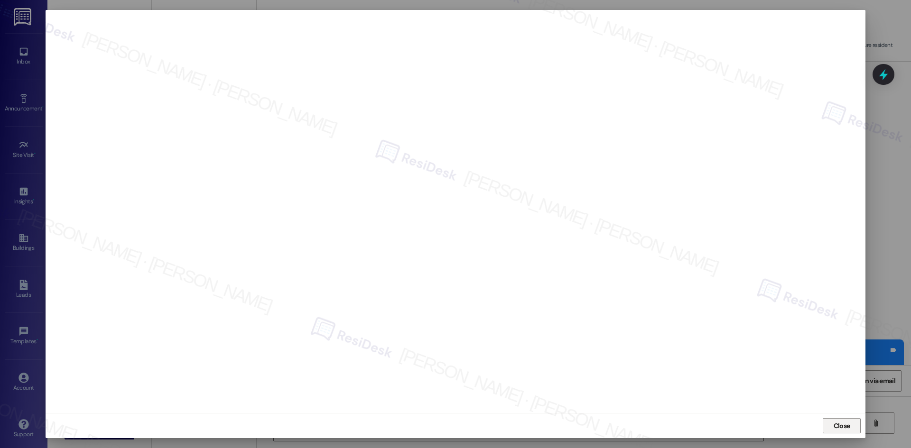
drag, startPoint x: 843, startPoint y: 427, endPoint x: 822, endPoint y: 424, distance: 21.6
click at [843, 427] on span "Close" at bounding box center [841, 426] width 17 height 10
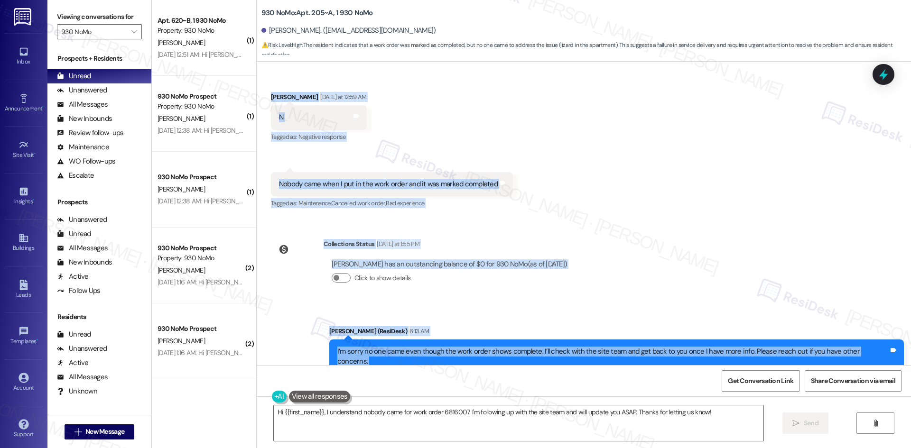
drag, startPoint x: 323, startPoint y: 134, endPoint x: 900, endPoint y: 326, distance: 608.8
click at [900, 326] on div "WO Opened request: The water p... Apr 01, 2025 at 6:41 AM Status : Completed Sh…" at bounding box center [584, 214] width 654 height 304
copy div "Residesk Automated Survey Yesterday at 12:50 AM Hi Muhammad Abrar! I'm checking…"
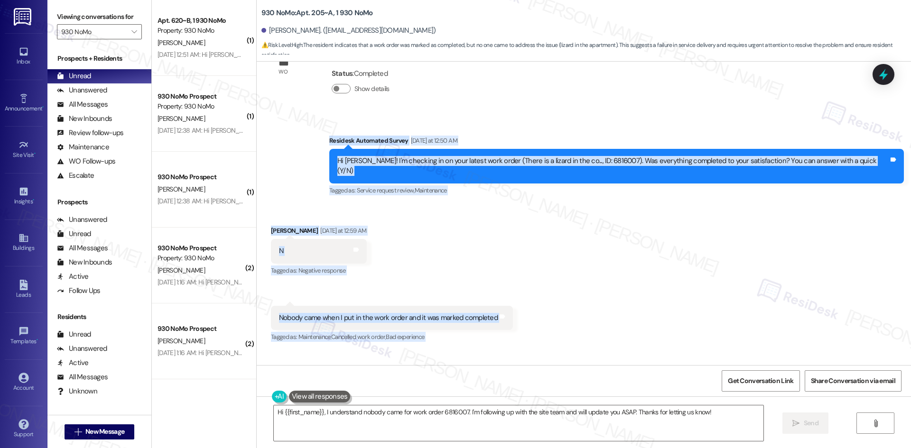
scroll to position [243, 0]
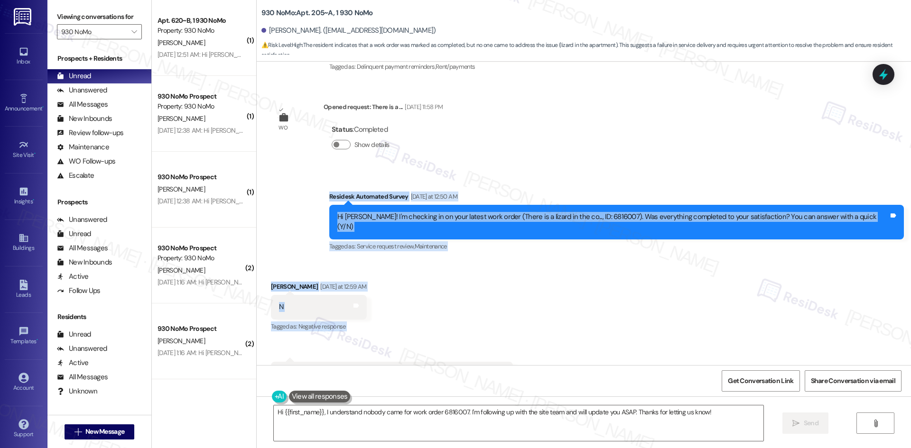
drag, startPoint x: 449, startPoint y: 280, endPoint x: 442, endPoint y: 277, distance: 8.3
click at [448, 280] on div "Received via SMS Muhammad Abrar Irfan Yesterday at 12:59 AM N Tags and notes Ta…" at bounding box center [584, 333] width 654 height 147
click at [483, 315] on div "Received via SMS Muhammad Abrar Irfan Yesterday at 12:59 AM N Tags and notes Ta…" at bounding box center [584, 333] width 654 height 147
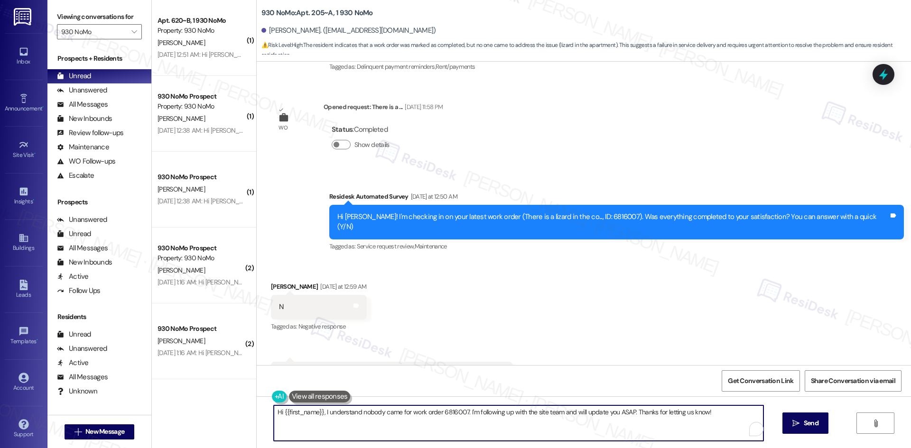
click at [457, 429] on textarea "Hi {{first_name}}, I understand nobody came for work order 6816007. I'm followi…" at bounding box center [518, 424] width 489 height 36
paste textarea "Muhammad, thank you for your patience. The notes show the work is scheduled, bu…"
drag, startPoint x: 312, startPoint y: 412, endPoint x: 240, endPoint y: 412, distance: 71.6
click at [240, 412] on div "( 1 ) Apt. 620~B, 1 930 NoMo Property: 930 NoMo C. Balsam Aug 09, 2025 at 12:51…" at bounding box center [531, 224] width 759 height 448
click at [329, 424] on textarea "Thank you for your patience. The notes show the work is scheduled, but I’ll fol…" at bounding box center [514, 424] width 489 height 36
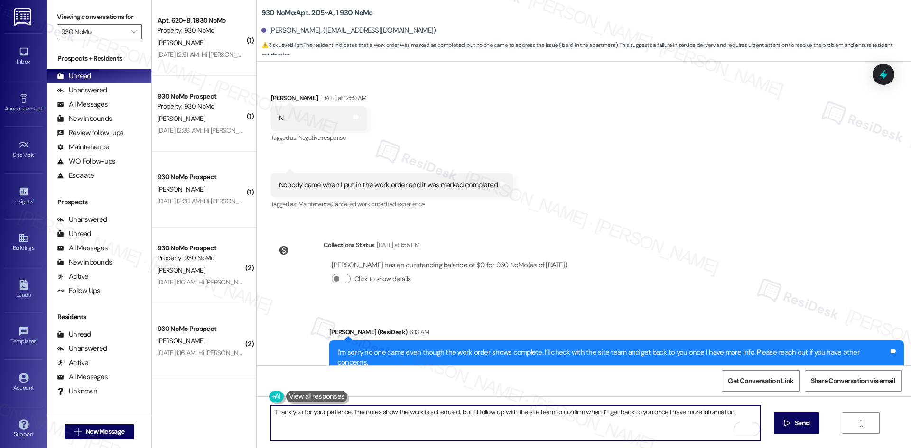
scroll to position [433, 0]
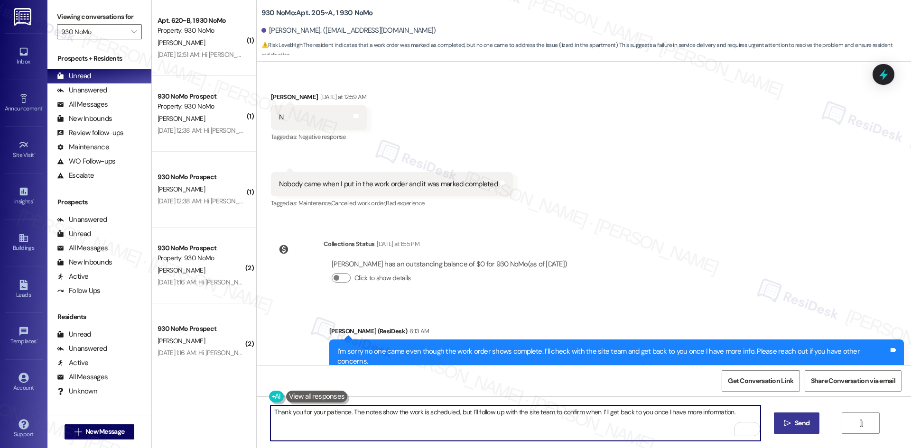
type textarea "Thank you for your patience. The notes show the work is scheduled, but I’ll fol…"
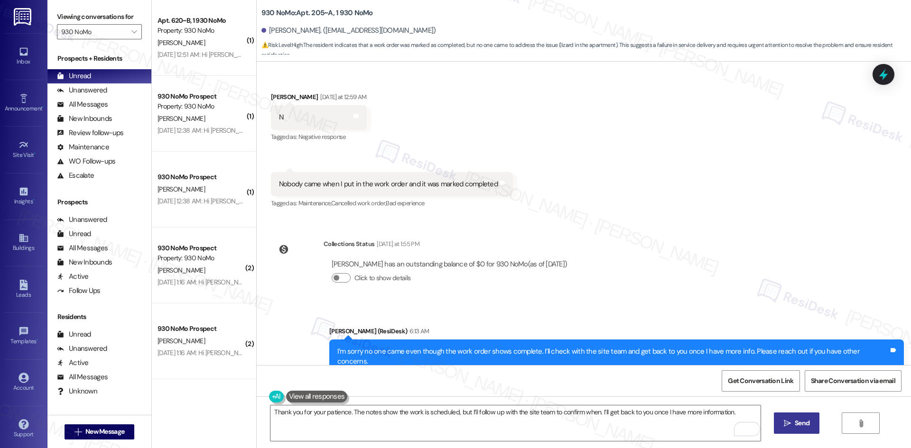
drag, startPoint x: 784, startPoint y: 421, endPoint x: 778, endPoint y: 424, distance: 7.6
click at [785, 421] on icon "" at bounding box center [787, 424] width 7 height 8
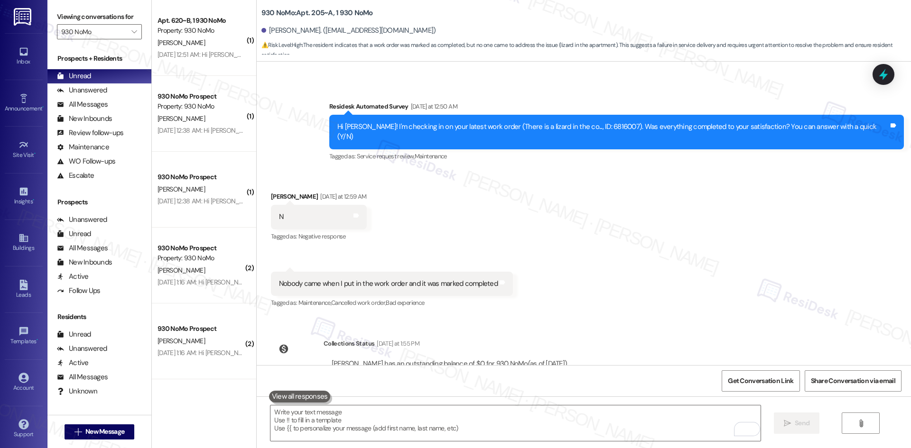
scroll to position [265, 0]
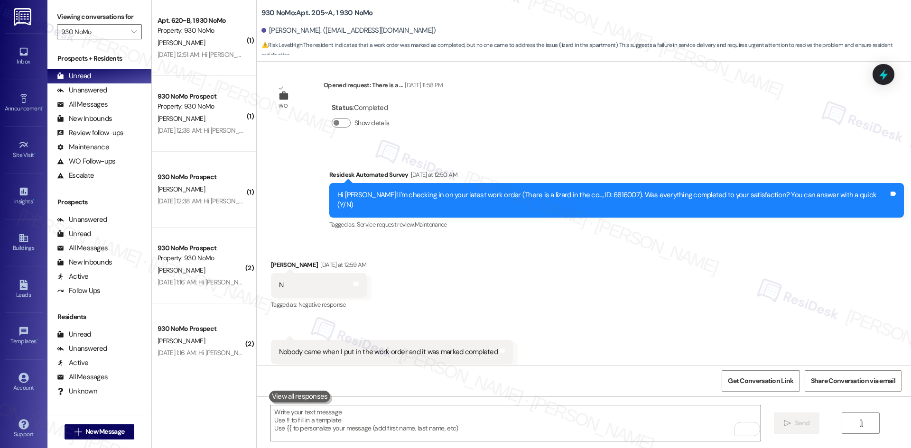
click at [577, 242] on div "Received via SMS Muhammad Abrar Irfan Yesterday at 12:59 AM N Tags and notes Ta…" at bounding box center [584, 312] width 654 height 147
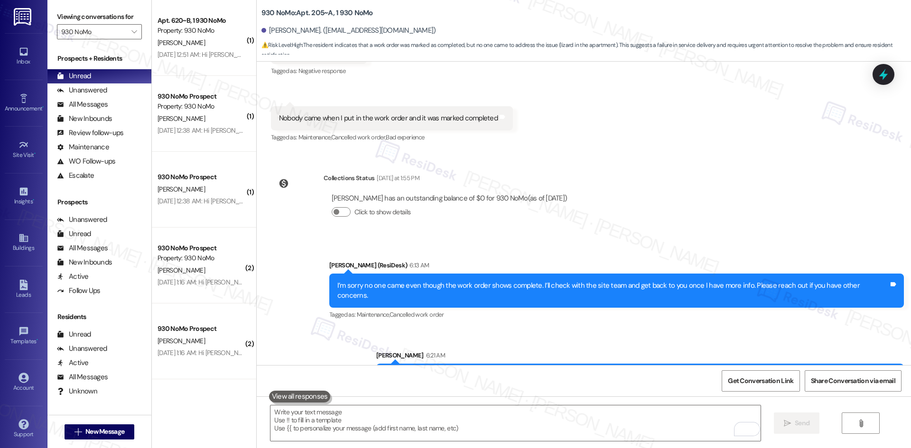
click at [617, 239] on div "Sent via SMS Sarah (ResiDesk) 6:13 AM I’m sorry no one came even though the wor…" at bounding box center [584, 317] width 654 height 157
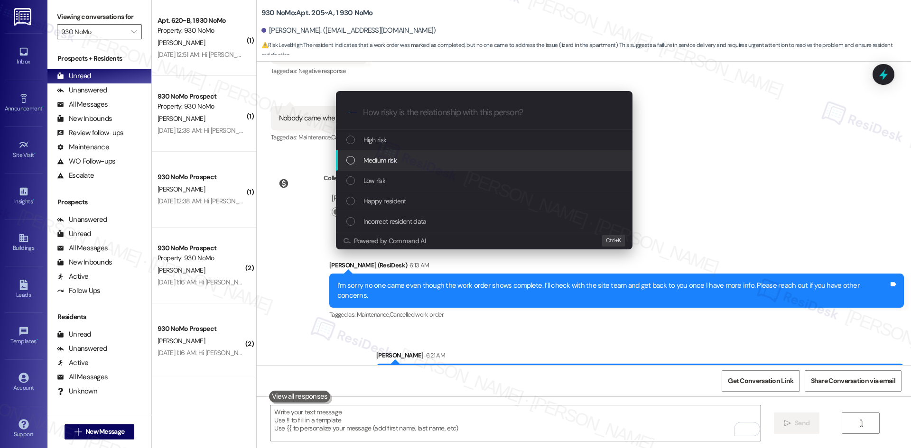
click at [402, 157] on div "Medium risk" at bounding box center [484, 160] width 277 height 10
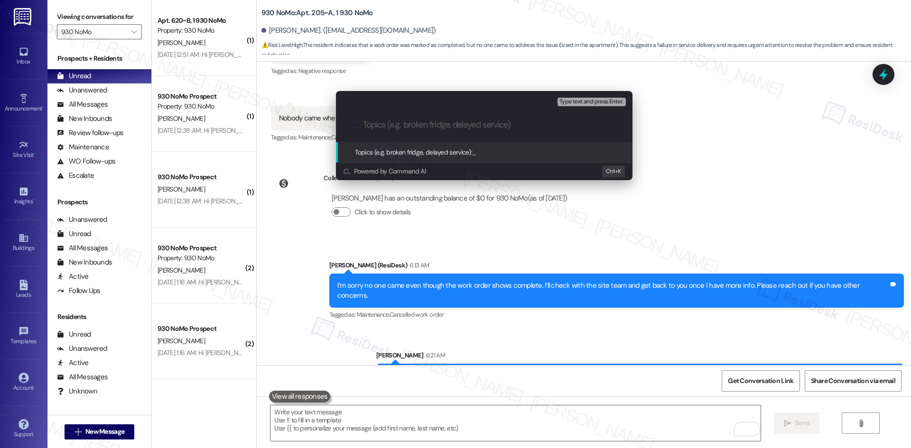
click at [418, 126] on input "Topics (e.g. broken fridge, delayed service)" at bounding box center [492, 125] width 258 height 10
paste input "Work Order 6816007 – Lizard in Apartment"
type input "Work Order 6816007 – Lizard in Apartment"
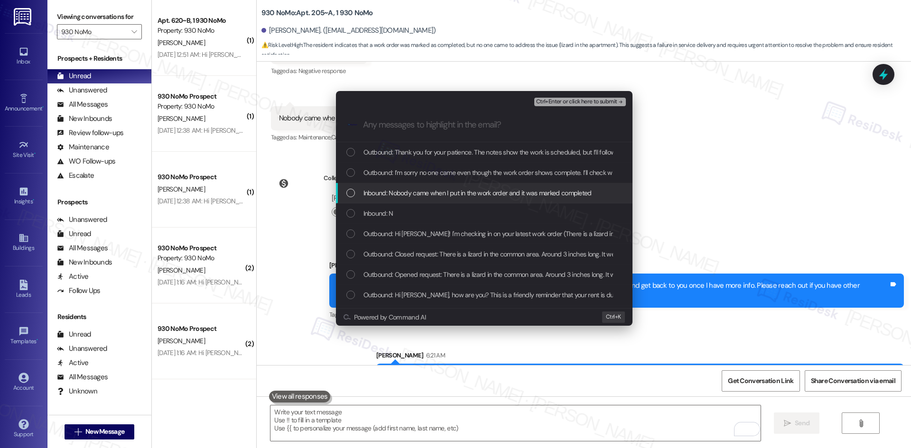
click at [457, 190] on span "Inbound: Nobody came when I put in the work order and it was marked completed" at bounding box center [477, 193] width 228 height 10
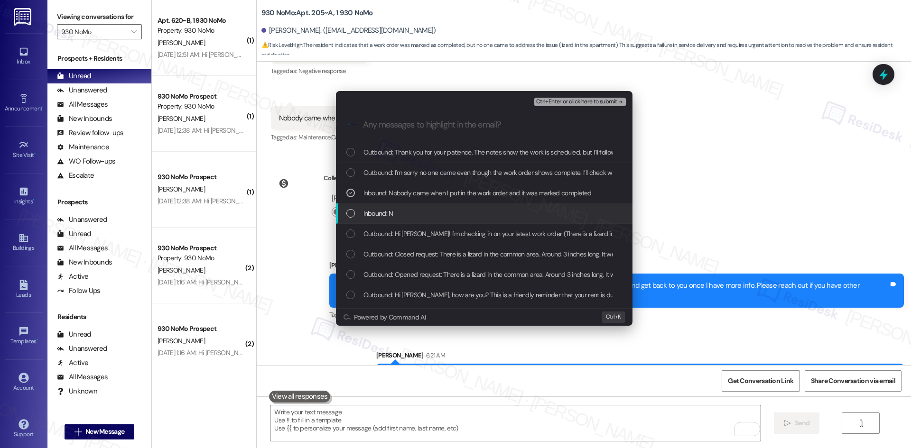
click at [443, 212] on div "Inbound: N" at bounding box center [484, 213] width 277 height 10
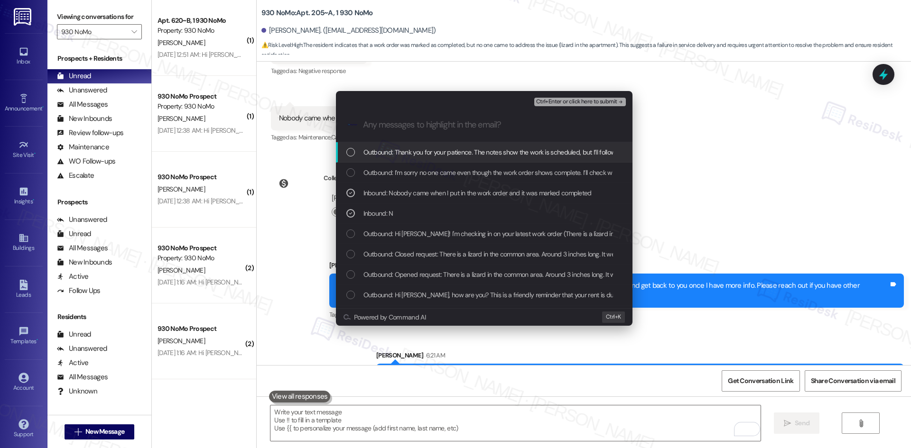
click at [596, 102] on span "Ctrl+Enter or click here to submit" at bounding box center [576, 102] width 81 height 7
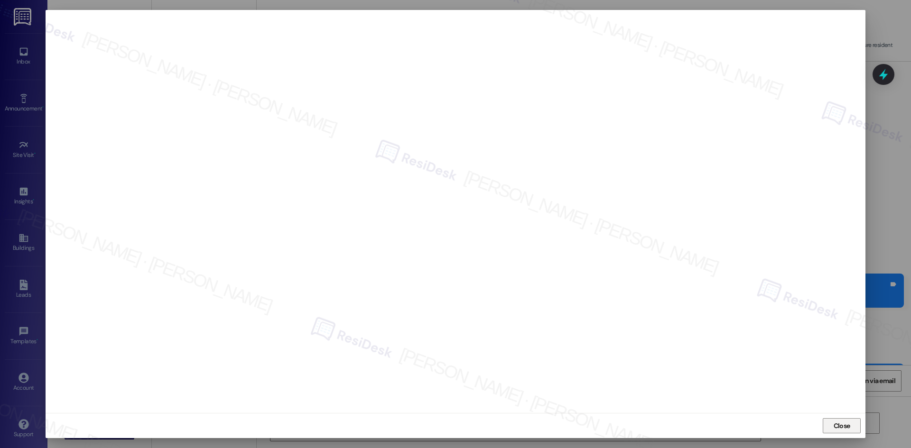
click at [837, 428] on span "Close" at bounding box center [841, 426] width 17 height 10
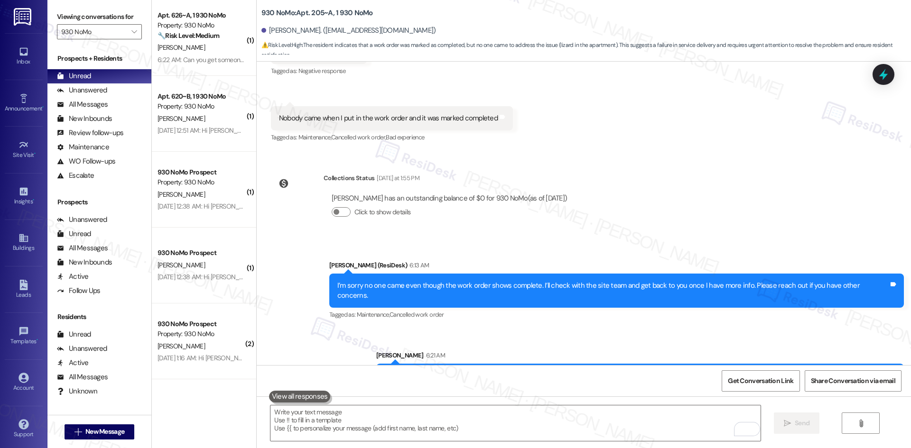
click at [706, 166] on div "WO Opened request: The water p... Apr 01, 2025 at 6:41 AM Status : Completed Sh…" at bounding box center [584, 214] width 654 height 304
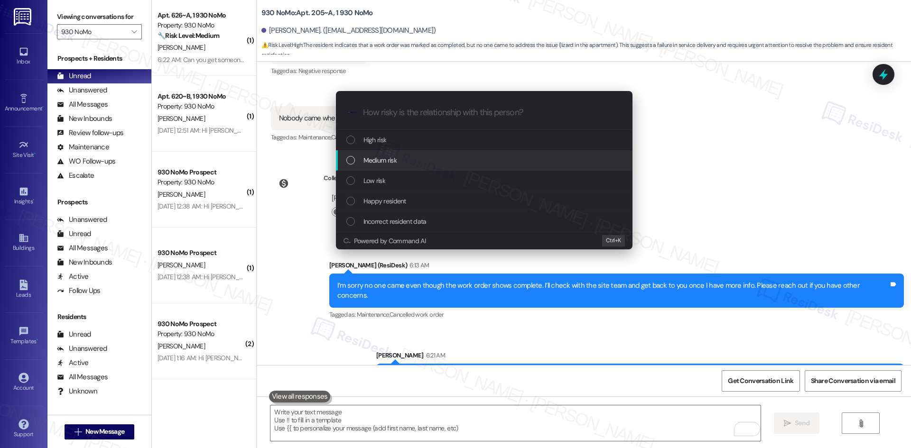
click at [404, 159] on div "Medium risk" at bounding box center [484, 160] width 277 height 10
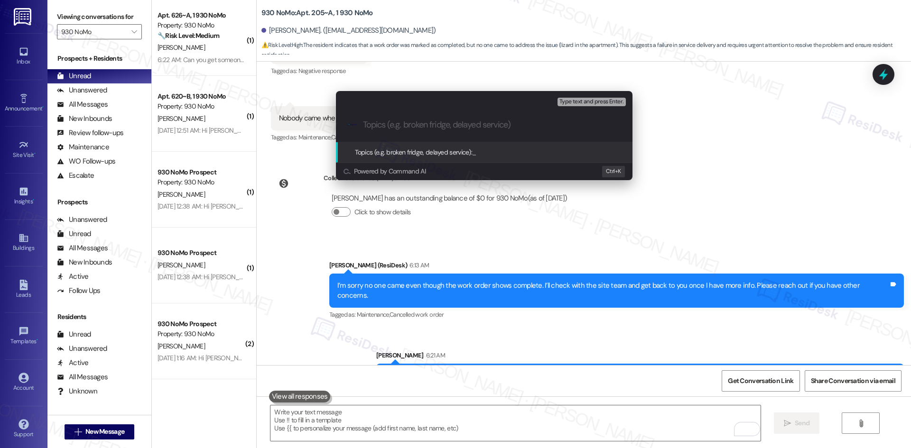
click at [411, 129] on input "Topics (e.g. broken fridge, delayed service)" at bounding box center [492, 125] width 258 height 10
paste input "Work Order 6816007 – Follow-Up on Scheduled Service"
type input "Work Order 6816007 – Follow-Up on Scheduled Service"
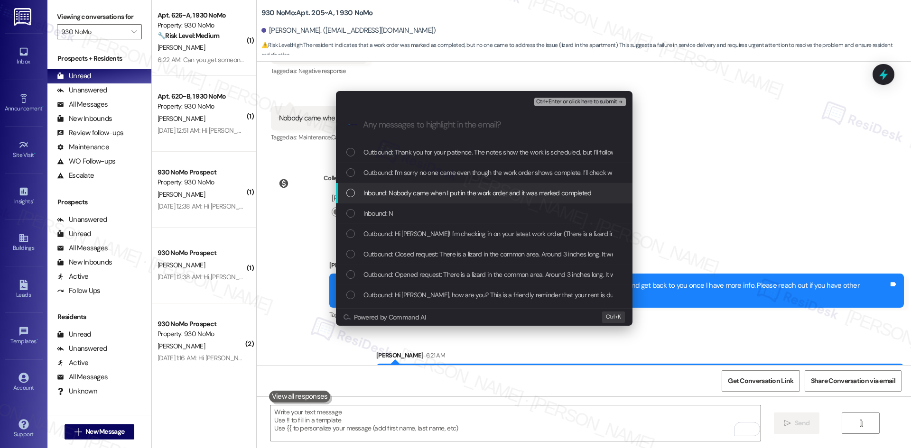
click at [406, 198] on span "Inbound: Nobody came when I put in the work order and it was marked completed" at bounding box center [477, 193] width 228 height 10
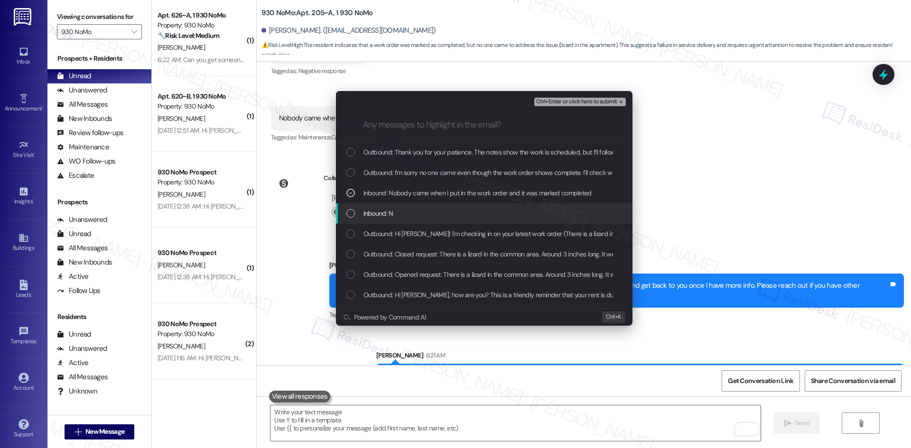
drag, startPoint x: 397, startPoint y: 218, endPoint x: 401, endPoint y: 218, distance: 4.8
click at [397, 218] on div "Inbound: N" at bounding box center [484, 213] width 277 height 10
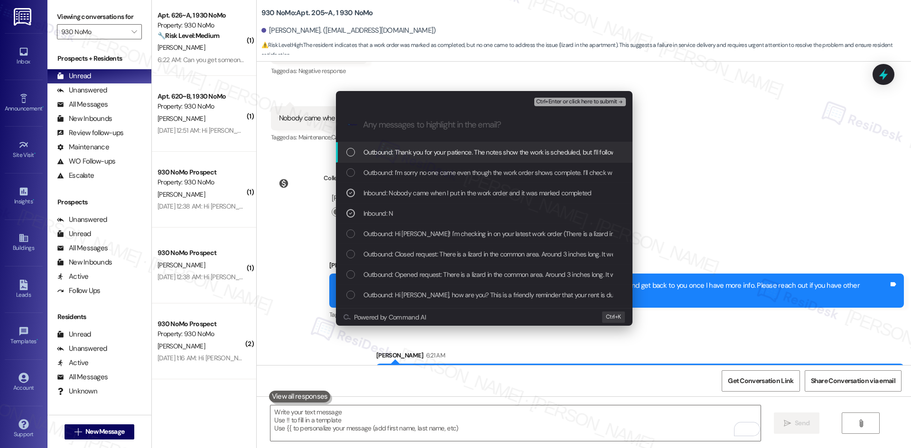
click at [600, 100] on span "Ctrl+Enter or click here to submit" at bounding box center [576, 102] width 81 height 7
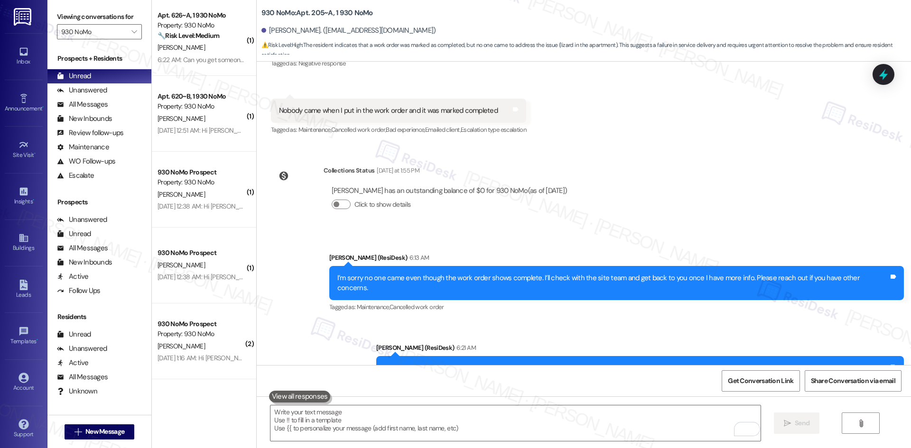
scroll to position [512, 0]
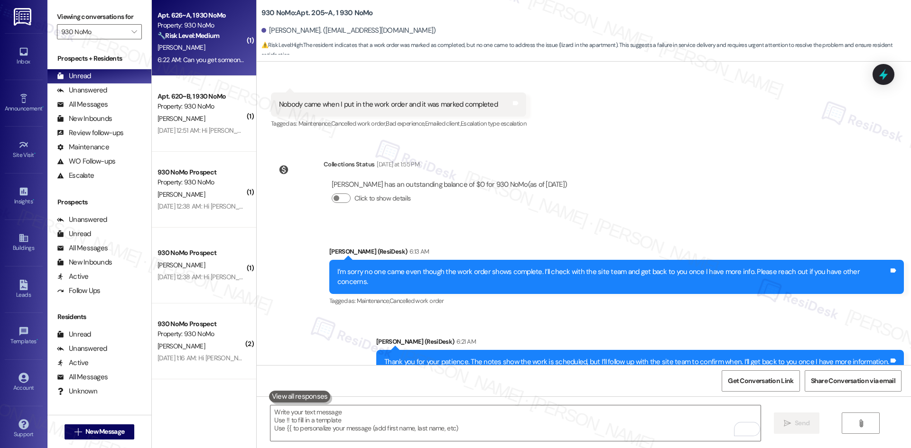
click at [200, 47] on div "A. Yohe" at bounding box center [202, 48] width 90 height 12
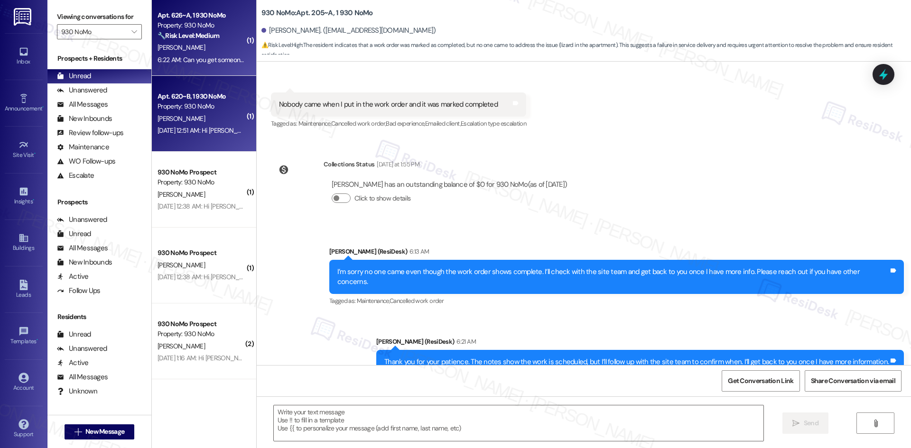
type textarea "Fetching suggested responses. Please feel free to read through the conversation…"
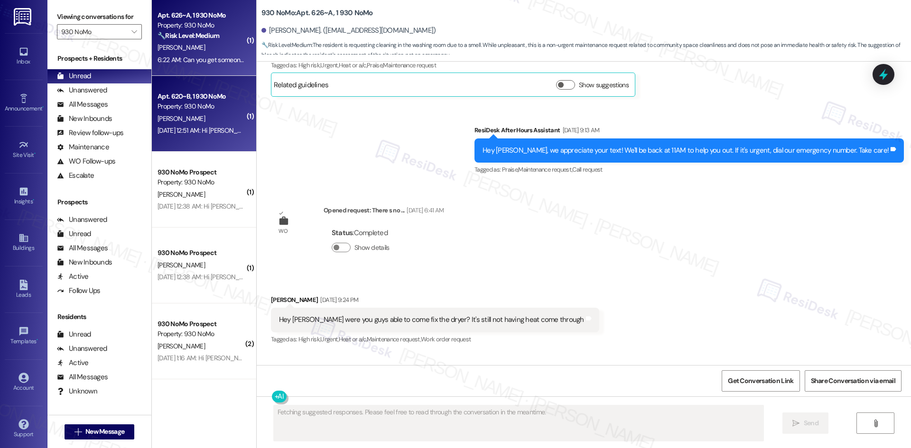
click at [221, 120] on div "C. Balsam" at bounding box center [202, 119] width 90 height 12
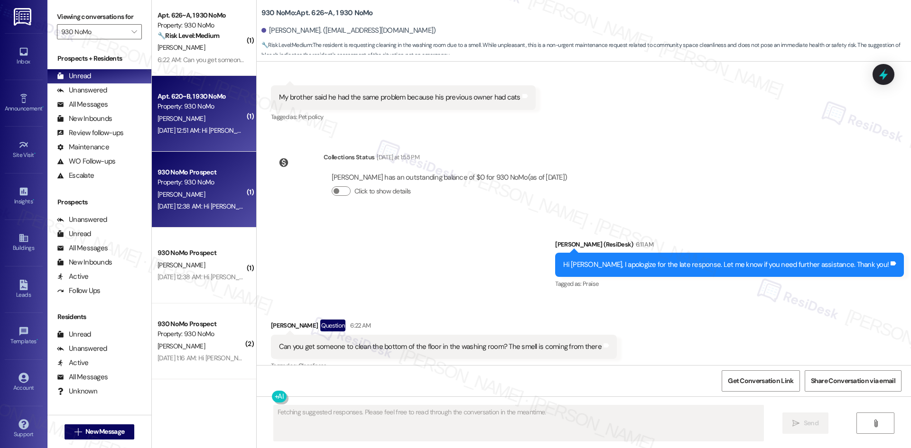
click at [201, 196] on div "M. Lengers" at bounding box center [202, 195] width 90 height 12
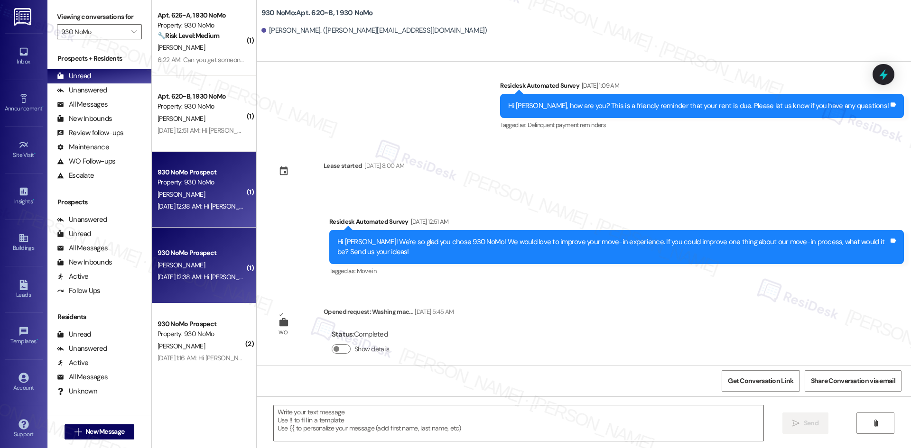
drag, startPoint x: 201, startPoint y: 261, endPoint x: 197, endPoint y: 272, distance: 11.5
click at [200, 264] on div "M. Lengers" at bounding box center [202, 265] width 90 height 12
type textarea "Fetching suggested responses. Please feel free to read through the conversation…"
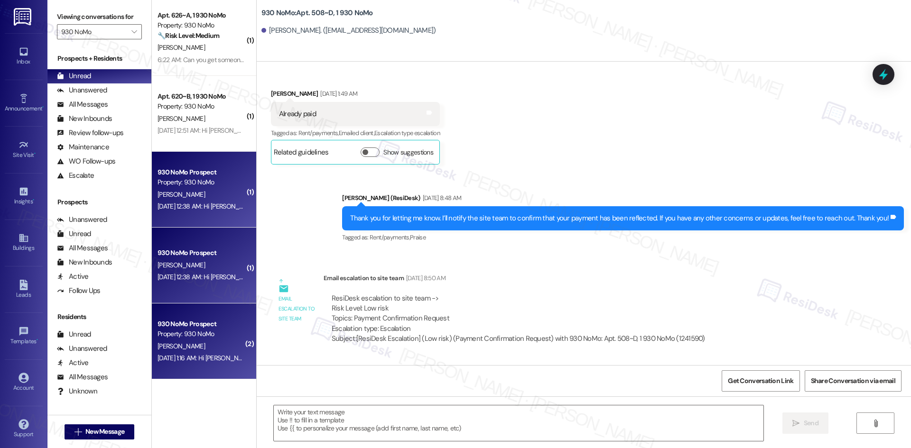
type textarea "Fetching suggested responses. Please feel free to read through the conversation…"
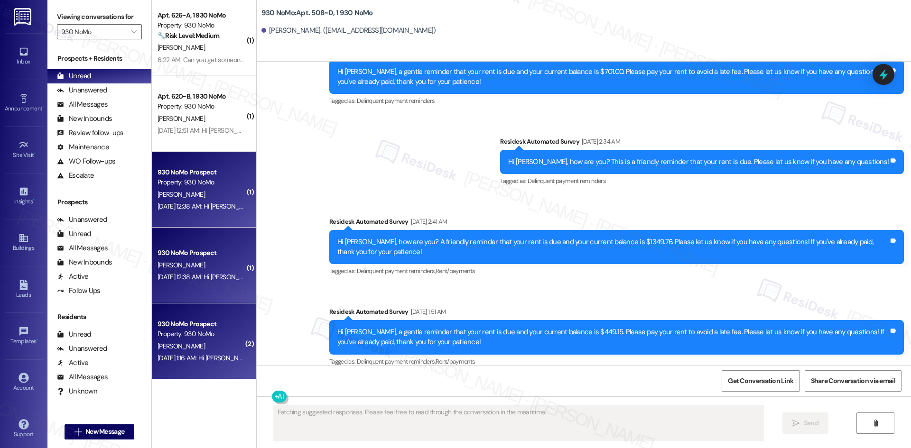
click at [190, 338] on div "Property: 930 NoMo" at bounding box center [201, 334] width 88 height 10
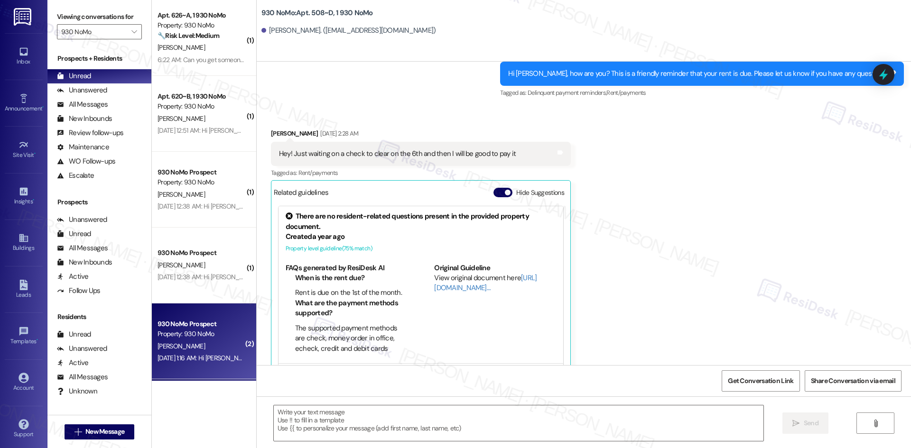
scroll to position [1126, 0]
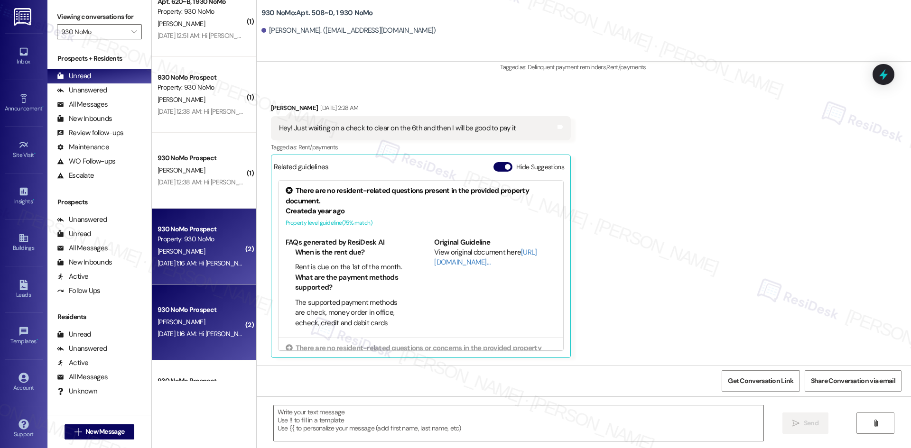
type textarea "Fetching suggested responses. Please feel free to read through the conversation…"
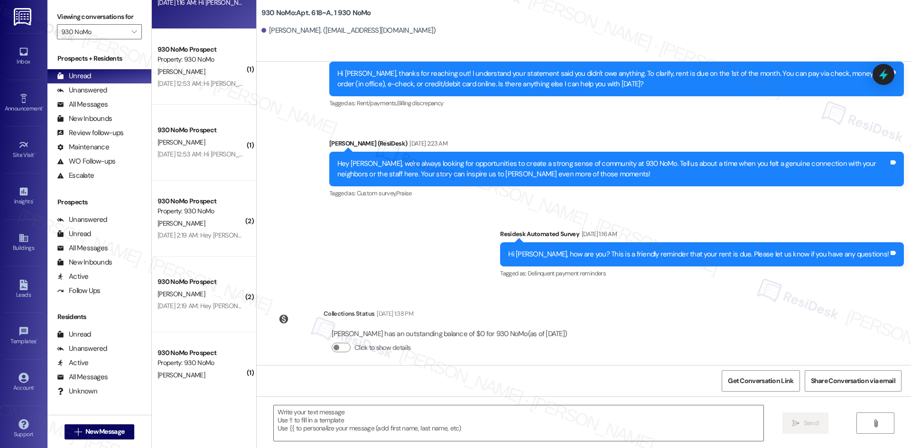
scroll to position [427, 0]
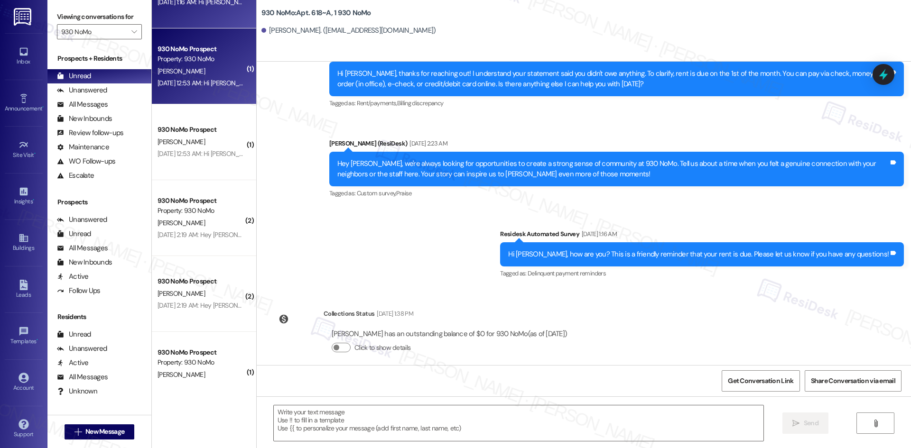
click at [207, 70] on div "S. Hylton" at bounding box center [202, 71] width 90 height 12
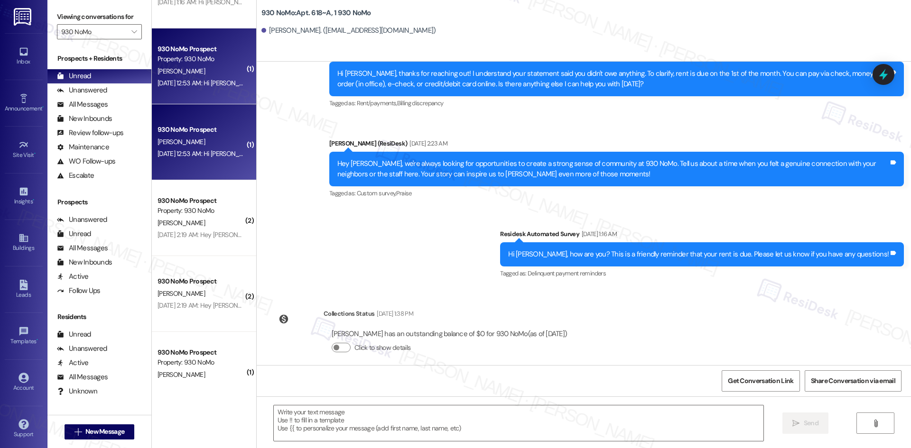
type textarea "Fetching suggested responses. Please feel free to read through the conversation…"
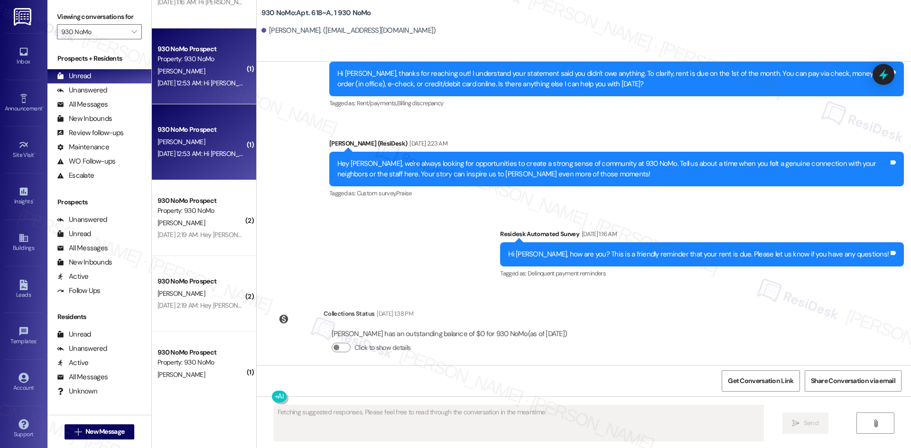
click at [211, 135] on div "930 NoMo Prospect" at bounding box center [201, 130] width 88 height 10
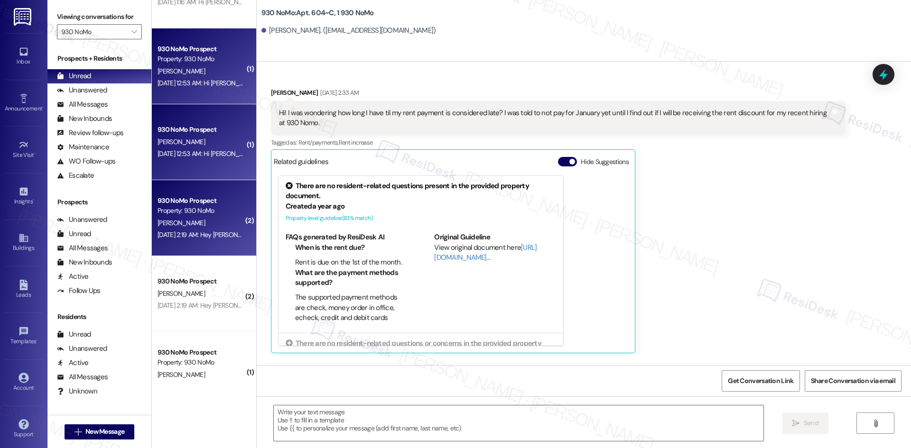
click at [207, 202] on div "930 NoMo Prospect" at bounding box center [201, 201] width 88 height 10
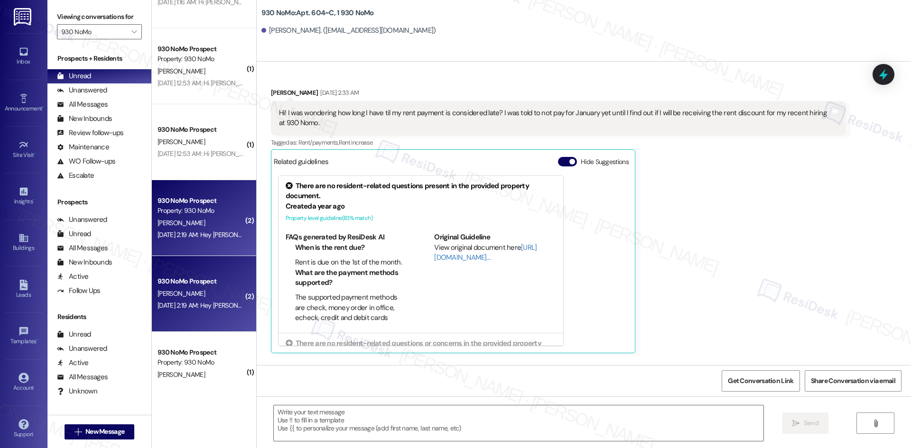
scroll to position [503, 0]
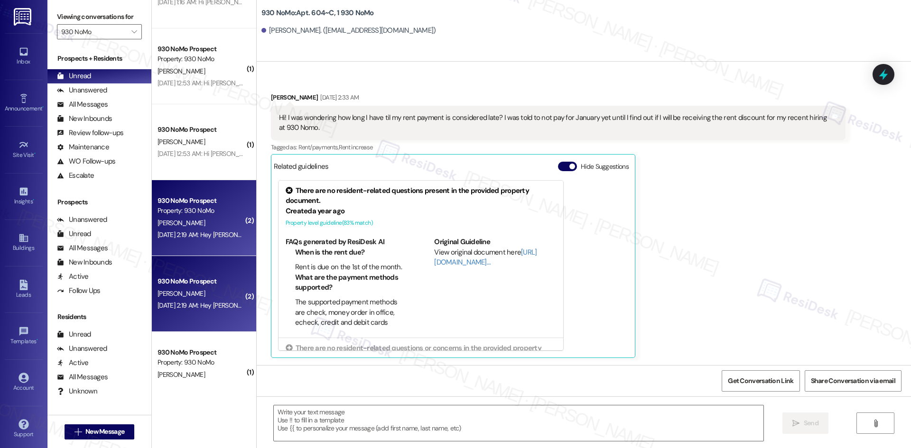
type textarea "Fetching suggested responses. Please feel free to read through the conversation…"
click at [188, 292] on div "J. Jones" at bounding box center [202, 294] width 90 height 12
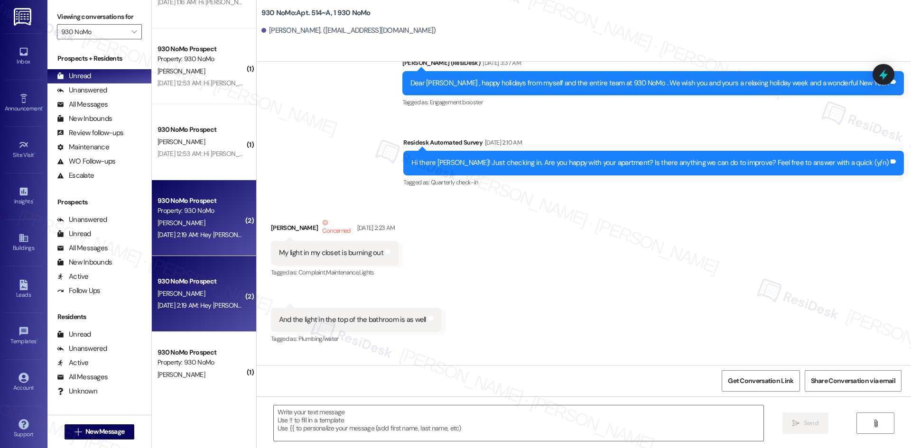
scroll to position [979, 0]
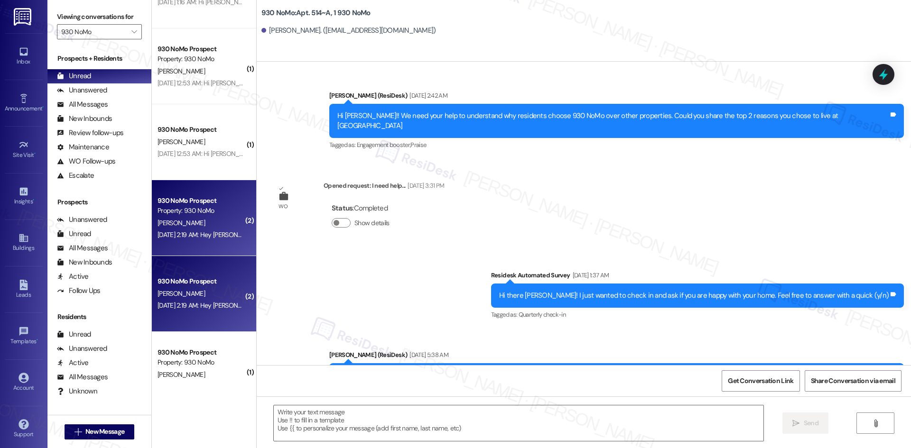
type textarea "Fetching suggested responses. Please feel free to read through the conversation…"
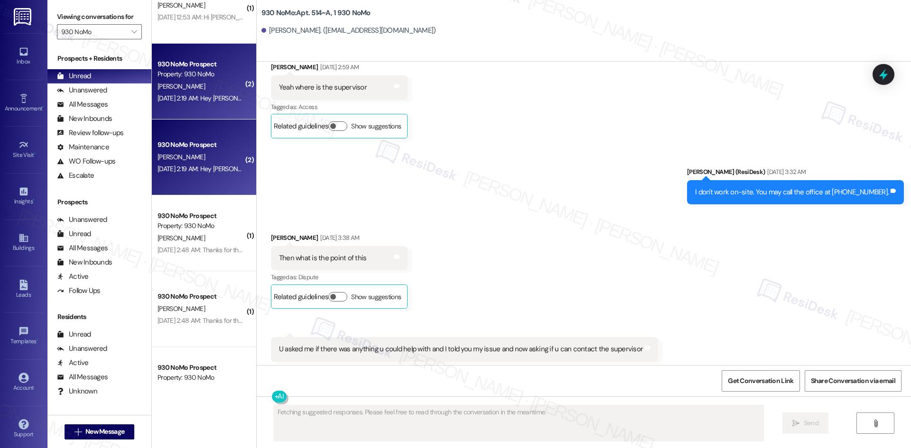
scroll to position [569, 0]
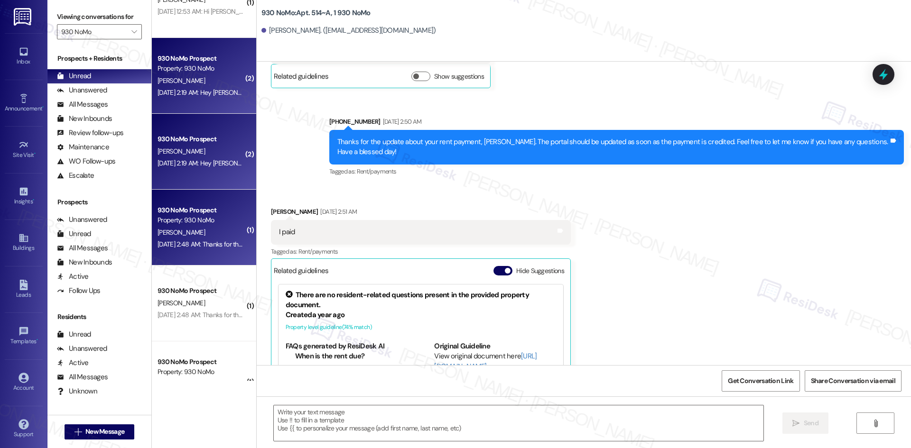
click at [193, 224] on div "Property: 930 NoMo" at bounding box center [201, 220] width 88 height 10
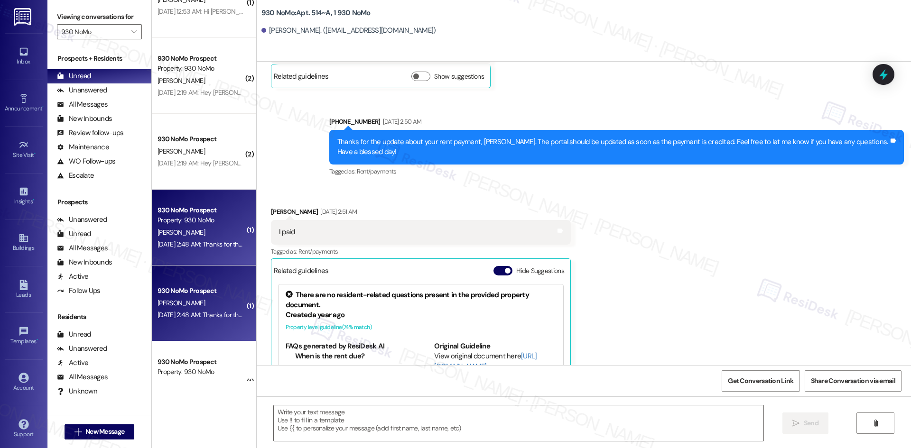
type textarea "Fetching suggested responses. Please feel free to read through the conversation…"
click at [205, 312] on div "Jan 08, 2025 at 2:48 AM: Thanks for the update about your rent payment, Allison…" at bounding box center [462, 315] width 611 height 9
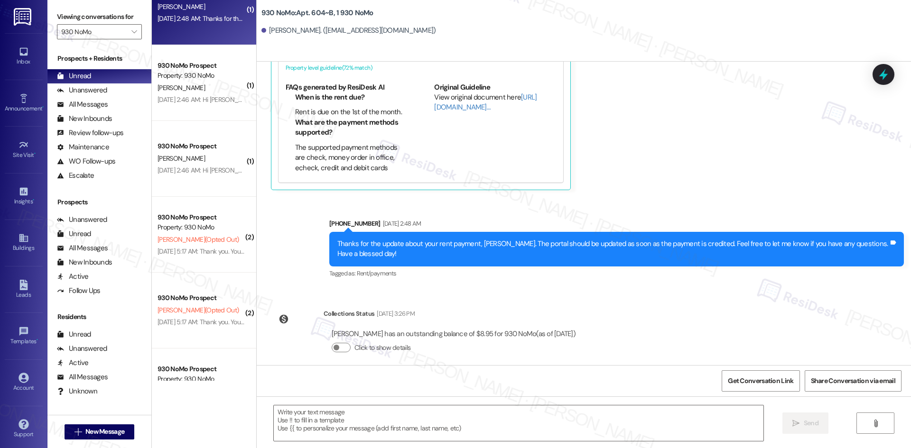
scroll to position [806, 0]
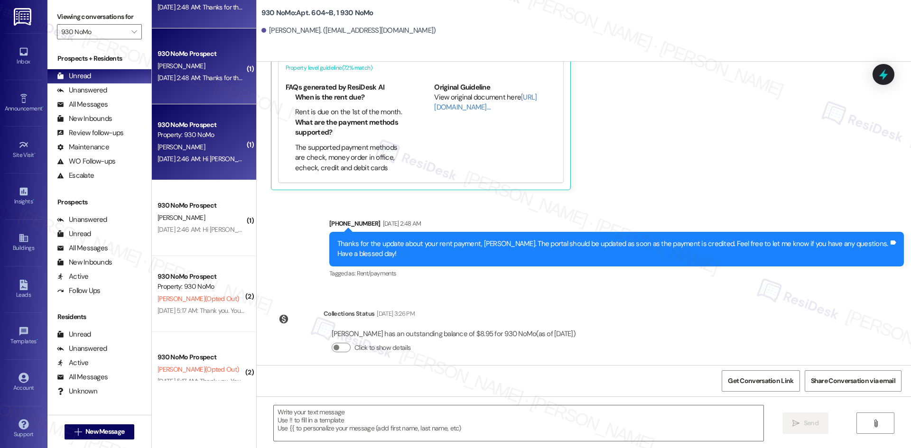
click at [190, 137] on div "Property: 930 NoMo" at bounding box center [201, 135] width 88 height 10
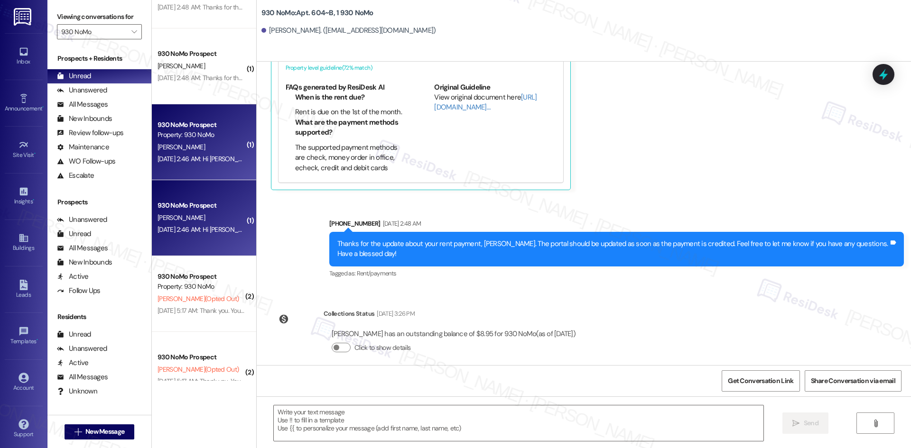
type textarea "Fetching suggested responses. Please feel free to read through the conversation…"
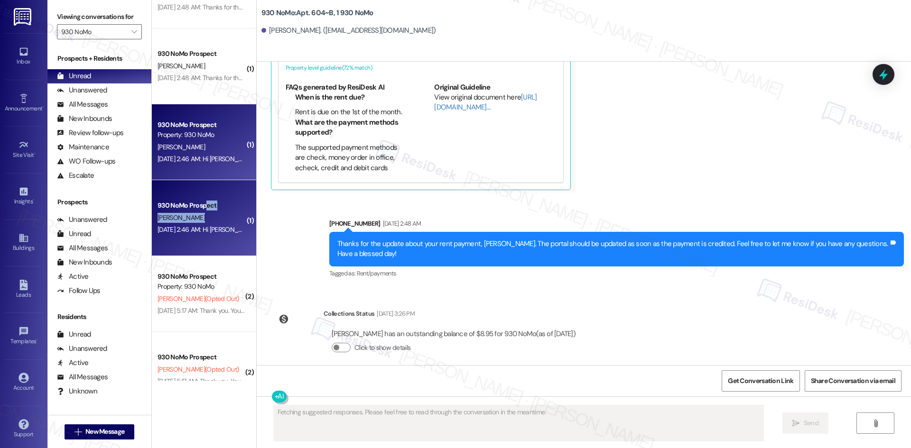
click at [199, 213] on div "930 NoMo Prospect I. Cartwright Jan 08, 2025 at 2:46 AM: Hi Isabelle, how are y…" at bounding box center [204, 218] width 104 height 76
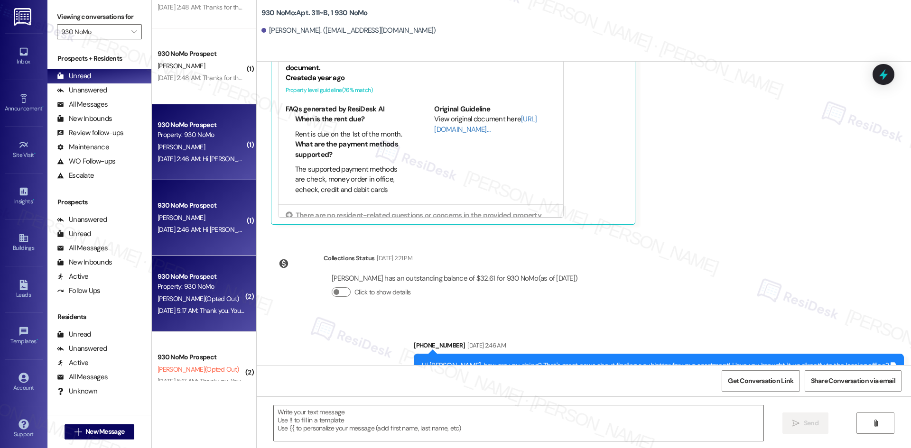
click at [203, 313] on div "Aug 14, 2024 at 5:17 AM: Thank you. You will no longer receive texts from this …" at bounding box center [390, 310] width 466 height 9
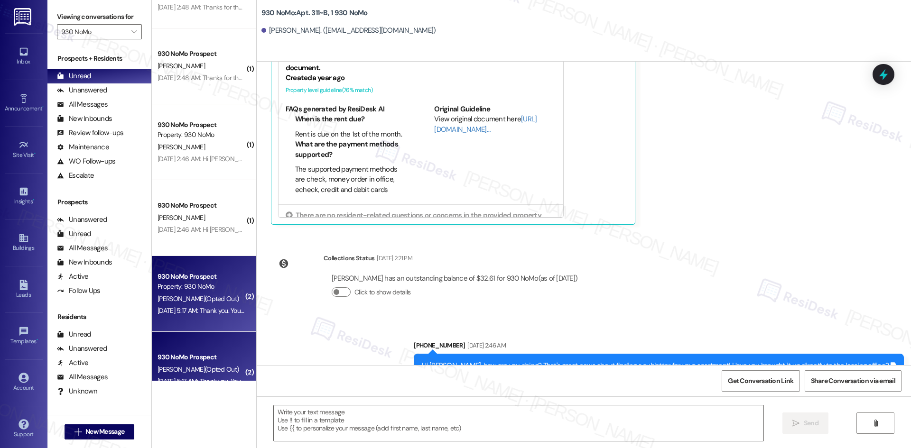
type textarea "Fetching suggested responses. Please feel free to read through the conversation…"
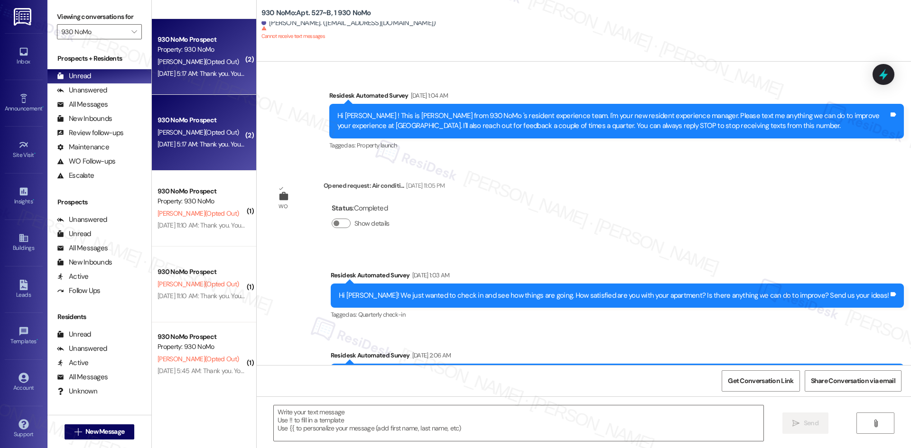
scroll to position [297, 0]
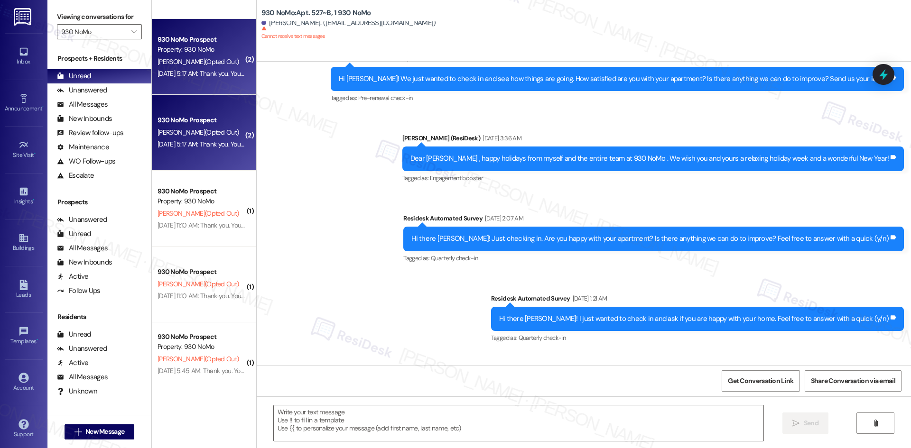
type textarea "Fetching suggested responses. Please feel free to read through the conversation…"
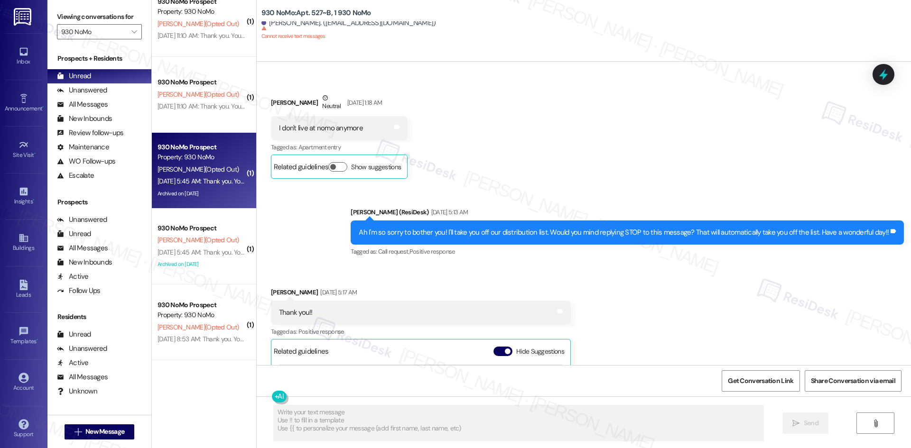
scroll to position [2771, 0]
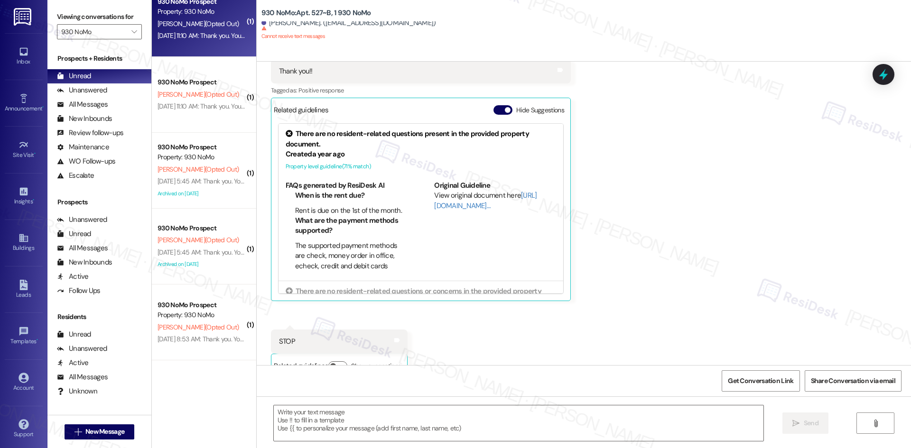
click at [196, 45] on div "930 NoMo Prospect Property: 930 NoMo R. Sewell (Opted Out) Aug 06, 2024 at 11:1…" at bounding box center [204, 19] width 104 height 76
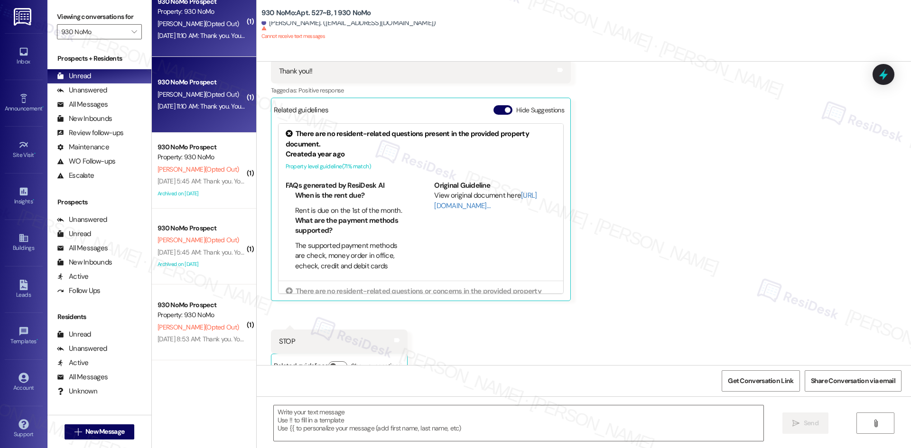
type textarea "Fetching suggested responses. Please feel free to read through the conversation…"
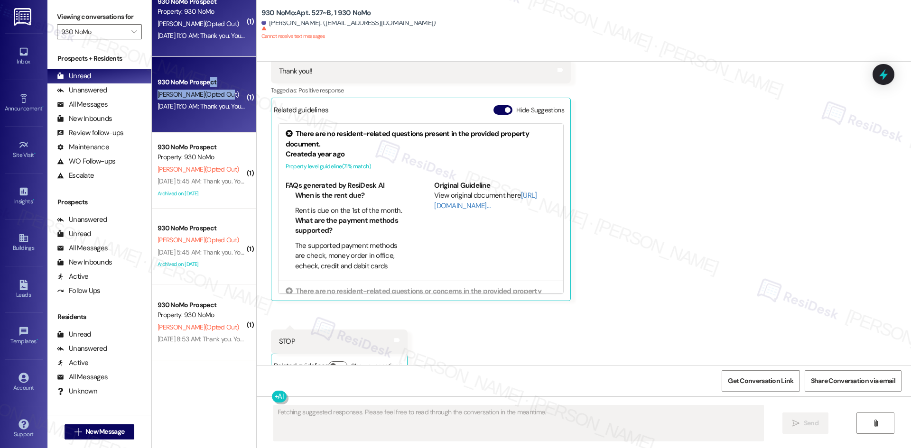
drag, startPoint x: 202, startPoint y: 87, endPoint x: 200, endPoint y: 125, distance: 37.5
click at [202, 90] on div "930 NoMo Prospect R. Sewell (Opted Out) Aug 06, 2024 at 11:10 AM: Thank you. Yo…" at bounding box center [204, 95] width 104 height 76
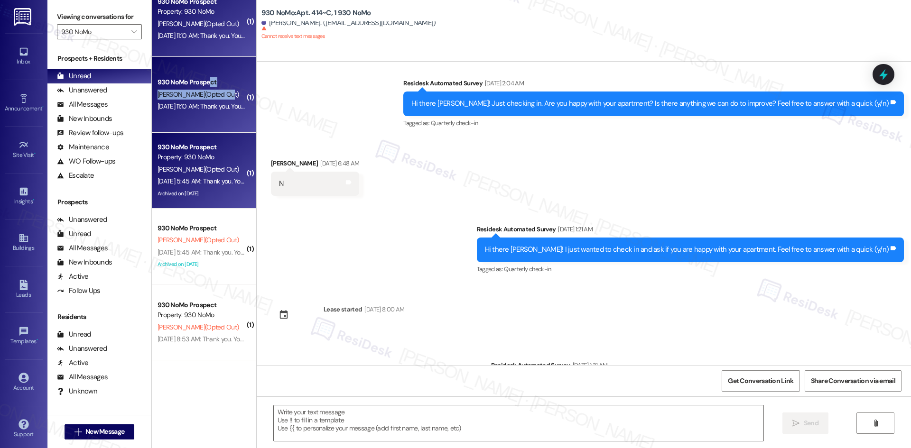
type textarea "Fetching suggested responses. Please feel free to read through the conversation…"
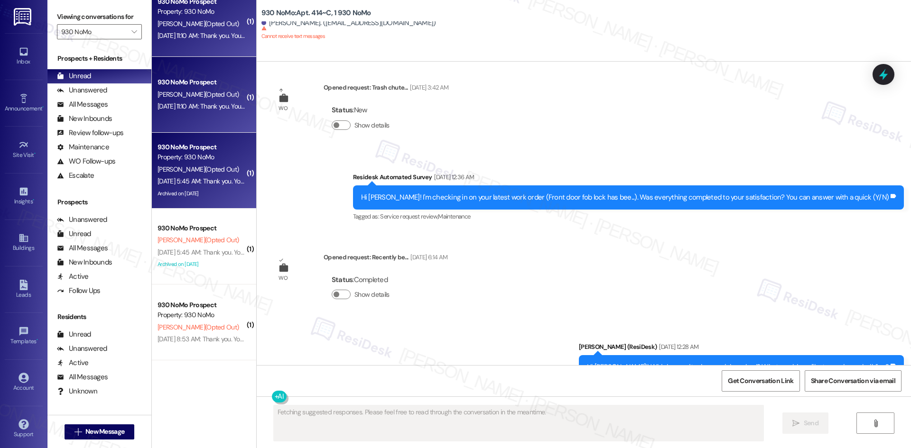
click at [195, 170] on span "J. Bustamante (Opted Out)" at bounding box center [197, 169] width 81 height 9
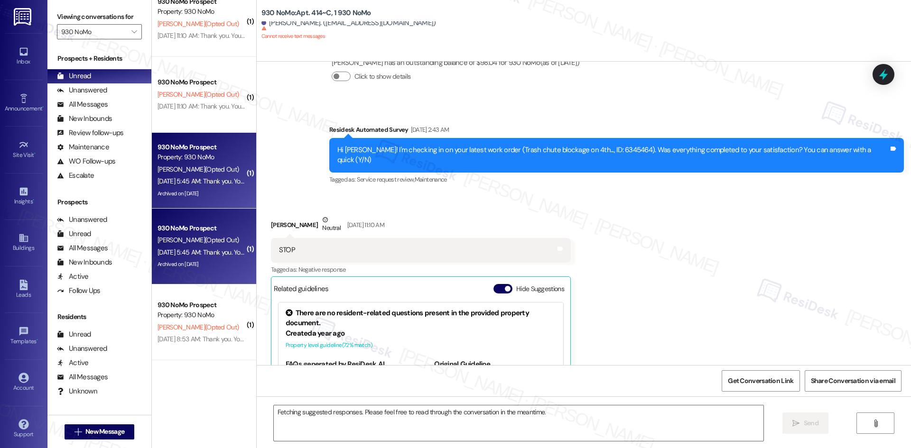
scroll to position [3606, 0]
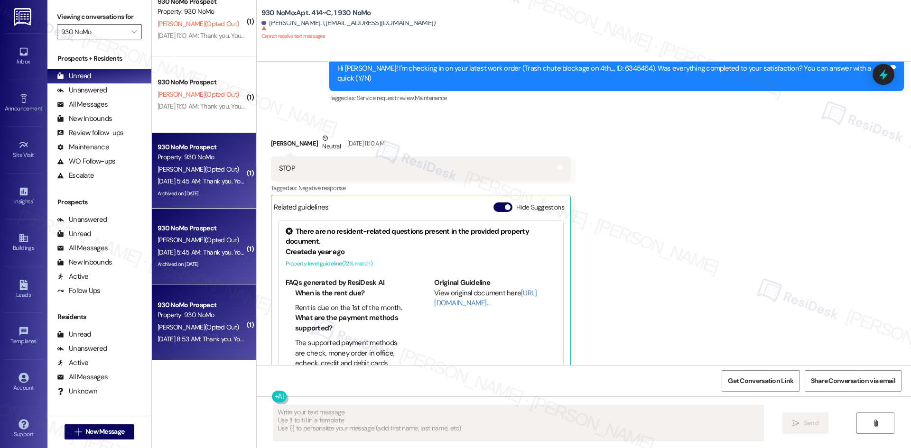
drag, startPoint x: 189, startPoint y: 265, endPoint x: 203, endPoint y: 324, distance: 60.6
click at [189, 267] on div "Archived on 11/02/2023" at bounding box center [202, 264] width 90 height 12
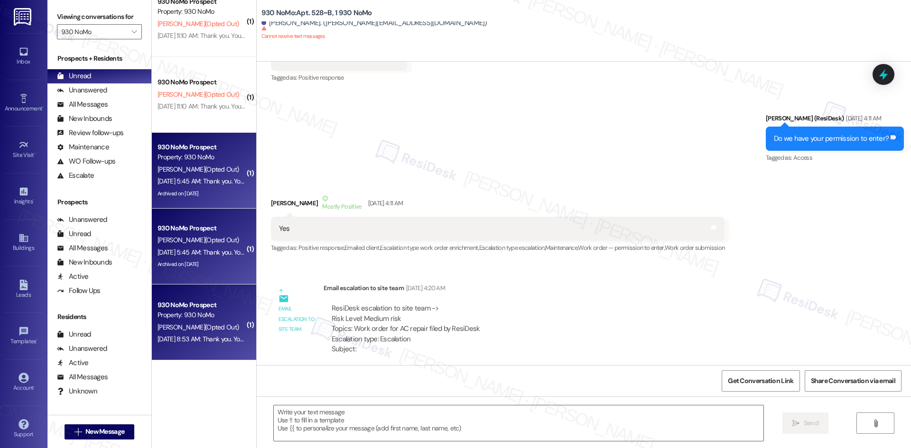
click at [204, 326] on span "M. Whaley (Opted Out)" at bounding box center [197, 327] width 81 height 9
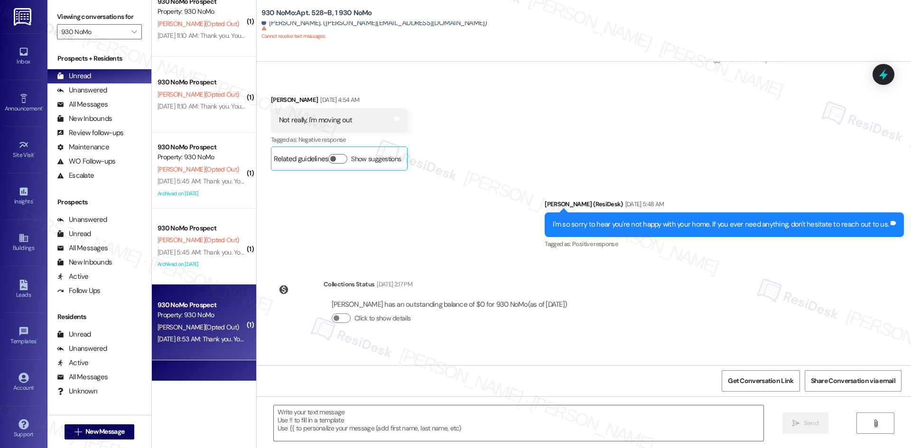
scroll to position [1310, 0]
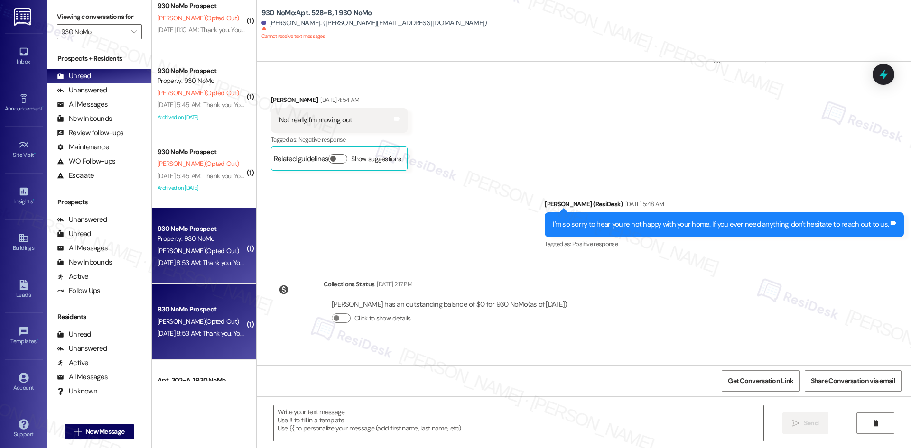
type textarea "Fetching suggested responses. Please feel free to read through the conversation…"
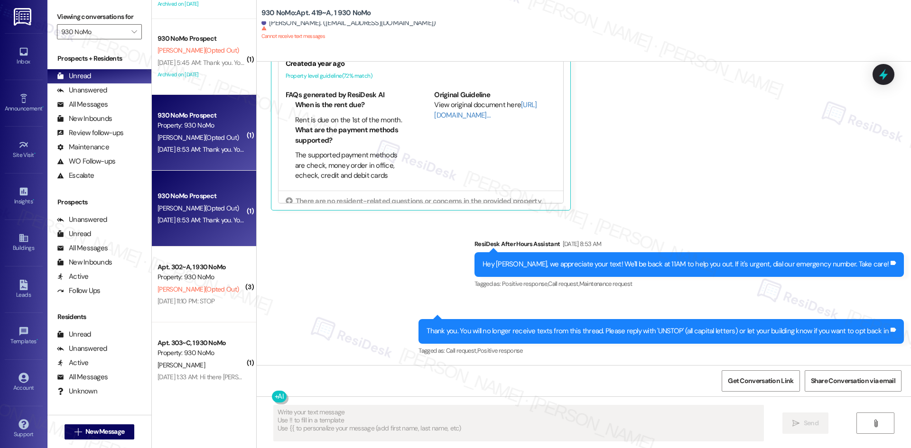
scroll to position [1813, 0]
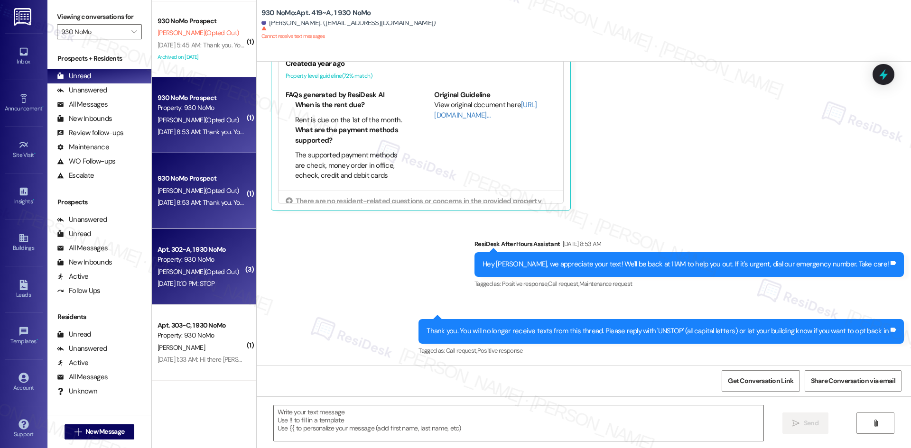
click at [193, 277] on div "W. Vandergrift (Opted Out)" at bounding box center [202, 272] width 90 height 12
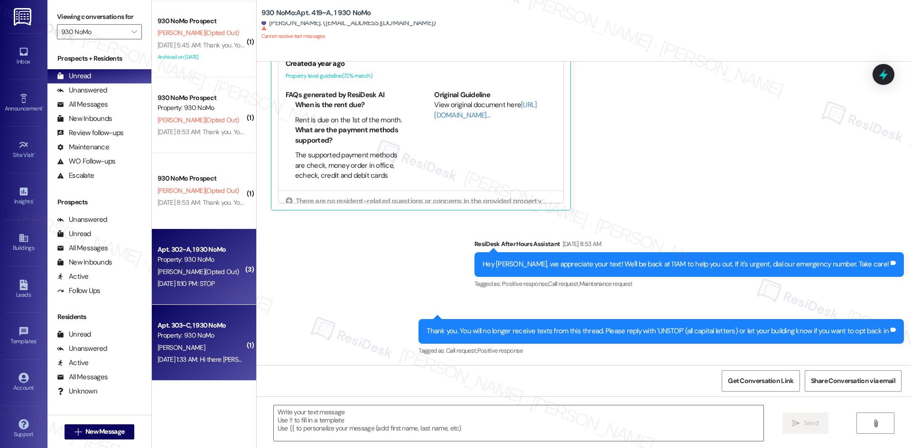
type textarea "Fetching suggested responses. Please feel free to read through the conversation…"
click at [203, 331] on div "Apt. 303~C, 1 930 NoMo Property: 930 NoMo" at bounding box center [202, 331] width 90 height 22
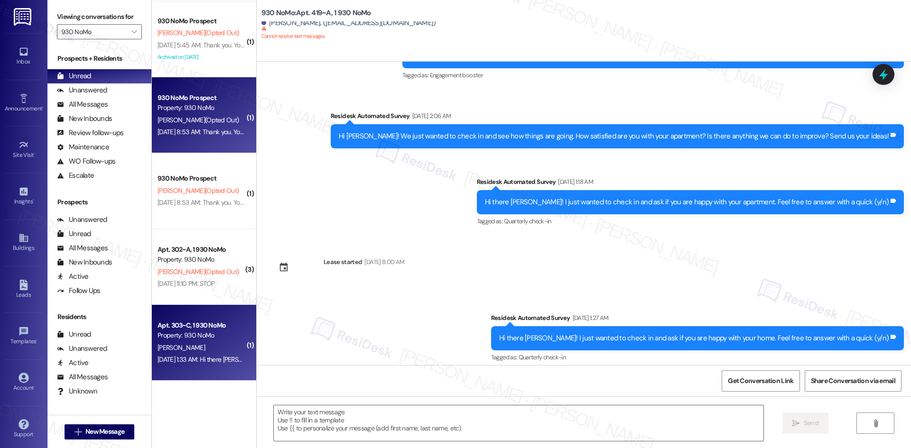
type textarea "Fetching suggested responses. Please feel free to read through the conversation…"
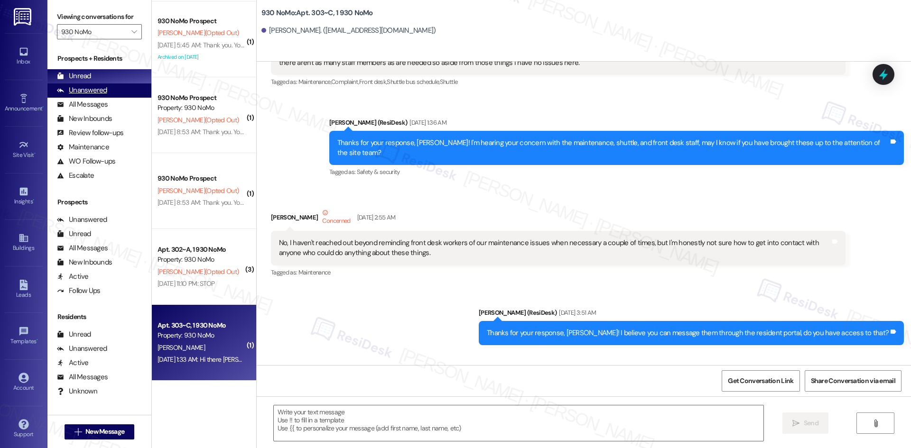
click at [105, 91] on div "Unanswered" at bounding box center [82, 90] width 50 height 10
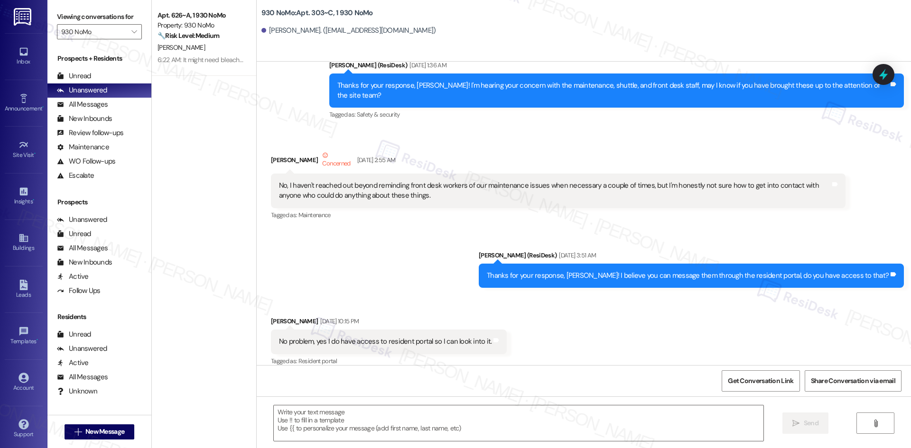
scroll to position [0, 0]
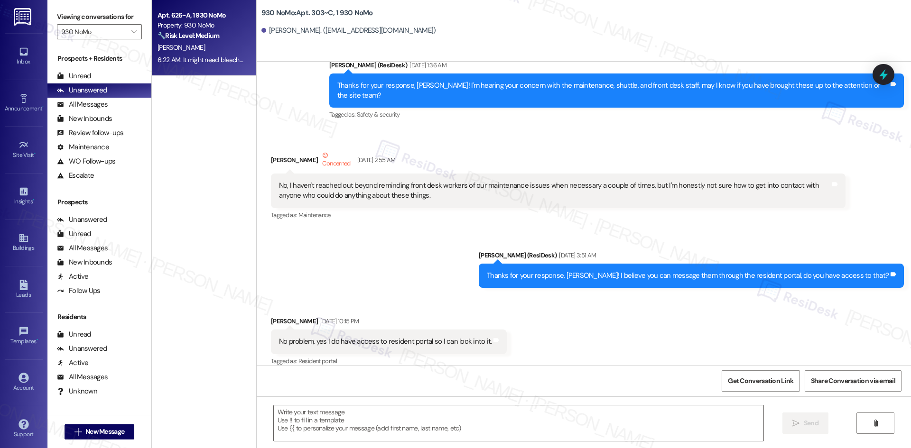
click at [200, 64] on div "6:22 AM: It might need bleached 6:22 AM: It might need bleached" at bounding box center [202, 60] width 90 height 12
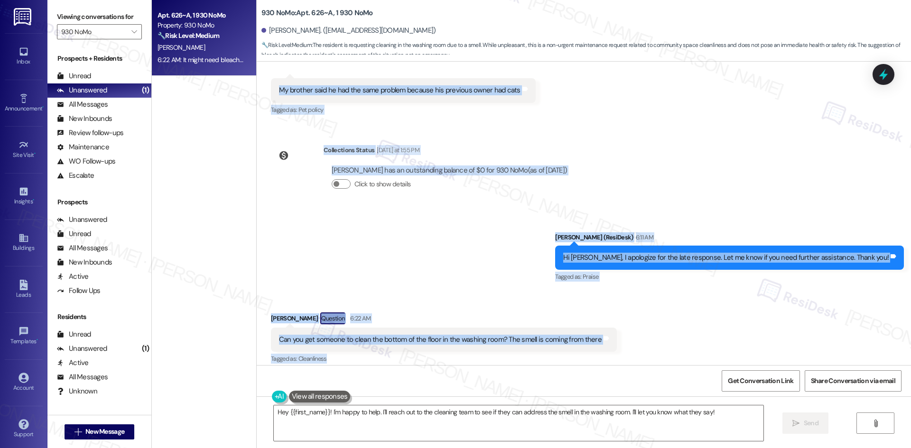
scroll to position [2762, 0]
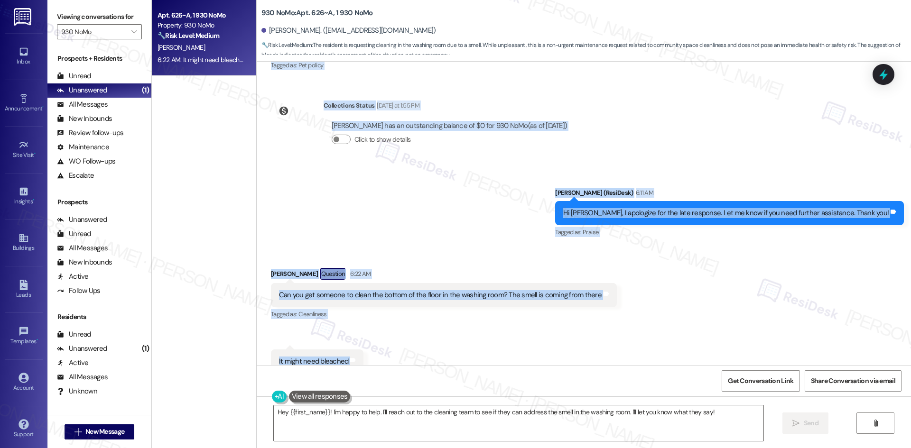
drag, startPoint x: 288, startPoint y: 189, endPoint x: 349, endPoint y: 333, distance: 156.4
click at [381, 344] on div "Lease started Aug 16, 2025 at 8:00 AM Survey, sent via SMS Residesk Automated S…" at bounding box center [584, 214] width 654 height 304
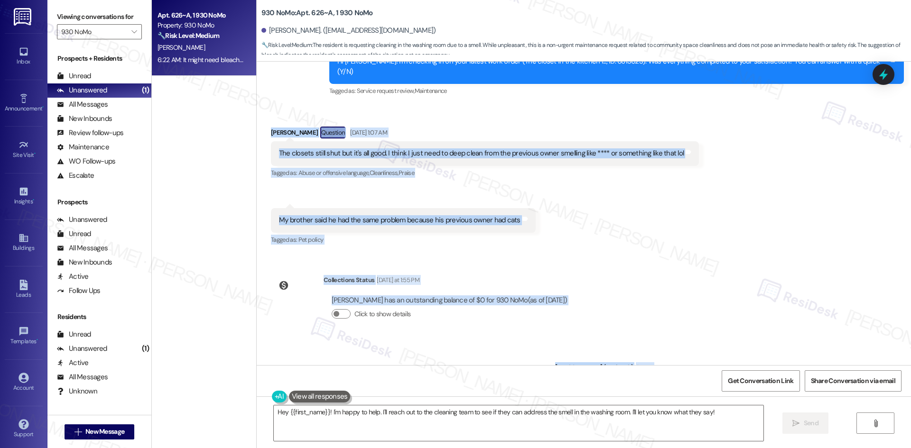
scroll to position [2573, 0]
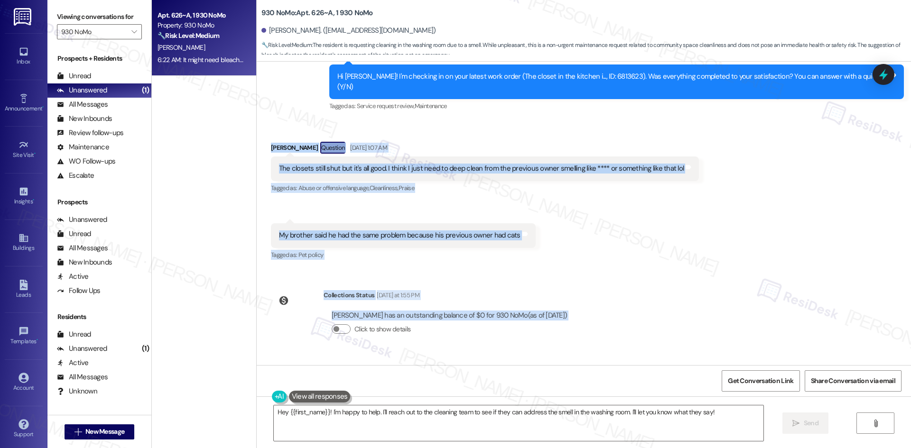
click at [260, 120] on div "Received via SMS Andrew Yohe Question Sep 13, 2025 at 1:07 AM The closets still…" at bounding box center [584, 194] width 654 height 149
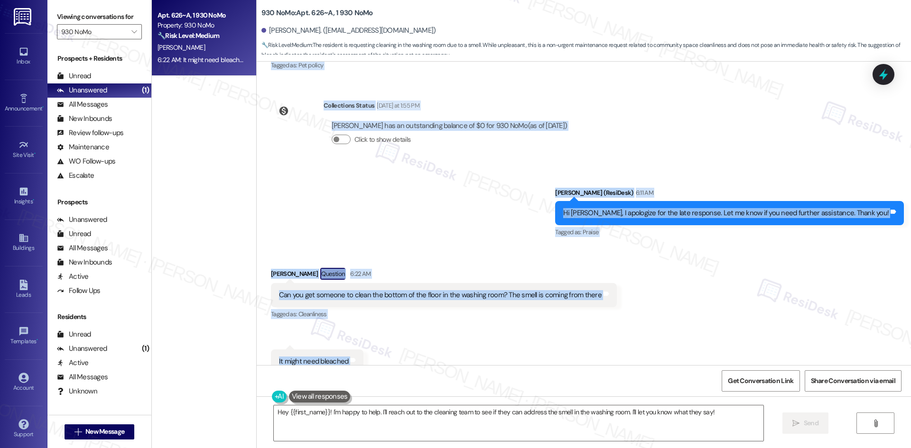
drag, startPoint x: 265, startPoint y: 120, endPoint x: 376, endPoint y: 334, distance: 240.3
click at [376, 334] on div "Lease started Aug 16, 2025 at 8:00 AM Survey, sent via SMS Residesk Automated S…" at bounding box center [584, 214] width 654 height 304
copy div "Andrew Yohe Question Sep 13, 2025 at 1:07 AM The closets still shut but it's al…"
click at [484, 268] on div "Andrew Yohe Question 6:22 AM" at bounding box center [444, 275] width 346 height 15
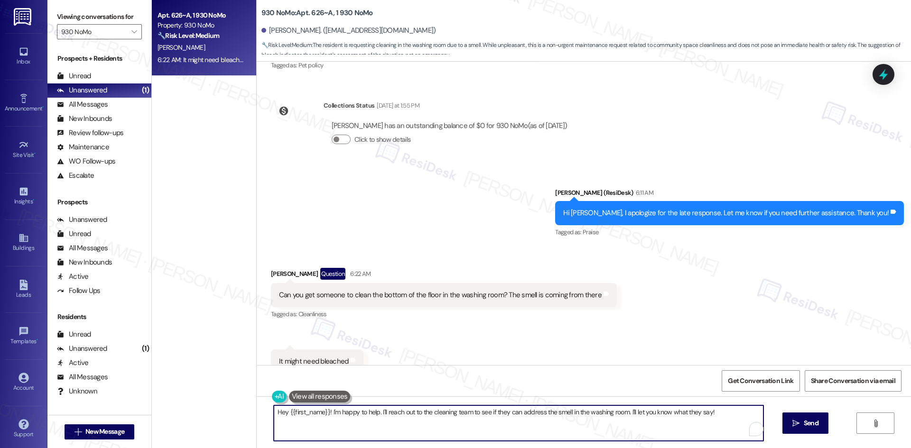
click at [412, 428] on textarea "Hey {{first_name}}! I'm happy to help. I'll reach out to the cleaning team to s…" at bounding box center [518, 424] width 489 height 36
paste textarea "I’m sorry about the odor issue. I’ll submit a work order to the site team on yo…"
type textarea "I’m sorry about the odor issue. I’ll submit a work order to the site team on yo…"
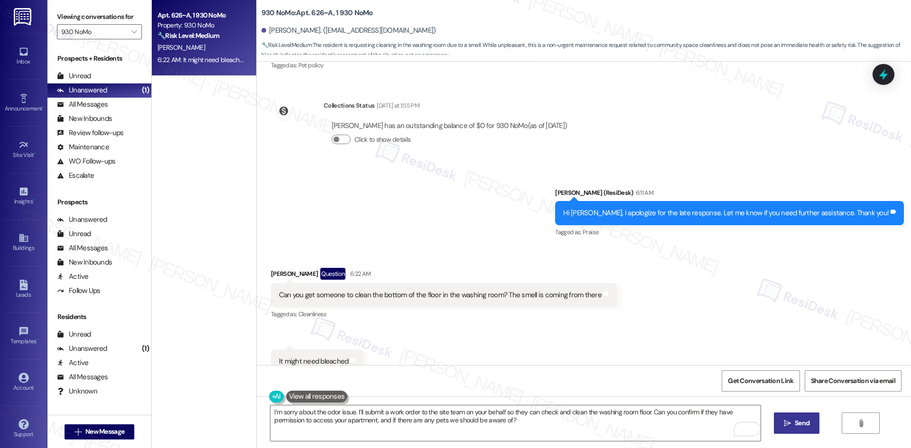
click at [803, 425] on span "Send" at bounding box center [801, 423] width 15 height 10
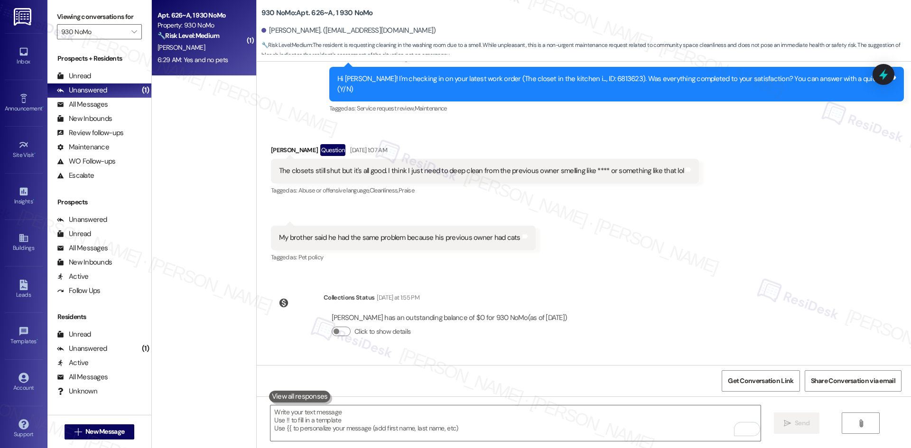
scroll to position [2525, 0]
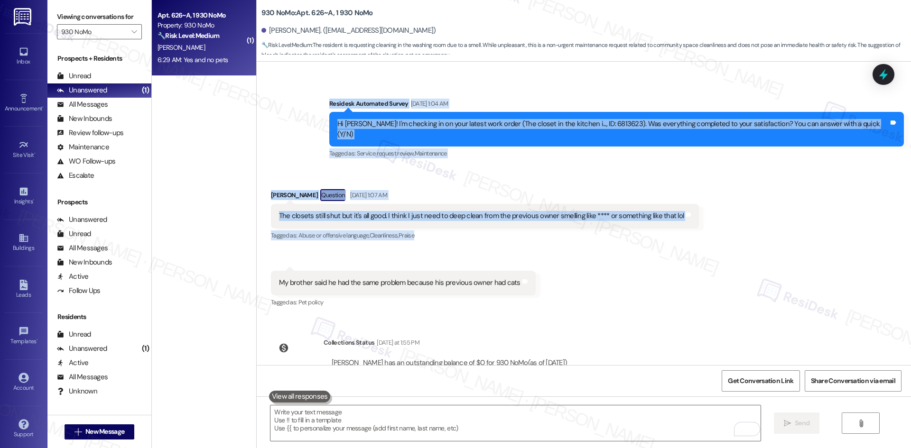
drag, startPoint x: 369, startPoint y: 83, endPoint x: 495, endPoint y: 211, distance: 179.8
click at [502, 212] on div "Lease started Aug 16, 2025 at 8:00 AM Survey, sent via SMS Residesk Automated S…" at bounding box center [584, 214] width 654 height 304
click at [409, 136] on div "Survey, sent via SMS Residesk Automated Survey Sep 13, 2025 at 1:04 AM Hi Andre…" at bounding box center [616, 130] width 589 height 76
click at [318, 168] on div "Received via SMS Andrew Yohe Question Sep 13, 2025 at 1:07 AM The closets still…" at bounding box center [584, 242] width 654 height 149
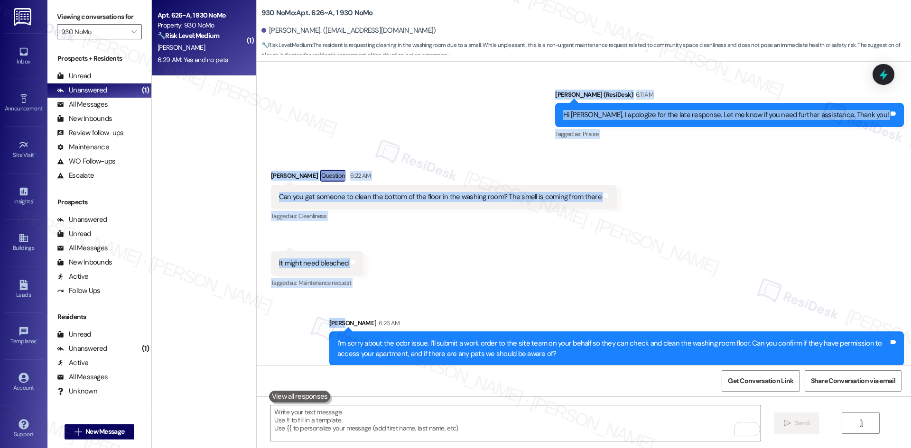
scroll to position [2905, 0]
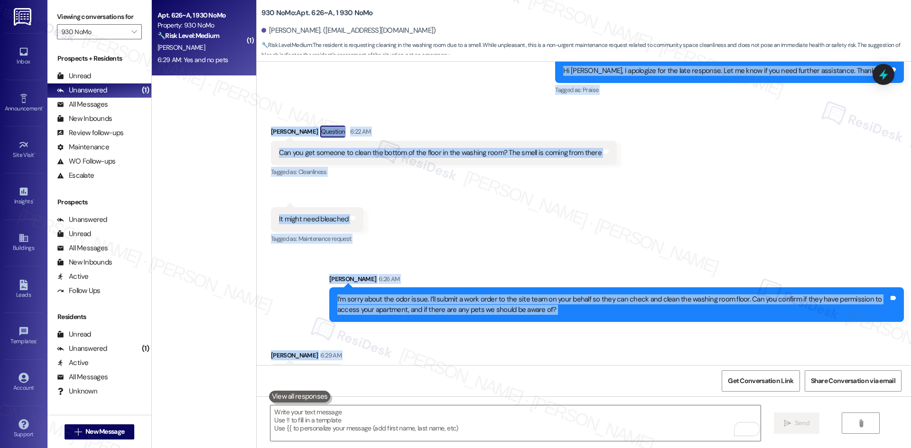
drag, startPoint x: 258, startPoint y: 159, endPoint x: 329, endPoint y: 350, distance: 204.2
click at [344, 355] on div "Lease started Aug 16, 2025 at 8:00 AM Survey, sent via SMS Residesk Automated S…" at bounding box center [584, 214] width 654 height 304
copy div "Andrew Yohe Question Sep 13, 2025 at 1:07 AM The closets still shut but it's al…"
click at [465, 209] on div "Received via SMS Andrew Yohe Question 6:22 AM Can you get someone to clean the …" at bounding box center [584, 178] width 654 height 149
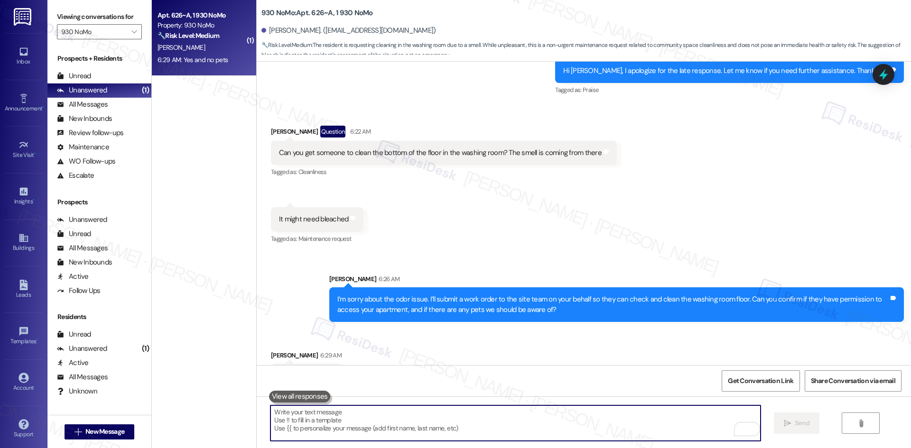
click at [430, 420] on textarea "To enrich screen reader interactions, please activate Accessibility in Grammarl…" at bounding box center [514, 424] width 489 height 36
paste textarea "Thank you for confirming, Andrew. I’ll let the site team know and get back to y…"
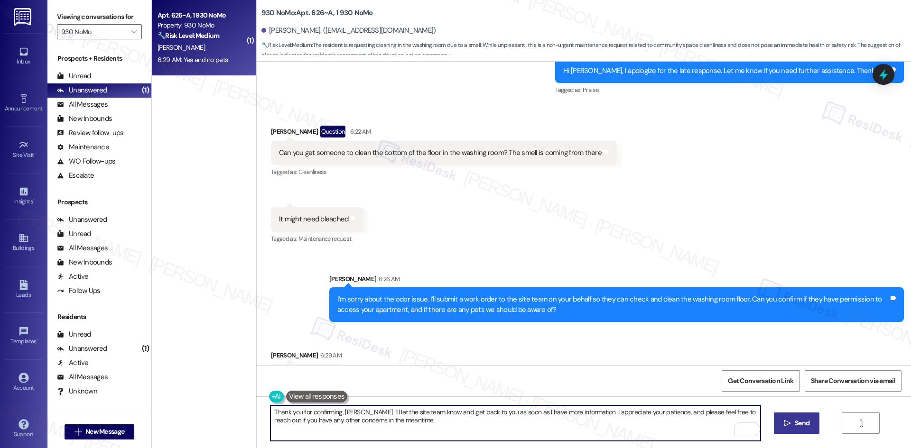
type textarea "Thank you for confirming, Andrew. I’ll let the site team know and get back to y…"
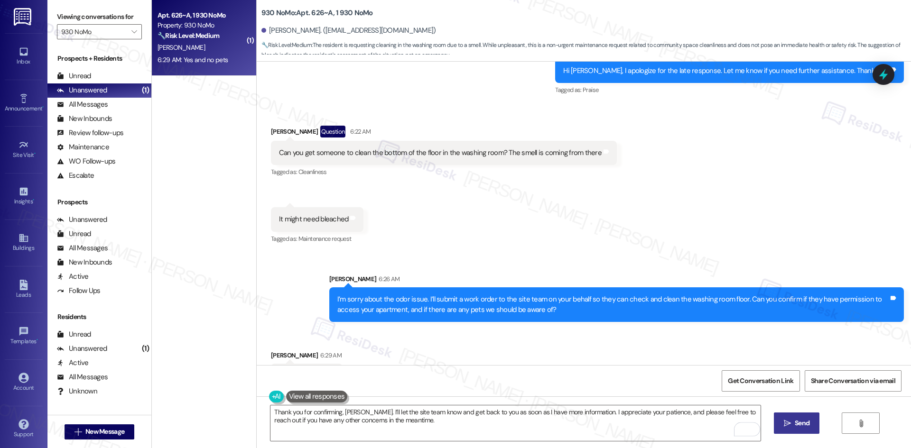
click at [782, 422] on span " Send" at bounding box center [797, 423] width 30 height 10
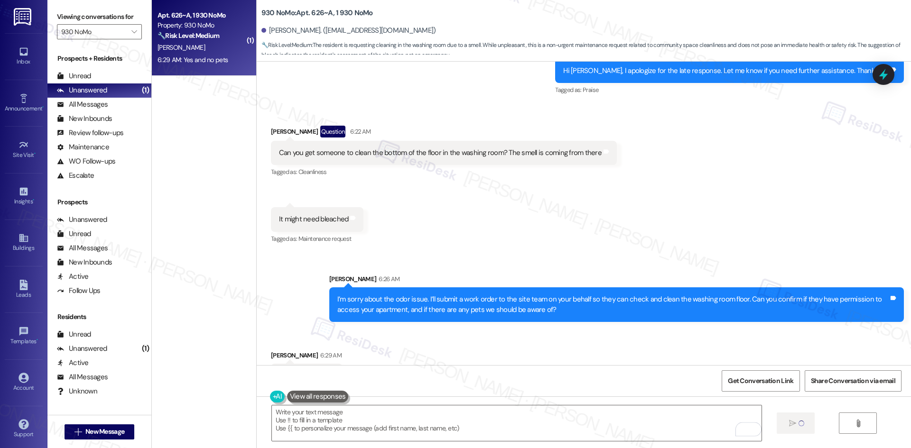
scroll to position [2904, 0]
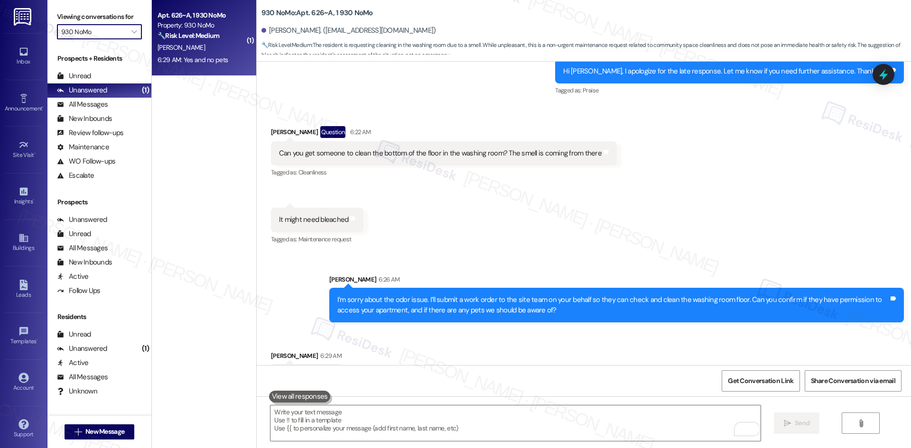
click at [101, 26] on input "930 NoMo" at bounding box center [93, 31] width 65 height 15
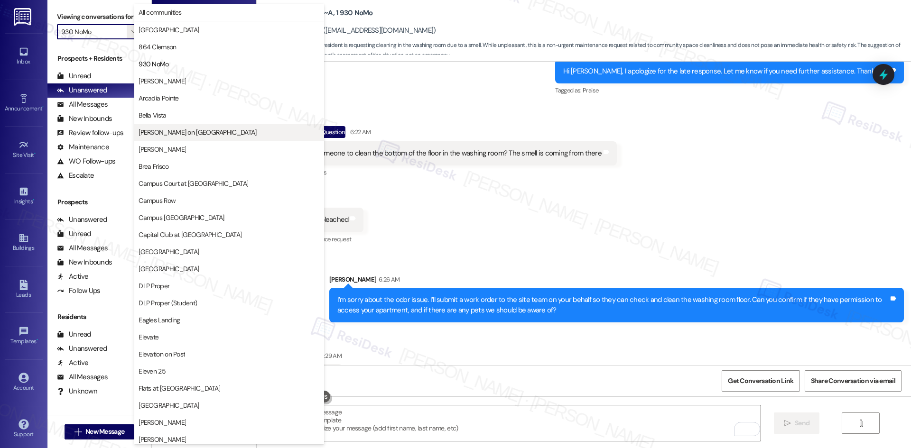
click at [197, 135] on span "Bixby on College Avenue" at bounding box center [197, 132] width 118 height 9
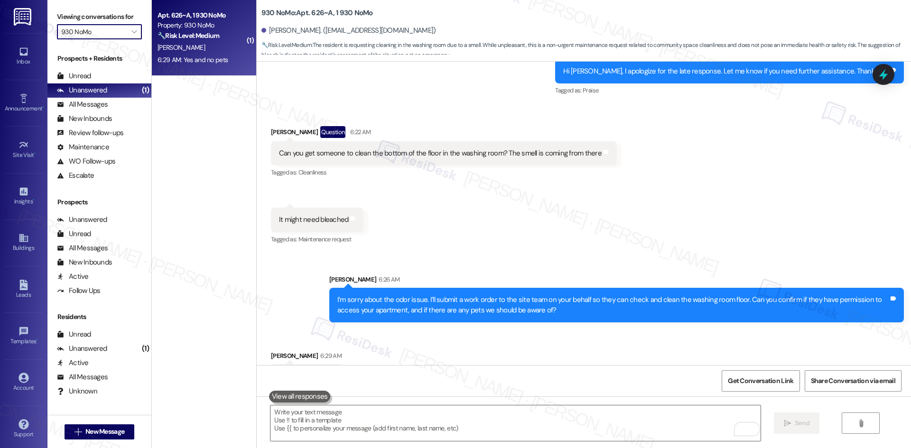
type input "Bixby on College Avenue"
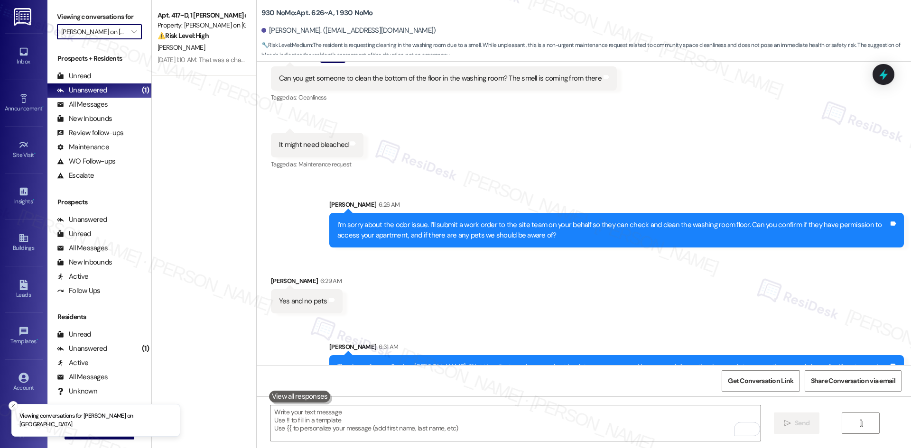
scroll to position [2981, 0]
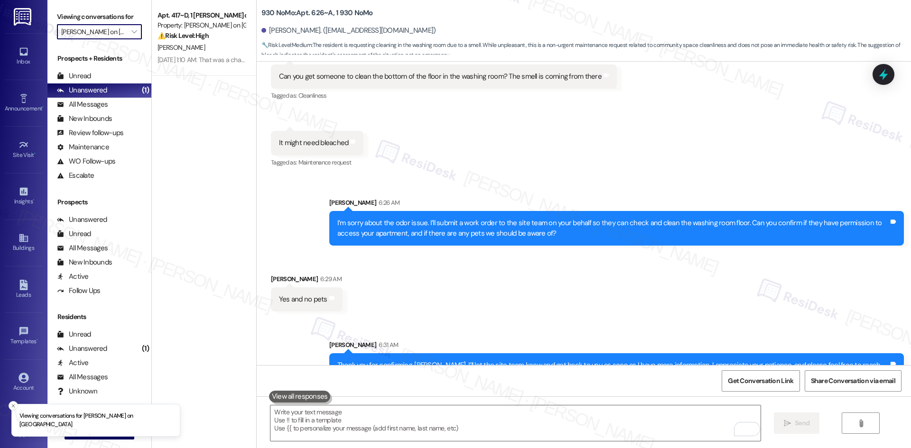
drag, startPoint x: 506, startPoint y: 261, endPoint x: 523, endPoint y: 247, distance: 22.5
click at [511, 259] on div "Received via SMS Andrew Yohe 6:29 AM Yes and no pets Tags and notes" at bounding box center [584, 286] width 654 height 66
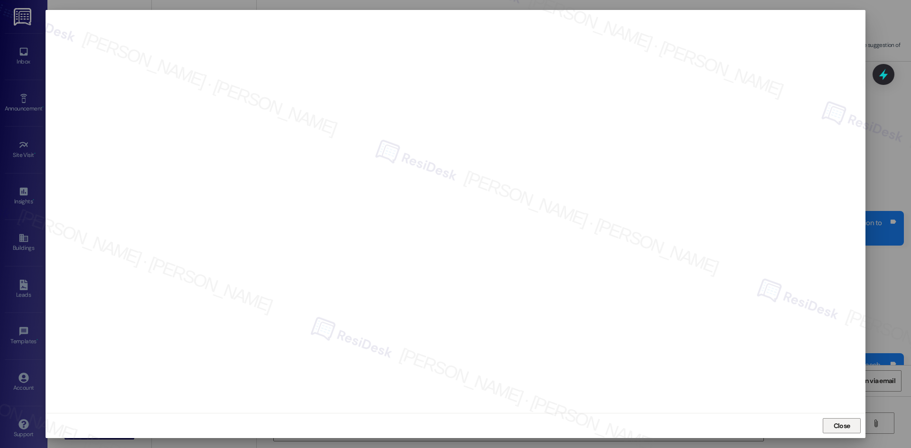
click at [838, 429] on span "Close" at bounding box center [841, 426] width 17 height 10
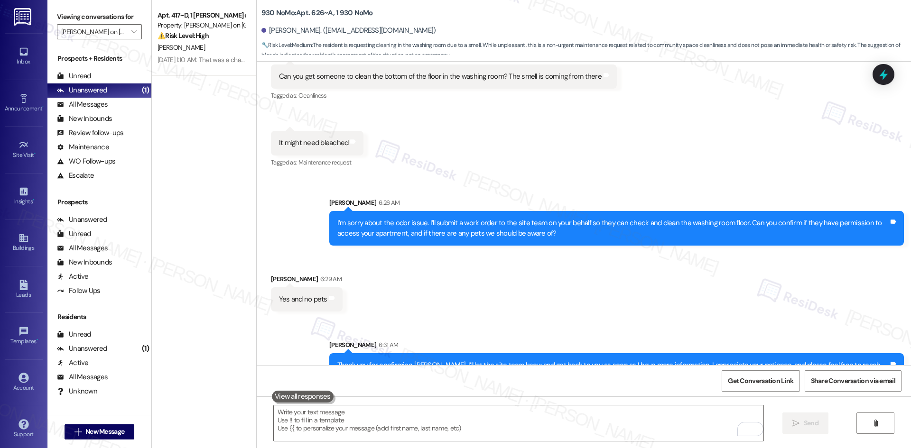
click at [490, 263] on div "Received via SMS Andrew Yohe 6:29 AM Yes and no pets Tags and notes" at bounding box center [584, 286] width 654 height 66
click at [613, 282] on div "Received via SMS Andrew Yohe 6:29 AM Yes and no pets Tags and notes" at bounding box center [584, 286] width 654 height 66
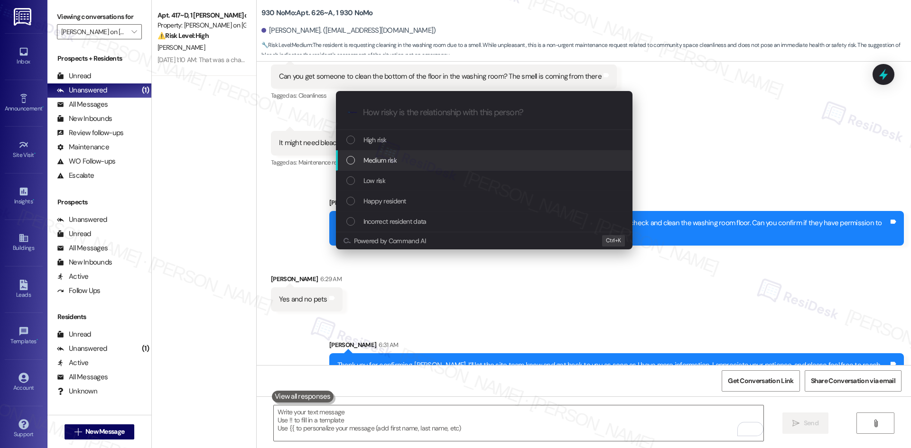
click at [396, 155] on span "Medium risk" at bounding box center [379, 160] width 33 height 10
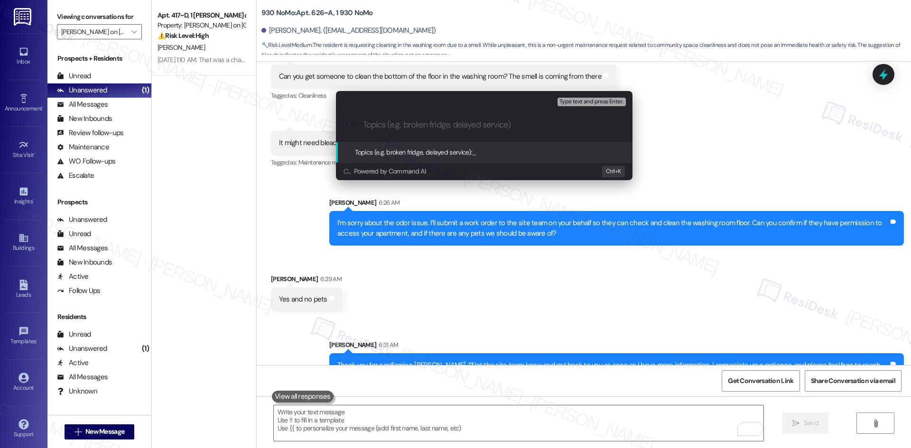
click at [411, 120] on div ".cls-1{fill:#0a055f;}.cls-2{fill:#0cc4c4;} resideskLogoBlueOrange" at bounding box center [484, 125] width 296 height 34
click at [394, 127] on input "Topics (e.g. broken fridge, delayed service)" at bounding box center [492, 125] width 258 height 10
paste input "Work Order 6820890 – Laundry Room Odor"
type input "Work Order 6820890 – Laundry Room Odor"
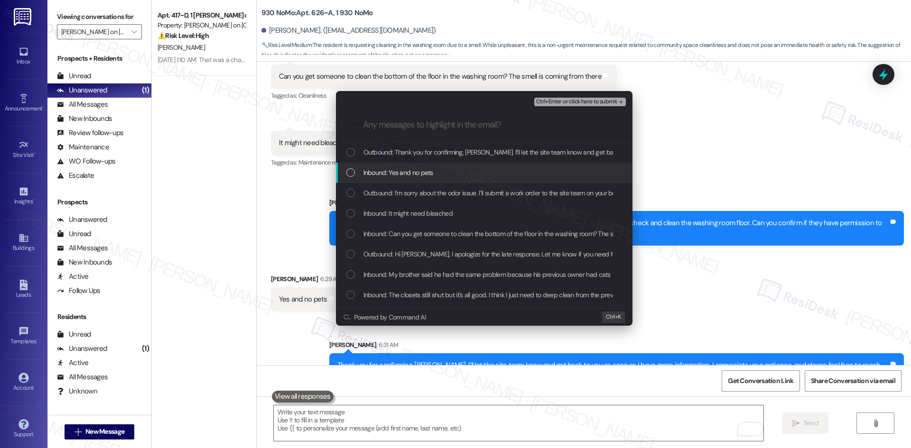
click at [392, 172] on span "Inbound: Yes and no pets" at bounding box center [398, 172] width 70 height 10
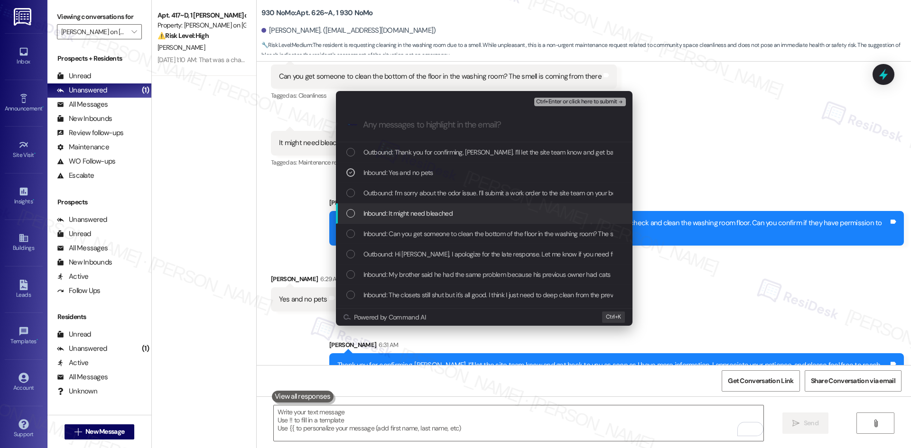
click at [405, 211] on span "Inbound: It might need bleached" at bounding box center [407, 213] width 89 height 10
drag, startPoint x: 414, startPoint y: 227, endPoint x: 417, endPoint y: 231, distance: 5.5
click at [415, 228] on div "Inbound: Can you get someone to clean the bottom of the floor in the washing ro…" at bounding box center [484, 234] width 296 height 20
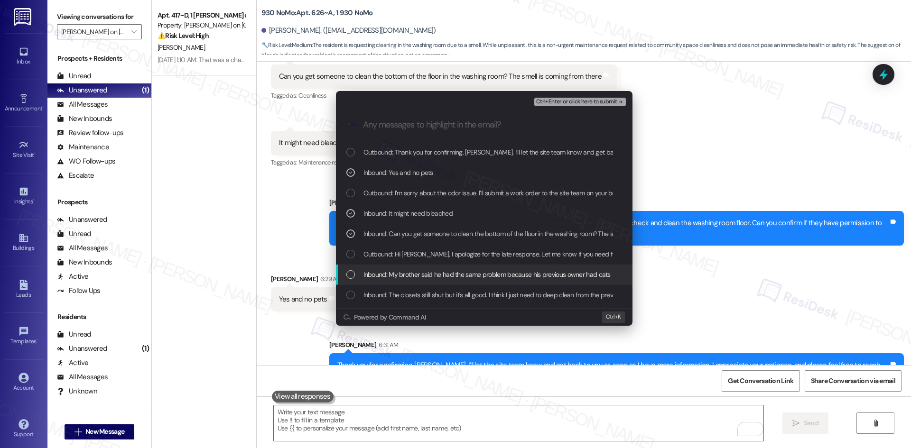
click at [454, 277] on span "Inbound: My brother said he had the same problem because his previous owner had…" at bounding box center [486, 274] width 247 height 10
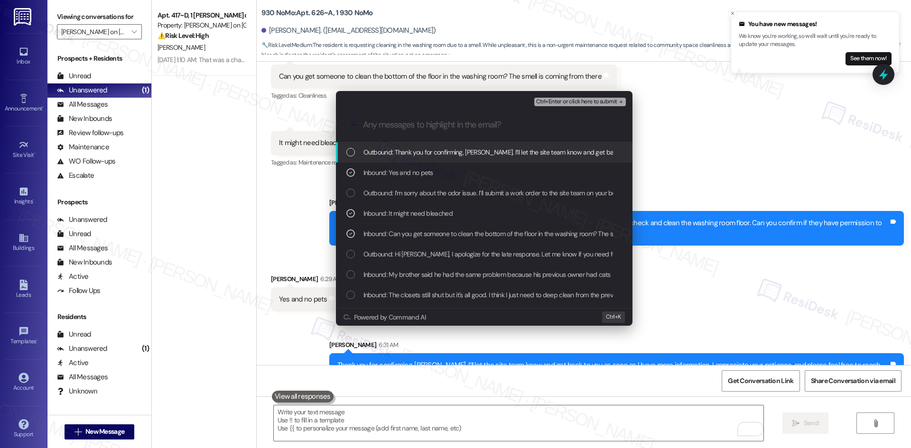
click at [618, 104] on icon "remove-block-ctrl+enter-or click here to submit" at bounding box center [620, 102] width 7 height 7
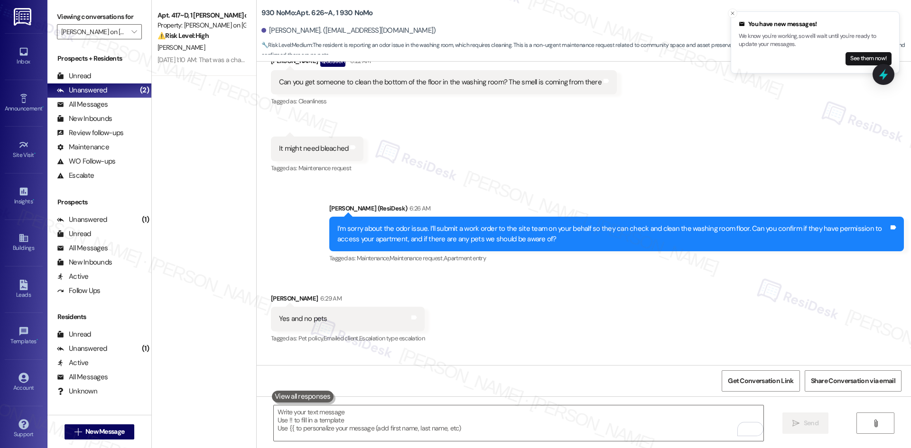
scroll to position [3023, 0]
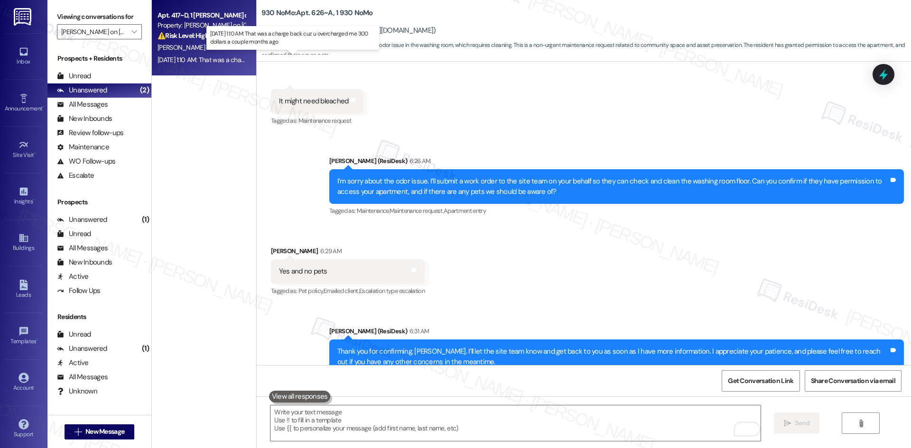
click at [198, 55] on div "Sep 13, 2025 at 1:10 AM: That was a charge back cuz u overcharged me 300 dollar…" at bounding box center [289, 59] width 264 height 9
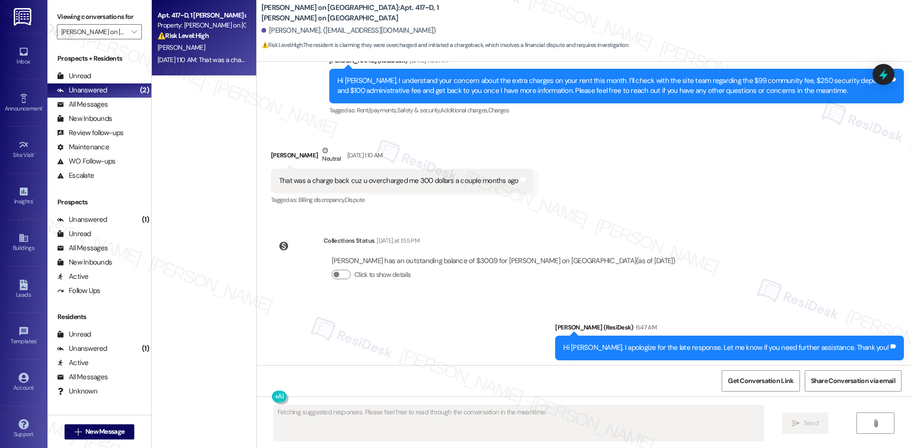
scroll to position [3449, 0]
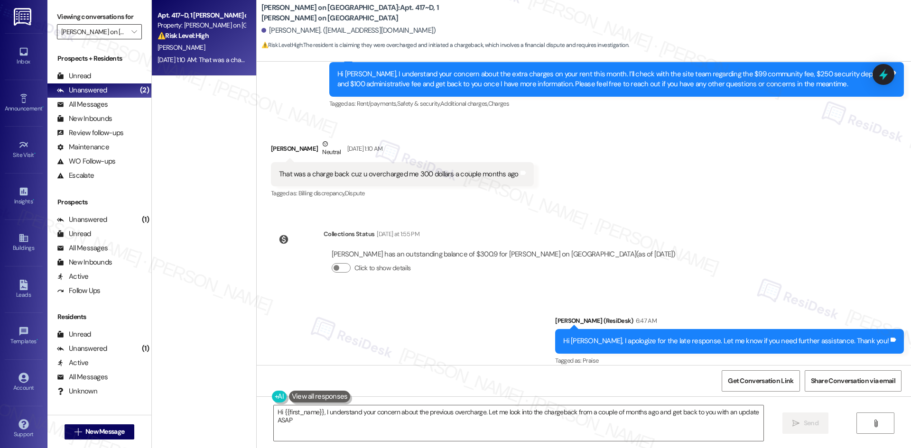
type textarea "Hi {{first_name}}, I understand your concern about the previous overcharge. Let…"
click at [111, 26] on input "Bixby on College Avenue" at bounding box center [93, 31] width 65 height 15
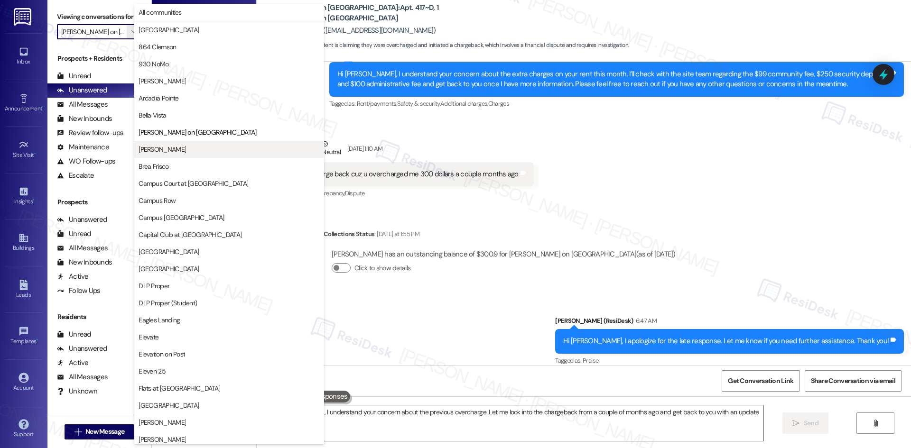
click at [222, 151] on span "Bradford Oaks" at bounding box center [228, 149] width 181 height 9
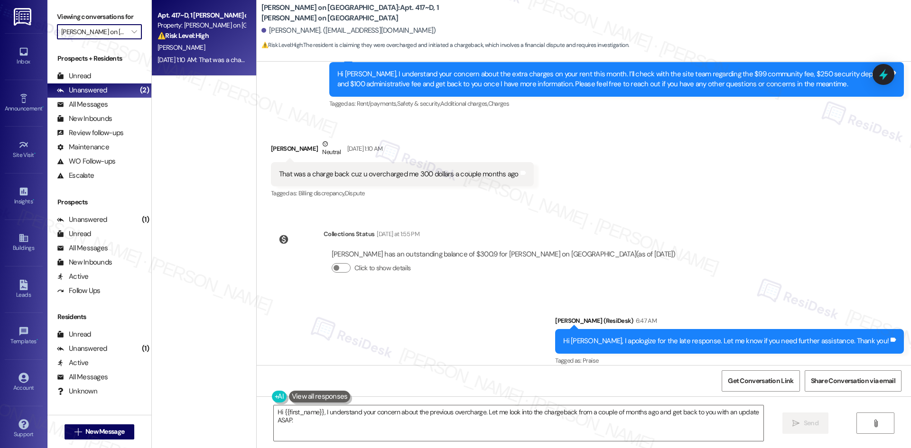
type input "Bradford Oaks"
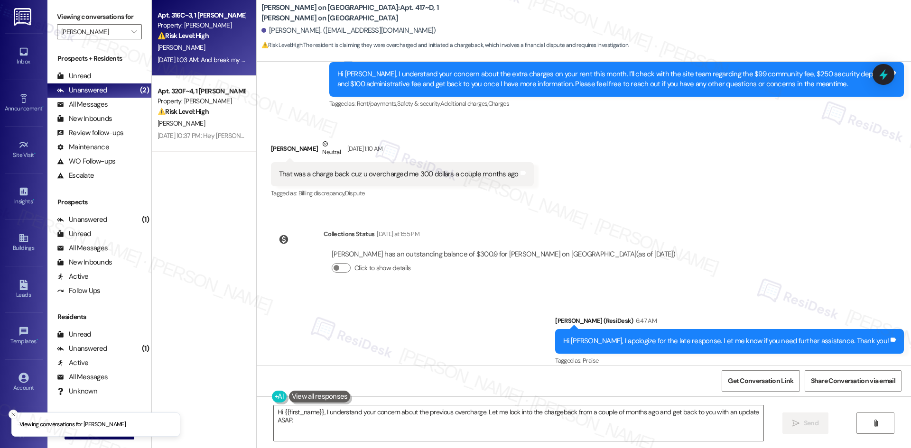
click at [220, 62] on div "Sep 13, 2025 at 1:03 AM: And break my lease Sep 13, 2025 at 1:03 AM: And break …" at bounding box center [206, 59] width 98 height 9
type textarea "Fetching suggested responses. Please feel free to read through the conversation…"
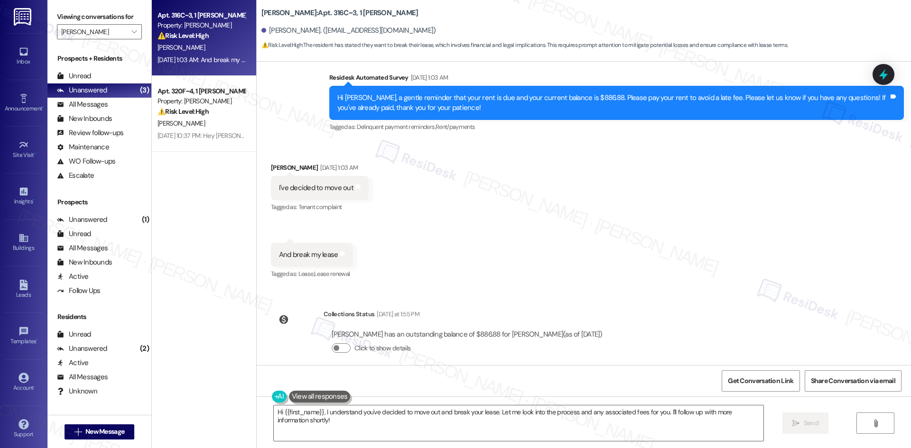
scroll to position [930, 0]
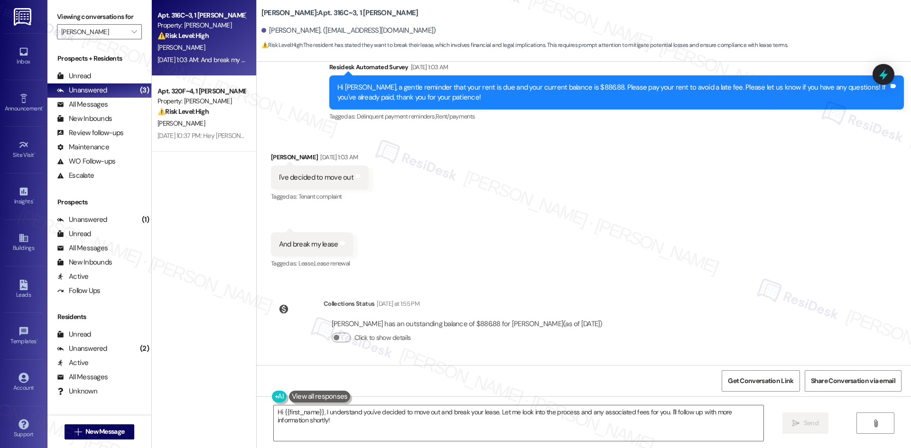
click at [422, 250] on div "Received via SMS Mckayla Jones Sep 13, 2025 at 1:03 AM I've decided to move out…" at bounding box center [584, 204] width 654 height 147
click at [391, 418] on textarea "Hi {{first_name}}, I understand you've decided to move out and break your lease…" at bounding box center [518, 424] width 489 height 36
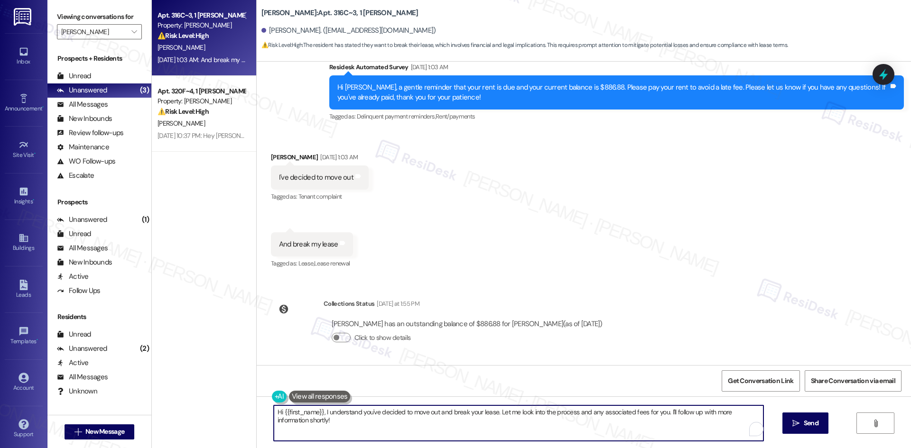
paste textarea "apologize for the late response. Let me know if you need further assistance. Th…"
type textarea "Hi {{first_name}}, I apologize for the late response. Let me know if you need f…"
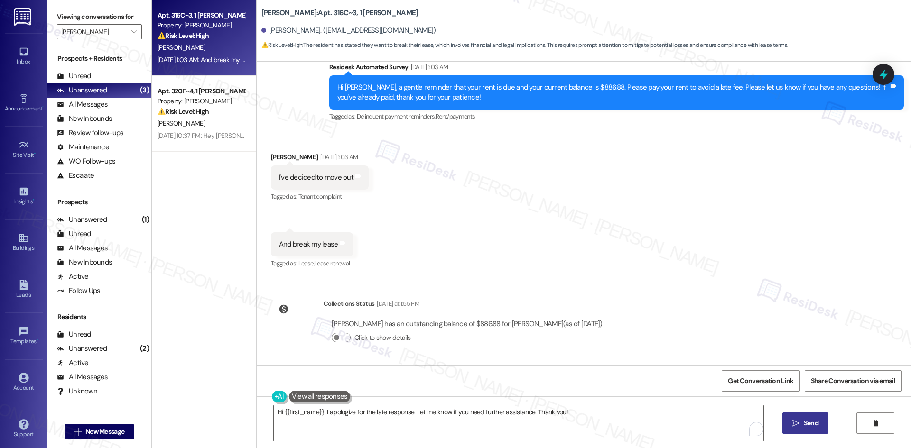
click at [813, 424] on span "Send" at bounding box center [810, 423] width 15 height 10
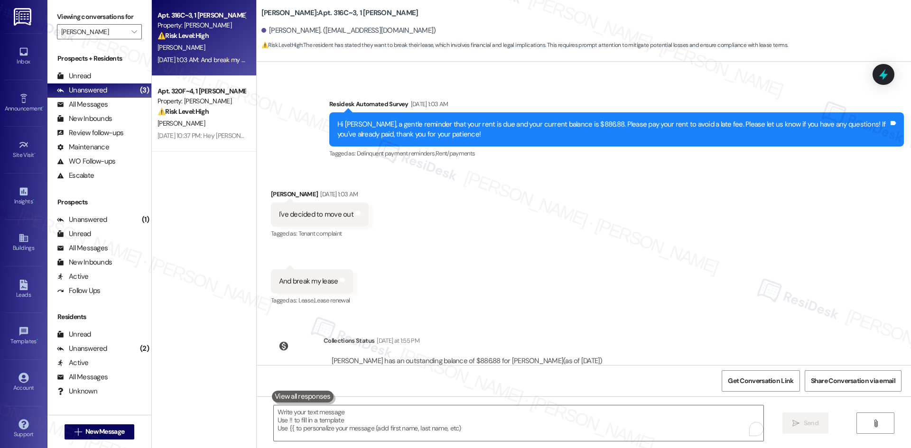
scroll to position [996, 0]
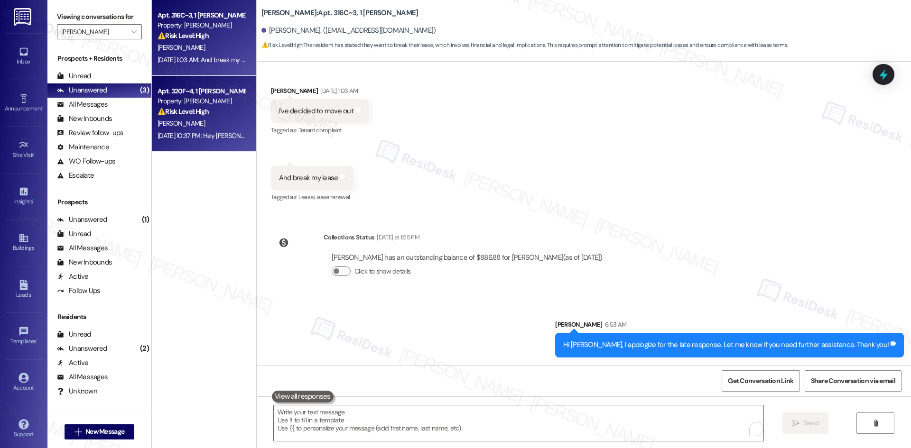
click at [178, 129] on div "E. Stephen" at bounding box center [202, 124] width 90 height 12
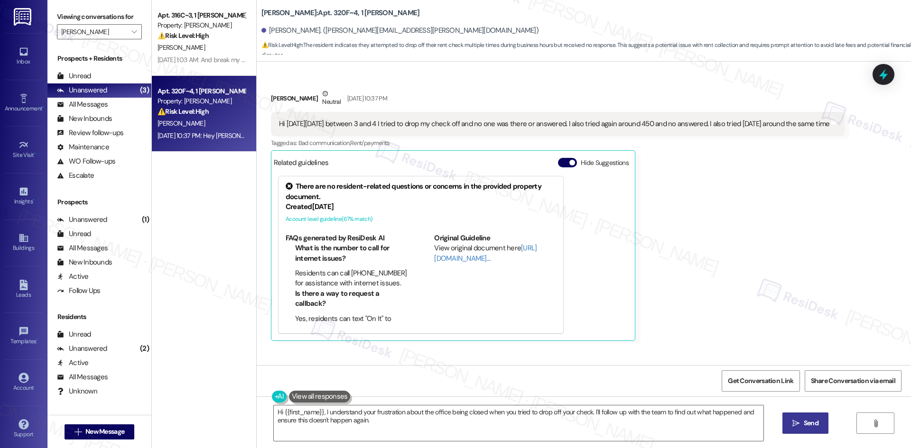
scroll to position [1428, 0]
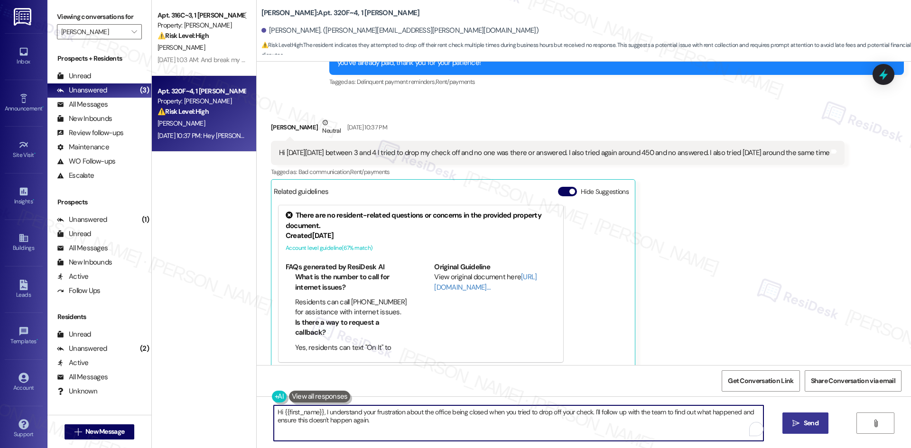
click at [393, 430] on textarea "Hi {{first_name}}, I understand your frustration about the office being closed …" at bounding box center [518, 424] width 489 height 36
paste textarea "apologize for the late response. Let me know if you need further assistance. Th…"
type textarea "Hi {{first_name}}, I apologize for the late response. Let me know if you need f…"
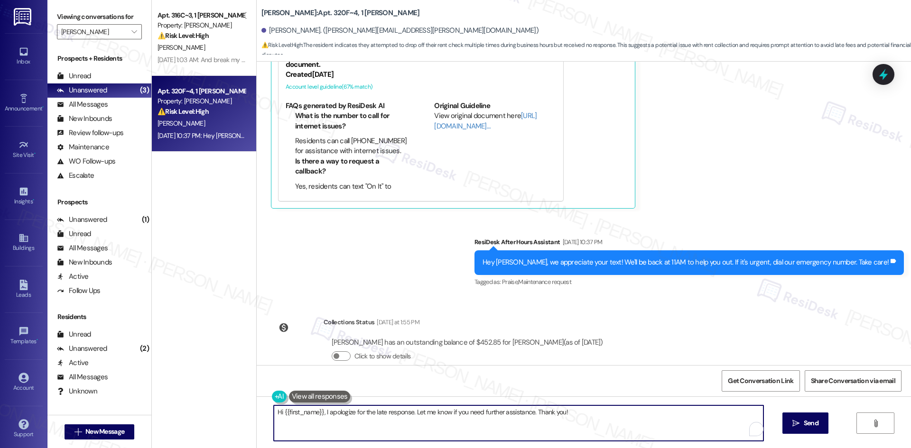
scroll to position [1617, 0]
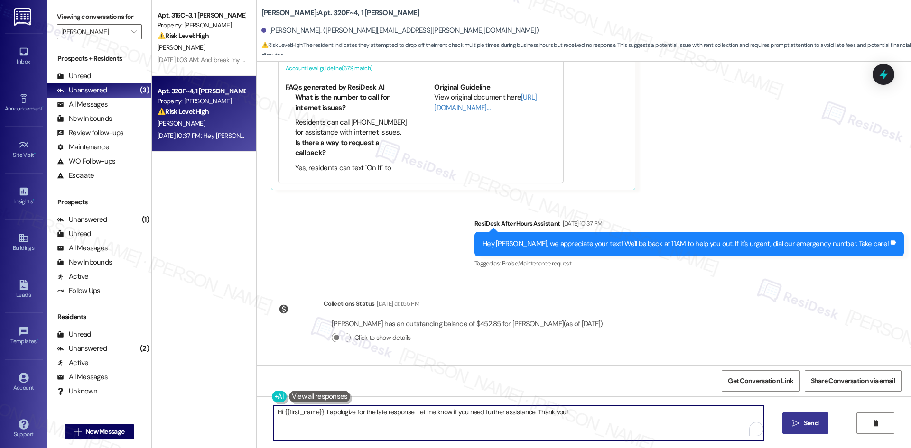
type textarea "Hi {{first_name}}, I apologize for the late response. Let me know if you need f…"
click at [807, 432] on button " Send" at bounding box center [805, 423] width 46 height 21
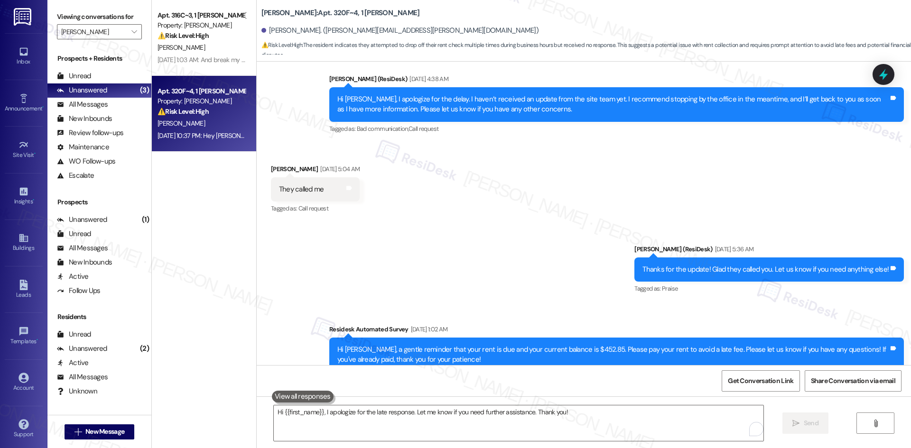
scroll to position [1368, 0]
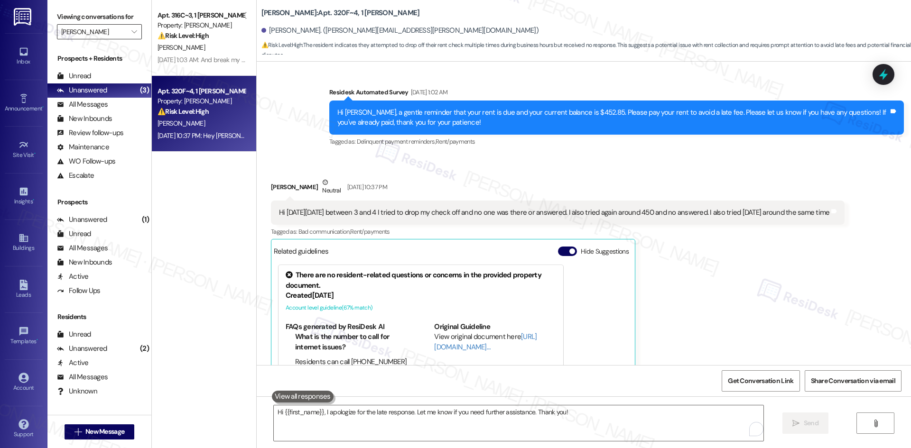
click at [94, 32] on input "[PERSON_NAME]" at bounding box center [93, 31] width 65 height 15
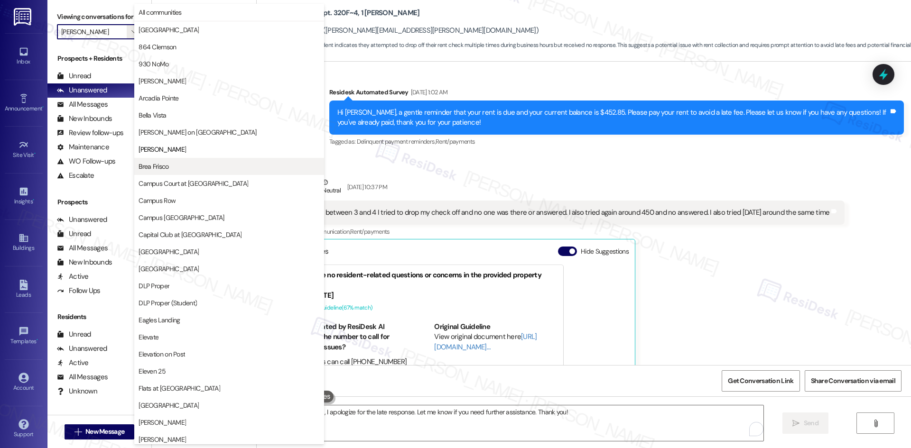
click at [234, 168] on span "Brea Frisco" at bounding box center [228, 166] width 181 height 9
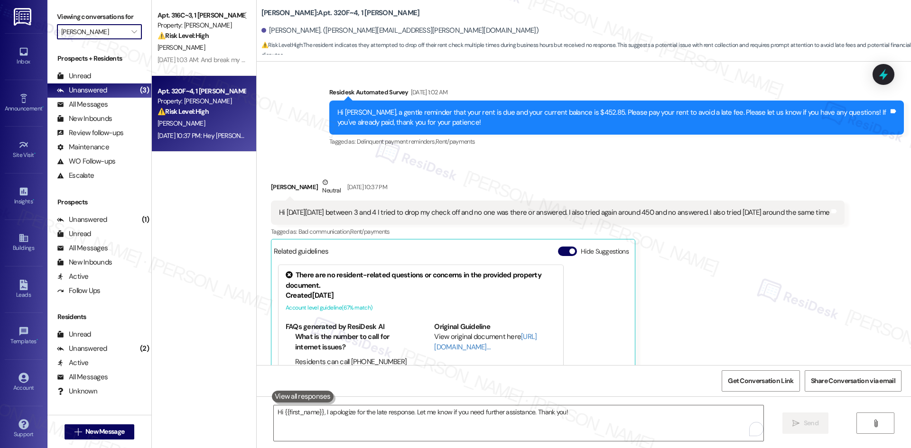
type input "Brea Frisco"
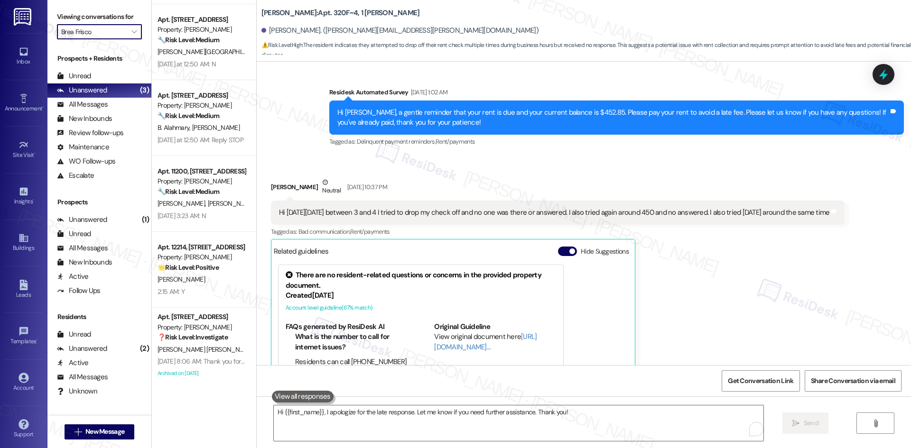
scroll to position [226, 0]
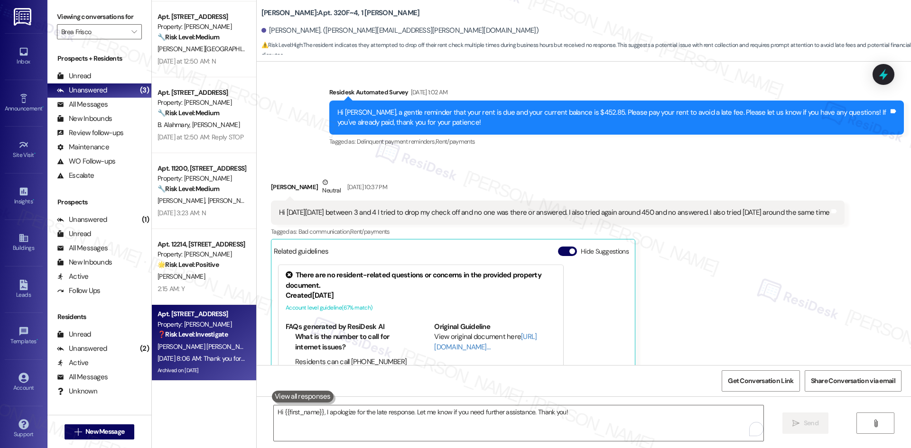
click at [229, 350] on div "[PERSON_NAME] [PERSON_NAME]" at bounding box center [202, 347] width 90 height 12
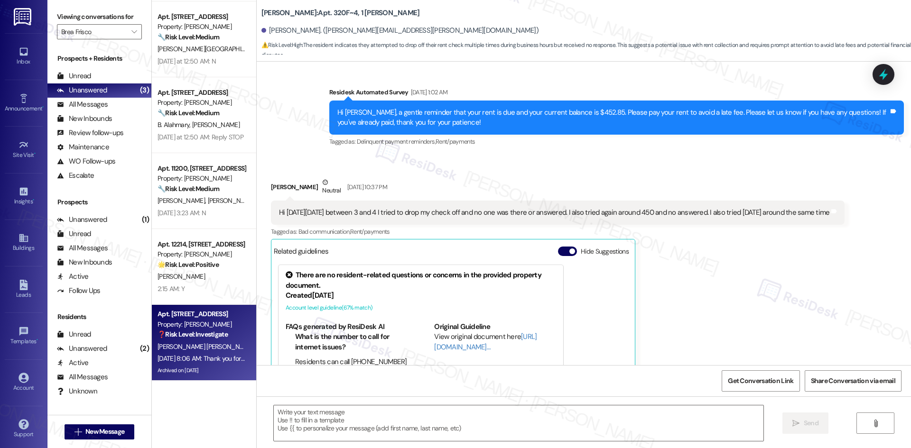
type textarea "Fetching suggested responses. Please feel free to read through the conversation…"
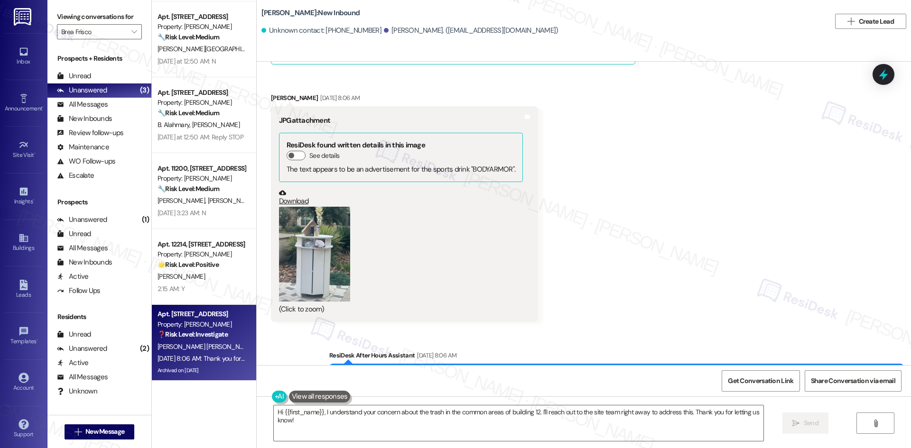
scroll to position [4126, 0]
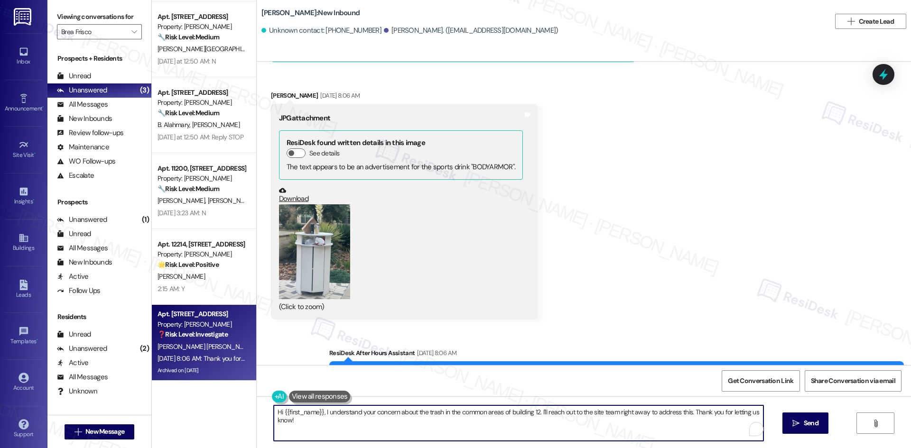
click at [420, 431] on textarea "Hi {{first_name}}, I understand your concern about the trash in the common area…" at bounding box center [518, 424] width 489 height 36
paste textarea "apologize for the late response. Let me know if you need further assistance. Th…"
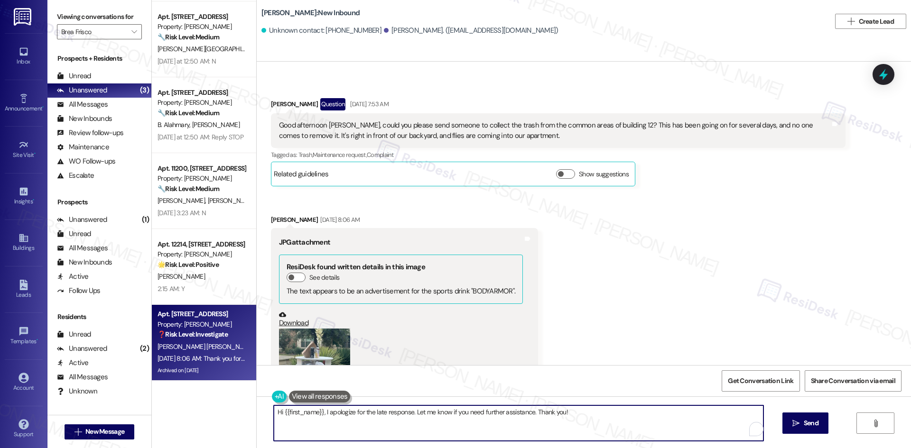
scroll to position [3984, 0]
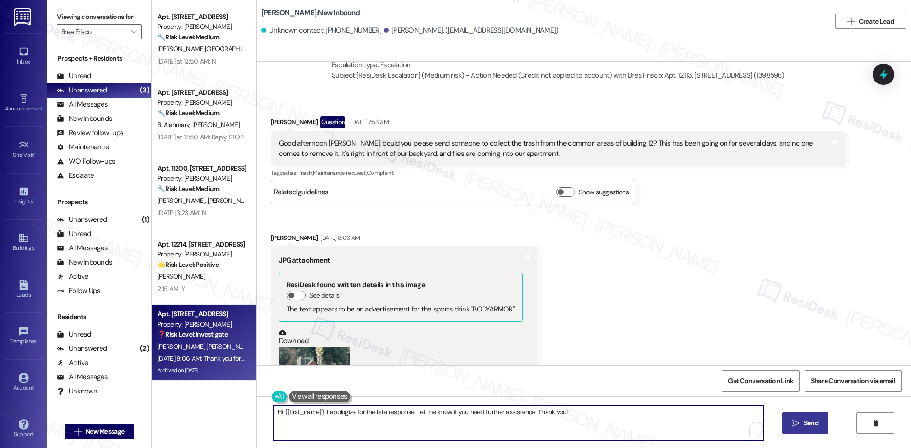
type textarea "Hi {{first_name}}, I apologize for the late response. Let me know if you need f…"
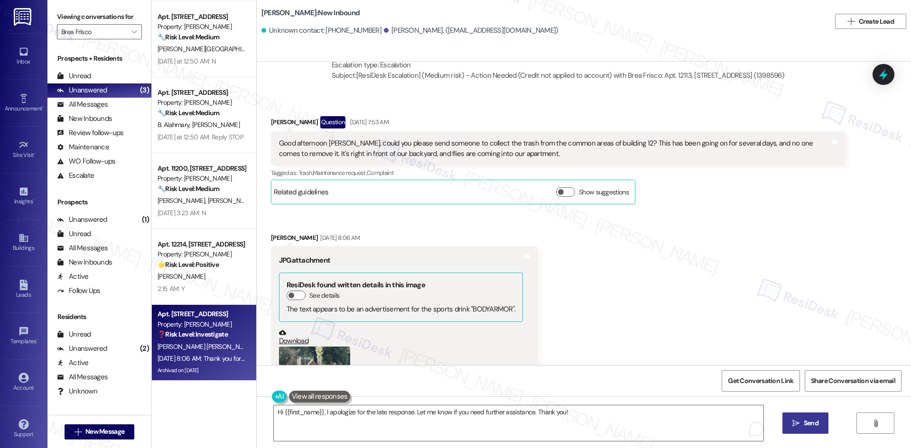
click at [805, 415] on button " Send" at bounding box center [805, 423] width 46 height 21
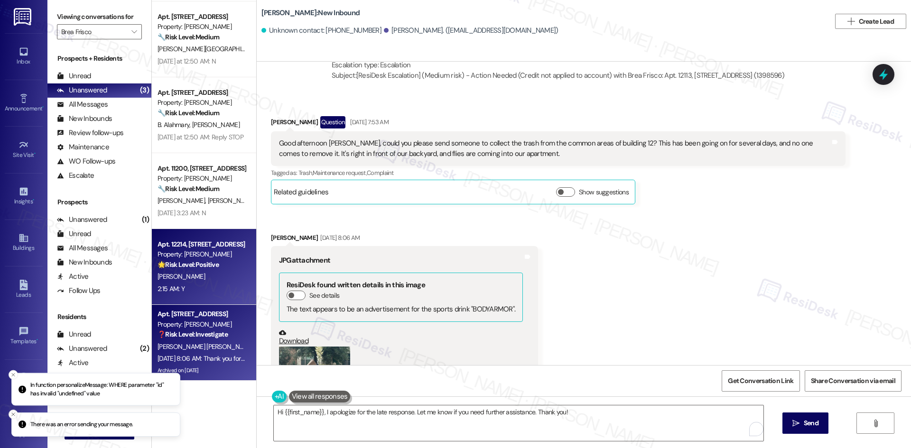
click at [187, 277] on div "A. Knutson" at bounding box center [202, 277] width 90 height 12
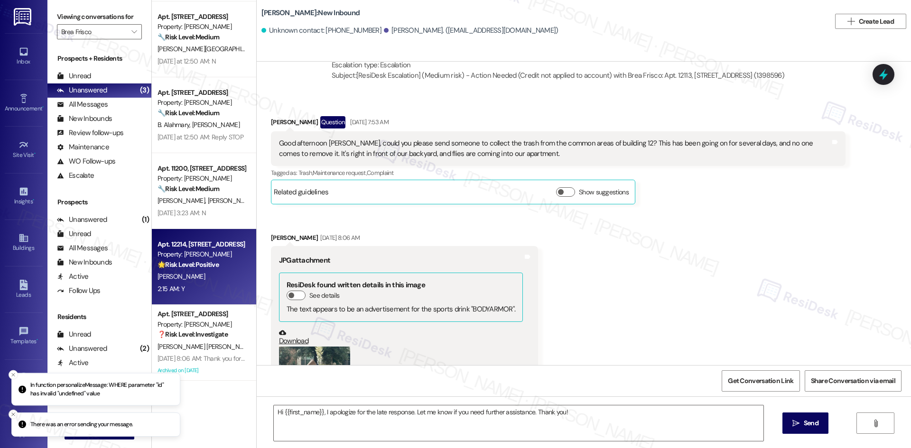
type textarea "Fetching suggested responses. Please feel free to read through the conversation…"
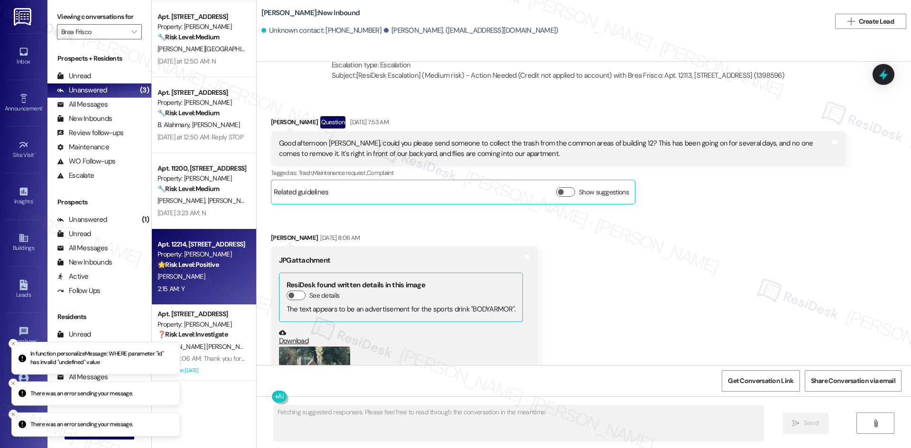
scroll to position [188, 0]
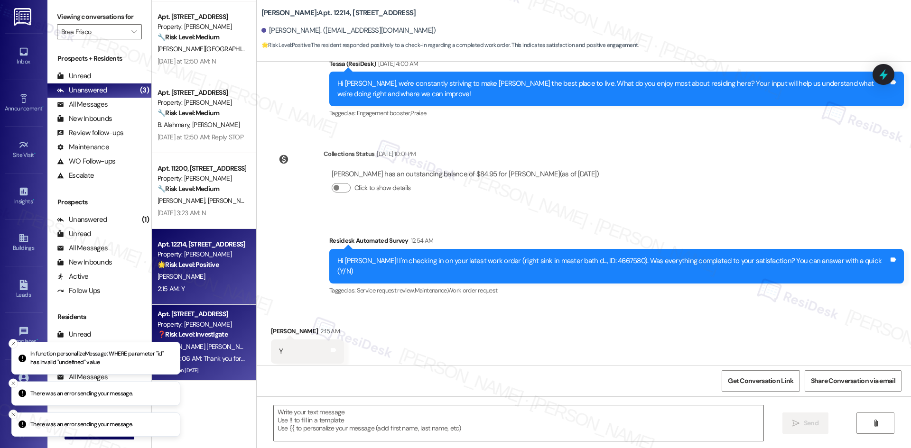
click at [220, 363] on div "Sep 13, 2025 at 8:06 AM: Thank you for your message. Our offices are currently …" at bounding box center [202, 359] width 90 height 12
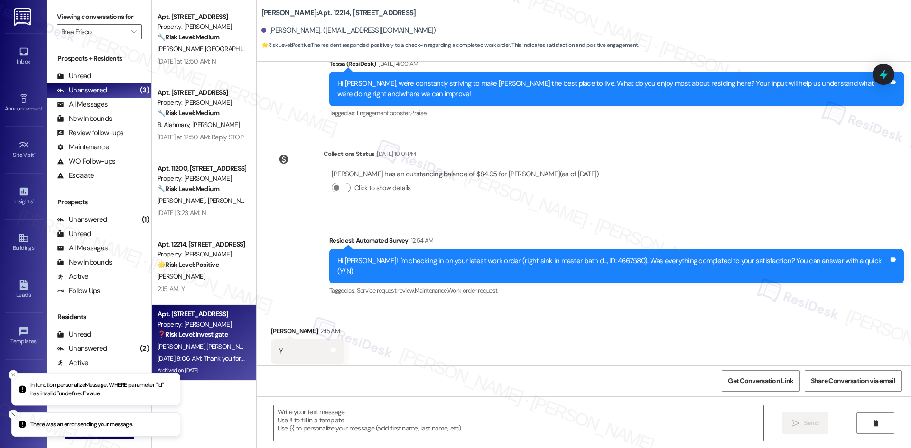
type textarea "Fetching suggested responses. Please feel free to read through the conversation…"
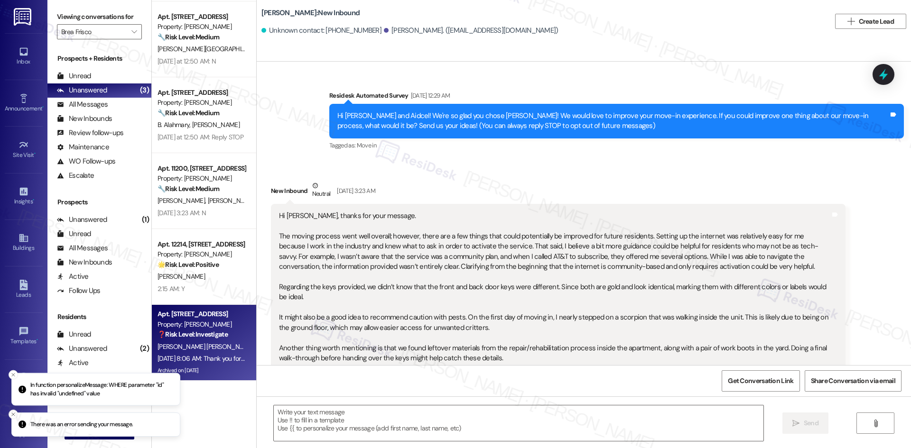
scroll to position [4126, 0]
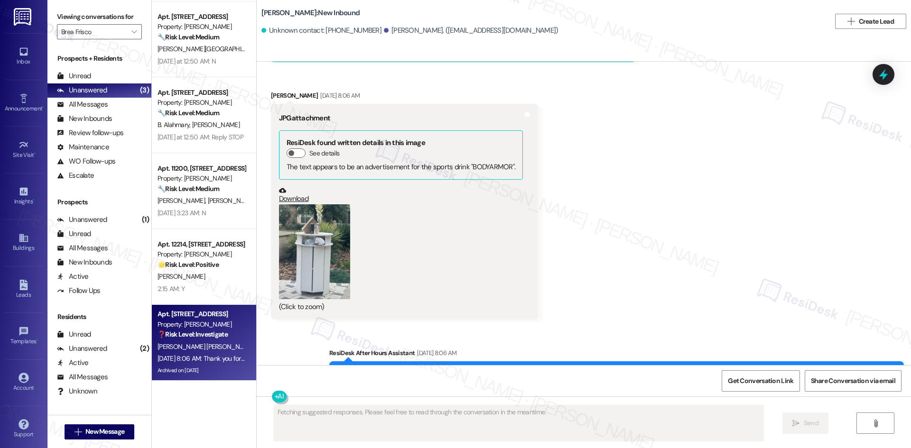
click at [608, 272] on div "Received via SMS Aidcel Prado Gutierrez Question Sep 13, 2025 at 7:53 AM Good a…" at bounding box center [584, 140] width 654 height 374
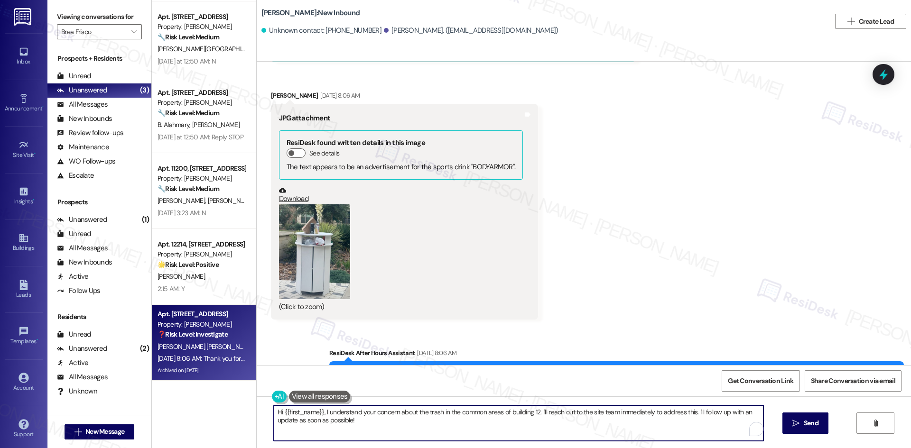
click at [490, 424] on textarea "Hi {{first_name}}, I understand your concern about the trash in the common area…" at bounding box center [518, 424] width 489 height 36
paste textarea "apologize for the late response. Let me know if you need further assistance. Th…"
type textarea "Hi {{first_name}}, I apologize for the late response. Let me know if you need f…"
click at [814, 423] on span "Send" at bounding box center [810, 423] width 15 height 10
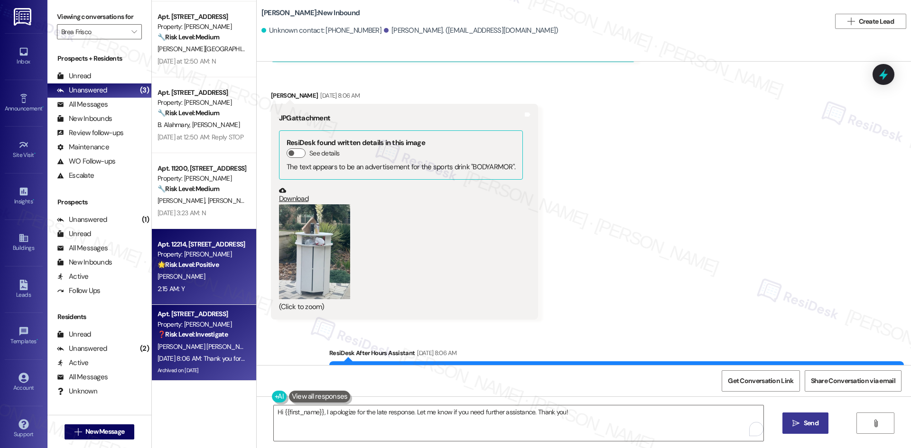
click at [206, 263] on strong "🌟 Risk Level: Positive" at bounding box center [187, 264] width 61 height 9
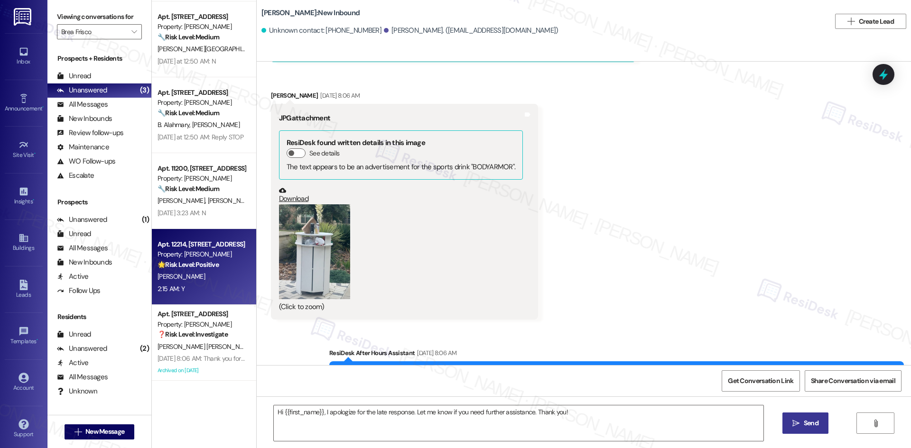
type textarea "Fetching suggested responses. Please feel free to read through the conversation…"
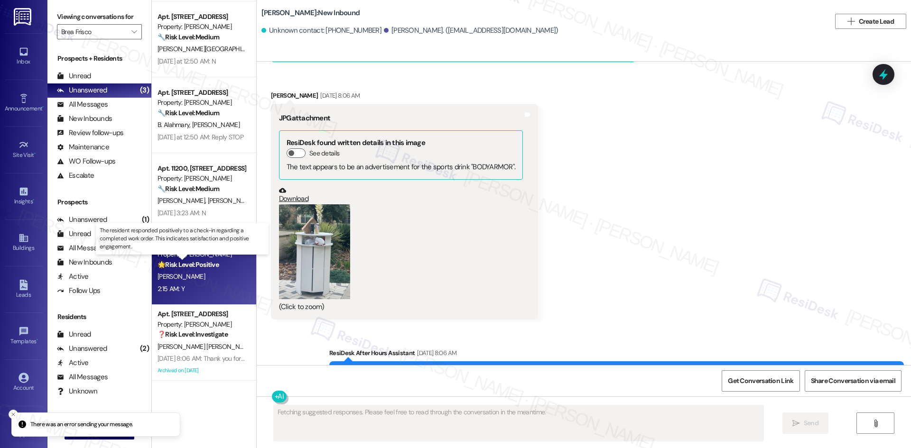
scroll to position [188, 0]
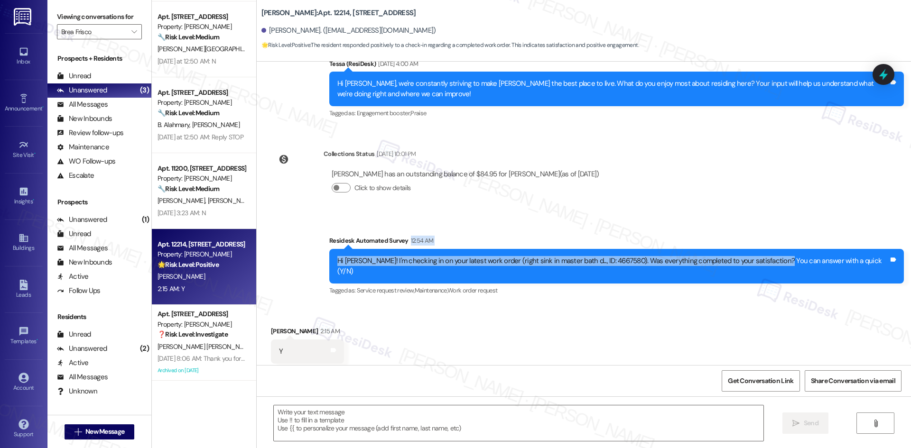
click at [810, 239] on div "Residesk Automated Survey 12:54 AM Hi Alec! I'm checking in on your latest work…" at bounding box center [616, 267] width 574 height 62
click at [535, 214] on div "Survey, sent via SMS Residesk Automated Survey 12:54 AM Hi Alec! I'm checking i…" at bounding box center [584, 259] width 654 height 90
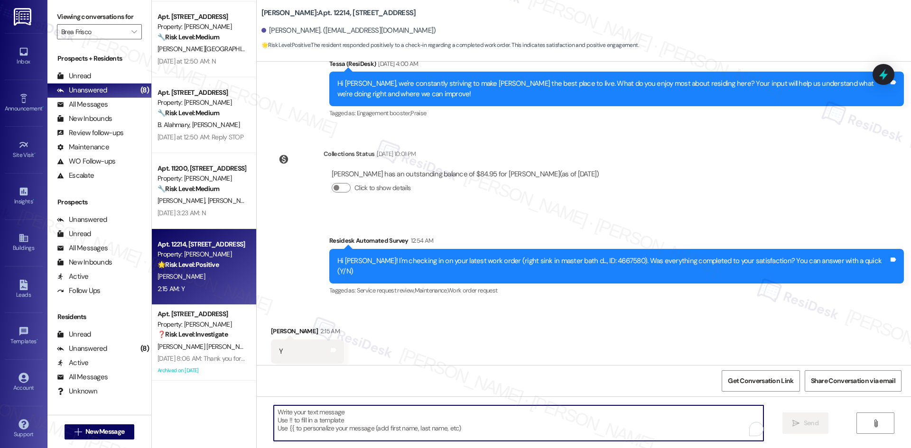
click at [414, 409] on textarea "To enrich screen reader interactions, please activate Accessibility in Grammarl…" at bounding box center [518, 424] width 489 height 36
paste textarea "Thank you for confirming! I’m glad to hear everything was completed to your sat…"
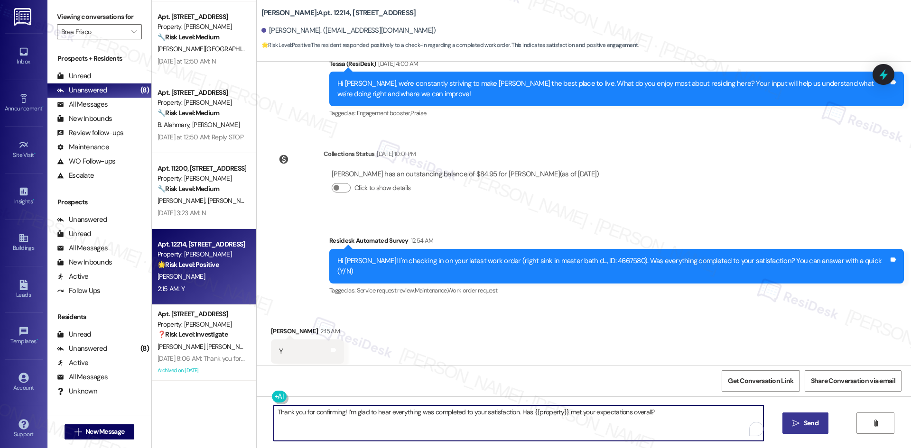
type textarea "Thank you for confirming! I’m glad to hear everything was completed to your sat…"
click at [776, 422] on div "Thank you for confirming! I’m glad to hear everything was completed to your sat…" at bounding box center [584, 432] width 654 height 71
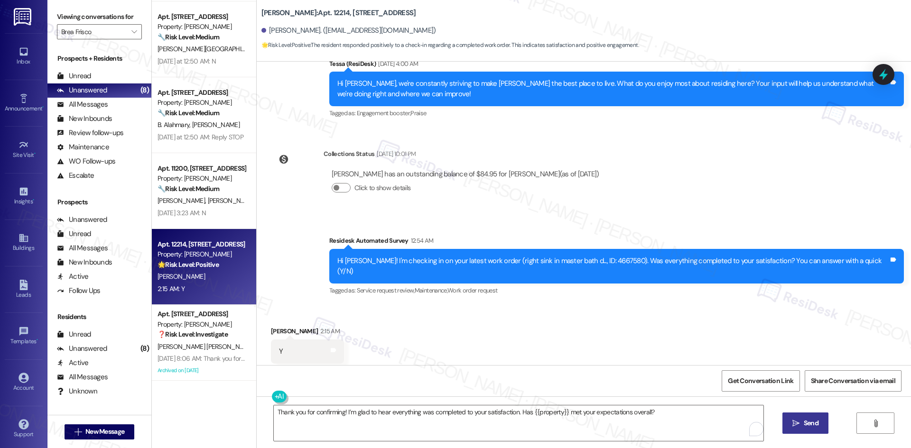
click at [789, 422] on button " Send" at bounding box center [805, 423] width 46 height 21
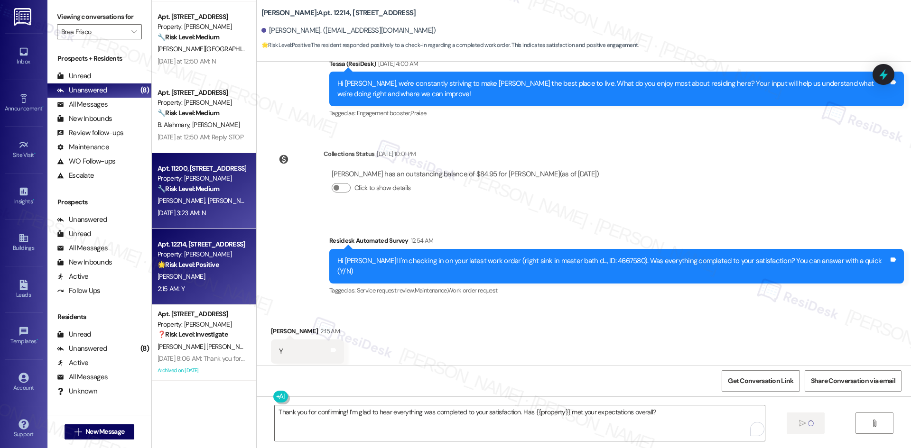
click at [206, 216] on div "Sep 13, 2025 at 3:23 AM: N Sep 13, 2025 at 3:23 AM: N" at bounding box center [181, 213] width 48 height 9
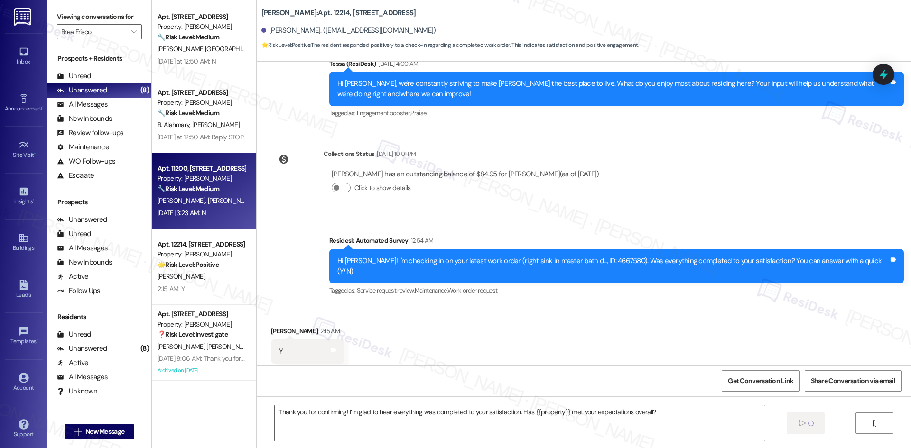
type textarea "Fetching suggested responses. Please feel free to read through the conversation…"
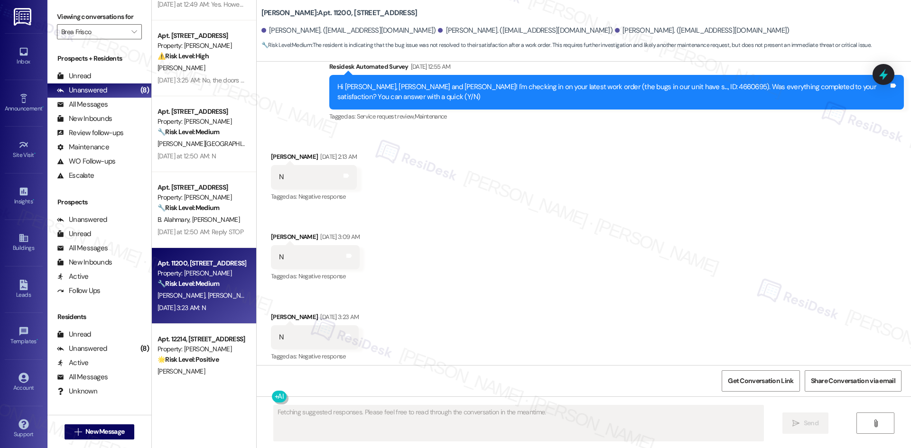
scroll to position [181, 0]
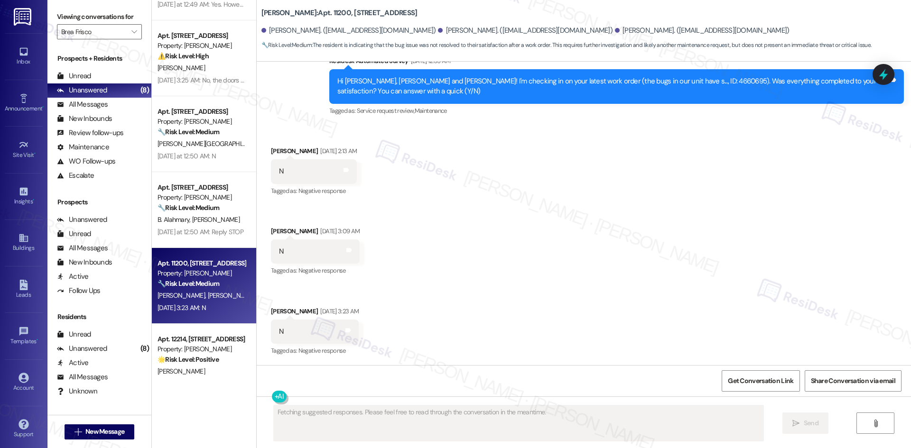
click at [213, 216] on div "( 1 ) Apt. 11118, 12330 Research Road Property: Brea Frisco ⚠️ Risk Level: High…" at bounding box center [204, 190] width 104 height 381
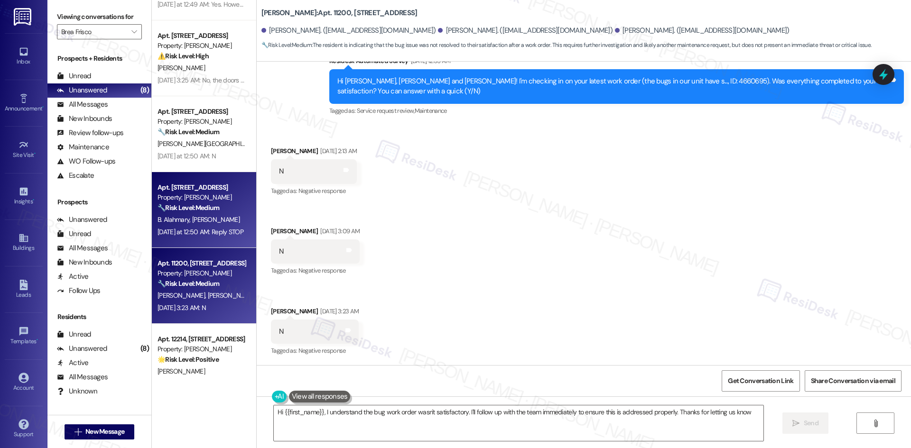
type textarea "Hi {{first_name}}, I understand the bug work order wasn't satisfactory. I'll fo…"
click at [213, 216] on div "B. Alahmary R. Alshehri" at bounding box center [202, 220] width 90 height 12
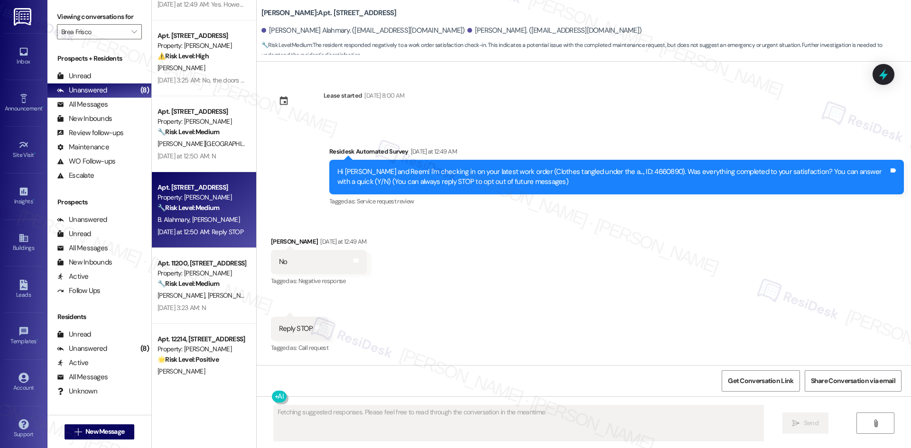
scroll to position [0, 0]
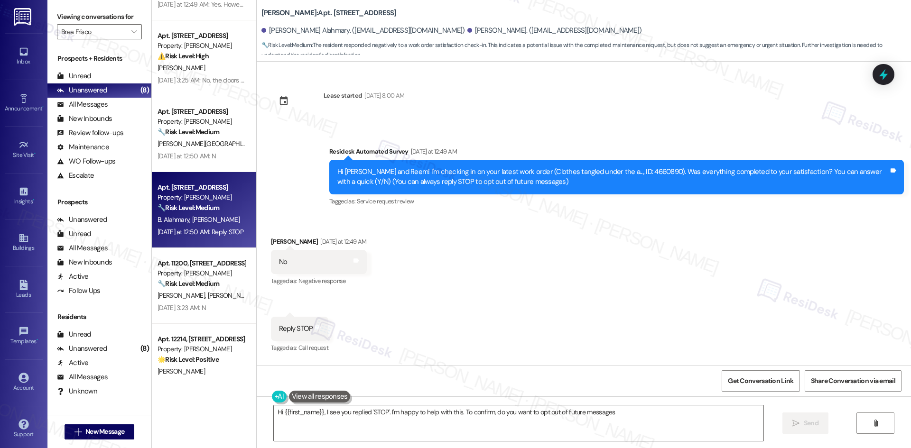
type textarea "Hi {{first_name}}, I see you replied 'STOP'. I'm happy to help with this. To co…"
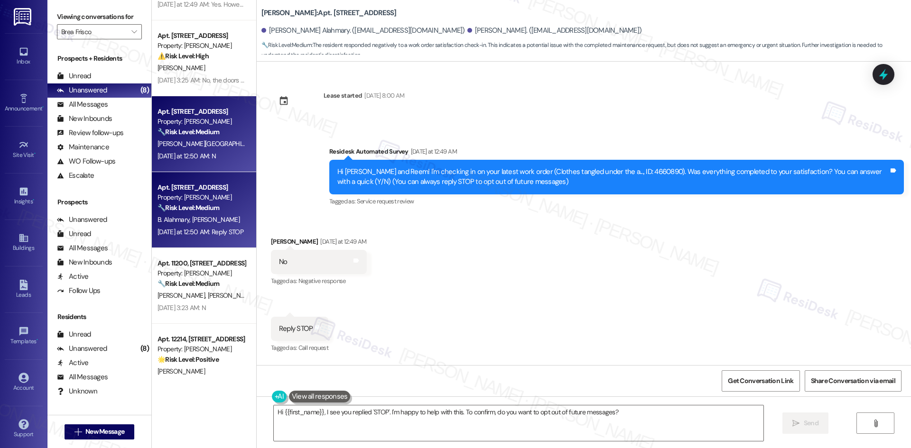
click at [198, 147] on div "Y. Guvvala" at bounding box center [202, 144] width 90 height 12
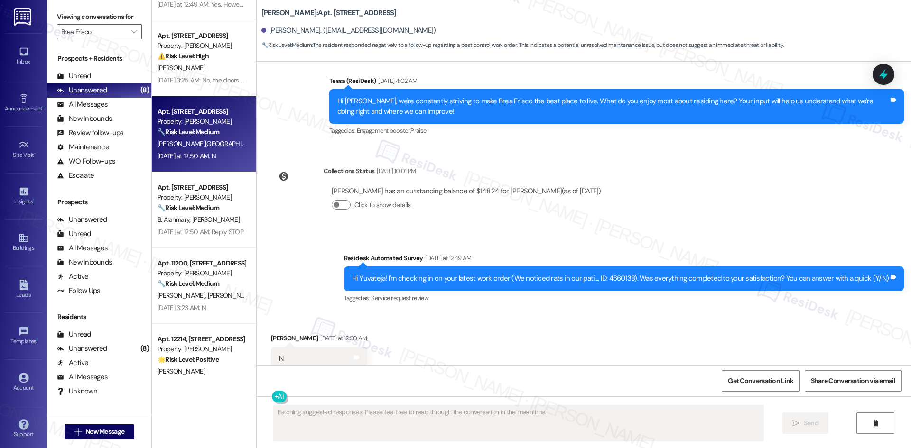
scroll to position [267, 0]
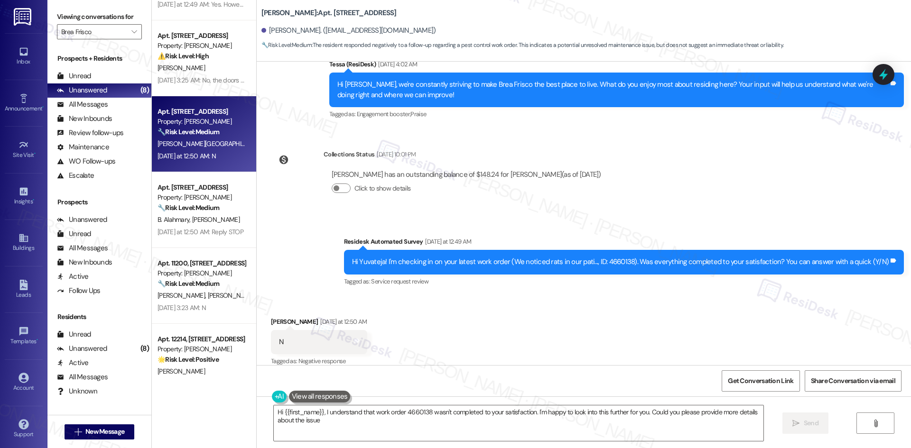
type textarea "Hi {{first_name}}, I understand that work order 4660138 wasn't completed to you…"
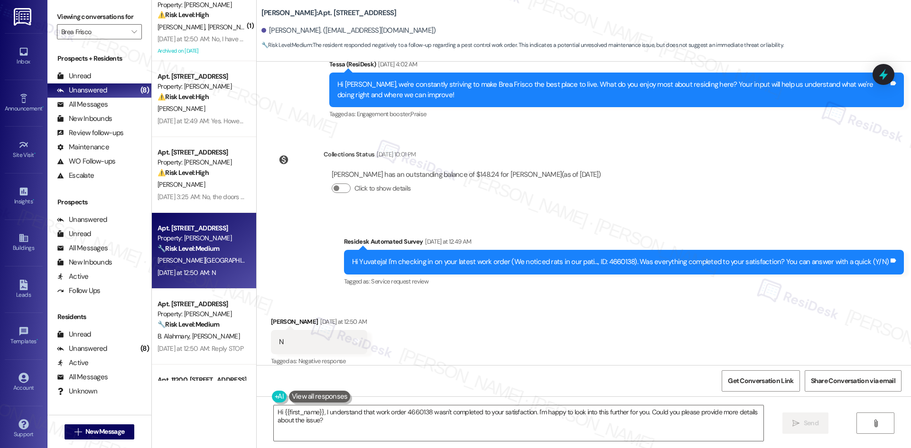
scroll to position [0, 0]
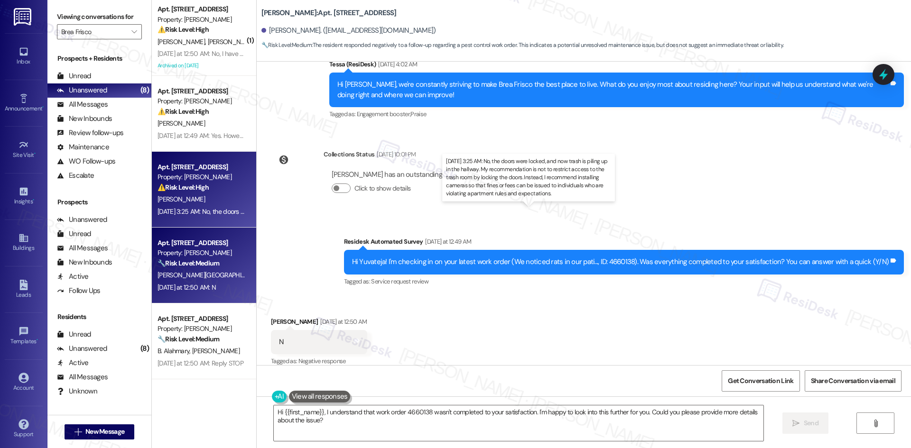
click at [210, 211] on div "Sep 13, 2025 at 3:25 AM: No, the doors were locked, and now trash is piling up …" at bounding box center [582, 211] width 850 height 9
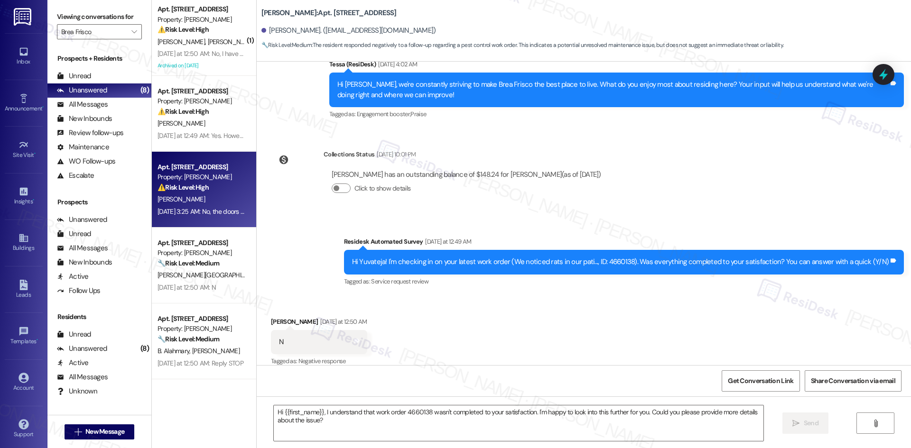
type textarea "Fetching suggested responses. Please feel free to read through the conversation…"
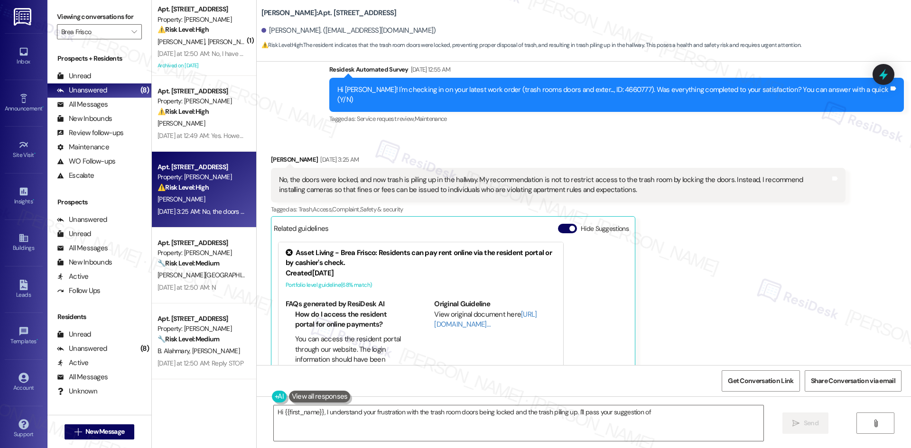
scroll to position [4420, 0]
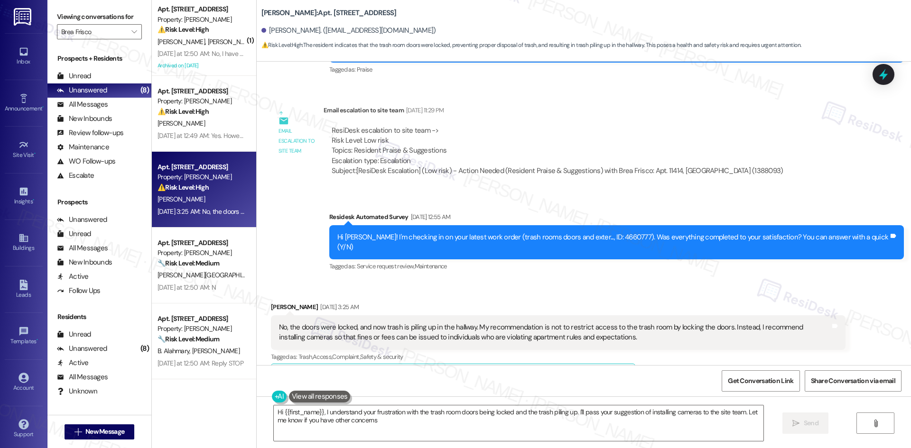
type textarea "Hi {{first_name}}, I understand your frustration with the trash room doors bein…"
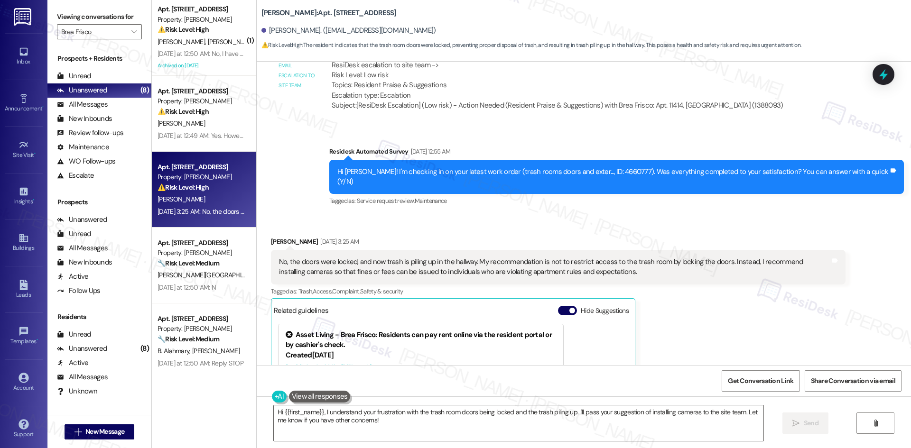
scroll to position [4515, 0]
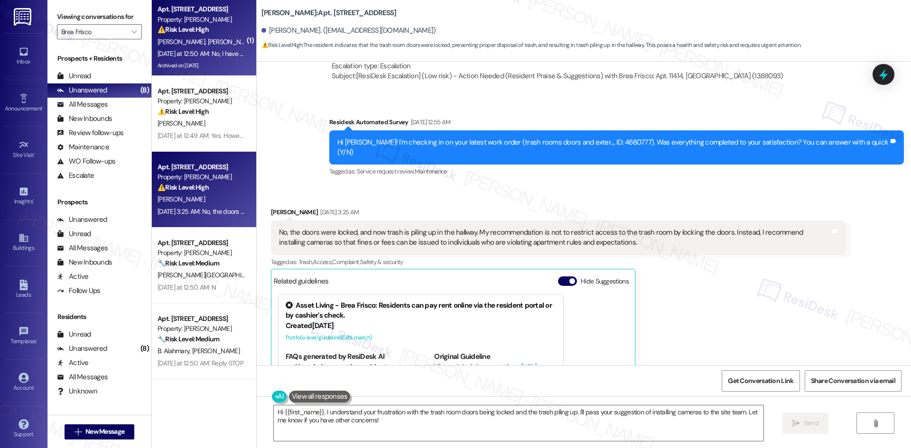
click at [205, 57] on div "Yesterday at 12:50 AM: No, I have been trying to reach the office for about two…" at bounding box center [551, 53] width 788 height 9
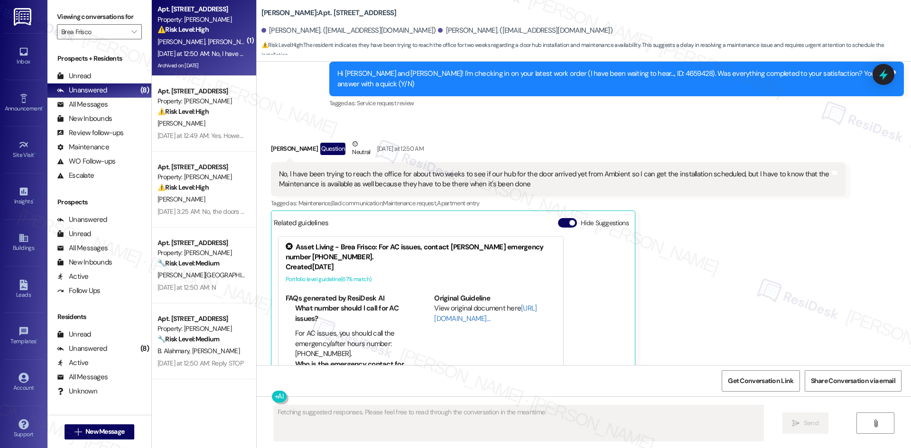
scroll to position [3121, 0]
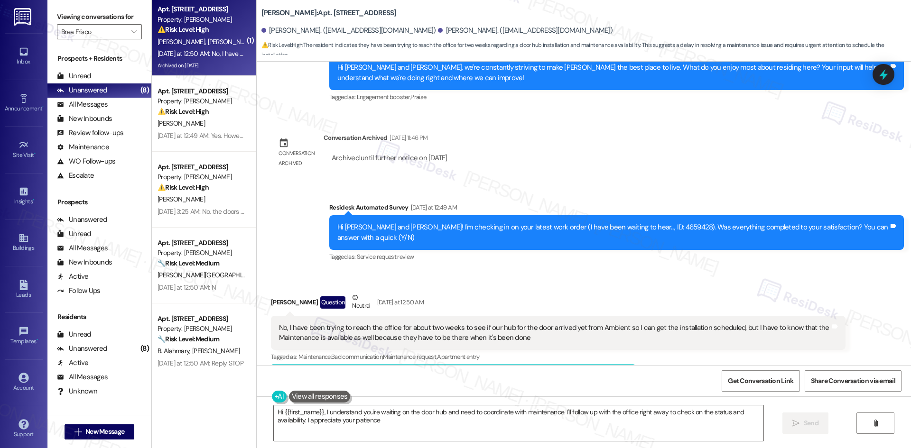
type textarea "Hi {{first_name}}, I understand you're waiting on the door hub and need to coor…"
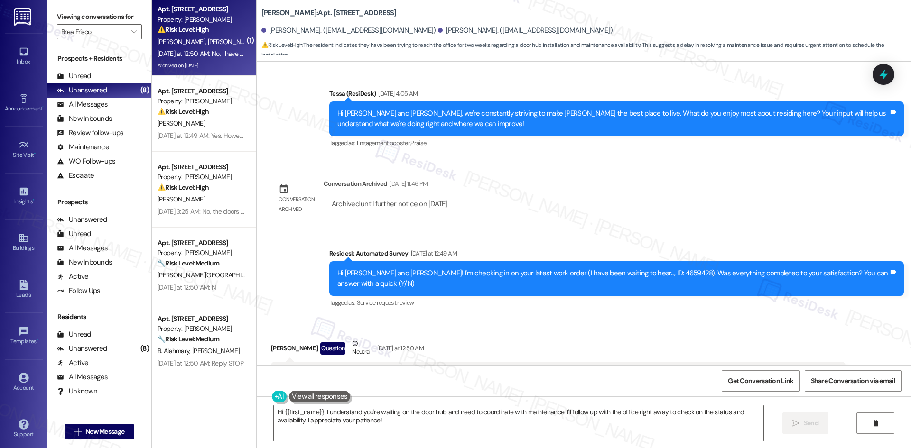
scroll to position [2931, 0]
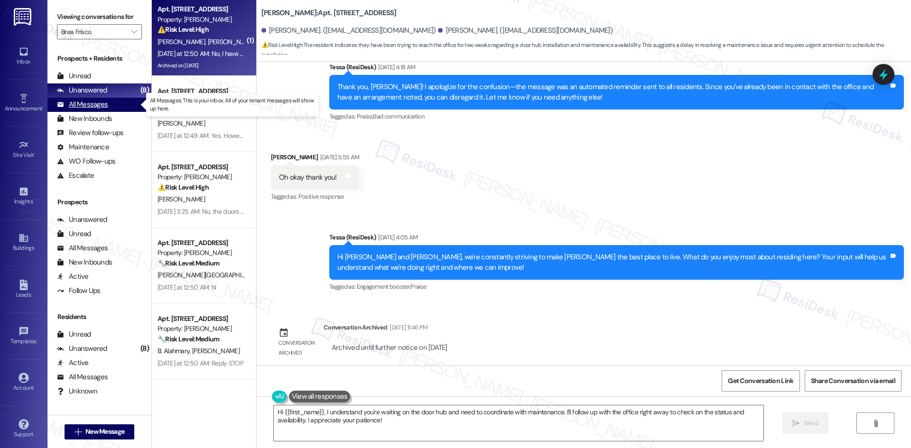
click at [94, 109] on div "All Messages" at bounding box center [82, 105] width 51 height 10
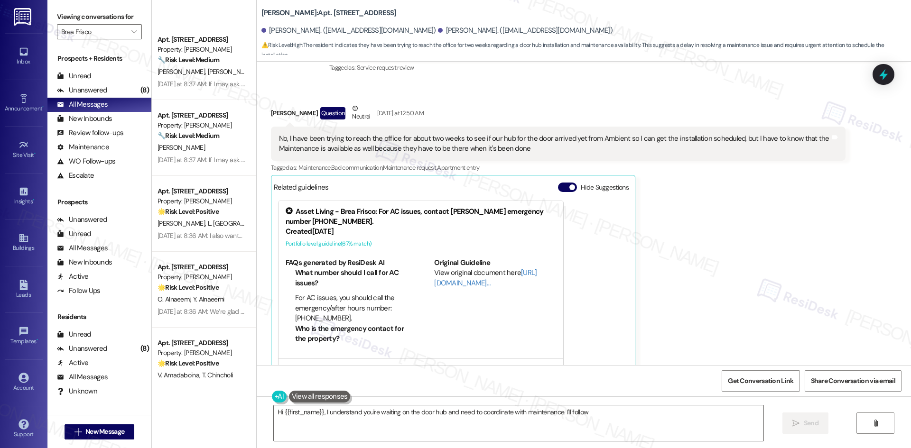
scroll to position [1043, 0]
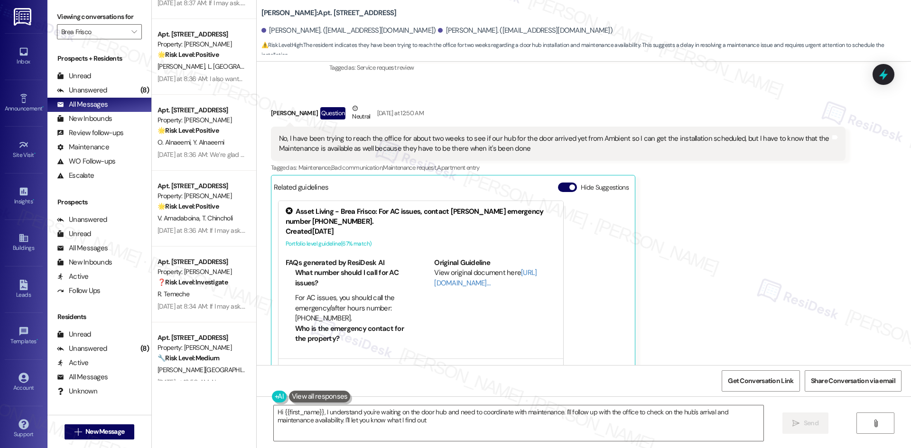
type textarea "Hi {{first_name}}, I understand you're waiting on the door hub and need to coor…"
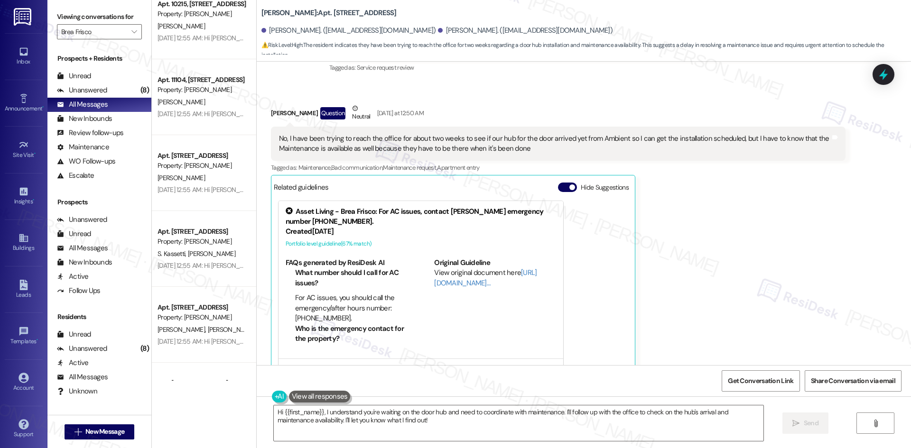
scroll to position [2371, 0]
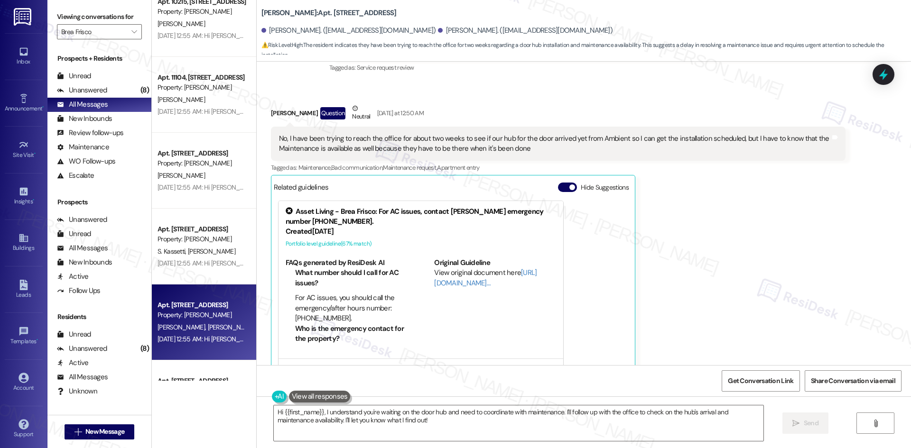
click at [207, 315] on div "Property: [PERSON_NAME]" at bounding box center [201, 315] width 88 height 10
type textarea "Fetching suggested responses. Please feel free to read through the conversation…"
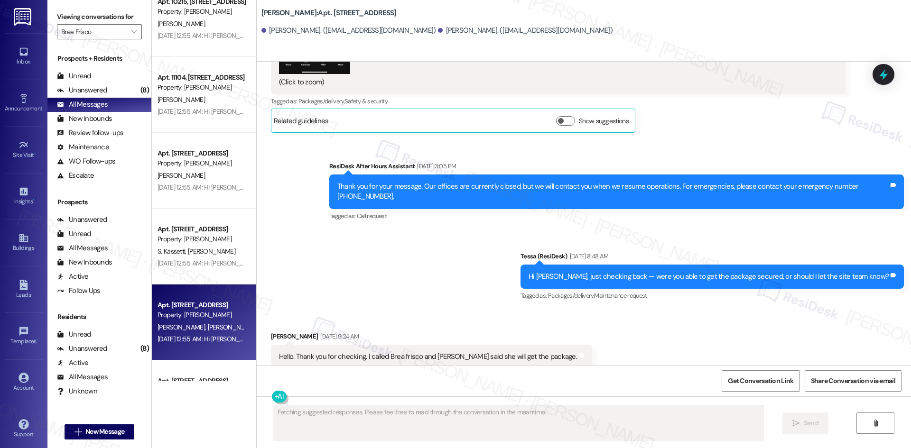
scroll to position [4482, 0]
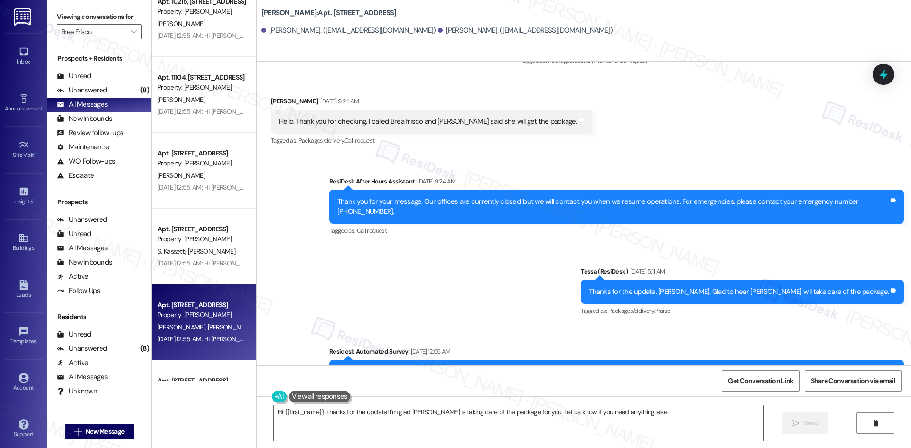
type textarea "Hi {{first_name}}, thanks for the update! I'm glad Payton is taking care of the…"
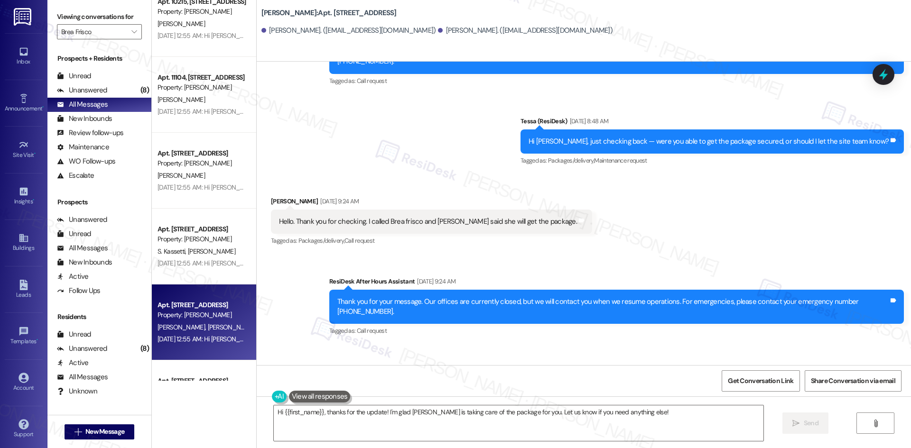
scroll to position [4293, 0]
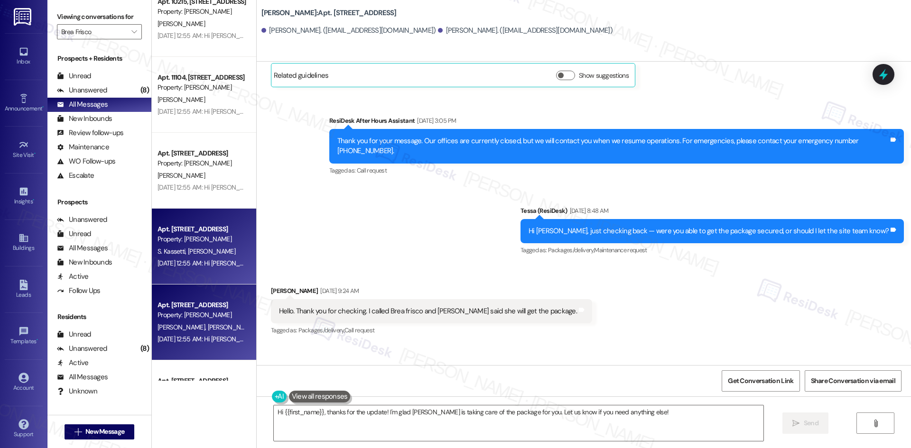
click at [188, 255] on span "C. Jonnalagadda" at bounding box center [211, 251] width 47 height 9
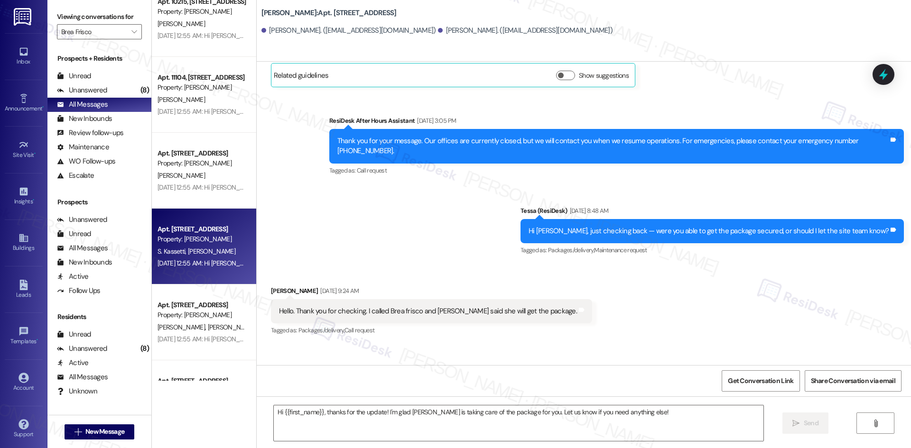
type textarea "Fetching suggested responses. Please feel free to read through the conversation…"
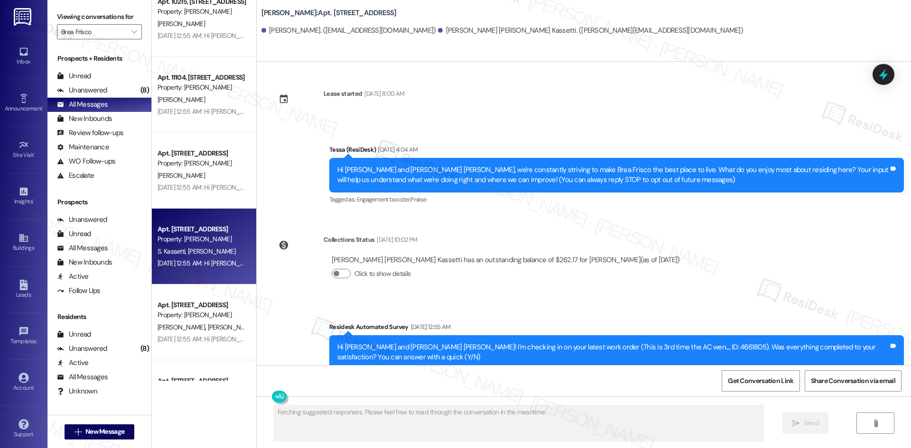
scroll to position [0, 0]
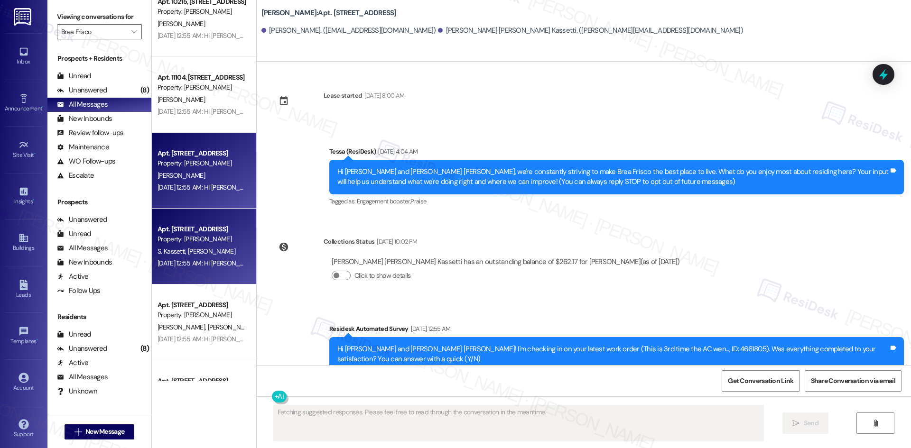
click at [181, 187] on div "Sep 13, 2025 at 12:55 AM: Hi Daniela! I'm checking in on your latest work order…" at bounding box center [518, 187] width 722 height 9
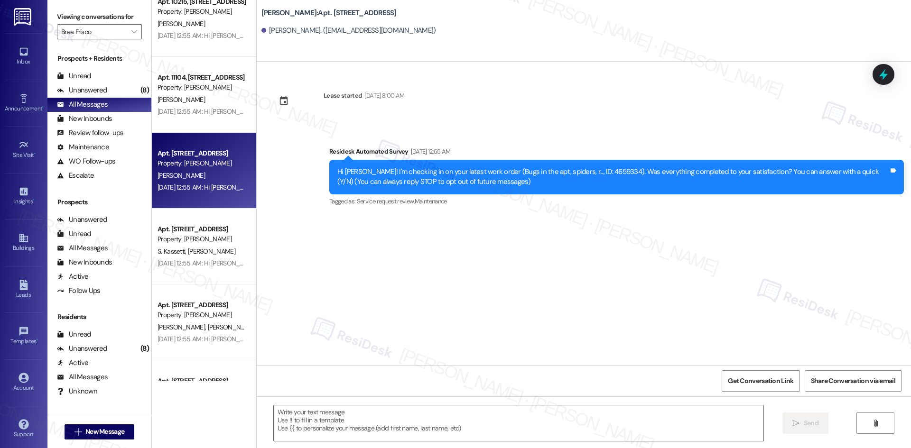
type textarea "Fetching suggested responses. Please feel free to read through the conversation…"
click at [99, 86] on div "Unanswered" at bounding box center [82, 90] width 50 height 10
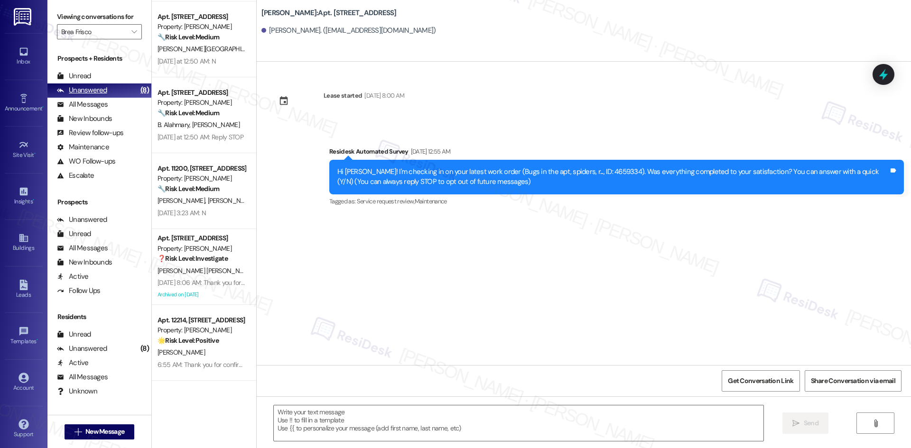
scroll to position [226, 0]
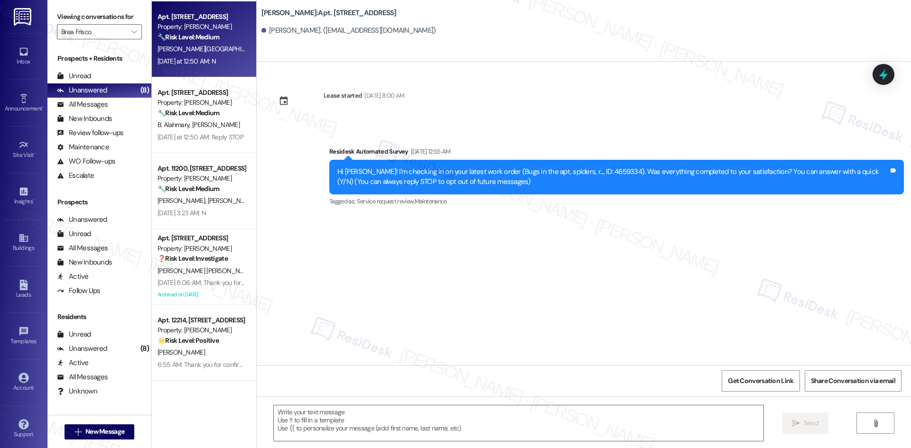
click at [223, 51] on div "Y. Guvvala" at bounding box center [202, 49] width 90 height 12
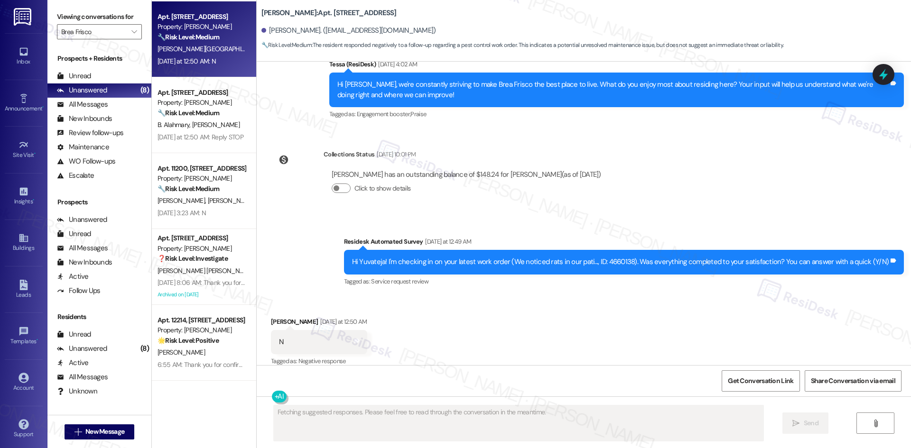
scroll to position [268, 0]
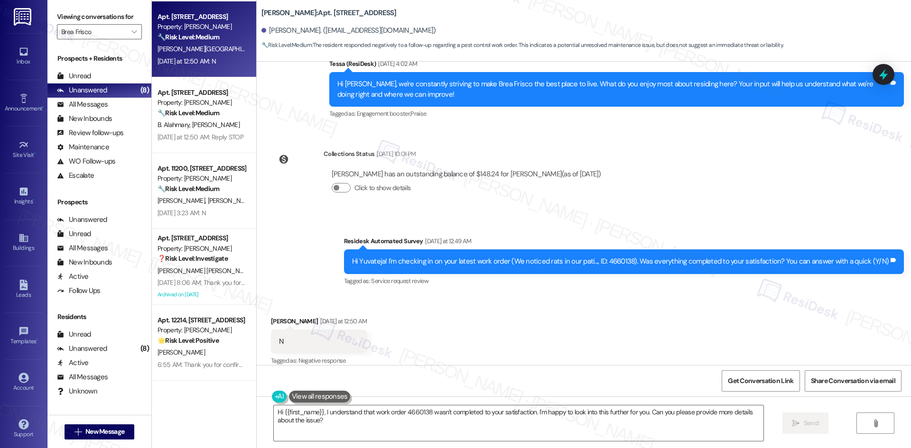
click at [621, 215] on div "Survey, sent via SMS Residesk Automated Survey Yesterday at 12:49 AM Hi Yuvatej…" at bounding box center [584, 255] width 654 height 80
click at [467, 425] on textarea "Hi {{first_name}}, I understand that work order 4660138 wasn't completed to you…" at bounding box center [518, 424] width 489 height 36
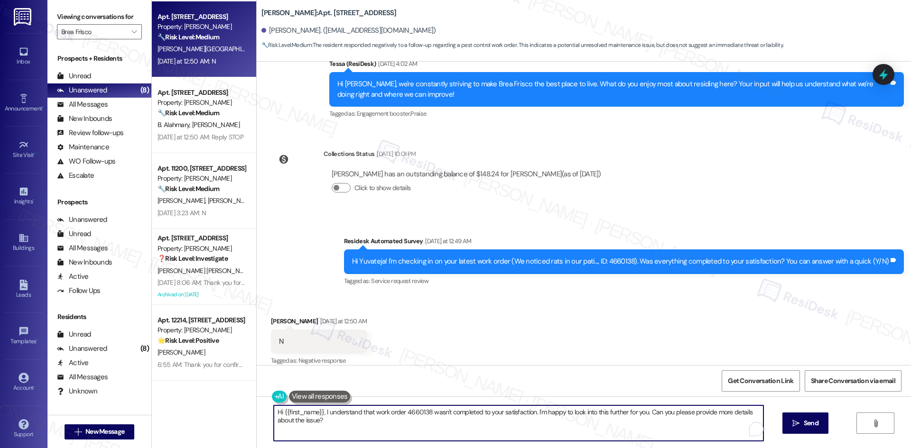
paste textarea "I'm sorry to hear that. Could you let me know what happened or what part of the…"
type textarea "I'm sorry to hear that. Could you let me know what happened or what part of the…"
click at [808, 427] on span "Send" at bounding box center [810, 423] width 15 height 10
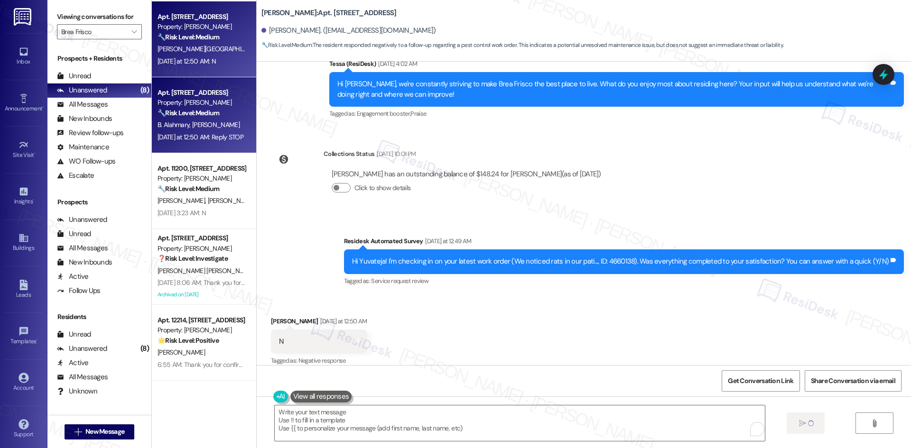
scroll to position [267, 0]
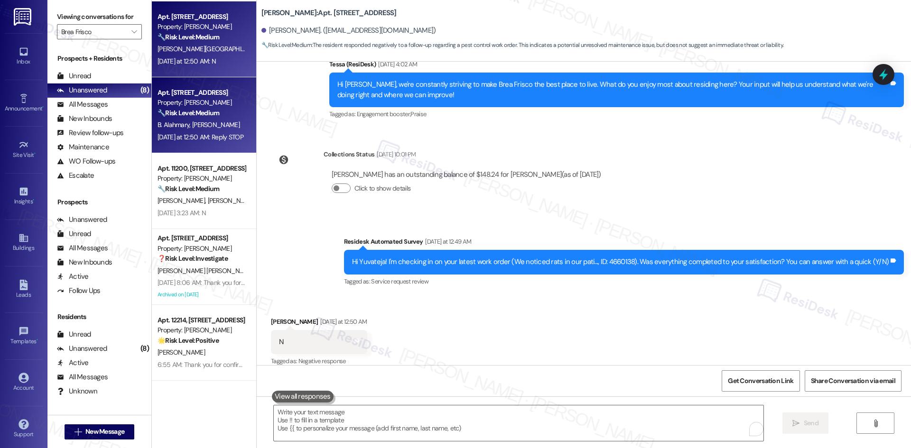
click at [205, 128] on span "R. Alshehri" at bounding box center [215, 124] width 47 height 9
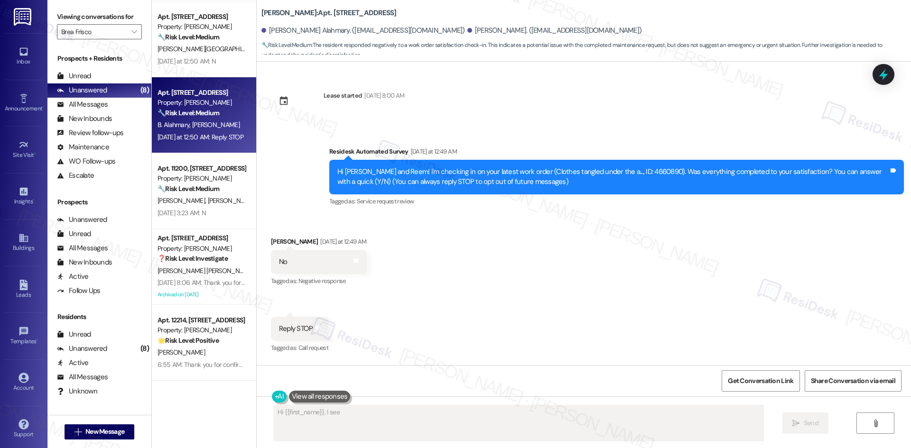
scroll to position [0, 0]
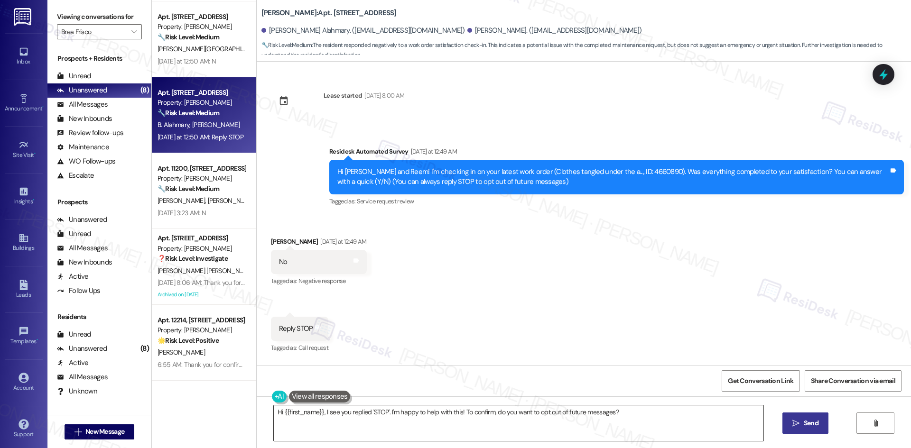
click at [396, 427] on textarea "Hi {{first_name}}, I see you replied 'STOP'. I'm happy to help with this! To co…" at bounding box center [518, 424] width 489 height 36
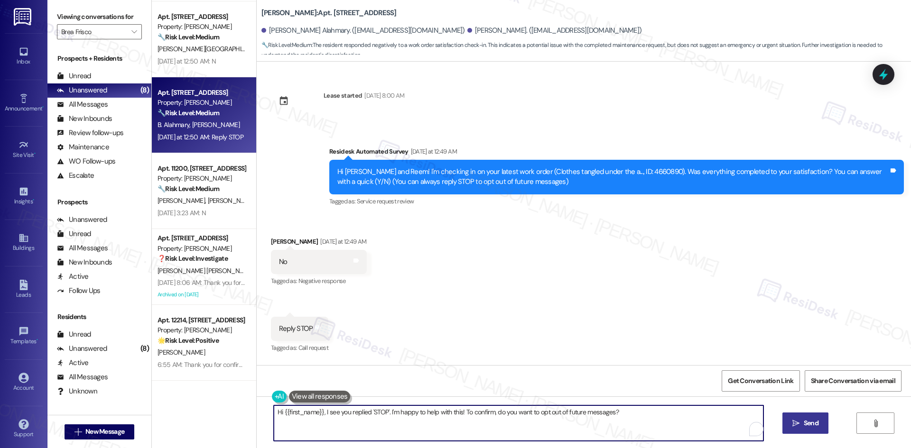
paste textarea "I'm sorry to hear that. Could you let me know what happened or what part of the…"
click at [405, 422] on textarea "I'm sorry to hear that. Could you let me know what happened or what part of the…" at bounding box center [518, 424] width 489 height 36
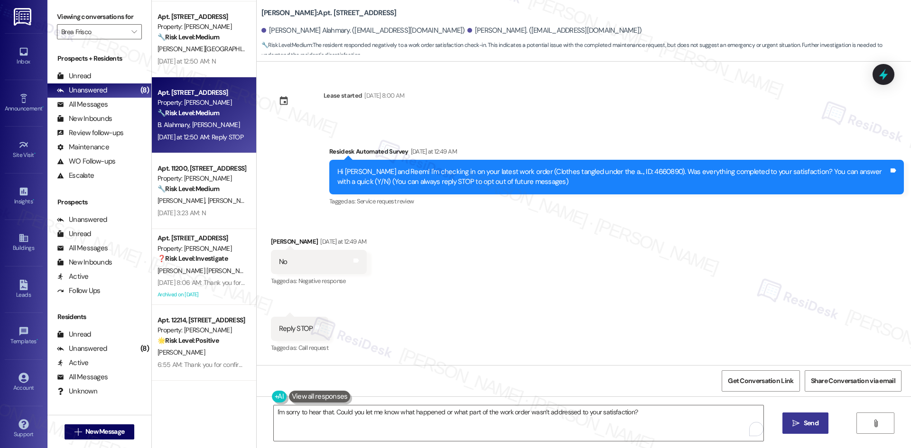
click at [337, 225] on div "Received via SMS Reem Alshehri Yesterday at 12:49 AM No Tags and notes Tagged a…" at bounding box center [584, 288] width 654 height 147
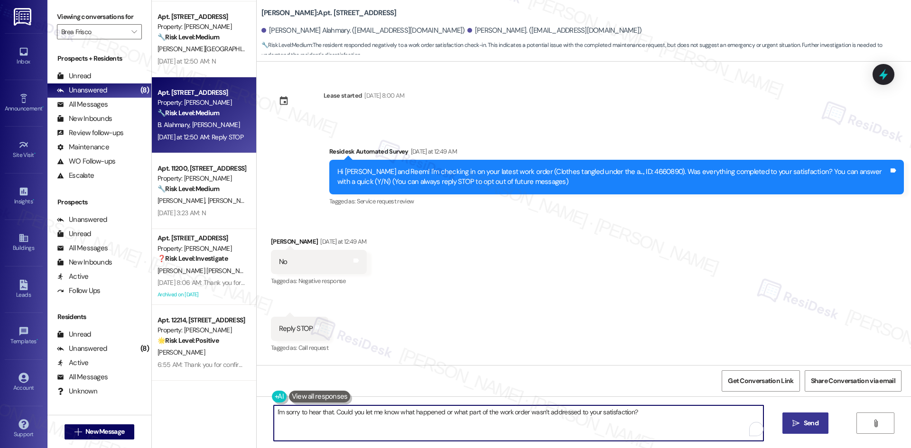
click at [338, 431] on textarea "I'm sorry to hear that. Could you let me know what happened or what part of the…" at bounding box center [518, 424] width 489 height 36
paste textarea "sorry to bother you! I'll take you off our distribution list. Would you mind re…"
type textarea "I'm so sorry to bother you! I'll take you off our distribution list. Would you …"
click at [749, 415] on textarea "I'm so sorry to bother you! I'll take you off our distribution list. Would you …" at bounding box center [518, 424] width 489 height 36
click at [796, 428] on span " Send" at bounding box center [805, 423] width 30 height 10
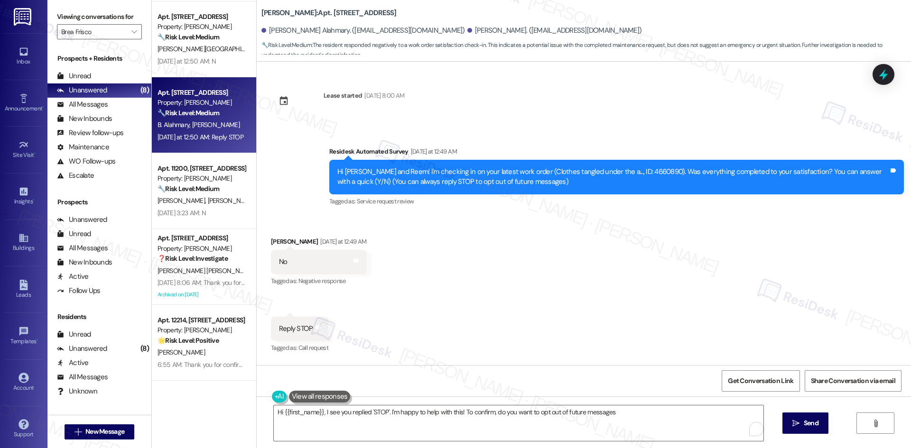
type textarea "Hi {{first_name}}, I see you replied 'STOP'. I'm happy to help with this! To co…"
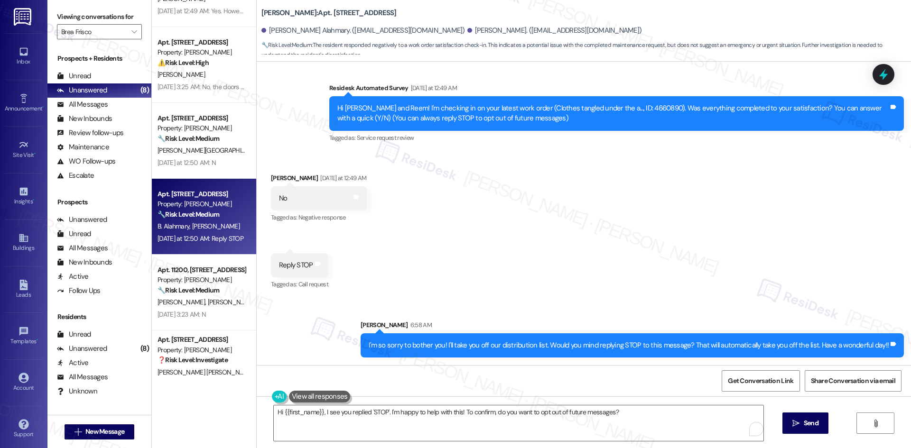
scroll to position [84, 0]
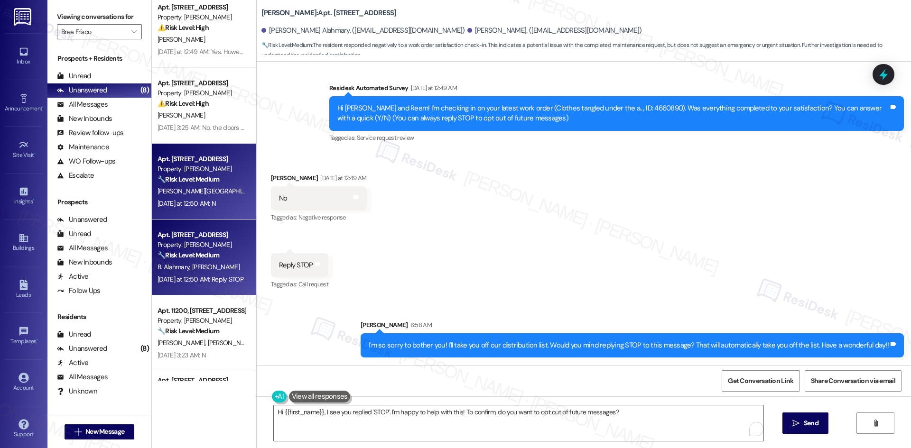
click at [220, 193] on div "Y. Guvvala" at bounding box center [202, 191] width 90 height 12
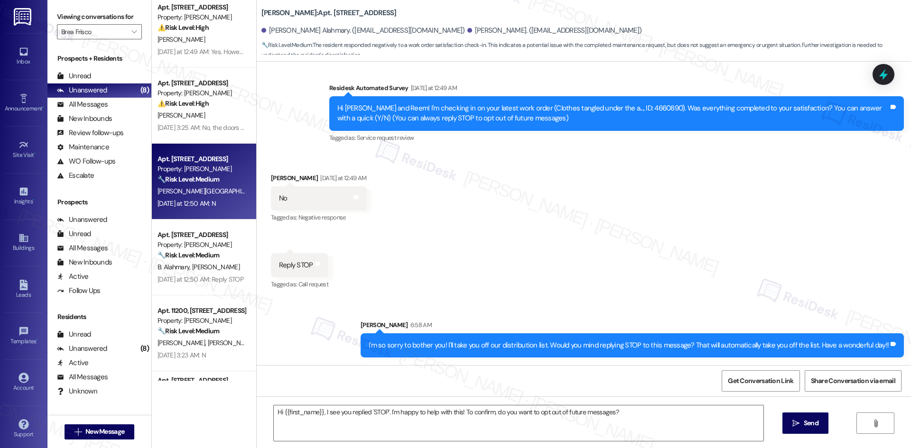
type textarea "Fetching suggested responses. Please feel free to read through the conversation…"
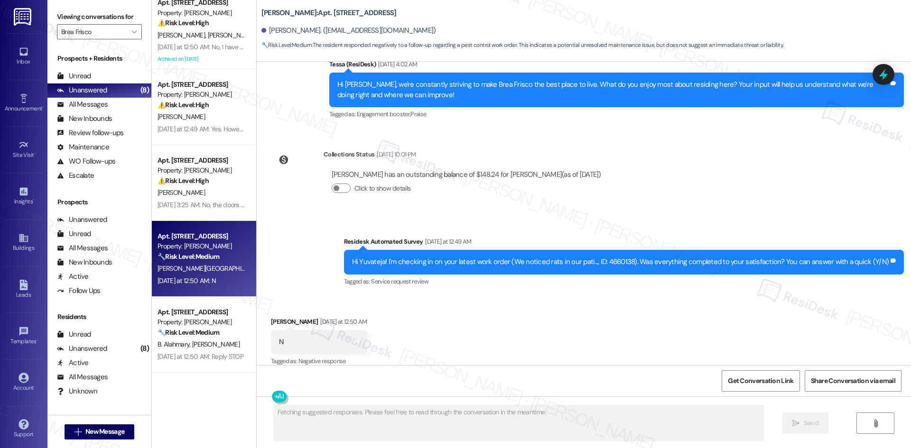
scroll to position [0, 0]
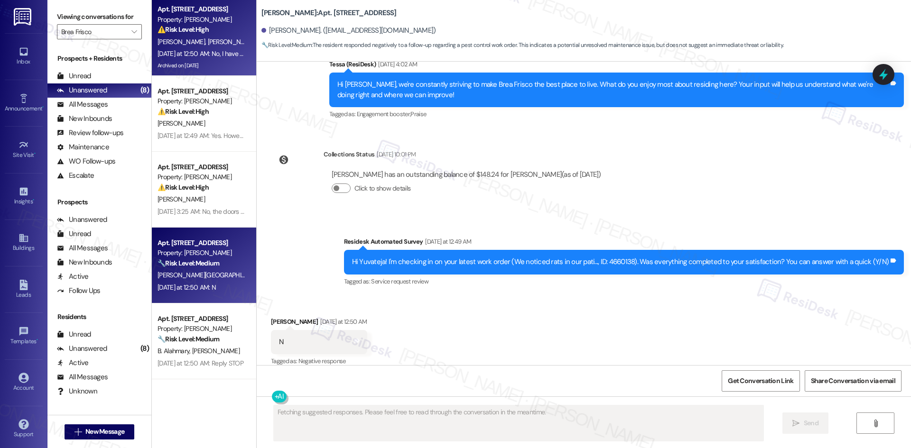
click at [233, 42] on div "R. Kibby G. Athey" at bounding box center [202, 42] width 90 height 12
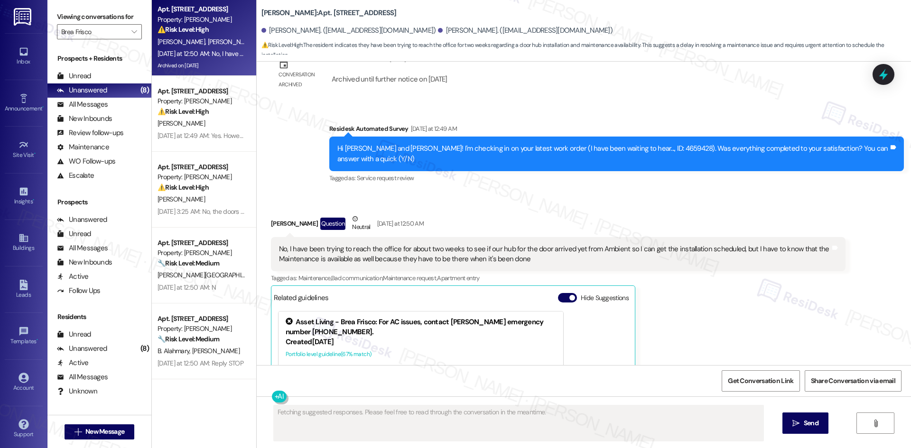
scroll to position [3168, 0]
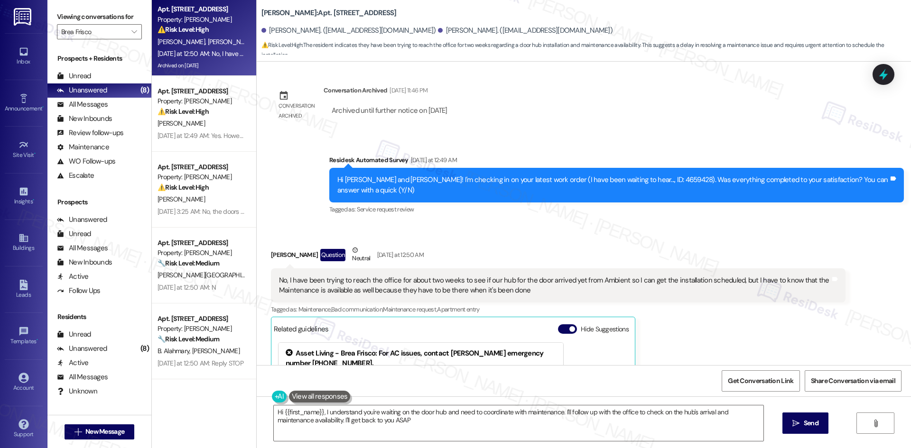
type textarea "Hi {{first_name}}, I understand you're waiting on the door hub and need to coor…"
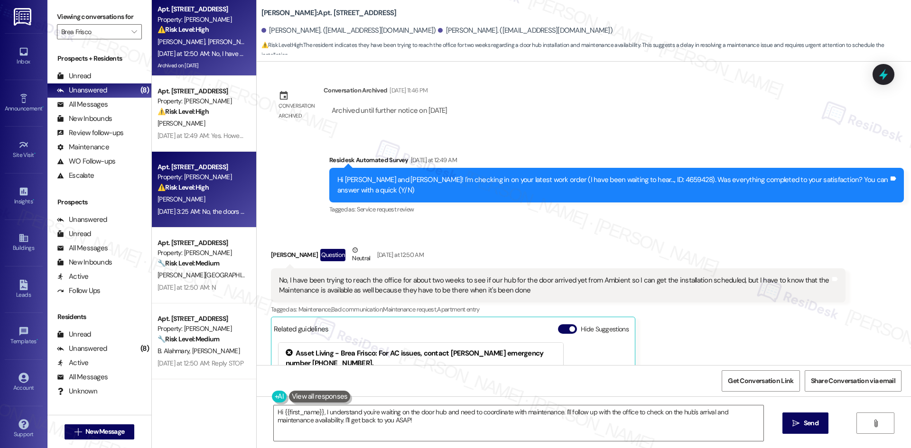
click at [180, 161] on div "Apt. 11414, 12330 Research Road Property: Brea Frisco ⚠️ Risk Level: High The r…" at bounding box center [202, 177] width 90 height 32
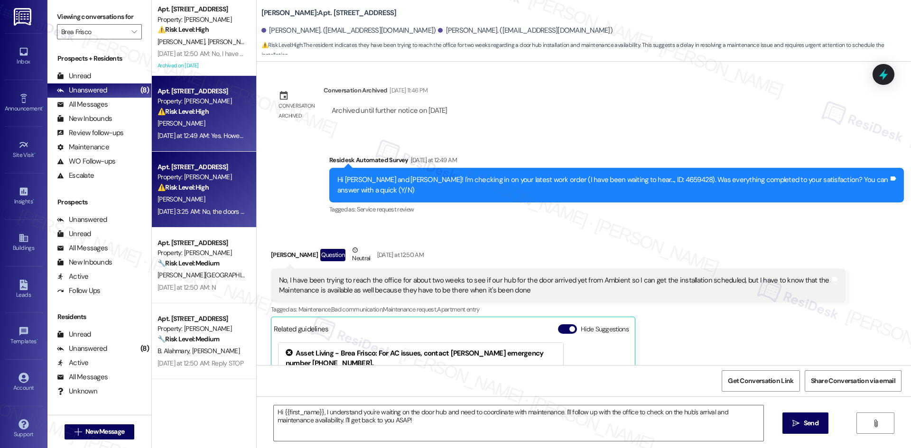
type textarea "Fetching suggested responses. Please feel free to read through the conversation…"
click at [208, 117] on div "⚠️ Risk Level: High The resident confirms the work order was completed, but rep…" at bounding box center [201, 112] width 88 height 10
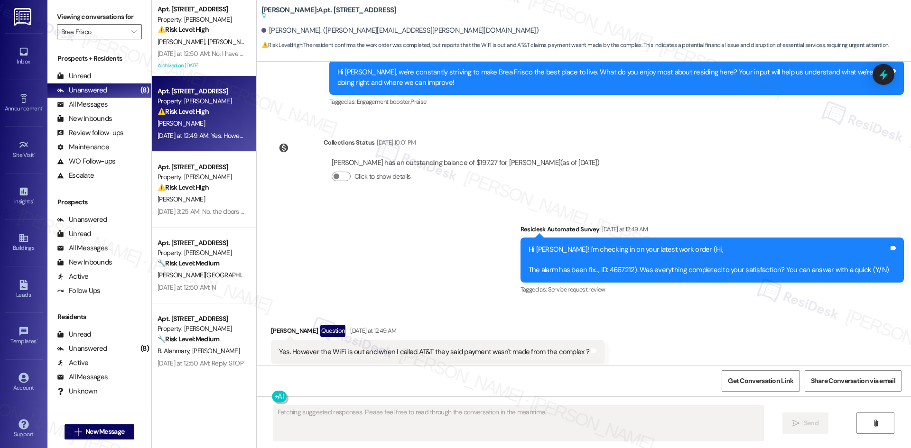
scroll to position [495, 0]
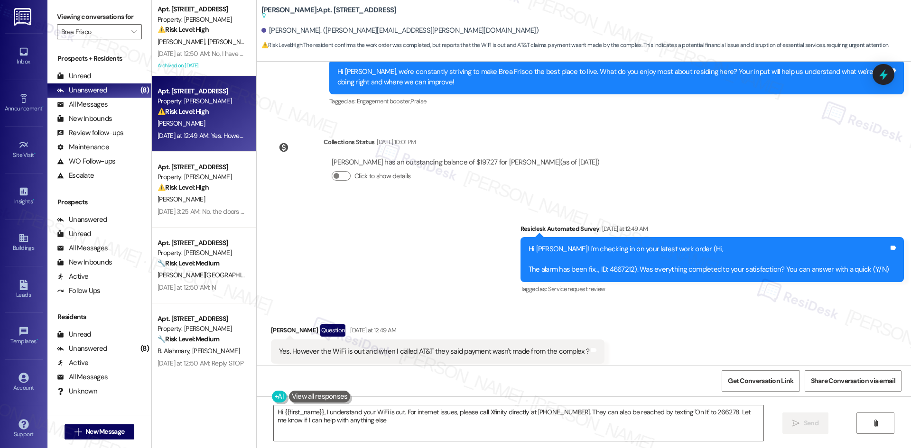
type textarea "Hi {{first_name}}, I understand your WiFi is out. For internet issues, please c…"
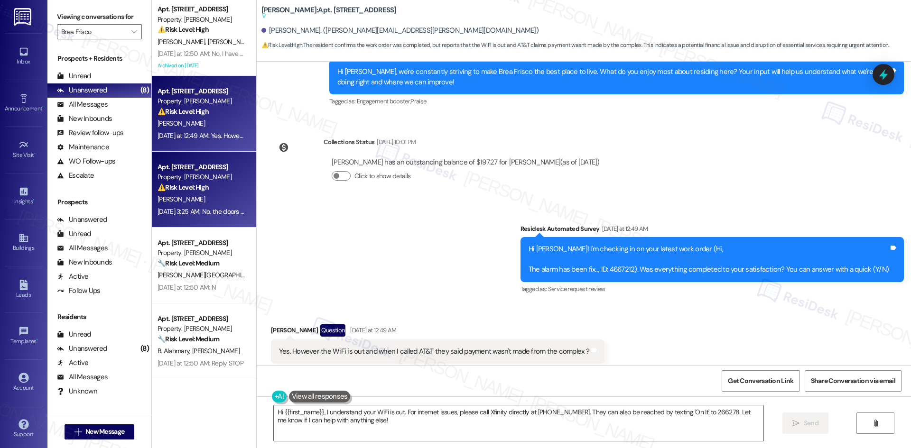
click at [223, 200] on div "[PERSON_NAME]" at bounding box center [202, 200] width 90 height 12
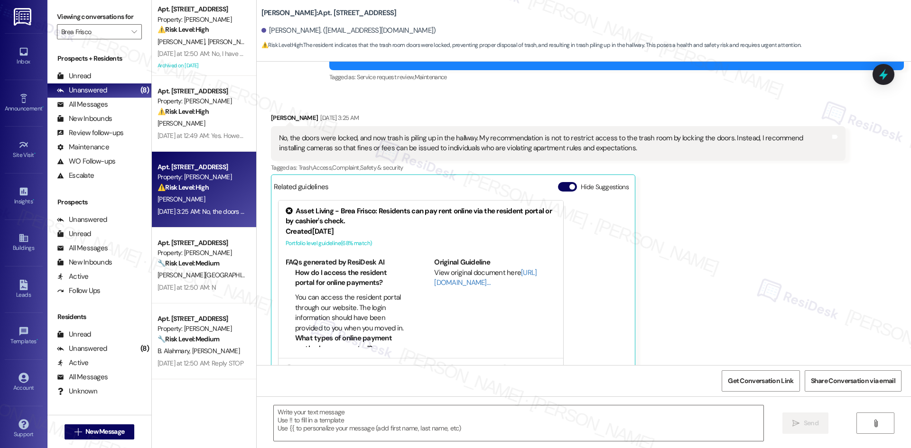
type textarea "Fetching suggested responses. Please feel free to read through the conversation…"
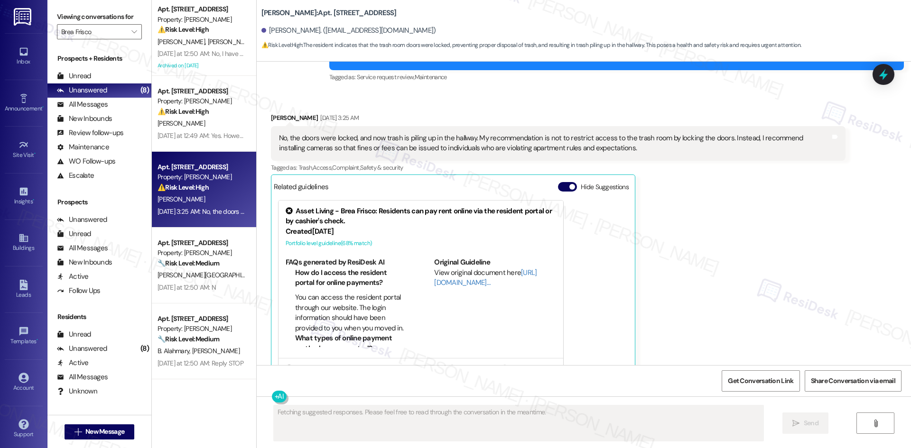
scroll to position [4610, 0]
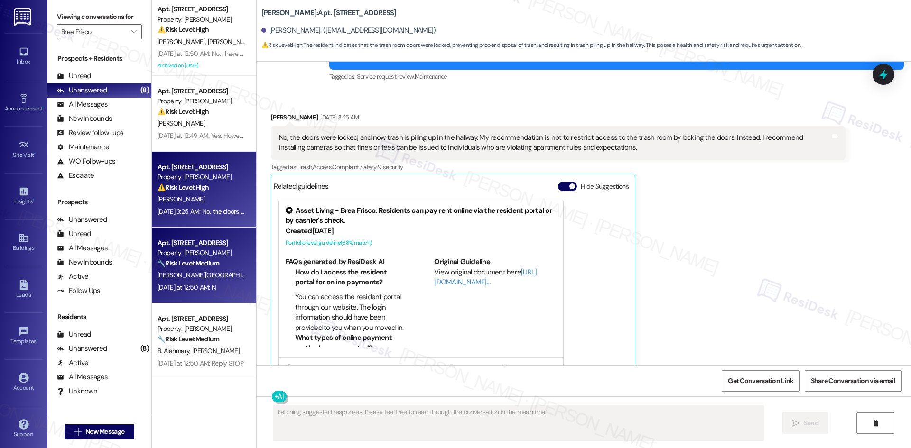
click at [187, 277] on div "Y. Guvvala" at bounding box center [202, 275] width 90 height 12
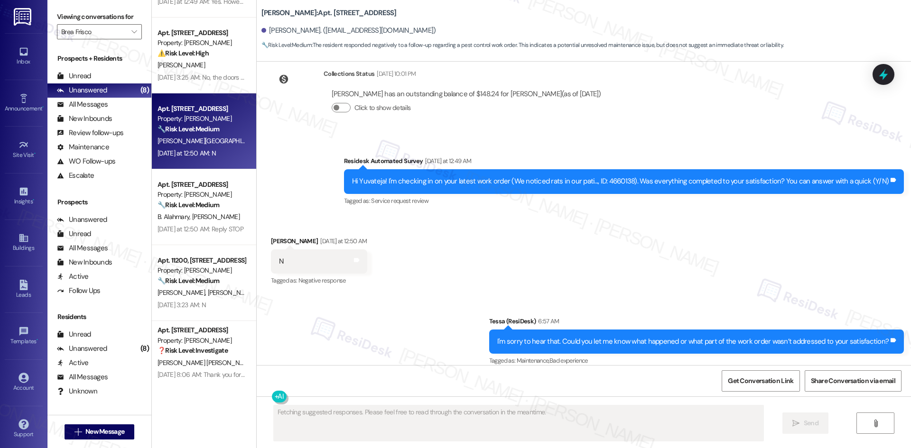
scroll to position [190, 0]
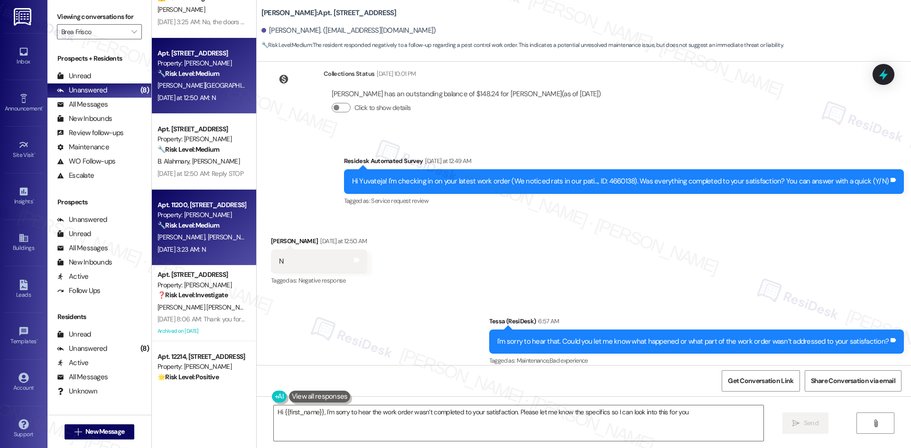
type textarea "Hi {{first_name}}, I'm sorry to hear the work order wasn’t completed to your sa…"
click at [258, 237] on span "A. Gonzales" at bounding box center [281, 237] width 47 height 9
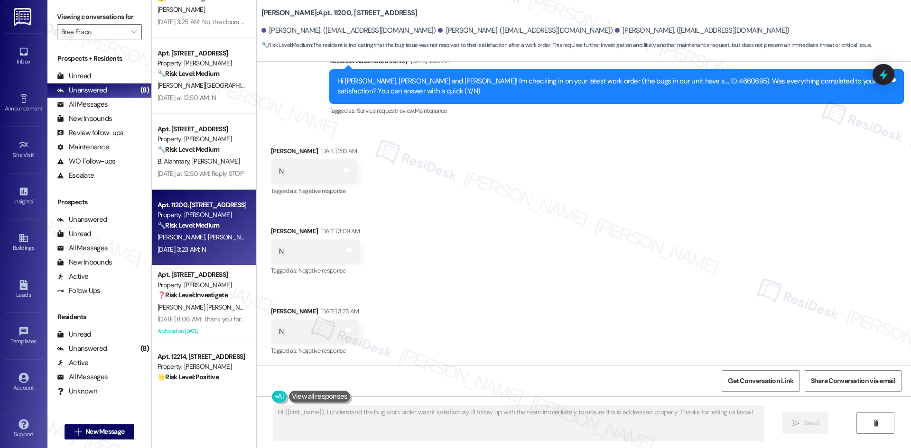
scroll to position [181, 0]
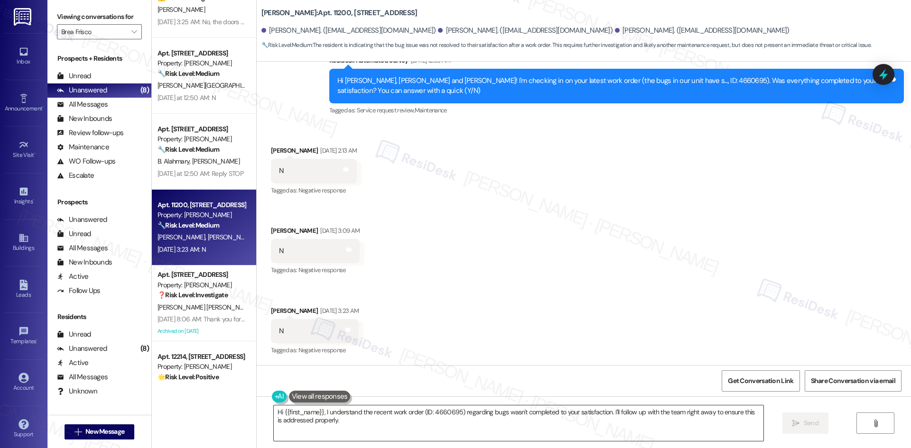
click at [382, 428] on textarea "Hi {{first_name}}, I understand the recent work order (ID: 4660695) regarding b…" at bounding box center [518, 424] width 489 height 36
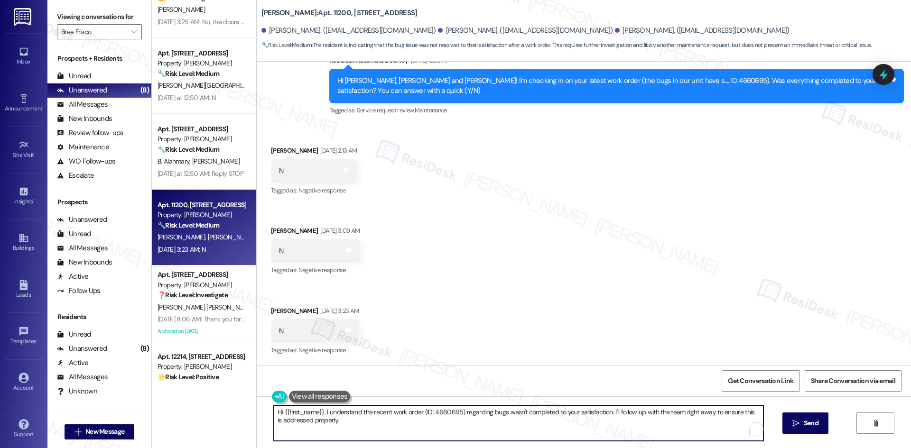
paste textarea "I'm so sorry to bother you! I'll take you off our distribution list. Would you …"
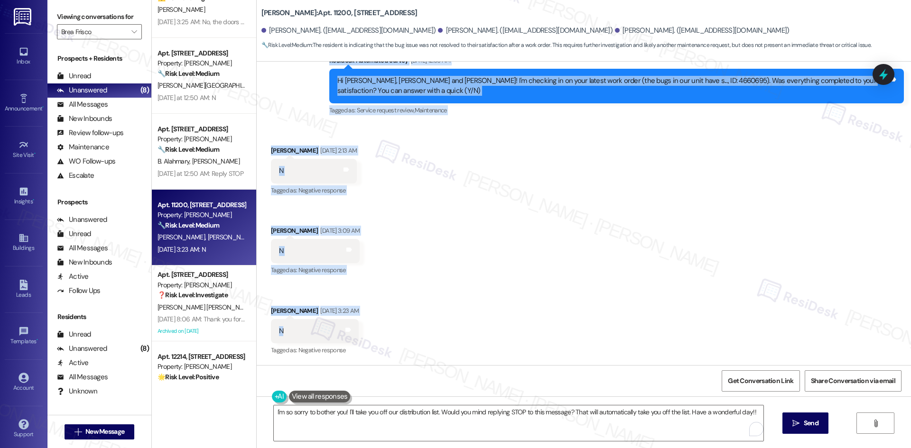
drag, startPoint x: 309, startPoint y: 208, endPoint x: 309, endPoint y: 337, distance: 129.5
click at [310, 338] on div "Lease started Aug 20, 2025 at 8:00 AM Survey, sent via SMS Residesk Automated S…" at bounding box center [584, 214] width 654 height 304
copy div "Residesk Automated Survey Sep 13, 2025 at 12:55 AM Hi Alyssa, Alexia and Joanna…"
click at [674, 233] on div "Received via SMS Alyssa Gonzales Sep 13, 2025 at 2:13 AM N Tags and notes Tagge…" at bounding box center [584, 244] width 654 height 240
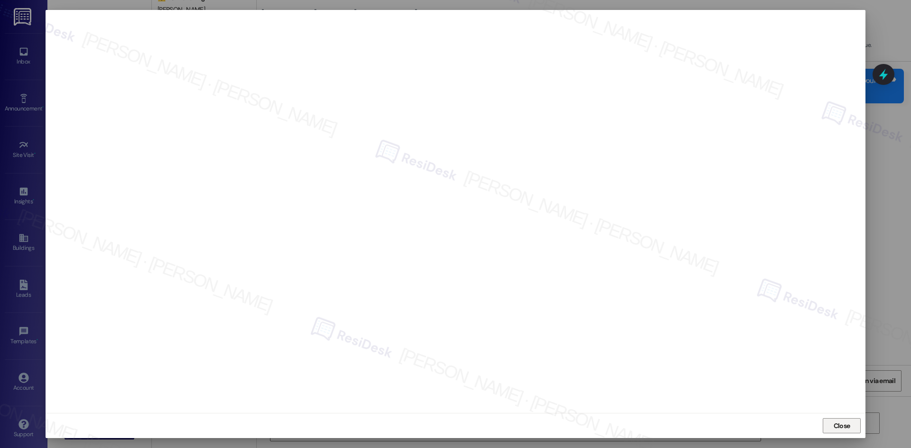
click at [843, 428] on span "Close" at bounding box center [841, 426] width 17 height 10
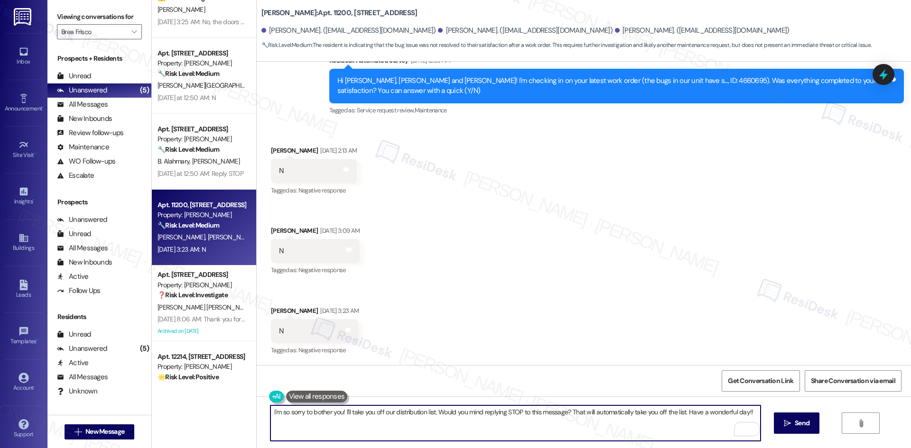
click at [439, 436] on textarea "I'm so sorry to bother you! I'll take you off our distribution list. Would you …" at bounding box center [514, 424] width 489 height 36
paste textarea "Hi Alyssa, Alexia, and Joanna — just checking back in. Has the pest treatment b…"
type textarea "Hi Alyssa, Alexia, and Joanna — just checking back in. Has the pest treatment b…"
click at [795, 420] on span "Send" at bounding box center [801, 423] width 15 height 10
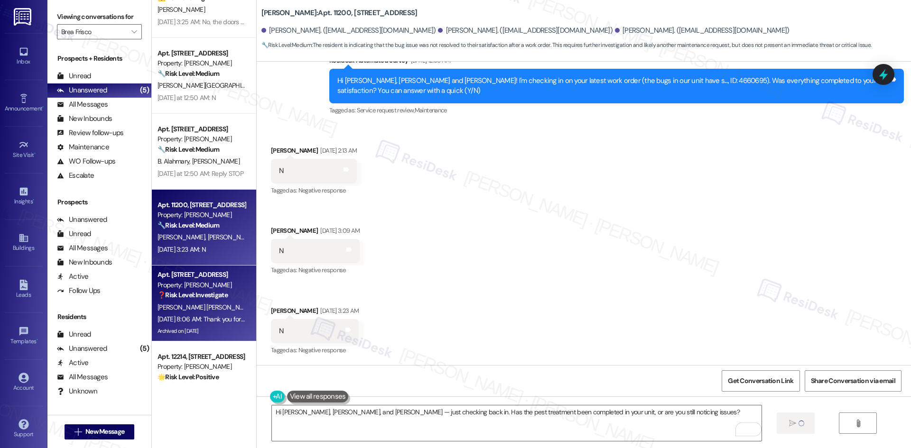
click at [186, 315] on div "Sep 13, 2025 at 8:06 AM: Thank you for your message. Our offices are currently …" at bounding box center [445, 319] width 576 height 9
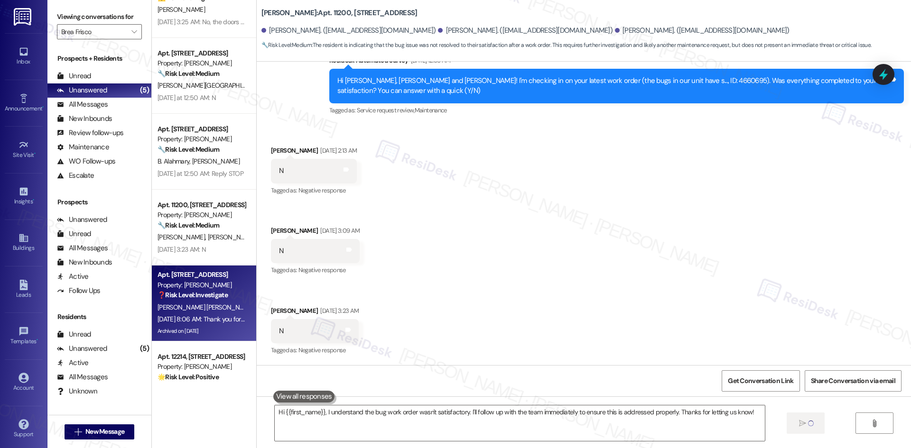
type textarea "Fetching suggested responses. Please feel free to read through the conversation…"
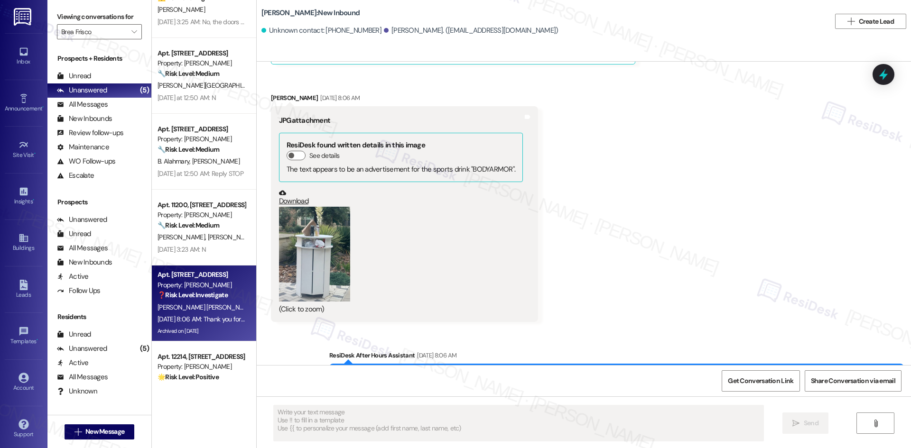
scroll to position [4126, 0]
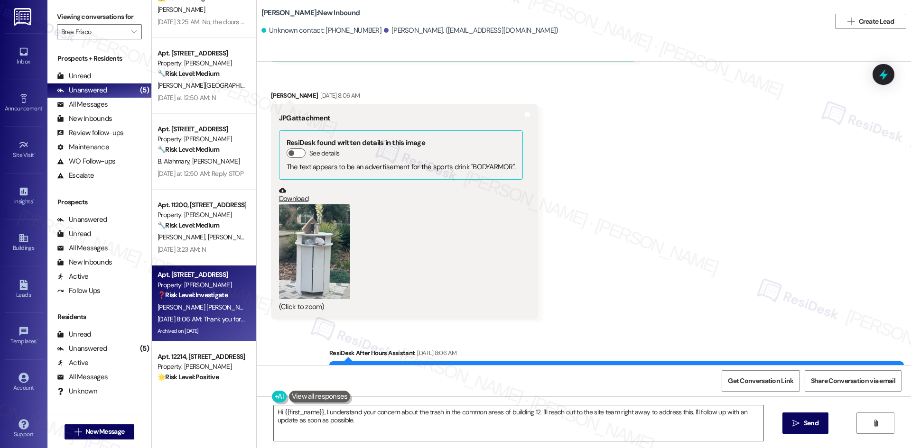
click at [603, 214] on div "Received via SMS Aidcel Prado Gutierrez Question Sep 13, 2025 at 7:53 AM Good a…" at bounding box center [584, 140] width 654 height 374
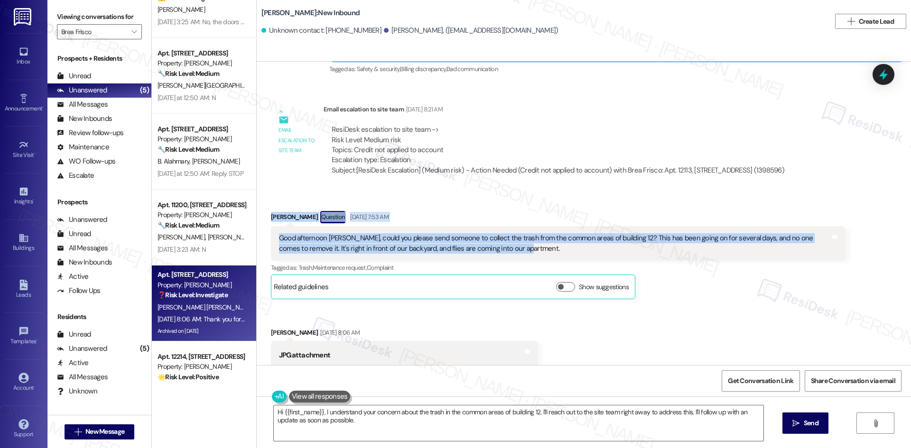
drag, startPoint x: 260, startPoint y: 160, endPoint x: 627, endPoint y: 199, distance: 369.2
click at [627, 204] on div "Received via SMS Aidcel Prado Gutierrez Question Sep 13, 2025 at 7:53 AM Good a…" at bounding box center [558, 255] width 589 height 102
copy div "Aidcel Prado Gutierrez Question Sep 13, 2025 at 7:53 AM Good afternoon Tessa, c…"
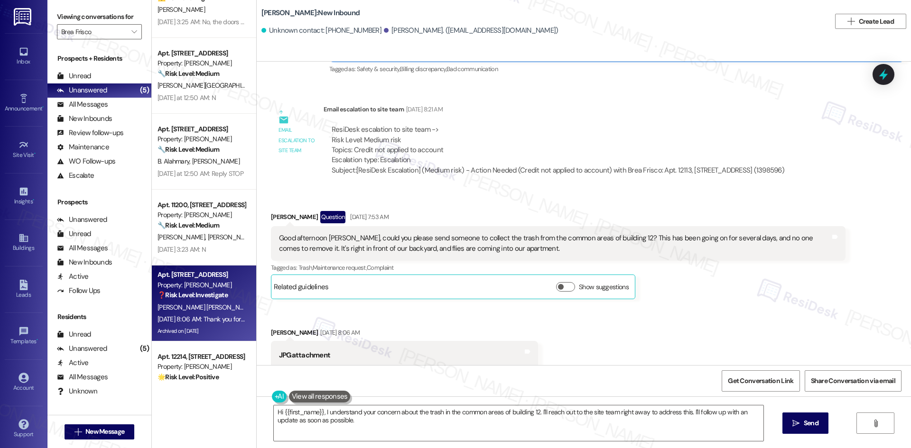
click at [453, 248] on div "Received via SMS Aidcel Prado Gutierrez Question Sep 13, 2025 at 7:53 AM Good a…" at bounding box center [558, 255] width 589 height 102
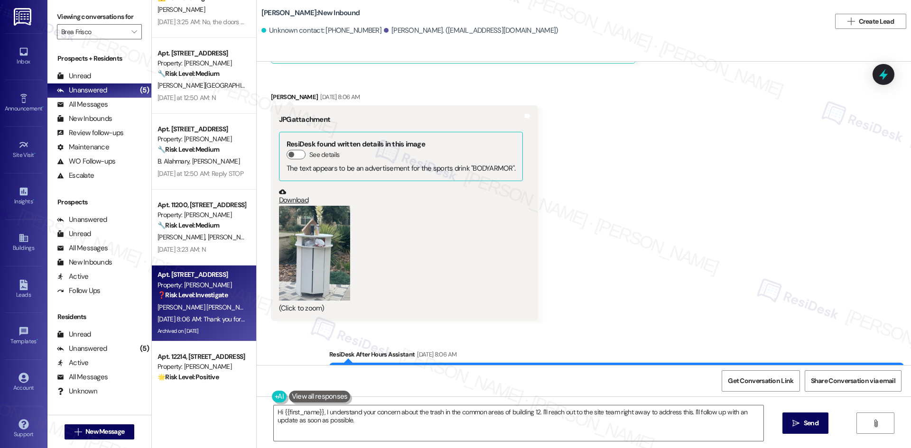
scroll to position [4126, 0]
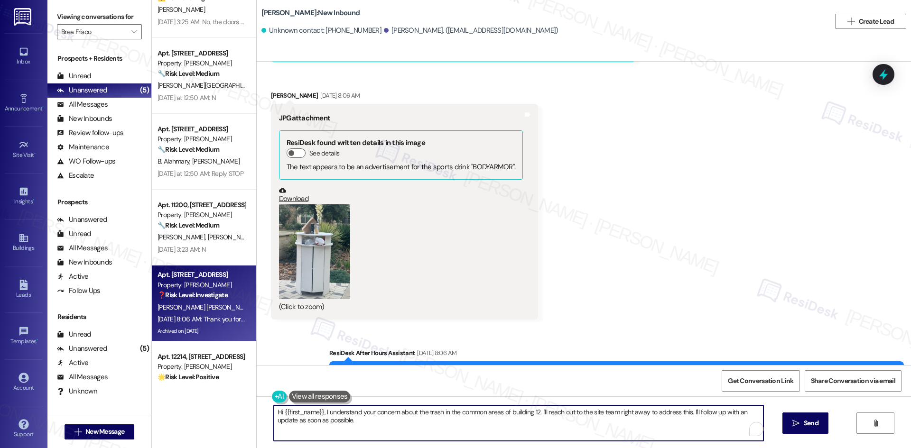
drag, startPoint x: 363, startPoint y: 420, endPoint x: 247, endPoint y: 408, distance: 116.8
click at [247, 408] on div "Apt. 11118, 12330 Research Road Property: Brea Frisco ⚠️ Risk Level: High The r…" at bounding box center [531, 224] width 759 height 448
paste textarea "Aidcel, I just wanted to check back in — has the trash in the common areas of b…"
type textarea "Hi Aidcel, I just wanted to check back in — has the trash in the common areas o…"
click at [809, 427] on span "Send" at bounding box center [810, 423] width 15 height 10
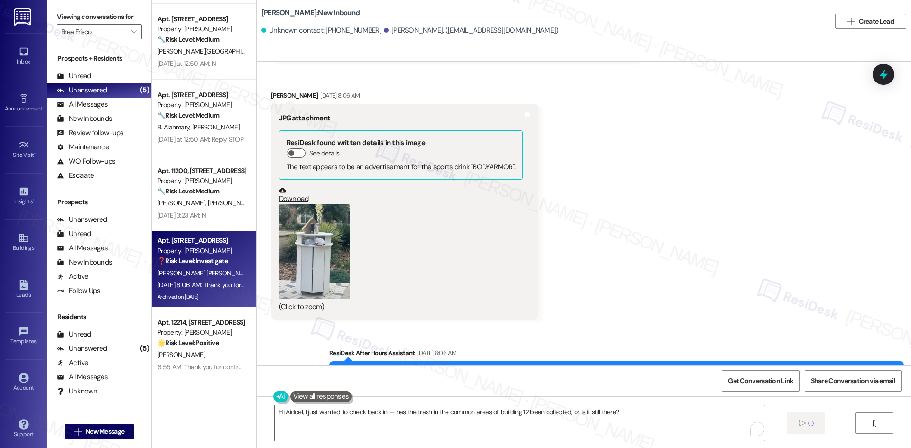
scroll to position [226, 0]
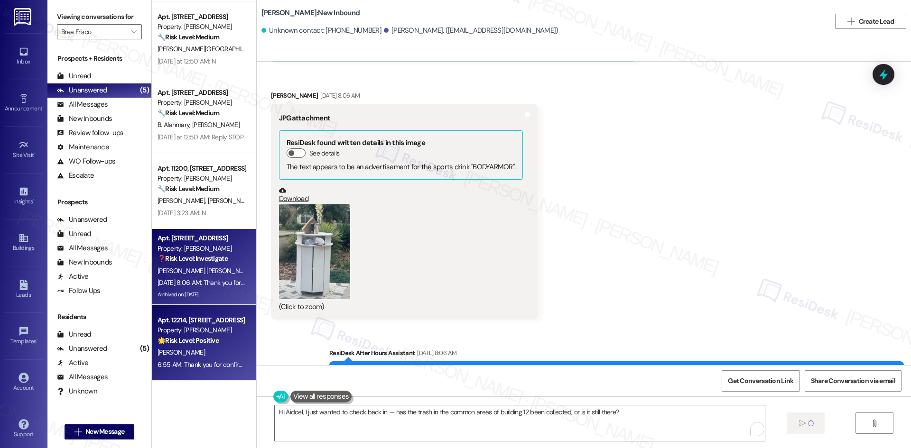
click at [226, 363] on div "6:55 AM: Thank you for confirming! I’m glad to hear everything was completed to…" at bounding box center [365, 364] width 416 height 9
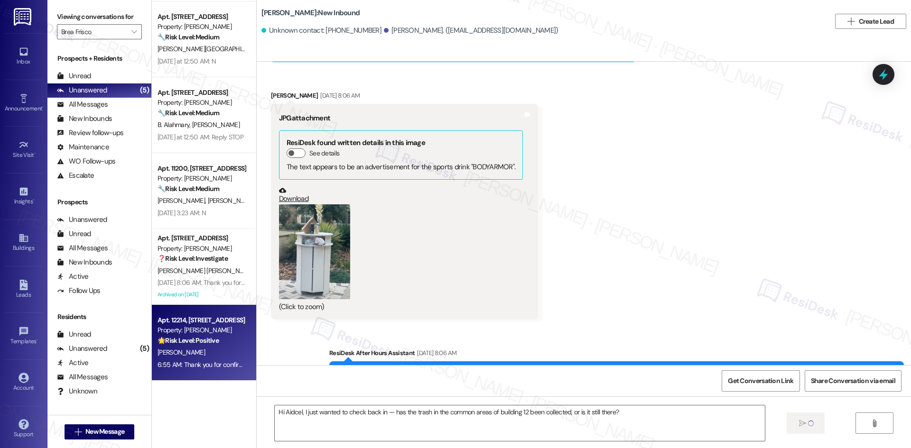
type textarea "Fetching suggested responses. Please feel free to read through the conversation…"
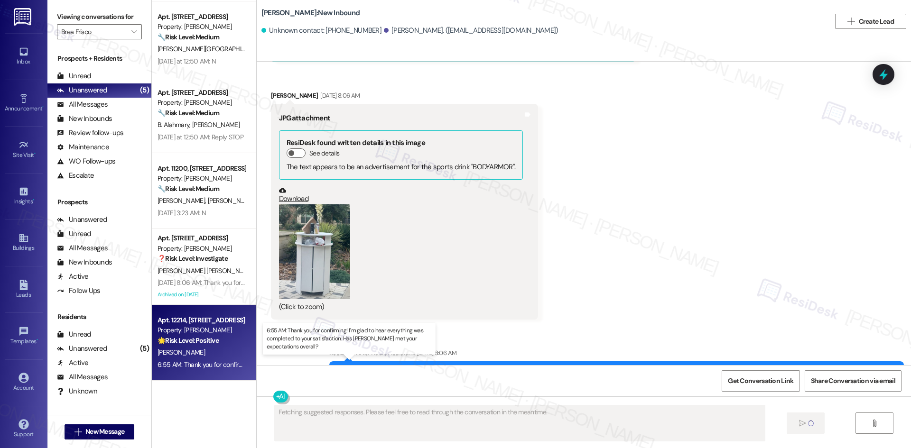
scroll to position [268, 0]
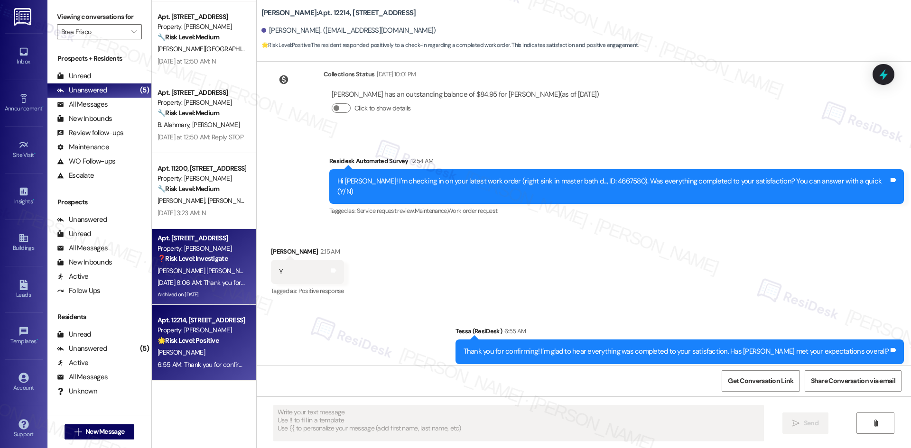
click at [200, 280] on div "Sep 13, 2025 at 8:06 AM: Thank you for your message. Our offices are currently …" at bounding box center [445, 282] width 576 height 9
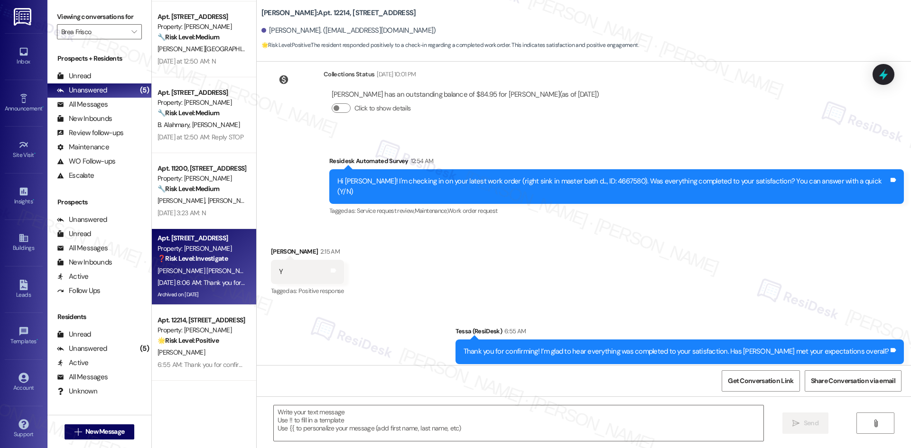
type textarea "Fetching suggested responses. Please feel free to read through the conversation…"
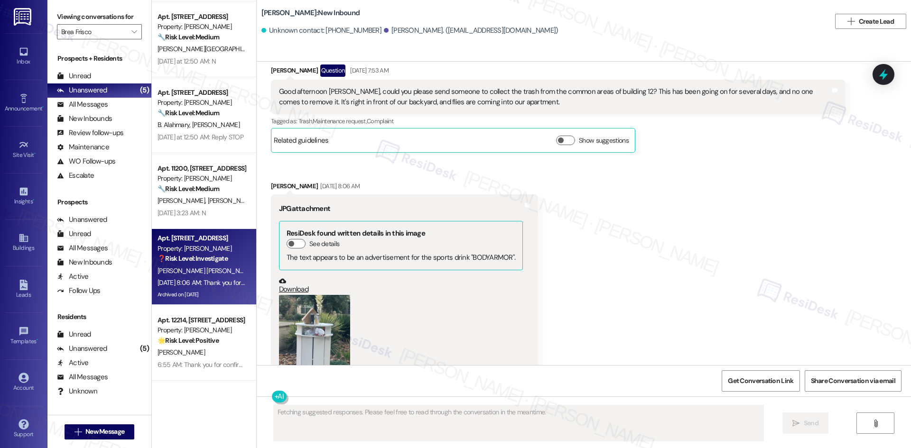
scroll to position [4206, 0]
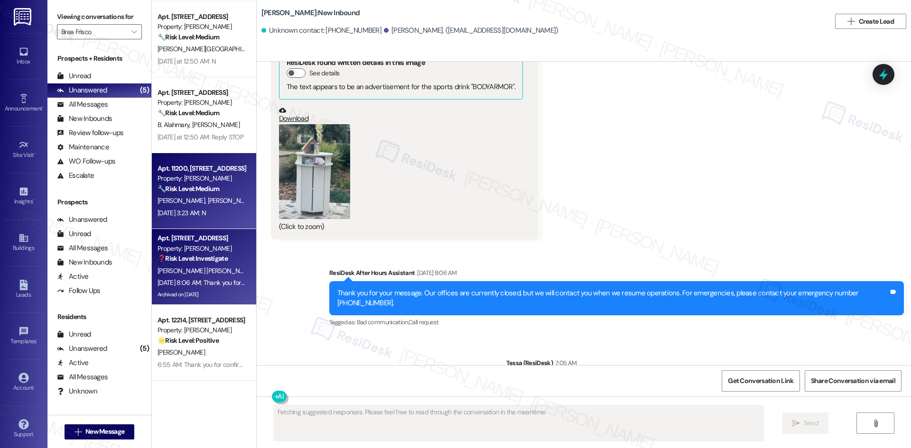
click at [194, 212] on div "Sep 13, 2025 at 3:23 AM: N Sep 13, 2025 at 3:23 AM: N" at bounding box center [181, 213] width 48 height 9
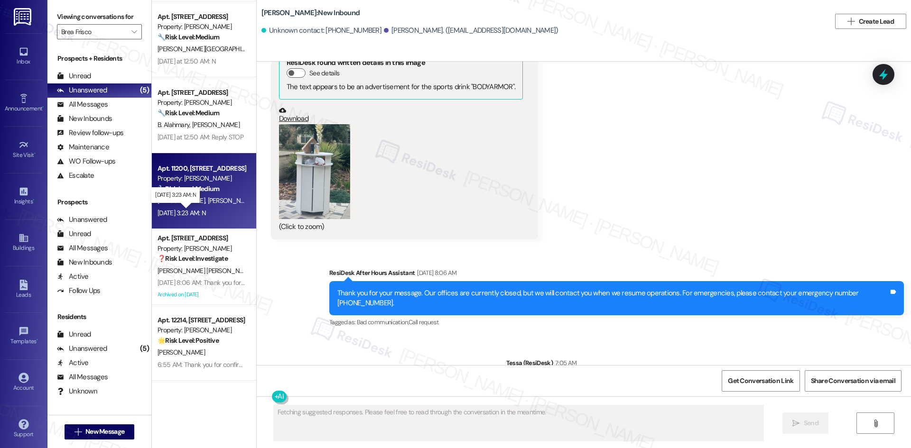
scroll to position [261, 0]
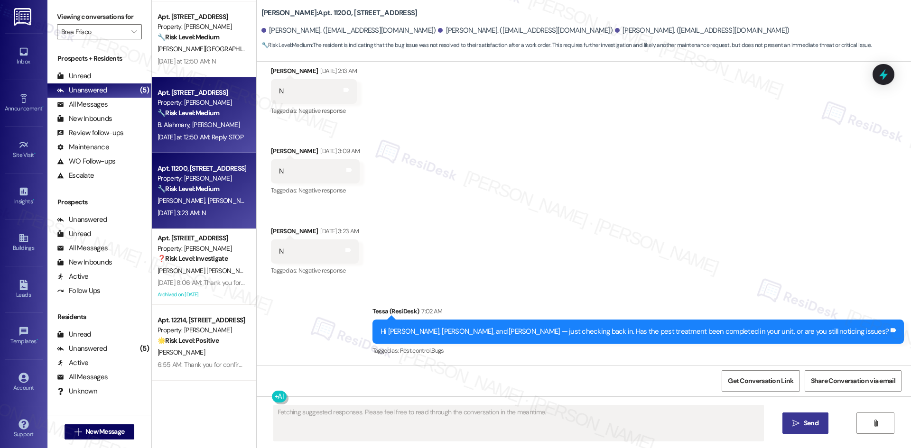
click at [213, 143] on div "Yesterday at 12:50 AM: Reply STOP Yesterday at 12:50 AM: Reply STOP" at bounding box center [202, 137] width 90 height 12
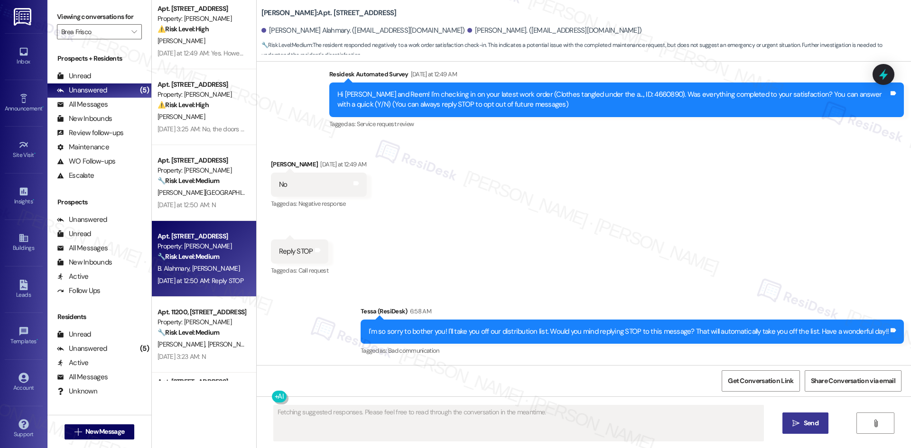
scroll to position [37, 0]
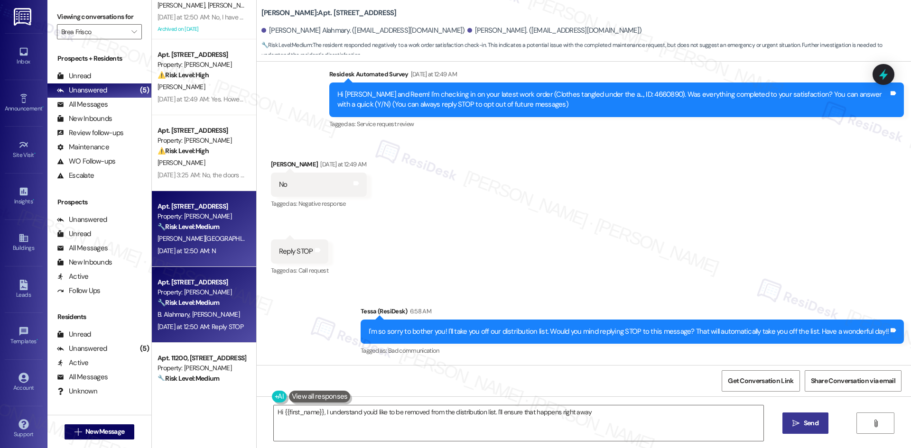
type textarea "Hi {{first_name}}, I understand you'd like to be removed from the distribution …"
click at [201, 239] on div "Y. Guvvala" at bounding box center [202, 239] width 90 height 12
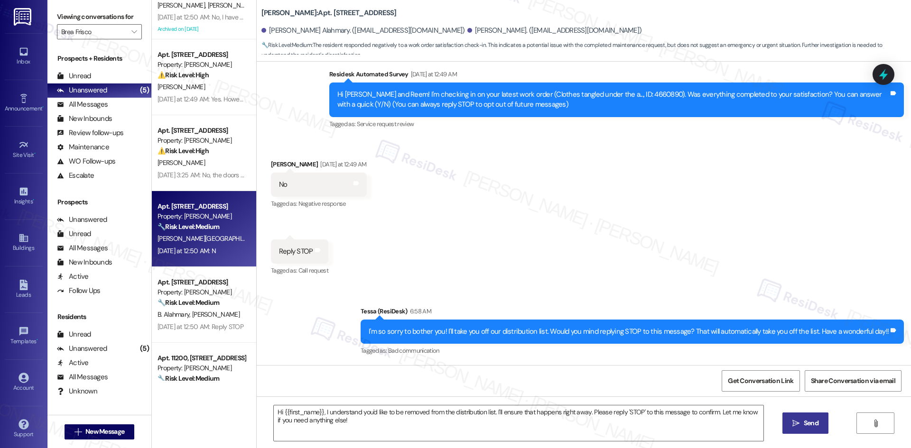
type textarea "Fetching suggested responses. Please feel free to read through the conversation…"
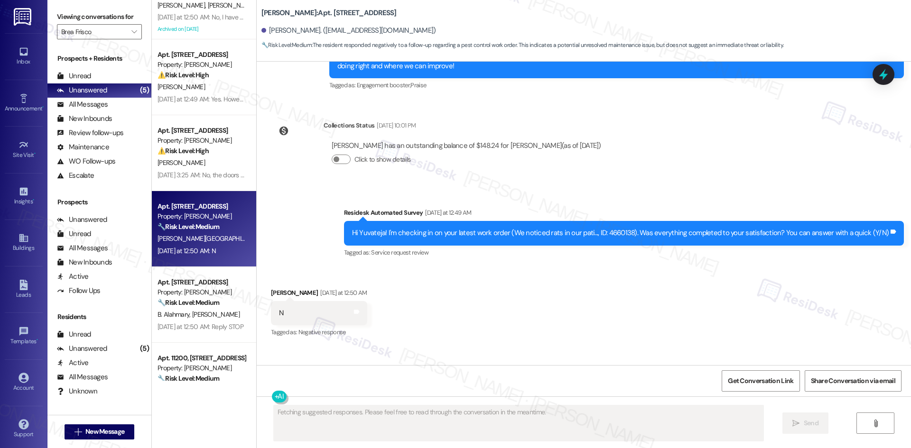
scroll to position [348, 0]
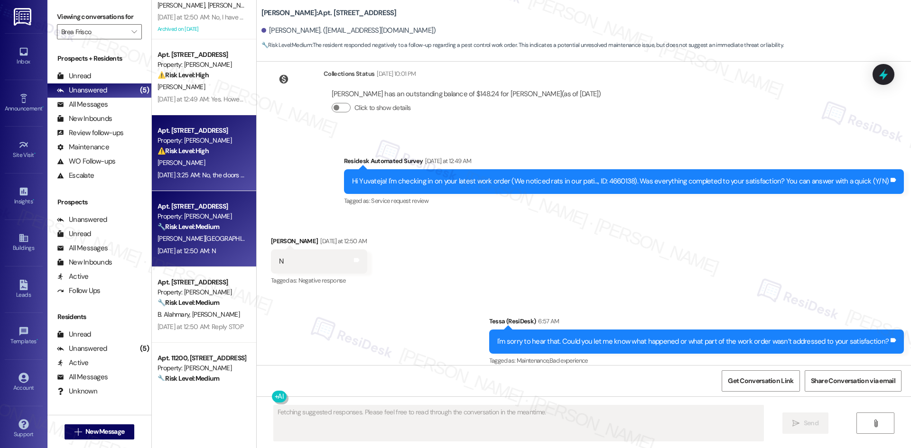
click at [183, 158] on div "[PERSON_NAME]" at bounding box center [202, 163] width 90 height 12
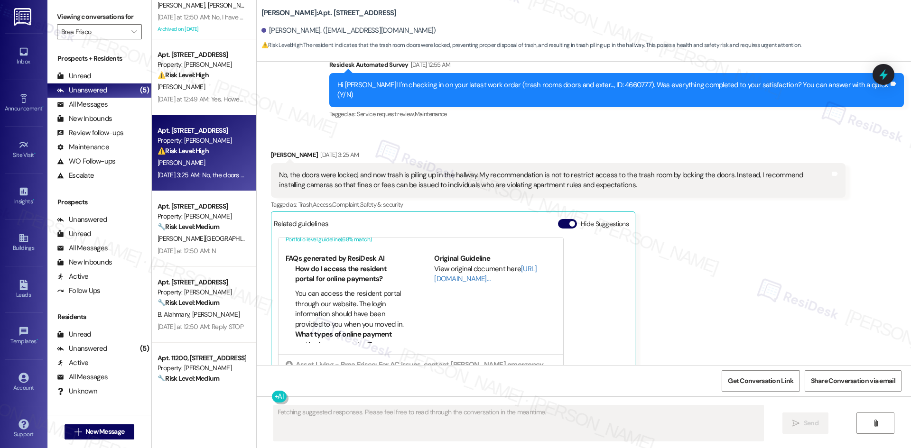
scroll to position [4467, 0]
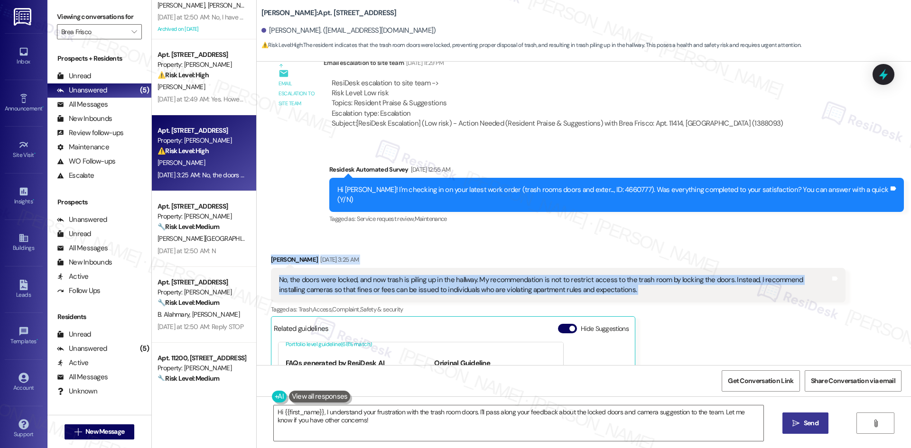
drag, startPoint x: 263, startPoint y: 232, endPoint x: 766, endPoint y: 269, distance: 504.6
click at [829, 269] on div "Received via SMS Shayna Johnson Sep 13, 2025 at 3:25 AM No, the doors were lock…" at bounding box center [558, 388] width 589 height 280
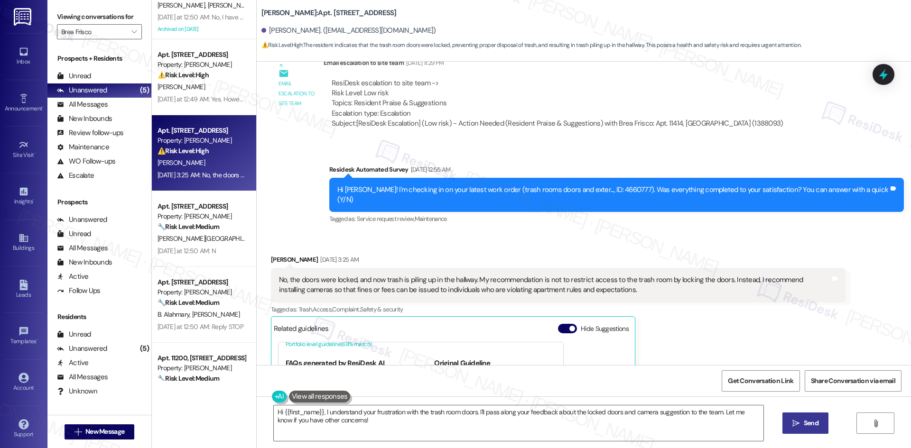
click at [331, 148] on div "Survey, sent via SMS Residesk Automated Survey Sep 13, 2025 at 12:55 AM Hi Shay…" at bounding box center [584, 188] width 654 height 90
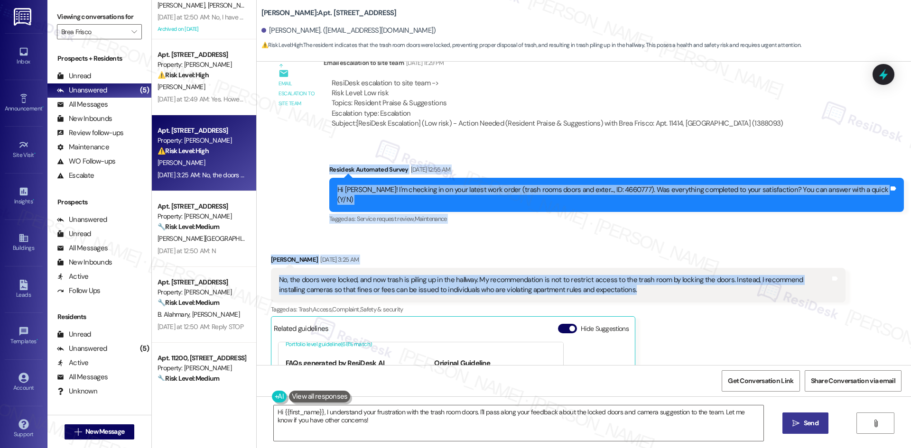
drag, startPoint x: 335, startPoint y: 156, endPoint x: 597, endPoint y: 275, distance: 287.4
click at [644, 277] on div "Survey, sent via SMS Residesk Automated Survey May 14, 2025 at 12:38 AM Hi Shay…" at bounding box center [584, 214] width 654 height 304
copy div "Residesk Automated Survey Sep 13, 2025 at 12:55 AM Hi Shayna! I'm checking in o…"
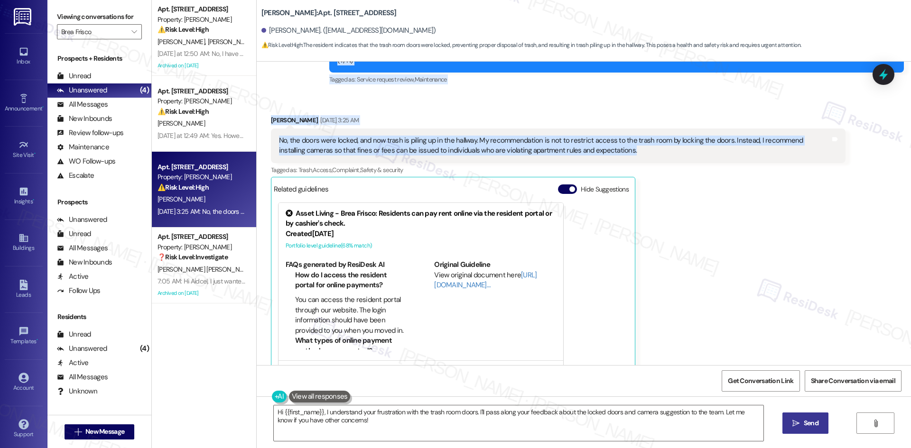
scroll to position [4610, 0]
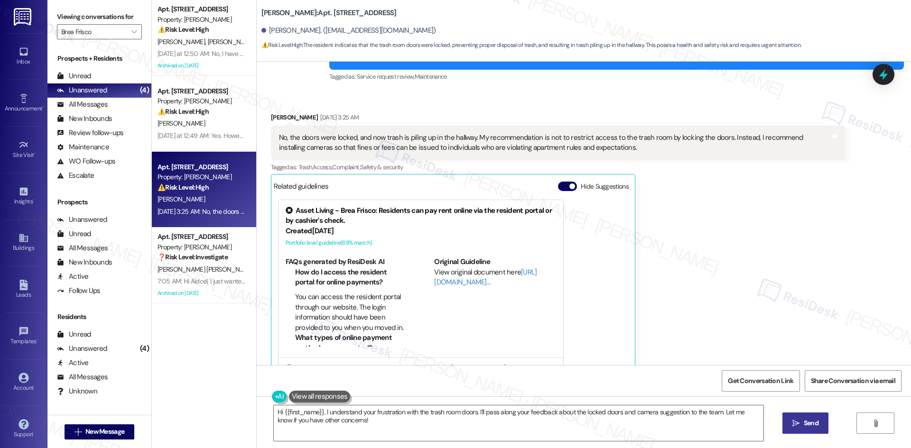
drag, startPoint x: 631, startPoint y: 201, endPoint x: 630, endPoint y: 208, distance: 7.1
click at [631, 201] on div "Shayna Johnson Sep 13, 2025 at 3:25 AM No, the doors were locked, and now trash…" at bounding box center [558, 245] width 574 height 266
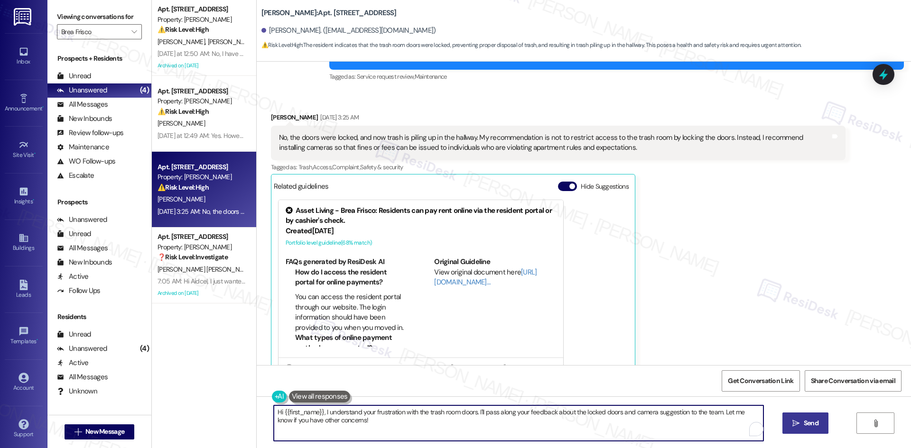
drag, startPoint x: 370, startPoint y: 421, endPoint x: 278, endPoint y: 420, distance: 92.0
click at [257, 411] on div "Hi {{first_name}}, I understand your frustration with the trash room doors. I'l…" at bounding box center [584, 432] width 654 height 71
paste textarea "Shayna, I just wanted to check back in — has the issue with the trash room door…"
type textarea "Hi [PERSON_NAME], I just wanted to check back in — has the issue with the trash…"
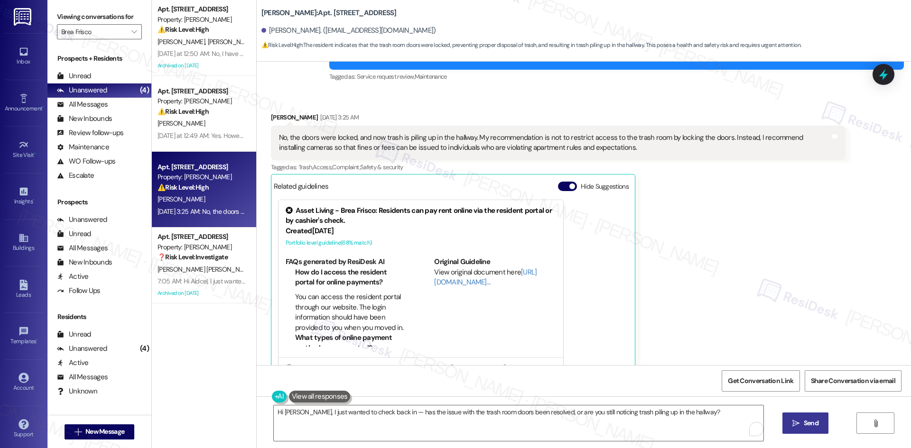
click at [798, 428] on span " Send" at bounding box center [805, 423] width 30 height 10
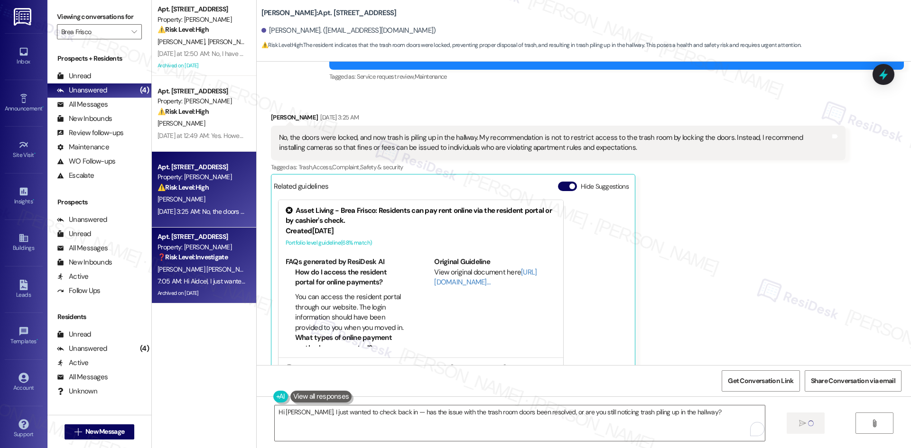
click at [216, 280] on div "7:05 AM: Hi Aidcel, I just wanted to check back in — has the trash in the commo…" at bounding box center [340, 281] width 366 height 9
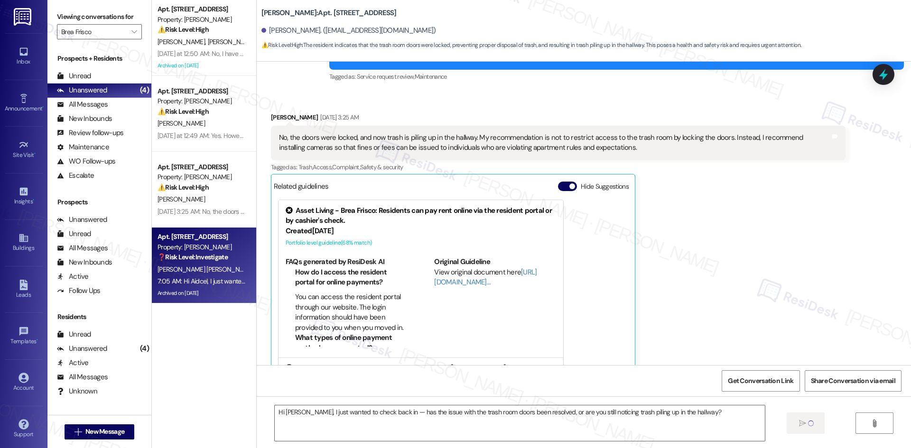
type textarea "Fetching suggested responses. Please feel free to read through the conversation…"
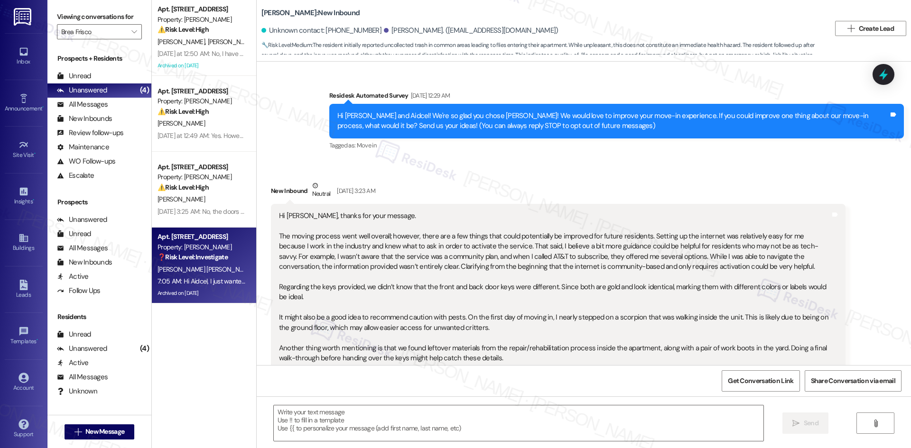
scroll to position [4286, 0]
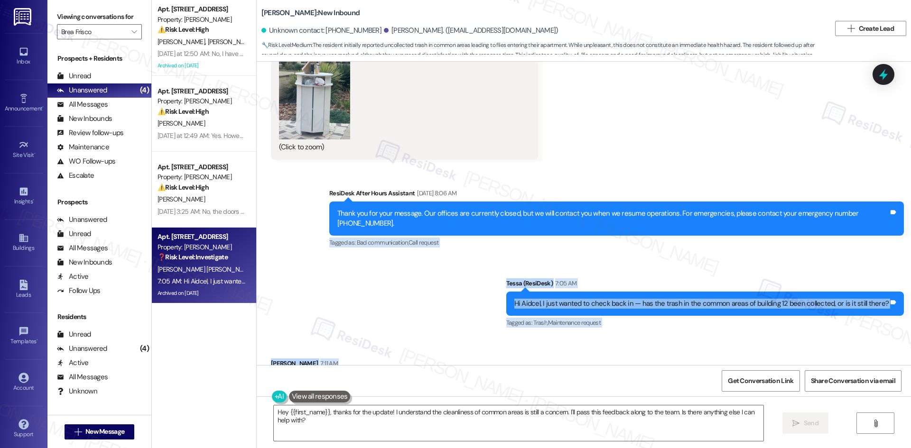
drag, startPoint x: 342, startPoint y: 240, endPoint x: 753, endPoint y: 327, distance: 419.7
click at [753, 327] on div "Survey, sent via SMS Residesk Automated Survey Jun 03, 2025 at 12:29 AM Hi Manu…" at bounding box center [584, 214] width 654 height 304
drag, startPoint x: 544, startPoint y: 329, endPoint x: 385, endPoint y: 286, distance: 164.2
click at [385, 337] on div "Received via SMS Aidcel Prado Gutierrez 7:11 AM Hi Tessa, this has already been…" at bounding box center [584, 377] width 654 height 80
drag, startPoint x: 328, startPoint y: 231, endPoint x: 756, endPoint y: 327, distance: 438.9
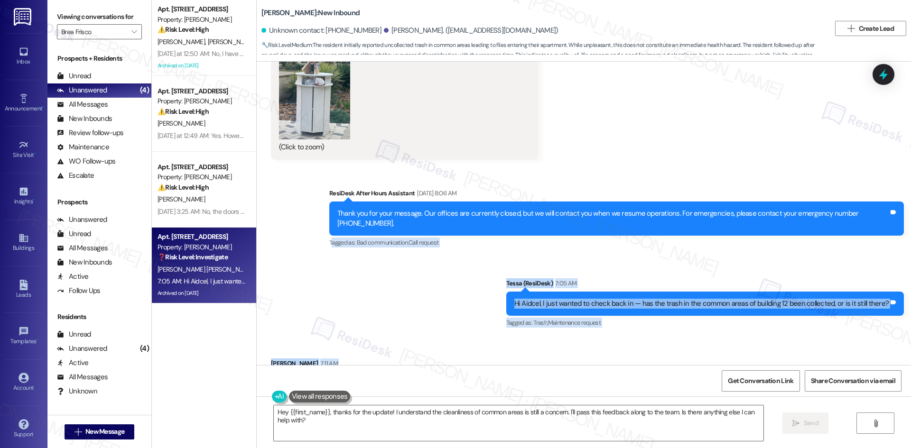
click at [756, 327] on div "Survey, sent via SMS Residesk Automated Survey Jun 03, 2025 at 12:29 AM Hi Manu…" at bounding box center [584, 214] width 654 height 304
click at [533, 359] on div "Aidcel Prado Gutierrez 7:11 AM" at bounding box center [540, 365] width 539 height 13
click at [474, 253] on div "Sent via SMS ResiDesk After Hours Assistant Sep 13, 2025 at 8:06 AM Thank you f…" at bounding box center [584, 252] width 654 height 170
drag, startPoint x: 494, startPoint y: 226, endPoint x: 758, endPoint y: 337, distance: 286.5
click at [758, 337] on div "Survey, sent via SMS Residesk Automated Survey Jun 03, 2025 at 12:29 AM Hi Manu…" at bounding box center [584, 214] width 654 height 304
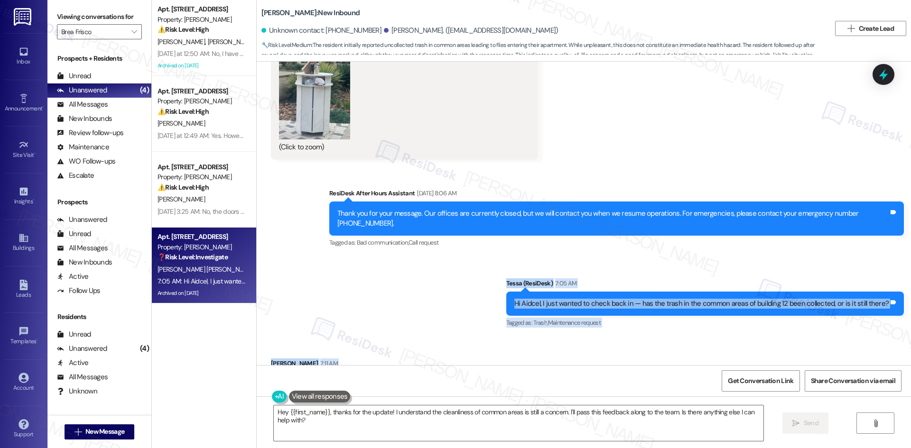
copy div "Tessa (ResiDesk) 7:05 AM Hi Aidcel, I just wanted to check back in — has the tr…"
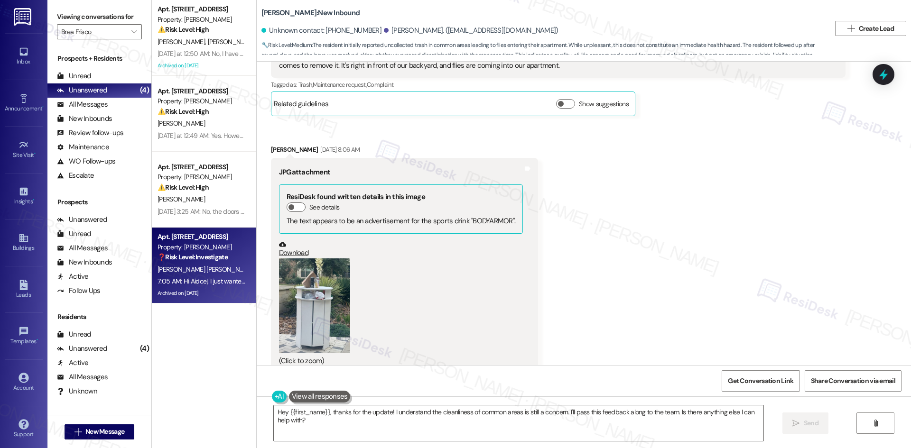
scroll to position [3906, 0]
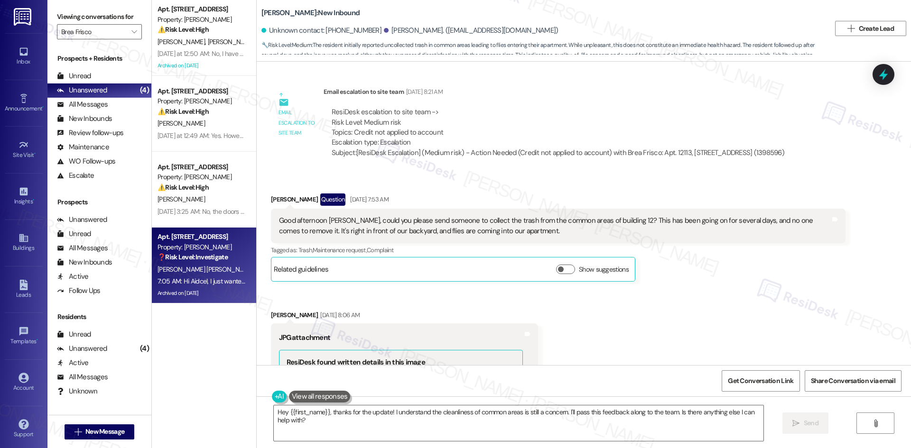
drag, startPoint x: 517, startPoint y: 196, endPoint x: 477, endPoint y: 194, distance: 40.4
click at [517, 243] on div "Tagged as: Trash , Click to highlight conversations about Trash Maintenance req…" at bounding box center [558, 250] width 574 height 14
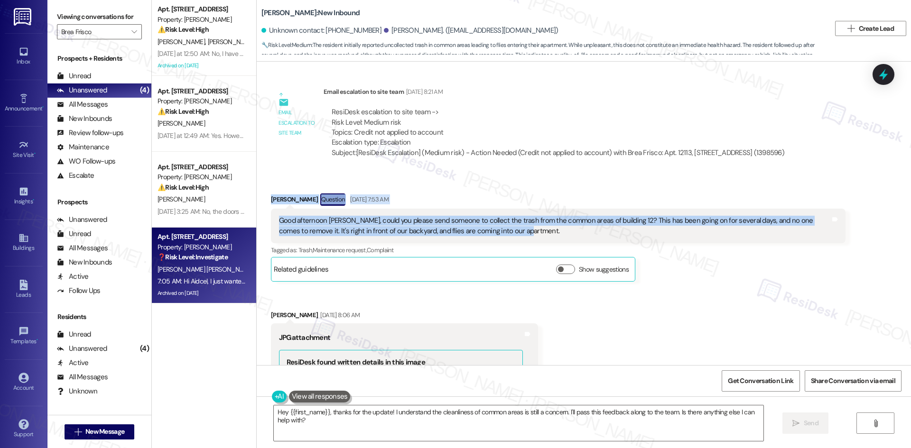
drag, startPoint x: 257, startPoint y: 141, endPoint x: 495, endPoint y: 176, distance: 240.7
click at [521, 186] on div "Received via SMS Aidcel Prado Gutierrez Question Sep 13, 2025 at 7:53 AM Good a…" at bounding box center [558, 237] width 589 height 102
copy div "Aidcel Prado Gutierrez Question Sep 13, 2025 at 7:53 AM Good afternoon Tessa, c…"
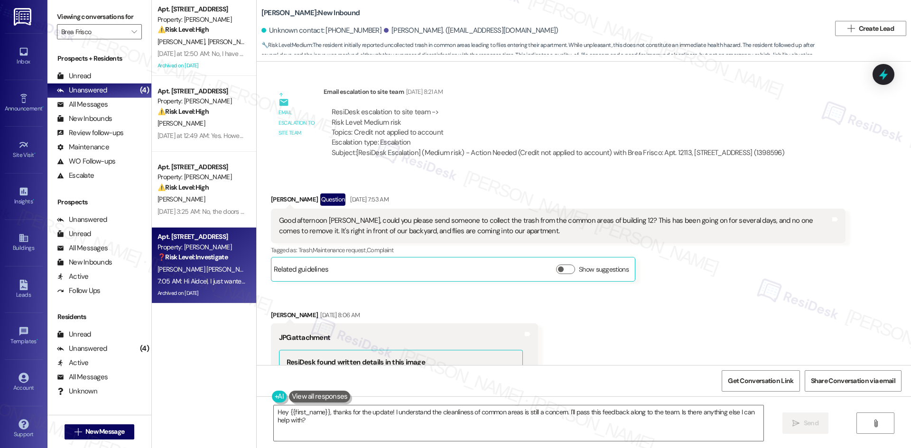
click at [785, 257] on div "Received via SMS Aidcel Prado Gutierrez Question Sep 13, 2025 at 7:53 AM Good a…" at bounding box center [584, 359] width 654 height 374
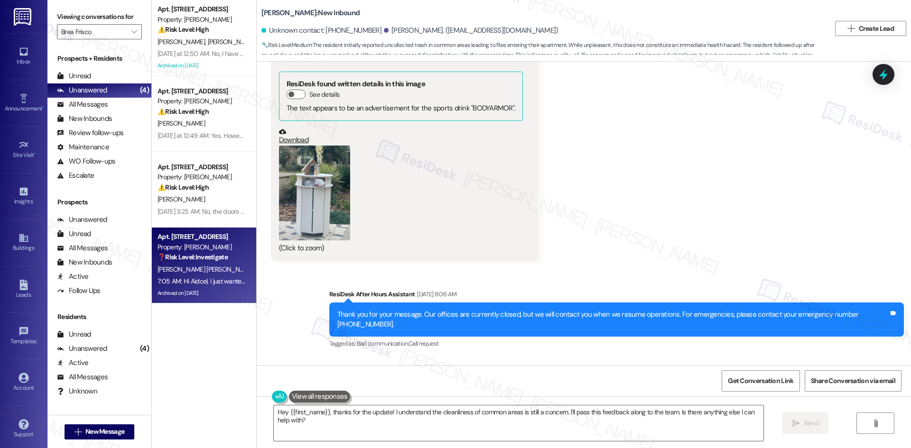
scroll to position [4286, 0]
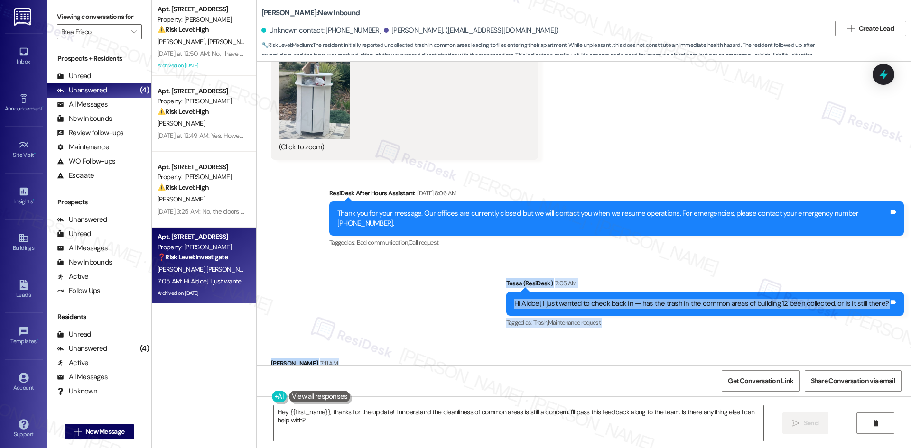
drag, startPoint x: 502, startPoint y: 229, endPoint x: 805, endPoint y: 338, distance: 321.9
click at [805, 338] on div "Survey, sent via SMS Residesk Automated Survey Jun 03, 2025 at 12:29 AM Hi Manu…" at bounding box center [584, 214] width 654 height 304
copy div "Tessa (ResiDesk) 7:05 AM Hi Aidcel, I just wanted to check back in — has the tr…"
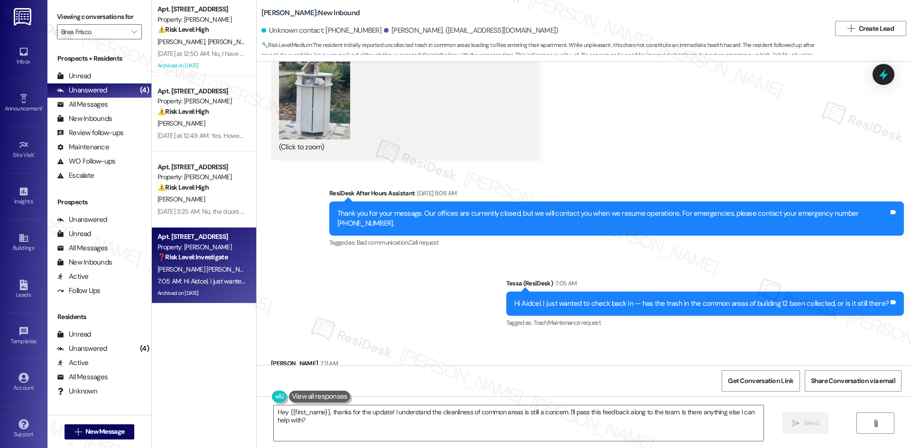
drag, startPoint x: 458, startPoint y: 228, endPoint x: 462, endPoint y: 285, distance: 57.1
click at [458, 231] on div "Sent via SMS ResiDesk After Hours Assistant Sep 13, 2025 at 8:06 AM Thank you f…" at bounding box center [584, 252] width 654 height 170
click at [412, 430] on textarea "Hey {{first_name}}, thanks for the update! I understand the cleanliness of comm…" at bounding box center [518, 424] width 489 height 36
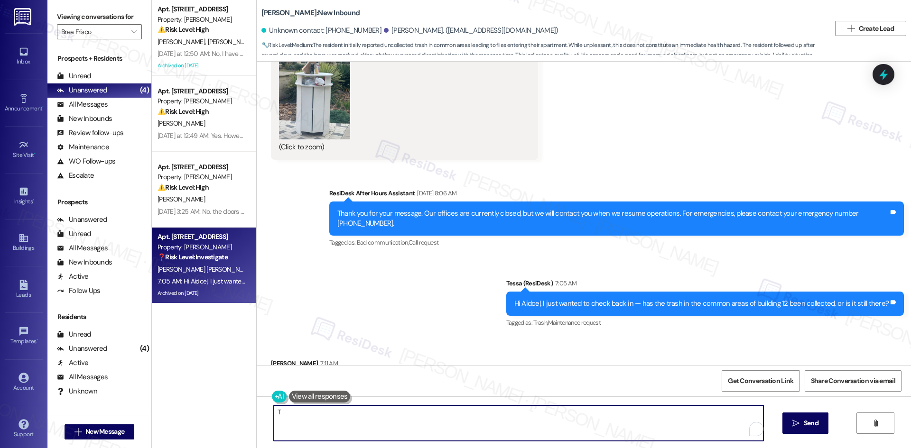
paste textarea "hank you for confirming and for sharing your feedback. I’ll forward your commen…"
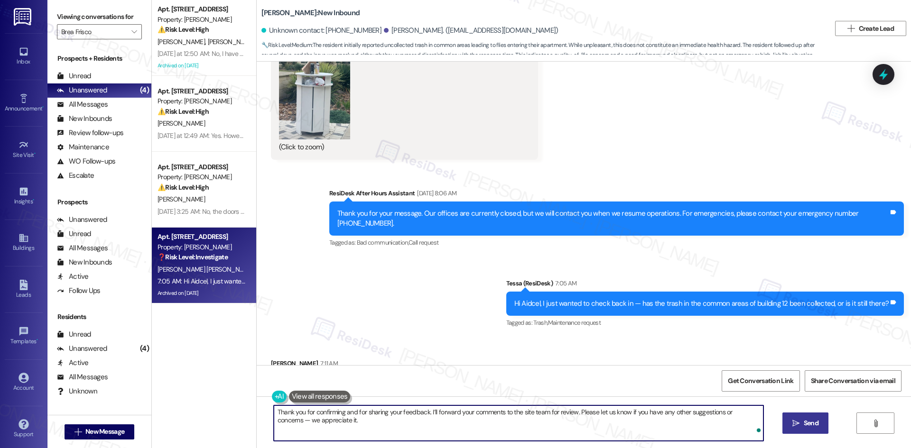
type textarea "Thank you for confirming and for sharing your feedback. I’ll forward your comme…"
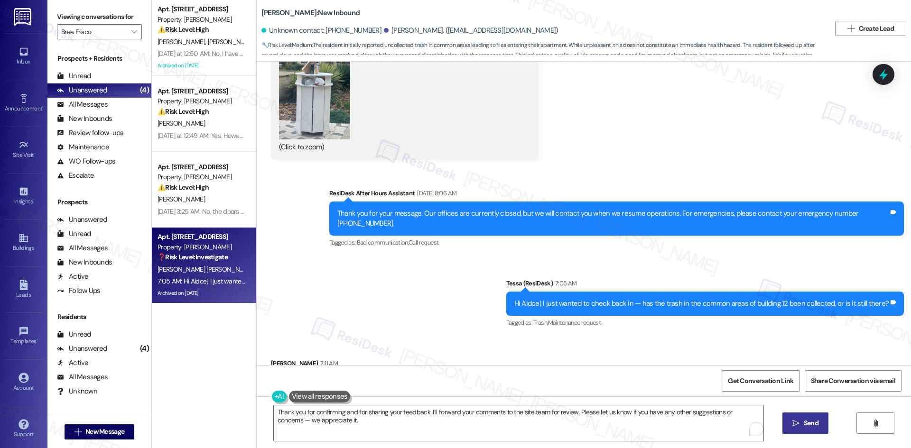
click at [800, 422] on span " Send" at bounding box center [805, 423] width 30 height 10
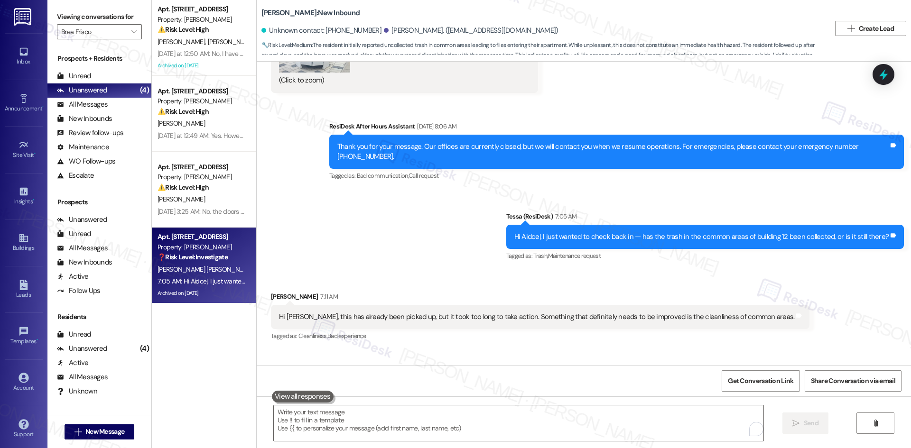
scroll to position [4362, 0]
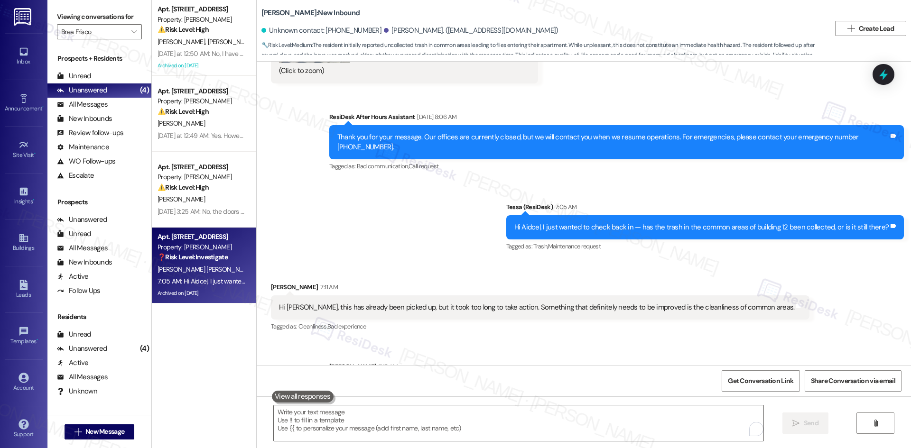
click at [792, 355] on div "Sent via SMS Sarah 7:18 AM Thank you for confirming and for sharing your feedba…" at bounding box center [616, 386] width 589 height 62
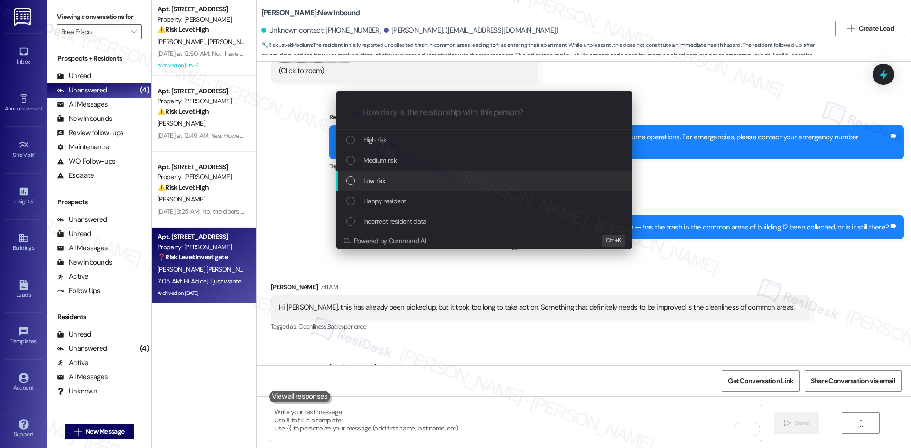
click at [412, 177] on div "Low risk" at bounding box center [484, 180] width 277 height 10
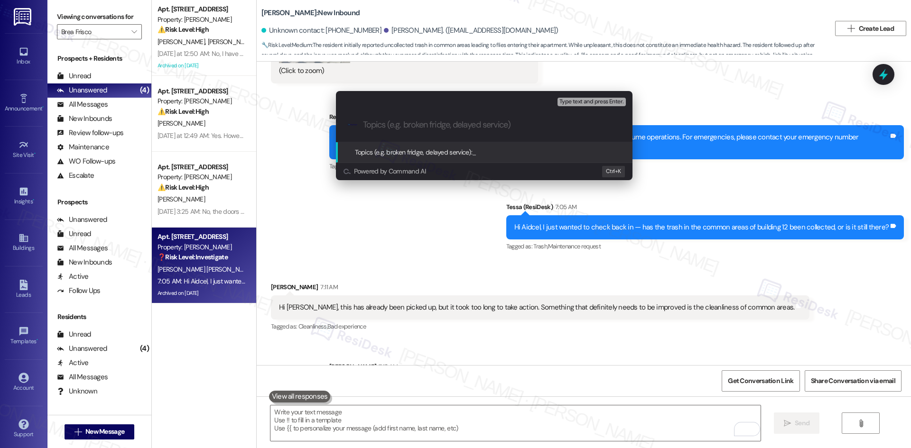
click at [397, 115] on div ".cls-1{fill:#0a055f;}.cls-2{fill:#0cc4c4;} resideskLogoBlueOrange" at bounding box center [484, 125] width 296 height 34
click at [396, 125] on input "Topics (e.g. broken fridge, delayed service)" at bounding box center [492, 125] width 258 height 10
paste input "Feedback on Common Area Cleanliness – Building 12"
type input "Feedback on Common Area Cleanliness – Building 12"
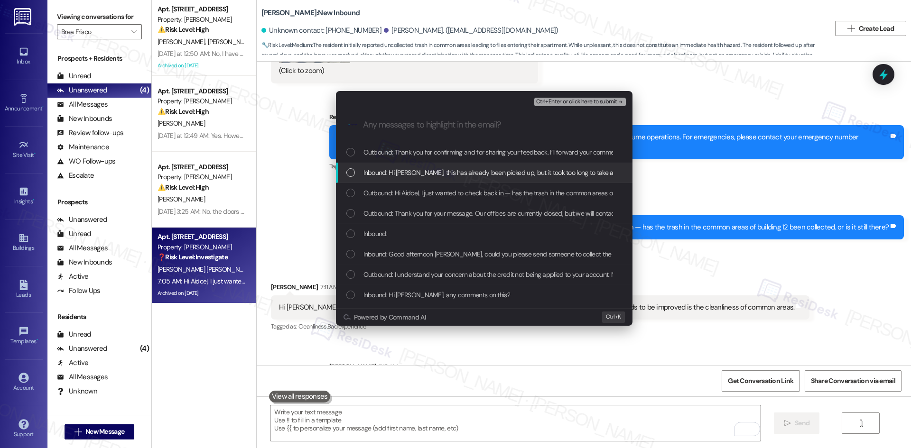
click at [412, 175] on span "Inbound: Hi Tessa, this has already been picked up, but it took too long to tak…" at bounding box center [611, 172] width 497 height 10
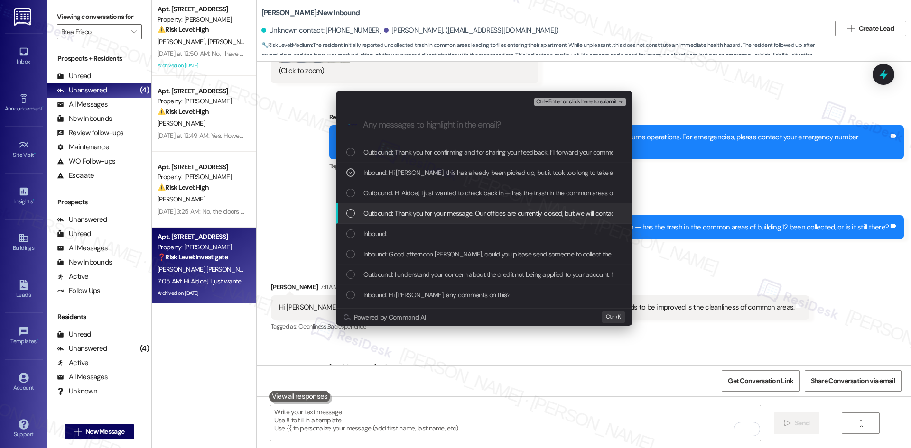
click at [435, 214] on span "Outbound: Thank you for your message. Our offices are currently closed, but we …" at bounding box center [644, 213] width 562 height 10
drag, startPoint x: 450, startPoint y: 241, endPoint x: 455, endPoint y: 244, distance: 5.7
click at [451, 243] on div "Inbound:" at bounding box center [484, 234] width 296 height 20
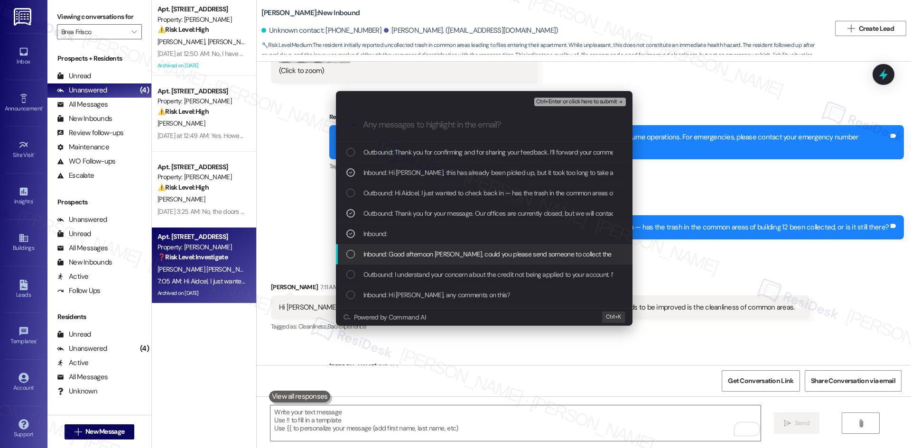
drag, startPoint x: 491, startPoint y: 257, endPoint x: 574, endPoint y: 258, distance: 82.5
click at [502, 257] on span "Inbound: Good afternoon Tessa, could you please send someone to collect the tra…" at bounding box center [749, 254] width 772 height 10
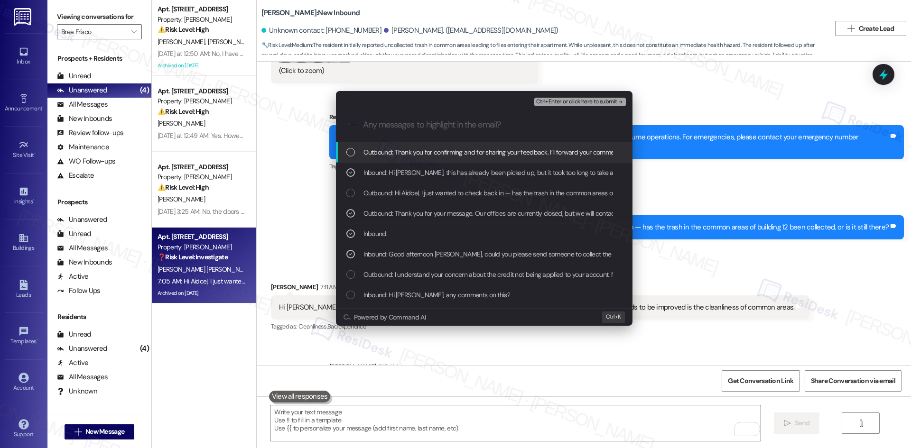
click at [607, 101] on span "Ctrl+Enter or click here to submit" at bounding box center [576, 102] width 81 height 7
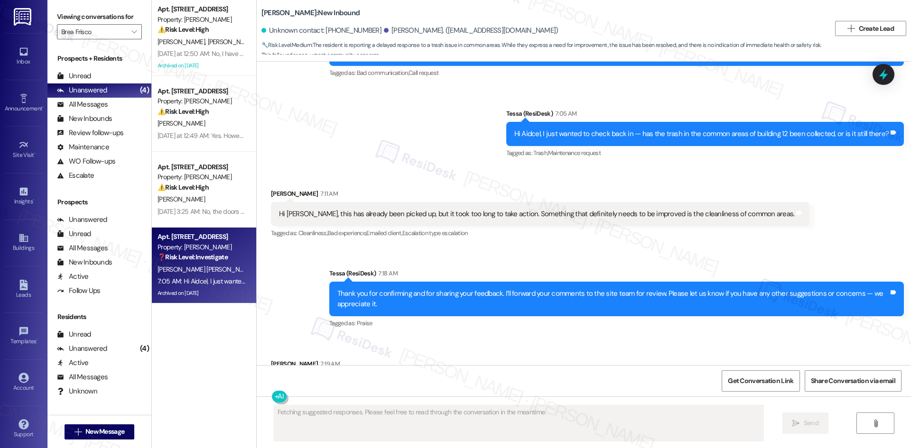
scroll to position [4456, 0]
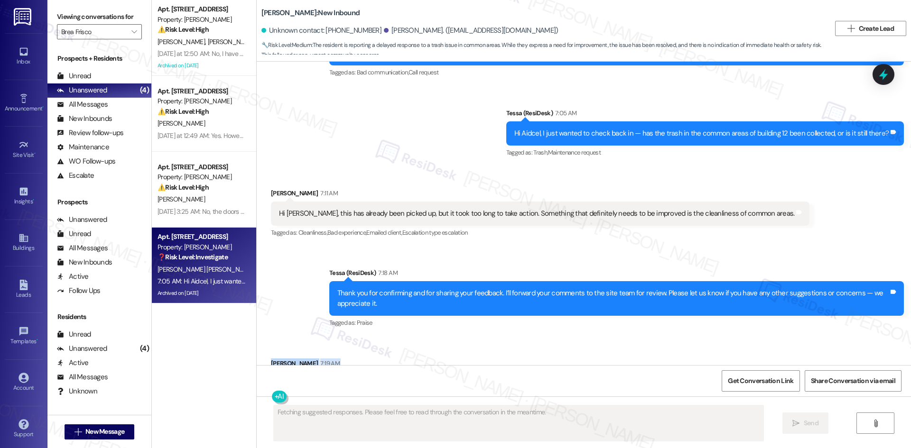
drag, startPoint x: 256, startPoint y: 309, endPoint x: 321, endPoint y: 335, distance: 70.2
click at [321, 337] on div "Received via SMS Aidcel Prado Gutierrez 7:19 AM Thank you! Tags and notes Tagge…" at bounding box center [584, 377] width 654 height 80
copy div "Aidcel Prado Gutierrez 7:19 AM Thank you! Tags and notes"
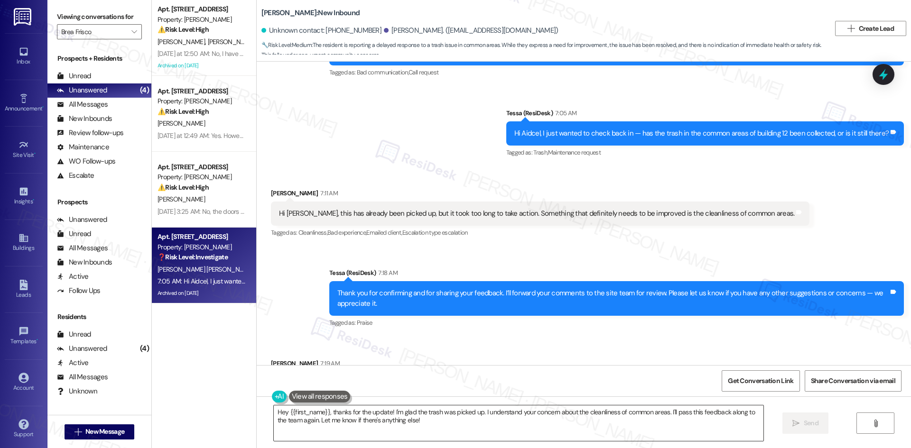
click at [449, 417] on textarea "Hey {{first_name}}, thanks for the update! I'm glad the trash was picked up. I …" at bounding box center [518, 424] width 489 height 36
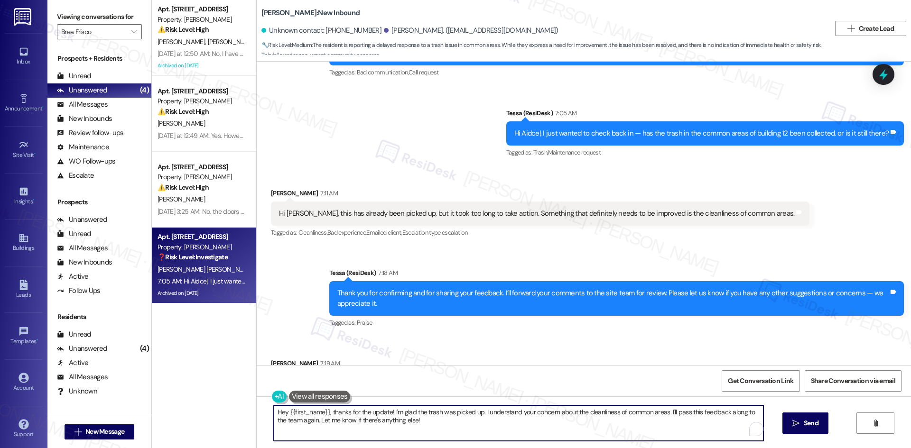
paste textarea "You’re welcome, Aidcel"
type textarea "You’re welcome, Aidcel!"
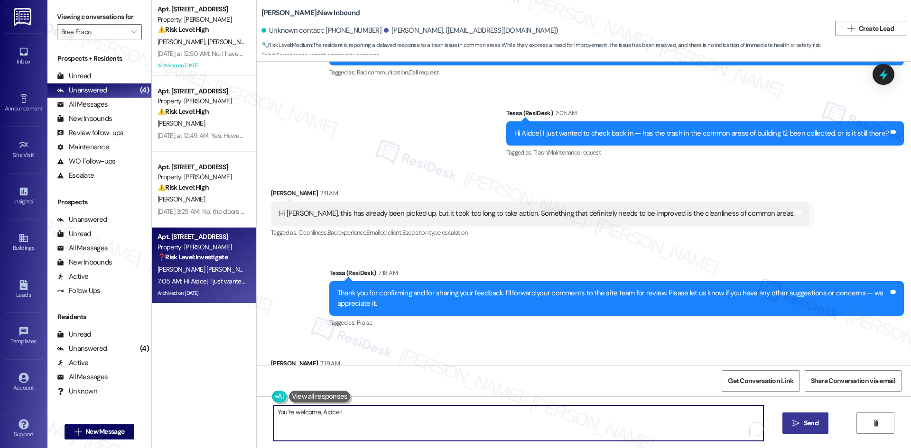
click at [804, 429] on button " Send" at bounding box center [805, 423] width 46 height 21
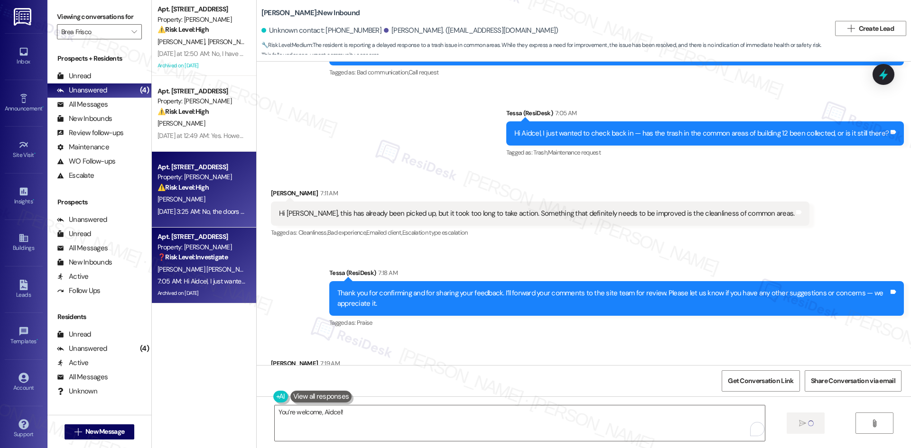
click at [201, 202] on div "[PERSON_NAME]" at bounding box center [202, 200] width 90 height 12
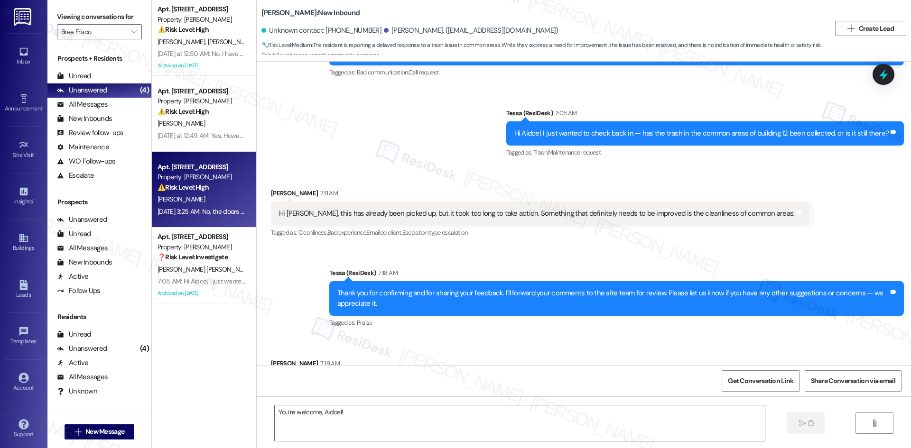
type textarea "Fetching suggested responses. Please feel free to read through the conversation…"
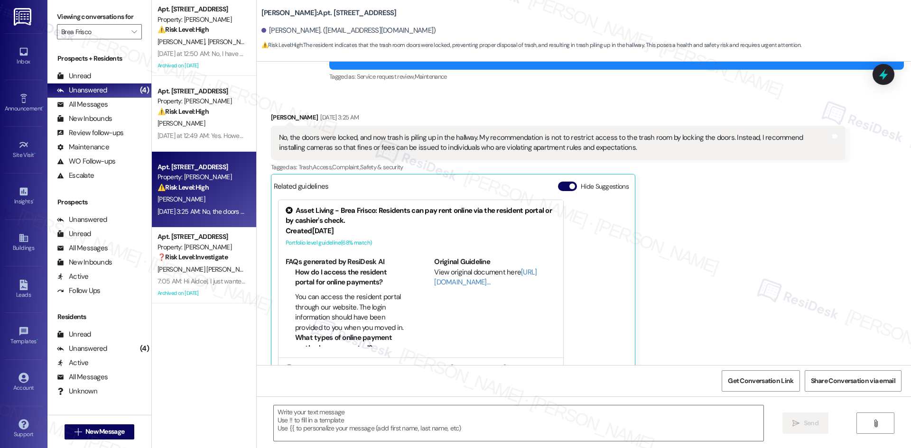
scroll to position [4609, 0]
type textarea "Fetching suggested responses. Please feel free to read through the conversation…"
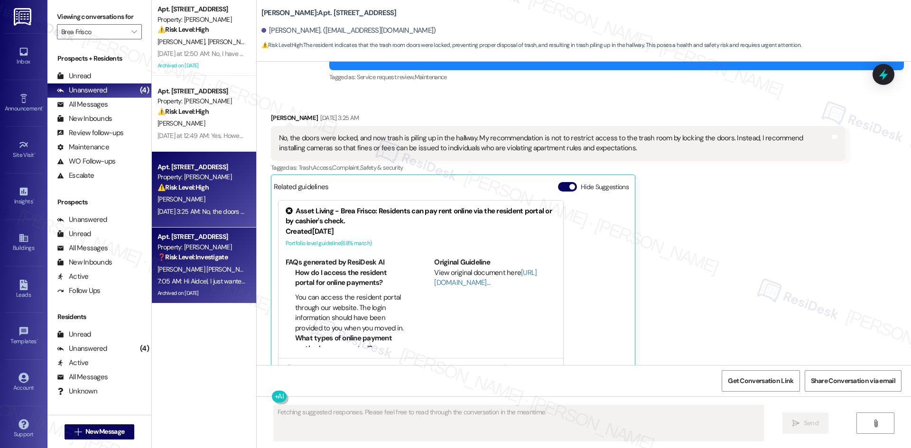
click at [171, 244] on div "Property: [PERSON_NAME]" at bounding box center [201, 247] width 88 height 10
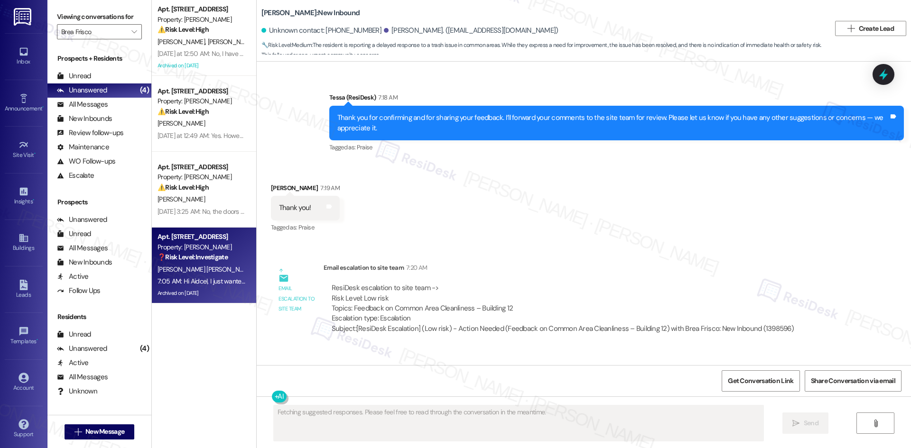
scroll to position [4643, 0]
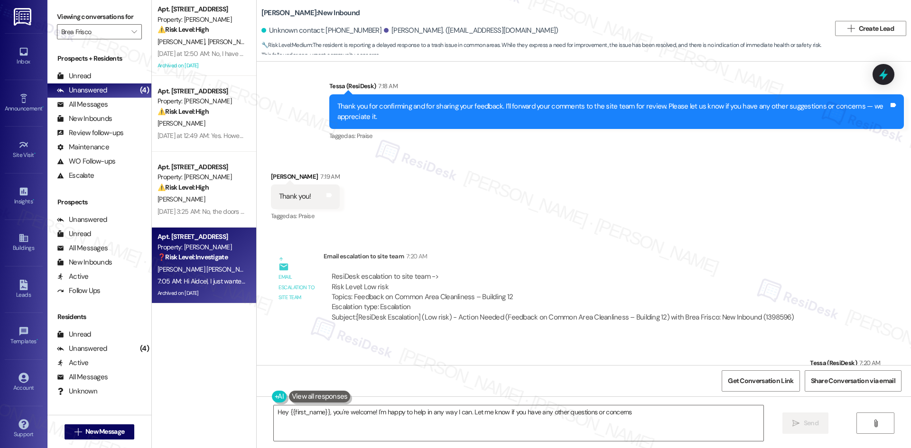
type textarea "Hey {{first_name}}, you're welcome! I'm happy to help in any way I can. Let me …"
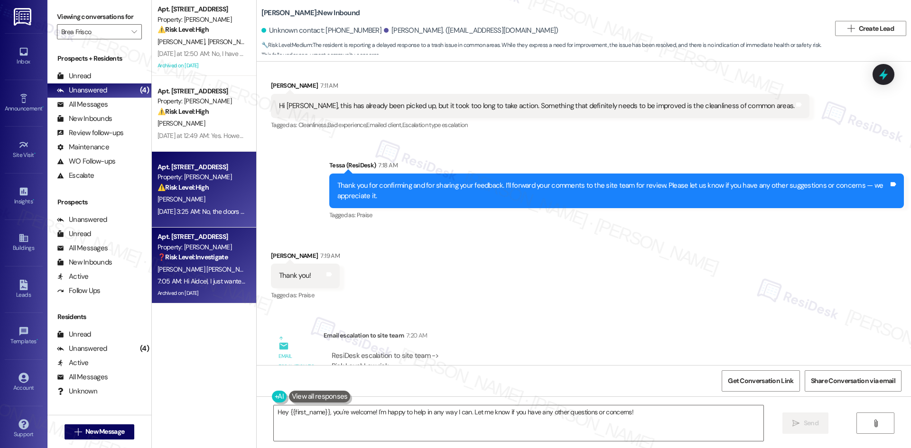
scroll to position [4595, 0]
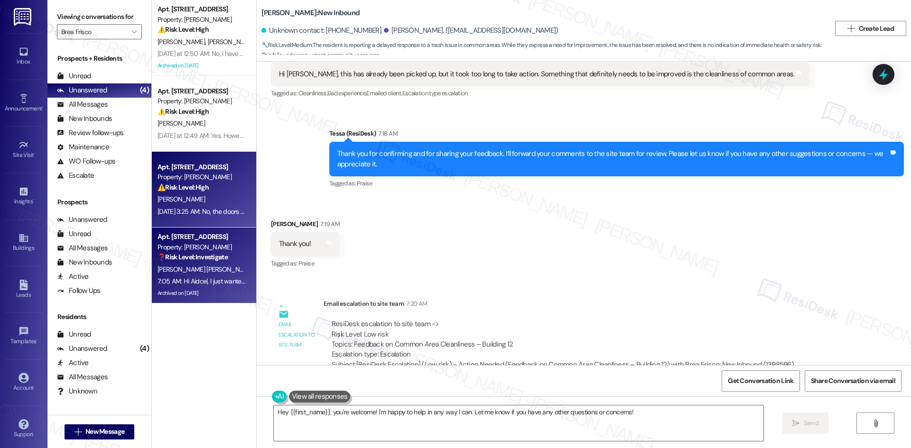
click at [209, 186] on div "⚠️ Risk Level: High The resident indicates that the trash room doors were locke…" at bounding box center [201, 188] width 88 height 10
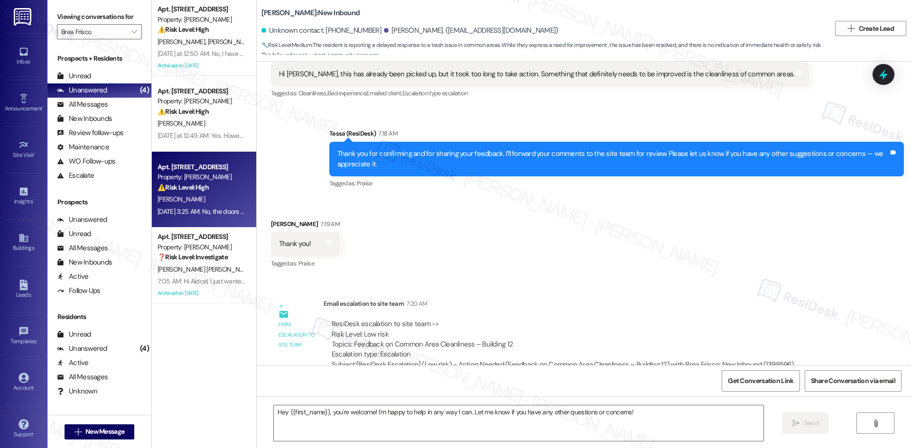
type textarea "Fetching suggested responses. Please feel free to read through the conversation…"
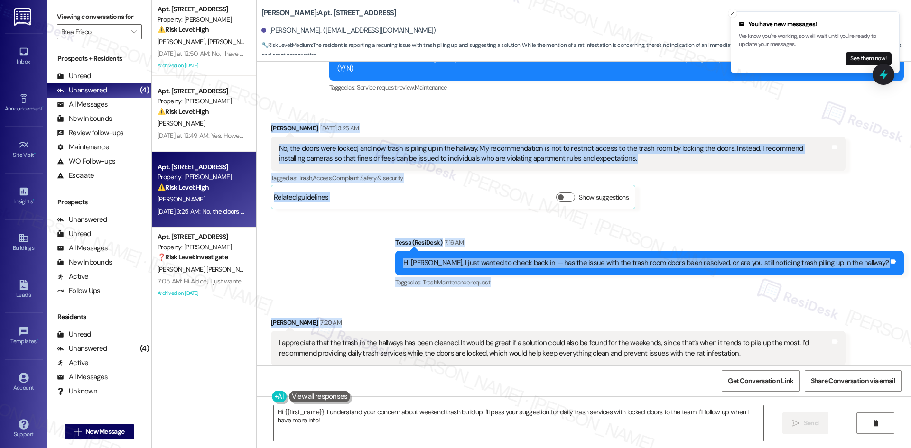
scroll to position [4601, 0]
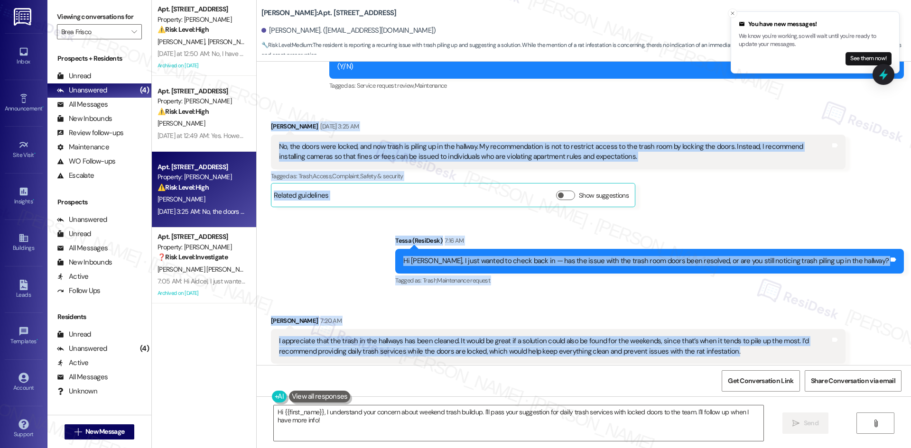
drag, startPoint x: 257, startPoint y: 142, endPoint x: 771, endPoint y: 337, distance: 550.3
click at [790, 337] on div "Survey, sent via SMS Residesk Automated Survey May 14, 2025 at 12:38 AM Hi Shay…" at bounding box center [584, 214] width 654 height 304
copy div "Shayna Johnson Sep 13, 2025 at 3:25 AM No, the doors were locked, and now trash…"
click at [405, 234] on div "Sent via SMS Tessa (ResiDesk) 7:16 AM Hi Shayna, I just wanted to check back in…" at bounding box center [584, 254] width 654 height 80
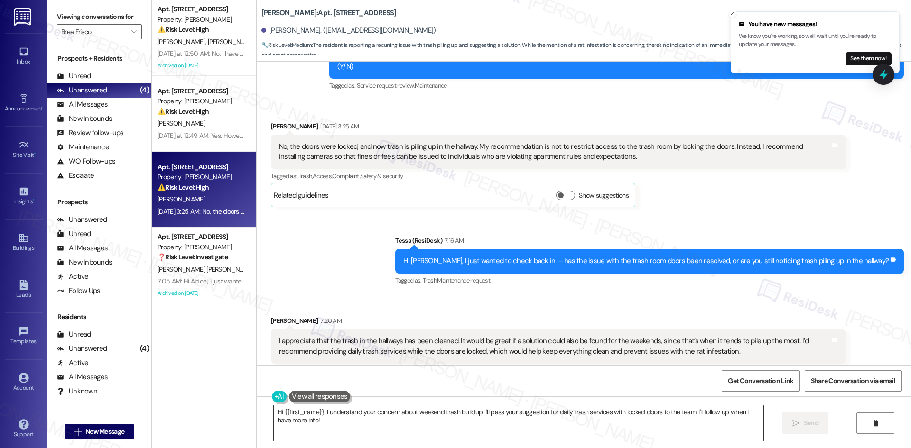
click at [401, 426] on textarea "Hi {{first_name}}, I understand your concern about weekend trash buildup. I'll …" at bounding box center [518, 424] width 489 height 36
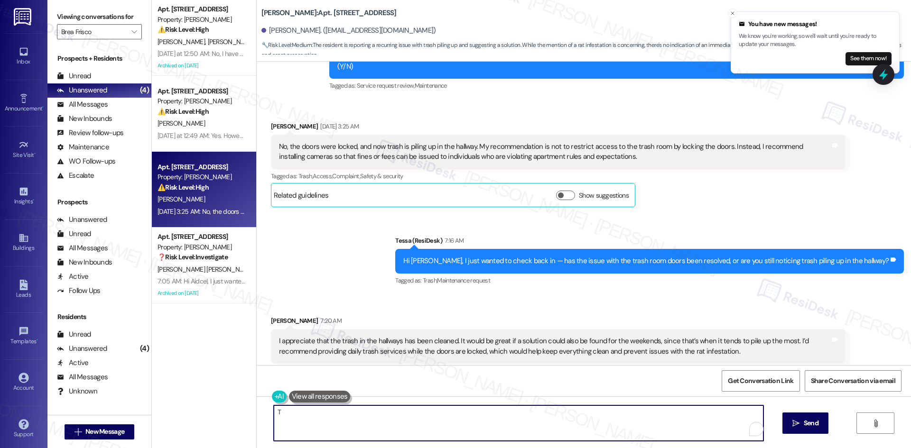
paste textarea "hank you for confirming and for sharing your feedback. I’ll forward your commen…"
type textarea "Thank you for confirming and for sharing your feedback. I’ll forward your comme…"
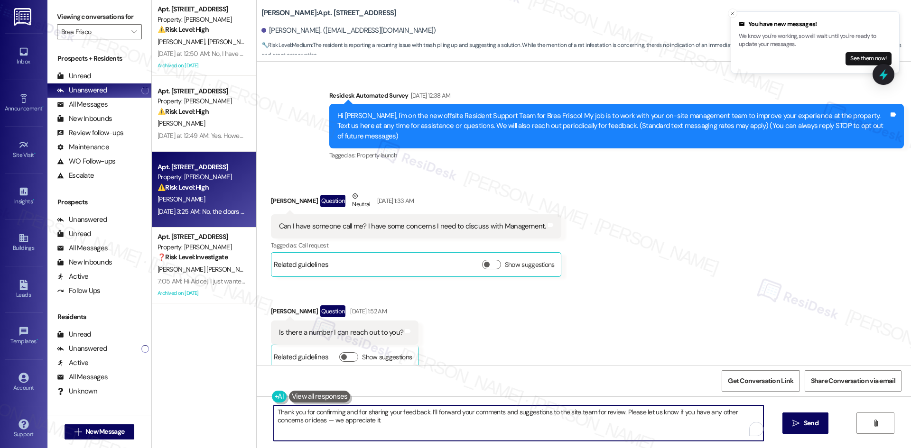
scroll to position [4601, 0]
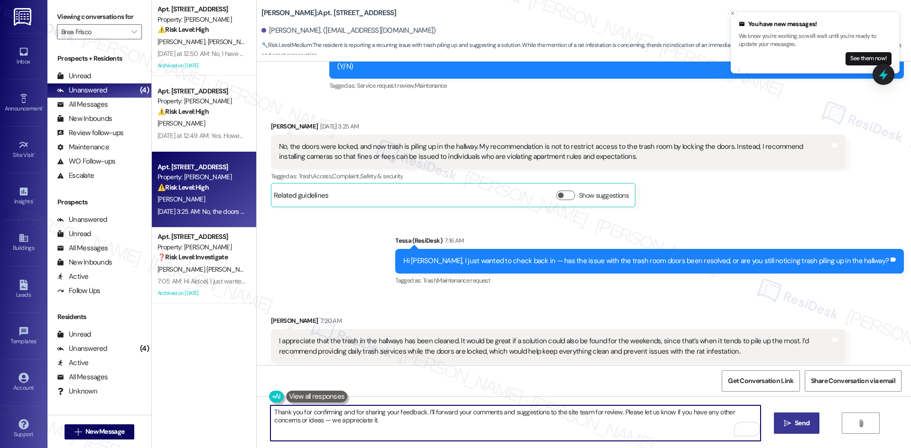
type textarea "Thank you for confirming and for sharing your feedback. I’ll forward your comme…"
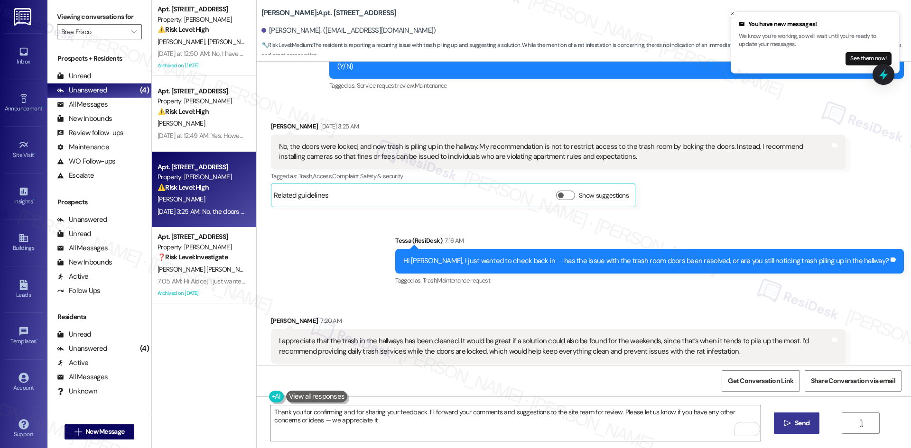
click at [782, 424] on span " Send" at bounding box center [797, 423] width 30 height 10
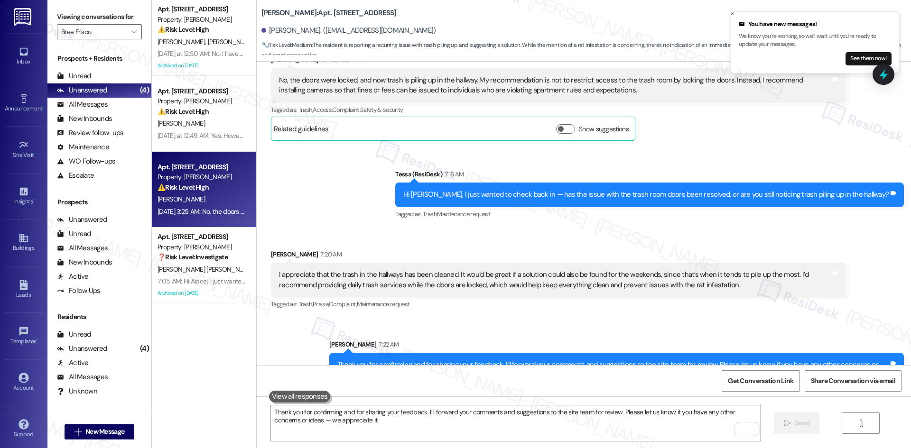
scroll to position [4676, 0]
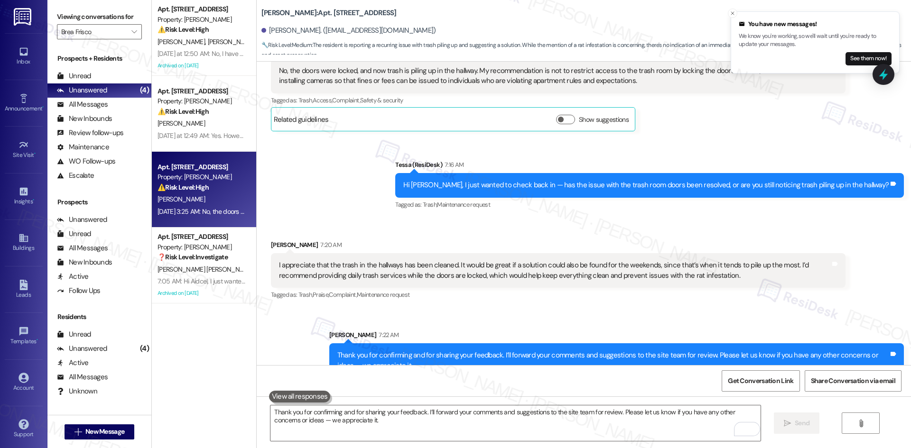
click at [675, 309] on div "Sent via SMS [PERSON_NAME] 7:22 AM Thank you for confirming and for sharing you…" at bounding box center [584, 347] width 654 height 76
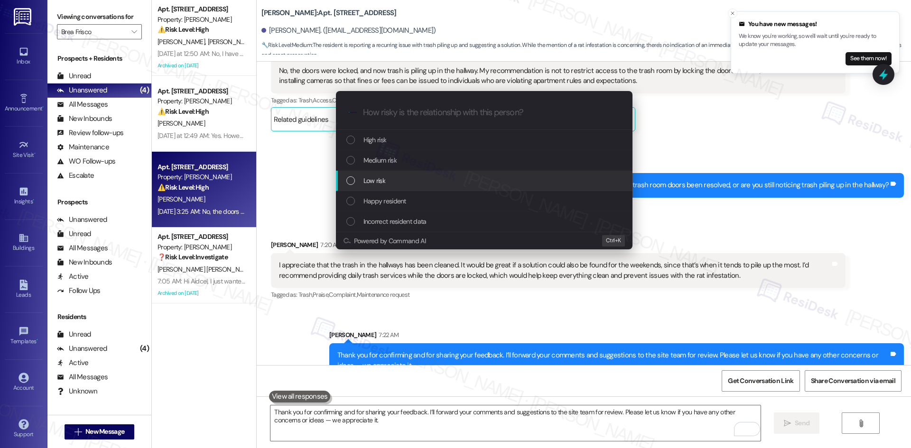
click at [390, 177] on div "Low risk" at bounding box center [484, 180] width 277 height 10
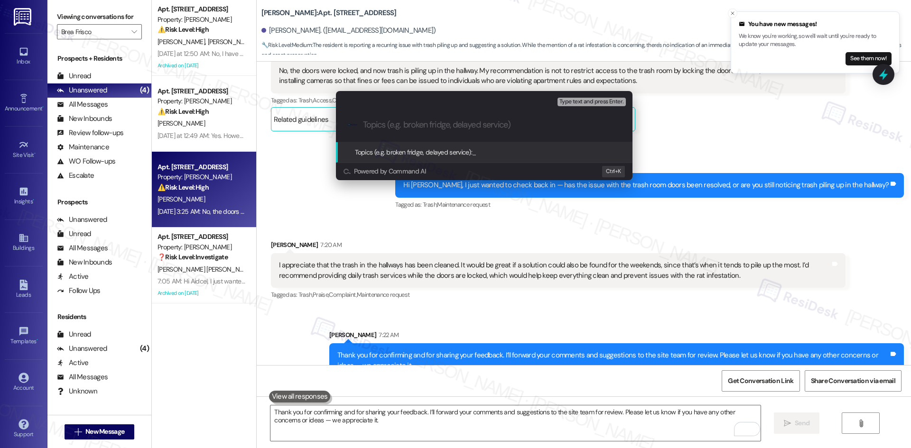
click at [413, 128] on input "Topics (e.g. broken fridge, delayed service)" at bounding box center [492, 125] width 258 height 10
paste input "Resident Feedback – Trash Room Access & Cleanliness"
type input "Resident Feedback – Trash Room Access & Cleanliness"
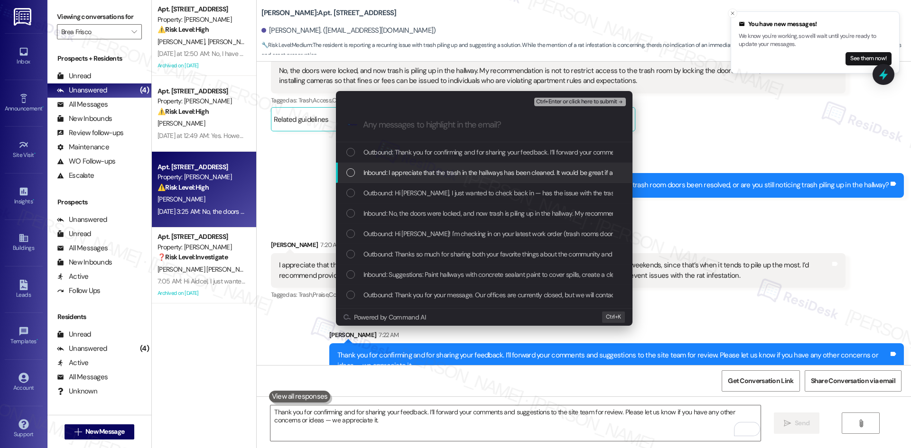
click at [439, 170] on span "Inbound: I appreciate that the trash in the hallways has been cleaned. It would…" at bounding box center [829, 172] width 933 height 10
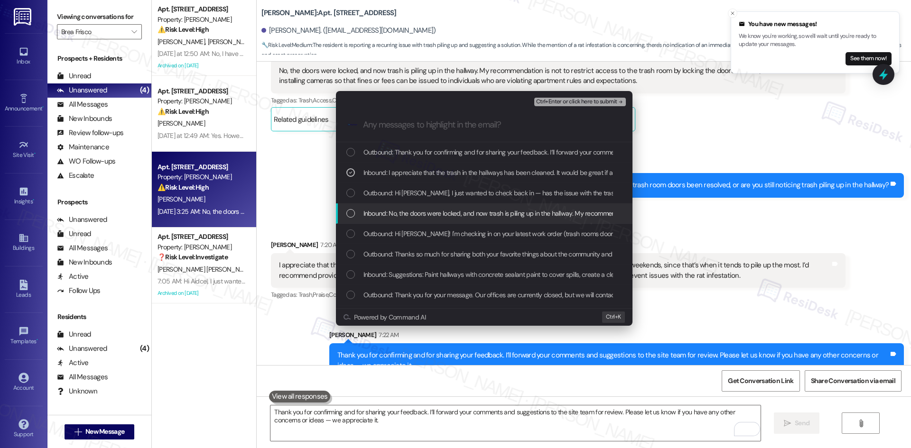
click at [469, 212] on span "Inbound: No, the doors were locked, and now trash is piling up in the hallway. …" at bounding box center [778, 213] width 831 height 10
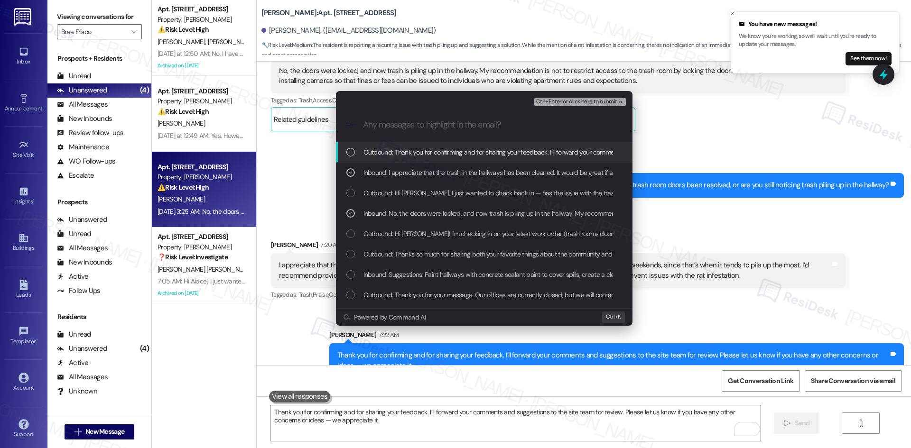
click at [617, 97] on div "Ctrl+Enter or click here to submit" at bounding box center [580, 102] width 93 height 12
drag, startPoint x: 615, startPoint y: 100, endPoint x: 607, endPoint y: 103, distance: 8.1
click at [614, 101] on span "Ctrl+Enter or click here to submit" at bounding box center [576, 102] width 81 height 7
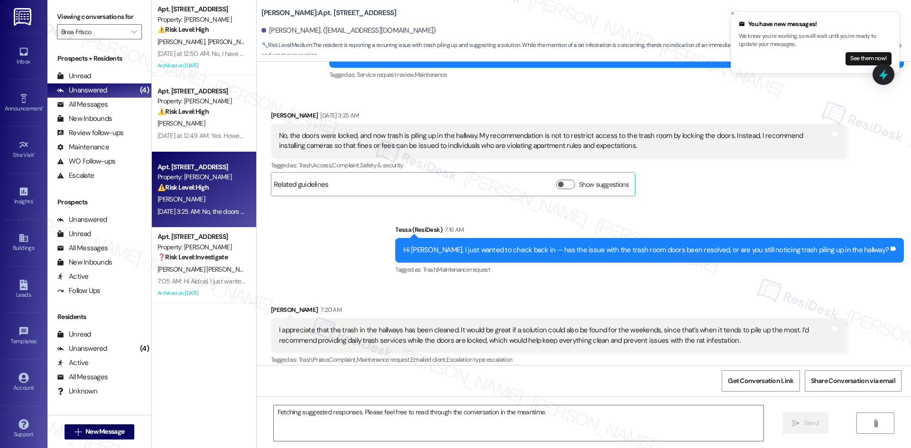
scroll to position [4600, 0]
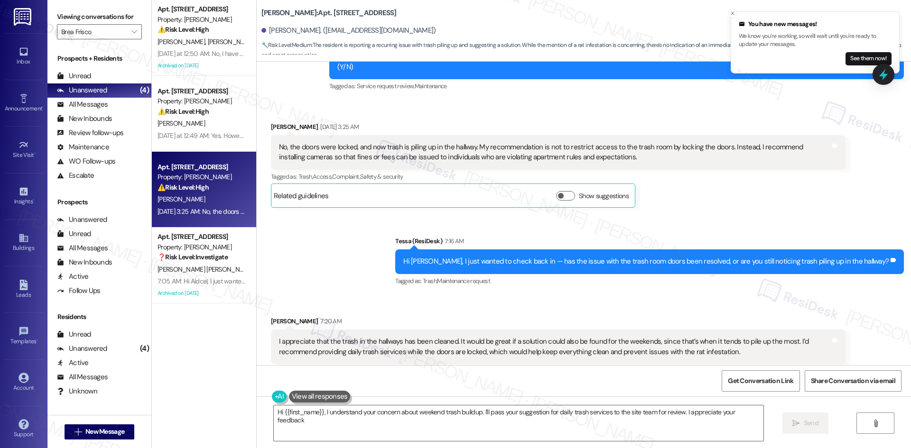
type textarea "Hi {{first_name}}, I understand your concern about weekend trash buildup. I'll …"
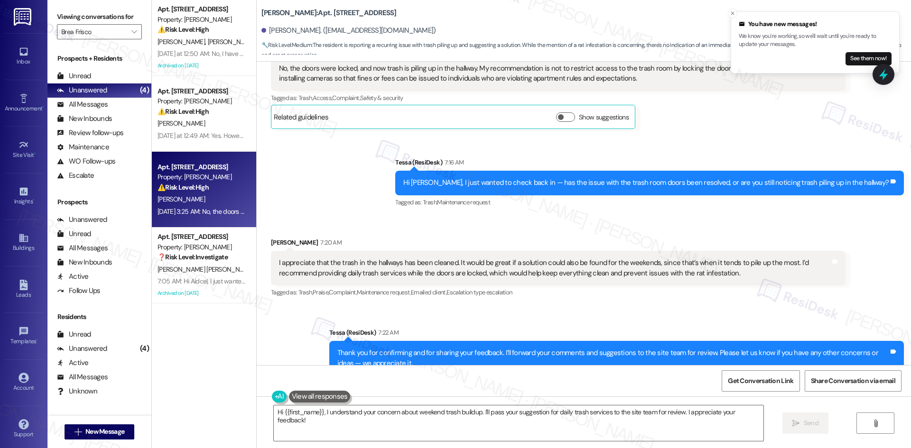
scroll to position [4691, 0]
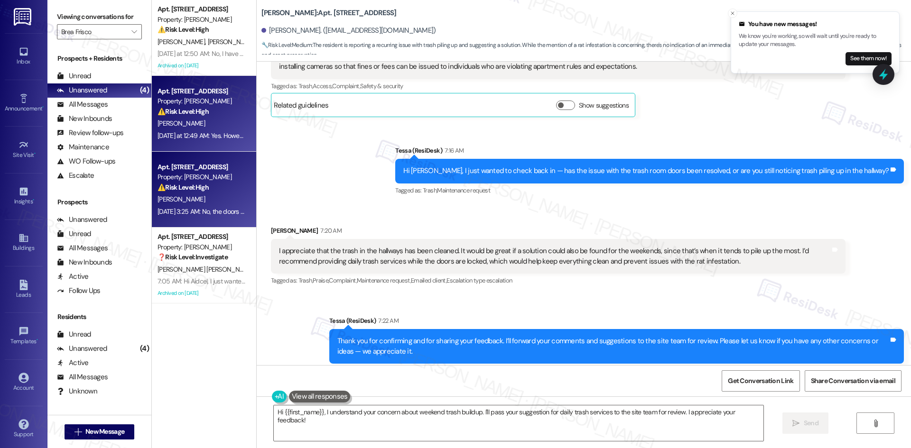
click at [186, 125] on div "[PERSON_NAME]" at bounding box center [202, 124] width 90 height 12
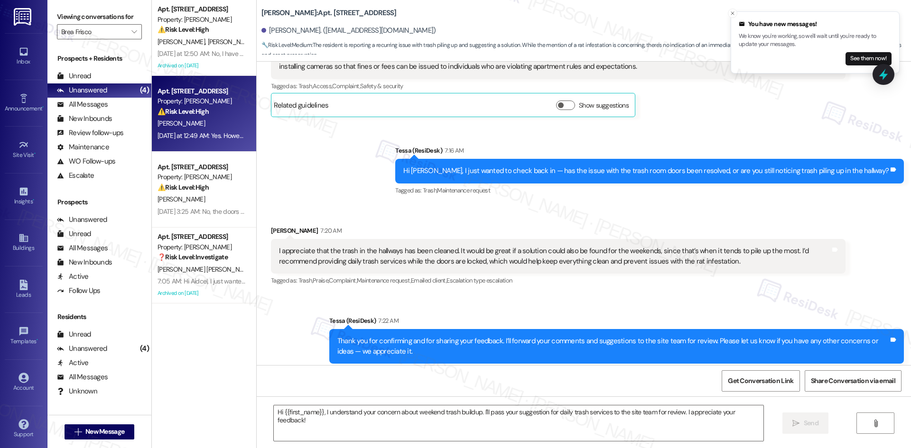
type textarea "Fetching suggested responses. Please feel free to read through the conversation…"
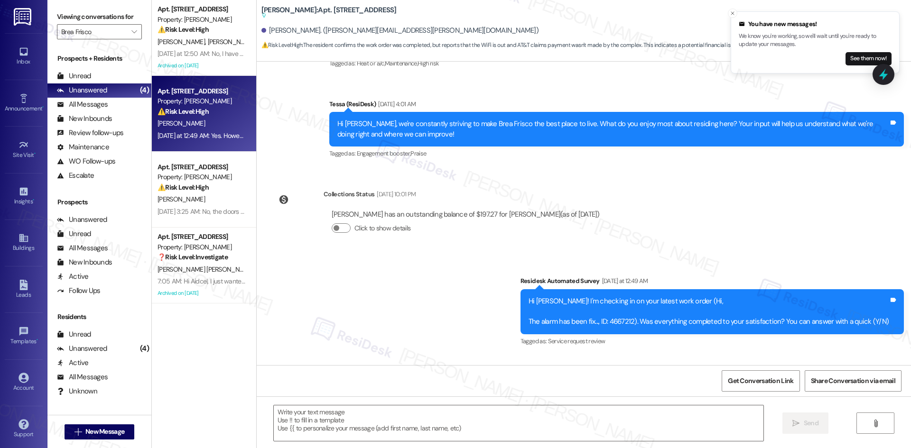
scroll to position [495, 0]
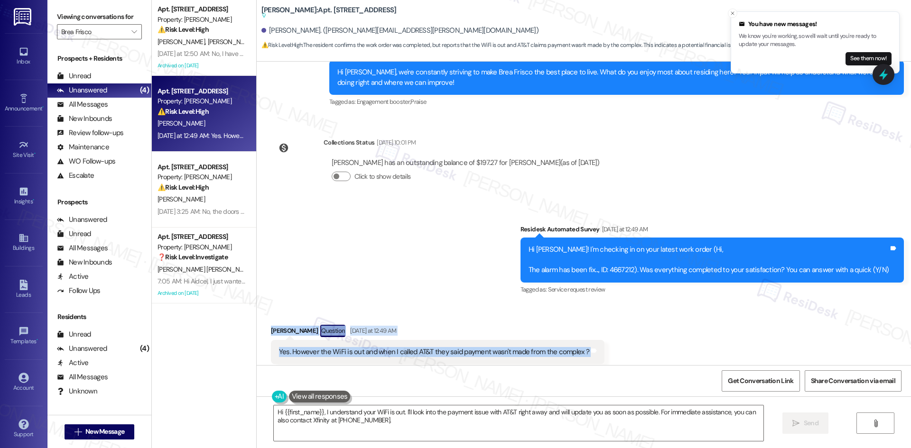
drag, startPoint x: 261, startPoint y: 309, endPoint x: 495, endPoint y: 340, distance: 235.8
click at [628, 327] on div "Received via SMS [PERSON_NAME] Question [DATE] at 12:49 AM Yes. However the WiF…" at bounding box center [584, 345] width 654 height 82
copy div "[PERSON_NAME] Question [DATE] at 12:49 AM Yes. However the WiFi is out and when…"
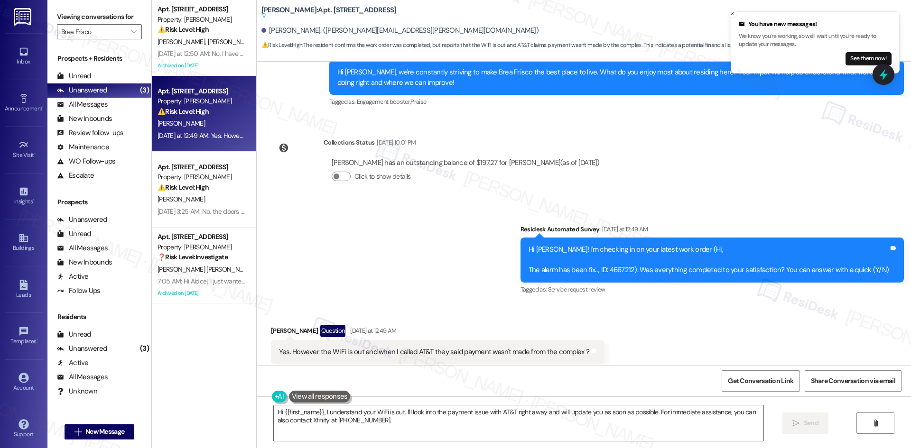
click at [446, 212] on div "Survey, sent via SMS Residesk Automated Survey [DATE] at 12:49 AM Hi [PERSON_NA…" at bounding box center [584, 253] width 654 height 101
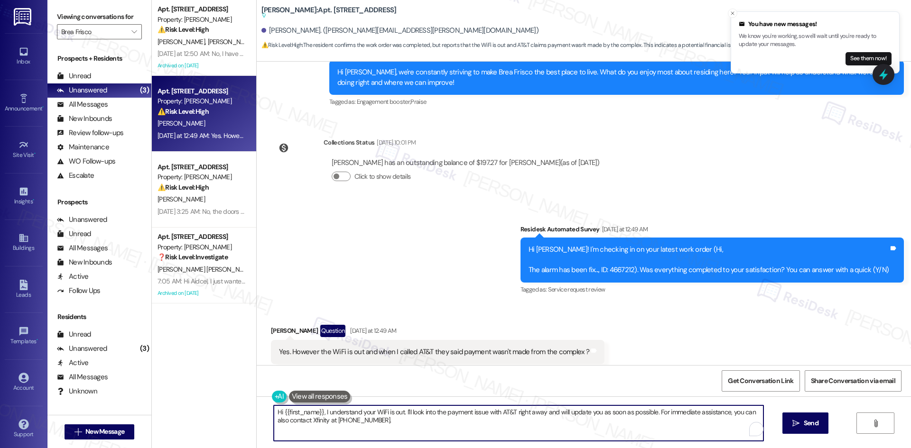
drag, startPoint x: 370, startPoint y: 422, endPoint x: 252, endPoint y: 410, distance: 119.1
click at [257, 410] on div "Hi {{first_name}}, I understand your WiFi is out. I'll look into the payment is…" at bounding box center [584, 432] width 654 height 71
paste textarea "I’m sorry to hear about the WiFi issue. I’ll check with the site team regarding…"
type textarea "I’m sorry to hear about the WiFi issue. I’ll check with the site team regarding…"
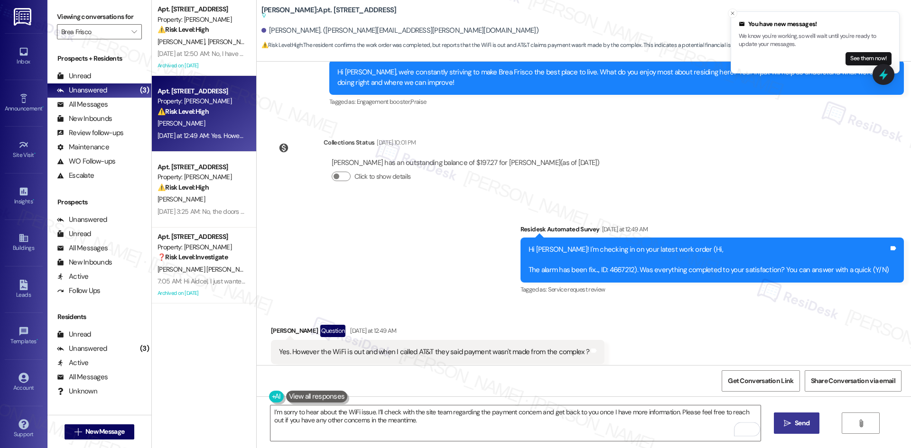
click at [793, 417] on button " Send" at bounding box center [797, 423] width 46 height 21
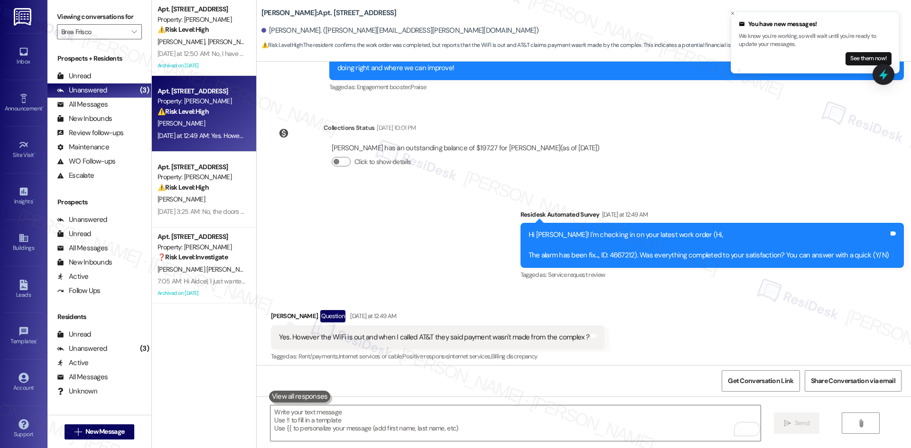
scroll to position [572, 0]
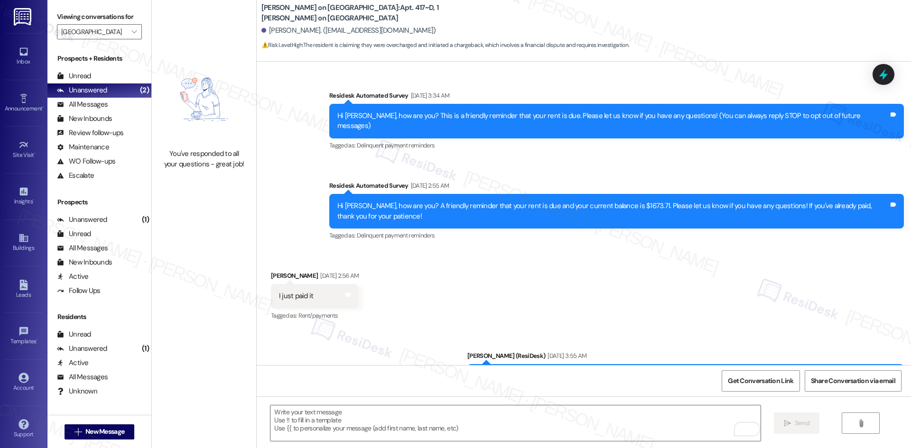
scroll to position [3434, 0]
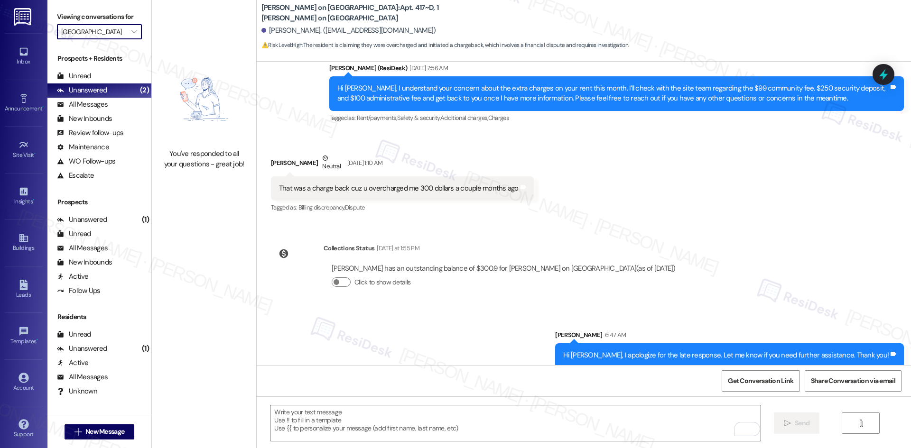
click at [103, 29] on input "[GEOGRAPHIC_DATA]" at bounding box center [93, 31] width 65 height 15
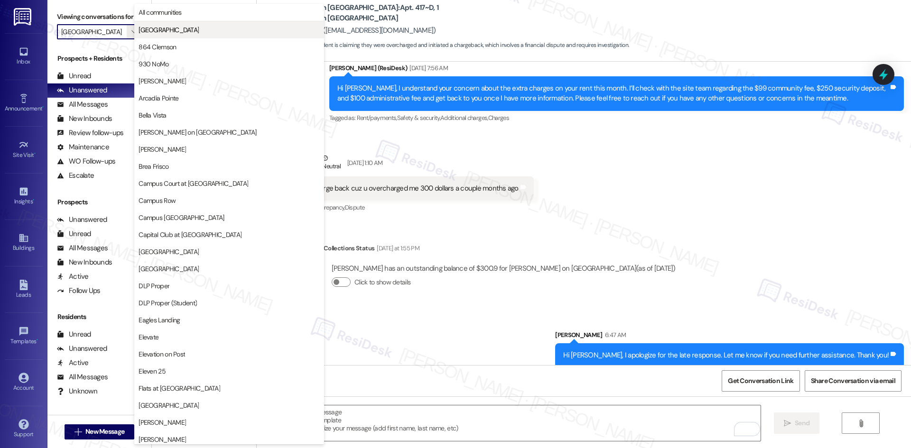
click at [165, 29] on span "[GEOGRAPHIC_DATA]" at bounding box center [168, 29] width 60 height 9
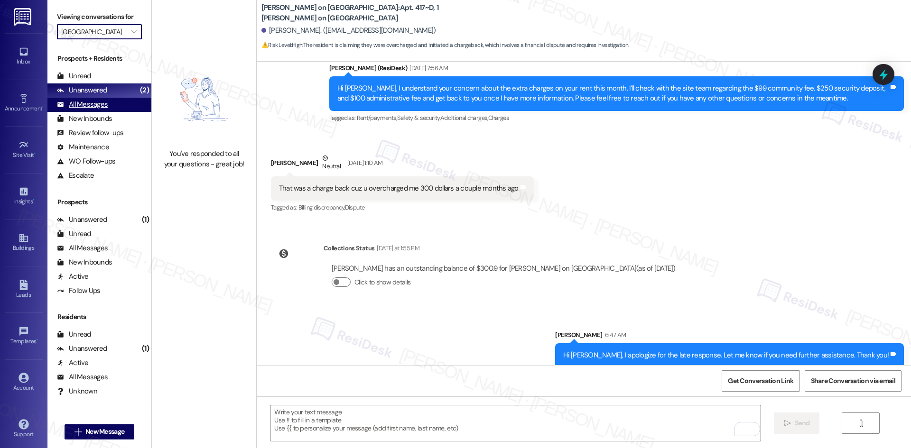
click at [97, 108] on div "All Messages" at bounding box center [82, 105] width 51 height 10
click at [97, 92] on div "Unanswered" at bounding box center [82, 90] width 50 height 10
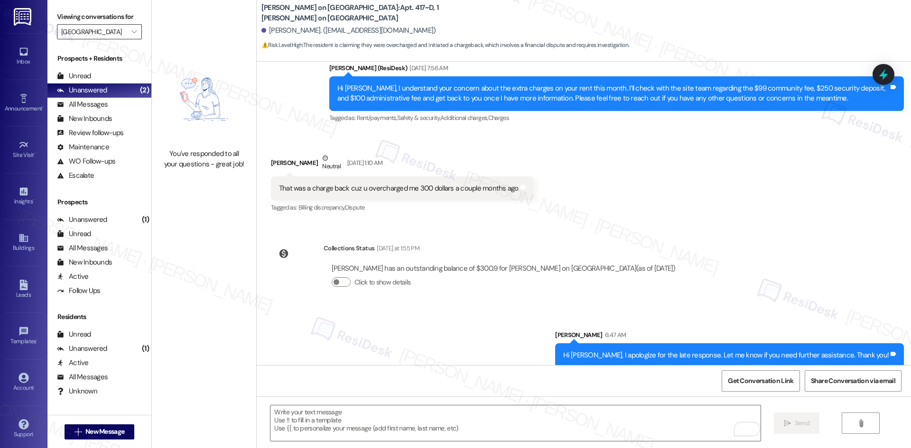
click at [113, 33] on input "[GEOGRAPHIC_DATA]" at bounding box center [93, 31] width 65 height 15
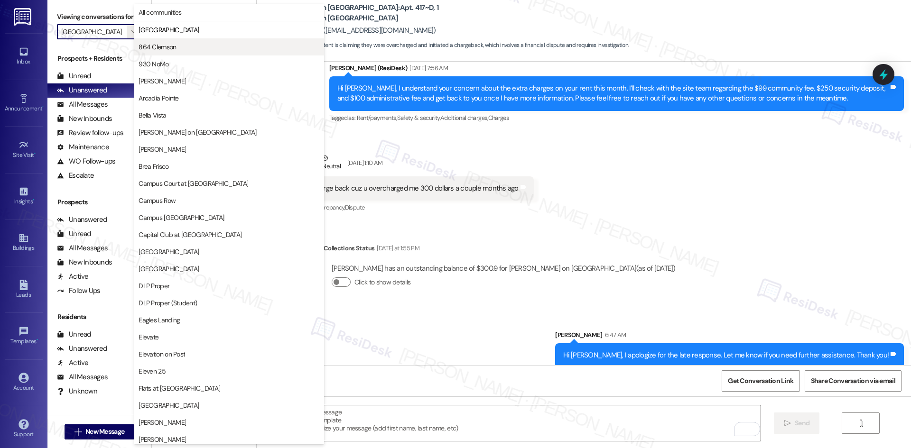
click at [170, 47] on span "864 Clemson" at bounding box center [156, 46] width 37 height 9
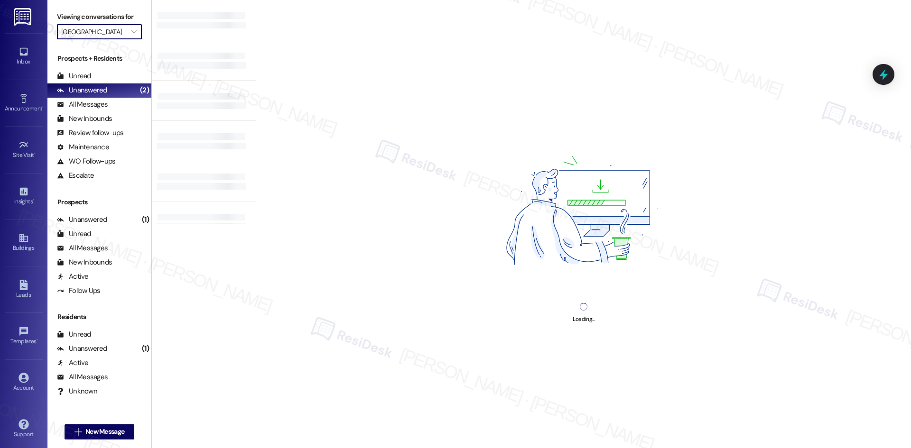
type input "864 Clemson"
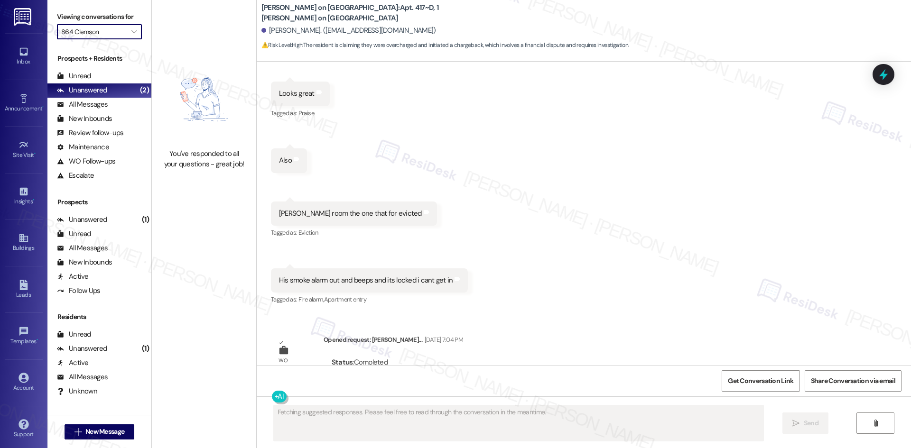
type textarea "Fetching suggested responses. Please feel free to read through the conversation…"
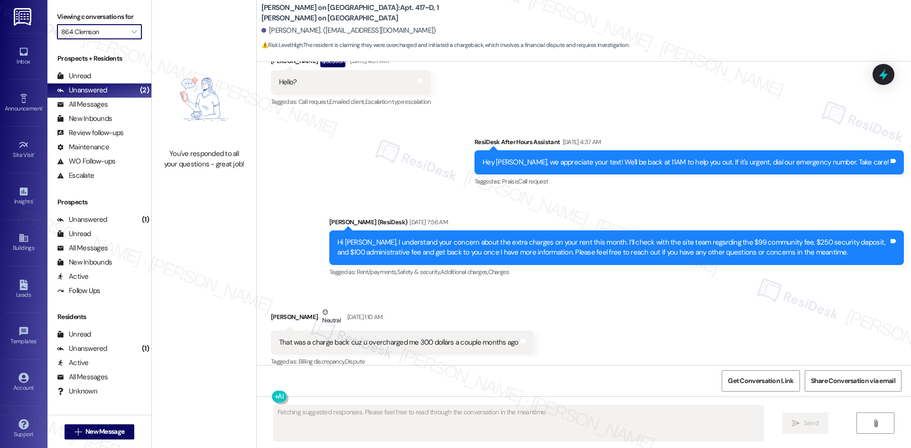
scroll to position [3281, 0]
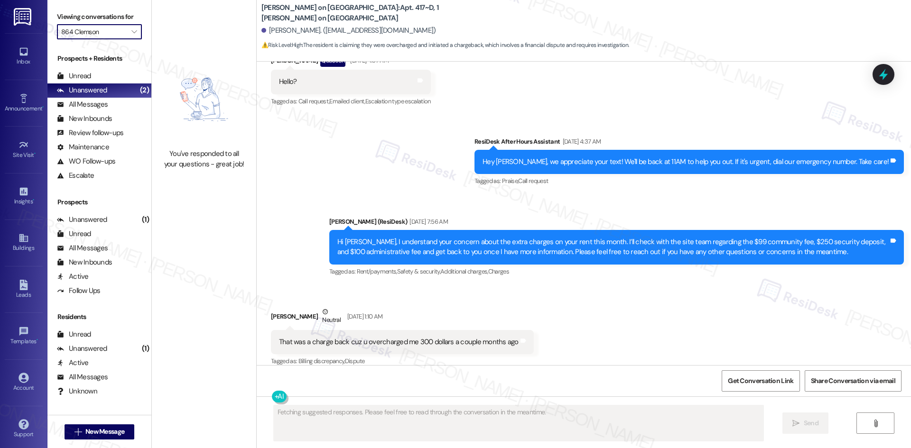
click at [117, 32] on input "864 Clemson" at bounding box center [93, 31] width 65 height 15
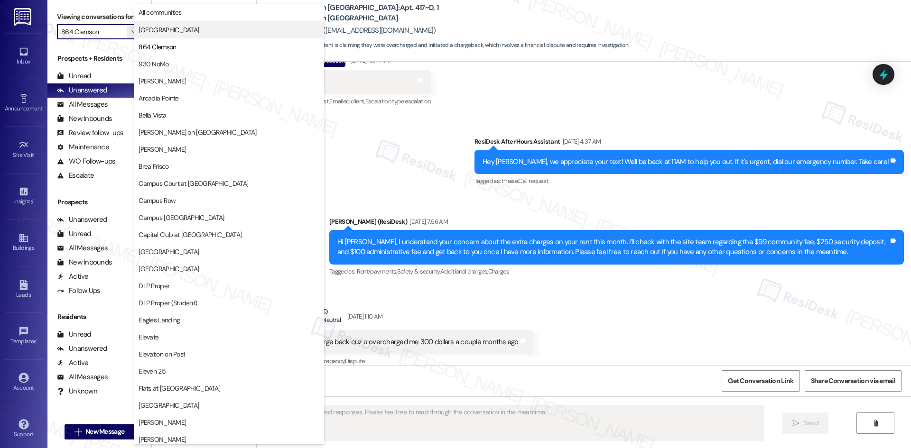
click at [175, 32] on span "4th Street Commons" at bounding box center [168, 29] width 60 height 9
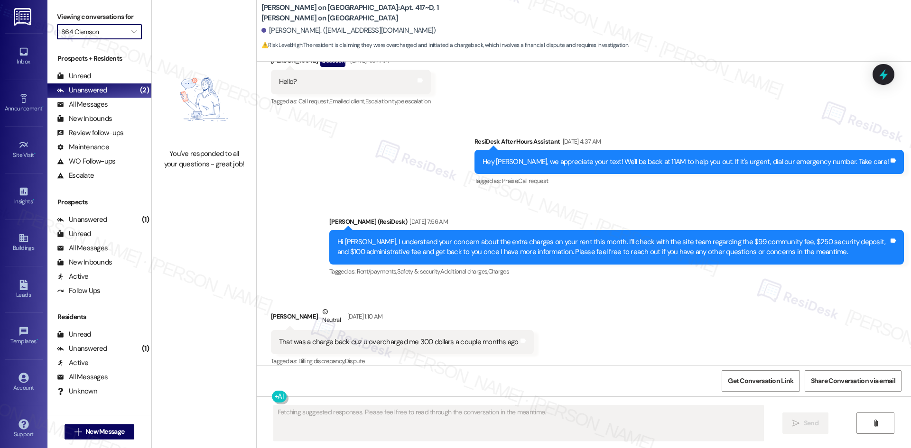
type input "4th Street Commons"
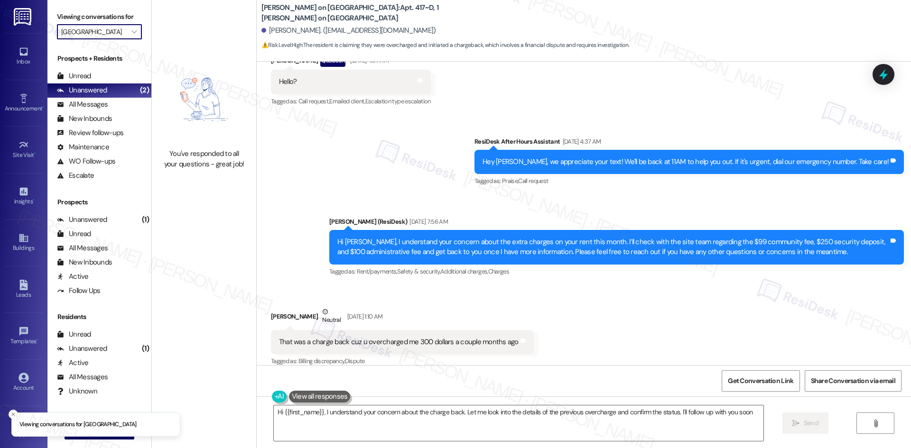
type textarea "Hi {{first_name}}, I understand your concern about the charge back. Let me look…"
click at [131, 32] on icon "" at bounding box center [133, 32] width 5 height 8
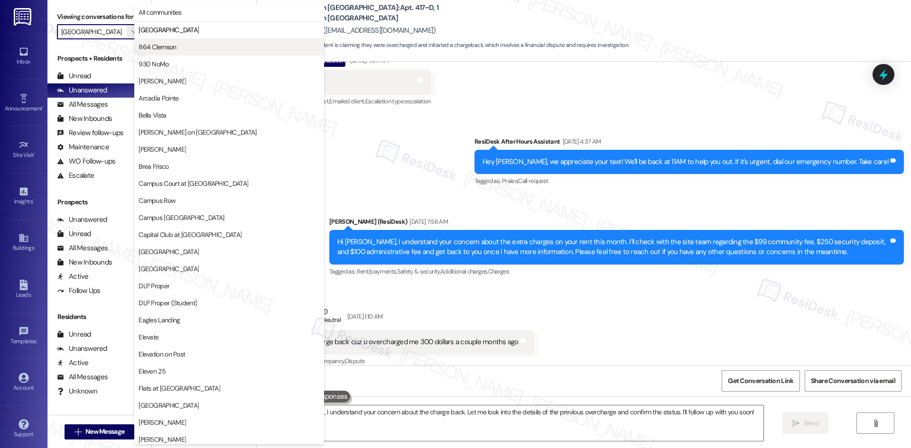
click at [184, 50] on span "864 Clemson" at bounding box center [228, 46] width 181 height 9
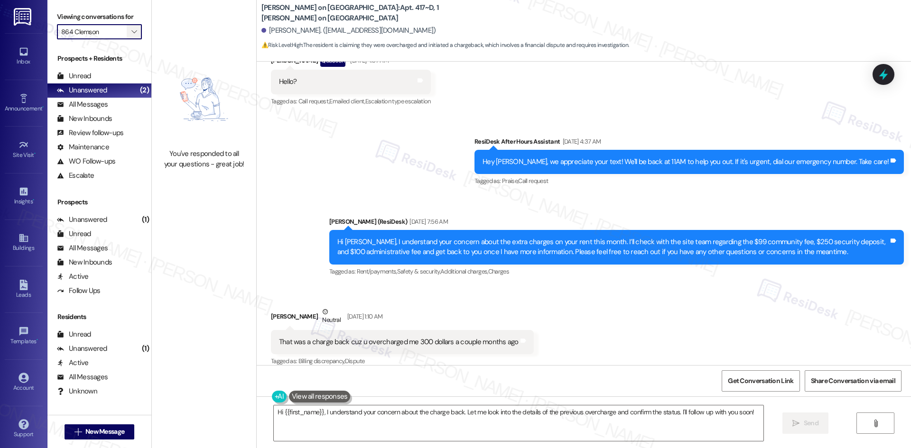
click at [131, 33] on icon "" at bounding box center [133, 32] width 5 height 8
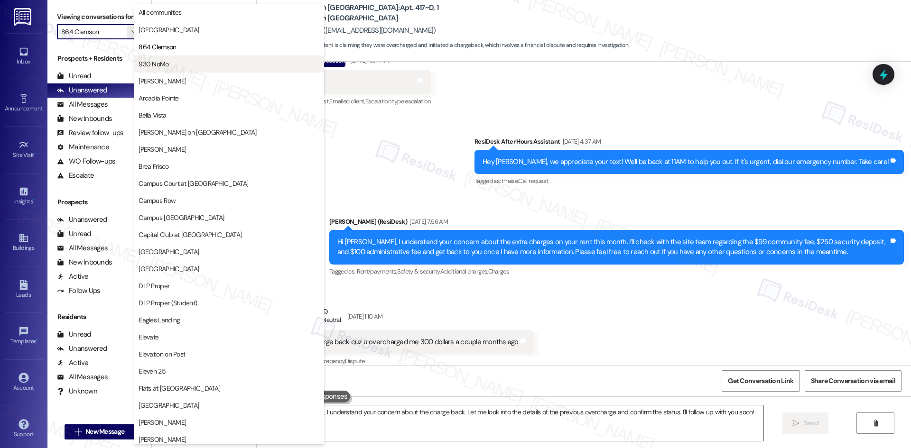
click at [167, 62] on span "930 NoMo" at bounding box center [153, 63] width 30 height 9
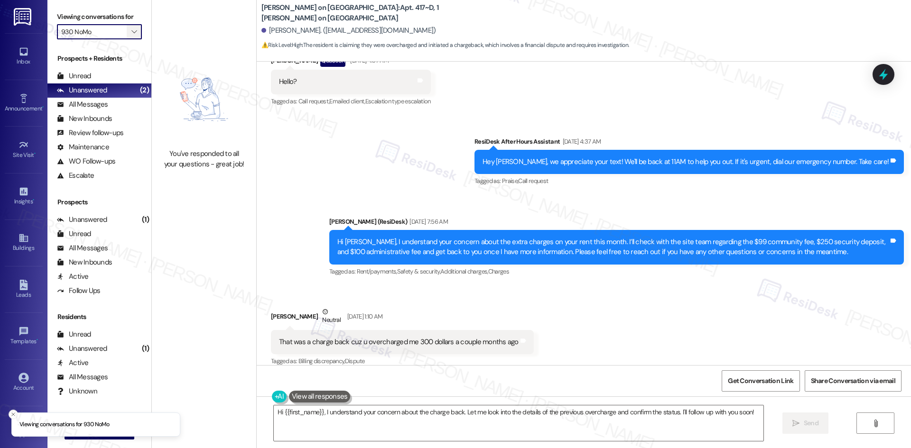
click at [127, 34] on button "" at bounding box center [134, 31] width 15 height 15
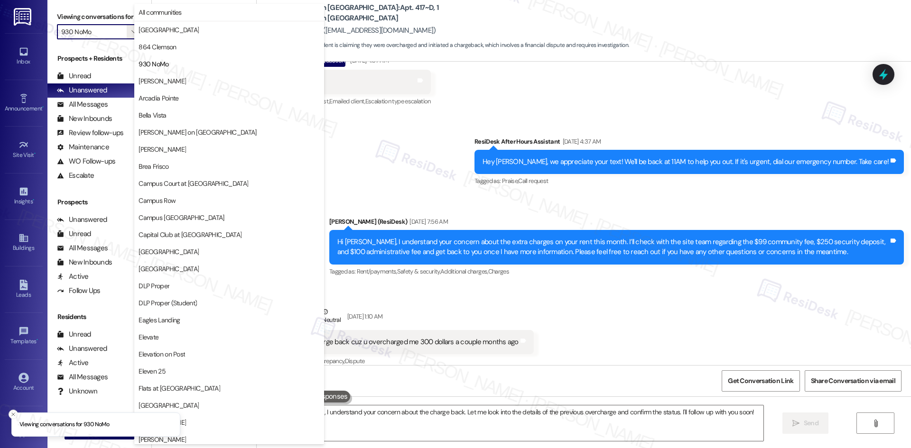
drag, startPoint x: 176, startPoint y: 129, endPoint x: 181, endPoint y: 132, distance: 5.8
click at [176, 129] on span "Bixby on College Avenue" at bounding box center [197, 132] width 118 height 9
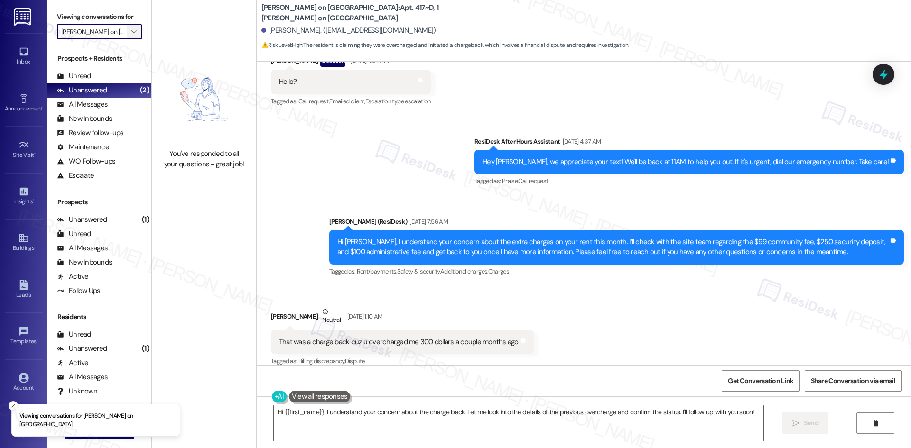
click at [127, 25] on button "" at bounding box center [134, 31] width 15 height 15
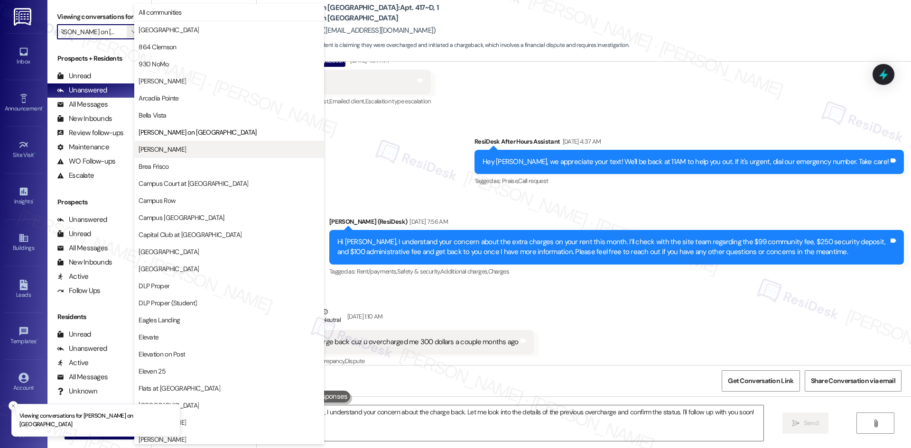
click at [200, 151] on span "[PERSON_NAME]" at bounding box center [228, 149] width 181 height 9
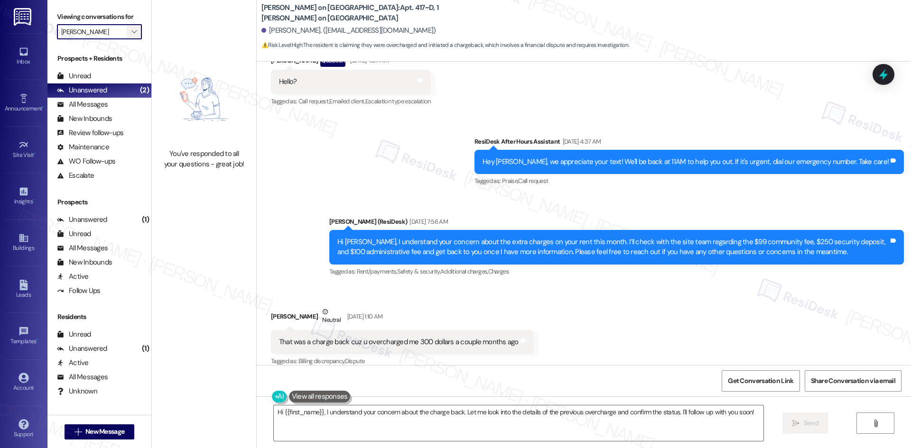
click at [131, 31] on icon "" at bounding box center [133, 32] width 5 height 8
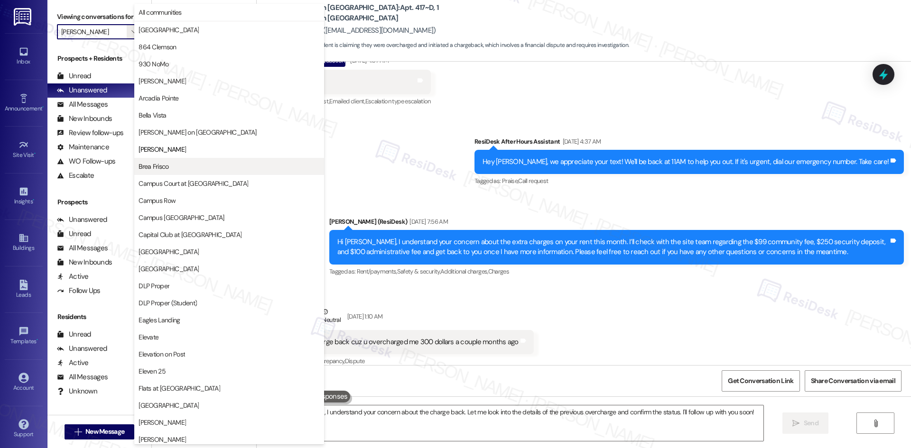
click at [179, 167] on span "Brea Frisco" at bounding box center [228, 166] width 181 height 9
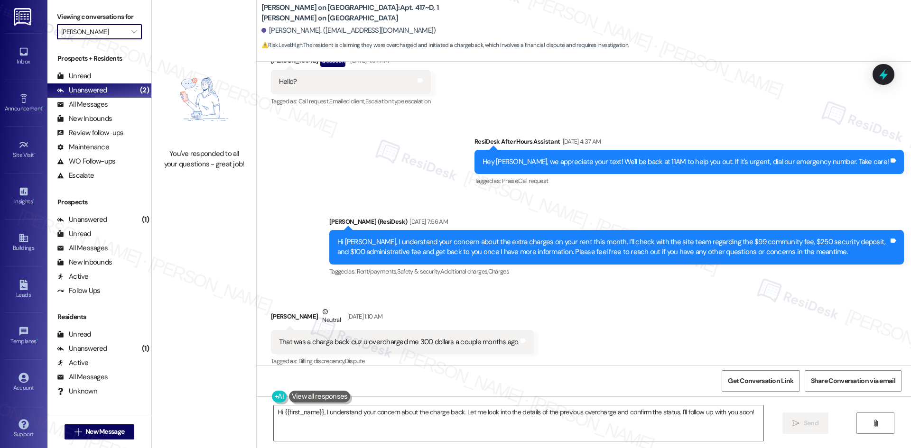
type input "Brea Frisco"
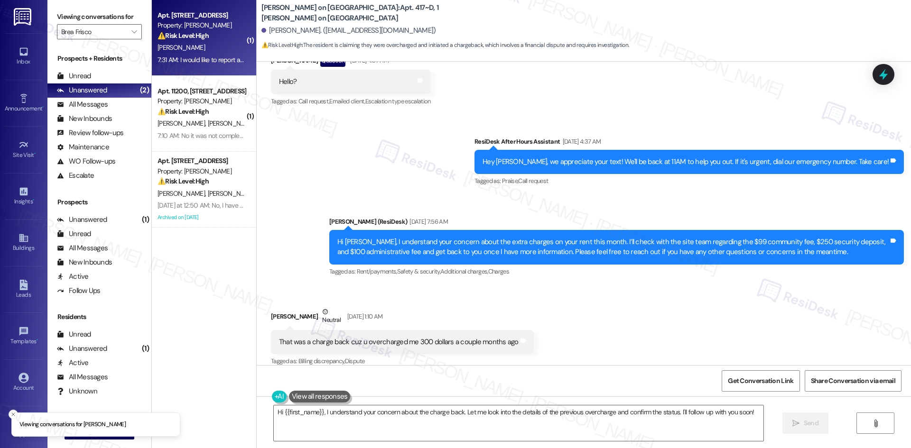
click at [211, 56] on div "7:31 AM: I would like to report again that the interior ceiling in my children’…" at bounding box center [607, 59] width 900 height 9
type textarea "Fetching suggested responses. Please feel free to read through the conversation…"
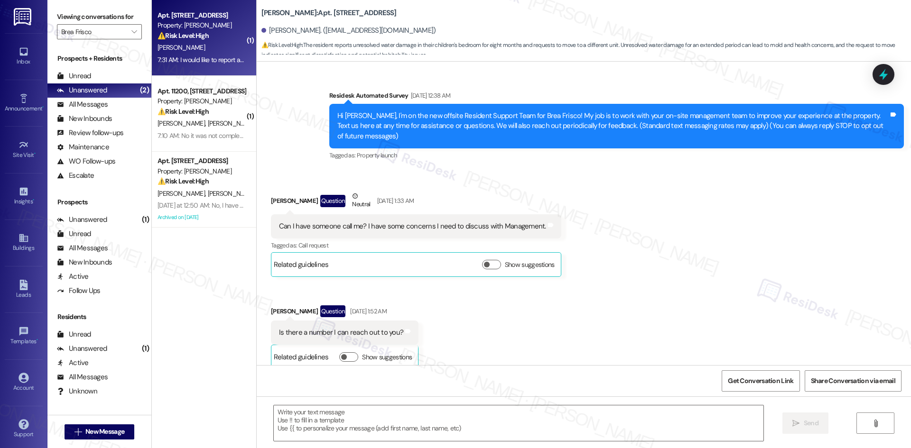
scroll to position [5111, 0]
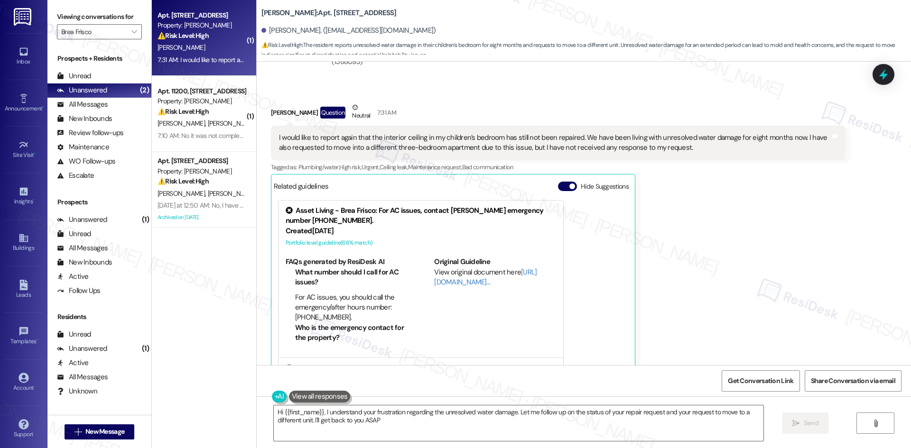
type textarea "Hi {{first_name}}, I understand your frustration regarding the unresolved water…"
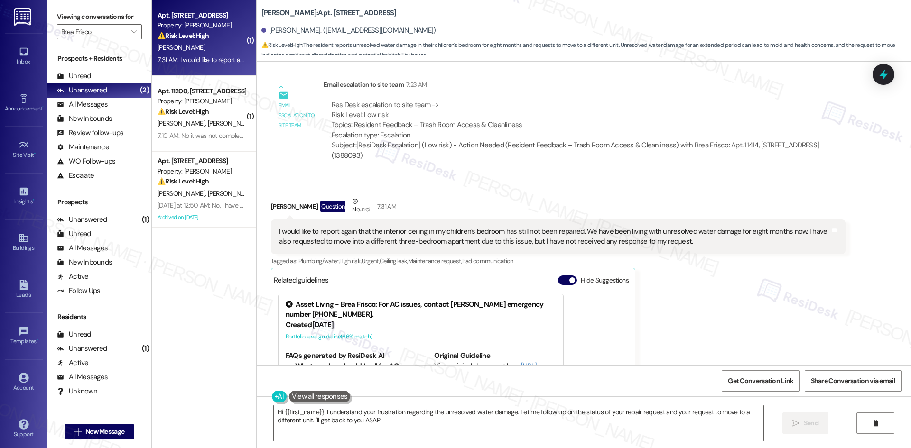
scroll to position [5017, 0]
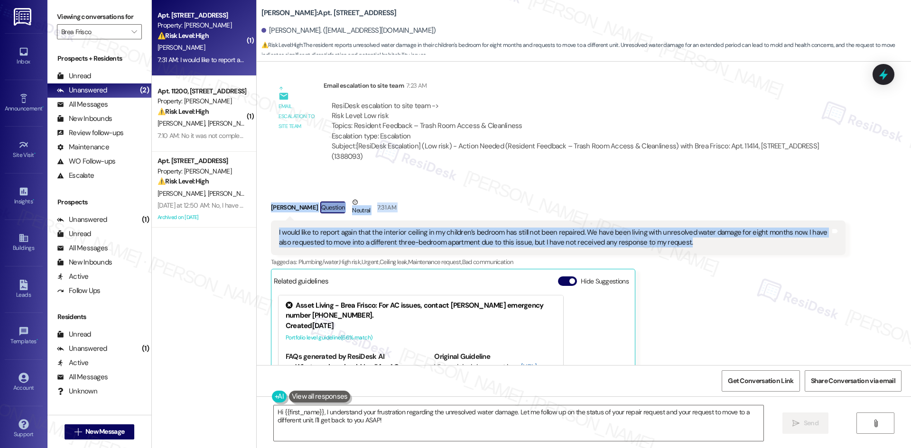
drag, startPoint x: 277, startPoint y: 192, endPoint x: 686, endPoint y: 230, distance: 410.1
click at [686, 230] on div "Received via SMS Shayna Johnson Question Neutral 7:31 AM I would like to report…" at bounding box center [558, 335] width 589 height 290
copy div "Shayna Johnson Question Neutral 7:31 AM I would like to report again that the i…"
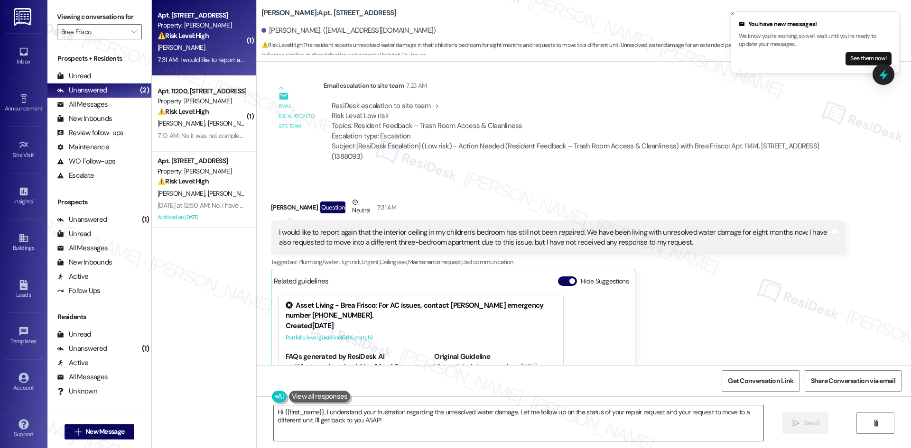
click at [831, 267] on div "Shayna Johnson Question Neutral 7:31 AM I would like to report again that the i…" at bounding box center [558, 335] width 574 height 276
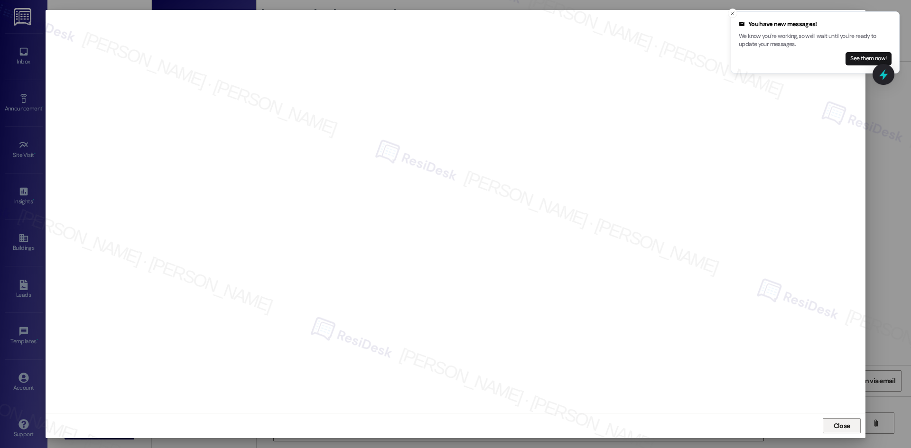
click at [830, 429] on button "Close" at bounding box center [841, 425] width 38 height 15
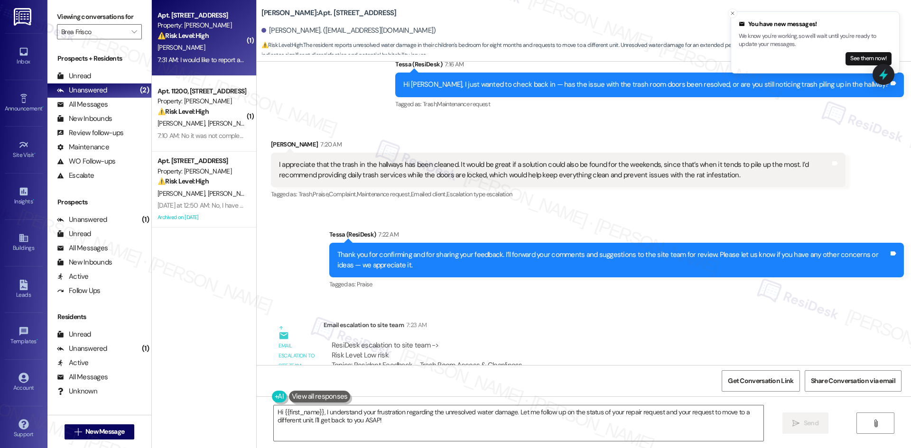
scroll to position [4779, 0]
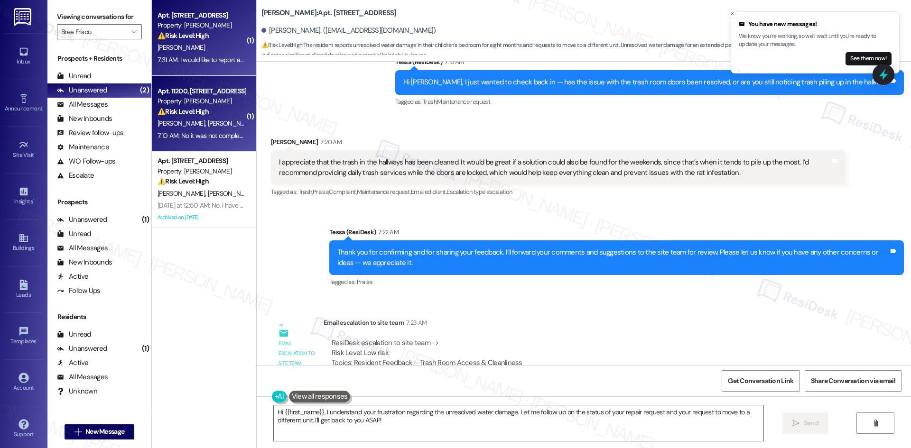
click at [168, 120] on span "J. Buff" at bounding box center [182, 123] width 50 height 9
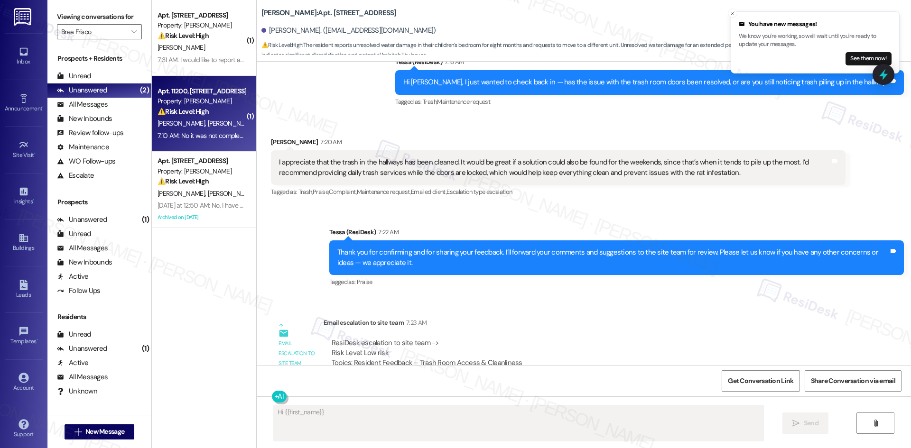
scroll to position [371, 0]
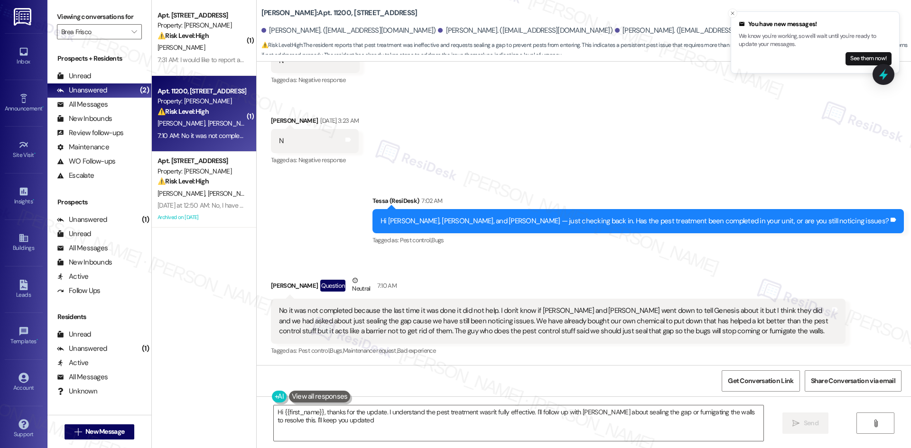
type textarea "Hi {{first_name}}, thanks for the update. I understand the pest treatment wasn'…"
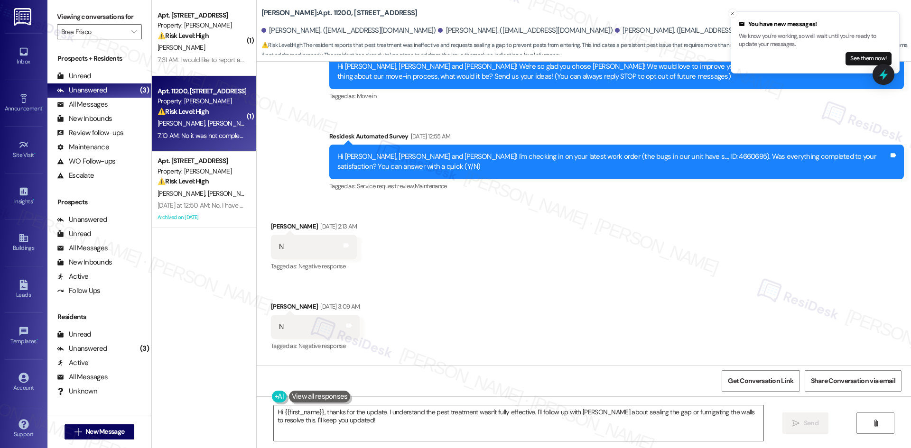
scroll to position [87, 0]
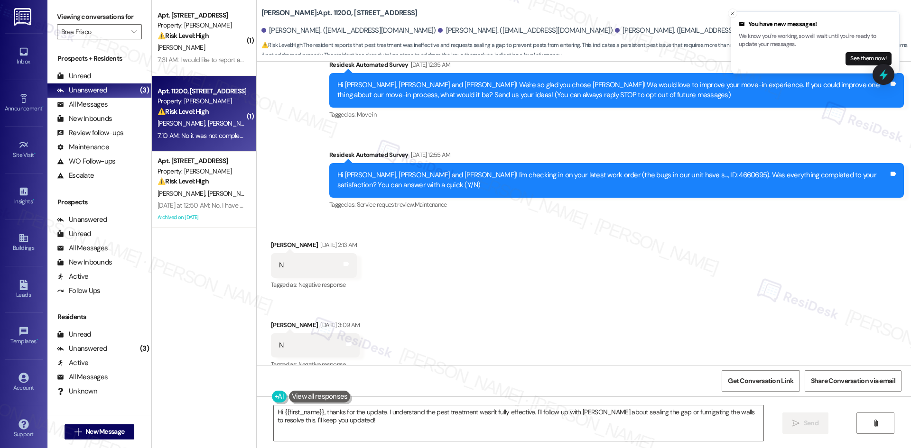
click at [503, 274] on div "Received via SMS Alyssa Gonzales Sep 13, 2025 at 2:13 AM N Tags and notes Tagge…" at bounding box center [584, 339] width 654 height 240
click at [508, 276] on div "Received via SMS Alyssa Gonzales Sep 13, 2025 at 2:13 AM N Tags and notes Tagge…" at bounding box center [584, 339] width 654 height 240
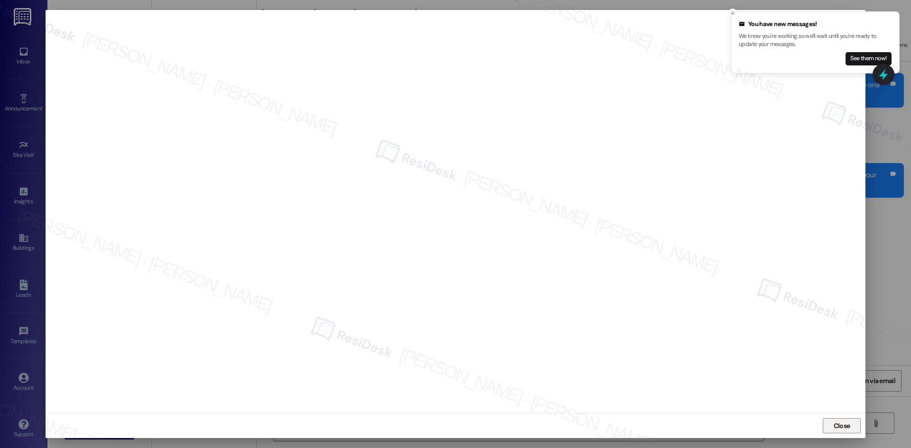
click at [840, 426] on span "Close" at bounding box center [841, 426] width 17 height 10
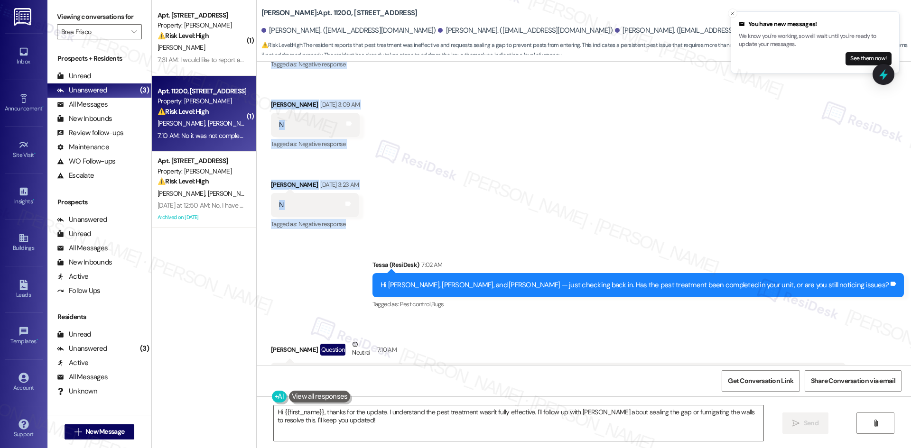
scroll to position [371, 0]
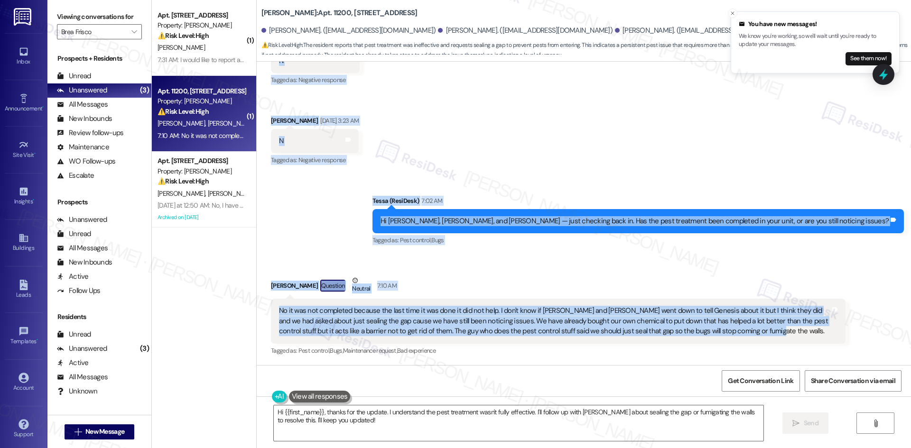
drag, startPoint x: 301, startPoint y: 98, endPoint x: 760, endPoint y: 339, distance: 518.7
click at [760, 339] on div "Lease started Aug 20, 2025 at 8:00 AM Survey, sent via SMS Residesk Automated S…" at bounding box center [584, 214] width 654 height 304
copy div "Residesk Automated Survey Sep 13, 2025 at 12:55 AM Hi Alyssa, Alexia and Joanna…"
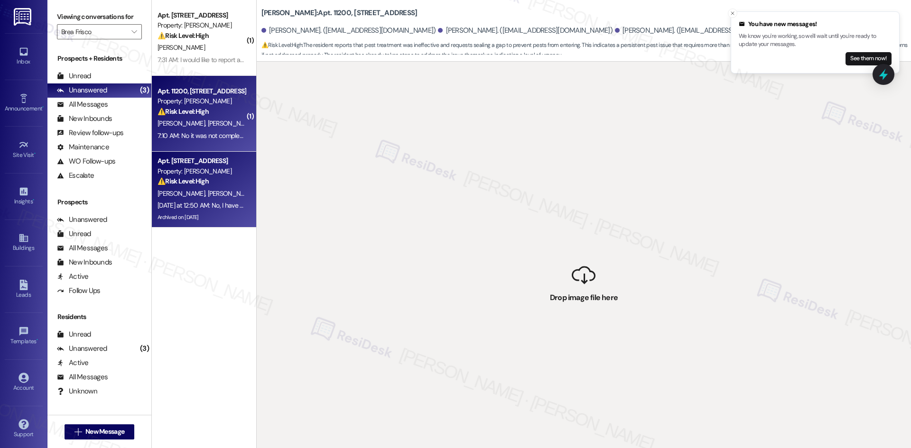
click at [175, 169] on div "Property: Brea Frisco" at bounding box center [201, 171] width 88 height 10
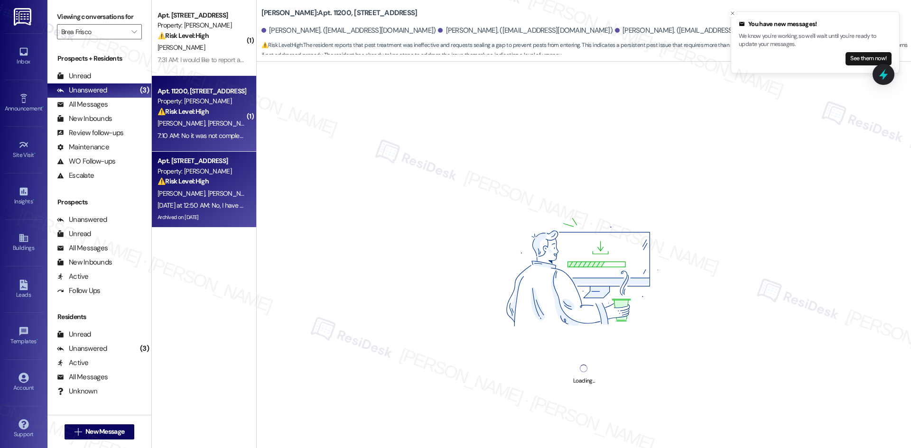
click at [199, 129] on div "J. Buff A. Gonzales A. Gonzales" at bounding box center [202, 124] width 90 height 12
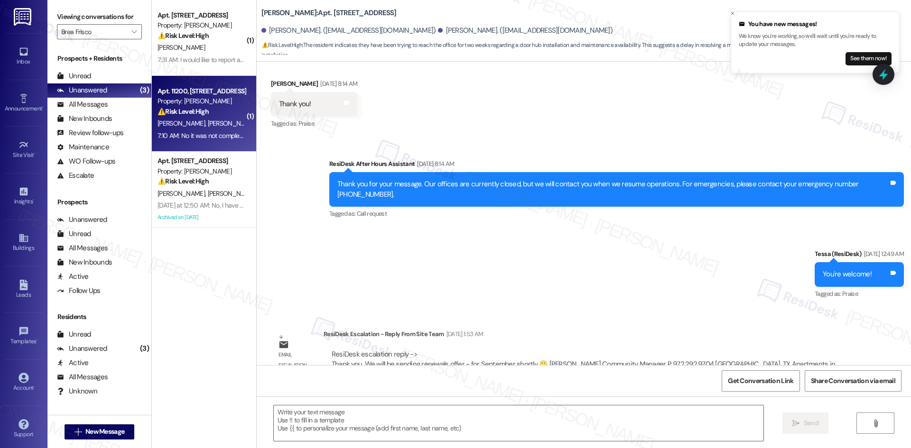
type textarea "Fetching suggested responses. Please feel free to read through the conversation…"
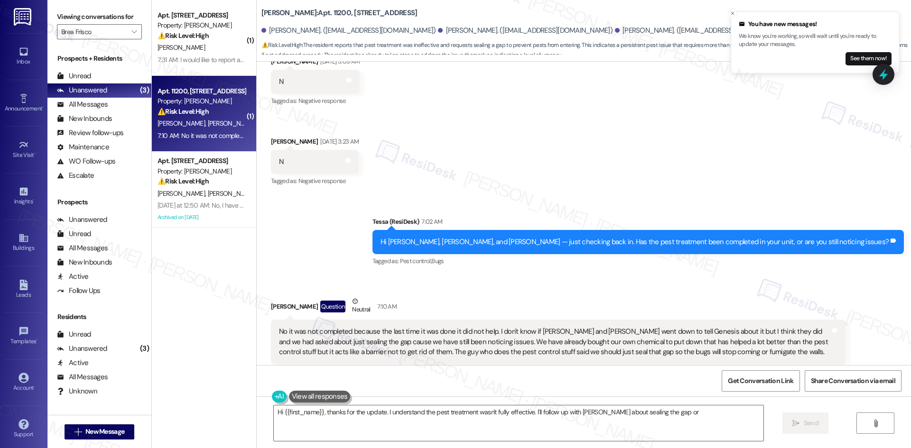
scroll to position [371, 0]
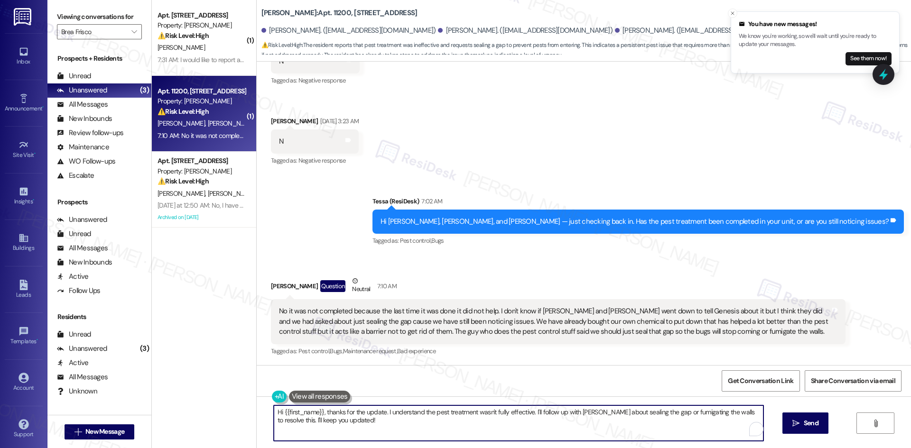
click at [360, 425] on textarea "Hi {{first_name}}, thanks for the update. I understand the pest treatment wasn'…" at bounding box center [518, 424] width 489 height 36
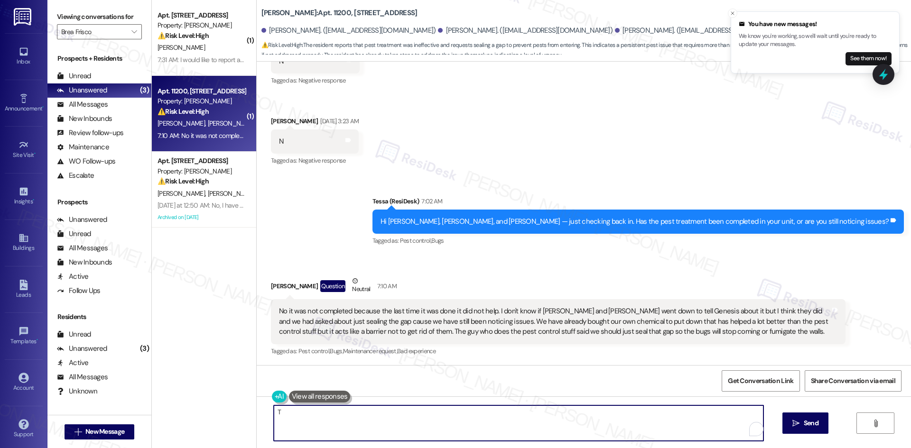
paste textarea "hank you for explaining. I’m sorry the pest treatment hasn’t resolved the issue…"
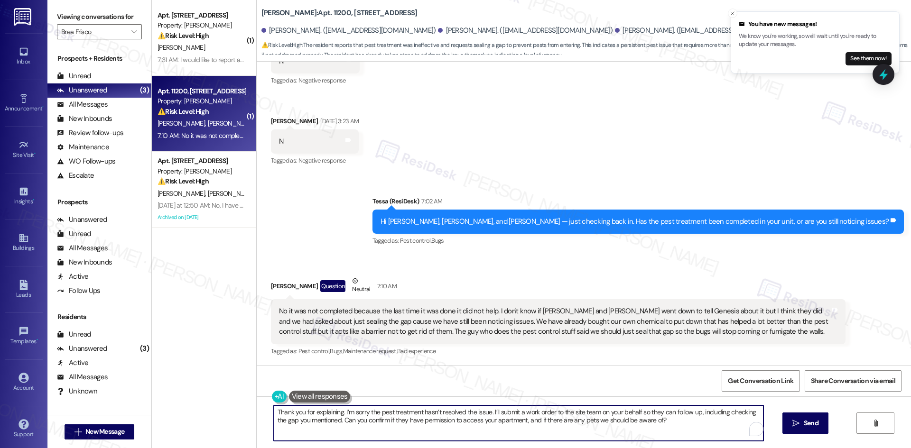
scroll to position [371, 0]
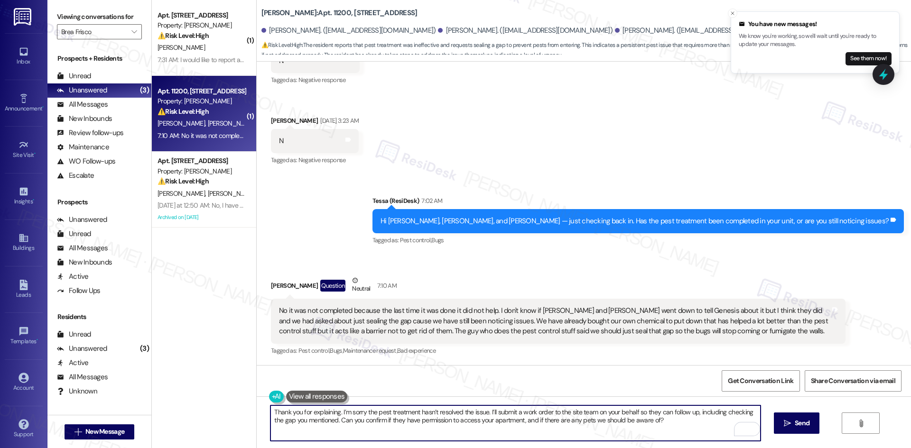
type textarea "Thank you for explaining. I’m sorry the pest treatment hasn’t resolved the issu…"
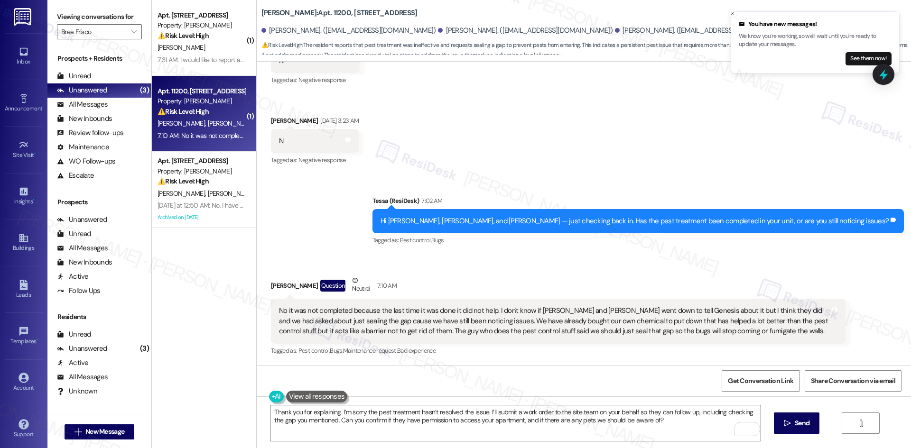
drag, startPoint x: 790, startPoint y: 428, endPoint x: 788, endPoint y: 436, distance: 7.8
click at [790, 429] on button " Send" at bounding box center [797, 423] width 46 height 21
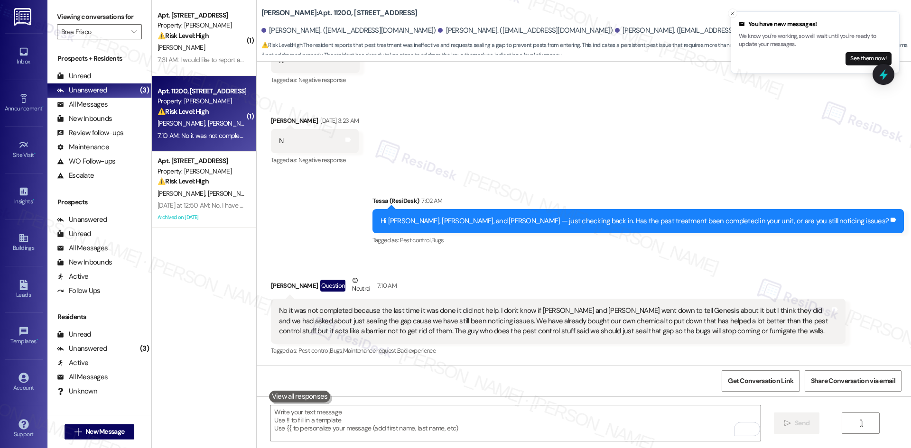
type textarea "Fetching suggested responses. Please feel free to read through the conversation…"
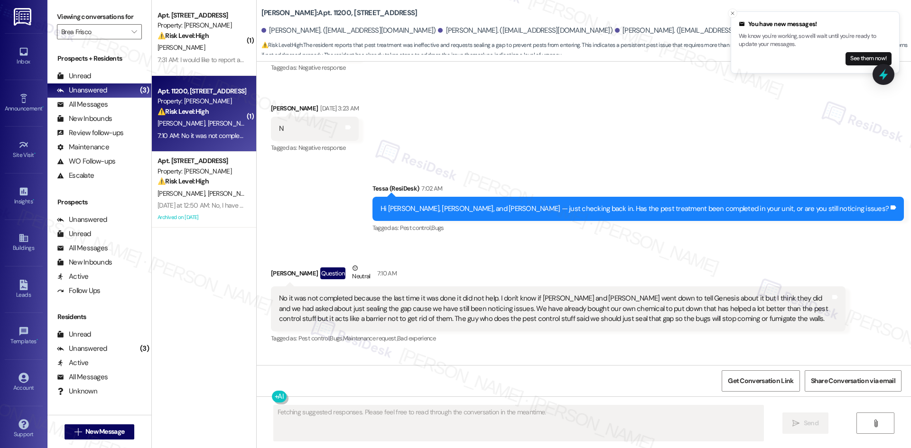
scroll to position [448, 0]
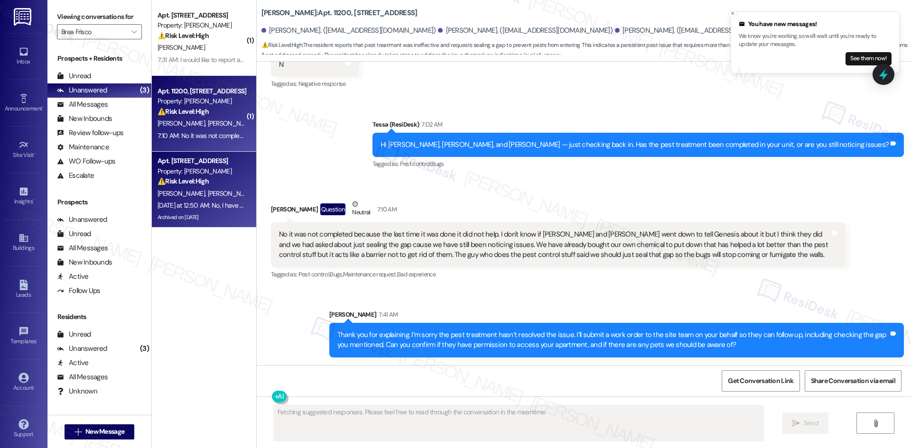
click at [199, 194] on div "R. Kibby G. Athey" at bounding box center [202, 194] width 90 height 12
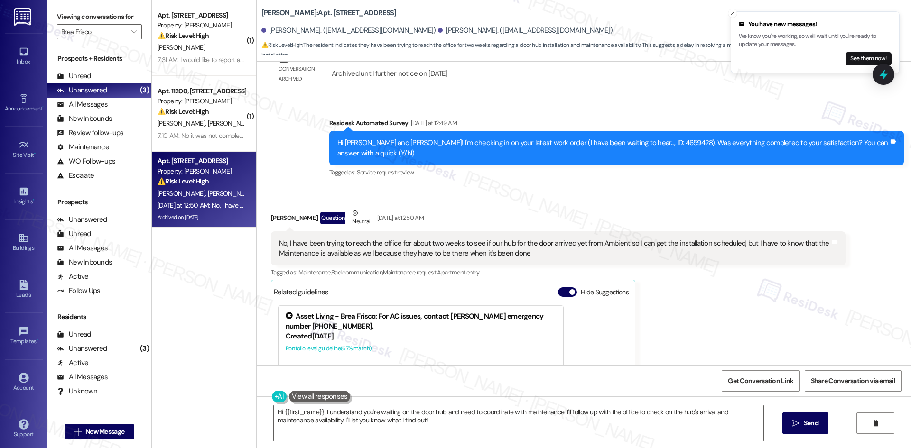
scroll to position [3216, 0]
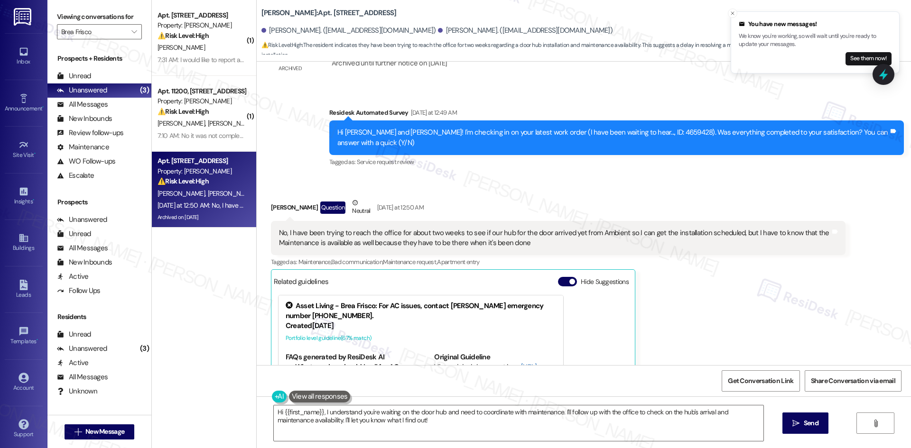
click at [606, 191] on div "Received via SMS Rachel Kibby Question Neutral Yesterday at 12:50 AM No, I have…" at bounding box center [558, 336] width 589 height 290
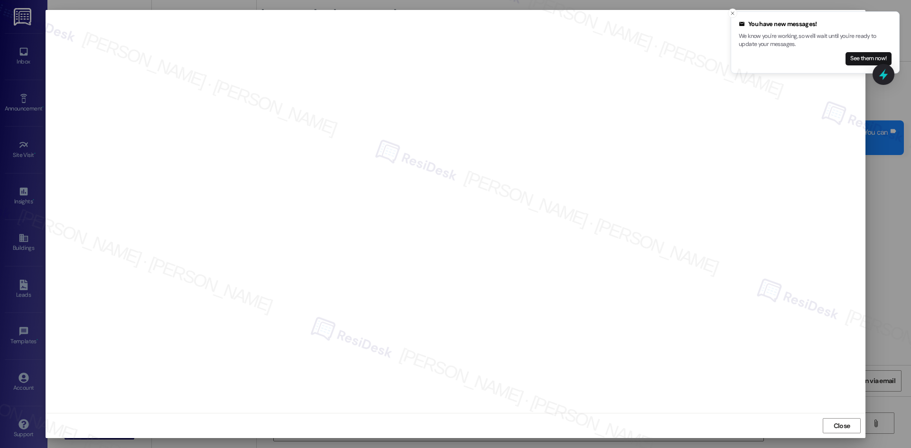
drag, startPoint x: 849, startPoint y: 424, endPoint x: 831, endPoint y: 419, distance: 18.2
click at [846, 424] on span "Close" at bounding box center [841, 426] width 17 height 10
drag, startPoint x: 836, startPoint y: 424, endPoint x: 770, endPoint y: 410, distance: 67.9
click at [836, 425] on span "Close" at bounding box center [841, 426] width 17 height 10
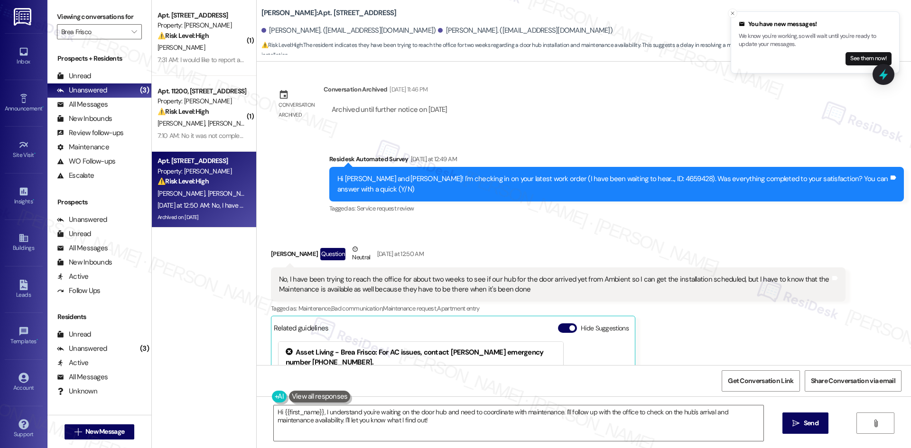
scroll to position [3168, 0]
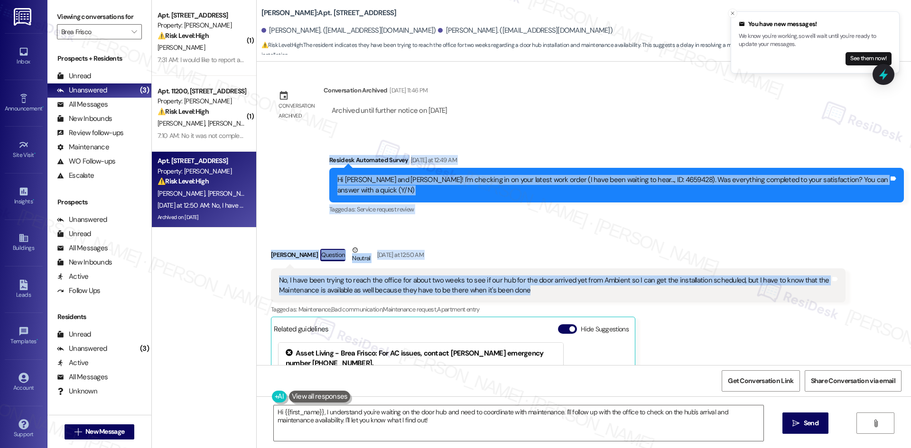
drag, startPoint x: 297, startPoint y: 147, endPoint x: 588, endPoint y: 273, distance: 316.9
click at [588, 273] on div "Lease started Sep 21, 2024 at 8:00 AM Survey, sent via SMS Residesk Automated S…" at bounding box center [584, 214] width 654 height 304
copy div "Residesk Automated Survey Yesterday at 12:49 AM Hi Grant and Rachel! I'm checki…"
click at [483, 224] on div "Received via SMS Rachel Kibby Question Neutral Yesterday at 12:50 AM No, I have…" at bounding box center [584, 376] width 654 height 304
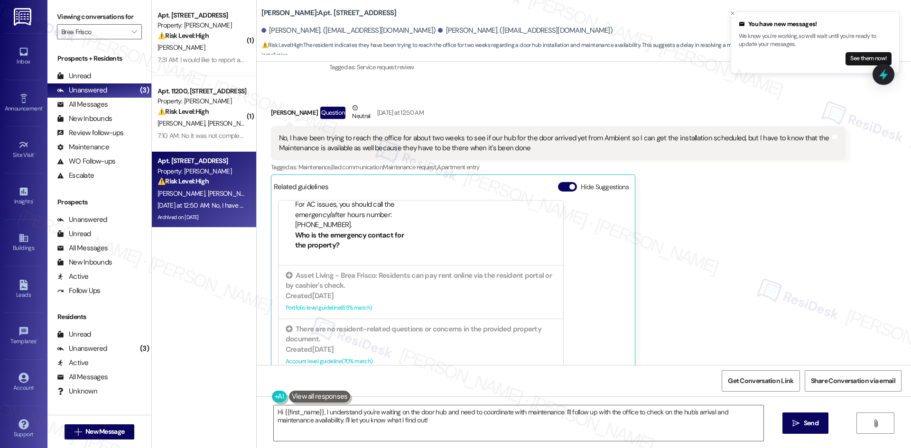
scroll to position [95, 0]
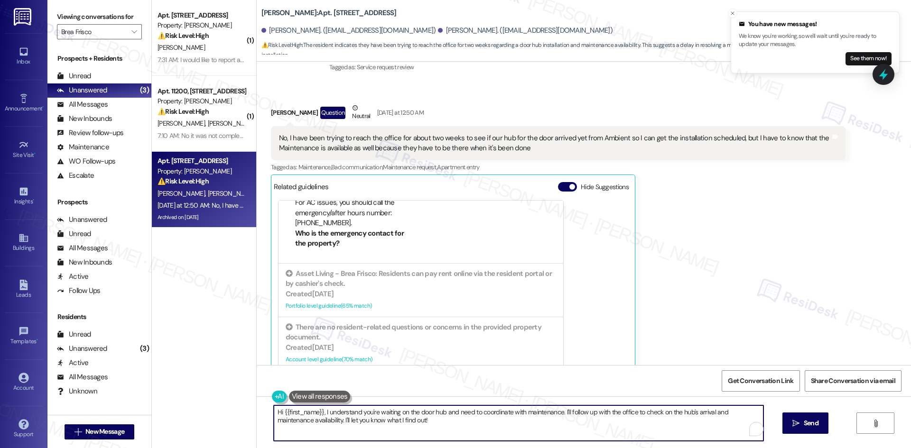
click at [505, 430] on textarea "Hi {{first_name}}, I understand you're waiting on the door hub and need to coor…" at bounding box center [518, 424] width 489 height 36
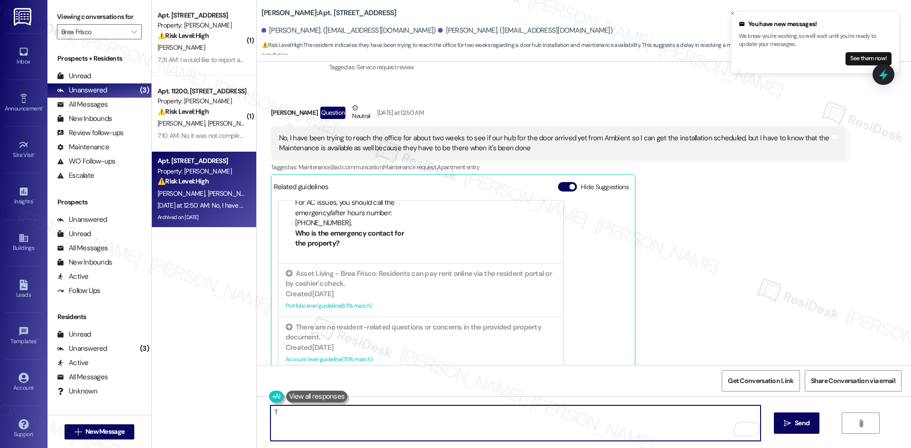
paste textarea "hank you for letting me know. I’ll check with the site team regarding the statu…"
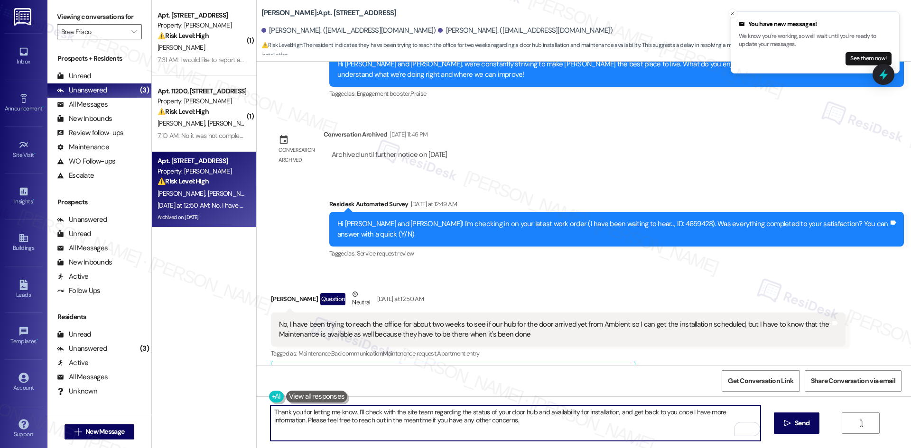
scroll to position [3121, 0]
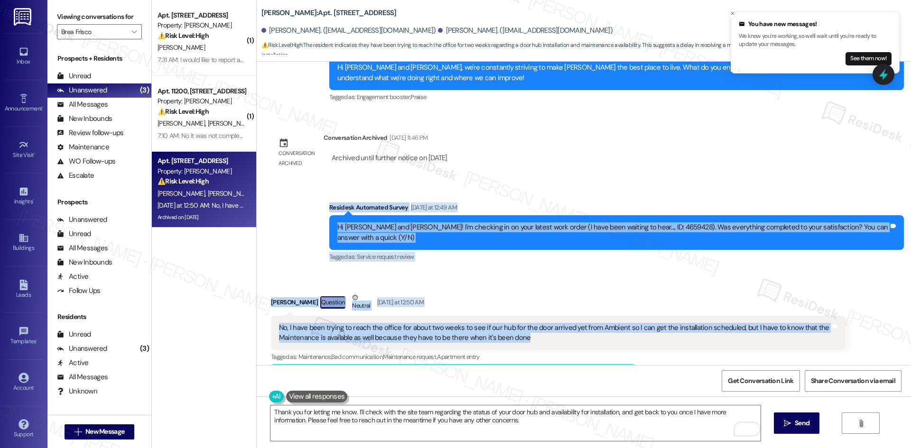
drag, startPoint x: 348, startPoint y: 206, endPoint x: 590, endPoint y: 316, distance: 265.7
click at [590, 316] on div "Lease started Sep 21, 2024 at 8:00 AM Survey, sent via SMS Residesk Automated S…" at bounding box center [584, 214] width 654 height 304
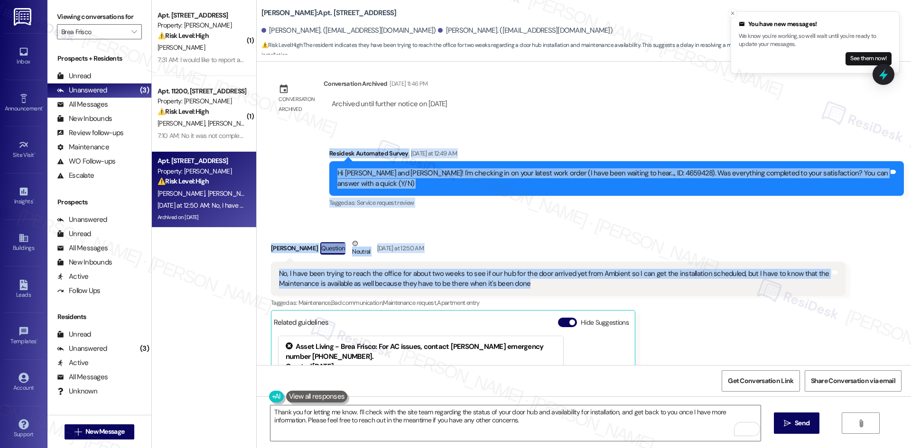
scroll to position [3311, 0]
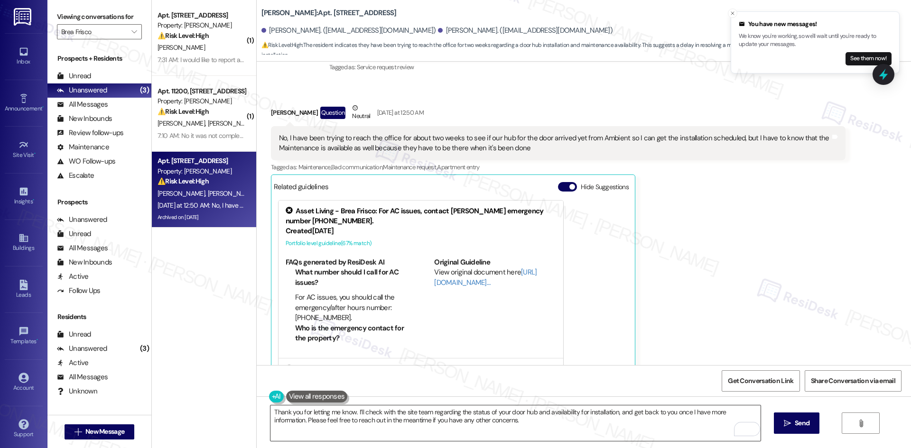
click at [421, 419] on textarea "Thank you for letting me know. I’ll check with the site team regarding the stat…" at bounding box center [514, 424] width 489 height 36
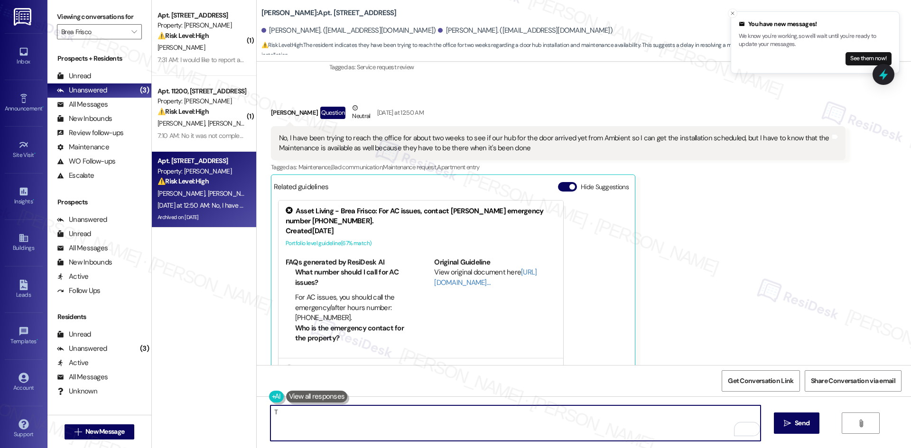
paste textarea "hank you for letting me know. I’ll check with the site team regarding the statu…"
type textarea "Thank you for letting me know. I’ll check with the site team regarding the stat…"
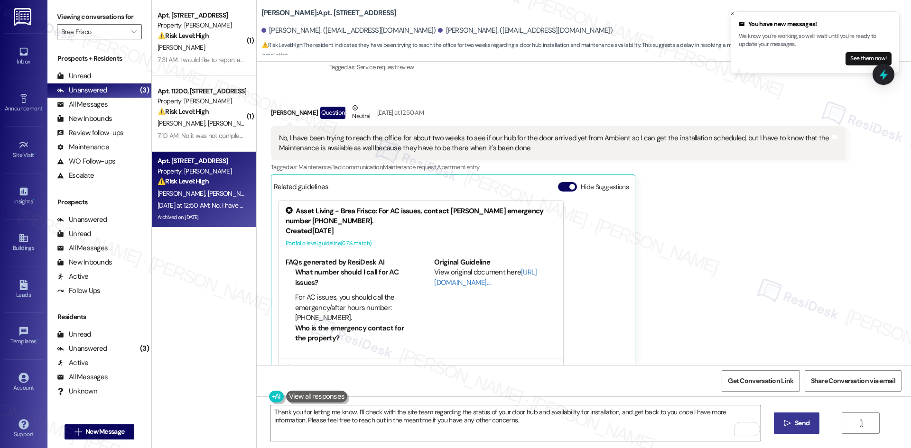
click at [794, 426] on span "Send" at bounding box center [801, 423] width 15 height 10
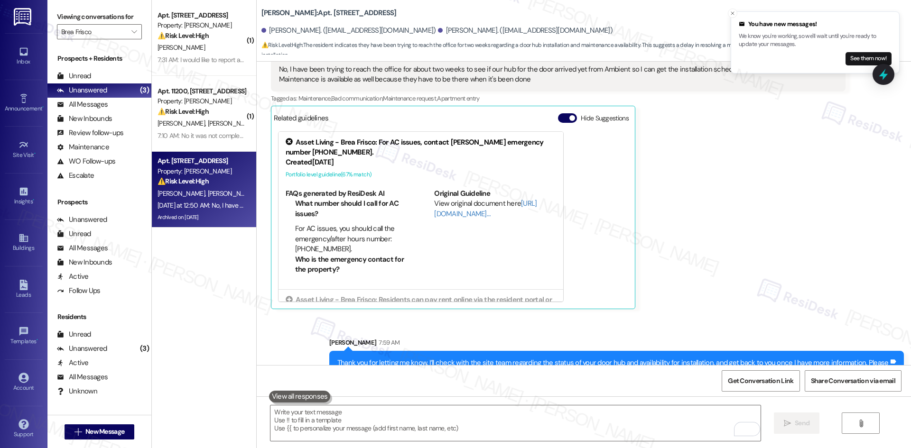
scroll to position [3387, 0]
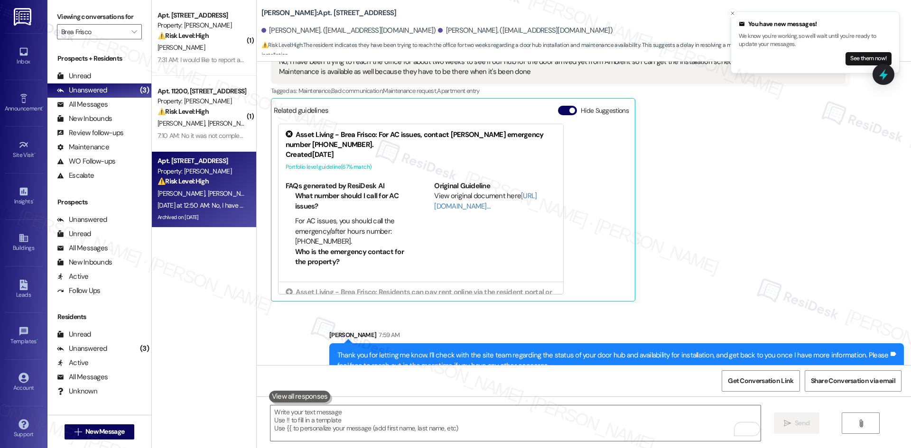
click at [751, 241] on div "Rachel Kibby Question Neutral Yesterday at 12:50 AM No, I have been trying to r…" at bounding box center [558, 165] width 574 height 276
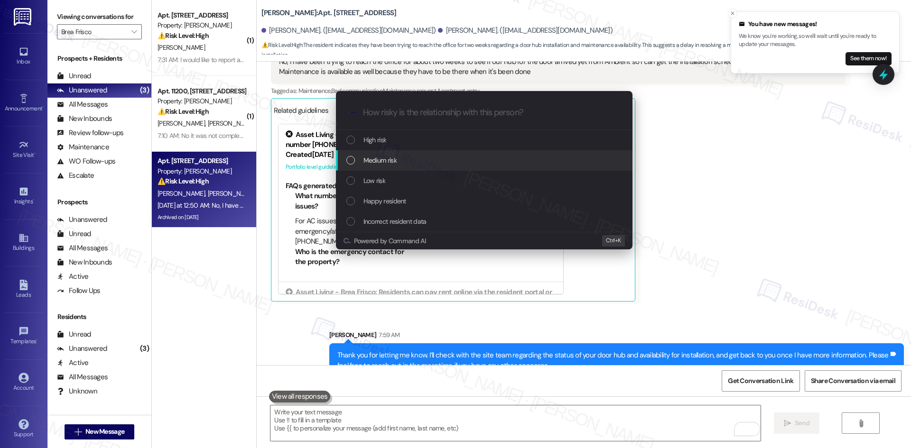
click at [399, 162] on div "Medium risk" at bounding box center [484, 160] width 277 height 10
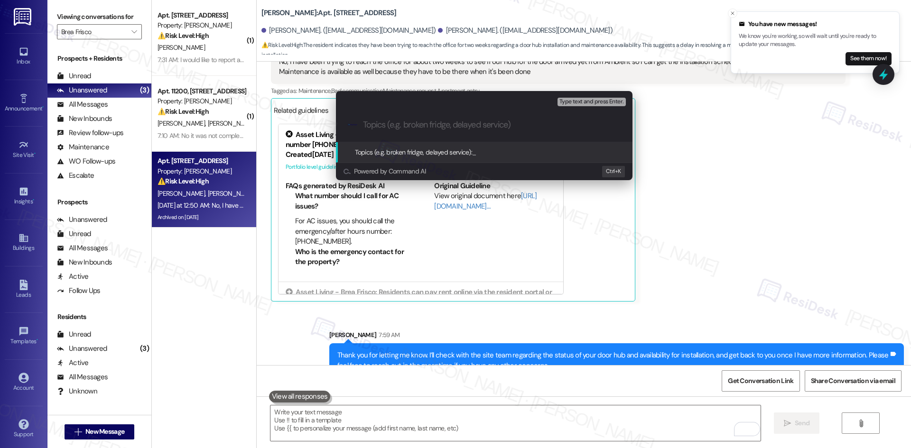
click at [440, 123] on input "Topics (e.g. broken fridge, delayed service)" at bounding box center [492, 125] width 258 height 10
paste input "Work Order 4659428 – Door Hub Installation Status"
type input "Work Order 4659428 – Door Hub Installation Status"
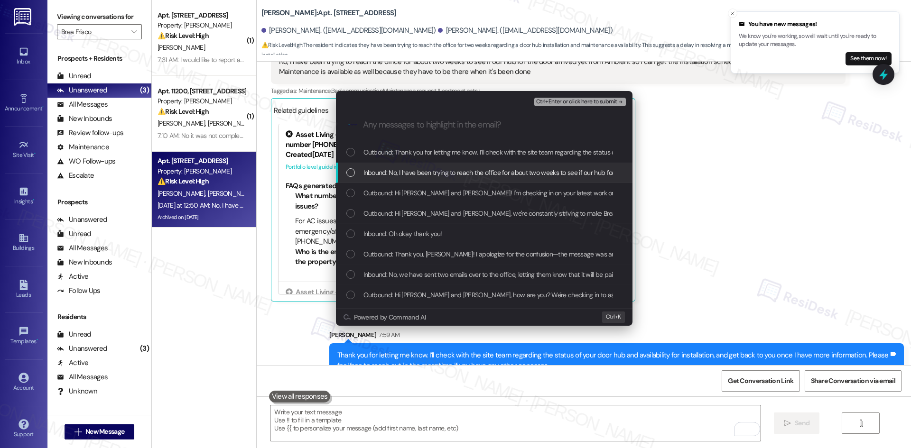
click at [473, 171] on span "Inbound: No, I have been trying to reach the office for about two weeks to see …" at bounding box center [743, 172] width 760 height 10
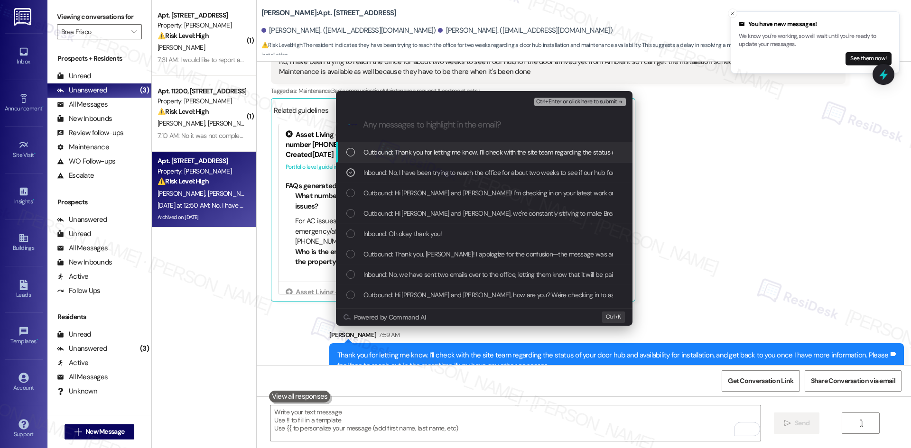
click at [589, 107] on div "Ctrl+Enter or click here to submit" at bounding box center [580, 102] width 93 height 12
click at [590, 105] on span "Ctrl+Enter or click here to submit" at bounding box center [576, 102] width 81 height 7
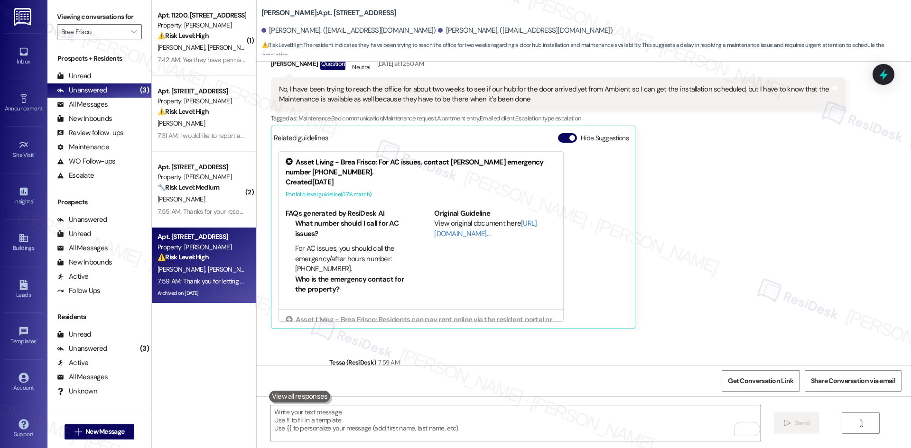
scroll to position [3259, 0]
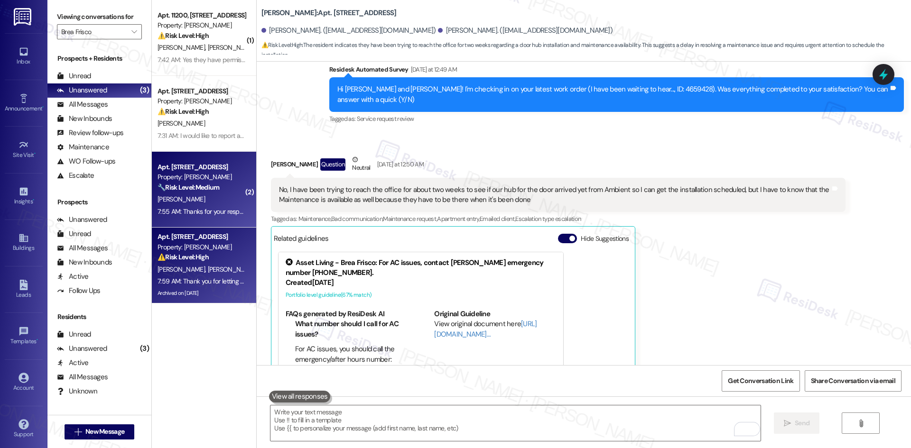
click at [213, 186] on strong "🔧 Risk Level: Medium" at bounding box center [188, 187] width 62 height 9
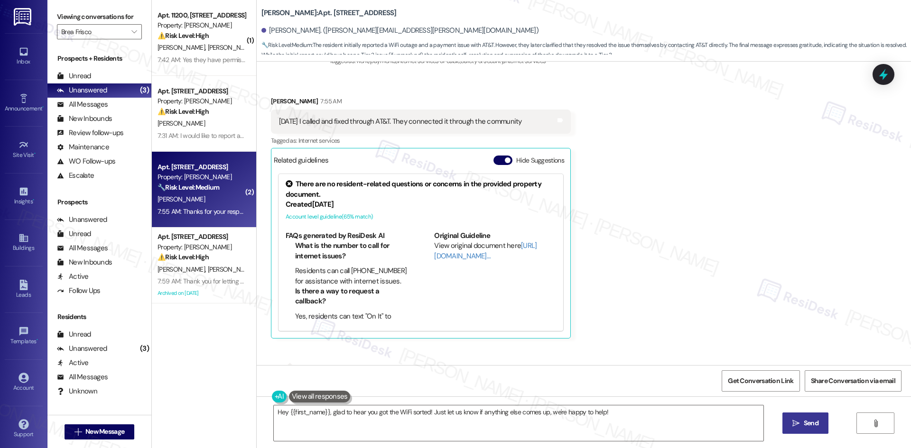
scroll to position [923, 0]
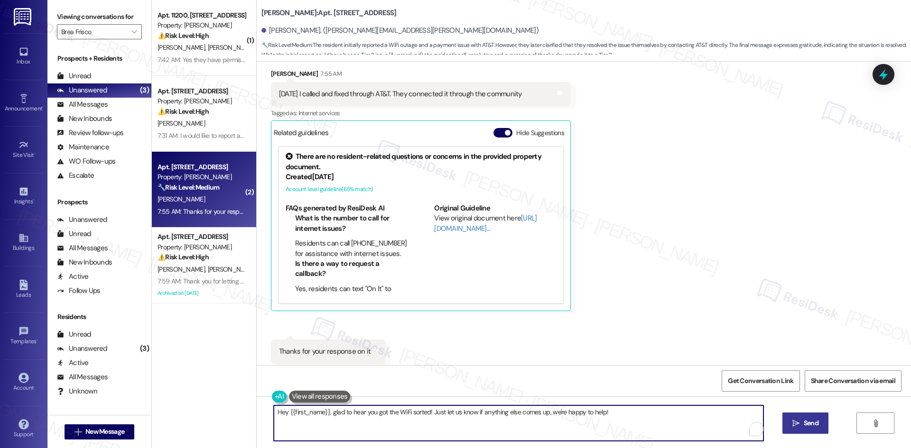
drag, startPoint x: 328, startPoint y: 413, endPoint x: 199, endPoint y: 414, distance: 128.5
click at [201, 413] on div "( 1 ) Apt. 11200, 12330 Research Road Property: Brea Frisco ⚠️ Risk Level: High…" at bounding box center [531, 224] width 759 height 448
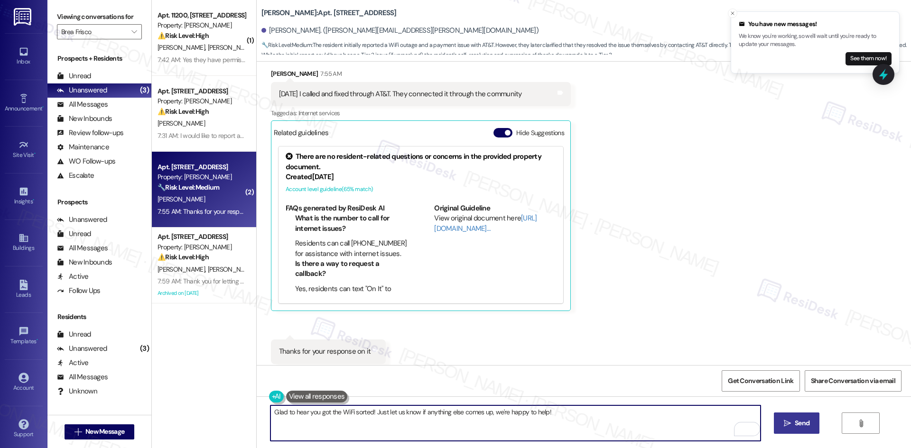
type textarea "Glad to hear you got the WiFi sorted! Just let us know if anything else comes u…"
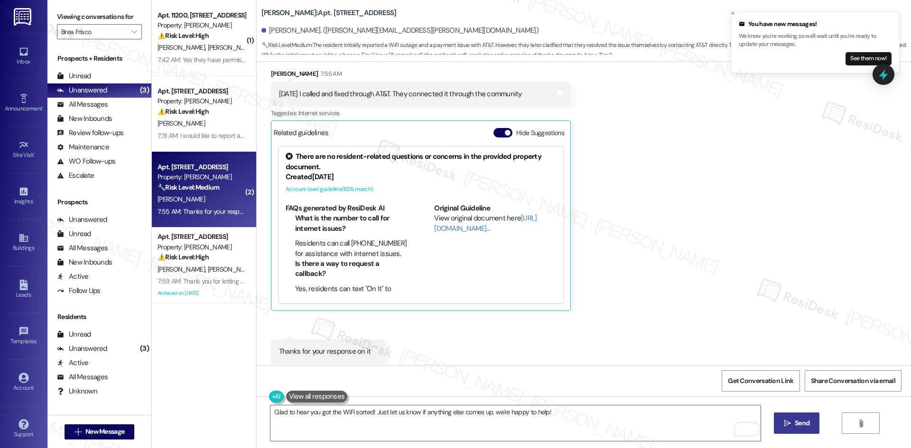
click at [793, 423] on span "Send" at bounding box center [802, 423] width 18 height 10
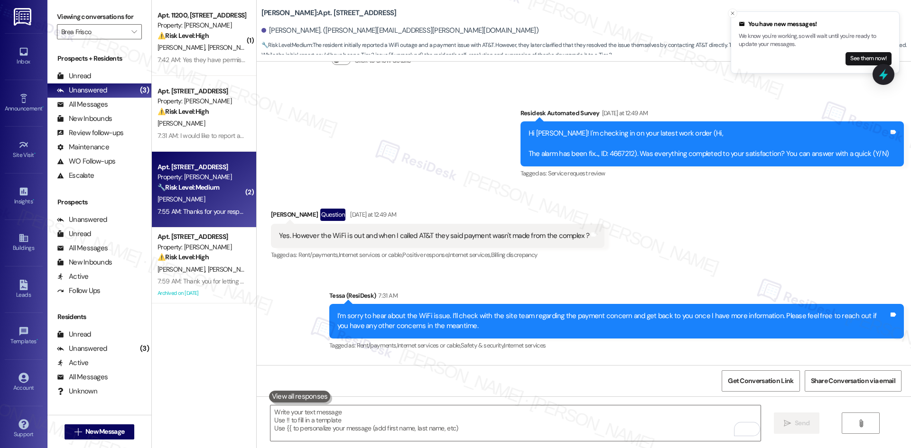
scroll to position [591, 0]
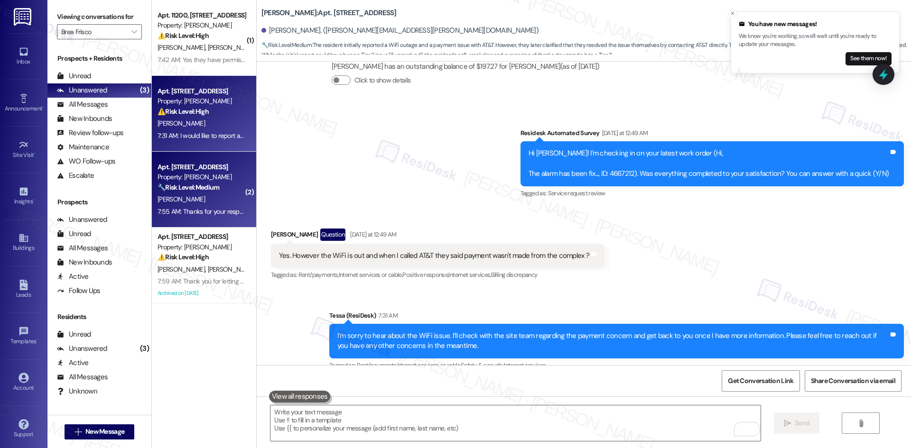
click at [222, 144] on div "Apt. 11414, 12330 Research Road Property: Brea Frisco ⚠️ Risk Level: High The r…" at bounding box center [204, 114] width 104 height 76
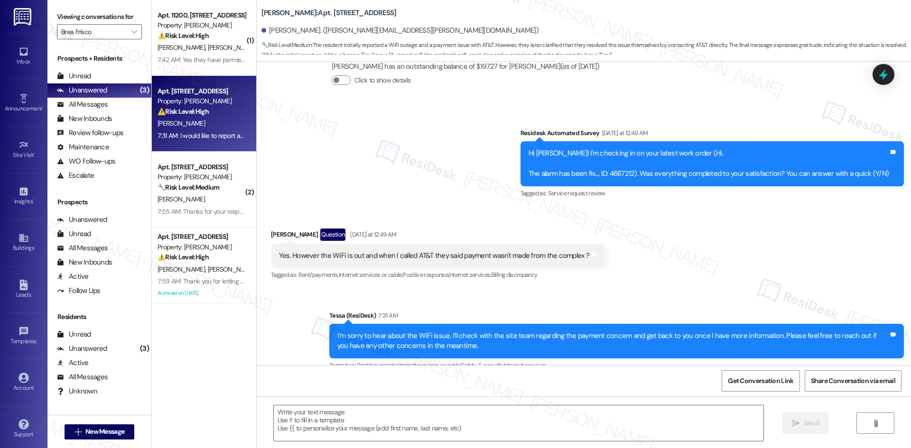
type textarea "Fetching suggested responses. Please feel free to read through the conversation…"
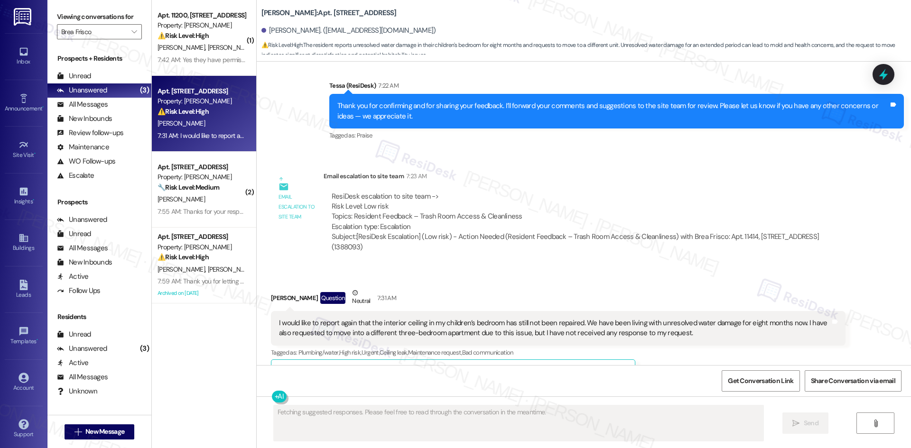
scroll to position [4922, 0]
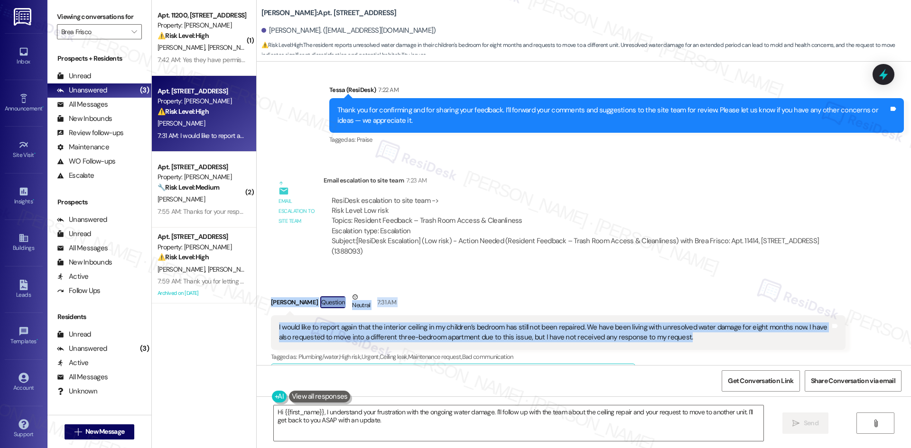
drag, startPoint x: 627, startPoint y: 317, endPoint x: 259, endPoint y: 283, distance: 369.1
click at [264, 285] on div "Received via SMS Shayna Johnson Question Neutral 7:31 AM I would like to report…" at bounding box center [558, 430] width 589 height 290
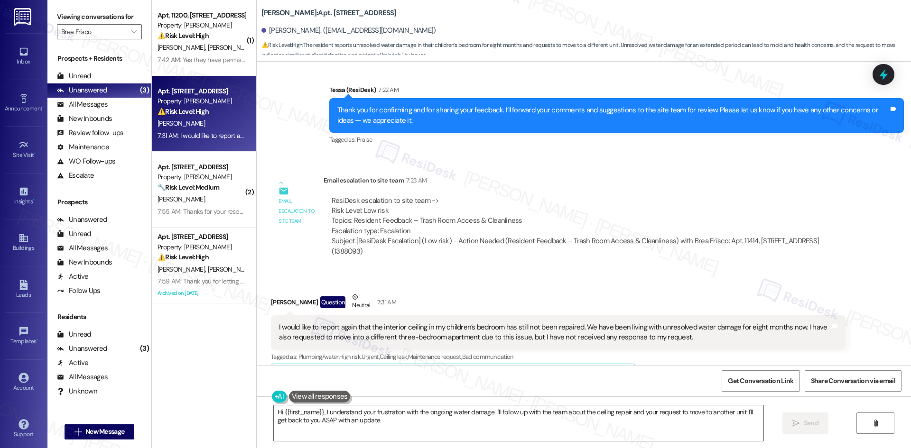
click at [456, 245] on div "Email escalation to site team Email escalation to site team 7:23 AM ResiDesk es…" at bounding box center [558, 219] width 589 height 102
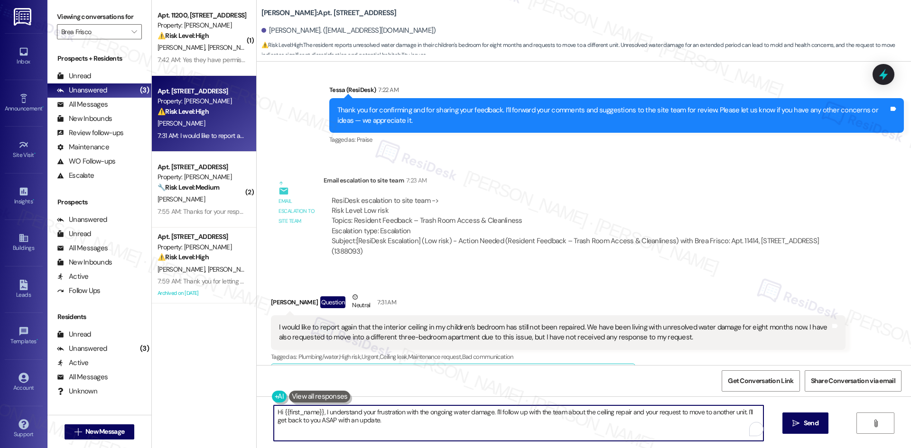
click at [446, 420] on textarea "Hi {{first_name}}, I understand your frustration with the ongoing water damage.…" at bounding box center [518, 424] width 489 height 36
paste textarea "I’m sorry you’ve had trouble getting an update. I’ll submit a work order to the…"
type textarea "I’m sorry you’ve had trouble getting an update. I’ll submit a work order to the…"
drag, startPoint x: 811, startPoint y: 428, endPoint x: 802, endPoint y: 433, distance: 10.4
click at [812, 427] on button " Send" at bounding box center [797, 423] width 46 height 21
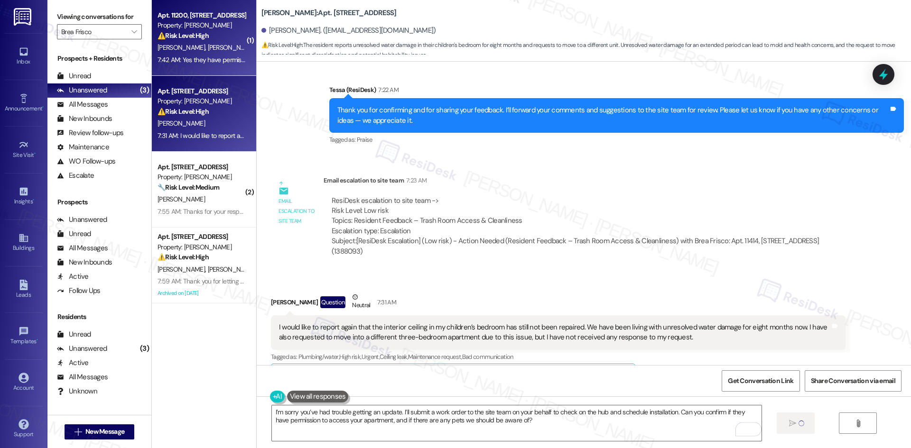
click at [198, 56] on div "7:42 AM: Yes they have permission and we have one dog but he is locked away whe…" at bounding box center [296, 59] width 278 height 9
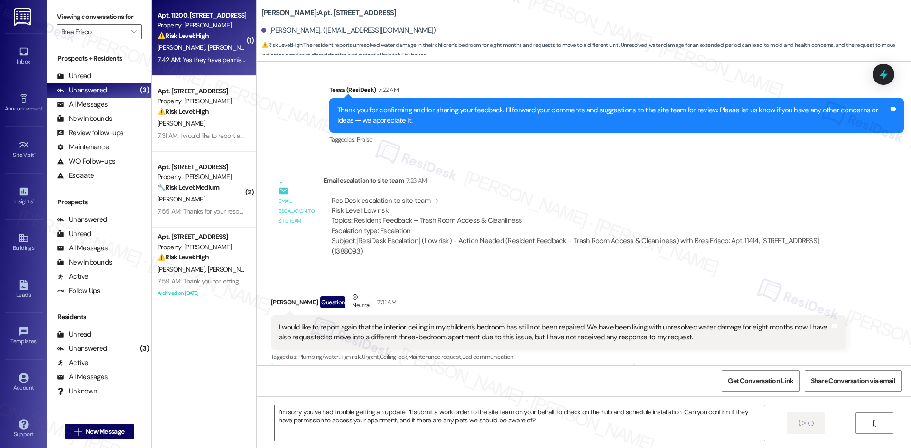
type textarea "Fetching suggested responses. Please feel free to read through the conversation…"
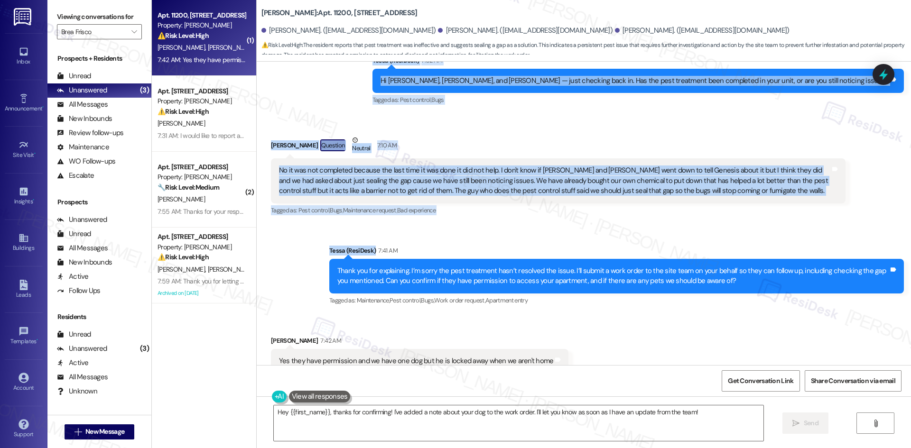
scroll to position [542, 0]
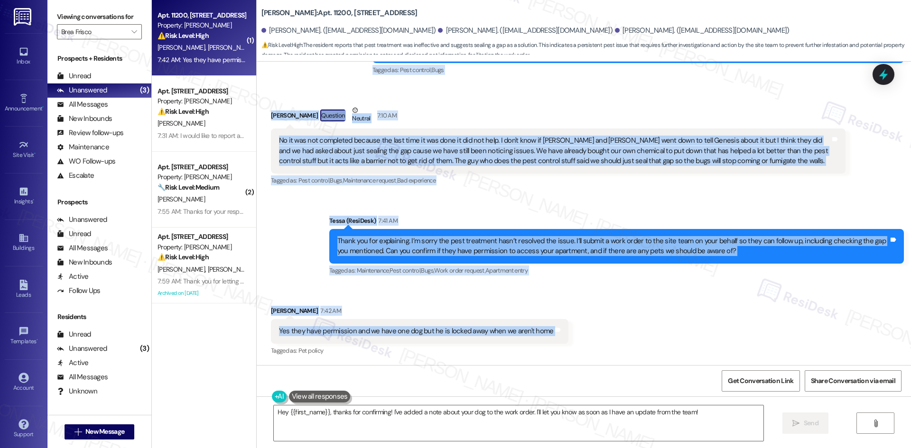
drag, startPoint x: 415, startPoint y: 198, endPoint x: 570, endPoint y: 342, distance: 210.7
click at [570, 342] on div "Lease started Aug 20, 2025 at 8:00 AM Survey, sent via SMS Residesk Automated S…" at bounding box center [584, 214] width 654 height 304
copy div "Residesk Automated Survey Sep 13, 2025 at 12:55 AM Hi Alyssa, Alexia and Joanna…"
click at [443, 197] on div "Sent via SMS Tessa (ResiDesk) 7:41 AM Thank you for explaining. I’m sorry the p…" at bounding box center [584, 239] width 654 height 90
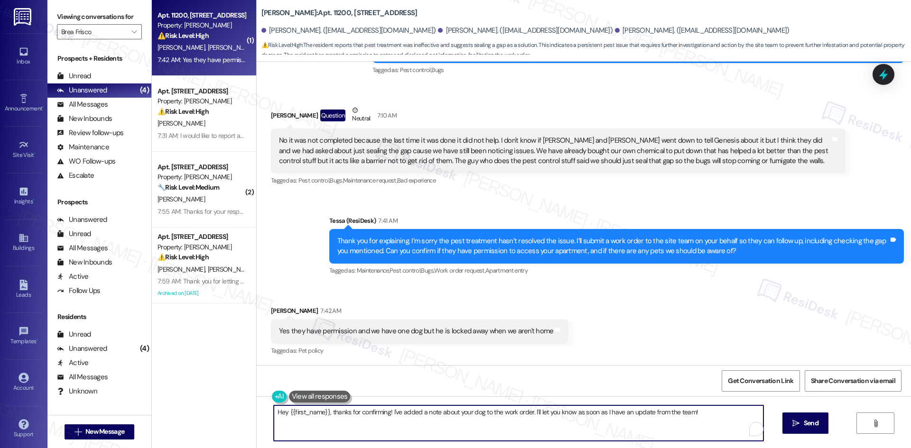
click at [381, 422] on textarea "Hey {{first_name}}, thanks for confirming! I've added a note about your dog to …" at bounding box center [518, 424] width 489 height 36
paste textarea "Thank you for confirming, Alexia. I’ll let the site team know and get back to y…"
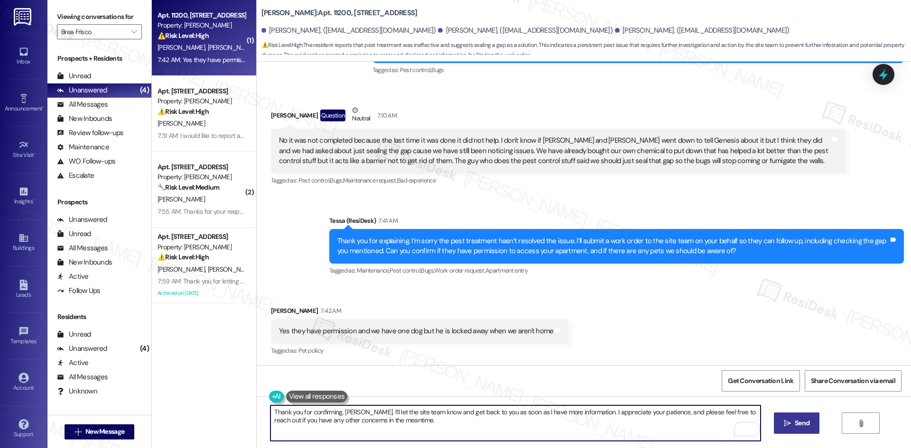
type textarea "Thank you for confirming, Alexia. I’ll let the site team know and get back to y…"
click at [794, 422] on span "Send" at bounding box center [801, 423] width 15 height 10
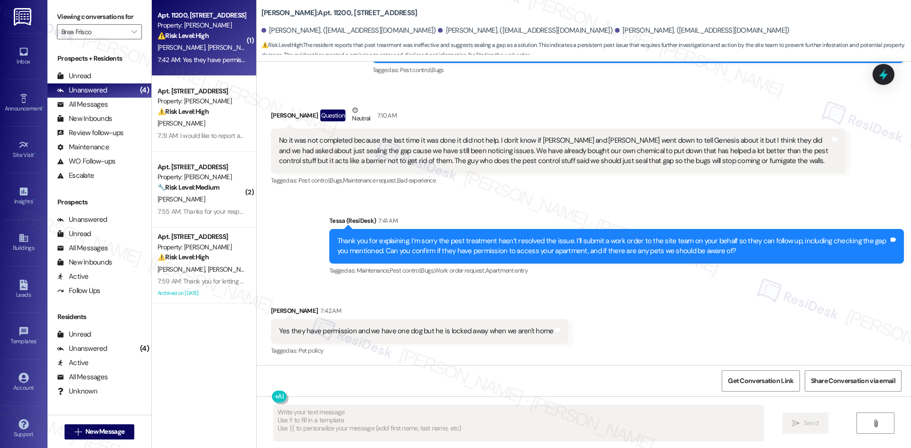
type textarea "Fetching suggested responses. Please feel free to read through the conversation…"
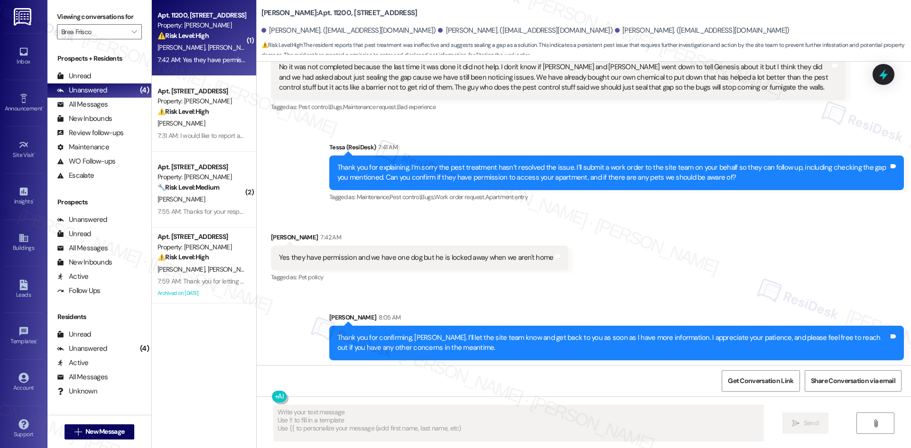
scroll to position [618, 0]
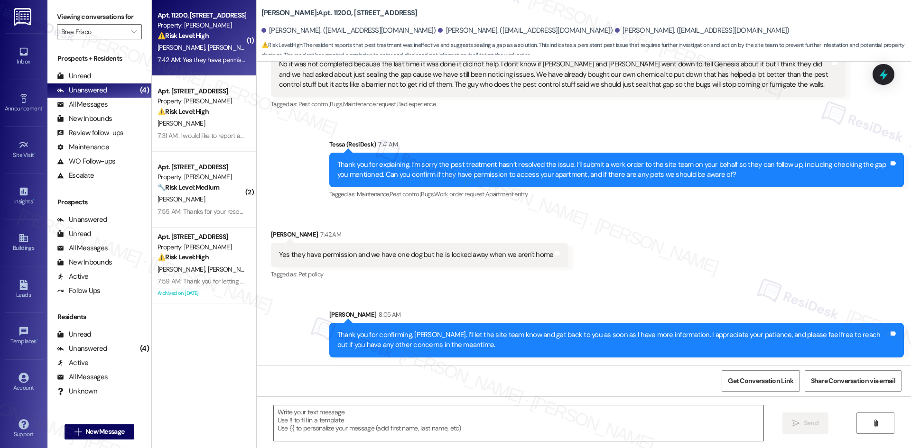
click at [696, 280] on div "Received via SMS Alexia Gonzales 7:42 AM Yes they have permission and we have o…" at bounding box center [584, 248] width 654 height 80
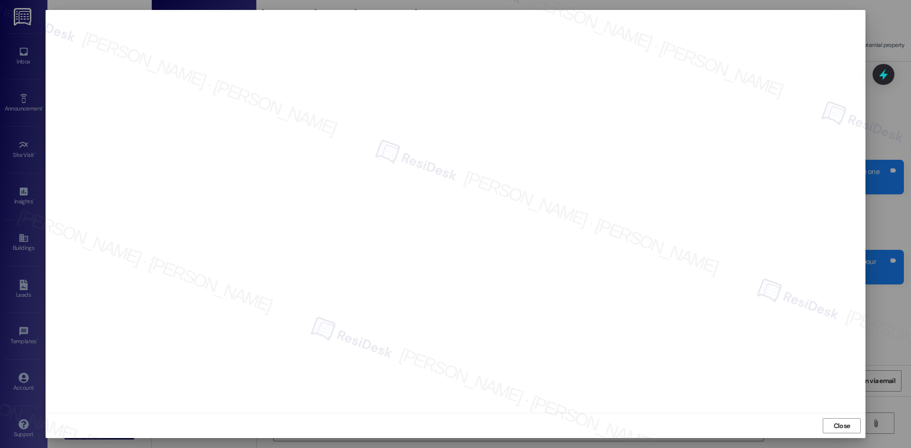
scroll to position [618, 0]
click at [767, 420] on div "Close" at bounding box center [456, 425] width 820 height 25
click at [842, 428] on span "Close" at bounding box center [841, 426] width 17 height 10
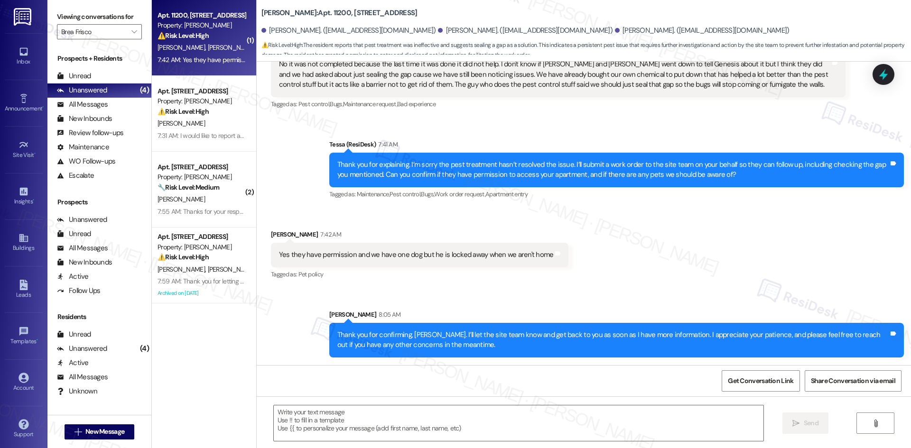
click at [609, 279] on div "Received via SMS [PERSON_NAME] 7:42 AM Yes they have permission and we have one…" at bounding box center [584, 248] width 654 height 80
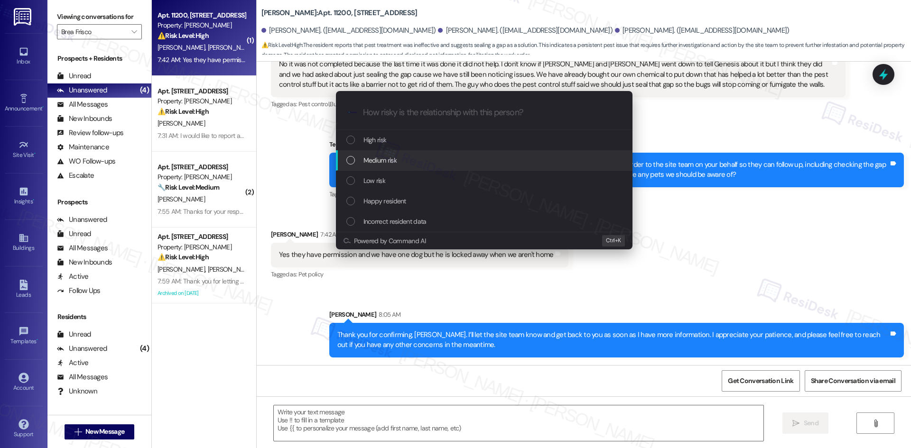
click at [402, 156] on div "Medium risk" at bounding box center [484, 160] width 277 height 10
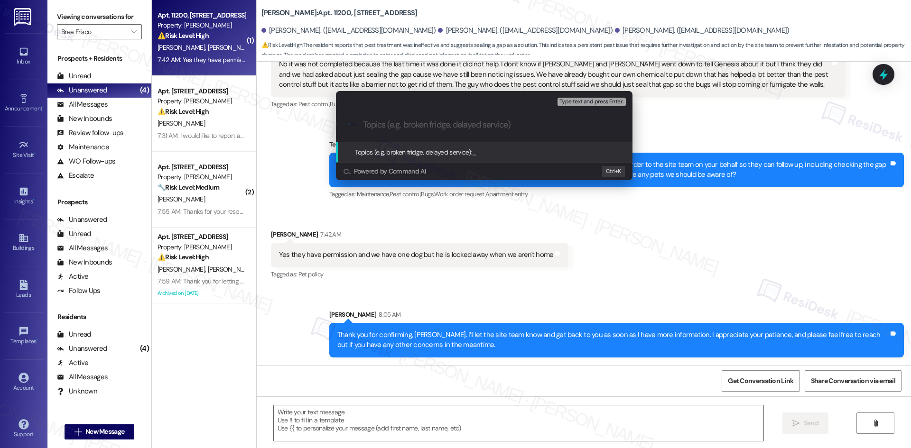
click at [463, 121] on input "Topics (e.g. broken fridge, delayed service)" at bounding box center [492, 125] width 258 height 10
paste input "Work Order 4670764 – Pest Issues & Gap in Unit"
type input "Work Order 4670764 – Pest Issues & Gap in Unit"
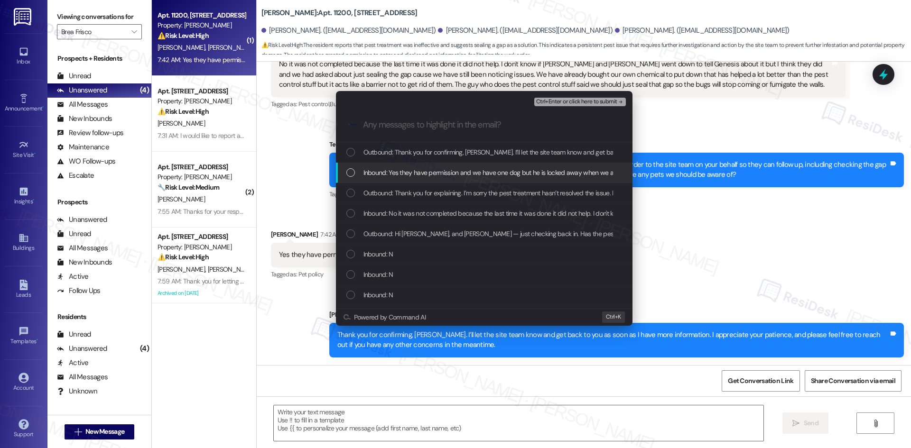
click at [512, 176] on span "Inbound: Yes they have permission and we have one dog but he is locked away whe…" at bounding box center [502, 172] width 279 height 10
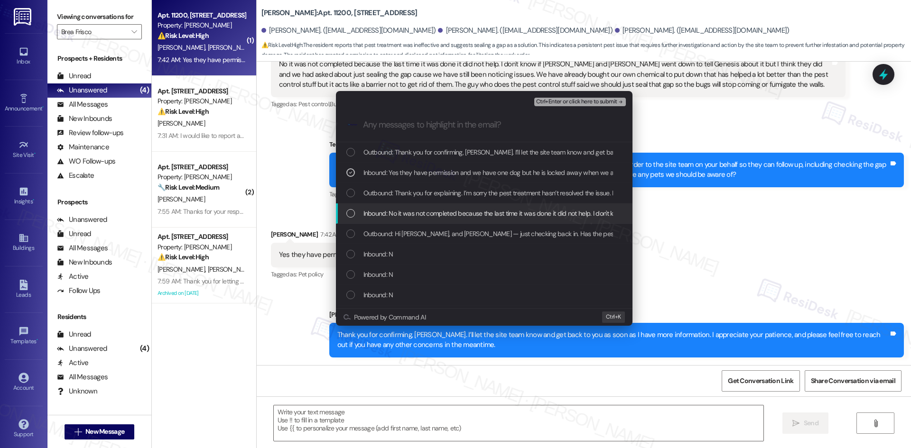
click at [395, 253] on div "Inbound: N" at bounding box center [484, 254] width 277 height 10
click at [387, 267] on div "Inbound: N" at bounding box center [484, 275] width 296 height 20
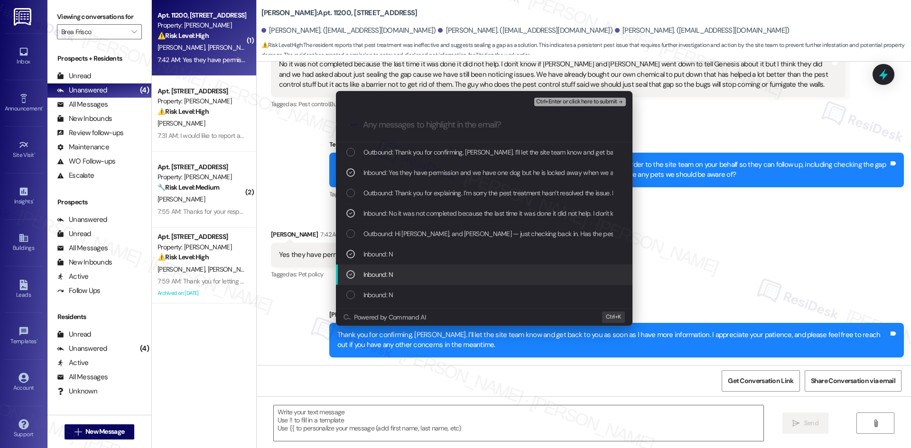
click at [387, 289] on div "Inbound: N" at bounding box center [484, 295] width 296 height 20
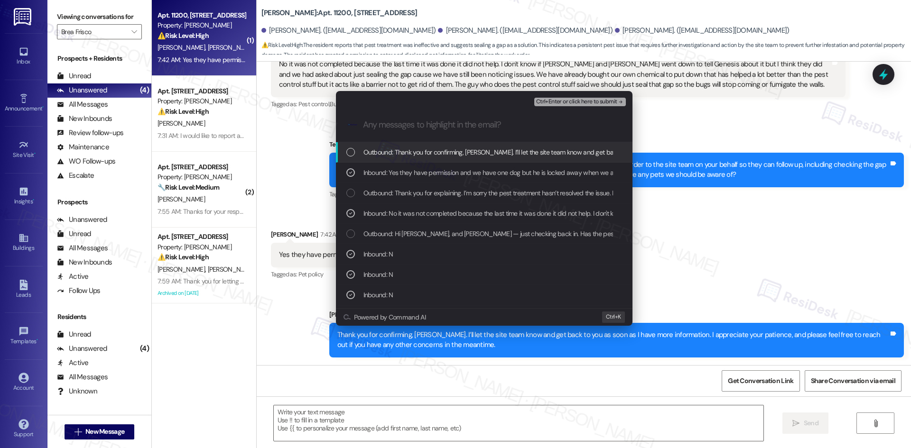
click at [610, 103] on span "Ctrl+Enter or click here to submit" at bounding box center [576, 102] width 81 height 7
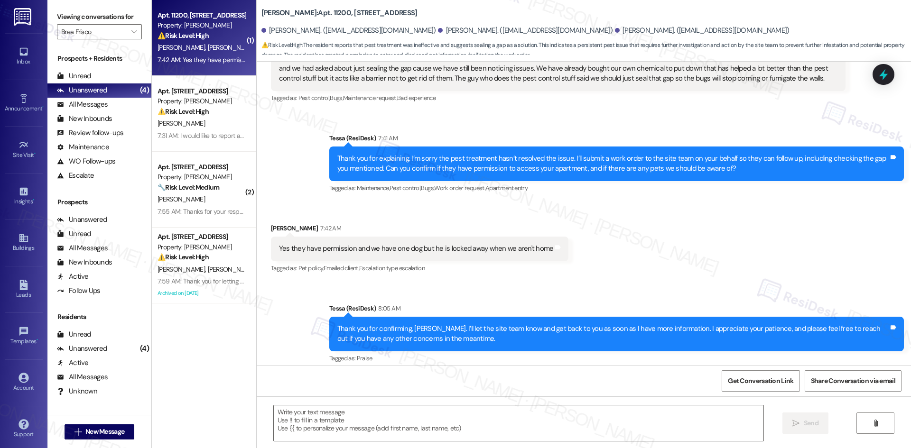
scroll to position [632, 0]
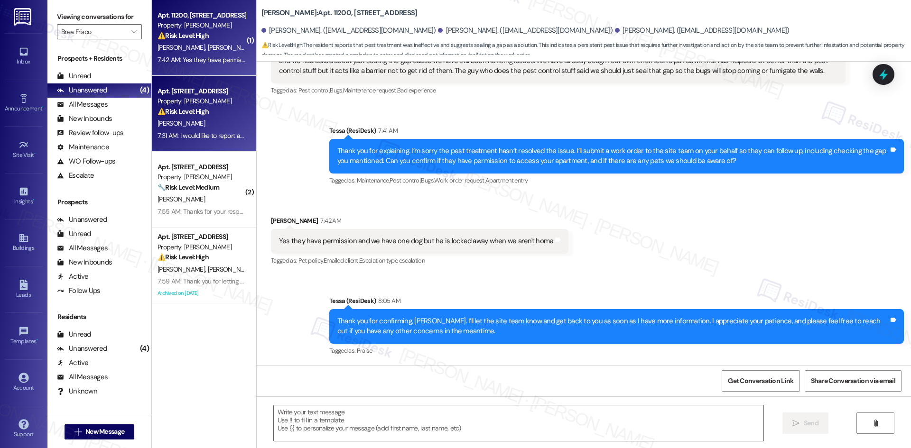
click at [224, 138] on div "7:31 AM: I would like to report again that the interior ceiling in my children’…" at bounding box center [607, 135] width 900 height 9
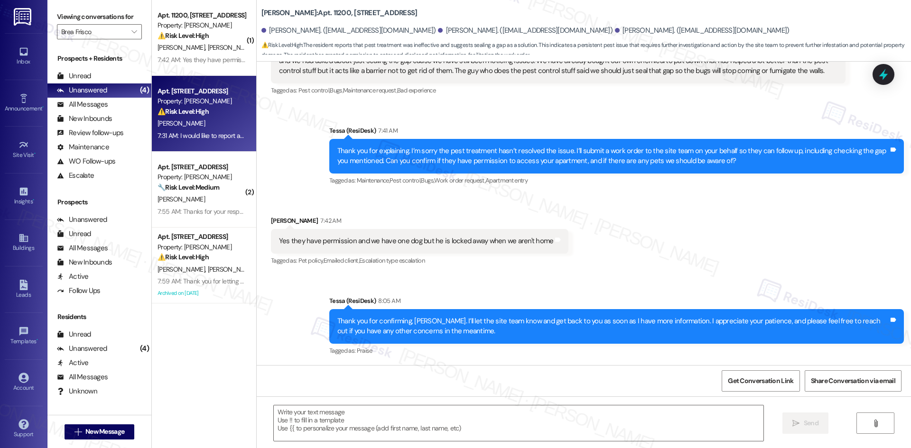
type textarea "Fetching suggested responses. Please feel free to read through the conversation…"
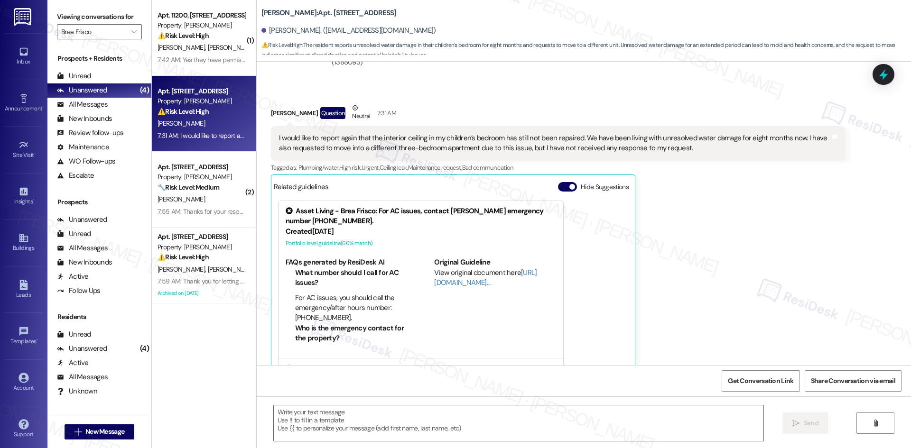
type textarea "Fetching suggested responses. Please feel free to read through the conversation…"
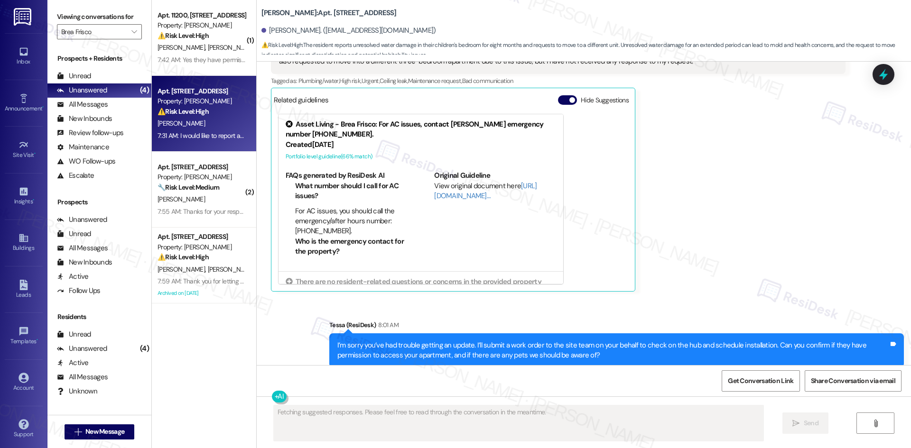
scroll to position [5202, 0]
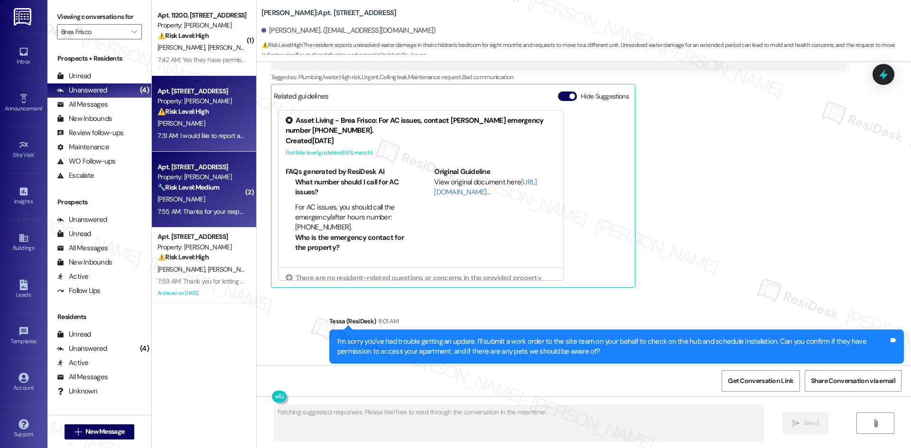
click at [194, 208] on div "7:55 AM: Thanks for your response on it 7:55 AM: Thanks for your response on it" at bounding box center [211, 211] width 109 height 9
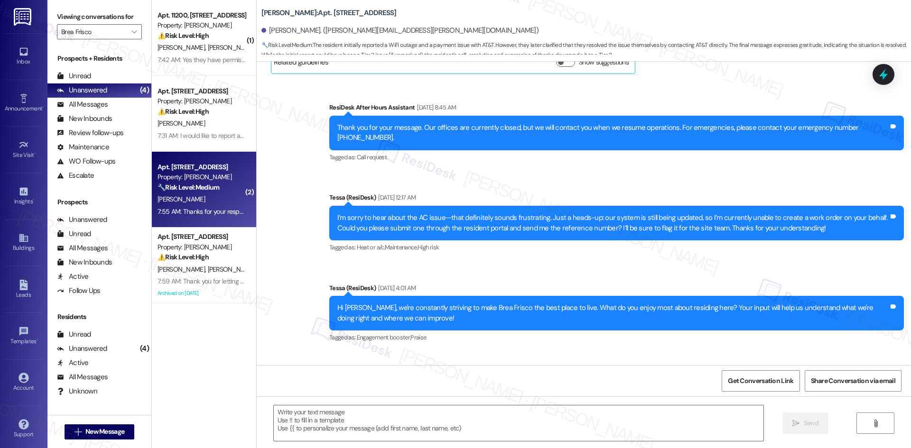
type textarea "Fetching suggested responses. Please feel free to read through the conversation…"
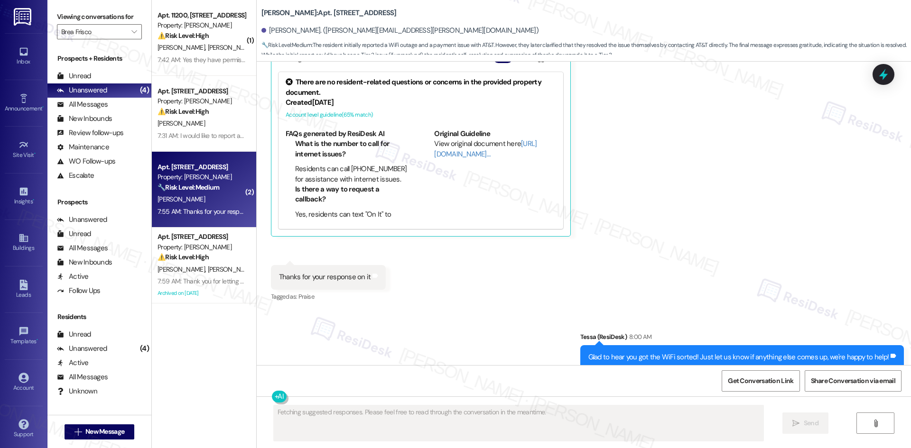
scroll to position [1003, 0]
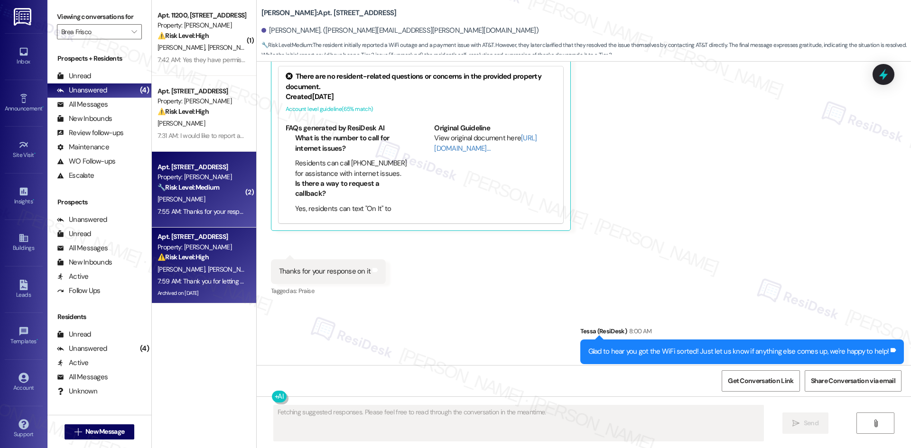
click at [196, 282] on div "7:59 AM: Thank you for letting me know. I’ll check with the site team regarding…" at bounding box center [518, 281] width 723 height 9
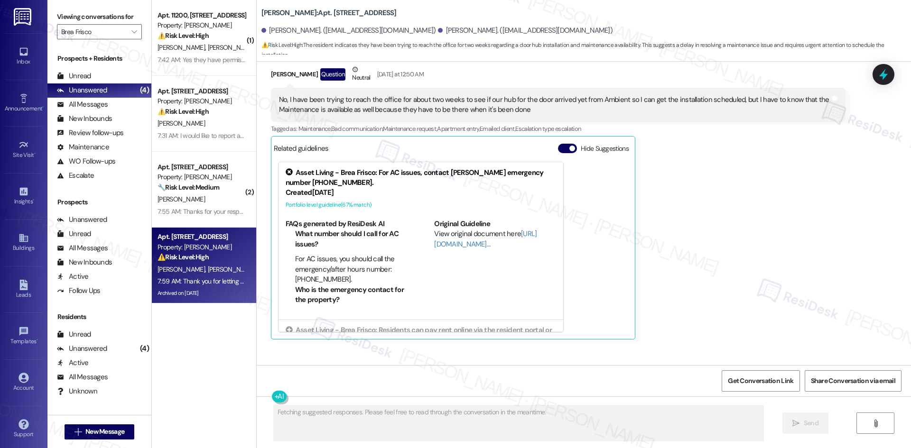
scroll to position [3518, 0]
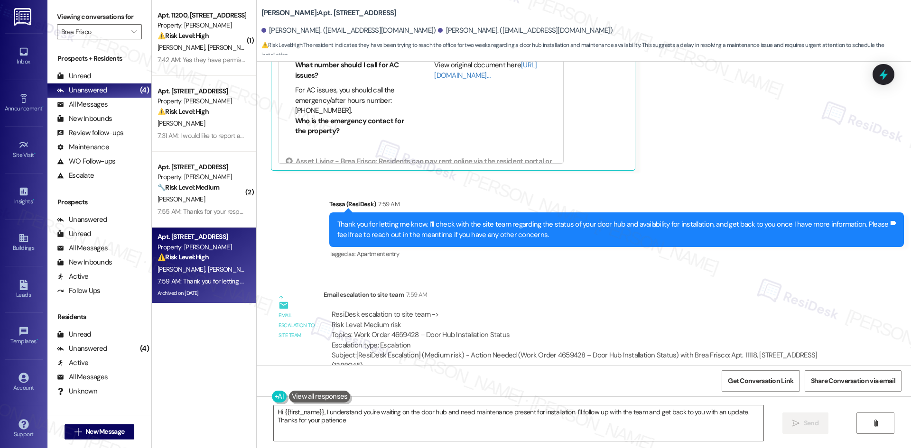
type textarea "Hi {{first_name}}, I understand you're waiting on the door hub and need mainten…"
click at [21, 383] on div "Account" at bounding box center [23, 387] width 47 height 9
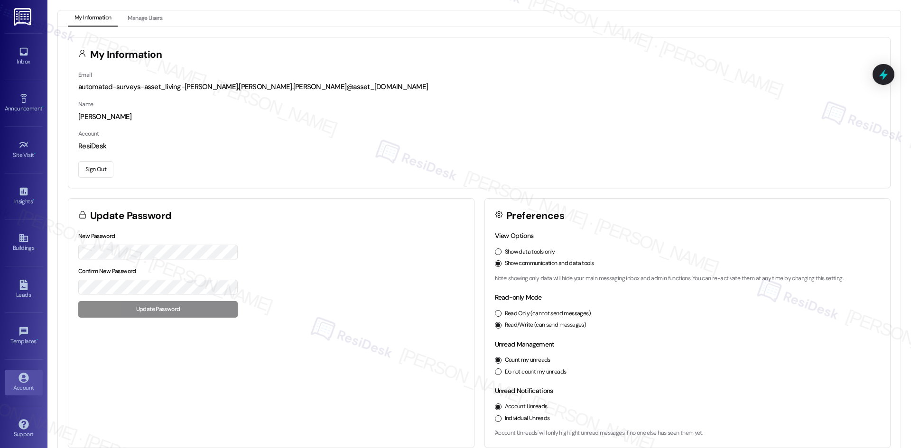
click at [102, 169] on button "Sign Out" at bounding box center [95, 169] width 35 height 17
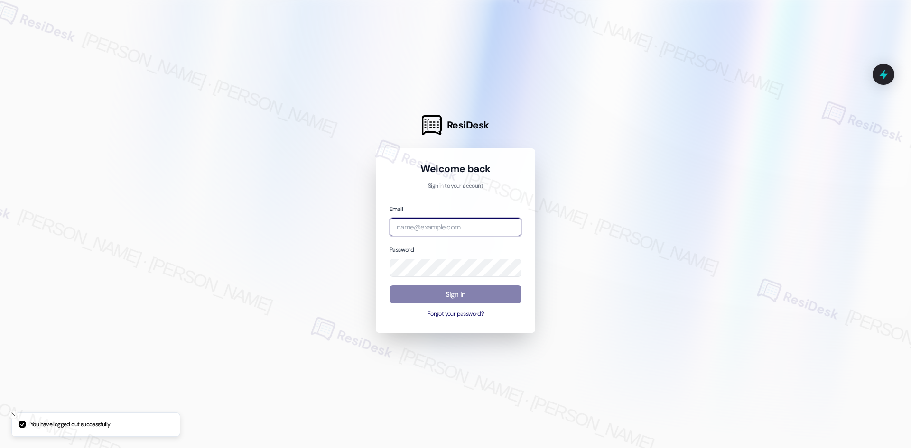
click at [447, 221] on input "email" at bounding box center [455, 227] width 132 height 18
type input "automated-surveys-asset_living-[PERSON_NAME].[PERSON_NAME].[PERSON_NAME]@asset_…"
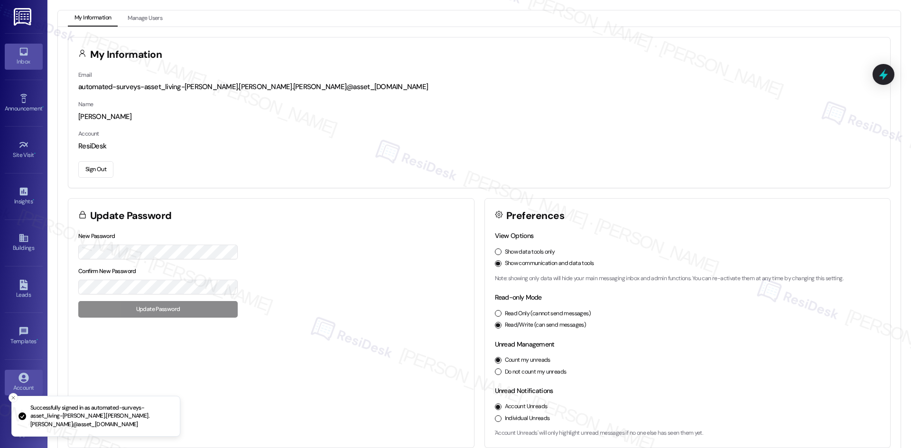
click at [20, 59] on div "Inbox" at bounding box center [23, 61] width 47 height 9
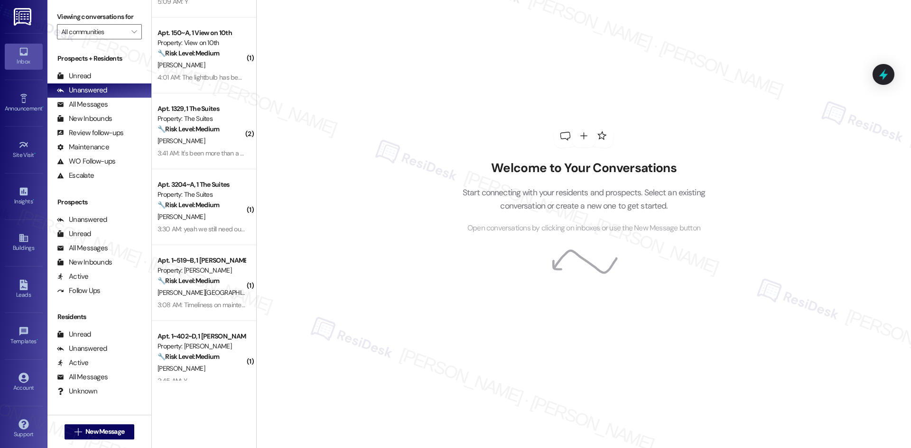
scroll to position [1660, 0]
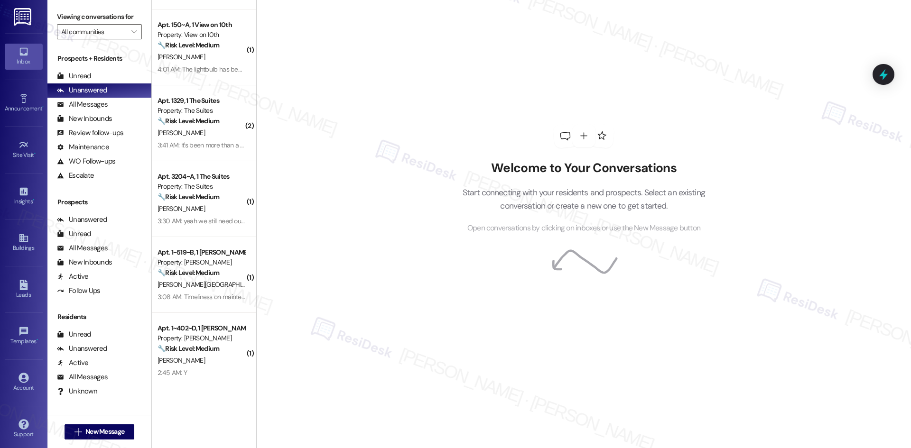
click at [451, 57] on div "Welcome to Your Conversations Start connecting with your residents and prospect…" at bounding box center [583, 179] width 285 height 359
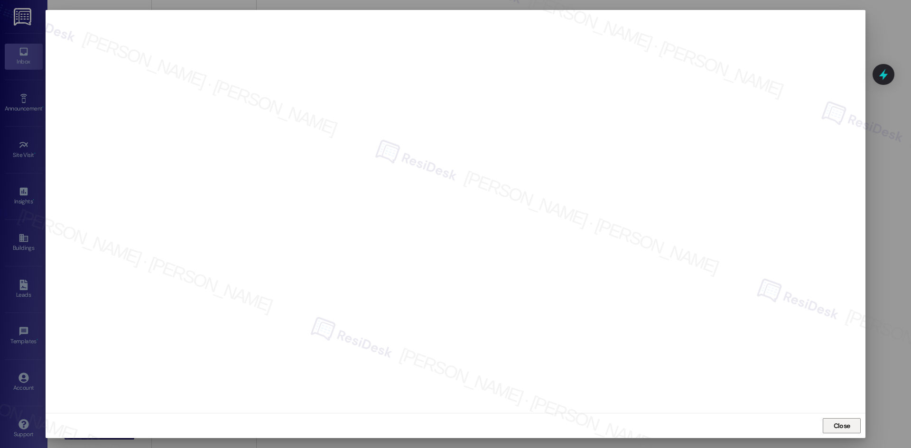
click at [845, 427] on span "Close" at bounding box center [841, 426] width 17 height 10
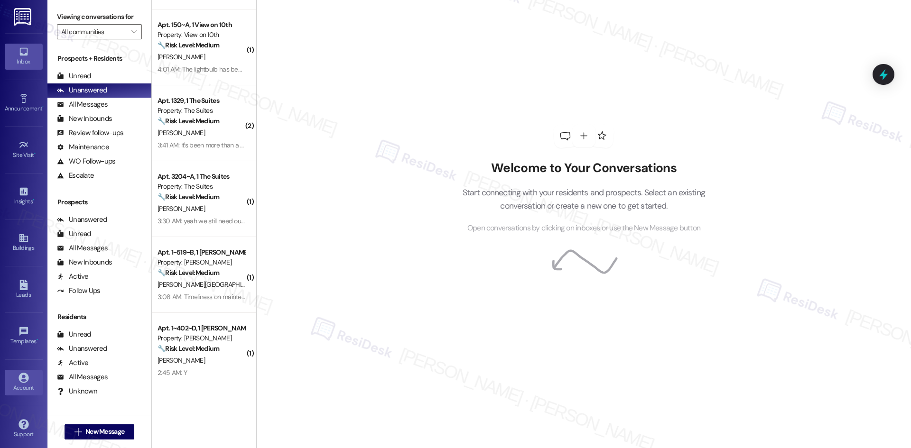
click at [22, 377] on icon at bounding box center [23, 378] width 10 height 10
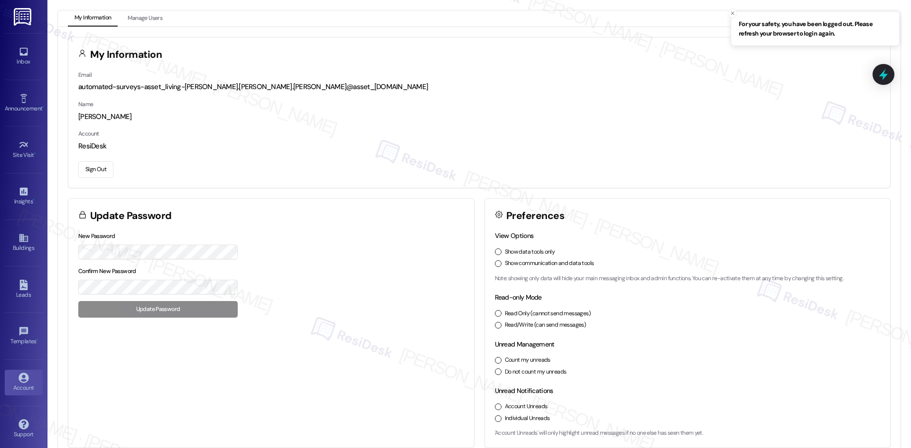
click at [96, 169] on button "Sign Out" at bounding box center [95, 169] width 35 height 17
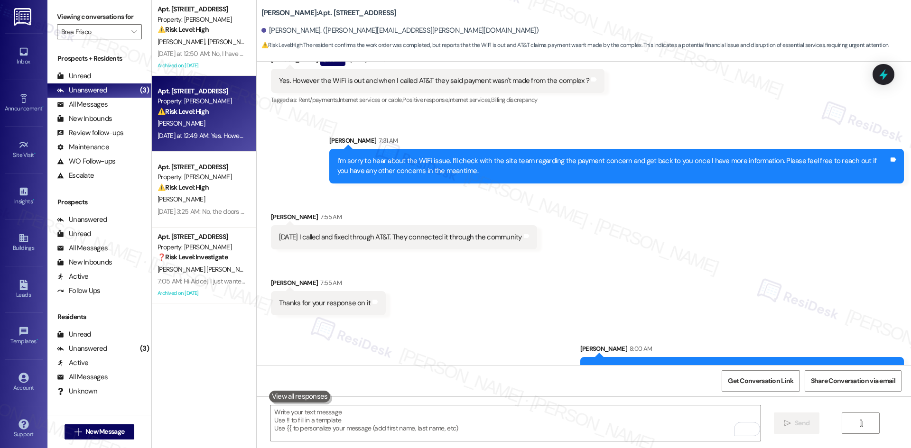
scroll to position [770, 0]
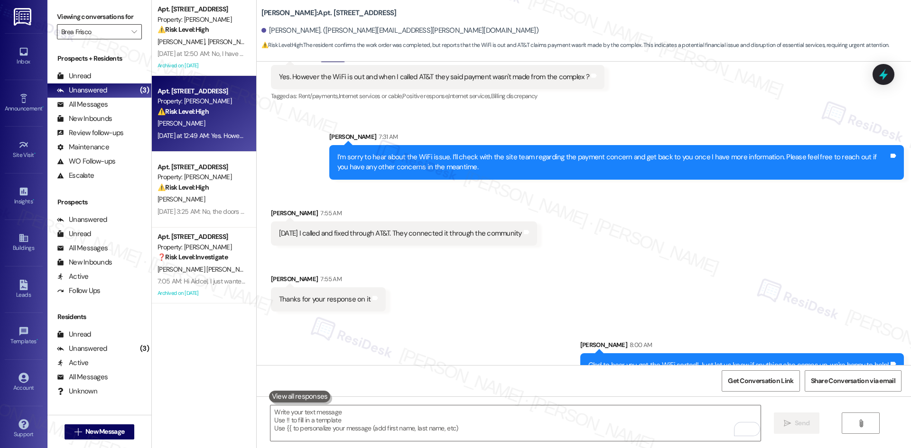
click at [116, 30] on input "Brea Frisco" at bounding box center [93, 31] width 65 height 15
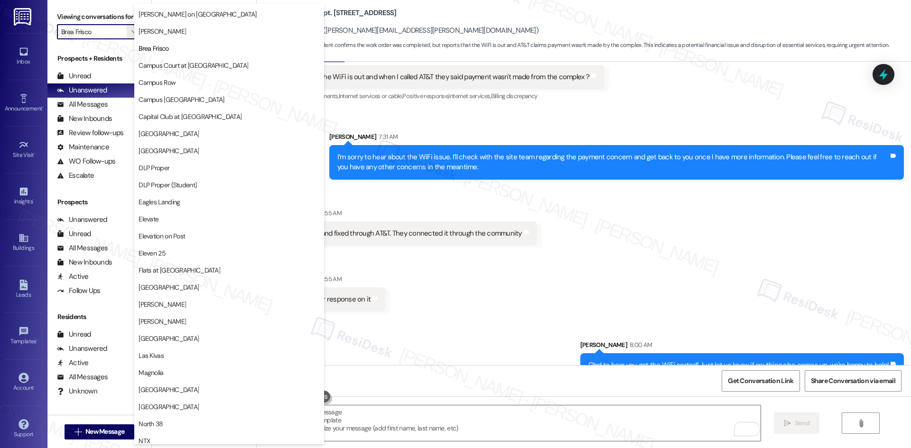
scroll to position [0, 0]
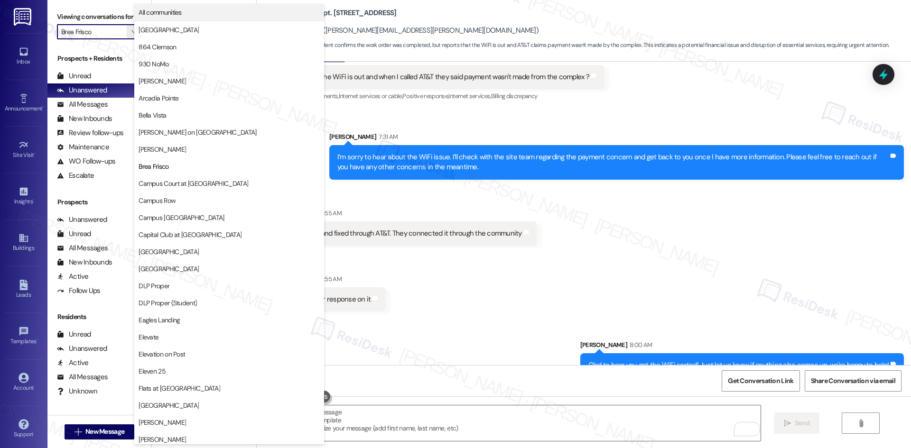
click at [181, 11] on span "All communities" at bounding box center [159, 12] width 43 height 9
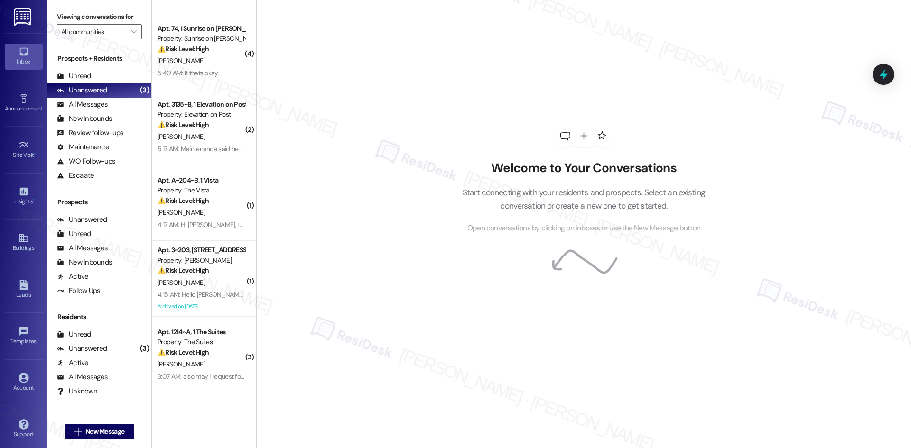
scroll to position [237, 0]
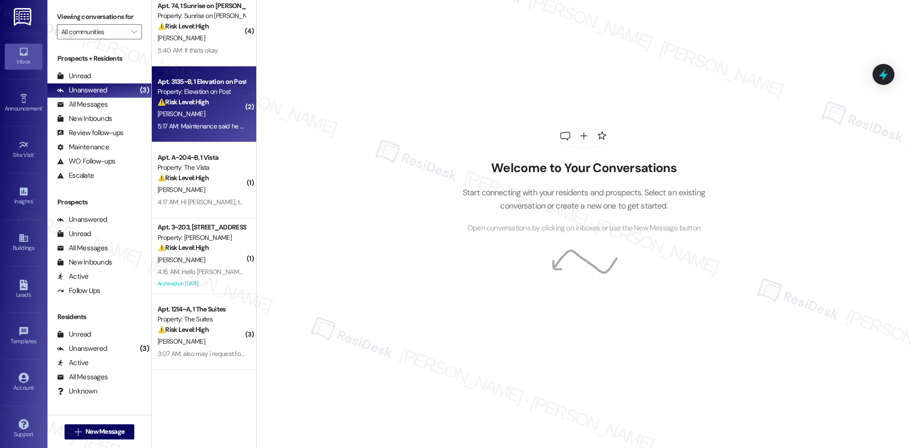
click at [219, 121] on div "5:17 AM: Maintenance said he would into replace the fridge but haven't heard ba…" at bounding box center [202, 126] width 90 height 12
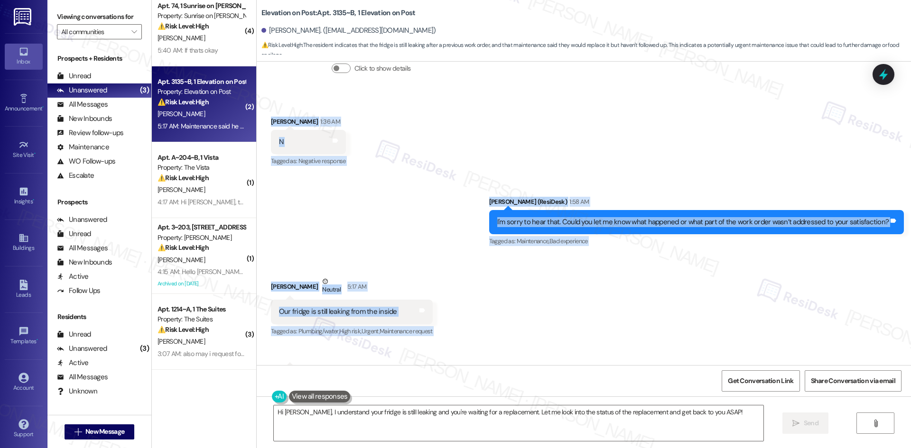
scroll to position [443, 0]
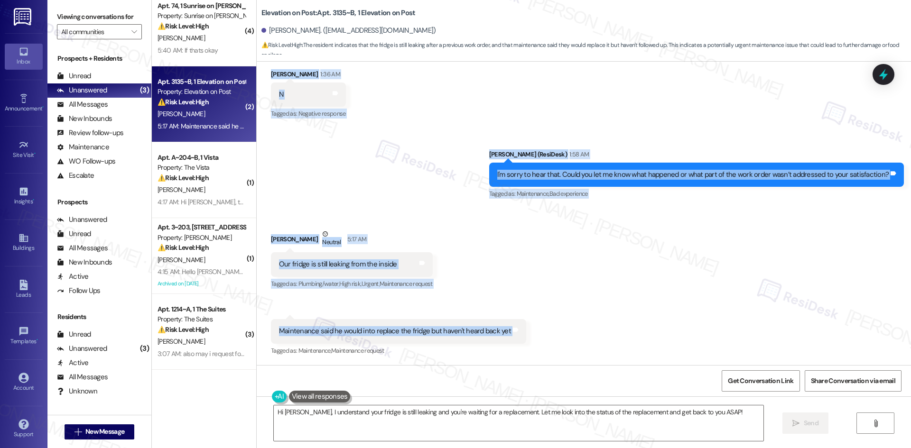
drag, startPoint x: 423, startPoint y: 196, endPoint x: 515, endPoint y: 336, distance: 167.2
click at [515, 336] on div "WO Lease started [DATE] 8:00 AM Show details Survey, sent via SMS Residesk Auto…" at bounding box center [584, 214] width 654 height 304
copy div "Loremips Dolorsita Consec Adipiscin el 18:49 SE Do Eiusmo! T'i utlabore et do m…"
click at [455, 241] on div "Received via SMS [PERSON_NAME] Neutral 5:17 AM Our fridge is still leaking from…" at bounding box center [584, 286] width 654 height 157
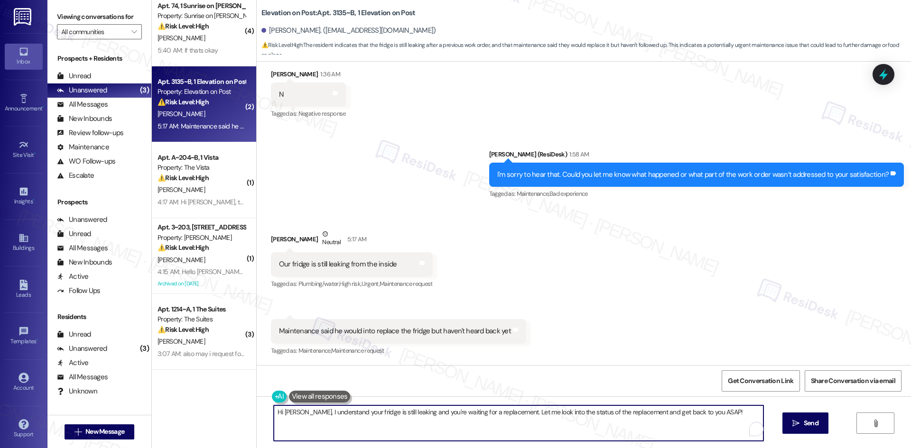
click at [419, 416] on textarea "Hi [PERSON_NAME], I understand your fridge is still leaking and you're waiting …" at bounding box center [518, 424] width 489 height 36
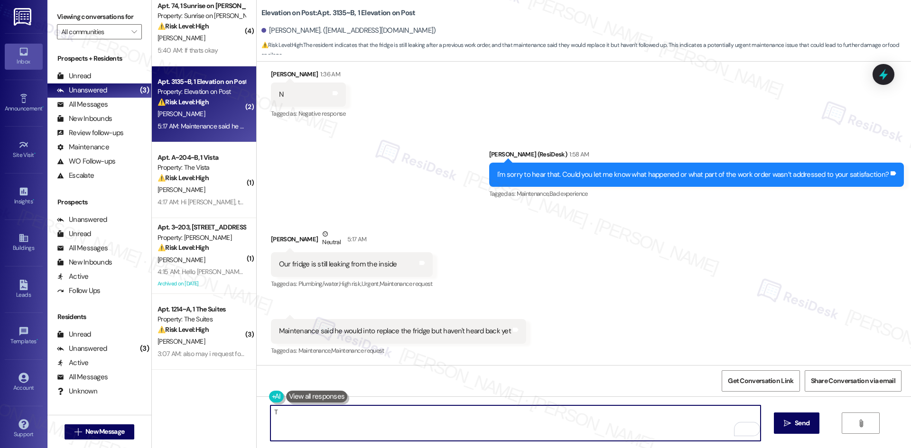
paste textarea "[PERSON_NAME] you for explaining. I’ll check with the site team about the fridg…"
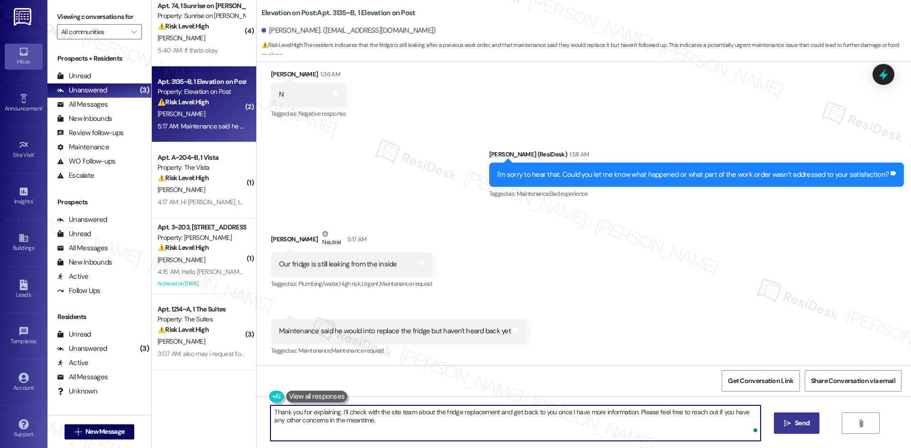
type textarea "Thank you for explaining. I’ll check with the site team about the fridge replac…"
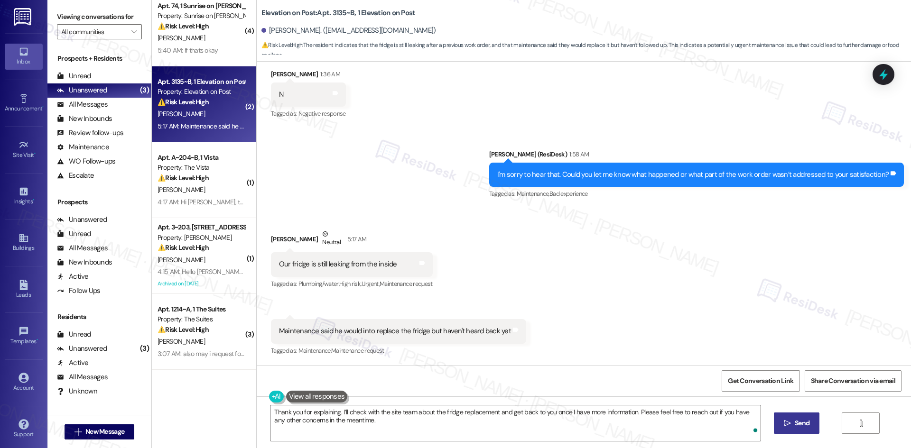
click at [807, 418] on button " Send" at bounding box center [797, 423] width 46 height 21
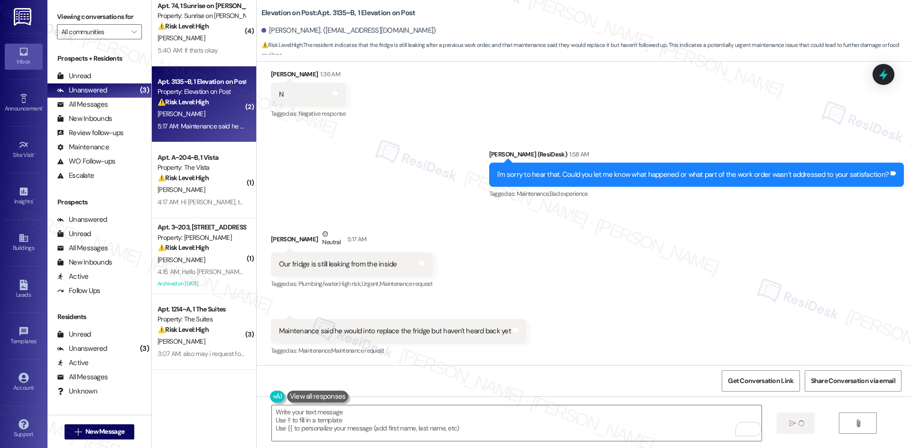
type textarea "Fetching suggested responses. Please feel free to read through the conversation…"
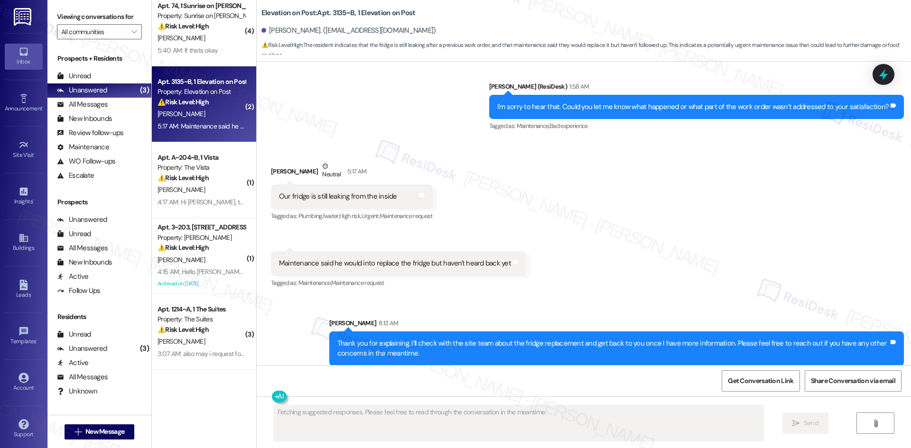
scroll to position [519, 0]
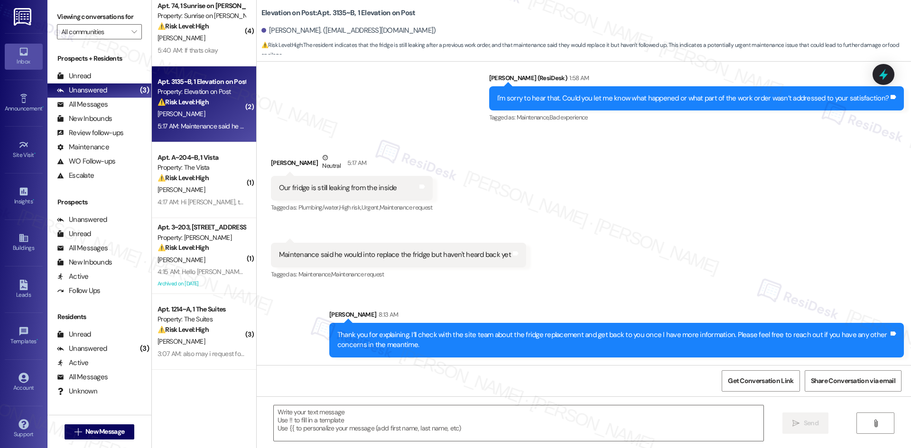
click at [665, 265] on div "Received via SMS [PERSON_NAME] Neutral 5:17 AM Our fridge is still leaking from…" at bounding box center [584, 209] width 654 height 157
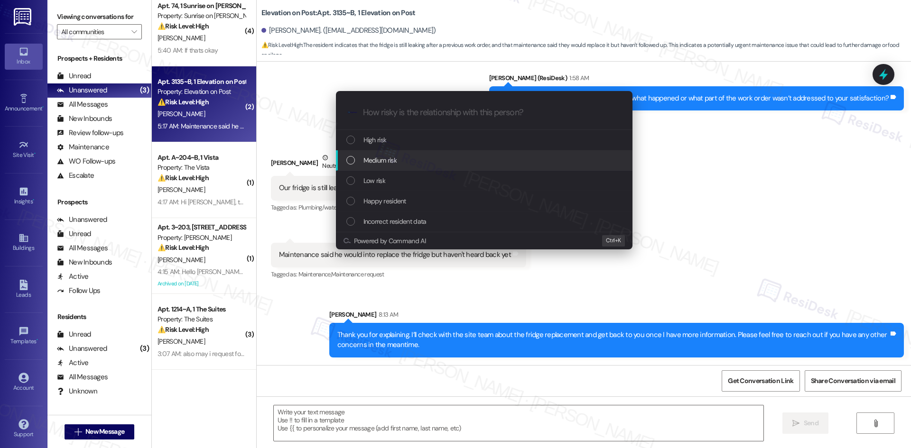
click at [392, 161] on span "Medium risk" at bounding box center [379, 160] width 33 height 10
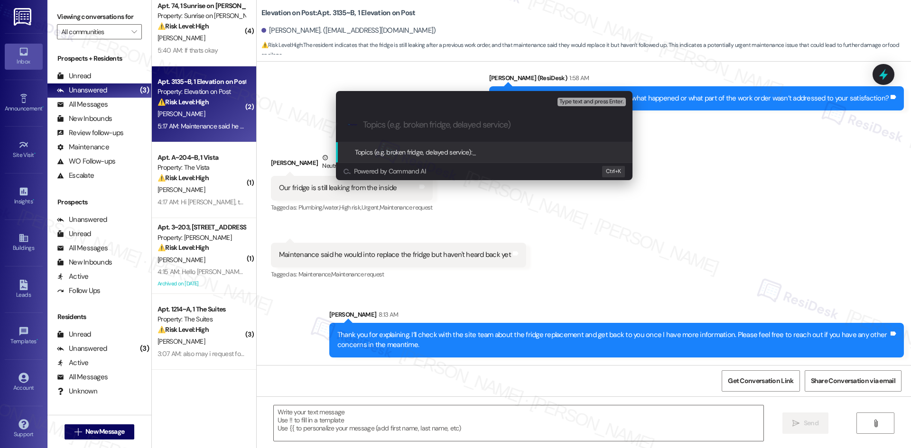
click at [404, 121] on input "Topics (e.g. broken fridge, delayed service)" at bounding box center [492, 125] width 258 height 10
paste input "Work Order 6815659 – Fridge Still Leaking"
type input "Work Order 6815659 – Fridge Still Leaking"
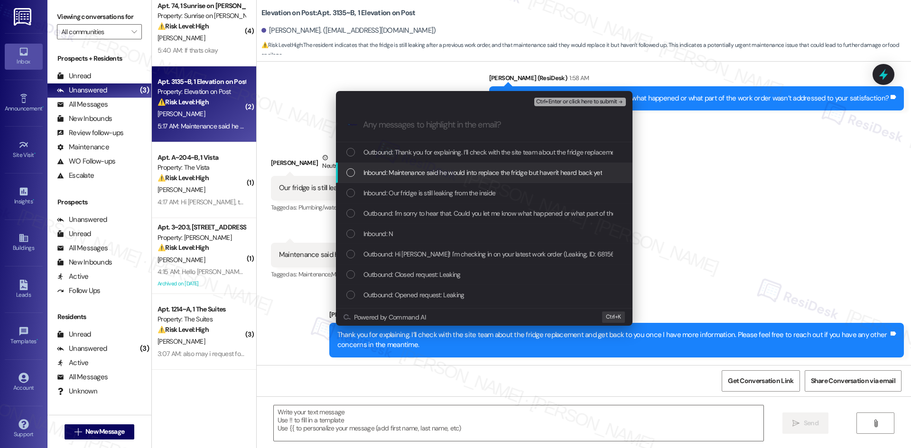
click at [446, 167] on span "Inbound: Maintenance said he would into replace the fridge but haven't heard ba…" at bounding box center [482, 172] width 239 height 10
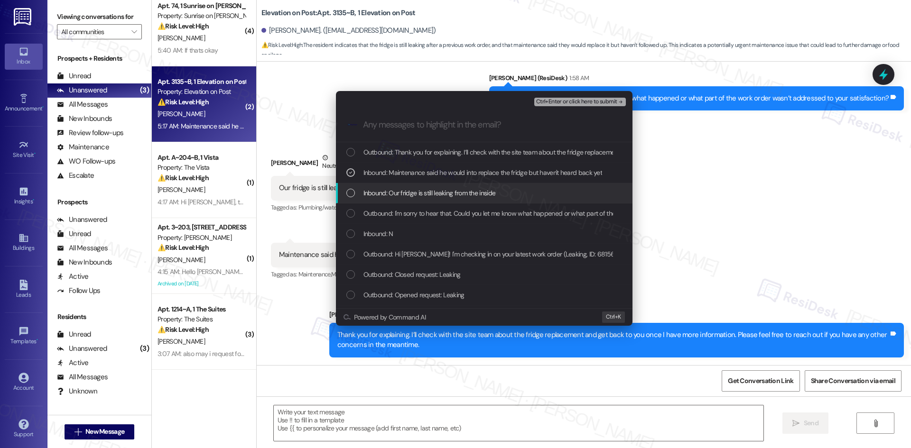
click at [480, 192] on span "Inbound: Our fridge is still leaking from the inside" at bounding box center [429, 193] width 132 height 10
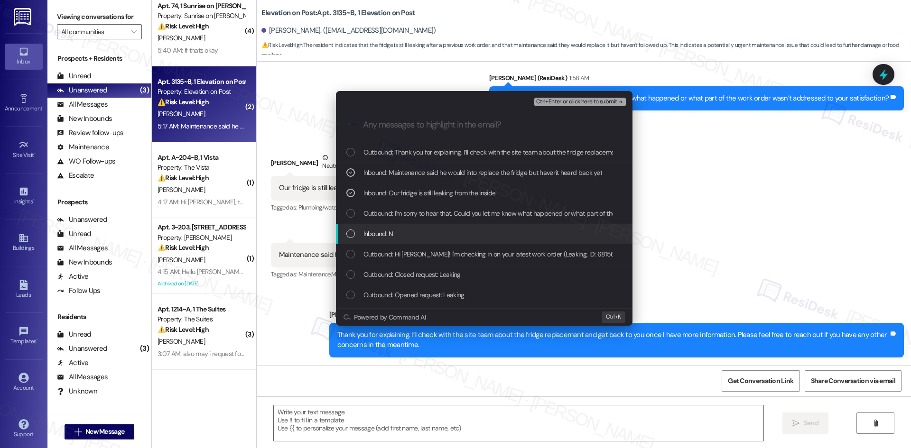
click at [465, 232] on div "Inbound: N" at bounding box center [484, 234] width 277 height 10
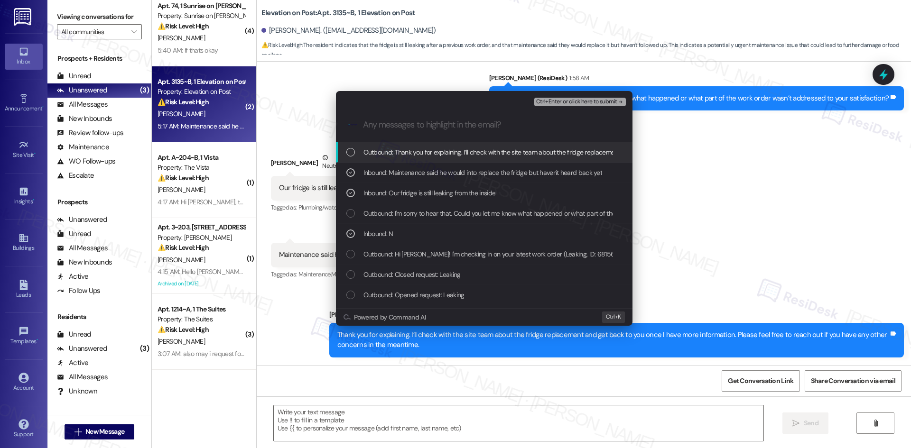
click at [594, 102] on span "Ctrl+Enter or click here to submit" at bounding box center [576, 102] width 81 height 7
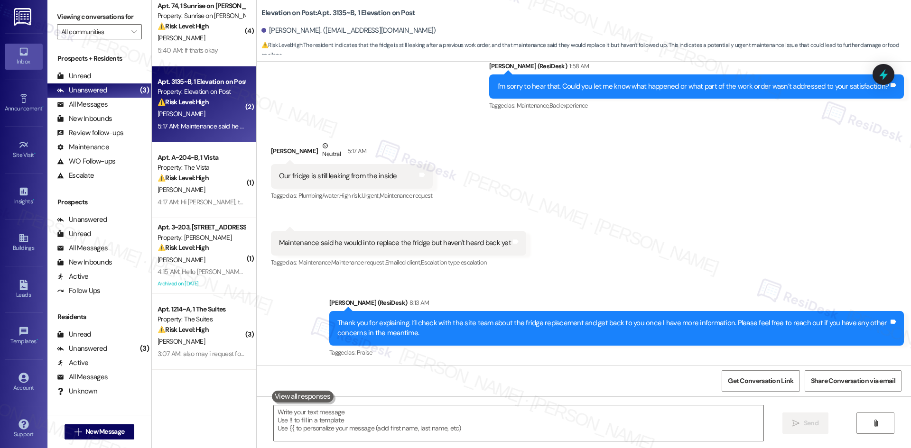
scroll to position [533, 0]
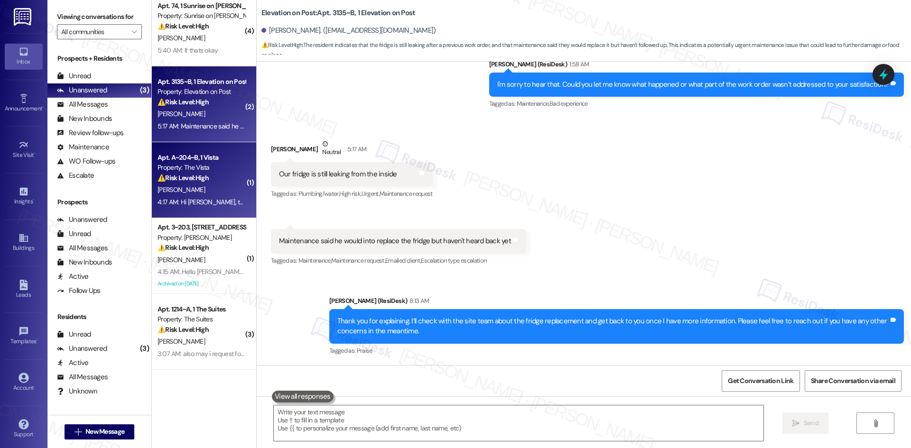
click at [194, 187] on div "[PERSON_NAME]" at bounding box center [202, 190] width 90 height 12
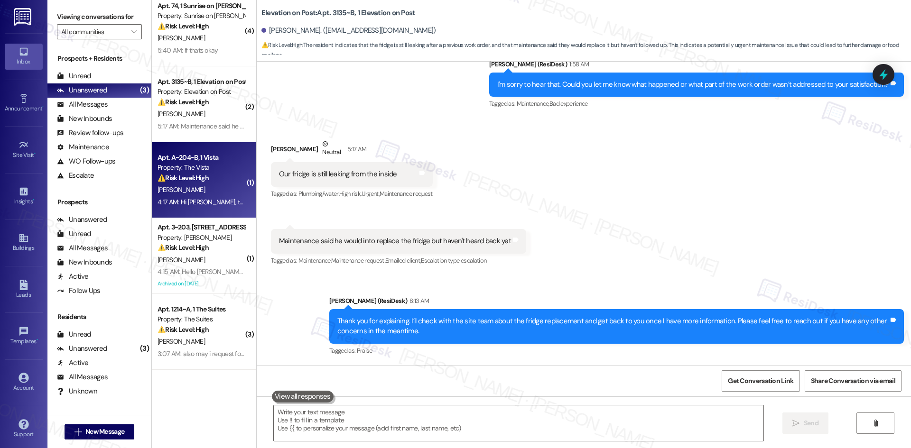
type textarea "Fetching suggested responses. Please feel free to read through the conversation…"
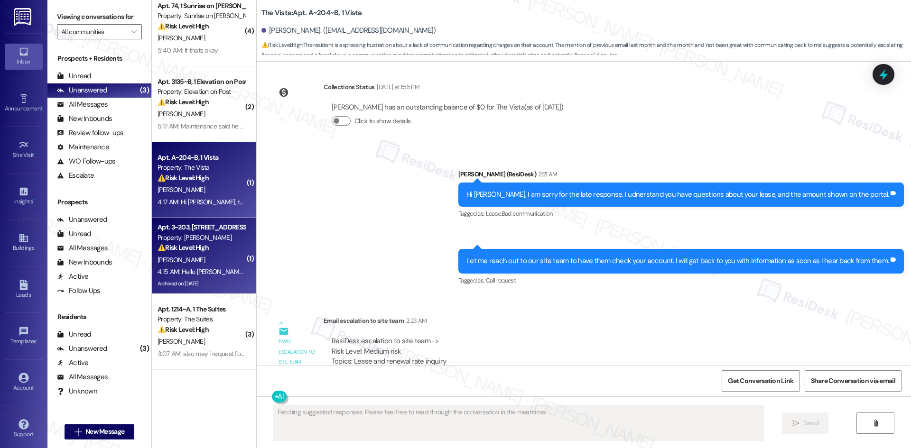
scroll to position [3847, 0]
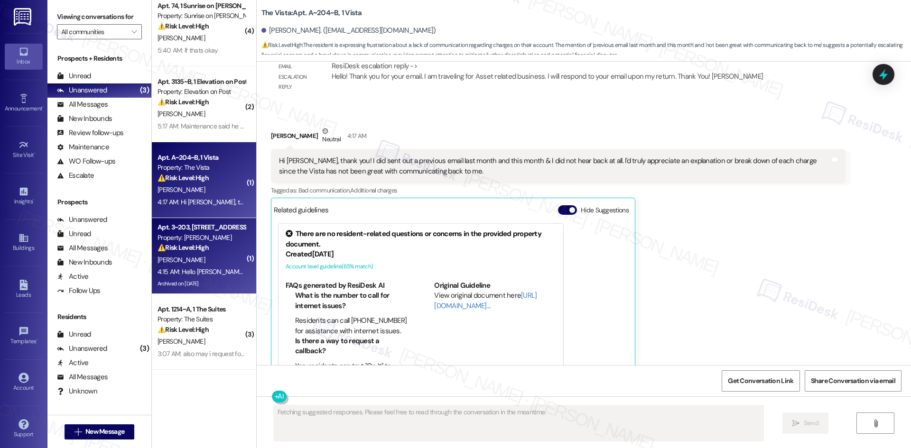
click at [211, 252] on div "⚠️ Risk Level: High The resident indicates that a fire alarm issue was not reso…" at bounding box center [201, 248] width 88 height 10
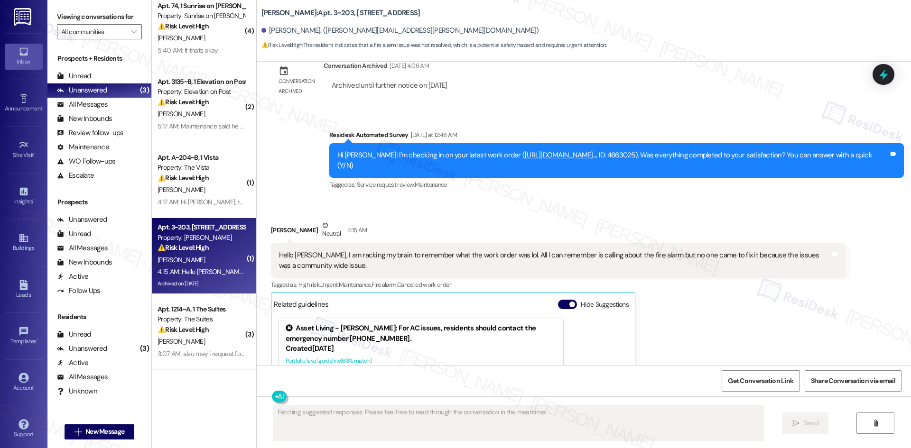
scroll to position [3802, 0]
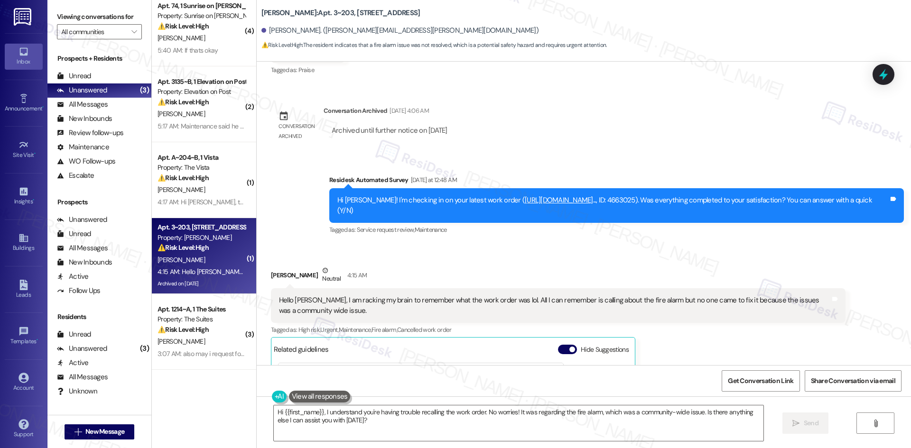
click at [706, 312] on div "Carrie Jackson Neutral 4:15 AM Hello Tessa, I am racking my brain to remember w…" at bounding box center [558, 404] width 574 height 276
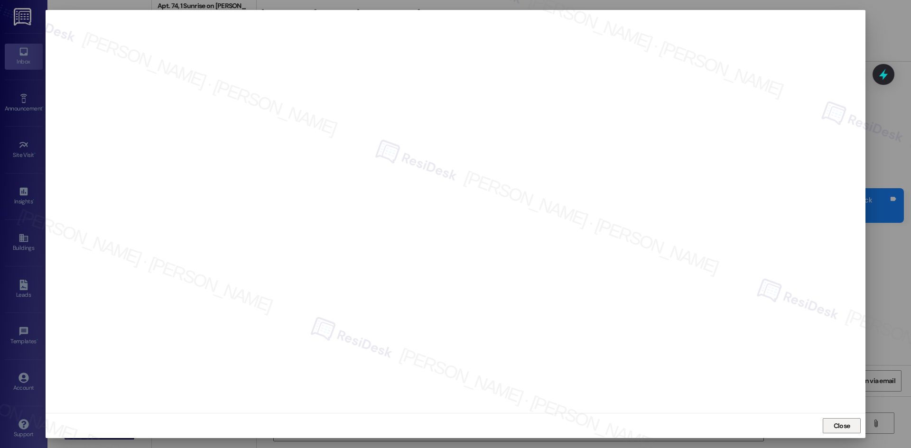
click at [846, 426] on span "Close" at bounding box center [841, 426] width 17 height 10
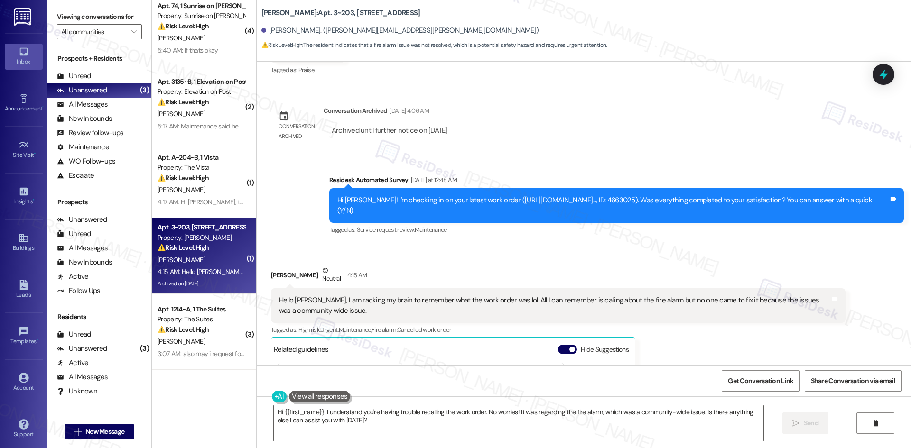
click at [789, 244] on div "Received via SMS Carrie Jackson Neutral 4:15 AM Hello Tessa, I am racking my br…" at bounding box center [584, 396] width 654 height 304
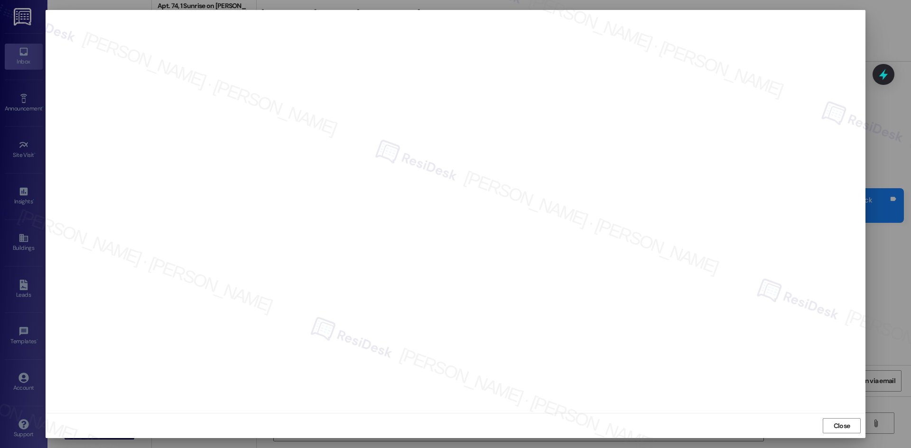
click at [828, 414] on div "Close" at bounding box center [456, 425] width 820 height 25
click at [828, 421] on button "Close" at bounding box center [841, 425] width 38 height 15
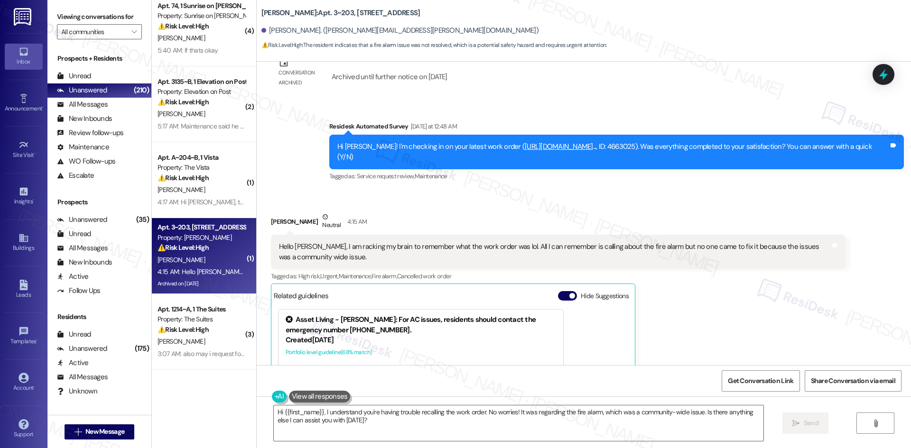
scroll to position [3850, 0]
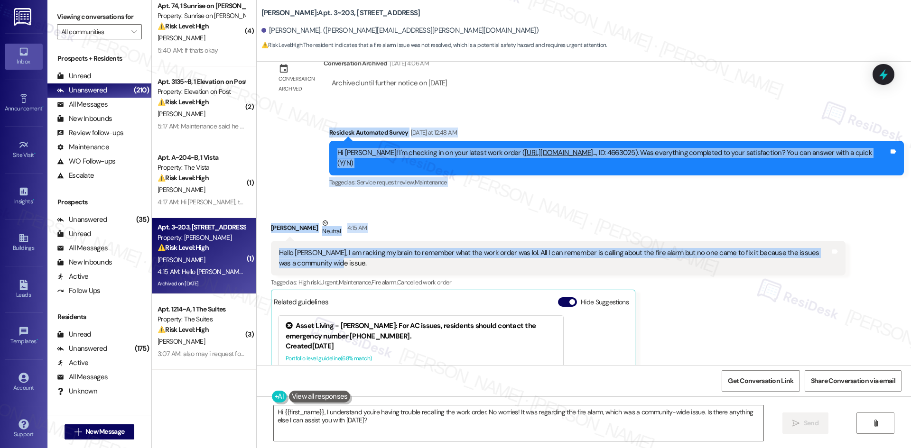
drag, startPoint x: 387, startPoint y: 131, endPoint x: 498, endPoint y: 227, distance: 147.3
click at [498, 227] on div "Lease started Jun 16, 2025 at 8:00 AM Survey, sent via SMS Residesk Automated S…" at bounding box center [584, 214] width 654 height 304
copy div "Residesk Automated Survey Yesterday at 12:48 AM Hi Carrie! I'm checking in on y…"
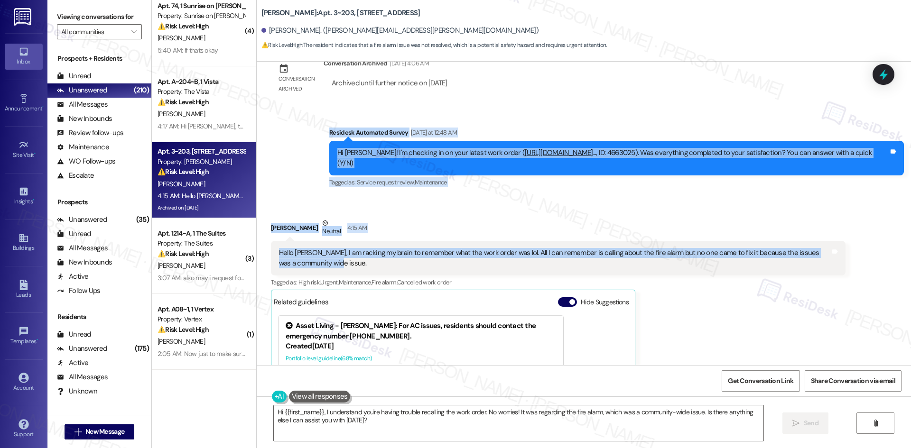
drag, startPoint x: 446, startPoint y: 171, endPoint x: 454, endPoint y: 194, distance: 24.0
click at [446, 211] on div "Received via SMS Carrie Jackson Neutral 4:15 AM Hello Tessa, I am racking my br…" at bounding box center [558, 356] width 589 height 290
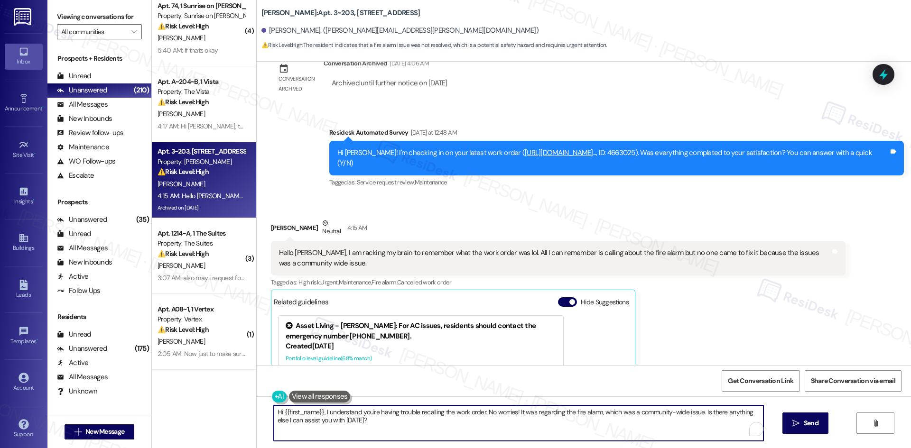
click at [451, 432] on textarea "Hi {{first_name}}, I understand you're having trouble recalling the work order.…" at bounding box center [518, 424] width 489 height 36
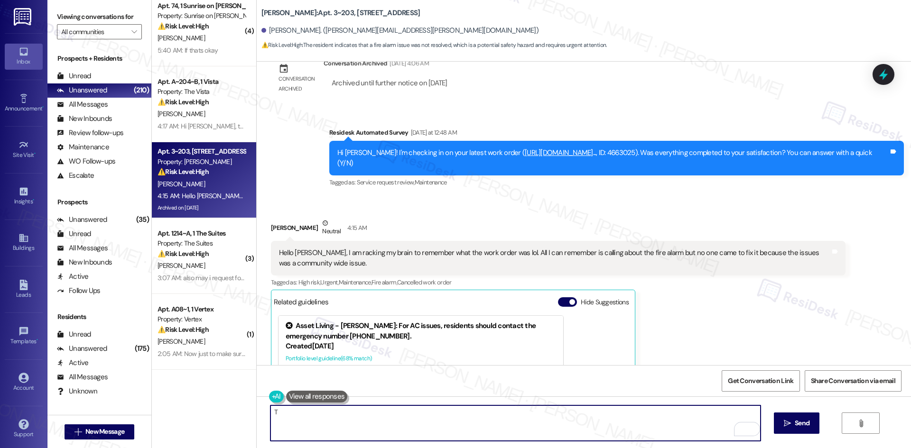
paste textarea "hank you for letting me know. I’ll check with the site team about the fire alar…"
type textarea "Thank you for letting me know. I’ll check with the site team about the fire ala…"
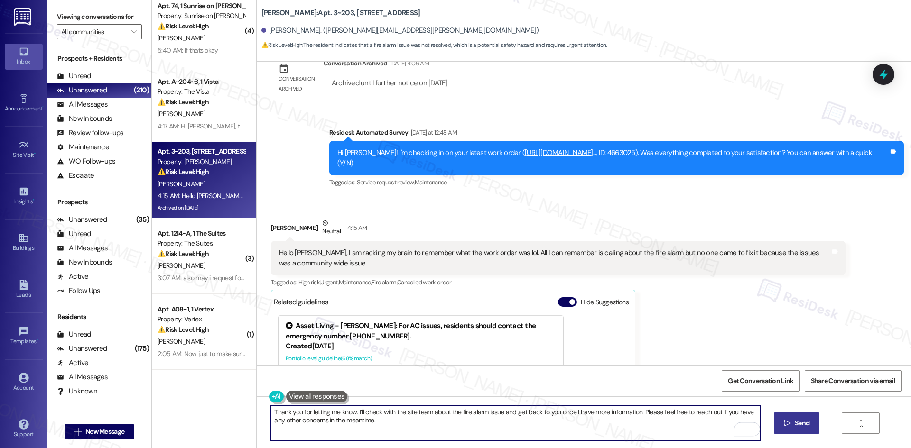
click at [785, 424] on icon "" at bounding box center [787, 424] width 7 height 8
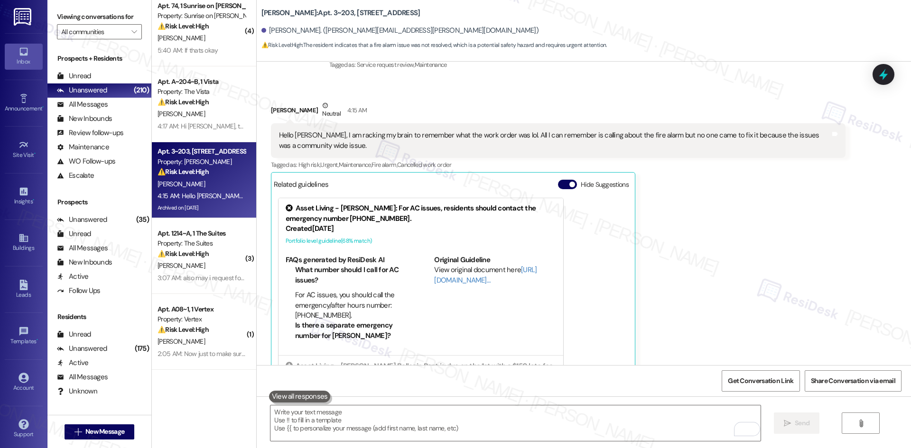
scroll to position [4021, 0]
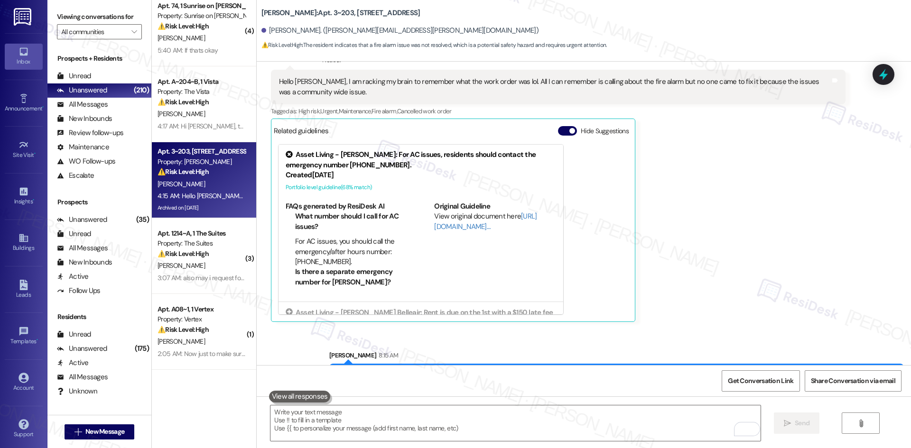
click at [731, 262] on div "Carrie Jackson Neutral 4:15 AM Hello Tessa, I am racking my brain to remember w…" at bounding box center [558, 185] width 574 height 276
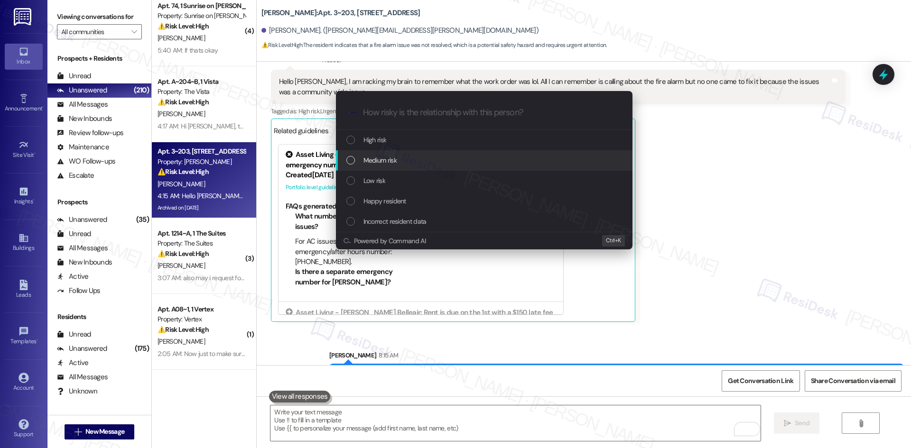
click at [425, 155] on div "Medium risk" at bounding box center [484, 160] width 277 height 10
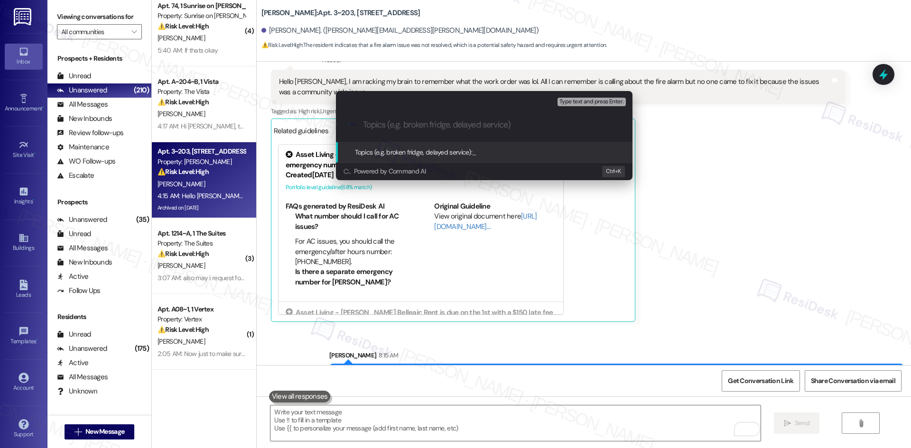
click at [406, 122] on input "Topics (e.g. broken fridge, delayed service)" at bounding box center [492, 125] width 258 height 10
paste input "Work Order 4663025 – Fire Alarm Concern"
type input "Work Order 4663025 – Fire Alarm Concern"
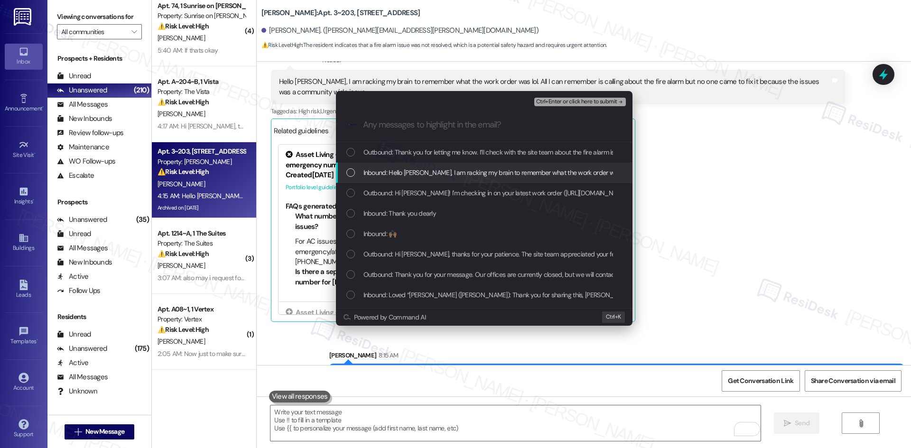
click at [430, 173] on span "Inbound: Hello Tessa, I am racking my brain to remember what the work order was…" at bounding box center [665, 172] width 604 height 10
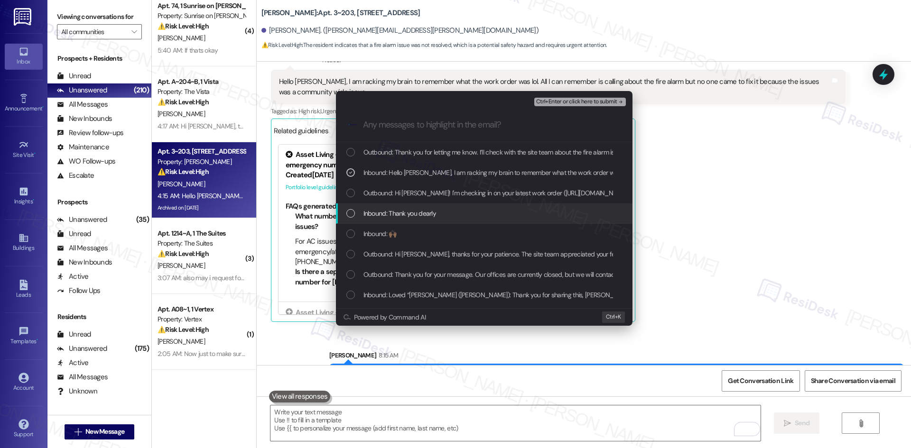
click at [435, 214] on span "Inbound: Thank you dearly" at bounding box center [399, 213] width 73 height 10
click at [429, 238] on div "Inbound: 🙌🏽" at bounding box center [484, 234] width 277 height 10
click at [429, 219] on div "Inbound: Thank you dearly" at bounding box center [484, 213] width 296 height 20
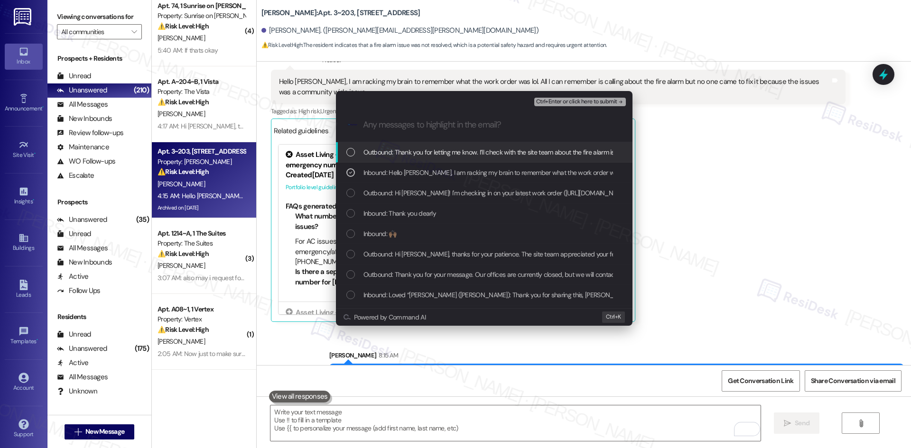
click at [604, 97] on div "Ctrl+Enter or click here to submit" at bounding box center [580, 102] width 93 height 12
click at [604, 103] on span "Ctrl+Enter or click here to submit" at bounding box center [576, 102] width 81 height 7
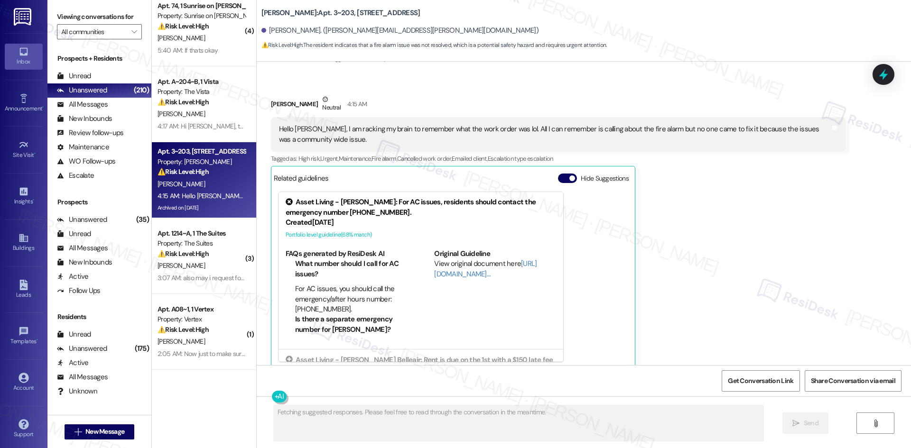
scroll to position [4035, 0]
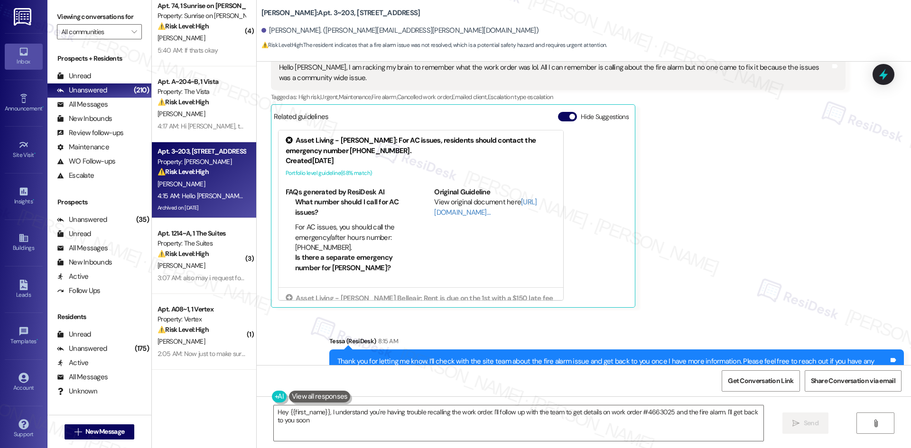
type textarea "Hey {{first_name}}, I understand you're having trouble recalling the work order…"
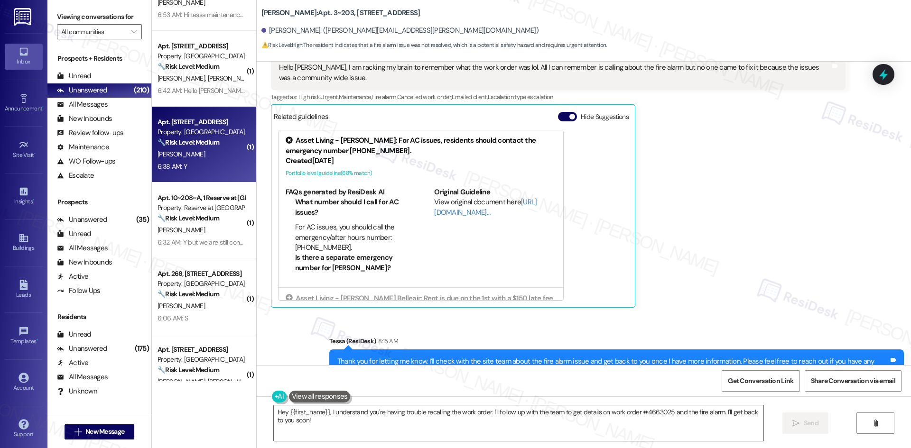
scroll to position [1043, 0]
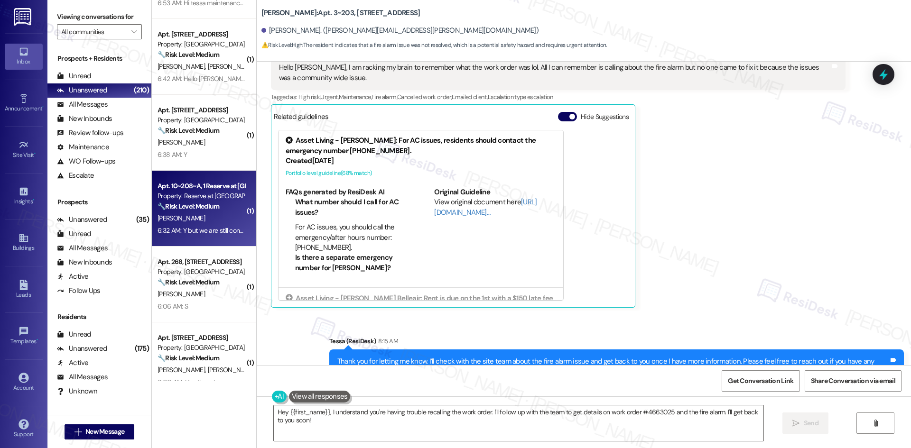
click at [200, 227] on div "6:32 AM: Y but we are still continuing to see the tiny roaches even though pest…" at bounding box center [310, 230] width 307 height 9
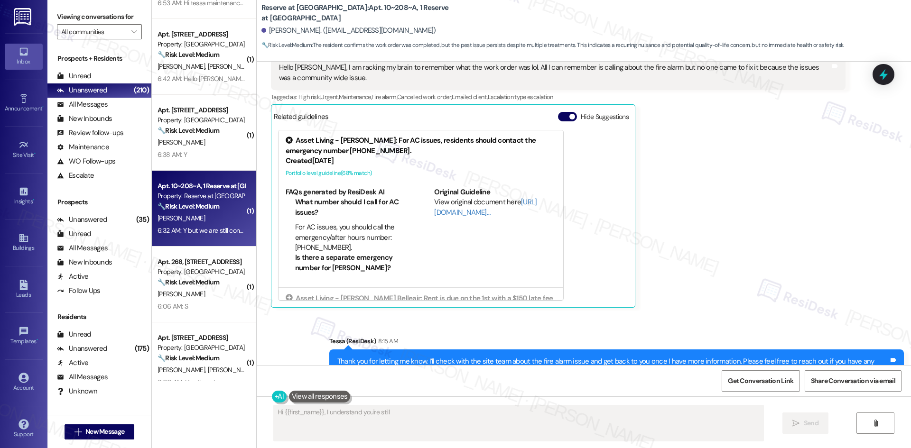
scroll to position [0, 0]
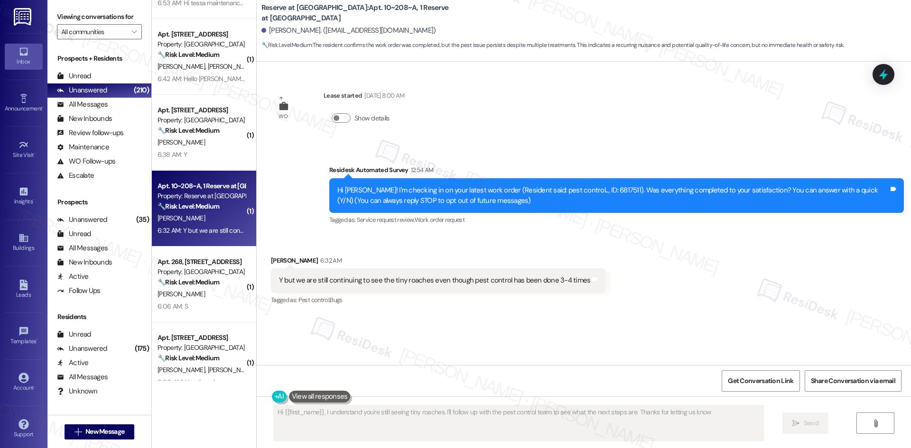
type textarea "Hi {{first_name}}, I understand you're still seeing tiny roaches. I'll follow u…"
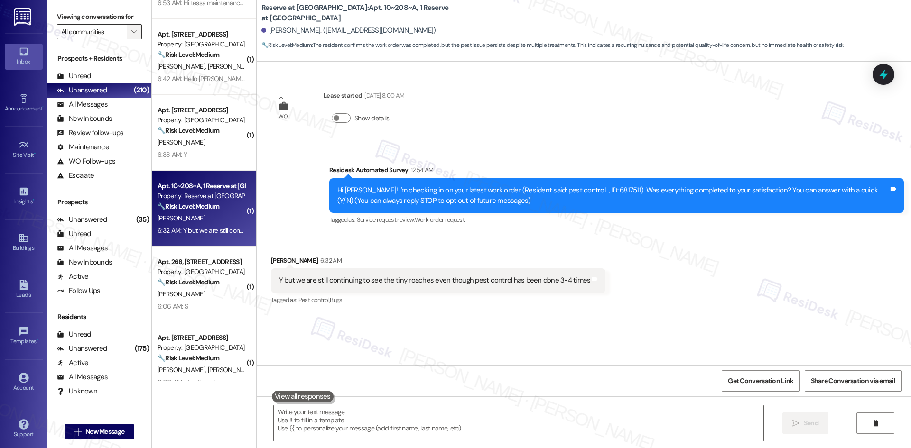
click at [129, 29] on span "" at bounding box center [133, 31] width 9 height 15
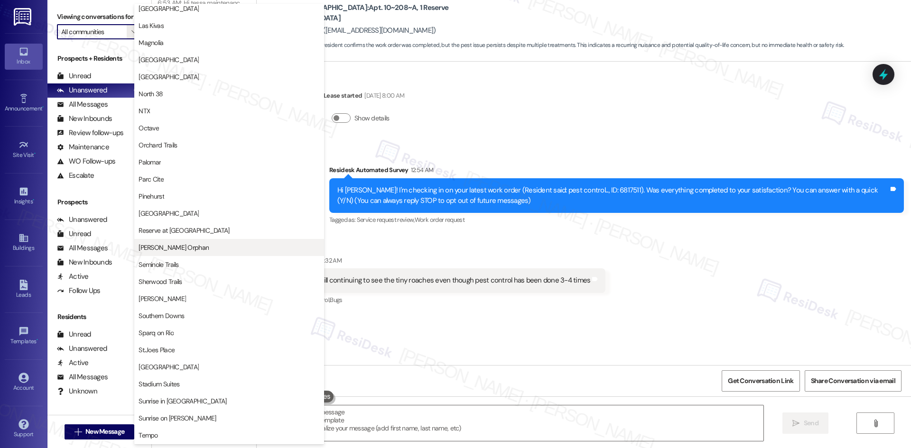
scroll to position [522, 0]
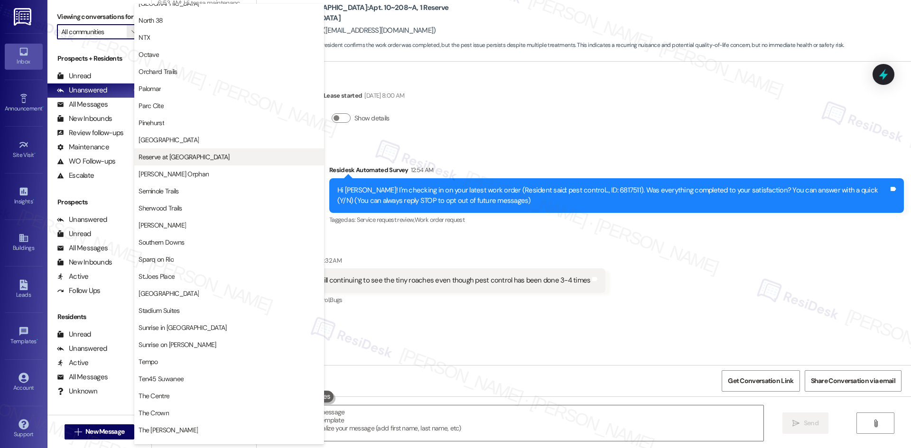
click at [206, 159] on span "Reserve at San Antonio" at bounding box center [228, 156] width 181 height 9
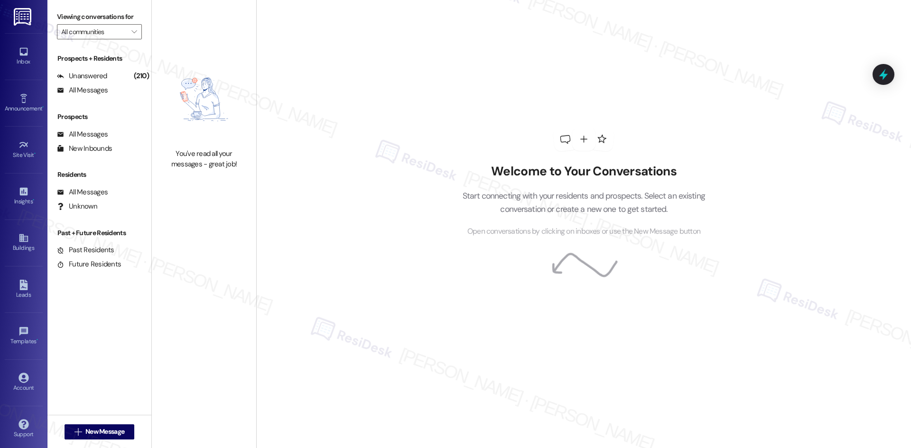
type input "Reserve at San Antonio"
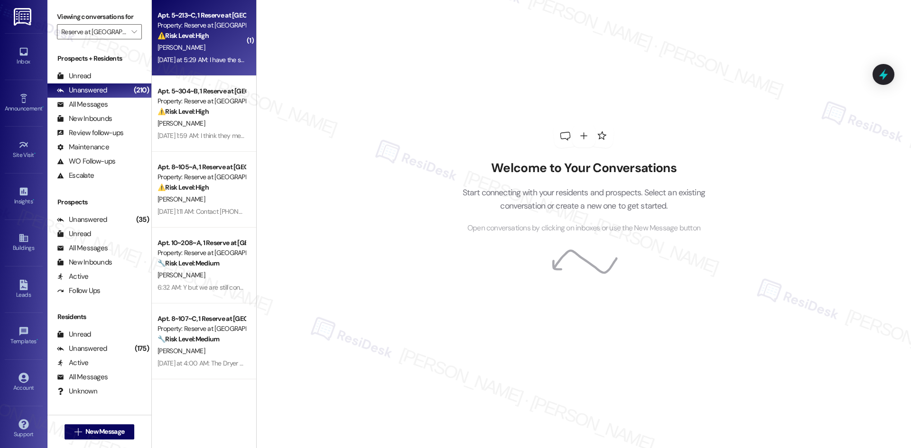
click at [208, 36] on div "⚠️ Risk Level: High The resident indicates that two pest control work orders we…" at bounding box center [201, 36] width 88 height 10
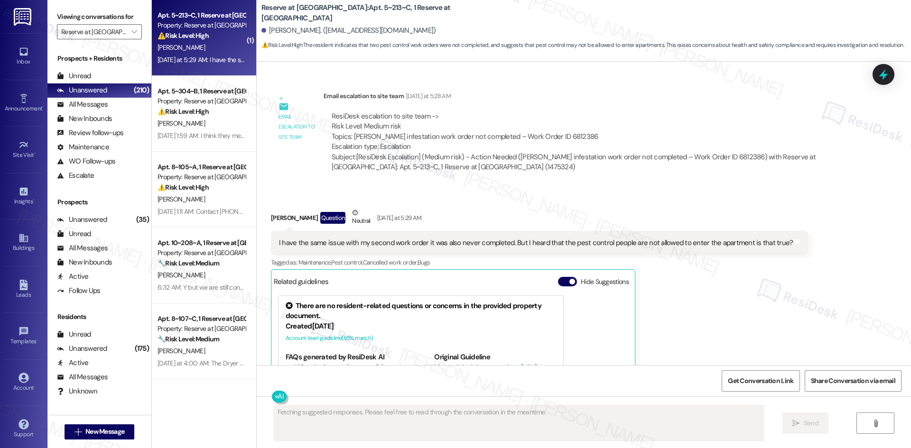
scroll to position [455, 0]
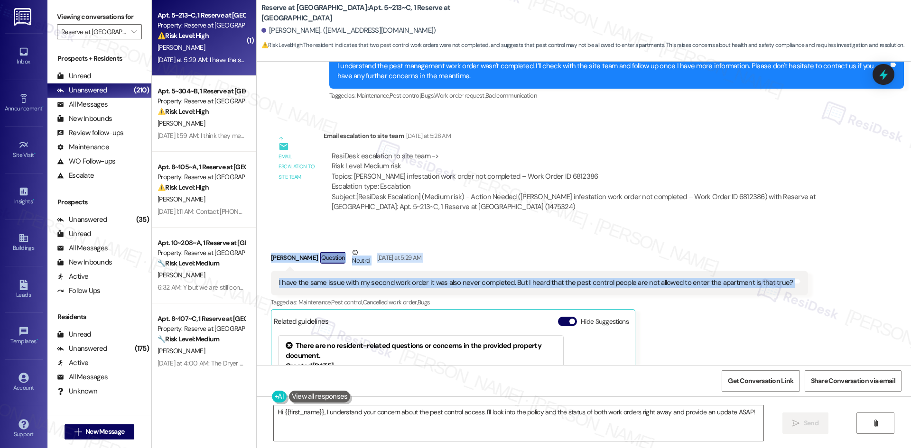
drag, startPoint x: 267, startPoint y: 250, endPoint x: 701, endPoint y: 294, distance: 436.2
click at [790, 286] on div "Received via SMS Brayden Mckinney Question Neutral Yesterday at 5:29 AM I have …" at bounding box center [540, 373] width 552 height 267
copy div "Brayden Mckinney Question Neutral Yesterday at 5:29 AM I have the same issue wi…"
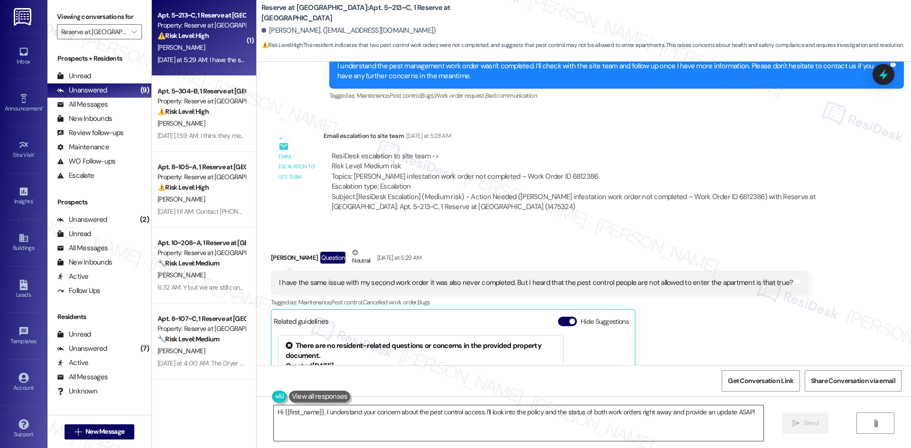
click at [322, 417] on textarea "Hi {{first_name}}, I understand your concern about the pest control access. I'l…" at bounding box center [518, 424] width 489 height 36
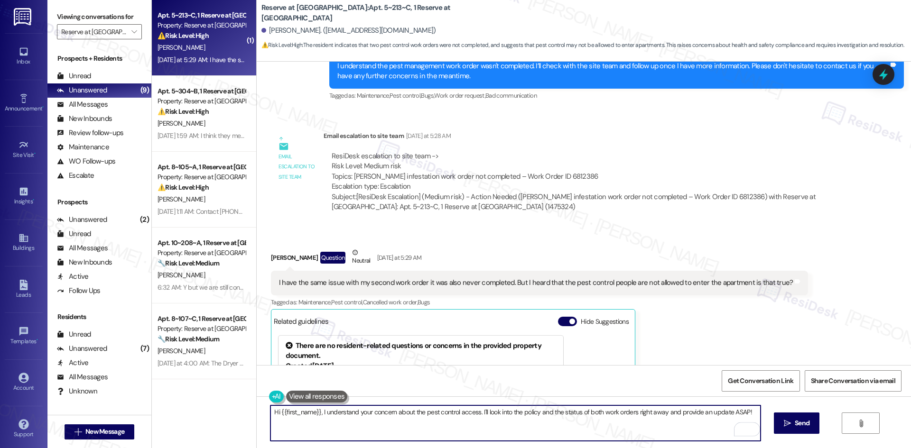
drag, startPoint x: 319, startPoint y: 413, endPoint x: 221, endPoint y: 413, distance: 97.7
click at [221, 413] on div "( 1 ) Apt. 5~213~C, 1 Reserve at San Antonio Property: Reserve at San Antonio ⚠…" at bounding box center [531, 224] width 759 height 448
click at [303, 420] on textarea "Hi {{first_name}}, I understand your concern about the pest control access. I'l…" at bounding box center [514, 424] width 489 height 36
drag, startPoint x: 316, startPoint y: 411, endPoint x: 245, endPoint y: 412, distance: 71.1
click at [245, 412] on div "( 1 ) Apt. 5~213~C, 1 Reserve at San Antonio Property: Reserve at San Antonio ⚠…" at bounding box center [531, 224] width 759 height 448
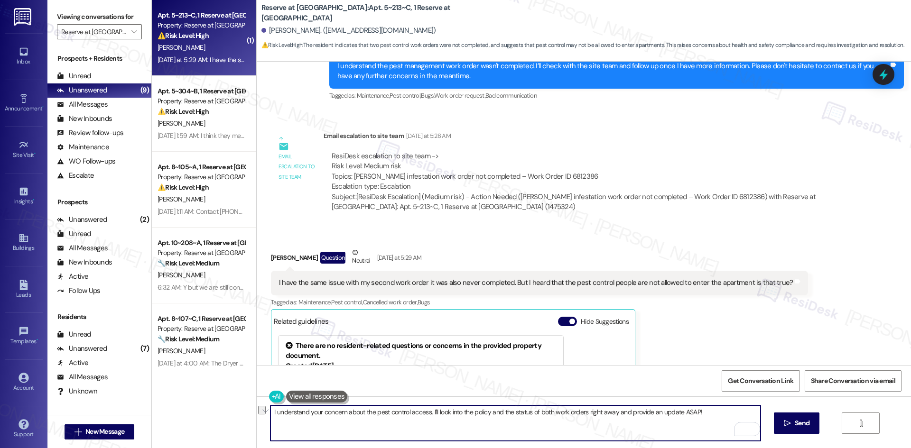
drag, startPoint x: 704, startPoint y: 412, endPoint x: 426, endPoint y: 415, distance: 277.5
click at [426, 415] on textarea "I understand your concern about the pest control access. I'll look into the pol…" at bounding box center [514, 424] width 489 height 36
paste textarea "f you give permission when you submit a request, pest control will be able to e…"
click at [474, 427] on textarea "I understand your concern about the pest control access. If you give permission…" at bounding box center [514, 424] width 489 height 36
click at [558, 419] on textarea "I understand your concern about the pest control access. If you give permission…" at bounding box center [514, 424] width 489 height 36
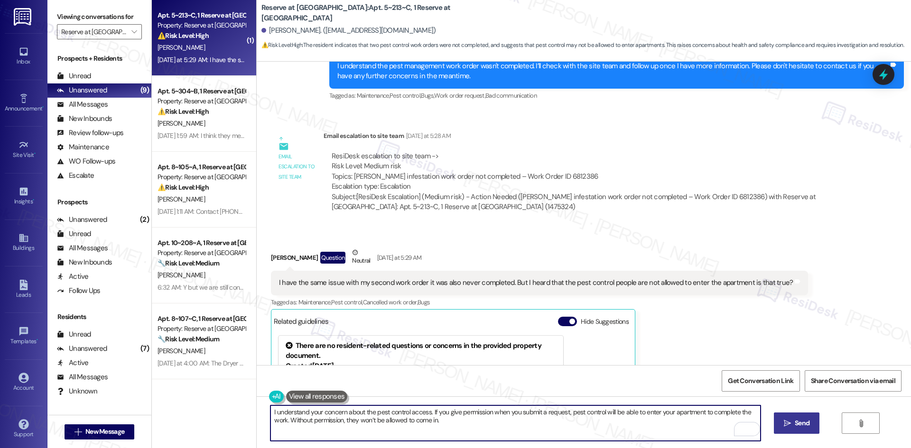
type textarea "I understand your concern about the pest control access. If you give permission…"
click at [784, 424] on icon "" at bounding box center [787, 424] width 7 height 8
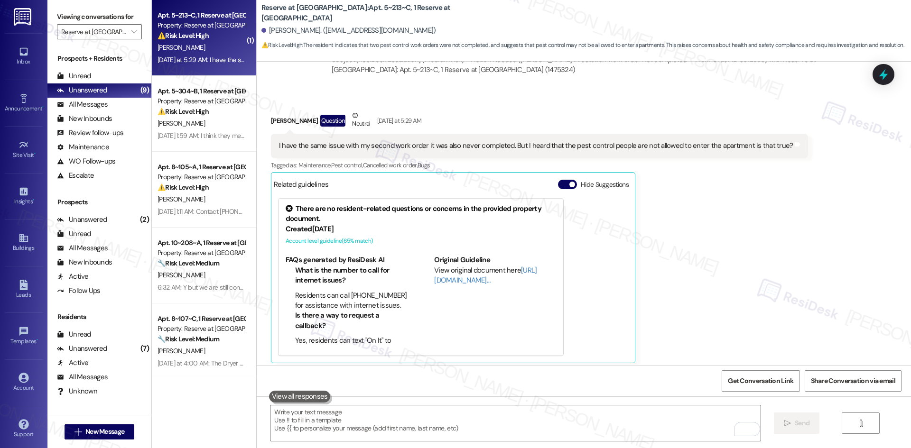
scroll to position [597, 0]
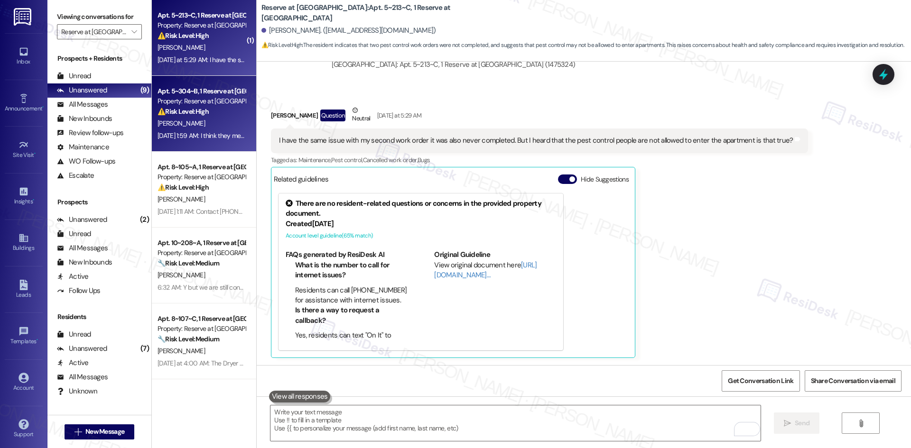
click at [218, 125] on div "B. Chambless" at bounding box center [202, 124] width 90 height 12
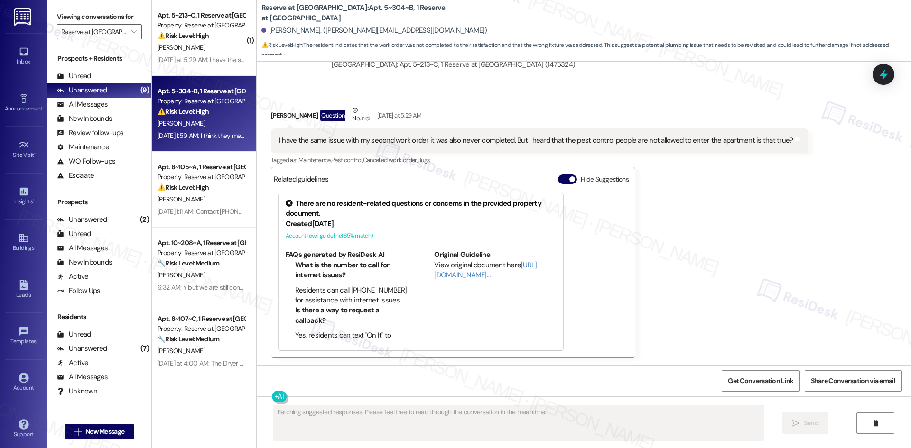
scroll to position [103, 0]
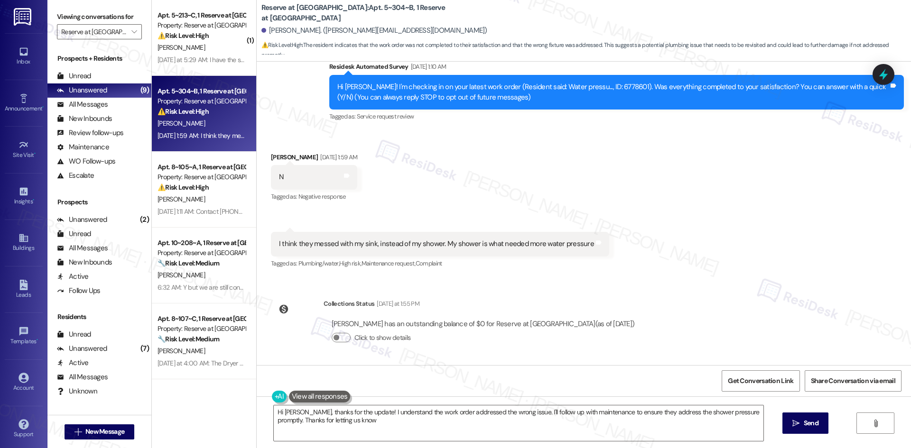
type textarea "Hi Brooke, thanks for the update! I understand the work order addressed the wro…"
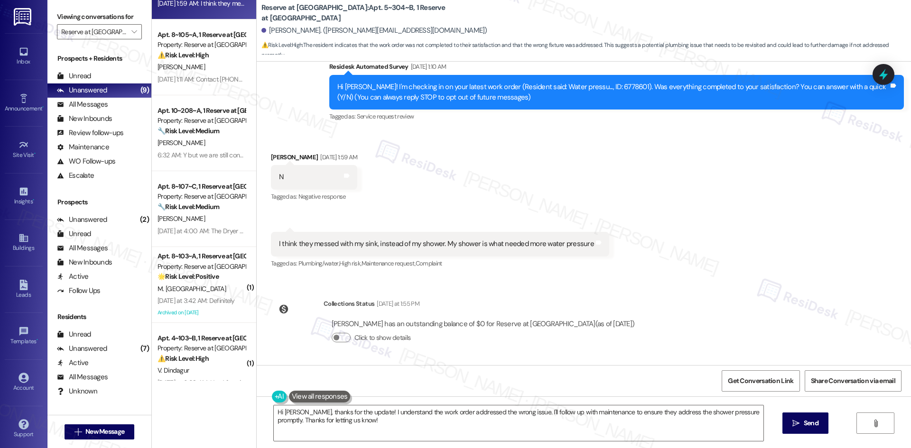
scroll to position [150, 0]
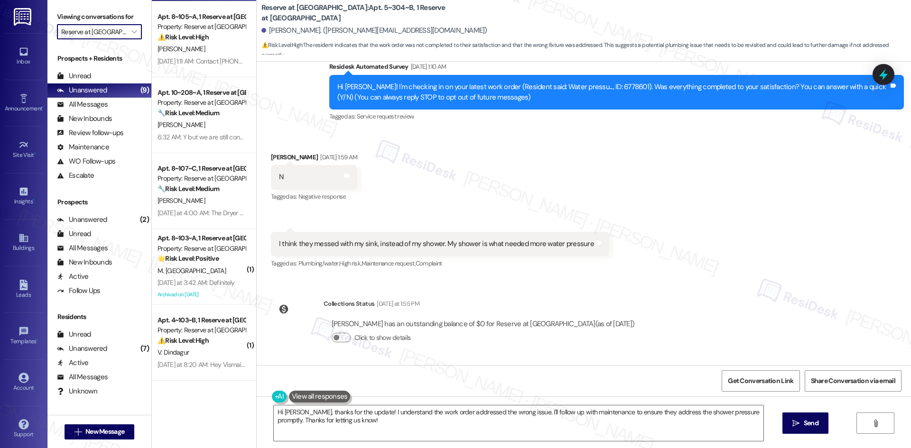
click at [102, 26] on input "Reserve at San Antonio" at bounding box center [93, 31] width 65 height 15
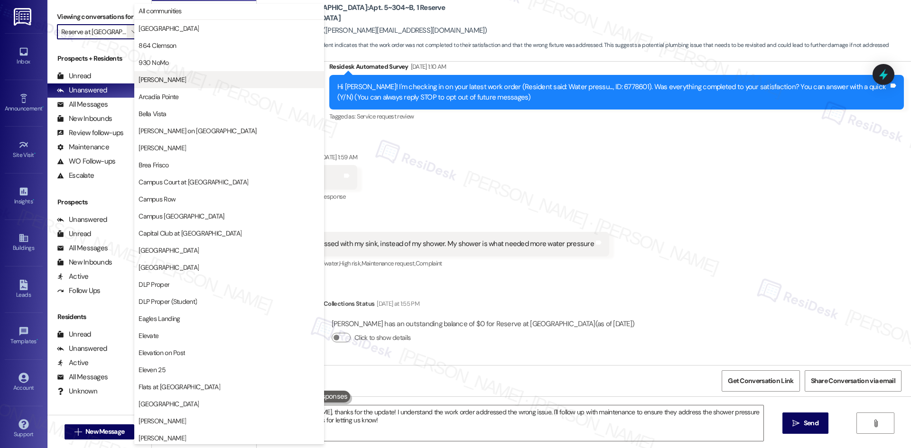
scroll to position [0, 0]
click at [194, 137] on button "Bixby on College Avenue" at bounding box center [229, 132] width 190 height 17
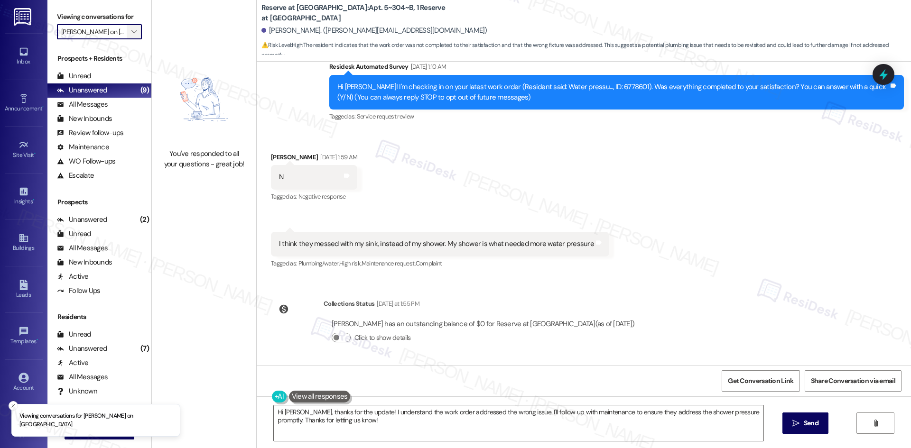
click at [131, 30] on icon "" at bounding box center [133, 32] width 5 height 8
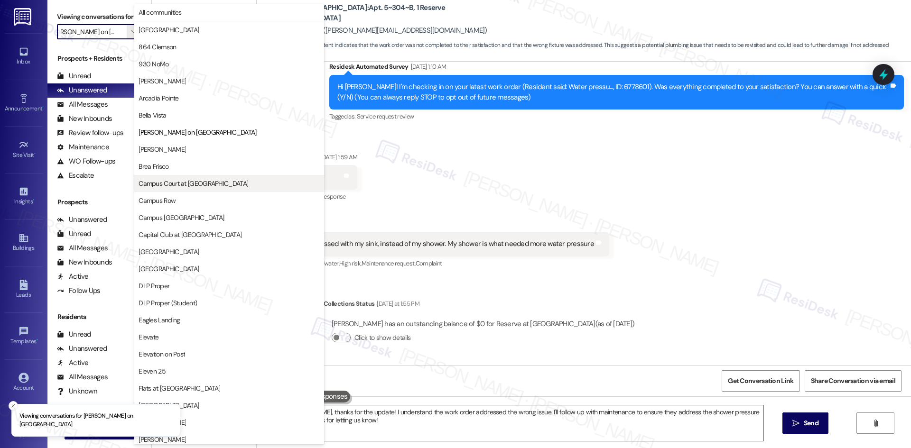
click at [216, 188] on button "Campus Court at Knollwood" at bounding box center [229, 183] width 190 height 17
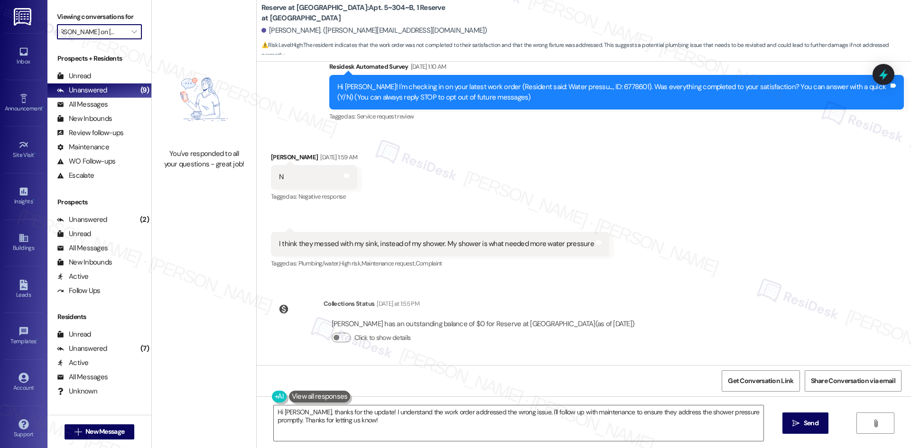
type input "Campus Court at Knollwood"
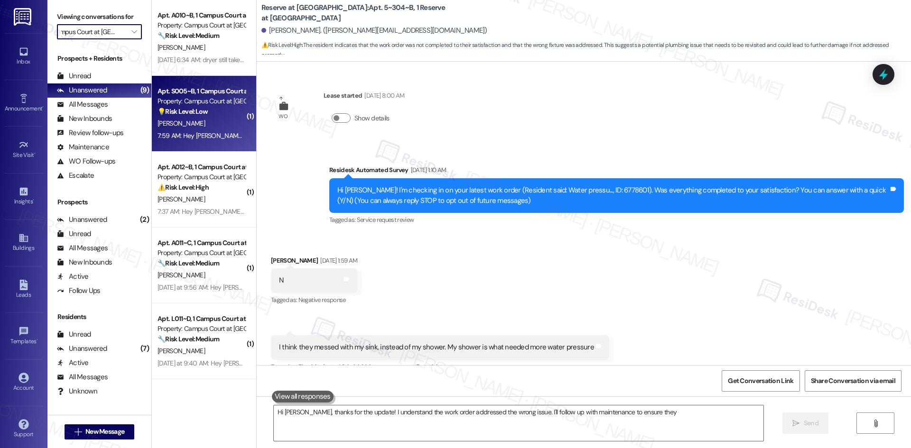
scroll to position [16, 0]
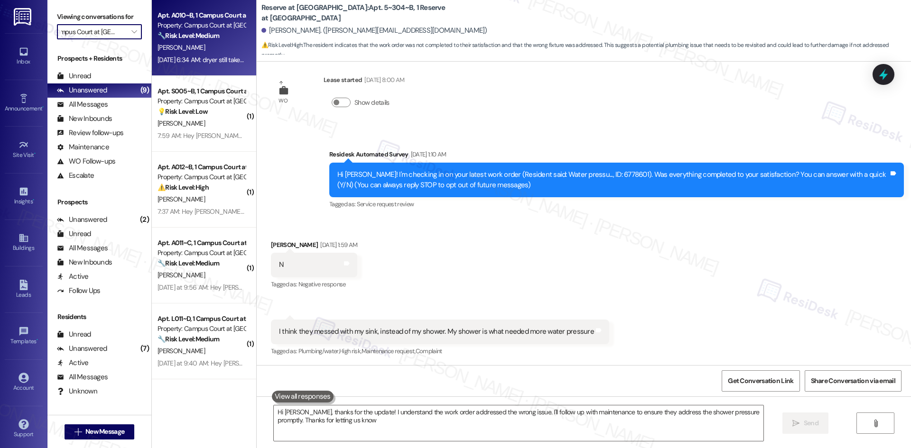
type textarea "Hi Brooke, thanks for the update! I understand the work order addressed the wro…"
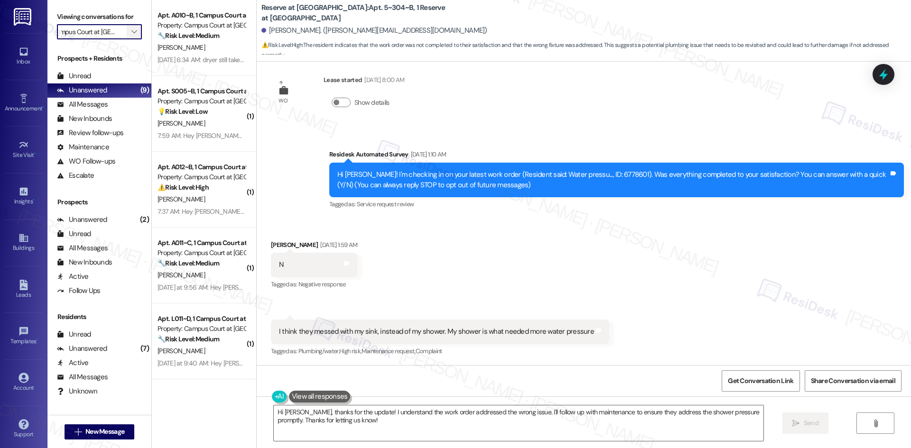
scroll to position [0, 0]
click at [129, 31] on span "" at bounding box center [133, 31] width 9 height 15
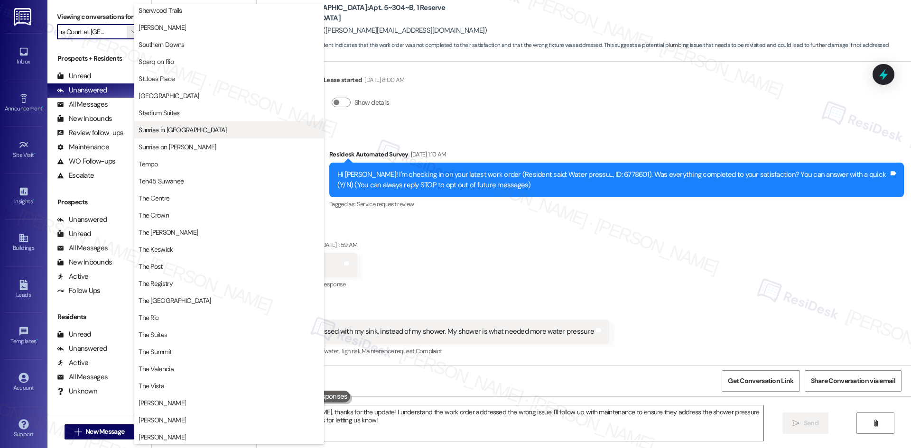
scroll to position [723, 0]
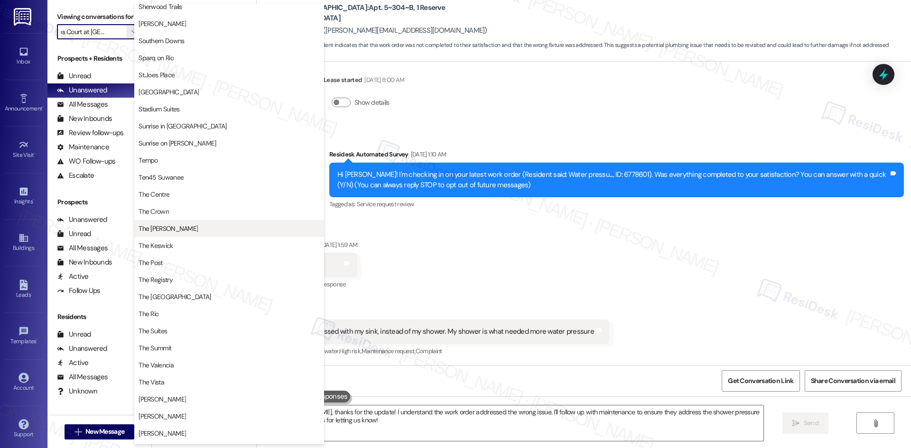
click at [214, 235] on button "The Griffin" at bounding box center [229, 228] width 190 height 17
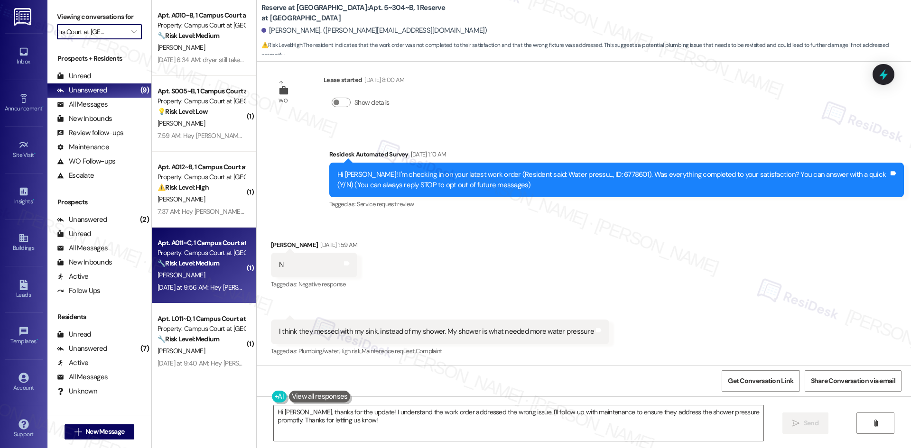
type input "The Griffin"
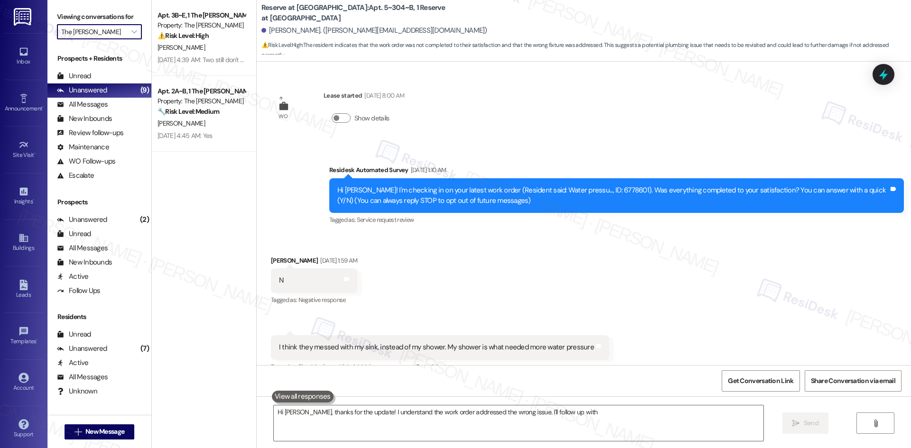
scroll to position [16, 0]
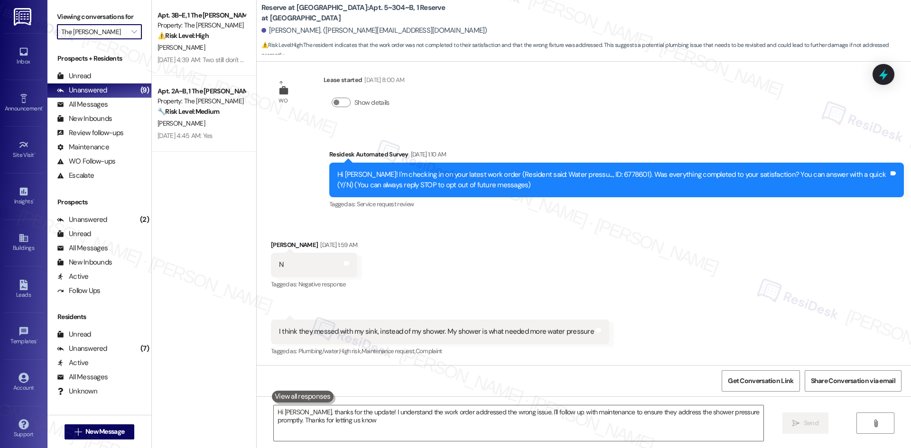
type textarea "Hi Brooke, thanks for the update! I understand the work order addressed the wro…"
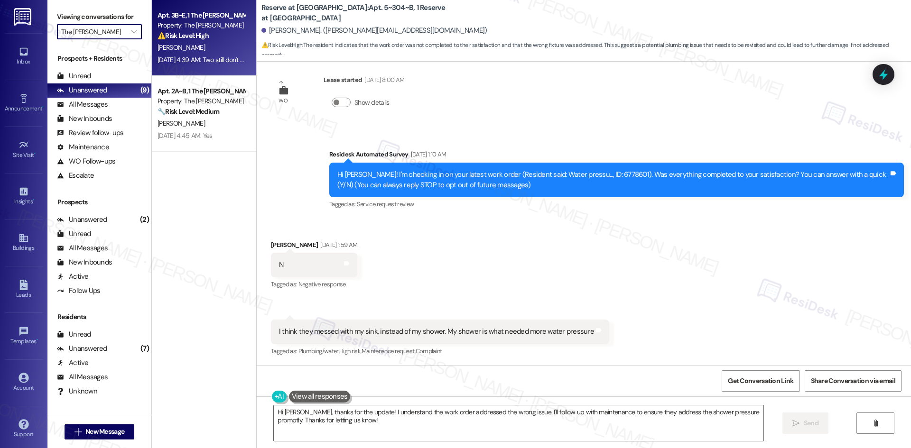
click at [193, 50] on div "J. Rattner" at bounding box center [202, 48] width 90 height 12
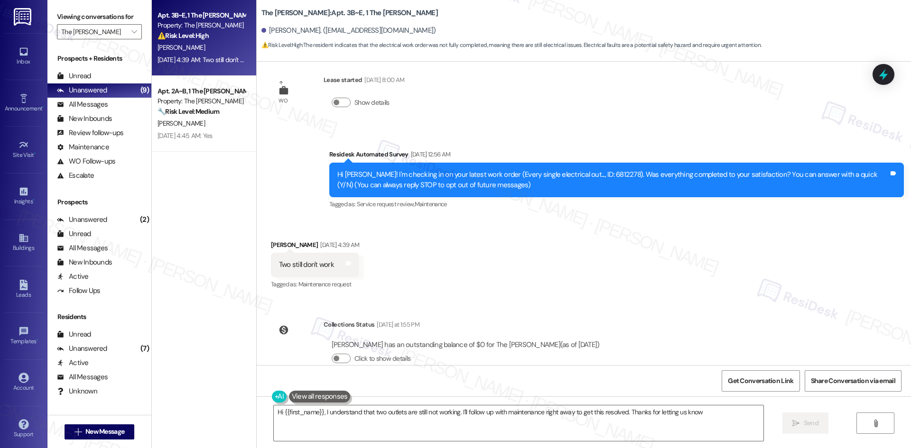
type textarea "Hi {{first_name}}, I understand that two outlets are still not working. I'll fo…"
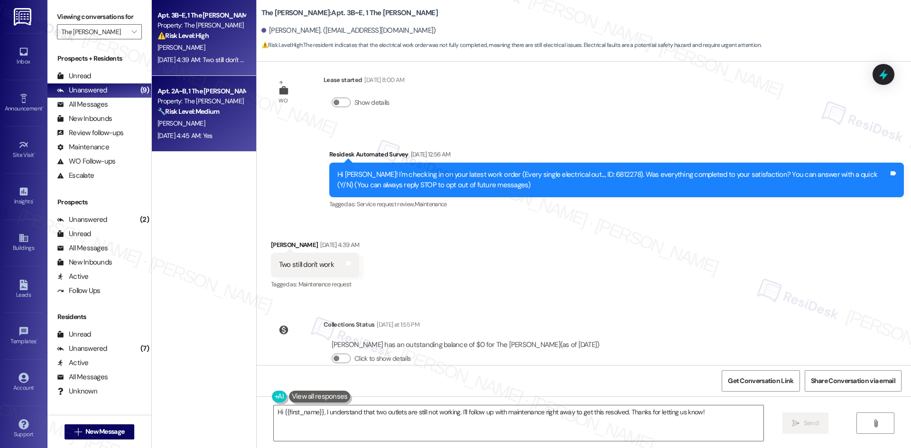
click at [213, 124] on div "L. Parra" at bounding box center [202, 124] width 90 height 12
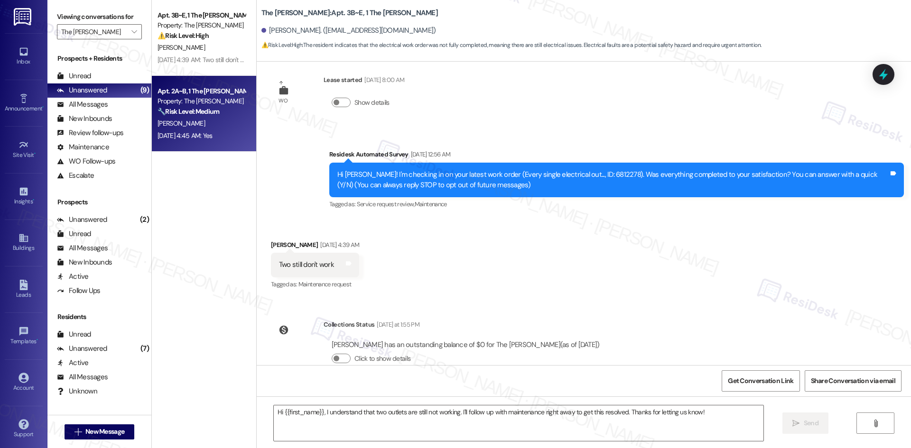
type textarea "Fetching suggested responses. Please feel free to read through the conversation…"
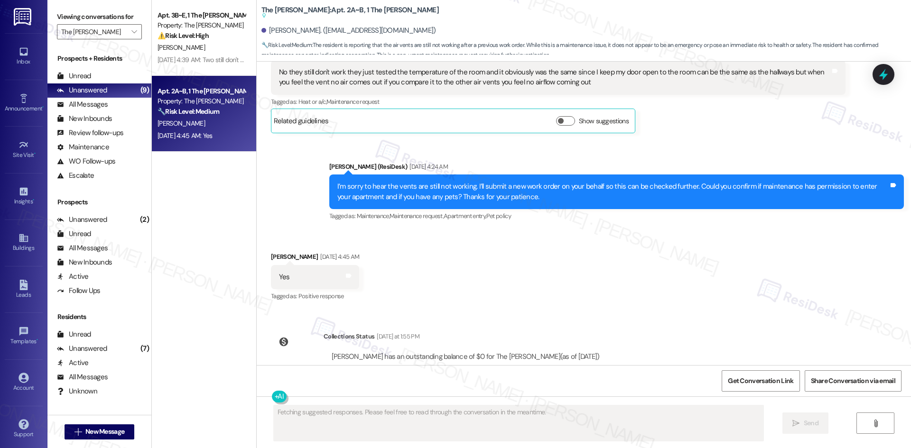
scroll to position [1686, 0]
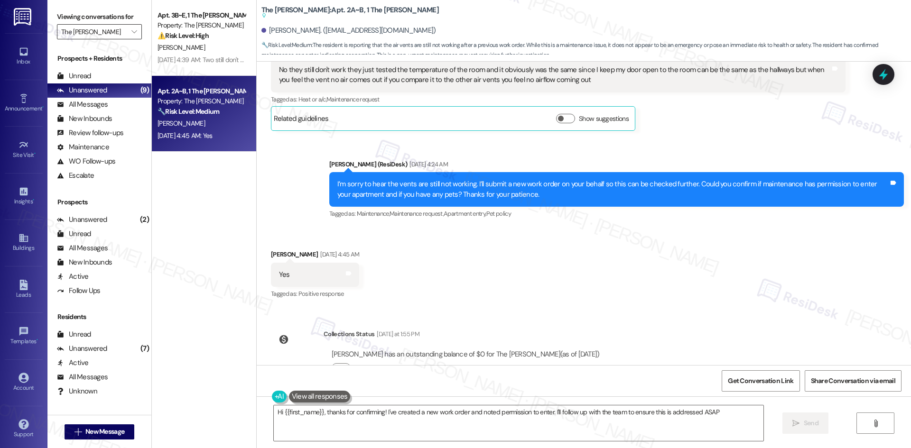
type textarea "Hi {{first_name}}, thanks for confirming! I've created a new work order and not…"
click at [108, 31] on input "The Griffin" at bounding box center [93, 31] width 65 height 15
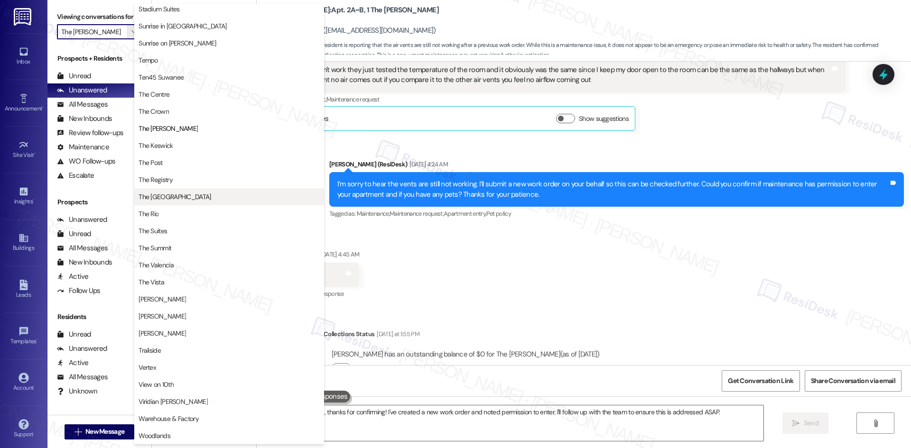
scroll to position [823, 0]
click at [177, 109] on span "The Crown" at bounding box center [228, 111] width 181 height 9
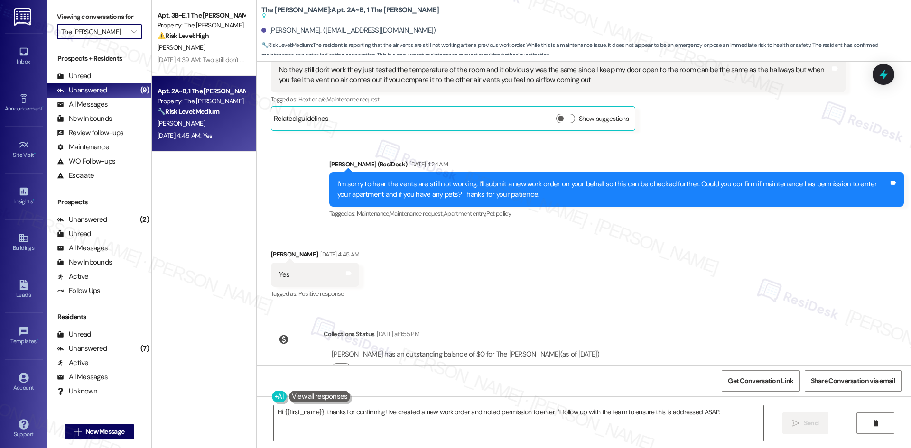
type input "The Crown"
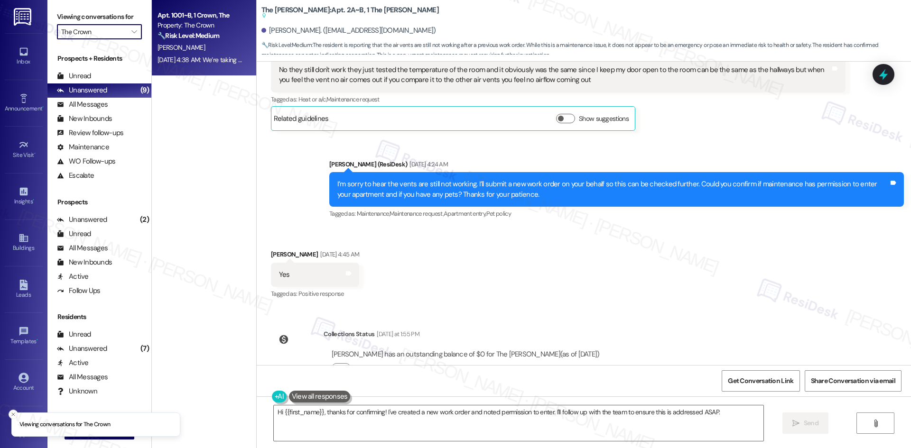
click at [201, 63] on div "Sep 13, 2025 at 4:38 AM: We’re taking a short break from this texting service a…" at bounding box center [429, 59] width 545 height 9
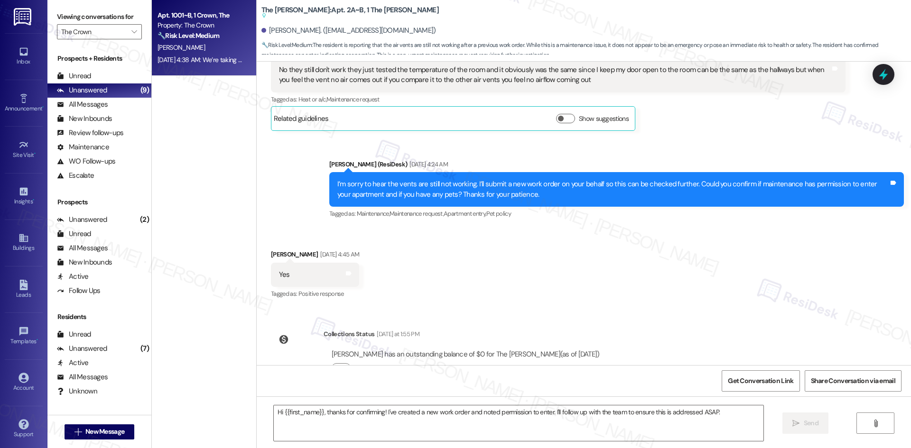
type textarea "Fetching suggested responses. Please feel free to read through the conversation…"
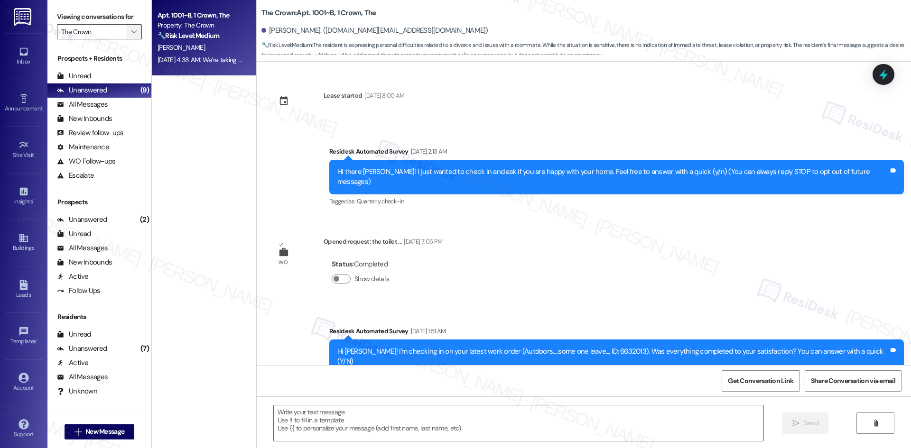
scroll to position [6781, 0]
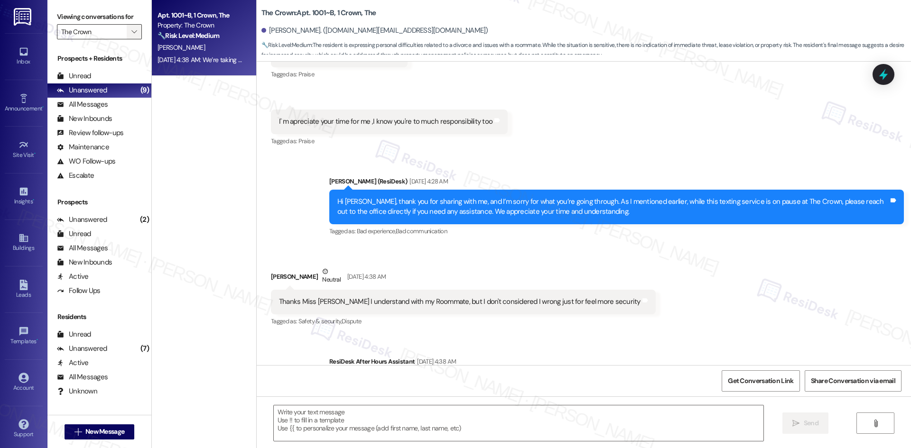
click at [130, 31] on span "" at bounding box center [133, 31] width 9 height 15
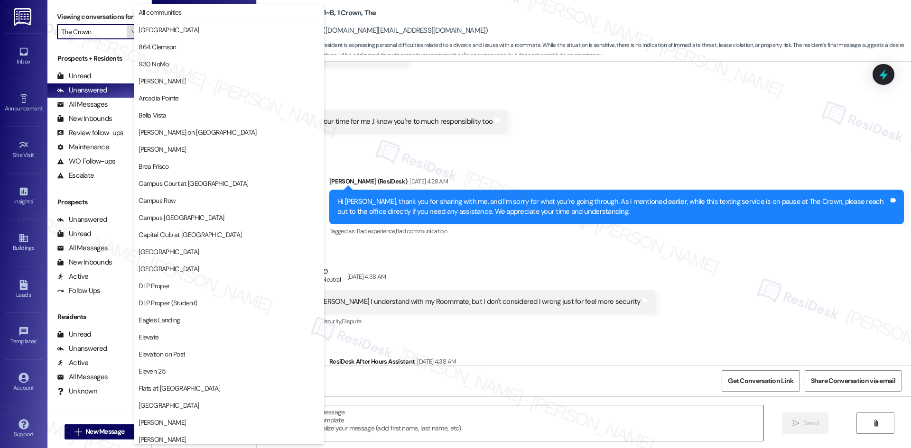
type textarea "Fetching suggested responses. Please feel free to read through the conversation…"
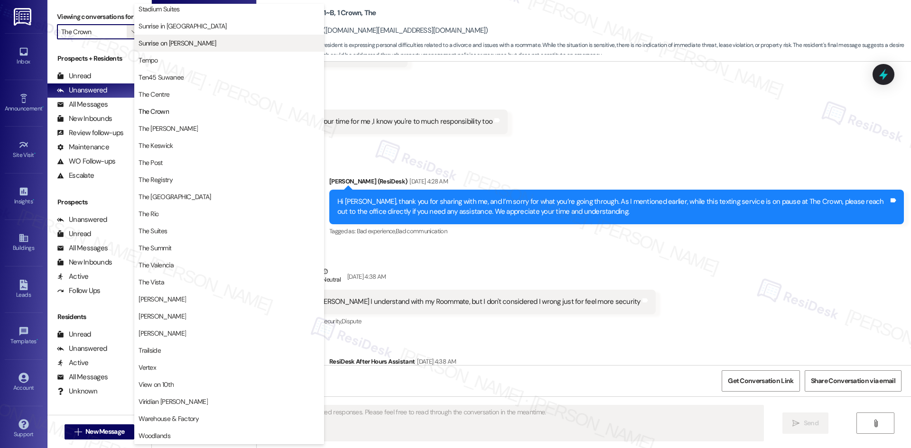
scroll to position [823, 0]
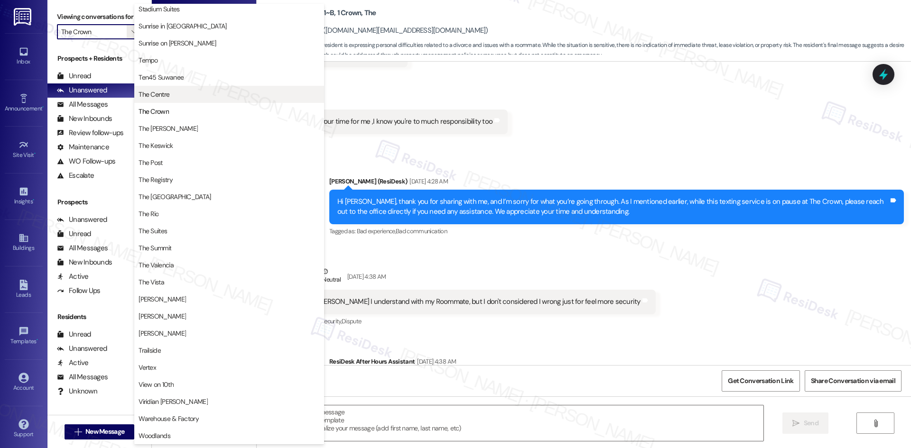
click at [170, 99] on button "The Centre" at bounding box center [229, 94] width 190 height 17
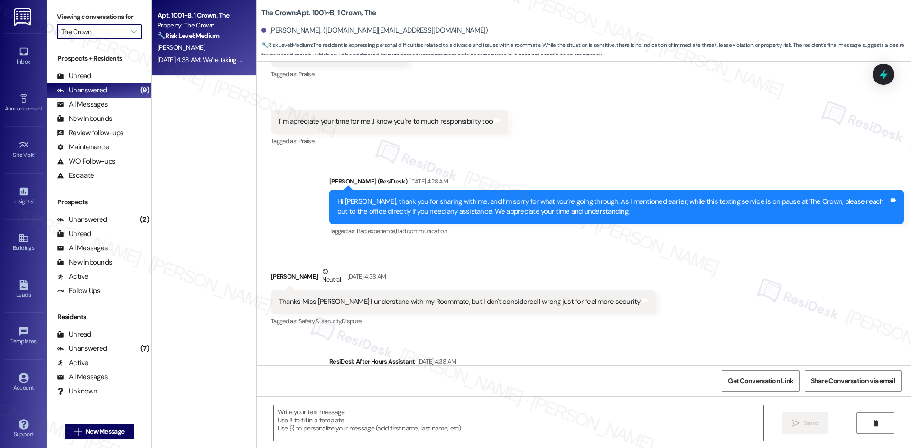
type input "The Centre"
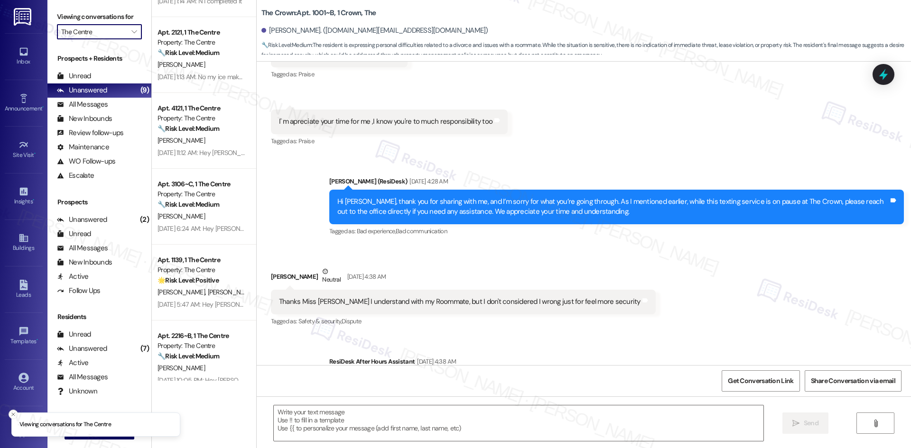
scroll to position [454, 0]
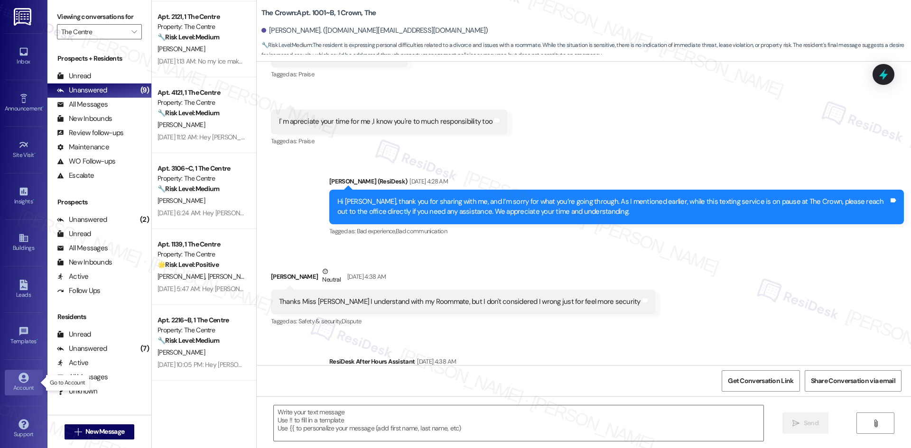
click at [26, 375] on icon at bounding box center [23, 378] width 10 height 10
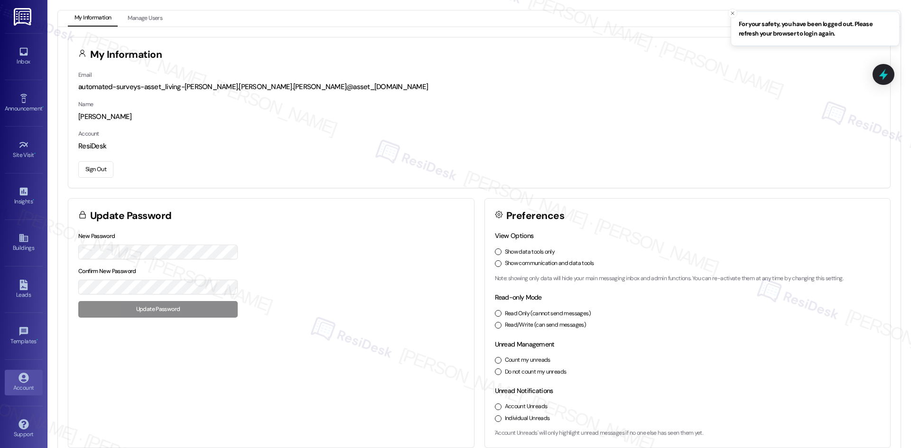
click at [102, 169] on button "Sign Out" at bounding box center [95, 169] width 35 height 17
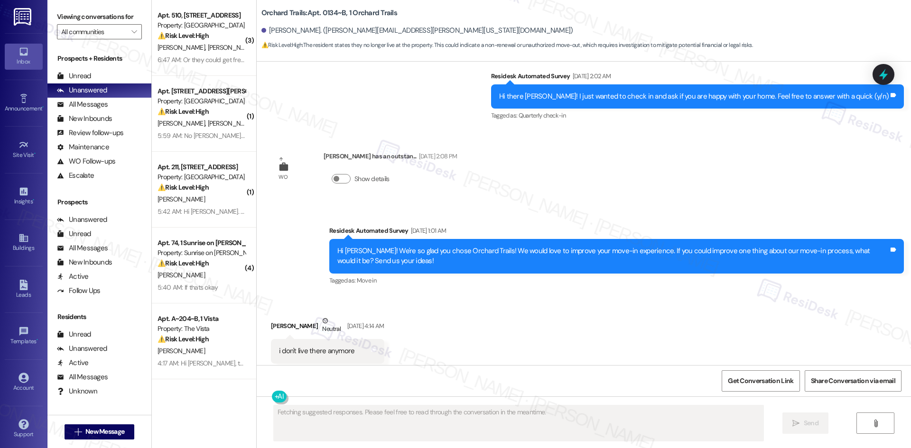
scroll to position [1327, 0]
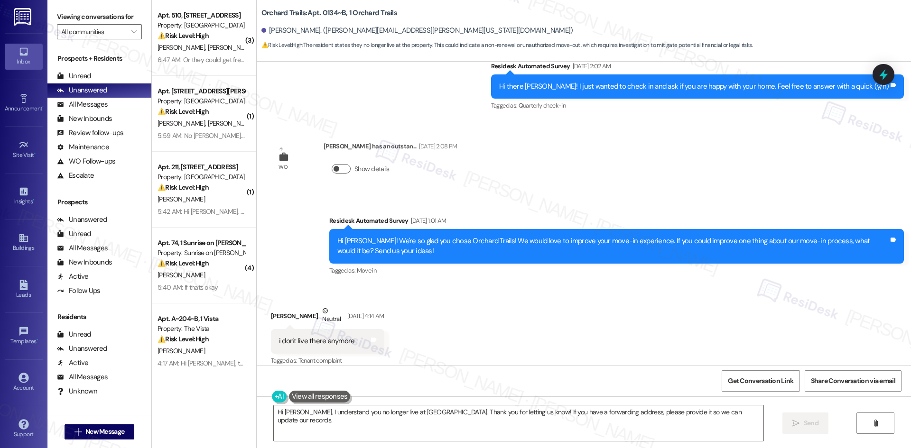
click at [338, 164] on button "Show details" at bounding box center [341, 168] width 19 height 9
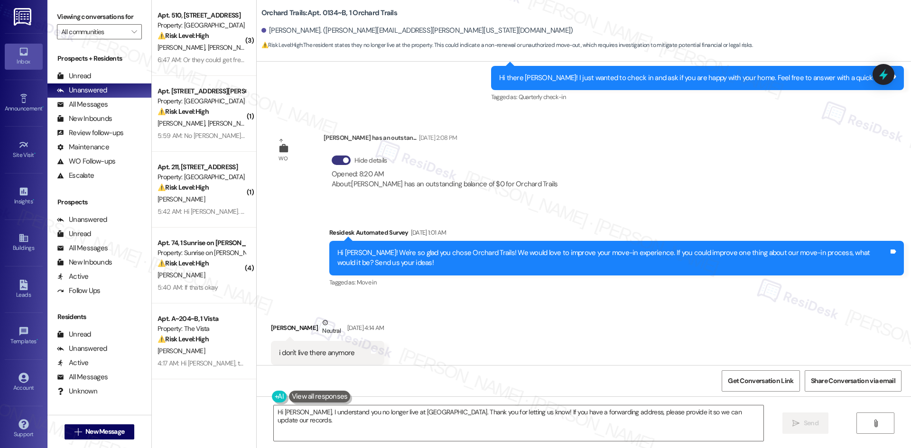
scroll to position [1347, 0]
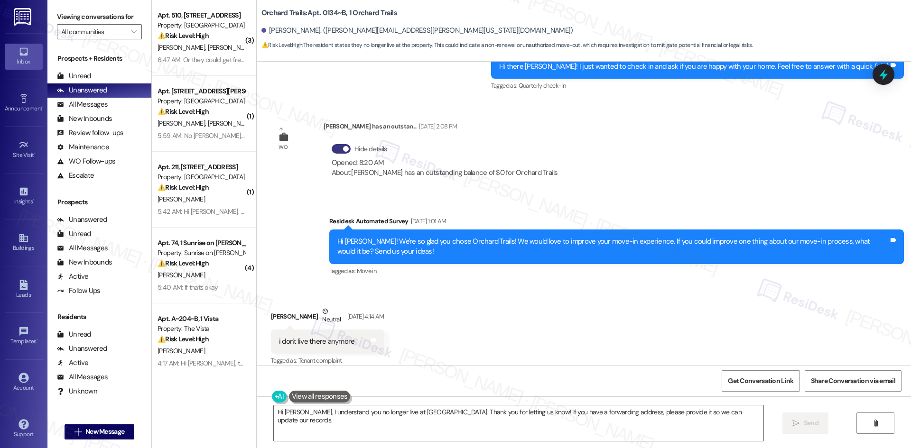
click at [545, 168] on div "WO [PERSON_NAME] has an outstan... [DATE] 2:08 PM Hide details Opened: 8:20 AM …" at bounding box center [418, 154] width 309 height 81
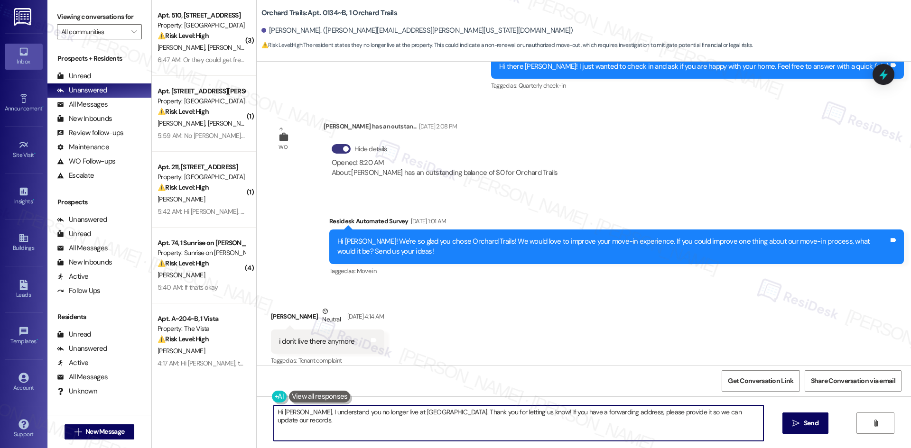
drag, startPoint x: 363, startPoint y: 417, endPoint x: 378, endPoint y: 420, distance: 15.4
click at [363, 417] on textarea "Hi [PERSON_NAME], I understand you no longer live at [GEOGRAPHIC_DATA]. Thank y…" at bounding box center [518, 424] width 489 height 36
paste textarea "I'm so sorry to bother you! I'll take you off our distribution list. Would you …"
type textarea "I'm so sorry to bother you! I'll take you off our distribution list. Would you …"
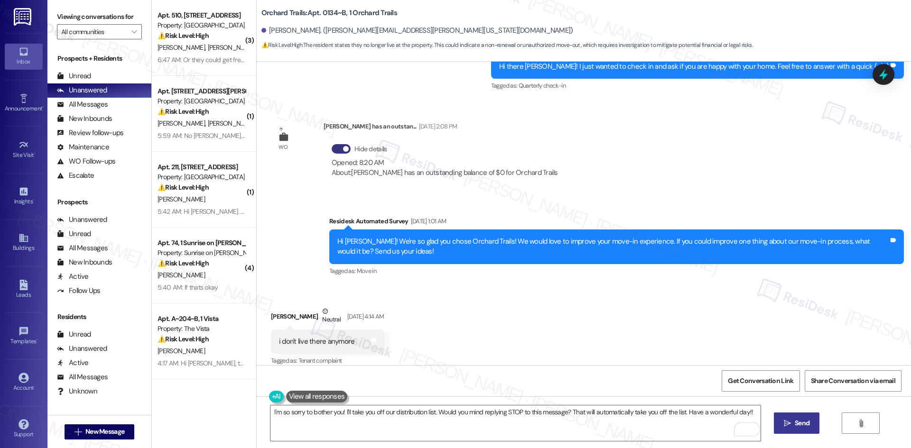
click at [790, 422] on span " Send" at bounding box center [797, 423] width 30 height 10
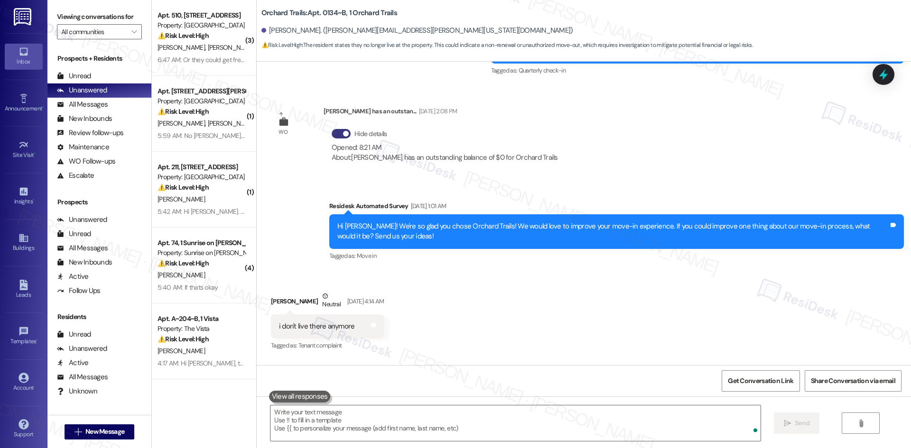
scroll to position [1413, 0]
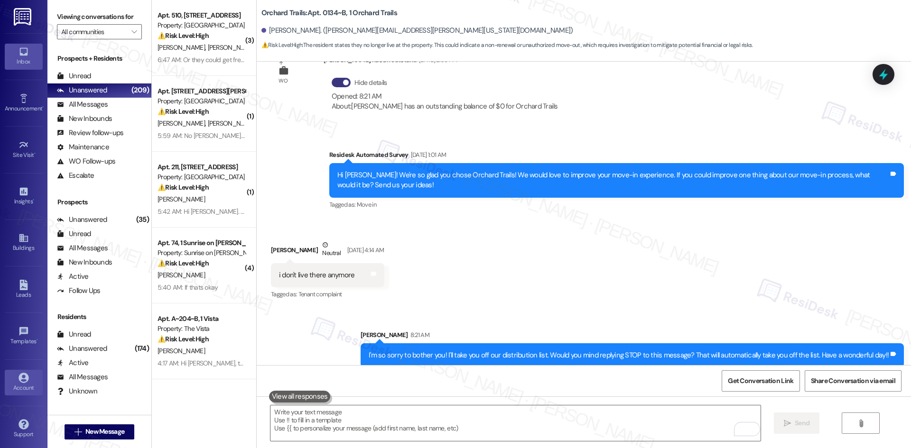
click at [18, 388] on div "Account" at bounding box center [23, 387] width 47 height 9
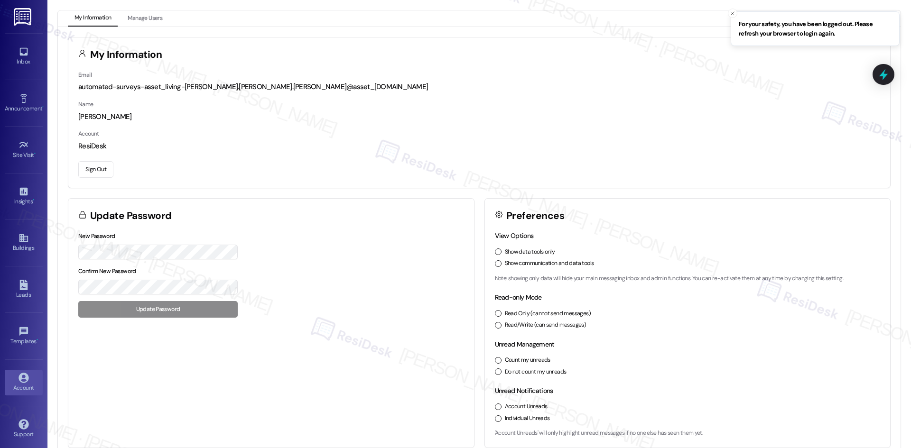
click at [93, 170] on button "Sign Out" at bounding box center [95, 169] width 35 height 17
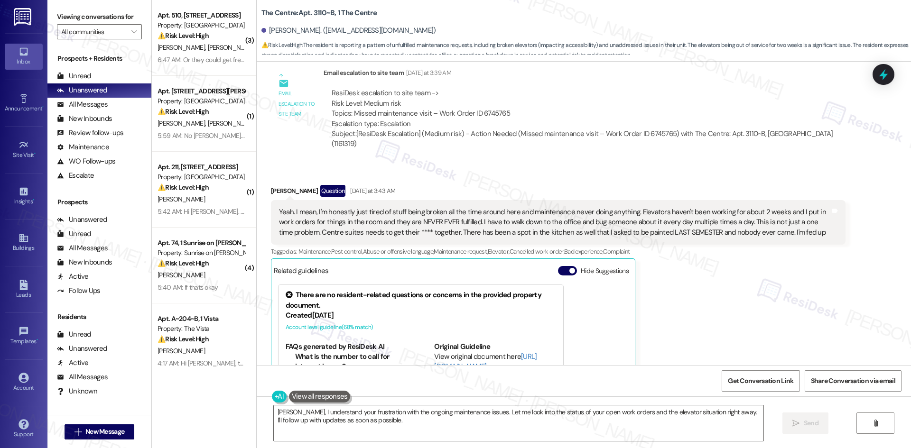
scroll to position [2092, 0]
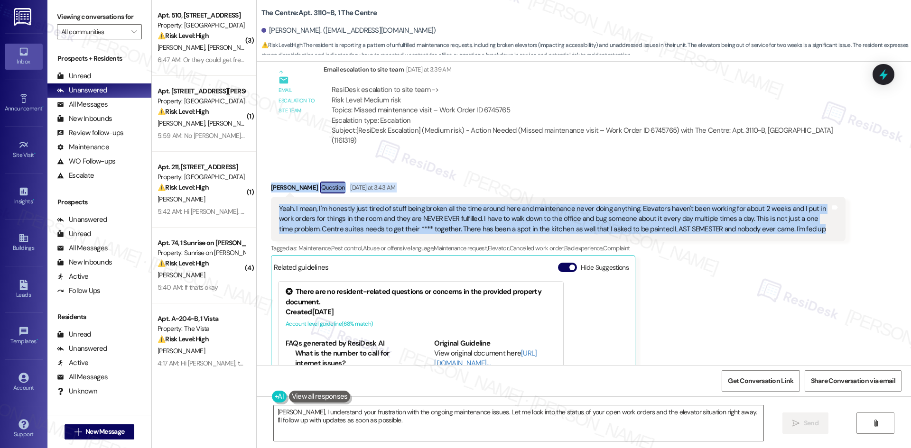
drag, startPoint x: 255, startPoint y: 147, endPoint x: 745, endPoint y: 190, distance: 492.4
click at [800, 196] on div "Received via SMS [PERSON_NAME] Question [DATE] at 3:43 AM Yeah. I mean, I'm hon…" at bounding box center [584, 306] width 654 height 293
copy div "[PERSON_NAME] Question [DATE] at 3:43 AM Yeah. I mean, I'm honestly just tired …"
click at [469, 197] on div "Yeah. I mean, I'm honestly just tired of stuff being broken all the time around…" at bounding box center [558, 219] width 574 height 45
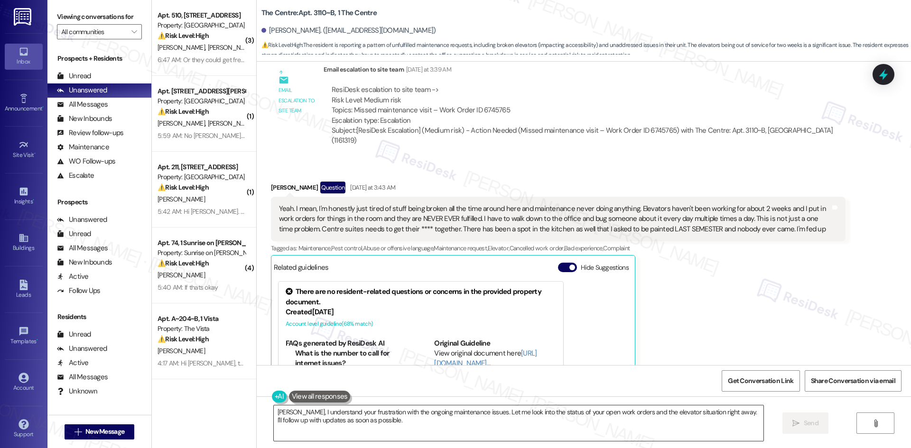
click at [445, 431] on textarea "[PERSON_NAME], I understand your frustration with the ongoing maintenance issue…" at bounding box center [518, 424] width 489 height 36
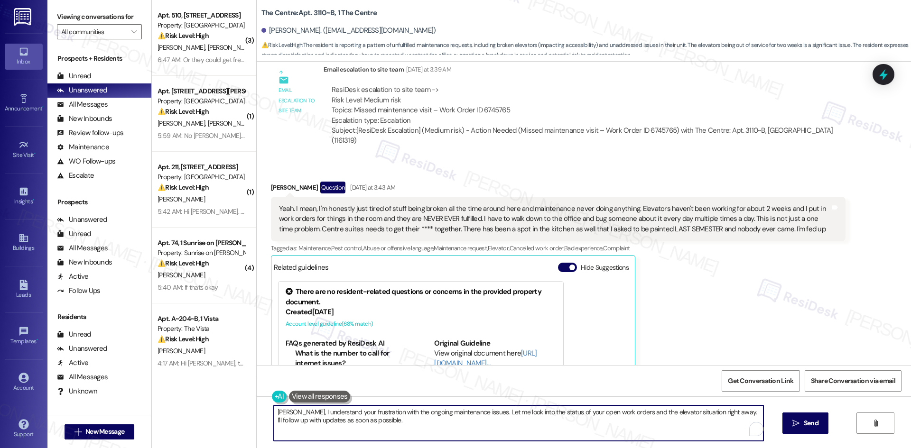
paste textarea "I’m really sorry to hear about your ongoing frustrations with maintenance and t…"
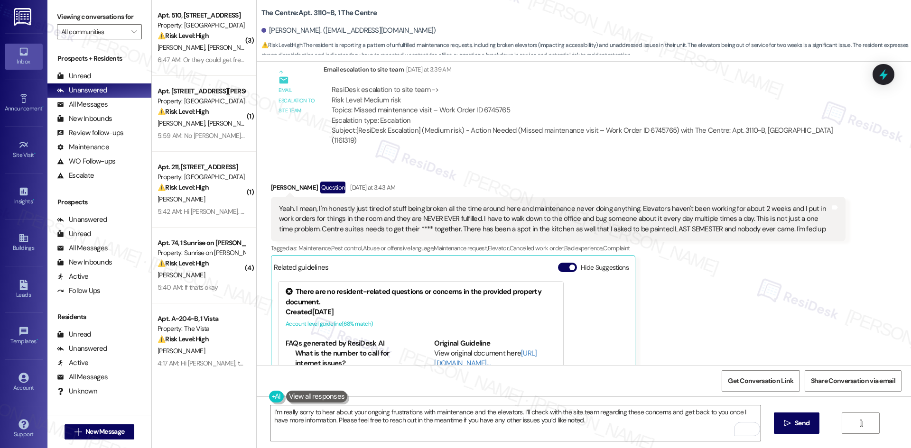
click at [395, 160] on div "Received via SMS [PERSON_NAME] Question [DATE] at 3:43 AM Yeah. I mean, I'm hon…" at bounding box center [584, 306] width 654 height 293
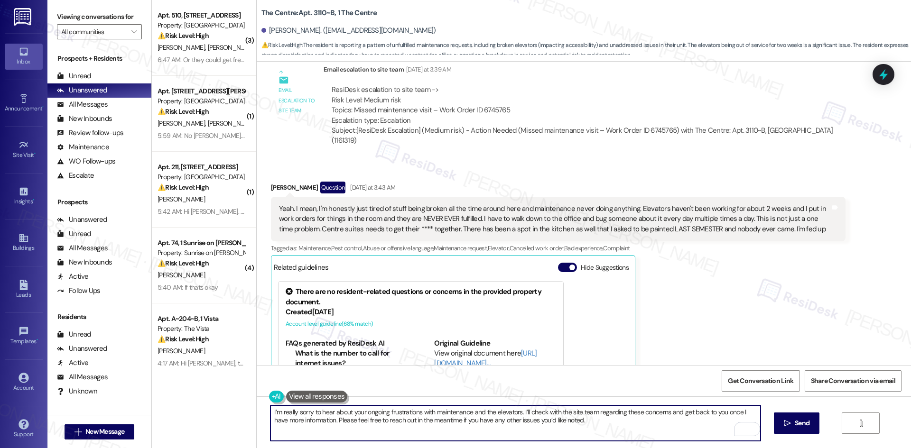
click at [403, 435] on textarea "I’m really sorry to hear about your ongoing frustrations with maintenance and t…" at bounding box center [514, 424] width 489 height 36
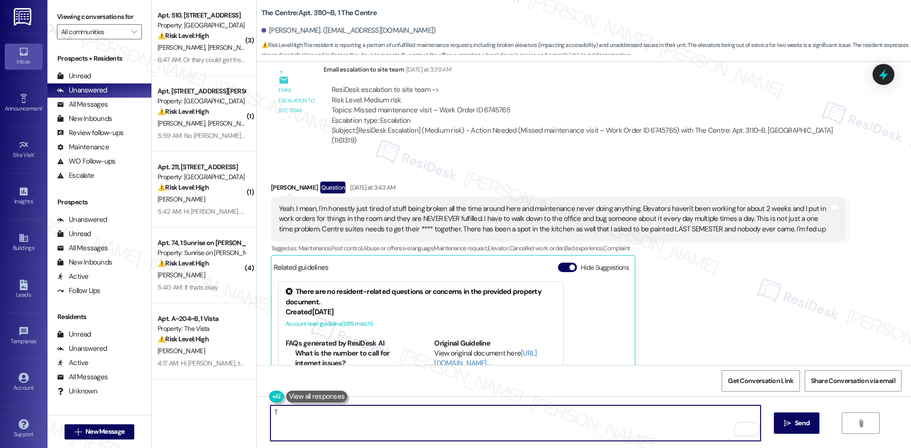
paste textarea "[PERSON_NAME] you for sharing your concerns. I understand how frustrating this …"
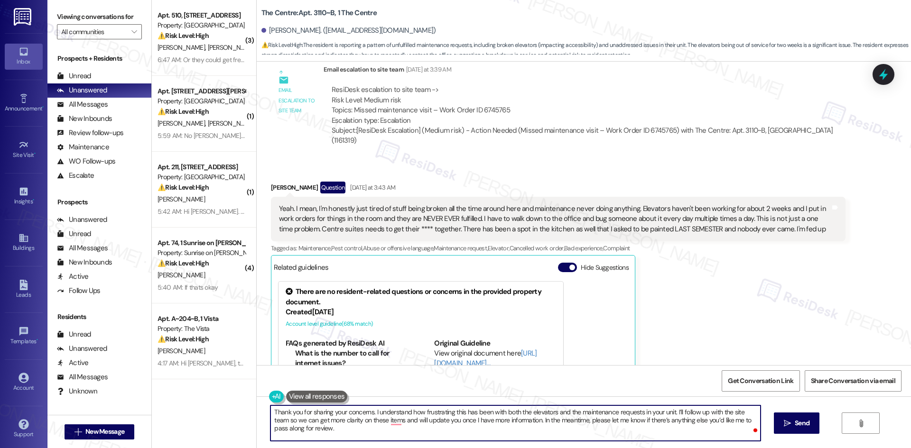
click at [393, 423] on textarea "Thank you for sharing your concerns. I understand how frustrating this has been…" at bounding box center [514, 424] width 489 height 36
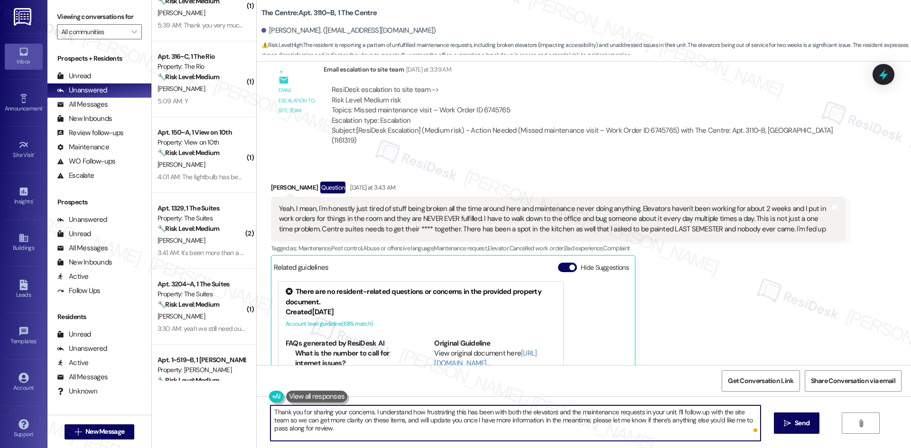
scroll to position [1565, 0]
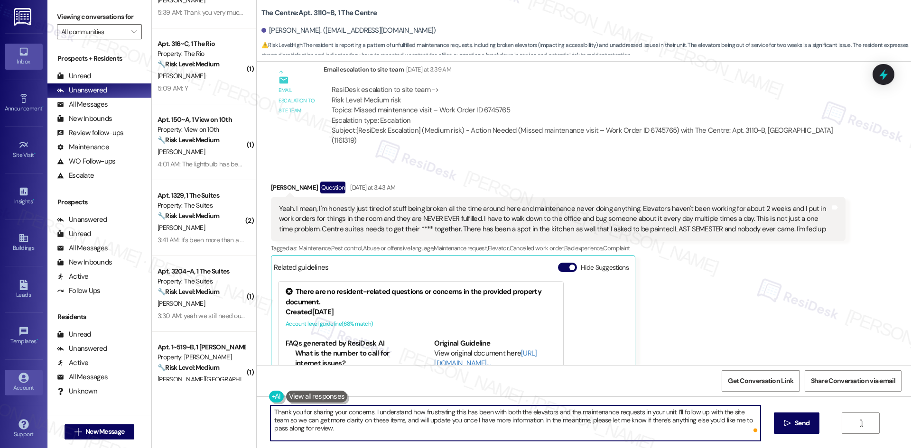
type textarea "Thank you for sharing your concerns. I understand how frustrating this has been…"
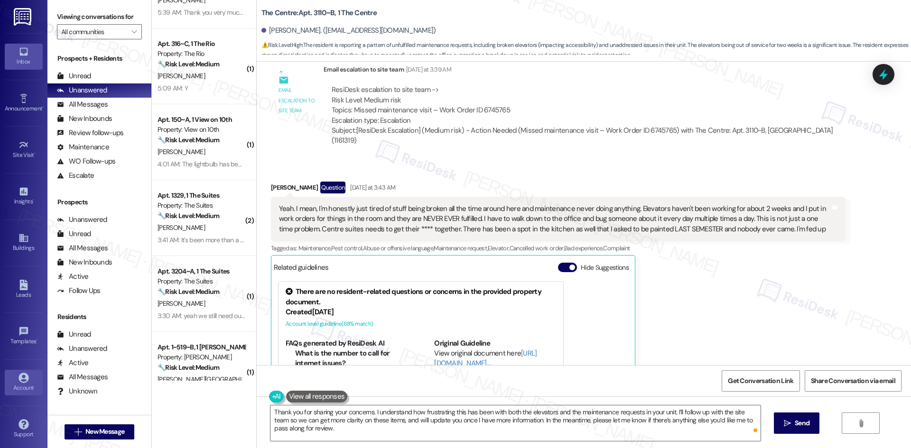
click at [18, 372] on link "Account" at bounding box center [24, 383] width 38 height 26
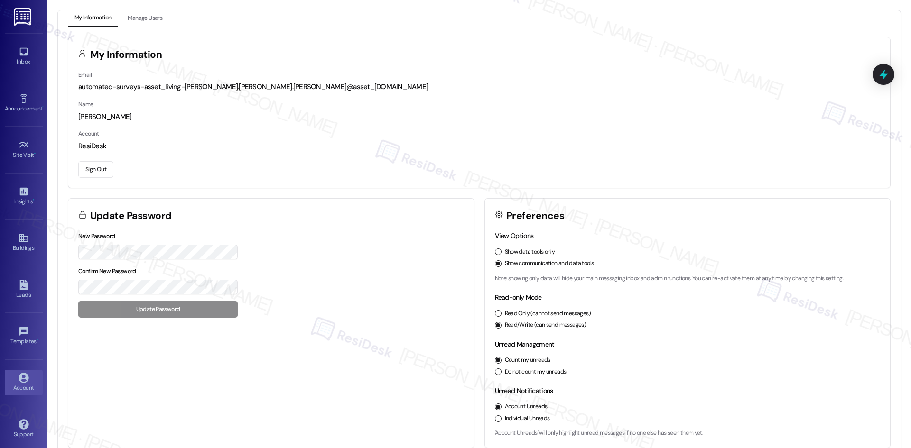
click at [93, 164] on button "Sign Out" at bounding box center [95, 169] width 35 height 17
